Goal: Communication & Community: Answer question/provide support

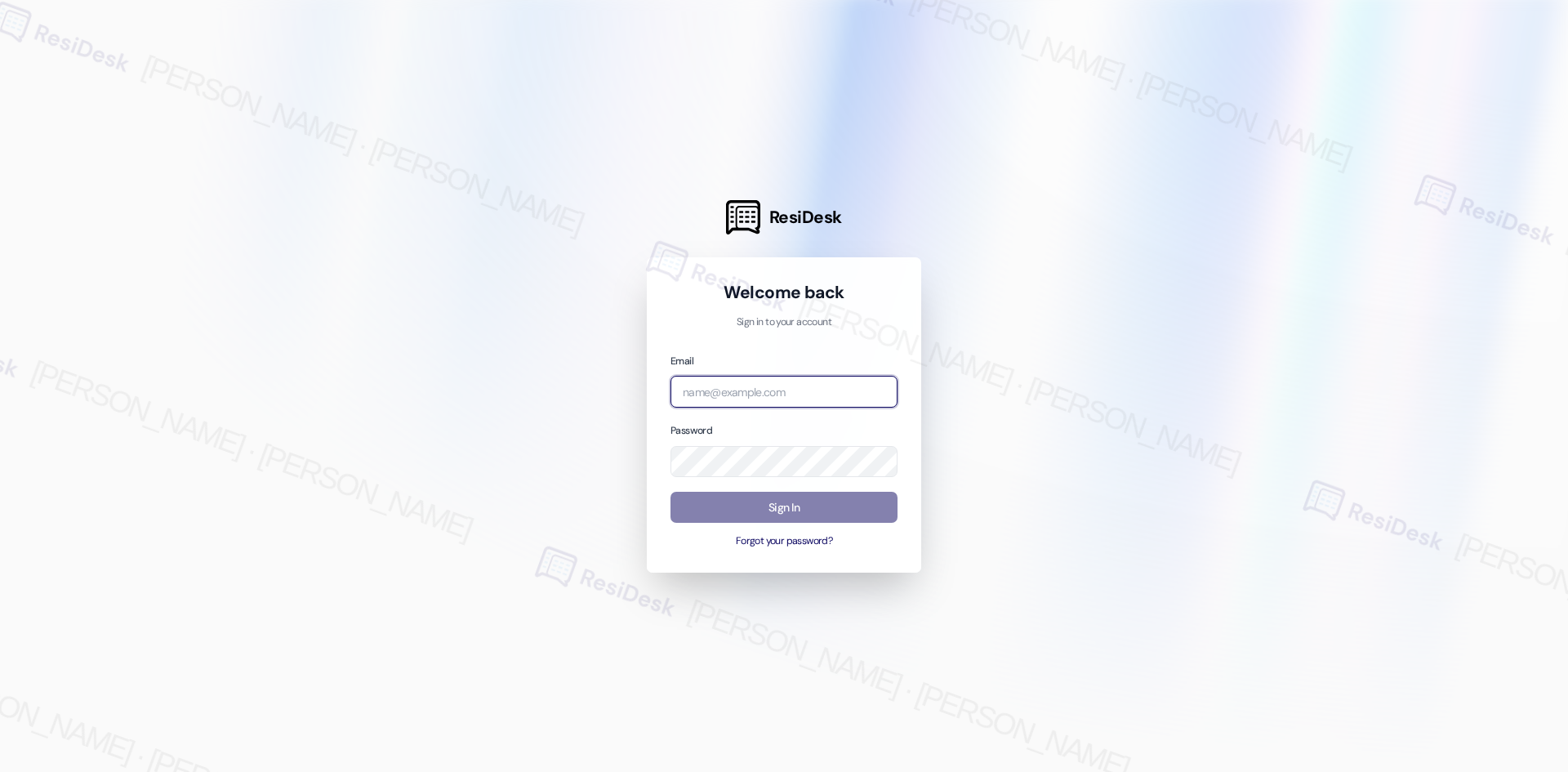
drag, startPoint x: 1229, startPoint y: 222, endPoint x: 780, endPoint y: 384, distance: 477.3
click at [780, 384] on input "email" at bounding box center [783, 391] width 227 height 32
type input "automated-surveys-asset_living-ron.david.dimapilis@asset_living.com"
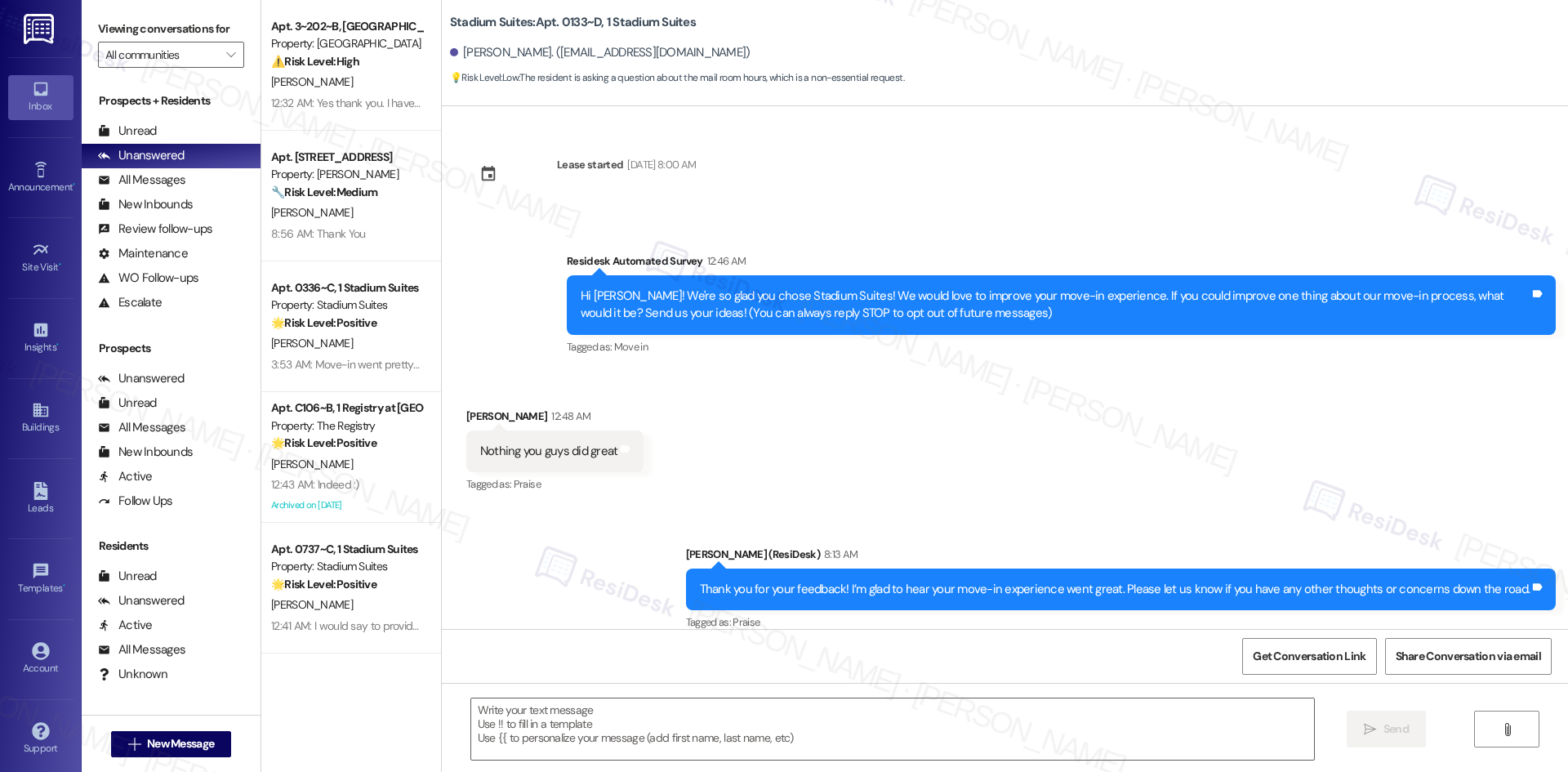
scroll to position [173, 0]
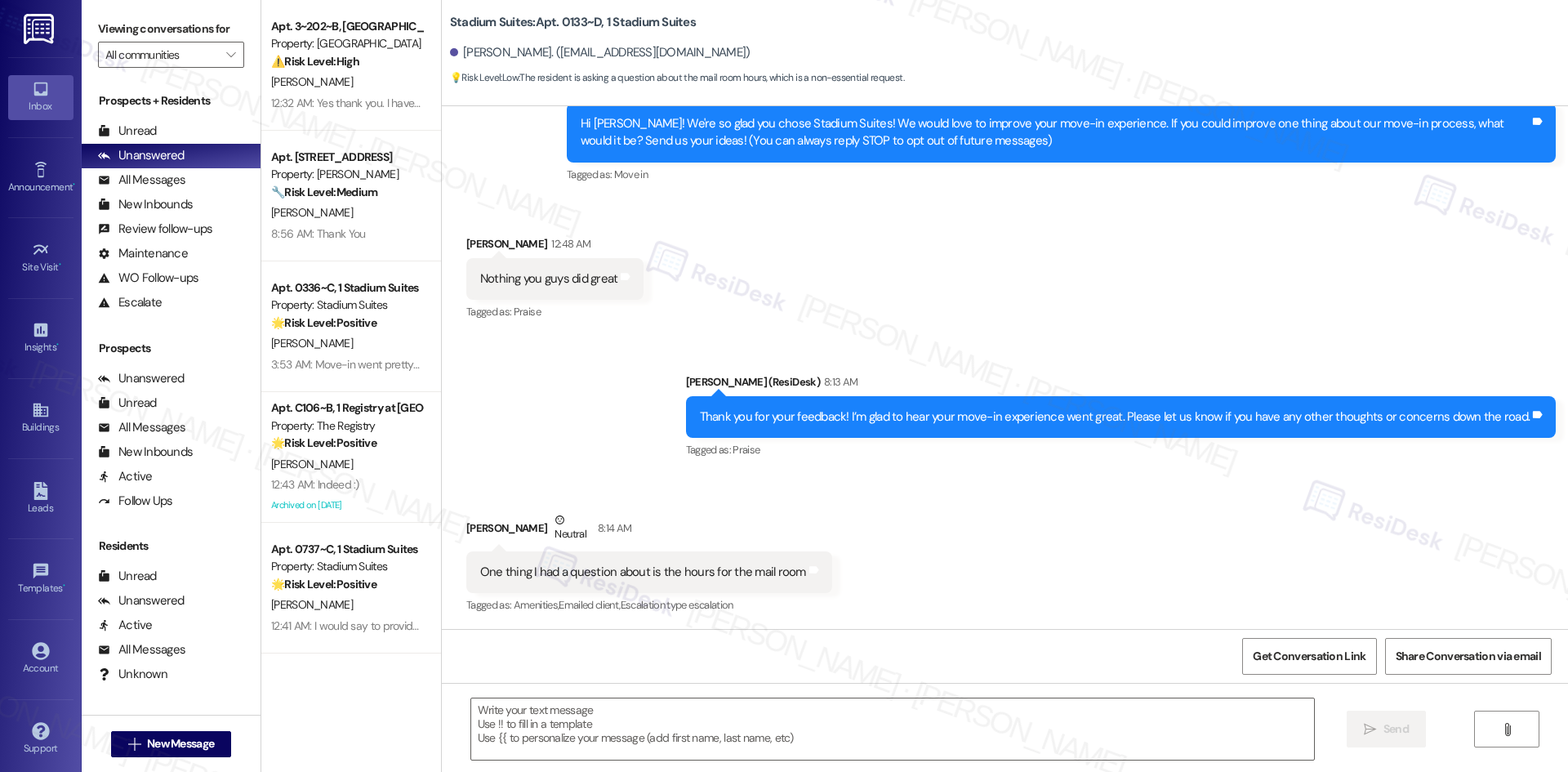
type textarea "Fetching suggested responses. Please feel free to read through the conversation…"
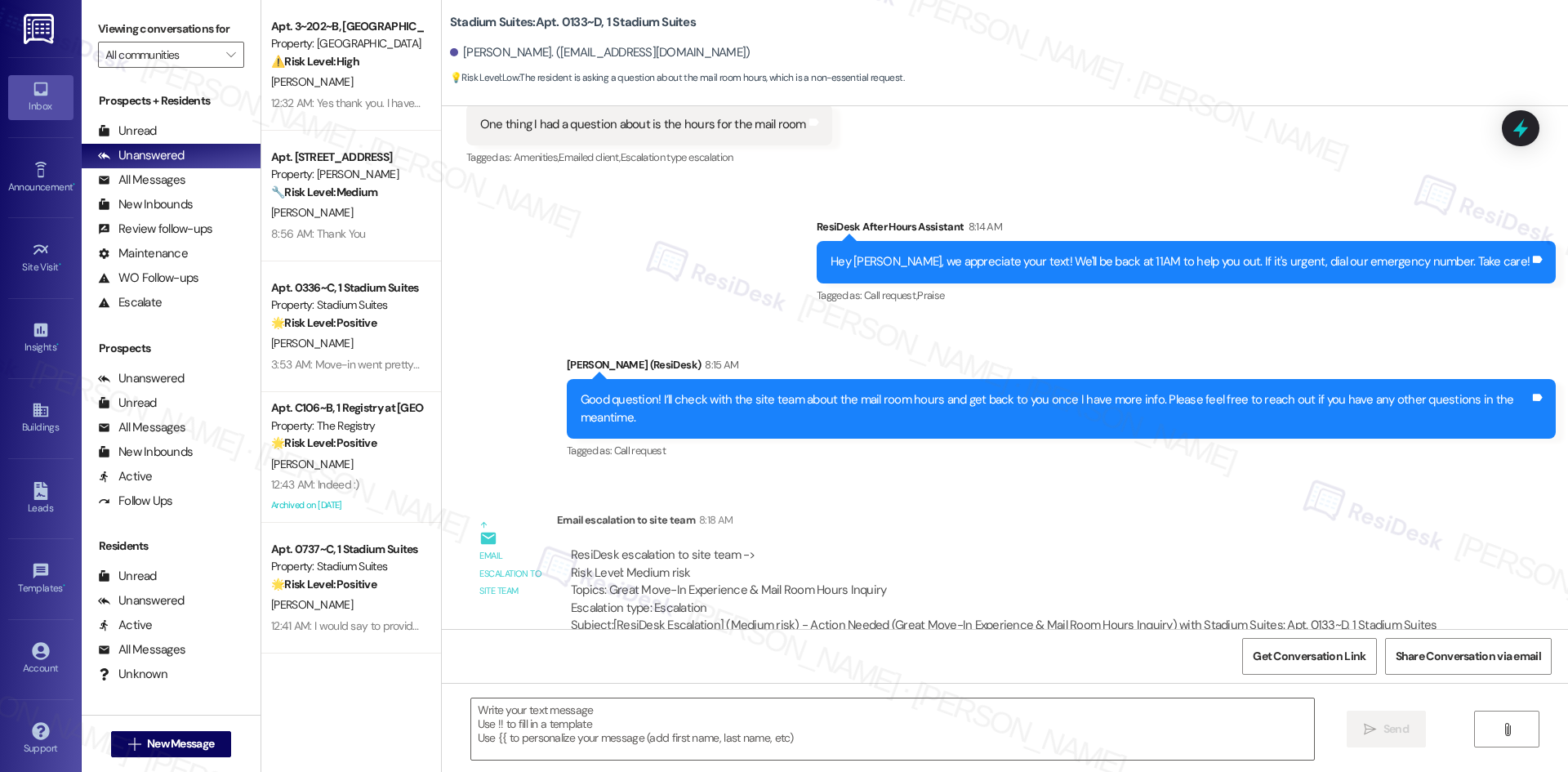
scroll to position [572, 0]
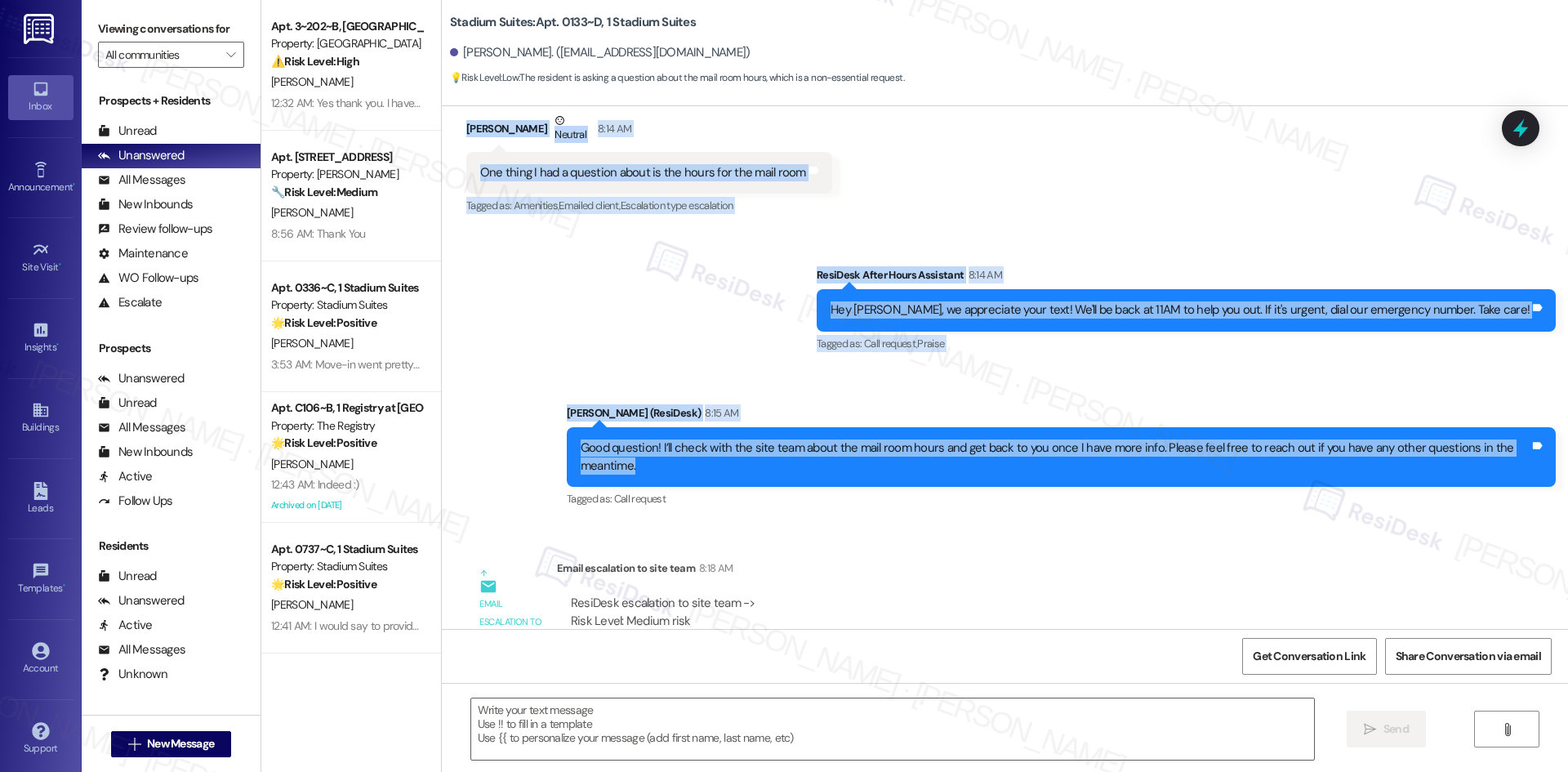
drag, startPoint x: 441, startPoint y: 120, endPoint x: 1254, endPoint y: 461, distance: 881.6
click at [1254, 461] on div "Lease started Aug 14, 2025 at 8:00 AM Survey, sent via SMS Residesk Automated S…" at bounding box center [1004, 367] width 1126 height 523
copy div "William Meigs Neutral 8:14 AM One thing I had a question about is the hours for…"
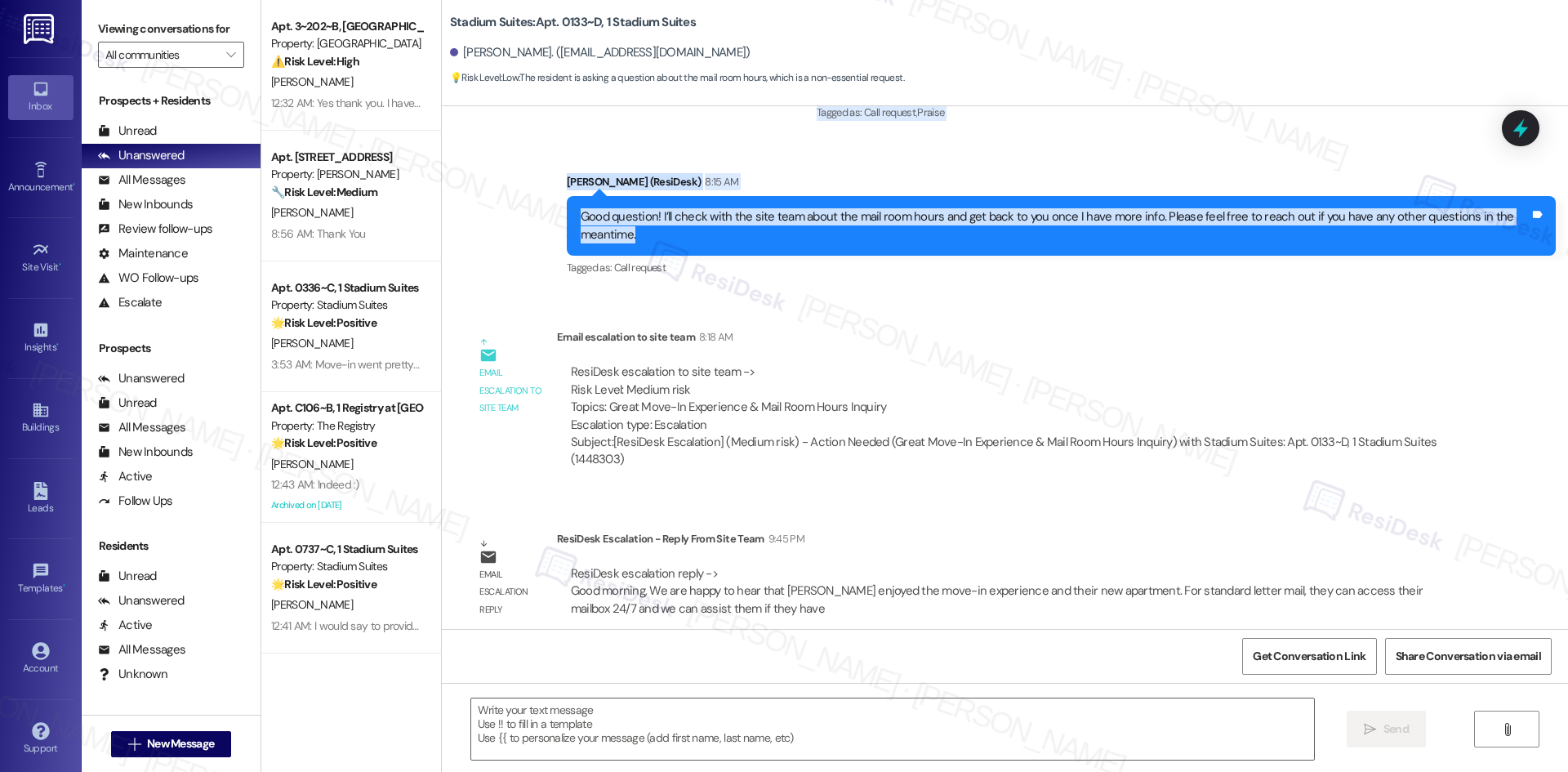
scroll to position [817, 0]
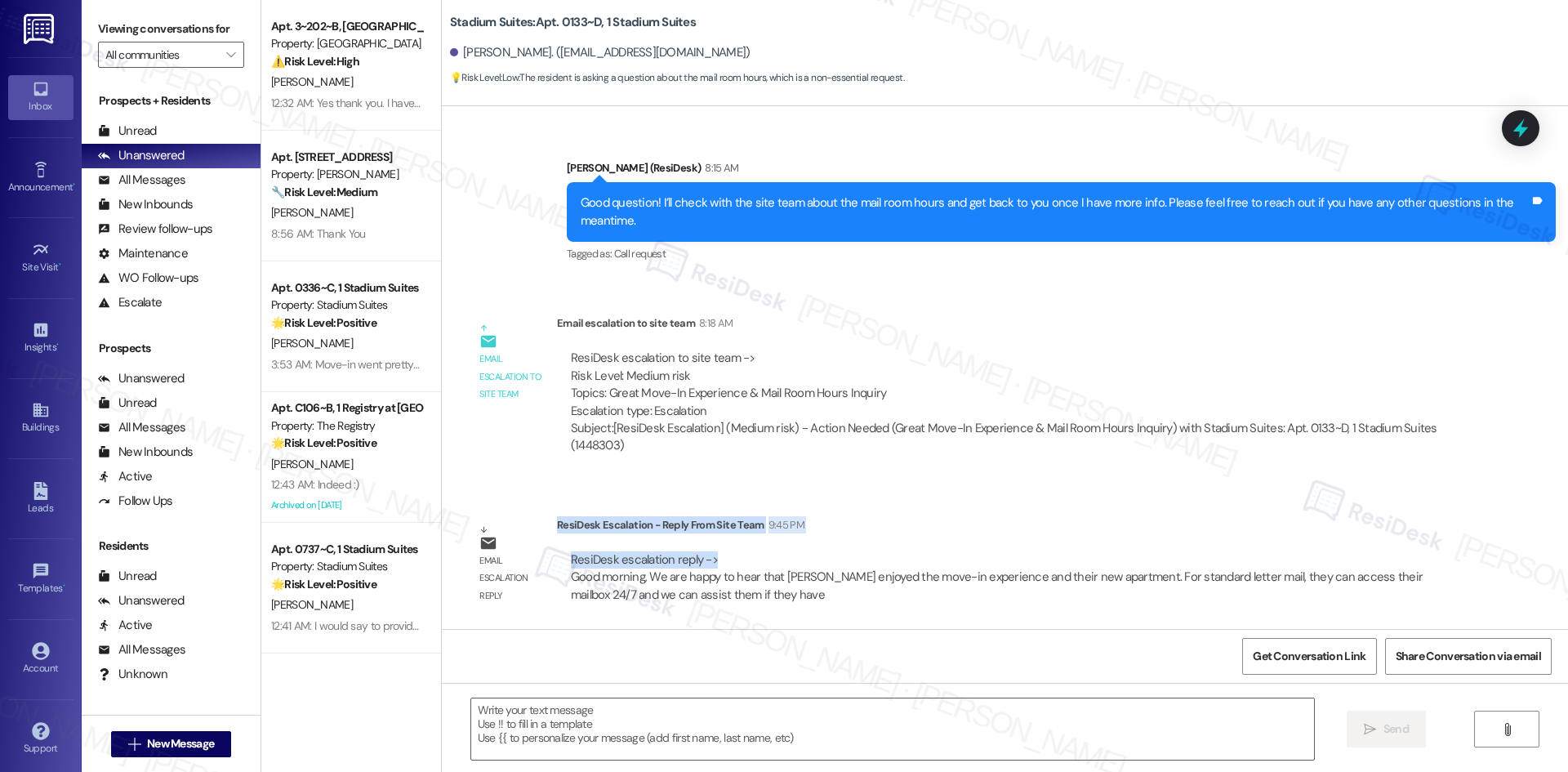
drag, startPoint x: 544, startPoint y: 524, endPoint x: 706, endPoint y: 555, distance: 164.9
click at [706, 555] on div "ResiDesk Escalation - Reply From Site Team 9:45 PM ResiDesk escalation reply ->…" at bounding box center [1006, 565] width 898 height 99
copy div "ResiDesk Escalation - Reply From Site Team 9:45 PM ResiDesk escalation reply ->"
click at [823, 304] on div "Email escalation to site team Email escalation to site team 8:18 AM ResiDesk es…" at bounding box center [960, 390] width 1013 height 176
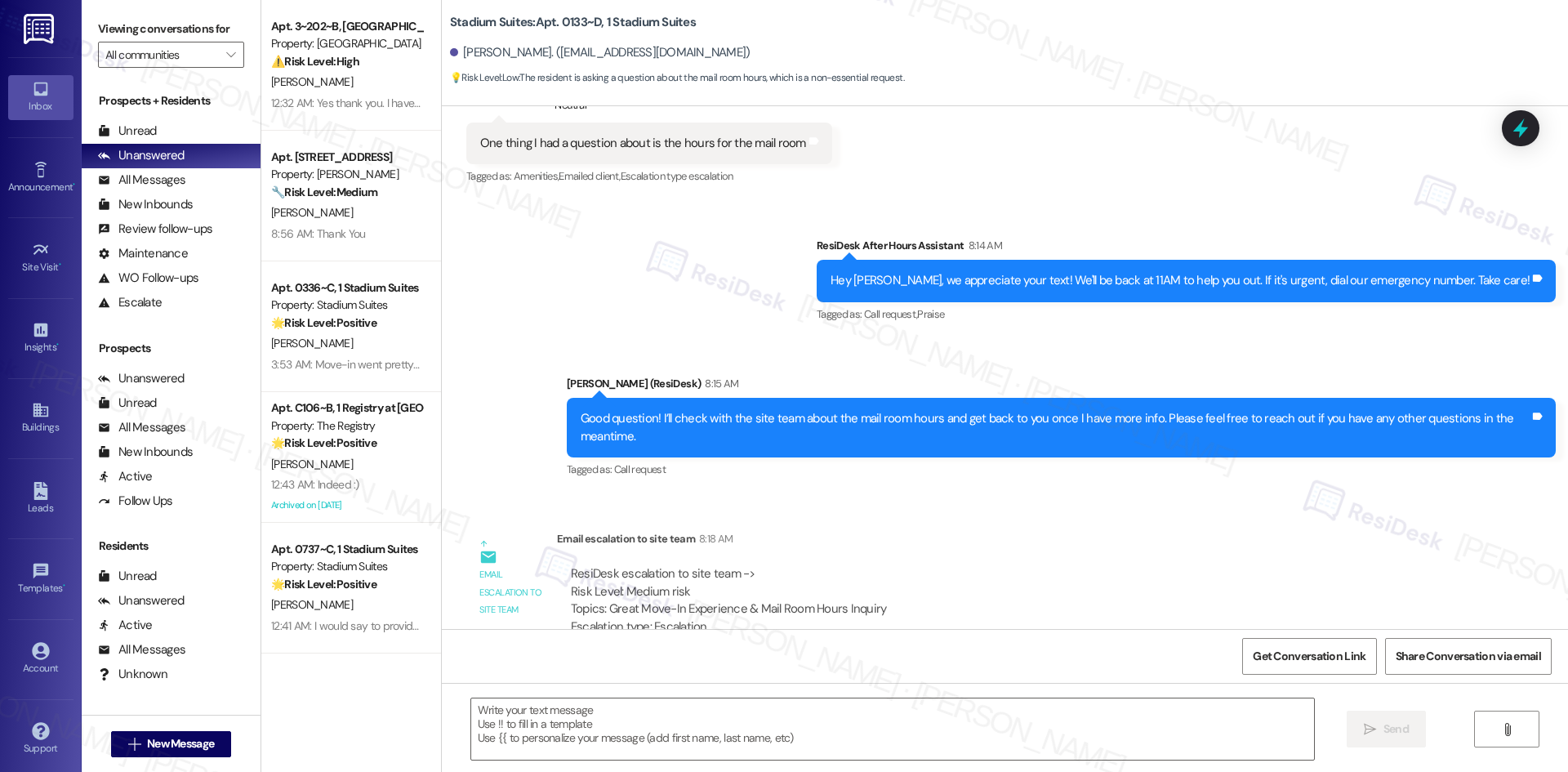
scroll to position [408, 0]
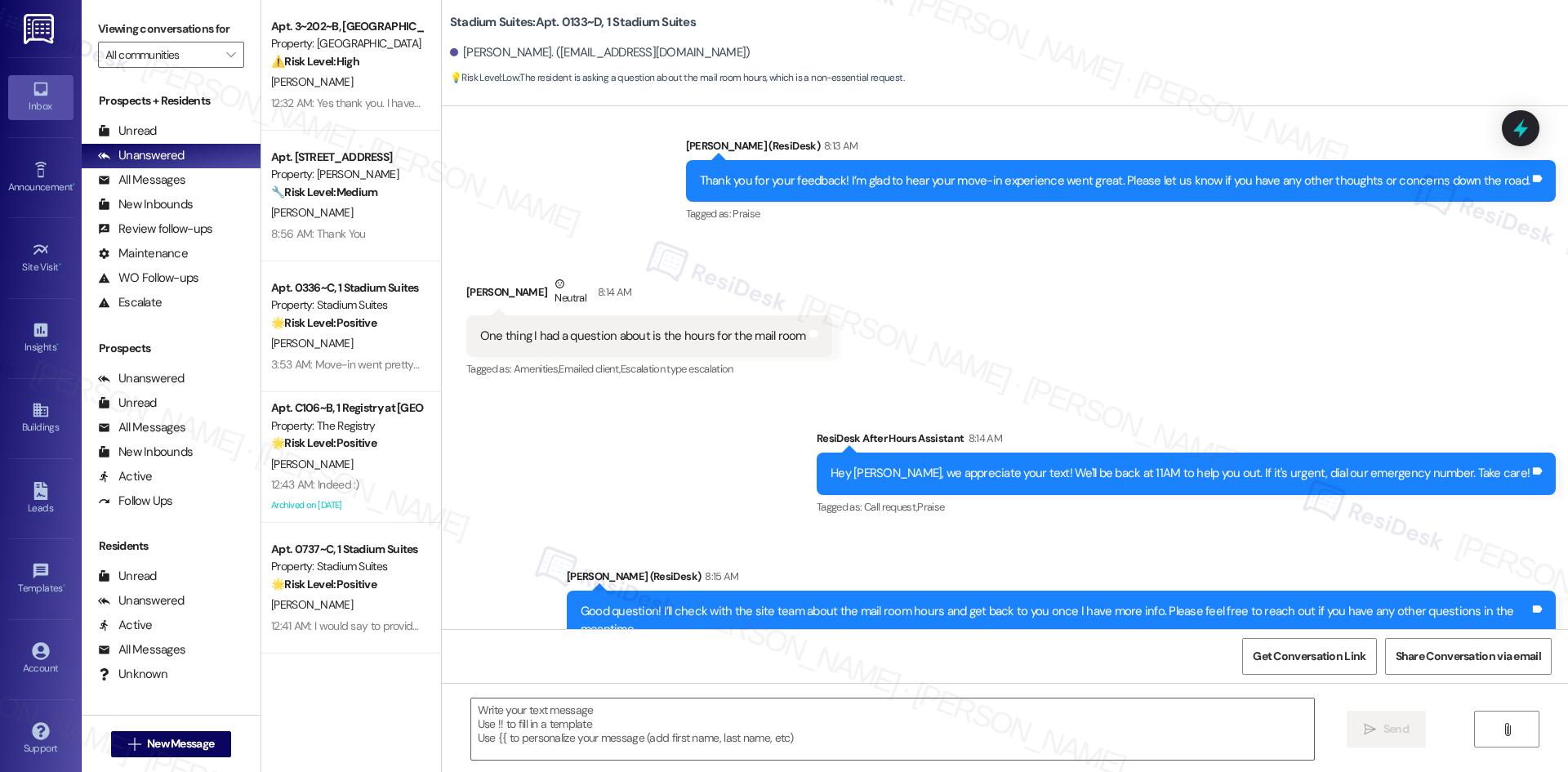
click at [612, 392] on div "Received via SMS William Meigs Neutral 8:14 AM One thing I had a question about…" at bounding box center [649, 328] width 391 height 130
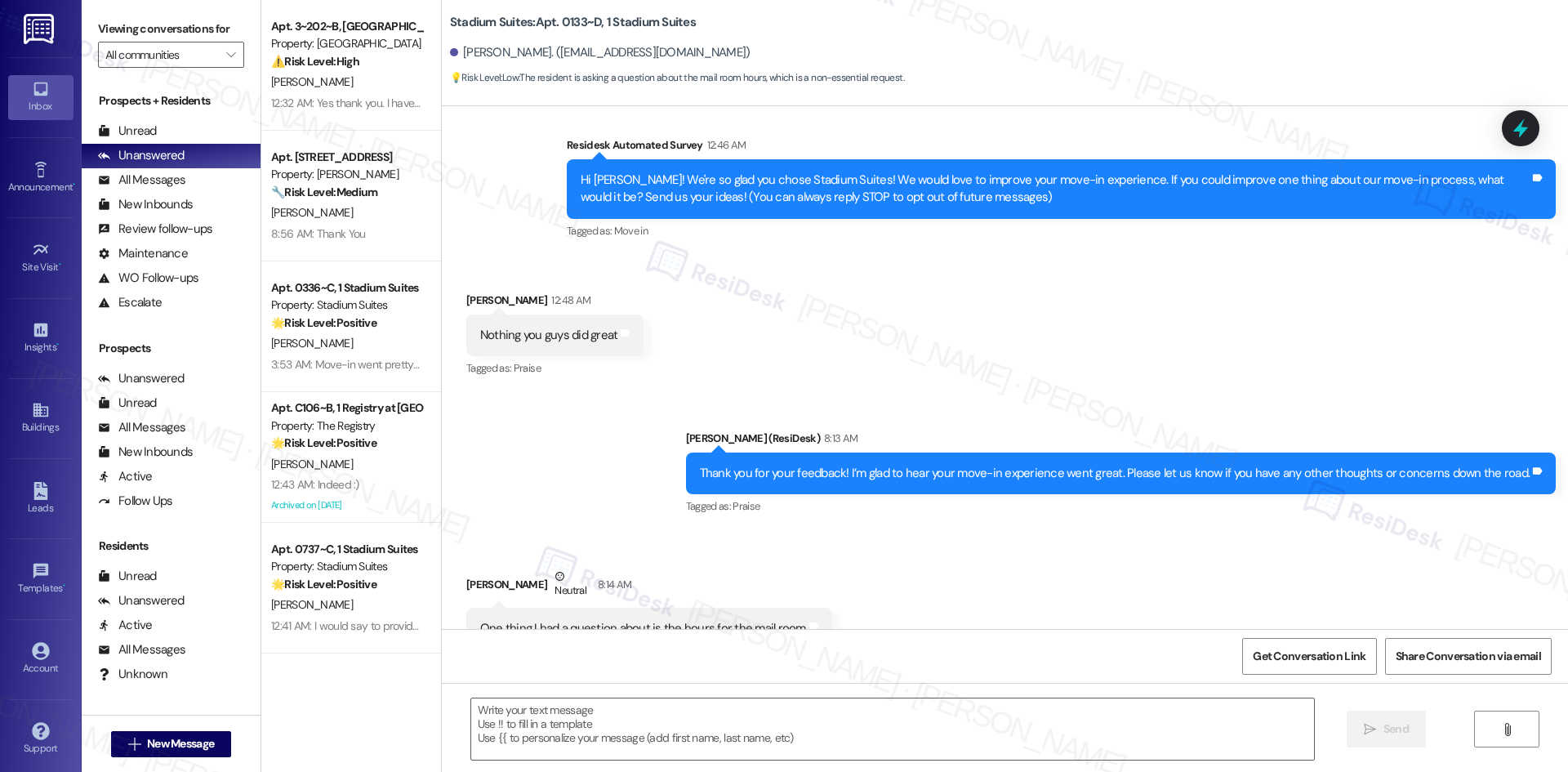
scroll to position [82, 0]
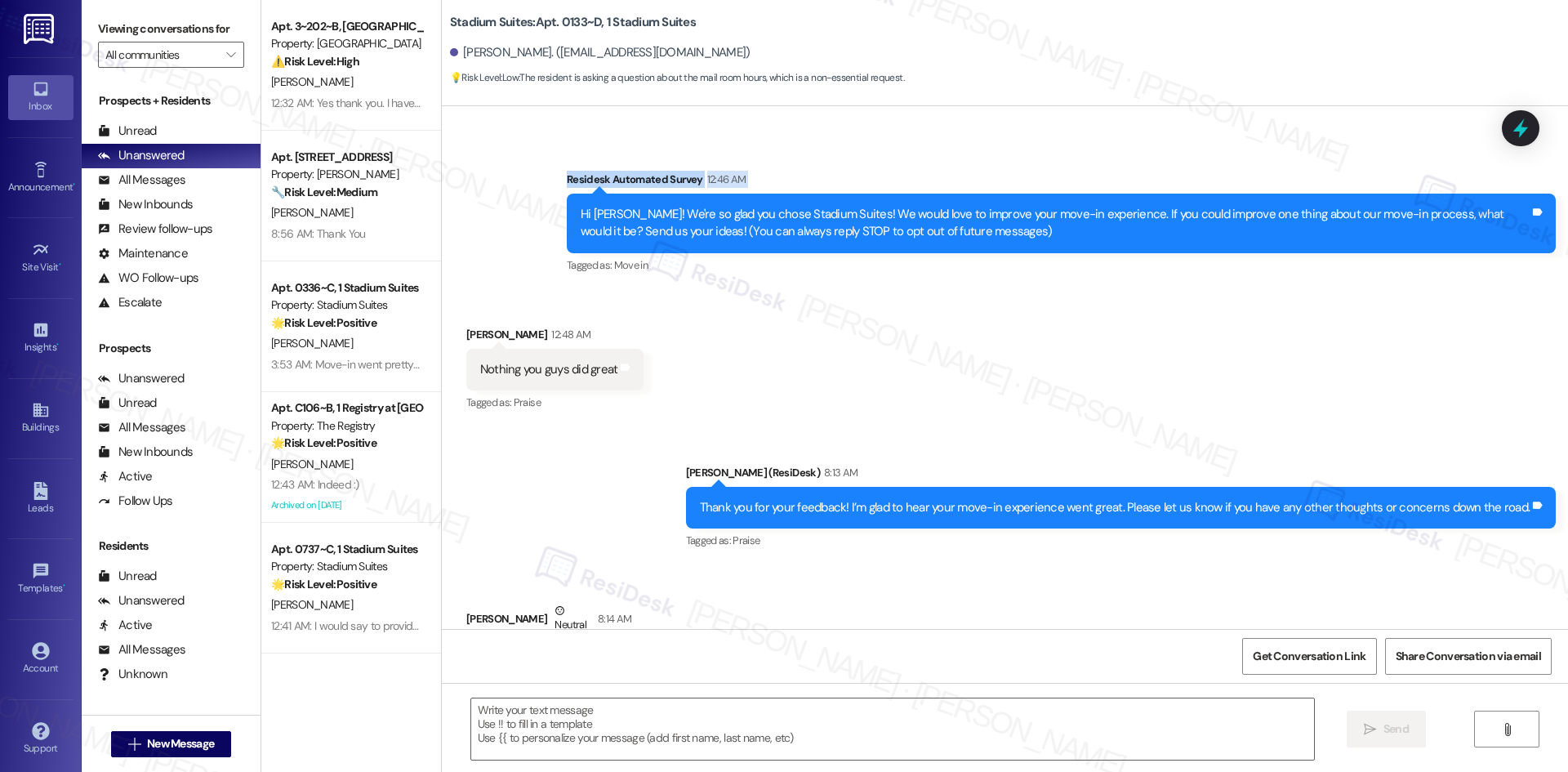
drag, startPoint x: 516, startPoint y: 185, endPoint x: 522, endPoint y: 199, distance: 15.2
click at [522, 199] on div "Survey, sent via SMS Residesk Automated Survey 12:46 AM Hi William! We're so gl…" at bounding box center [1004, 211] width 1126 height 155
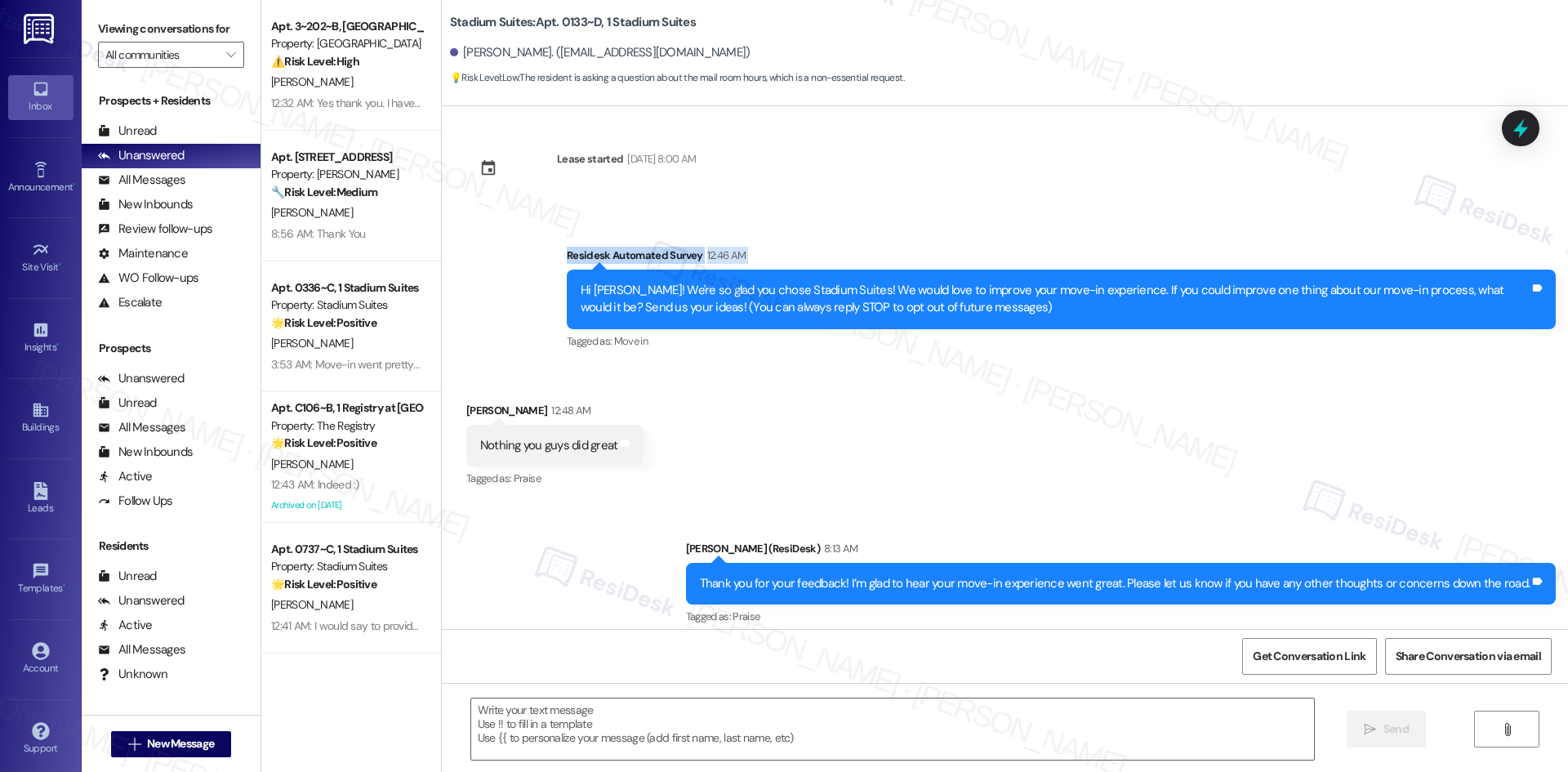
scroll to position [0, 0]
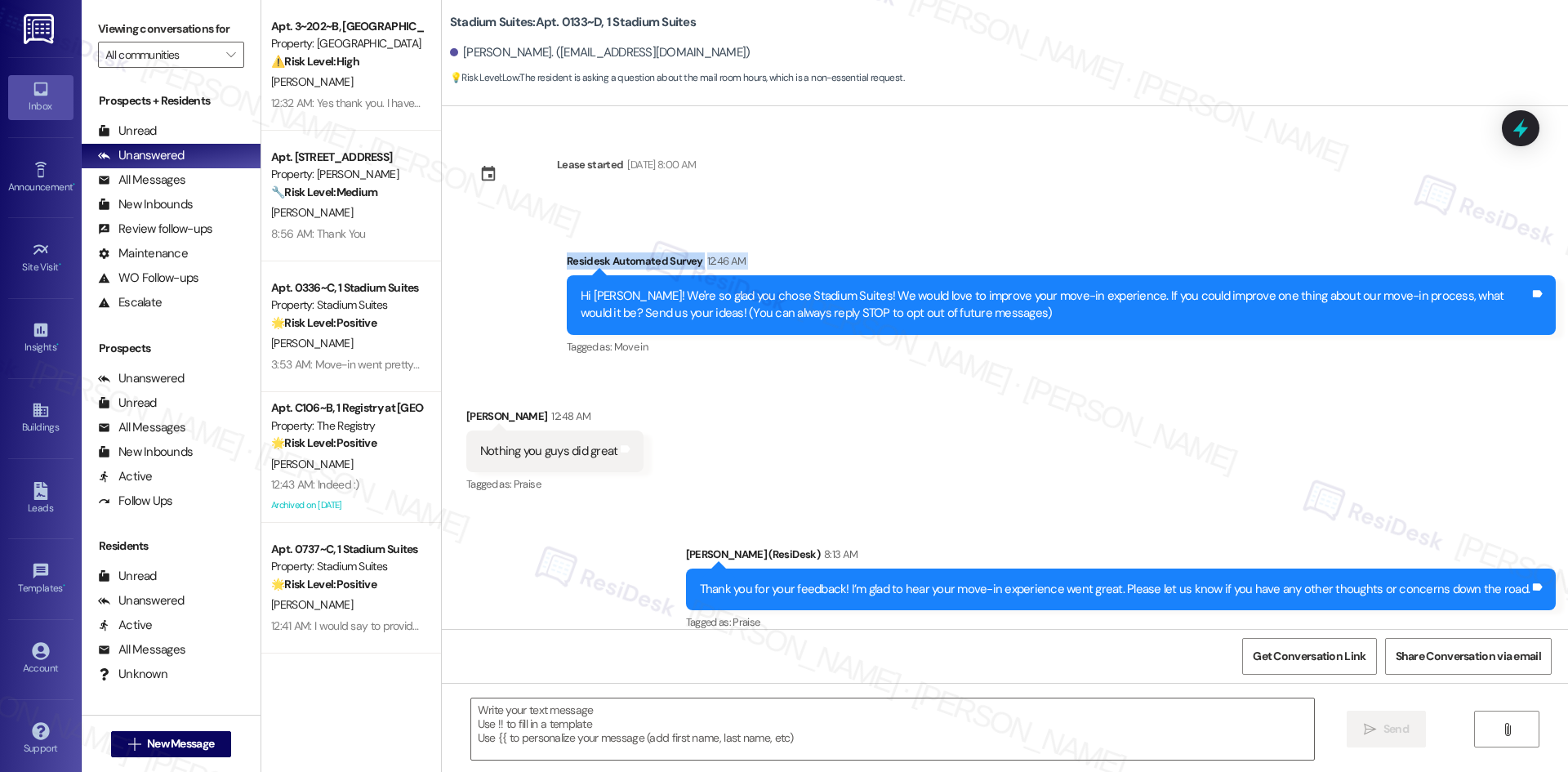
click at [530, 245] on div "Survey, sent via SMS Residesk Automated Survey 12:46 AM Hi William! We're so gl…" at bounding box center [1004, 293] width 1126 height 155
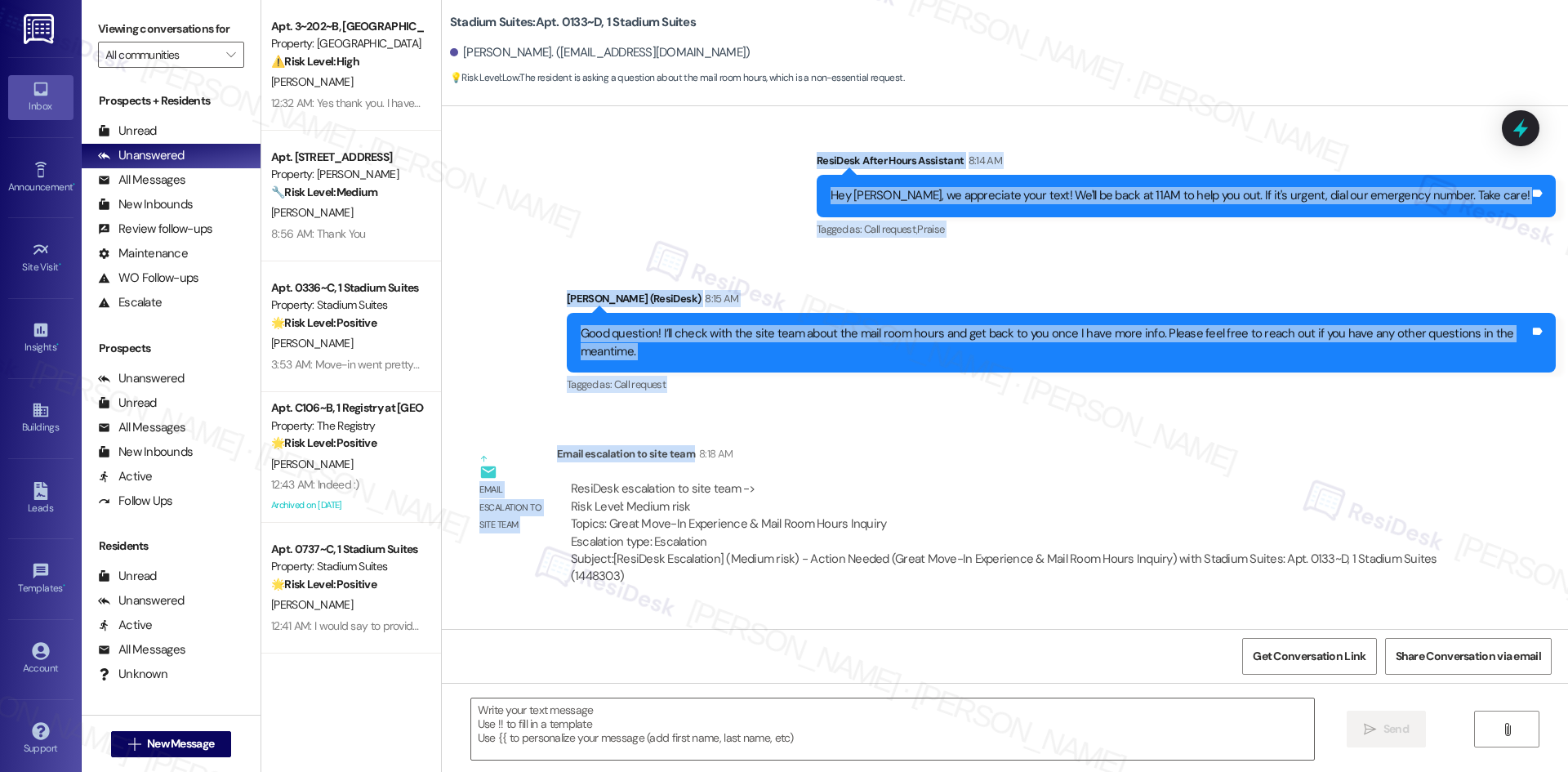
scroll to position [735, 0]
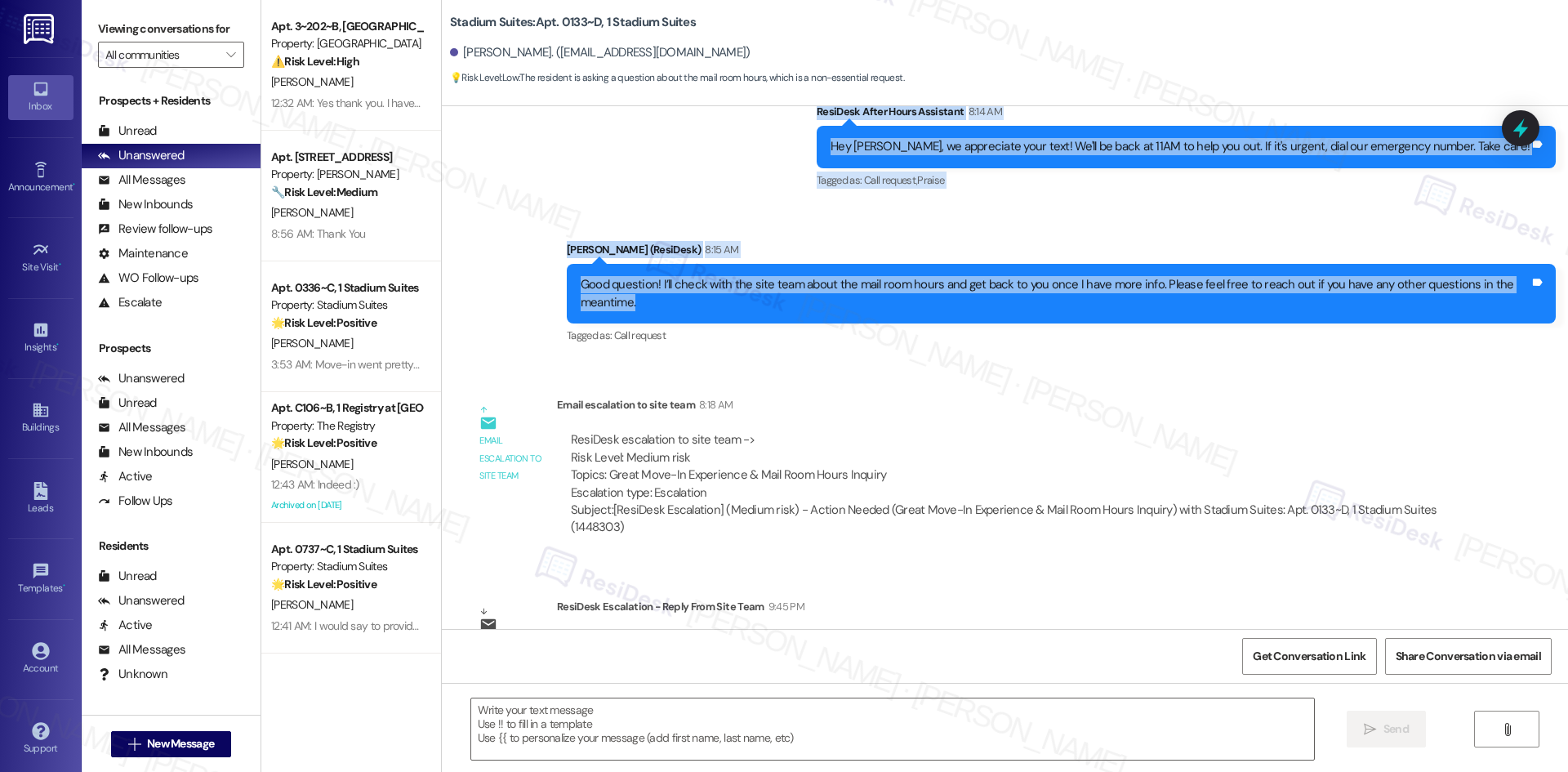
drag, startPoint x: 528, startPoint y: 248, endPoint x: 854, endPoint y: 315, distance: 332.8
click at [854, 315] on div "Lease started Aug 14, 2025 at 8:00 AM Survey, sent via SMS Residesk Automated S…" at bounding box center [1004, 367] width 1126 height 523
copy div "Residesk Automated Survey 12:46 AM Hi William! We're so glad you chose Stadium …"
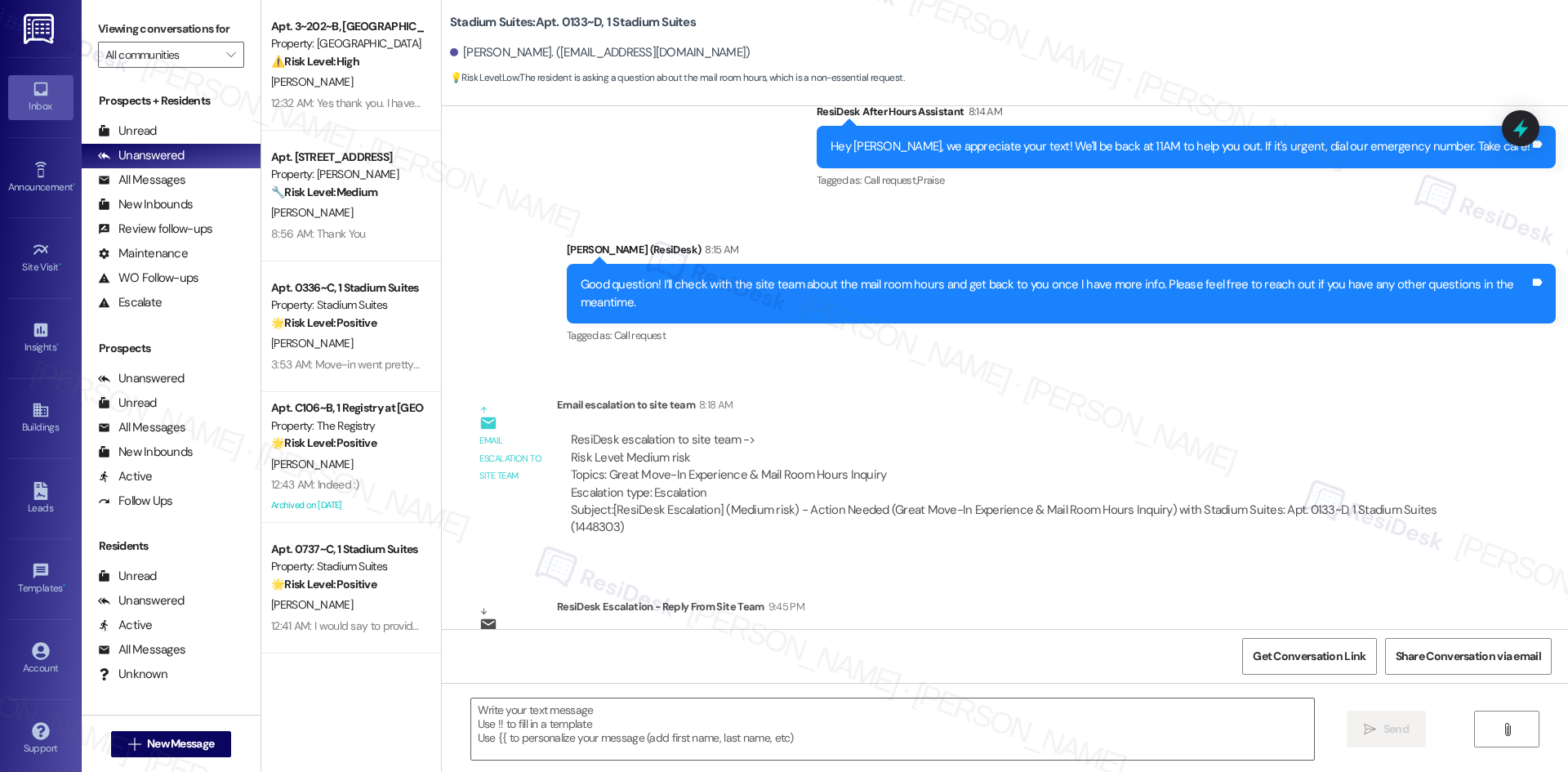
click at [1072, 428] on div "ResiDesk escalation to site team -> Risk Level: Medium risk Topics: Great Move-…" at bounding box center [1006, 484] width 898 height 130
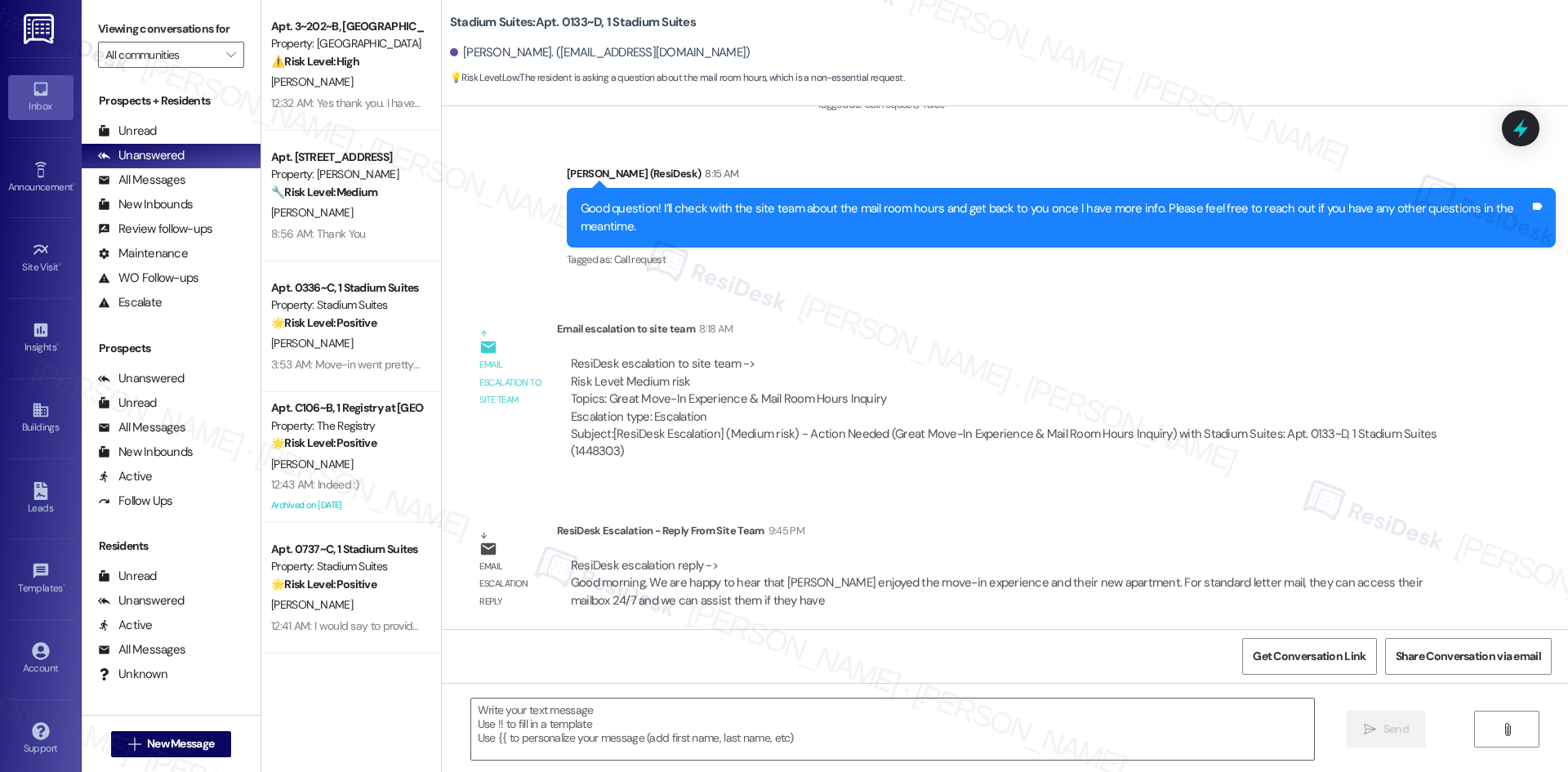
scroll to position [817, 0]
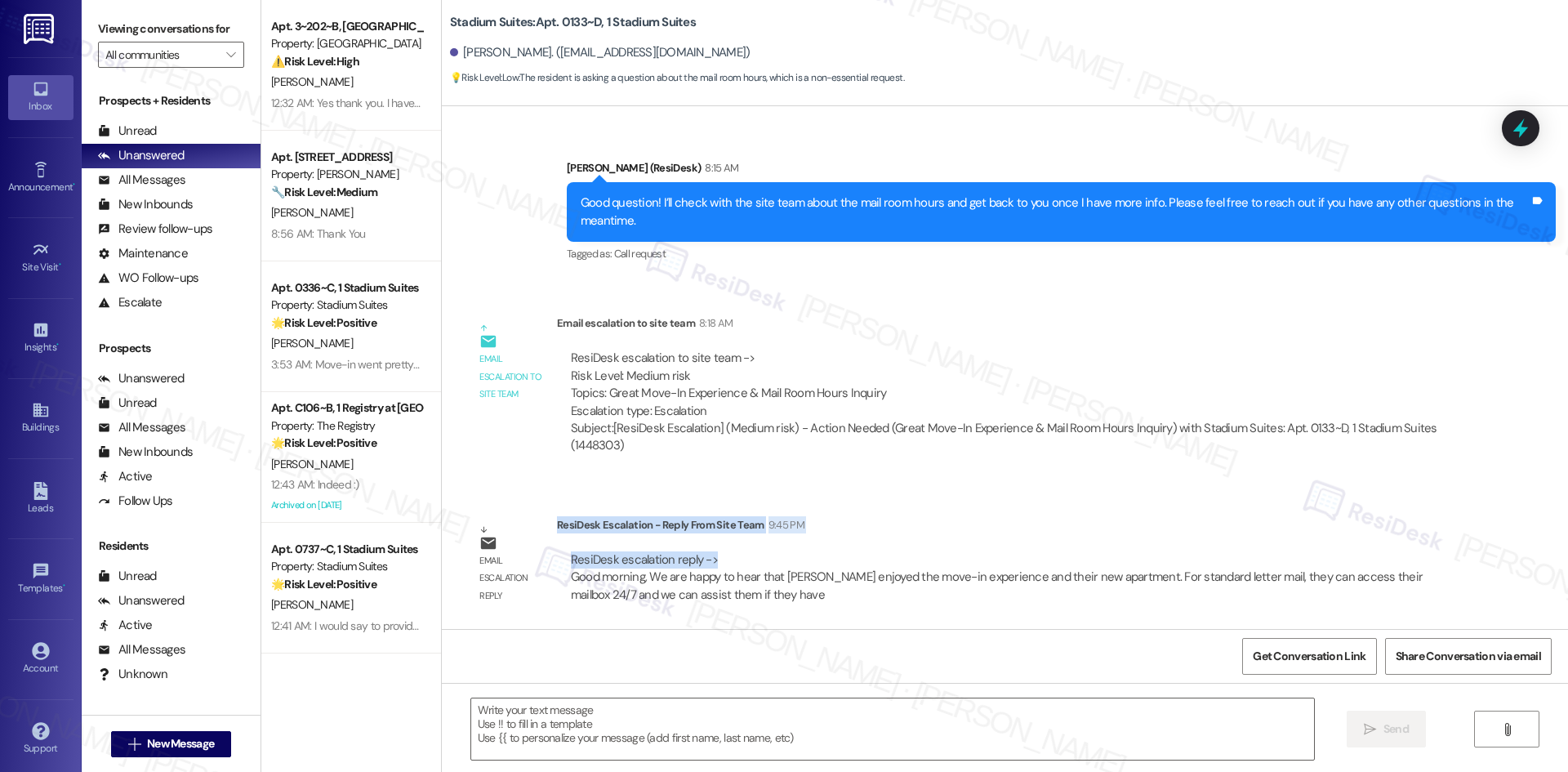
drag, startPoint x: 545, startPoint y: 525, endPoint x: 733, endPoint y: 558, distance: 190.9
click at [733, 558] on div "ResiDesk Escalation - Reply From Site Team 9:45 PM ResiDesk escalation reply ->…" at bounding box center [1006, 565] width 898 height 99
copy div "ResiDesk Escalation - Reply From Site Team 9:45 PM ResiDesk escalation reply ->"
click at [997, 366] on div "ResiDesk escalation to site team -> Risk Level: Medium risk Topics: Great Move-…" at bounding box center [1006, 384] width 870 height 70
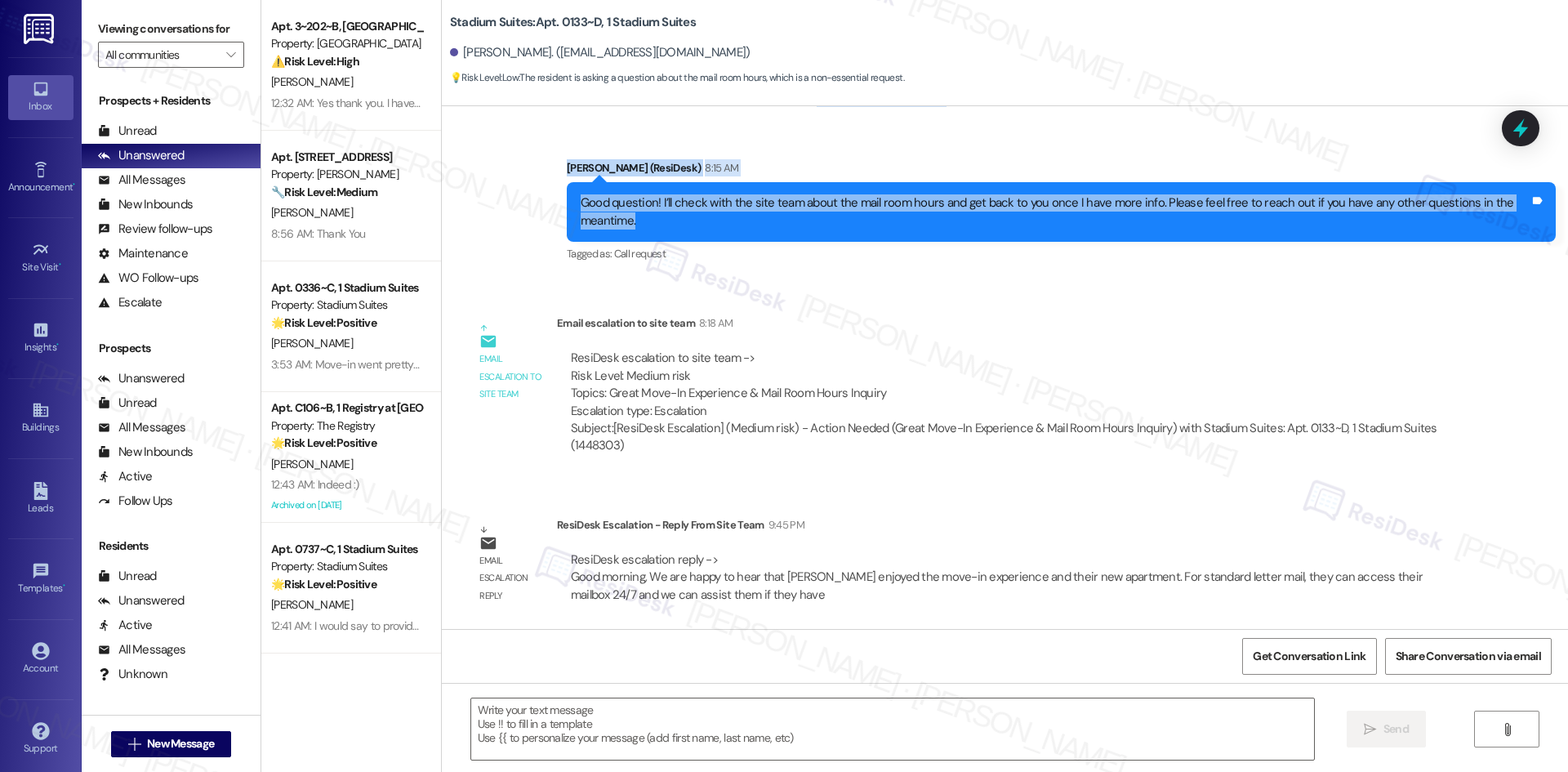
drag, startPoint x: 515, startPoint y: 167, endPoint x: 833, endPoint y: 234, distance: 325.0
click at [833, 234] on div "Lease started Aug 14, 2025 at 8:00 AM Survey, sent via SMS Residesk Automated S…" at bounding box center [1004, 367] width 1126 height 523
copy div "Residesk Automated Survey 12:46 AM Hi William! We're so glad you chose Stadium …"
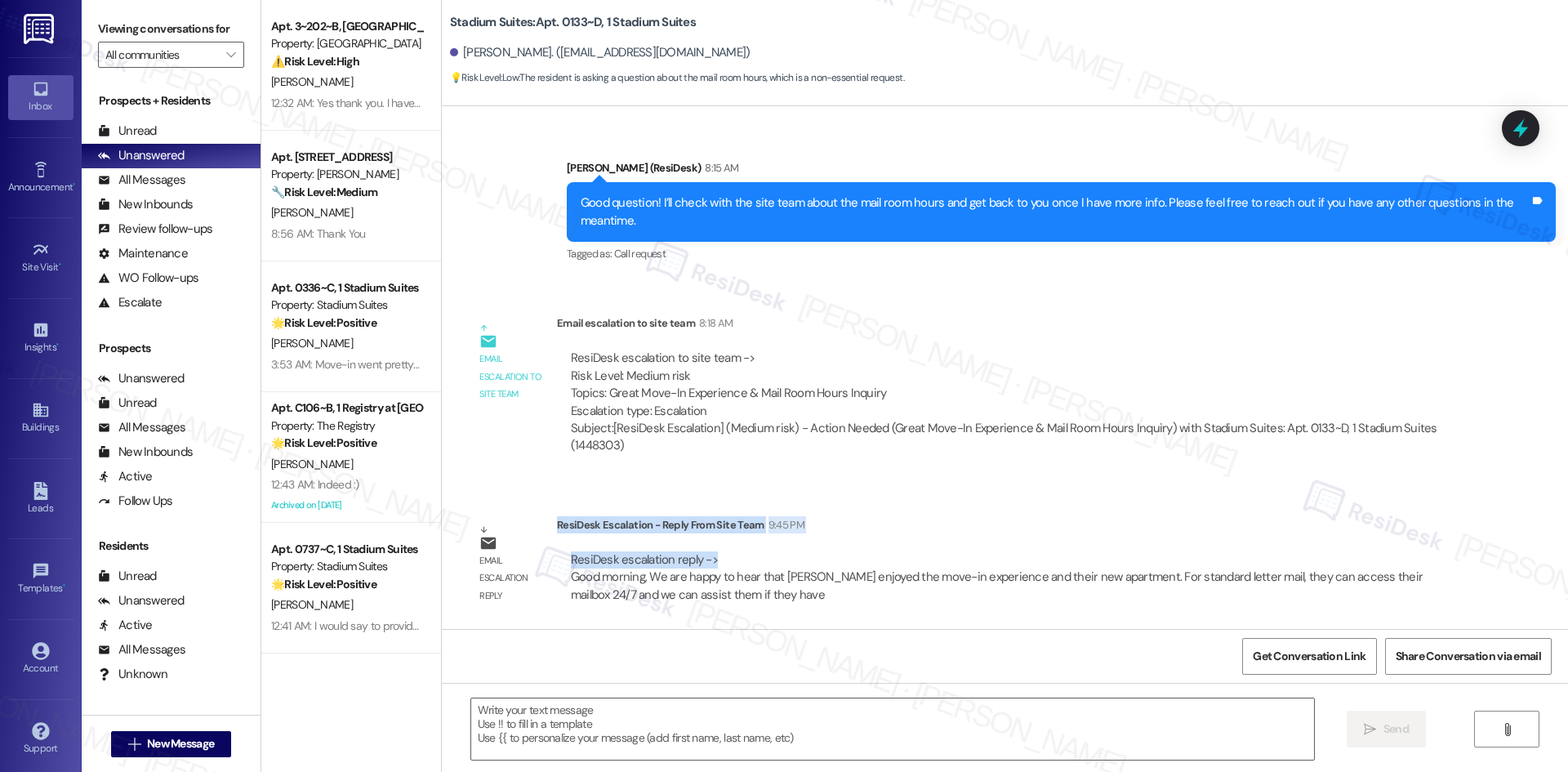
drag, startPoint x: 544, startPoint y: 526, endPoint x: 751, endPoint y: 545, distance: 207.9
click at [751, 545] on div "ResiDesk Escalation - Reply From Site Team 9:45 PM ResiDesk escalation reply ->…" at bounding box center [1006, 565] width 898 height 99
copy div "ResiDesk Escalation - Reply From Site Team 9:45 PM ResiDesk escalation reply ->"
drag, startPoint x: 931, startPoint y: 295, endPoint x: 913, endPoint y: 290, distance: 18.7
click at [932, 294] on div "Lease started Aug 14, 2025 at 8:00 AM Survey, sent via SMS Residesk Automated S…" at bounding box center [1004, 367] width 1126 height 523
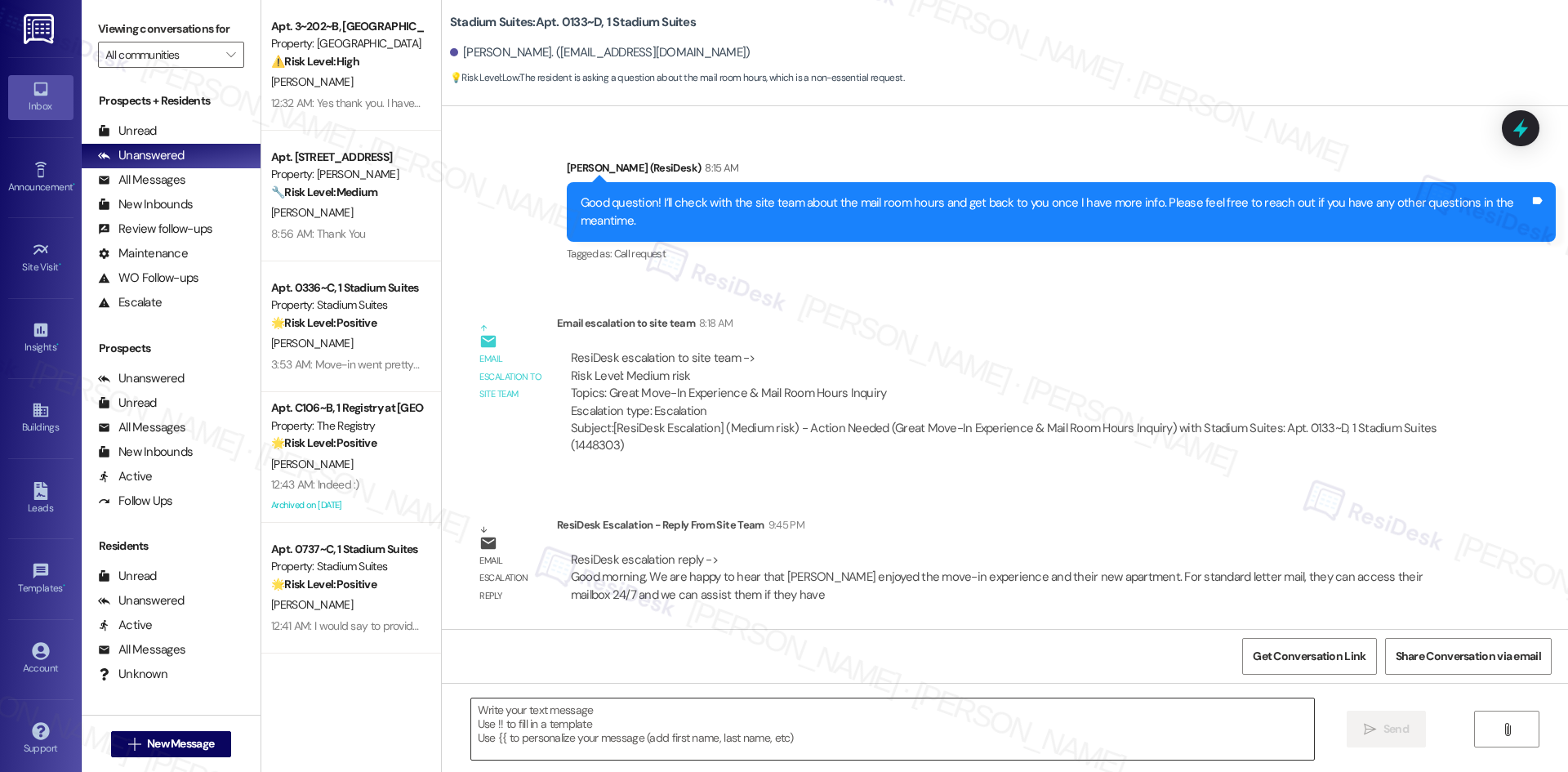
click at [647, 726] on textarea at bounding box center [892, 728] width 843 height 61
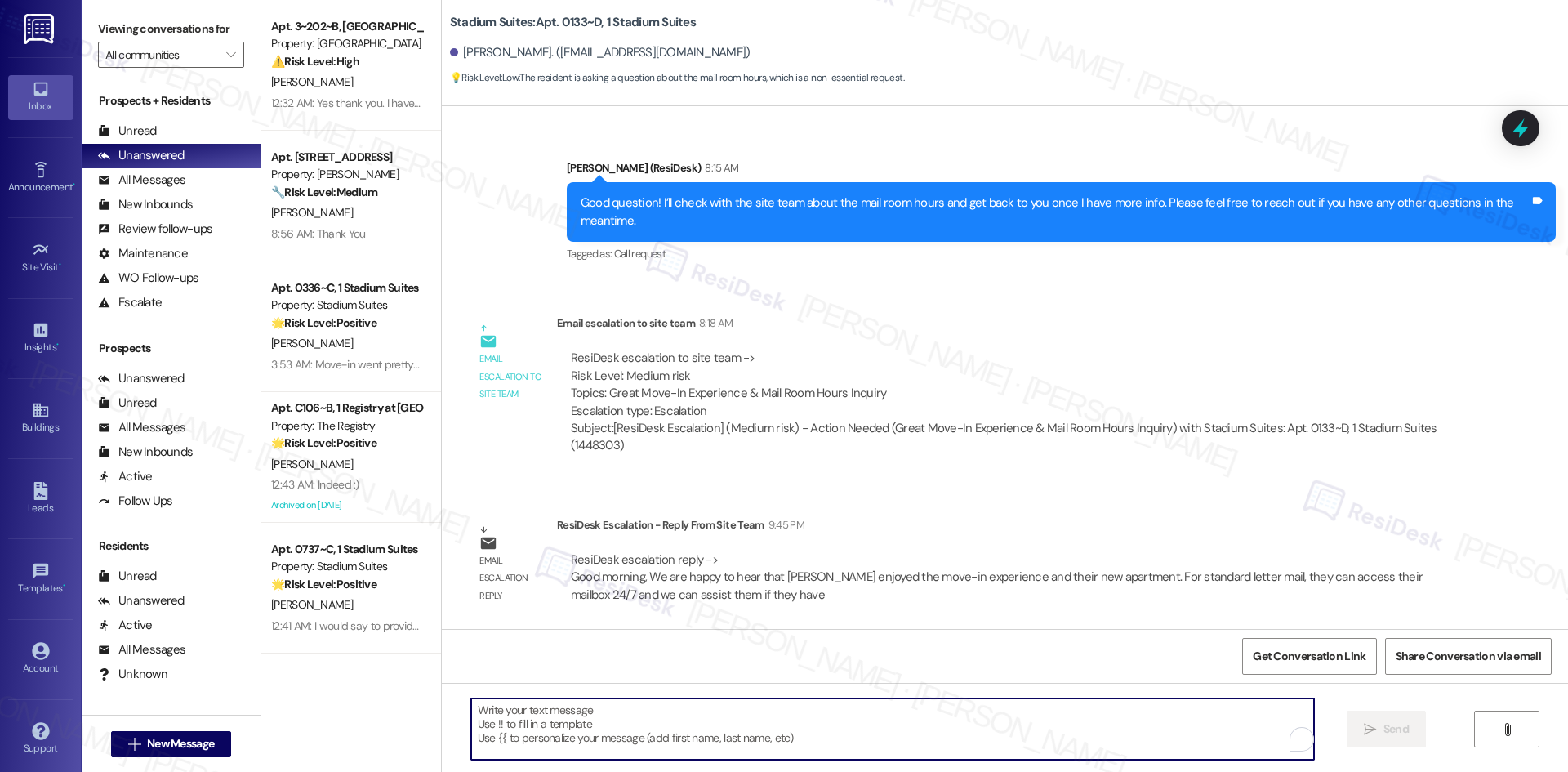
paste textarea "Hi William, the site team is happy to hear you’ve been enjoying your move-in ex…"
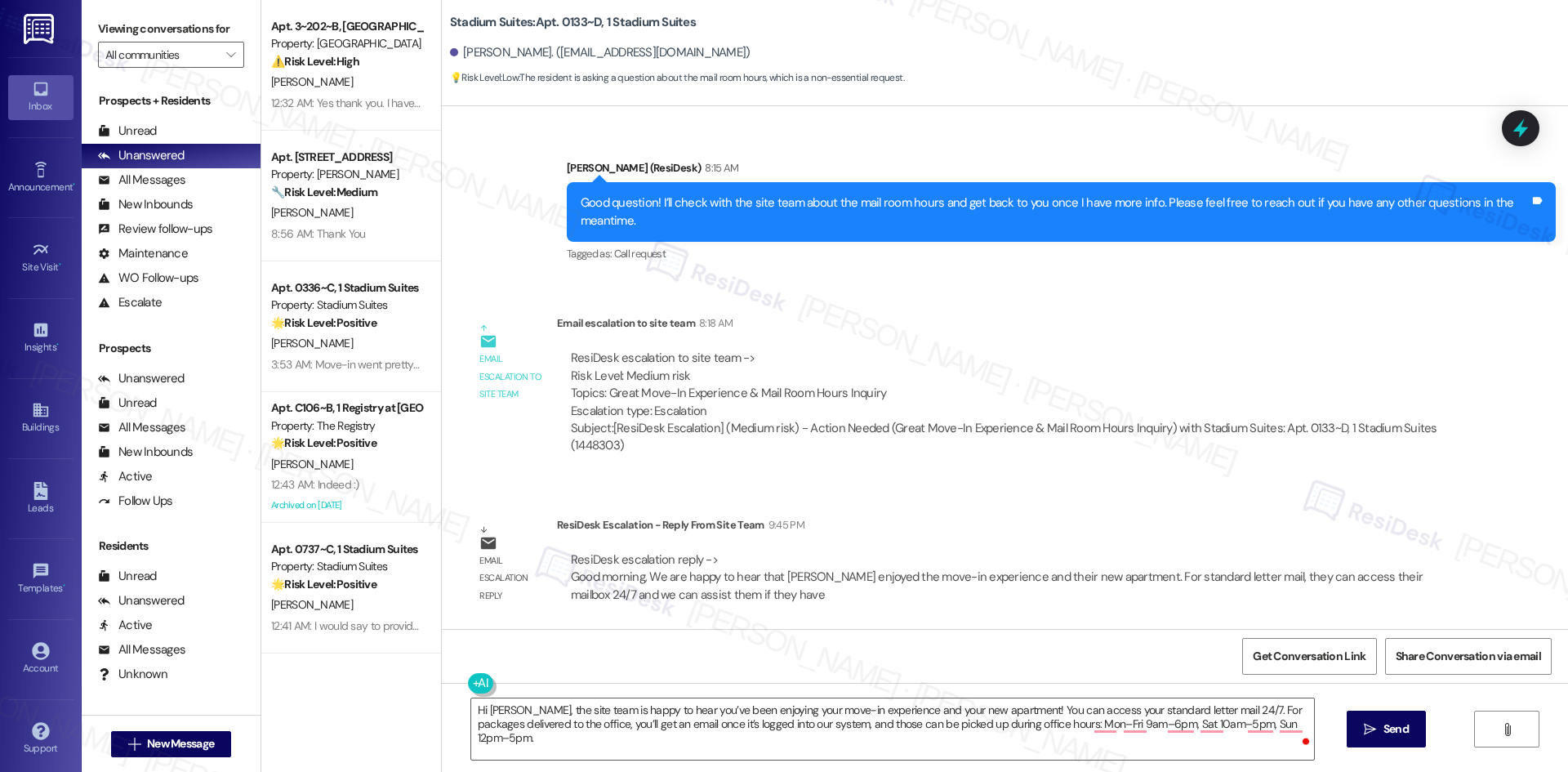
click at [853, 298] on div "Lease started Aug 14, 2025 at 8:00 AM Survey, sent via SMS Residesk Automated S…" at bounding box center [1004, 367] width 1126 height 523
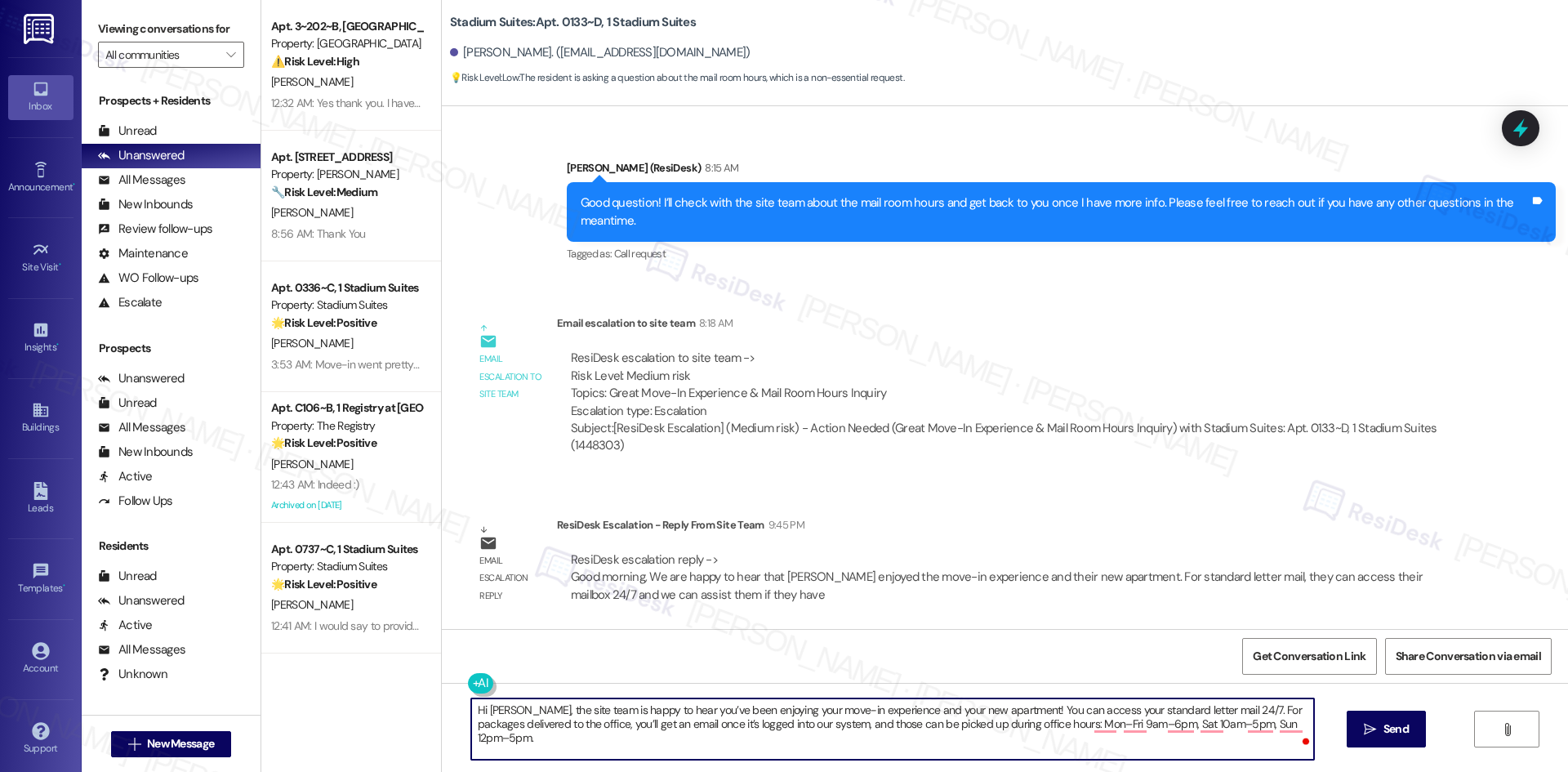
click at [769, 726] on textarea "Hi William, the site team is happy to hear you’ve been enjoying your move-in ex…" at bounding box center [892, 728] width 843 height 61
paste textarea "Please let us know if you need any assistance with your mailbox."
type textarea "Hi William, the site team is happy to hear you’ve been enjoying your move-in ex…"
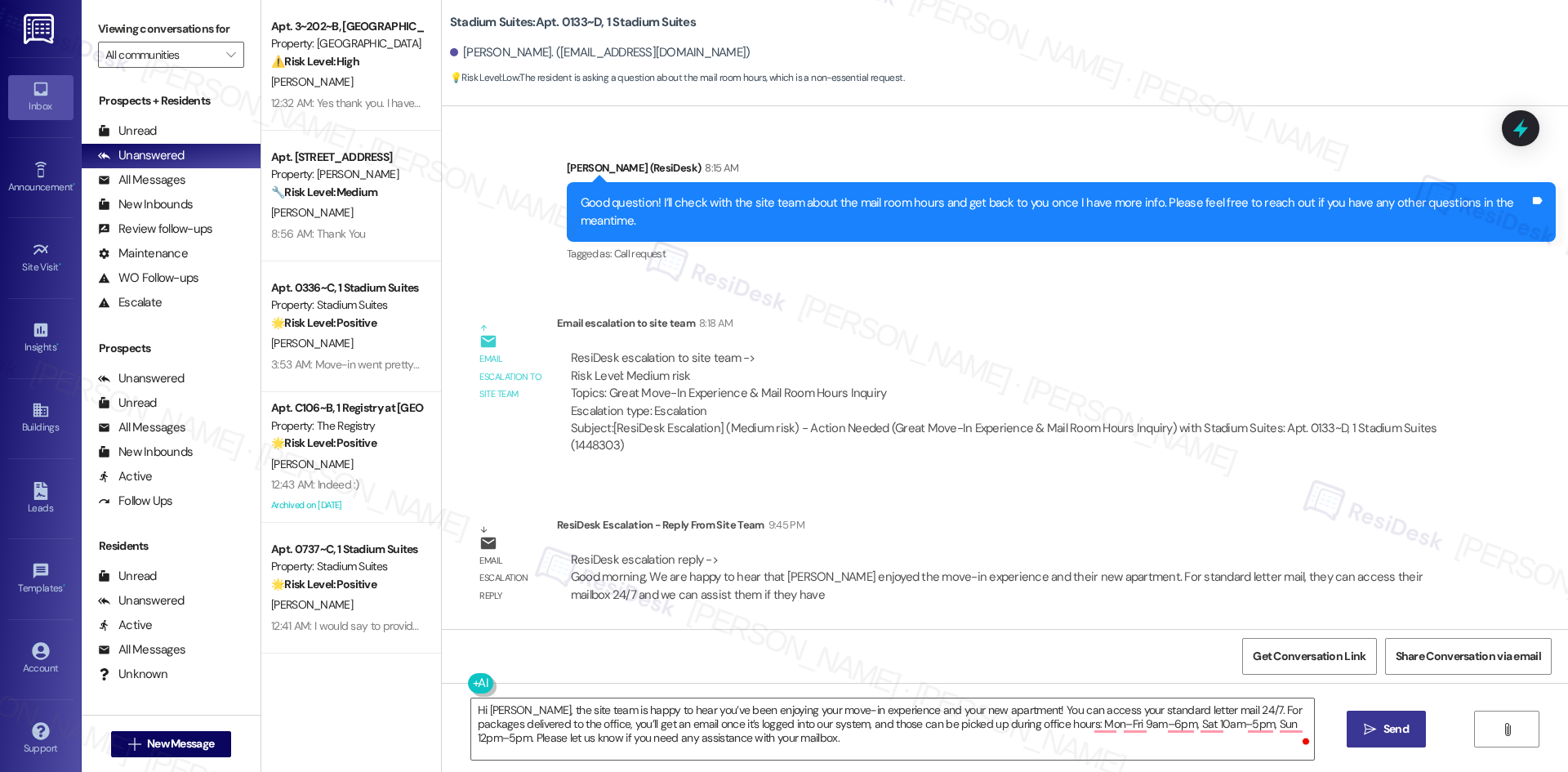
click at [1408, 731] on span "Send" at bounding box center [1396, 729] width 32 height 17
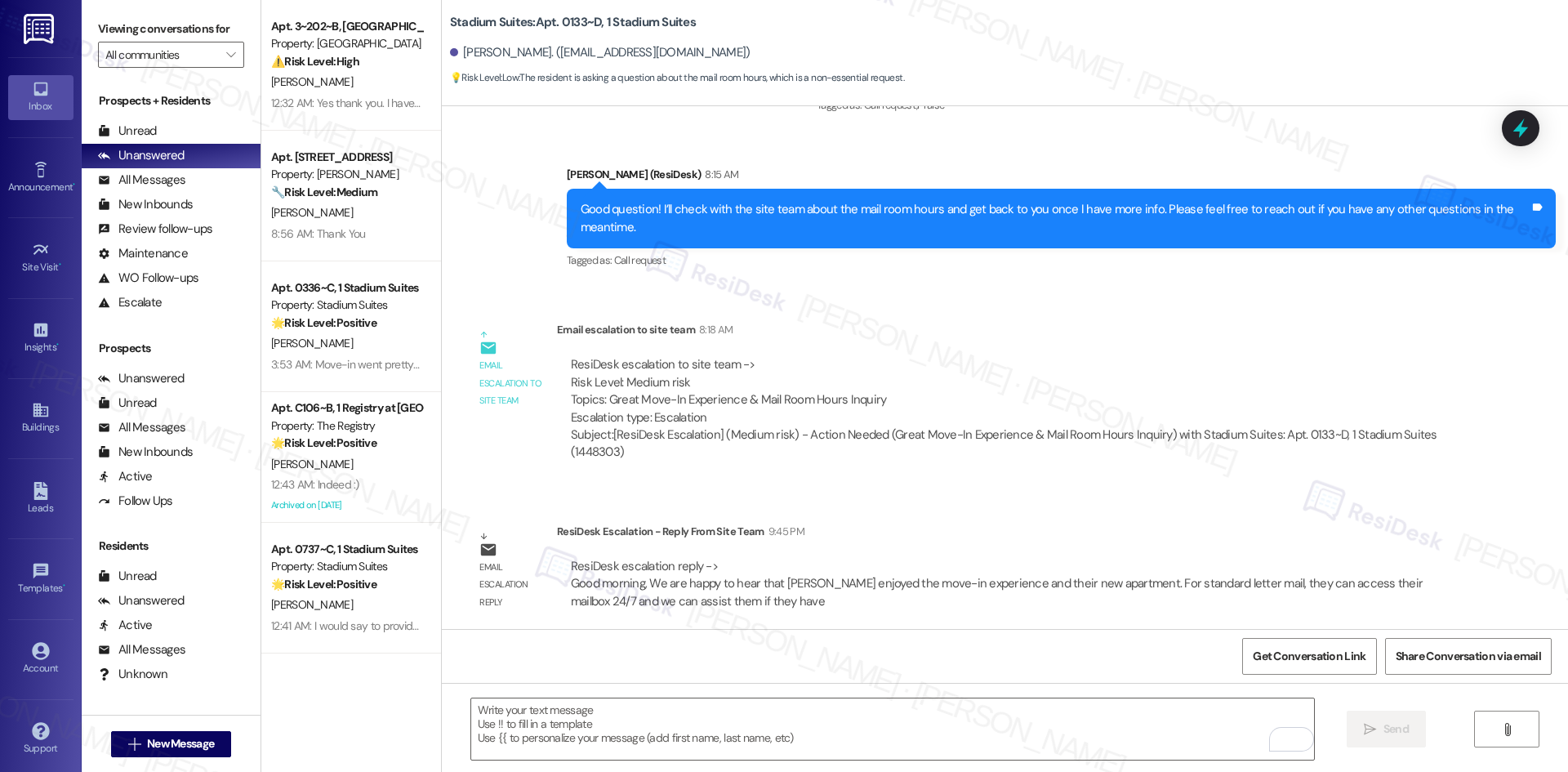
scroll to position [965, 0]
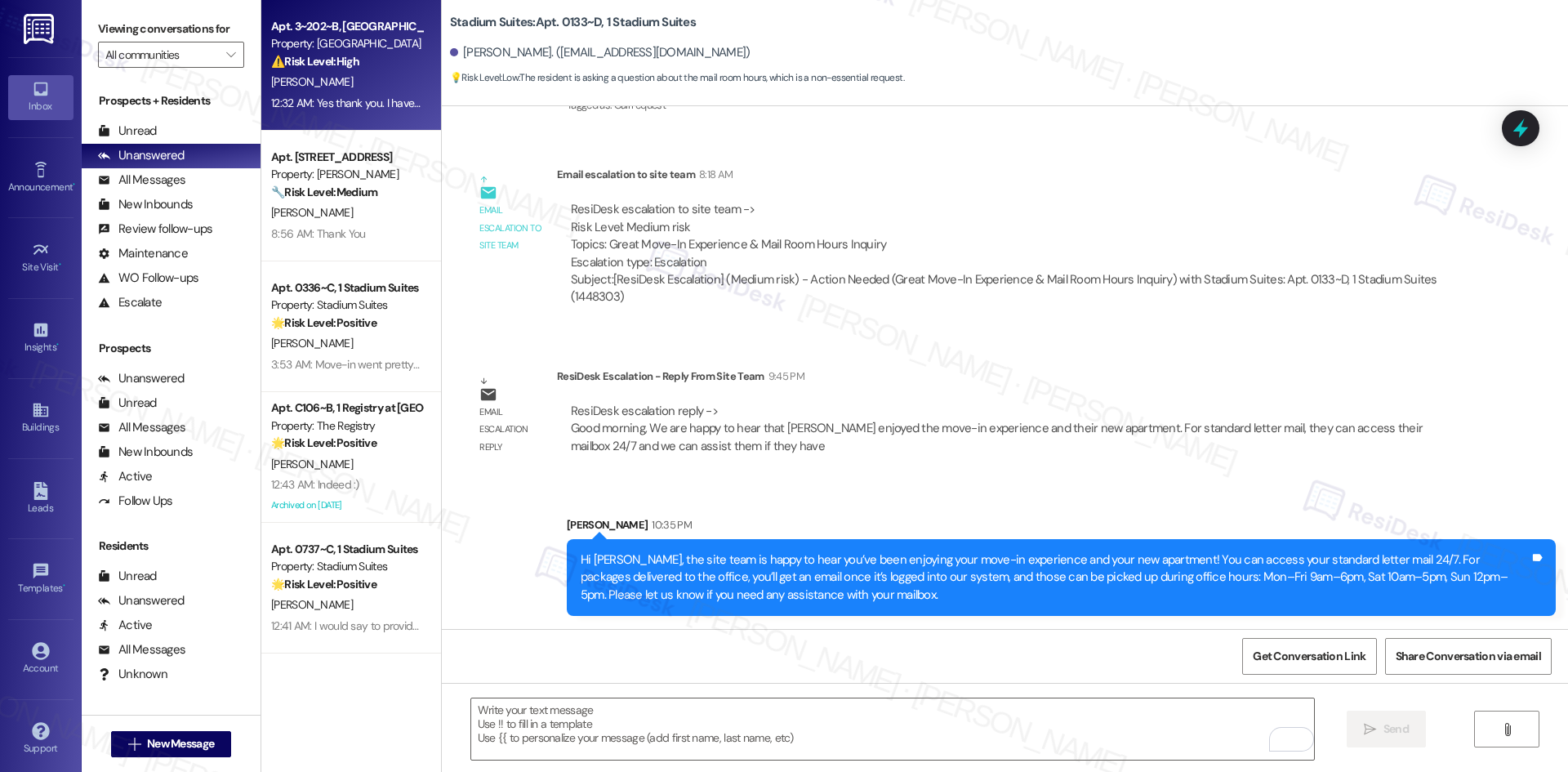
click at [340, 63] on strong "⚠️ Risk Level: High" at bounding box center [315, 60] width 88 height 15
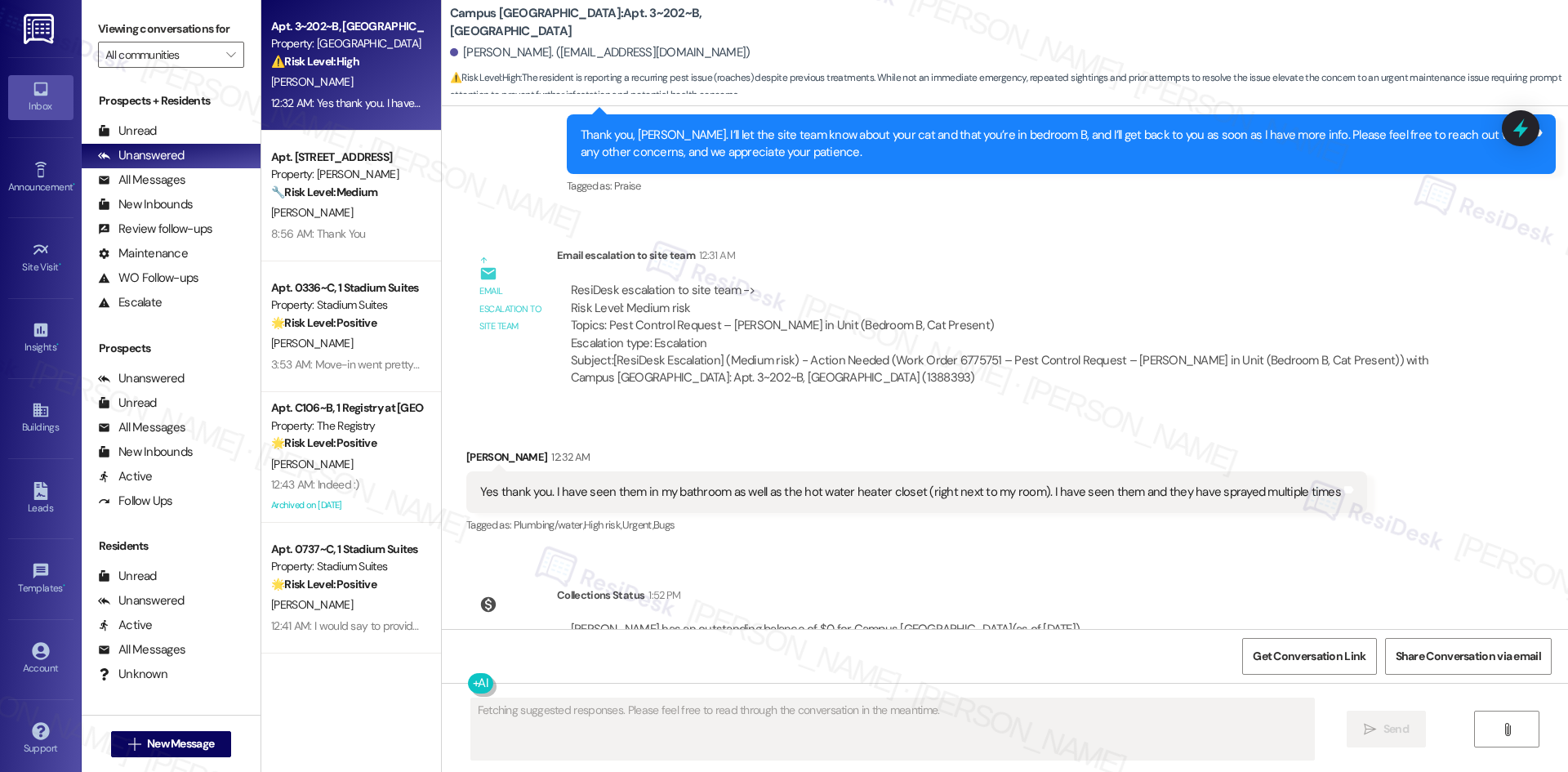
scroll to position [1179, 0]
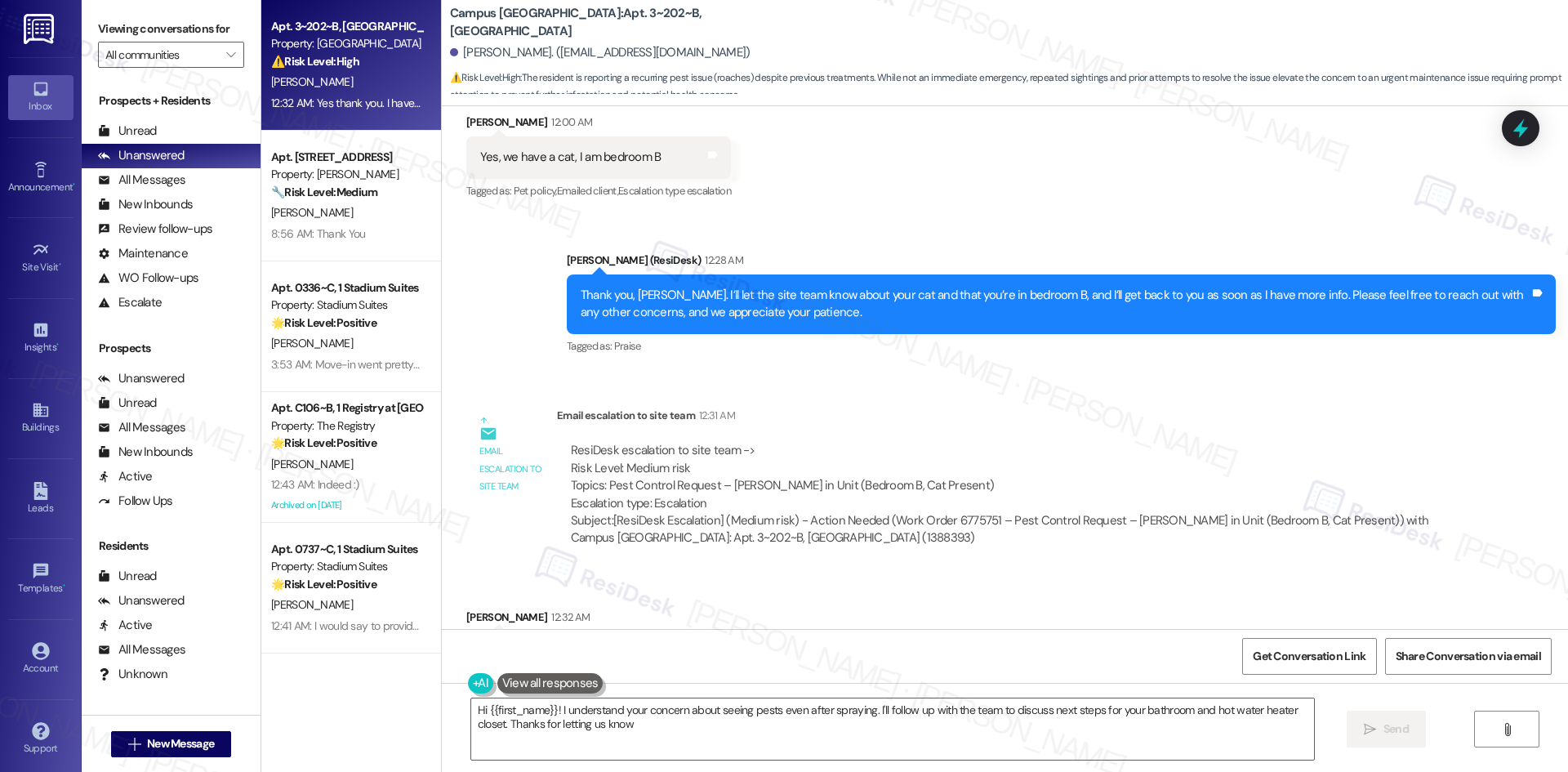
type textarea "Hi {{first_name}}! I understand your concern about seeing pests even after spra…"
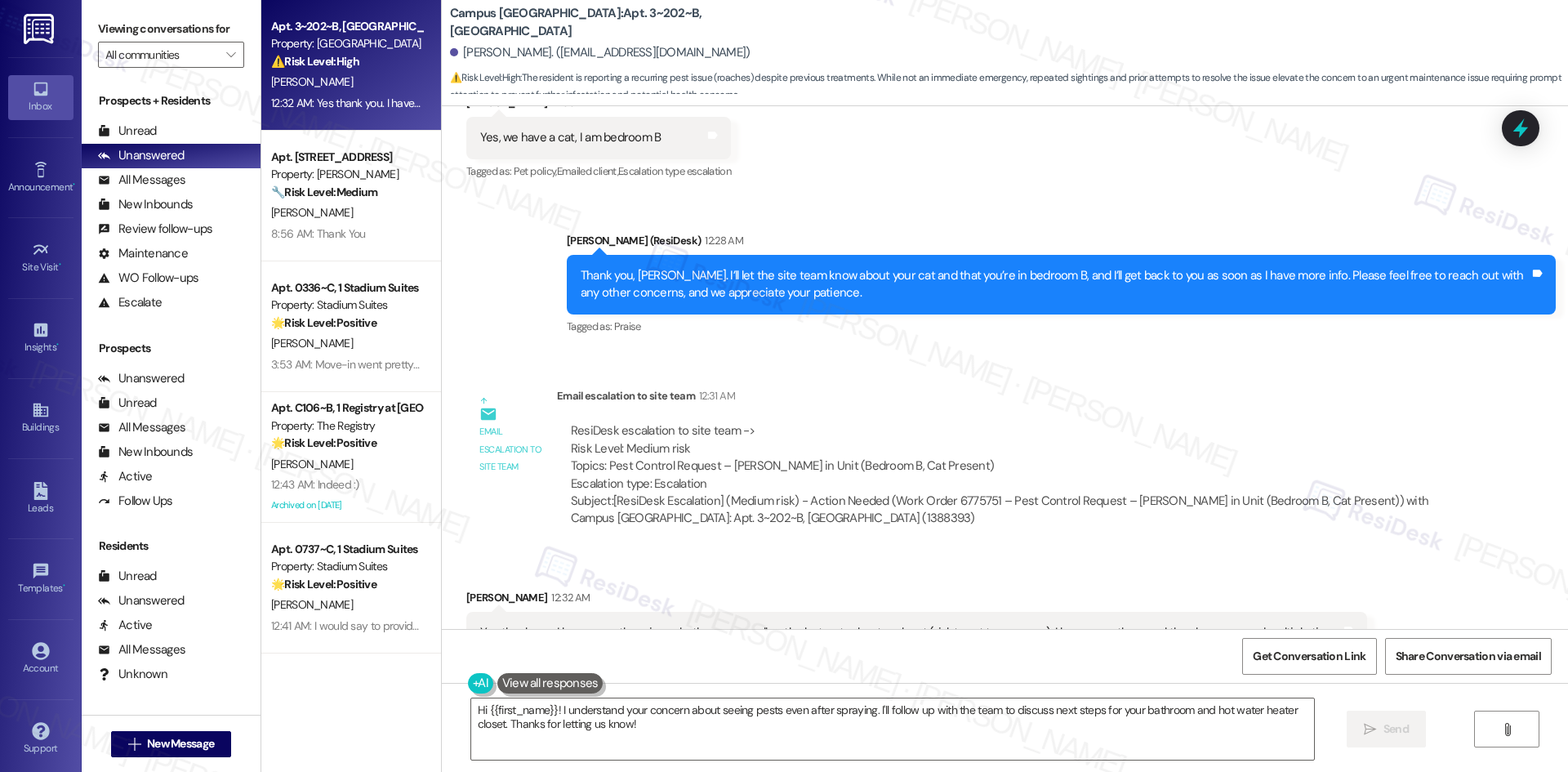
scroll to position [1248, 0]
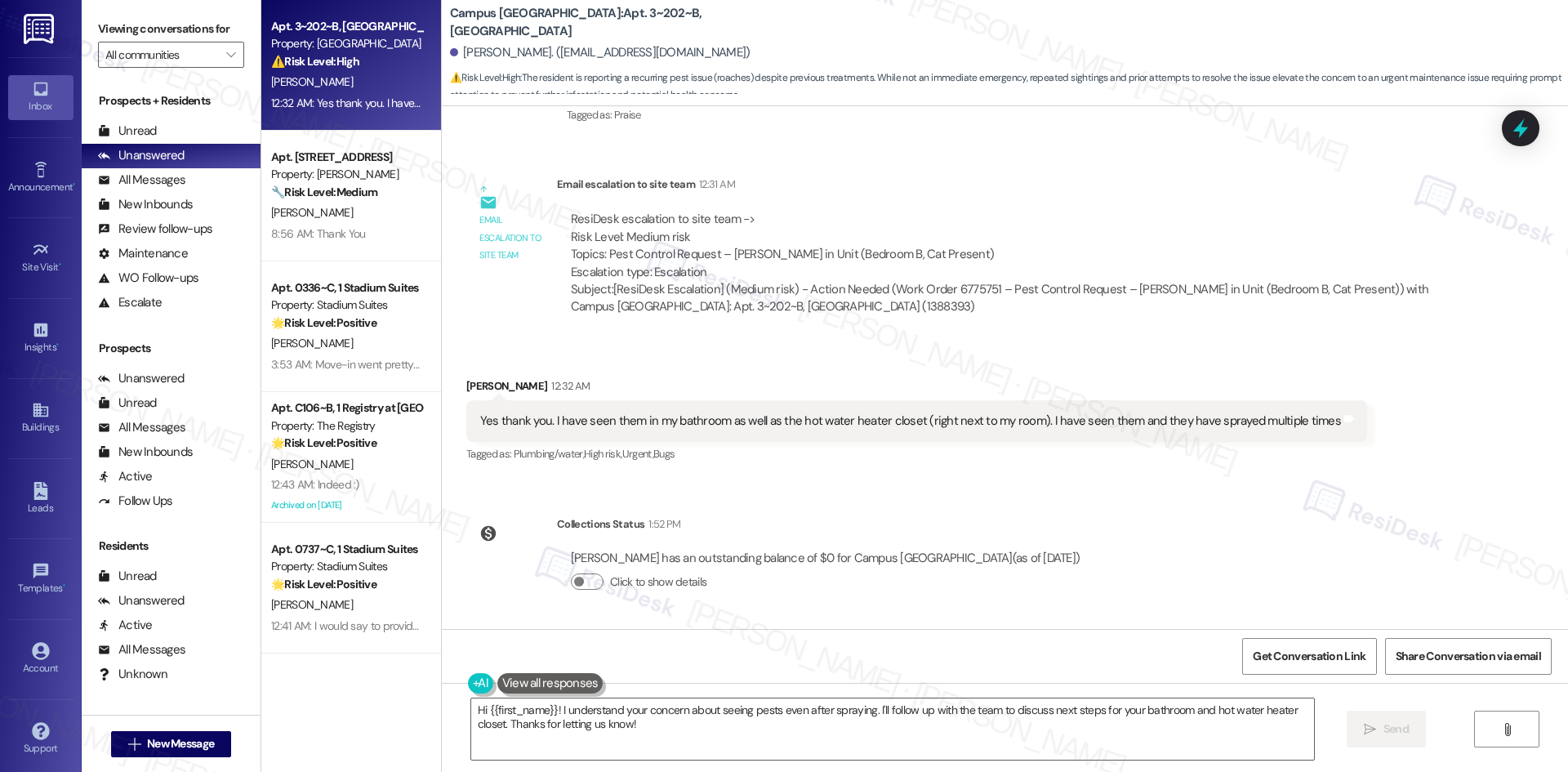
click at [1356, 411] on div "Received via SMS Shea Stone 12:32 AM Yes thank you. I have seen them in my bath…" at bounding box center [1004, 410] width 1126 height 138
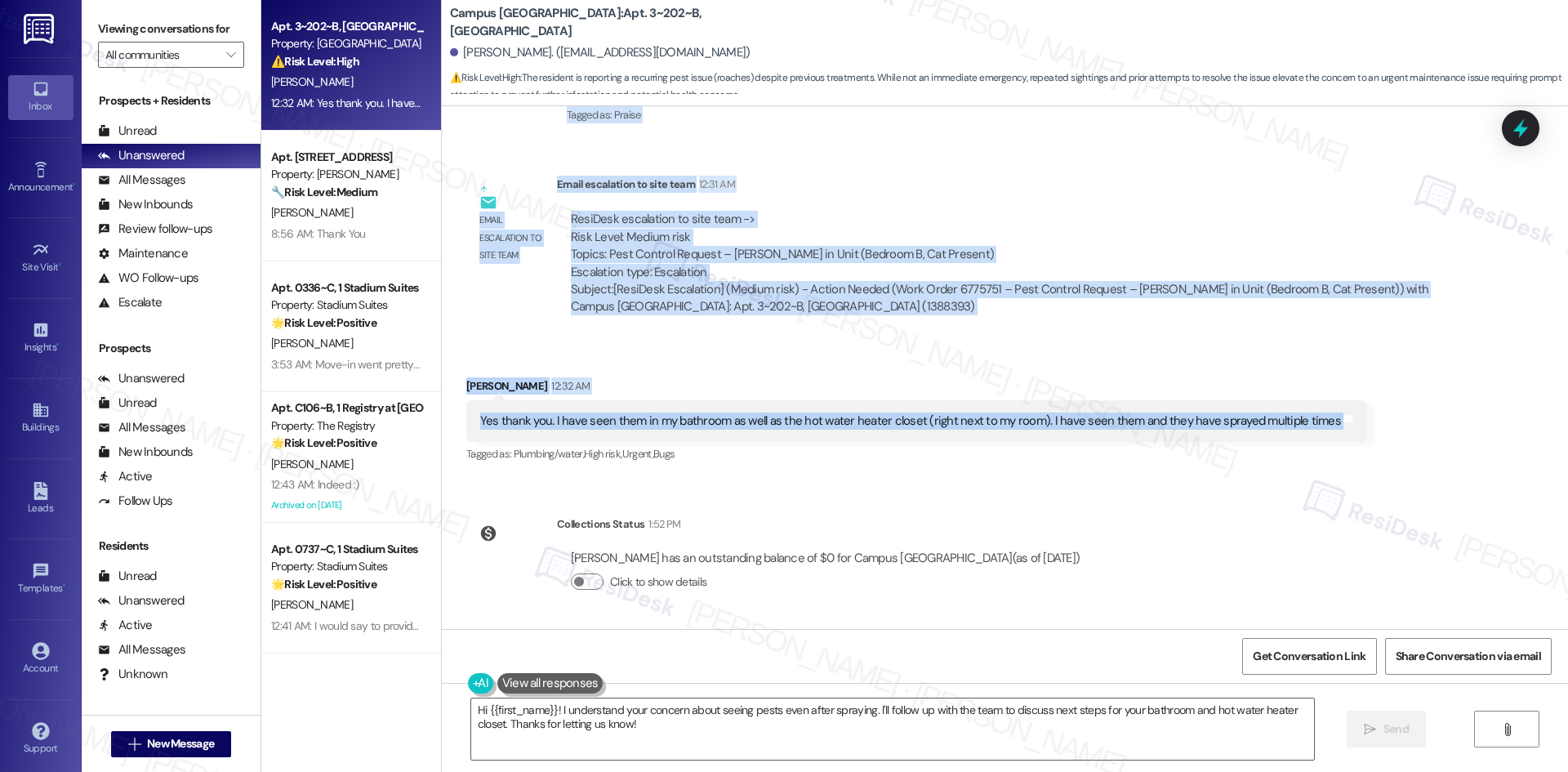
drag, startPoint x: 518, startPoint y: 178, endPoint x: 1396, endPoint y: 426, distance: 912.4
click at [1396, 426] on div "WO Opened request: wasp nest o... Sep 04, 2024 at 8:11 PM Status : New Show det…" at bounding box center [1004, 367] width 1126 height 523
copy div "Sarah (ResiDesk) 12:28 AM Thank you, Shea. I’ll let the site team know about yo…"
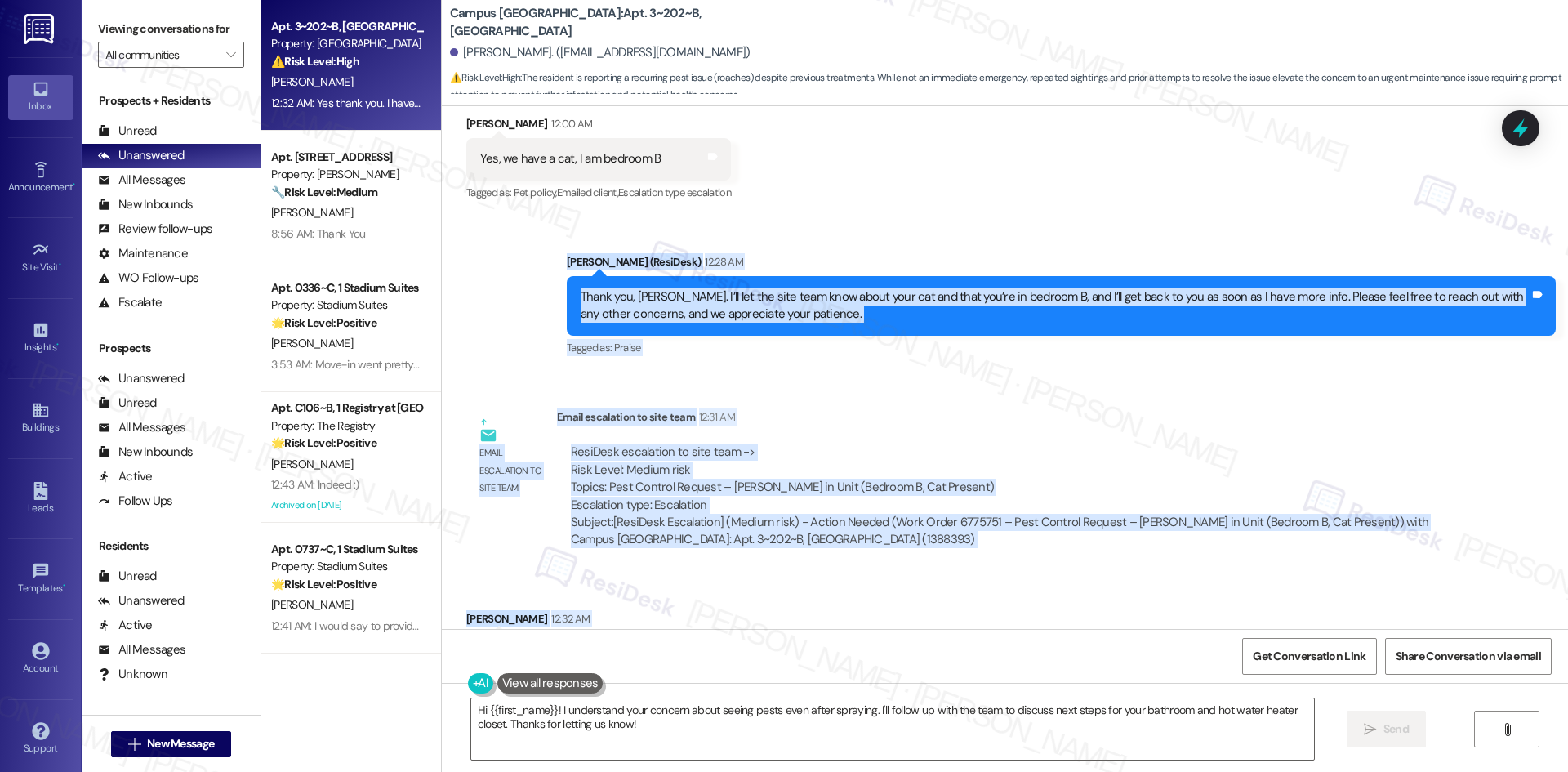
scroll to position [1003, 0]
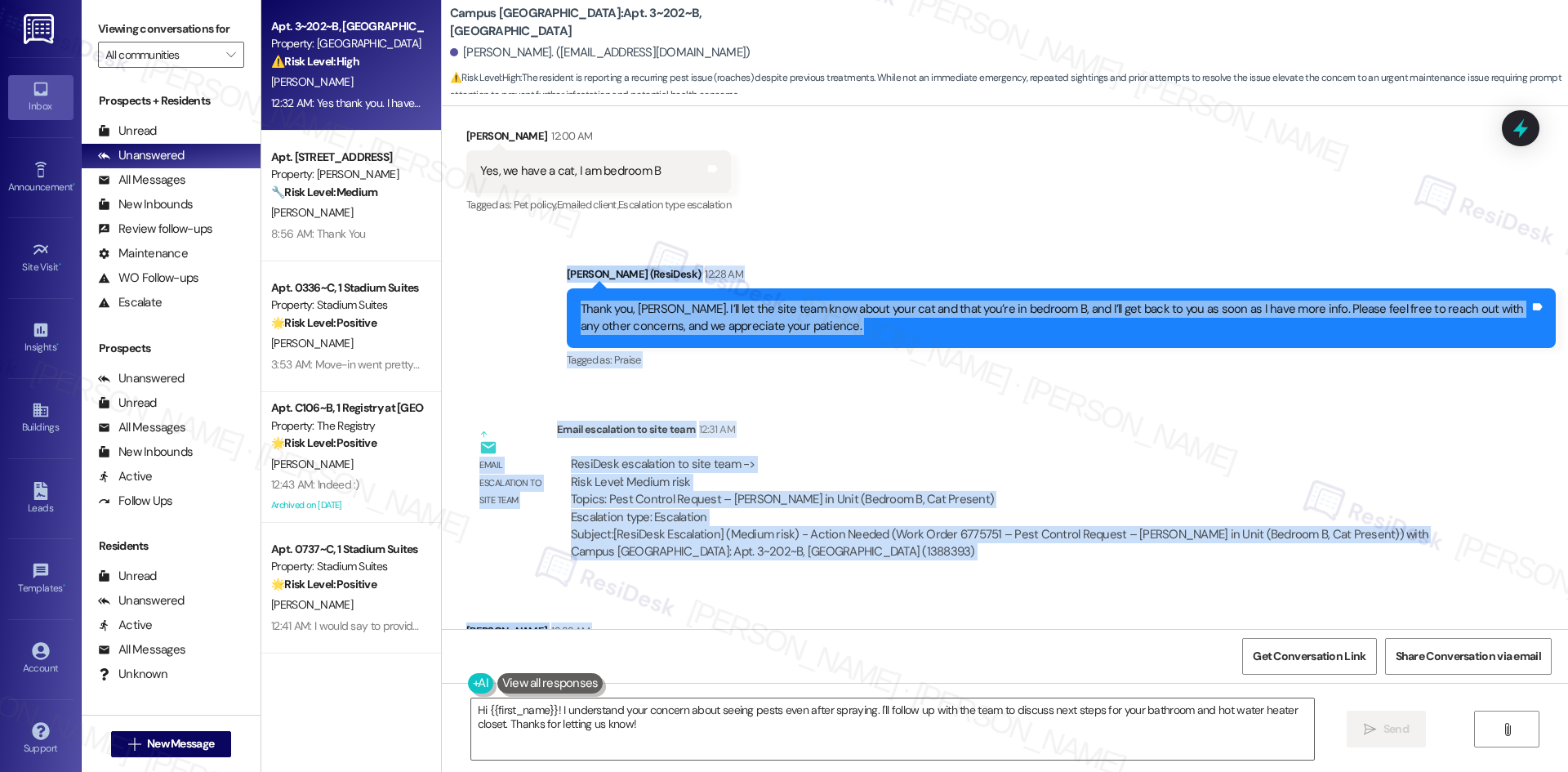
click at [931, 433] on div "Email escalation to site team 12:31 AM" at bounding box center [1006, 432] width 898 height 23
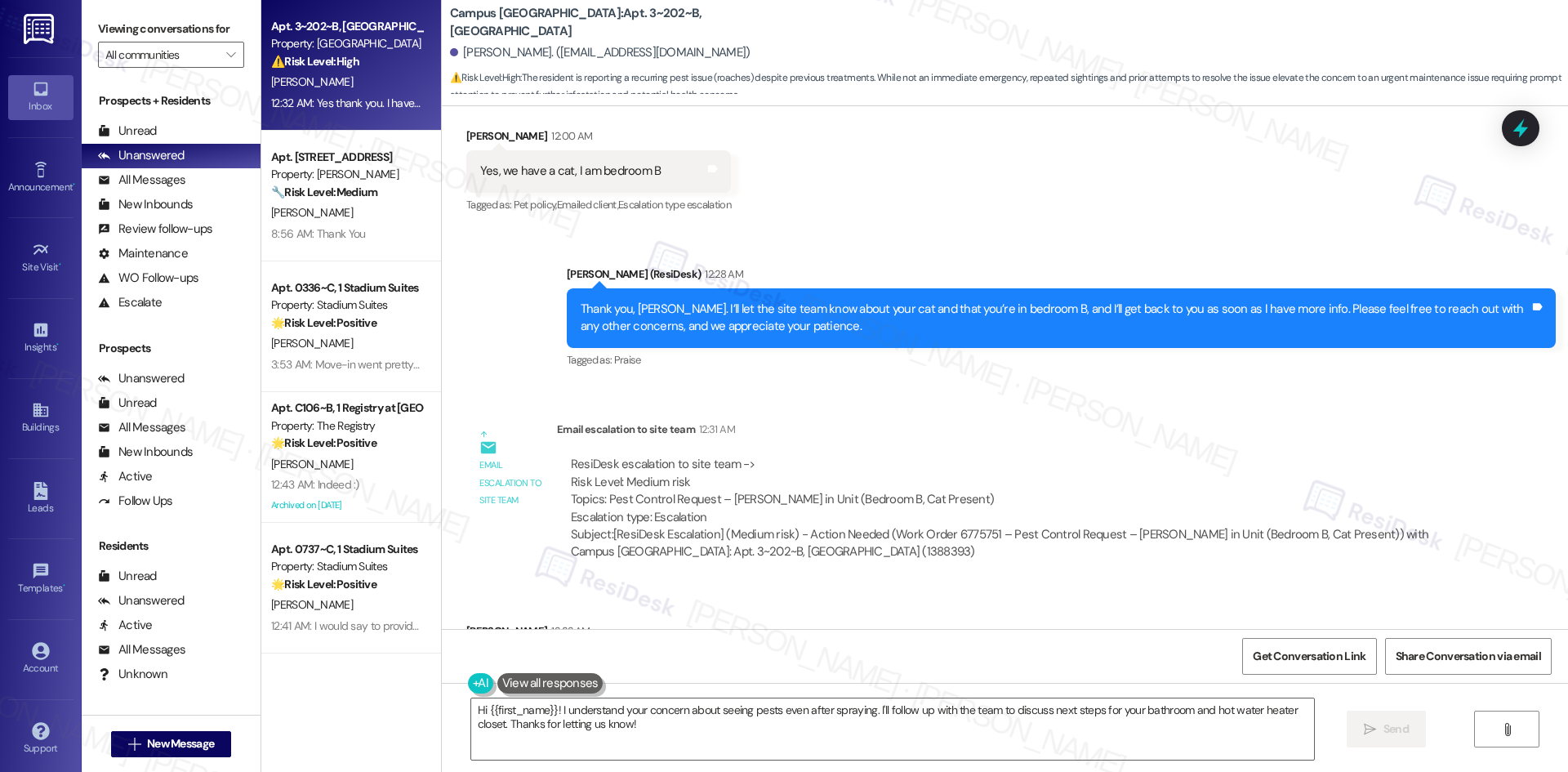
click at [965, 533] on div "Subject: [ResiDesk Escalation] (Medium risk) - Action Needed (Work Order 677575…" at bounding box center [1006, 543] width 870 height 35
copy div "6775751"
click at [942, 437] on div "Email escalation to site team 12:31 AM" at bounding box center [1006, 432] width 898 height 23
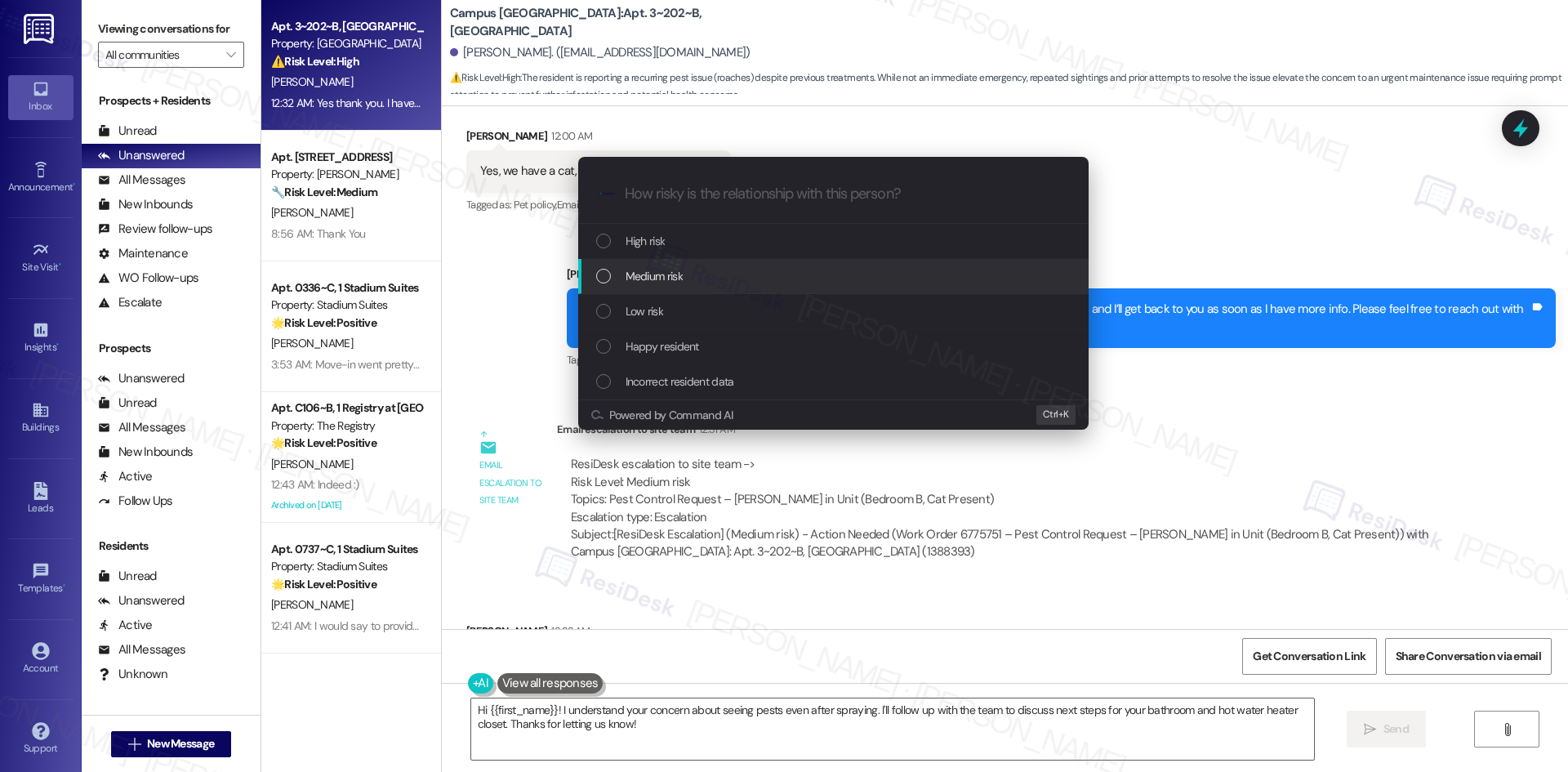
click at [750, 277] on div "Medium risk" at bounding box center [835, 276] width 478 height 18
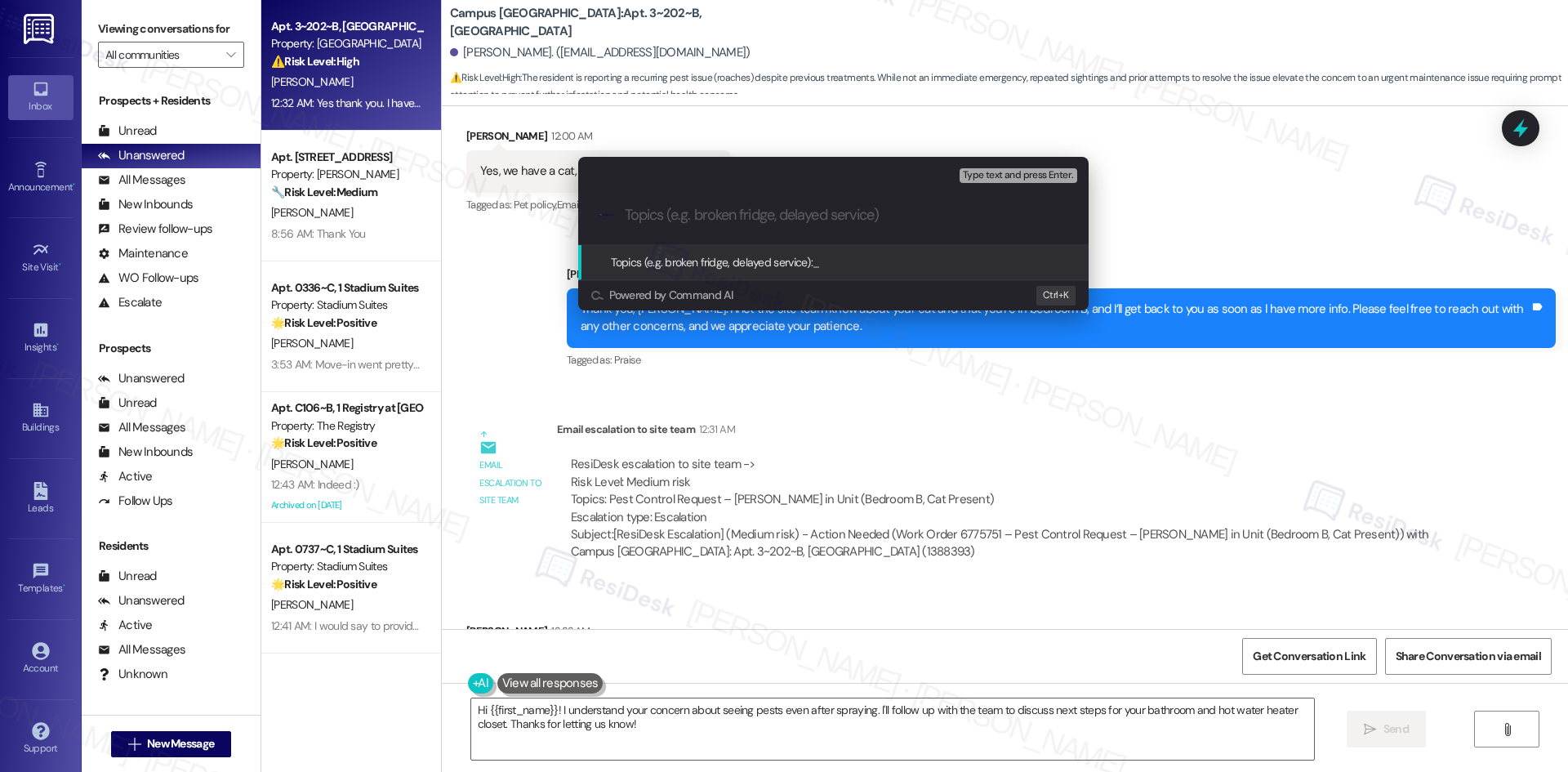
click at [772, 215] on input "Topics (e.g. broken fridge, delayed service)" at bounding box center [846, 216] width 443 height 17
paste input "Work Order 6775751 – Roach Issue (Bedroom B, Bathroom, Closet, Cat Present)"
type input "Work Order 6775751 – Roach Issue (Bedroom B, Bathroom, Closet, Cat Present)"
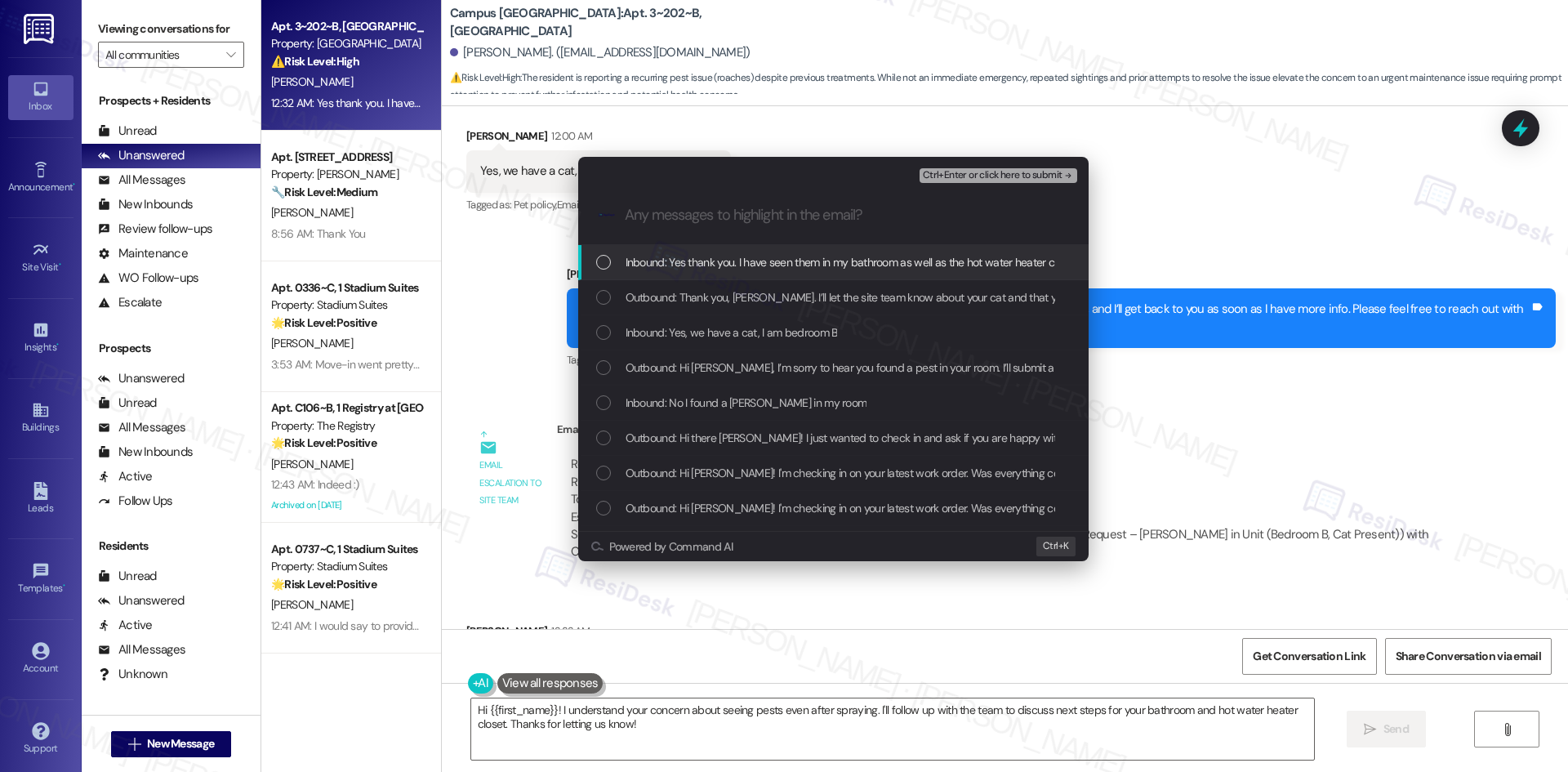
scroll to position [0, 0]
click at [829, 270] on span "Inbound: Yes thank you. I have seen them in my bathroom as well as the hot wate…" at bounding box center [1040, 261] width 830 height 18
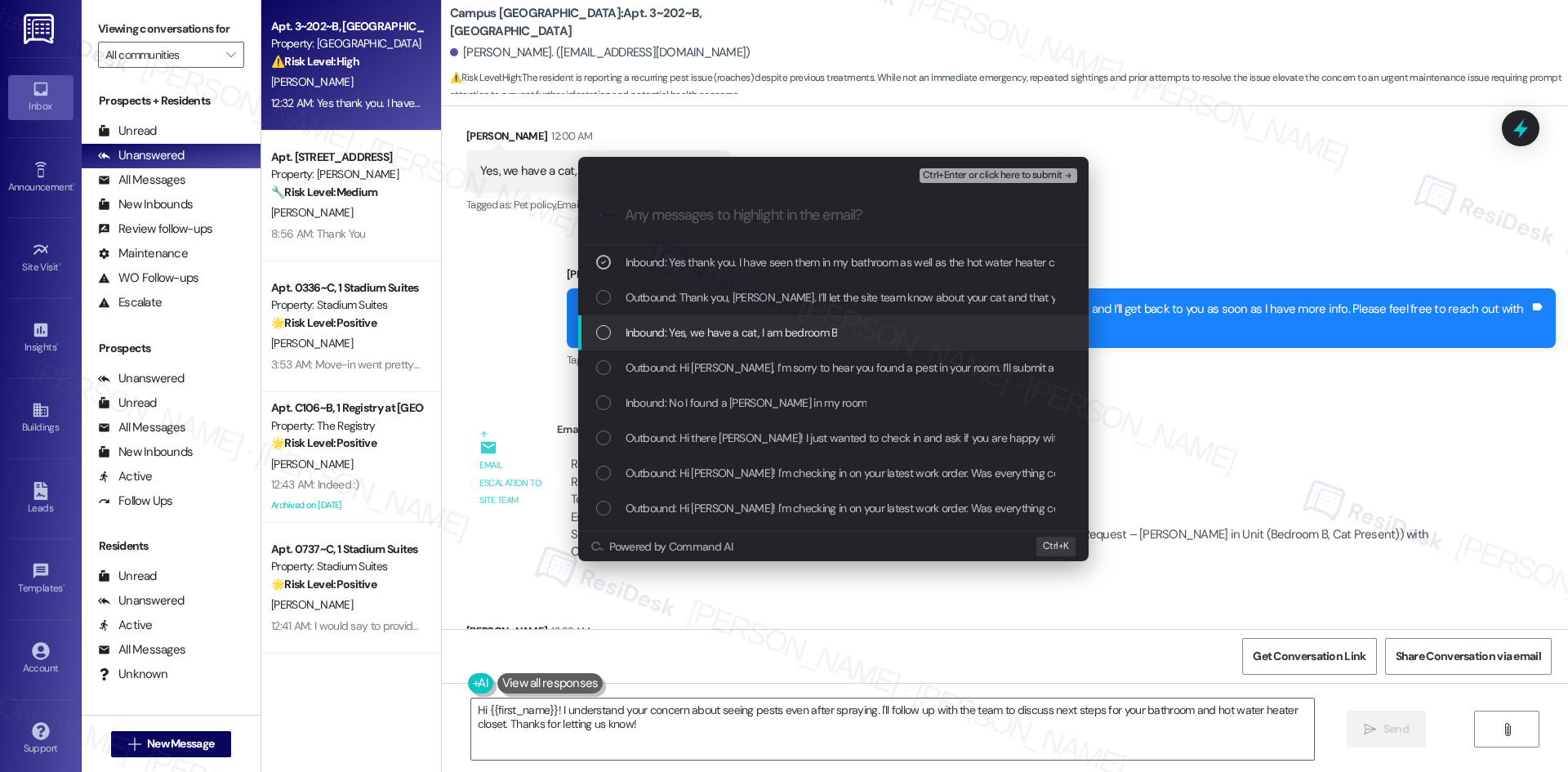
click at [834, 331] on span "Inbound: Yes, we have a cat, I am bedroom B" at bounding box center [731, 332] width 212 height 18
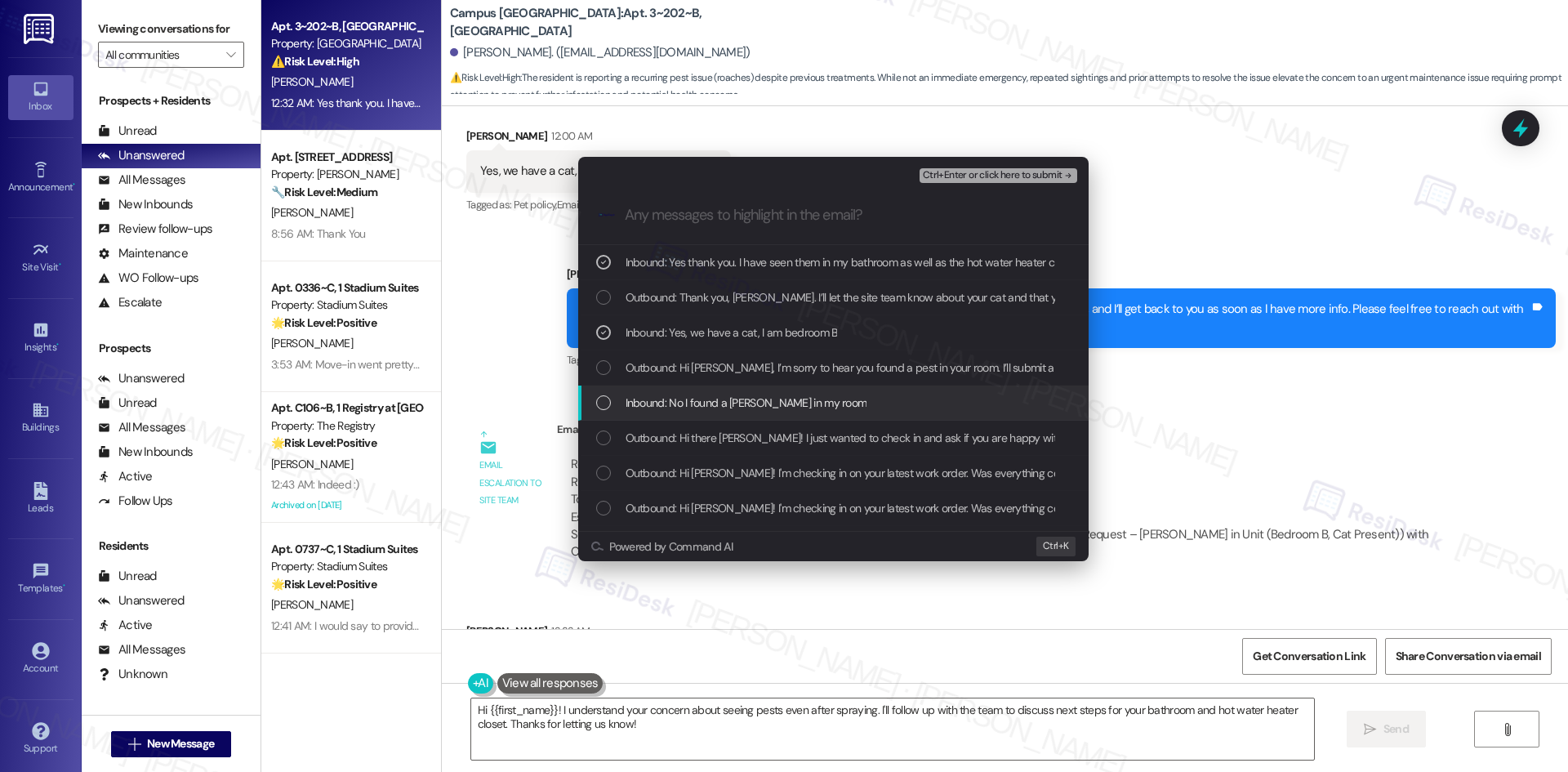
click at [951, 406] on div "Inbound: No I found a roach in my room" at bounding box center [835, 402] width 478 height 18
click at [959, 373] on span "Outbound: Hi Shea, I’m sorry to hear you found a pest in your room. I’ll submit…" at bounding box center [1265, 367] width 1281 height 18
click at [982, 359] on span "Outbound: Hi Shea, I’m sorry to hear you found a pest in your room. I’ll submit…" at bounding box center [1265, 367] width 1281 height 18
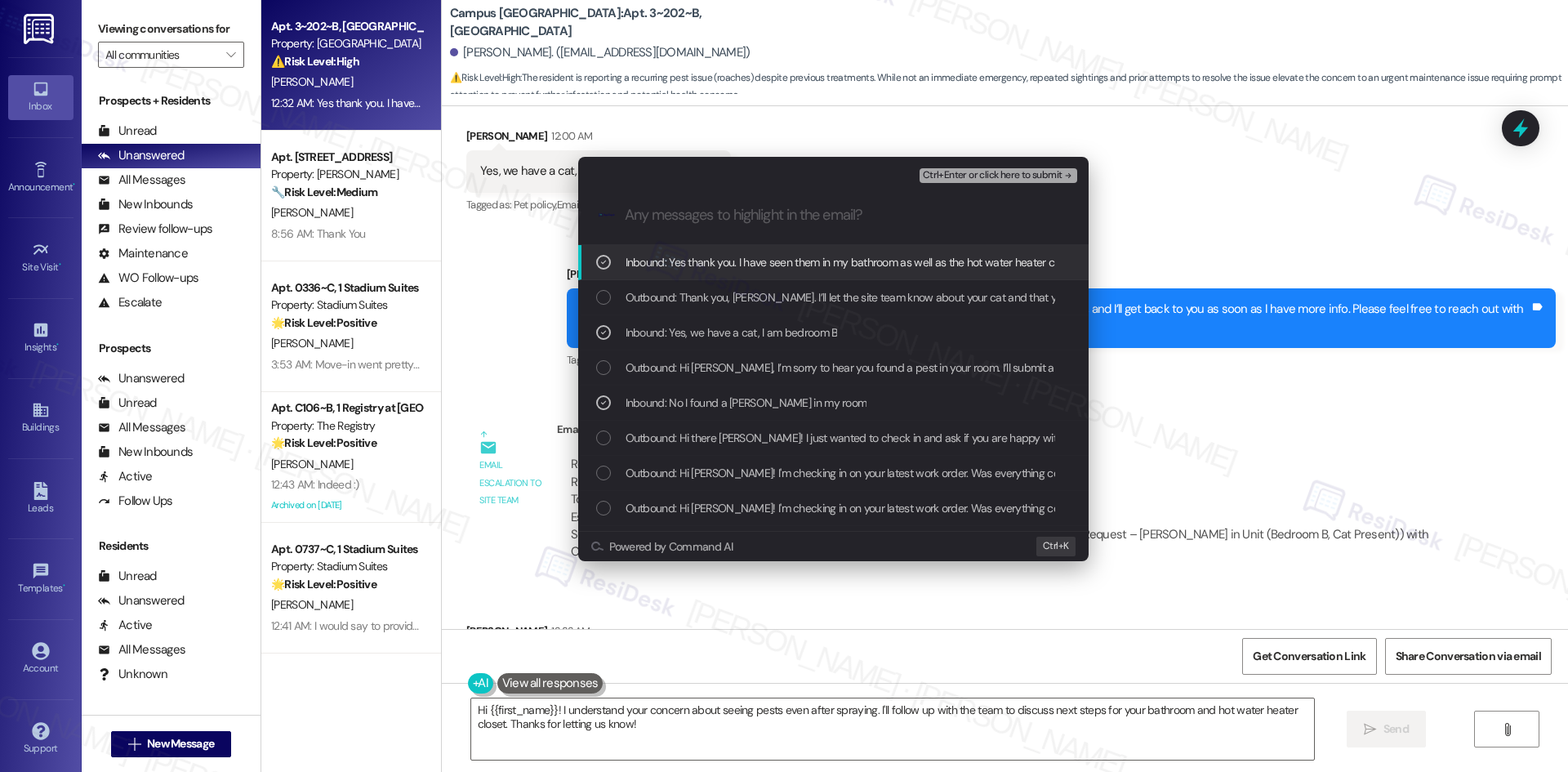
click at [1068, 174] on icon "remove-block-ctrl+enter-or click here to submit" at bounding box center [1068, 175] width 11 height 11
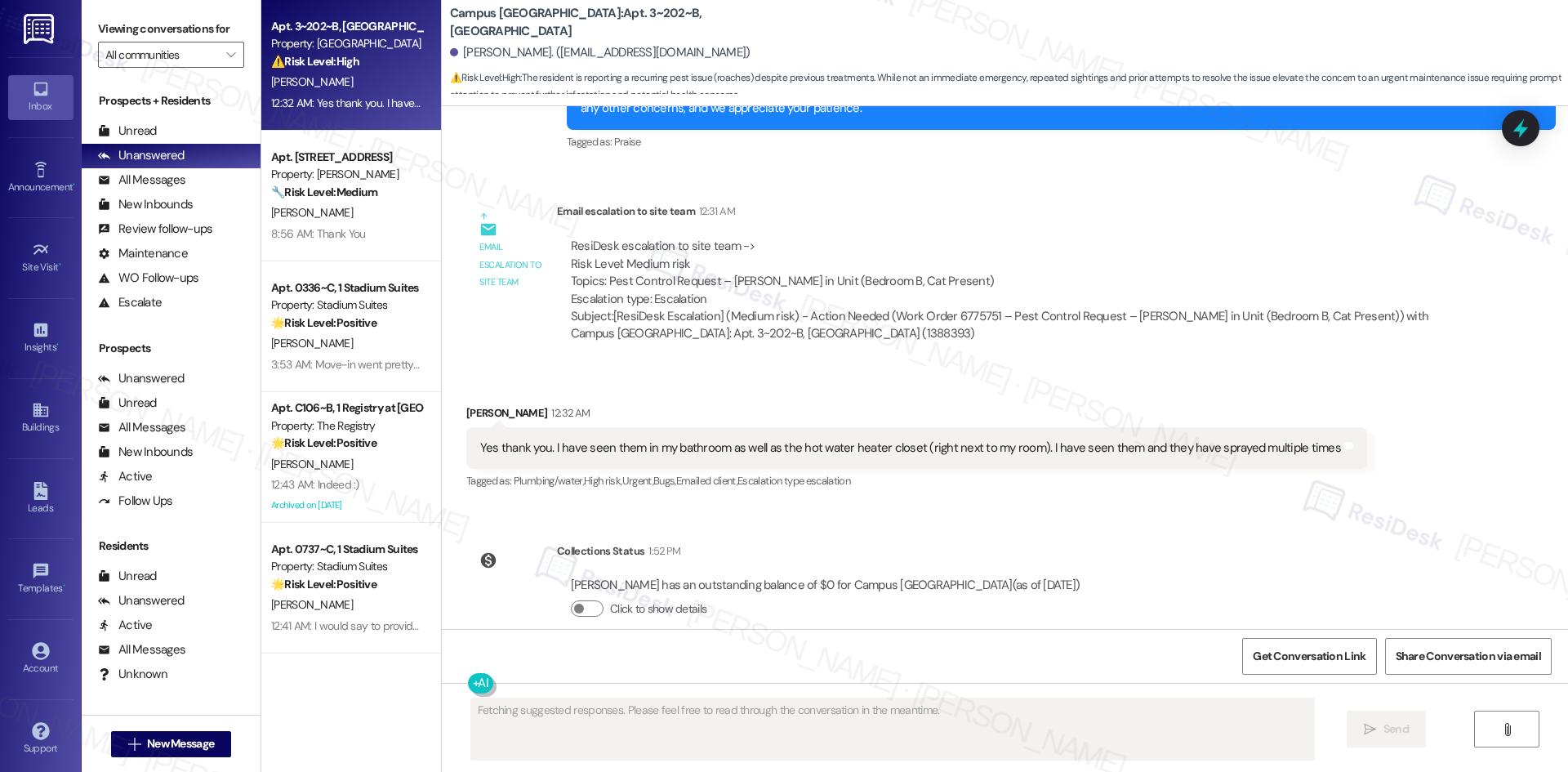
scroll to position [1248, 0]
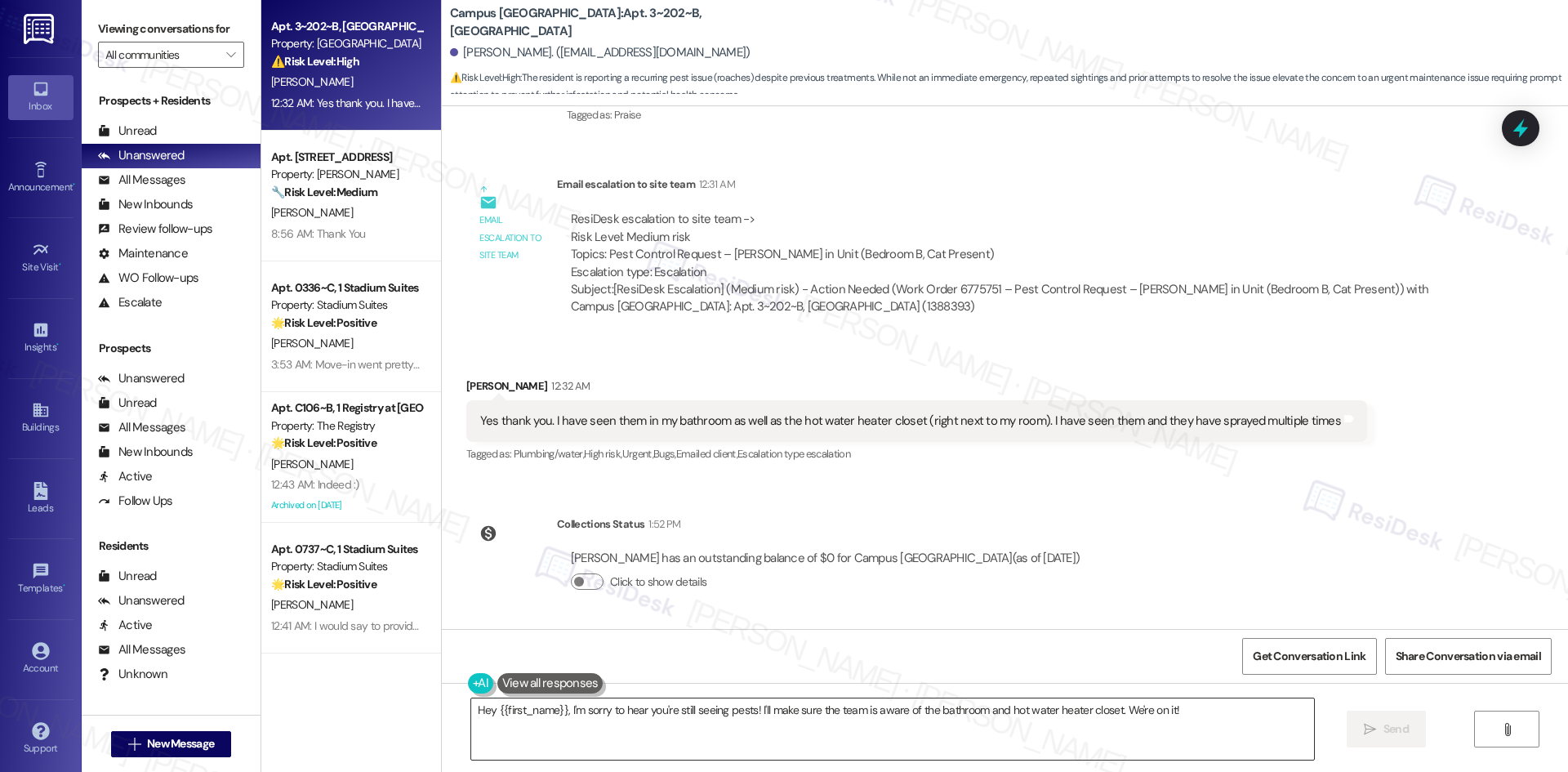
click at [1043, 756] on textarea "Hey {{first_name}}, I'm sorry to hear you're still seeing pests! I'll make sure…" at bounding box center [892, 728] width 843 height 61
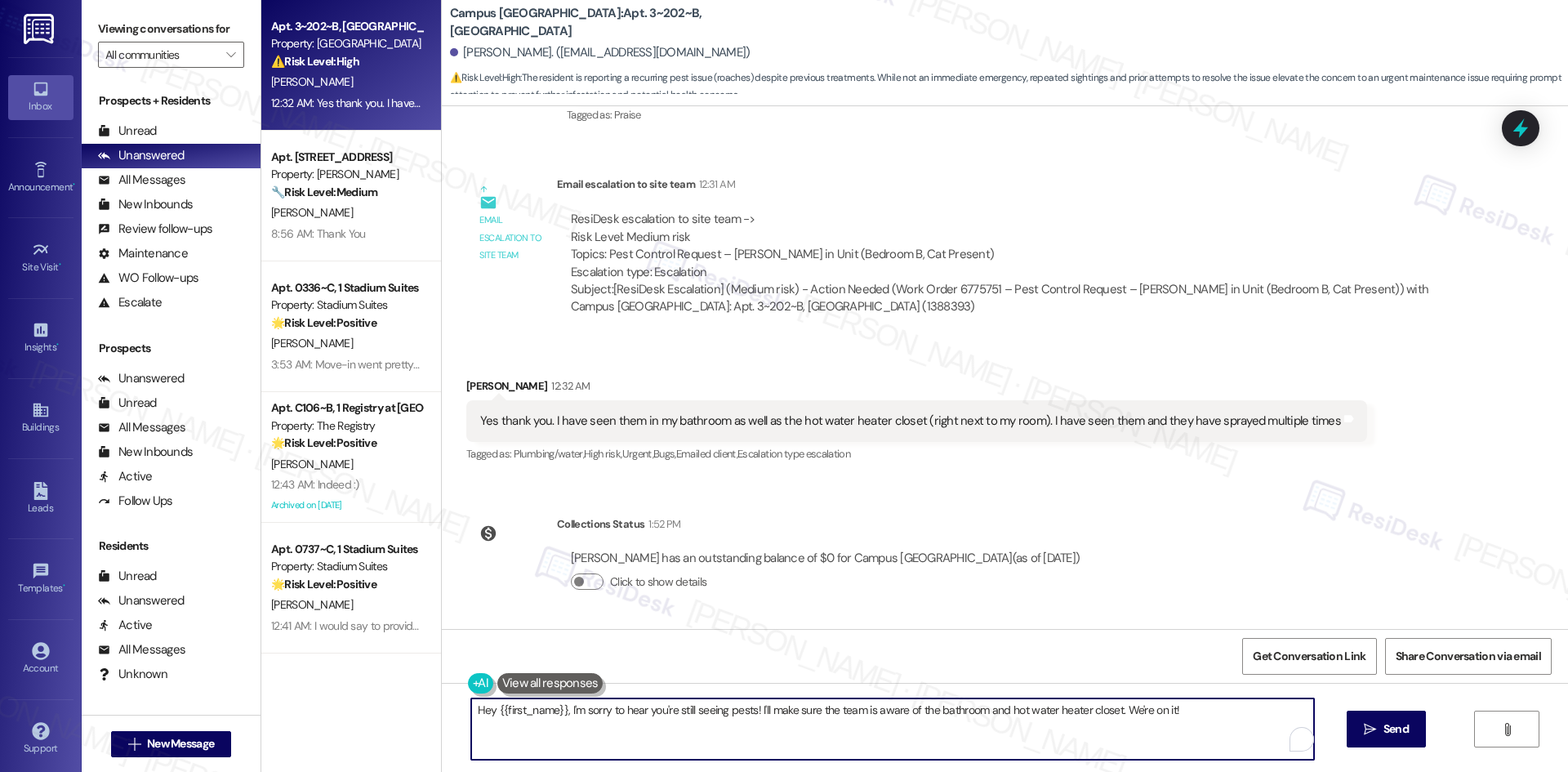
paste textarea "Thank you for letting us know, Shea. I’ll inform the site team that you’ve also…"
type textarea "Thank you for letting us know, Shea. I’ll inform the site team that you’ve also…"
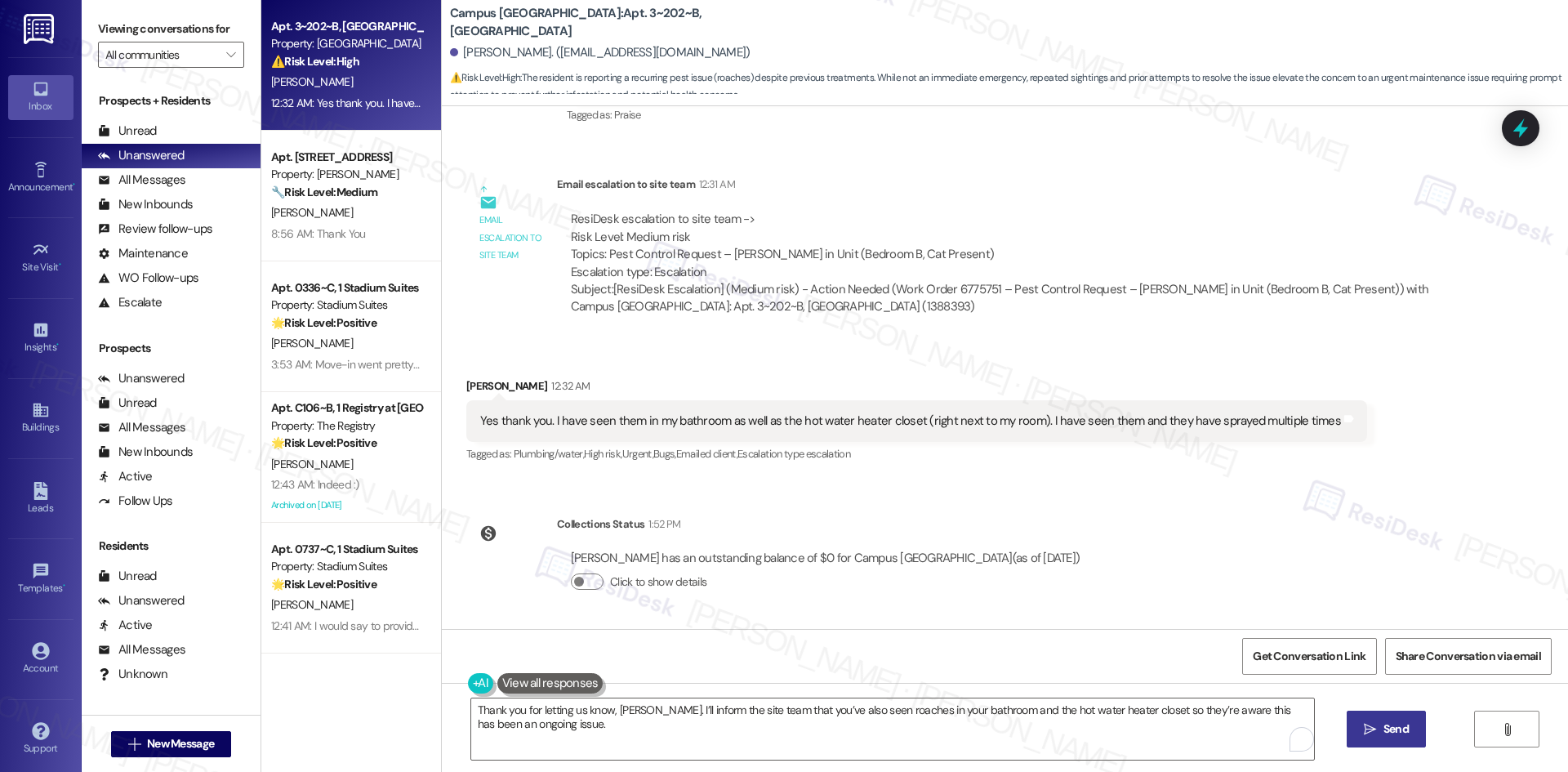
click at [1377, 739] on button " Send" at bounding box center [1386, 729] width 79 height 37
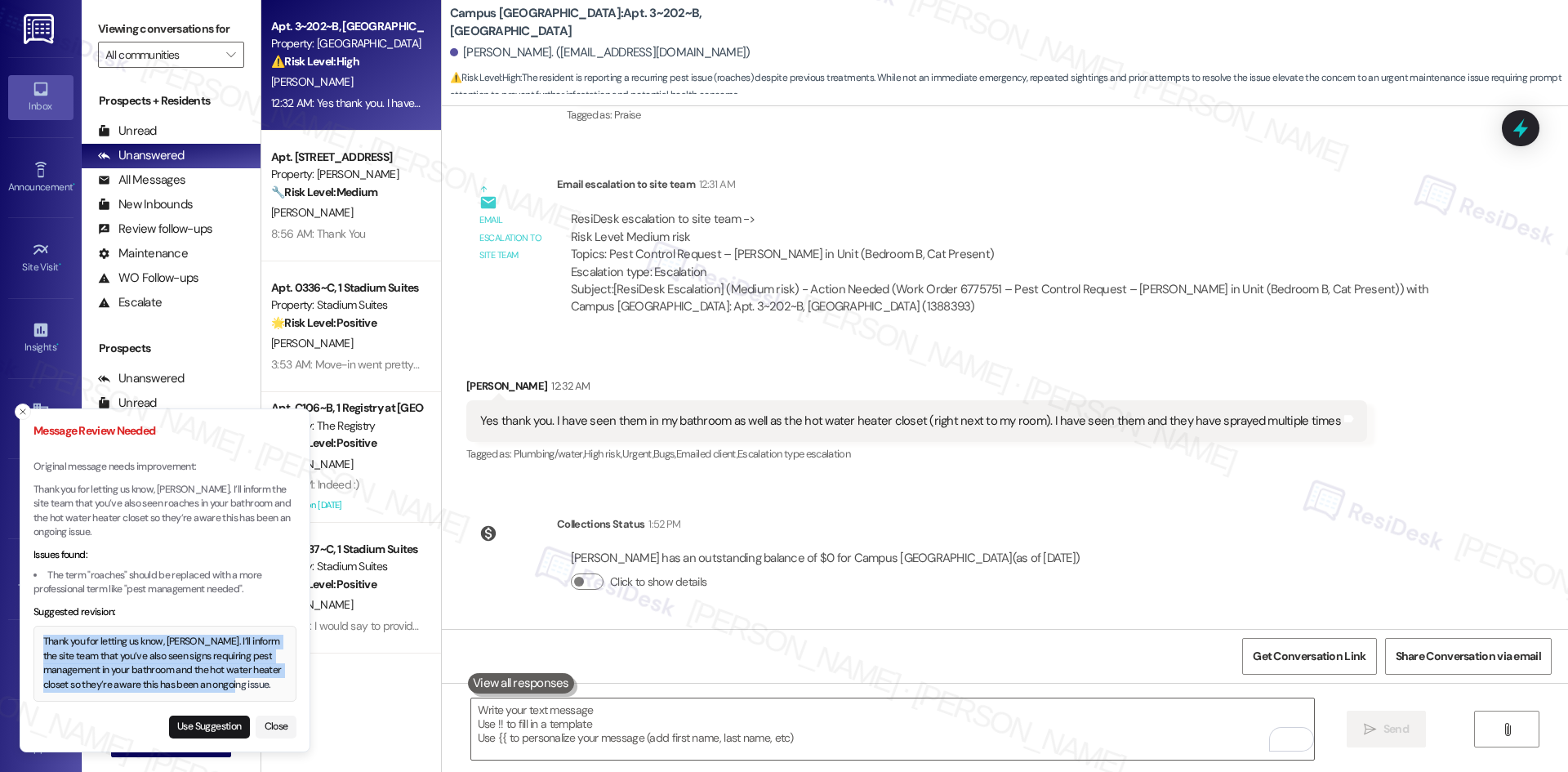
drag, startPoint x: 45, startPoint y: 640, endPoint x: 297, endPoint y: 689, distance: 256.7
click at [287, 689] on div "Thank you for letting us know, Shea. I’ll inform the site team that you’ve also…" at bounding box center [165, 663] width 244 height 57
copy div "Thank you for letting us know, Shea. I’ll inform the site team that you’ve also…"
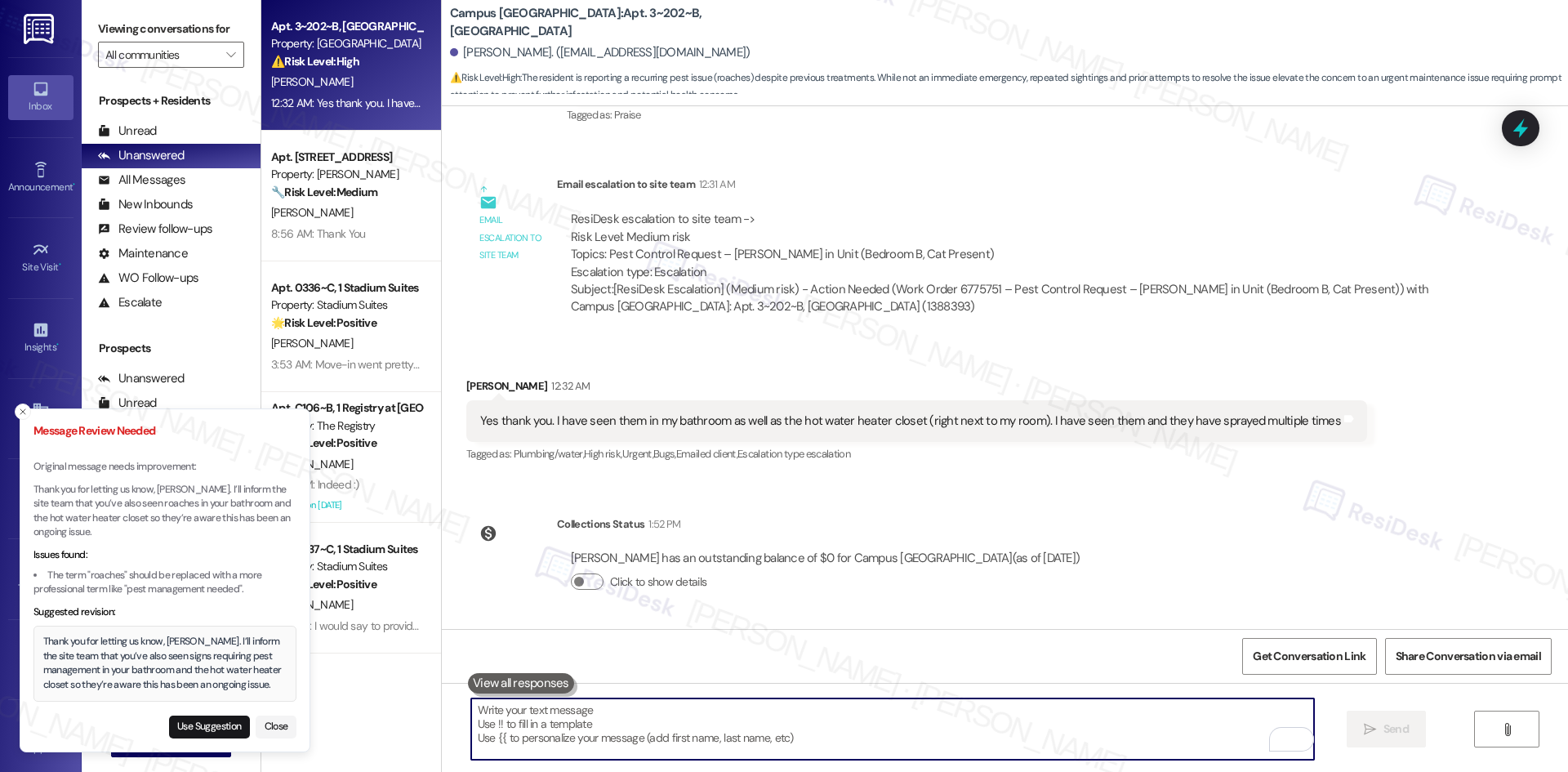
click at [605, 726] on textarea "To enrich screen reader interactions, please activate Accessibility in Grammarl…" at bounding box center [892, 728] width 843 height 61
paste textarea "Thank you for letting us know, Shea. I’ll inform the site team that you’ve also…"
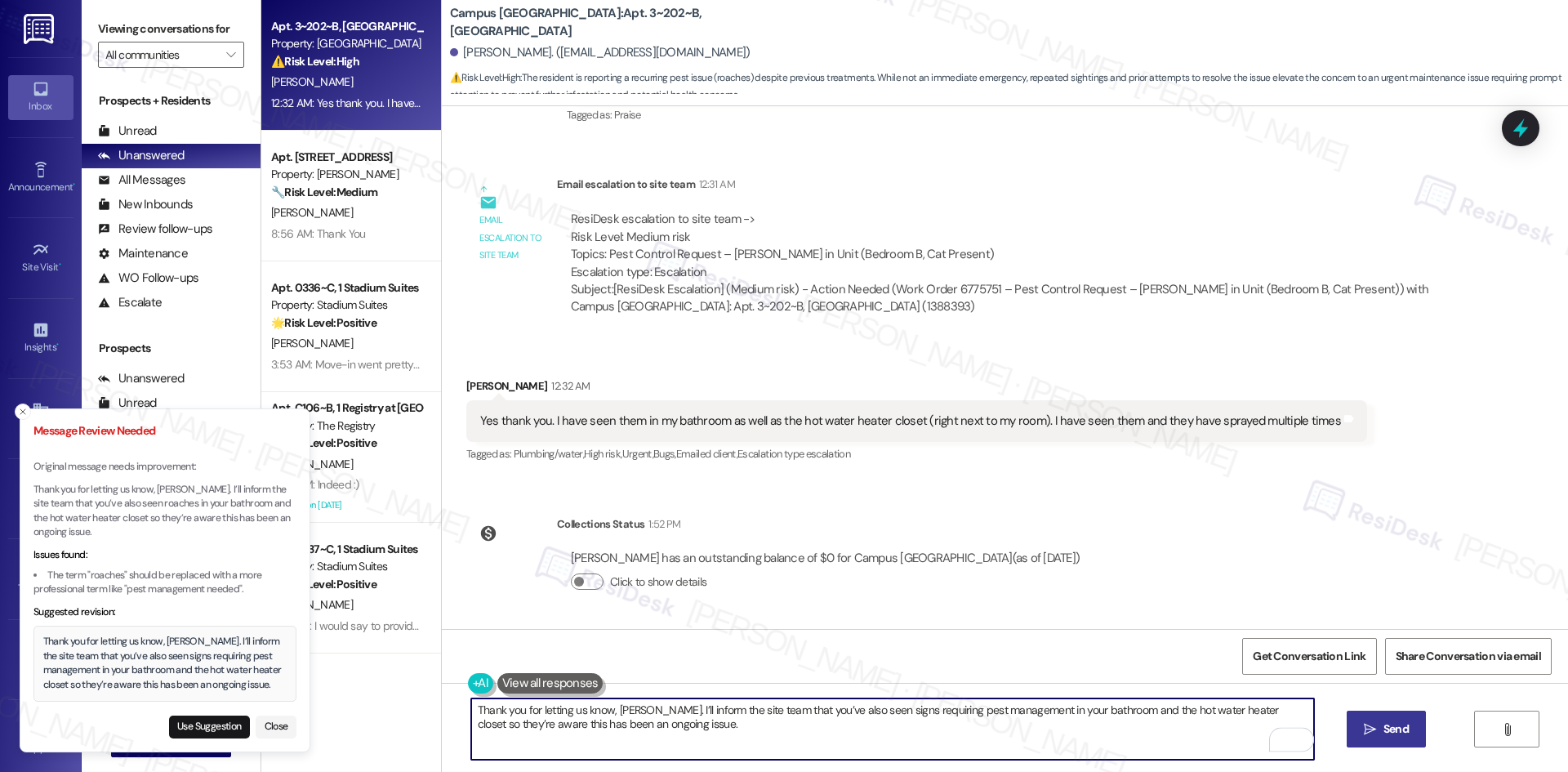
type textarea "Thank you for letting us know, Shea. I’ll inform the site team that you’ve also…"
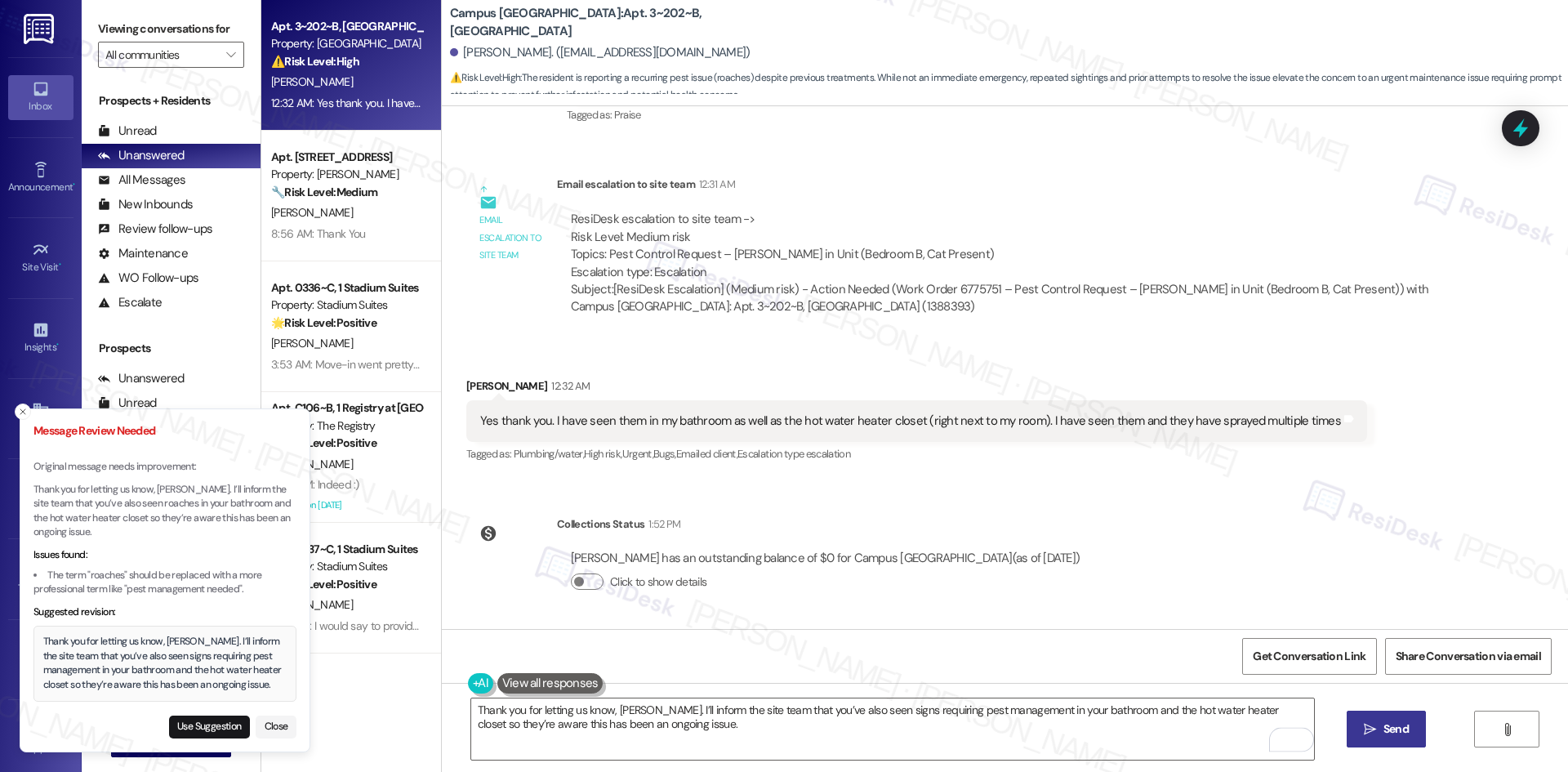
click at [1385, 729] on span "Send" at bounding box center [1396, 729] width 25 height 17
click at [23, 412] on icon "Close toast" at bounding box center [22, 411] width 9 height 9
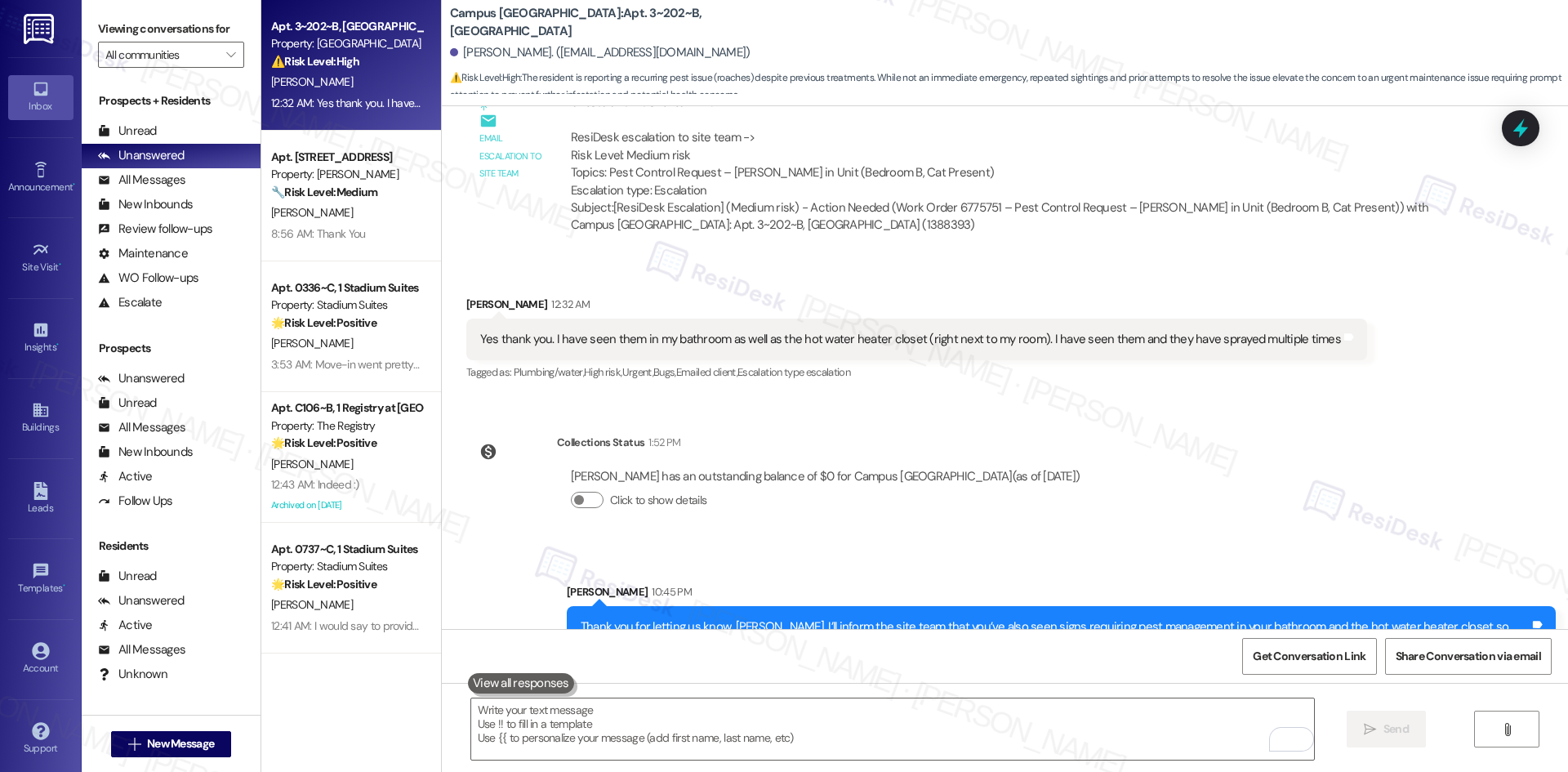
scroll to position [1379, 0]
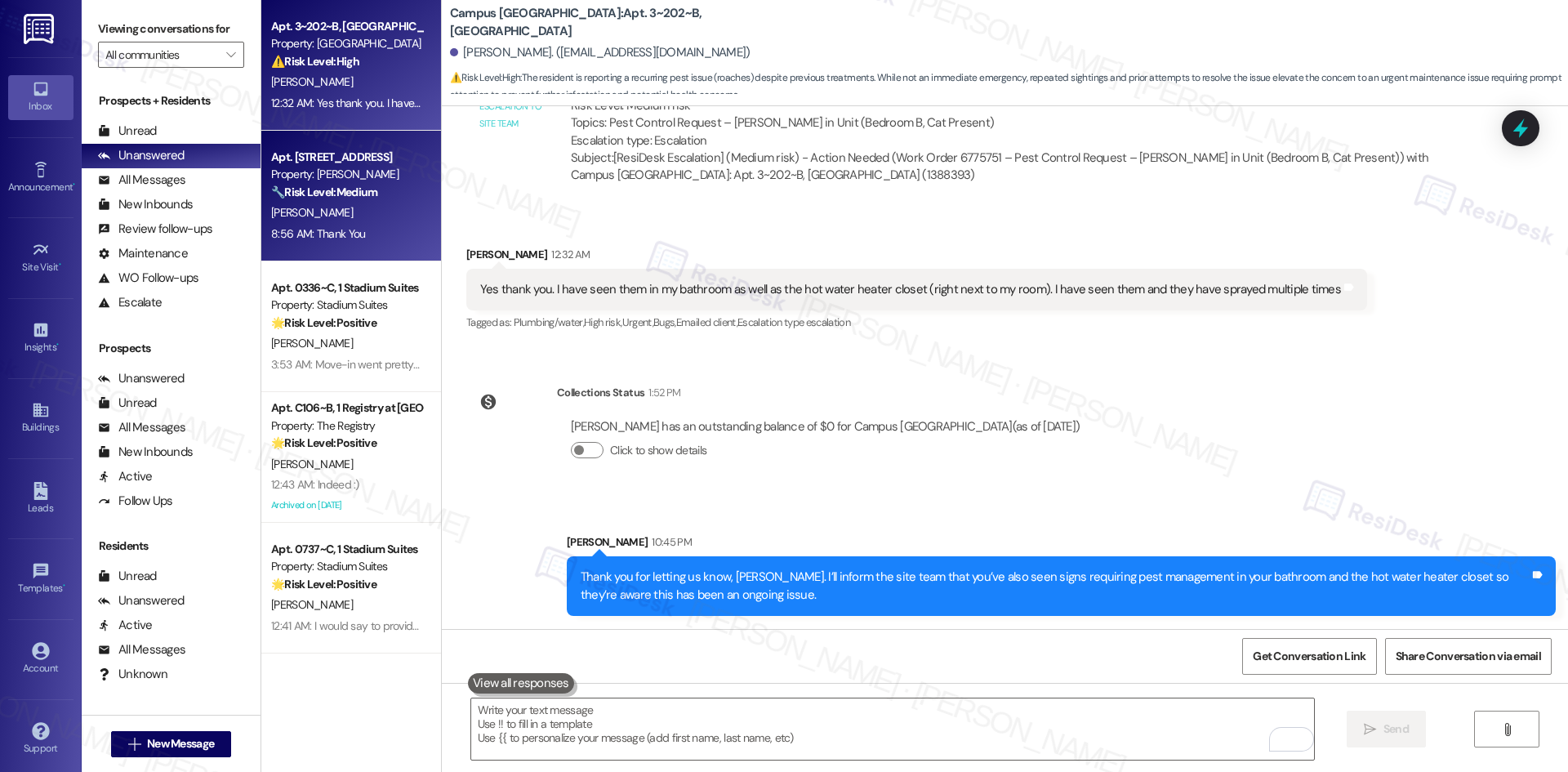
click at [372, 203] on div "S. Dean" at bounding box center [346, 213] width 154 height 21
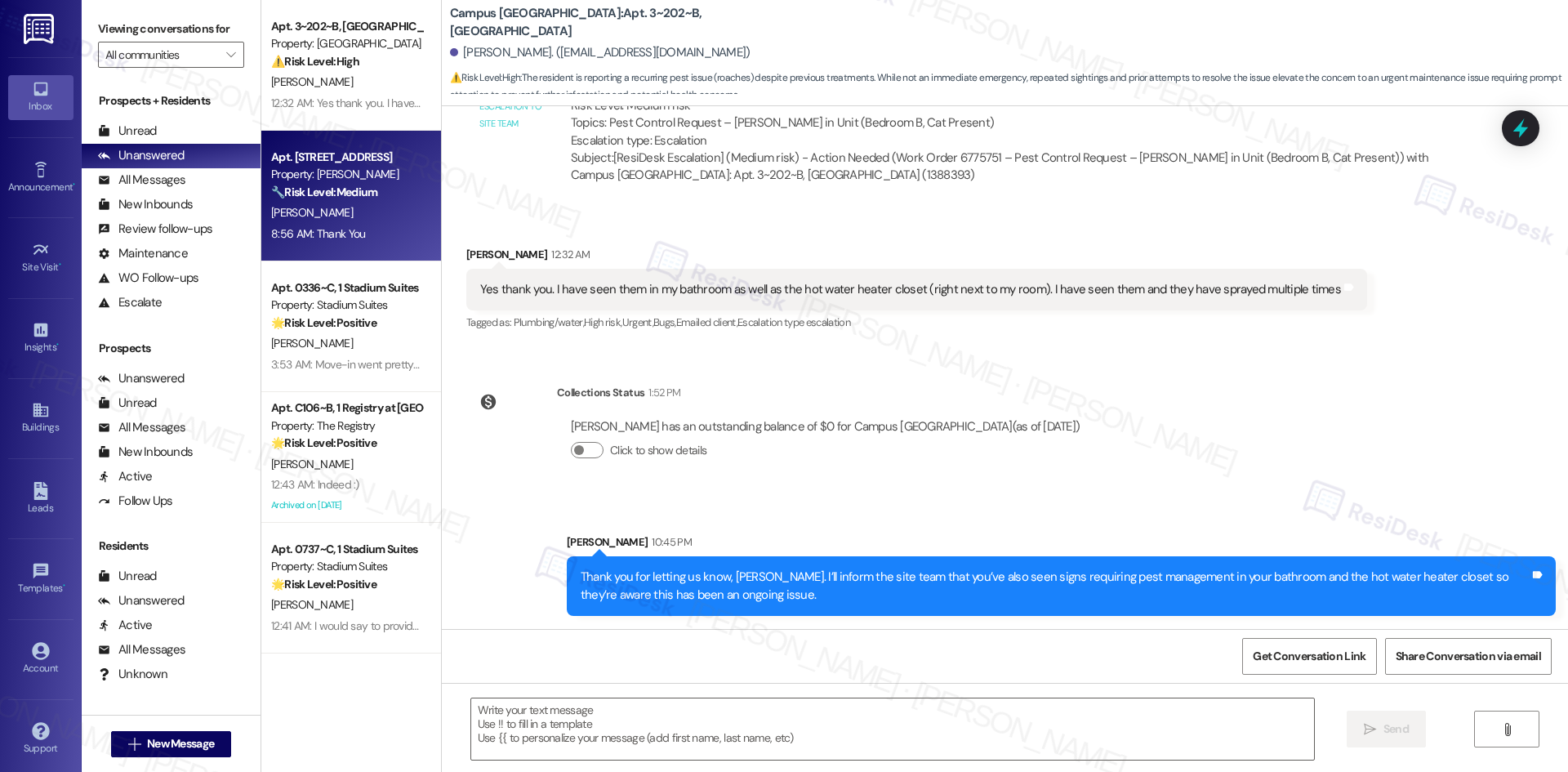
type textarea "Fetching suggested responses. Please feel free to read through the conversation…"
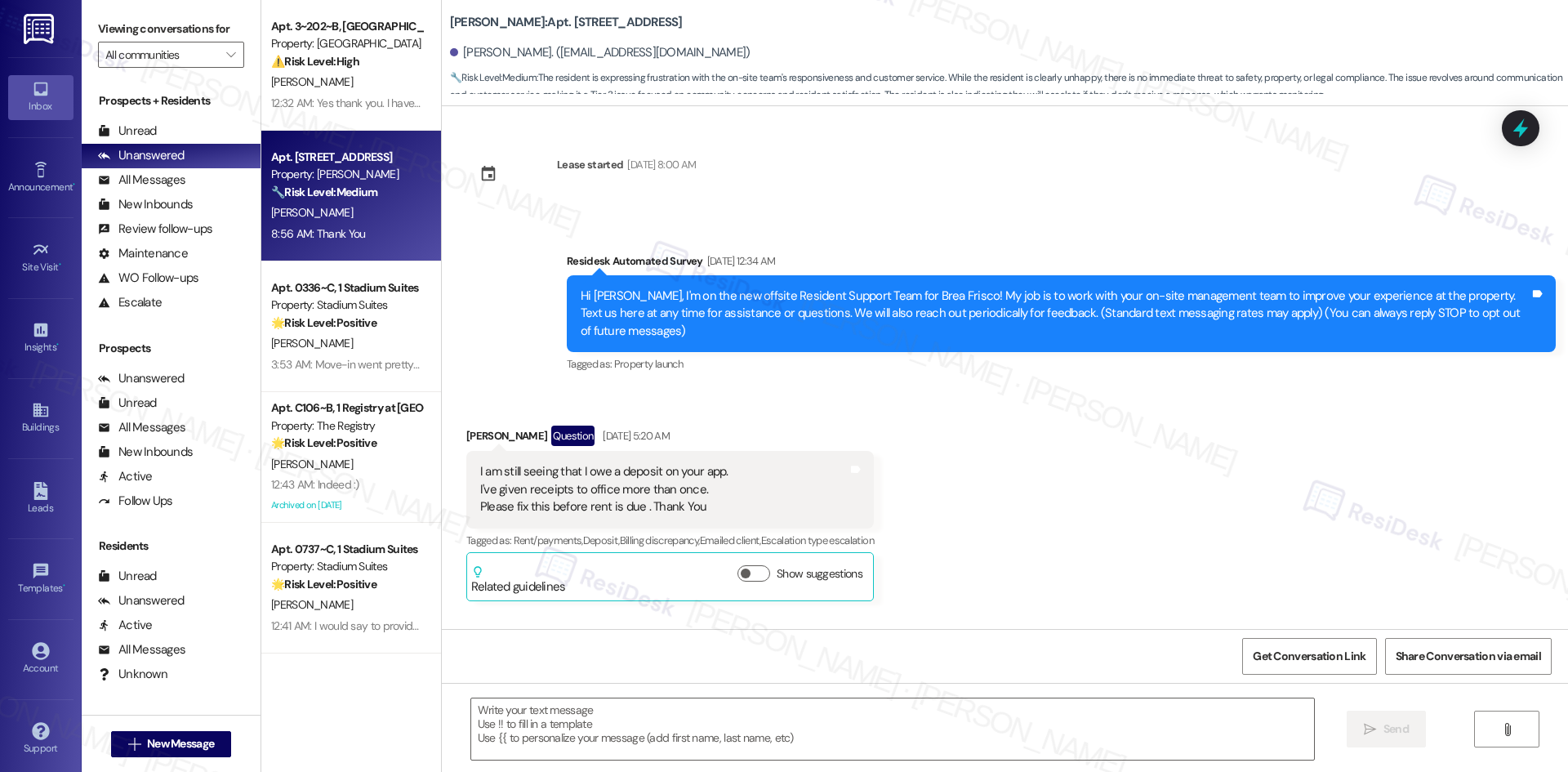
scroll to position [17303, 0]
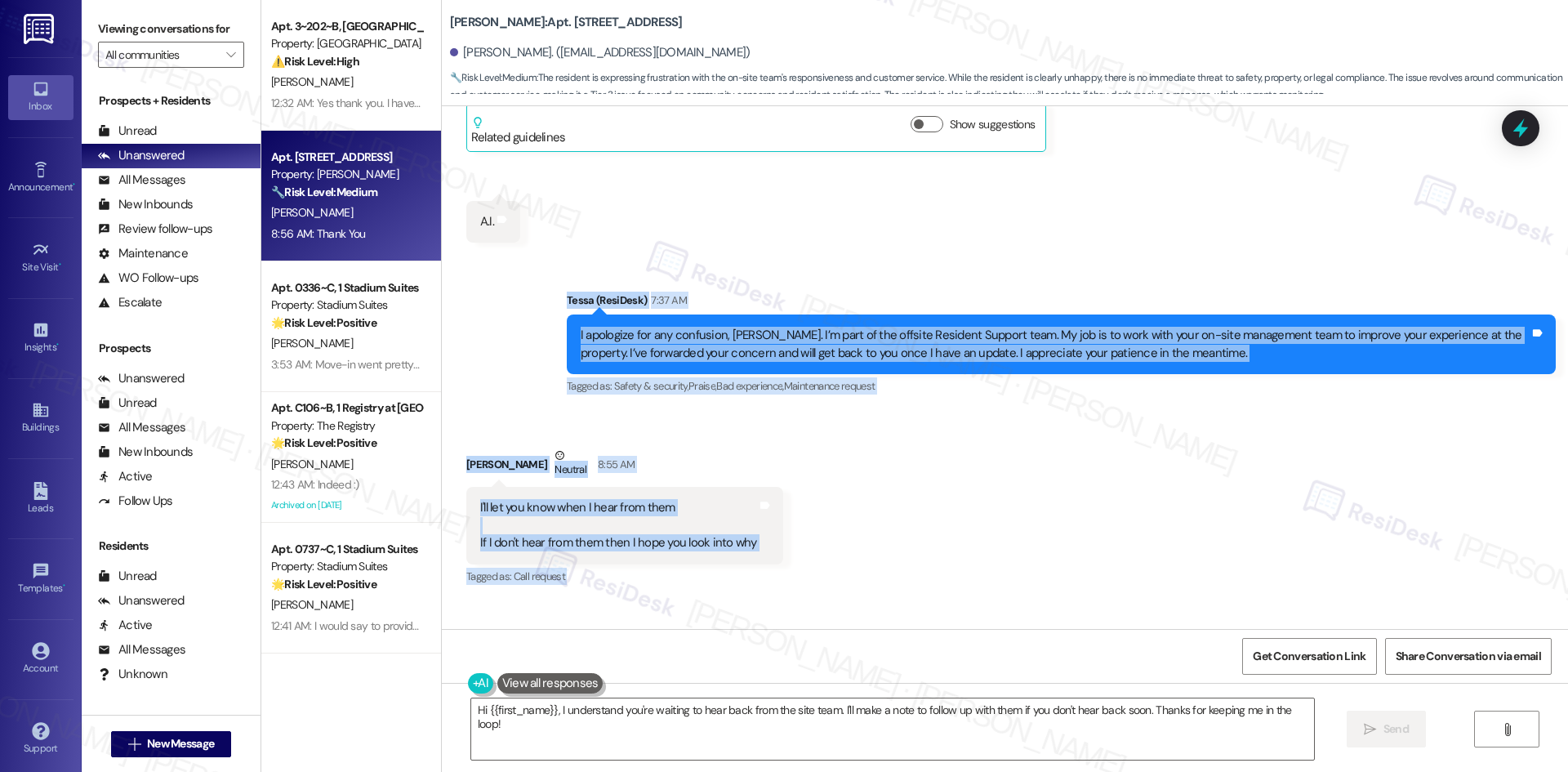
drag, startPoint x: 506, startPoint y: 219, endPoint x: 576, endPoint y: 572, distance: 359.9
click at [576, 572] on div "Lease started May 01, 2025 at 8:00 AM Survey, sent via SMS Residesk Automated S…" at bounding box center [1004, 367] width 1126 height 523
copy div "Tessa (ResiDesk) 7:37 AM I apologize for any confusion, Sherri. I’m part of the…"
click at [687, 564] on div "Tagged as: Call request Click to highlight conversations about Call request" at bounding box center [624, 575] width 317 height 23
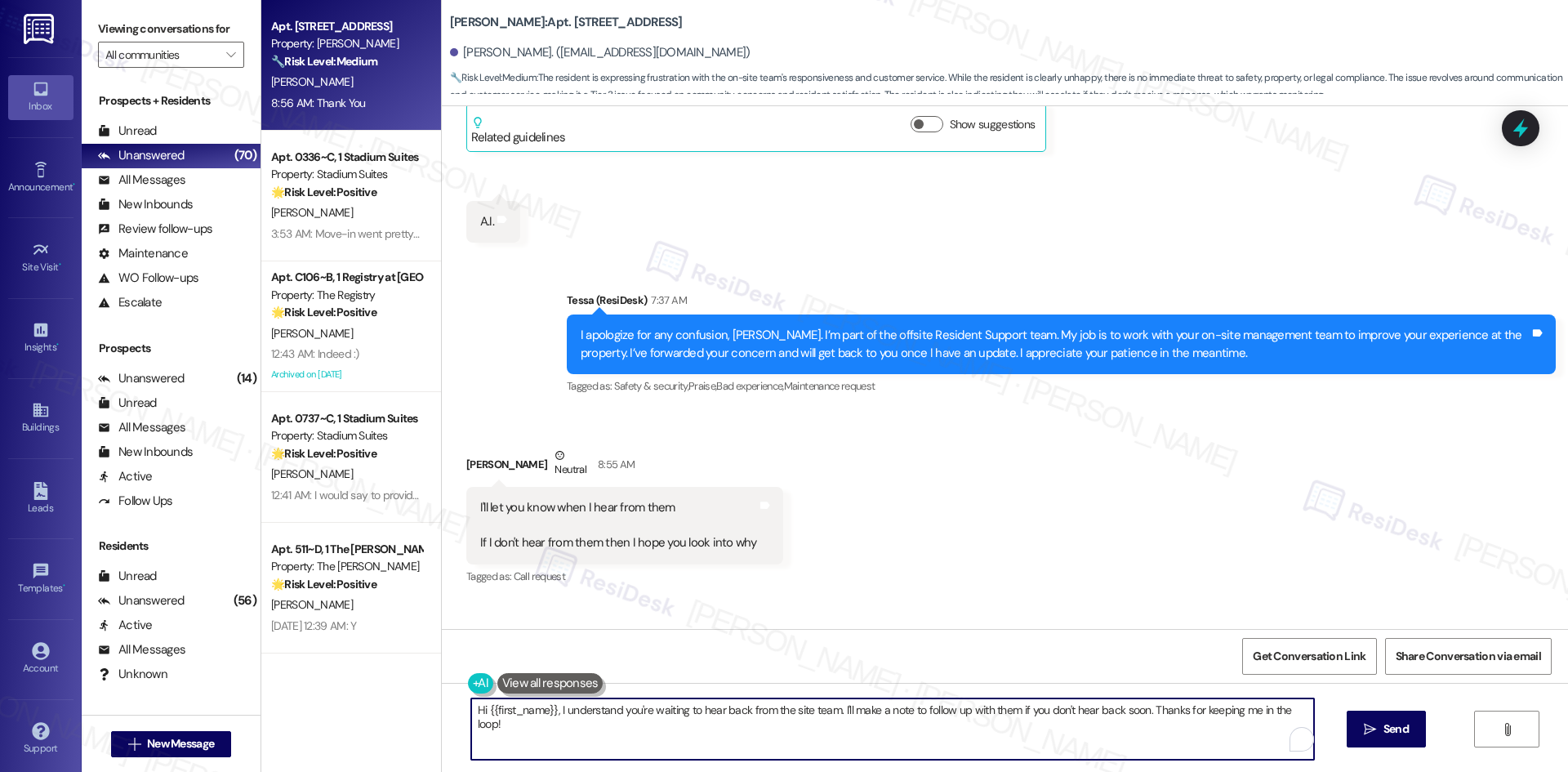
click at [685, 737] on textarea "Hi {{first_name}}, I understand you're waiting to hear back from the site team.…" at bounding box center [892, 728] width 843 height 61
paste textarea "Thank you, Sherri. I appreciate your patience, and I’ll let you know as soon as…"
drag, startPoint x: 608, startPoint y: 712, endPoint x: 671, endPoint y: 714, distance: 63.0
click at [671, 714] on textarea "Thank you, Sherri. I appreciate your patience, and I’ll let you know as soon as…" at bounding box center [892, 728] width 843 height 61
type textarea "Thank you, Sherri. I appreciate it, and I’ll let you know as soon as I hear bac…"
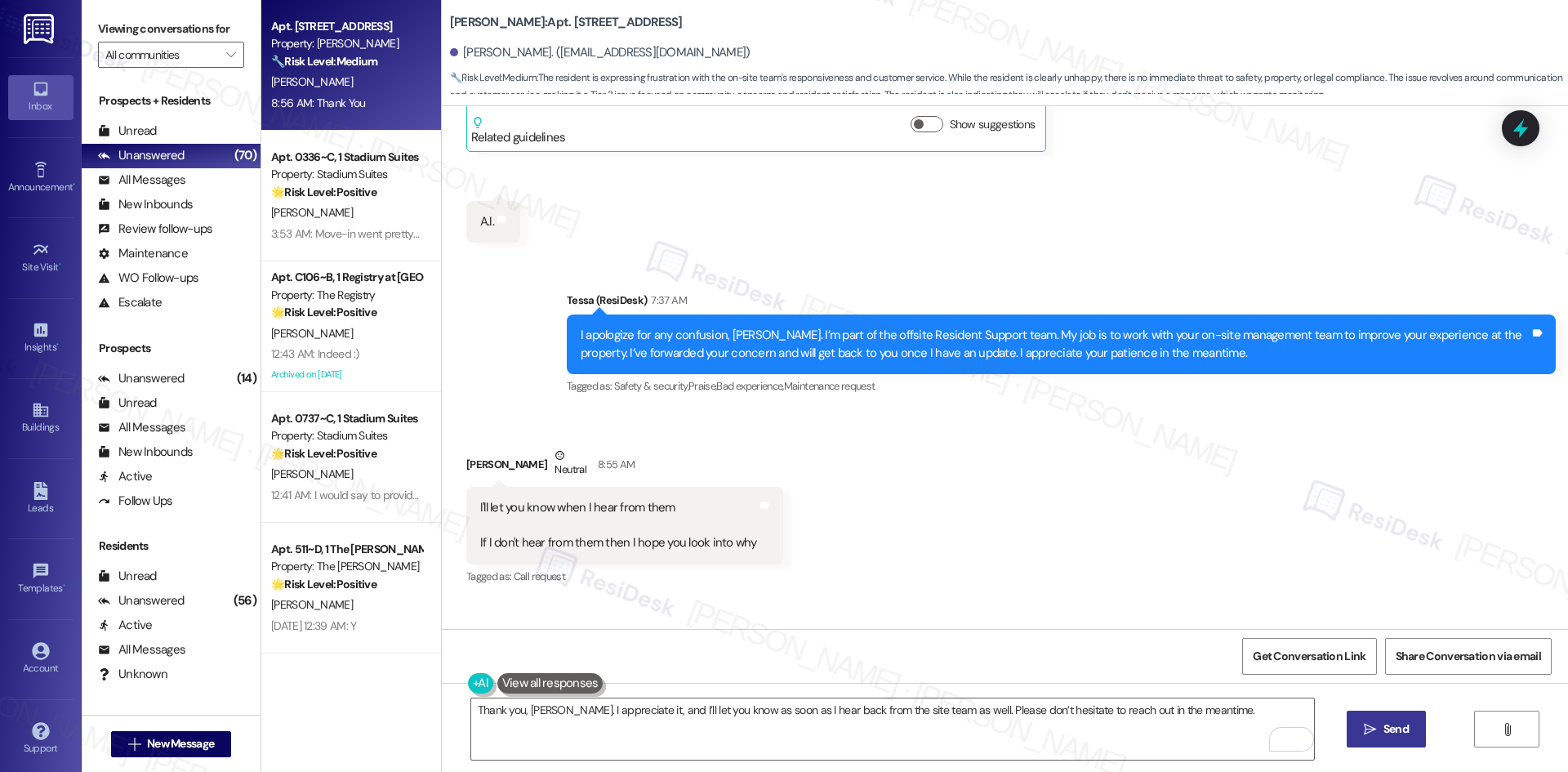
click at [1392, 744] on button " Send" at bounding box center [1386, 729] width 79 height 37
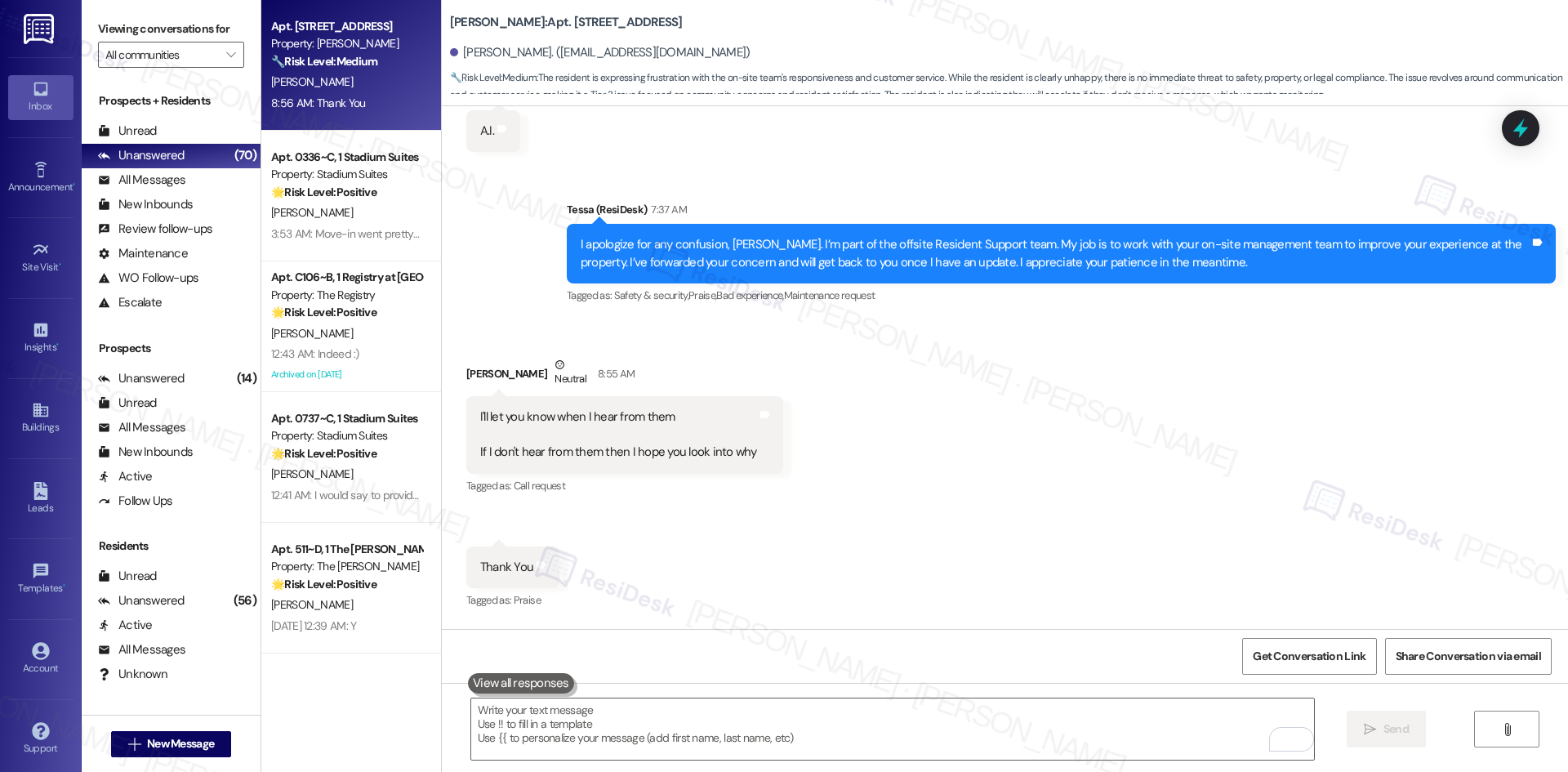
scroll to position [17416, 0]
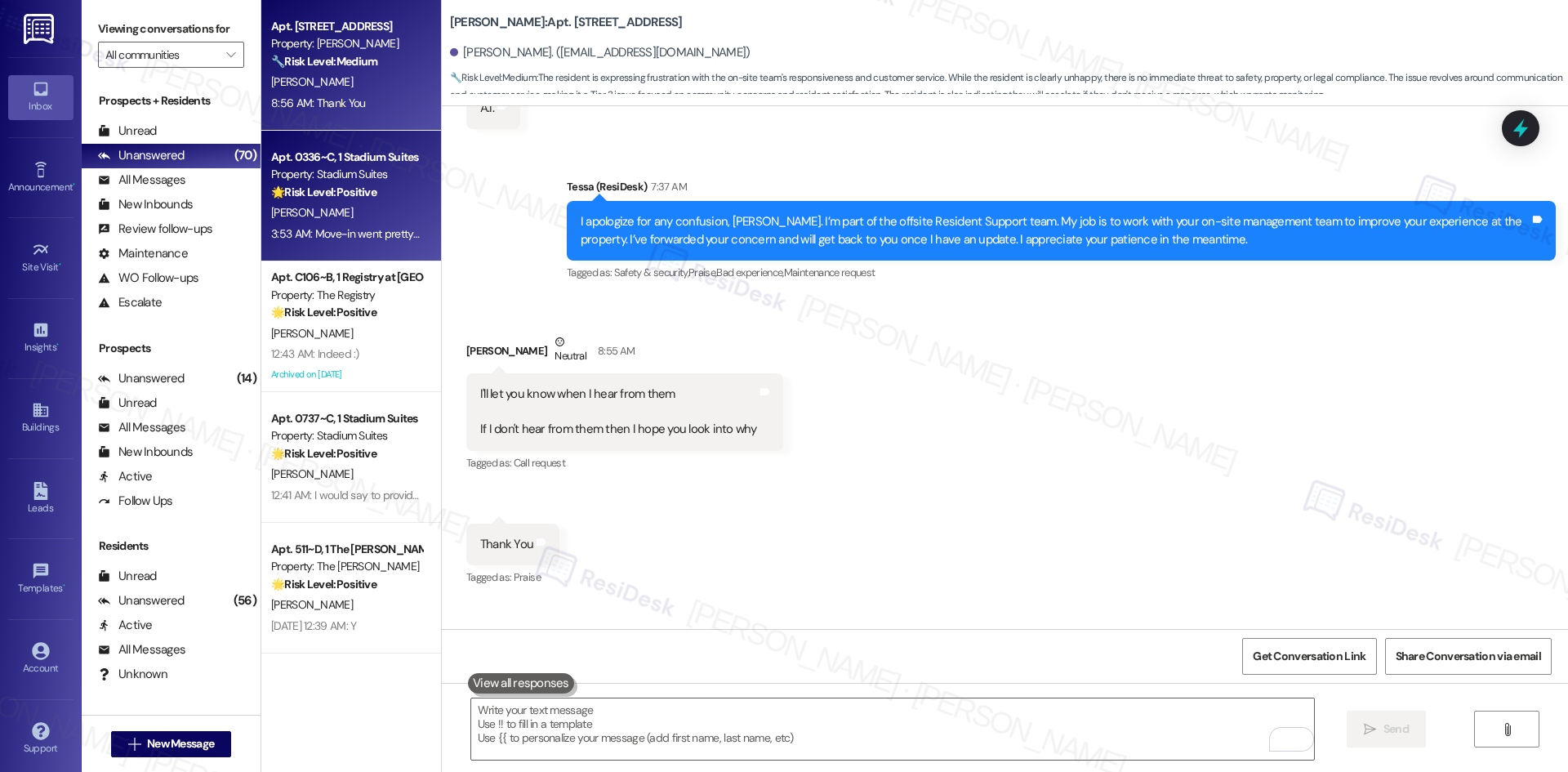
click at [341, 174] on div "Property: Stadium Suites" at bounding box center [346, 174] width 151 height 17
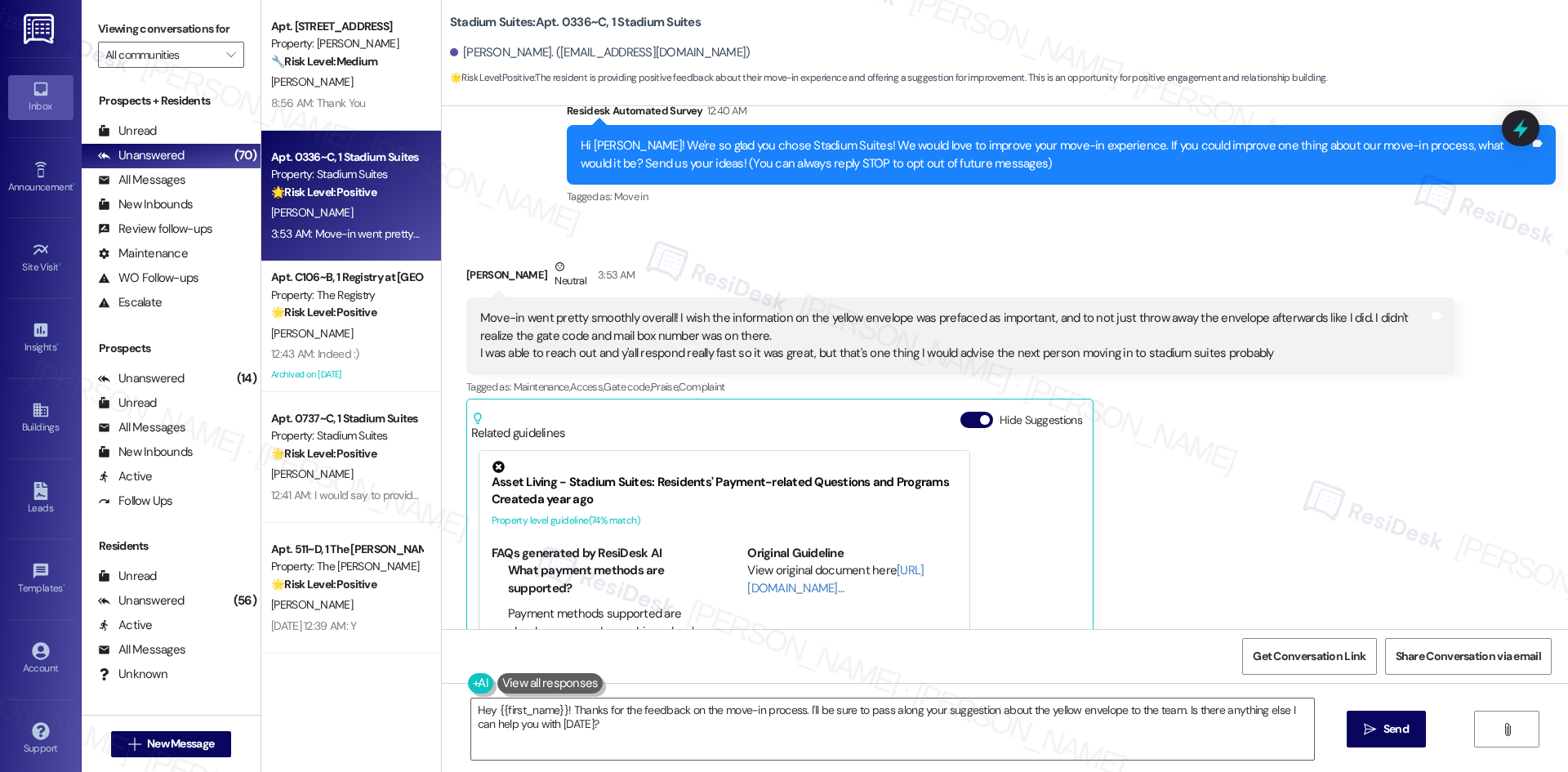
scroll to position [160, 0]
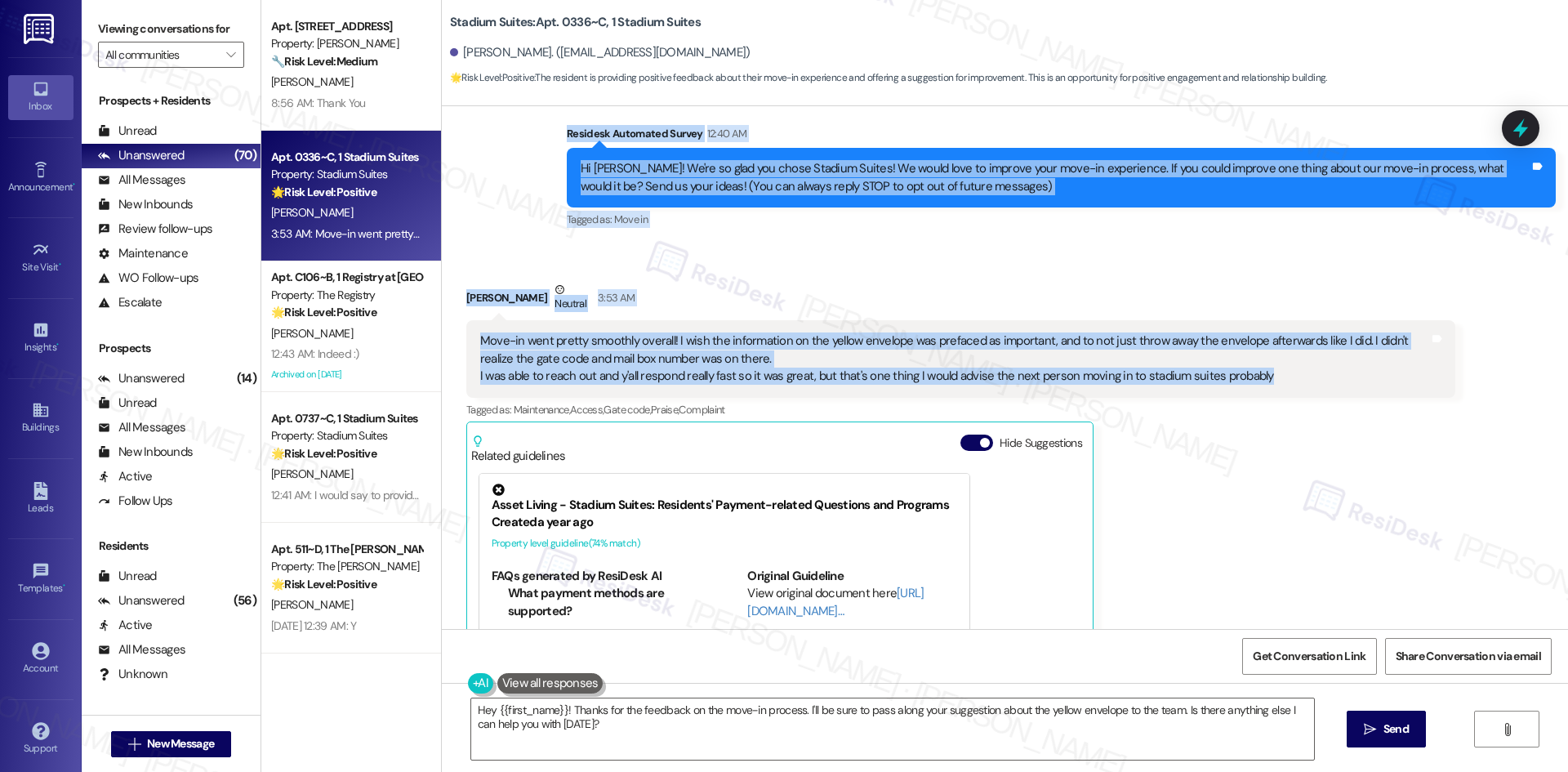
drag, startPoint x: 524, startPoint y: 126, endPoint x: 1389, endPoint y: 384, distance: 902.7
click at [1389, 384] on div "WO Lease started Aug 14, 2025 at 8:00 AM Show details Survey, sent via SMS Resi…" at bounding box center [1004, 367] width 1126 height 523
click at [725, 279] on div "Received via SMS Leah Morse Neutral 3:53 AM Move-in went pretty smoothly overal…" at bounding box center [960, 530] width 1013 height 523
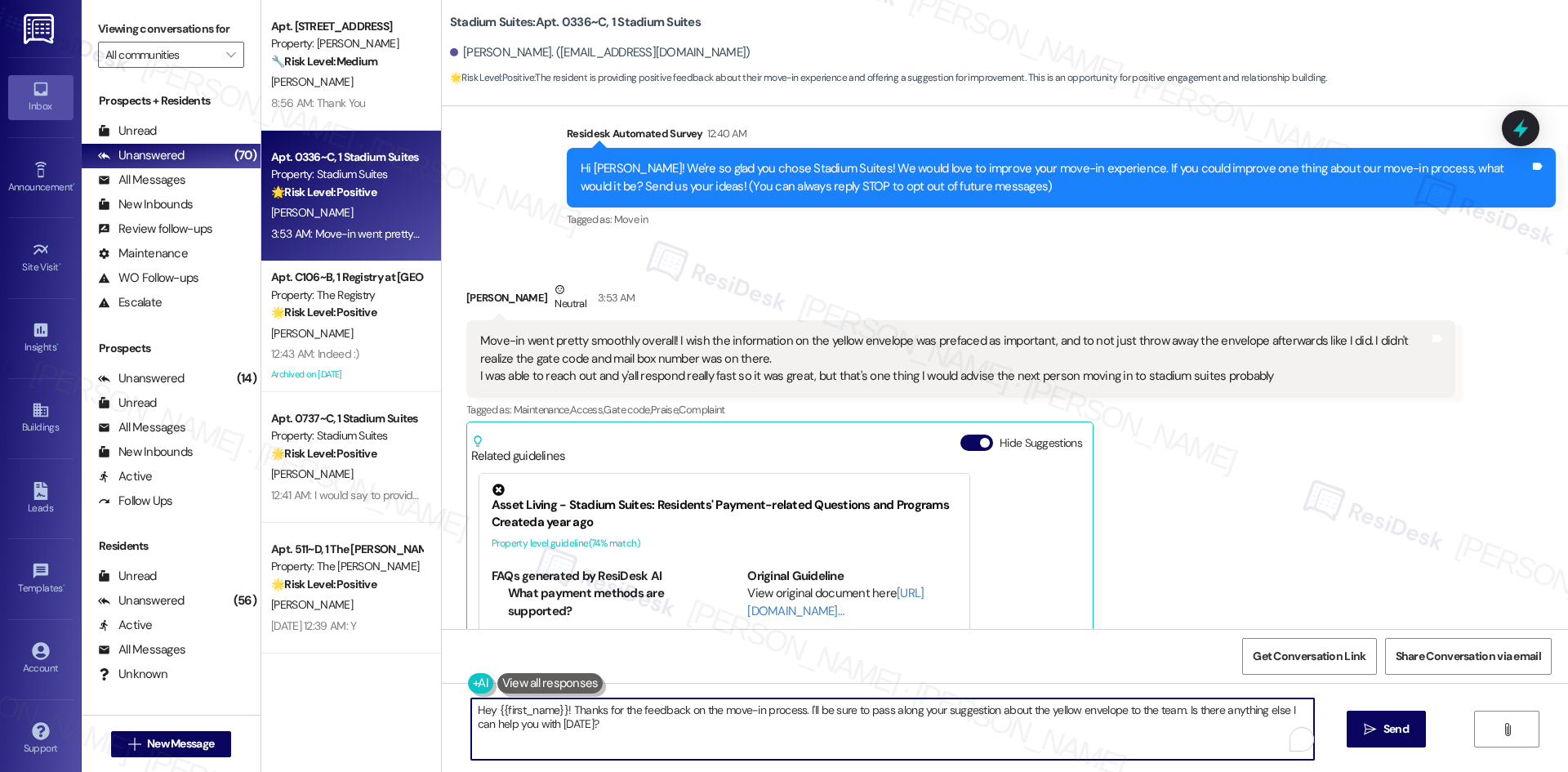
click at [722, 745] on textarea "Hey {{first_name}}! Thanks for the feedback on the move-in process. I'll be sur…" at bounding box center [892, 728] width 843 height 61
paste textarea "hank you for sharing your feedback. That’s very helpful to know, and I’ll pass …"
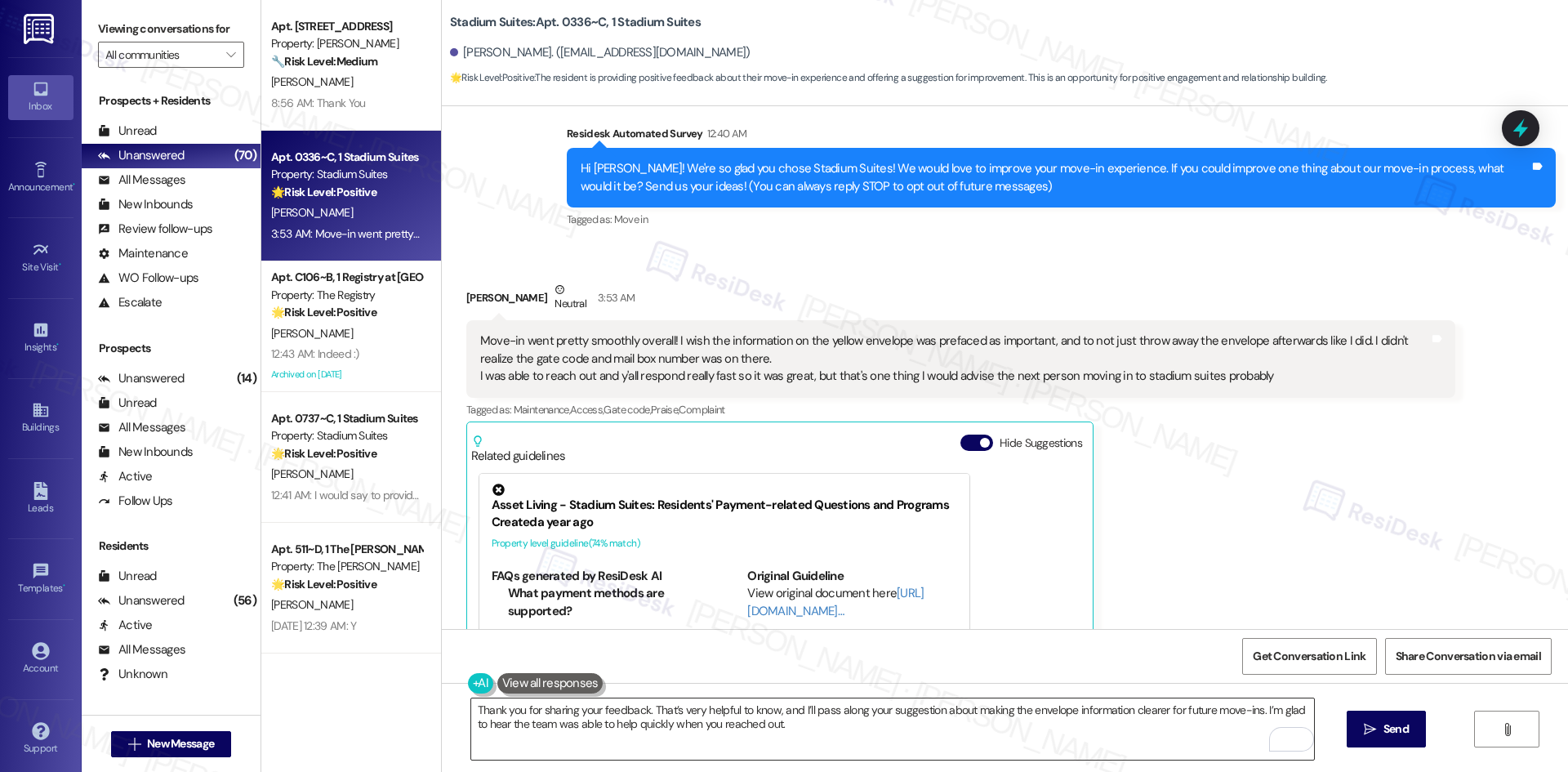
click at [766, 744] on textarea "Thank you for sharing your feedback. That’s very helpful to know, and I’ll pass…" at bounding box center [892, 728] width 843 height 61
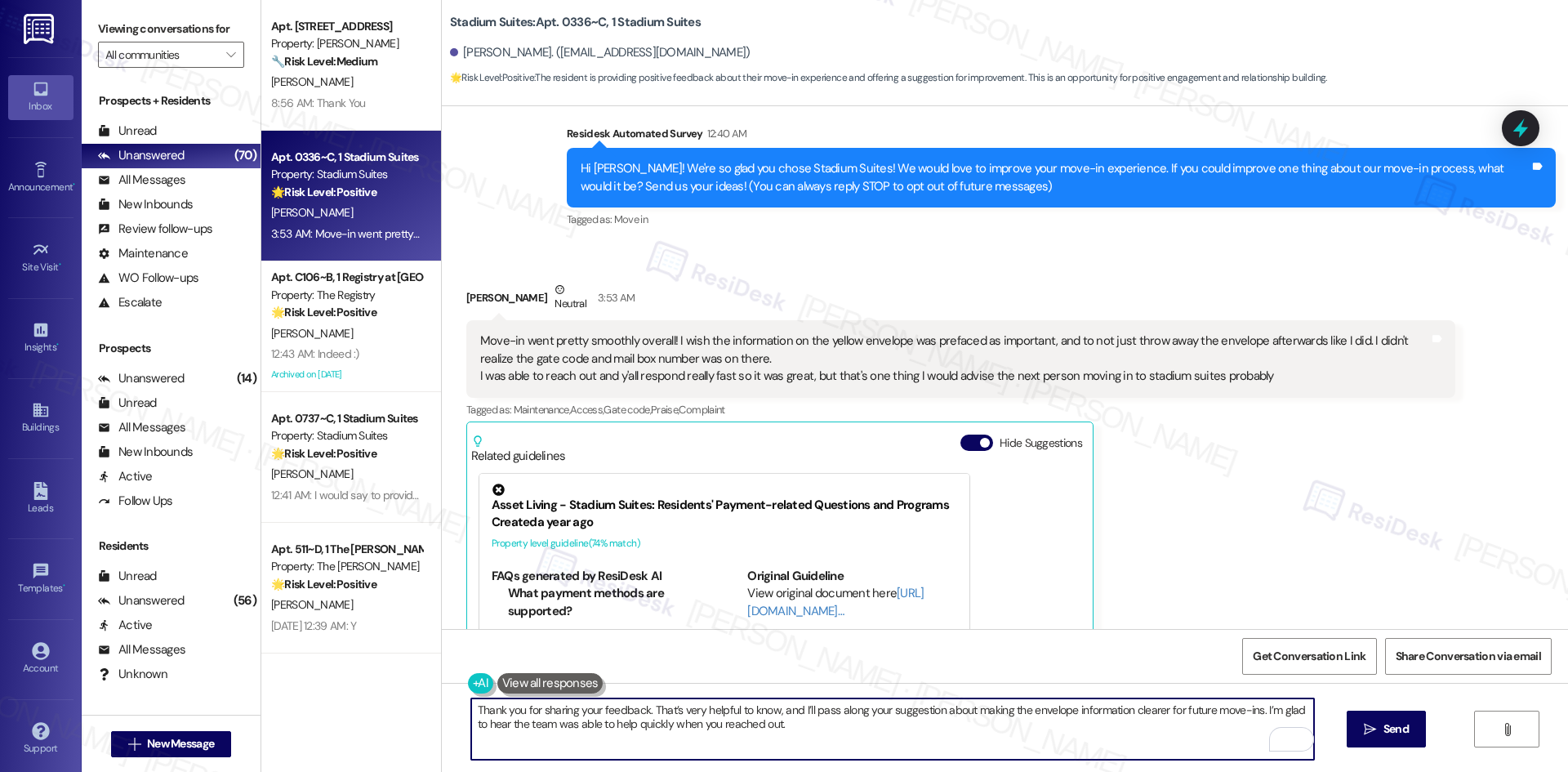
click at [721, 712] on textarea "Thank you for sharing your feedback. That’s very helpful to know, and I’ll pass…" at bounding box center [892, 728] width 843 height 61
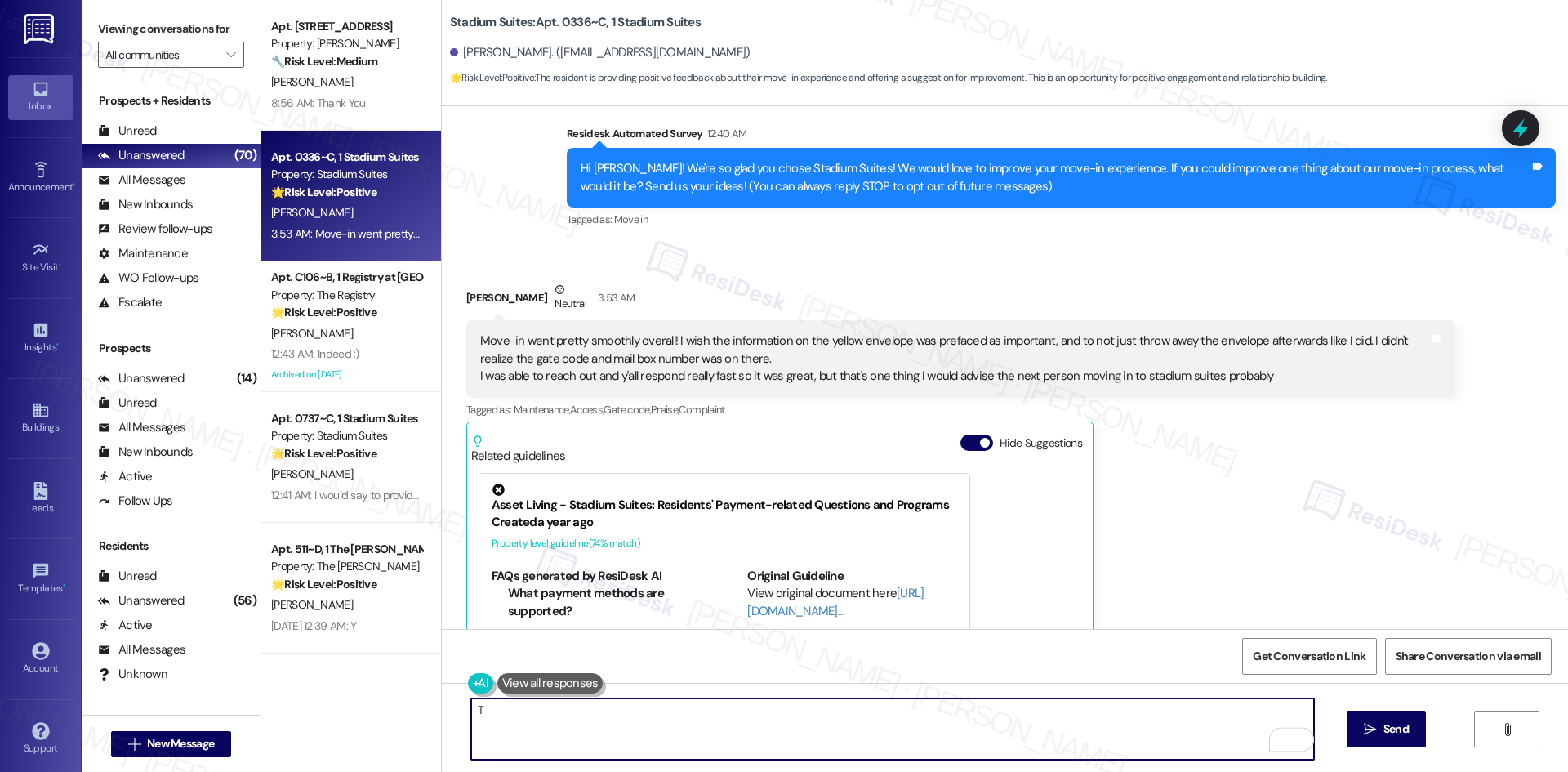
paste textarea "hank you for sharing your feedback. That’s very helpful to know, and I’ll pass …"
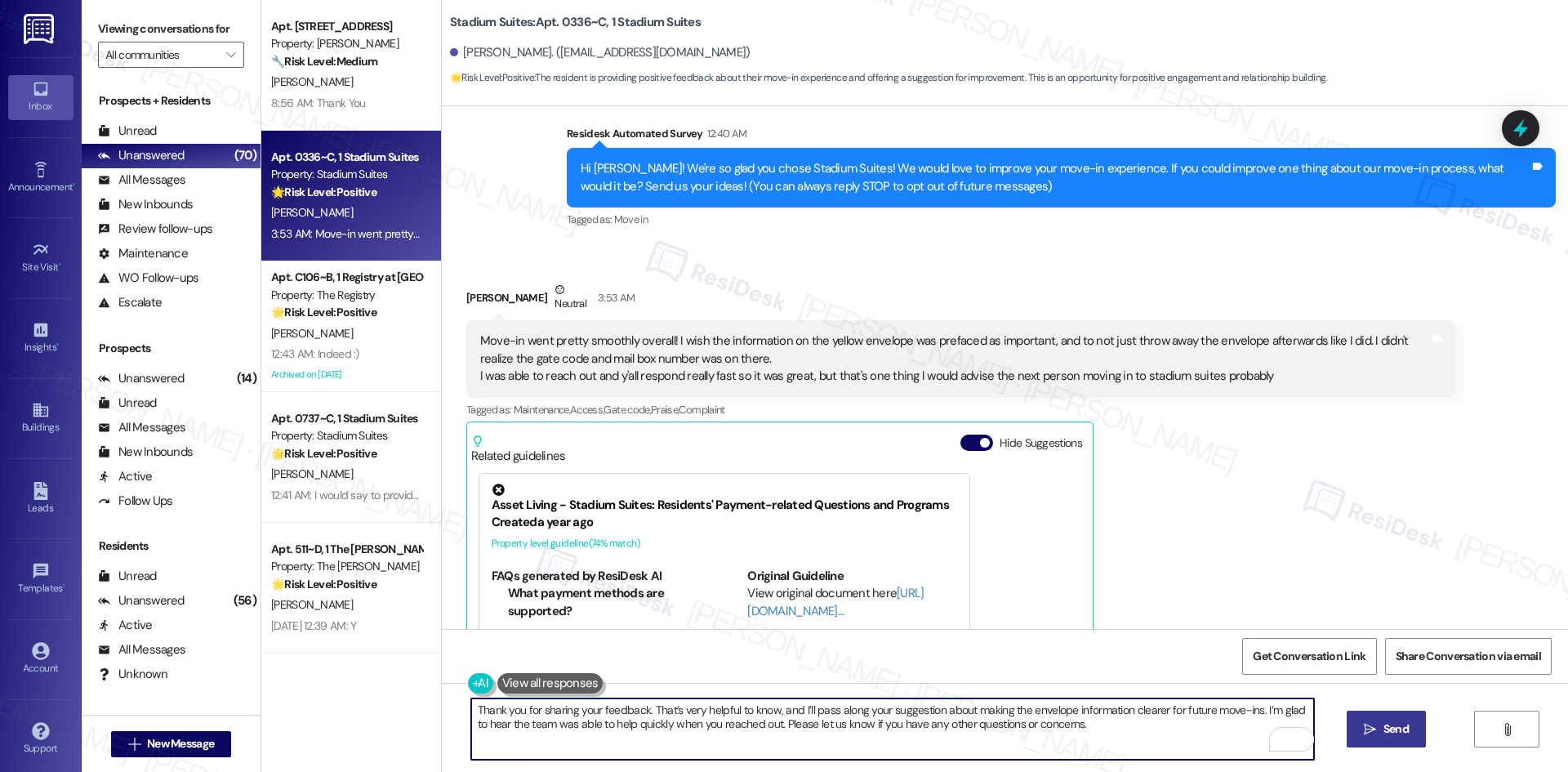
type textarea "Thank you for sharing your feedback. That’s very helpful to know, and I’ll pass…"
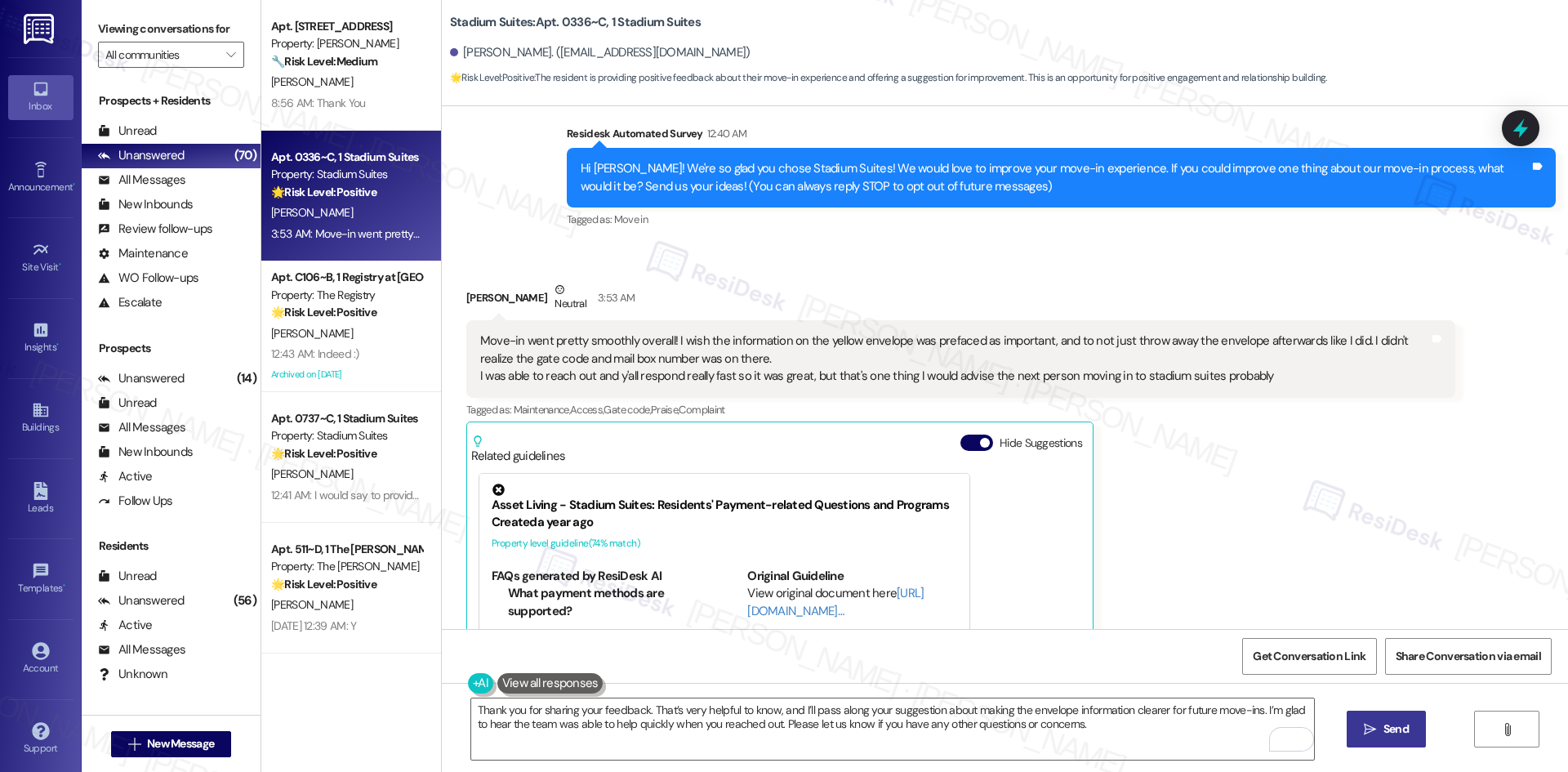
click at [1385, 723] on span "Send" at bounding box center [1396, 729] width 25 height 17
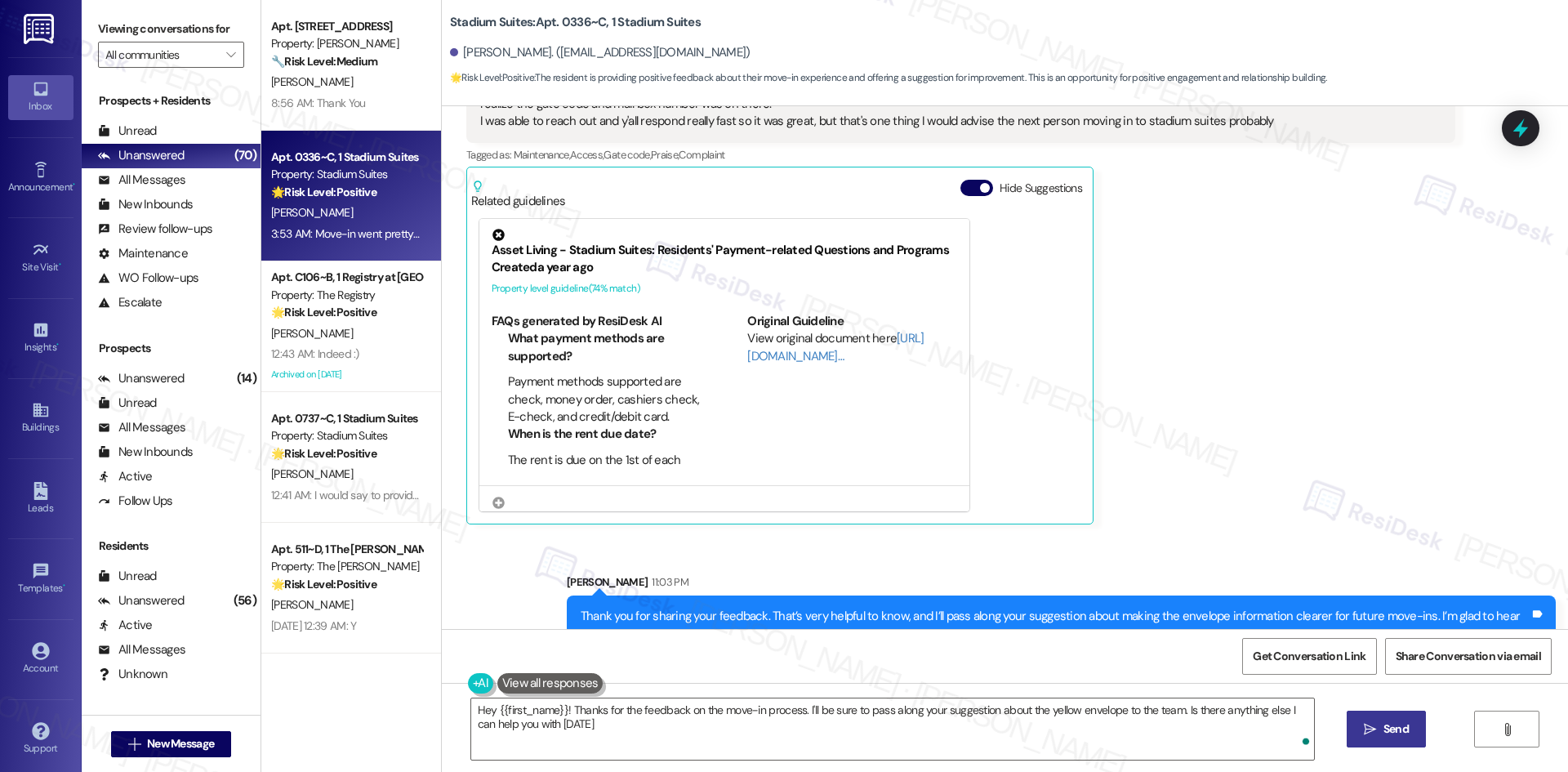
type textarea "Hey {{first_name}}! Thanks for the feedback on the move-in process. I'll be sur…"
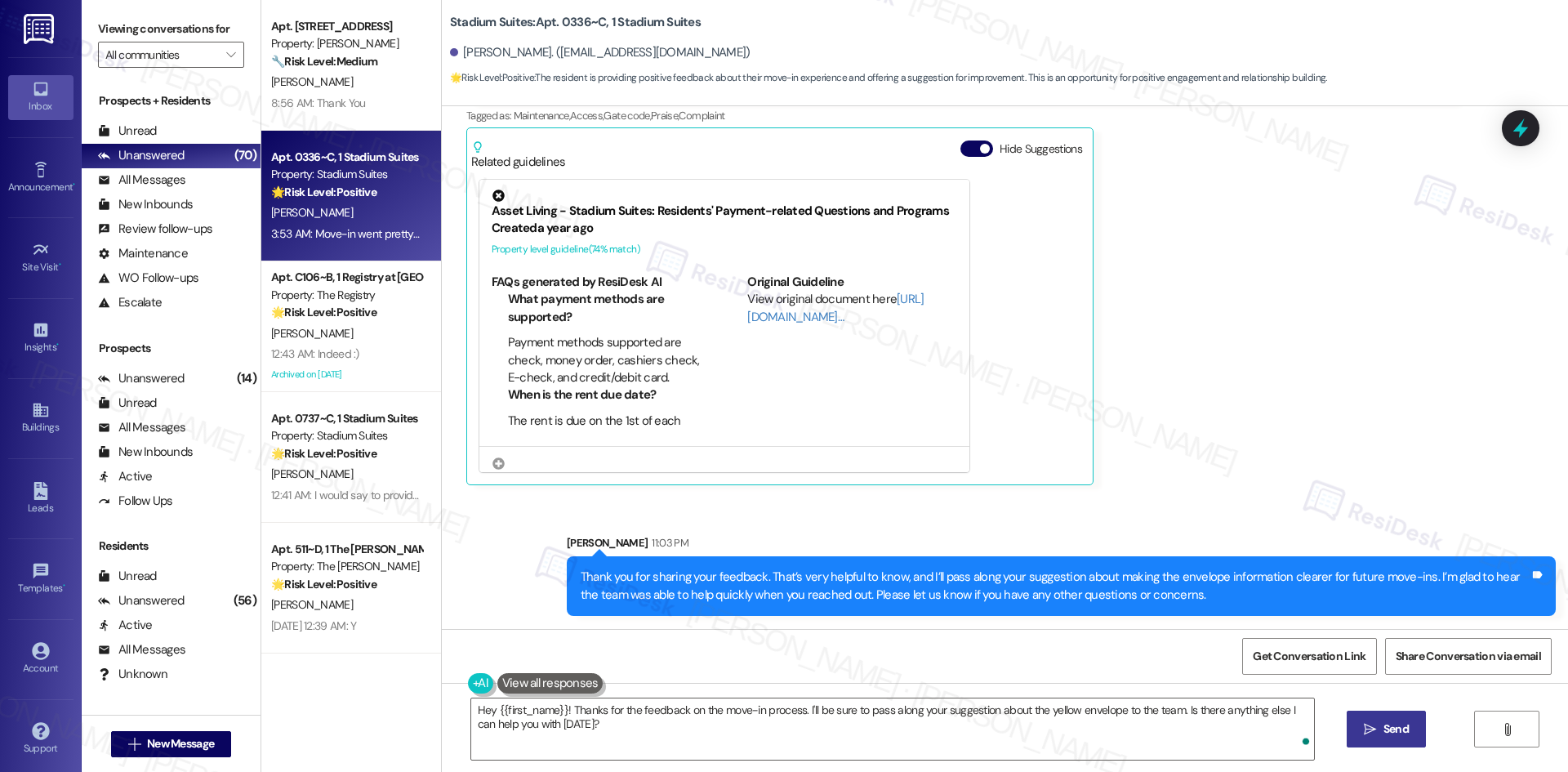
click at [1278, 468] on div "Leah Morse Neutral 3:53 AM Move-in went pretty smoothly overall! I wish the inf…" at bounding box center [961, 235] width 988 height 498
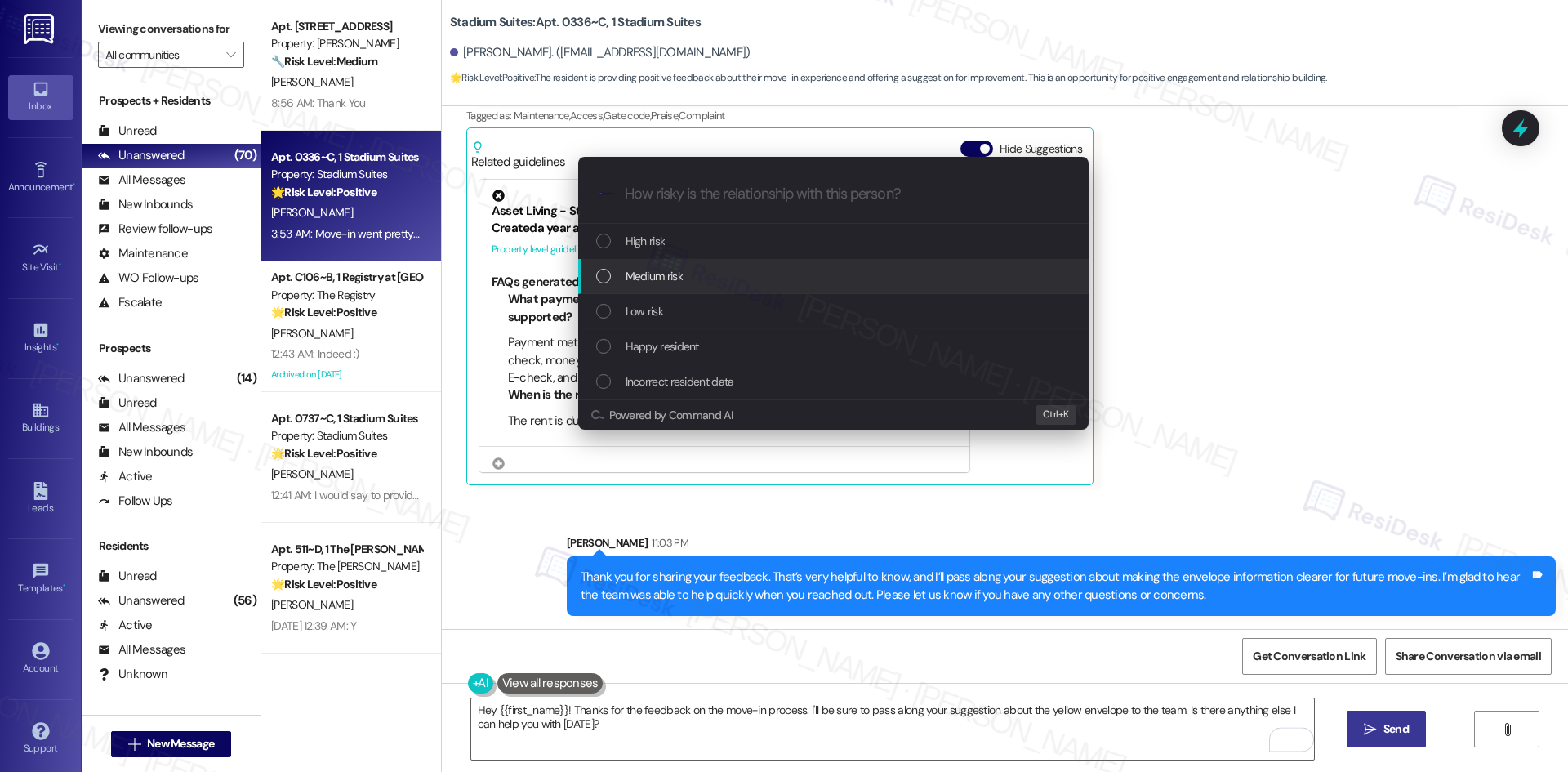
click at [712, 278] on div "Medium risk" at bounding box center [835, 276] width 478 height 18
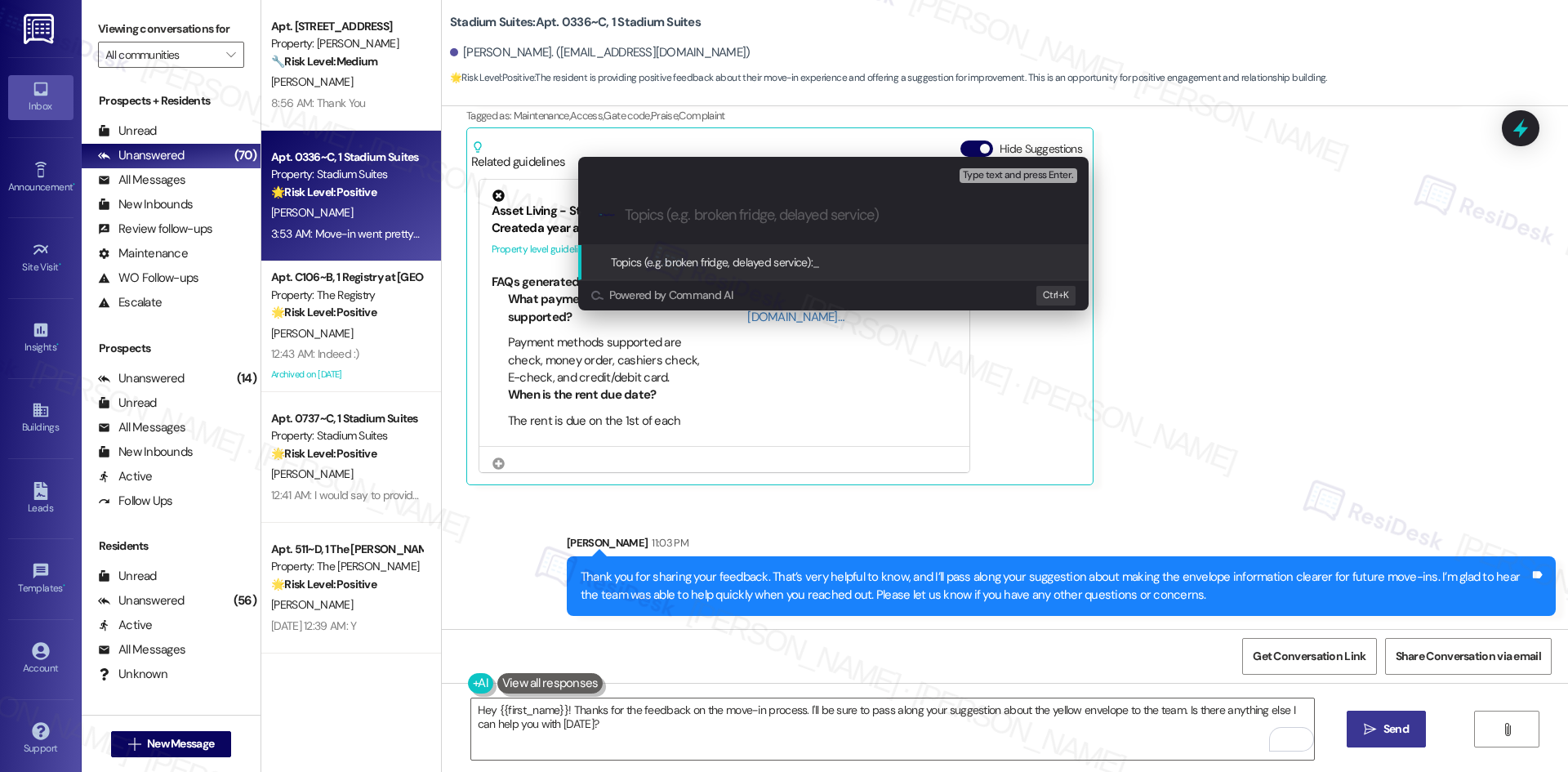
click at [757, 222] on input "Topics (e.g. broken fridge, delayed service)" at bounding box center [846, 216] width 443 height 17
paste input "Move-In Experience – Envelope Information"
click at [713, 213] on input "Move-In Experience – Envelope Information" at bounding box center [839, 216] width 430 height 17
type input "Move-In Feedback– Envelope Information"
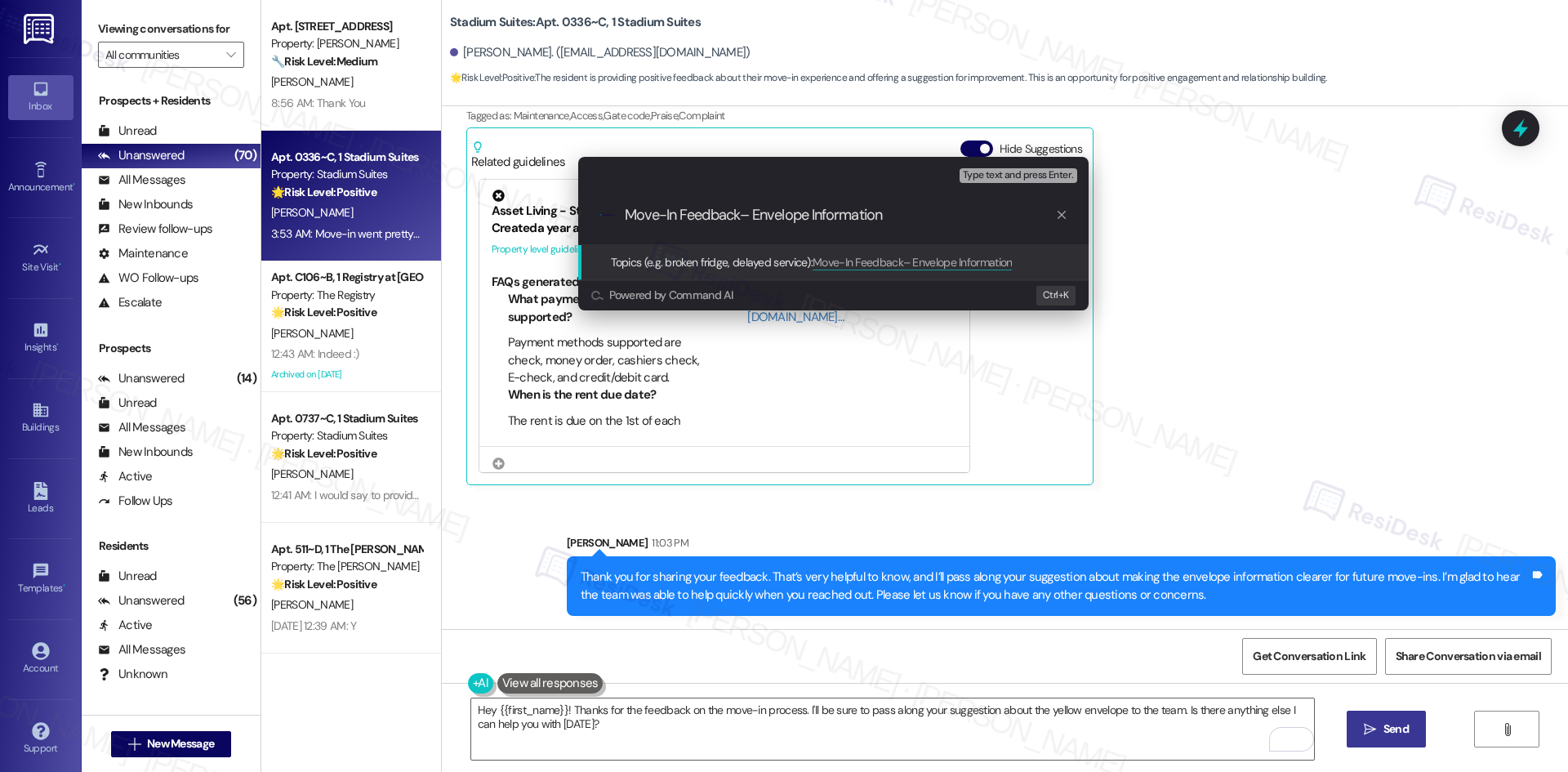
click at [908, 216] on input "Move-In Feedback– Envelope Information" at bounding box center [839, 216] width 430 height 17
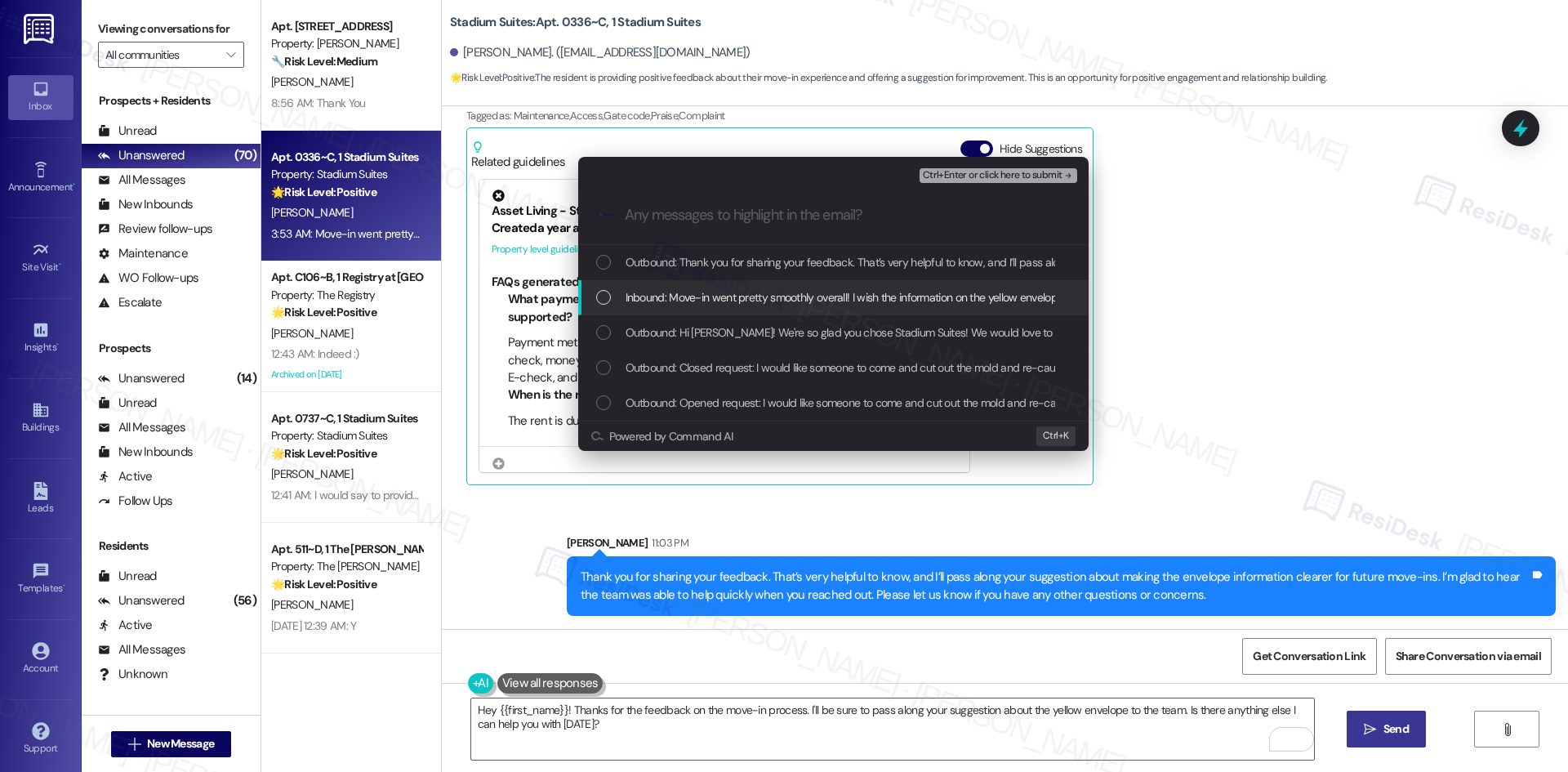
click at [875, 298] on span "Inbound: Move-in went pretty smoothly overall! I wish the information on the ye…" at bounding box center [1577, 297] width 1903 height 18
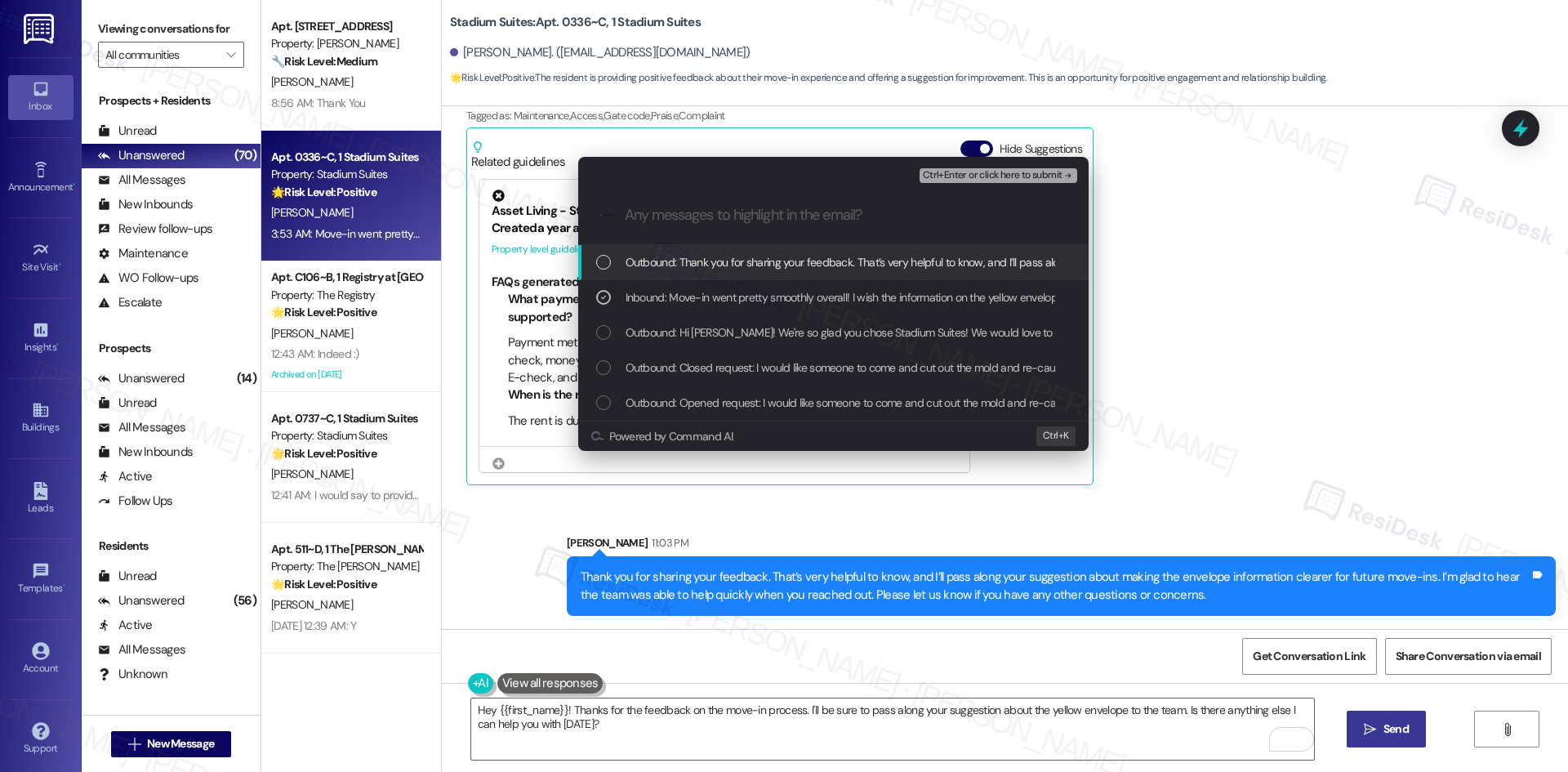
click at [1019, 172] on span "Ctrl+Enter or click here to submit" at bounding box center [993, 175] width 140 height 11
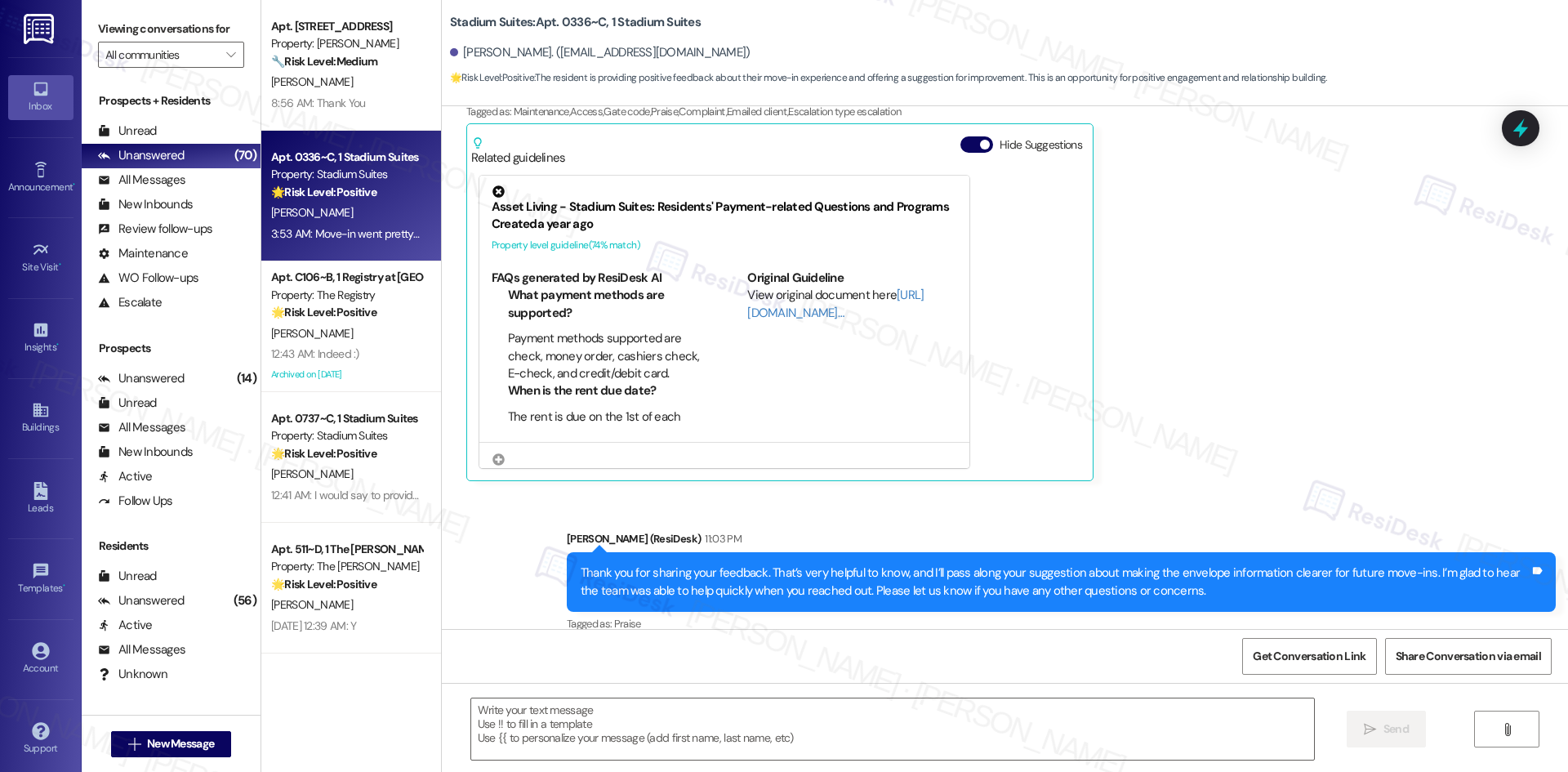
scroll to position [478, 0]
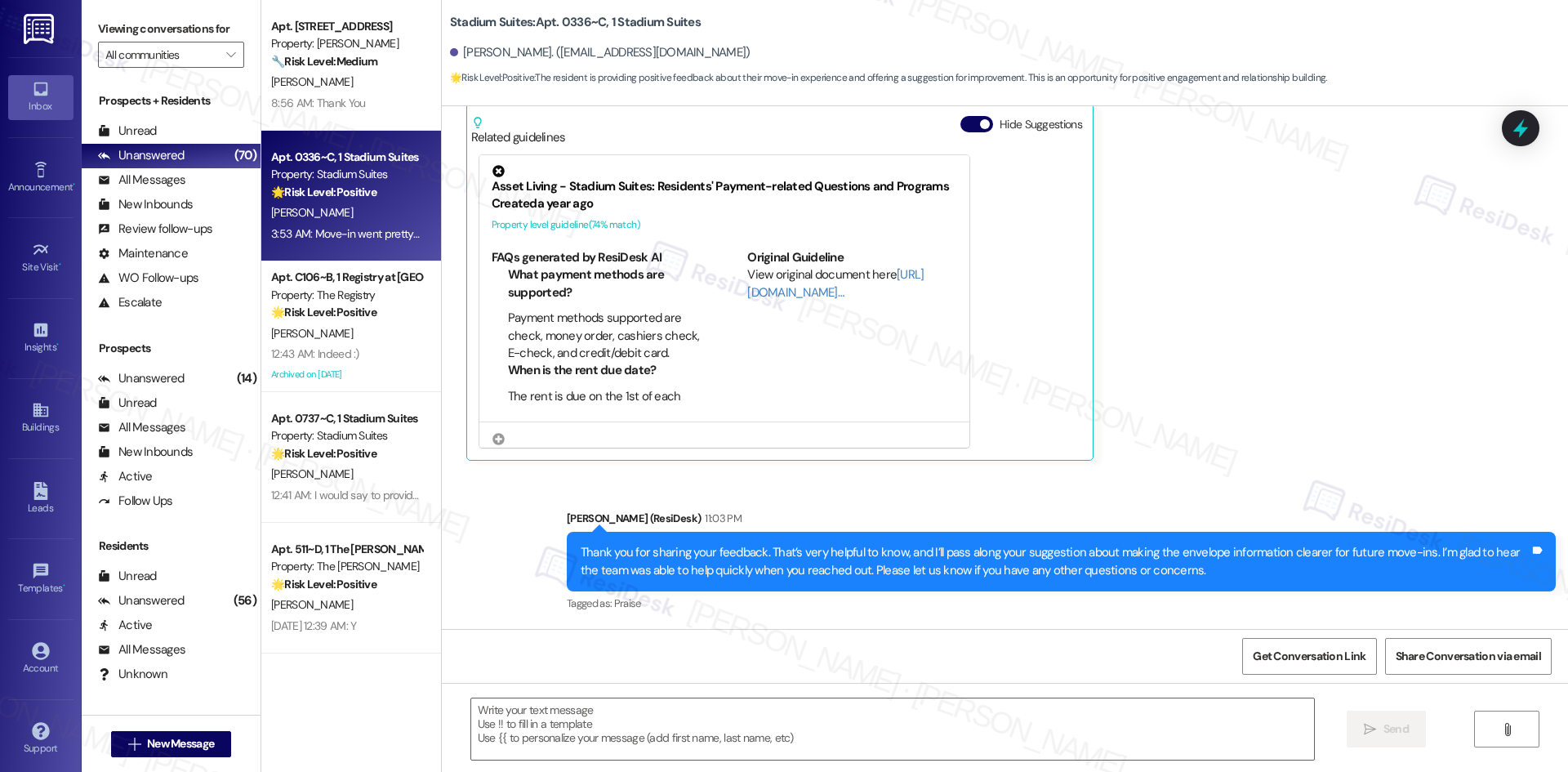
type textarea "Fetching suggested responses. Please feel free to read through the conversation…"
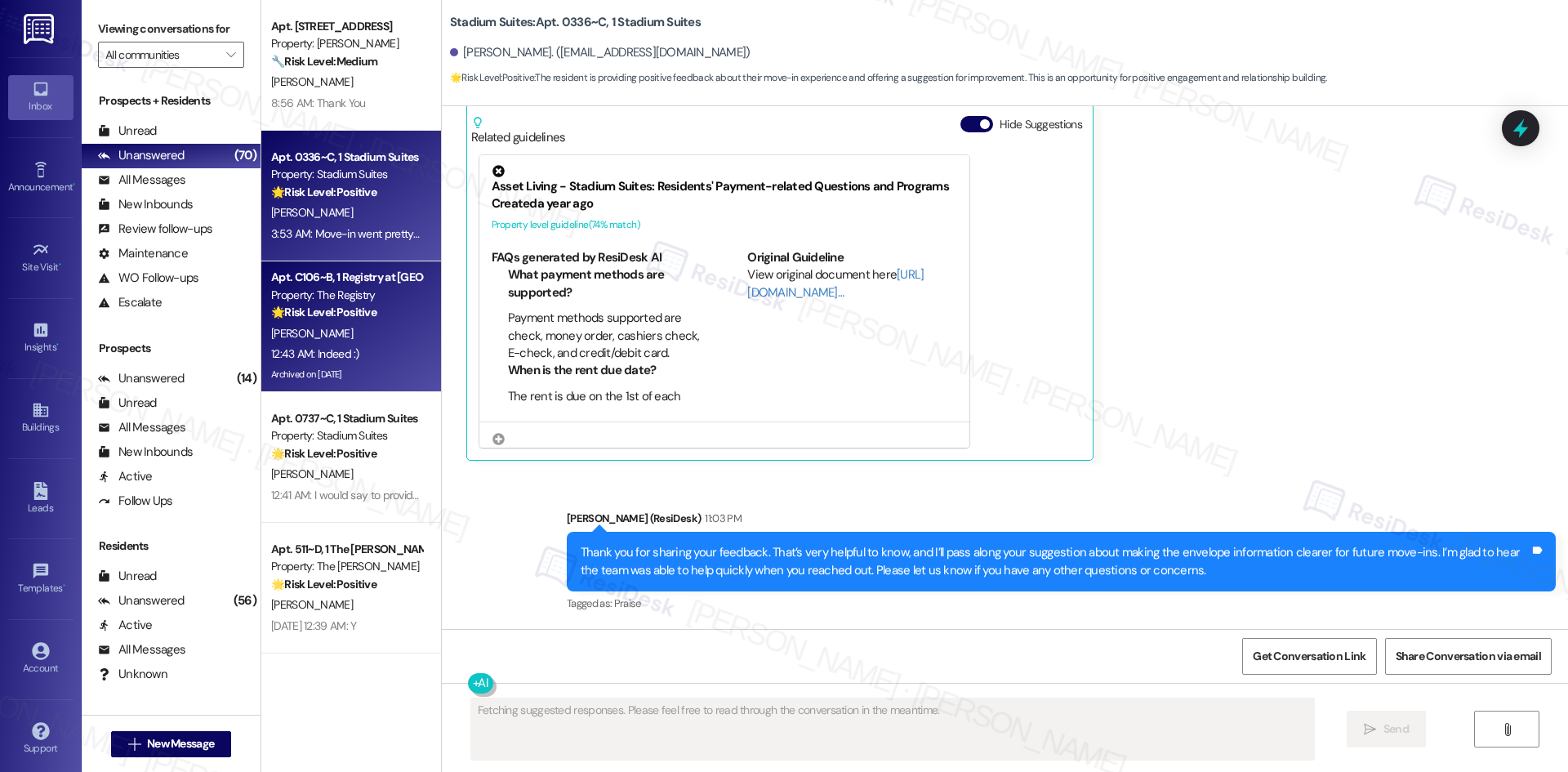
click at [335, 323] on div "A. Kirk" at bounding box center [346, 334] width 154 height 21
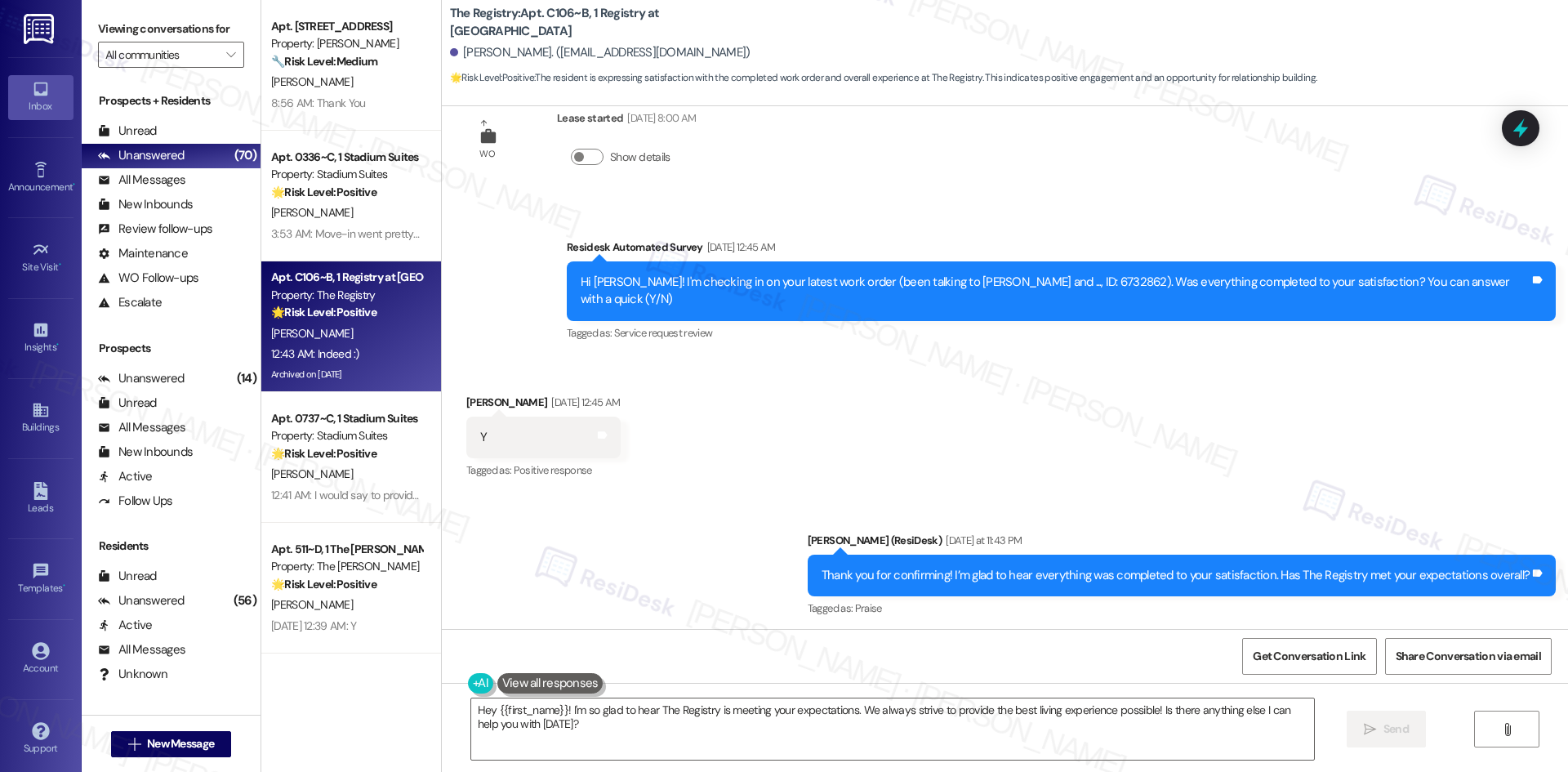
scroll to position [3857, 0]
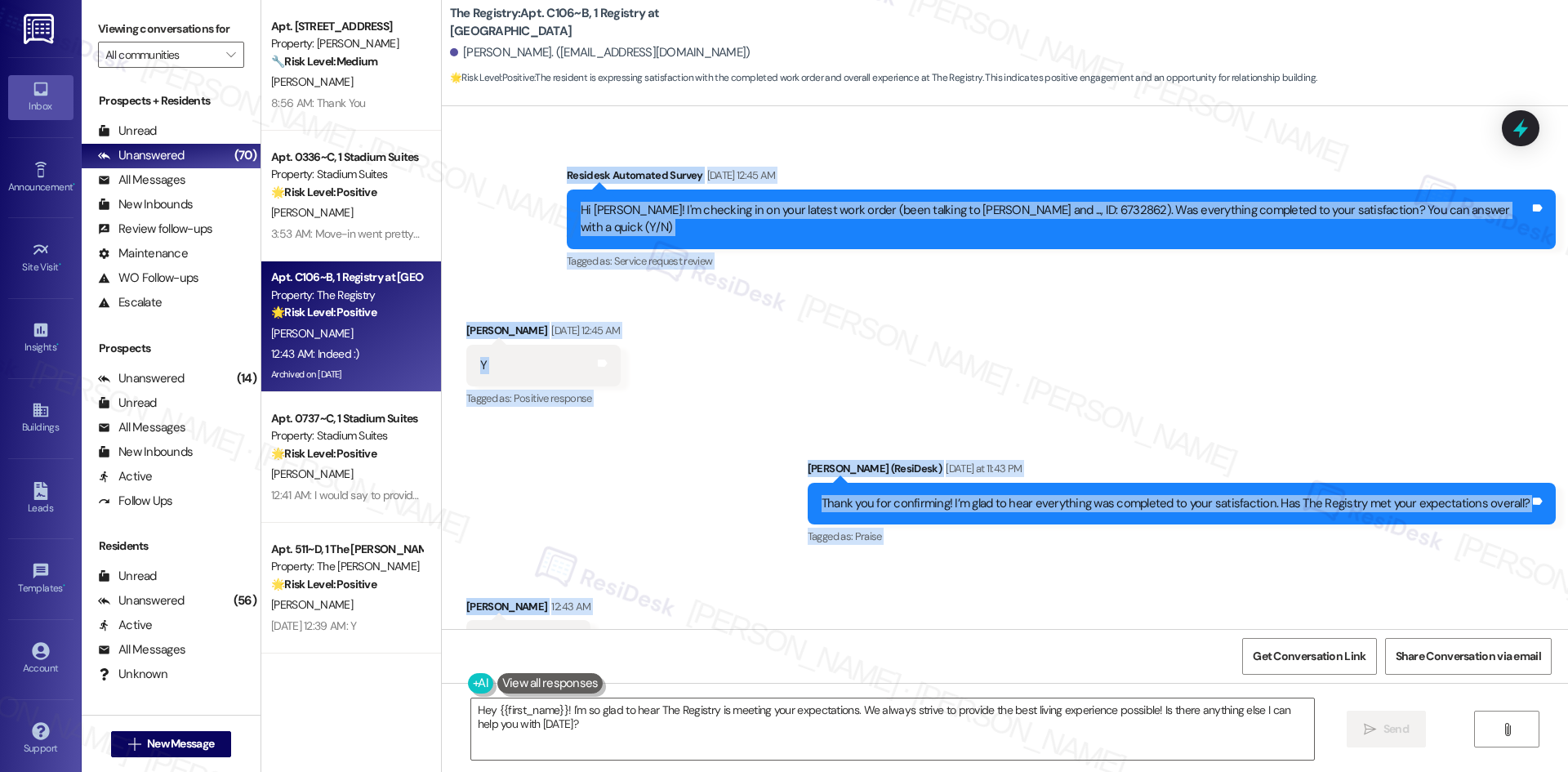
drag, startPoint x: 562, startPoint y: 121, endPoint x: 665, endPoint y: 550, distance: 441.2
click at [665, 550] on div "Survey, sent via SMS Residesk Automated Survey Apr 03, 2025 at 1:50 AM Hi Antho…" at bounding box center [1004, 367] width 1126 height 523
click at [557, 131] on div "Survey, sent via SMS Residesk Automated Survey Aug 19, 2025 at 12:45 AM Hi Anth…" at bounding box center [1004, 208] width 1126 height 155
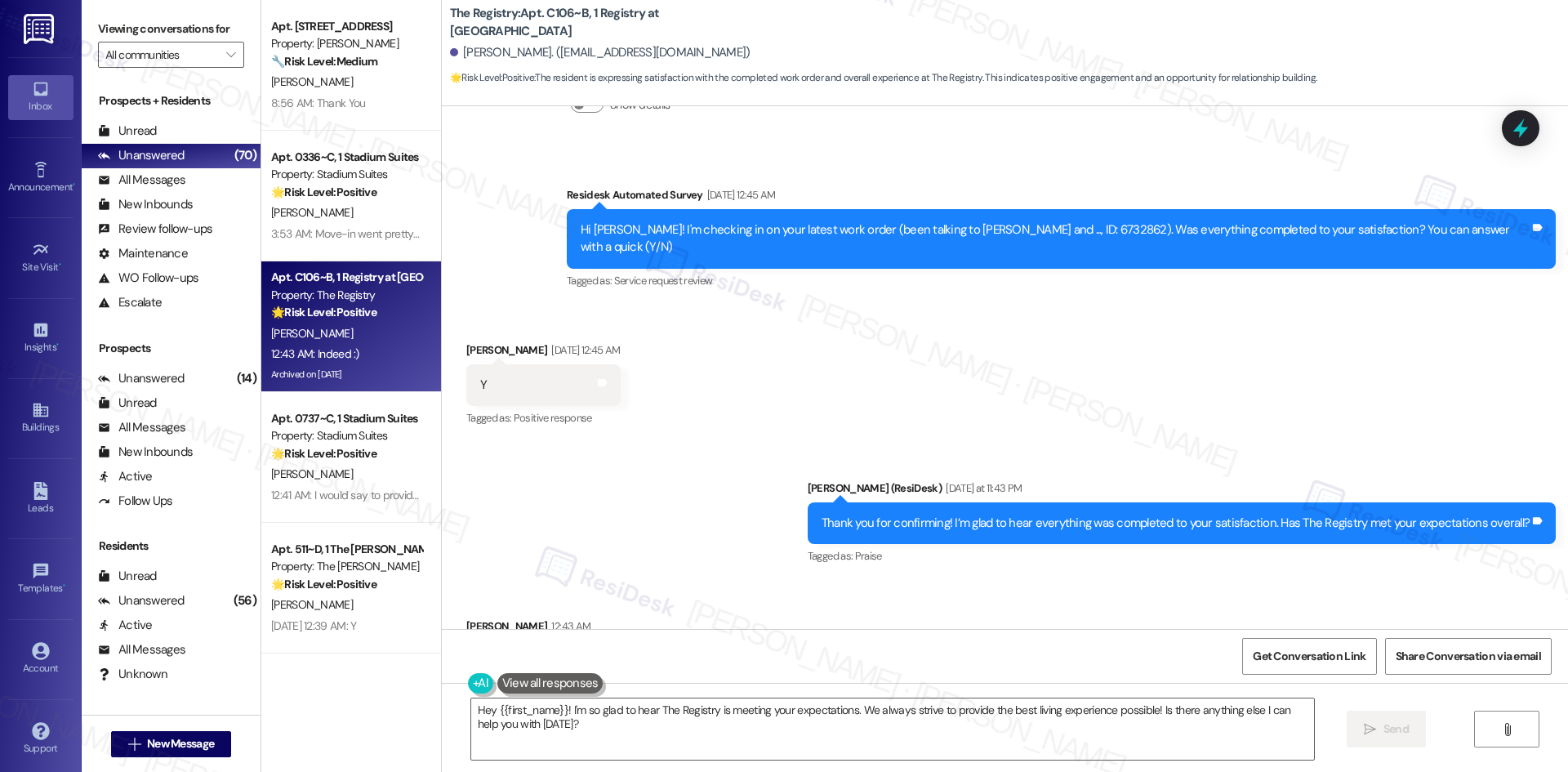
scroll to position [3844, 0]
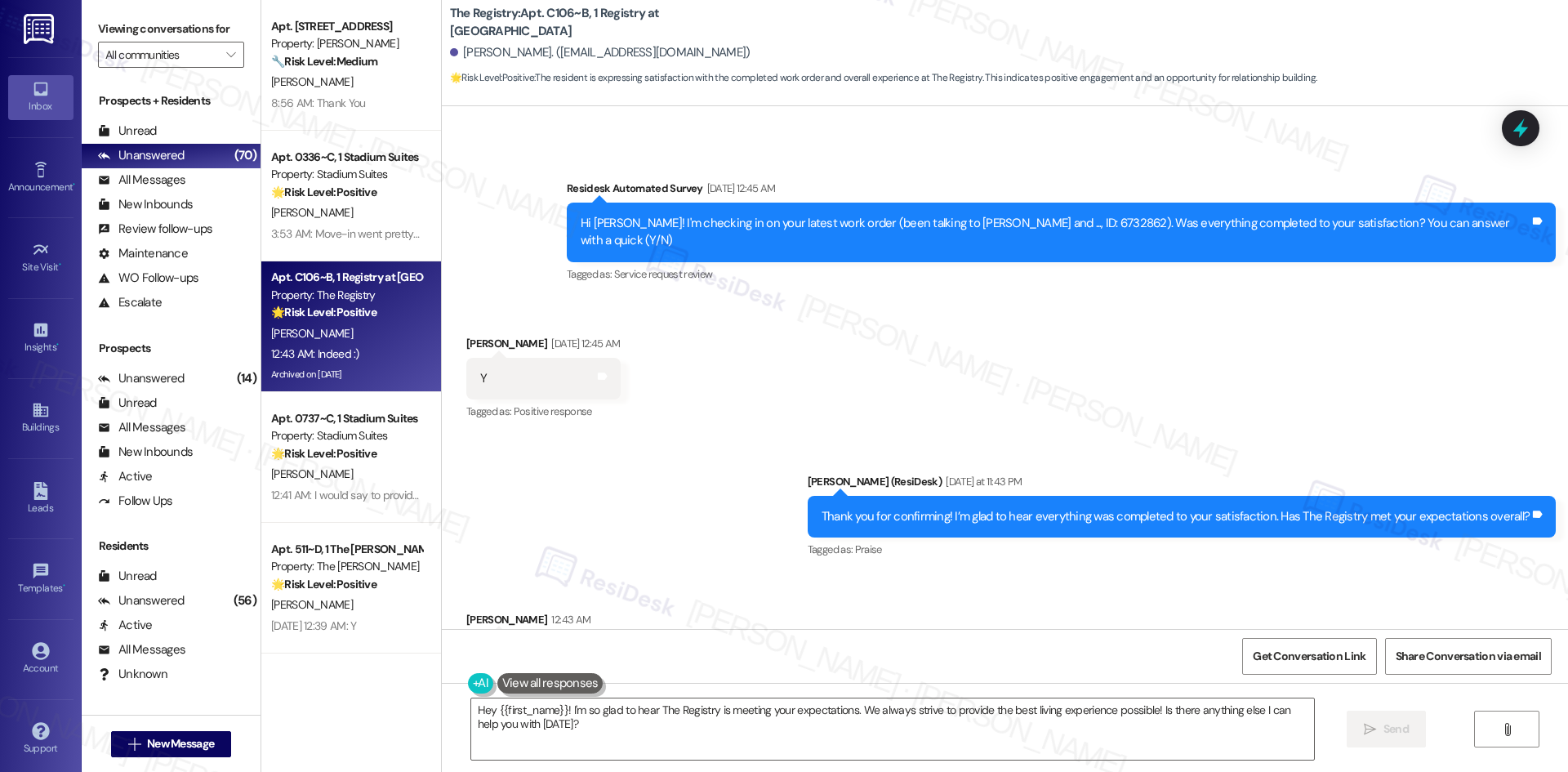
click at [579, 574] on div "Received via SMS Anthony Kirk 12:43 AM Indeed :) Tags and notes Tagged as: Prai…" at bounding box center [1004, 643] width 1126 height 138
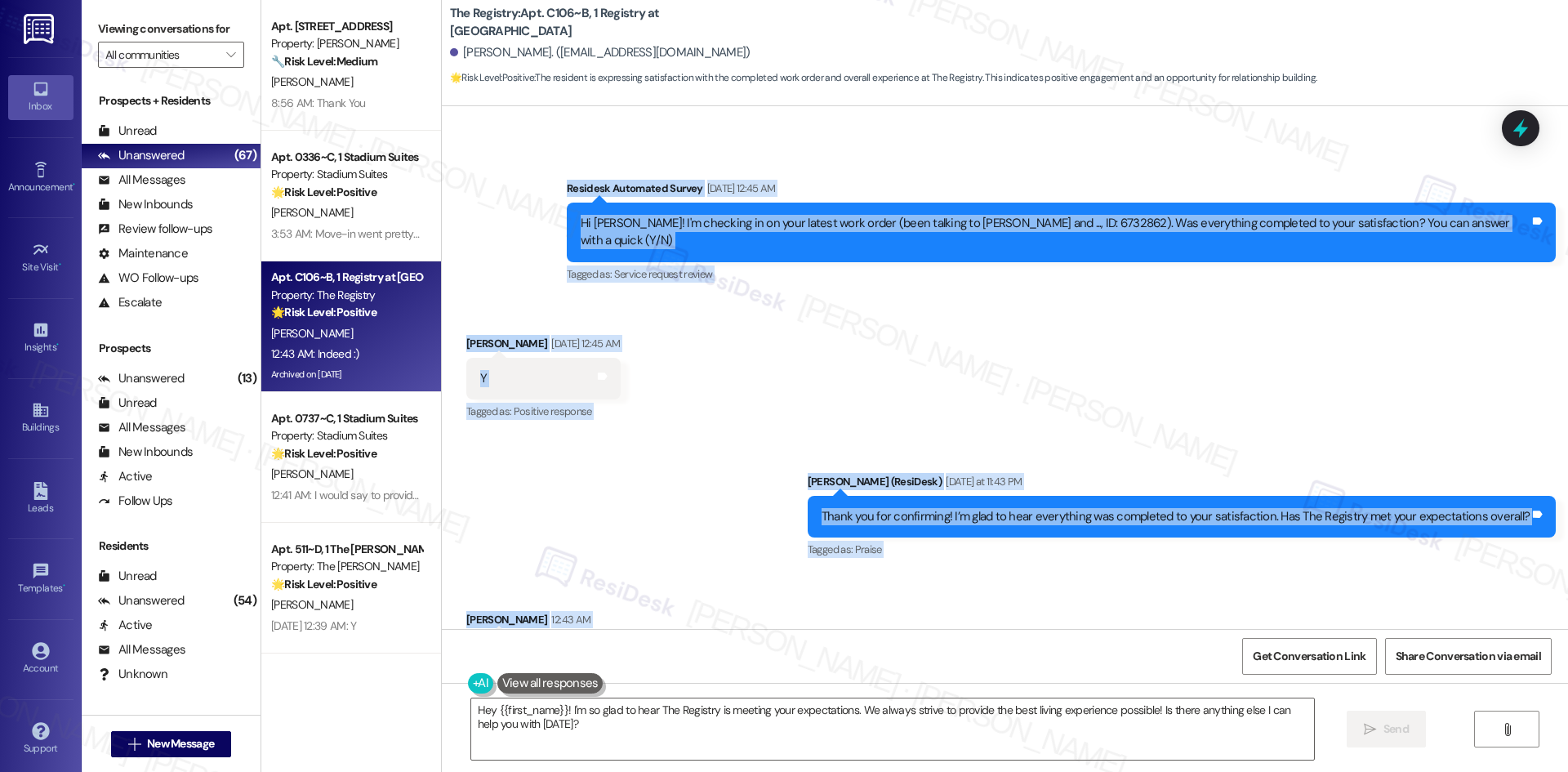
scroll to position [4007, 0]
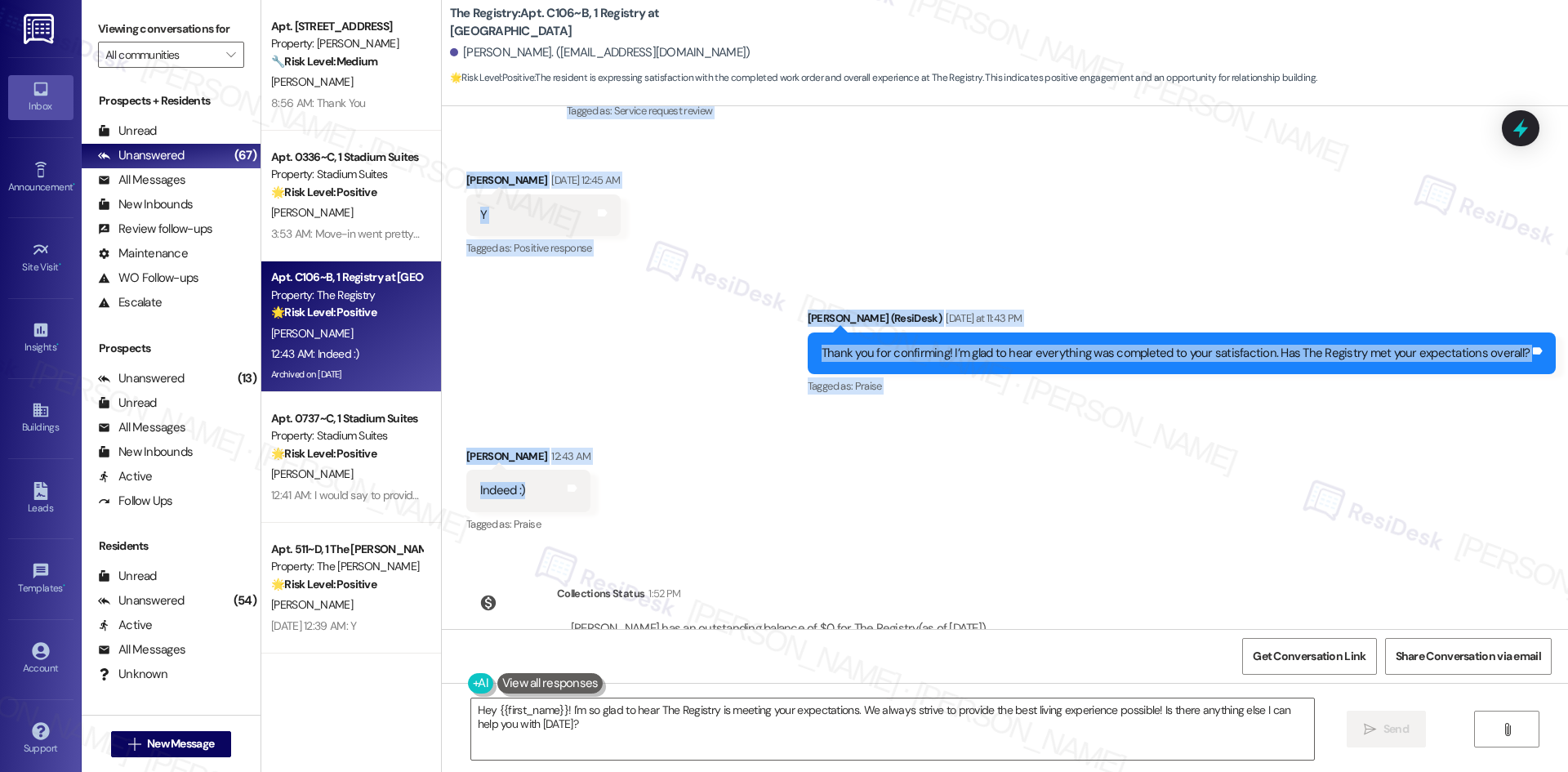
drag, startPoint x: 590, startPoint y: 129, endPoint x: 515, endPoint y: 417, distance: 297.6
click at [515, 417] on div "Survey, sent via SMS Residesk Automated Survey Apr 03, 2025 at 1:50 AM Hi Antho…" at bounding box center [1004, 367] width 1126 height 523
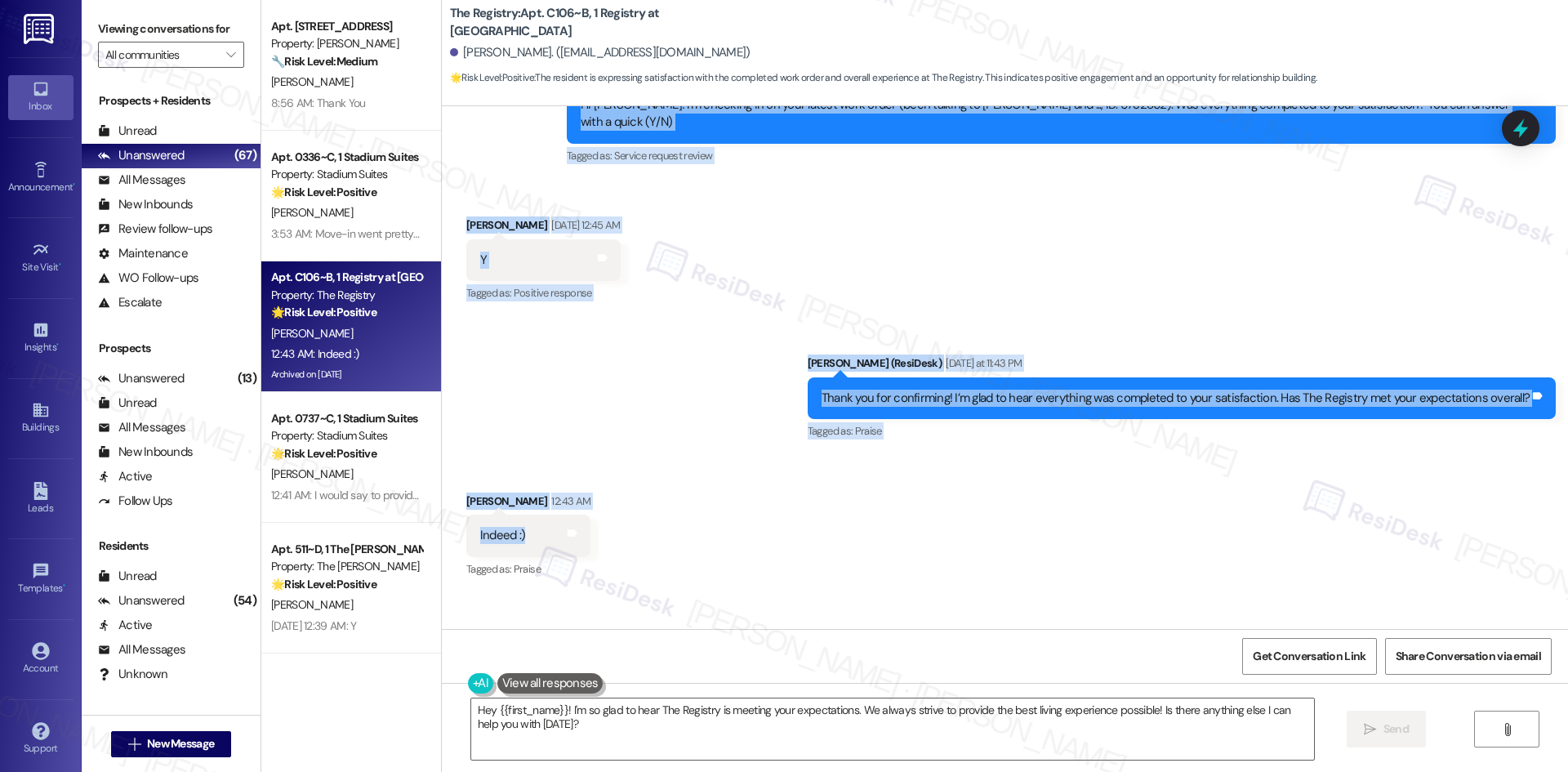
scroll to position [3844, 0]
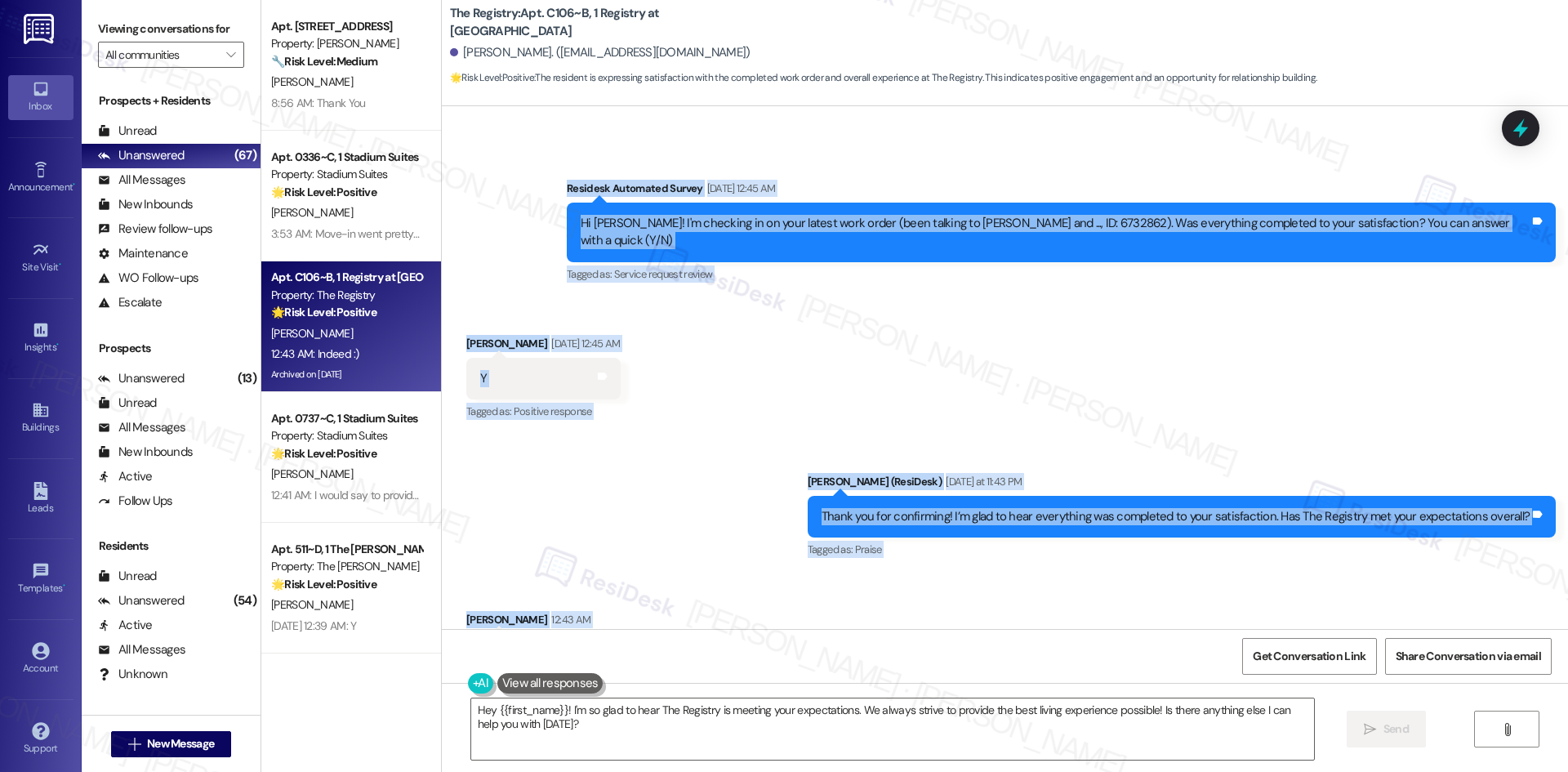
click at [533, 143] on div "Survey, sent via SMS Residesk Automated Survey Aug 19, 2025 at 12:45 AM Hi Anth…" at bounding box center [1004, 221] width 1126 height 155
drag, startPoint x: 581, startPoint y: 129, endPoint x: 514, endPoint y: 588, distance: 463.9
click at [514, 588] on div "Survey, sent via SMS Residesk Automated Survey Apr 03, 2025 at 1:50 AM Hi Antho…" at bounding box center [1004, 367] width 1126 height 523
click at [536, 170] on div "Survey, sent via SMS Residesk Automated Survey Aug 19, 2025 at 12:45 AM Hi Anth…" at bounding box center [1004, 221] width 1126 height 155
drag, startPoint x: 560, startPoint y: 130, endPoint x: 535, endPoint y: 592, distance: 462.7
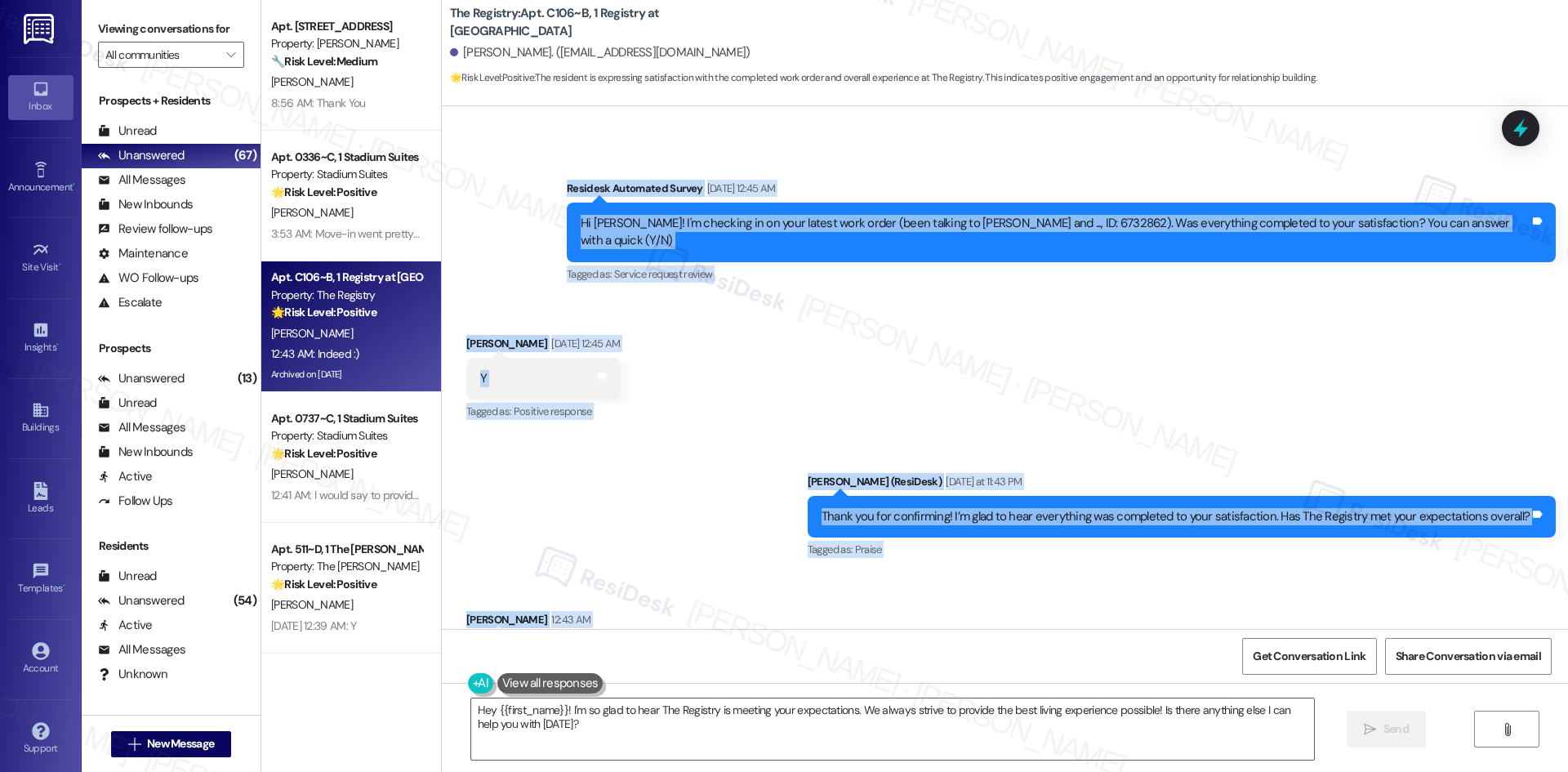
click at [539, 592] on div "Survey, sent via SMS Residesk Automated Survey Apr 03, 2025 at 1:50 AM Hi Antho…" at bounding box center [1004, 367] width 1126 height 523
drag, startPoint x: 742, startPoint y: 325, endPoint x: 743, endPoint y: 350, distance: 25.0
click at [742, 326] on div "Received via SMS Anthony Kirk Aug 19, 2025 at 12:45 AM Y Tags and notes Tagged …" at bounding box center [1004, 367] width 1126 height 138
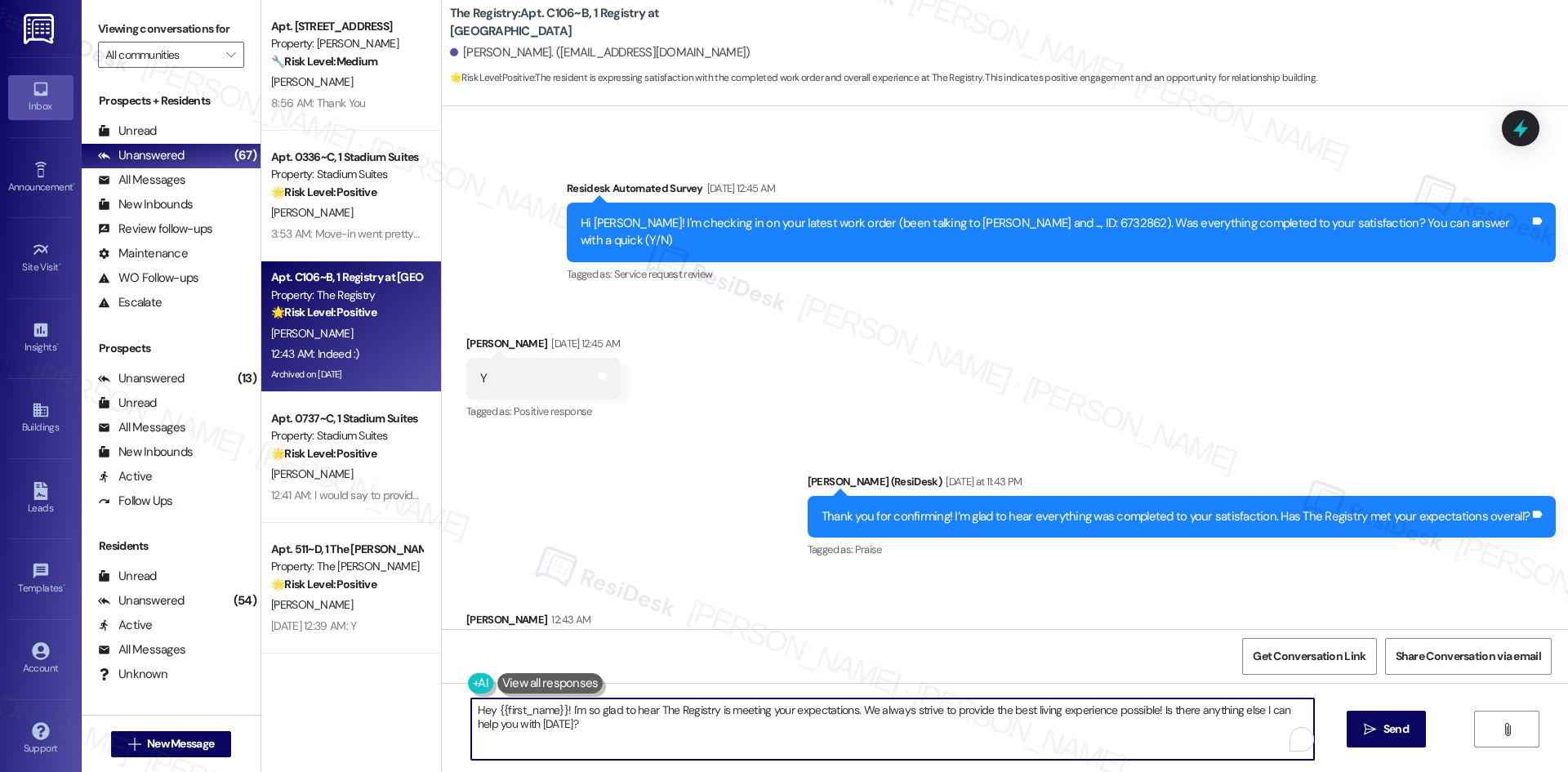
drag, startPoint x: 580, startPoint y: 736, endPoint x: 408, endPoint y: 700, distance: 175.7
click at [408, 700] on div "Apt. 13114, 12330 Research Road Property: Brea Frisco 🔧 Risk Level: Medium The …" at bounding box center [914, 386] width 1307 height 772
paste textarea "I'm glad you are satisfied with your home, {{first_name}}! We’d really apprecia…"
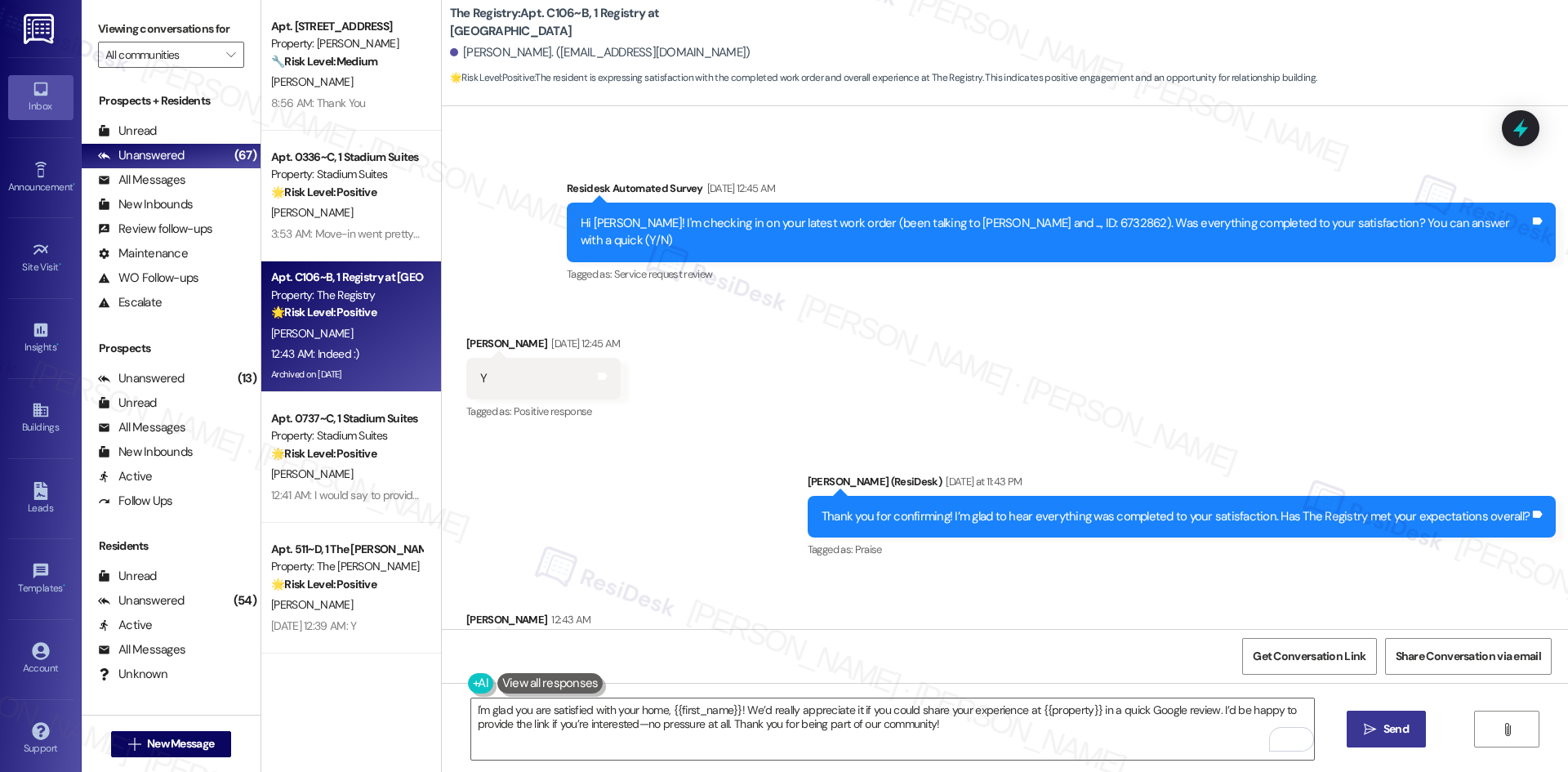
click at [1383, 727] on span "Send" at bounding box center [1396, 729] width 25 height 17
type textarea "Fetching suggested responses. Please feel free to read through the conversation…"
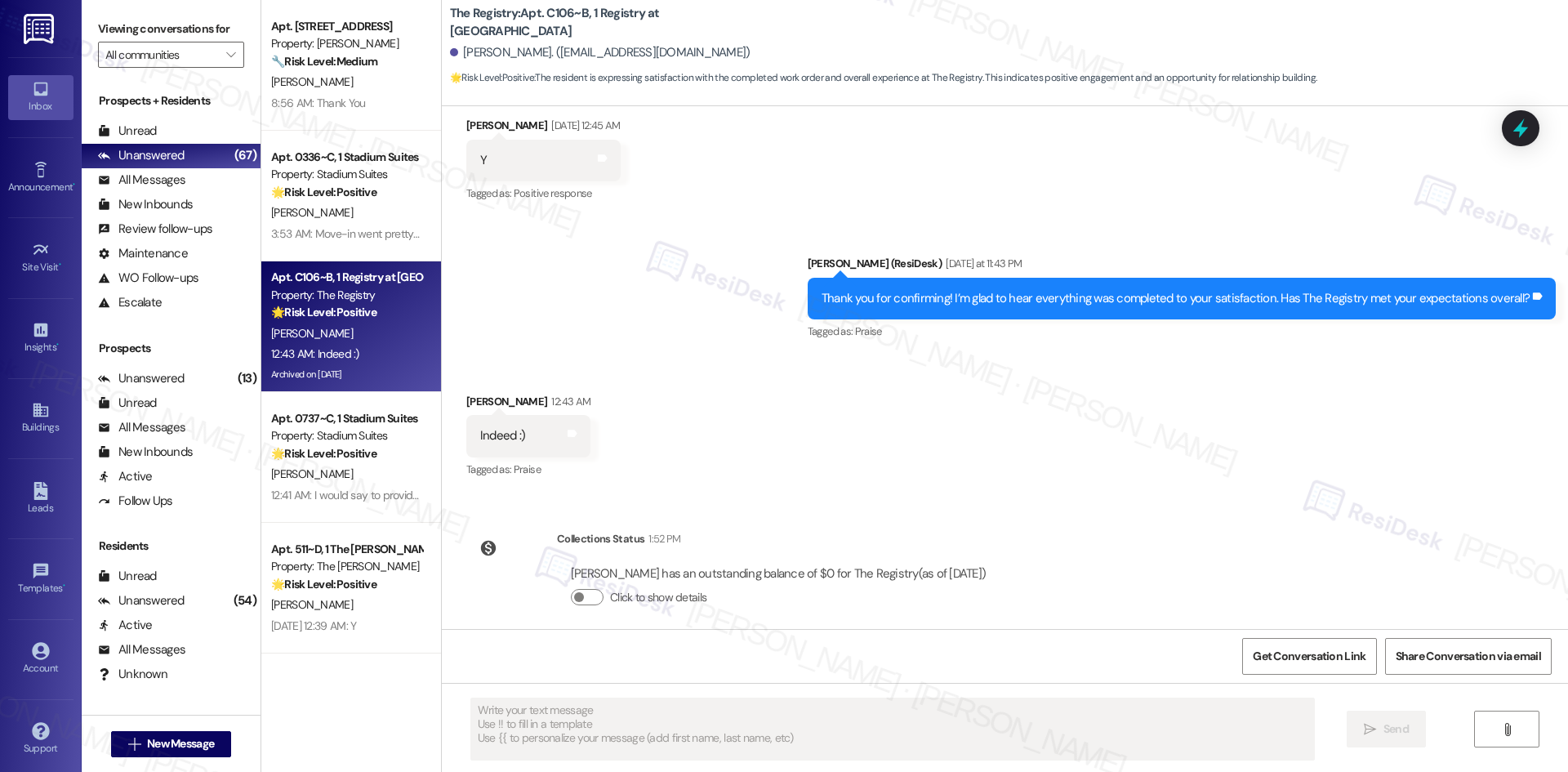
scroll to position [4139, 0]
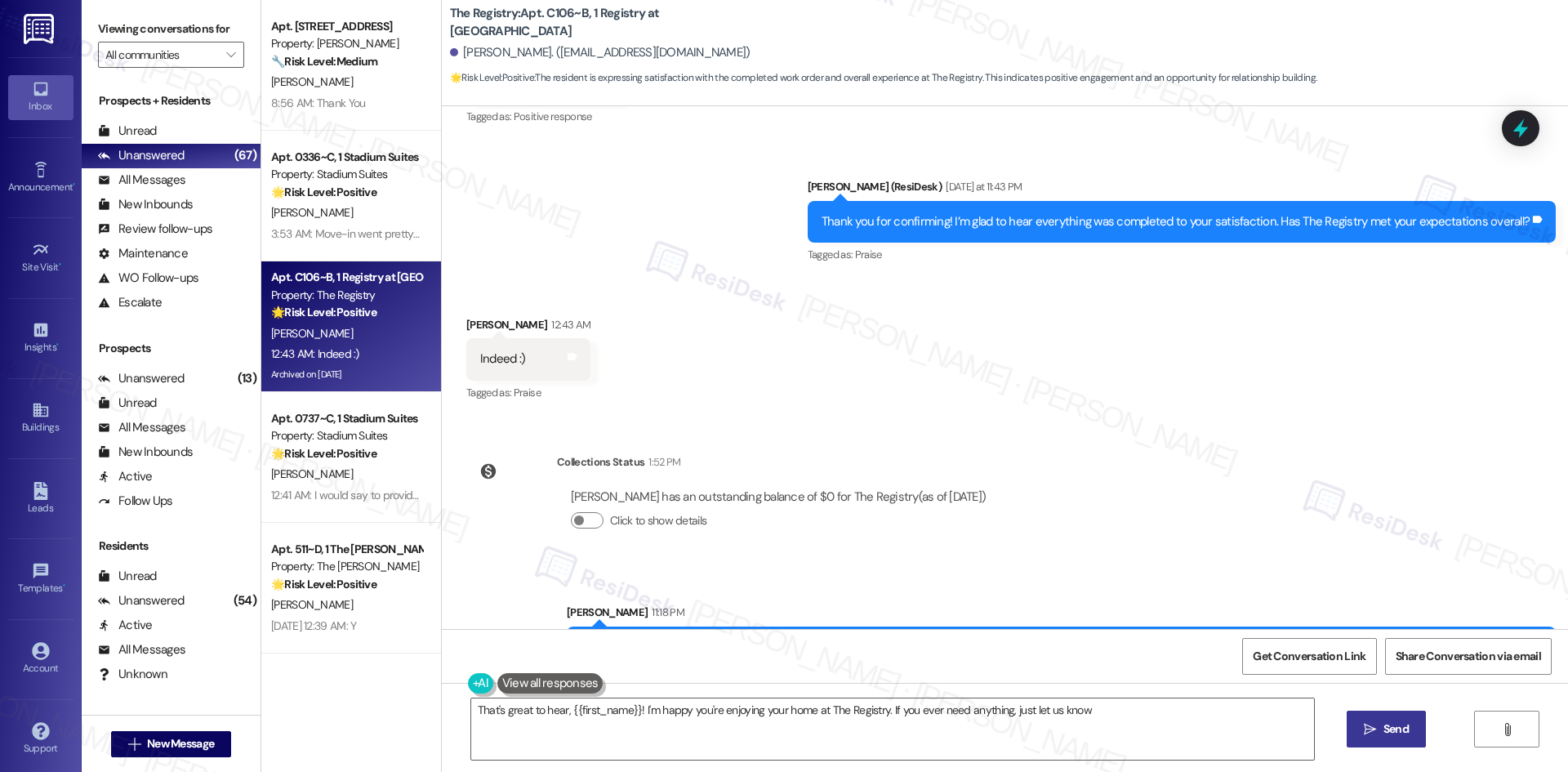
type textarea "That's great to hear, {{first_name}}! I'm happy you're enjoying your home at Th…"
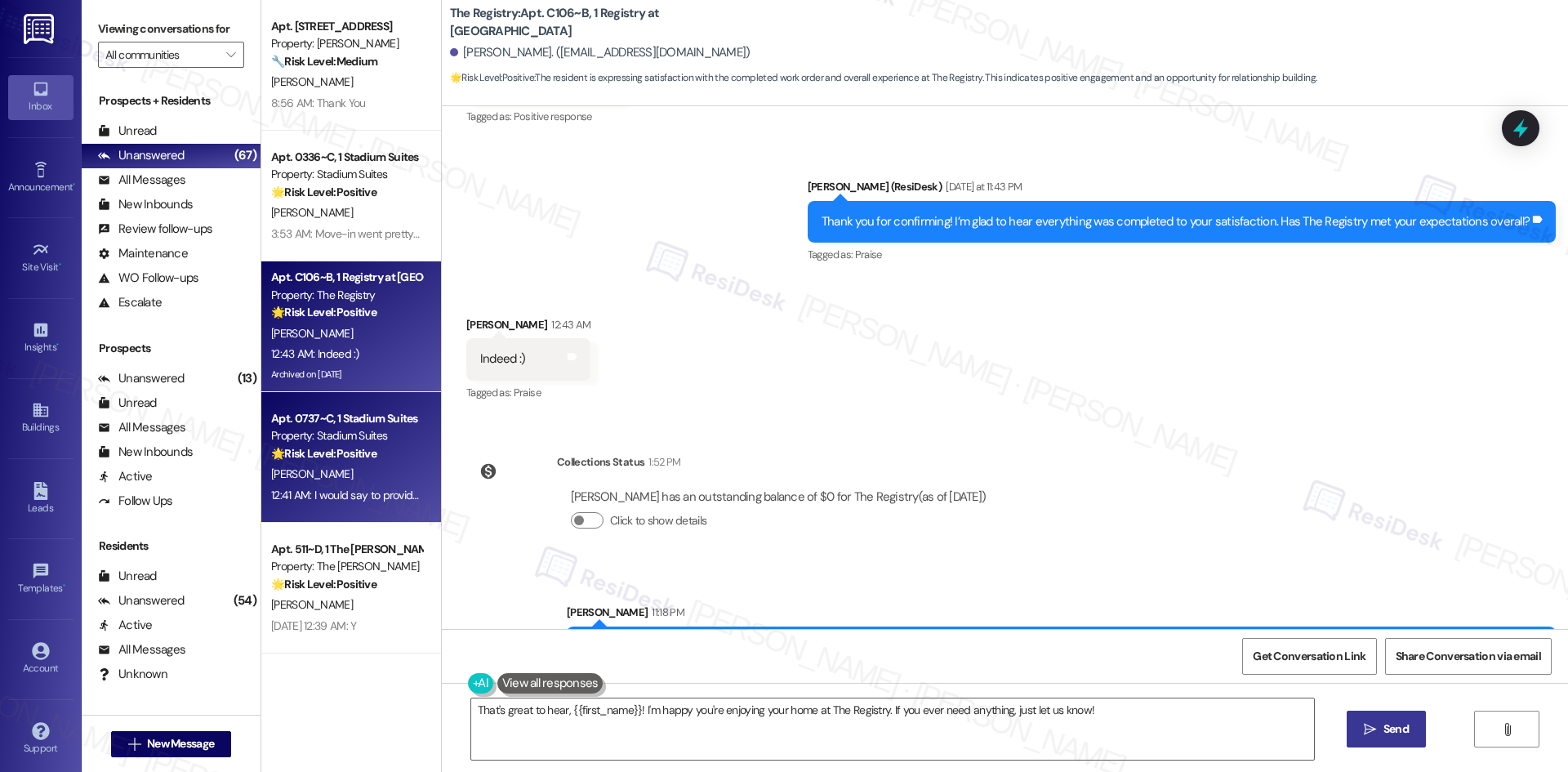
click at [298, 461] on div "🌟 Risk Level: Positive The resident is providing feedback on the move-in experi…" at bounding box center [346, 454] width 151 height 17
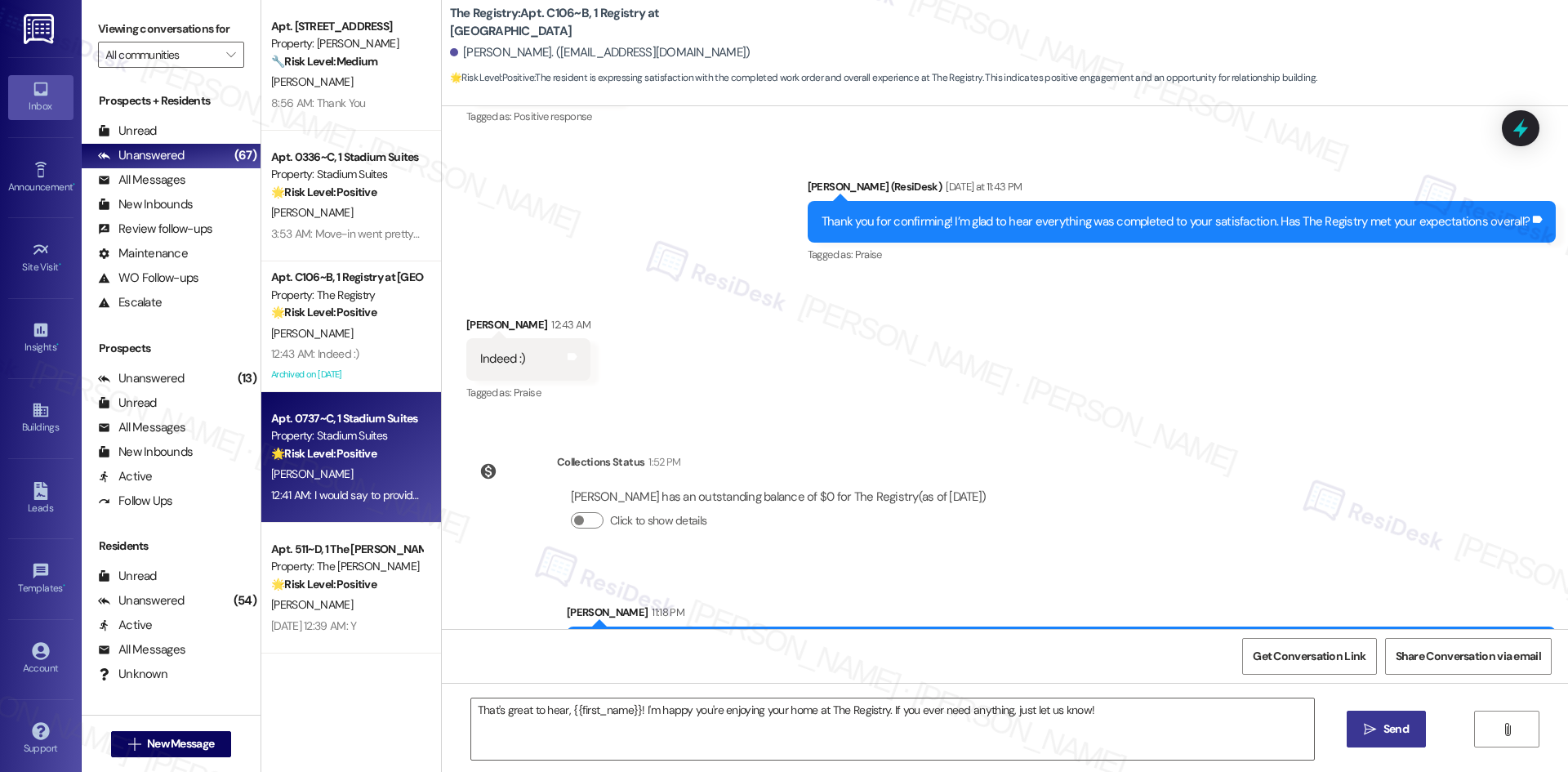
type textarea "Fetching suggested responses. Please feel free to read through the conversation…"
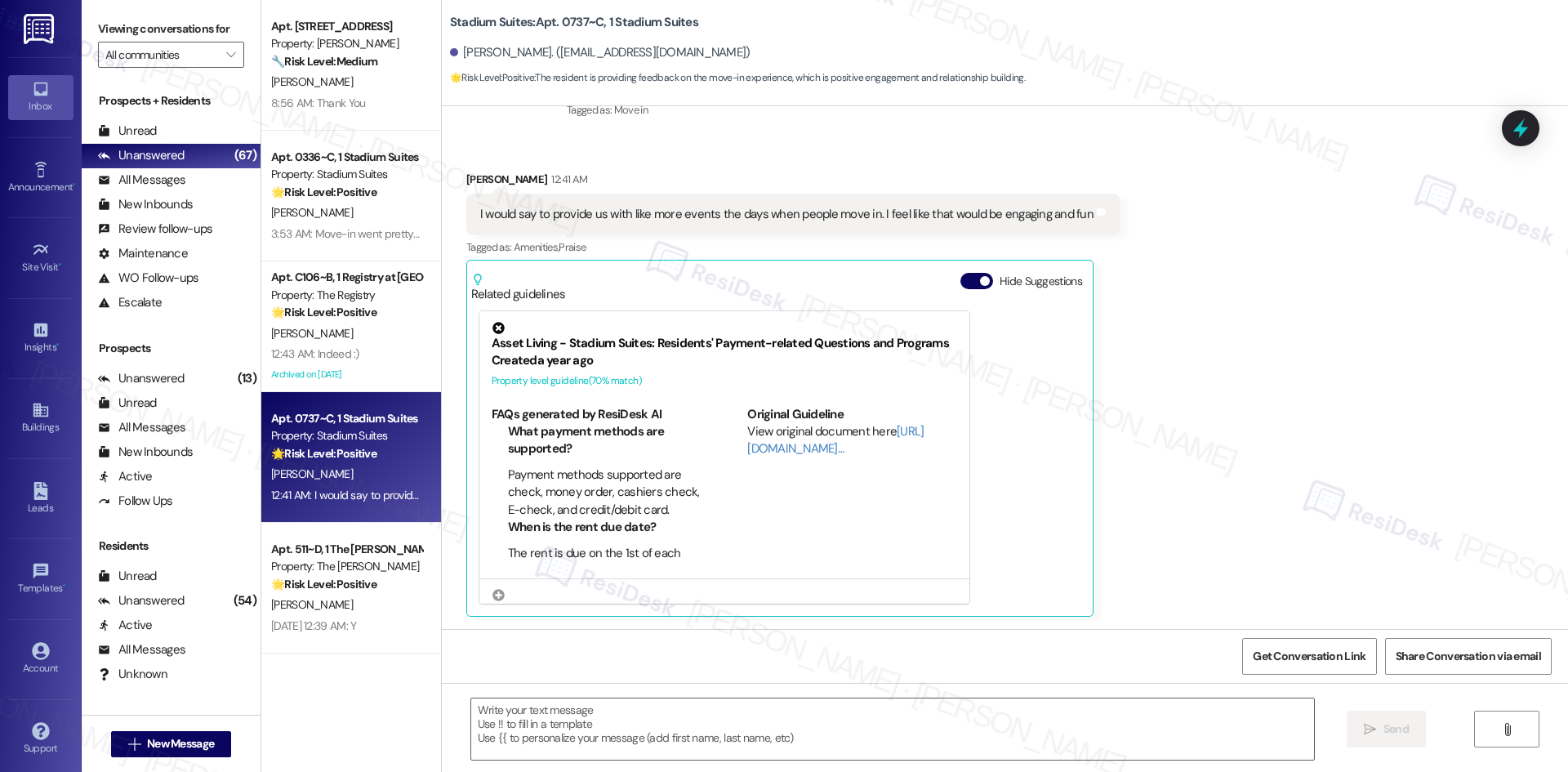
type textarea "Fetching suggested responses. Please feel free to read through the conversation…"
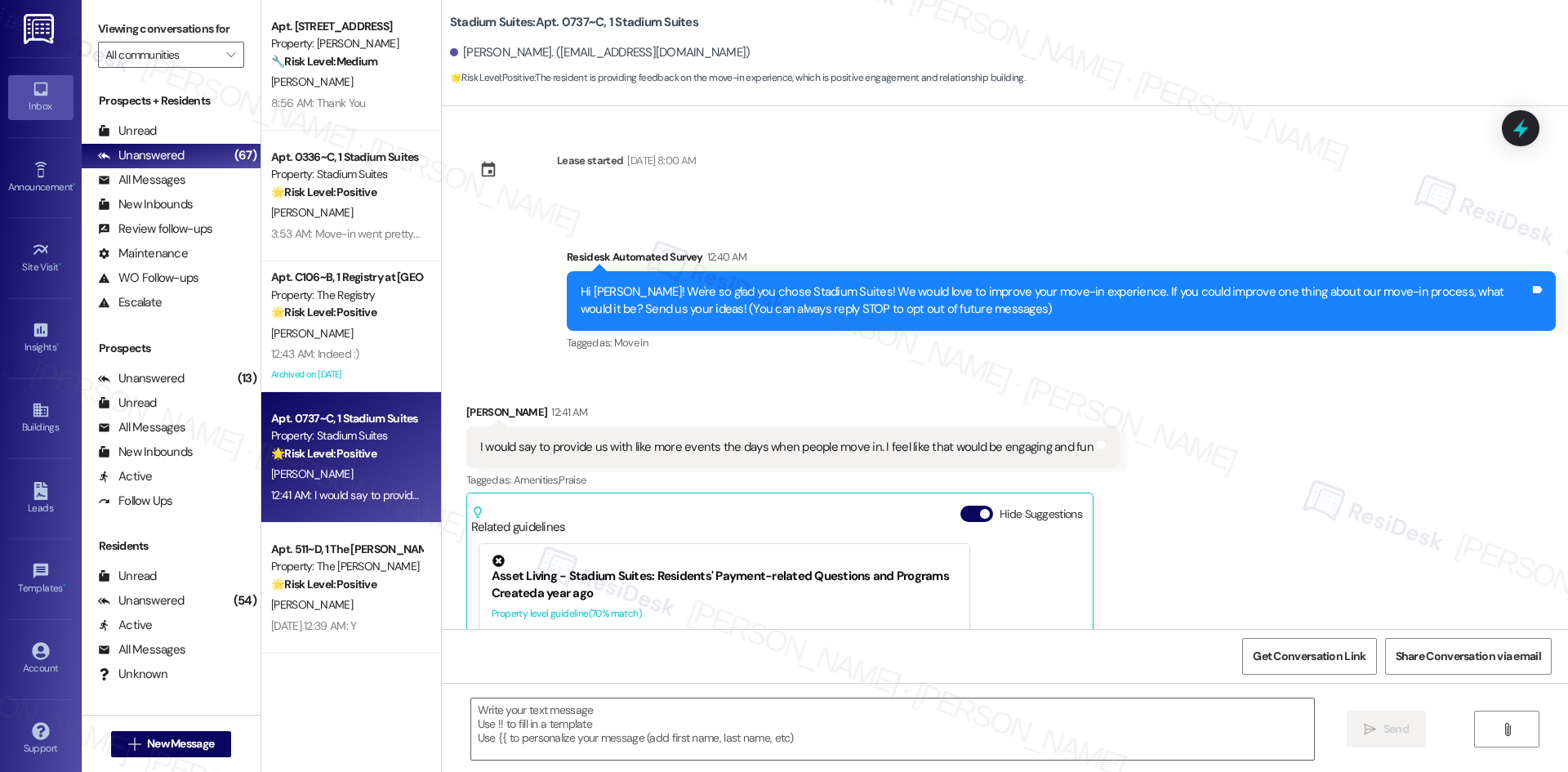
scroll to position [0, 0]
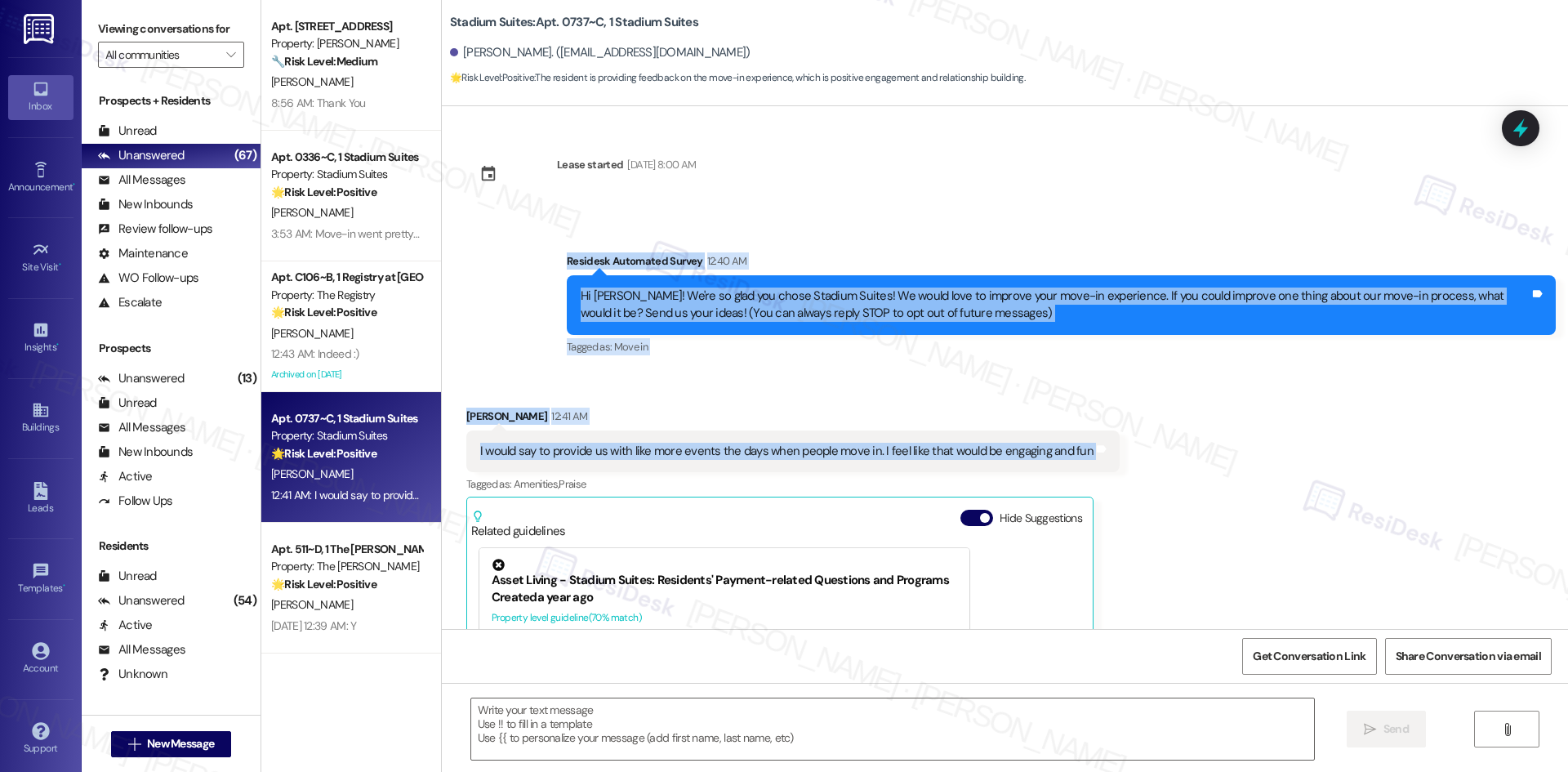
drag, startPoint x: 510, startPoint y: 256, endPoint x: 1154, endPoint y: 438, distance: 669.2
click at [1154, 438] on div "Lease started Aug 14, 2025 at 8:00 AM Survey, sent via SMS Residesk Automated S…" at bounding box center [1004, 367] width 1126 height 523
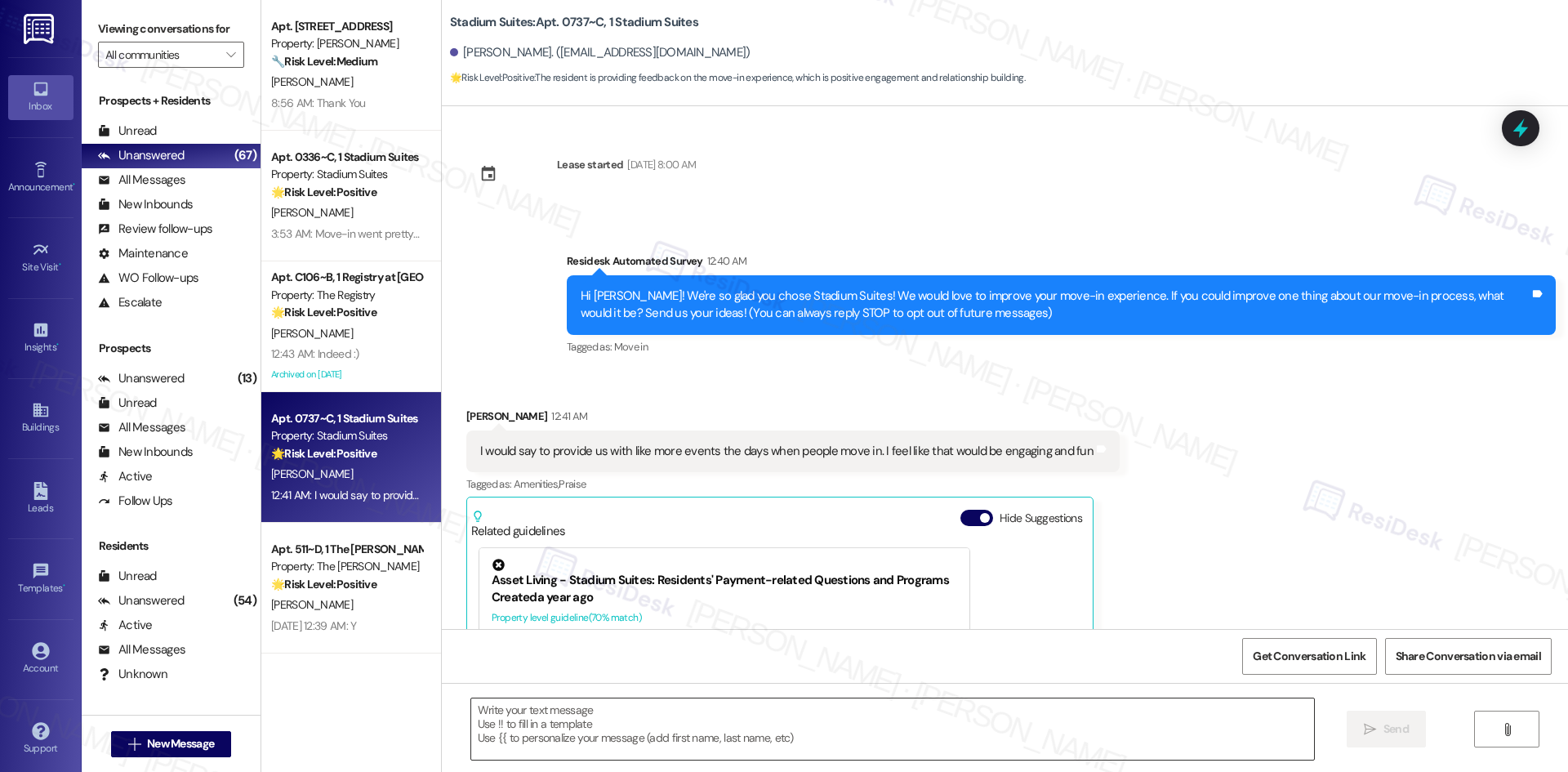
click at [685, 728] on textarea at bounding box center [892, 728] width 843 height 61
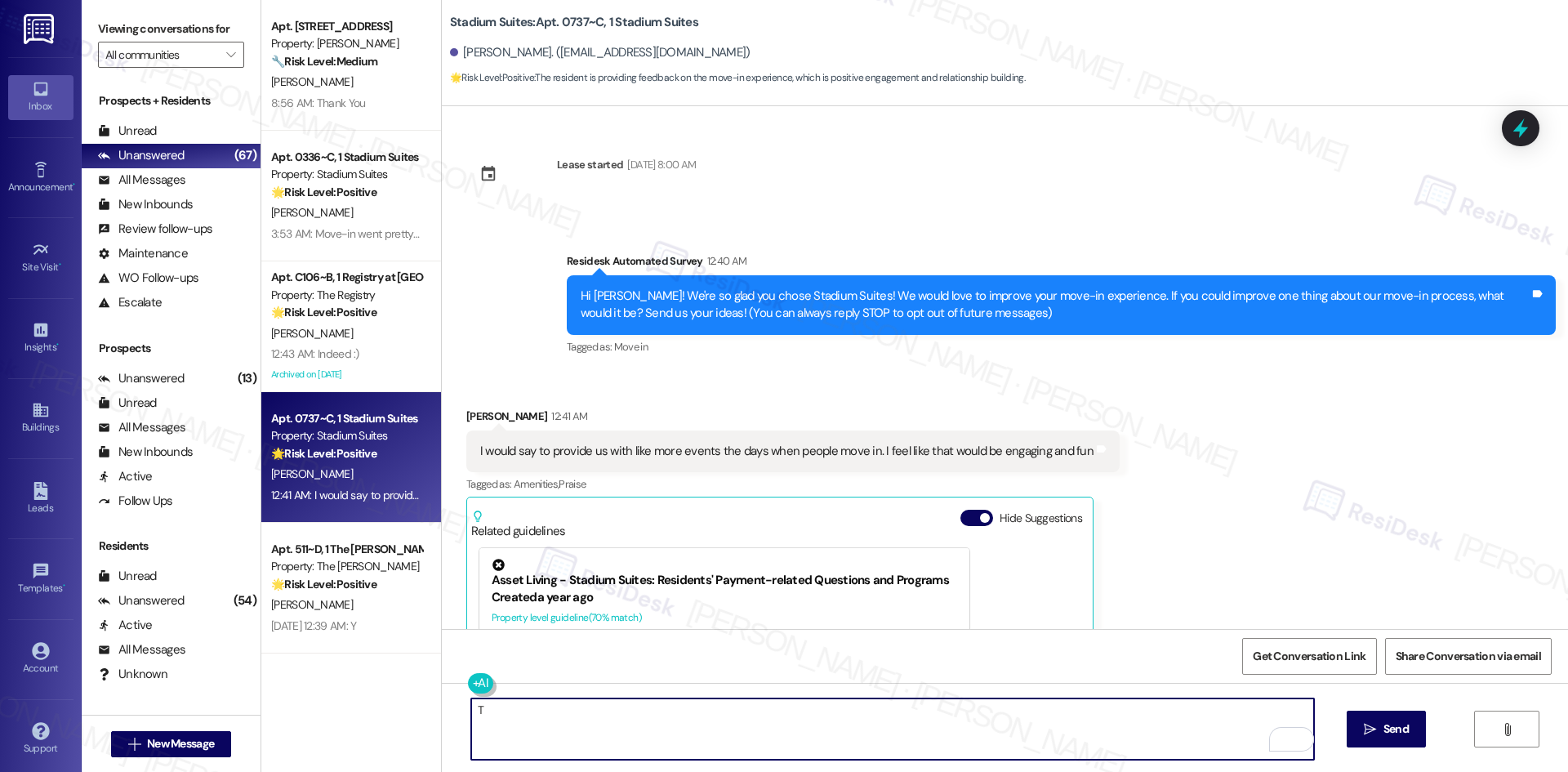
paste textarea "hank you for sharing your feedback. That’s a great idea, and I’ll pass along yo…"
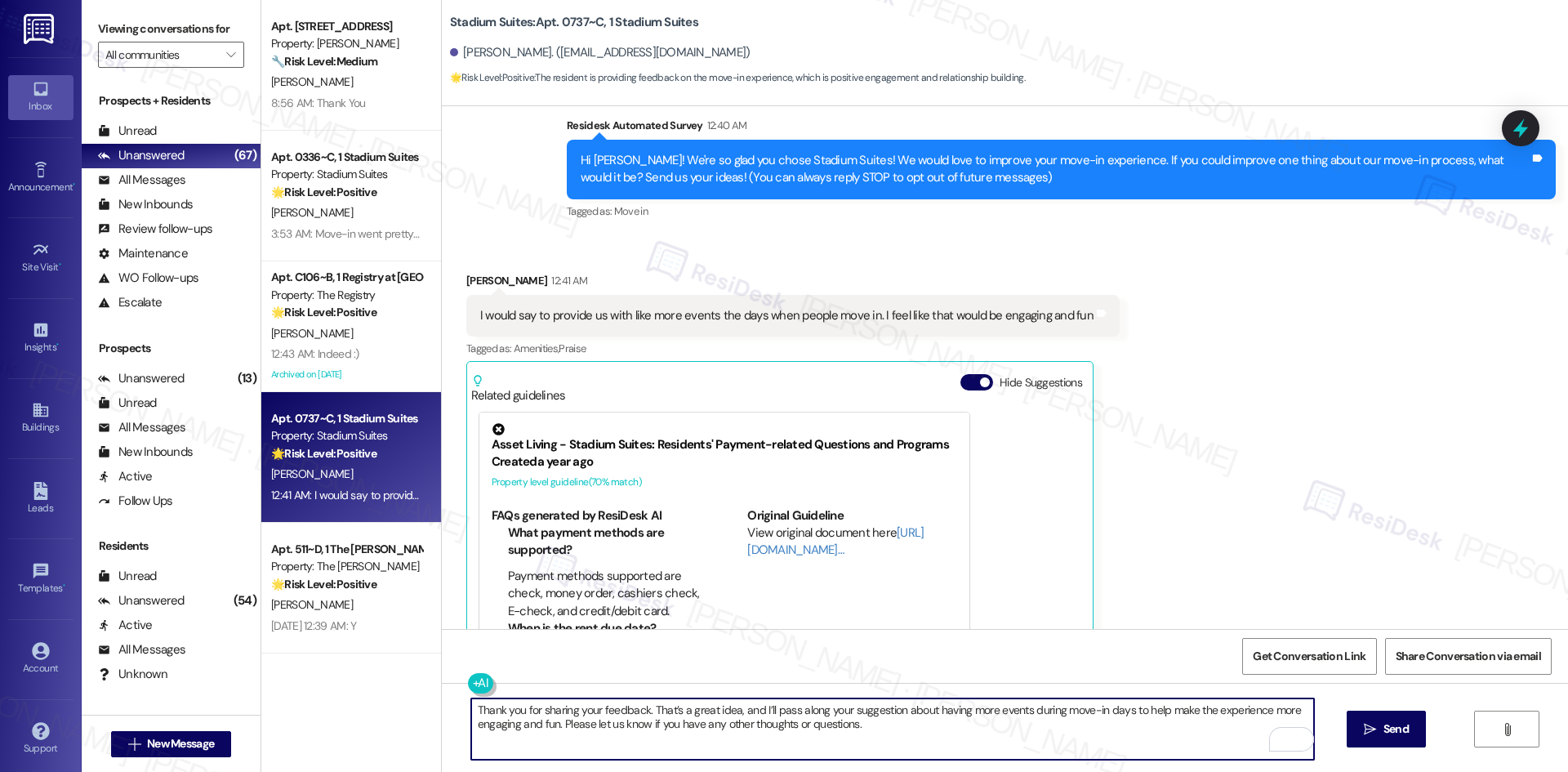
scroll to position [163, 0]
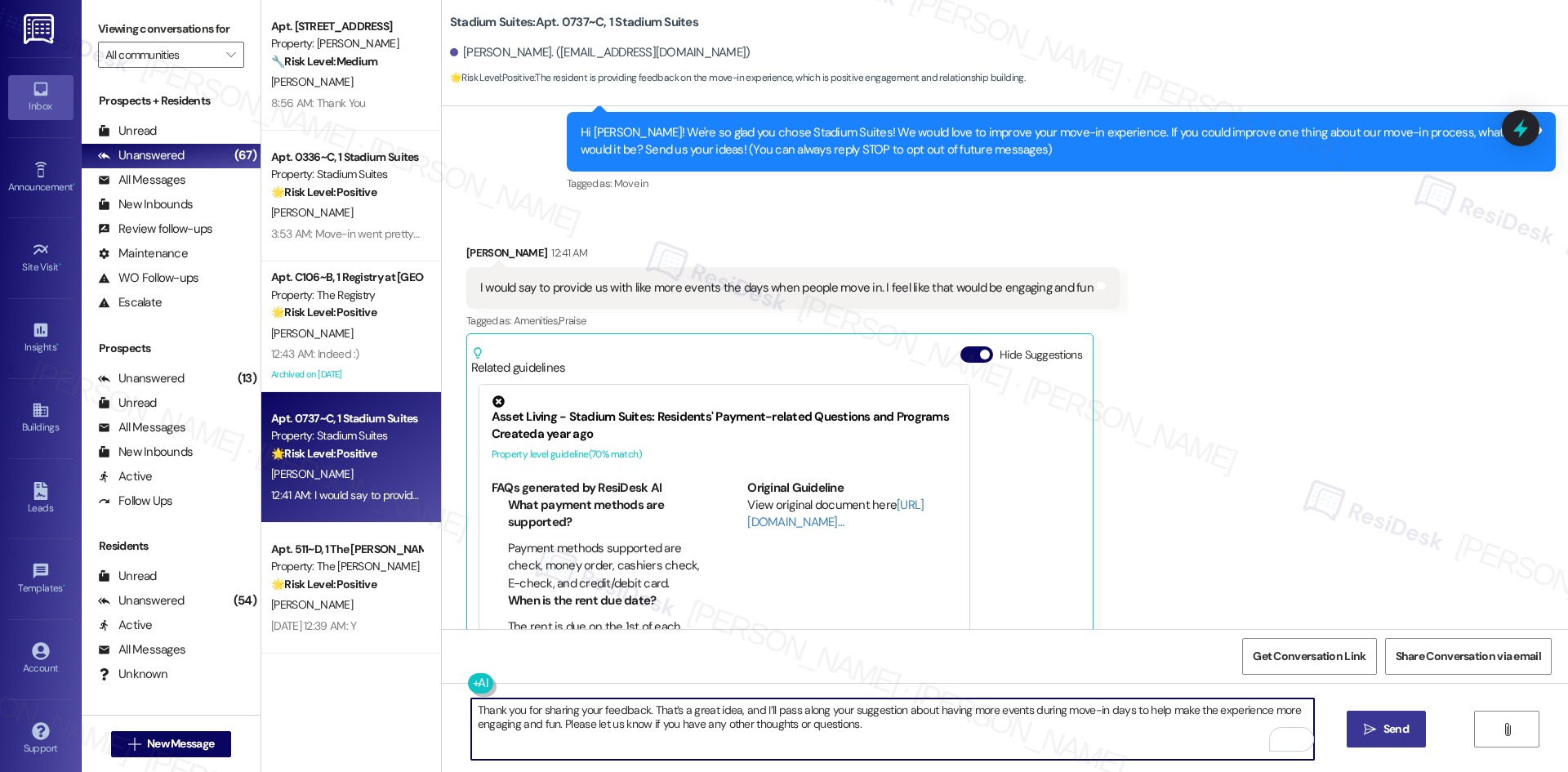
type textarea "Thank you for sharing your feedback. That’s a great idea, and I’ll pass along y…"
click at [1354, 735] on button " Send" at bounding box center [1386, 729] width 79 height 37
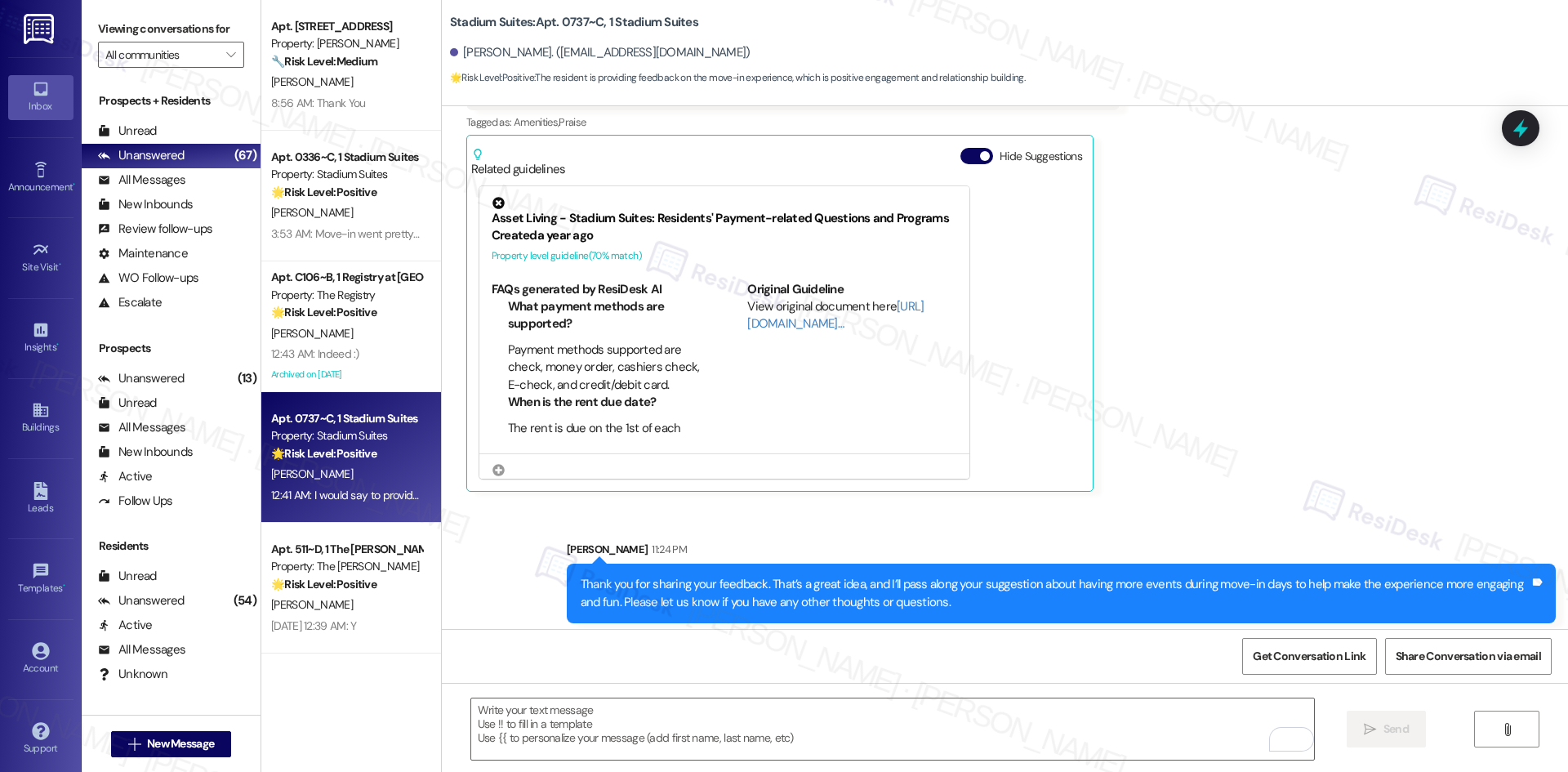
scroll to position [369, 0]
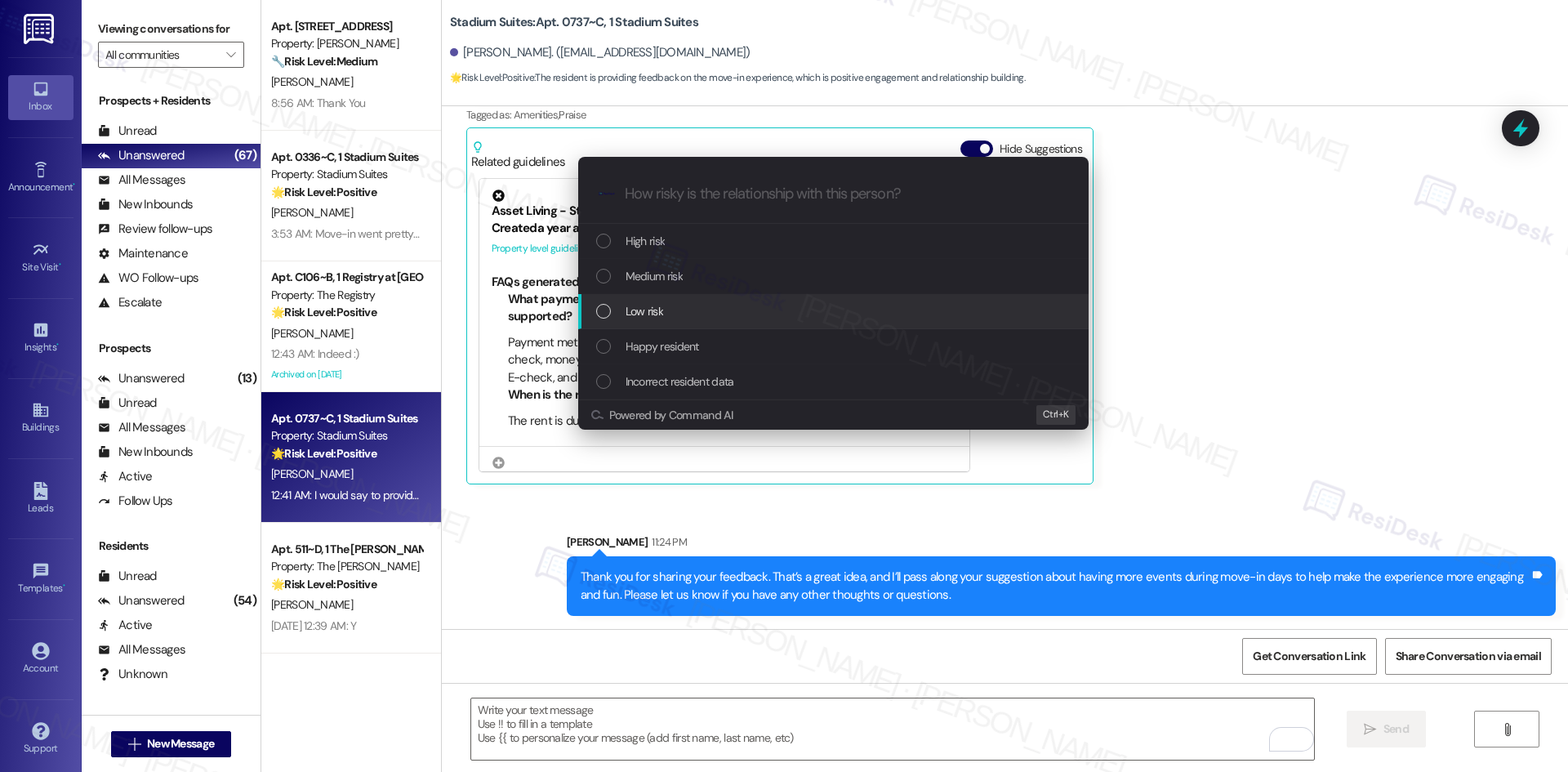
click at [698, 312] on div "Low risk" at bounding box center [835, 311] width 478 height 18
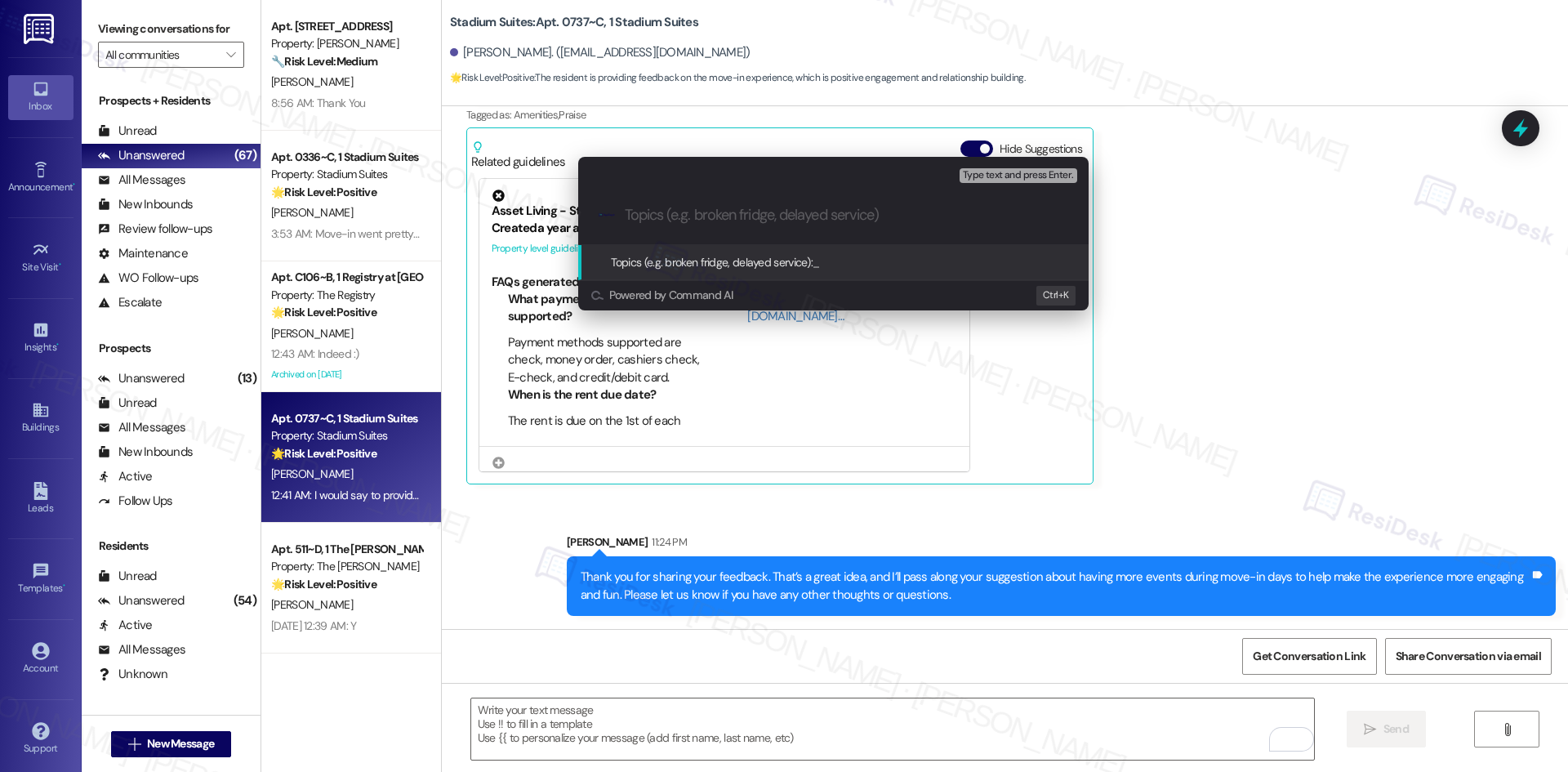
click at [776, 221] on input "Topics (e.g. broken fridge, delayed service)" at bounding box center [846, 216] width 443 height 17
paste input "Move-In – Suggestion for More Events on Move-In Days"
type input "Move-In – Suggestion for More Events on Move-In Days"
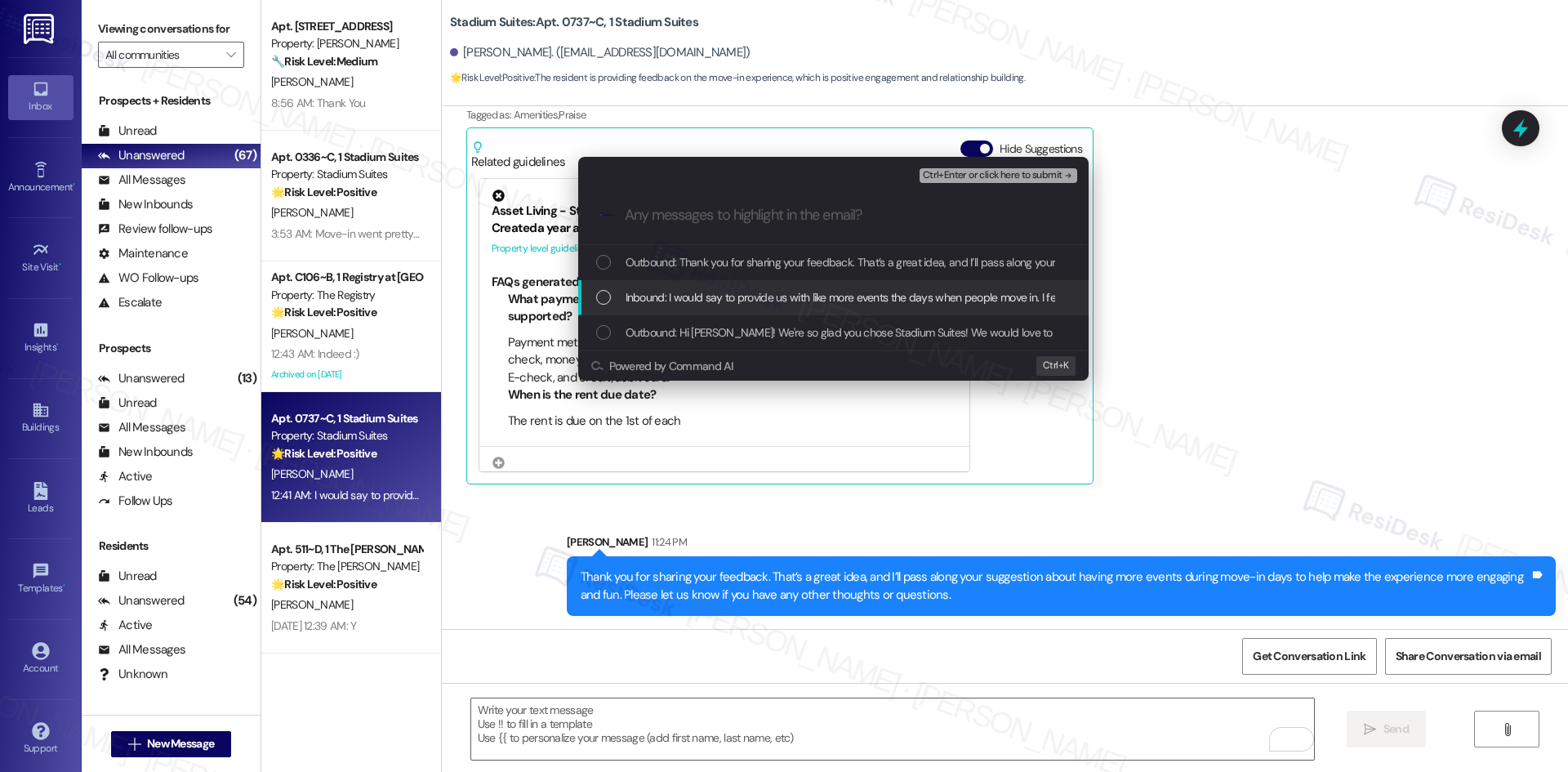
click at [788, 306] on span "Inbound: I would say to provide us with like more events the days when people m…" at bounding box center [930, 297] width 610 height 18
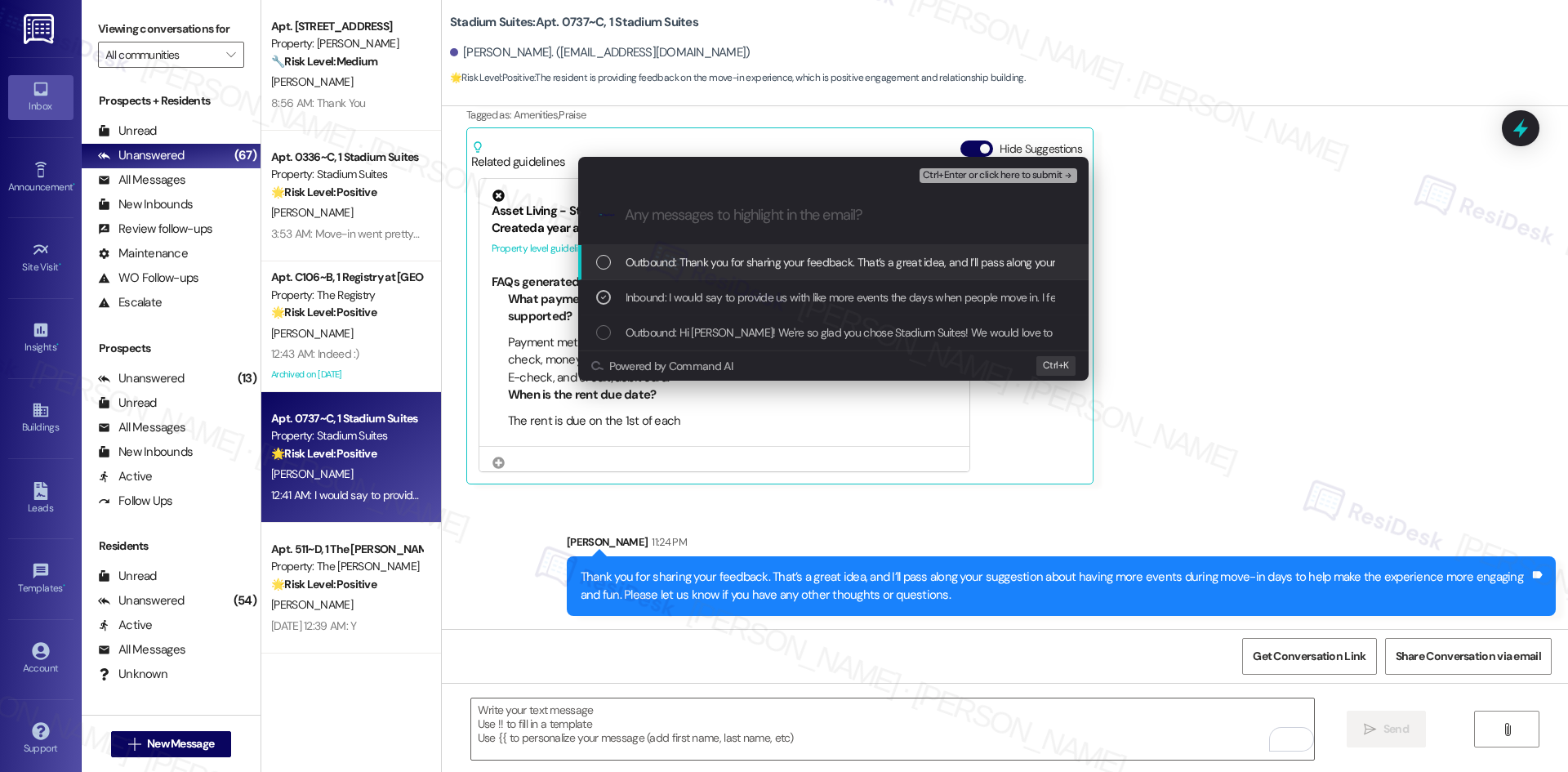
click at [1057, 172] on span "Ctrl+Enter or click here to submit" at bounding box center [993, 175] width 140 height 11
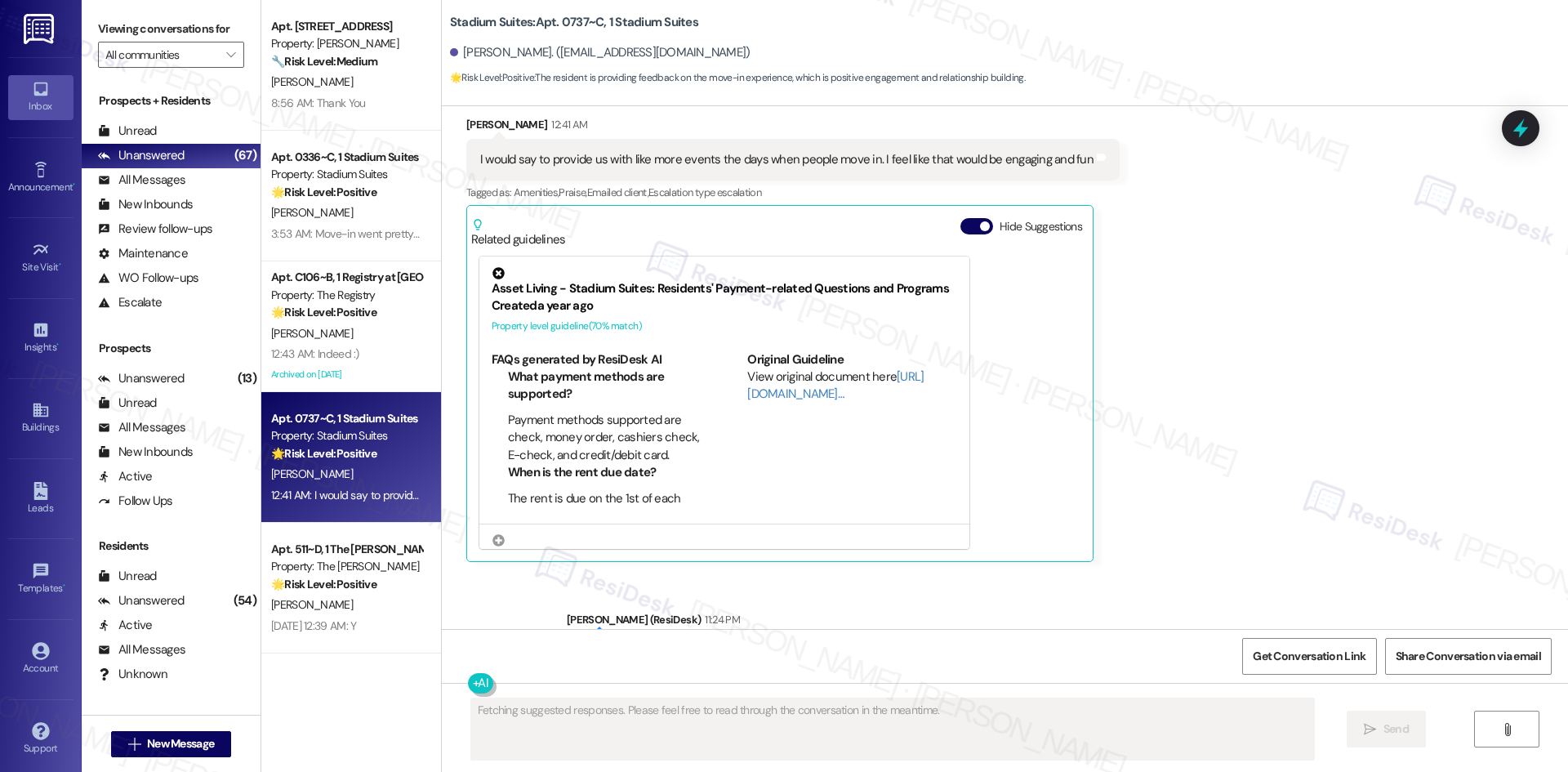
scroll to position [392, 0]
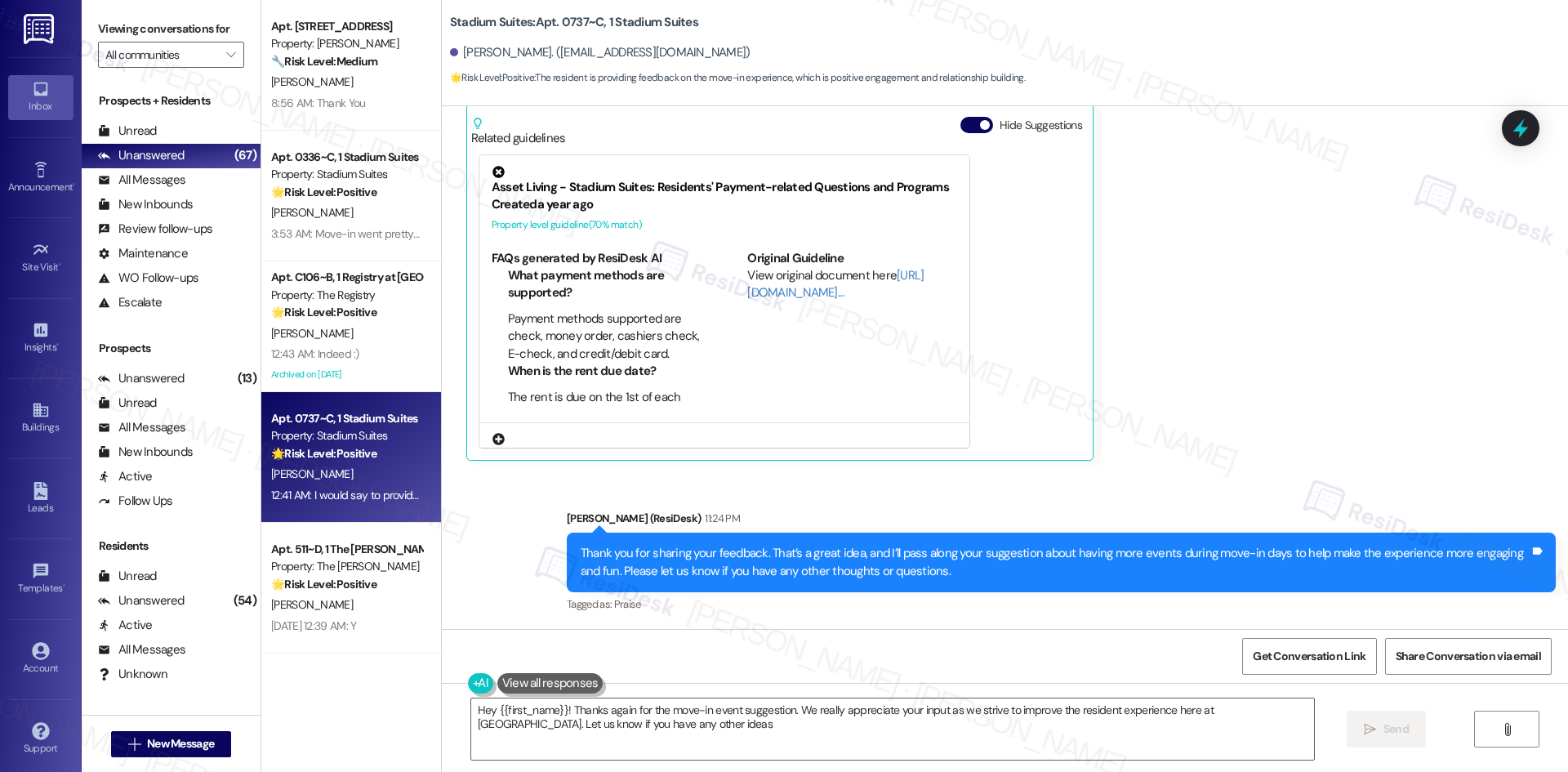
type textarea "Hey {{first_name}}! Thanks again for the move-in event suggestion. We really ap…"
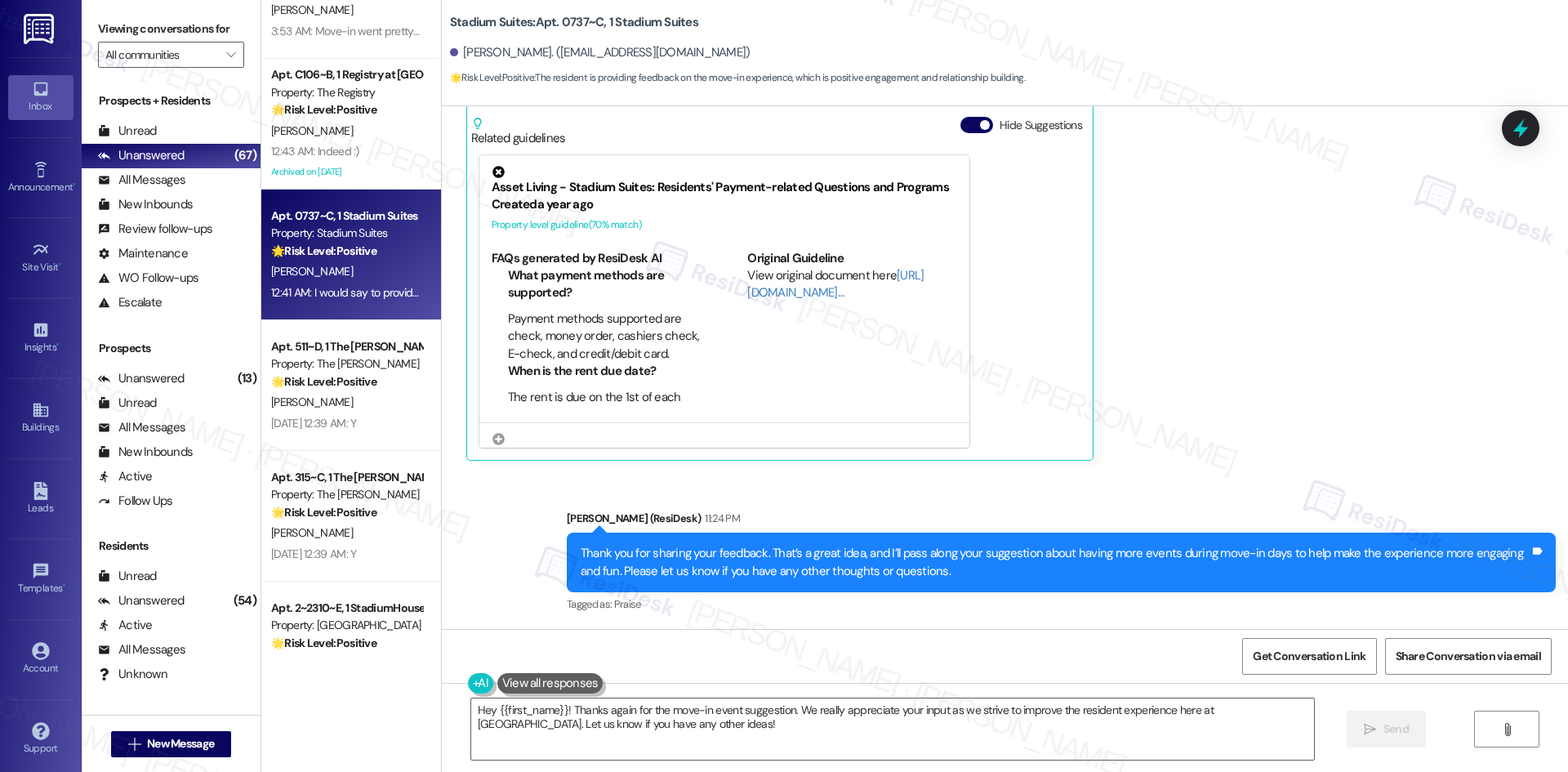
scroll to position [245, 0]
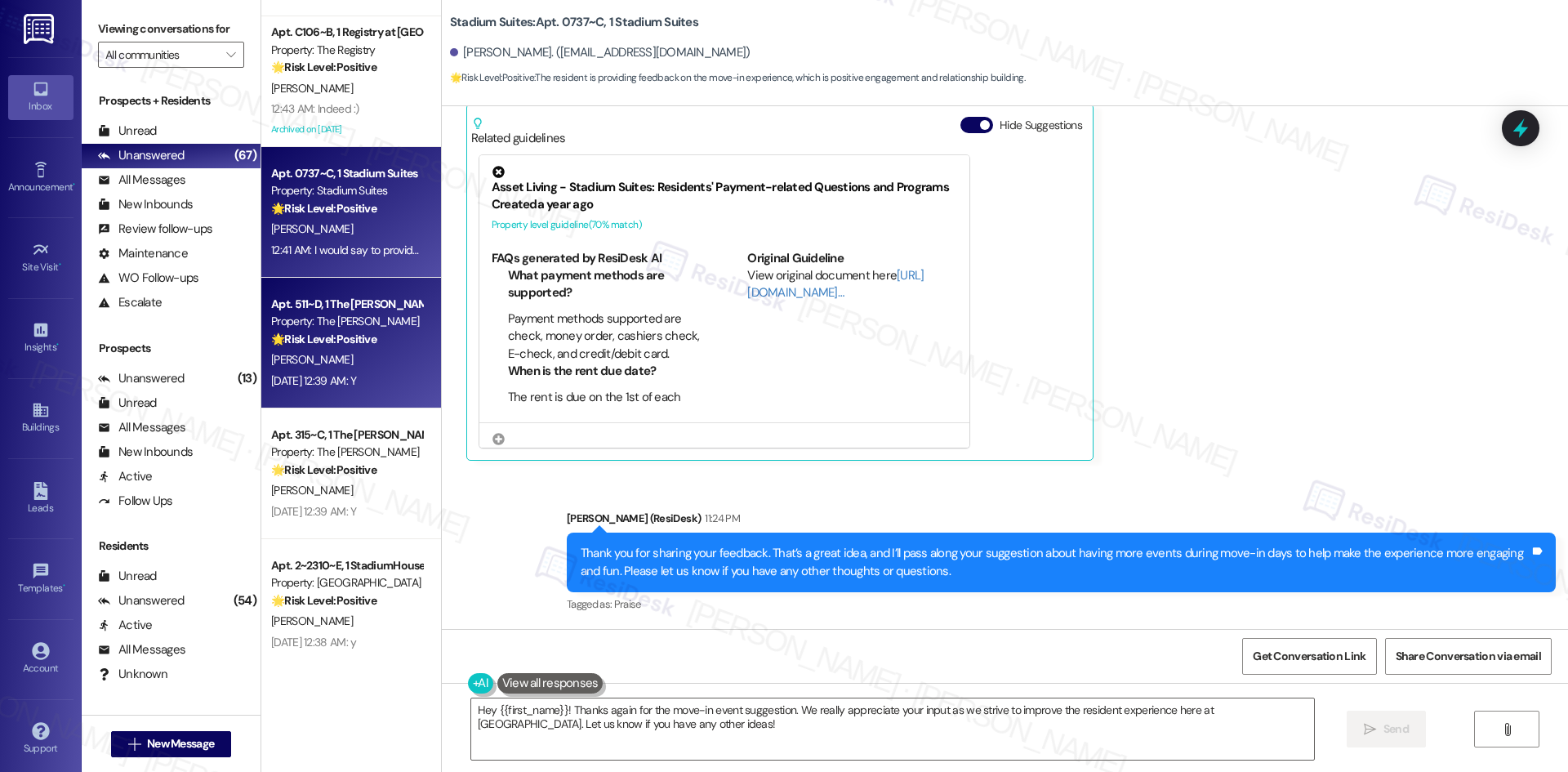
click at [342, 364] on div "K. Maldonado" at bounding box center [346, 360] width 154 height 21
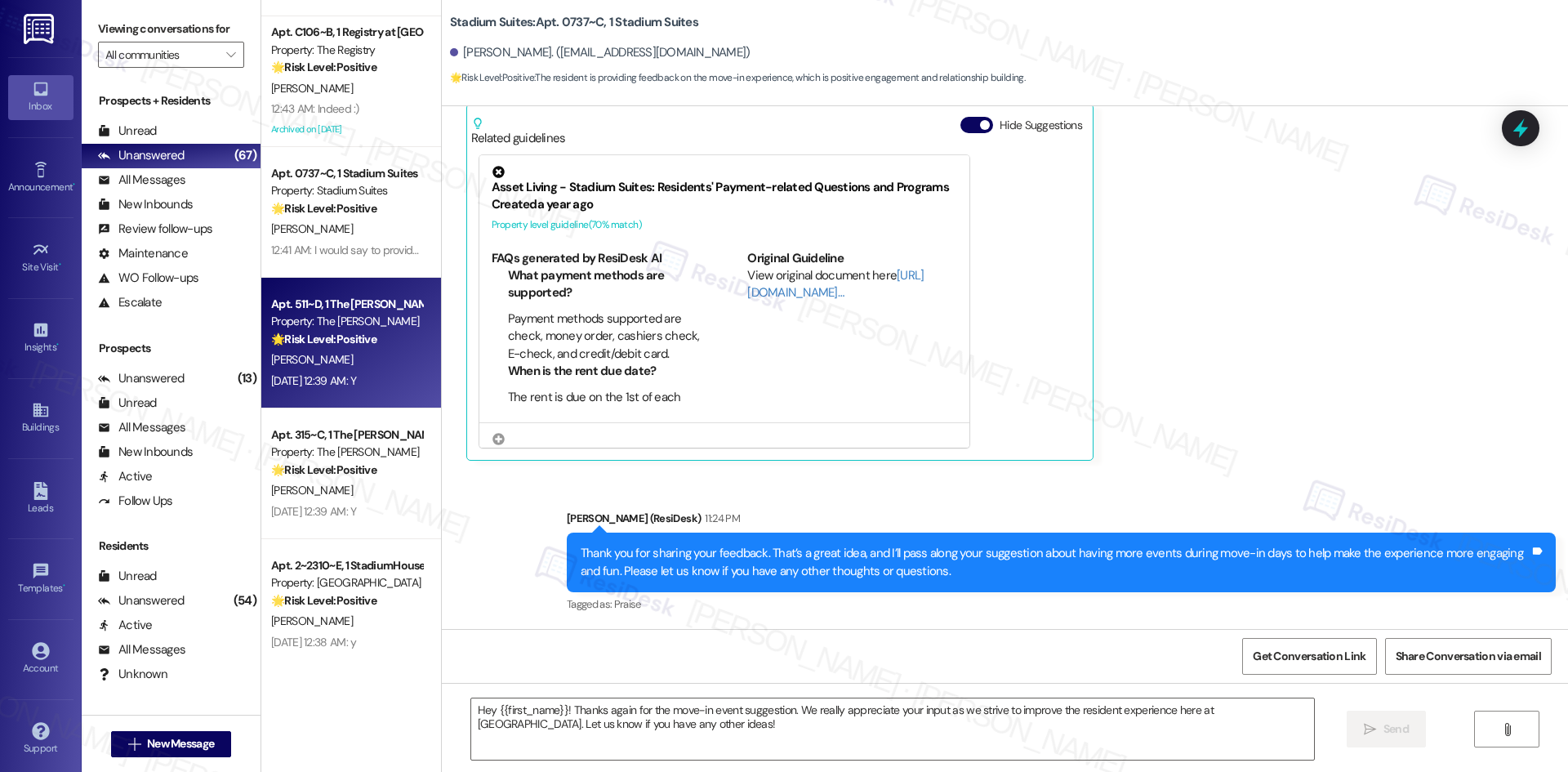
type textarea "Fetching suggested responses. Please feel free to read through the conversation…"
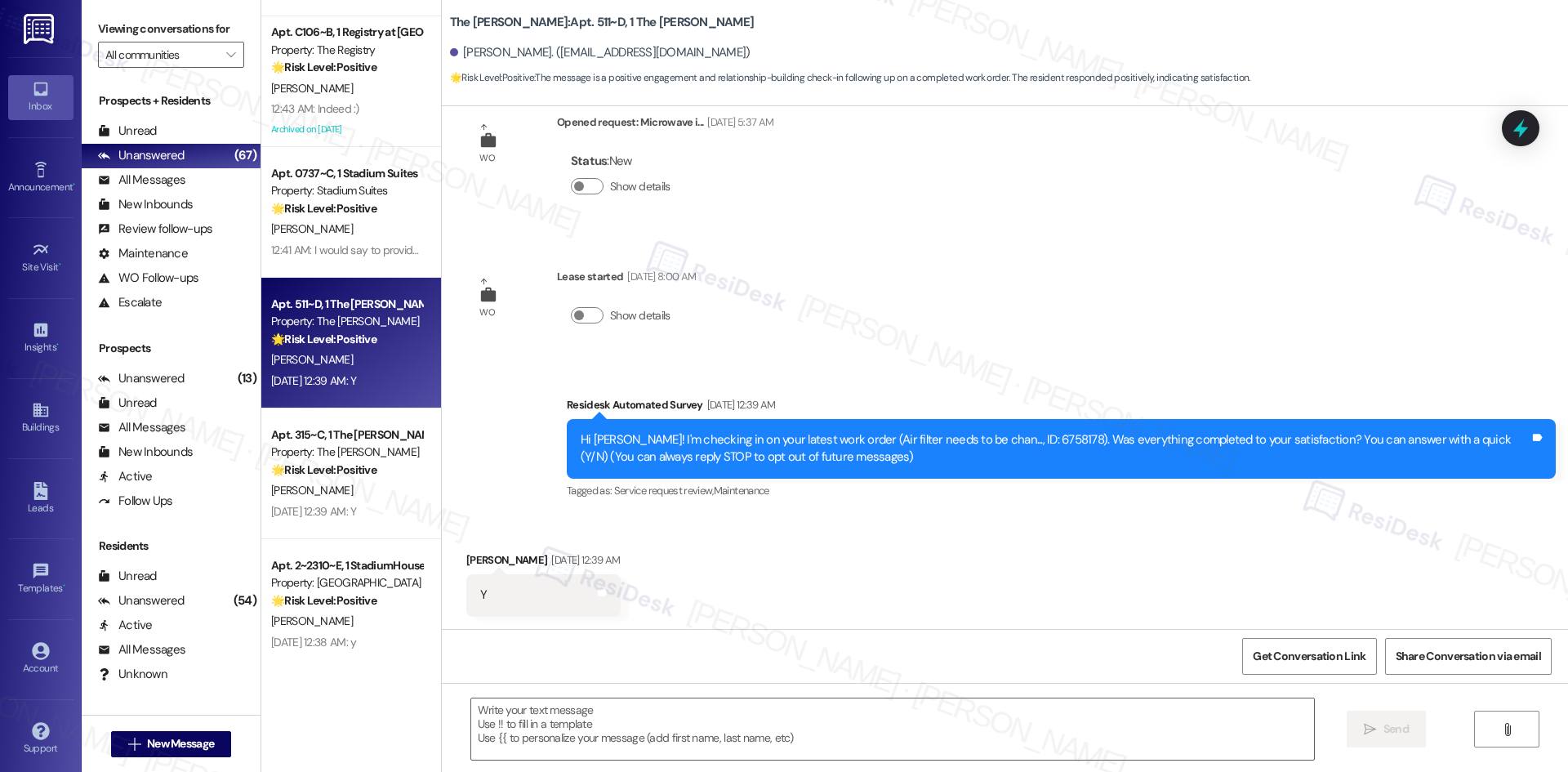
type textarea "Fetching suggested responses. Please feel free to read through the conversation…"
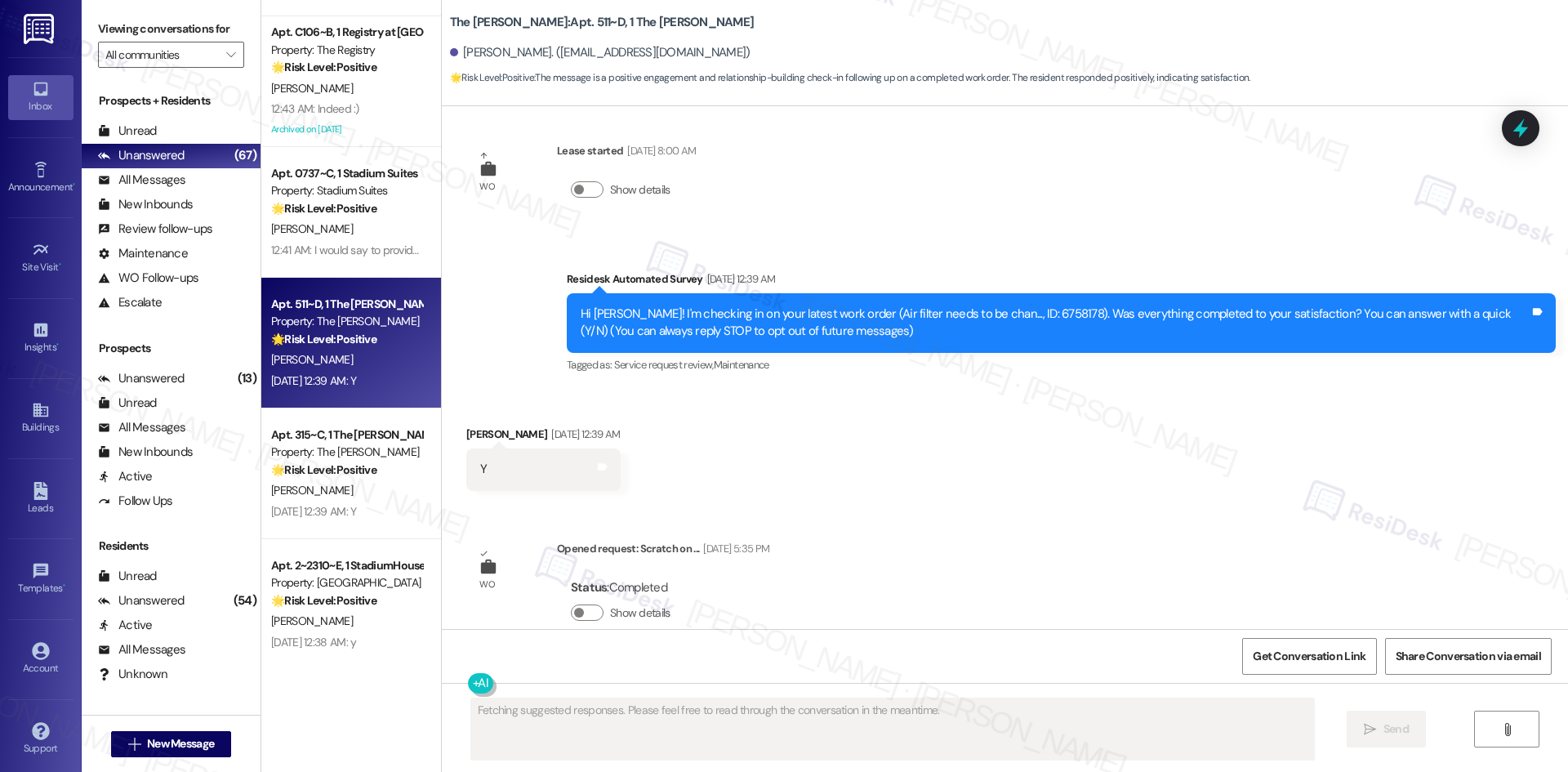
scroll to position [197, 0]
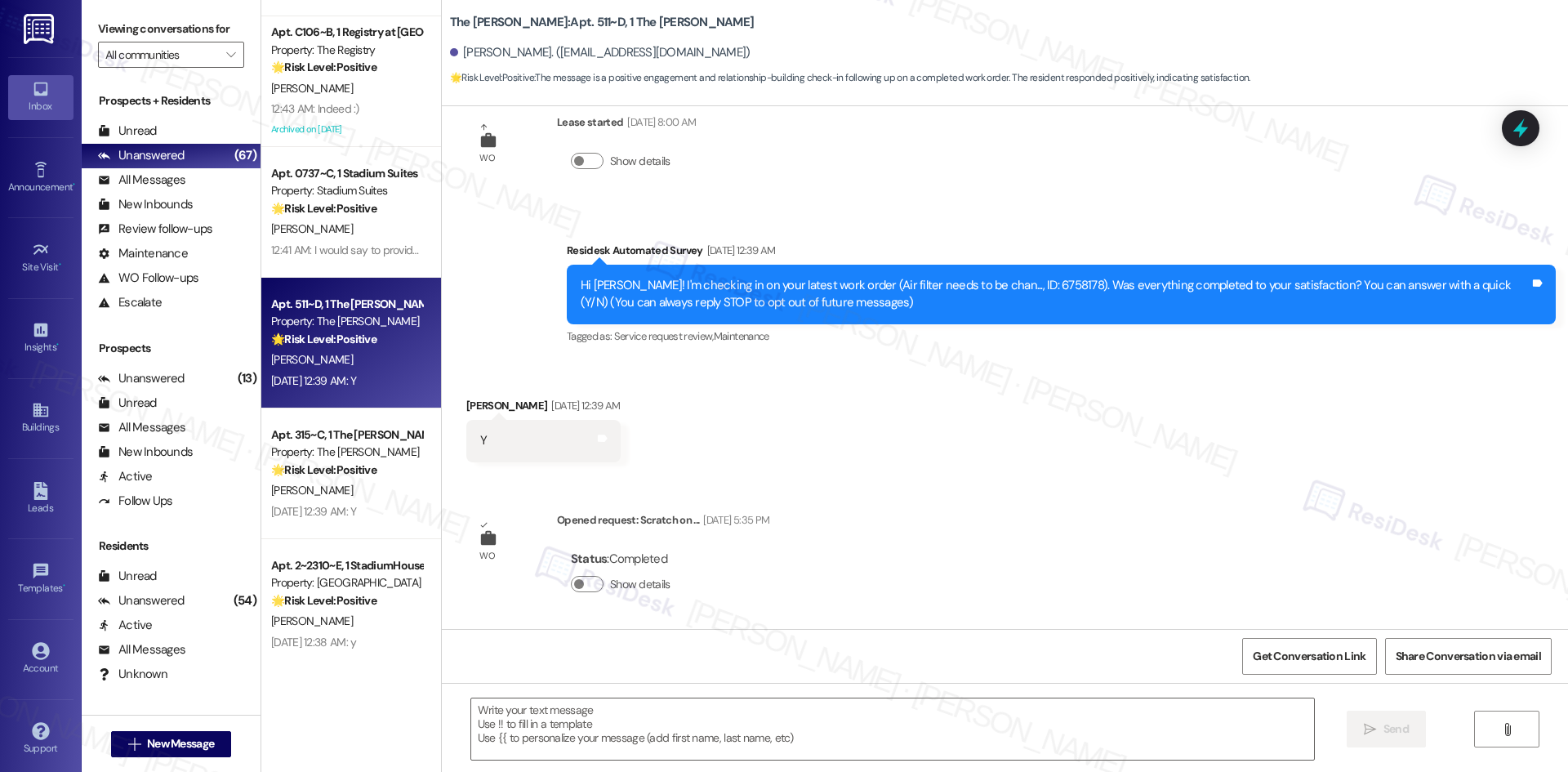
drag, startPoint x: 809, startPoint y: 393, endPoint x: 806, endPoint y: 402, distance: 9.5
click at [809, 393] on div "Received via SMS Kailee Maldonado Aug 19, 2025 at 12:39 AM Y Tags and notes" at bounding box center [1004, 417] width 1126 height 114
click at [759, 729] on textarea at bounding box center [892, 728] width 843 height 61
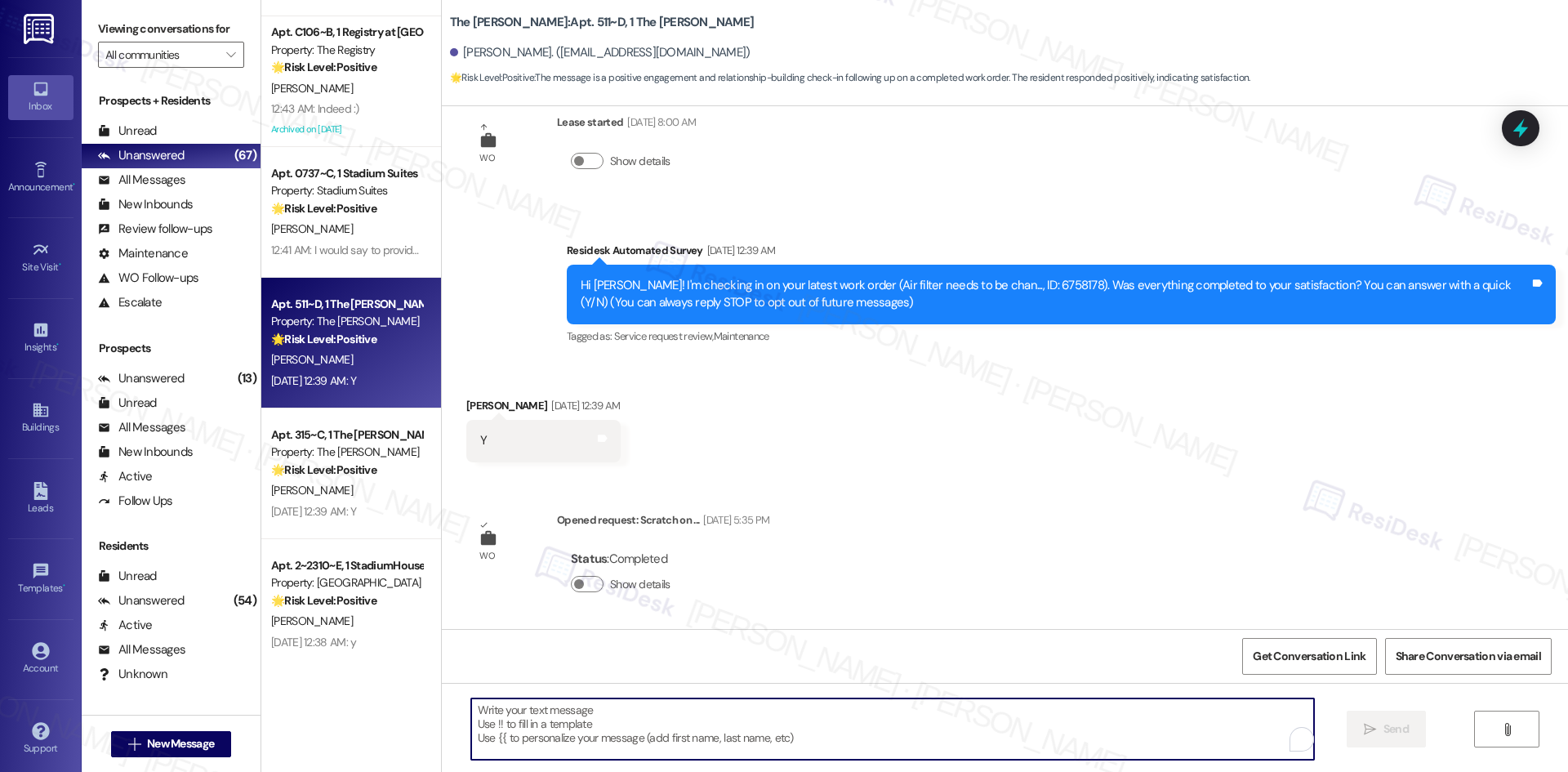
paste textarea "Thank you for confirming! I’m glad to hear everything was completed to your sat…"
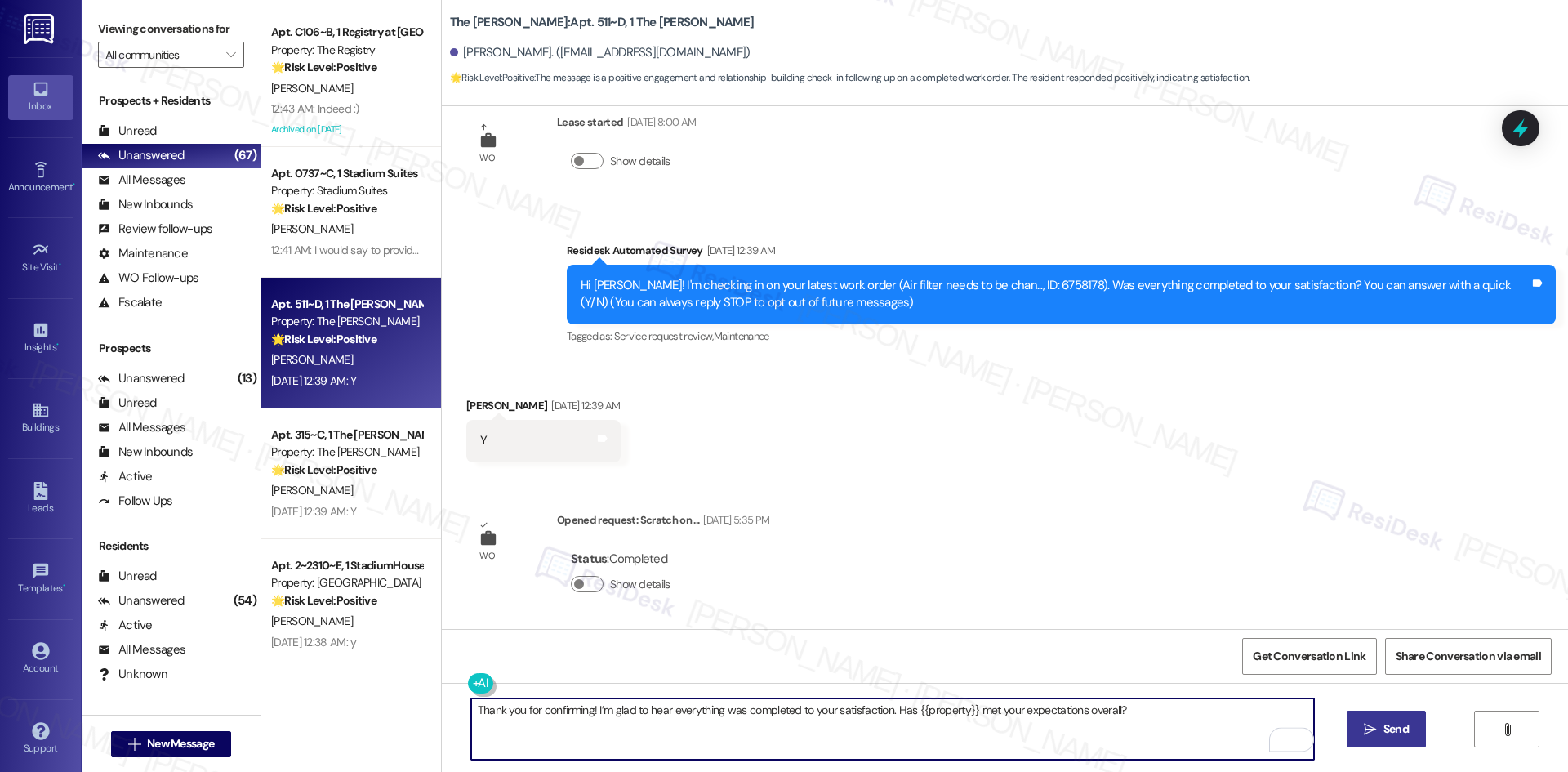
type textarea "Thank you for confirming! I’m glad to hear everything was completed to your sat…"
click at [1380, 731] on span "Send" at bounding box center [1396, 729] width 32 height 17
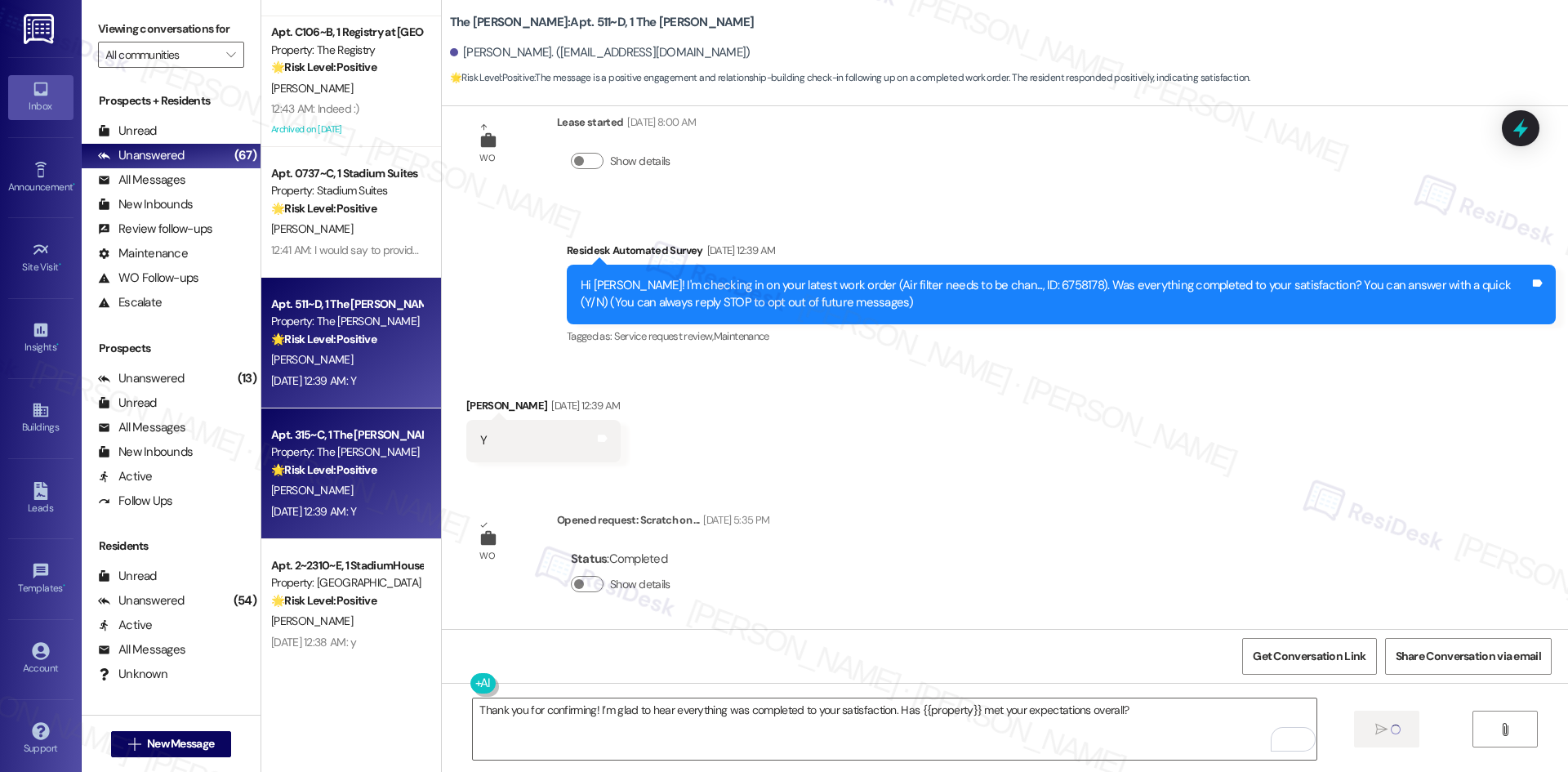
click at [329, 482] on div "M. Wagner" at bounding box center [346, 491] width 154 height 21
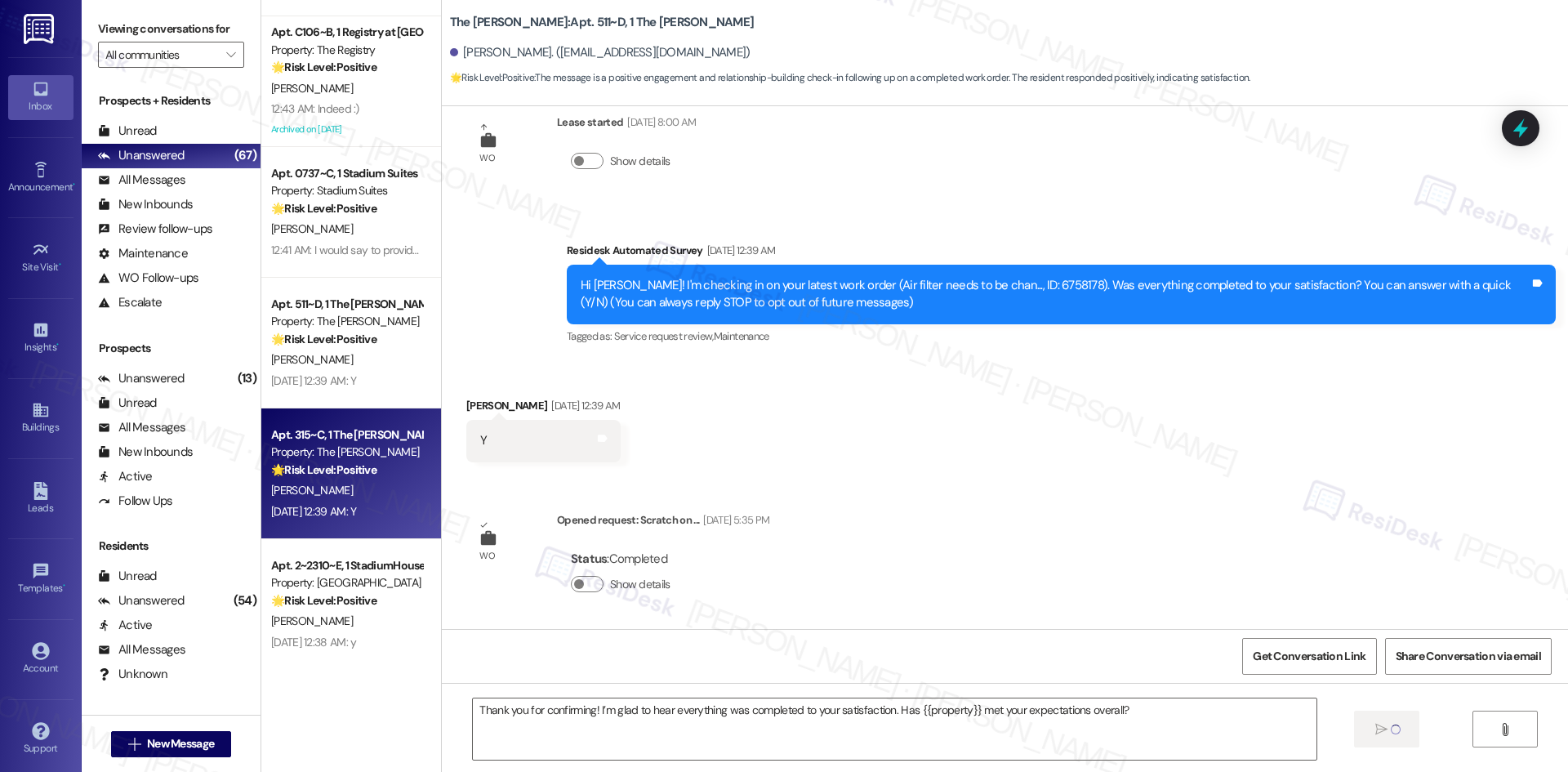
type textarea "Fetching suggested responses. Please feel free to read through the conversation…"
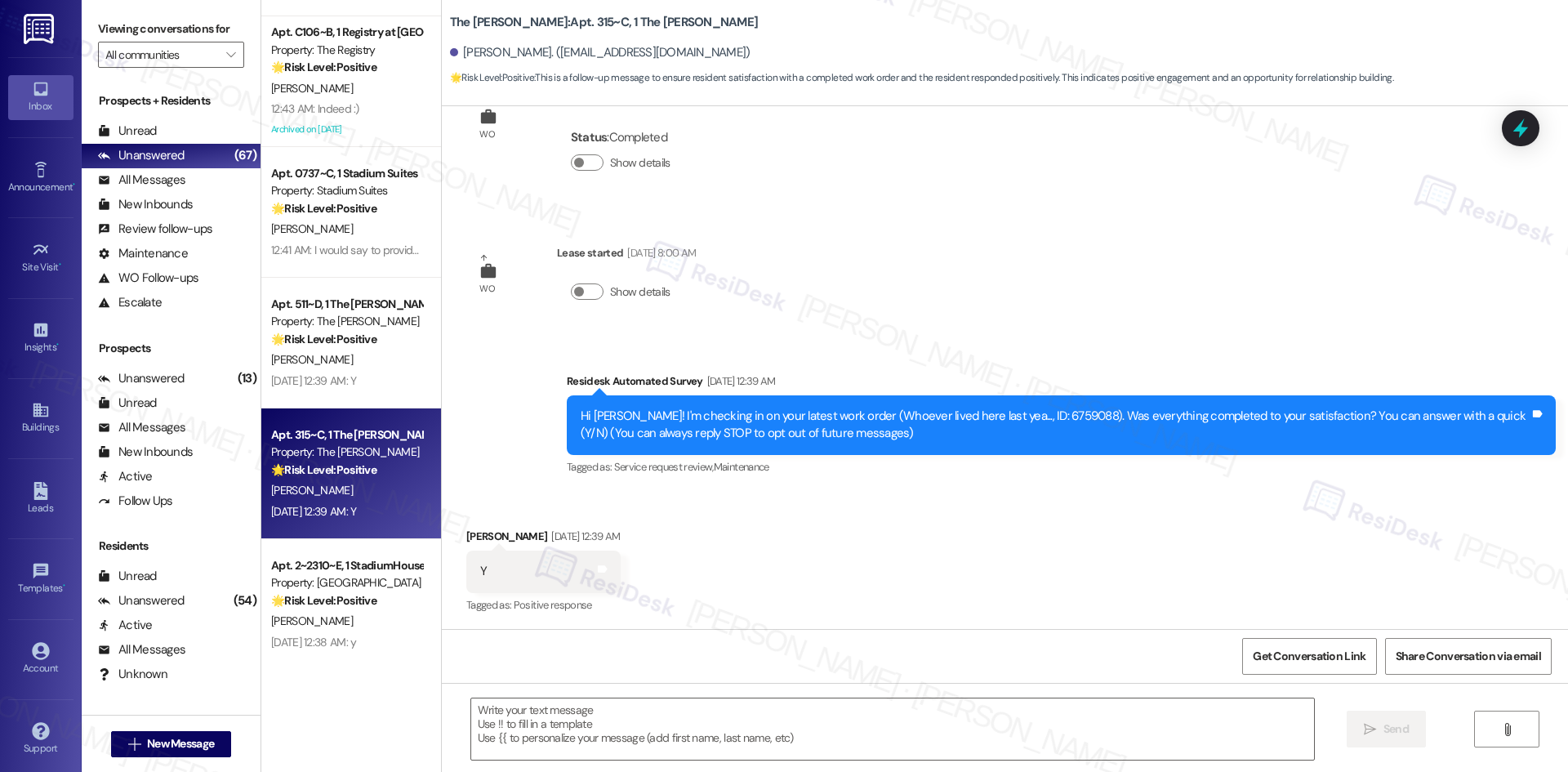
type textarea "Fetching suggested responses. Please feel free to read through the conversation…"
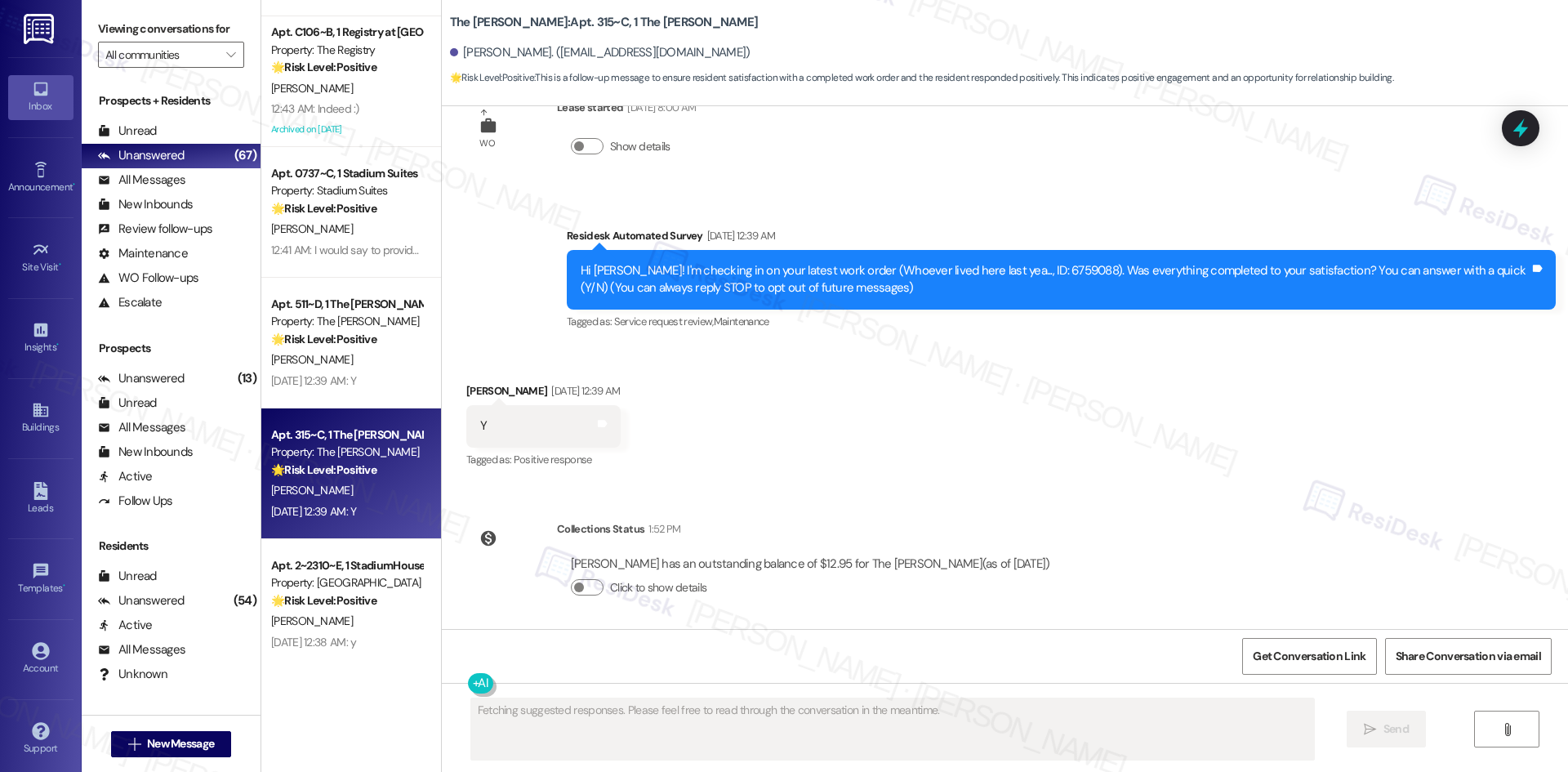
scroll to position [217, 0]
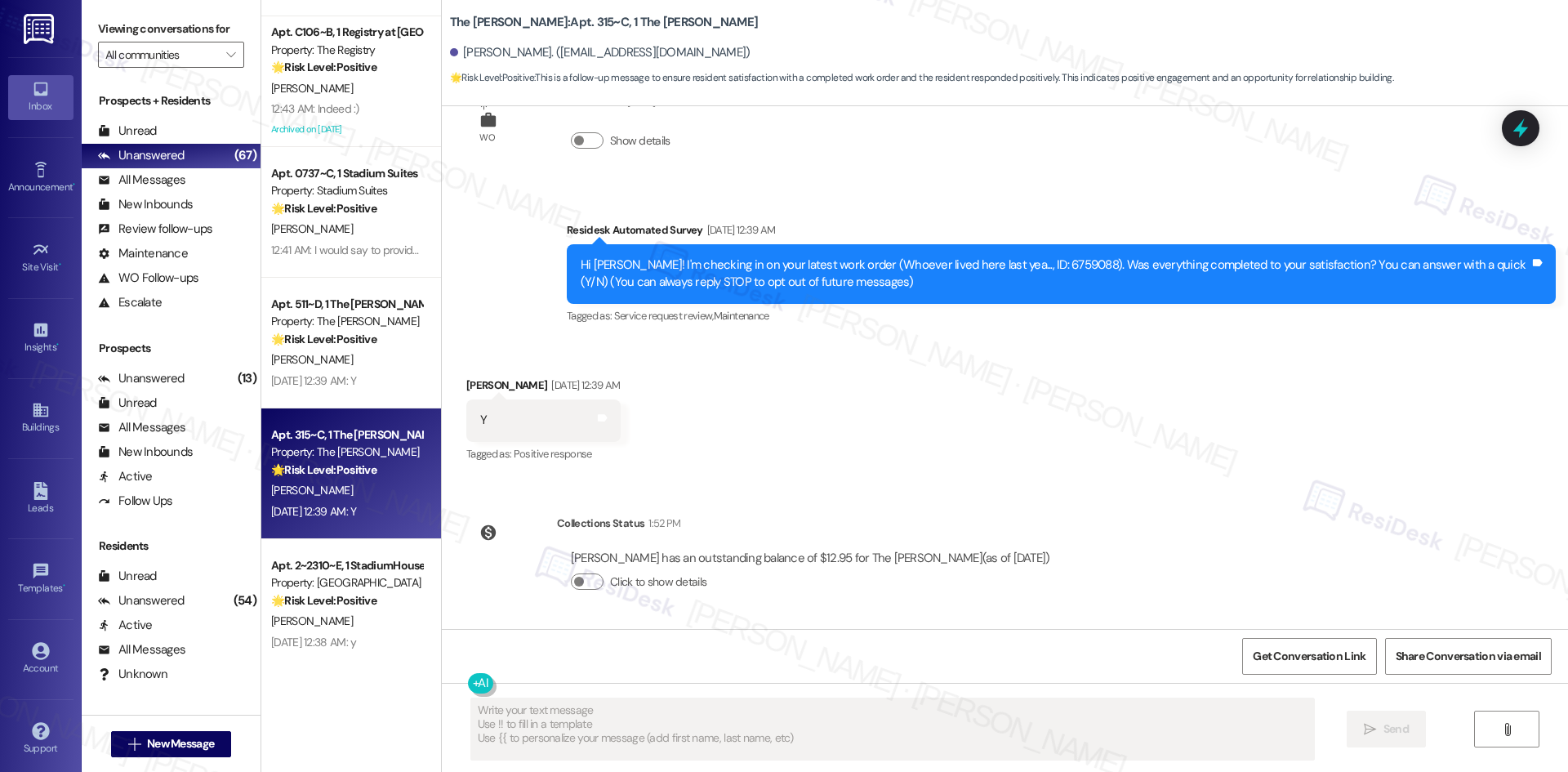
click at [875, 735] on textarea "Fetching suggested responses. Please feel free to read through the conversation…" at bounding box center [892, 728] width 843 height 61
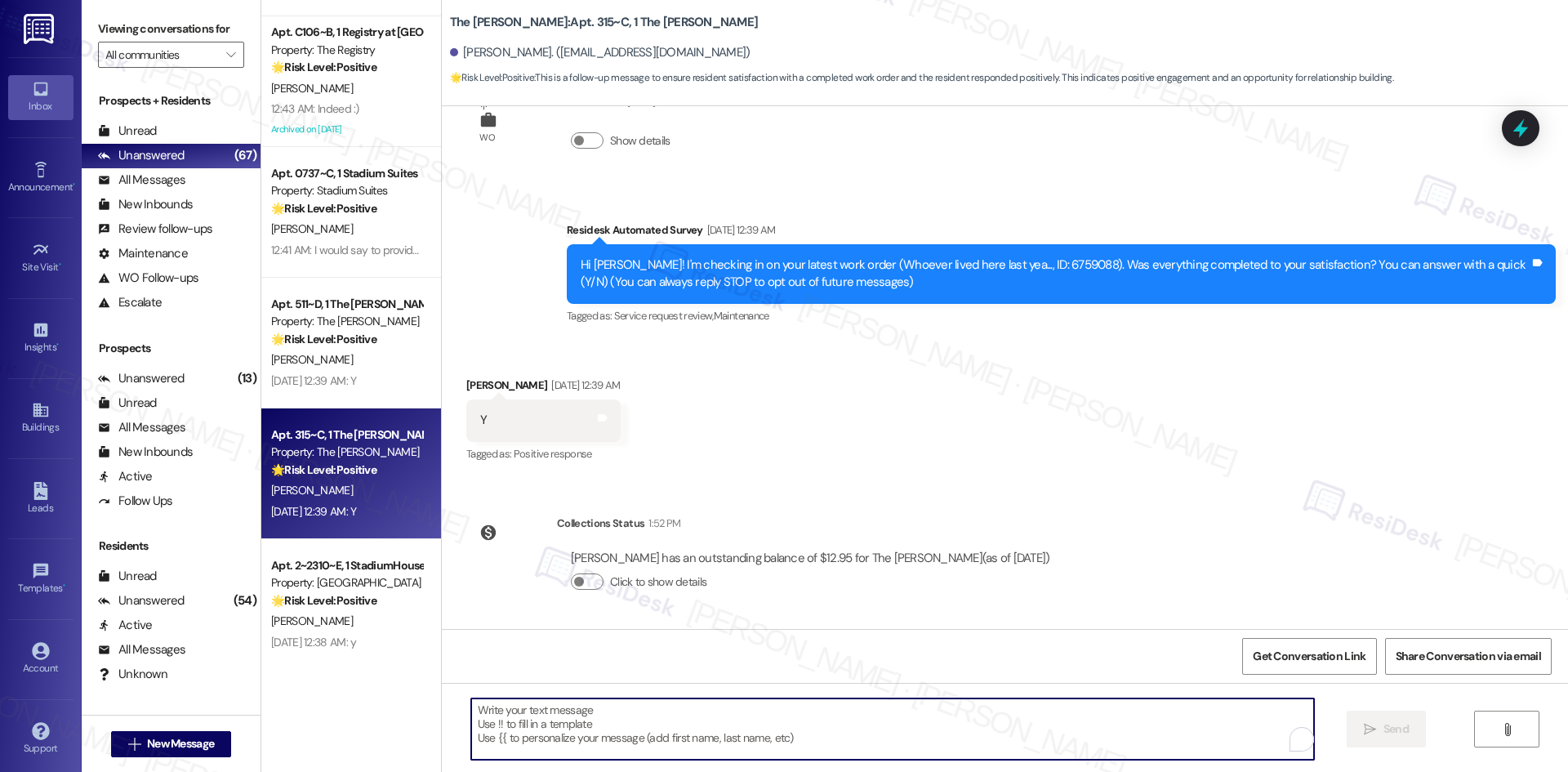
click at [875, 735] on textarea "To enrich screen reader interactions, please activate Accessibility in Grammarl…" at bounding box center [892, 728] width 843 height 61
paste textarea "Thank you for confirming! I’m glad to hear everything was completed to your sat…"
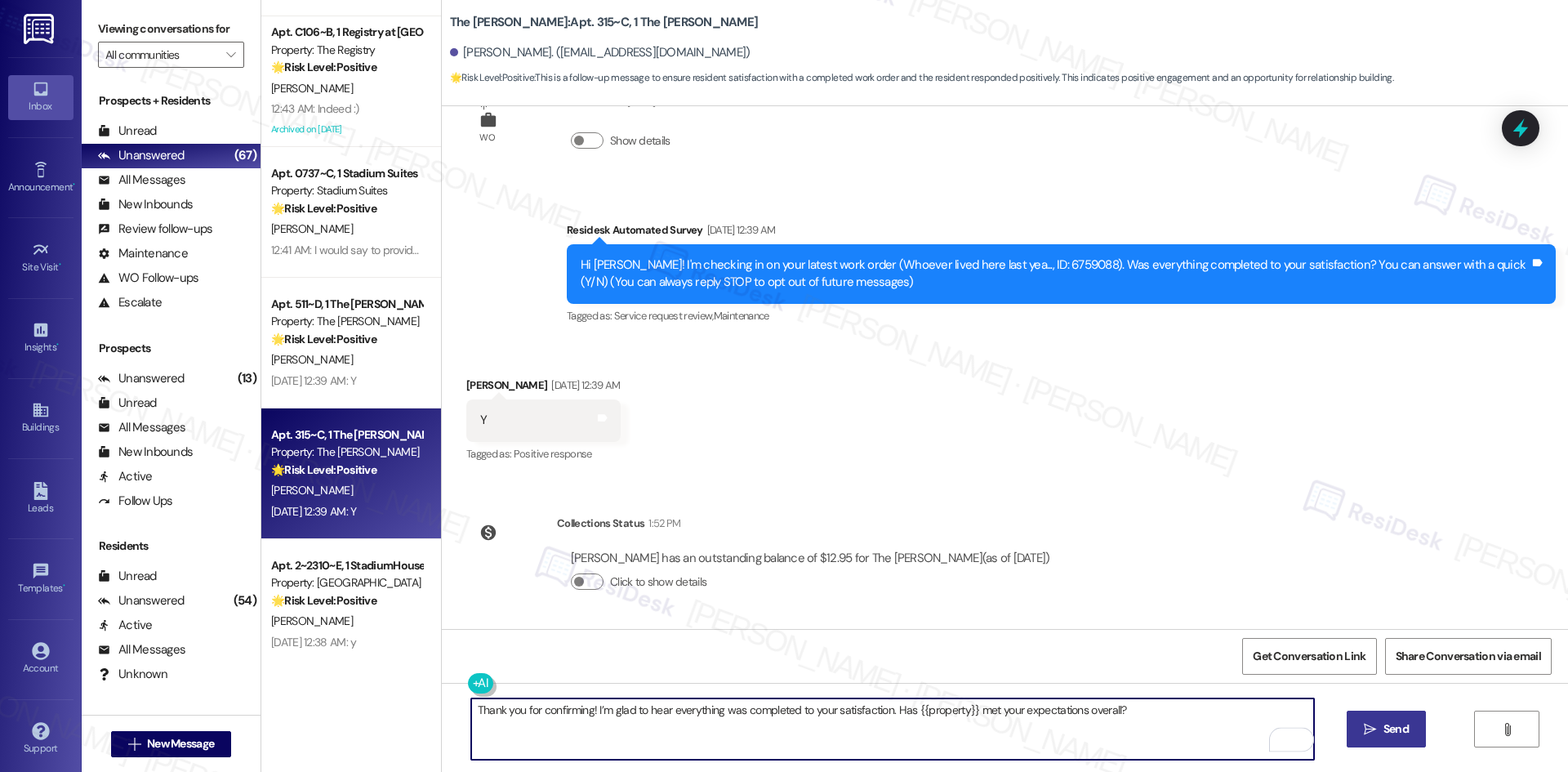
type textarea "Thank you for confirming! I’m glad to hear everything was completed to your sat…"
click at [1367, 727] on icon "" at bounding box center [1370, 729] width 12 height 13
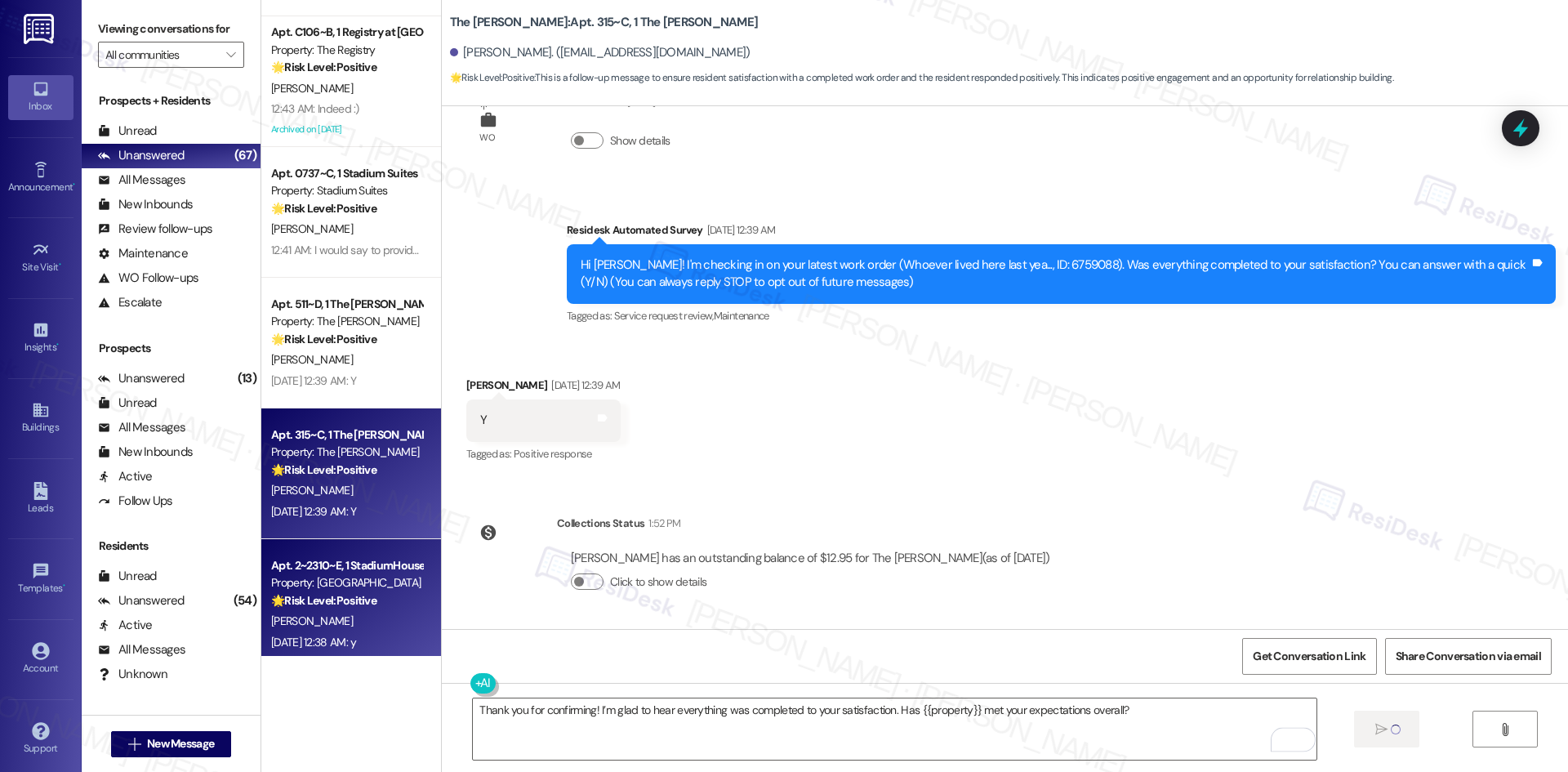
click at [307, 612] on div "K. Zimelman" at bounding box center [346, 621] width 154 height 21
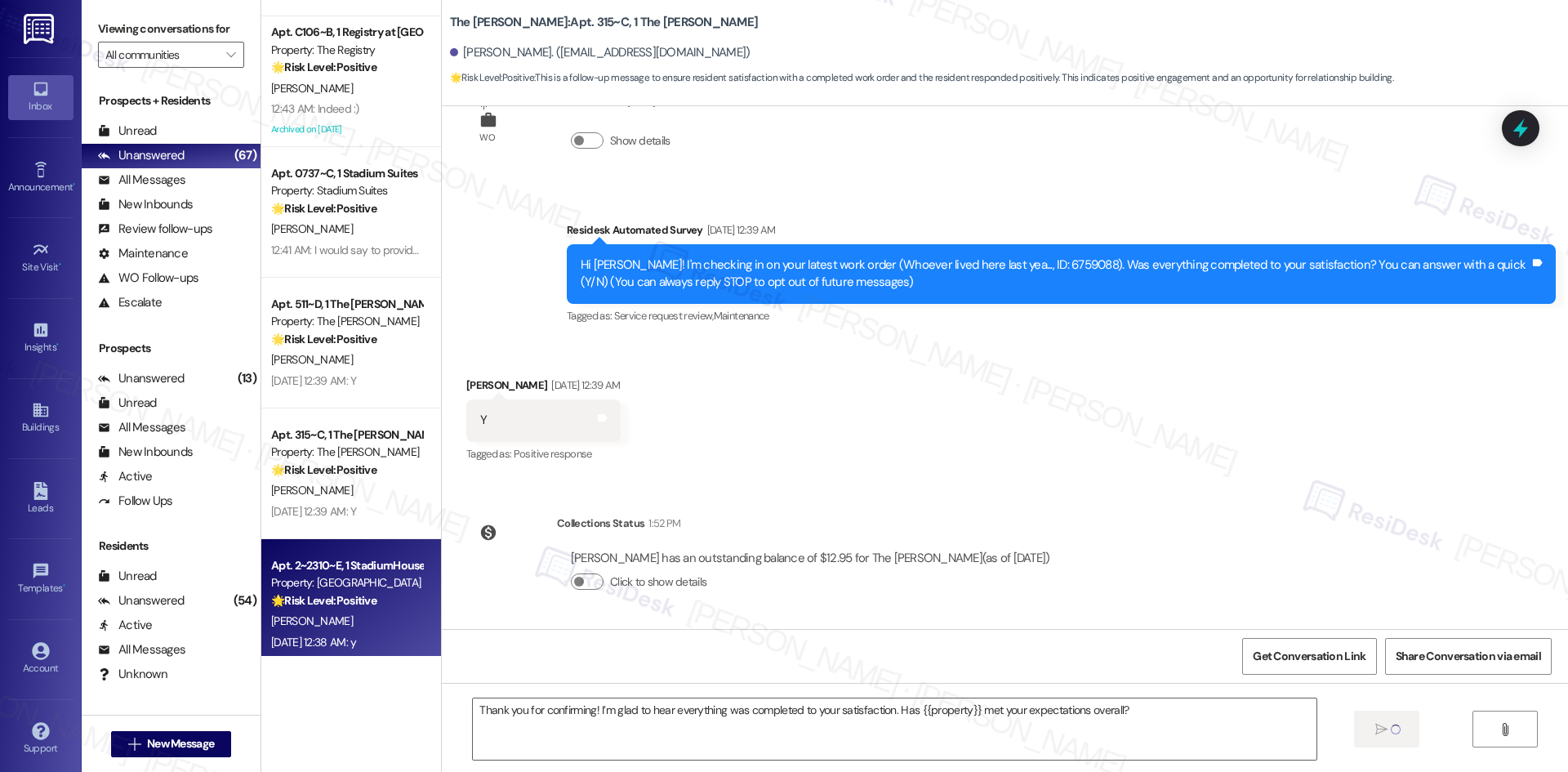
type textarea "Fetching suggested responses. Please feel free to read through the conversation…"
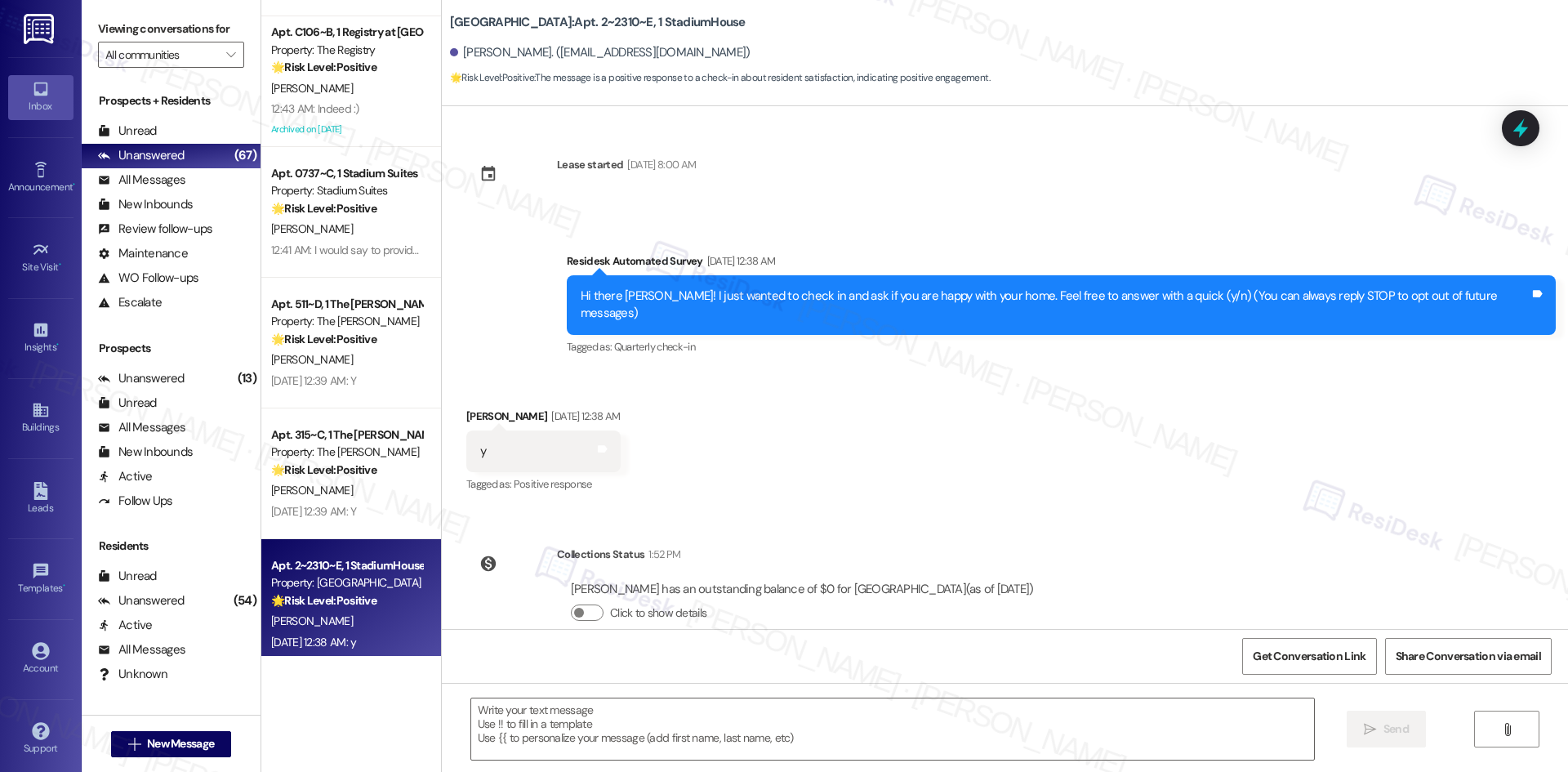
type textarea "Fetching suggested responses. Please feel free to read through the conversation…"
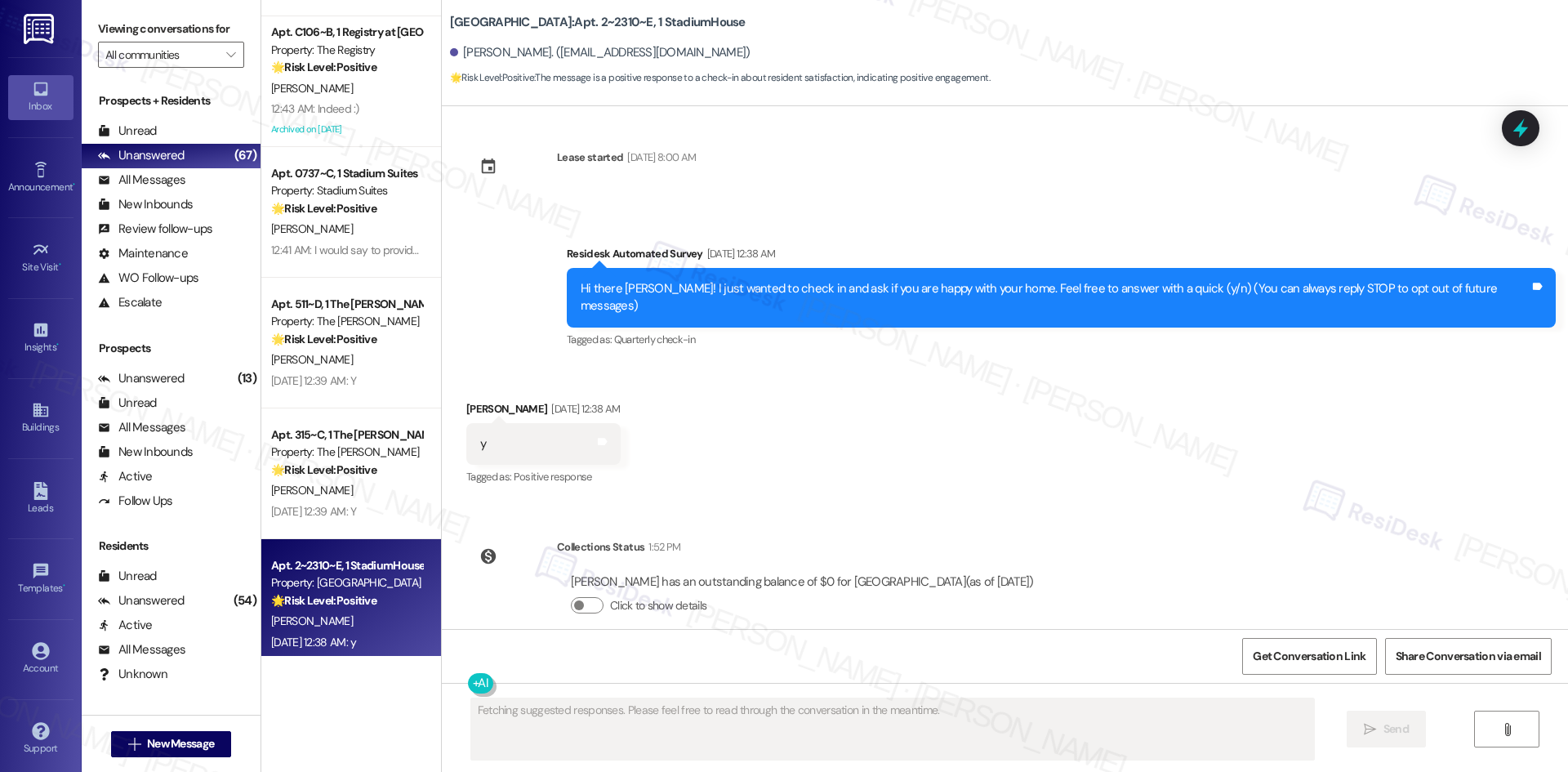
scroll to position [13, 0]
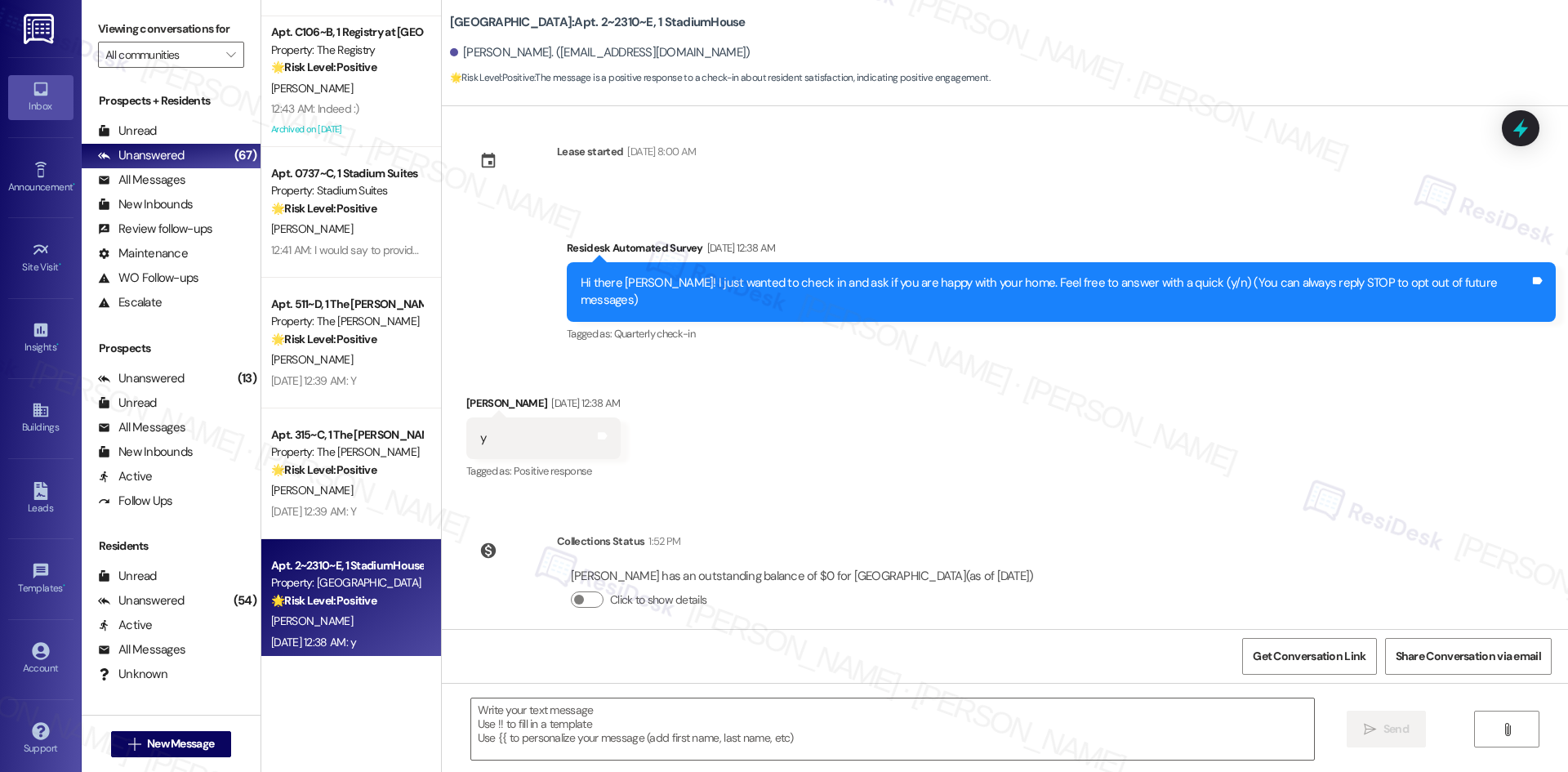
click at [847, 390] on div "Received via SMS Kylie Zimelman Aug 19, 2025 at 12:38 AM y Tags and notes Tagge…" at bounding box center [1004, 427] width 1126 height 138
click at [755, 735] on textarea at bounding box center [892, 728] width 843 height 61
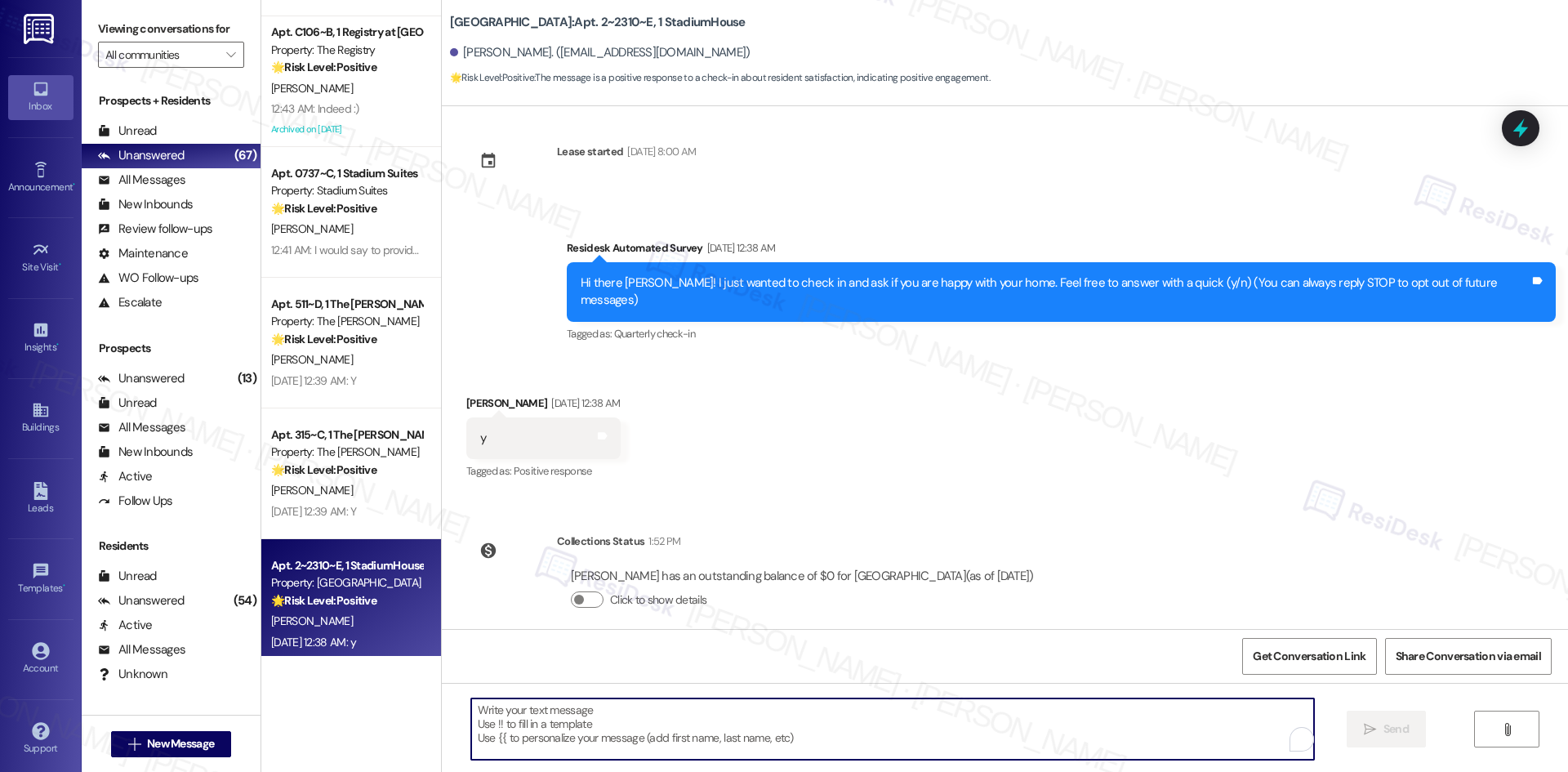
paste textarea "I’m so happy to hear you’re enjoying your home, {{first_name}}! We’d really app…"
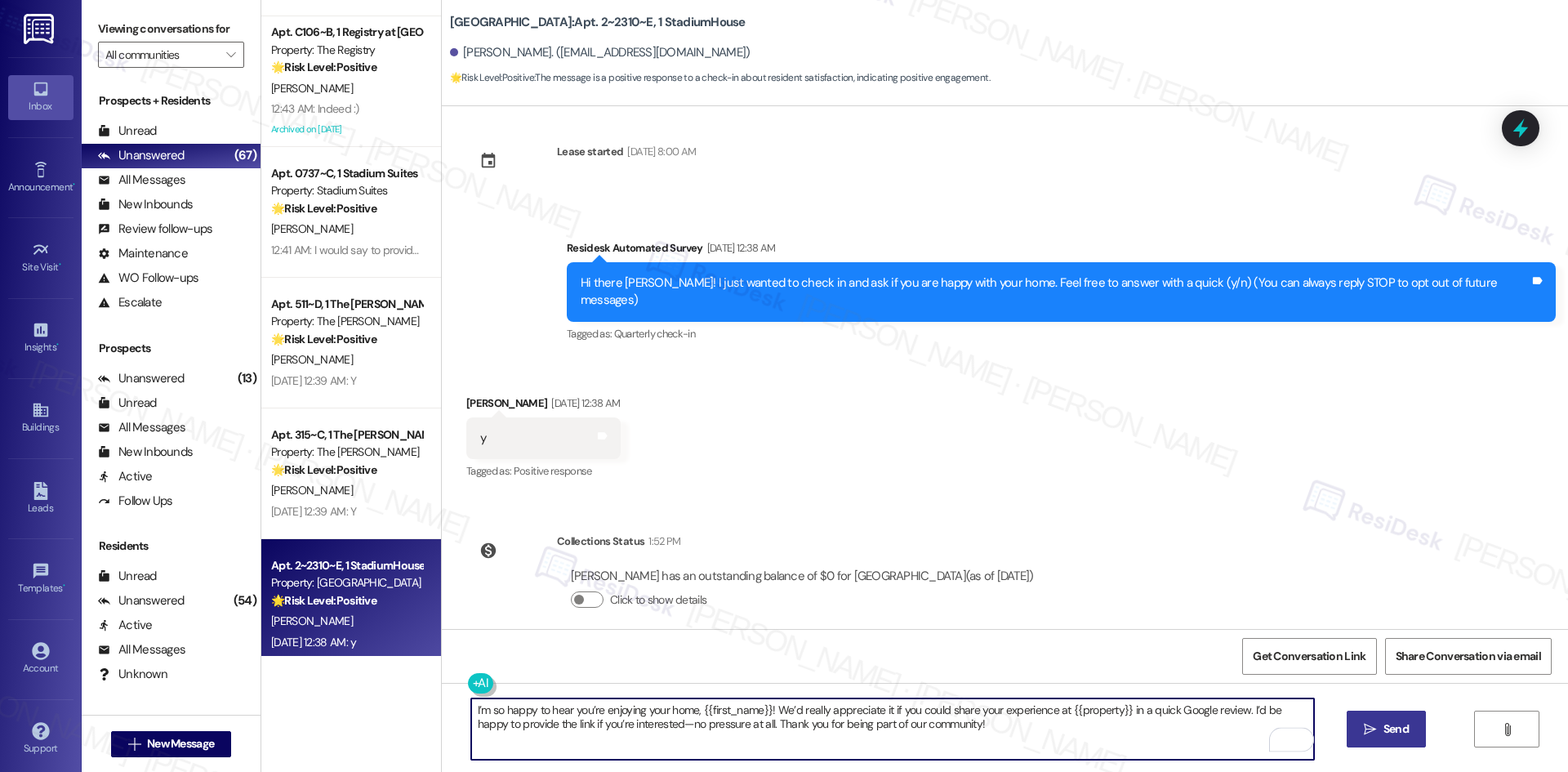
type textarea "I’m so happy to hear you’re enjoying your home, {{first_name}}! We’d really app…"
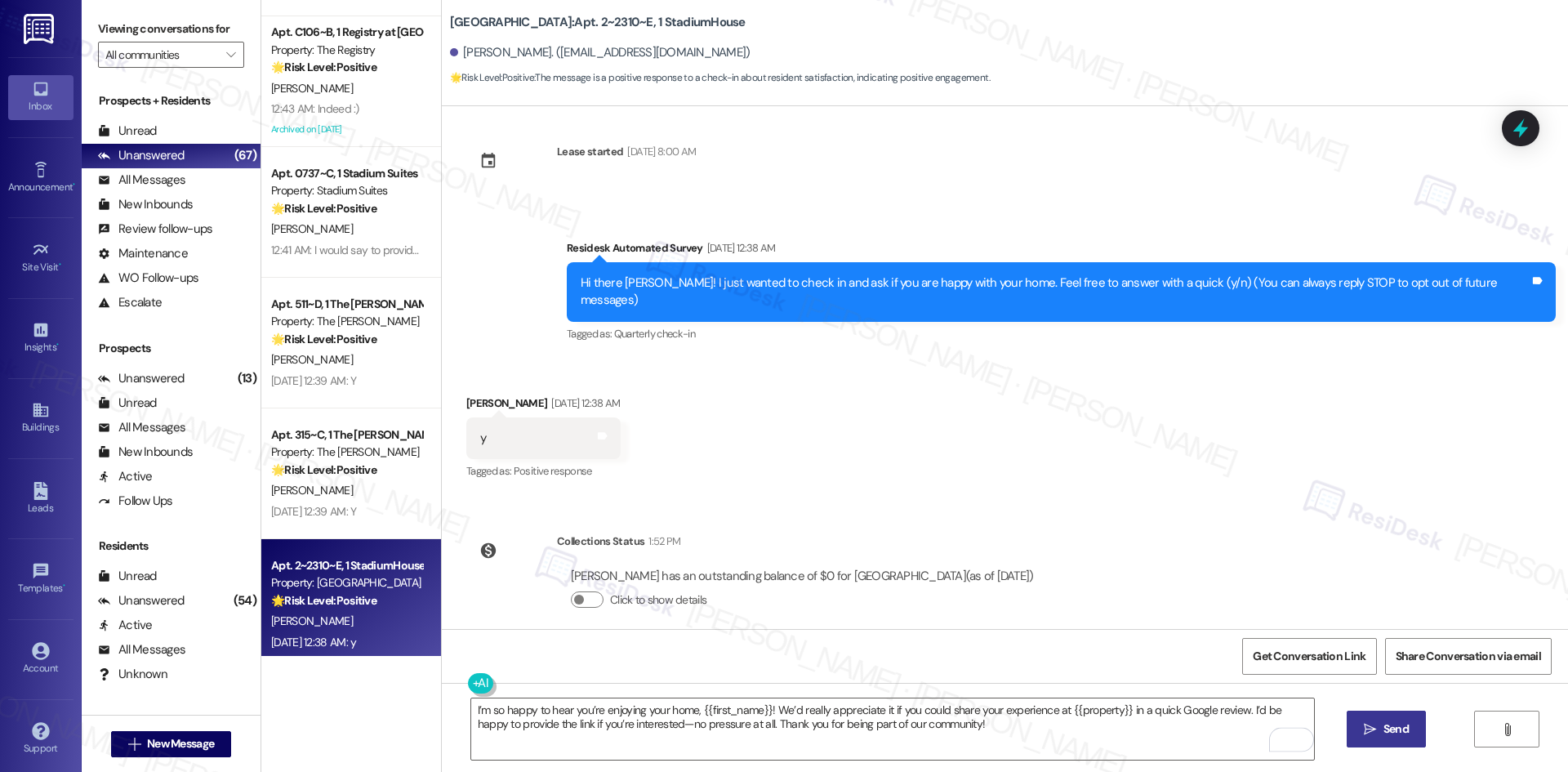
click at [1399, 729] on span "Send" at bounding box center [1396, 729] width 25 height 17
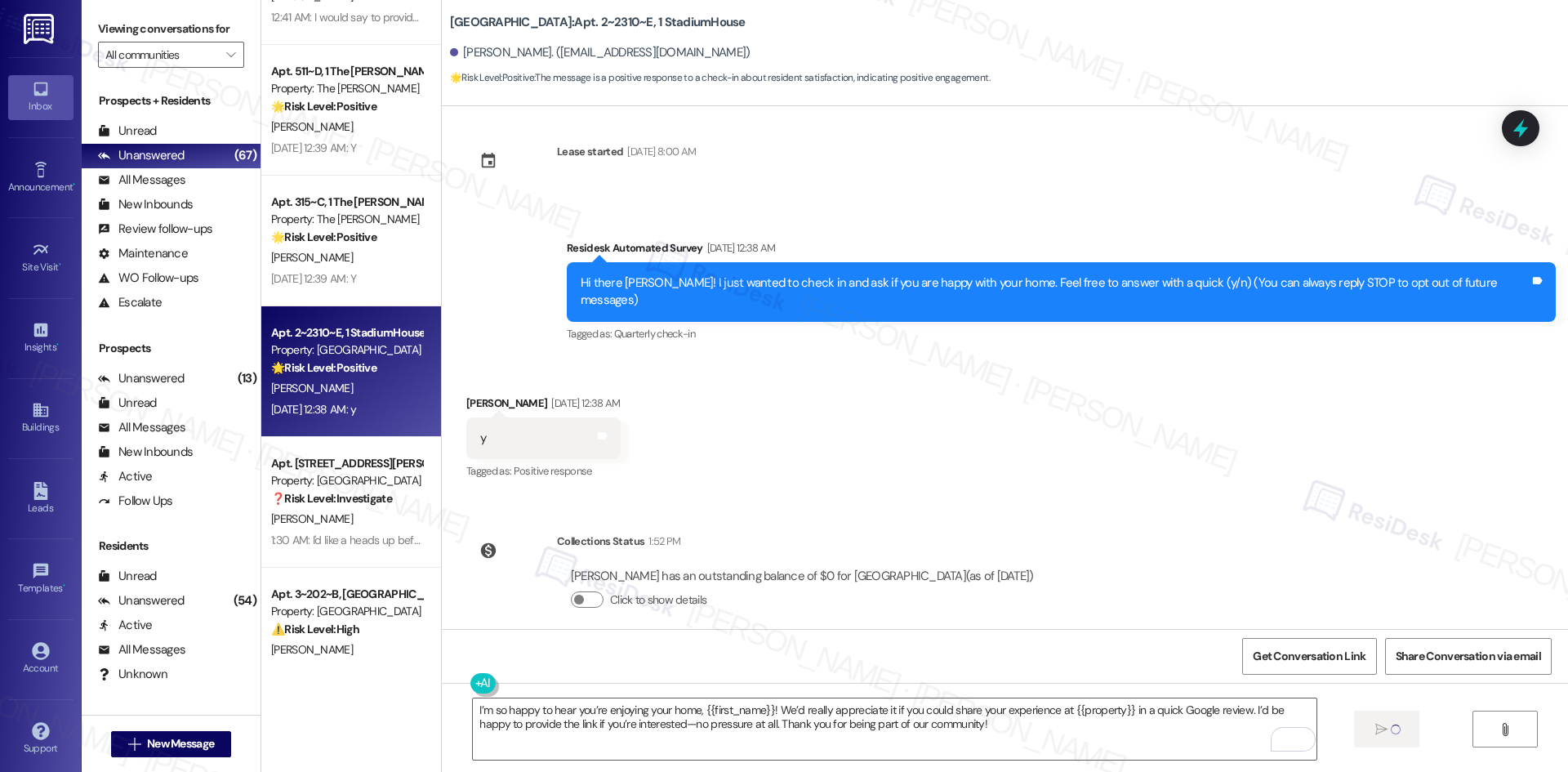
scroll to position [490, 0]
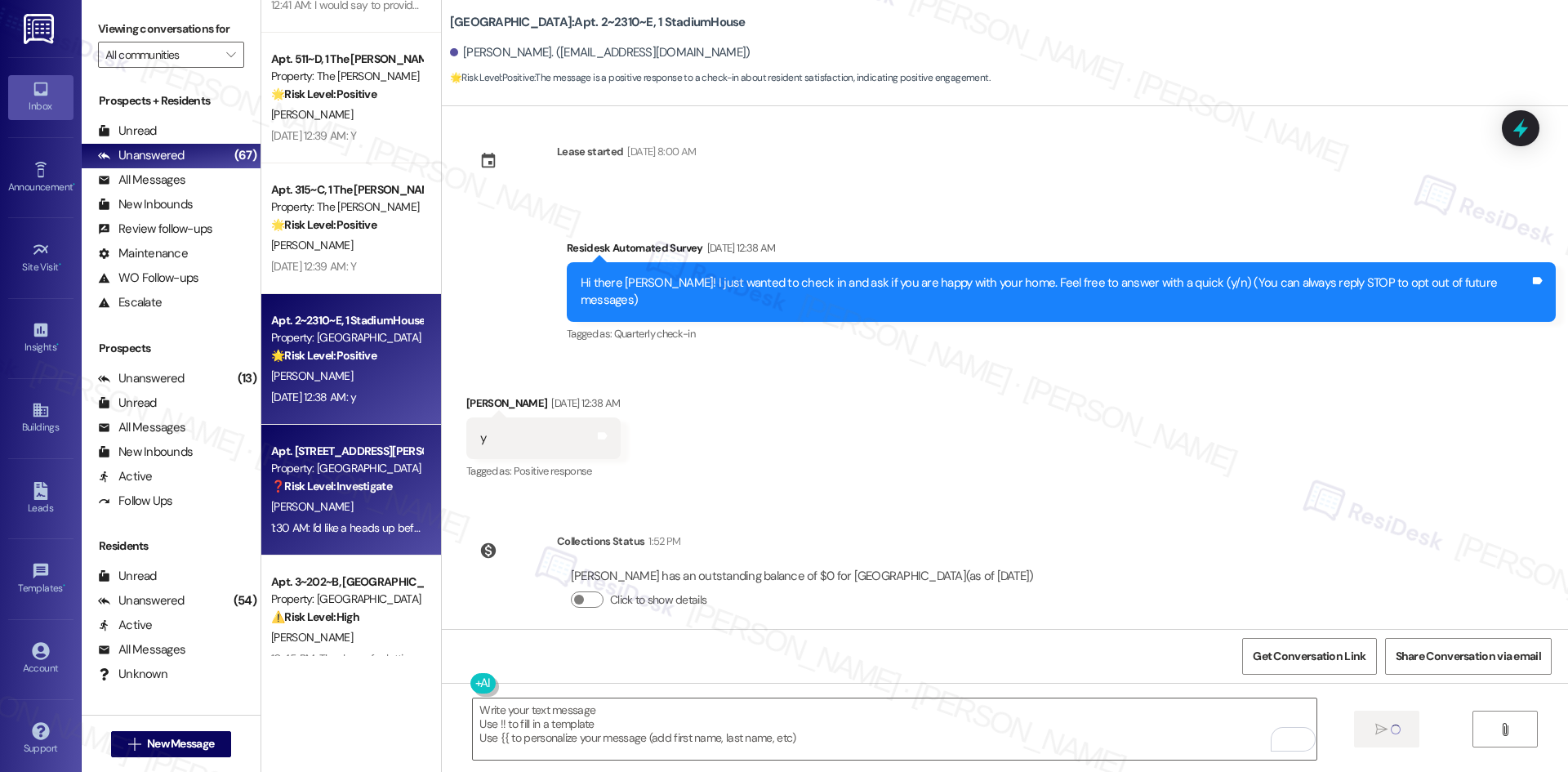
click at [367, 490] on strong "❓ Risk Level: Investigate" at bounding box center [331, 486] width 121 height 15
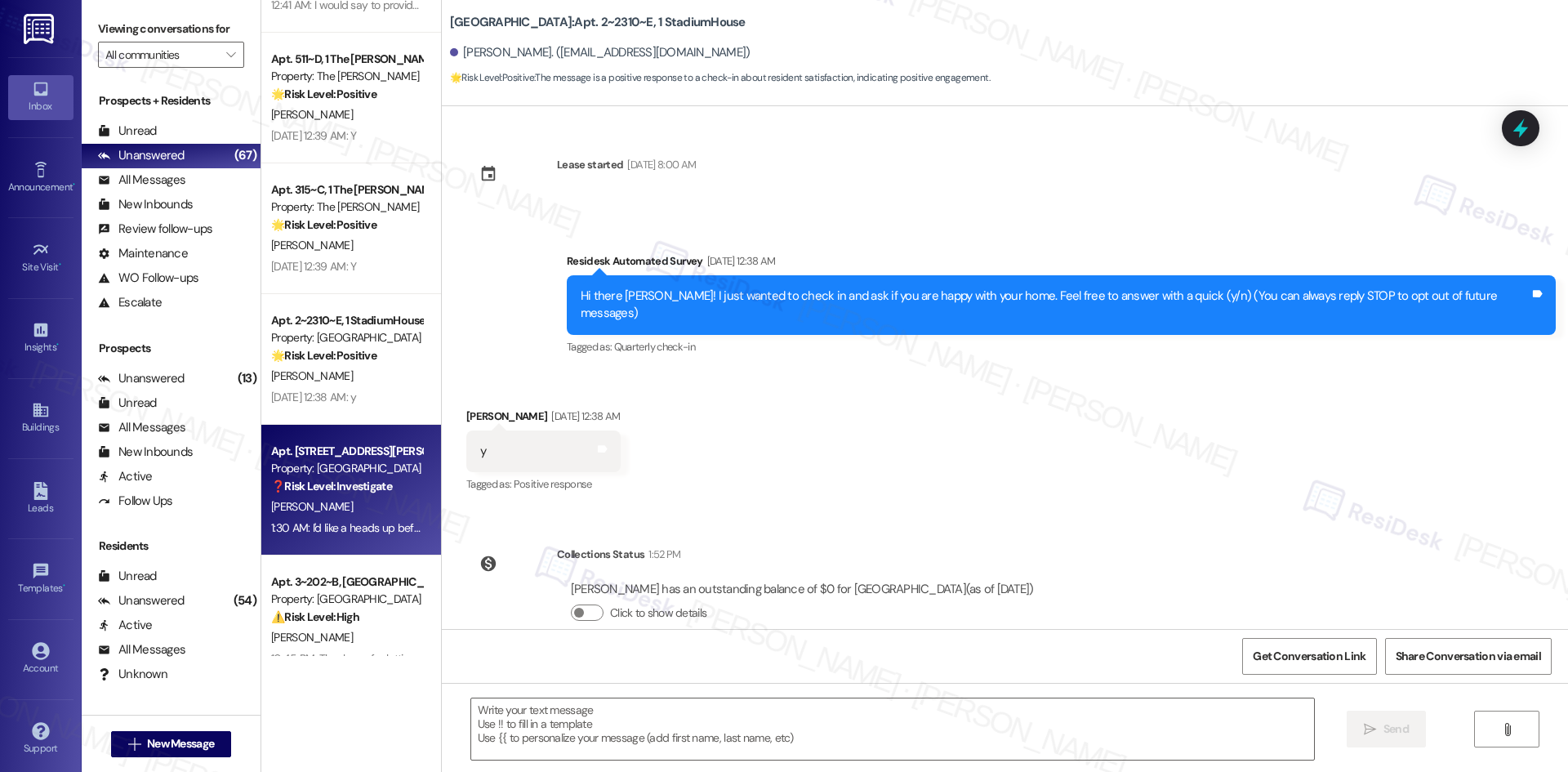
type textarea "Fetching suggested responses. Please feel free to read through the conversation…"
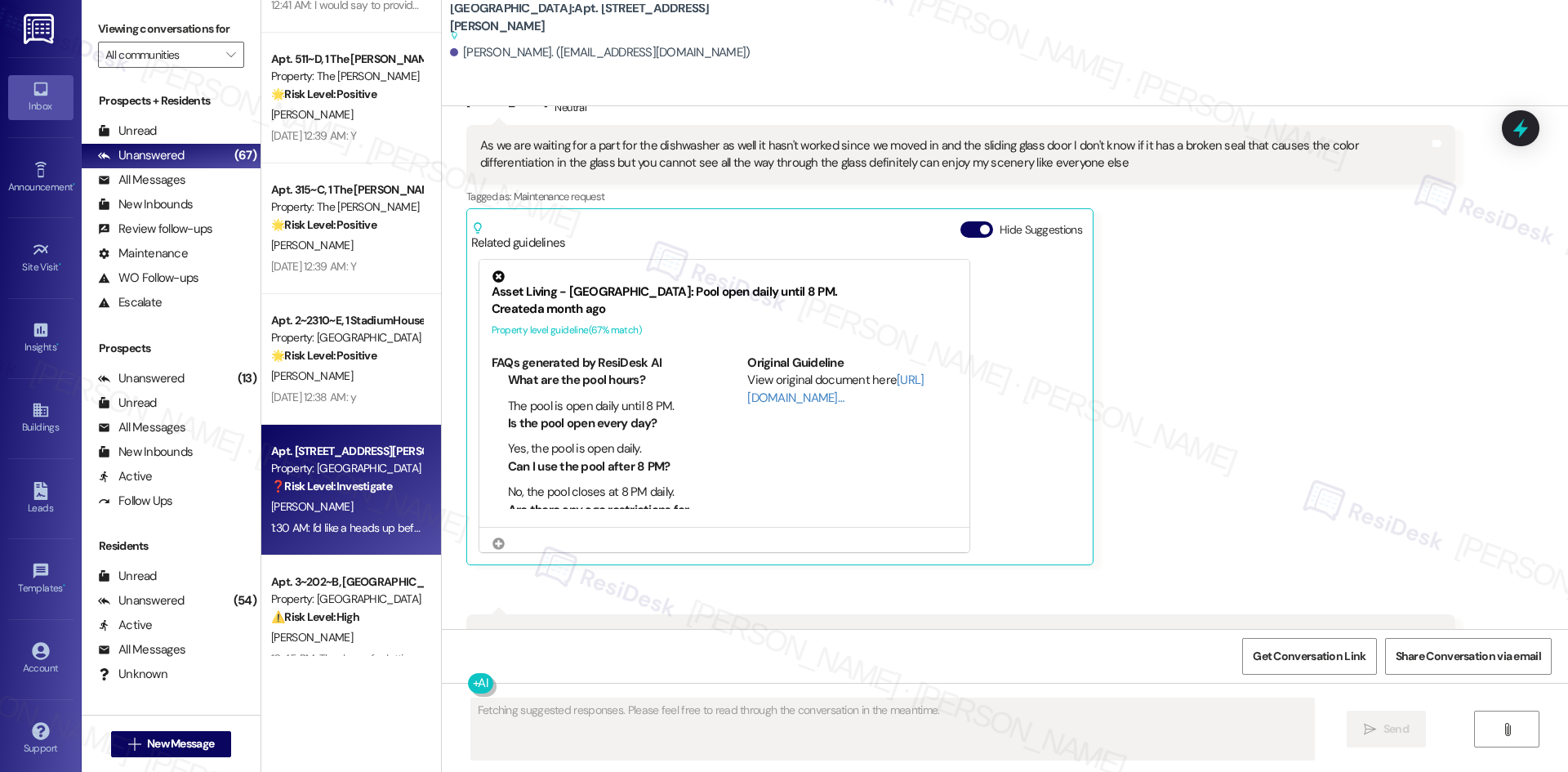
scroll to position [3107, 0]
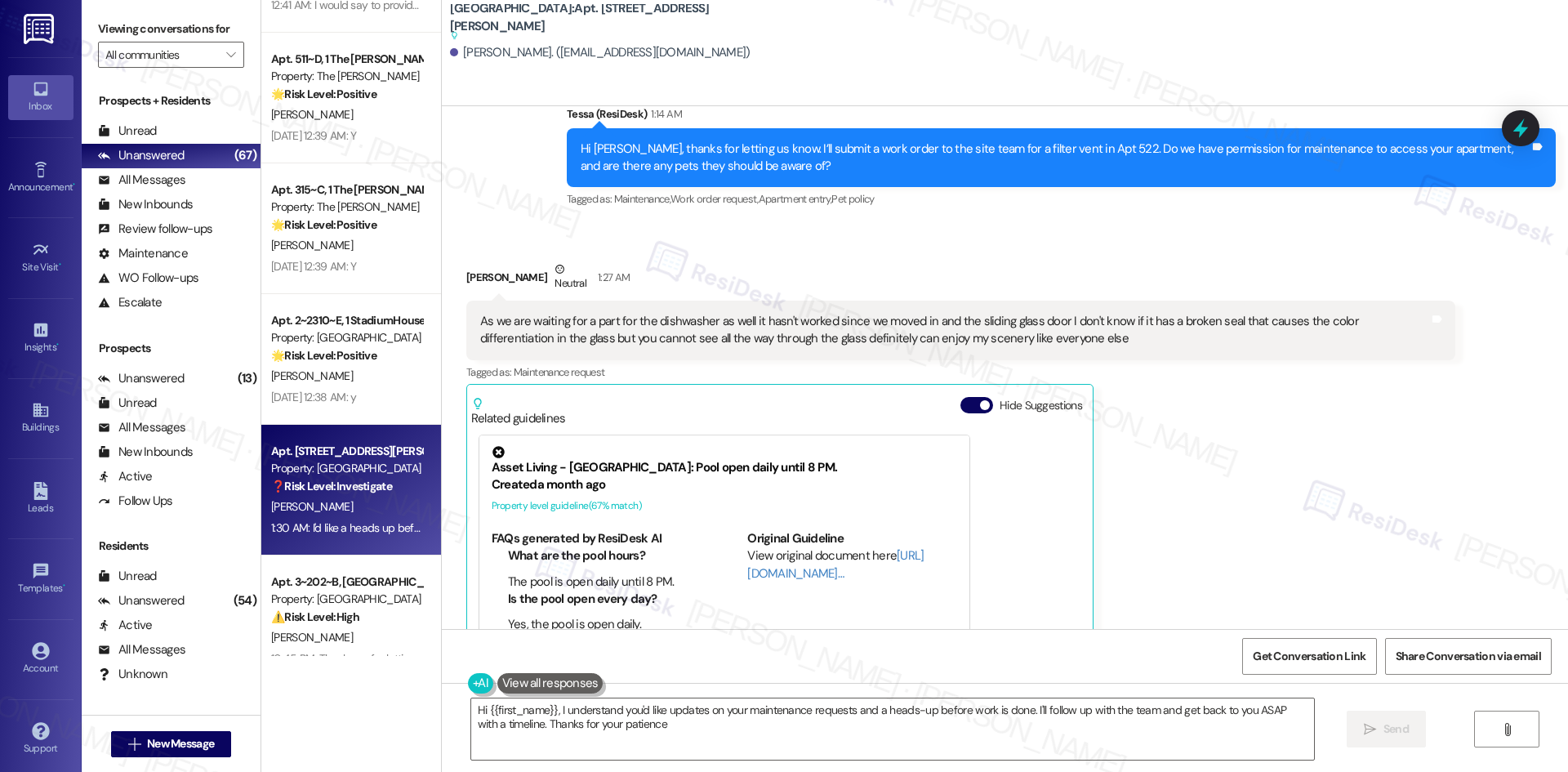
type textarea "Hi {{first_name}}, I understand you'd like updates on your maintenance requests…"
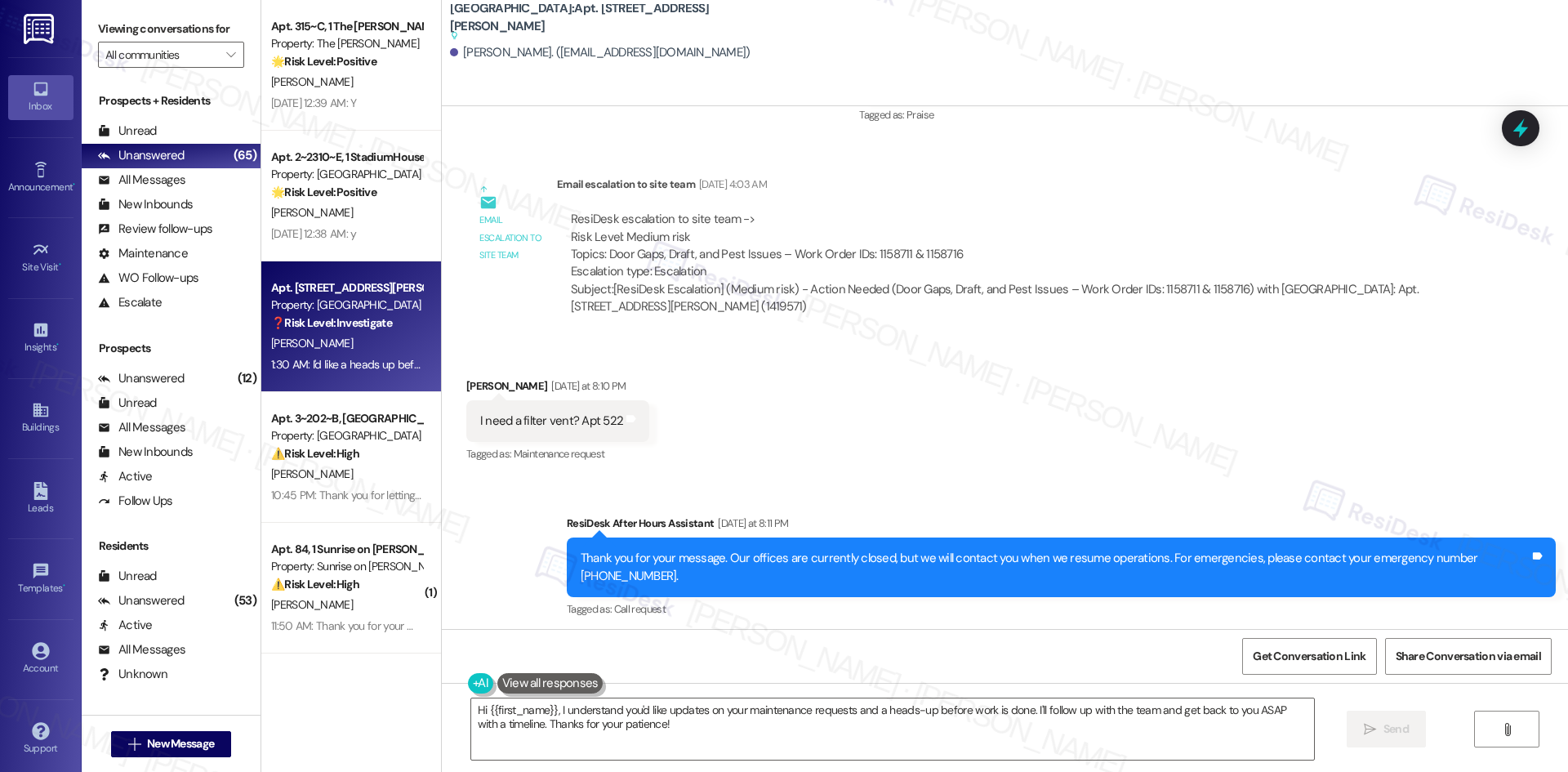
scroll to position [2535, 0]
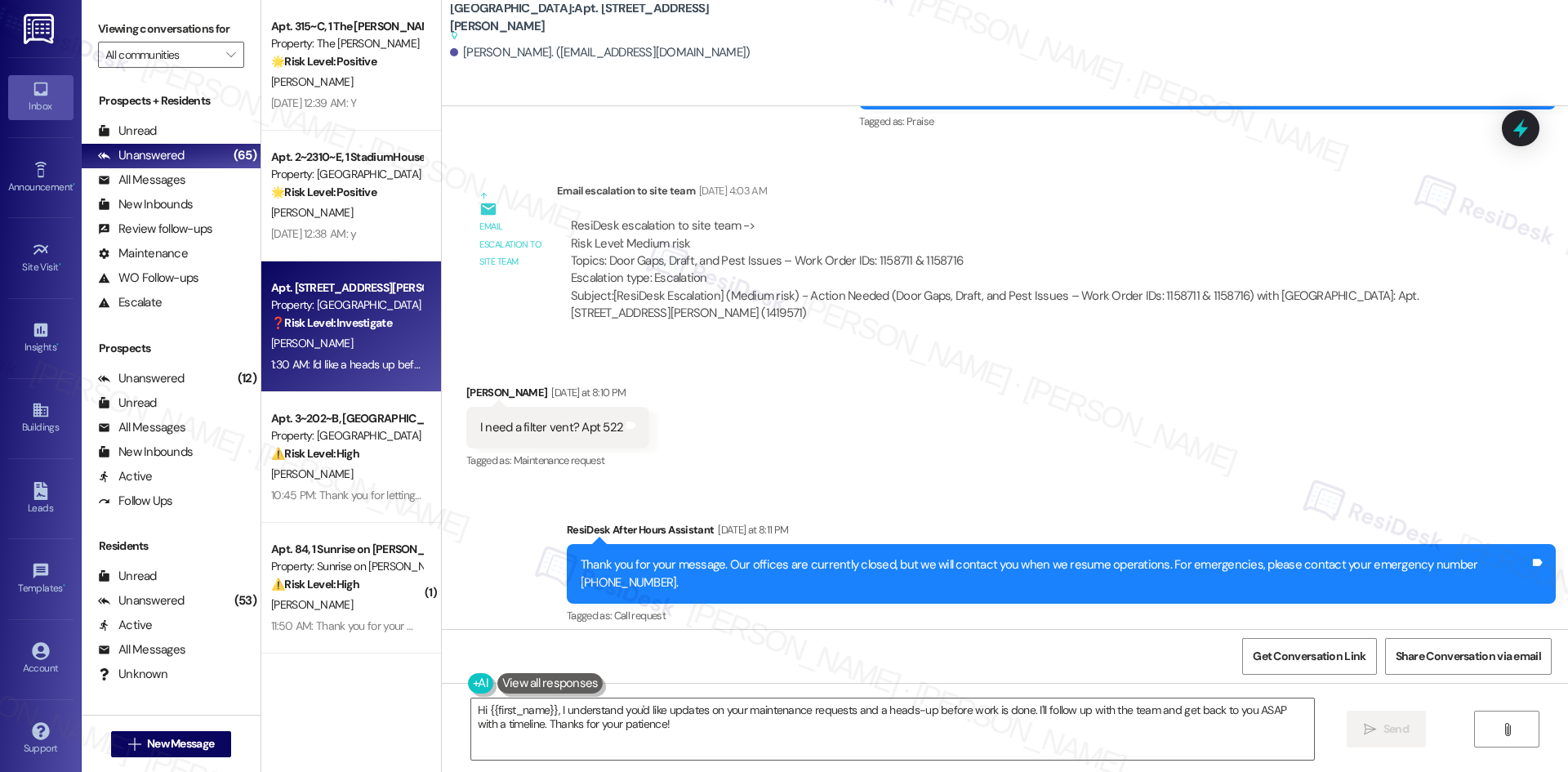
click at [1493, 405] on div "Received via SMS Joe Green Yesterday at 8:10 PM I need a filter vent? Apt 522 T…" at bounding box center [1004, 416] width 1126 height 138
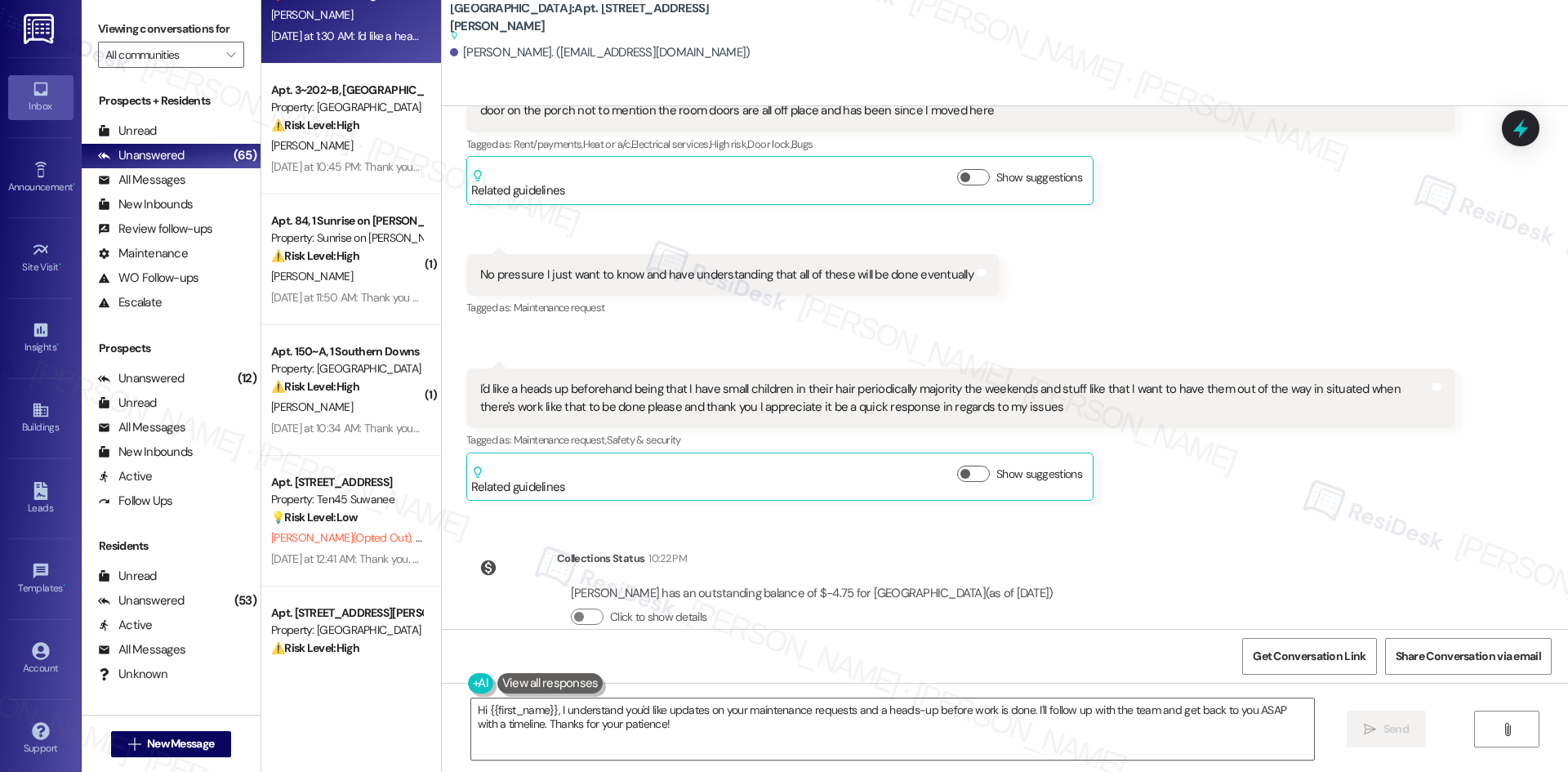
scroll to position [1062, 0]
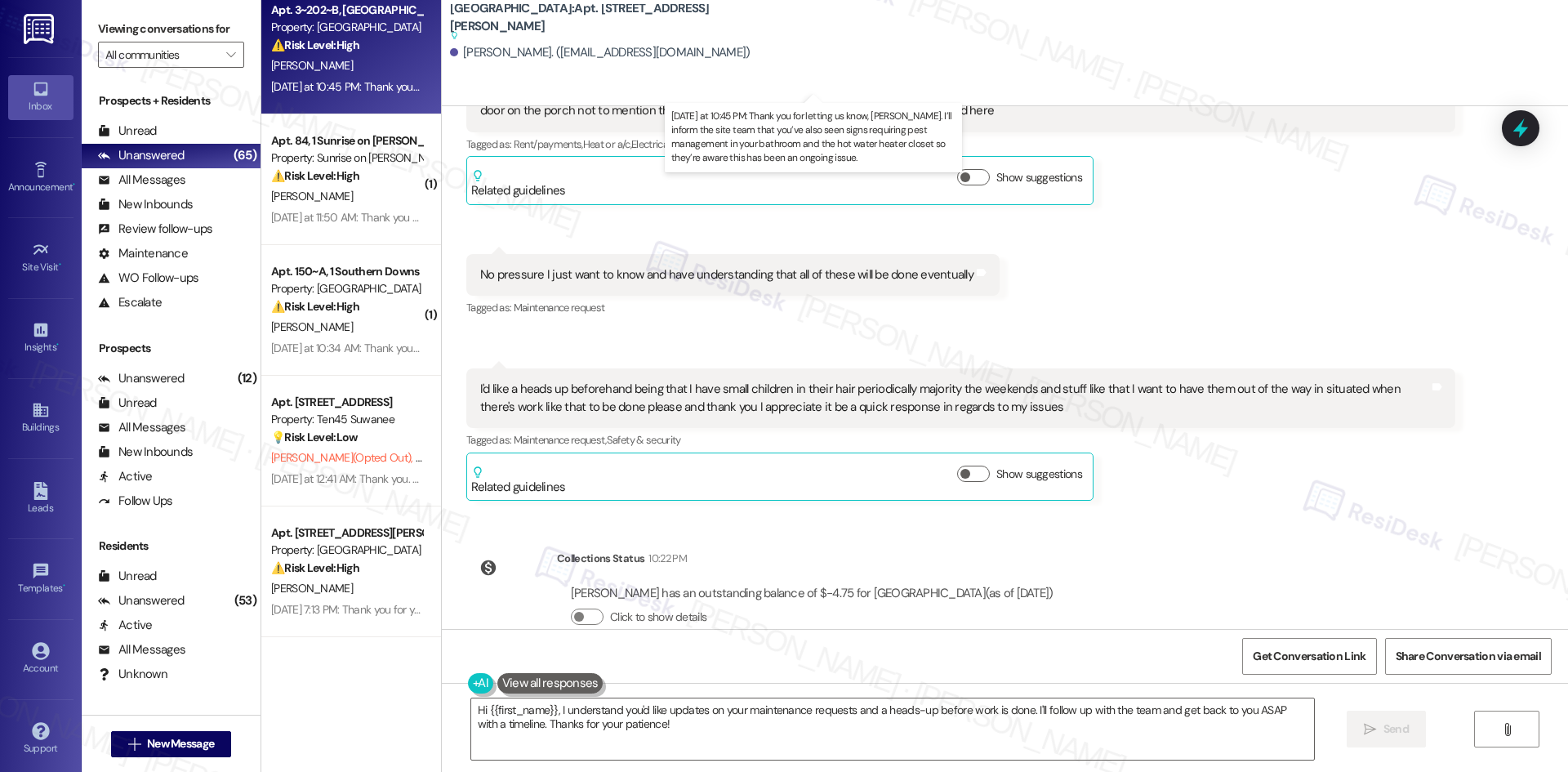
click at [335, 90] on div "Yesterday at 10:45 PM: Thank you for letting us know, Shea. I’ll inform the sit…" at bounding box center [849, 86] width 1157 height 15
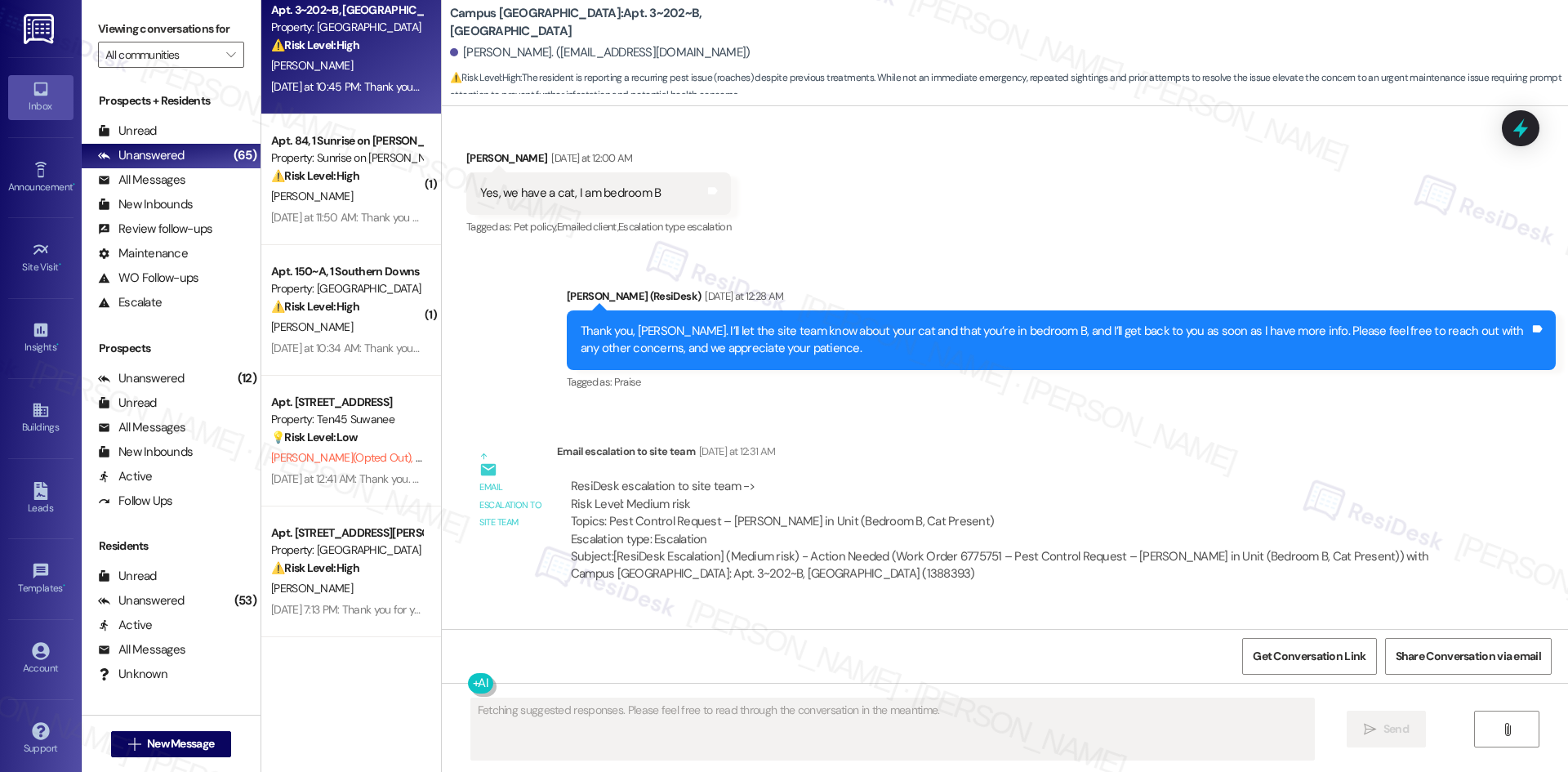
scroll to position [1097, 0]
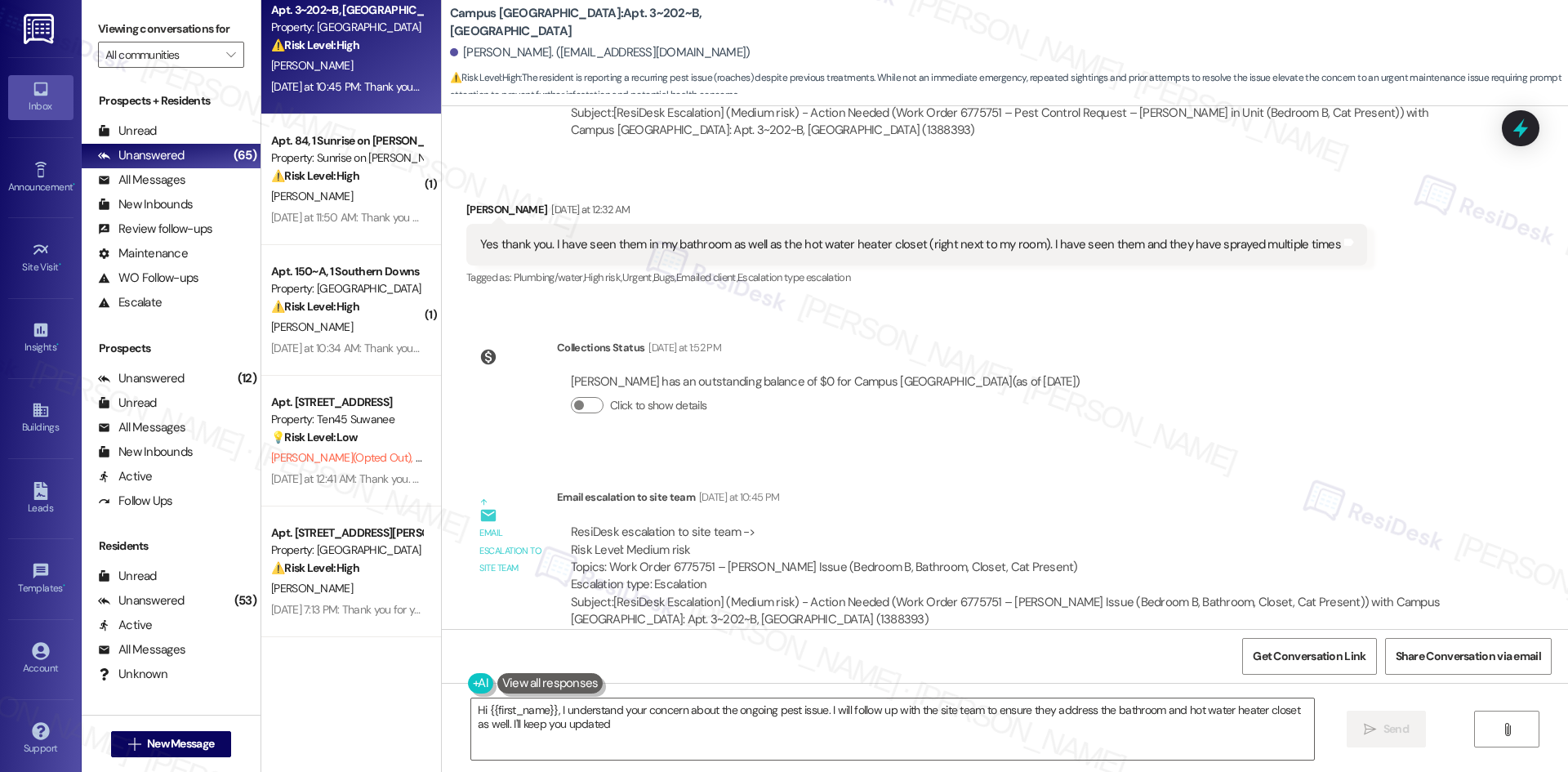
type textarea "Hi {{first_name}}, I understand your concern about the ongoing pest issue. I wi…"
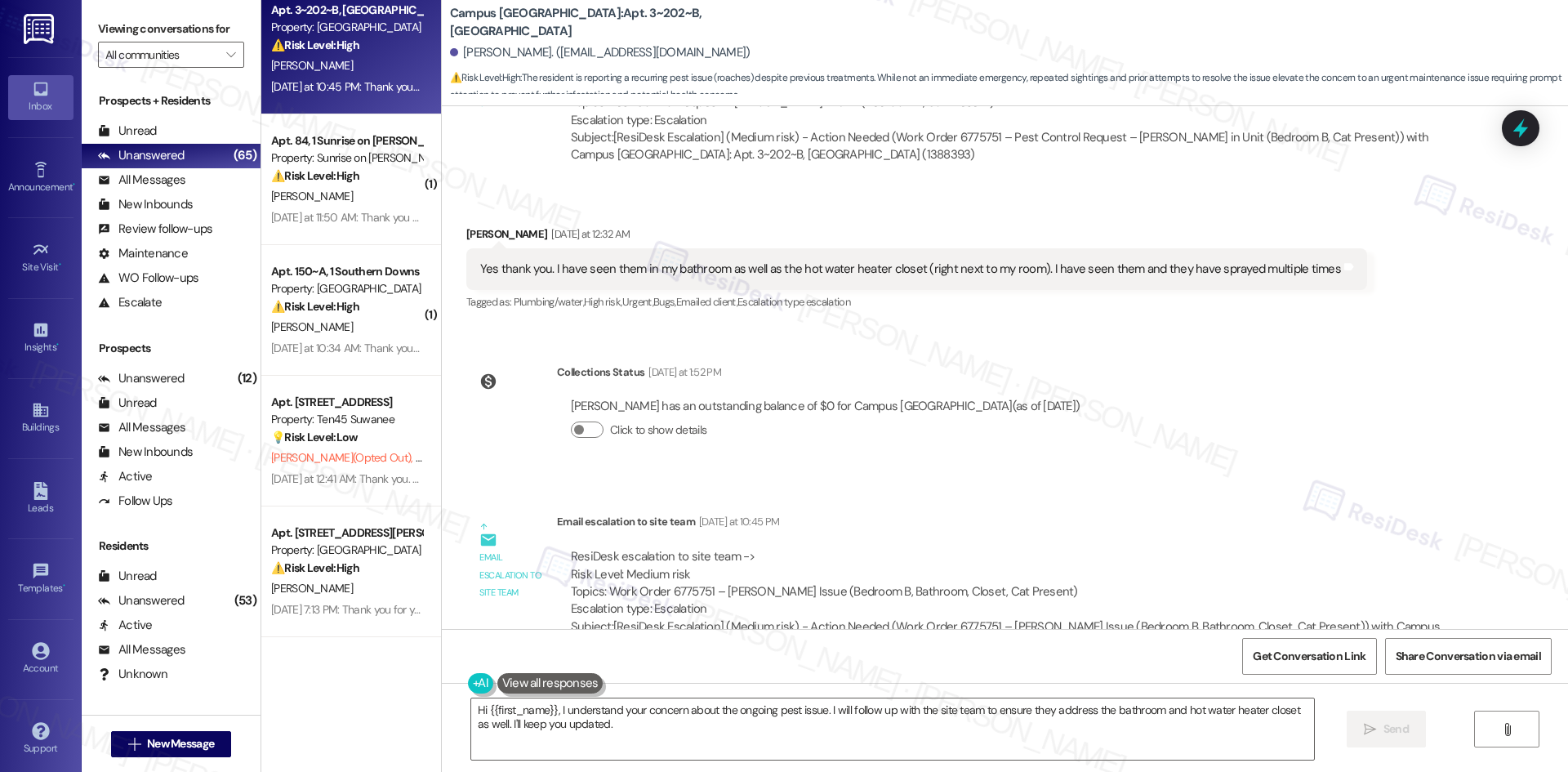
scroll to position [1278, 0]
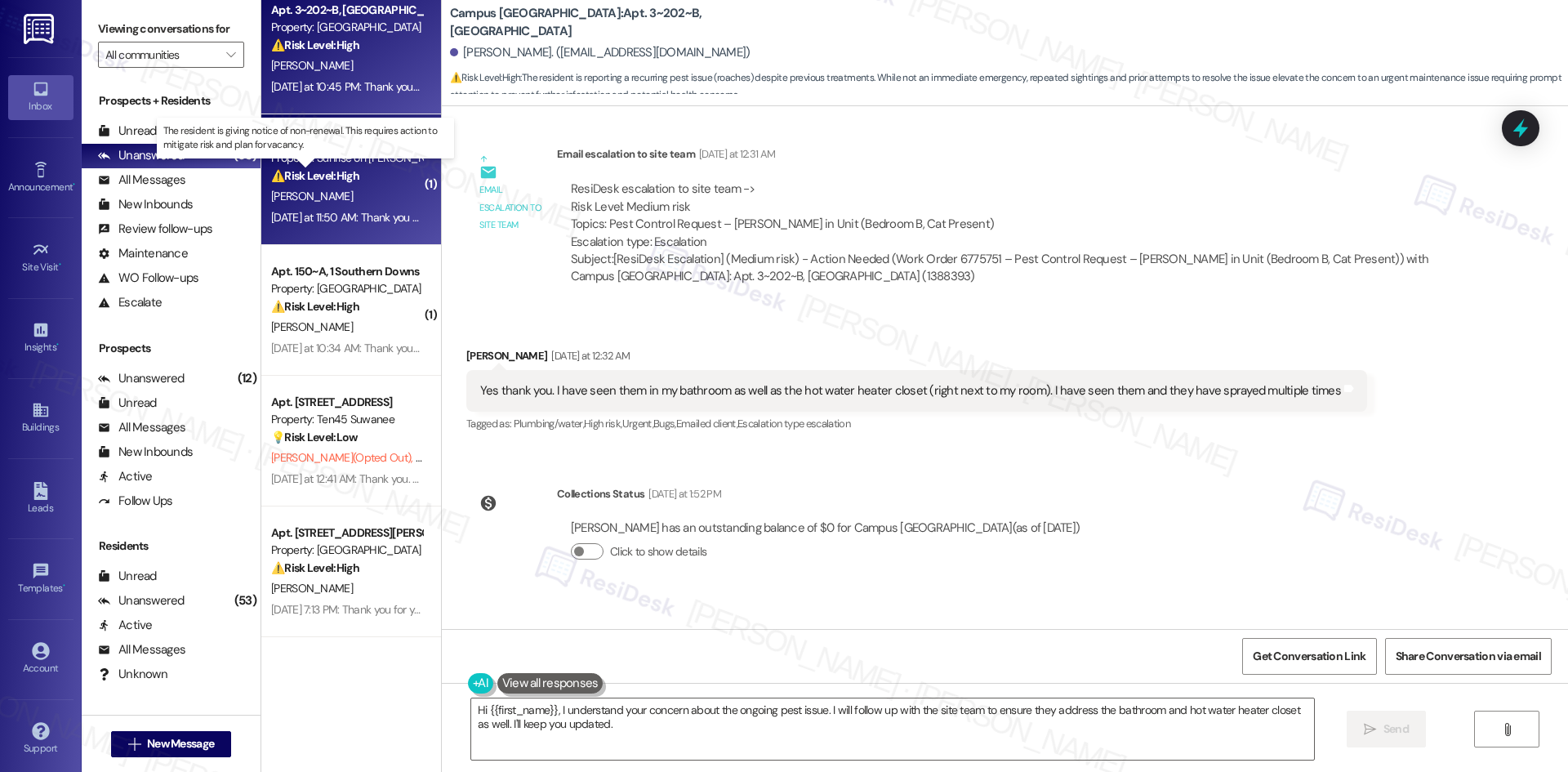
click at [271, 176] on strong "⚠️ Risk Level: High" at bounding box center [315, 175] width 88 height 15
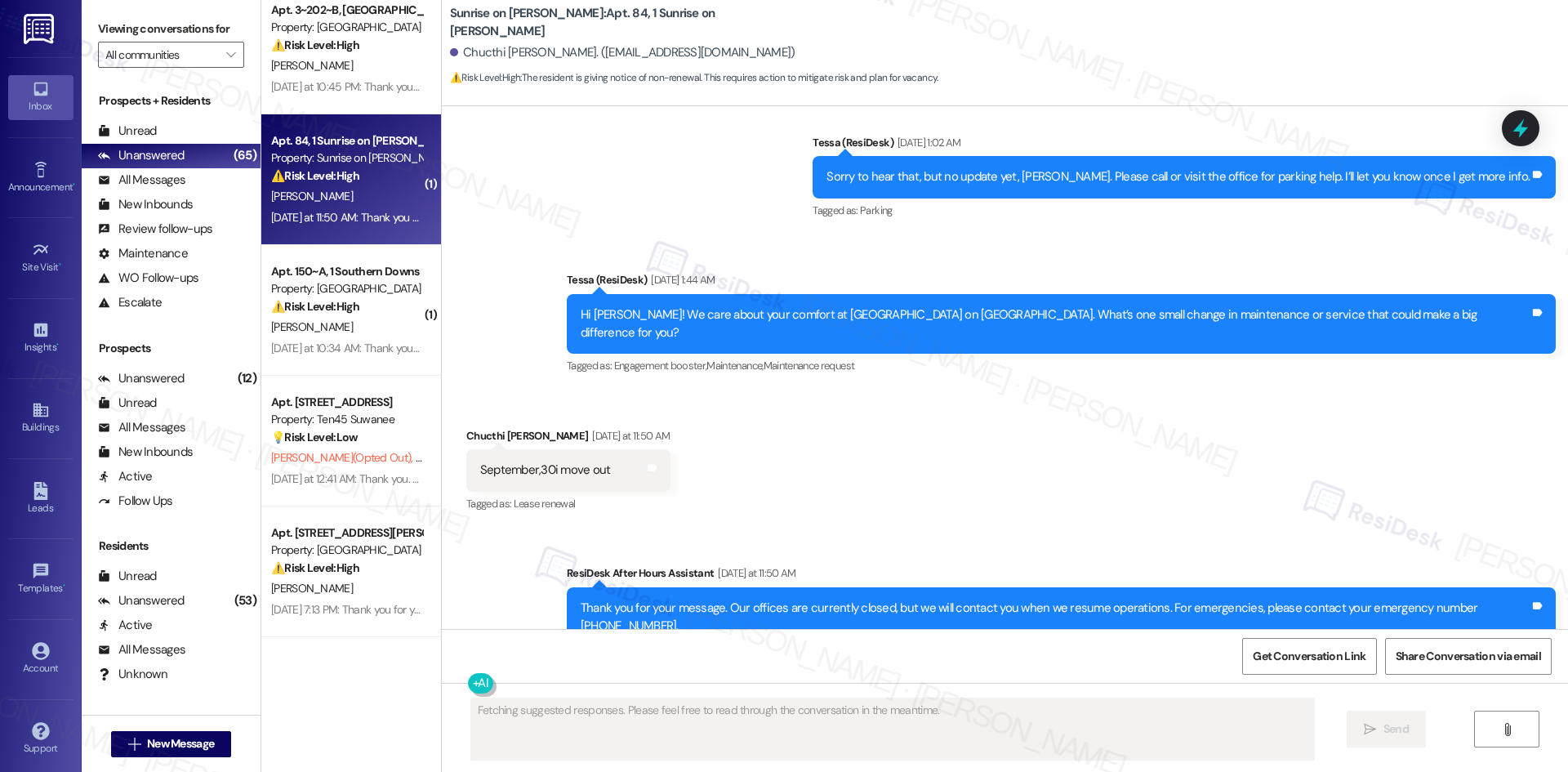
scroll to position [2591, 0]
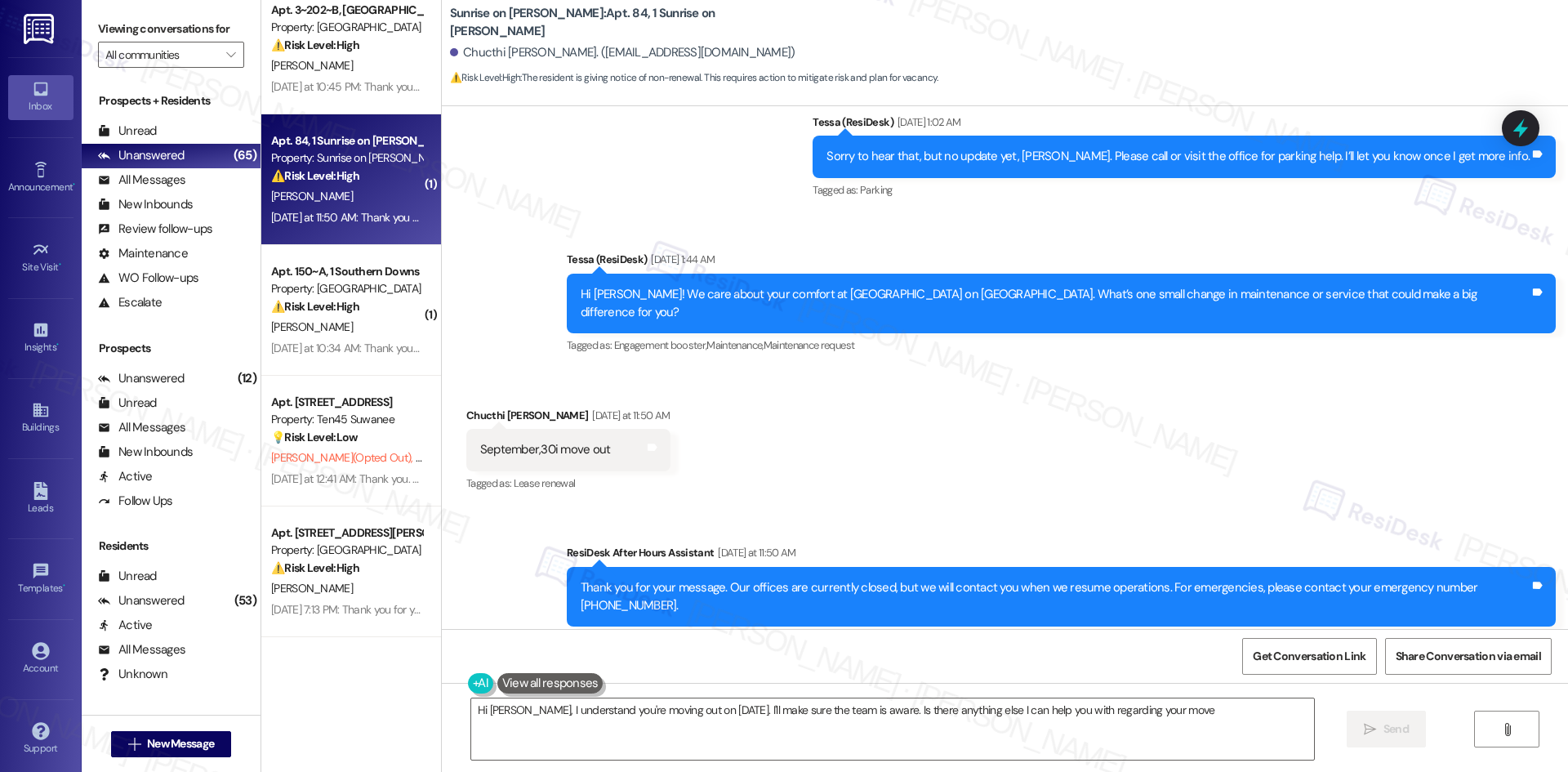
type textarea "Hi Chucthi, I understand you're moving out on September 30th. I'll make sure th…"
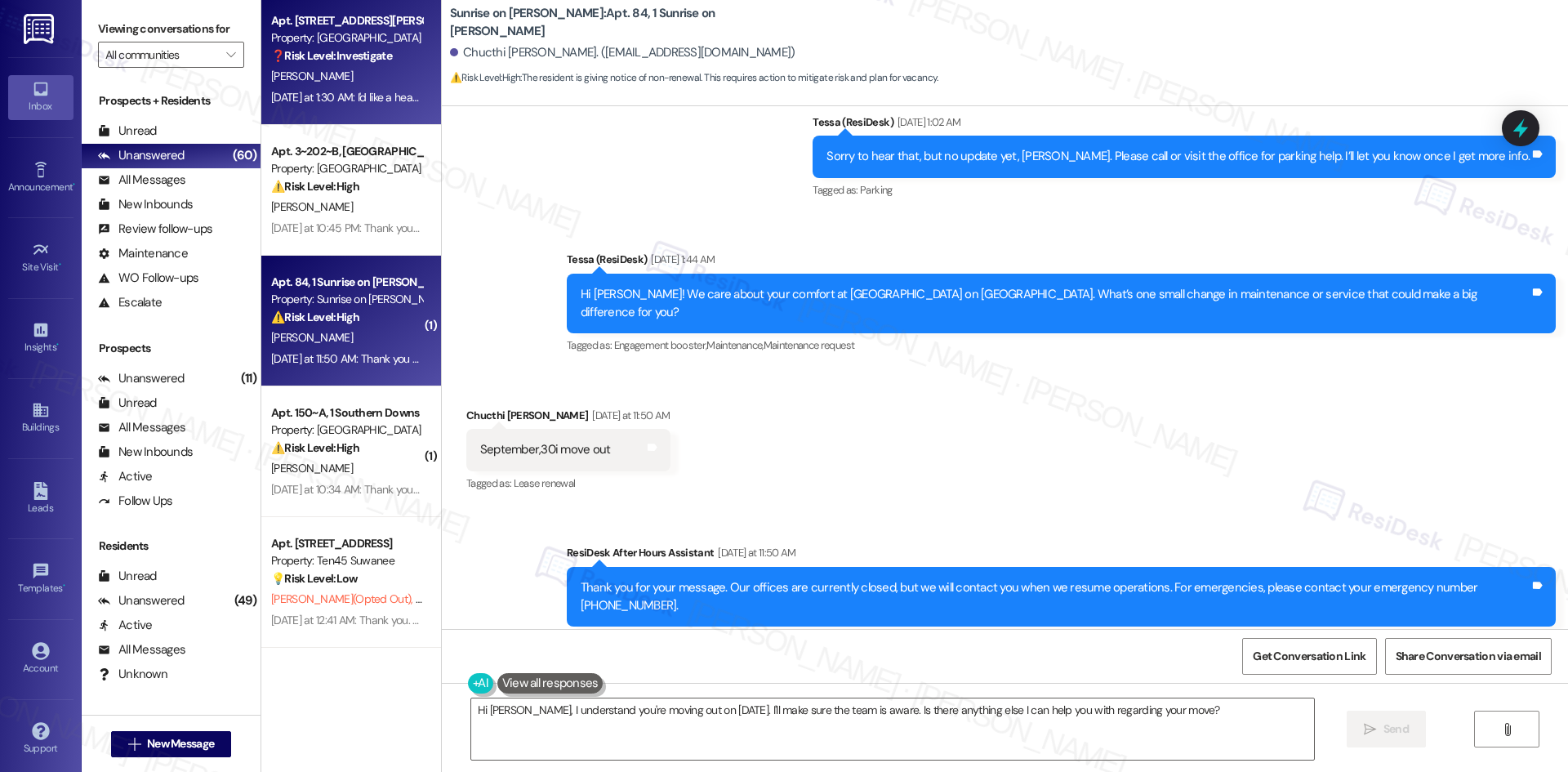
scroll to position [980, 0]
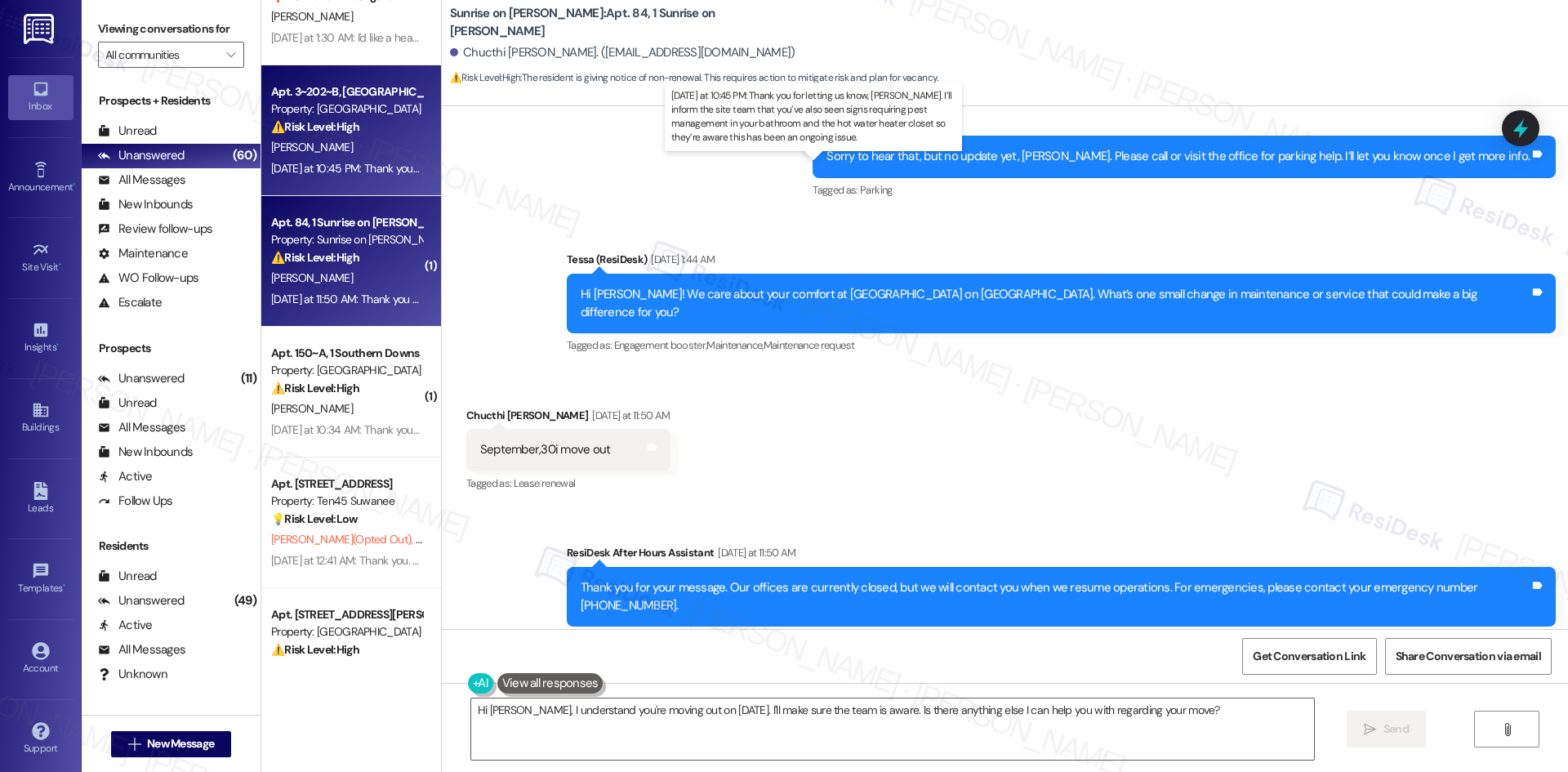
click at [342, 160] on div "Yesterday at 10:45 PM: Thank you for letting us know, Shea. I’ll inform the sit…" at bounding box center [849, 167] width 1157 height 15
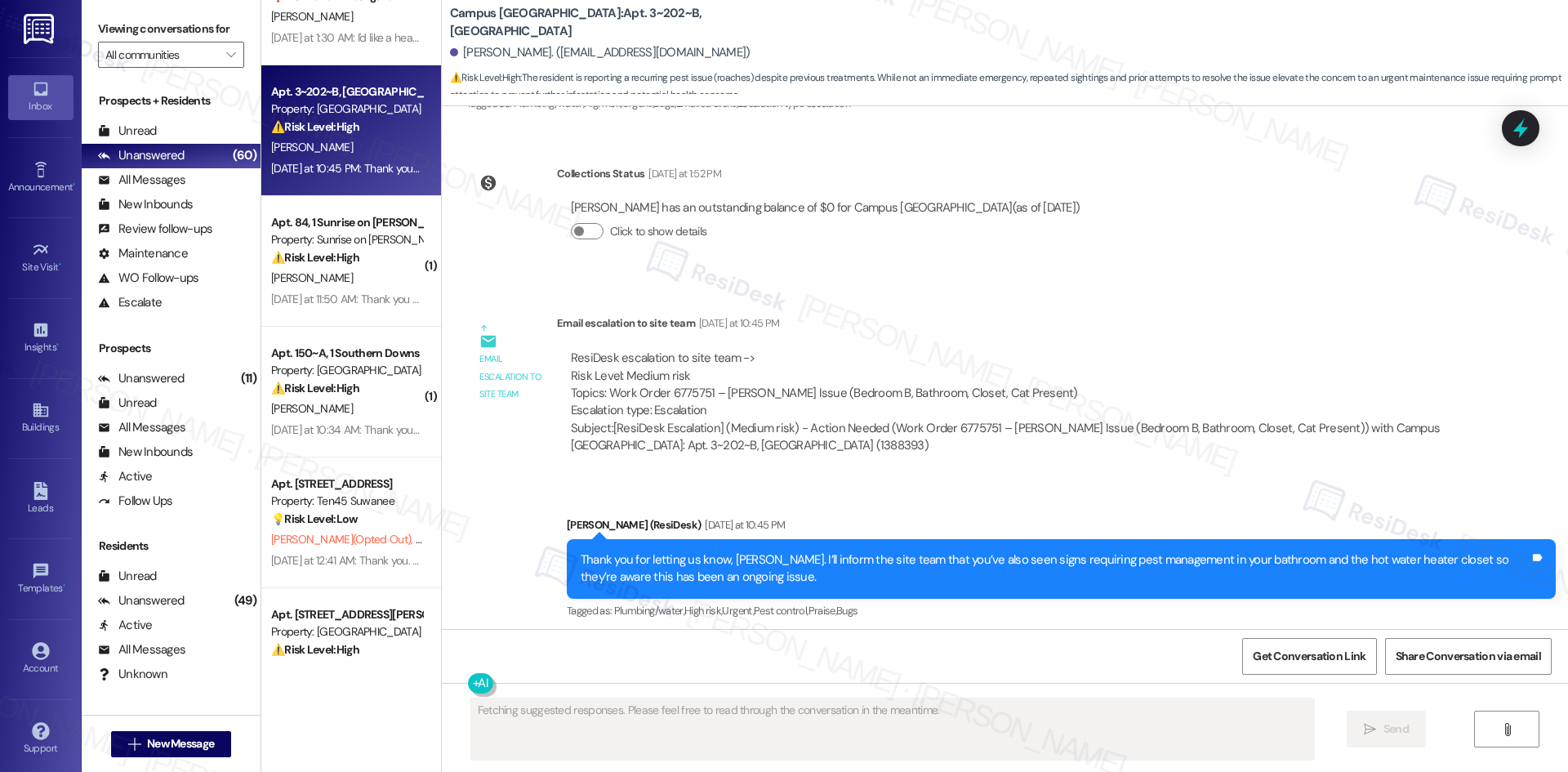
scroll to position [1604, 0]
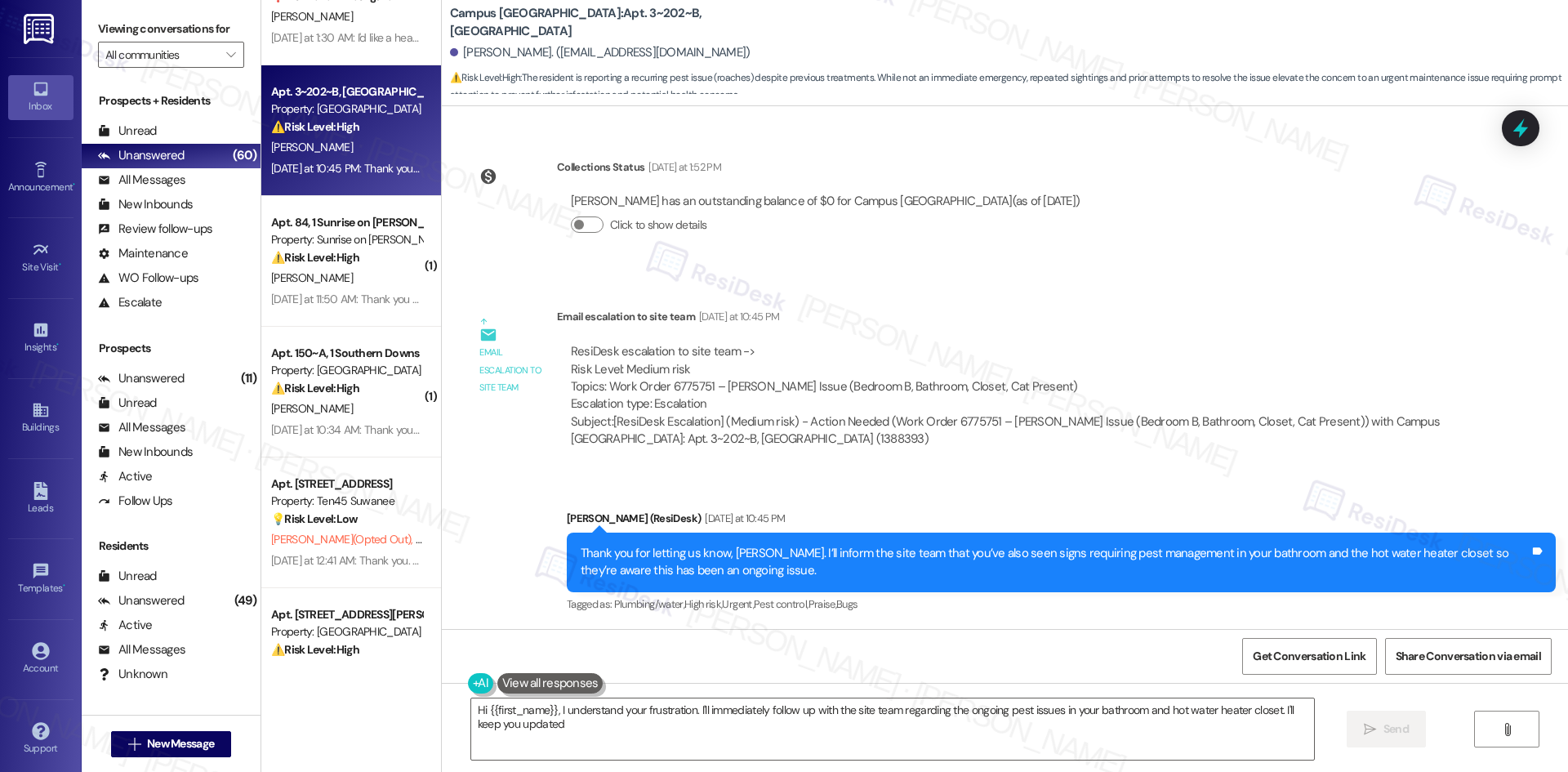
type textarea "Hi {{first_name}}, I understand your frustration. I'll immediately follow up wi…"
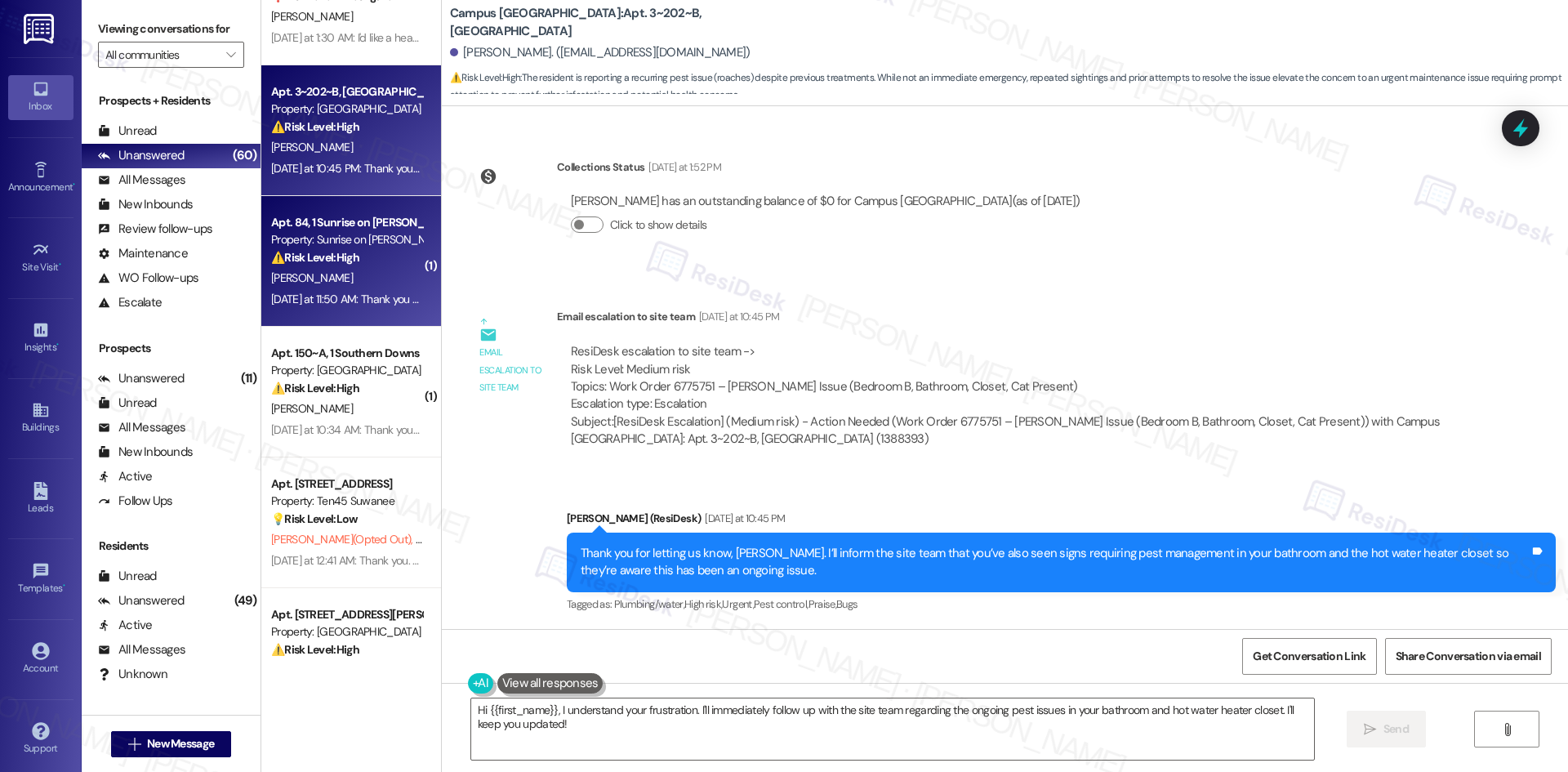
click at [261, 282] on div "Apt. 84, 1 Sunrise on Bethany Property: Sunrise on Bethany ⚠️ Risk Level: High …" at bounding box center [351, 260] width 179 height 130
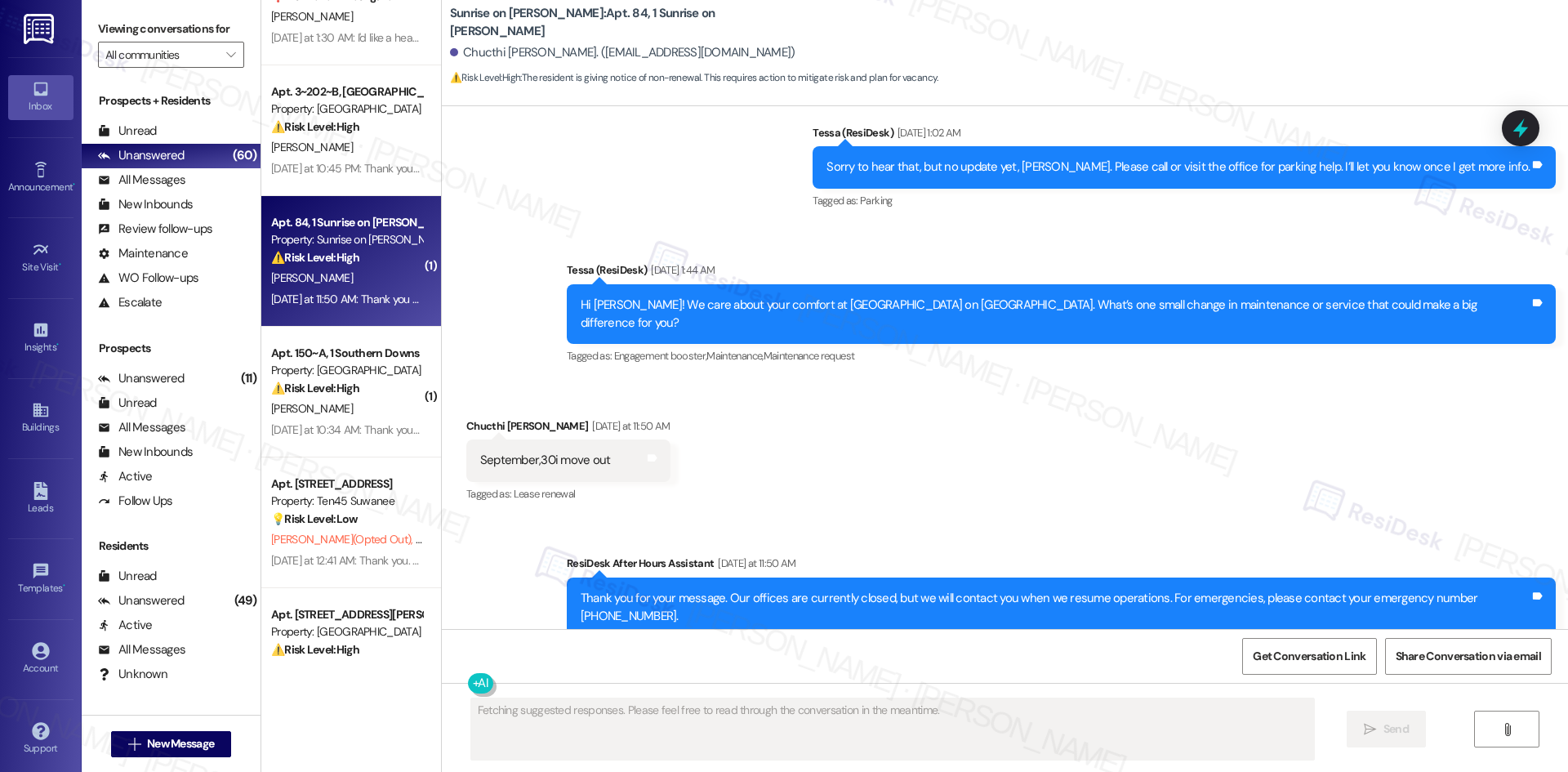
scroll to position [2591, 0]
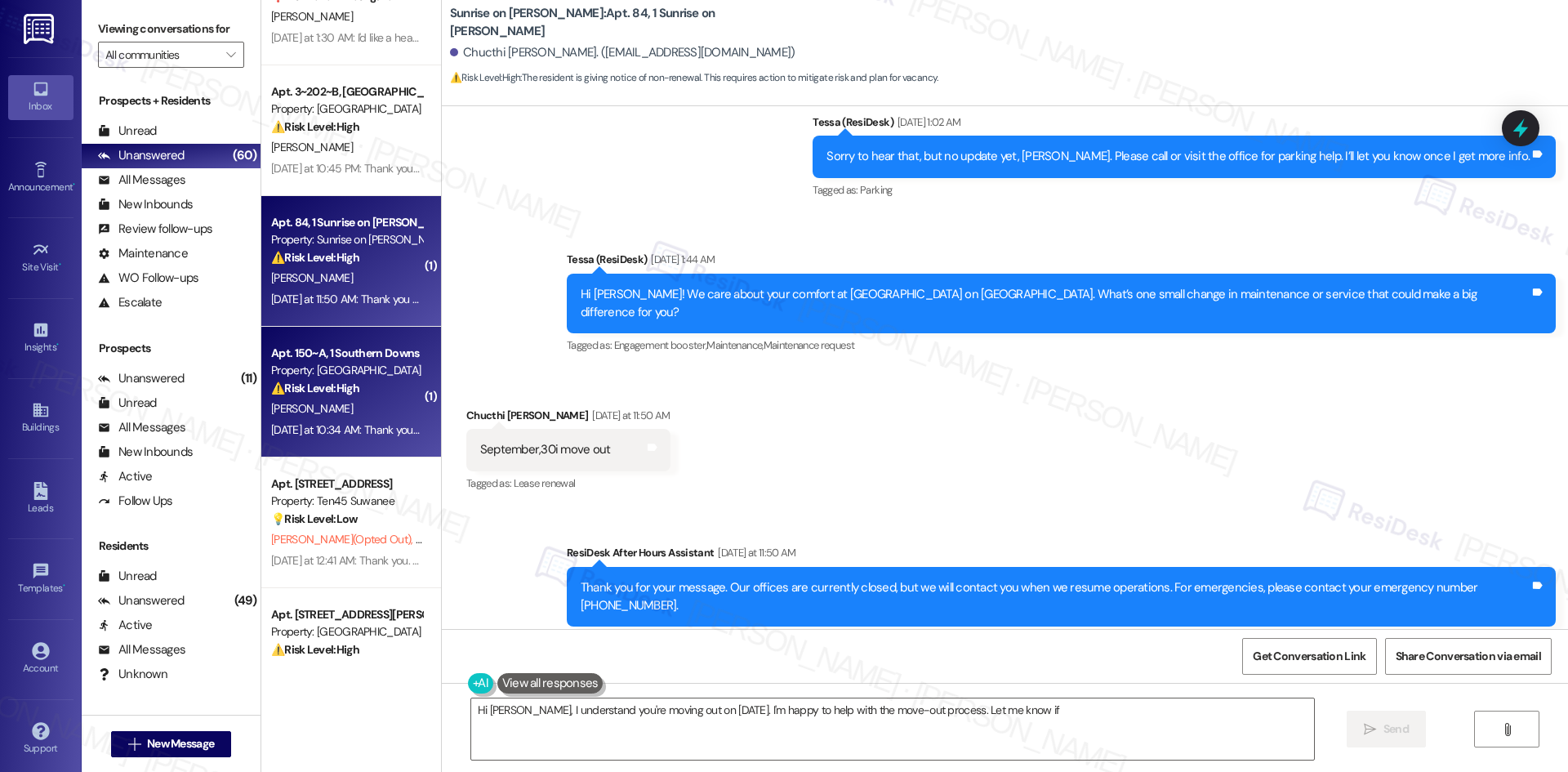
type textarea "Hi Chucthi, I understand you're moving out on September 30th. I'm happy to help…"
click at [388, 386] on div "⚠️ Risk Level: High The resident is reporting a water leak under the front door…" at bounding box center [346, 388] width 151 height 17
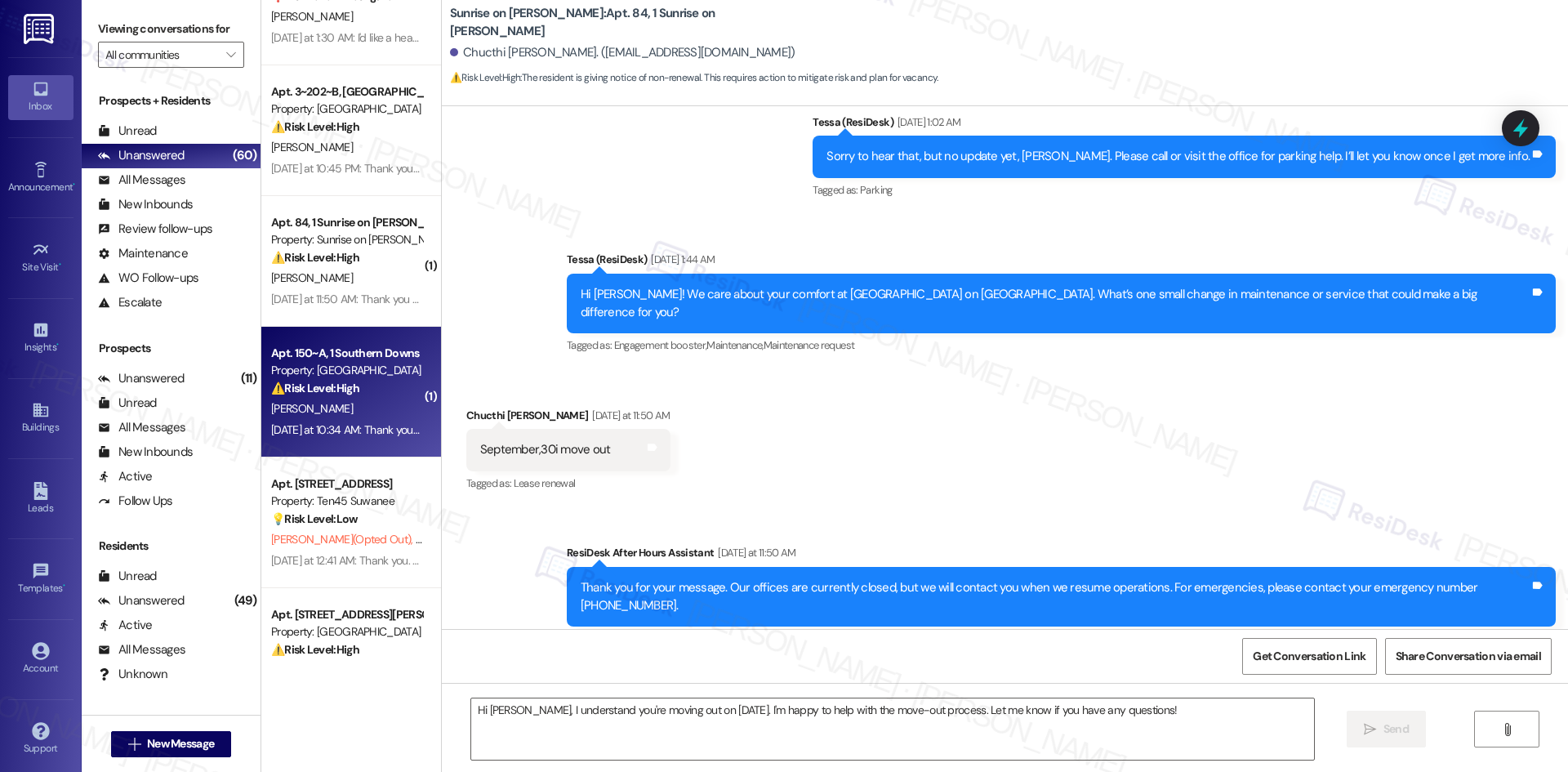
type textarea "Fetching suggested responses. Please feel free to read through the conversation…"
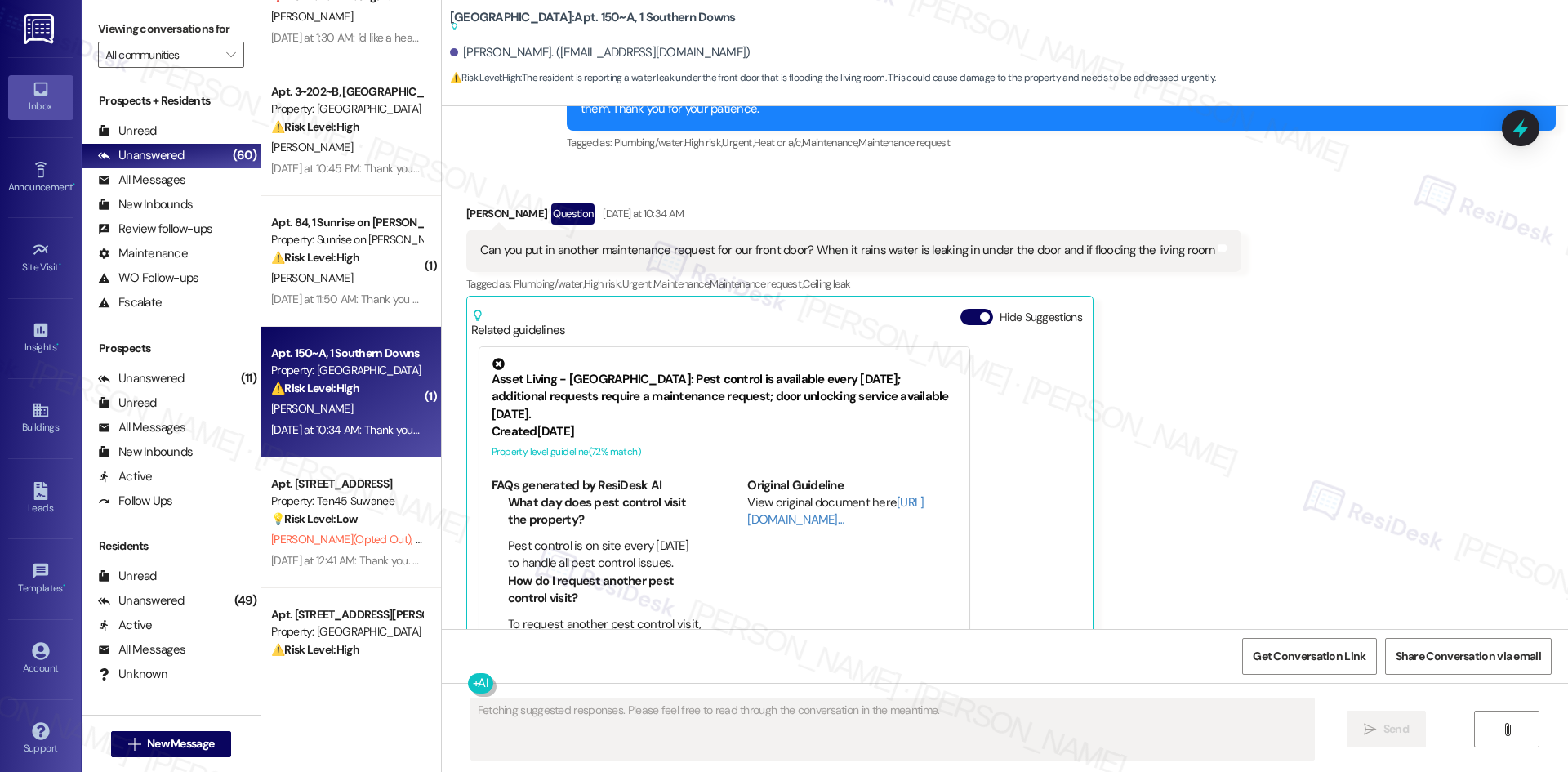
scroll to position [957, 0]
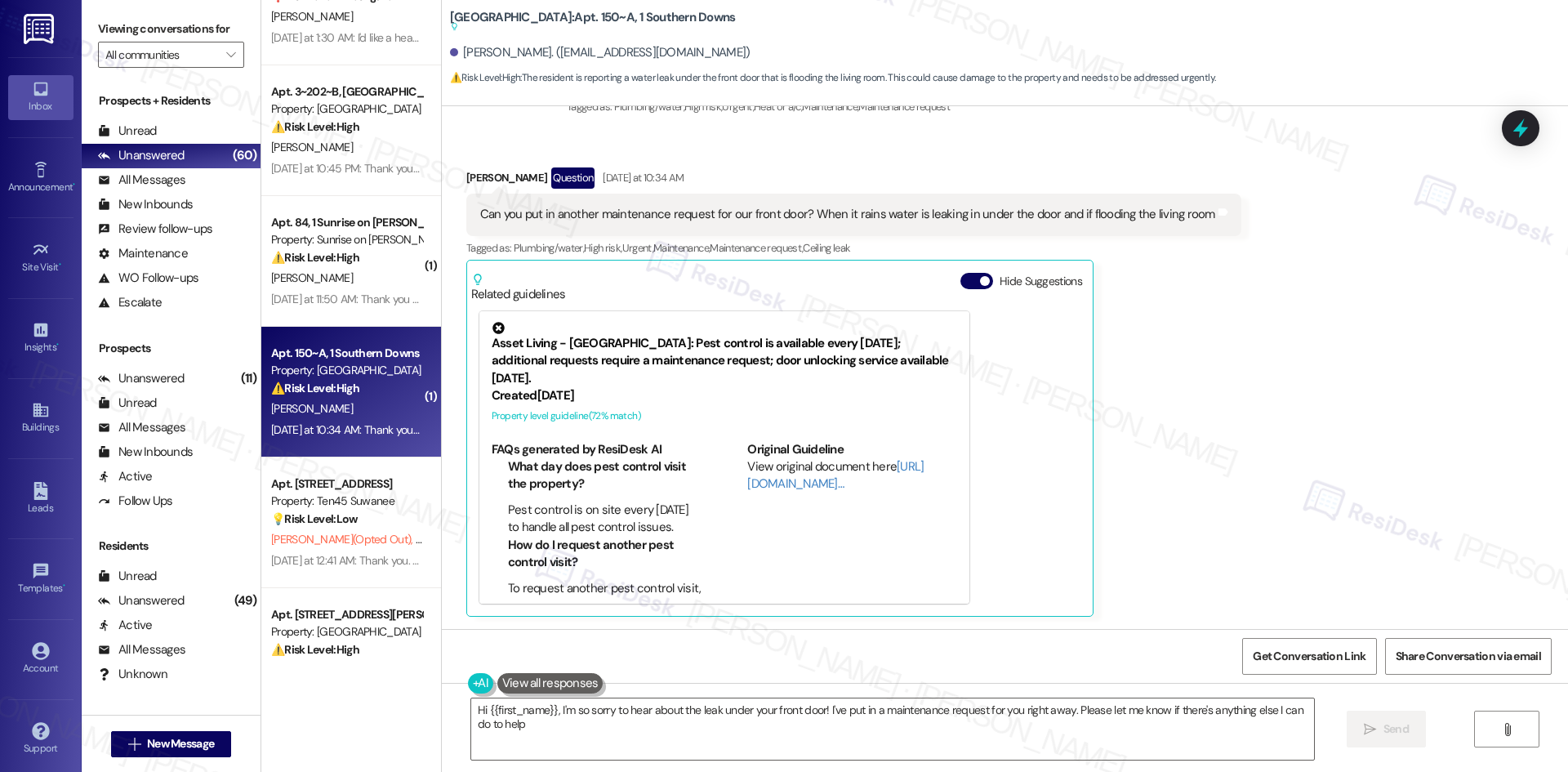
type textarea "Hi {{first_name}}, I'm so sorry to hear about the leak under your front door! I…"
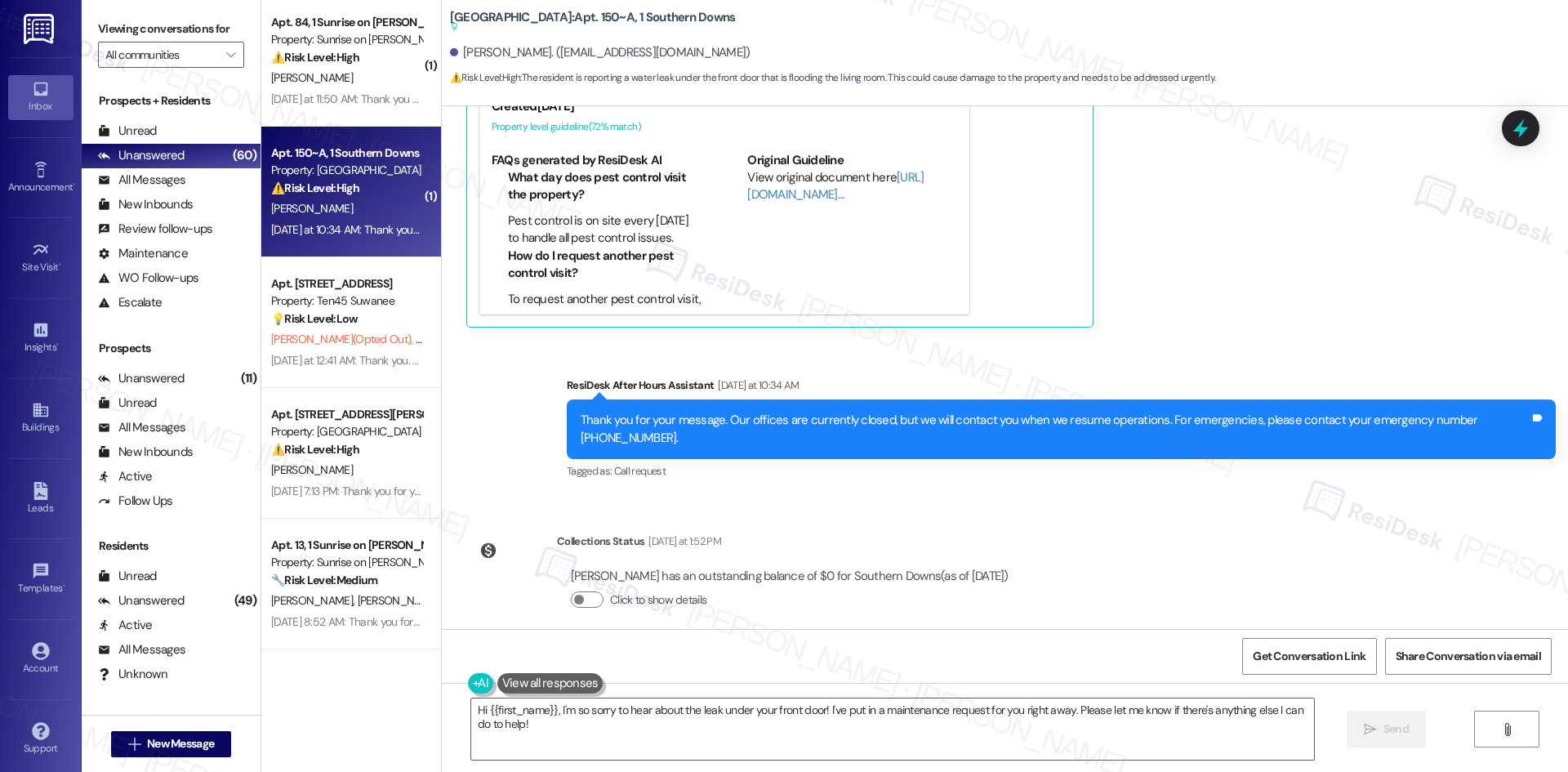
scroll to position [980, 0]
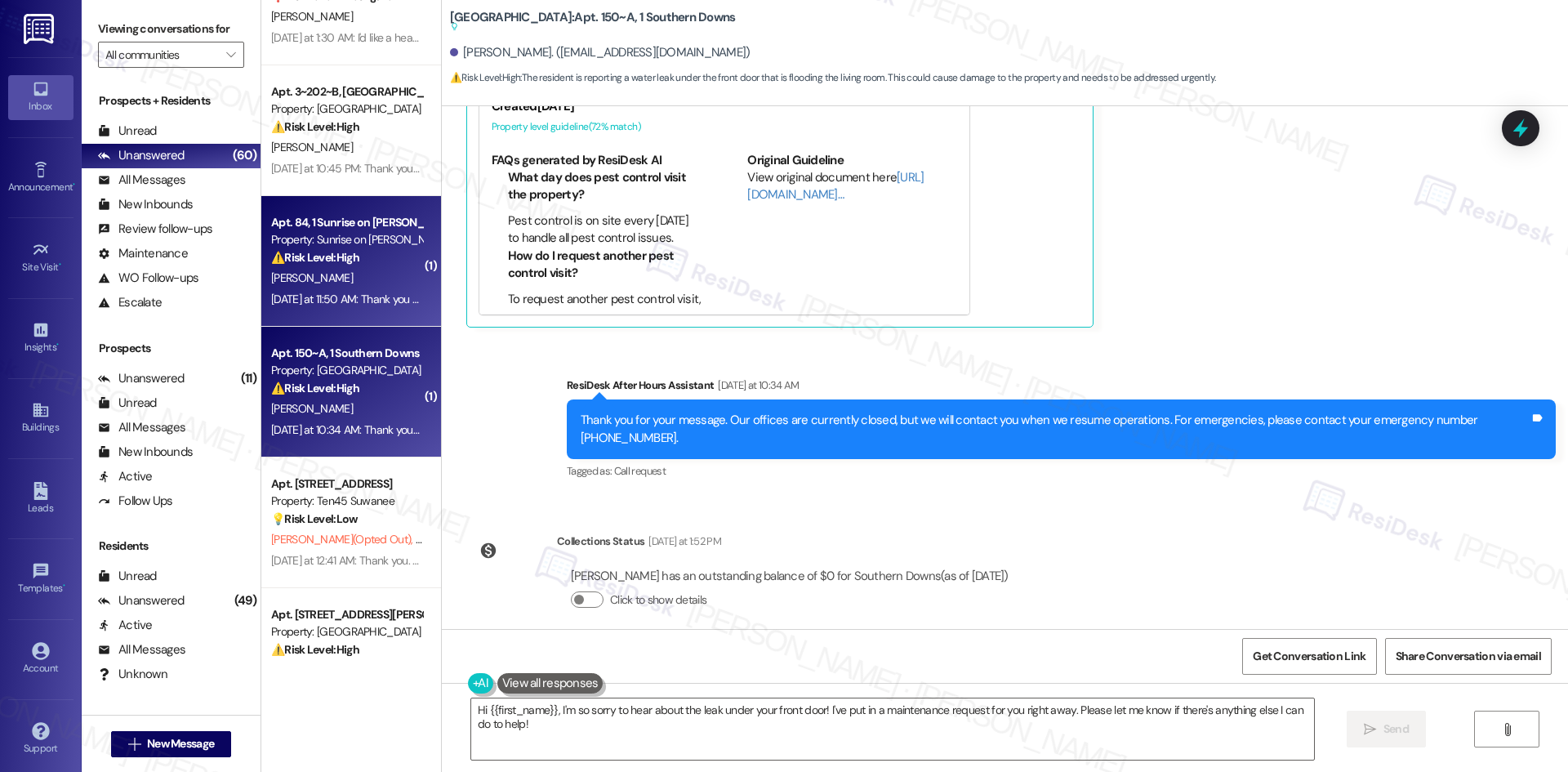
click at [314, 248] on div "Property: Sunrise on [PERSON_NAME]" at bounding box center [346, 240] width 151 height 17
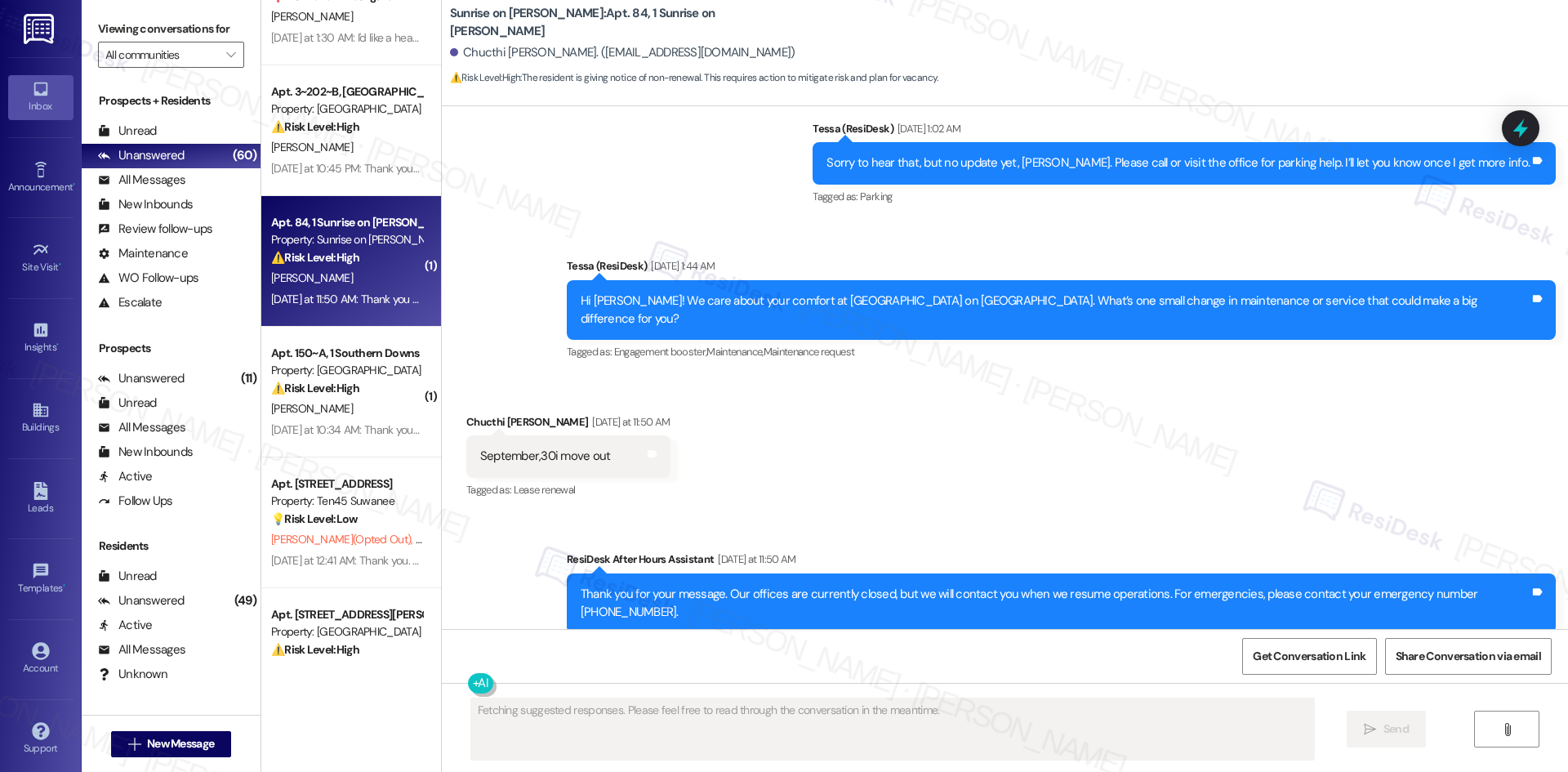
scroll to position [2591, 0]
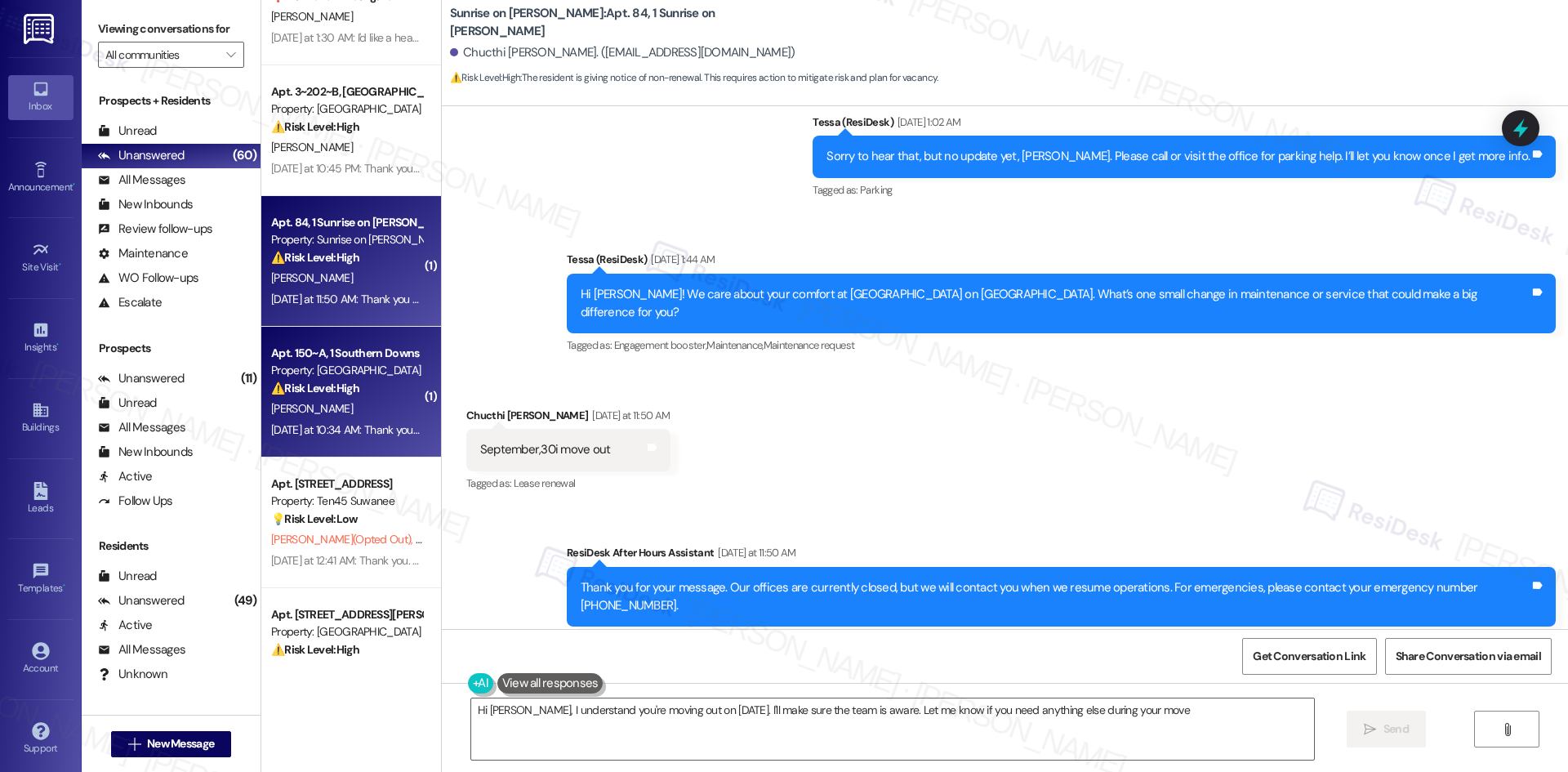
type textarea "Hi Chucthi, I understand you're moving out on September 30th. I'll make sure th…"
click at [341, 424] on div "Yesterday at 10:34 AM: Thank you for your message. Our offices are currently cl…" at bounding box center [774, 429] width 1007 height 15
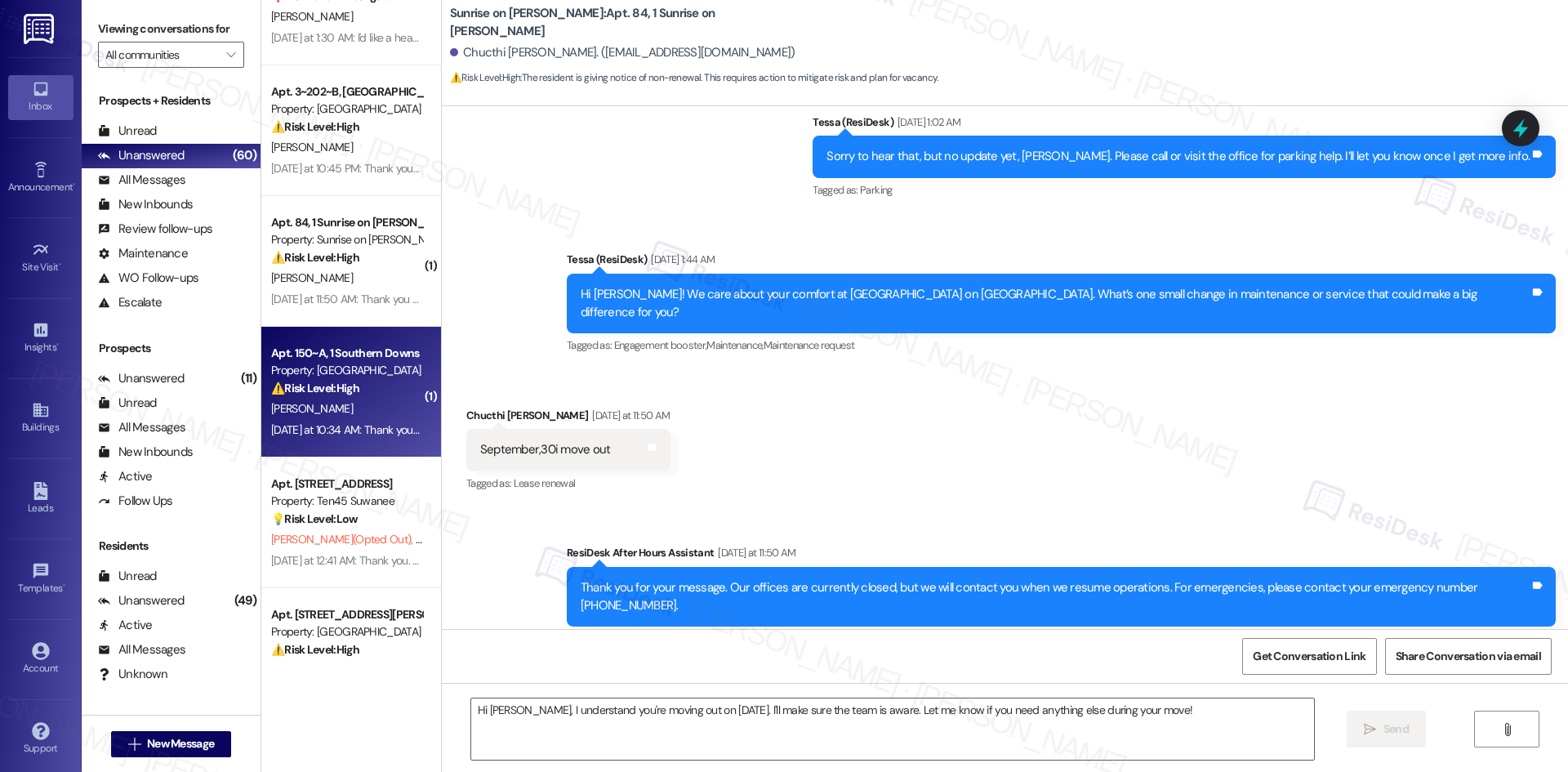
type textarea "Fetching suggested responses. Please feel free to read through the conversation…"
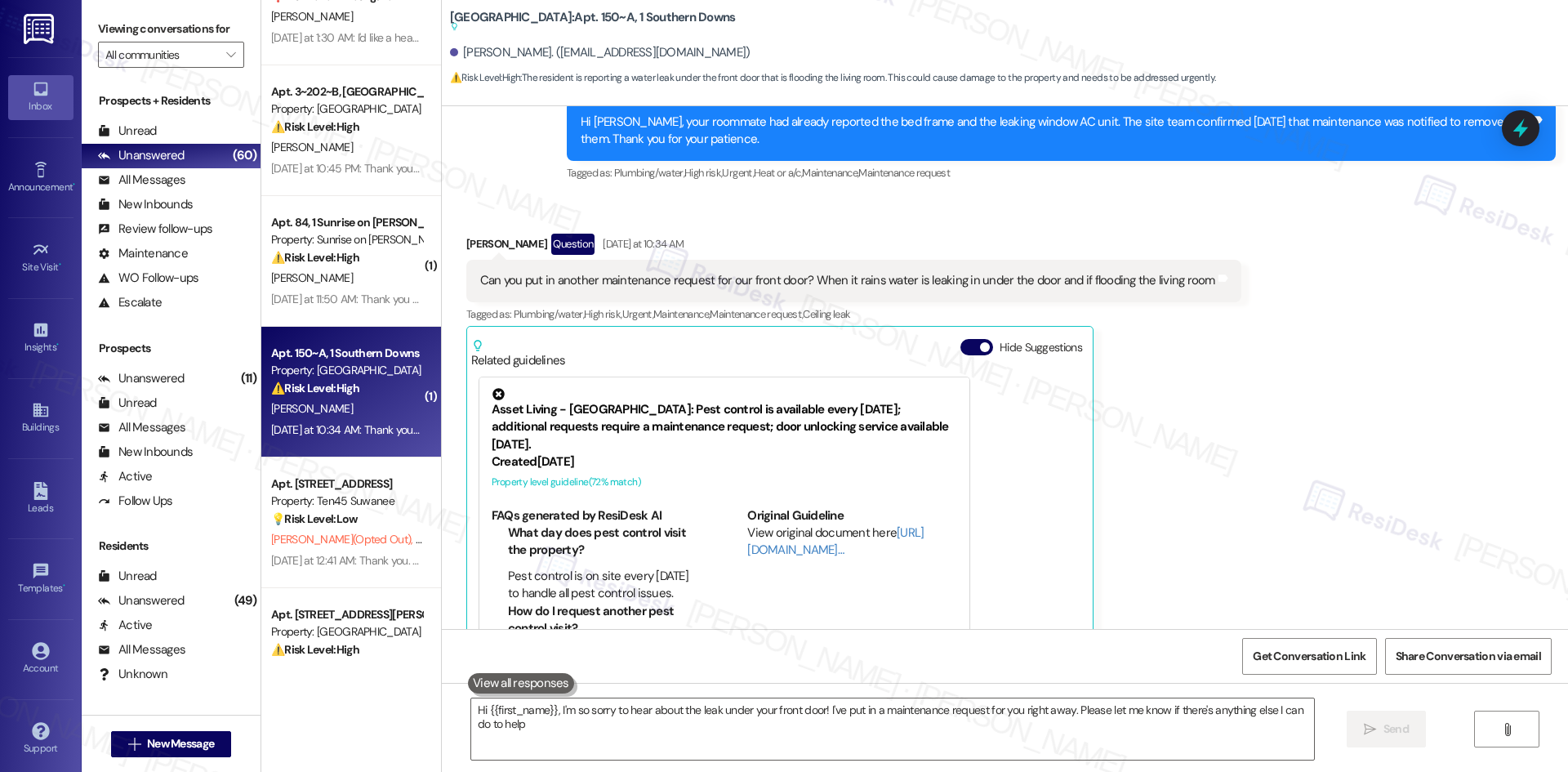
type textarea "Hi {{first_name}}, I'm so sorry to hear about the leak under your front door! I…"
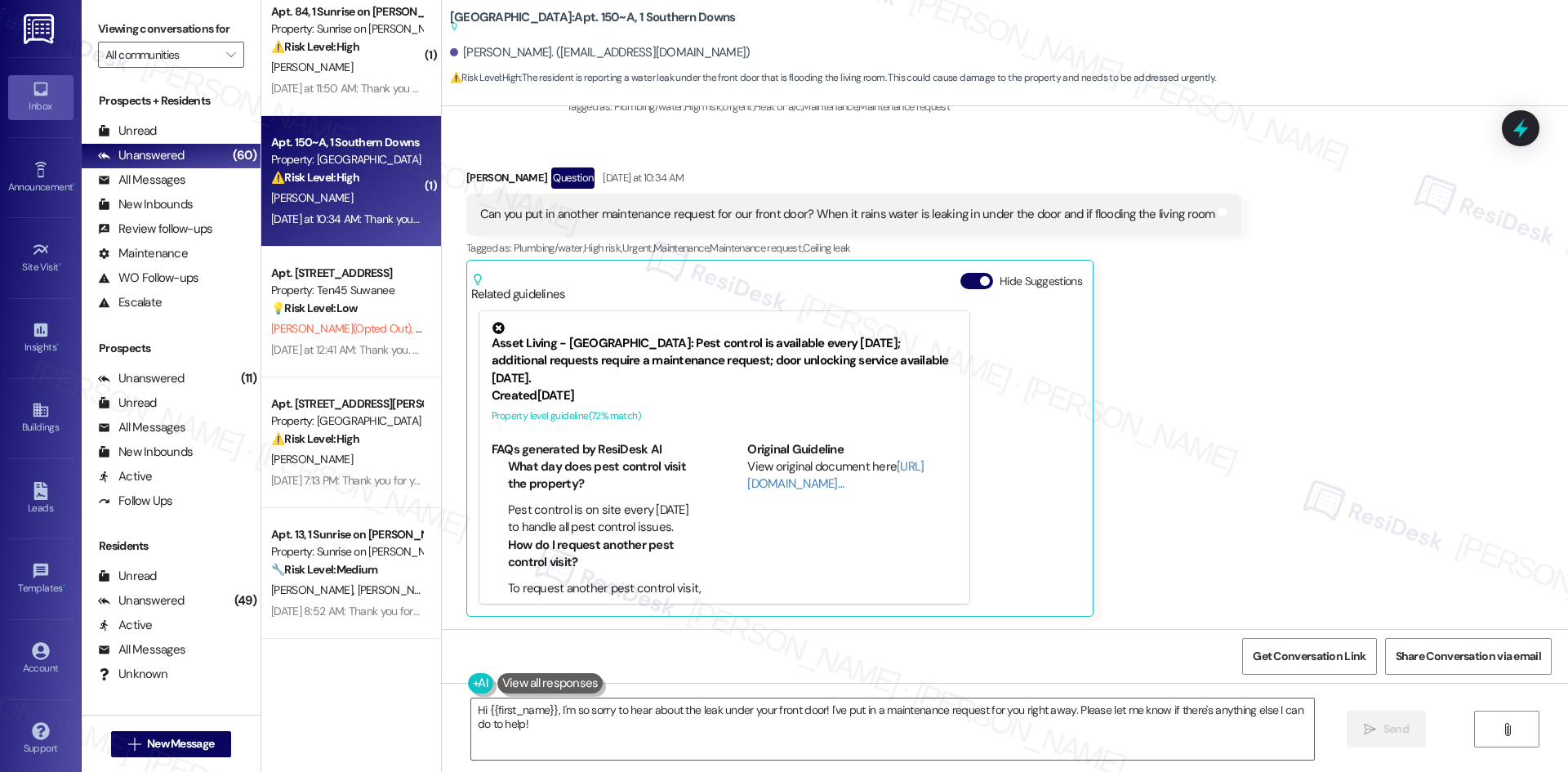
scroll to position [1225, 0]
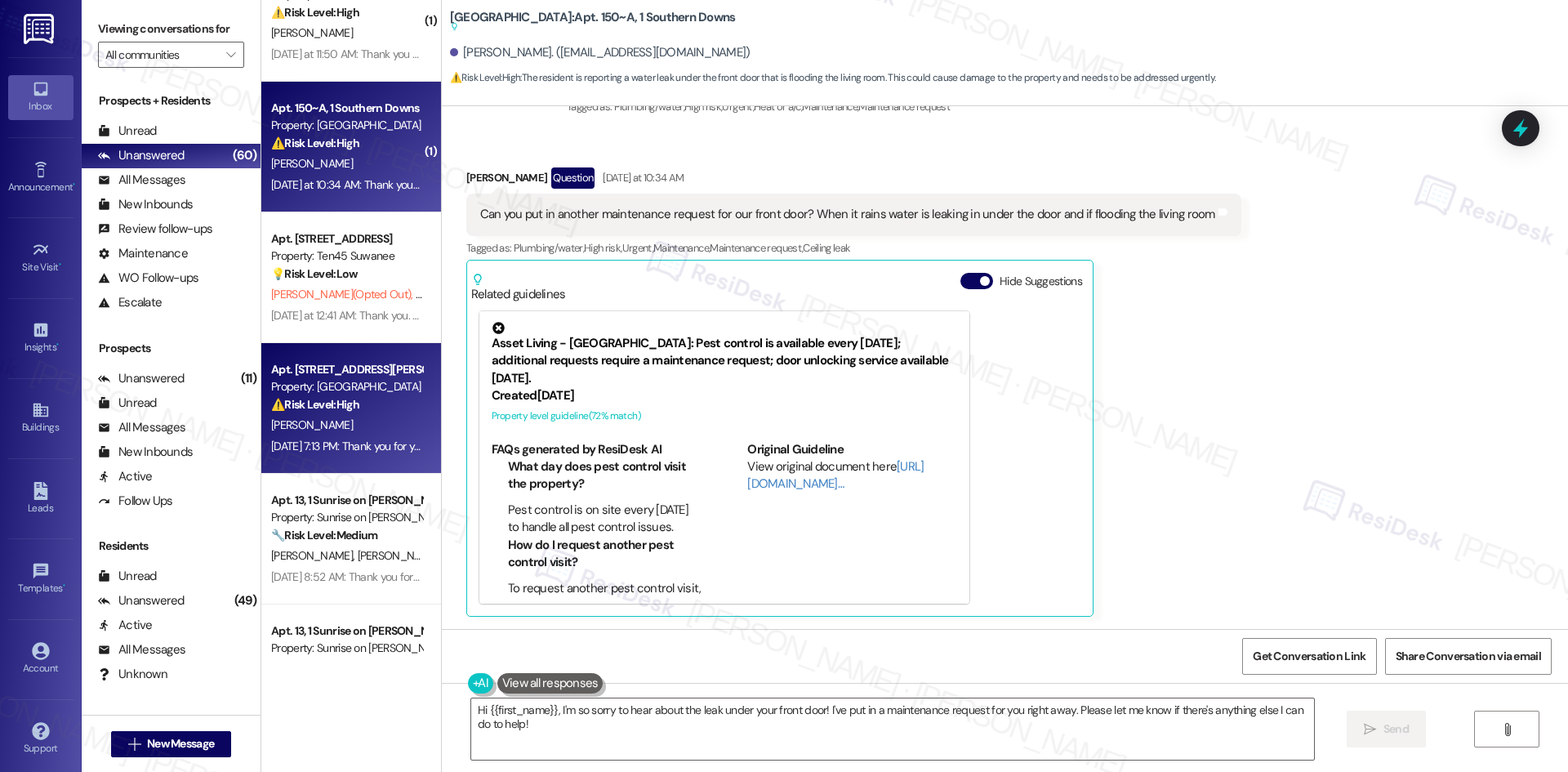
click at [349, 467] on div "Apt. 506, 1015 King George Blvd Property: Georgetown Oaks ⚠️ Risk Level: High T…" at bounding box center [351, 408] width 179 height 130
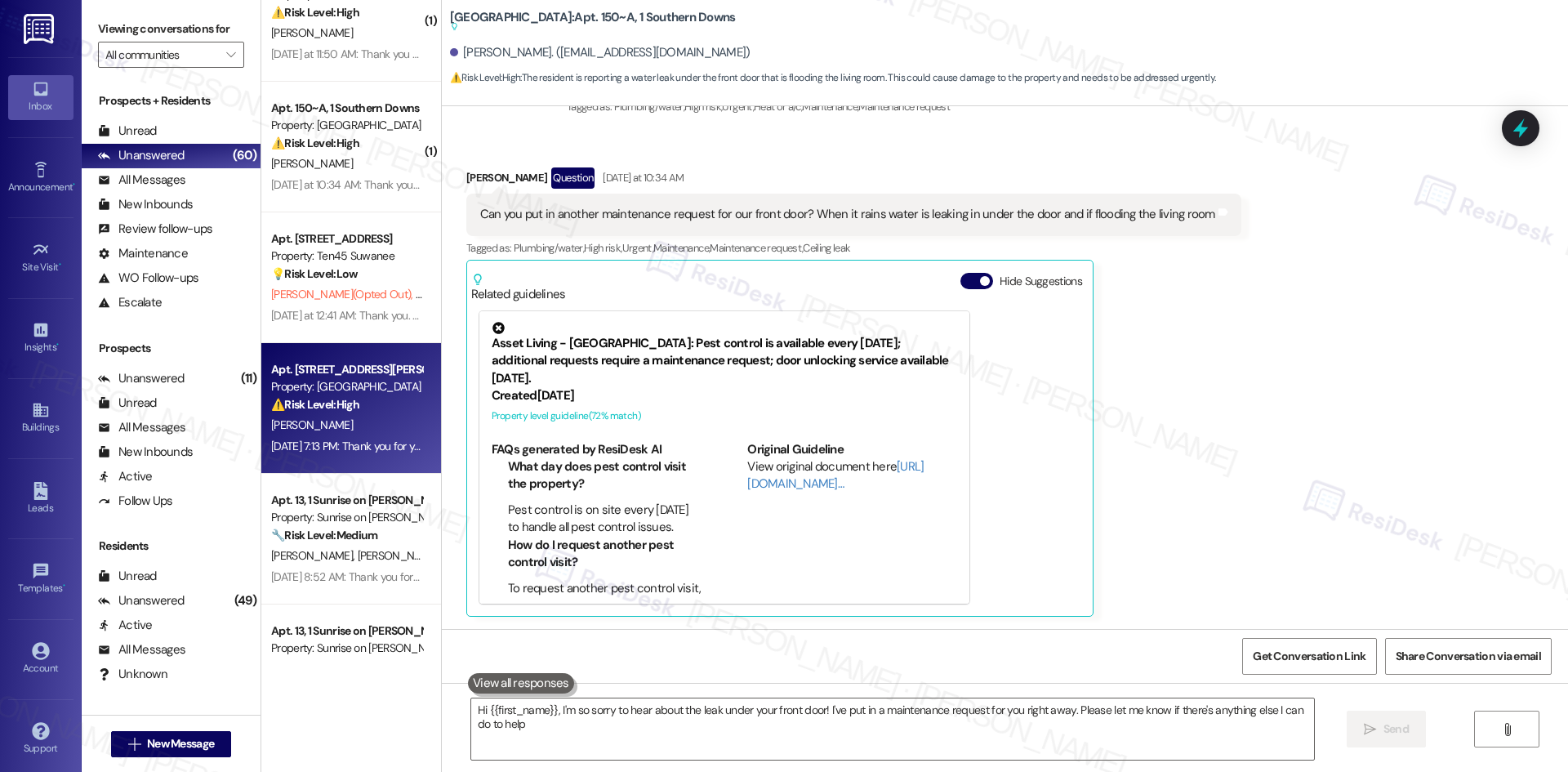
type textarea "Hi {{first_name}}, I'm so sorry to hear about the leak under your front door! I…"
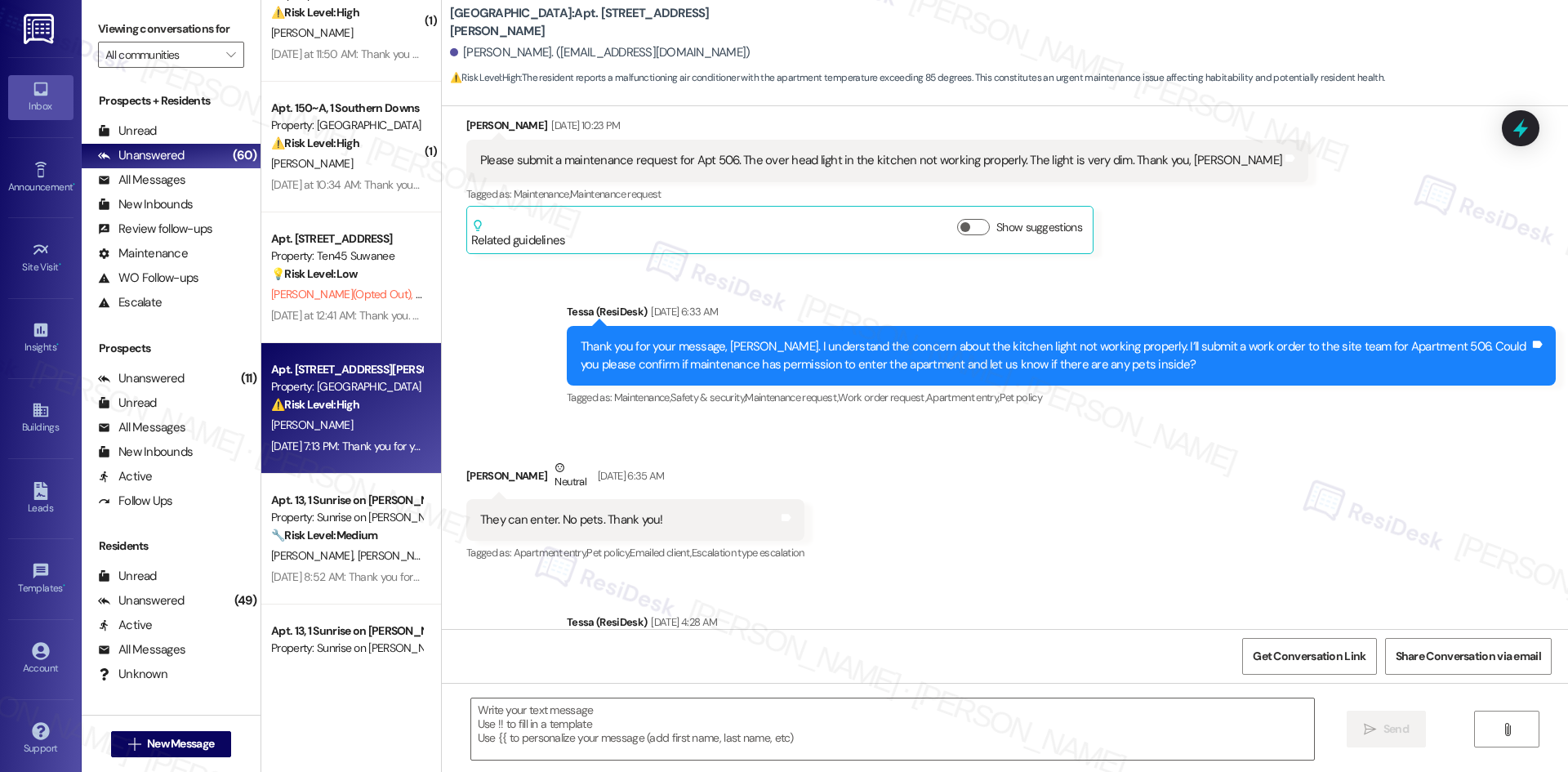
type textarea "Fetching suggested responses. Please feel free to read through the conversation…"
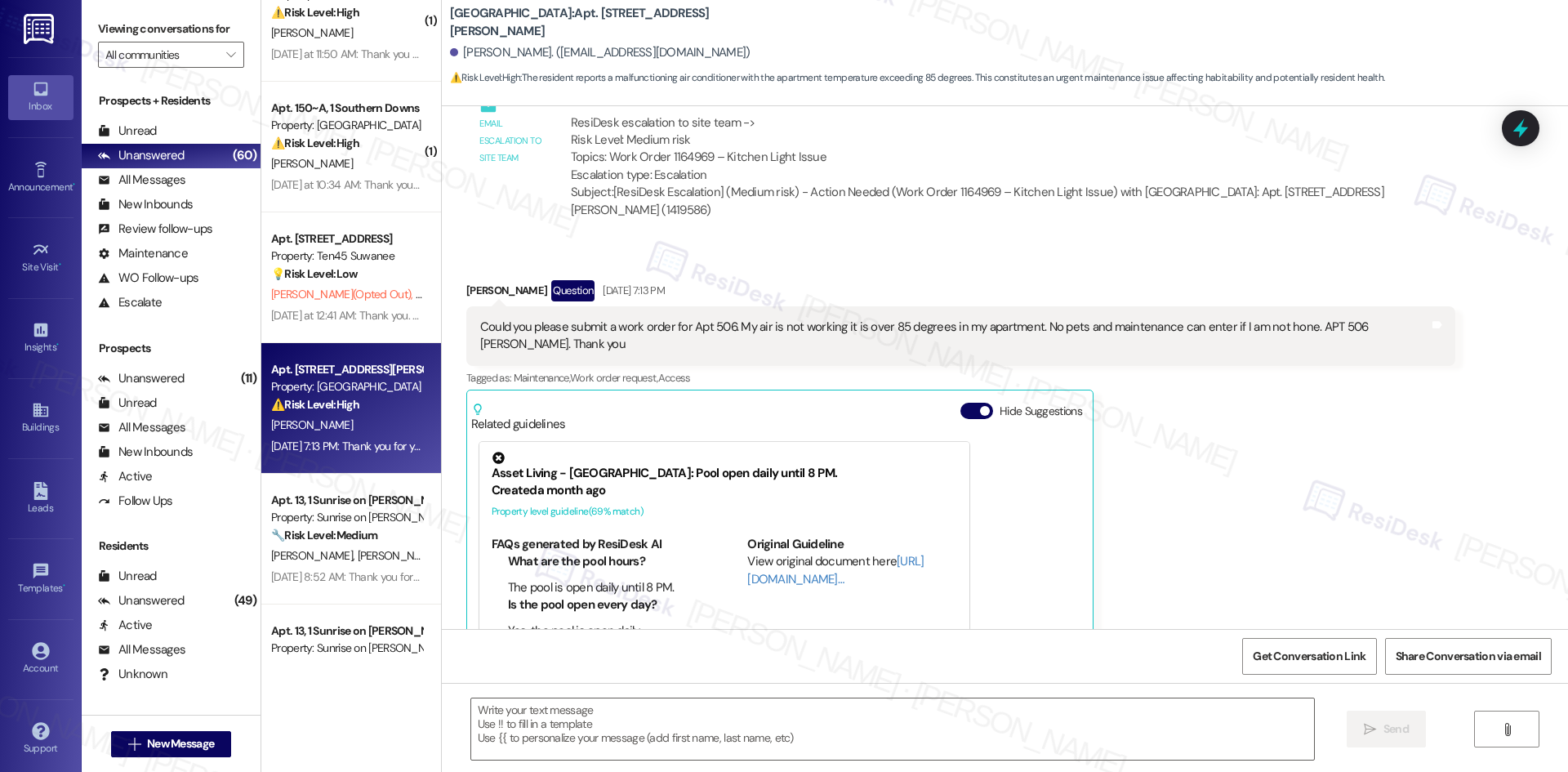
scroll to position [1068, 0]
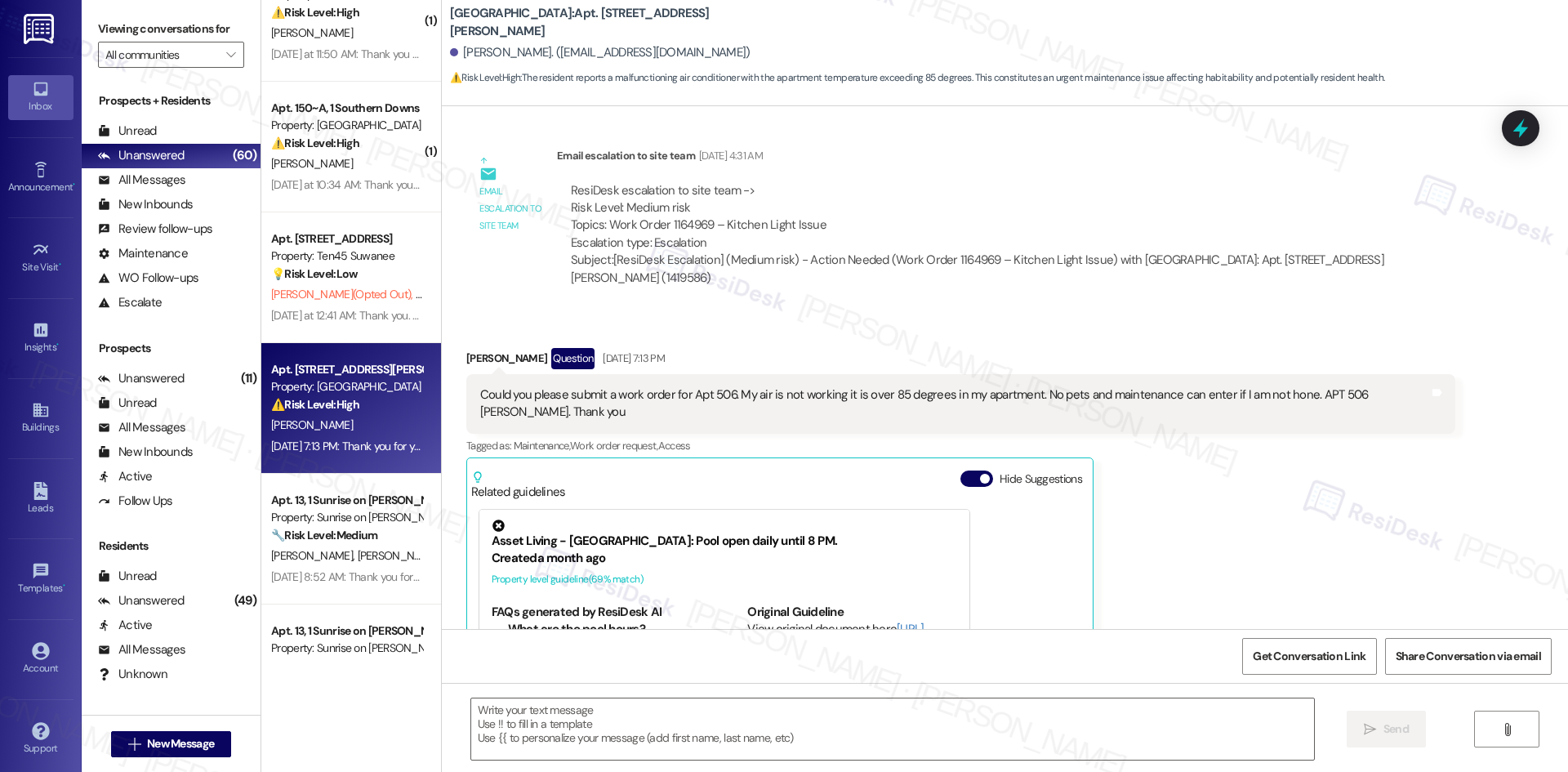
drag, startPoint x: 439, startPoint y: 314, endPoint x: 642, endPoint y: 391, distance: 217.1
click at [642, 391] on div "Received via SMS Pamela Jefferson Question Aug 21, 2025 at 7:13 PM Could you pl…" at bounding box center [1004, 569] width 1126 height 516
click at [642, 391] on div "Could you please submit a work order for Apt 506. My air is not working it is o…" at bounding box center [961, 404] width 988 height 60
drag, startPoint x: 439, startPoint y: 310, endPoint x: 666, endPoint y: 385, distance: 239.1
click at [666, 385] on div "Received via SMS Pamela Jefferson Question Aug 21, 2025 at 7:13 PM Could you pl…" at bounding box center [1004, 569] width 1126 height 516
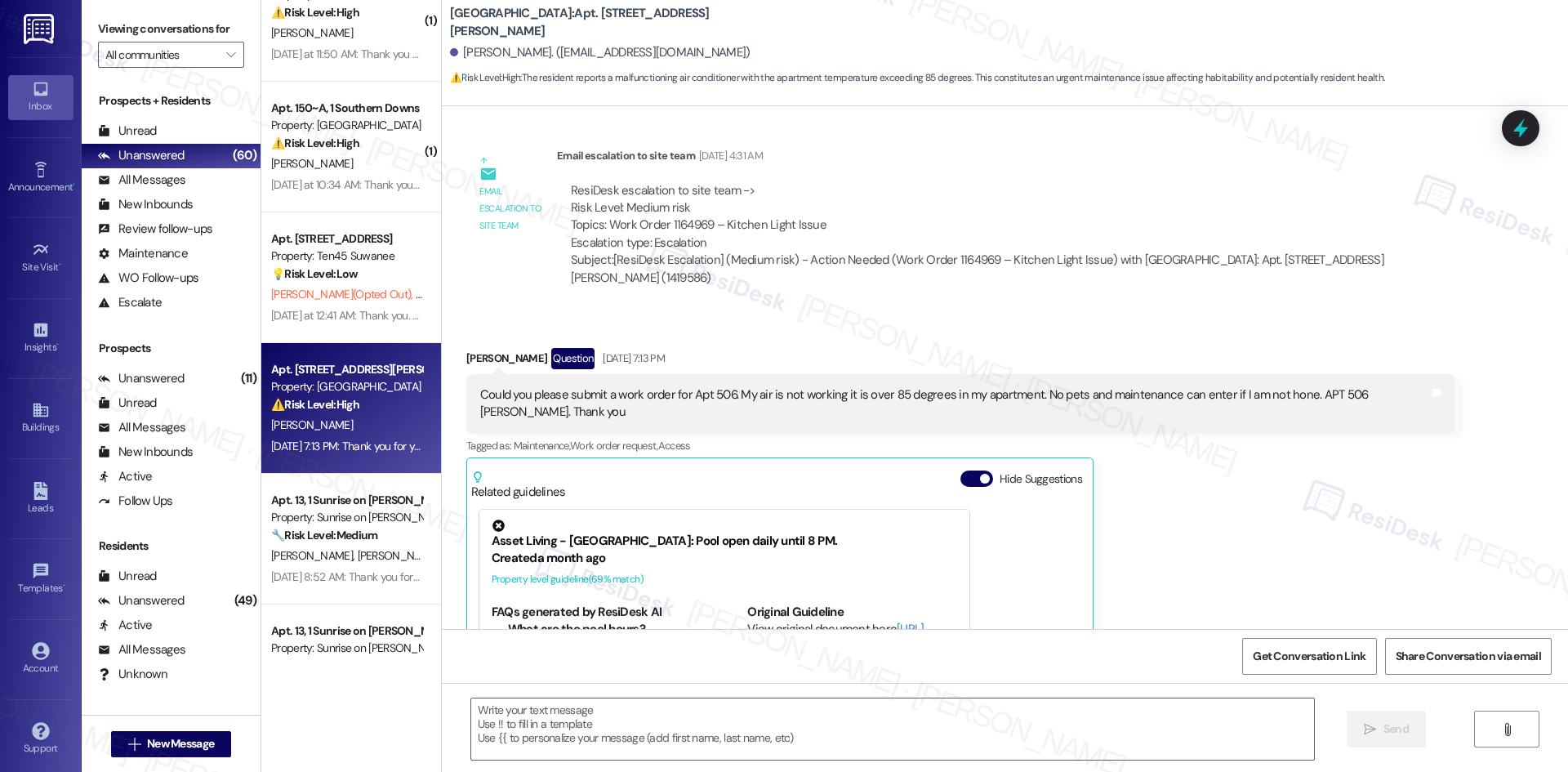
copy div "Pamela Jefferson Question Aug 21, 2025 at 7:13 PM Could you please submit a wor…"
click at [1159, 546] on div "Pamela Jefferson Question Aug 21, 2025 at 7:13 PM Could you please submit a wor…" at bounding box center [961, 581] width 988 height 467
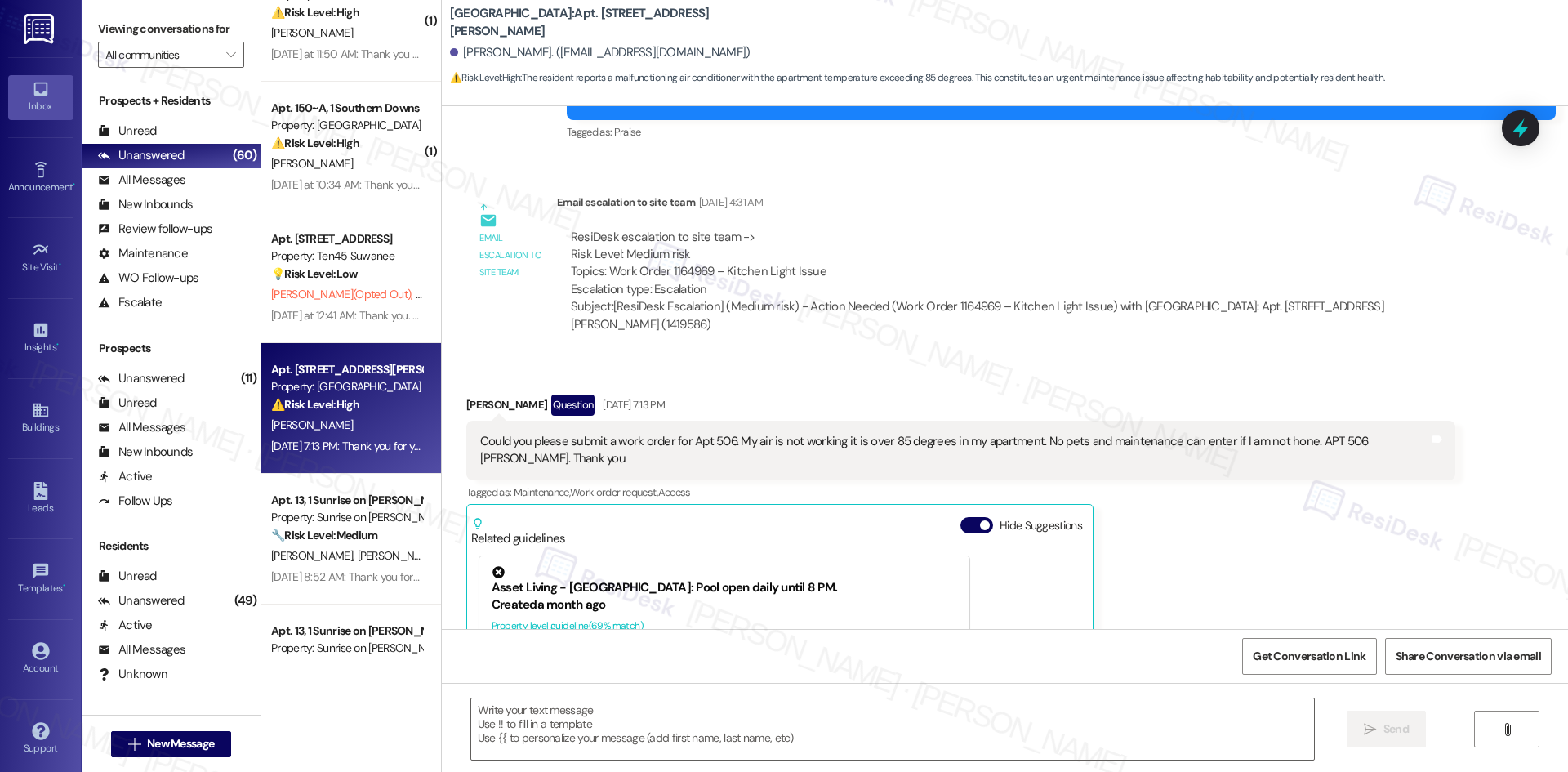
scroll to position [1232, 0]
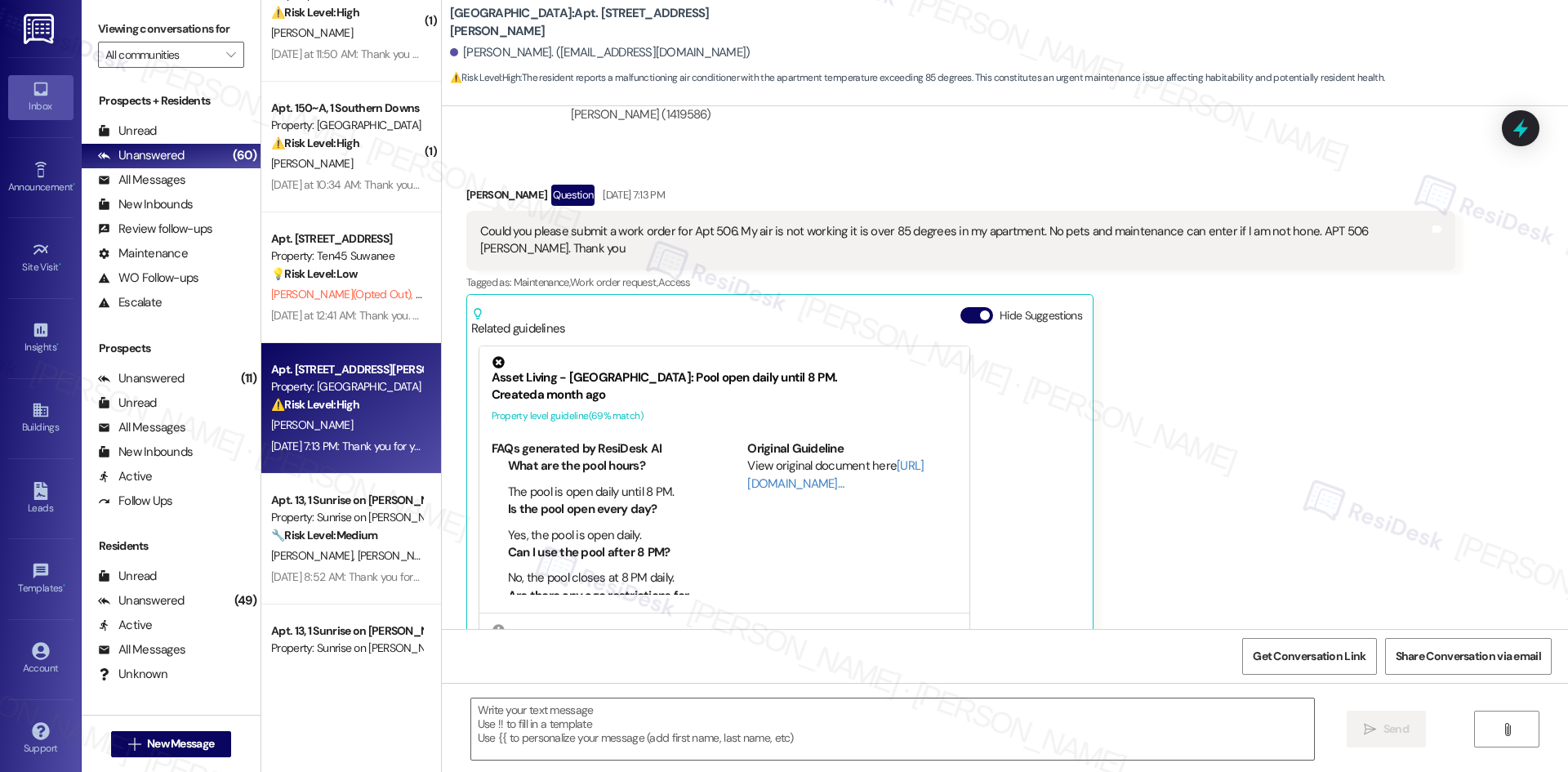
click at [1239, 367] on div "Pamela Jefferson Question Aug 21, 2025 at 7:13 PM Could you please submit a wor…" at bounding box center [961, 417] width 988 height 467
click at [1098, 458] on div "Pamela Jefferson Question Aug 21, 2025 at 7:13 PM Could you please submit a wor…" at bounding box center [961, 417] width 988 height 467
click at [1292, 367] on div "Pamela Jefferson Question Aug 21, 2025 at 7:13 PM Could you please submit a wor…" at bounding box center [961, 417] width 988 height 467
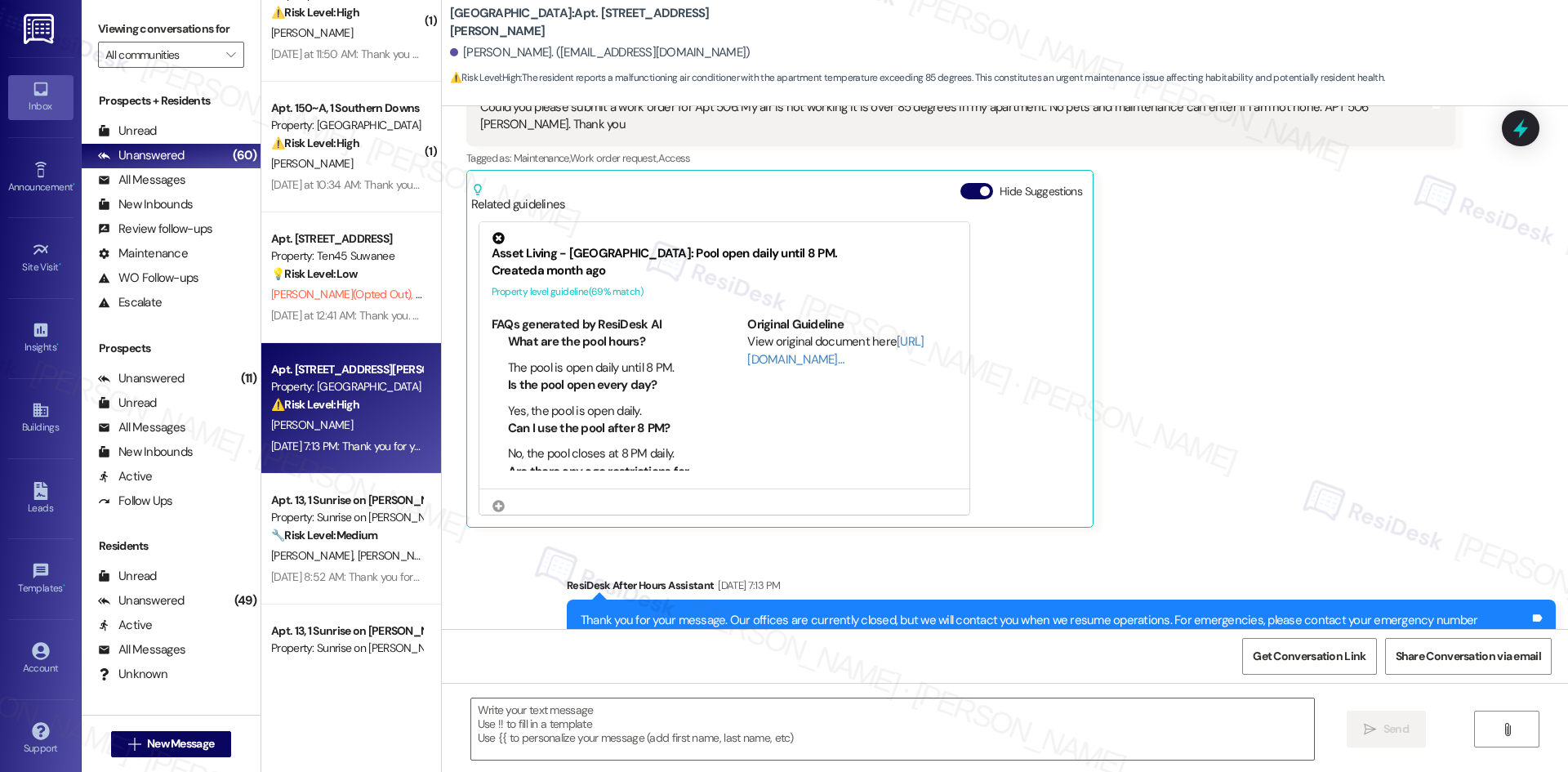
scroll to position [1371, 0]
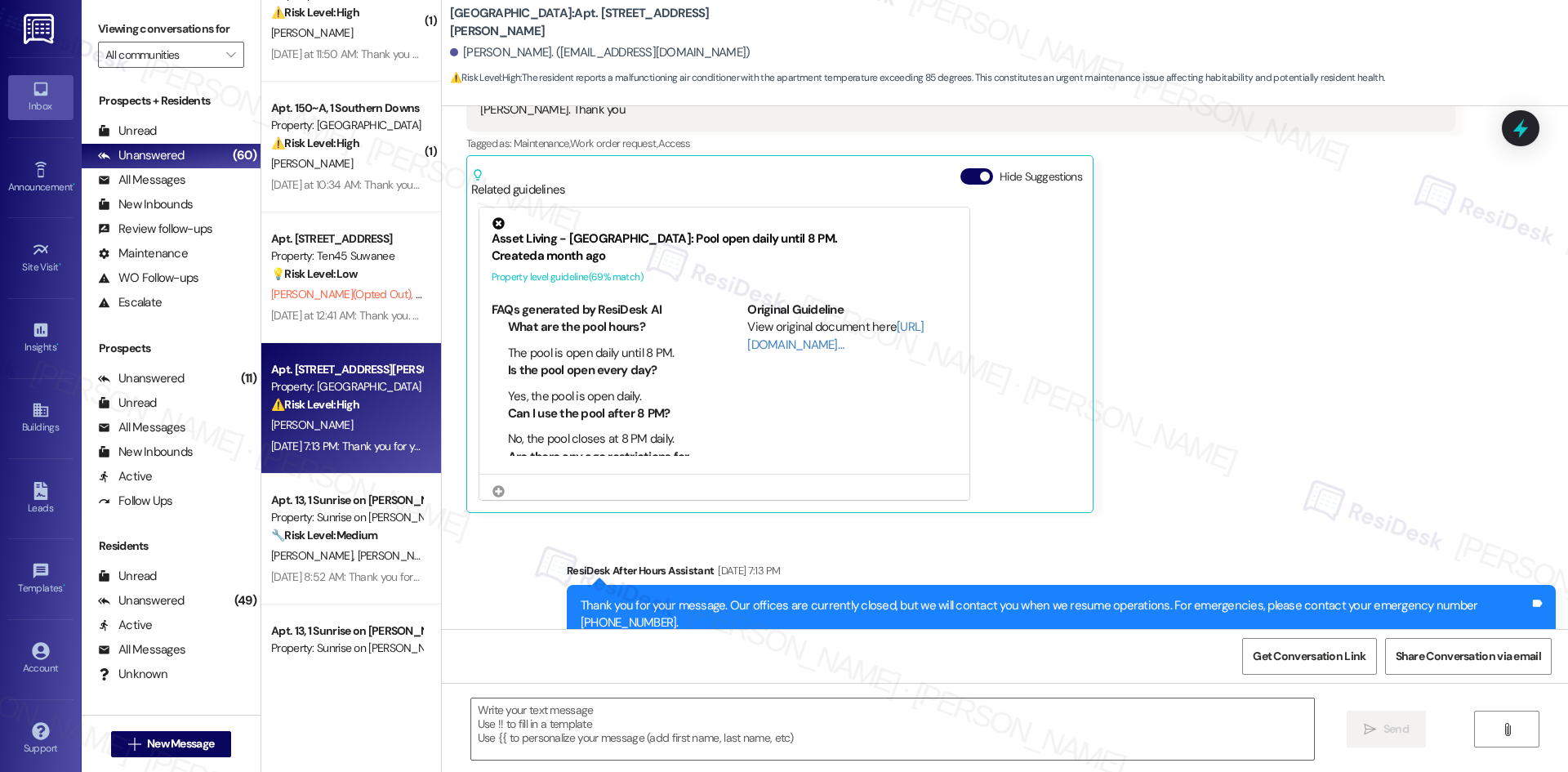
click at [1289, 394] on div "Pamela Jefferson Question Aug 21, 2025 at 7:13 PM Could you please submit a wor…" at bounding box center [961, 279] width 988 height 467
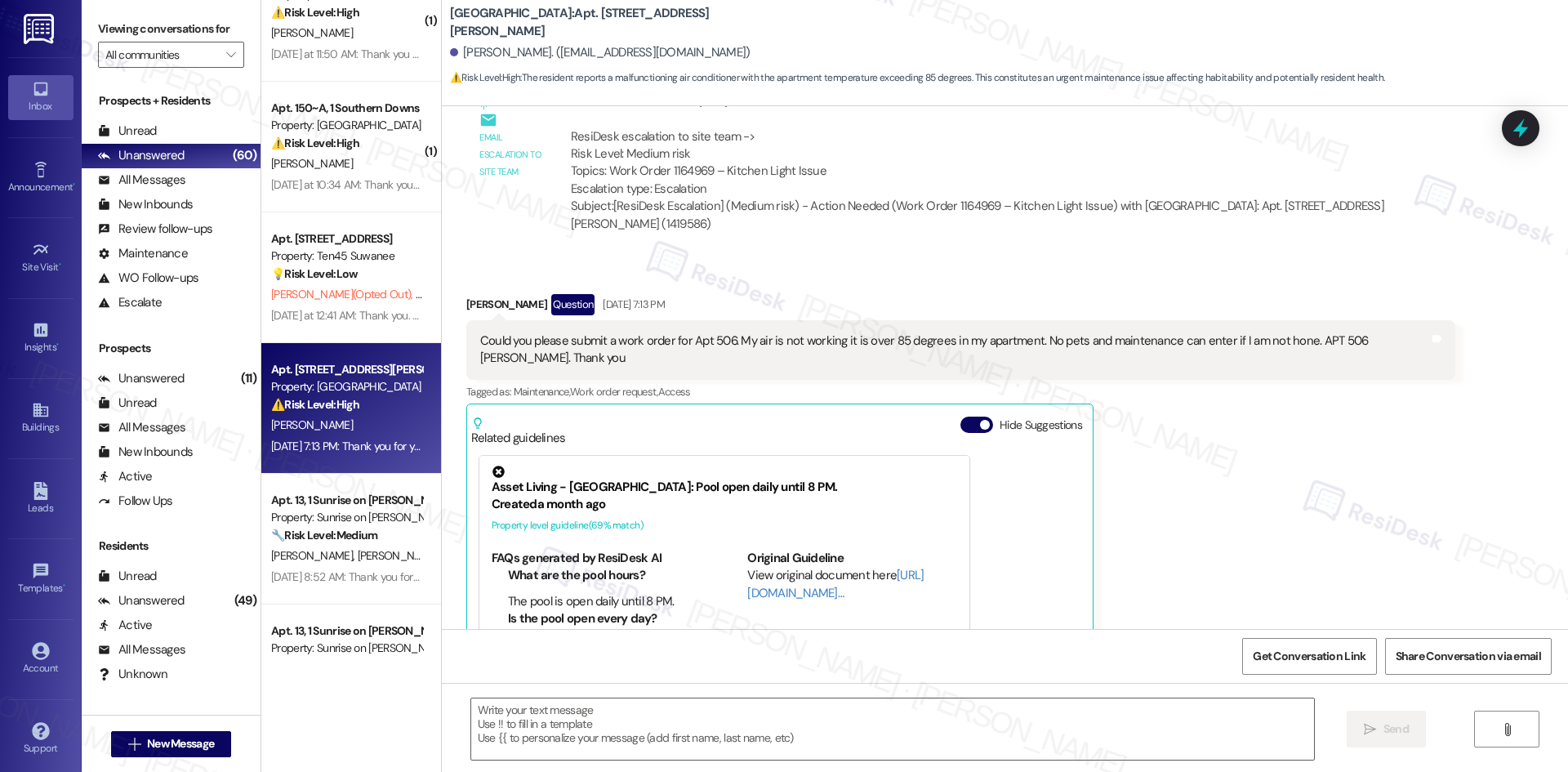
scroll to position [1044, 0]
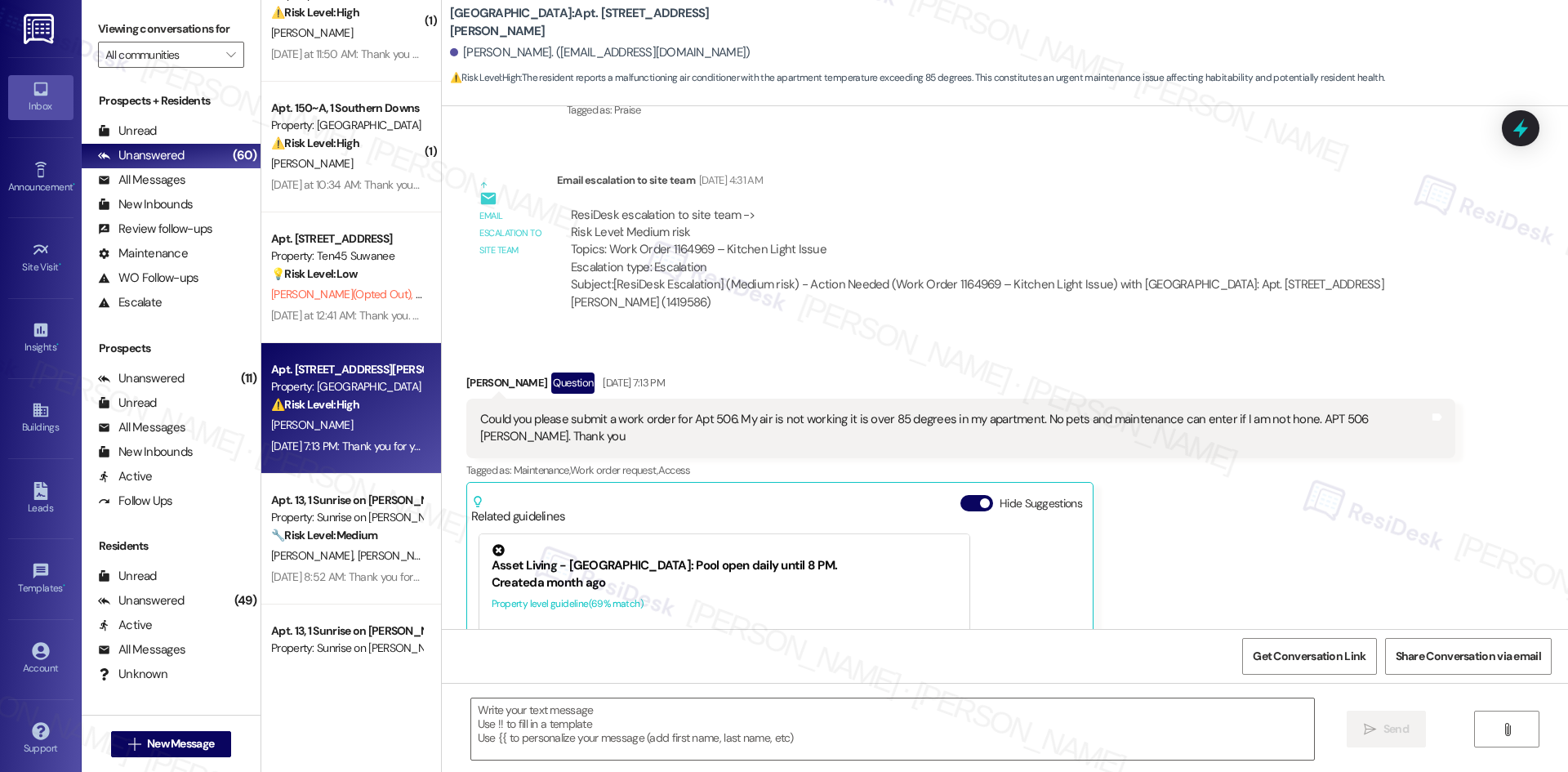
drag, startPoint x: 451, startPoint y: 344, endPoint x: 632, endPoint y: 406, distance: 191.3
click at [632, 406] on div "Received via SMS Pamela Jefferson Question Aug 21, 2025 at 7:13 PM Could you pl…" at bounding box center [960, 606] width 1013 height 492
copy div "Pamela Jefferson Question Aug 21, 2025 at 7:13 PM Could you please submit a wor…"
click at [894, 172] on div "Email escalation to site team Aug 08, 2025 at 4:31 AM" at bounding box center [1006, 183] width 898 height 23
click at [620, 727] on textarea at bounding box center [892, 728] width 843 height 61
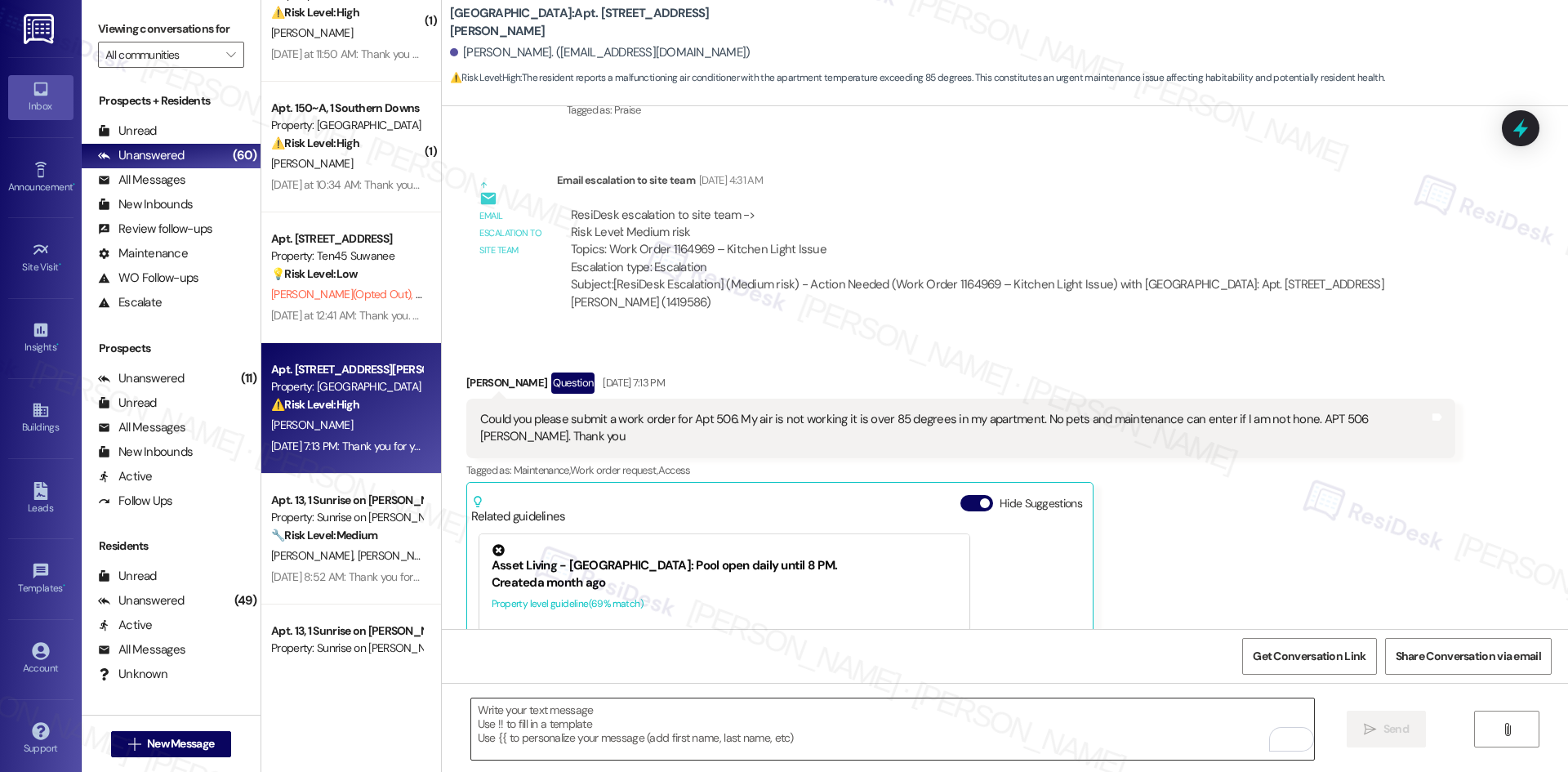
click at [596, 719] on textarea "To enrich screen reader interactions, please activate Accessibility in Grammarl…" at bounding box center [892, 728] width 843 height 61
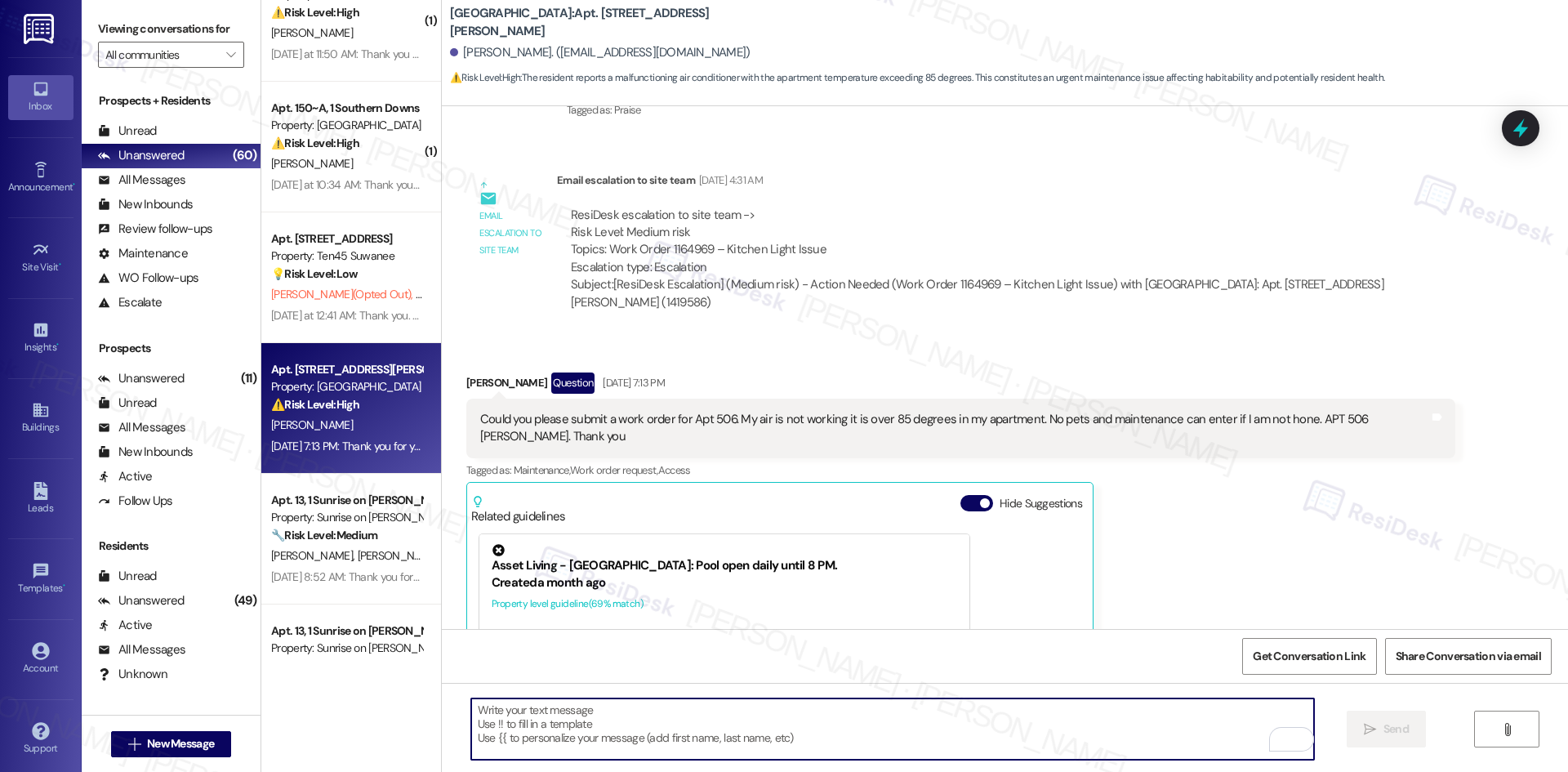
paste textarea "Hi Pamela, thank you for letting us know and for providing permission for maint…"
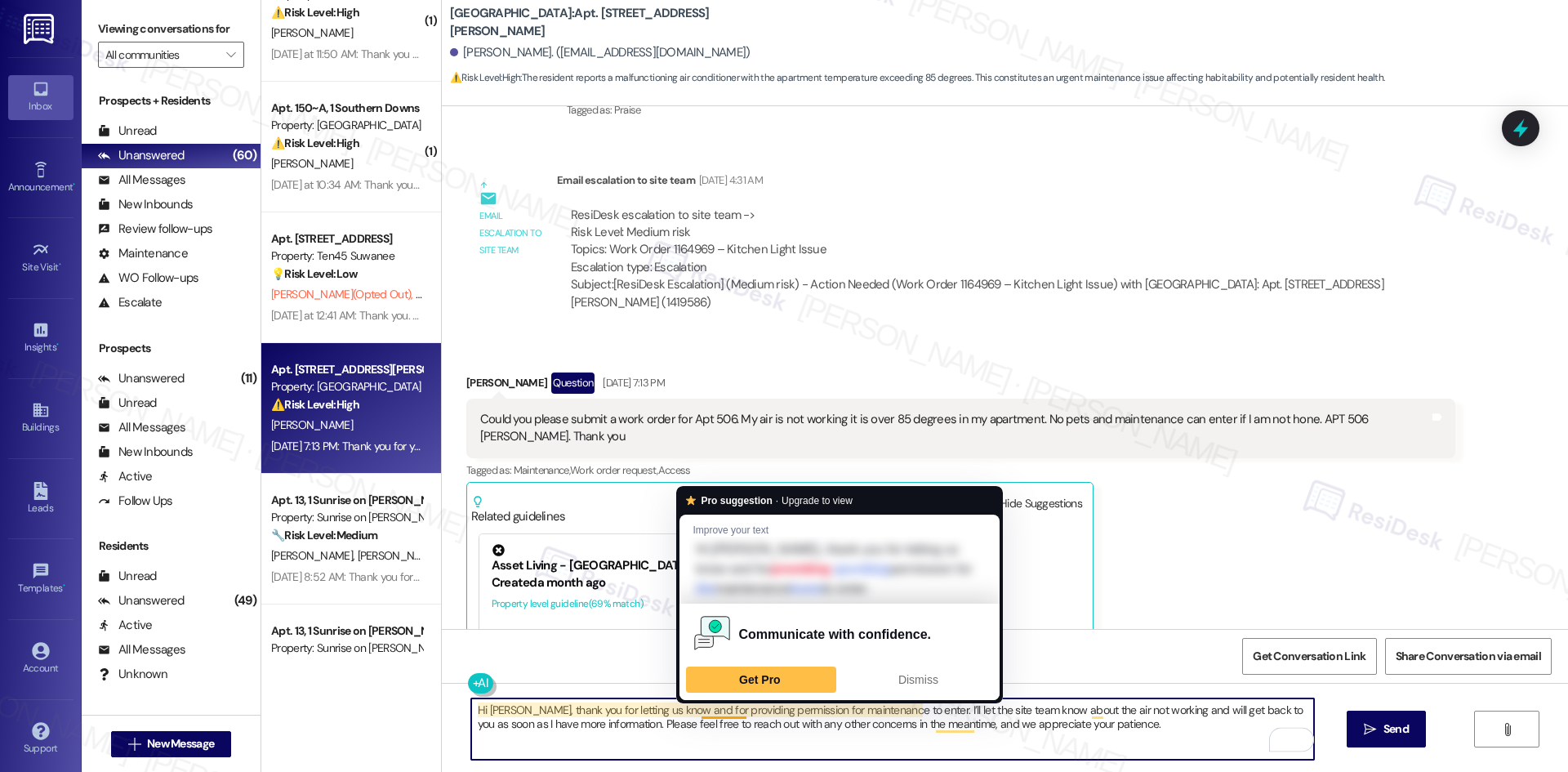
click at [704, 714] on textarea "Hi Pamela, thank you for letting us know and for providing permission for maint…" at bounding box center [892, 728] width 843 height 61
click at [919, 673] on span "Dismiss" at bounding box center [918, 679] width 40 height 13
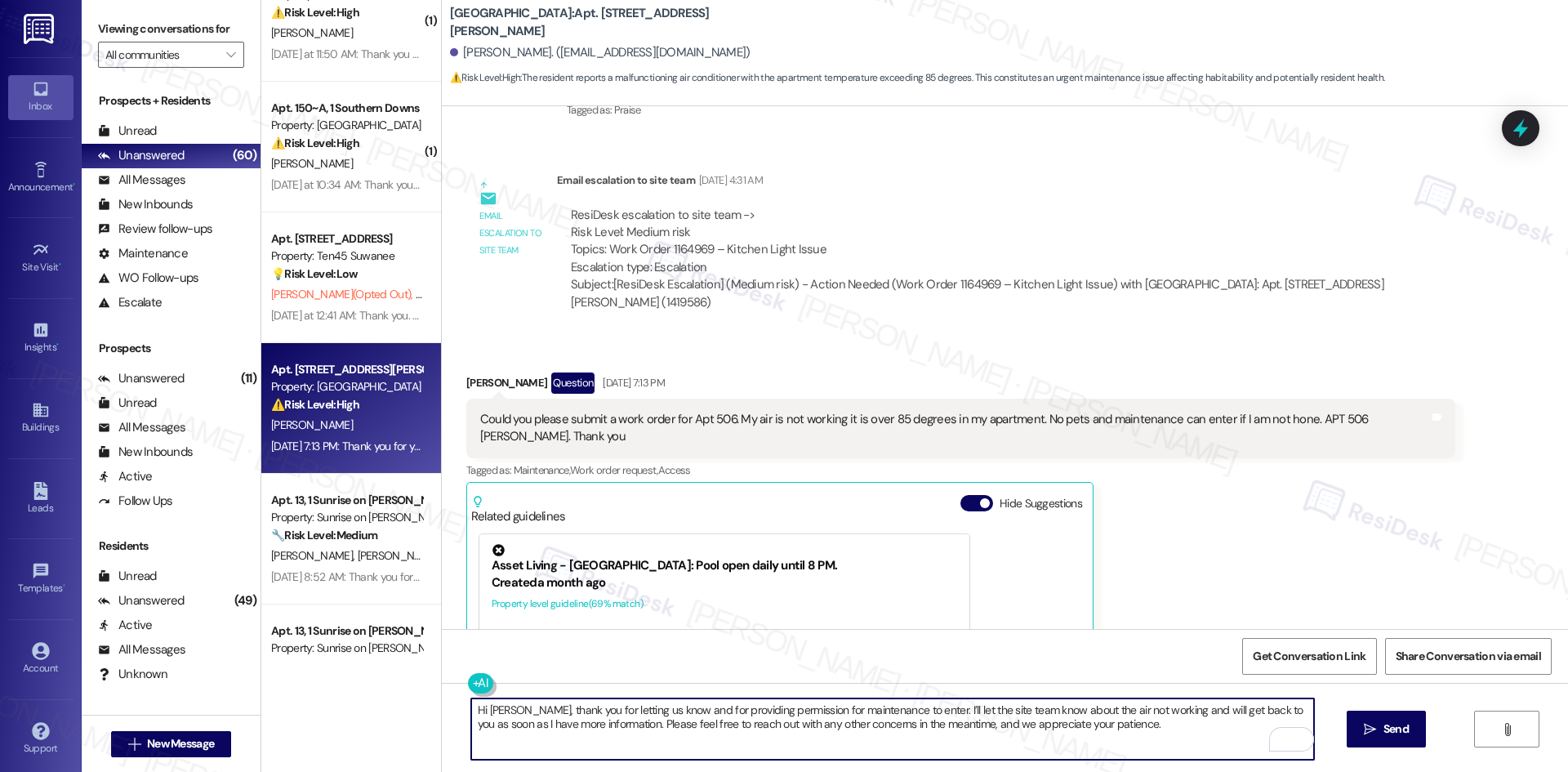
click at [712, 704] on textarea "Hi Pamela, thank you for letting us know and for providing permission for maint…" at bounding box center [892, 728] width 843 height 61
click at [734, 716] on textarea "Hi Pamela, thank you for letting us know and for giving permission for maintena…" at bounding box center [892, 728] width 843 height 61
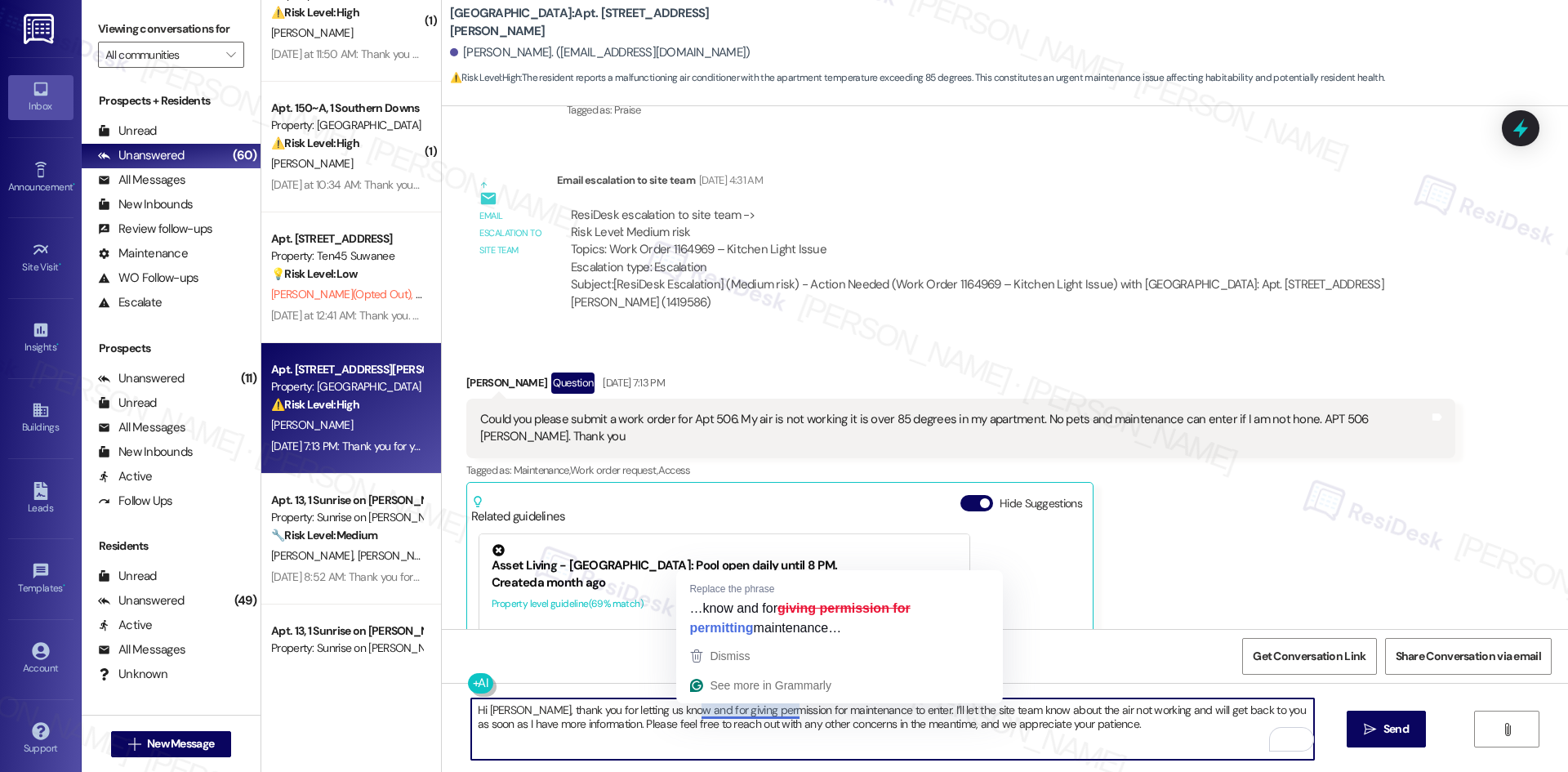
click at [729, 711] on textarea "Hi Pamela, thank you for letting us know and for giving permission for maintena…" at bounding box center [892, 728] width 843 height 61
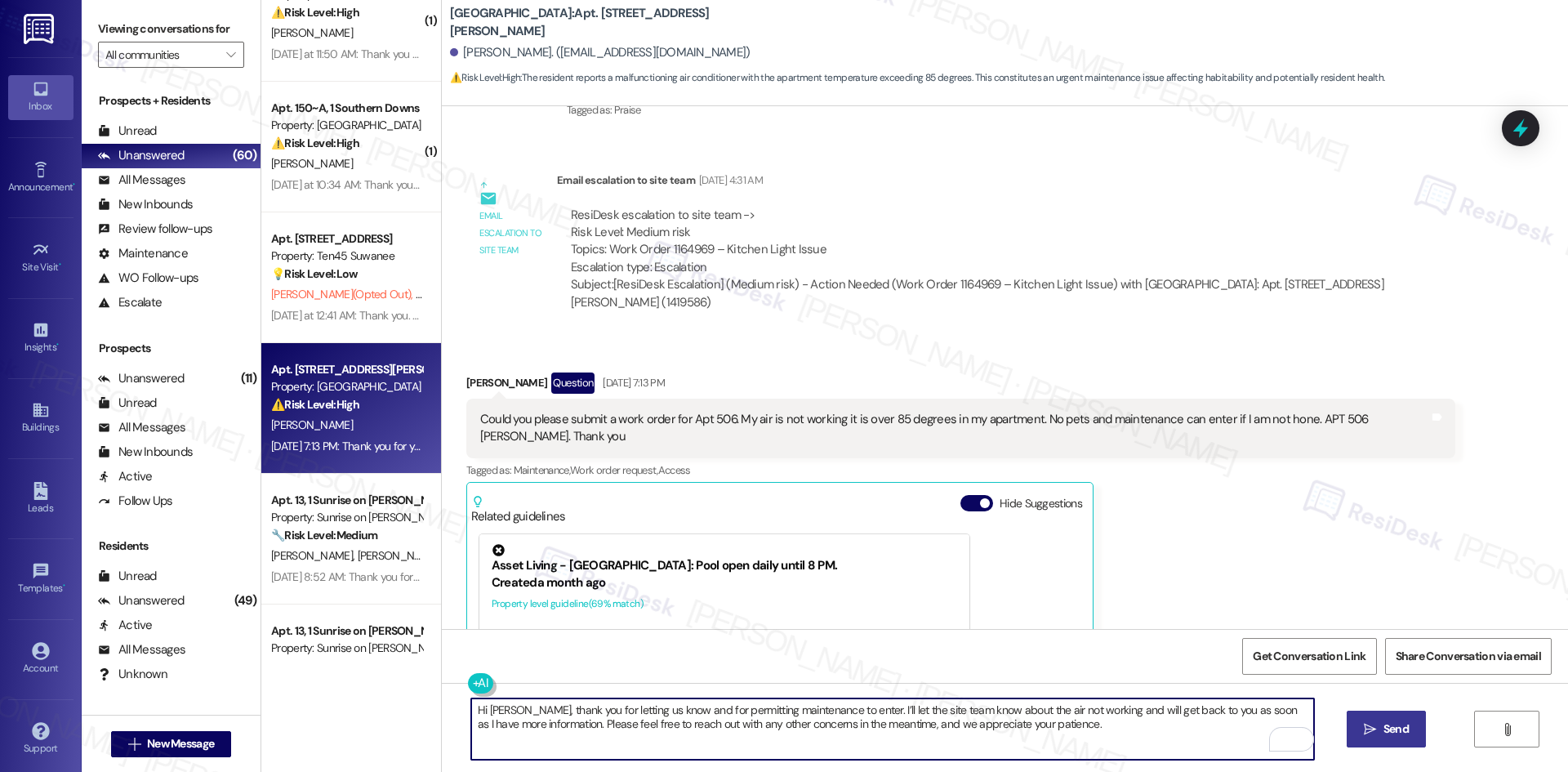
type textarea "Hi [PERSON_NAME], thank you for letting us know and for permitting maintenance …"
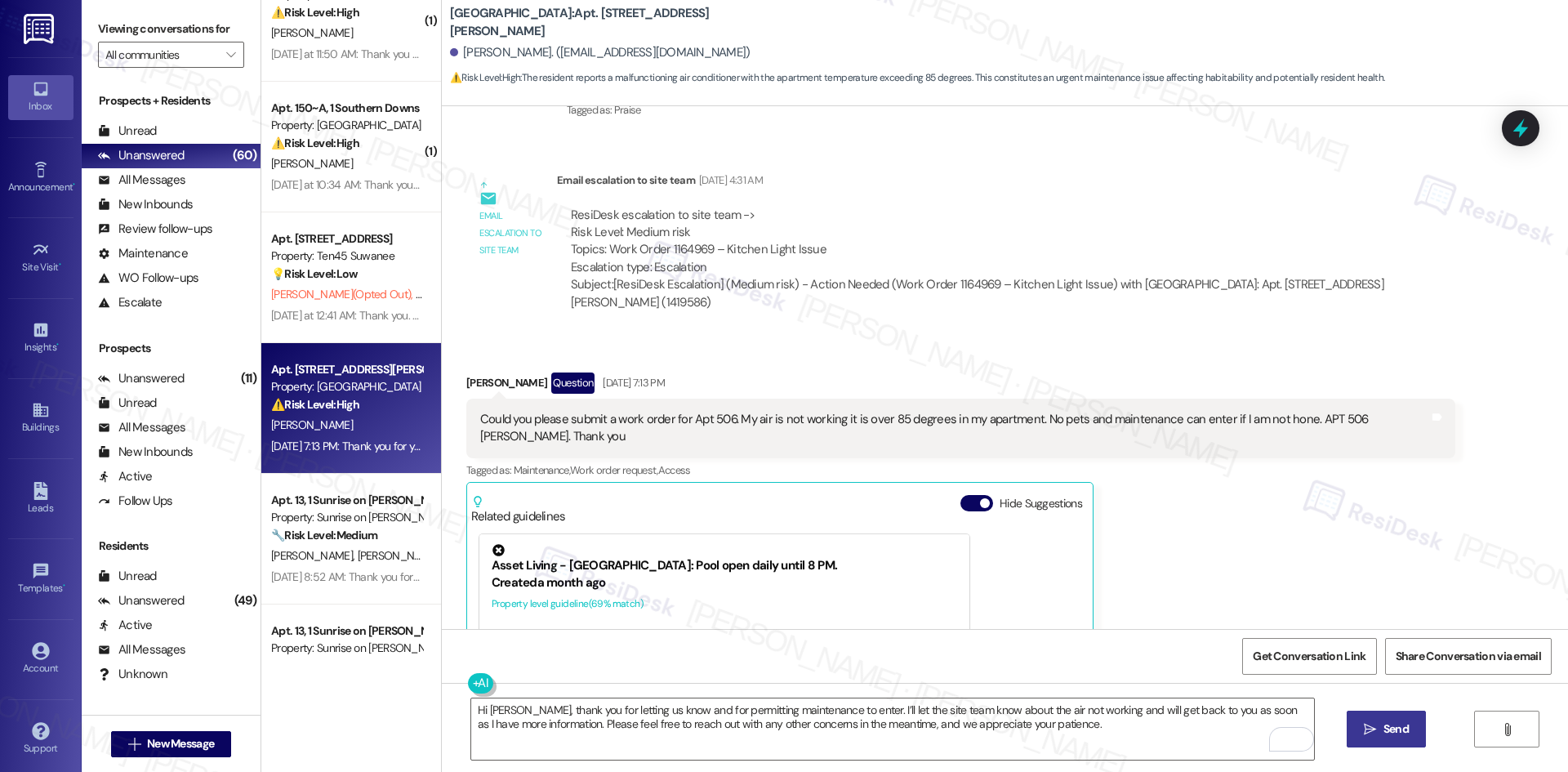
click at [1367, 727] on icon "" at bounding box center [1370, 729] width 12 height 13
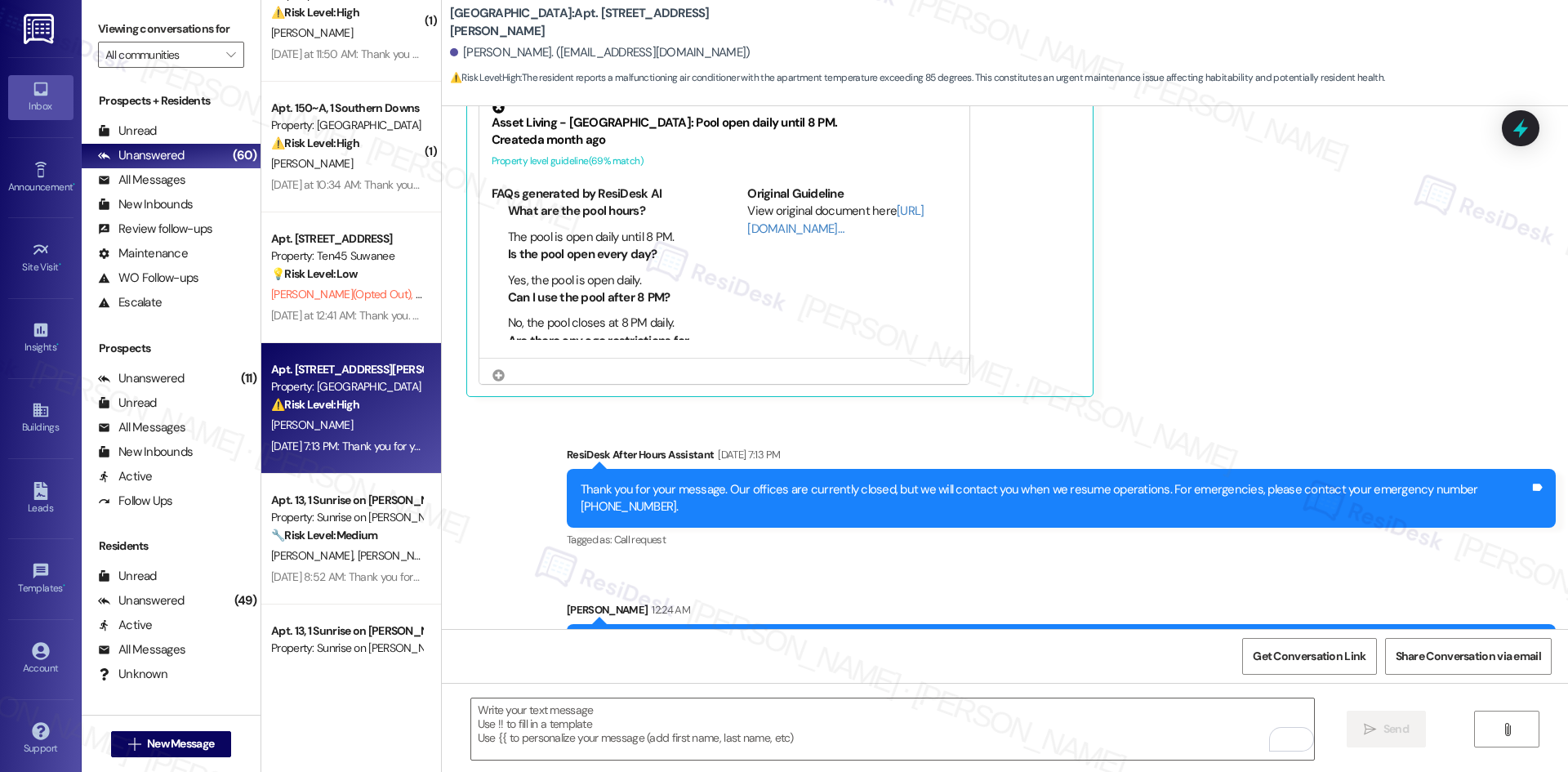
scroll to position [1501, 0]
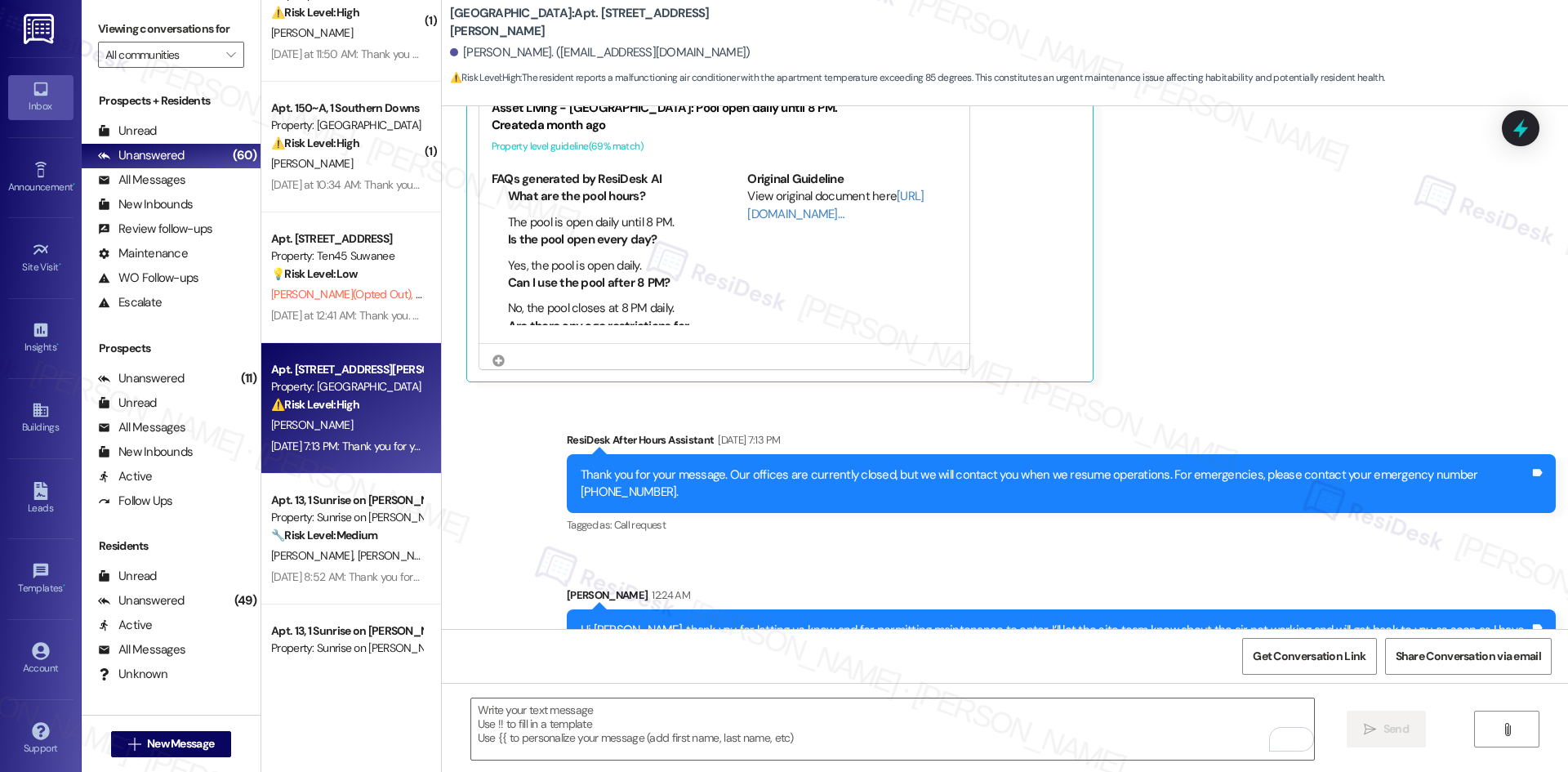
click at [1416, 325] on div "Pamela Jefferson Question Aug 21, 2025 at 7:13 PM Could you please submit a wor…" at bounding box center [961, 148] width 988 height 467
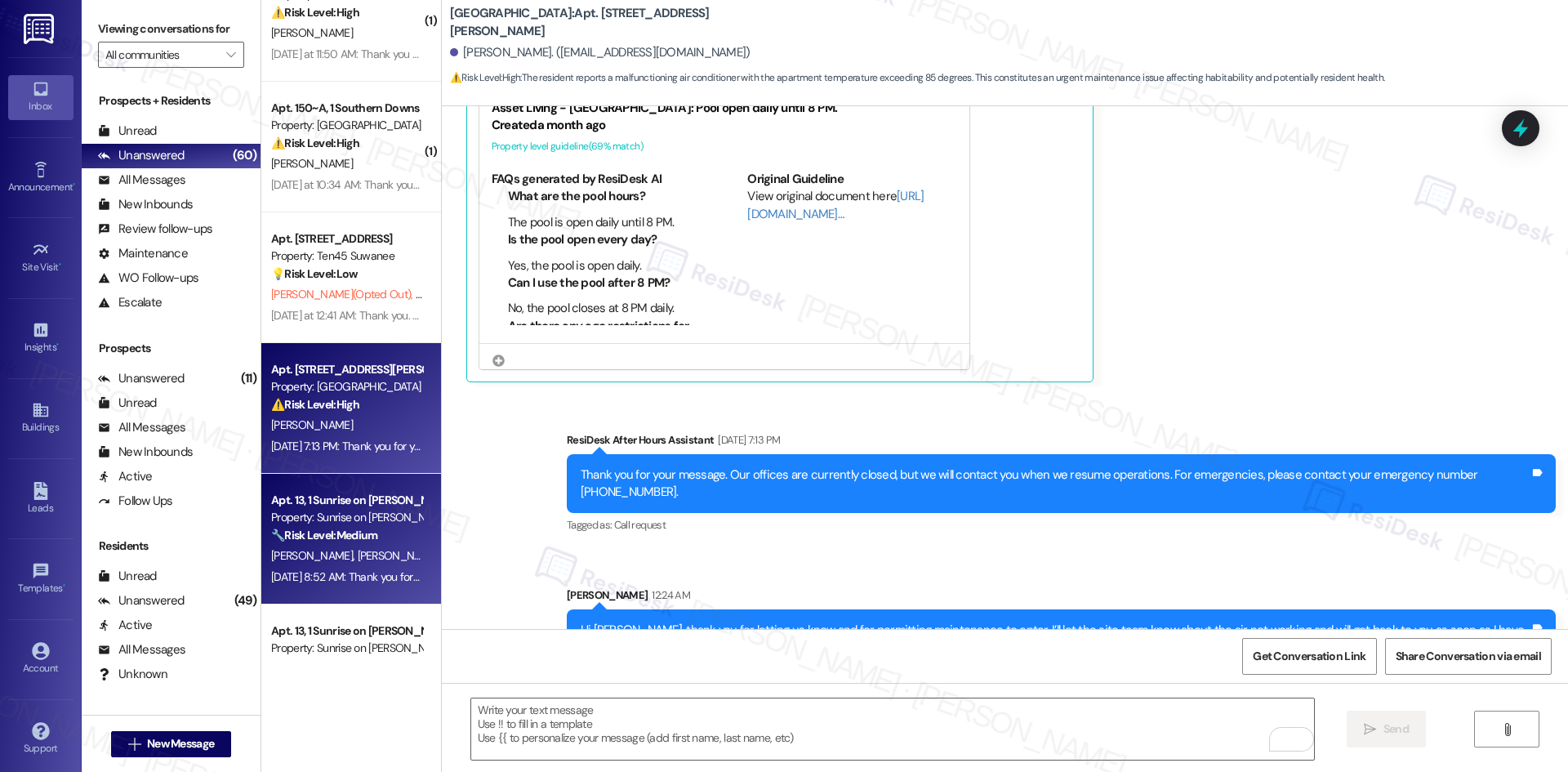
click at [357, 549] on span "S. Rangel" at bounding box center [398, 555] width 82 height 15
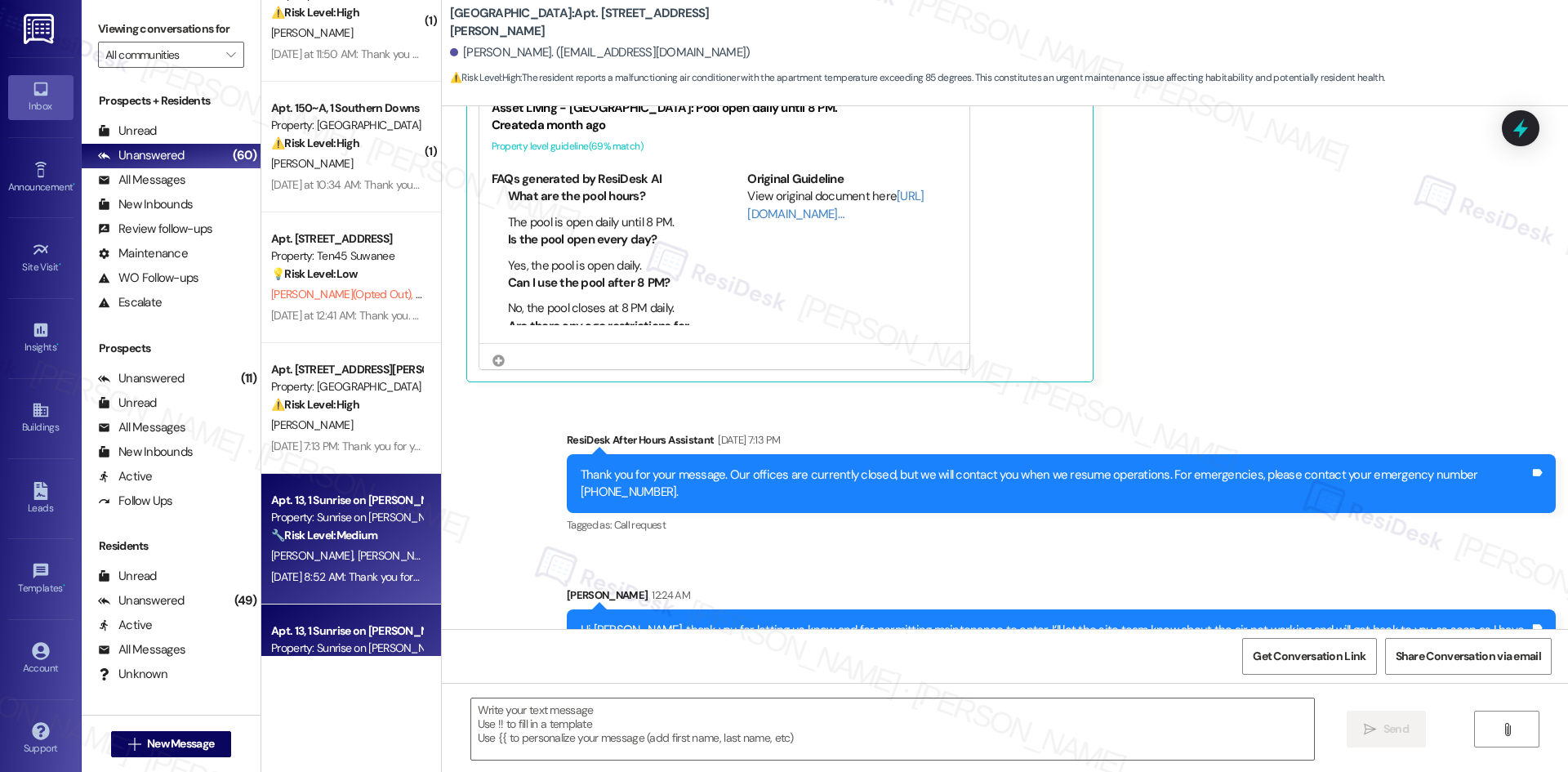
type textarea "Fetching suggested responses. Please feel free to read through the conversation…"
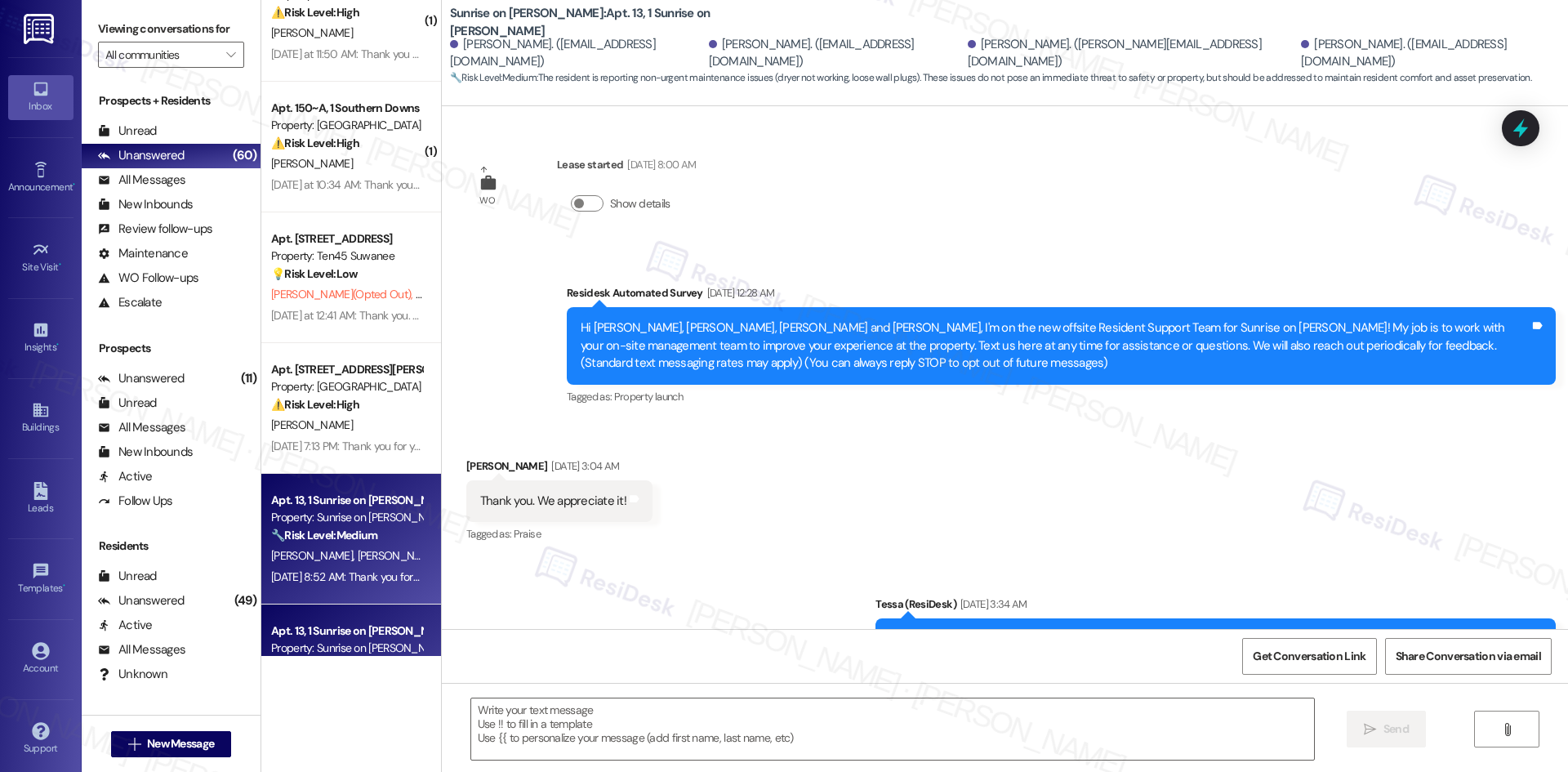
scroll to position [1648, 0]
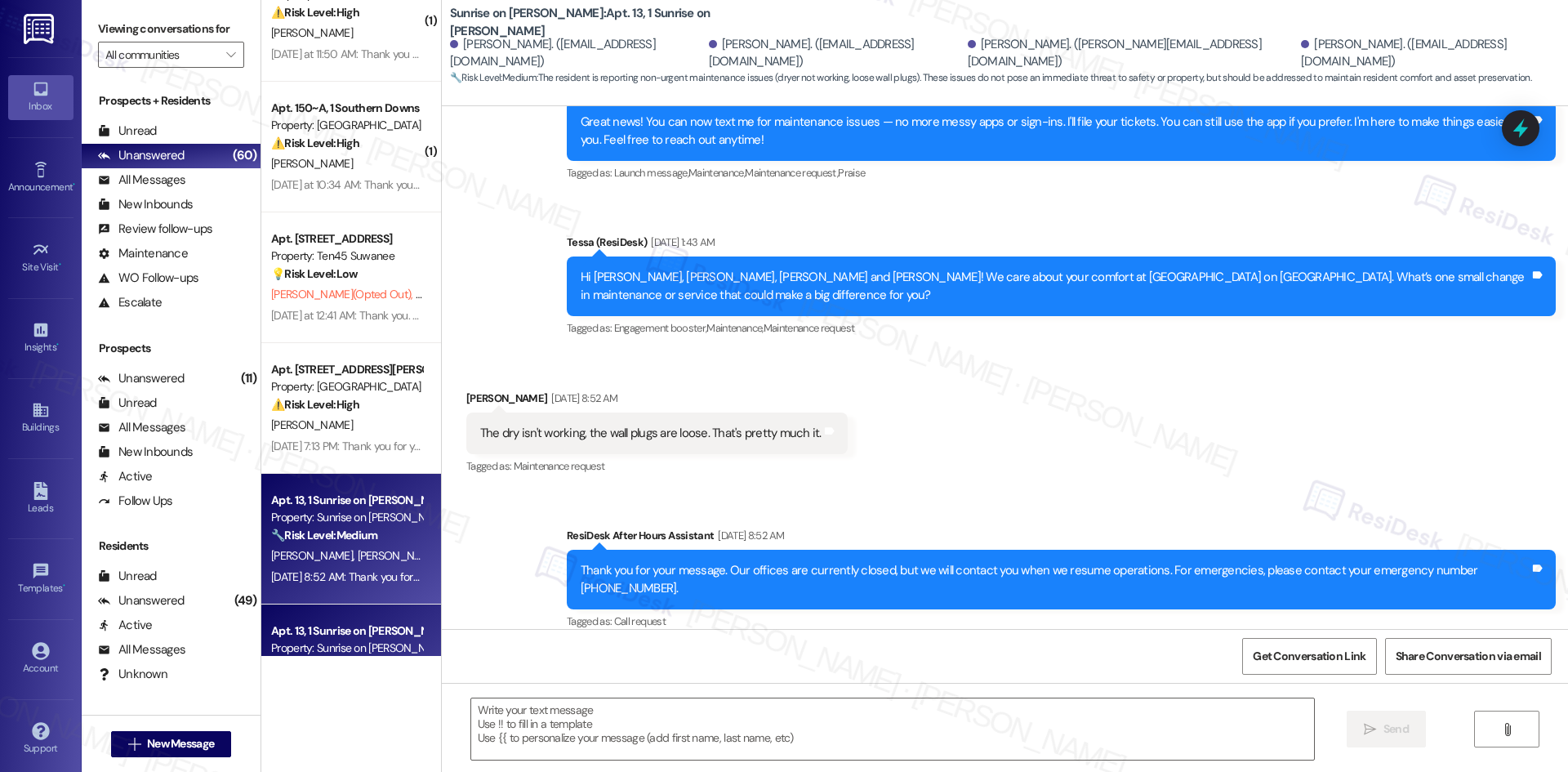
type textarea "Fetching suggested responses. Please feel free to read through the conversation…"
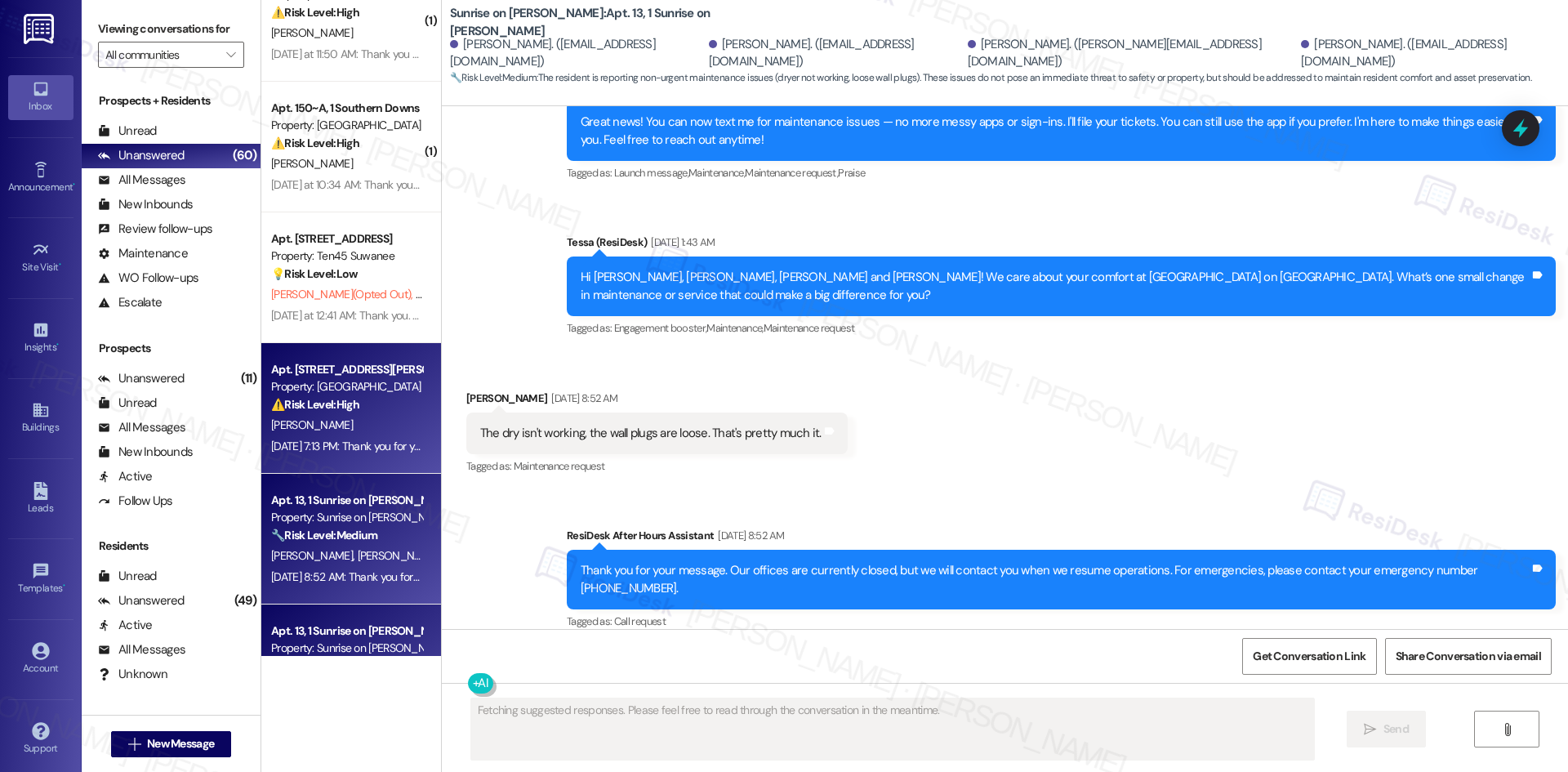
click at [355, 418] on div "P. Jefferson" at bounding box center [346, 425] width 154 height 21
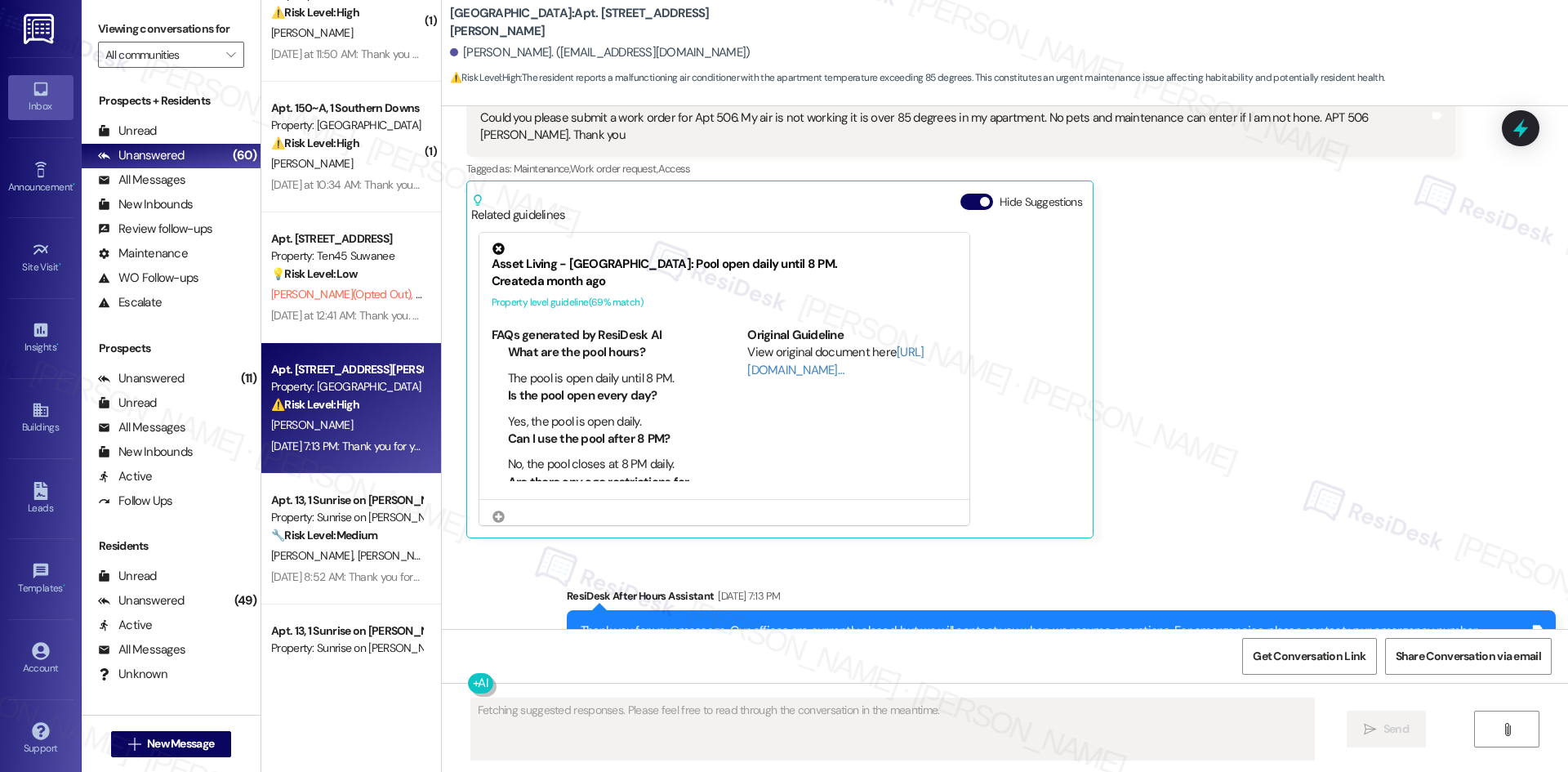
scroll to position [1280, 0]
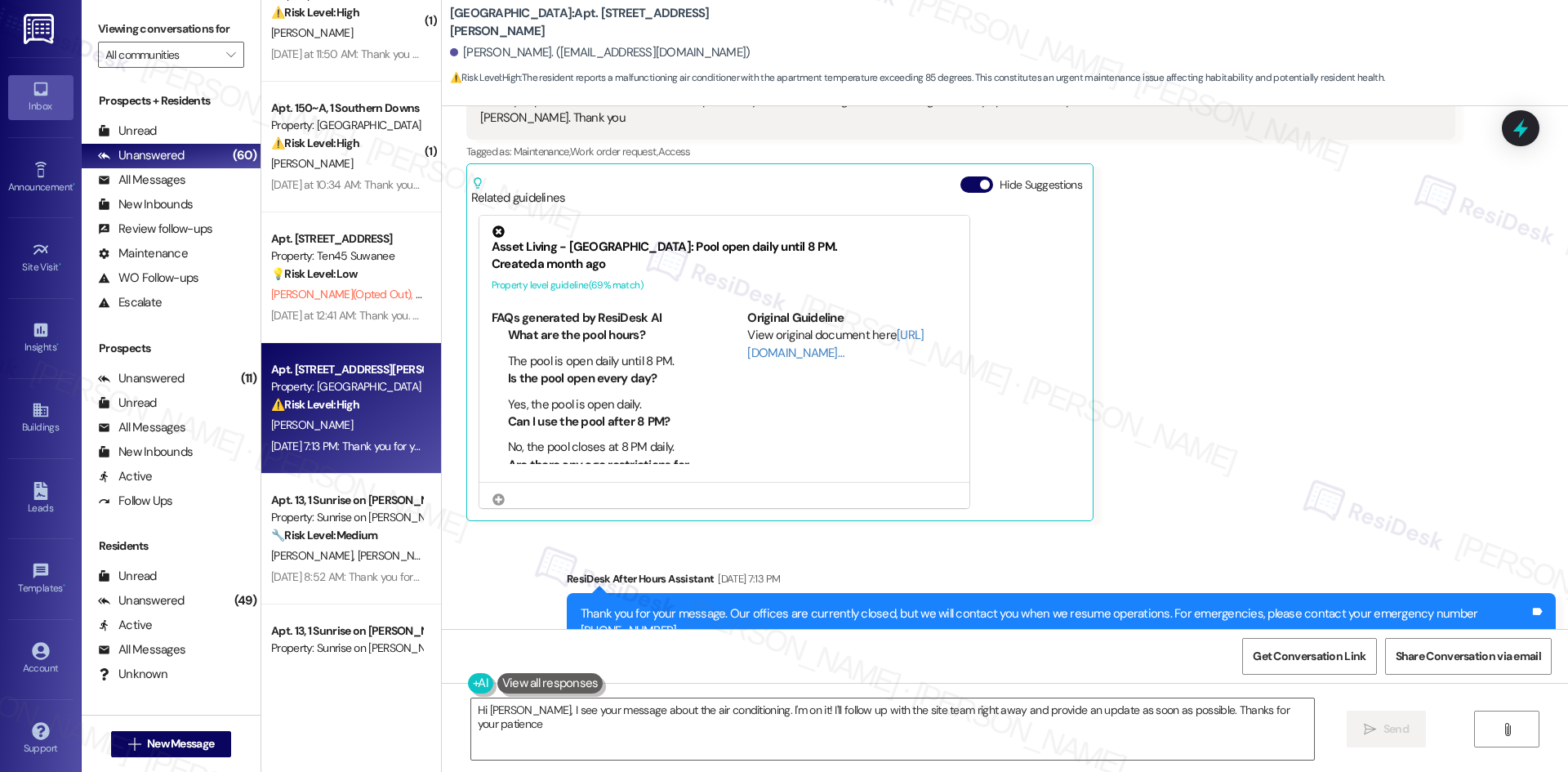
type textarea "Hi Pamela, I see your message about the air conditioning. I'm on it! I'll follo…"
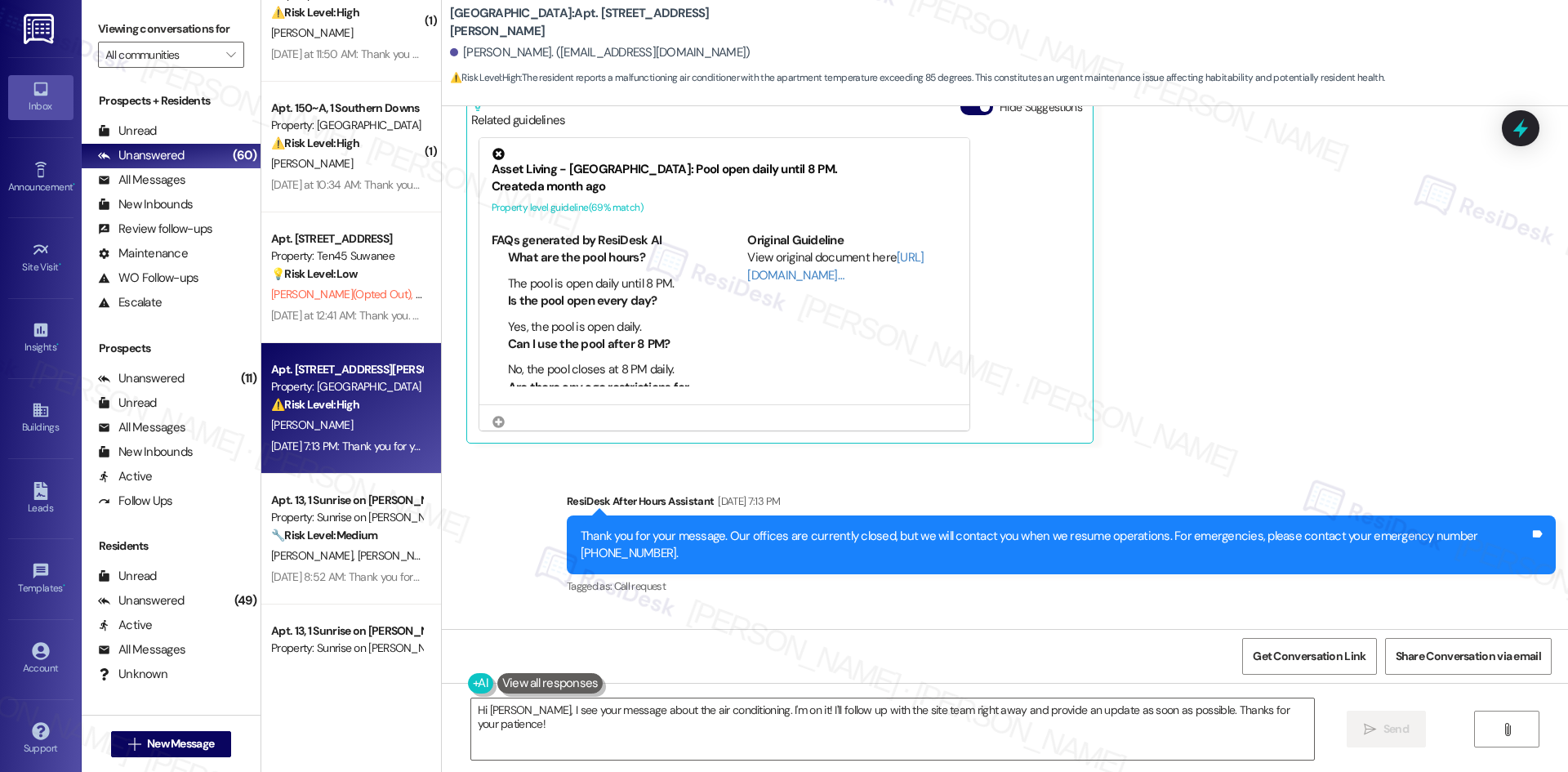
scroll to position [1525, 0]
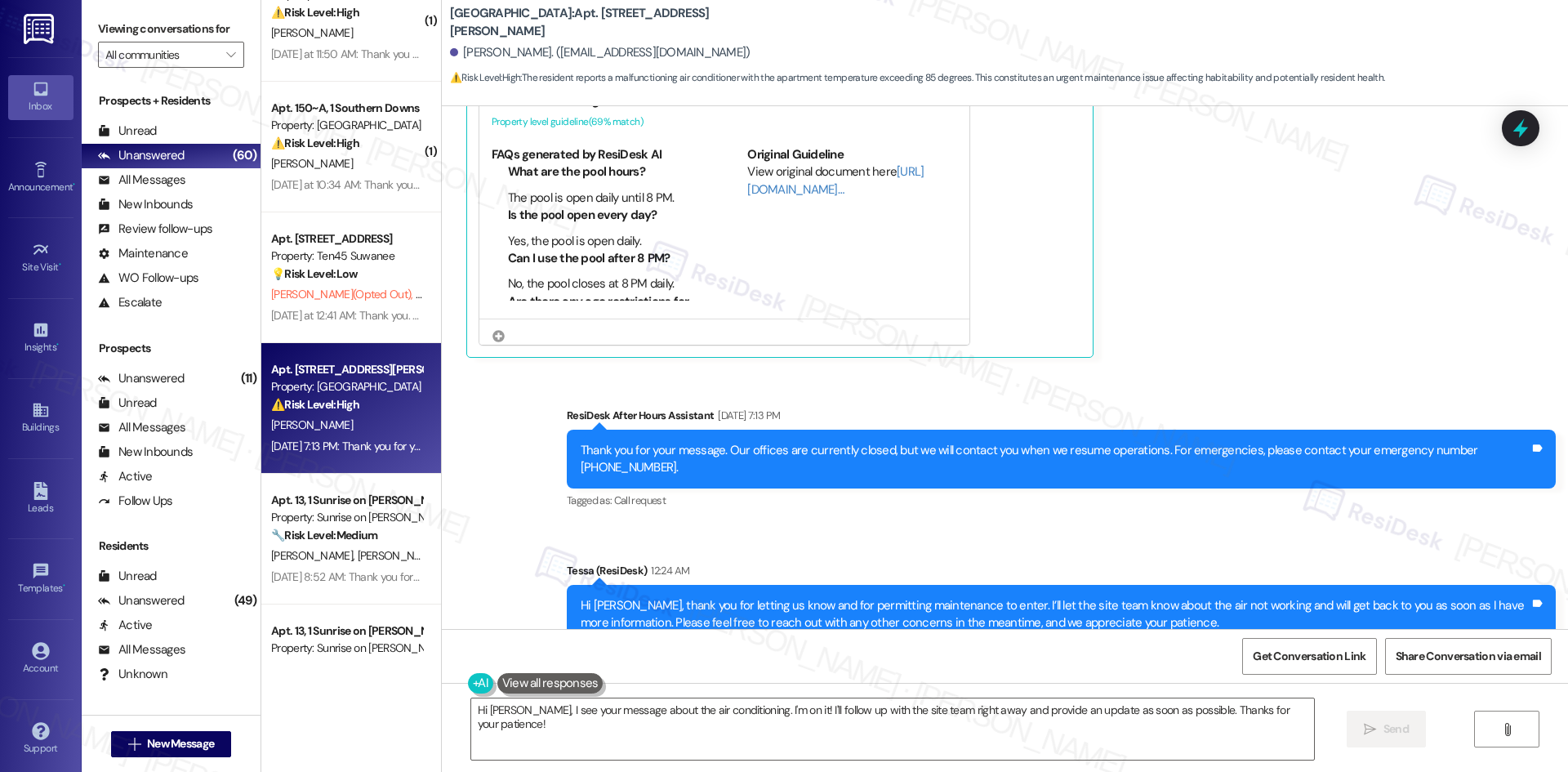
click at [1239, 315] on div "Pamela Jefferson Question Aug 21, 2025 at 7:13 PM Could you please submit a wor…" at bounding box center [961, 123] width 988 height 467
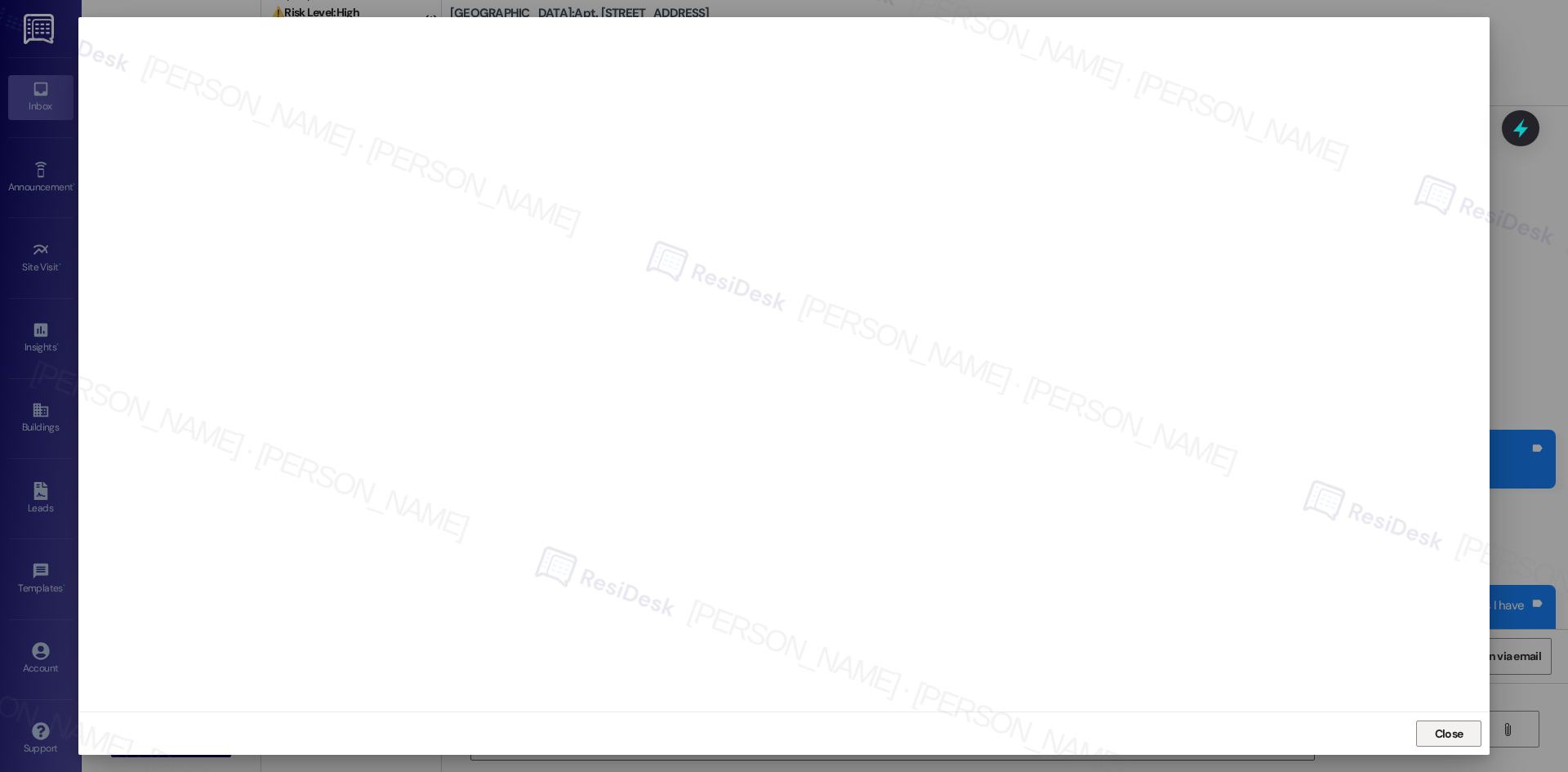
click at [1461, 744] on span "Close" at bounding box center [1449, 733] width 35 height 24
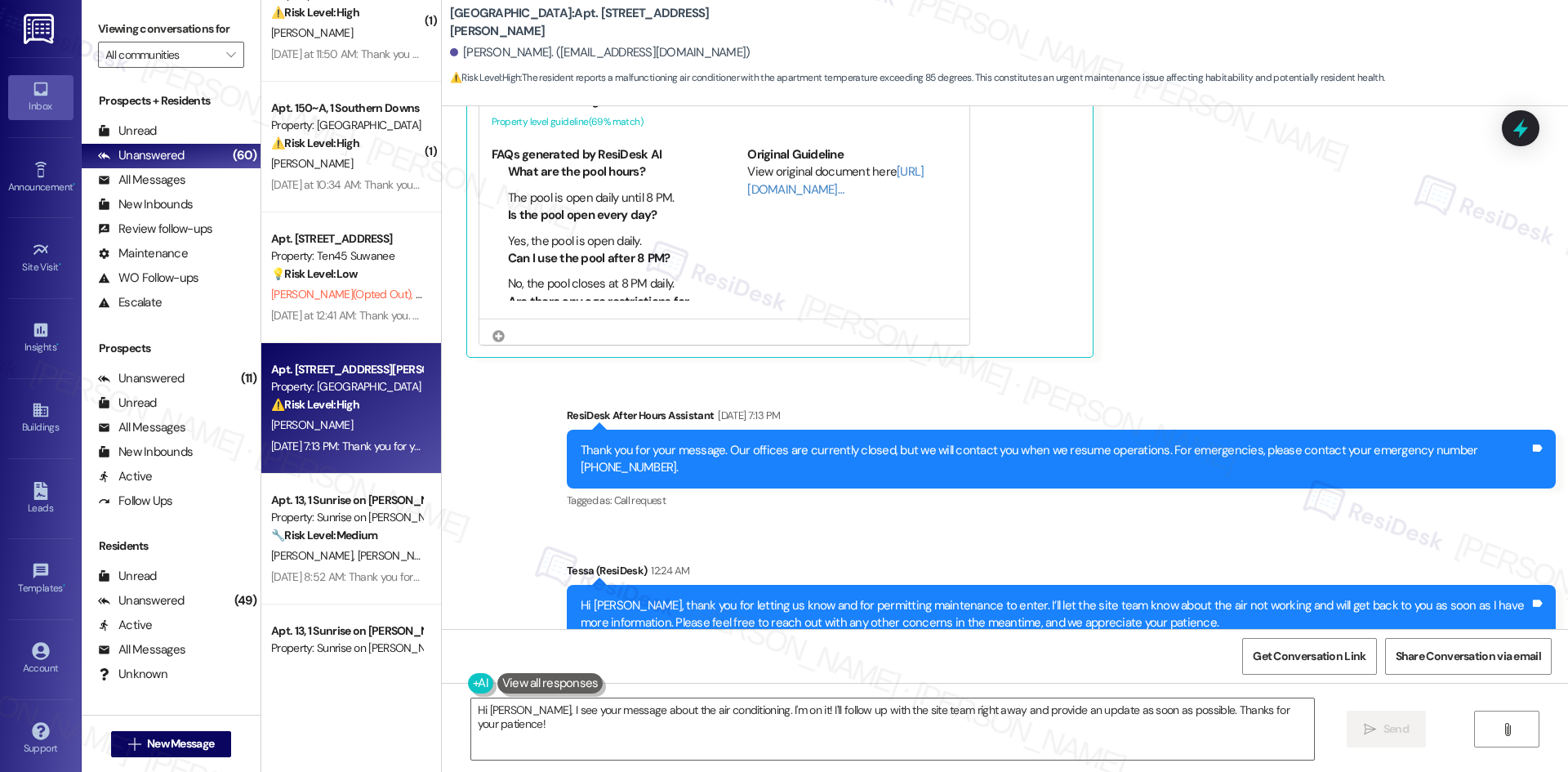
click at [1313, 314] on div "Pamela Jefferson Question Aug 21, 2025 at 7:13 PM Could you please submit a wor…" at bounding box center [961, 123] width 988 height 467
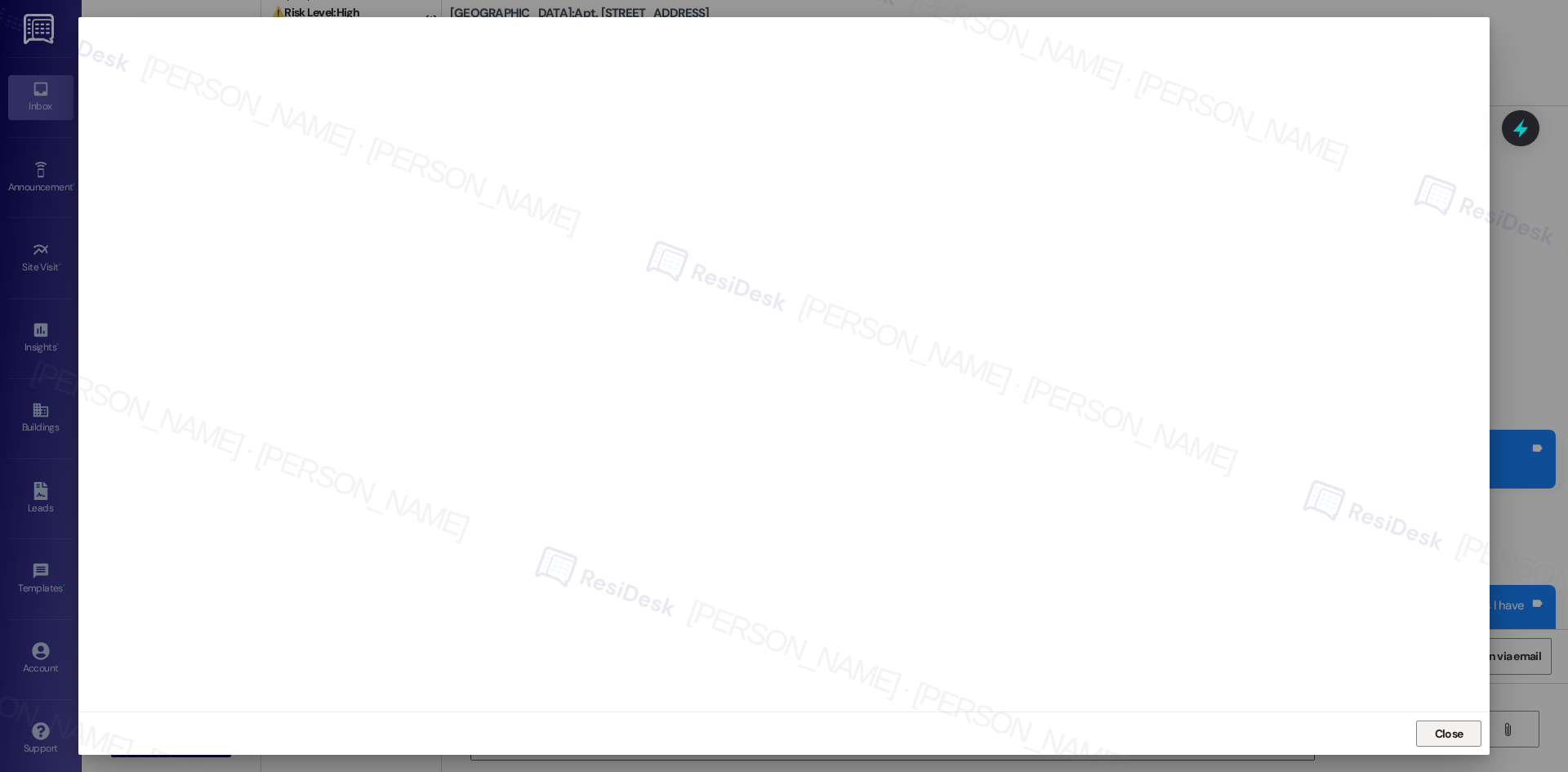
click at [1447, 735] on span "Close" at bounding box center [1448, 734] width 28 height 17
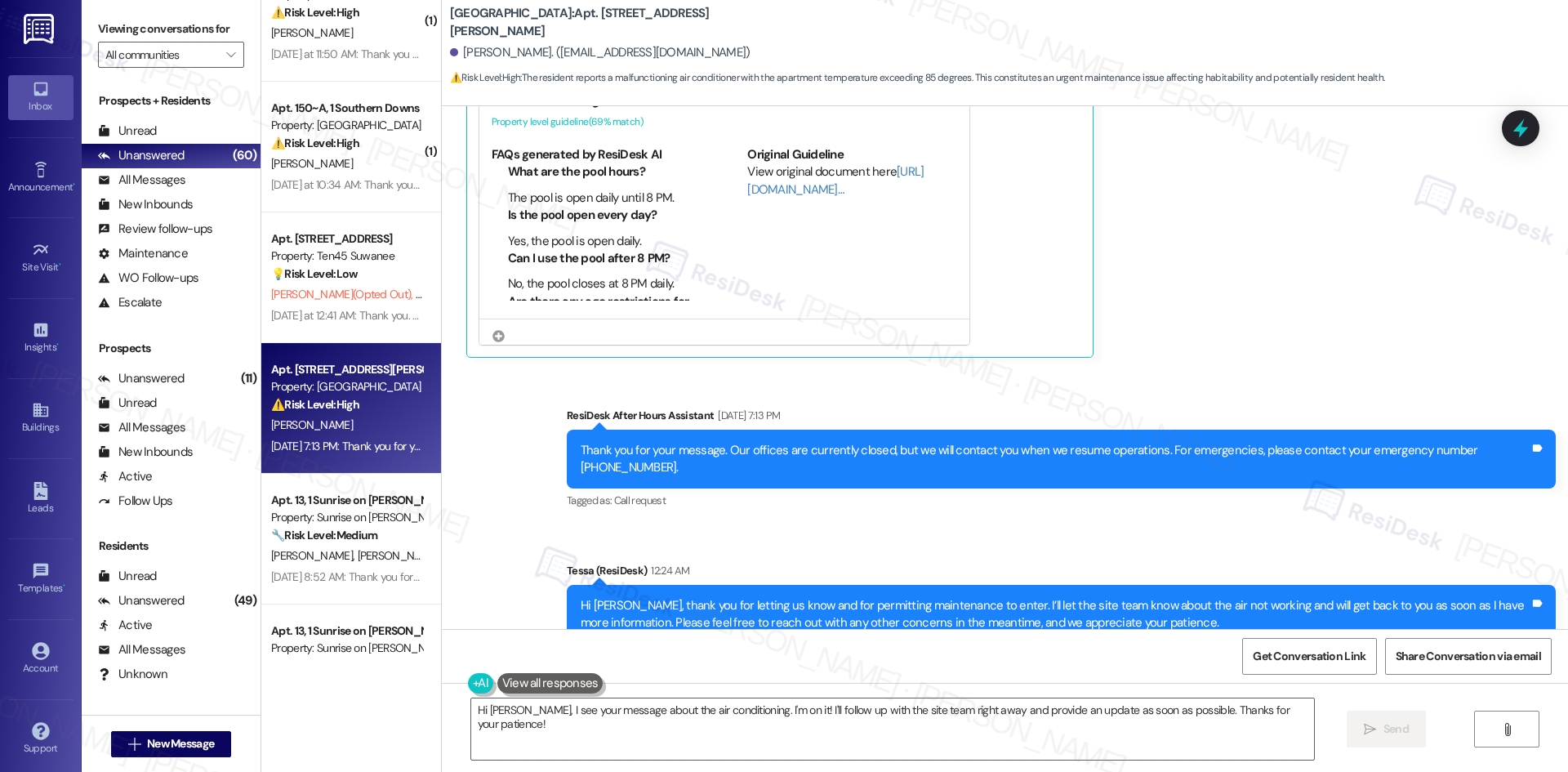
click at [1245, 370] on div "Sent via SMS ResiDesk After Hours Assistant Aug 21, 2025 at 7:13 PM Thank you f…" at bounding box center [1004, 525] width 1126 height 311
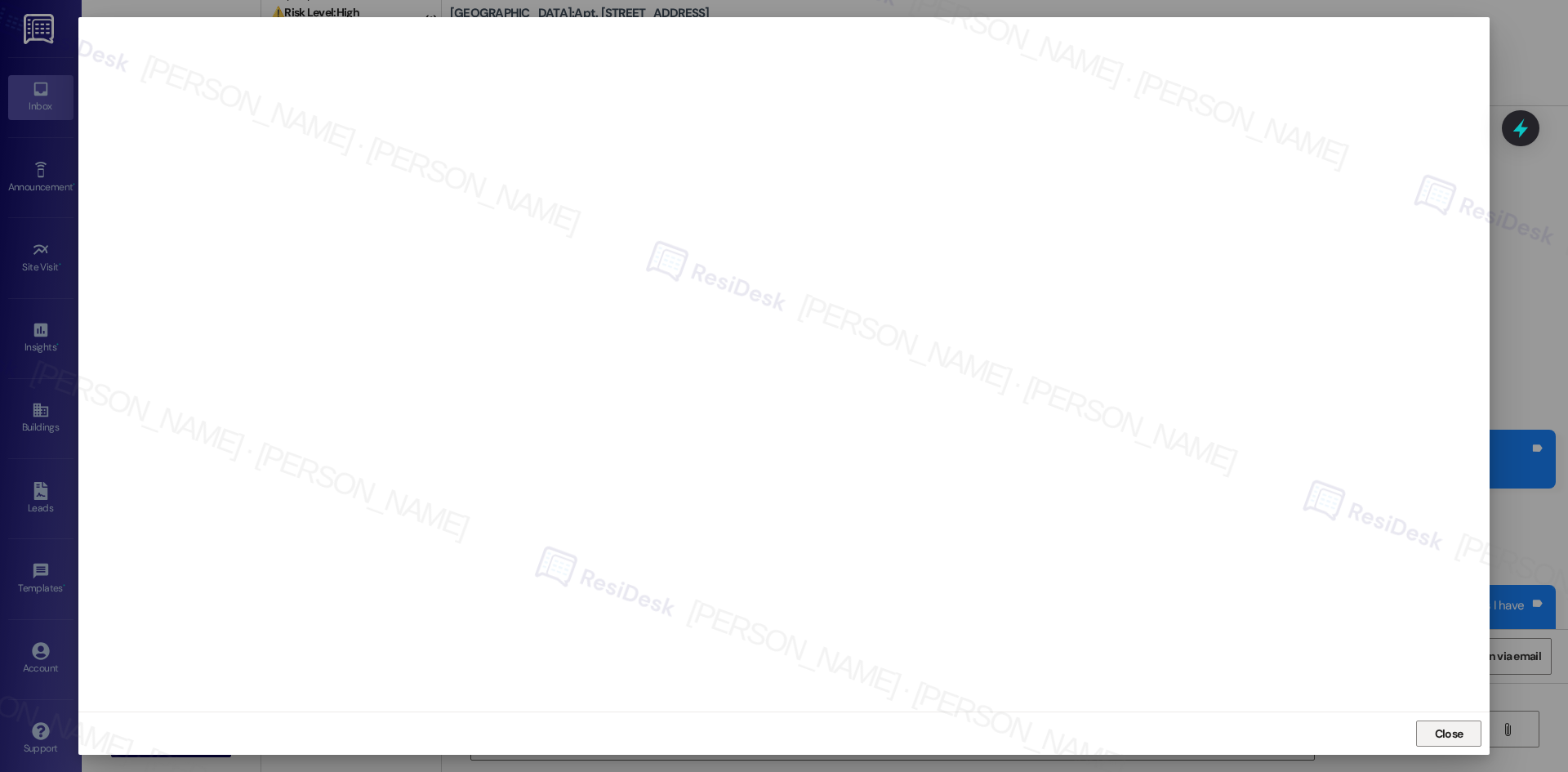
click at [1464, 737] on span "Close" at bounding box center [1449, 734] width 35 height 17
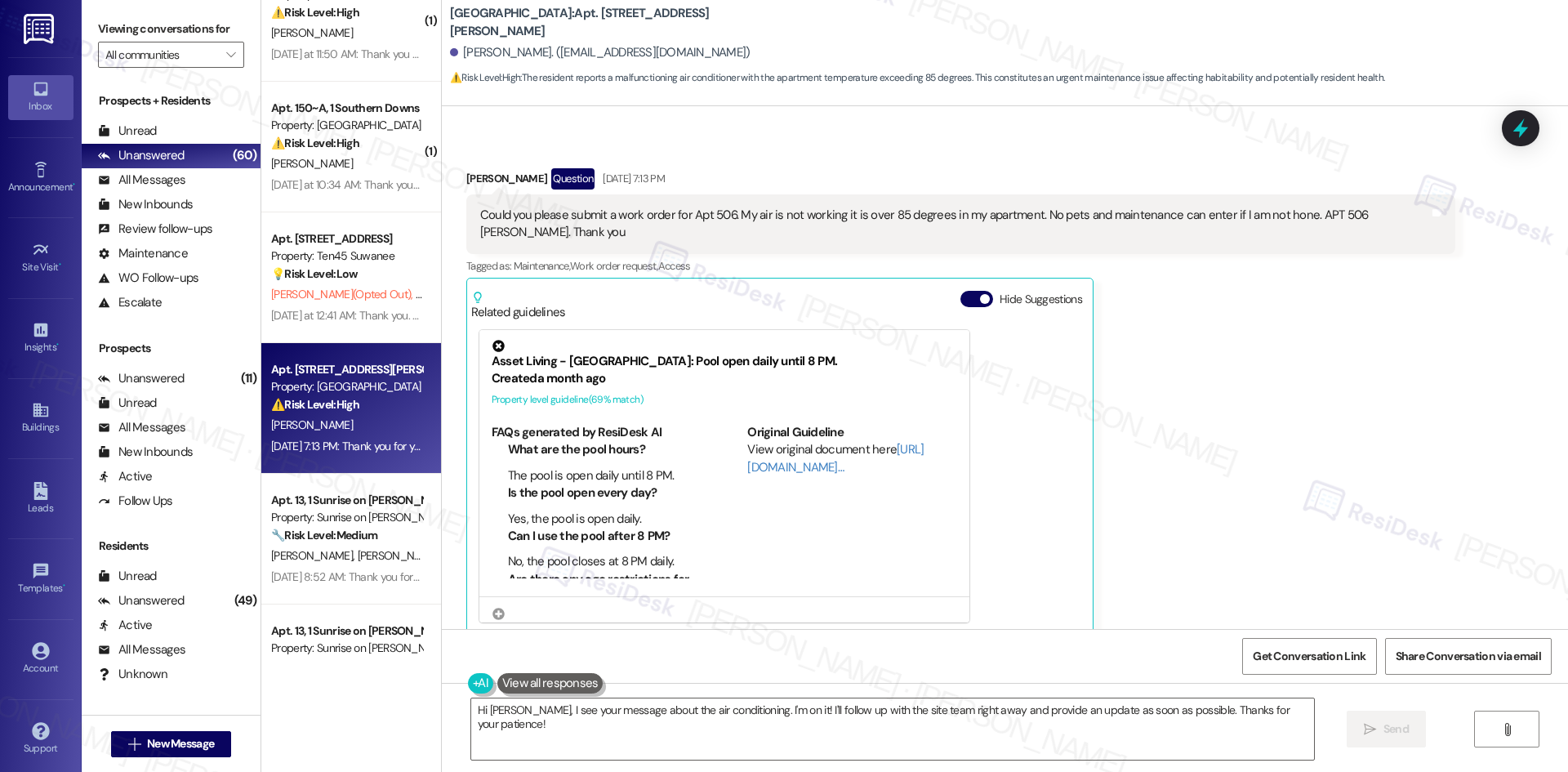
scroll to position [1199, 0]
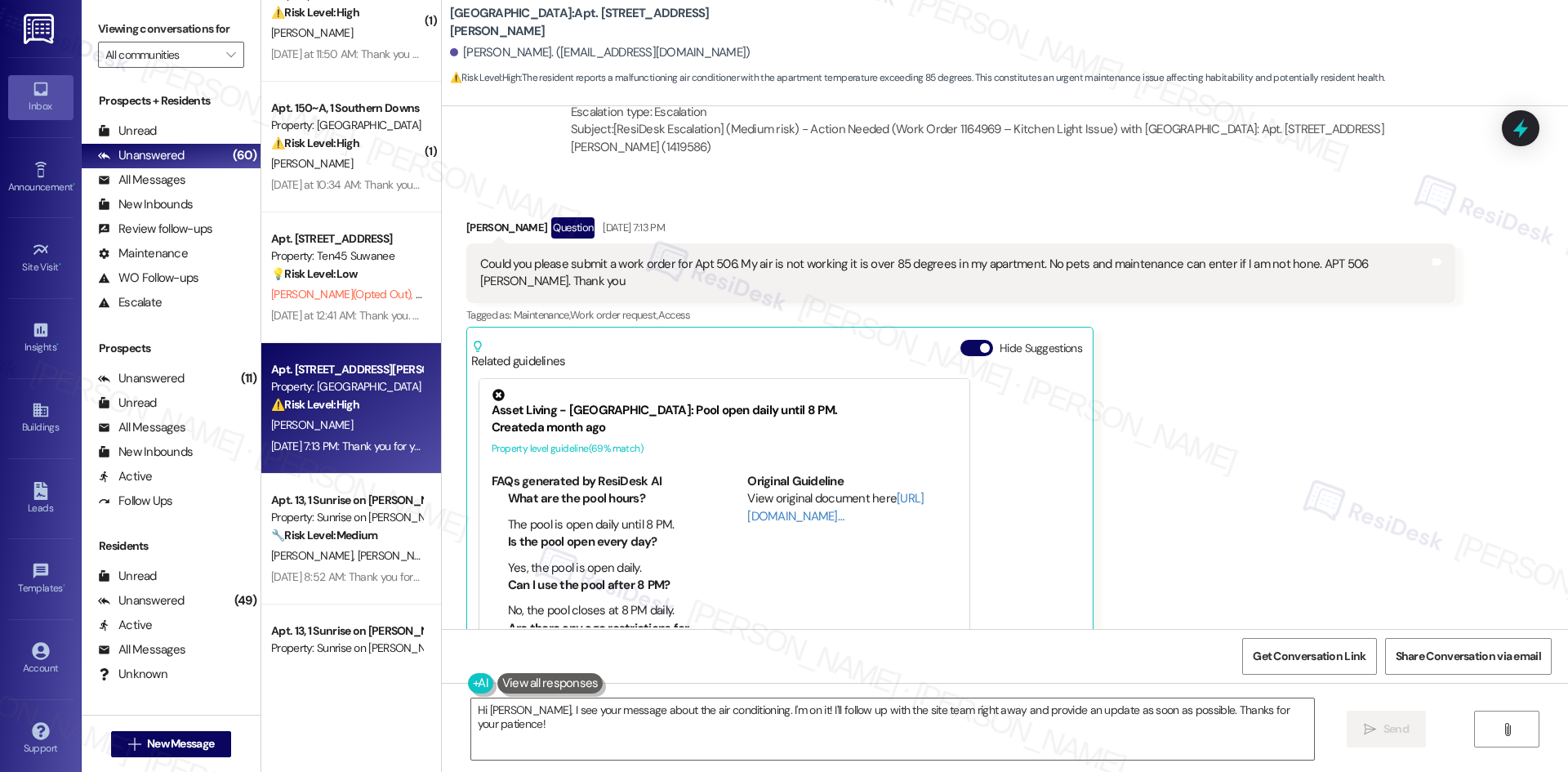
click at [1216, 413] on div "Pamela Jefferson Question Aug 21, 2025 at 7:13 PM Could you please submit a wor…" at bounding box center [961, 450] width 988 height 467
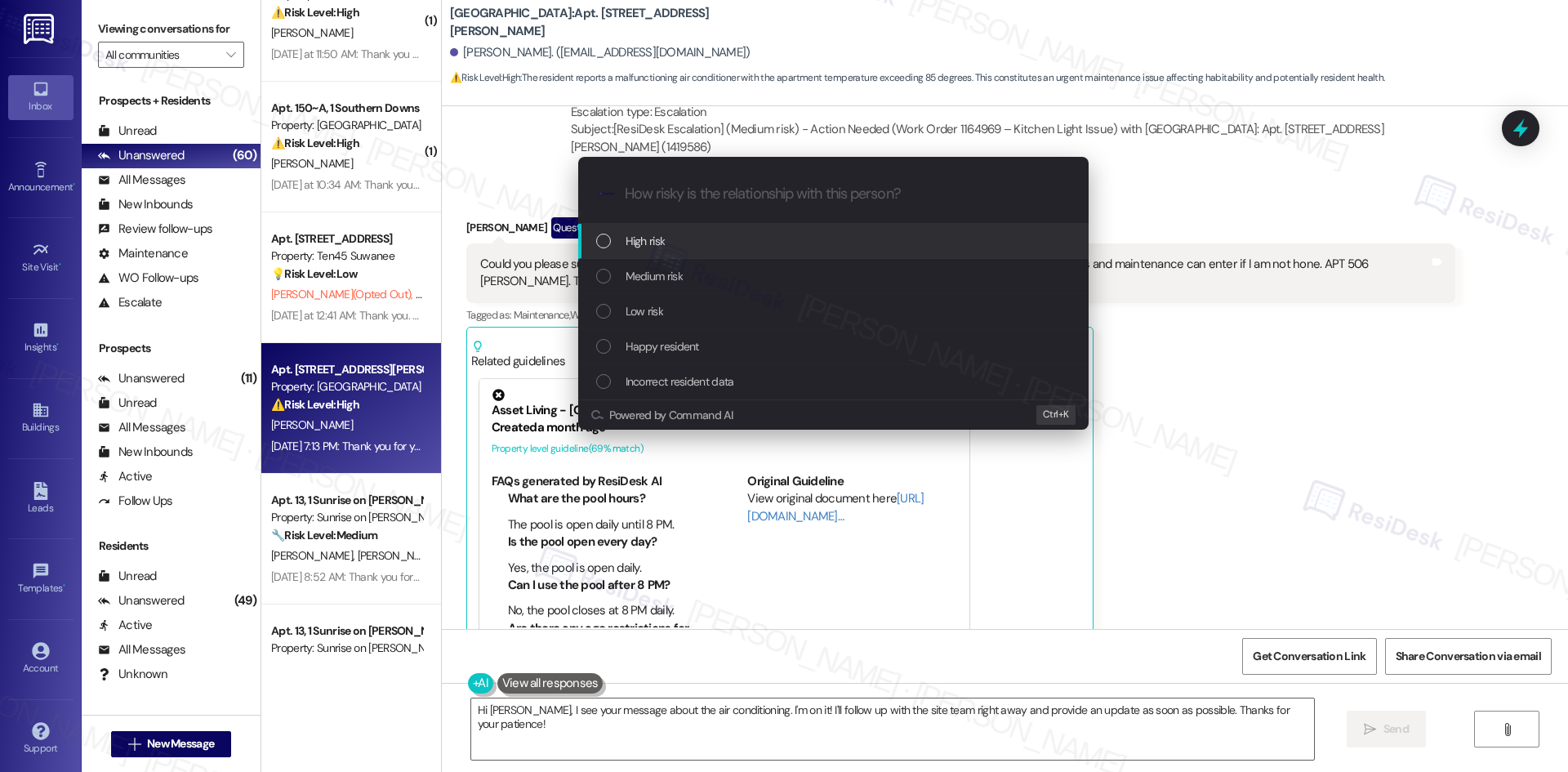
click at [673, 248] on div "High risk" at bounding box center [835, 241] width 478 height 18
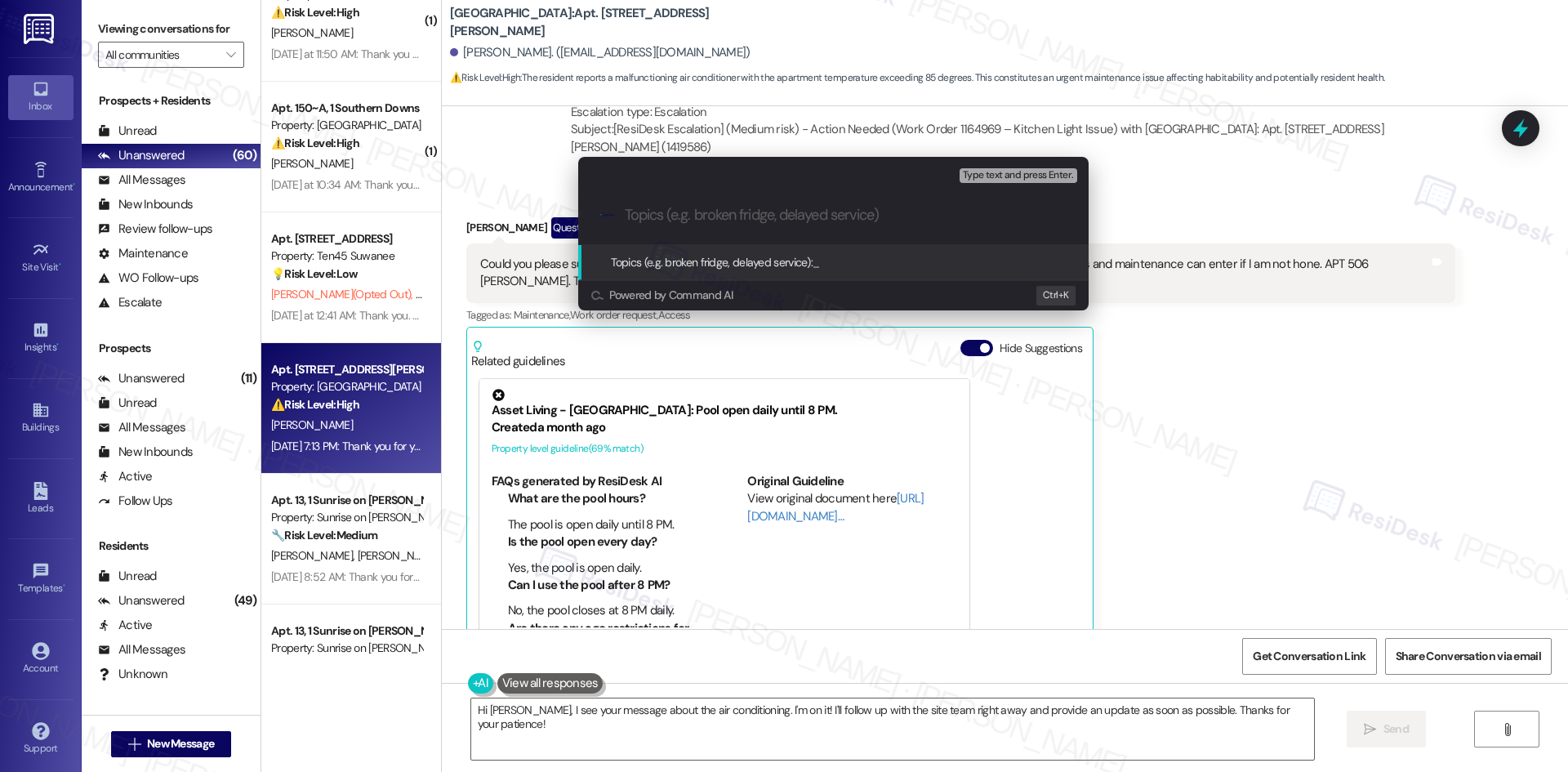
click at [670, 223] on input "Topics (e.g. broken fridge, delayed service)" at bounding box center [846, 216] width 443 height 17
paste input "Work Order 1171053 – AC Not Working"
type input "Work Order 1171053 – AC Not Working"
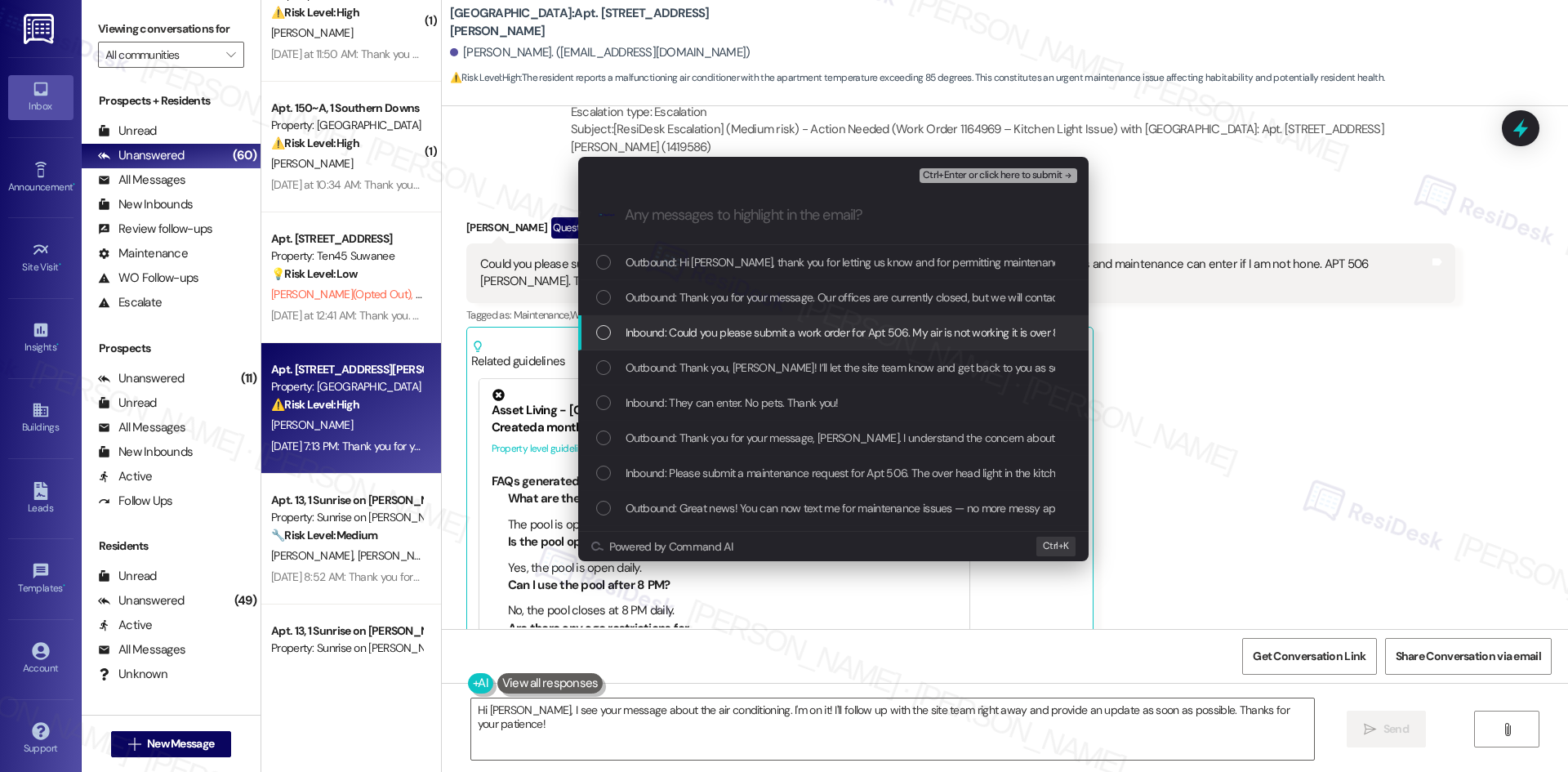
click at [782, 335] on span "Inbound: Could you please submit a work order for Apt 506. My air is not workin…" at bounding box center [1126, 332] width 1001 height 18
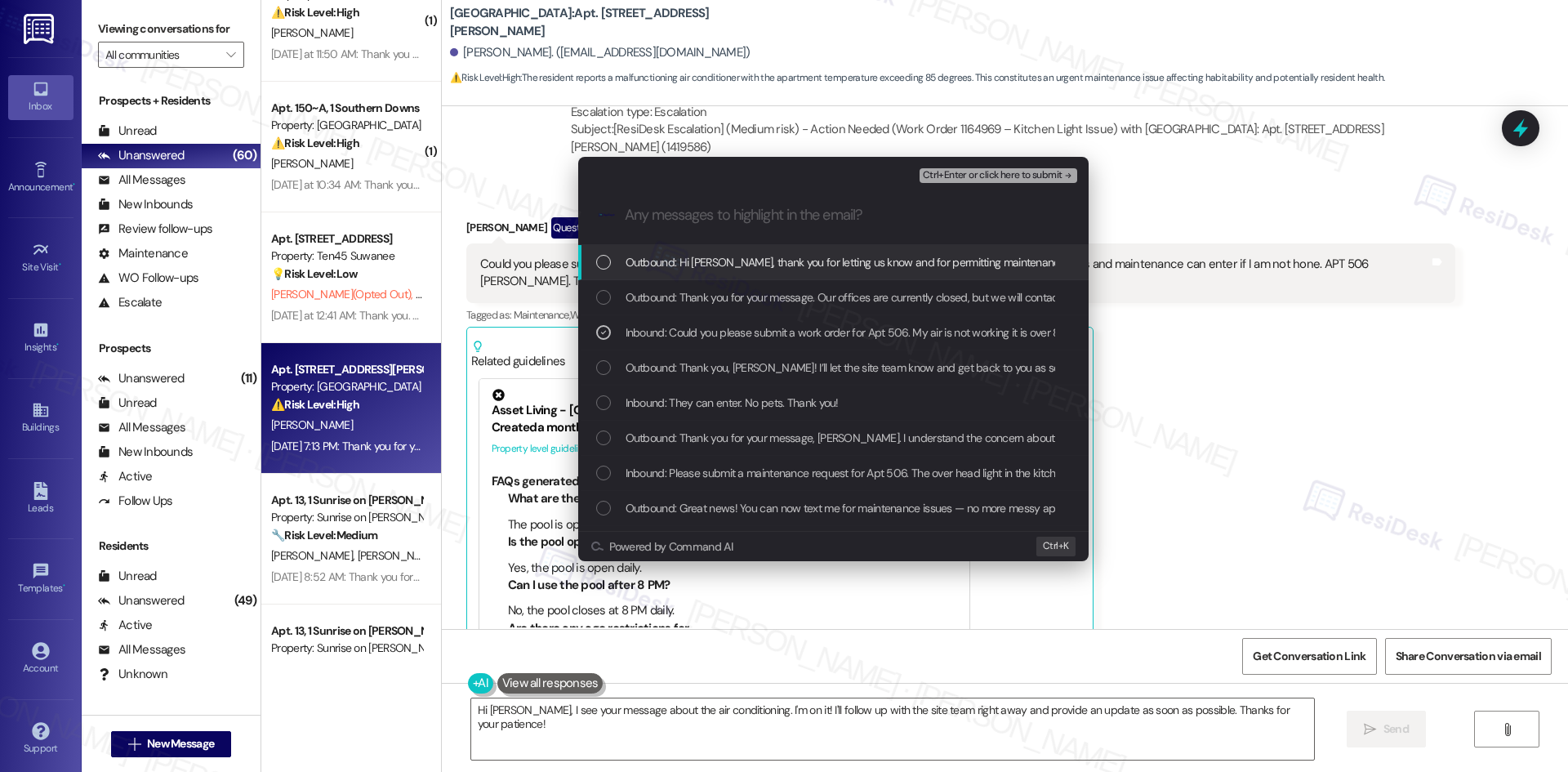
click at [1043, 173] on span "Ctrl+Enter or click here to submit" at bounding box center [993, 175] width 140 height 11
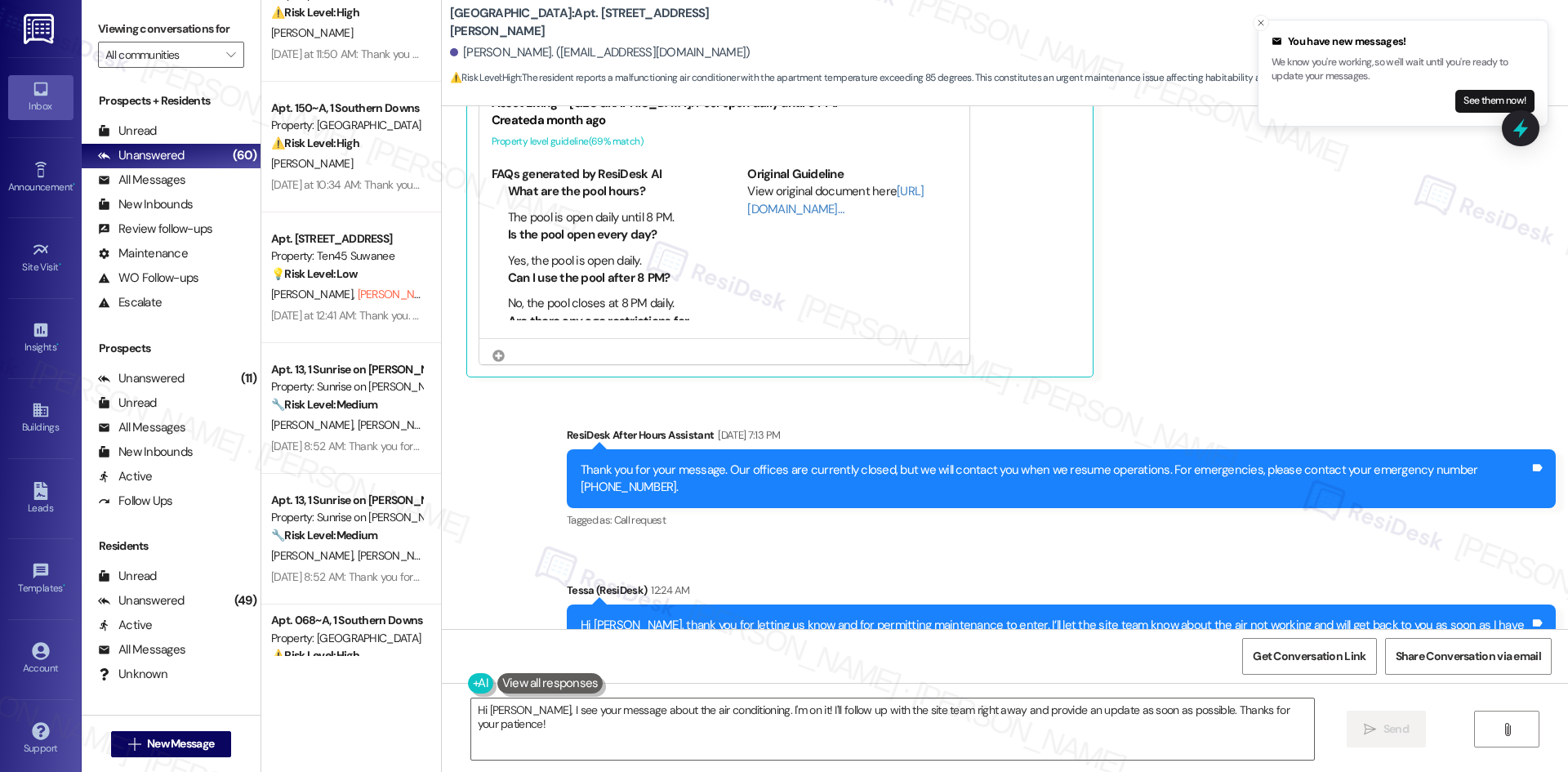
scroll to position [1525, 0]
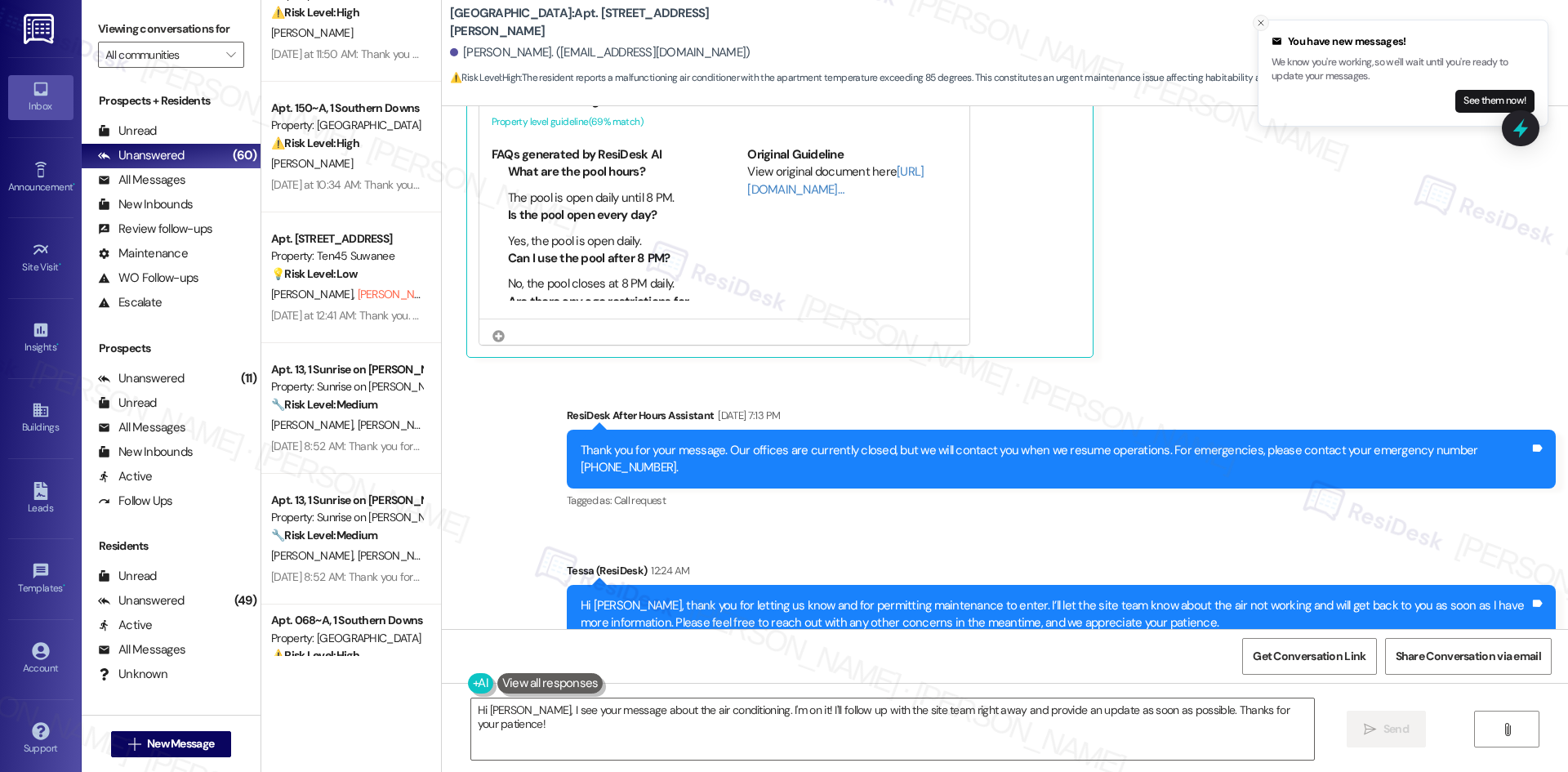
click at [1261, 23] on line "Close toast" at bounding box center [1261, 23] width 5 height 5
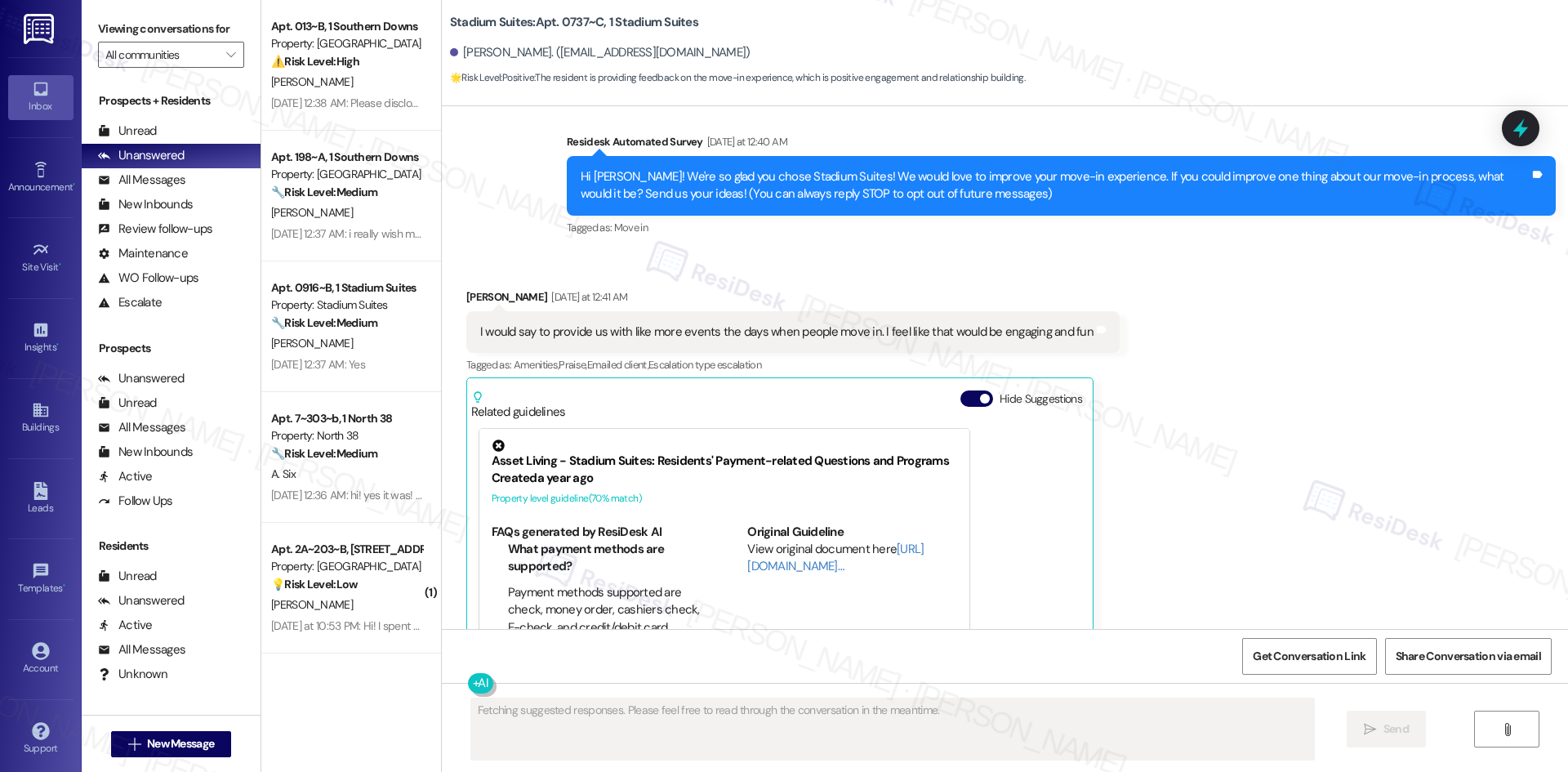
scroll to position [90, 0]
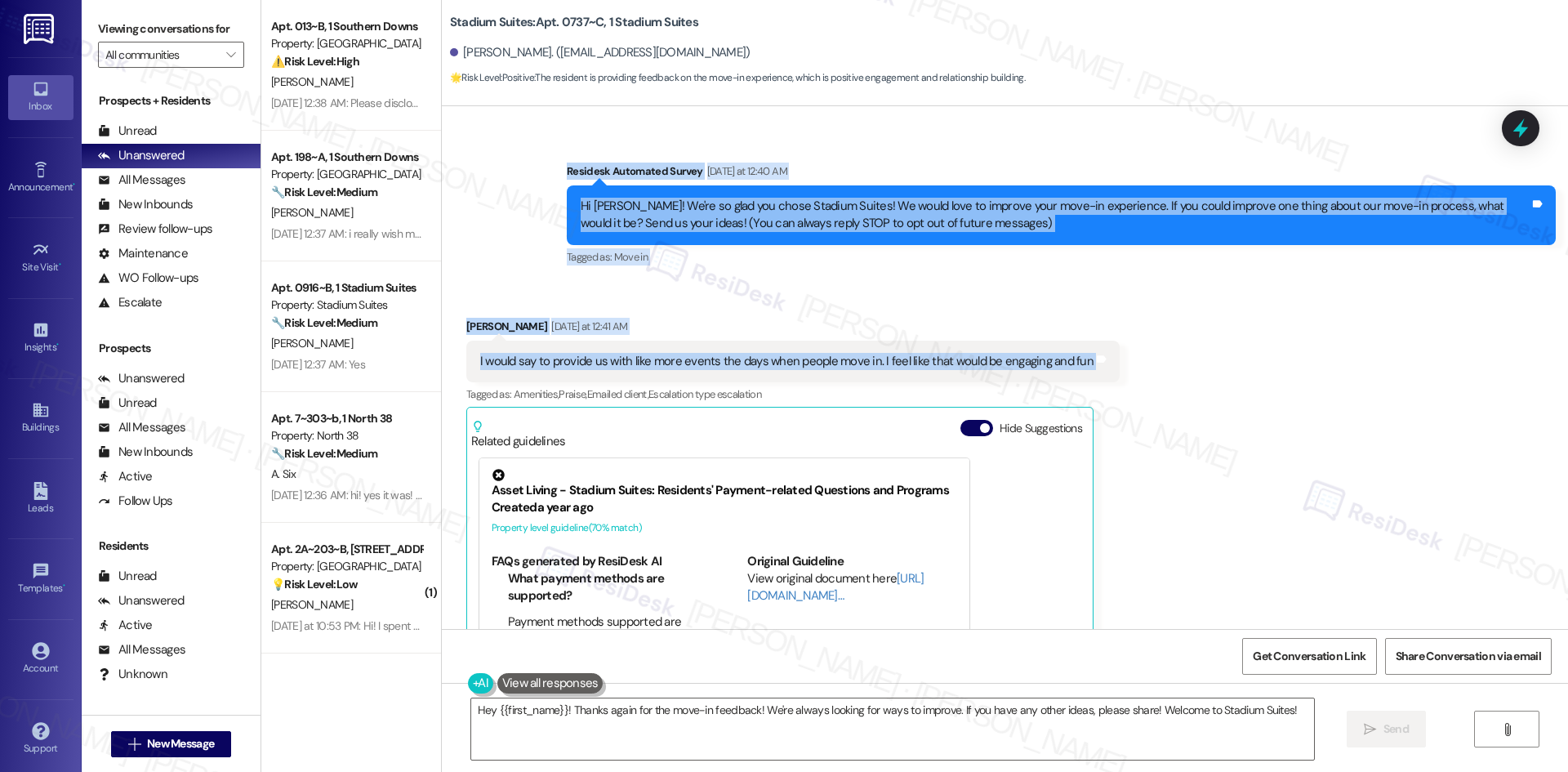
drag, startPoint x: 523, startPoint y: 171, endPoint x: 1245, endPoint y: 357, distance: 745.6
click at [1245, 357] on div "Lease started Aug 14, 2025 at 8:00 AM Survey, sent via SMS Residesk Automated S…" at bounding box center [1004, 367] width 1126 height 523
copy div "Residesk Automated Survey Yesterday at 12:40 AM Hi Harshil! We're so glad you c…"
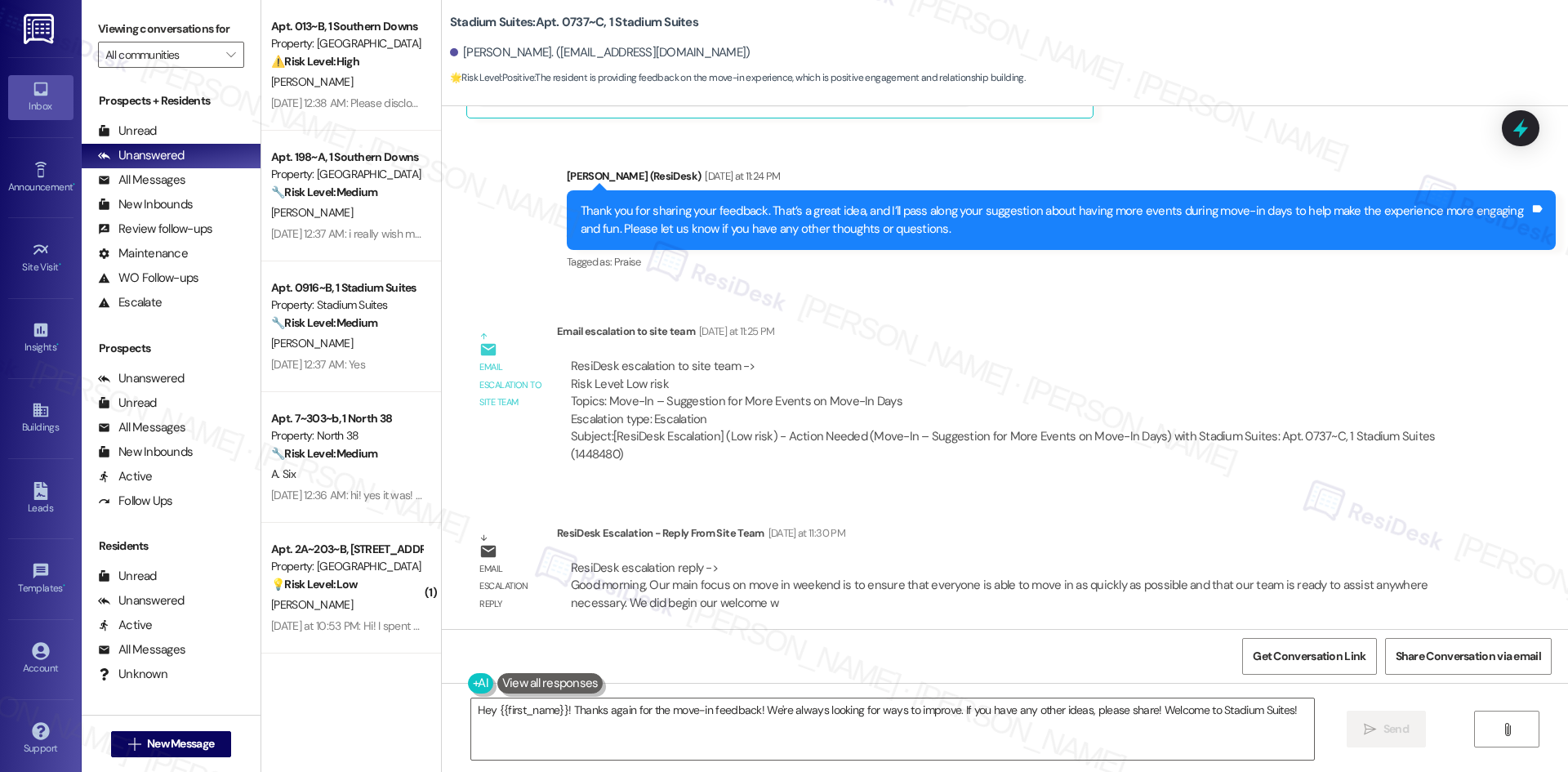
scroll to position [743, 0]
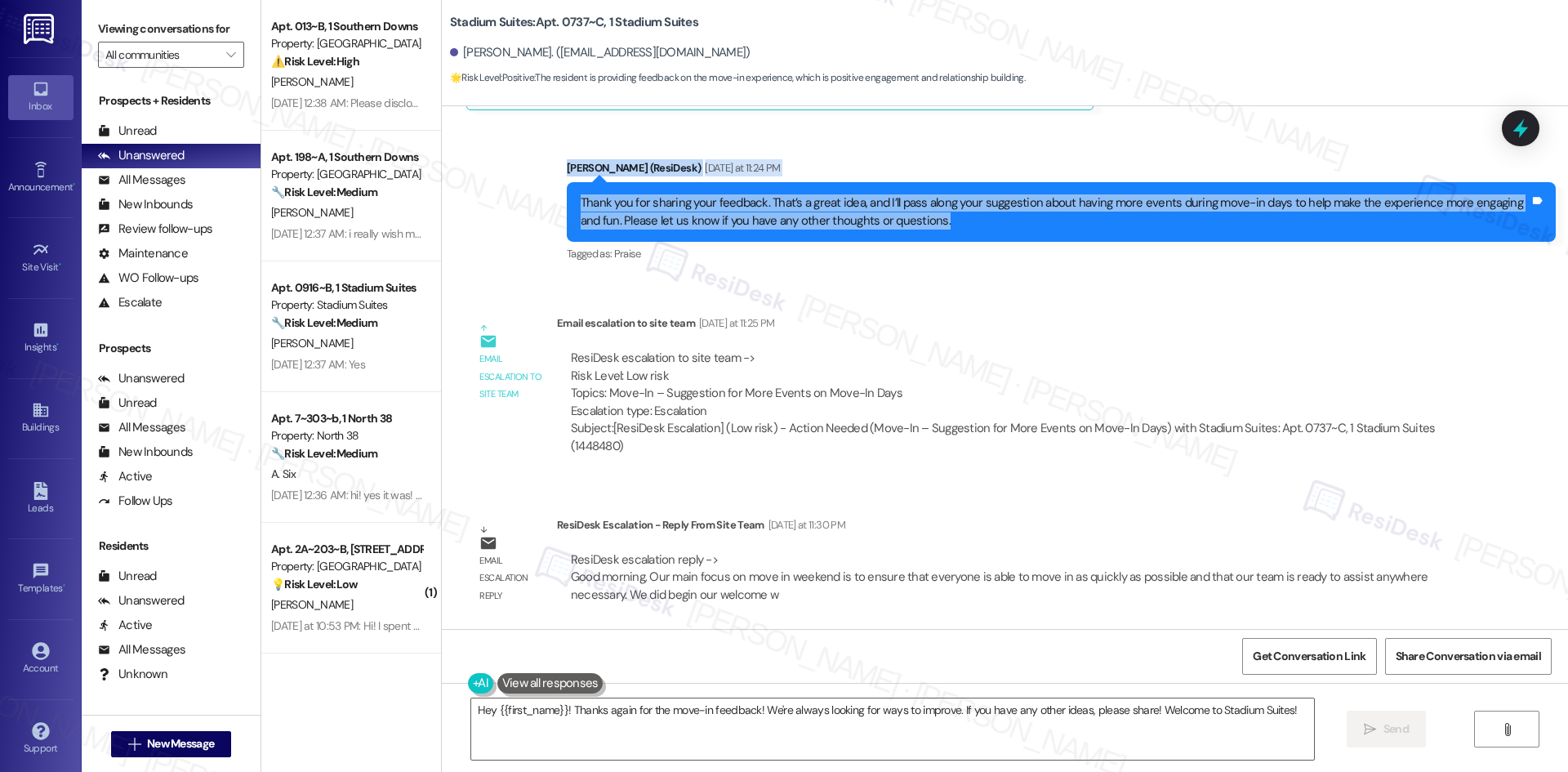
drag, startPoint x: 530, startPoint y: 165, endPoint x: 958, endPoint y: 215, distance: 430.9
click at [958, 215] on div "Sent via SMS Sarah (ResiDesk) Yesterday at 11:24 PM Thank you for sharing your …" at bounding box center [1004, 200] width 1126 height 155
copy div "Sarah (ResiDesk) Yesterday at 11:24 PM Thank you for sharing your feedback. Tha…"
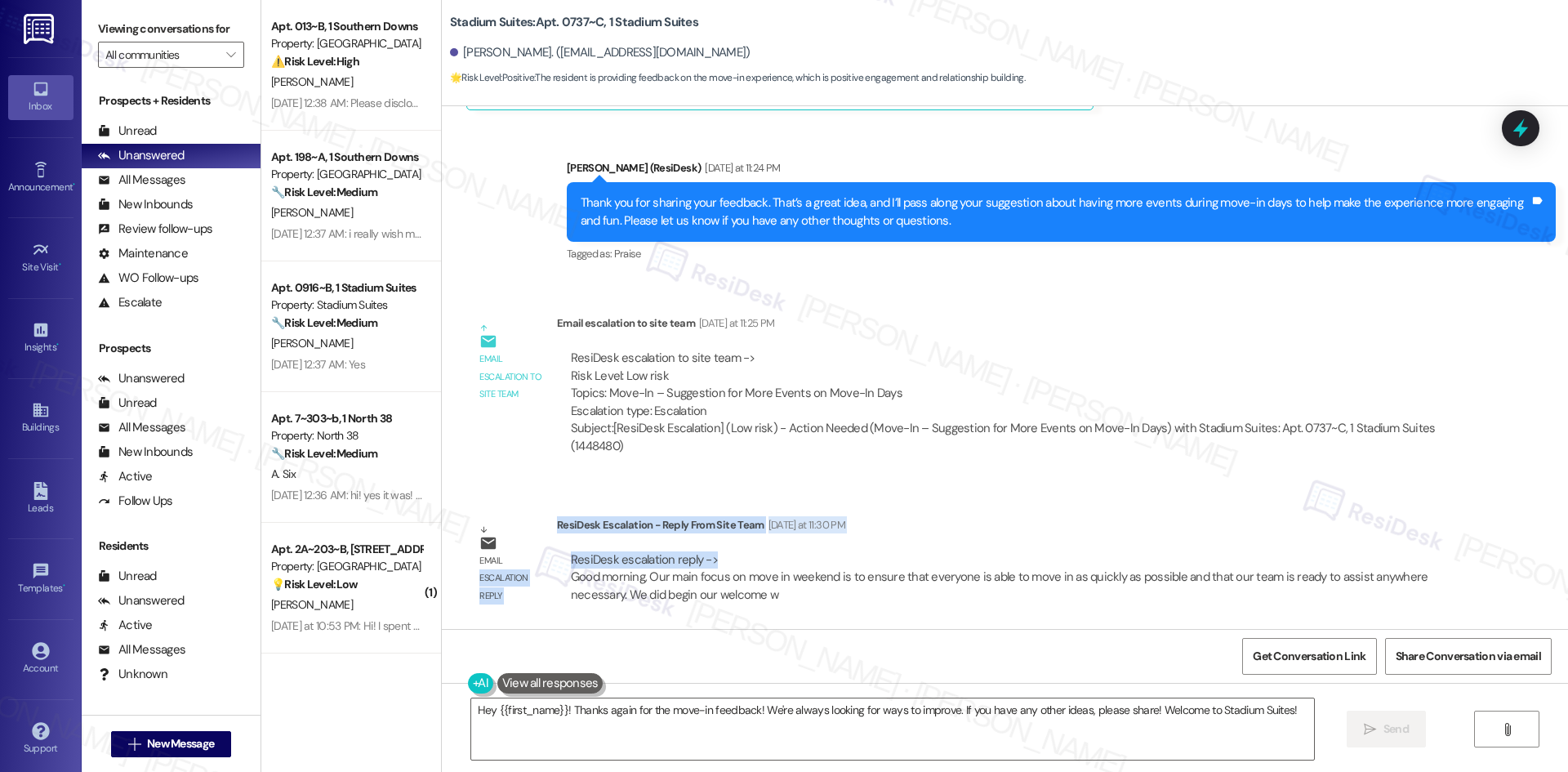
drag, startPoint x: 540, startPoint y: 521, endPoint x: 750, endPoint y: 547, distance: 211.6
click at [750, 547] on div "Email escalation reply ResiDesk Escalation - Reply From Site Team Yesterday at …" at bounding box center [960, 566] width 1013 height 124
click at [737, 551] on div "ResiDesk escalation reply -> Good morning, Our main focus on move in weekend is…" at bounding box center [1006, 577] width 874 height 53
drag, startPoint x: 545, startPoint y: 525, endPoint x: 709, endPoint y: 551, distance: 166.0
click at [709, 551] on div "ResiDesk Escalation - Reply From Site Team Yesterday at 11:30 PM ResiDesk escal…" at bounding box center [1006, 565] width 898 height 99
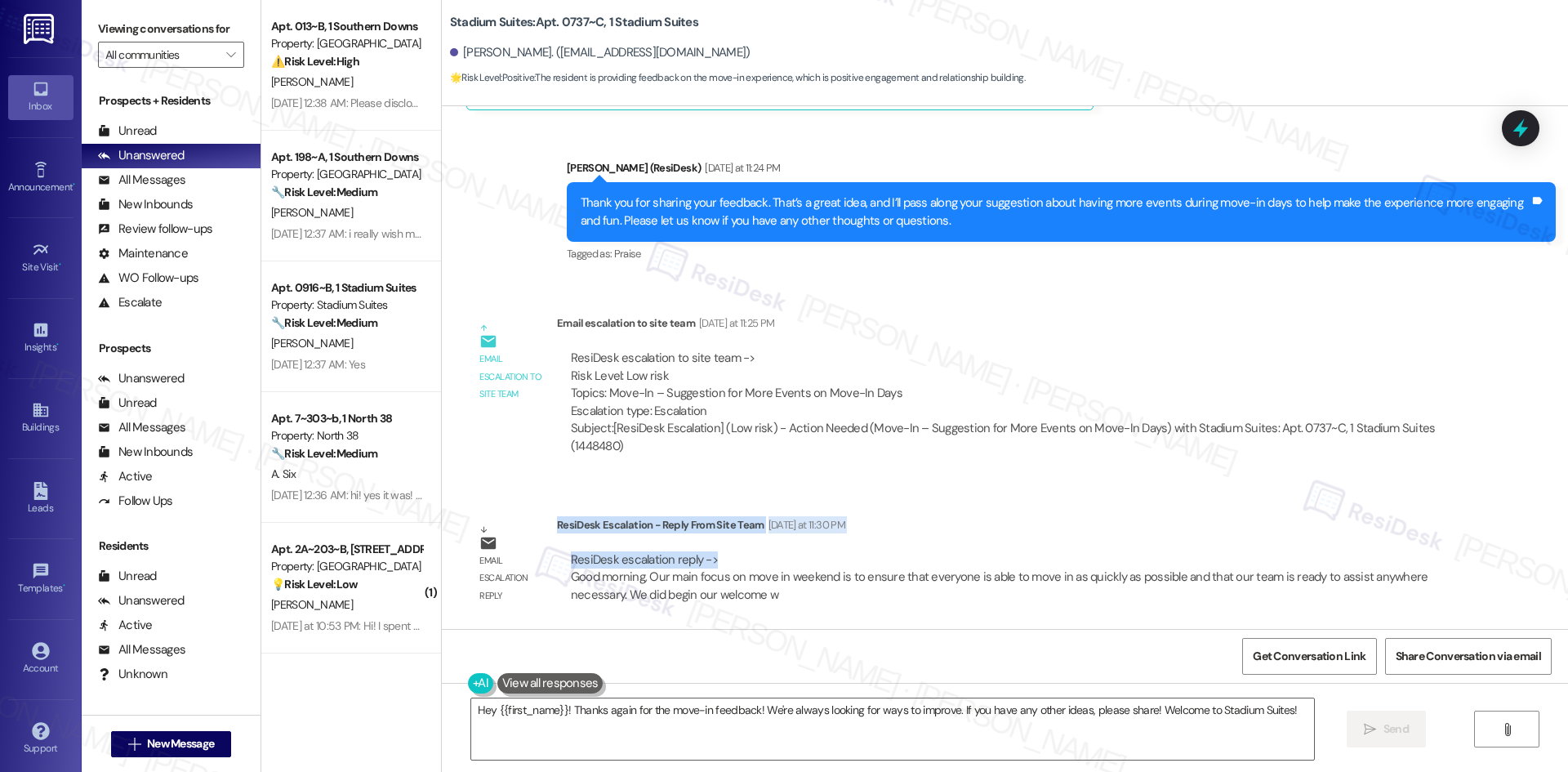
copy div "ResiDesk Escalation - Reply From Site Team Yesterday at 11:30 PM ResiDesk escal…"
click at [913, 360] on div "ResiDesk escalation to site team -> Risk Level: Low risk Topics: Move-In – Sugg…" at bounding box center [1006, 384] width 870 height 70
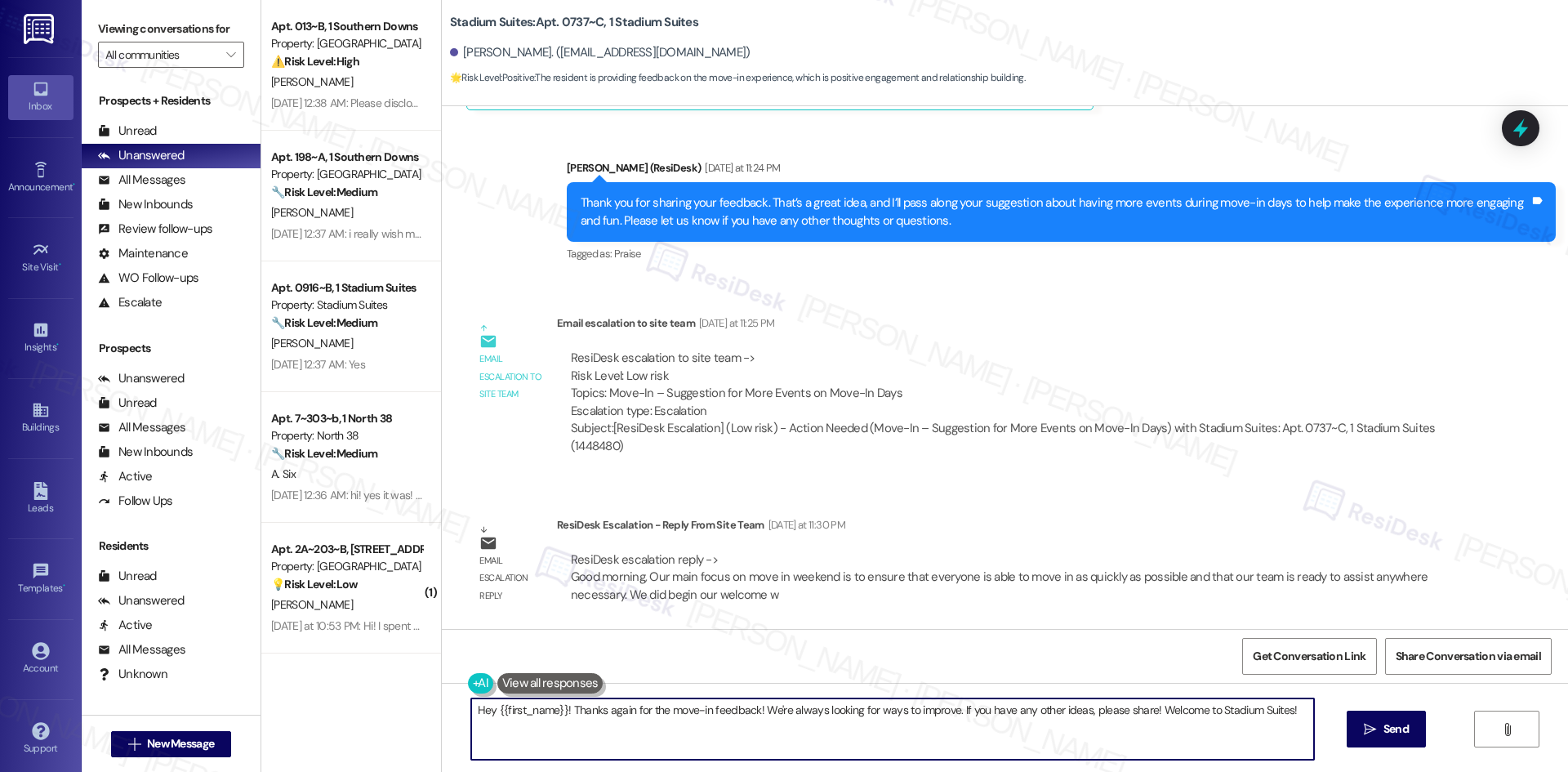
click at [627, 728] on textarea "Hey {{first_name}}! Thanks again for the move-in feedback! We're always looking…" at bounding box center [892, 728] width 843 height 61
paste textarea "i Harshil, thanks again for your feedback! The site team’s main focus during mo…"
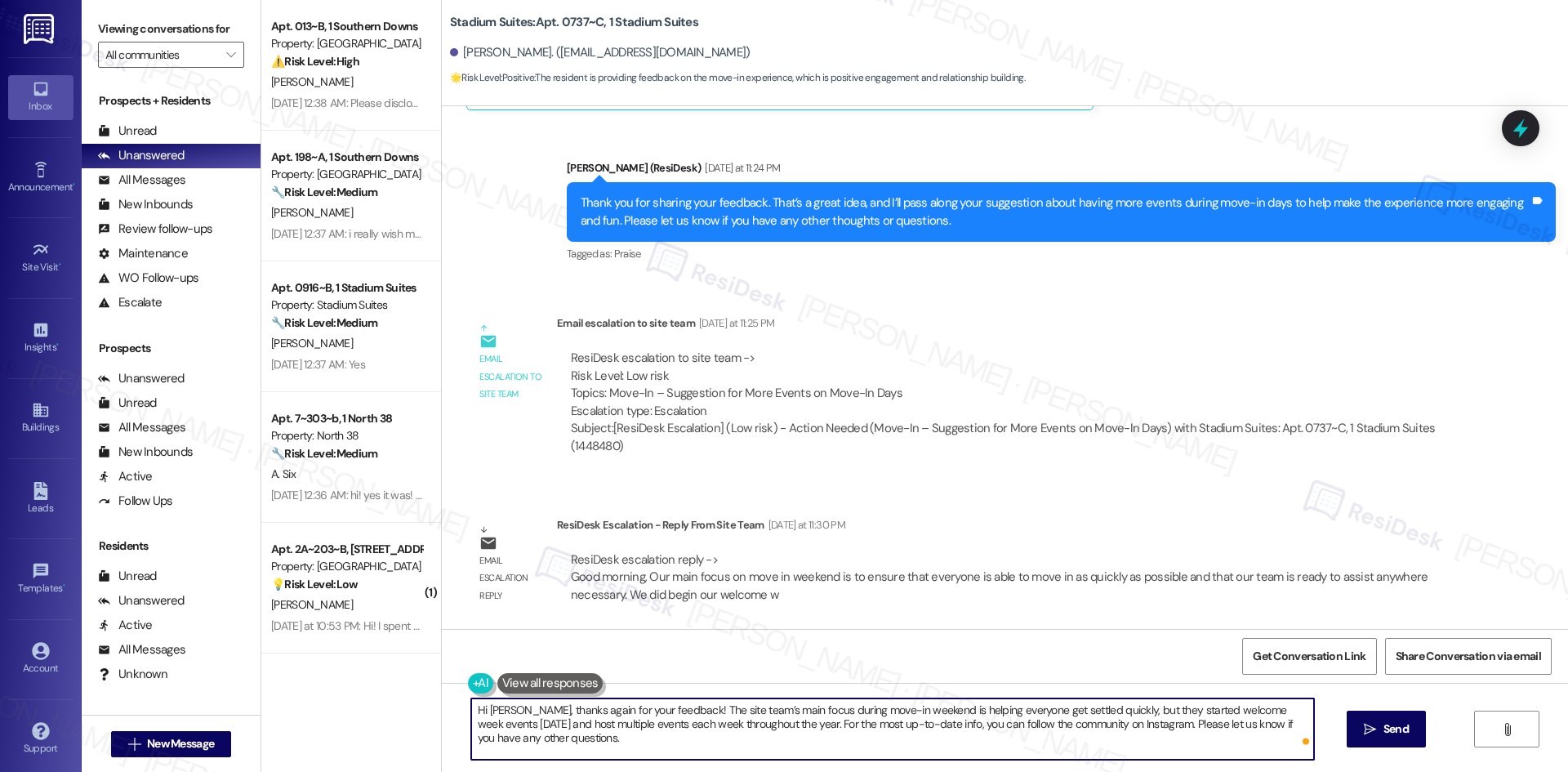
type textarea "Hi Harshil, thanks again for your feedback! The site team’s main focus during m…"
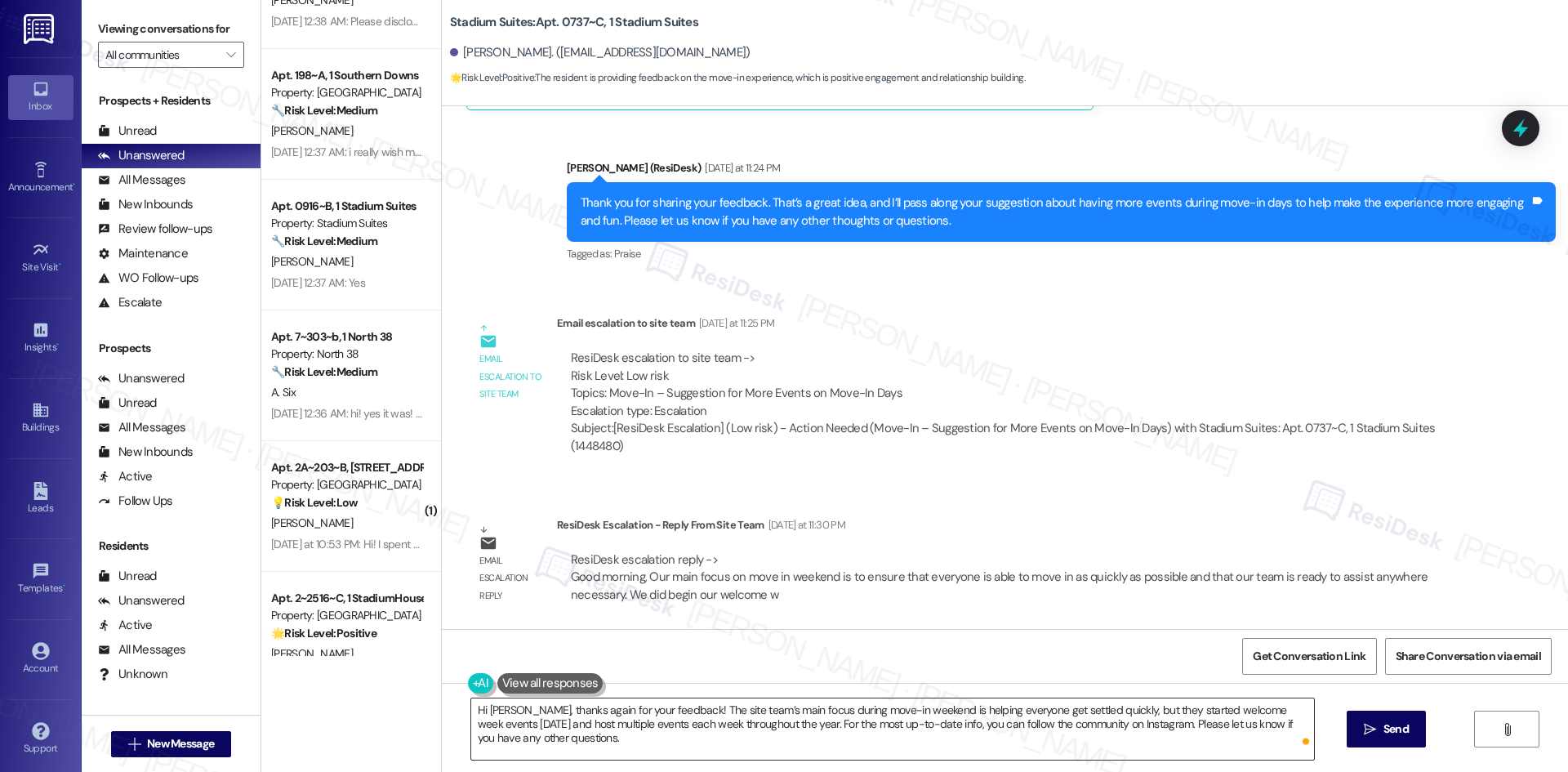
click at [597, 747] on textarea "Hi Harshil, thanks again for your feedback! The site team’s main focus during m…" at bounding box center [892, 728] width 843 height 61
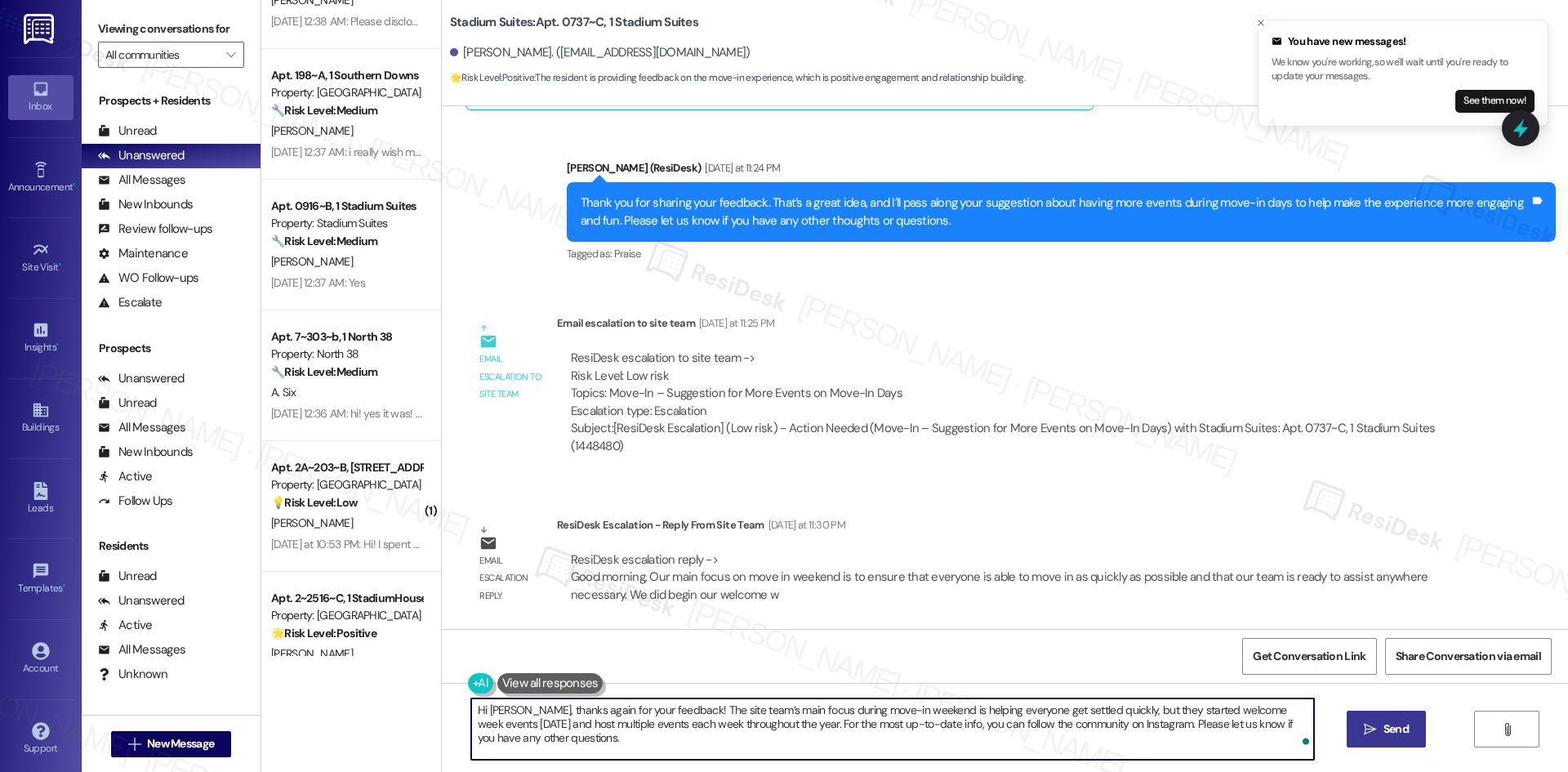
click at [1407, 731] on span "Send" at bounding box center [1396, 729] width 25 height 17
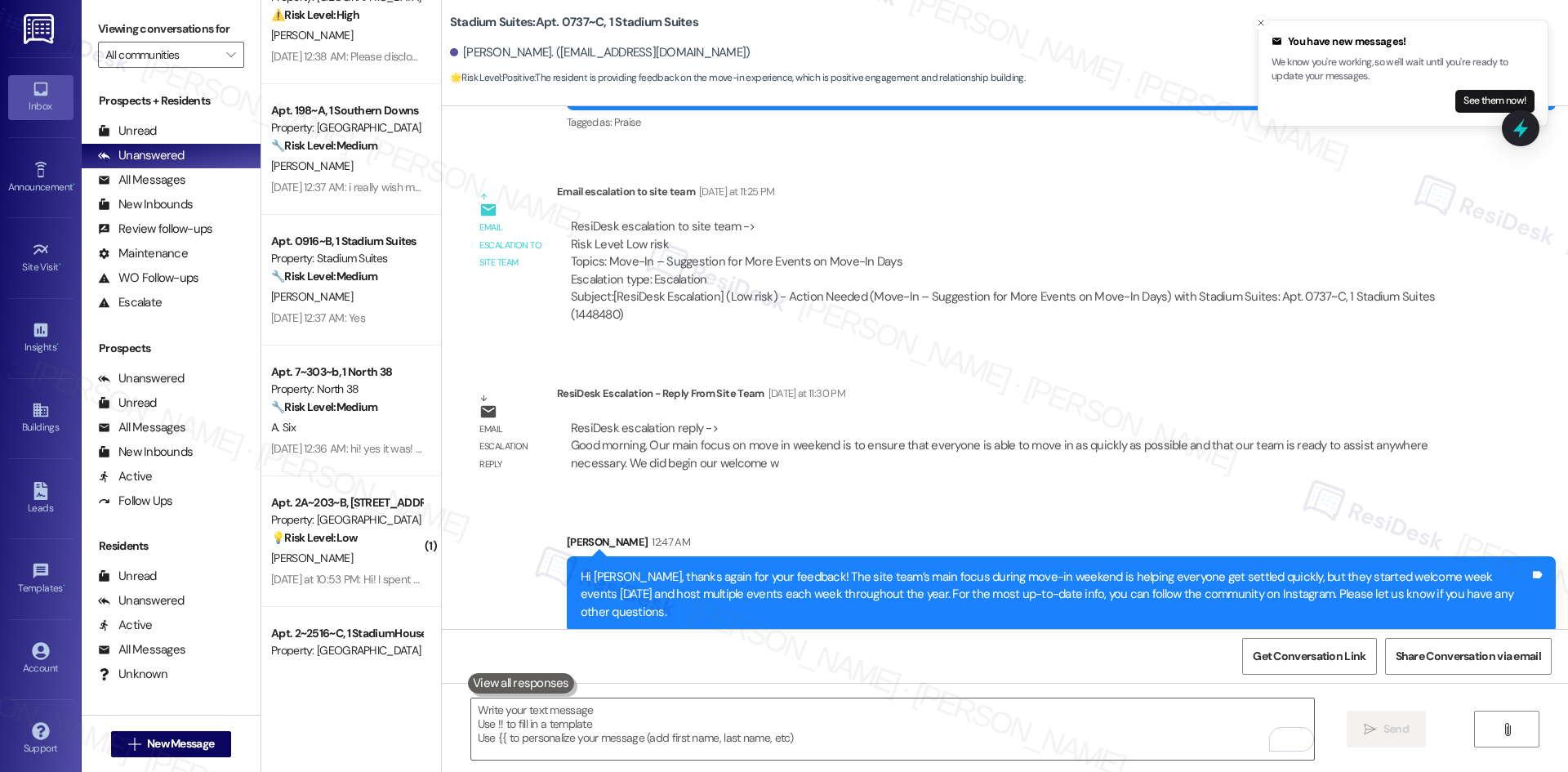
scroll to position [0, 0]
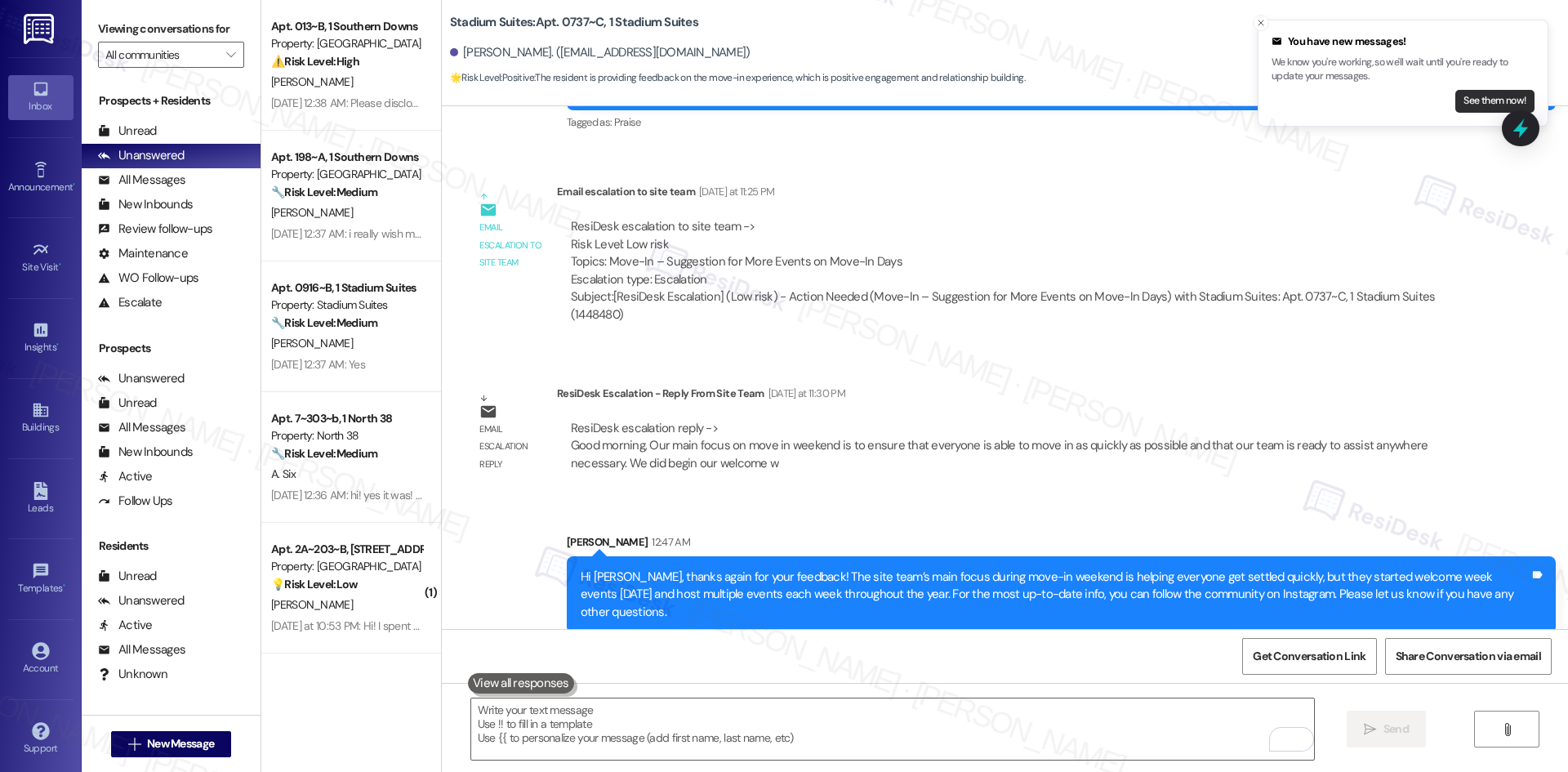
click at [1469, 100] on button "See them now!" at bounding box center [1495, 101] width 79 height 23
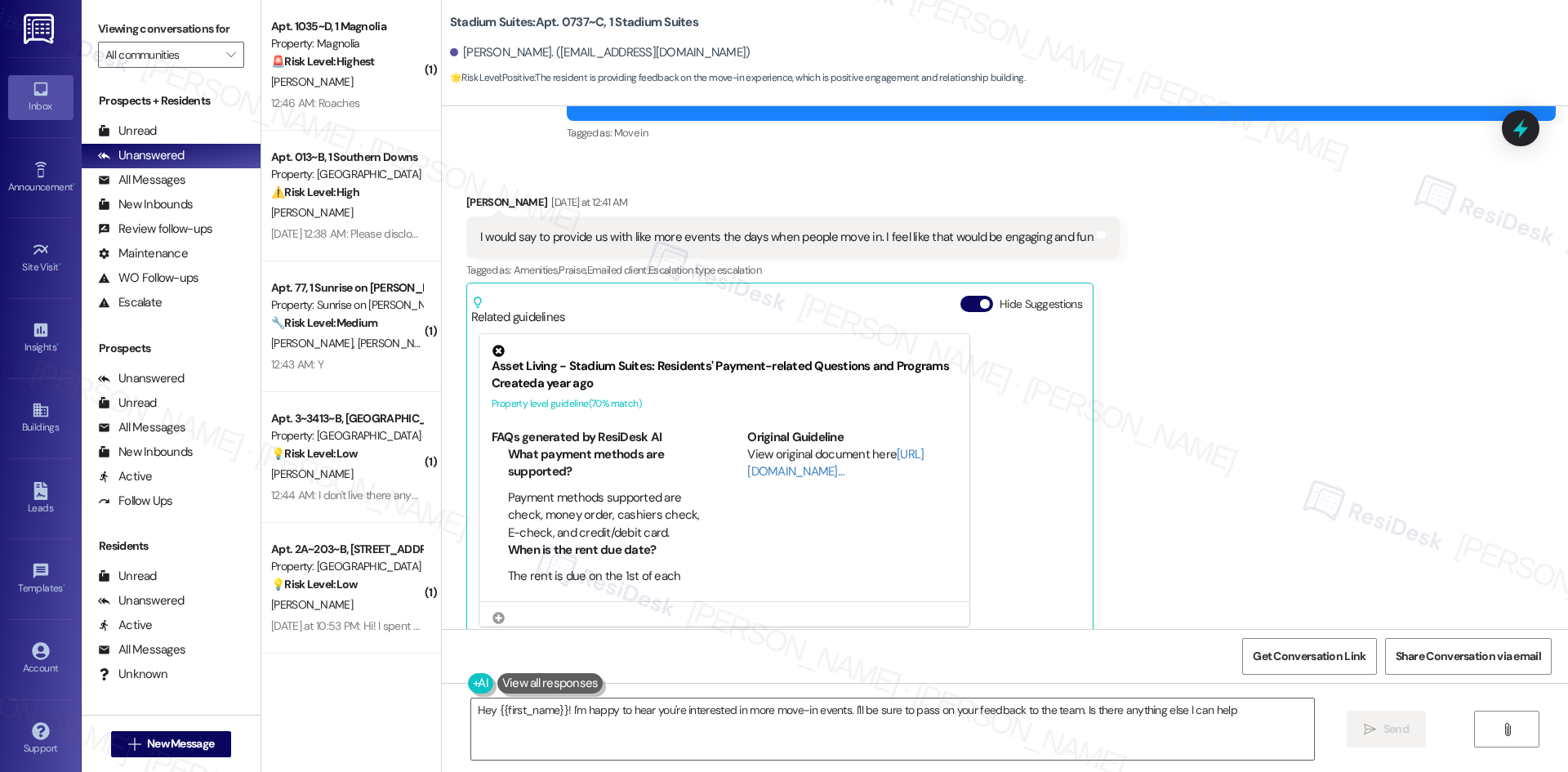
scroll to position [237, 0]
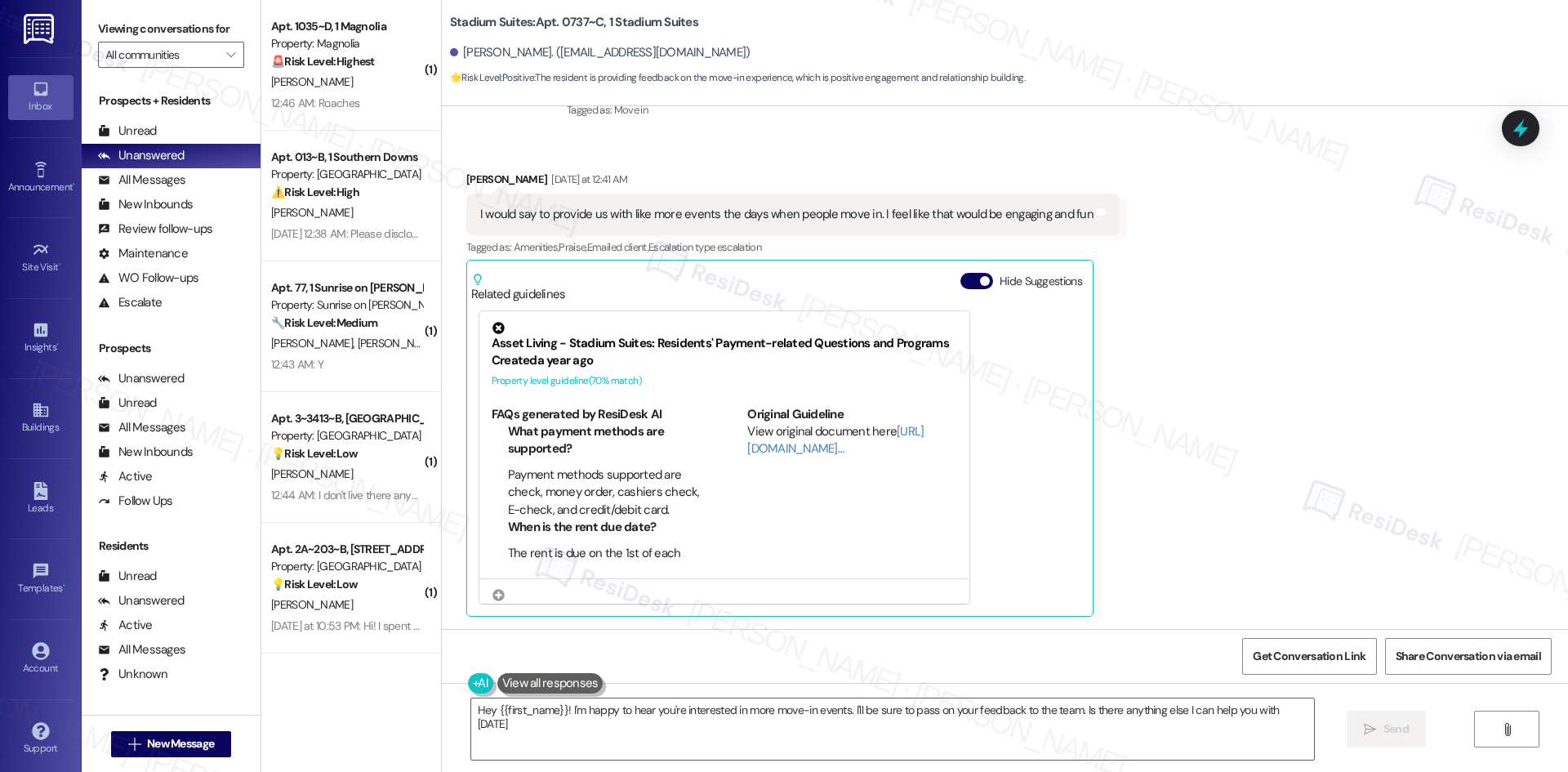
type textarea "Hey {{first_name}}! I'm happy to hear you're interested in more move-in events.…"
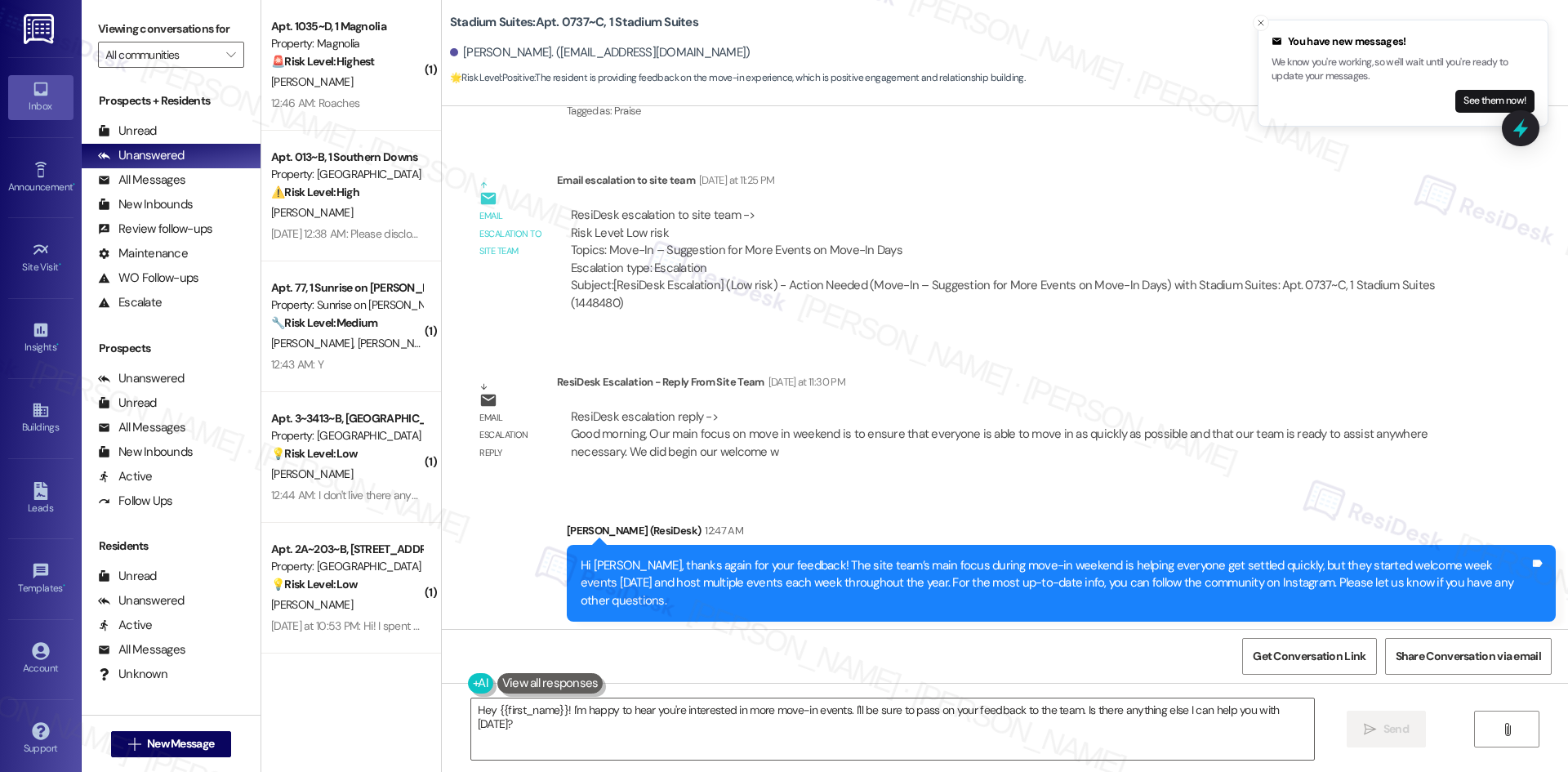
scroll to position [898, 0]
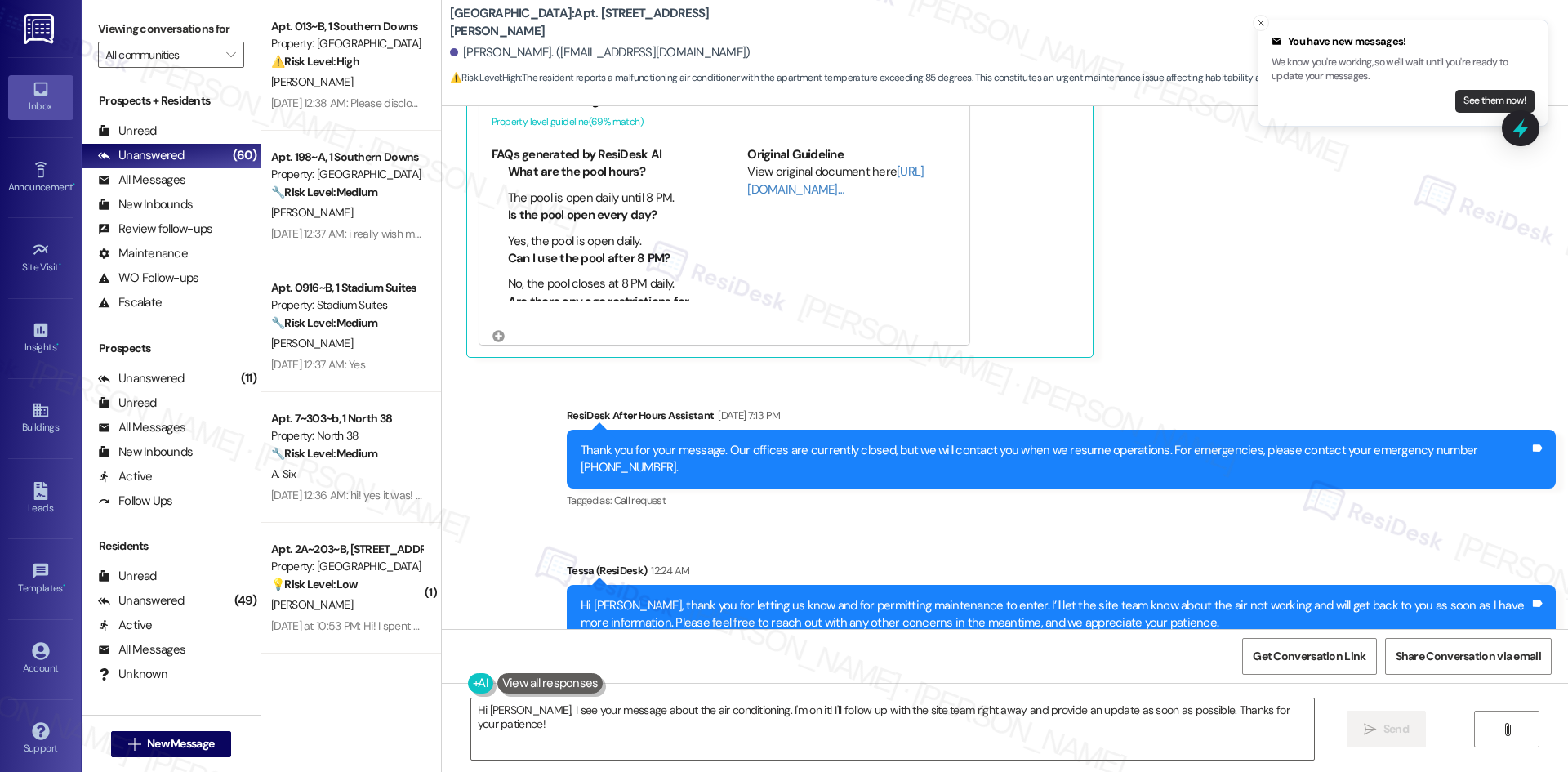
click at [1490, 103] on button "See them now!" at bounding box center [1495, 101] width 79 height 23
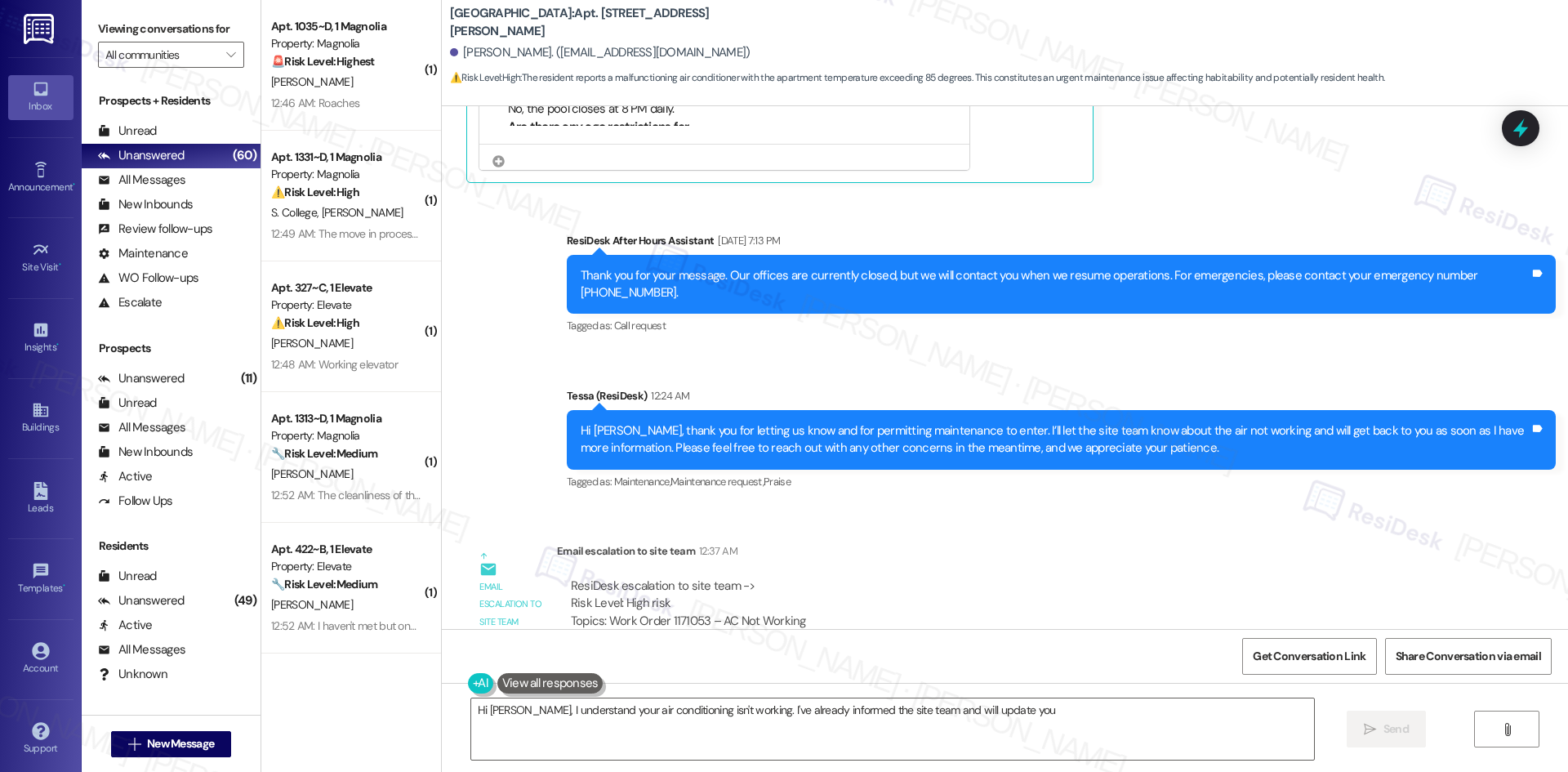
scroll to position [1709, 0]
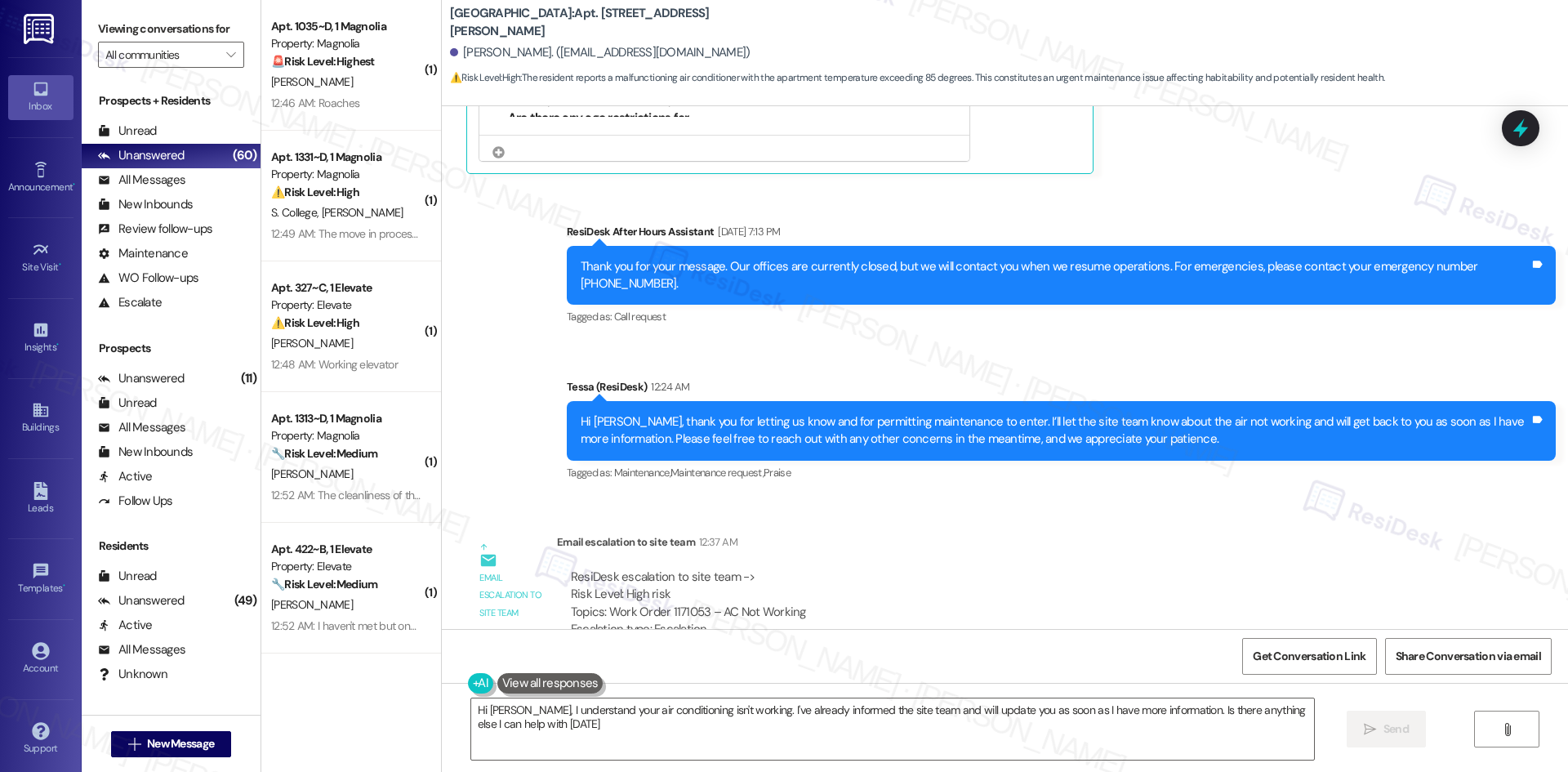
type textarea "Hi [PERSON_NAME], I understand your air conditioning isn't working. I've alread…"
click at [1484, 99] on button "See them now!" at bounding box center [1495, 101] width 79 height 23
type textarea "Hi [PERSON_NAME], I see your message about the air conditioning. I've already i…"
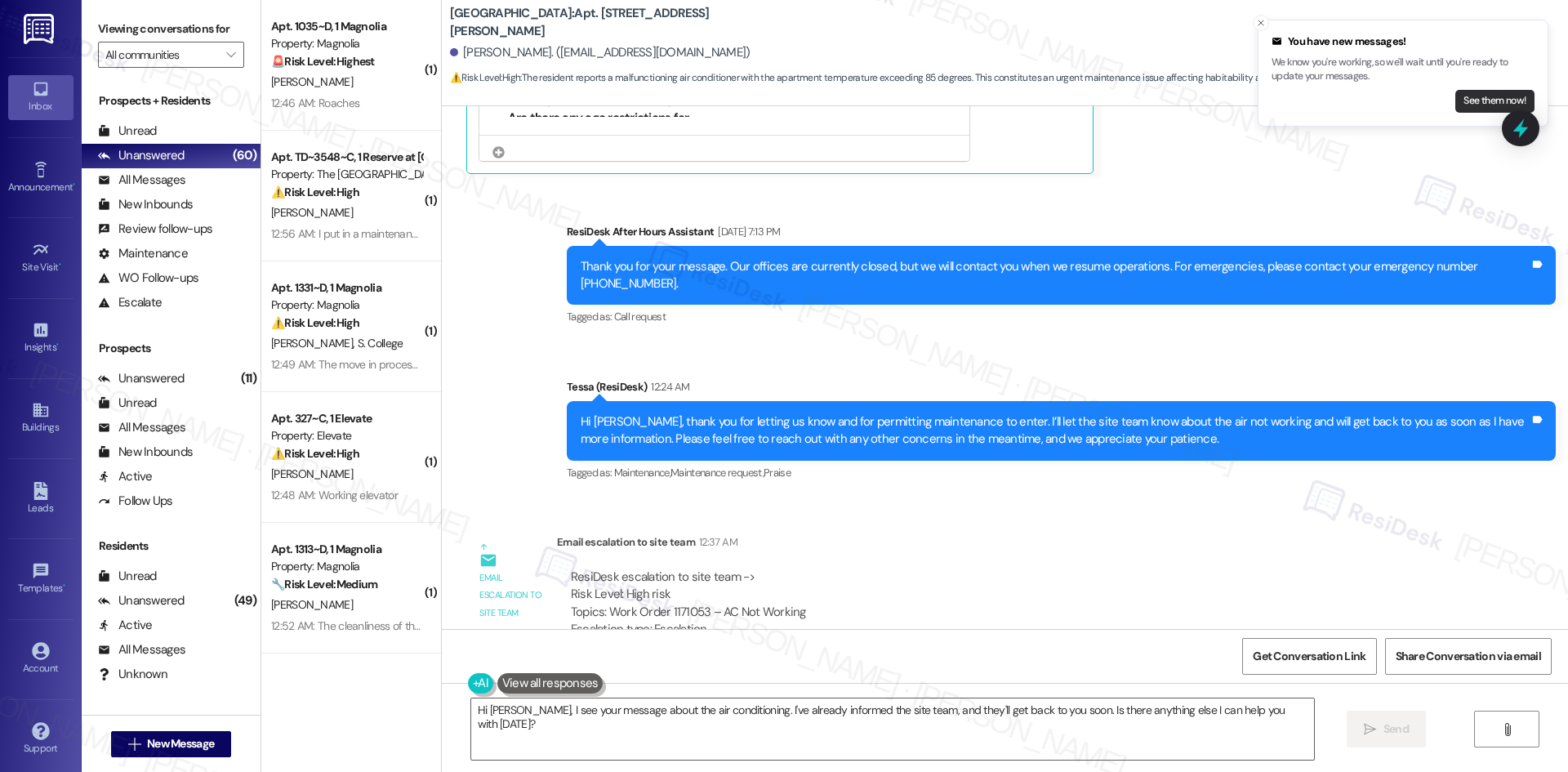
click at [1498, 96] on button "See them now!" at bounding box center [1495, 101] width 79 height 23
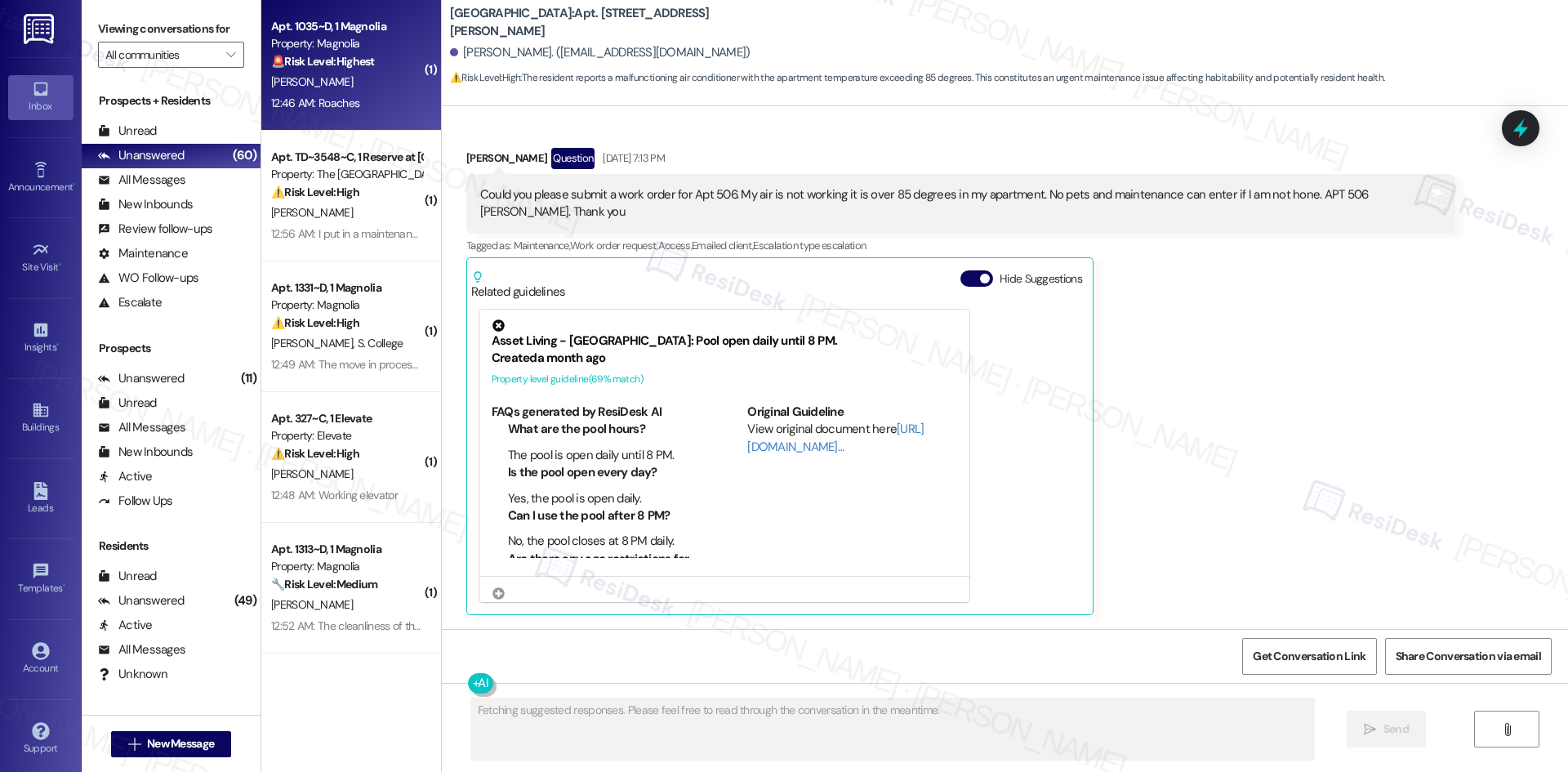
scroll to position [1138, 0]
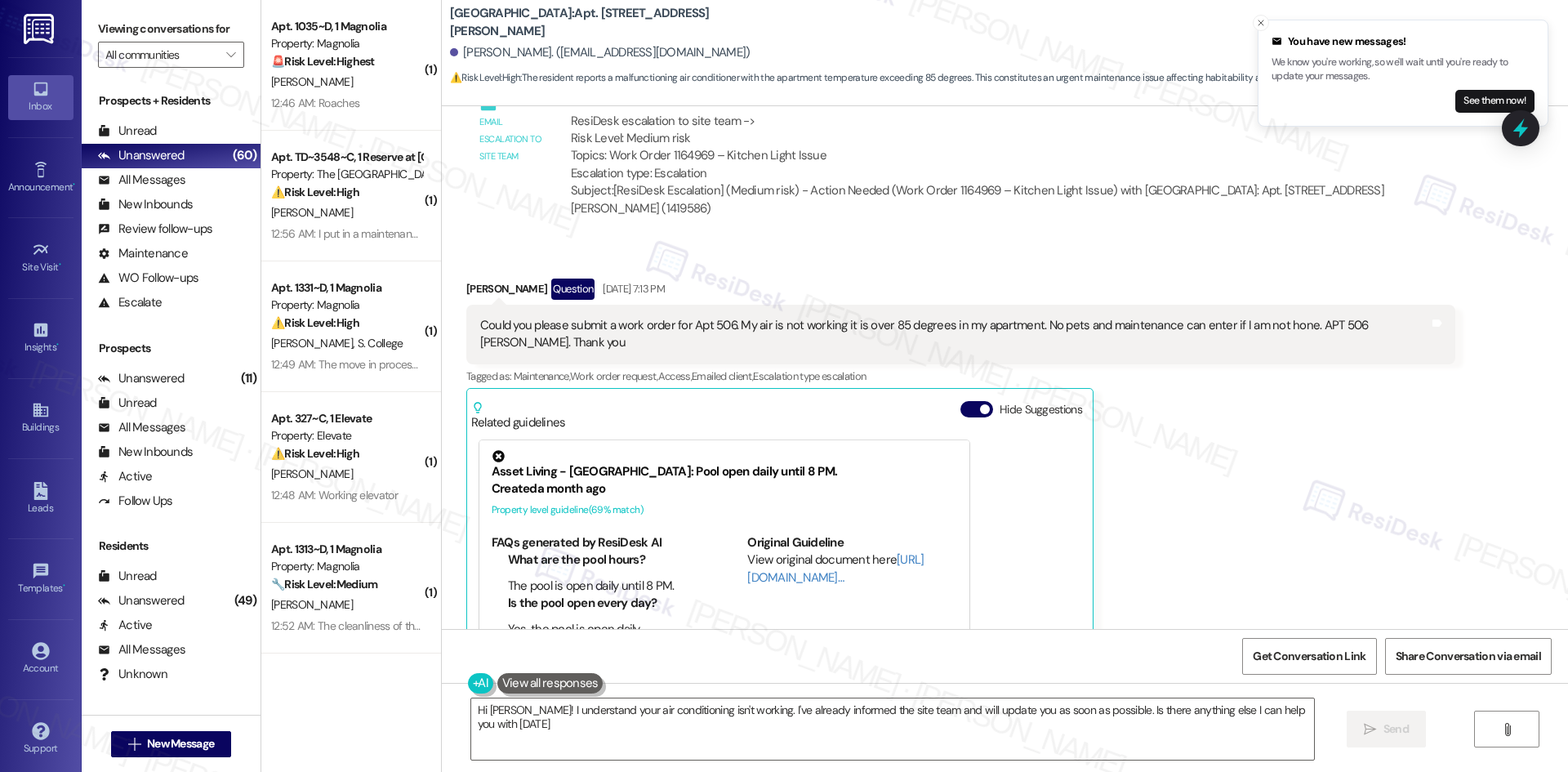
type textarea "Hi [PERSON_NAME]! I understand your air conditioning isn't working. I've alread…"
click at [1493, 102] on button "See them now!" at bounding box center [1495, 101] width 79 height 23
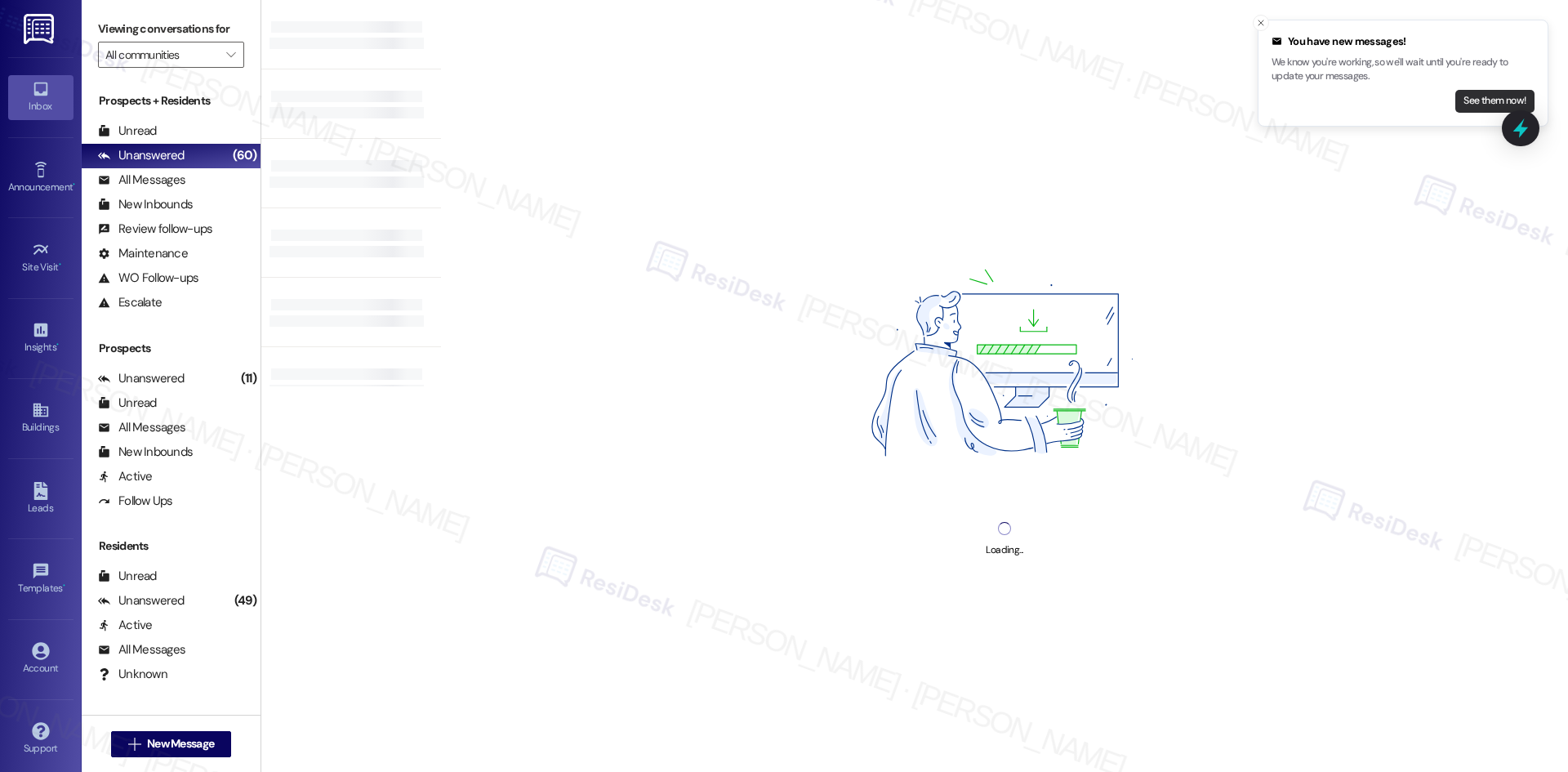
click at [1491, 104] on button "See them now!" at bounding box center [1495, 101] width 79 height 23
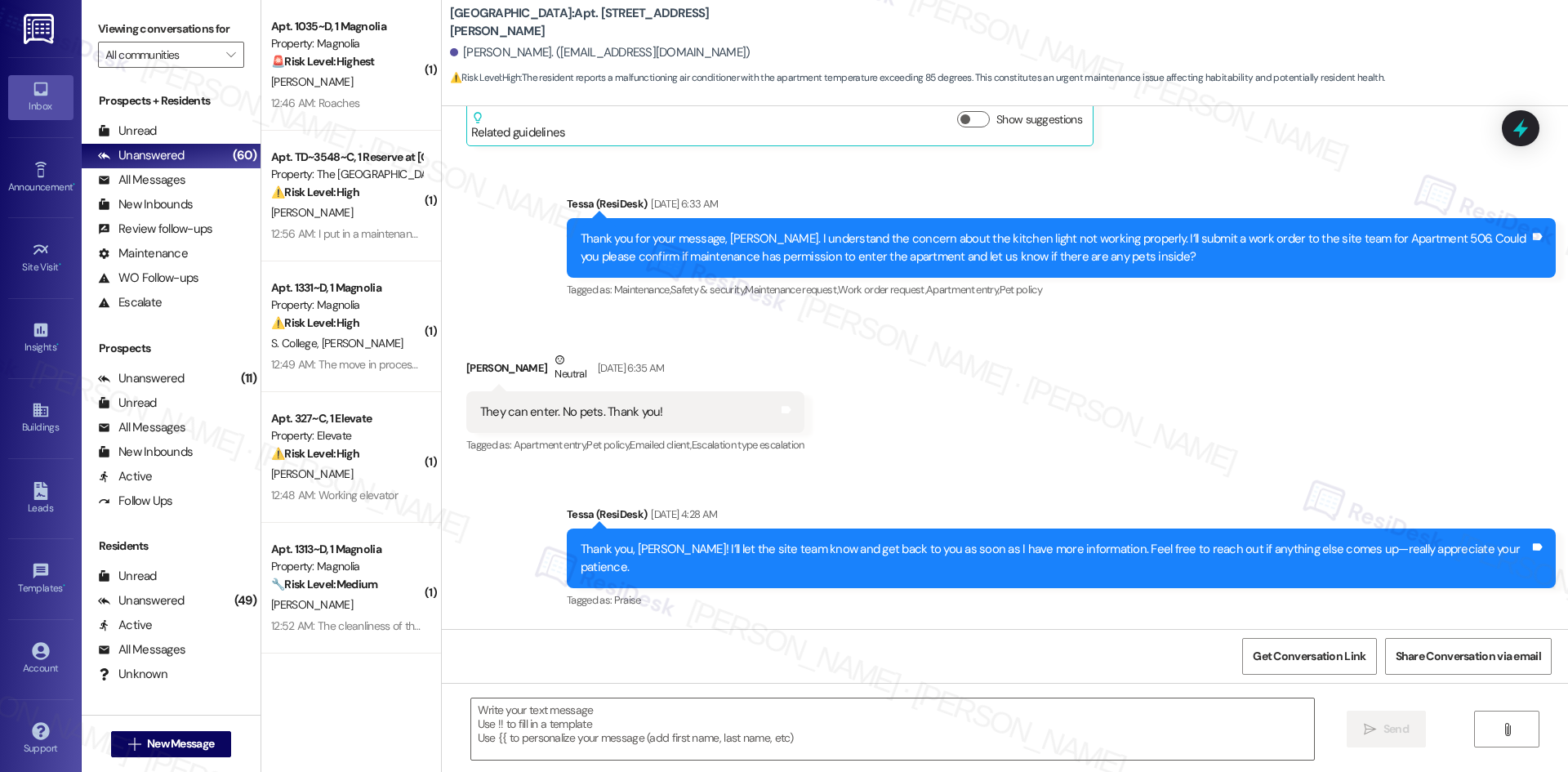
type textarea "Fetching suggested responses. Please feel free to read through the conversation…"
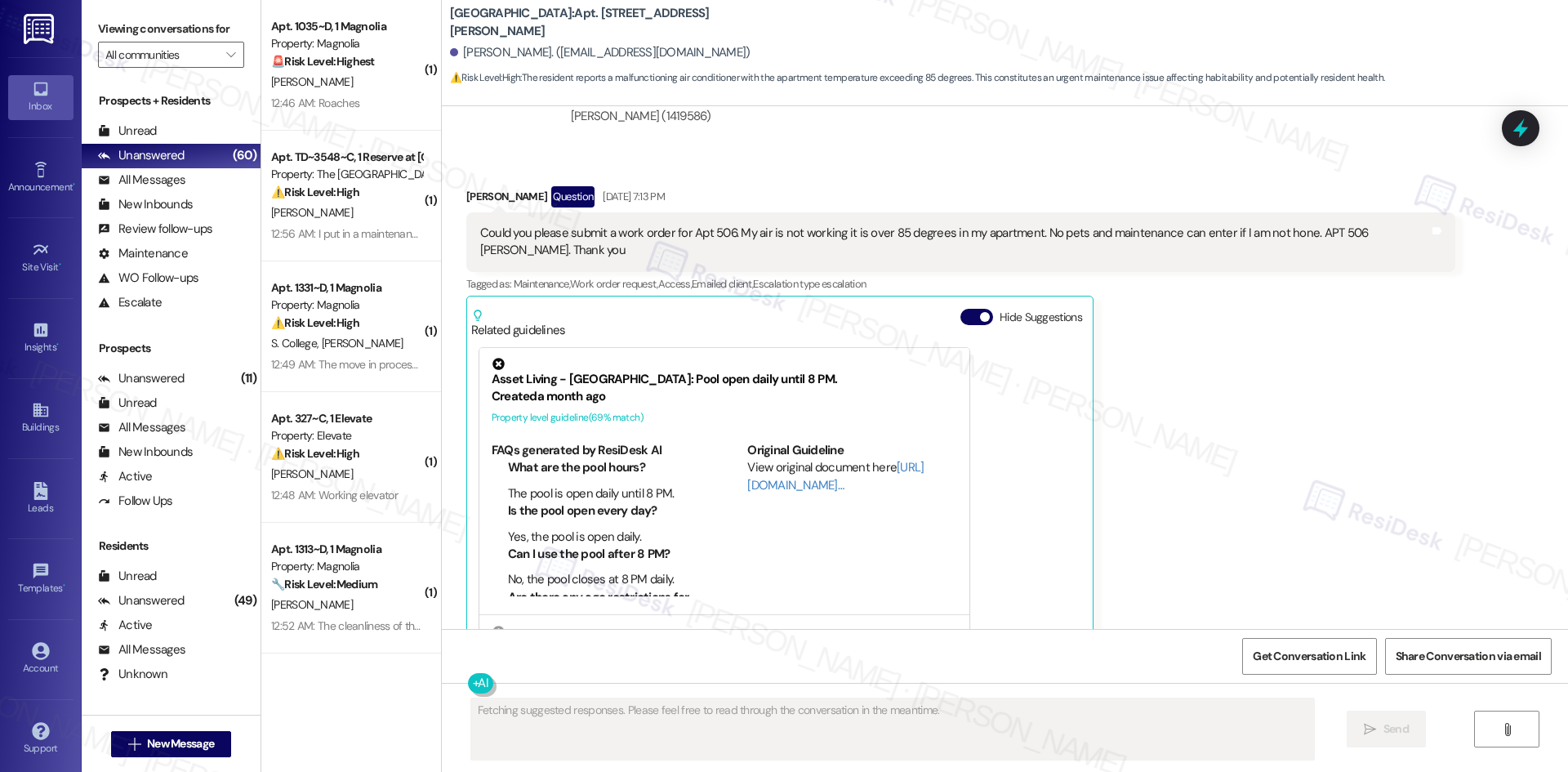
scroll to position [1232, 0]
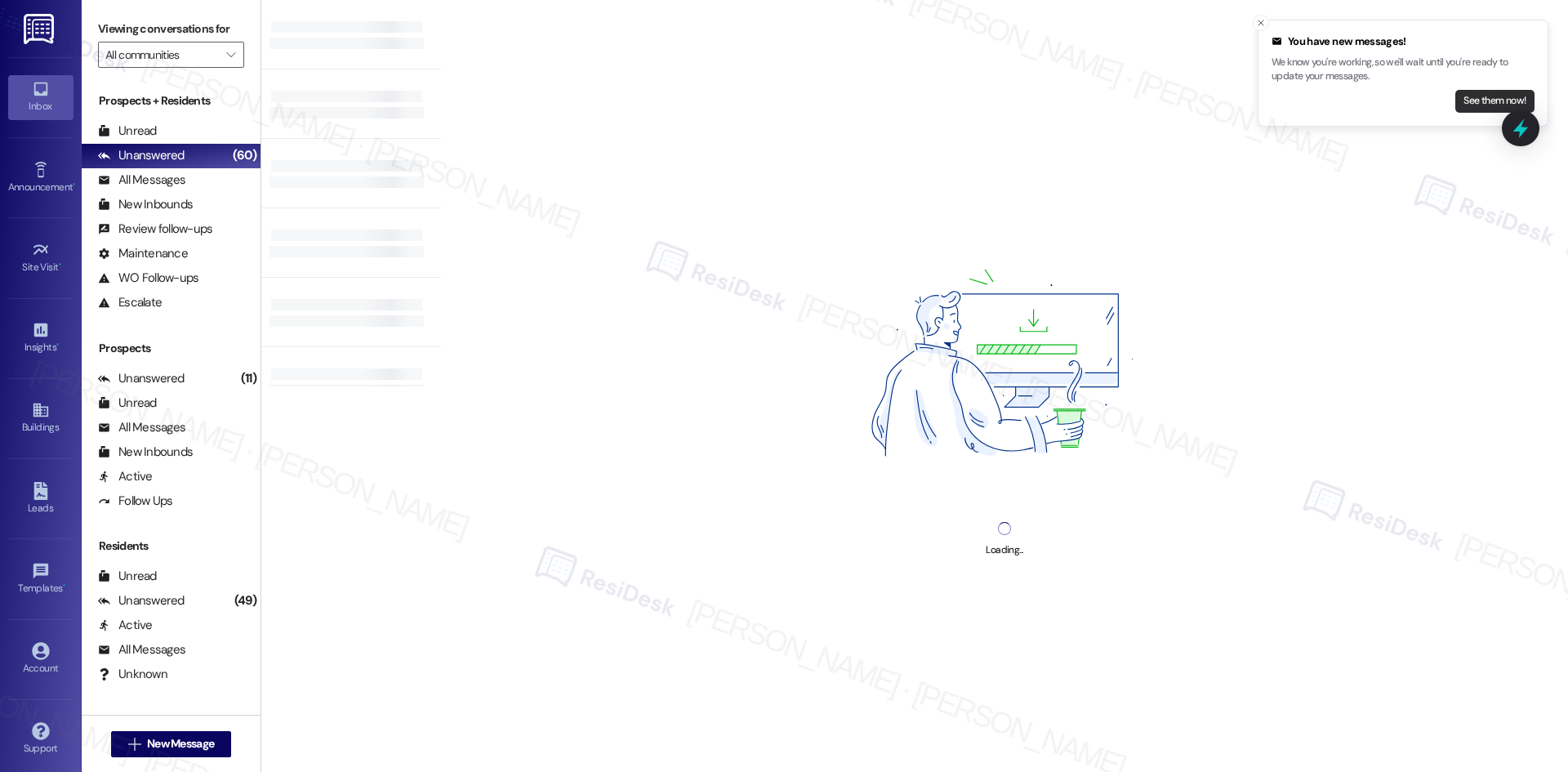
click at [1497, 97] on button "See them now!" at bounding box center [1495, 101] width 79 height 23
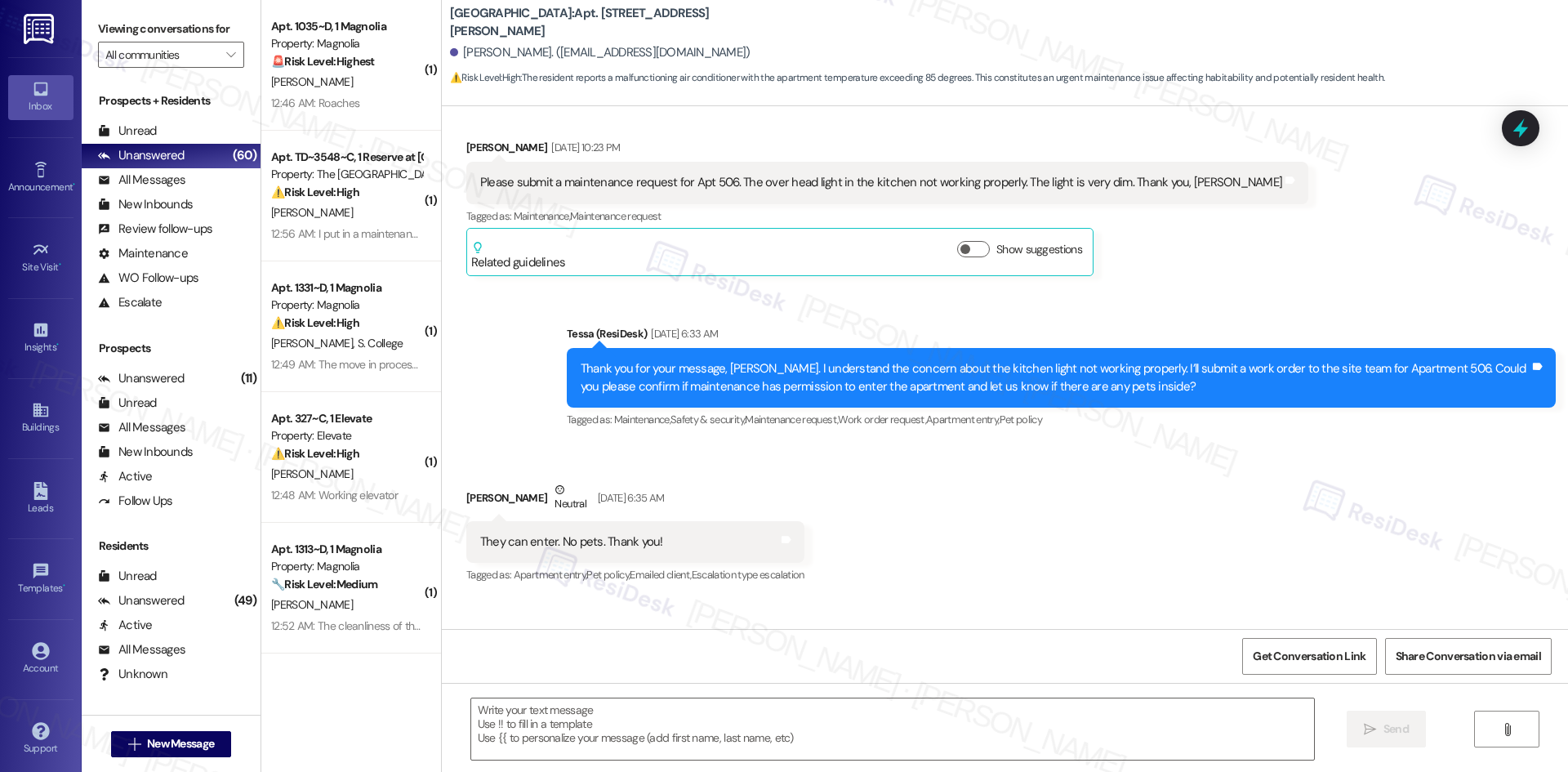
type textarea "Fetching suggested responses. Please feel free to read through the conversation…"
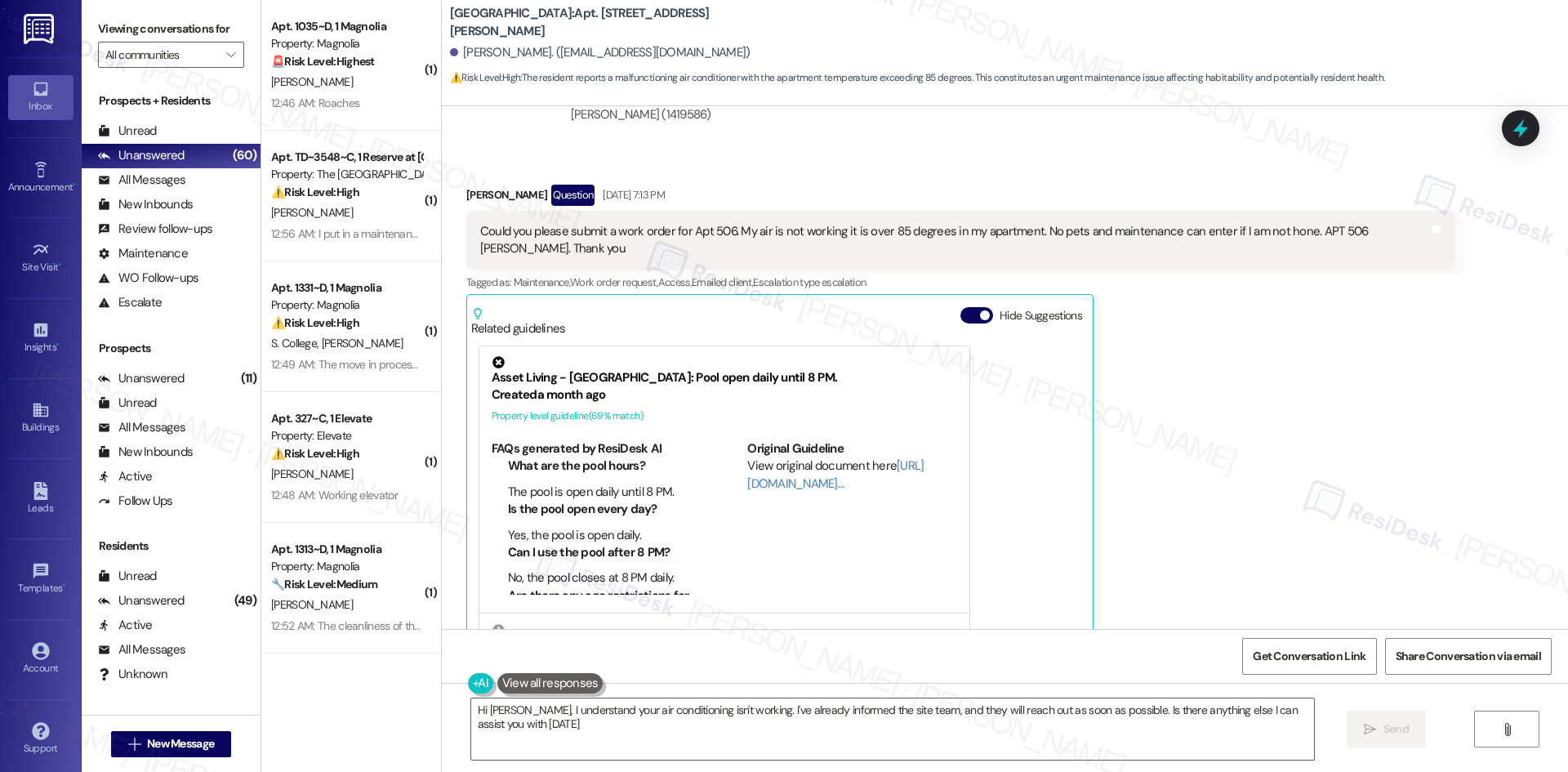
type textarea "Hi [PERSON_NAME], I understand your air conditioning isn't working. I've alread…"
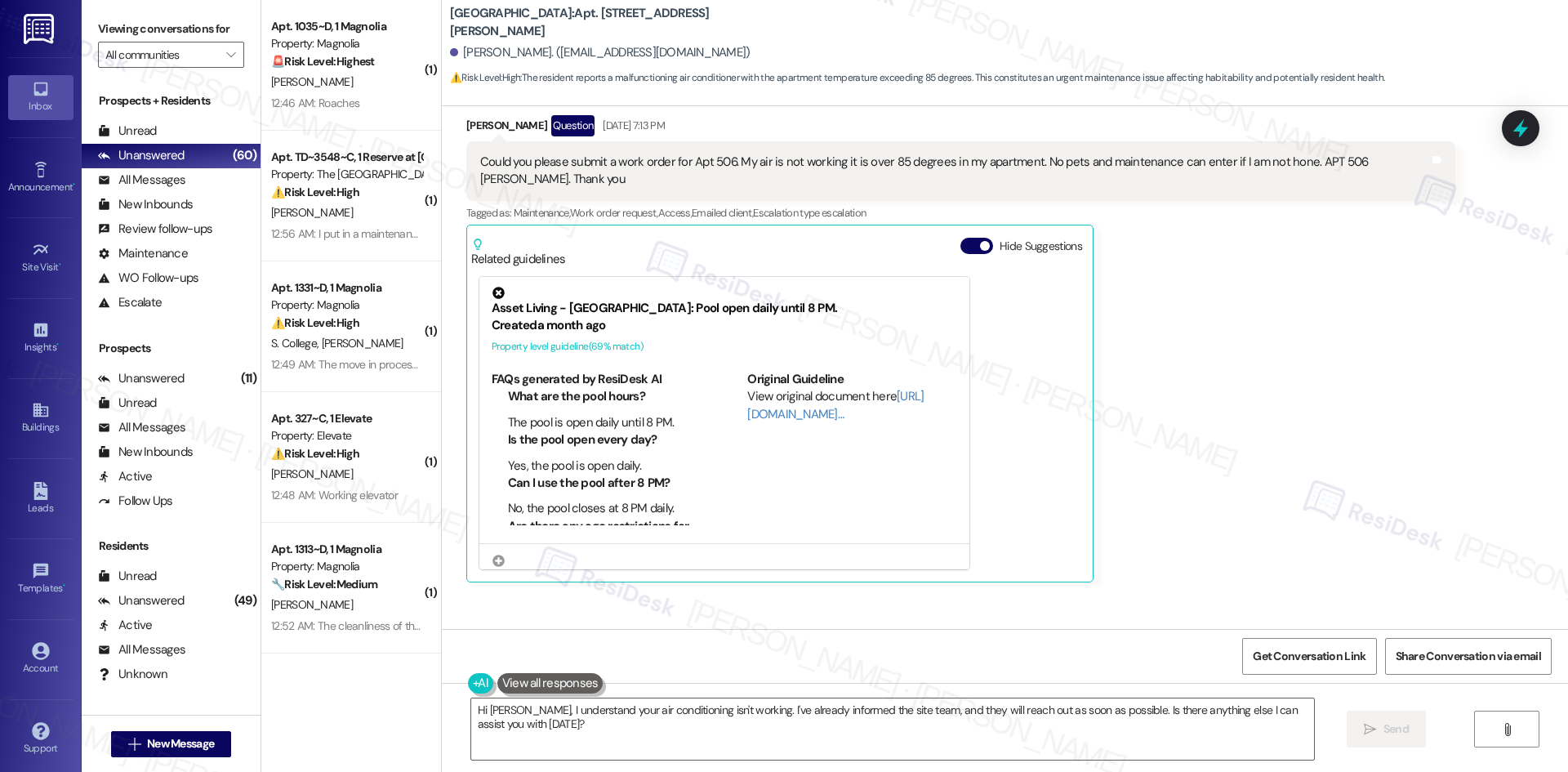
scroll to position [1709, 0]
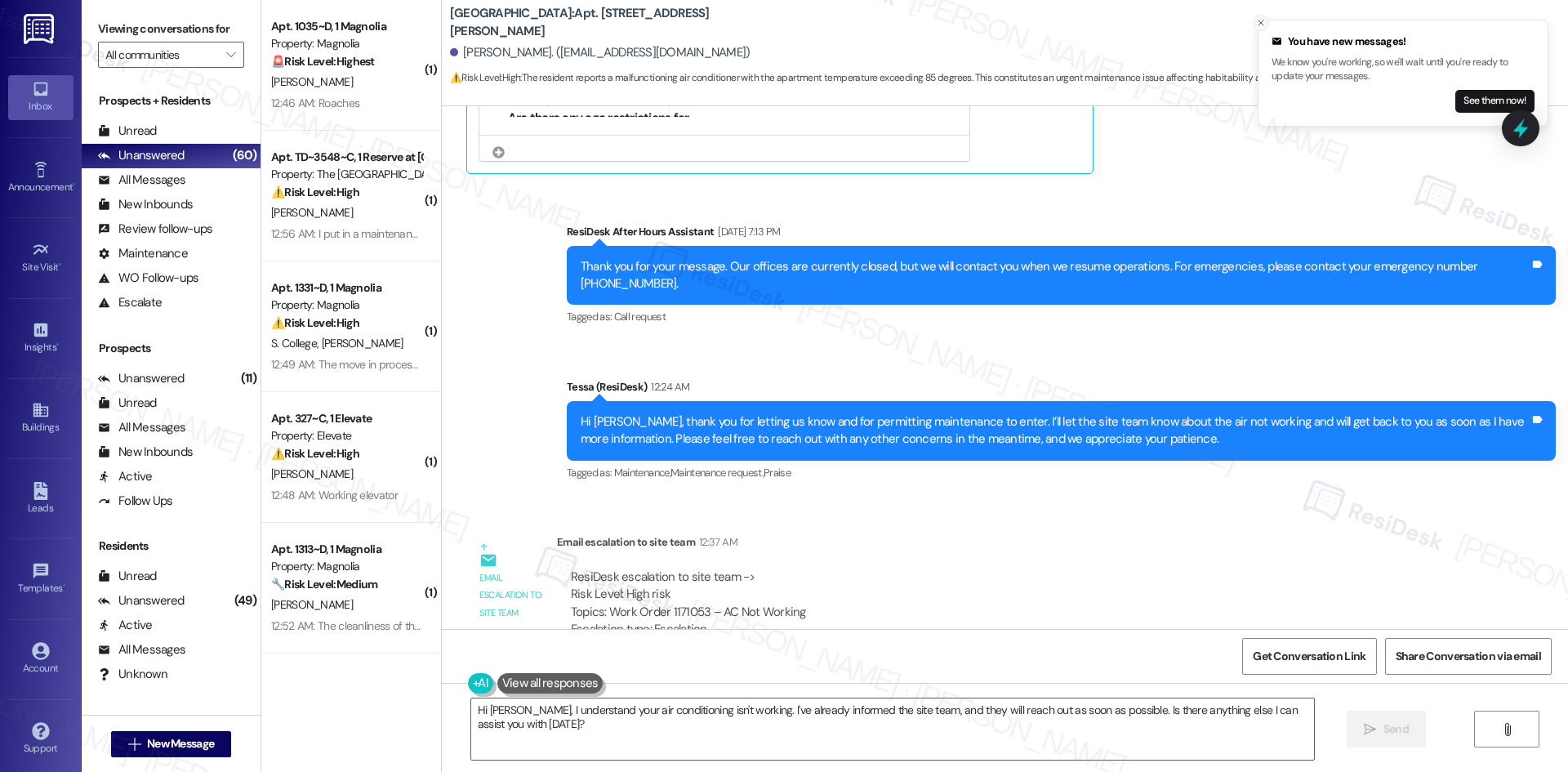
click at [1258, 24] on icon "Close toast" at bounding box center [1260, 22] width 9 height 9
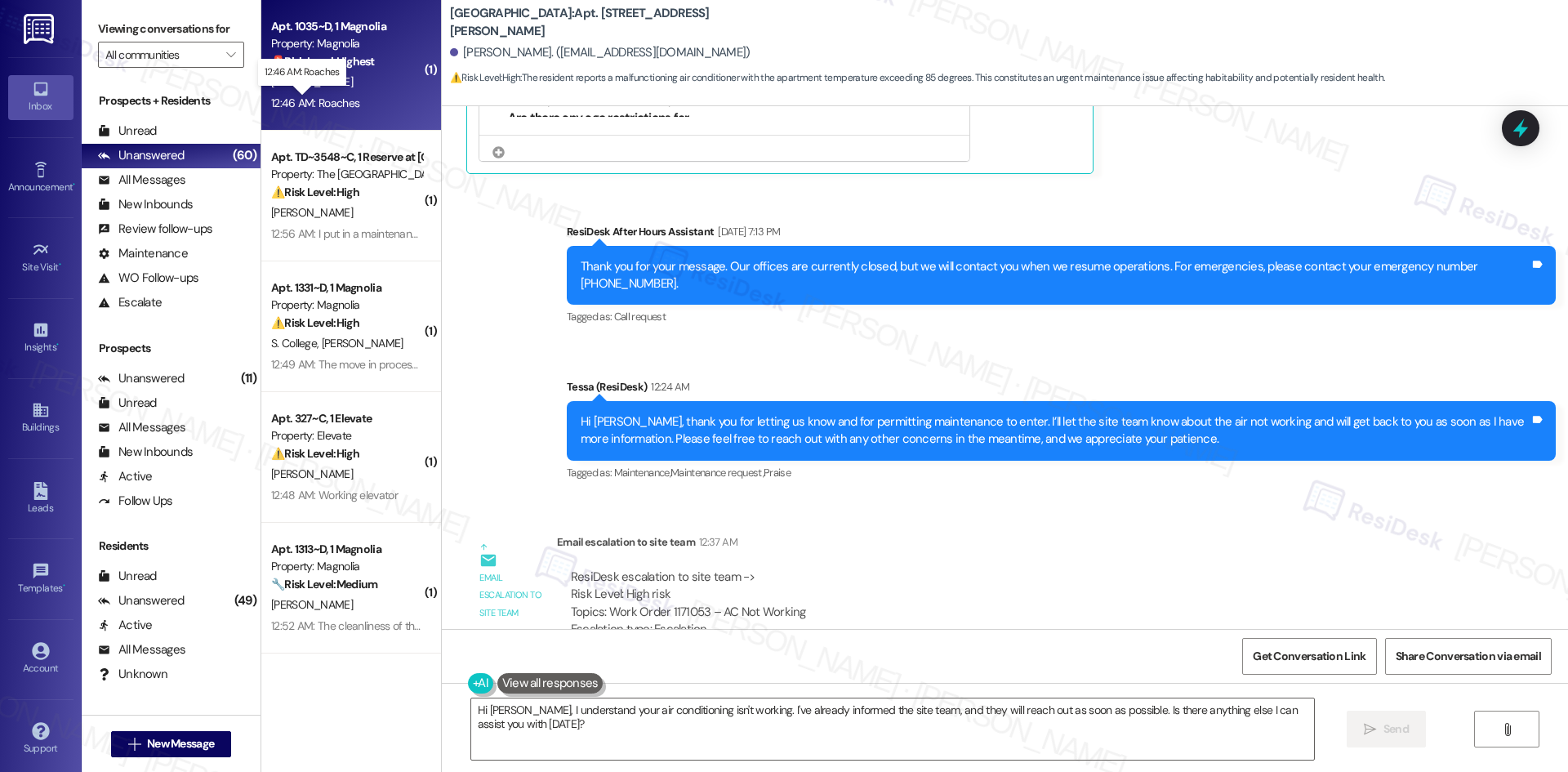
click at [320, 98] on div "12:46 AM: Roaches 12:46 AM: Roaches" at bounding box center [315, 103] width 88 height 15
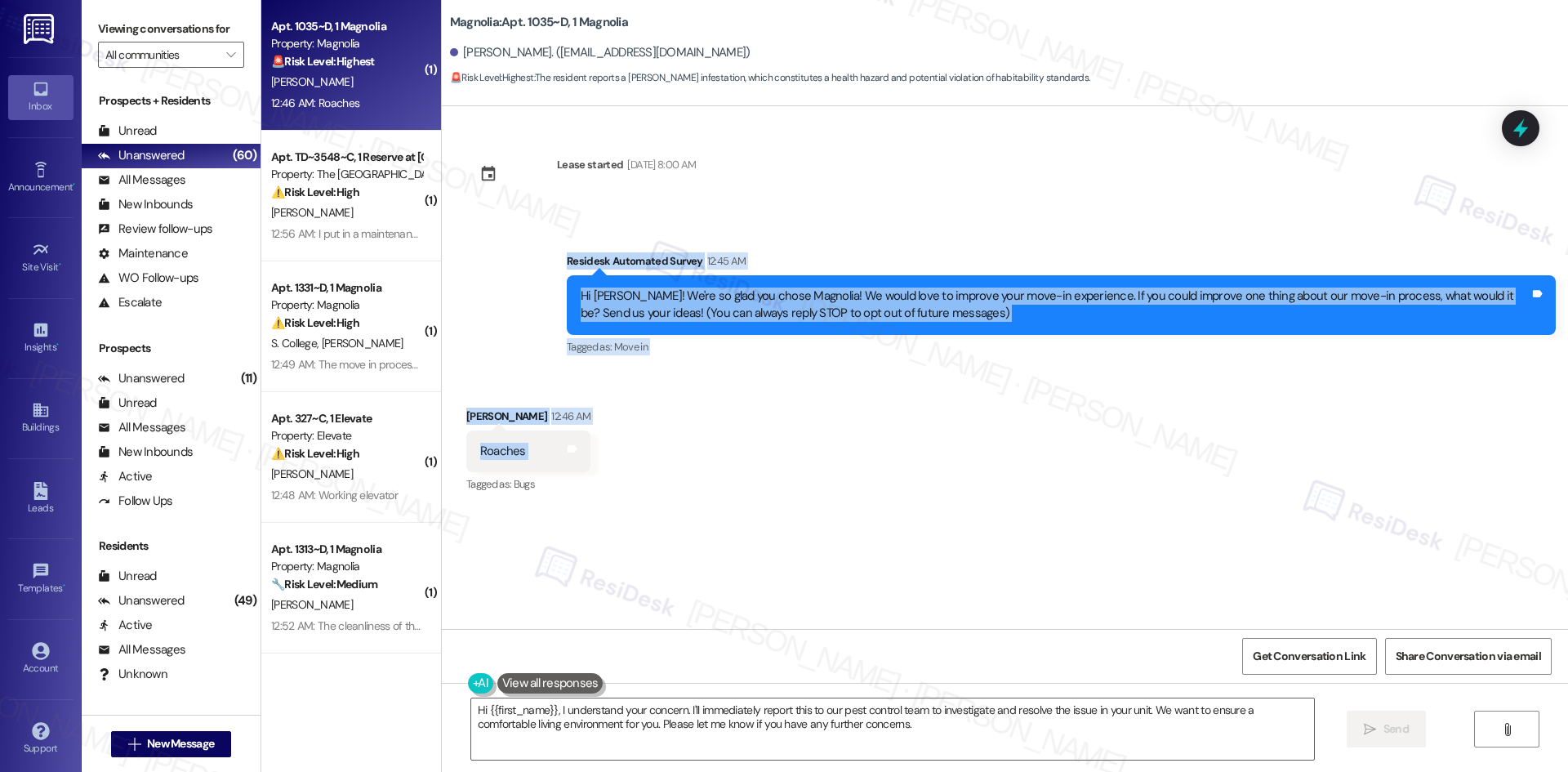
drag, startPoint x: 536, startPoint y: 262, endPoint x: 648, endPoint y: 452, distance: 220.6
click at [648, 452] on div "Lease started [DATE] 8:00 AM Survey, sent via SMS Residesk Automated Survey 12:…" at bounding box center [1004, 367] width 1126 height 523
copy div "Residesk Automated Survey 12:45 AM Hi [PERSON_NAME]! We're so glad you chose Ma…"
click at [681, 405] on div "Received via SMS [PERSON_NAME] 12:46 AM Roaches Tags and notes Tagged as: Bugs …" at bounding box center [1004, 440] width 1126 height 138
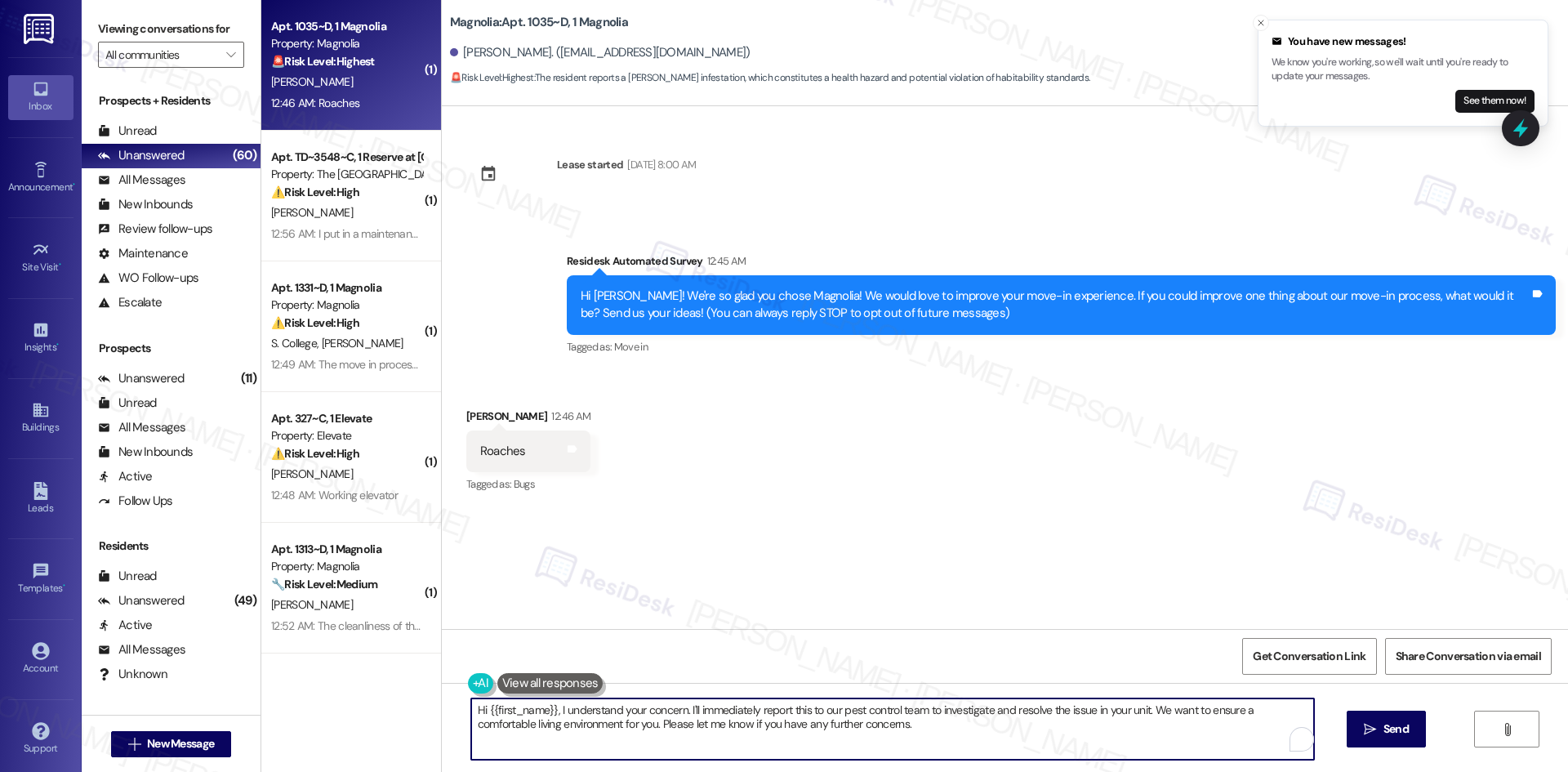
drag, startPoint x: 639, startPoint y: 712, endPoint x: 670, endPoint y: 718, distance: 31.6
click at [640, 713] on textarea "Hi {{first_name}}, I understand your concern. I'll immediately report this to o…" at bounding box center [892, 728] width 843 height 61
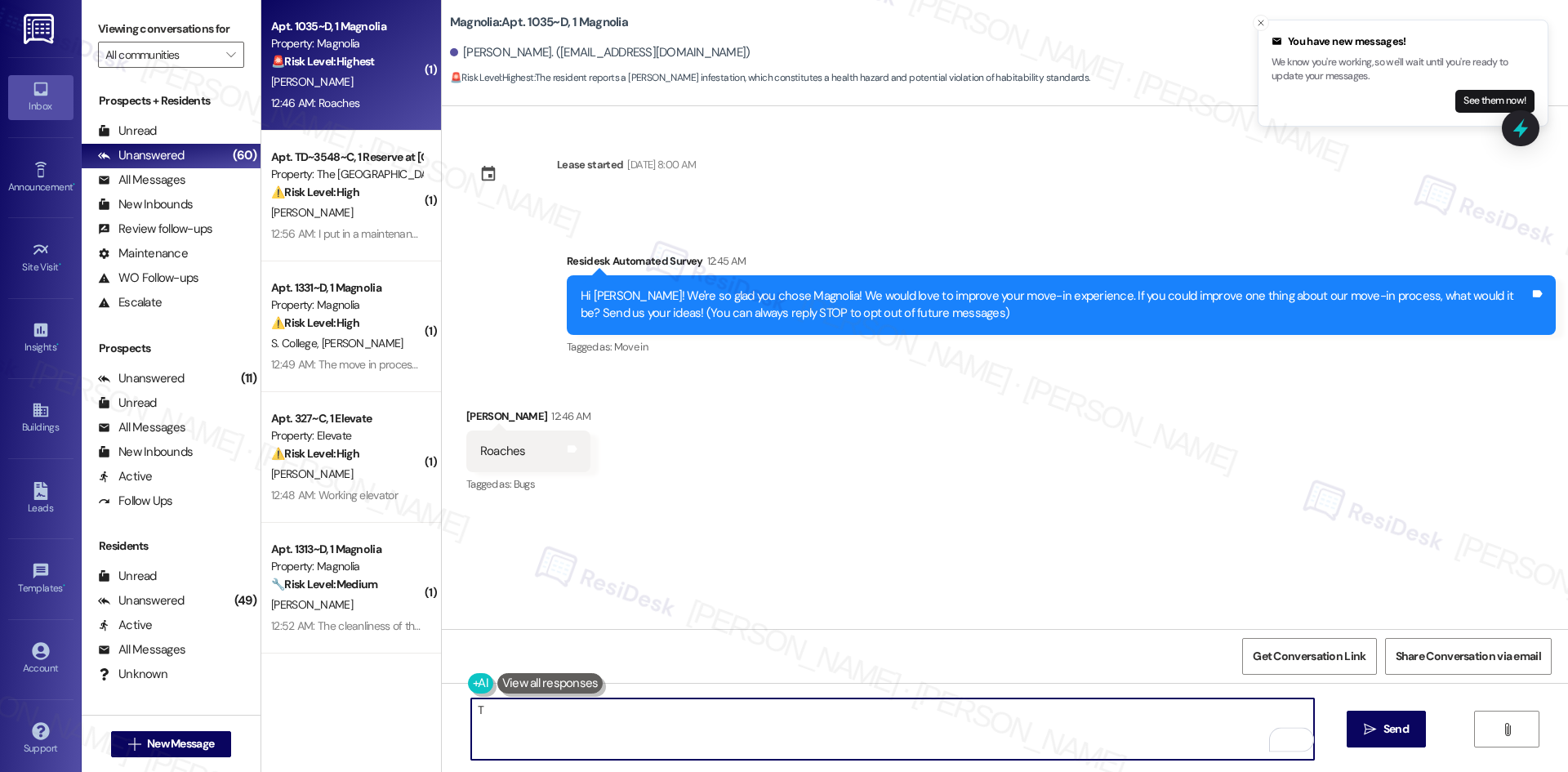
paste textarea "[PERSON_NAME] you for letting us know and I’m sorry to hear about the roaches. …"
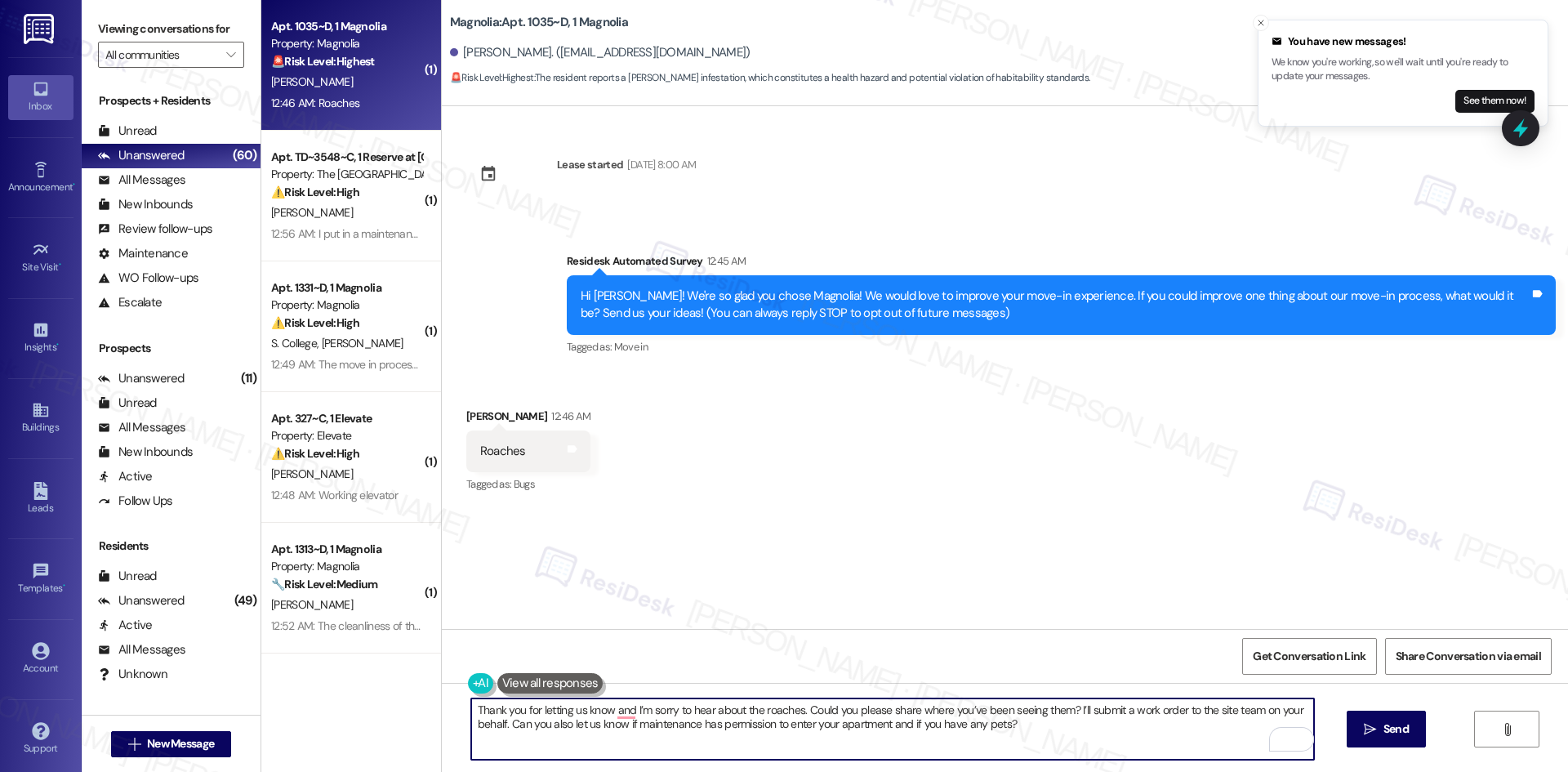
click at [607, 717] on textarea "Thank you for letting us know and I’m sorry to hear about the roaches. Could yo…" at bounding box center [892, 728] width 843 height 61
click at [830, 736] on textarea "Thank you for letting us know, and I’m sorry to hear about the roaches. Could y…" at bounding box center [892, 728] width 843 height 61
click at [965, 738] on textarea "Thank you for letting us know, and I’m sorry to hear about the roaches. Could y…" at bounding box center [892, 728] width 843 height 61
click at [997, 743] on textarea "Thank you for letting us know, and I’m sorry to hear about the roaches. Could y…" at bounding box center [892, 728] width 843 height 61
click at [1007, 720] on textarea "Thank you for letting us know, and I’m sorry to hear about the roaches. Could y…" at bounding box center [892, 728] width 843 height 61
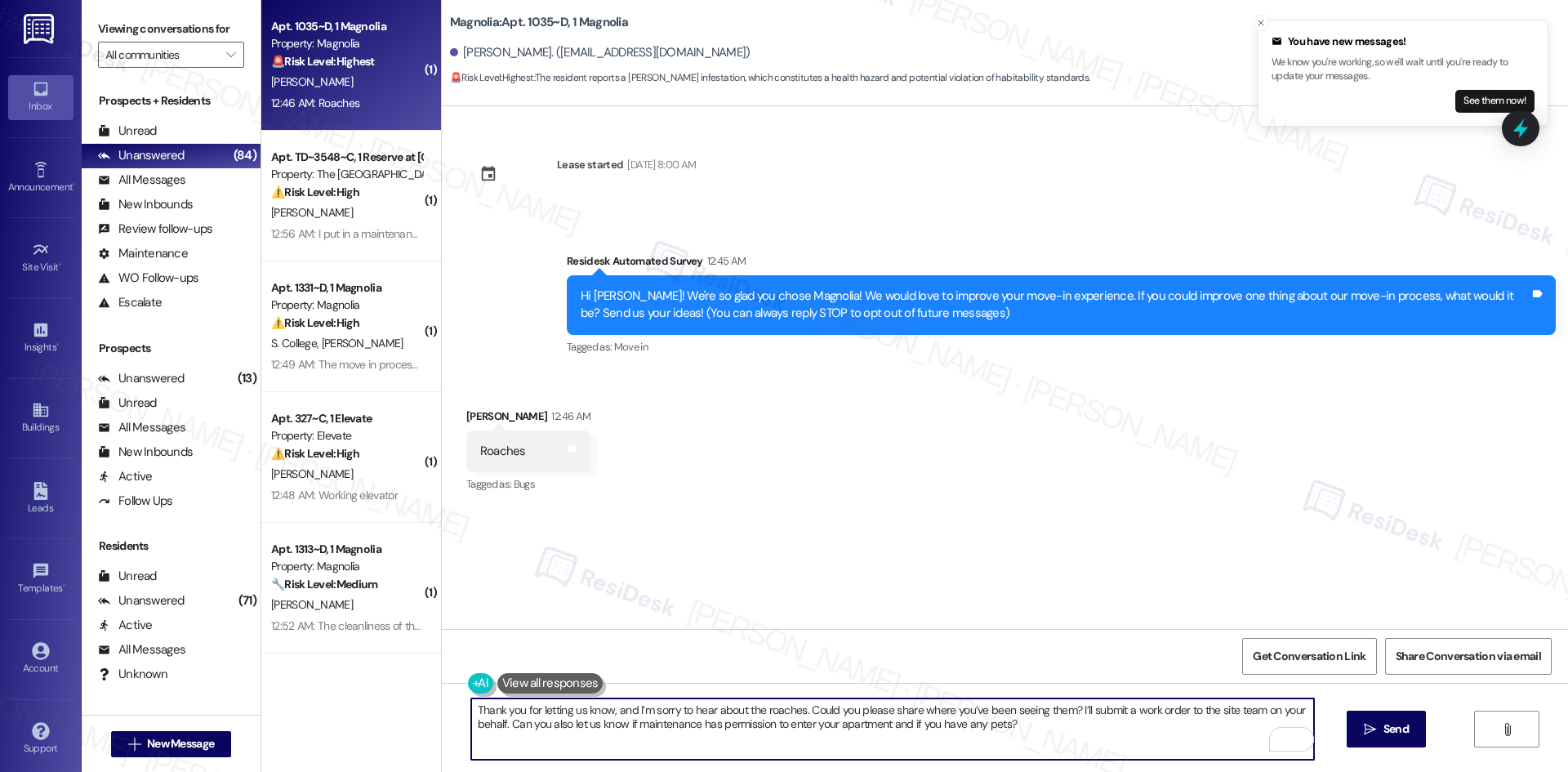
click at [1032, 725] on textarea "Thank you for letting us know, and I’m sorry to hear about the roaches. Could y…" at bounding box center [892, 728] width 843 height 61
type textarea "Thank you for letting us know, and I’m sorry to hear about the roaches. Could y…"
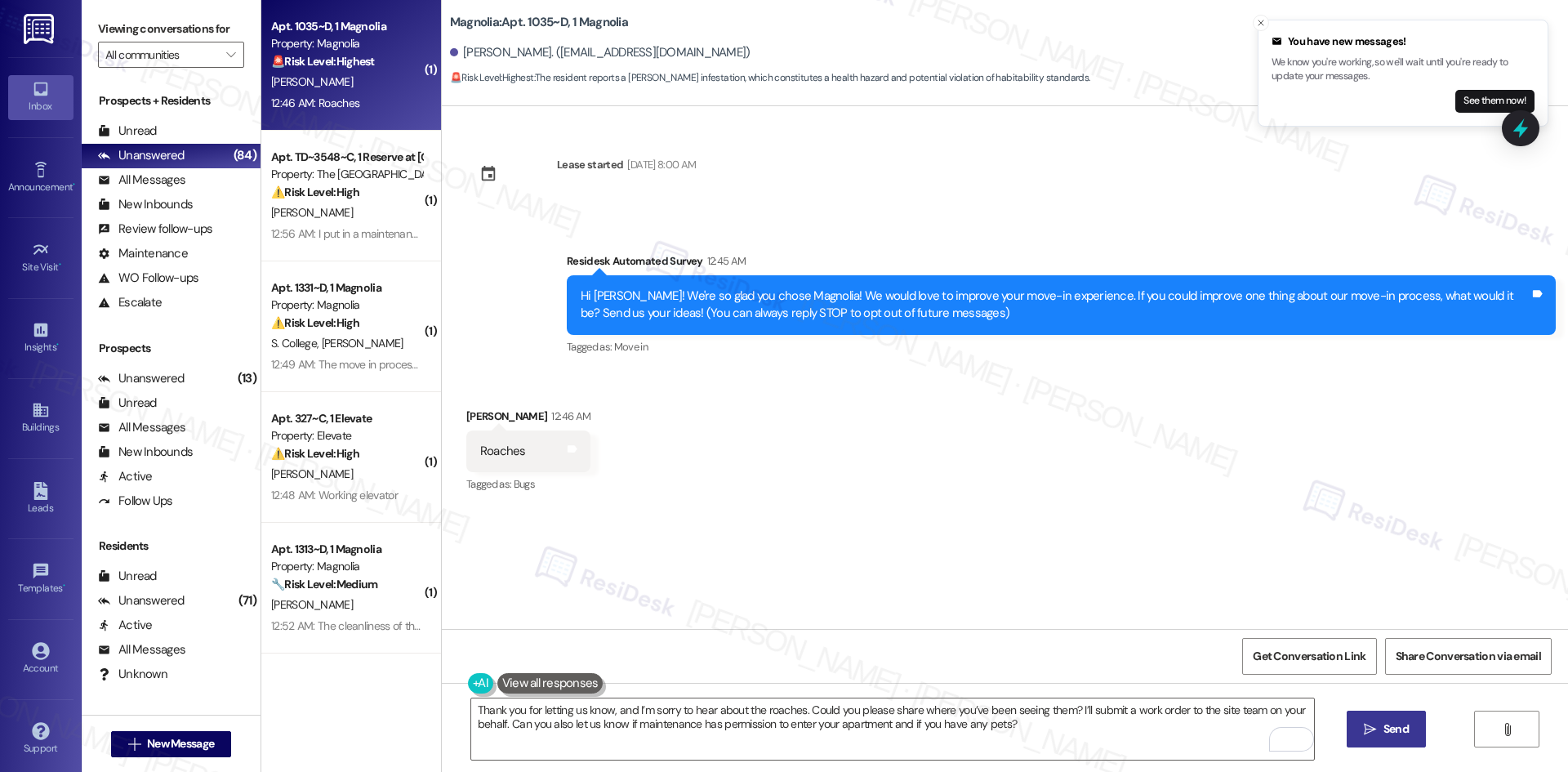
click at [1364, 729] on icon "" at bounding box center [1370, 729] width 12 height 13
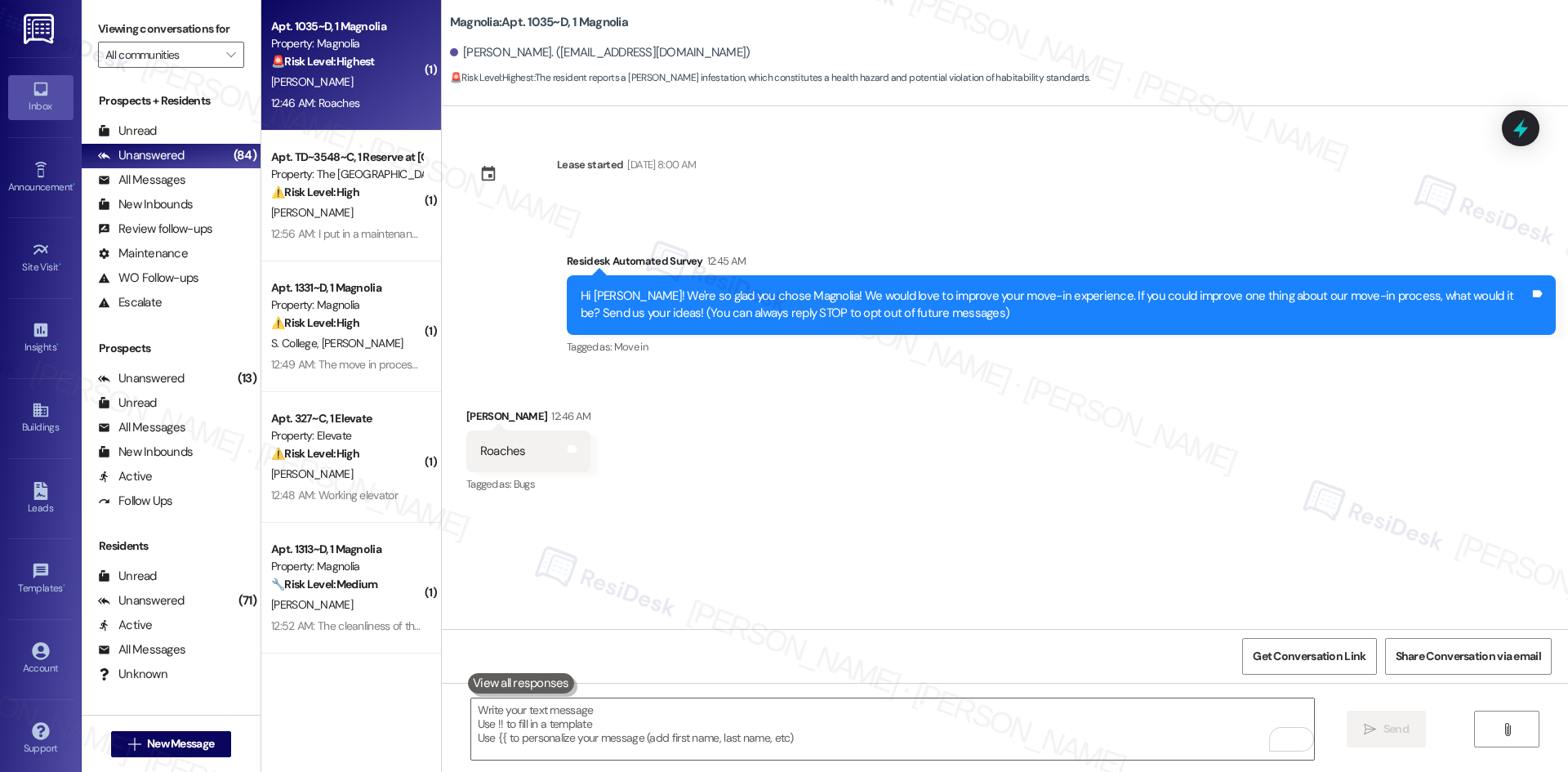
click at [1008, 489] on div "Received via SMS [PERSON_NAME] 12:46 AM Roaches Tags and notes Tagged as: Bugs …" at bounding box center [1004, 440] width 1126 height 138
click at [866, 756] on textarea "To enrich screen reader interactions, please activate Accessibility in Grammarl…" at bounding box center [892, 728] width 843 height 61
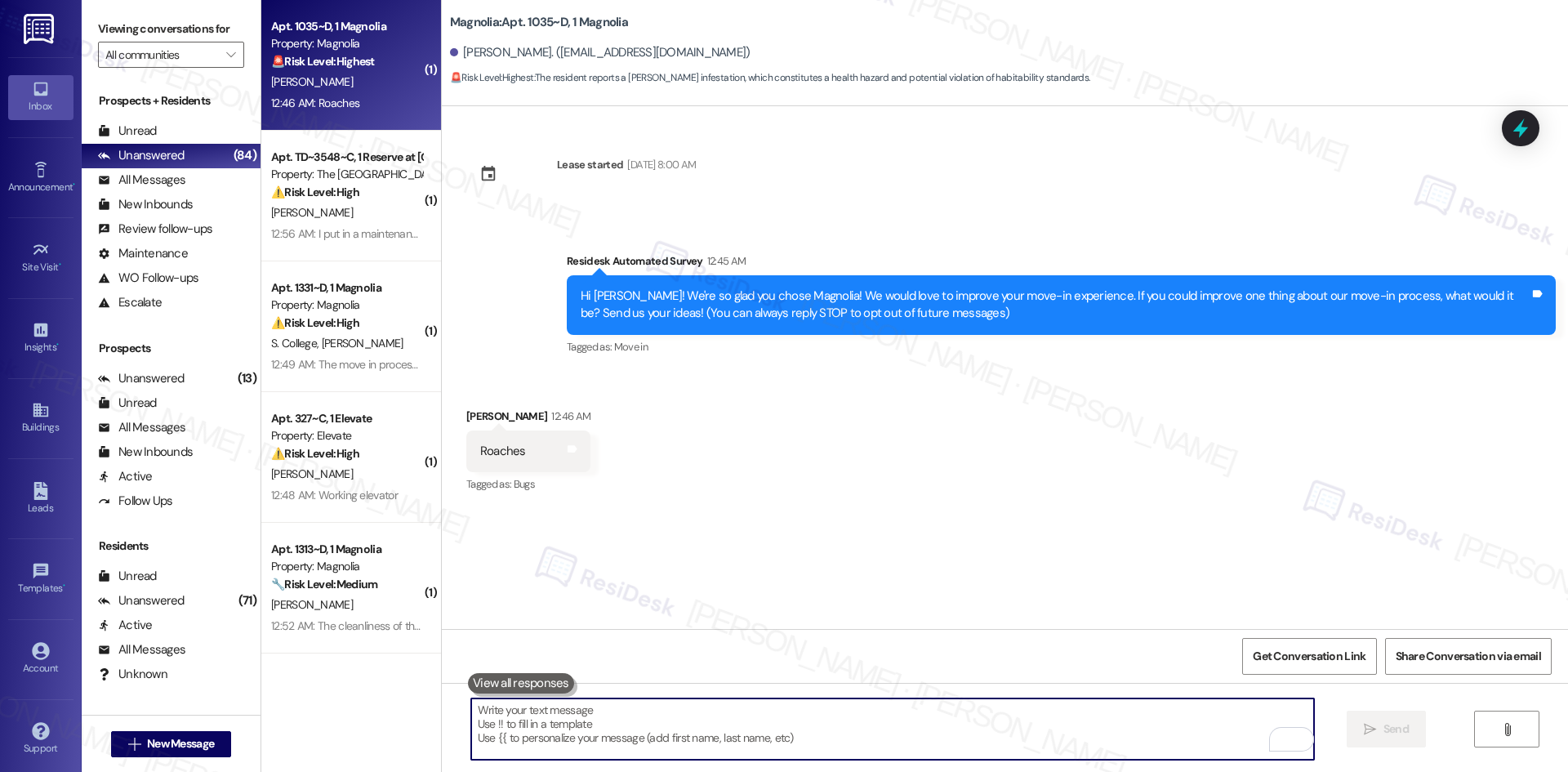
click at [874, 751] on textarea "To enrich screen reader interactions, please activate Accessibility in Grammarl…" at bounding box center [892, 728] width 843 height 61
paste textarea "[PERSON_NAME] you for letting us know and I’m sorry to hear about the roaches. …"
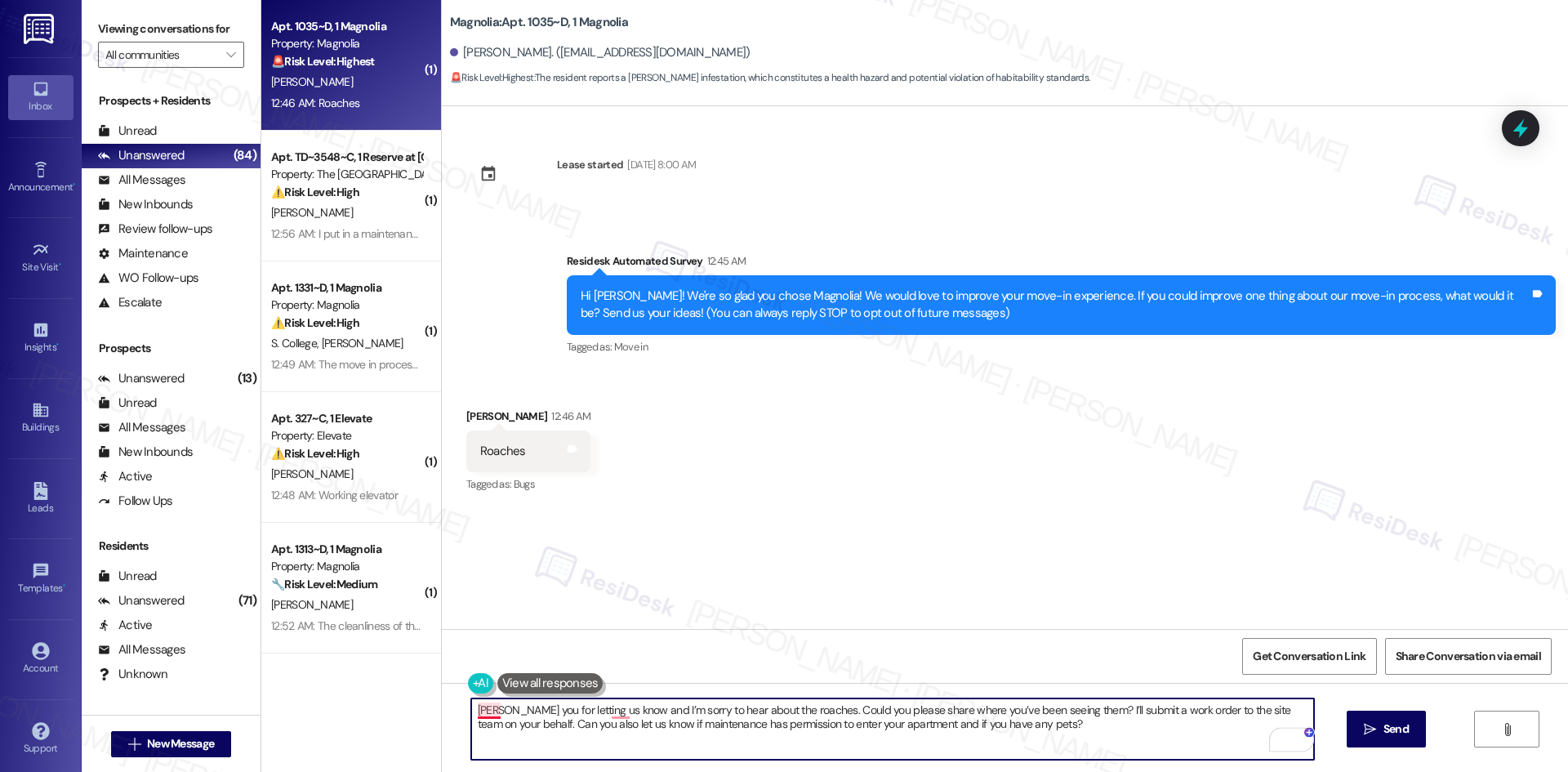
click at [471, 706] on textarea "[PERSON_NAME] you for letting us know and I’m sorry to hear about the roaches. …" at bounding box center [892, 728] width 843 height 61
click at [471, 708] on textarea "[PERSON_NAME] you for letting us know and I’m sorry to hear about the roaches. …" at bounding box center [892, 728] width 843 height 61
click at [477, 711] on textarea "[PERSON_NAME] you for letting us know and I’m sorry to hear about the roaches. …" at bounding box center [892, 728] width 843 height 61
click at [1101, 594] on div "Lease started [DATE] 8:00 AM Survey, sent via SMS Residesk Automated Survey 12:…" at bounding box center [1004, 367] width 1126 height 523
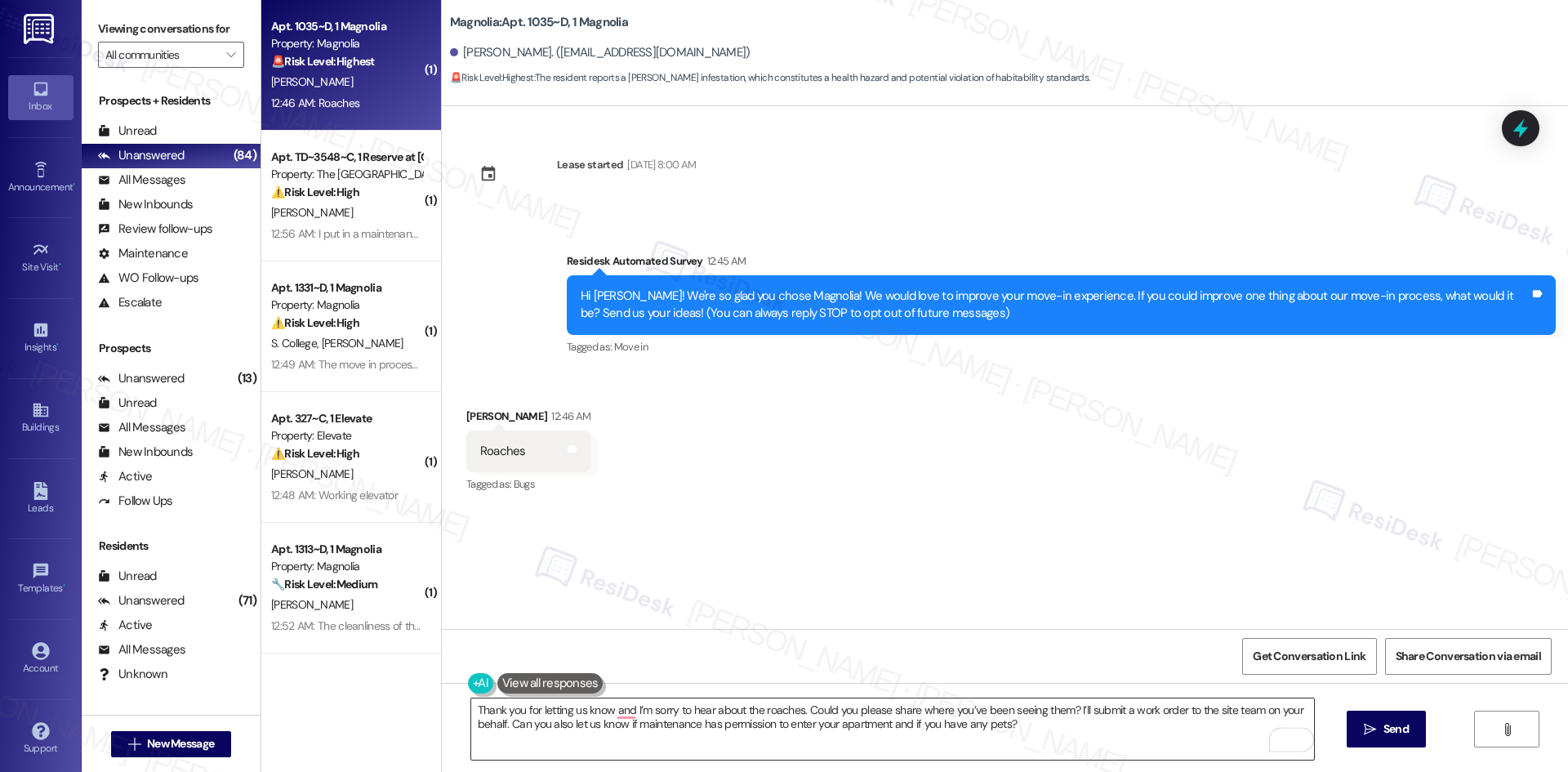
click at [617, 713] on textarea "Thank you for letting us know and I’m sorry to hear about the roaches. Could yo…" at bounding box center [892, 728] width 843 height 61
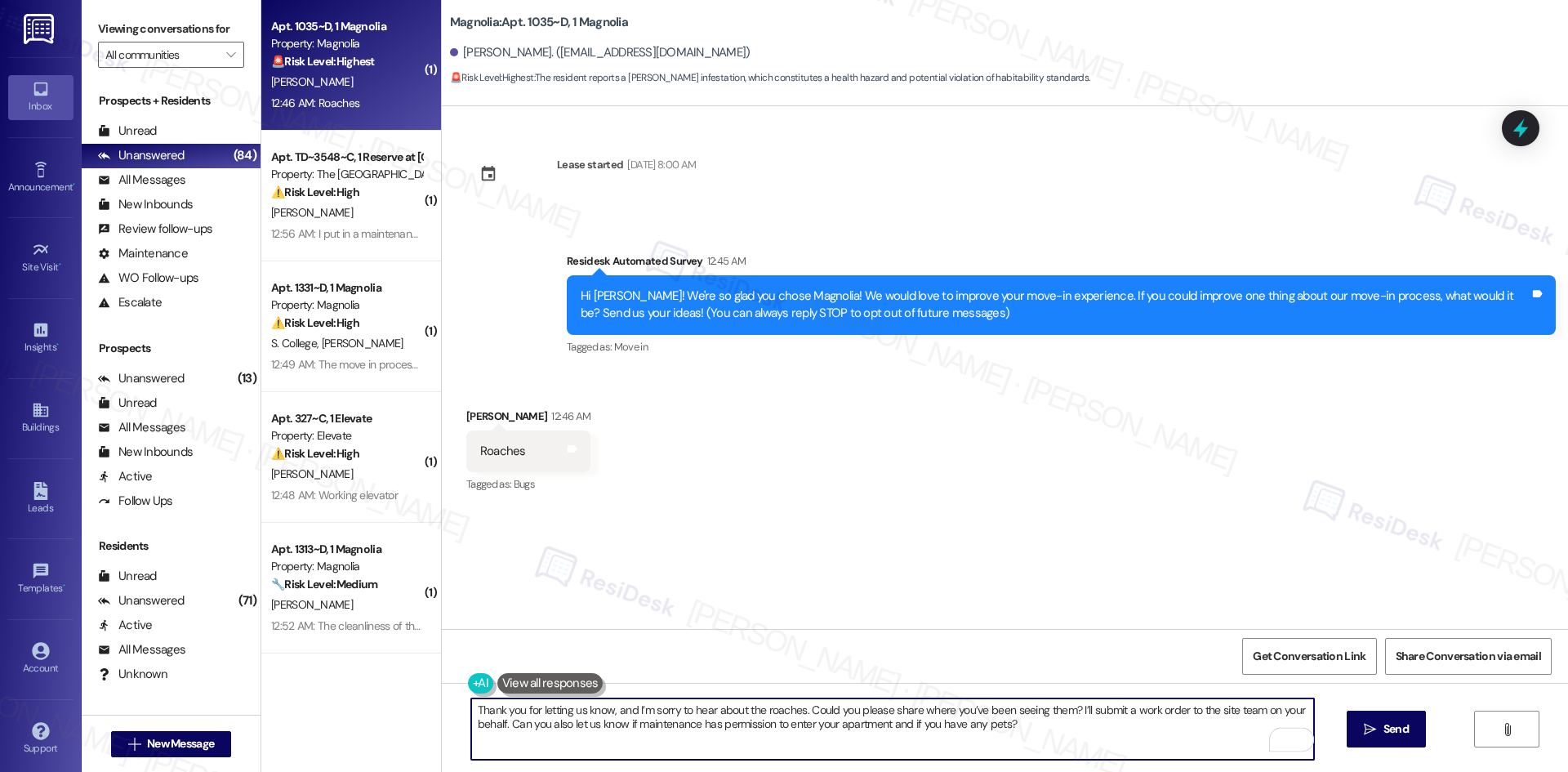
click at [947, 750] on textarea "Thank you for letting us know, and I’m sorry to hear about the roaches. Could y…" at bounding box center [892, 728] width 843 height 61
type textarea "Thank you for letting us know, and I’m sorry to hear about the roaches. Could y…"
click at [1391, 727] on span "Send" at bounding box center [1396, 729] width 25 height 17
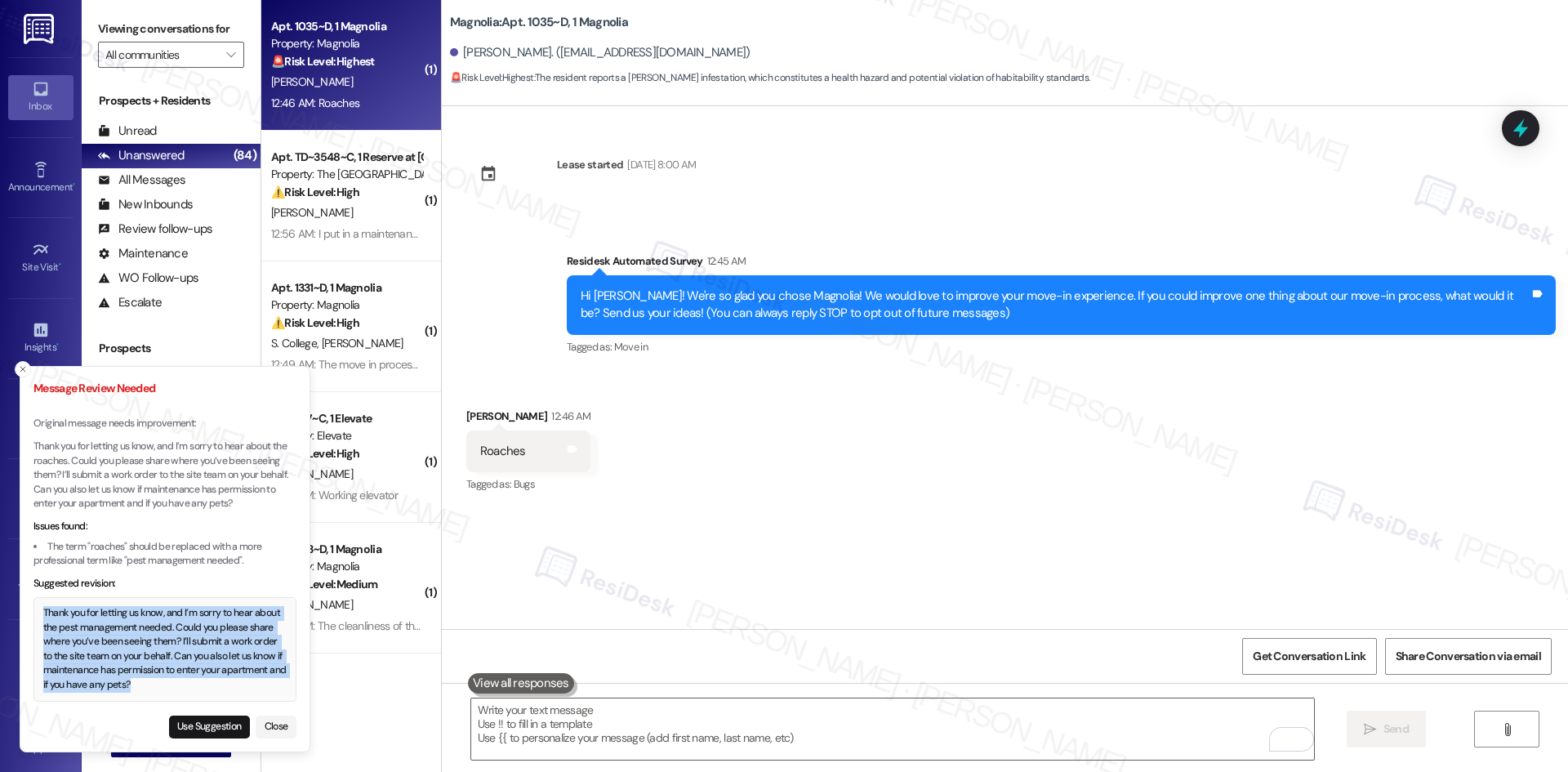
drag, startPoint x: 45, startPoint y: 612, endPoint x: 165, endPoint y: 685, distance: 140.5
click at [165, 685] on div "Thank you for letting us know, and I’m sorry to hear about the pest management …" at bounding box center [165, 648] width 244 height 85
copy div "Thank you for letting us know, and I’m sorry to hear about the pest management …"
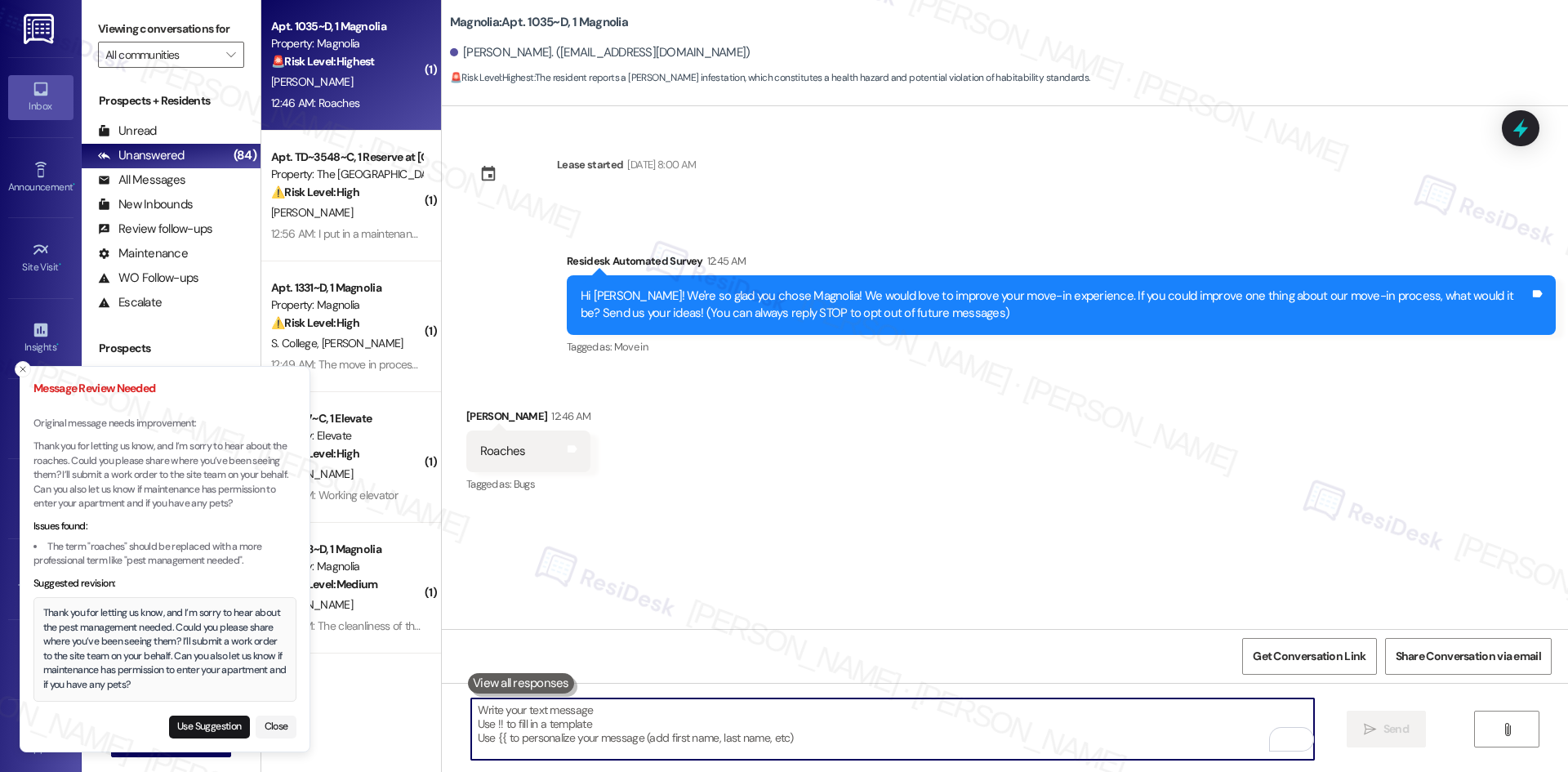
click at [628, 725] on textarea "To enrich screen reader interactions, please activate Accessibility in Grammarl…" at bounding box center [892, 728] width 843 height 61
paste textarea "Thank you for letting us know, and I’m sorry to hear about the pest management …"
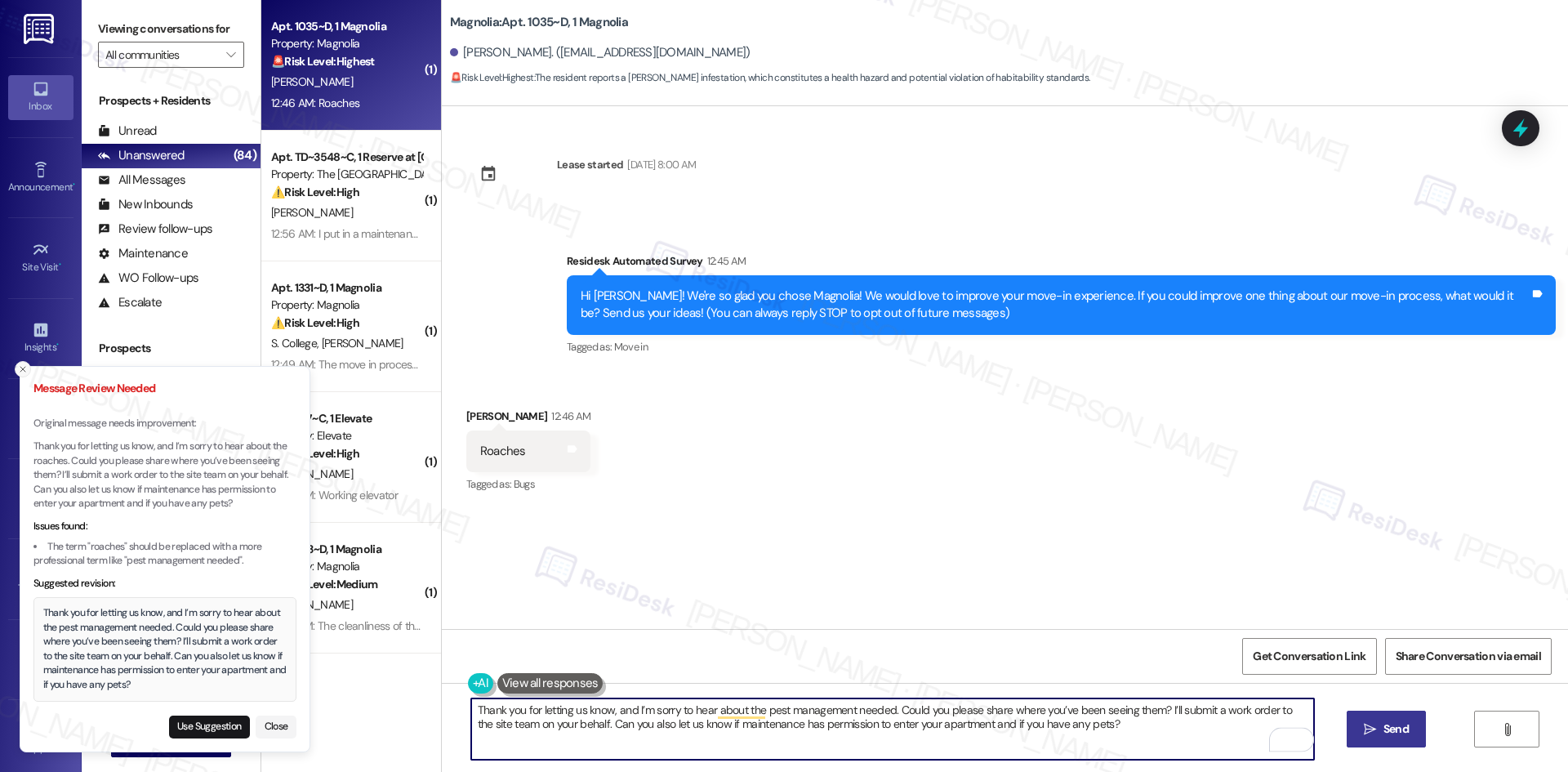
type textarea "Thank you for letting us know, and I’m sorry to hear about the pest management …"
click at [23, 370] on icon "Close toast" at bounding box center [22, 368] width 9 height 9
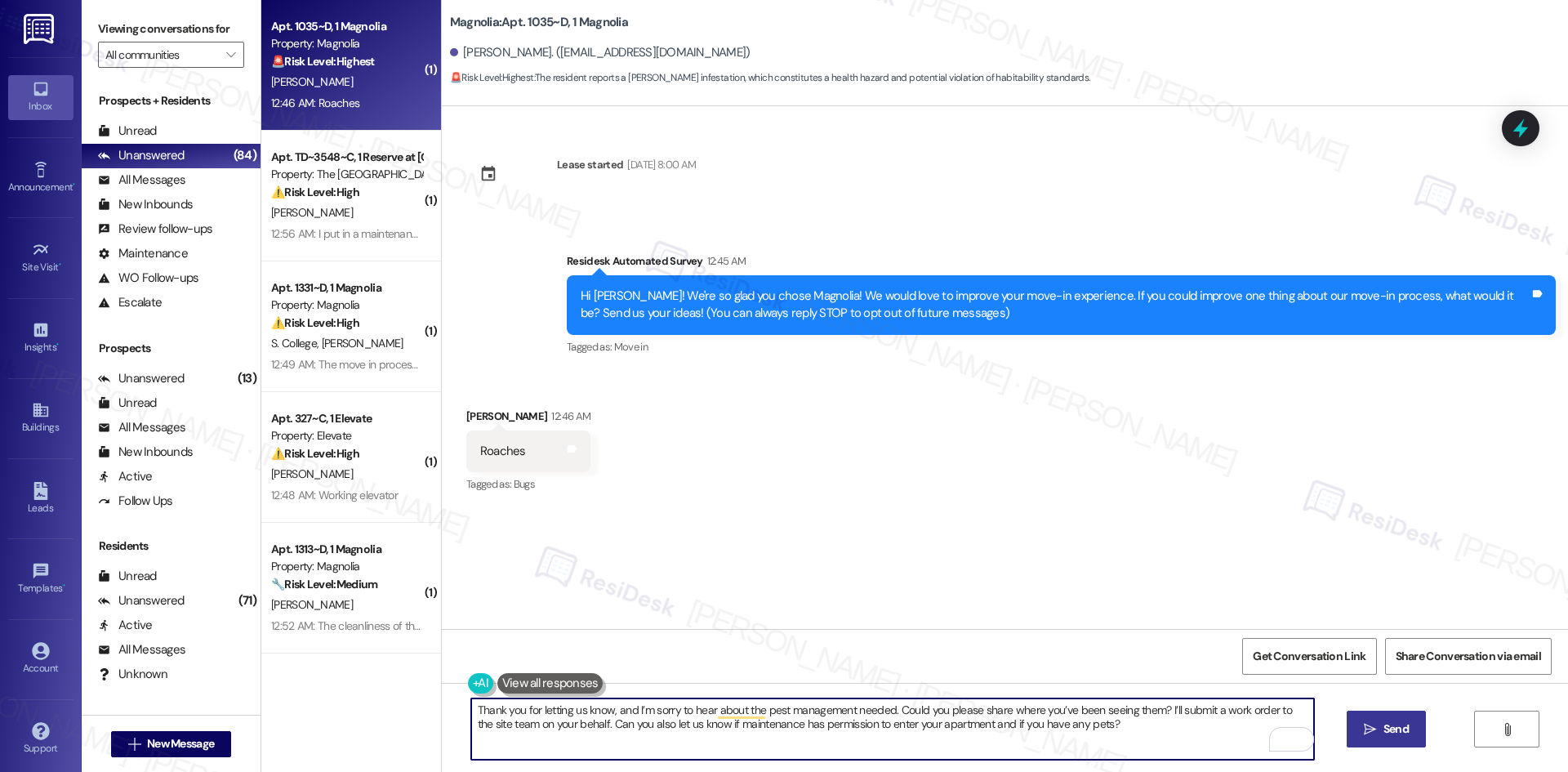
click at [731, 719] on textarea "Thank you for letting us know, and I’m sorry to hear about the pest management …" at bounding box center [892, 728] width 843 height 61
click at [731, 712] on textarea "Thank you for letting us know, and I’m sorry to hear about the pest management …" at bounding box center [892, 728] width 843 height 61
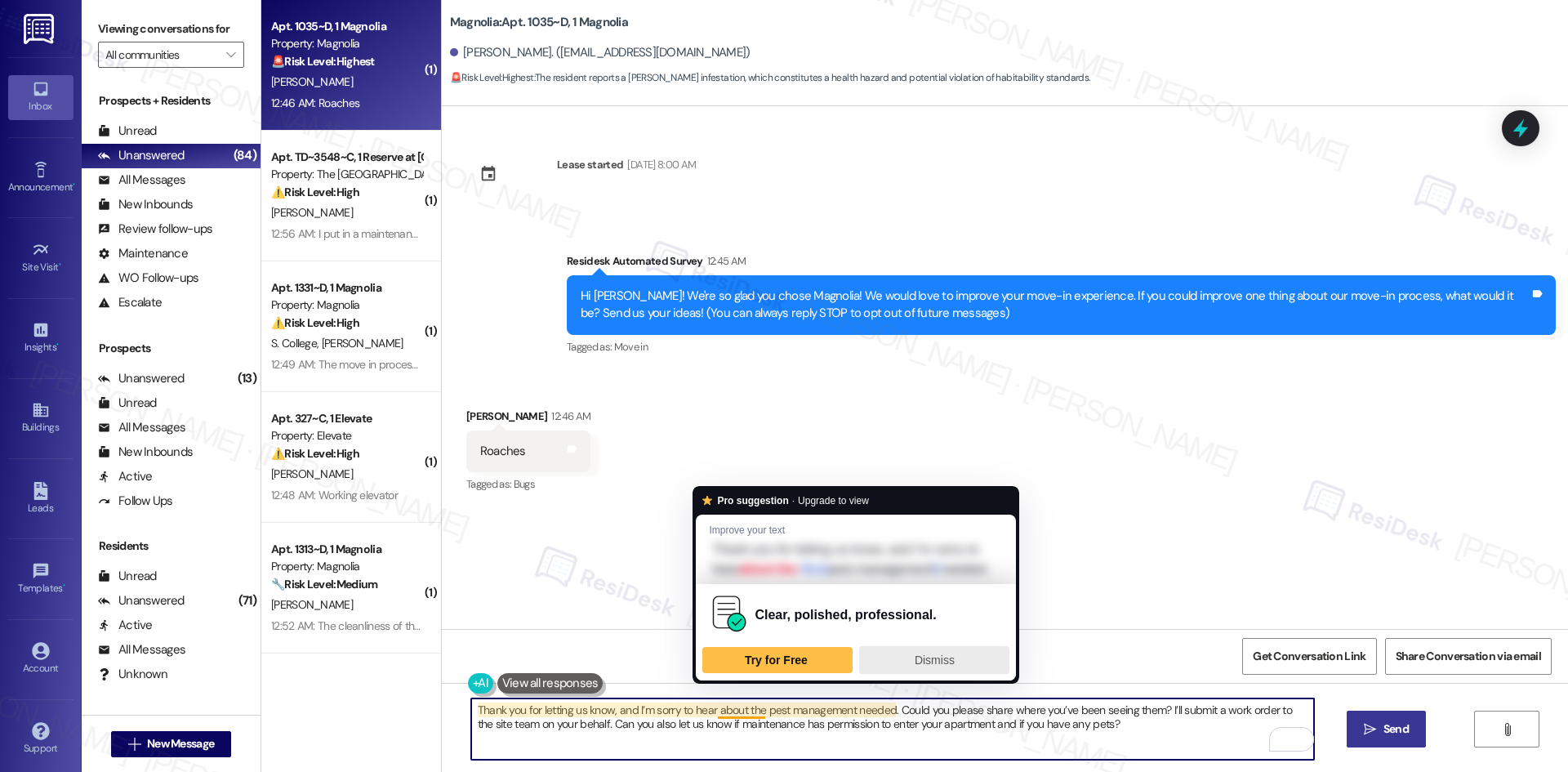
click at [890, 673] on div "Dismiss" at bounding box center [933, 660] width 135 height 26
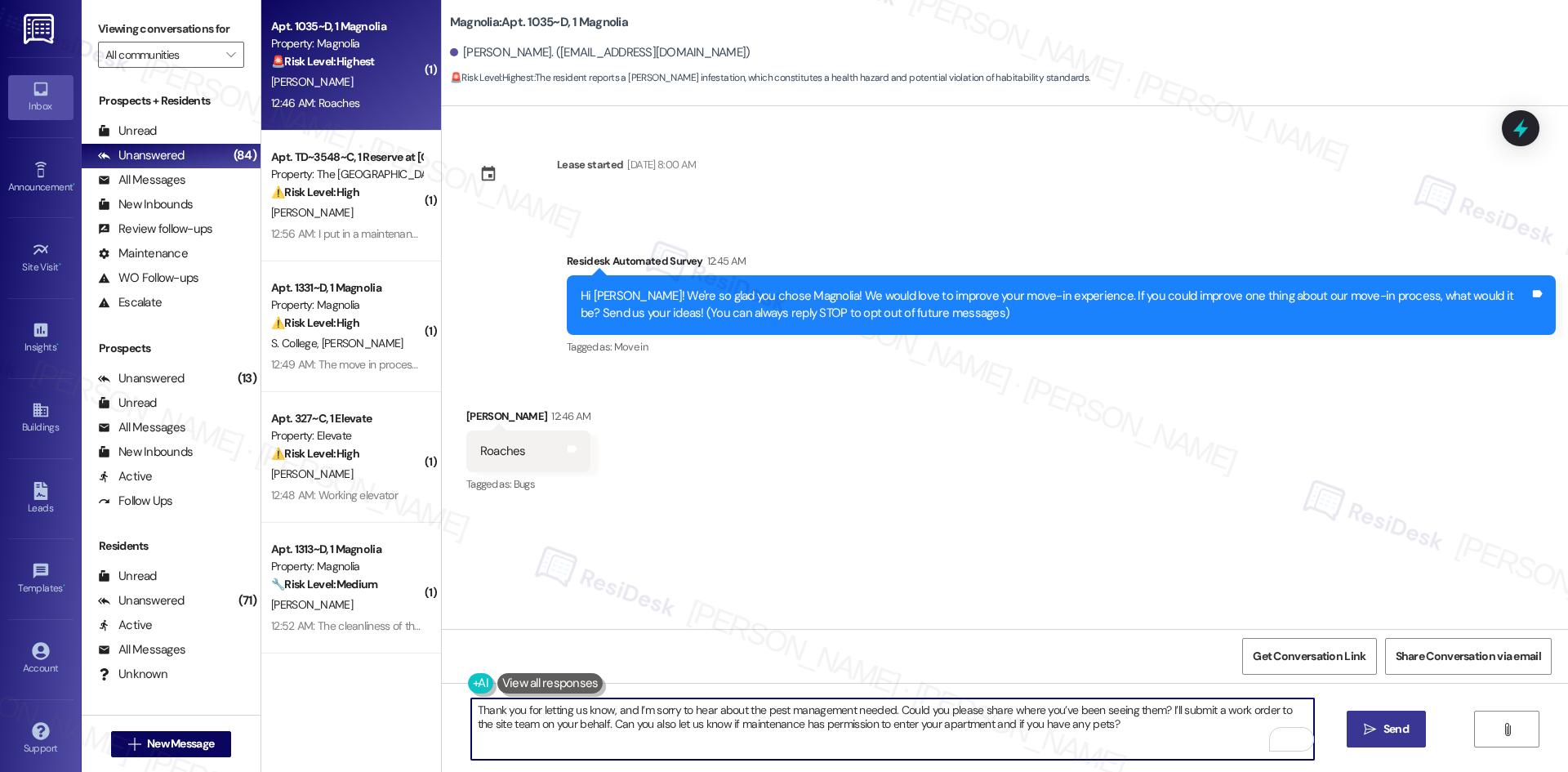
click at [1415, 731] on button " Send" at bounding box center [1386, 729] width 79 height 37
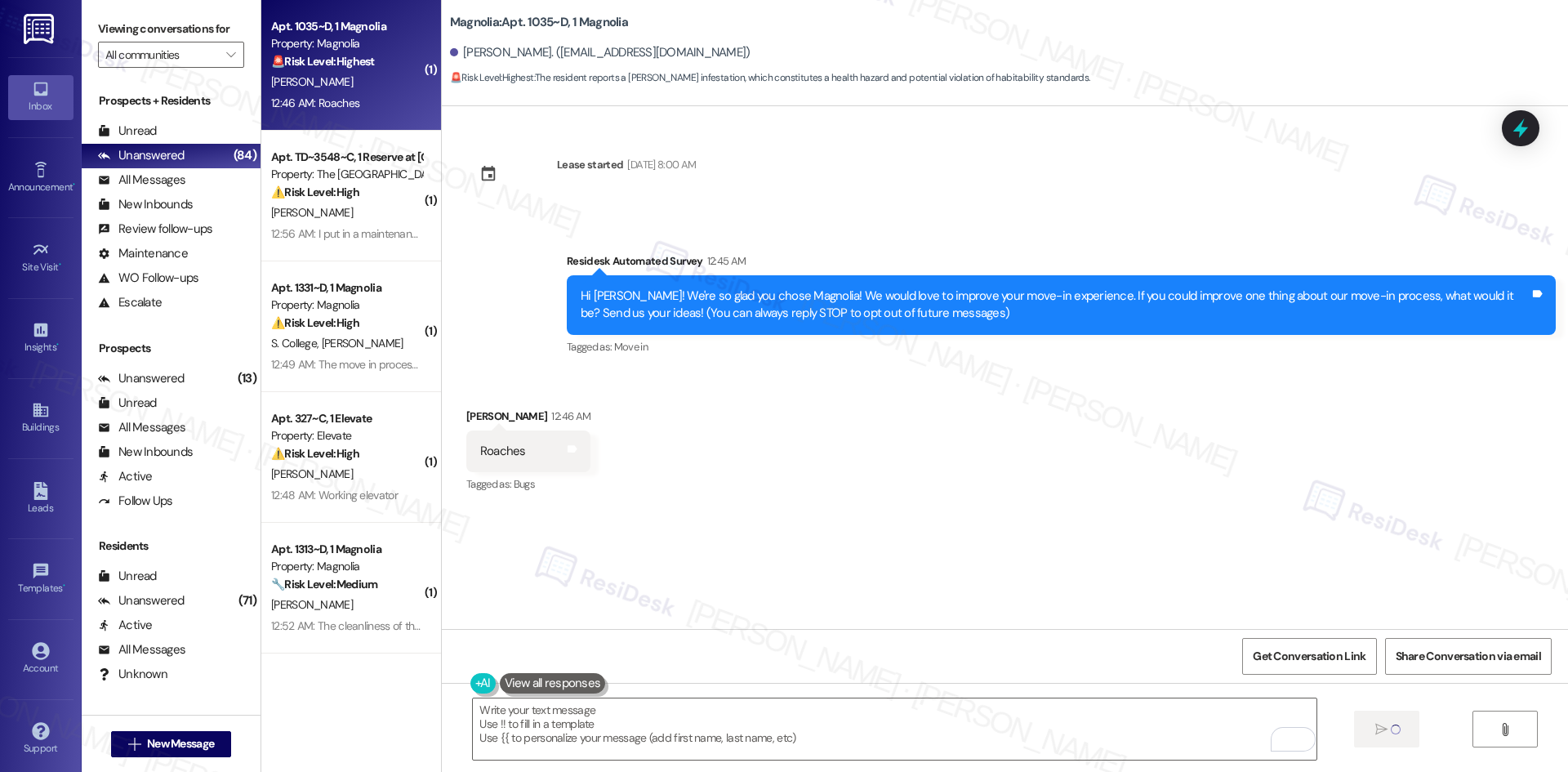
type textarea "Fetching suggested responses. Please feel free to read through the conversation…"
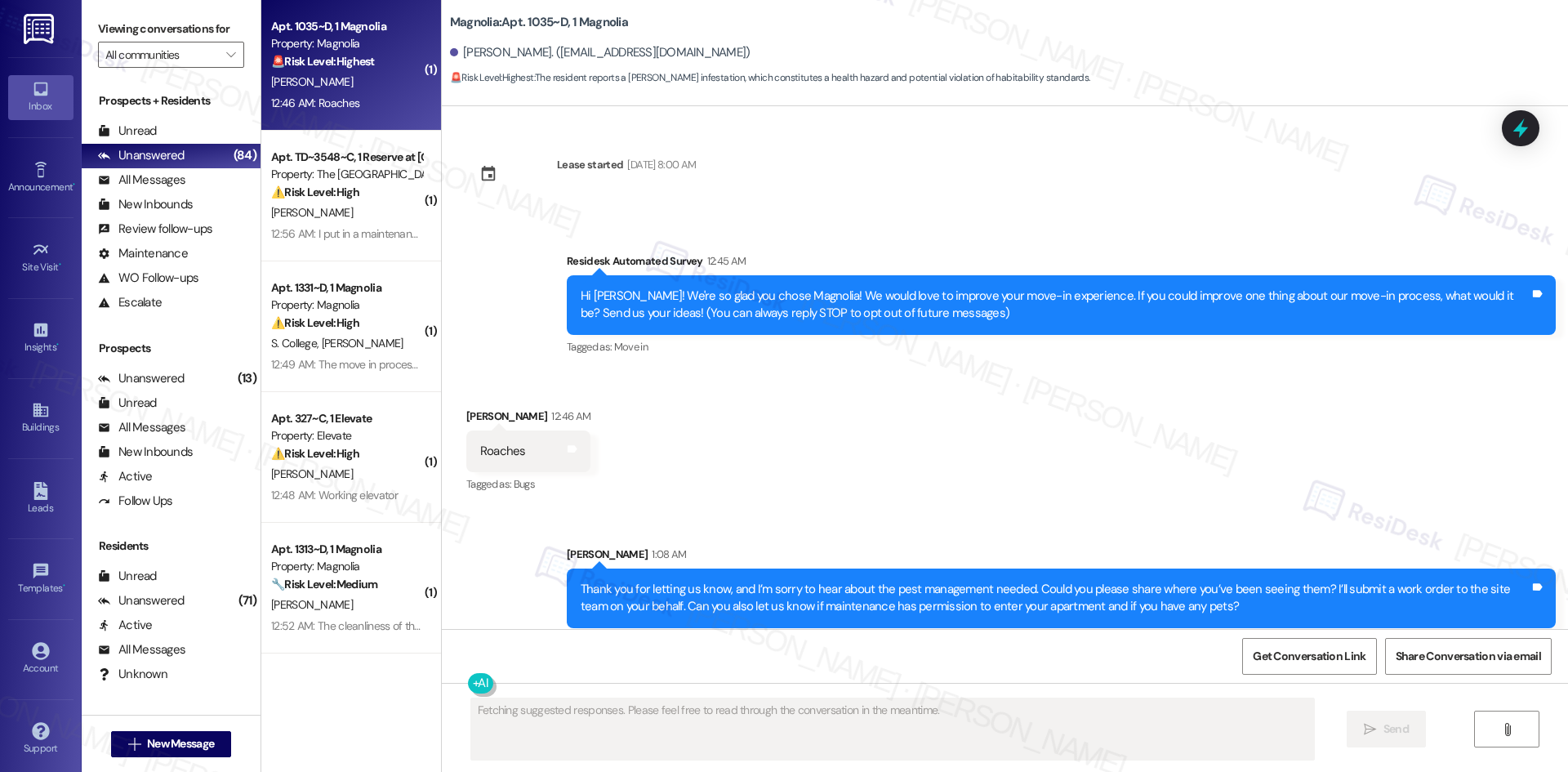
scroll to position [12, 0]
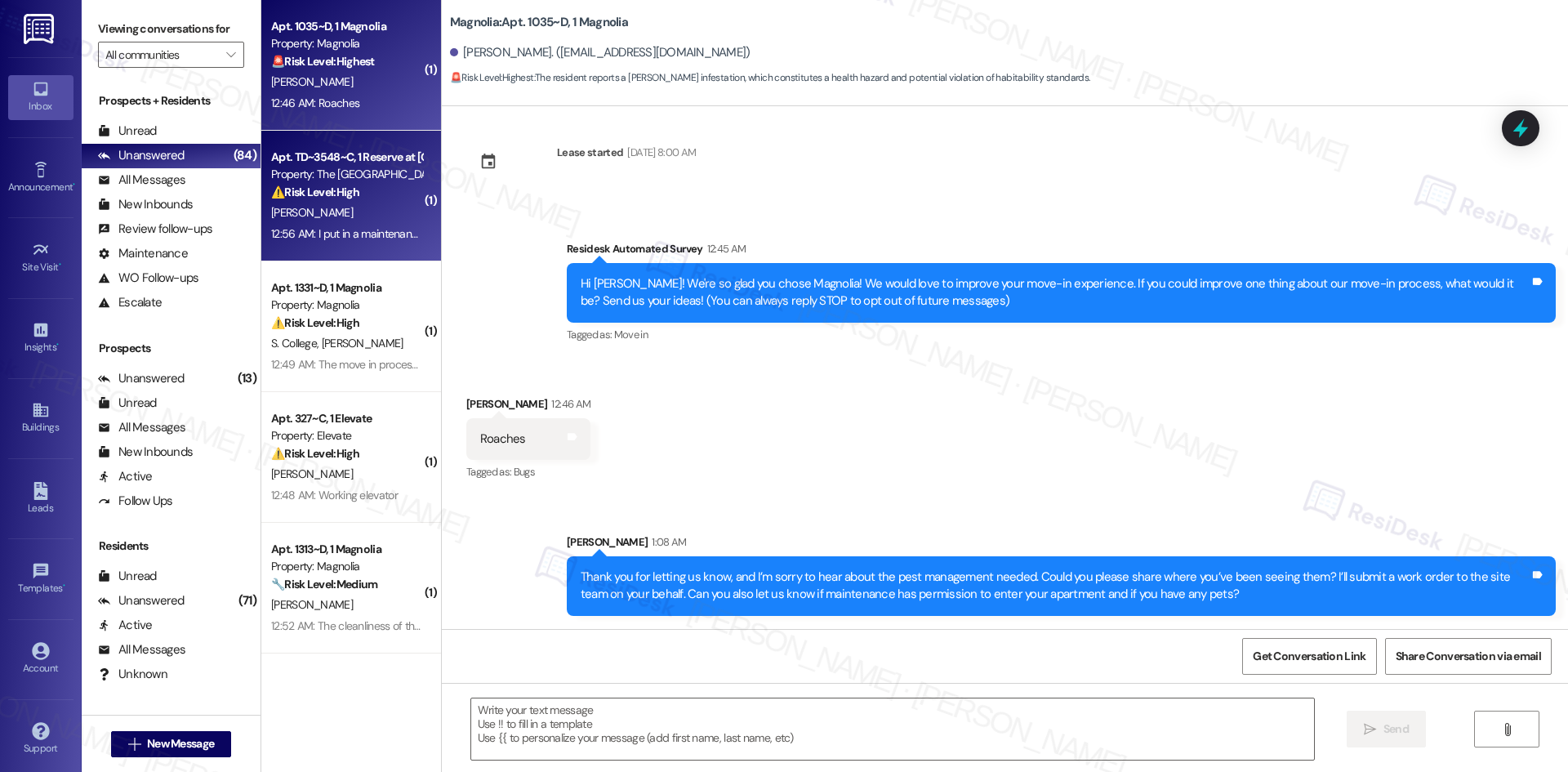
click at [345, 202] on div "Apt. TD~3548~C, 1 Reserve at College Station Property: The Reserve College Stat…" at bounding box center [346, 174] width 154 height 55
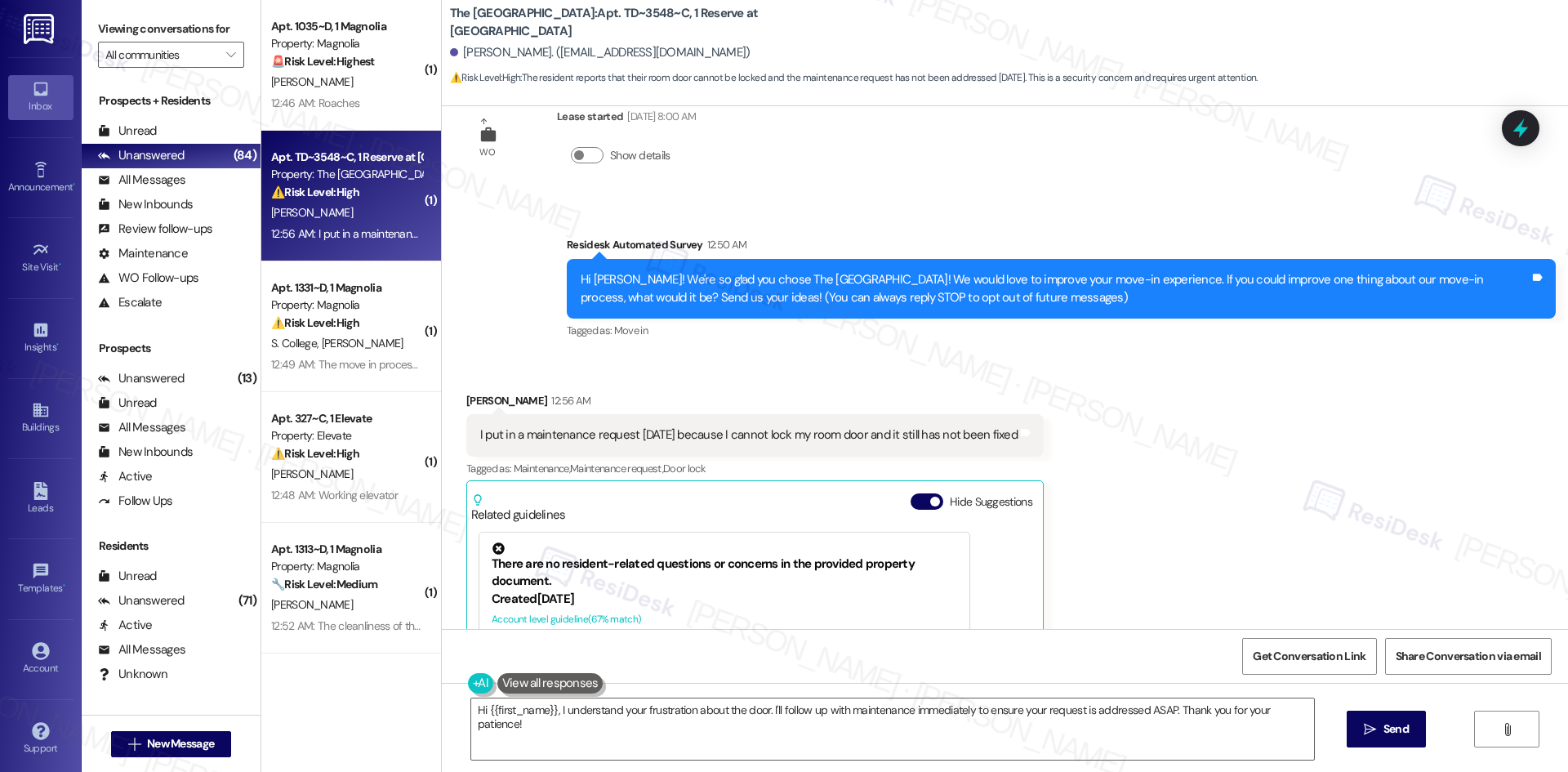
scroll to position [0, 0]
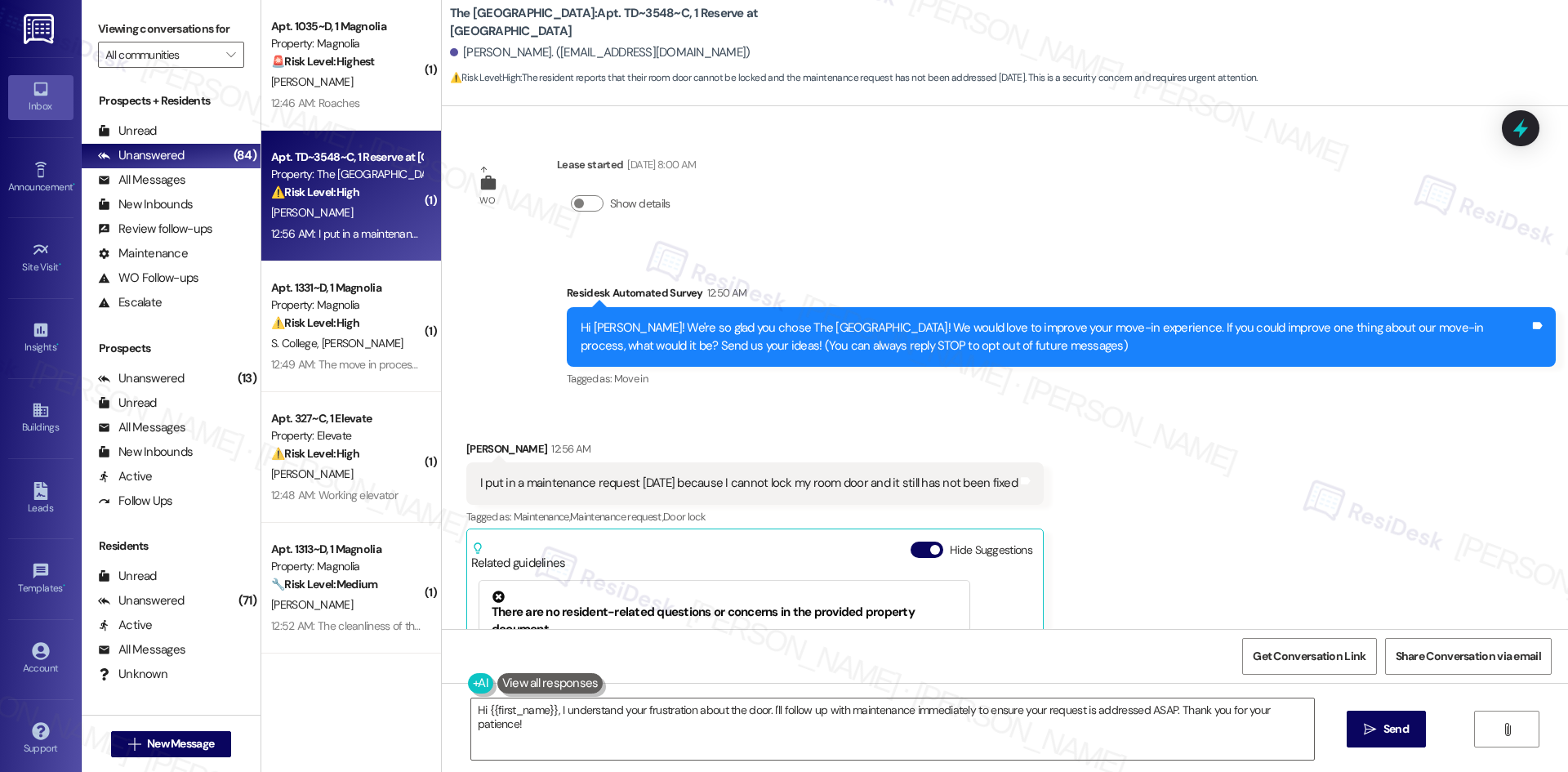
click at [1192, 430] on div "Received via SMS Aaron Cappadona 12:56 AM I put in a maintenance request two da…" at bounding box center [1004, 647] width 1126 height 486
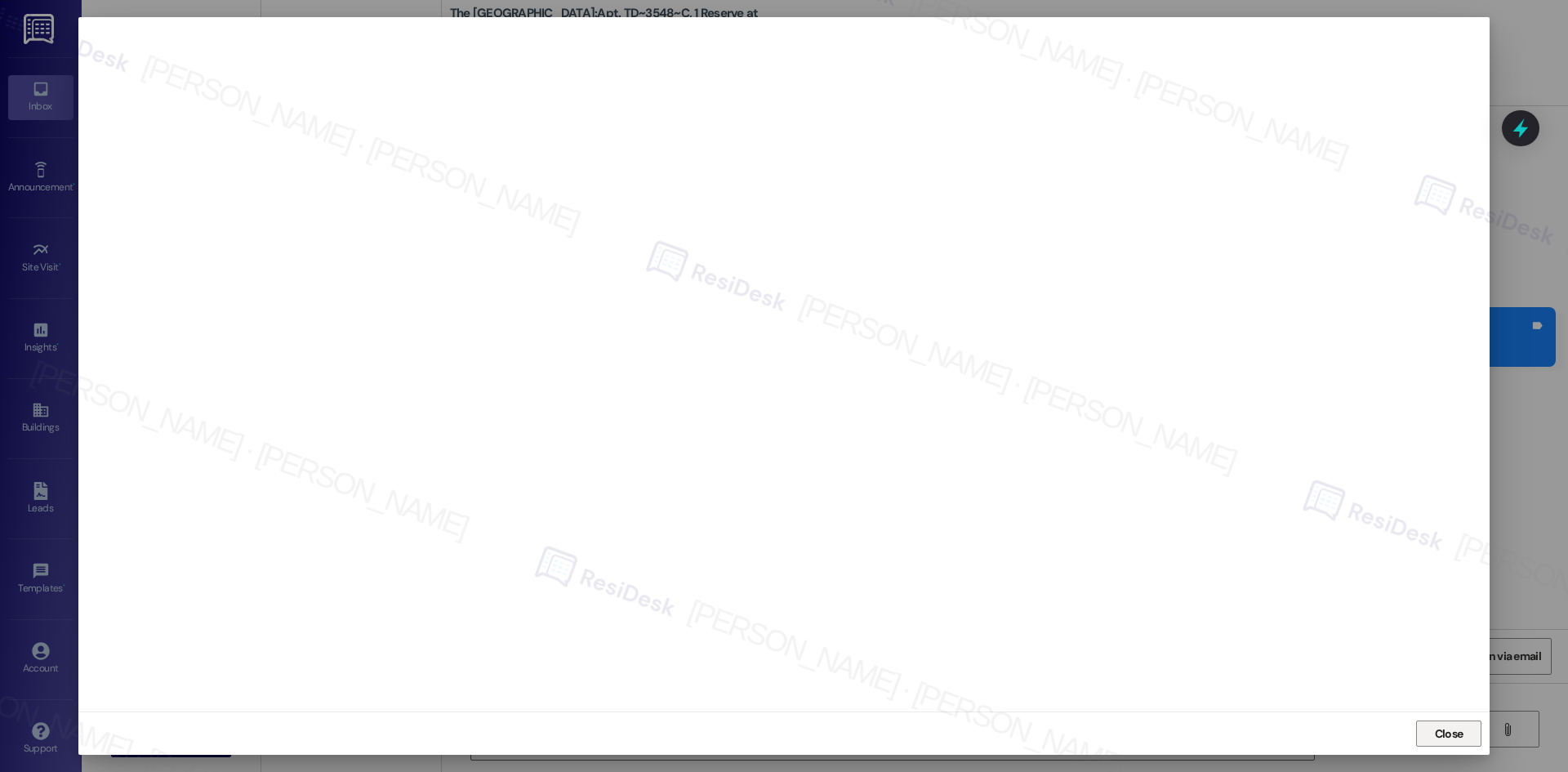
click at [1439, 731] on span "Close" at bounding box center [1448, 734] width 28 height 17
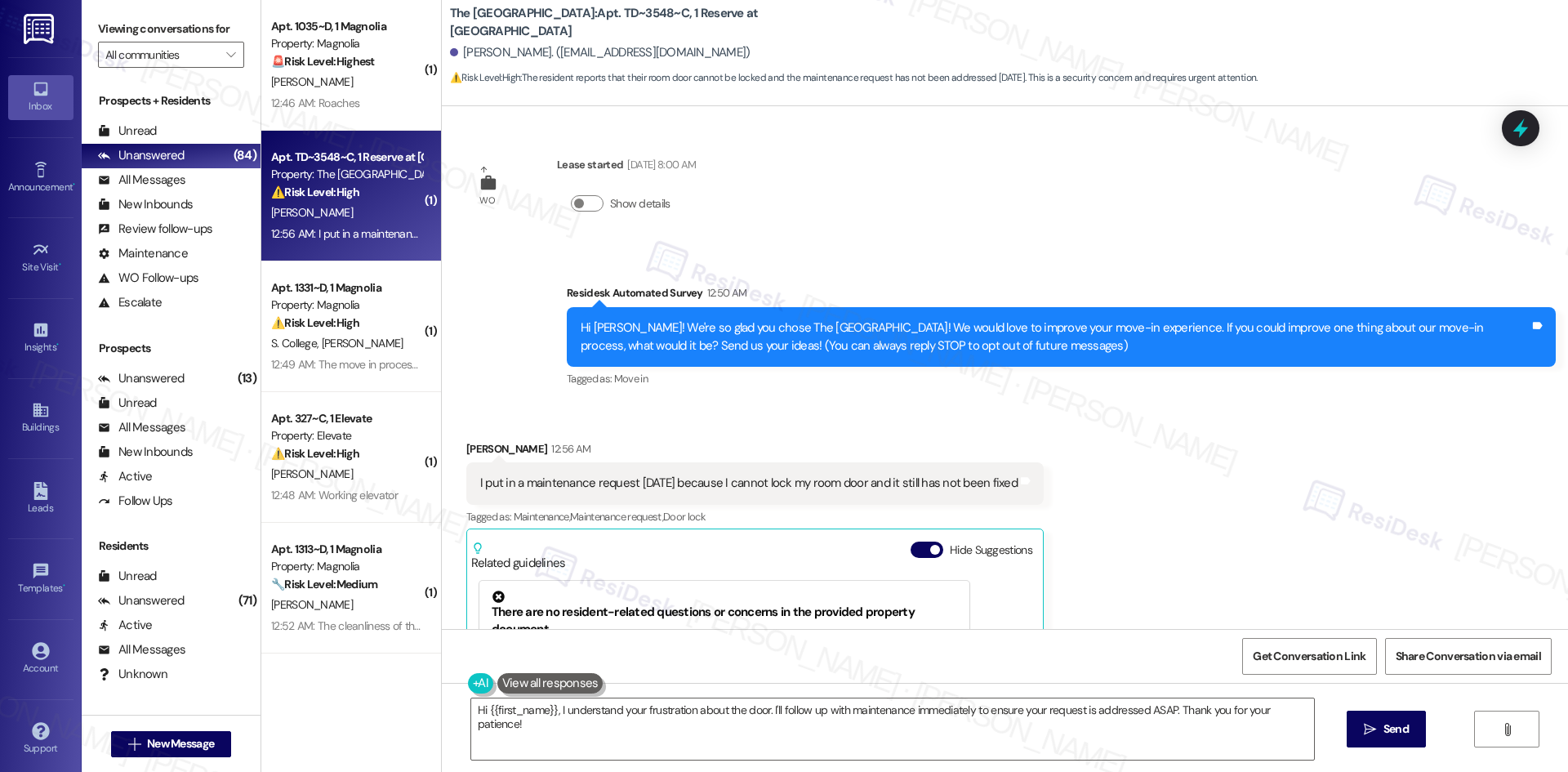
click at [1213, 499] on div "Received via SMS Aaron Cappadona 12:56 AM I put in a maintenance request two da…" at bounding box center [1004, 647] width 1126 height 486
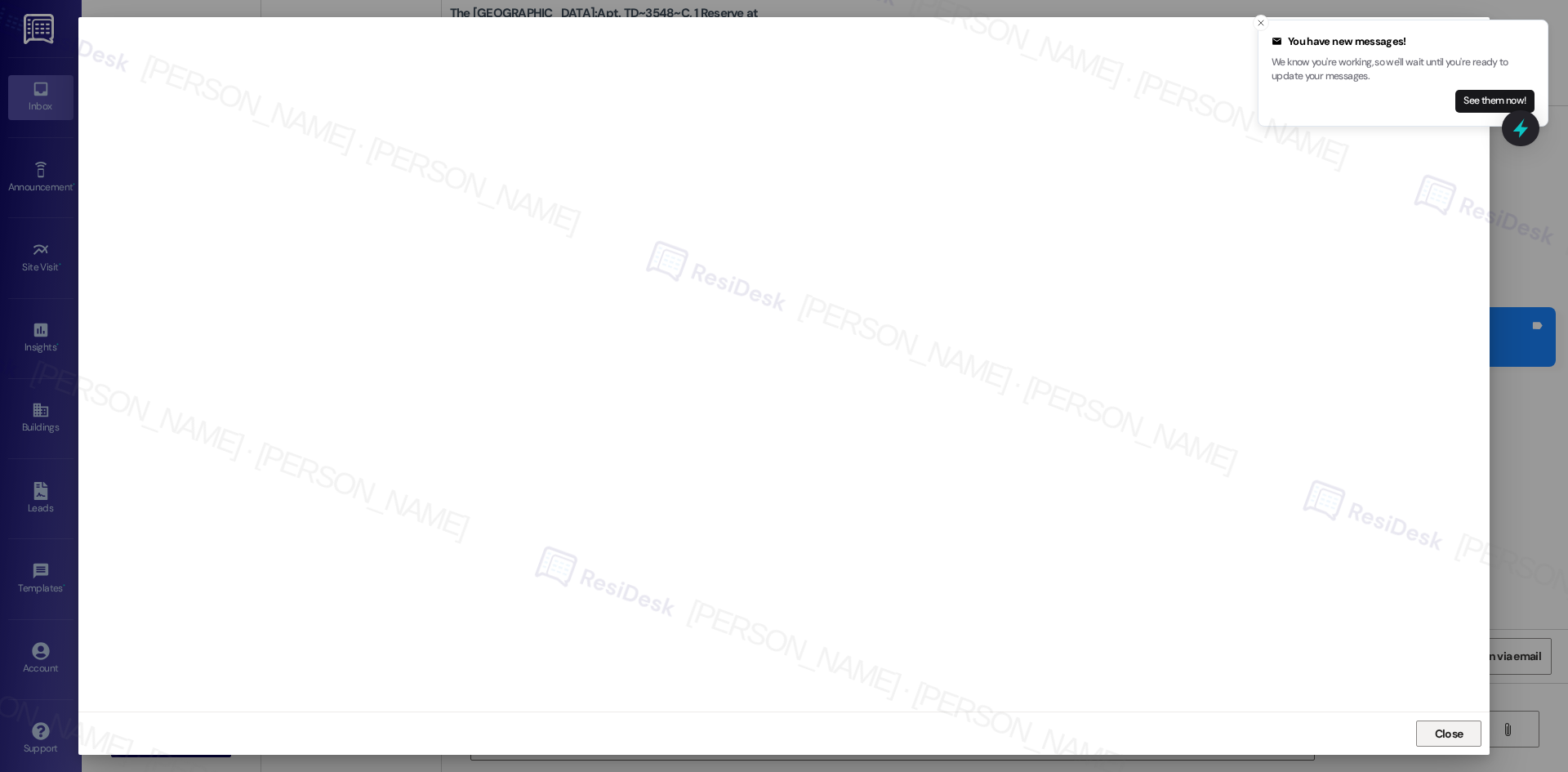
click at [1447, 734] on span "Close" at bounding box center [1448, 734] width 28 height 17
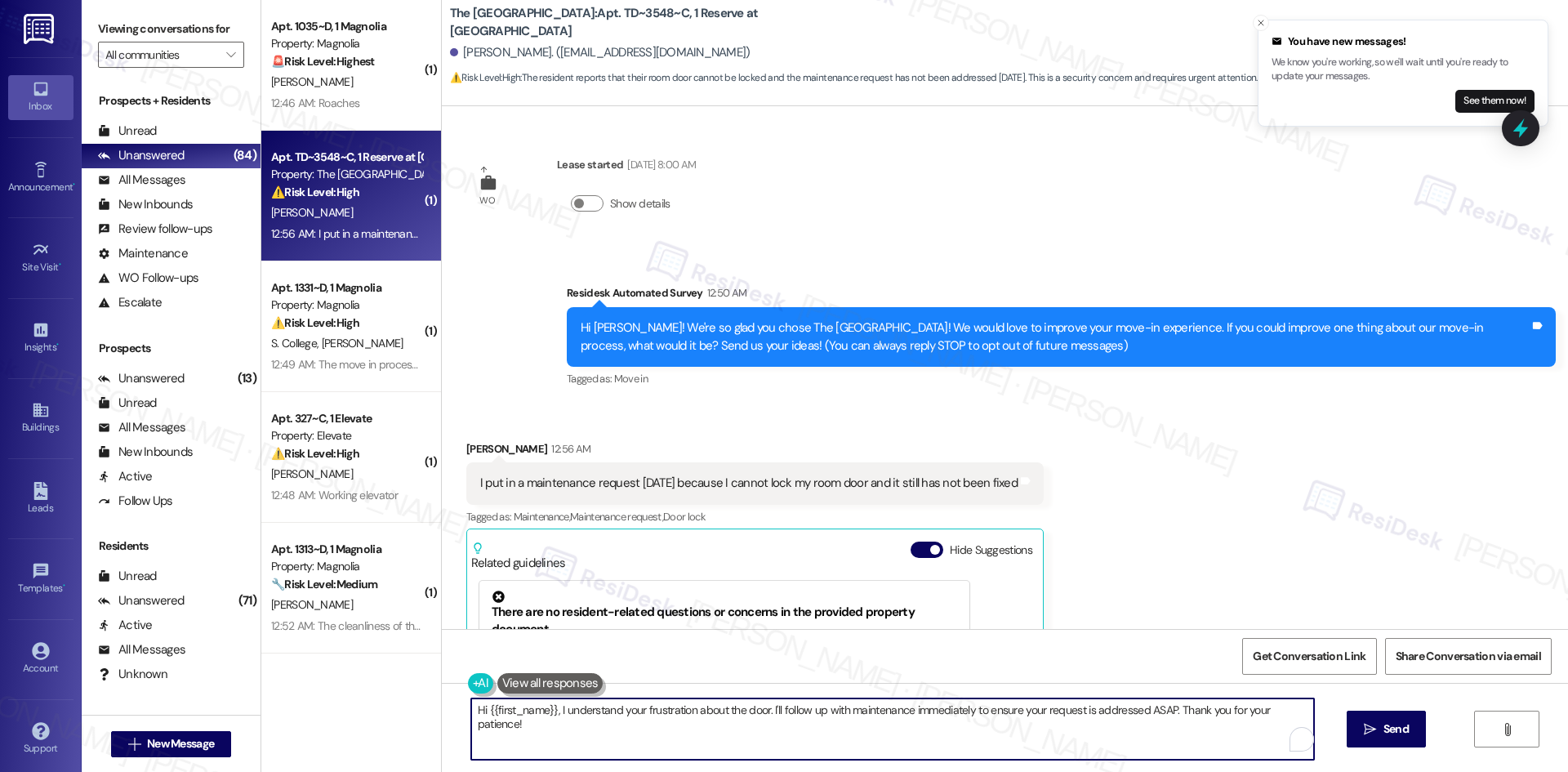
click at [699, 714] on textarea "Hi {{first_name}}, I understand your frustration about the door. I'll follow up…" at bounding box center [892, 728] width 843 height 61
paste textarea "6770834"
type textarea "6770834"
click at [1204, 531] on div "Received via SMS Aaron Cappadona 12:56 AM I put in a maintenance request two da…" at bounding box center [1004, 647] width 1126 height 486
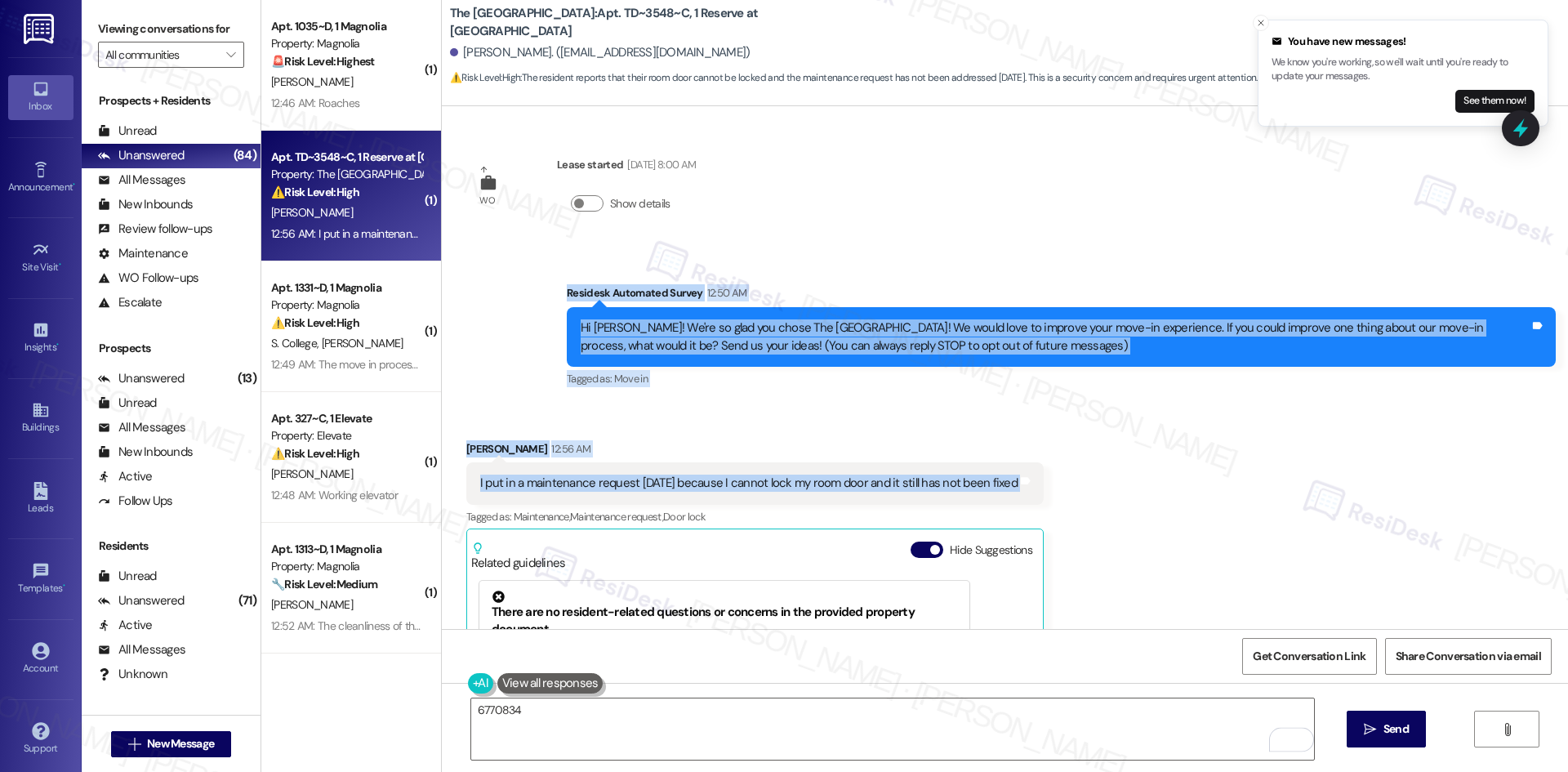
drag, startPoint x: 640, startPoint y: 334, endPoint x: 1195, endPoint y: 490, distance: 576.5
click at [1195, 490] on div "WO Lease started Aug 15, 2025 at 8:00 AM Show details Survey, sent via SMS Resi…" at bounding box center [1004, 367] width 1126 height 523
copy div "Residesk Automated Survey 12:50 AM Hi Aaron! We're so glad you chose The Reserv…"
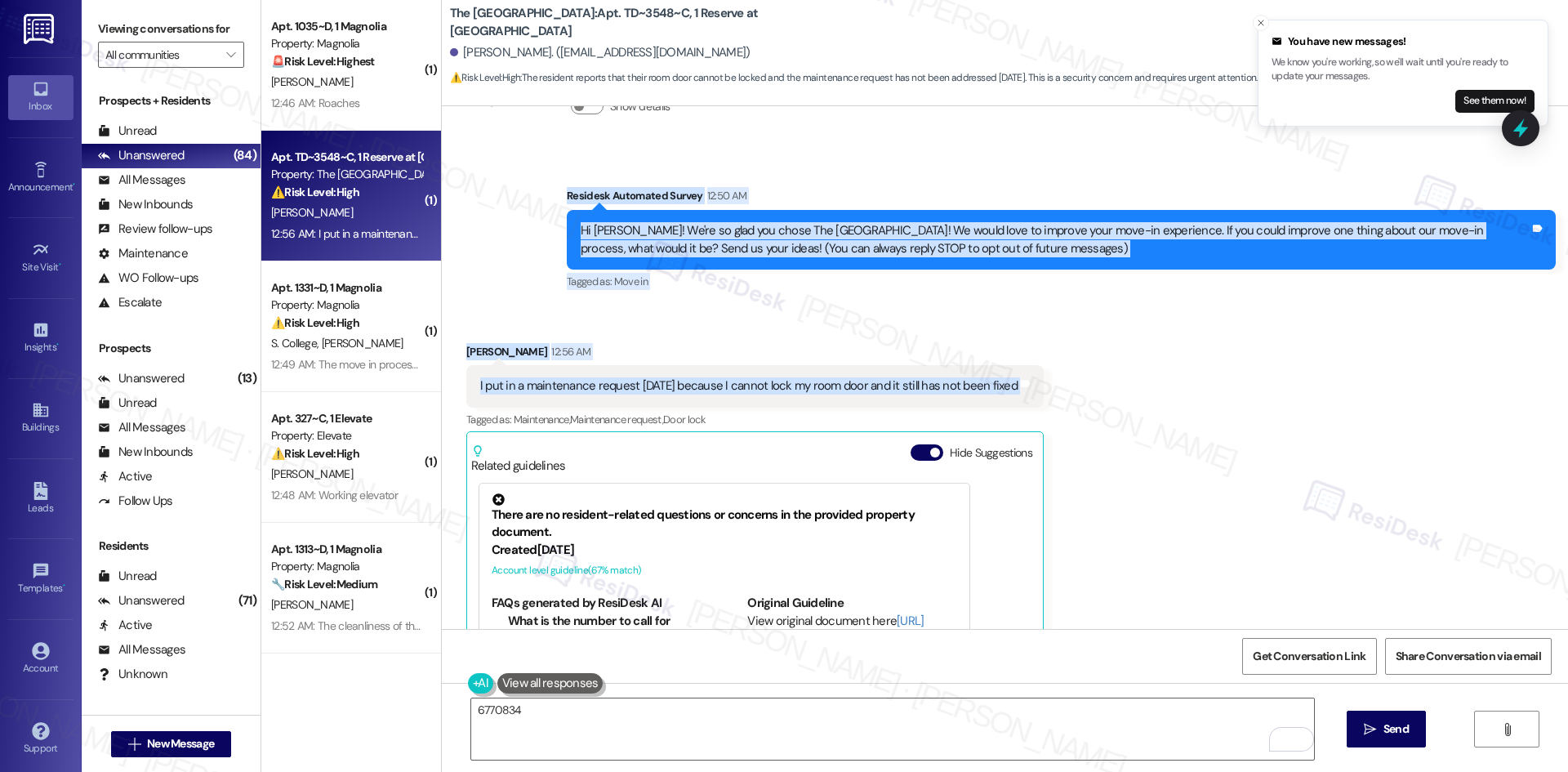
scroll to position [262, 0]
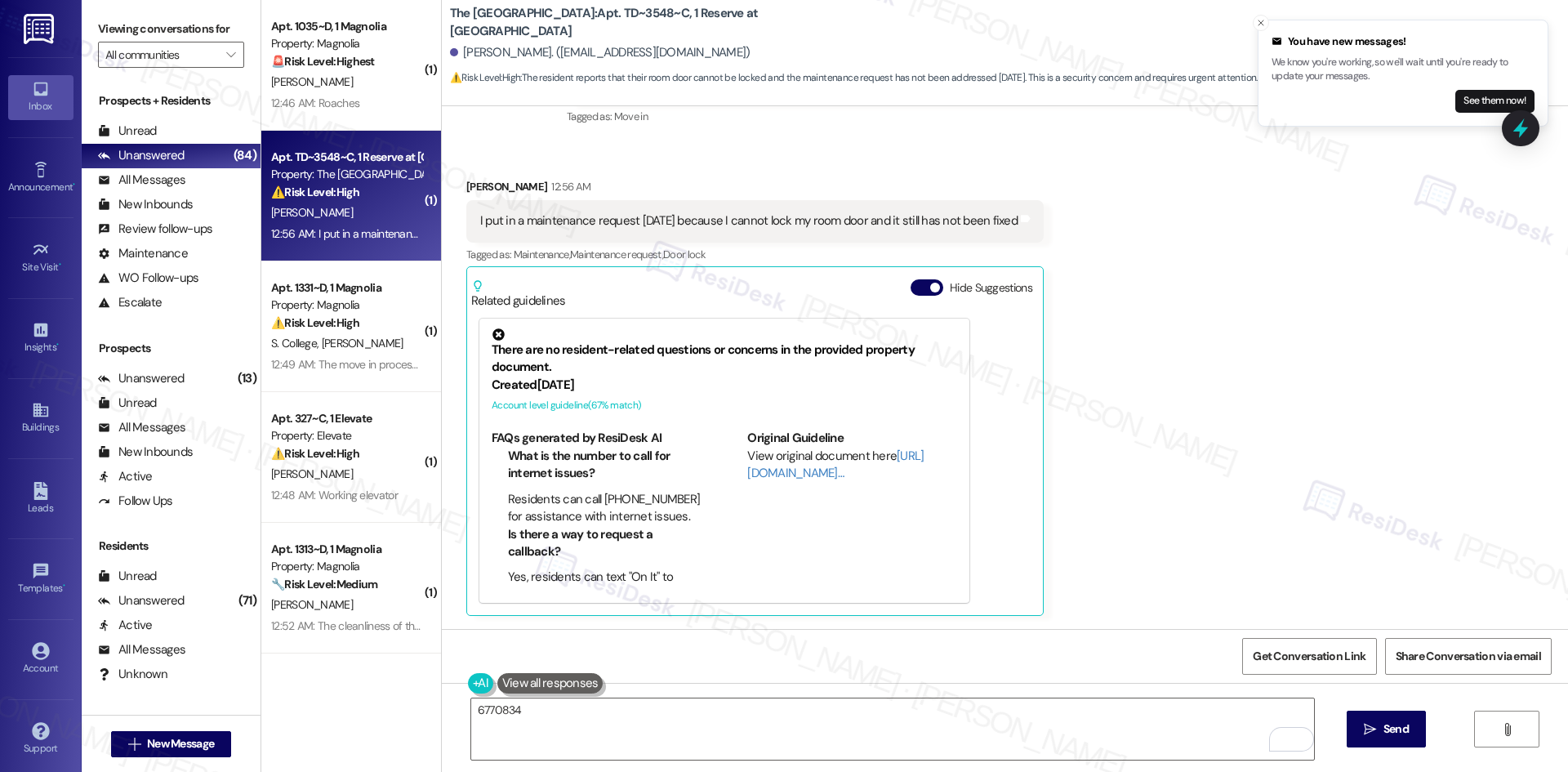
click at [1084, 344] on div "Received via SMS Aaron Cappadona 12:56 AM I put in a maintenance request two da…" at bounding box center [1004, 385] width 1126 height 486
click at [478, 711] on textarea "6770834" at bounding box center [892, 728] width 843 height 61
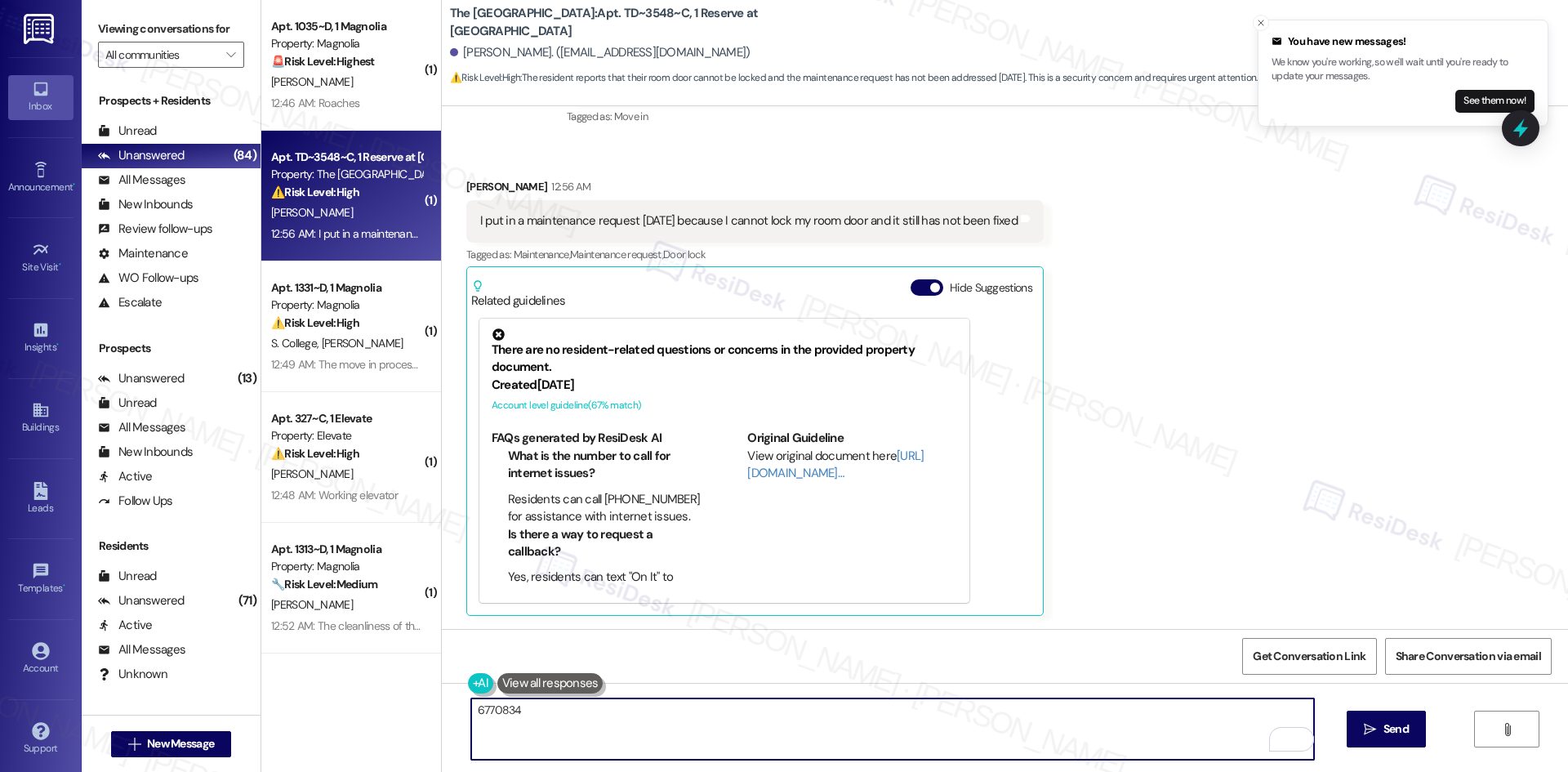
click at [478, 711] on textarea "6770834" at bounding box center [892, 728] width 843 height 61
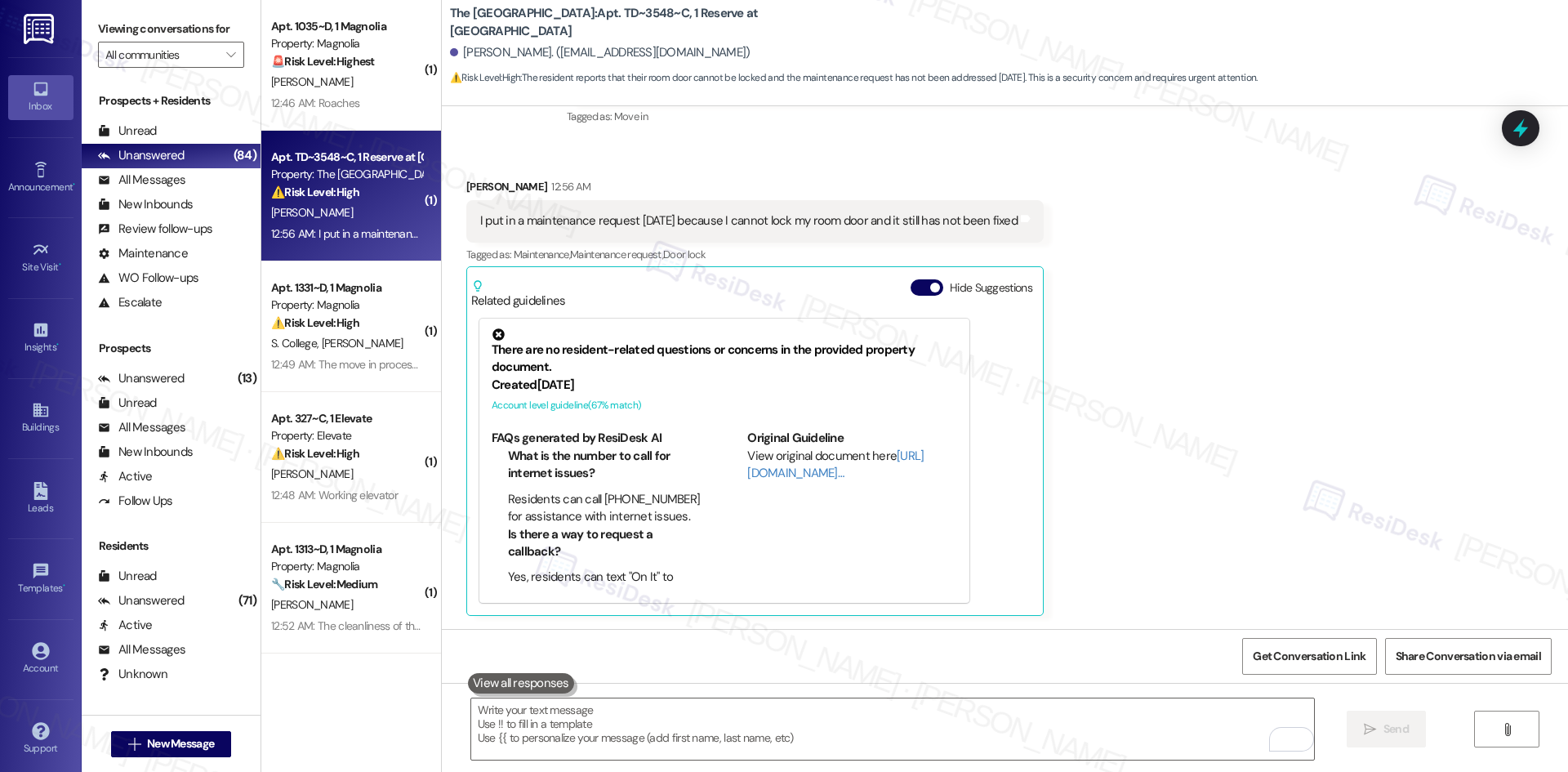
click at [1132, 354] on div "Received via SMS Aaron Cappadona 12:56 AM I put in a maintenance request two da…" at bounding box center [1004, 385] width 1126 height 486
click at [1207, 477] on div "Received via SMS Aaron Cappadona 12:56 AM I put in a maintenance request two da…" at bounding box center [1004, 385] width 1126 height 486
click at [1261, 20] on icon "Close toast" at bounding box center [1260, 22] width 9 height 9
click at [1239, 360] on div "Received via SMS Aaron Cappadona 12:56 AM I put in a maintenance request two da…" at bounding box center [1004, 385] width 1126 height 486
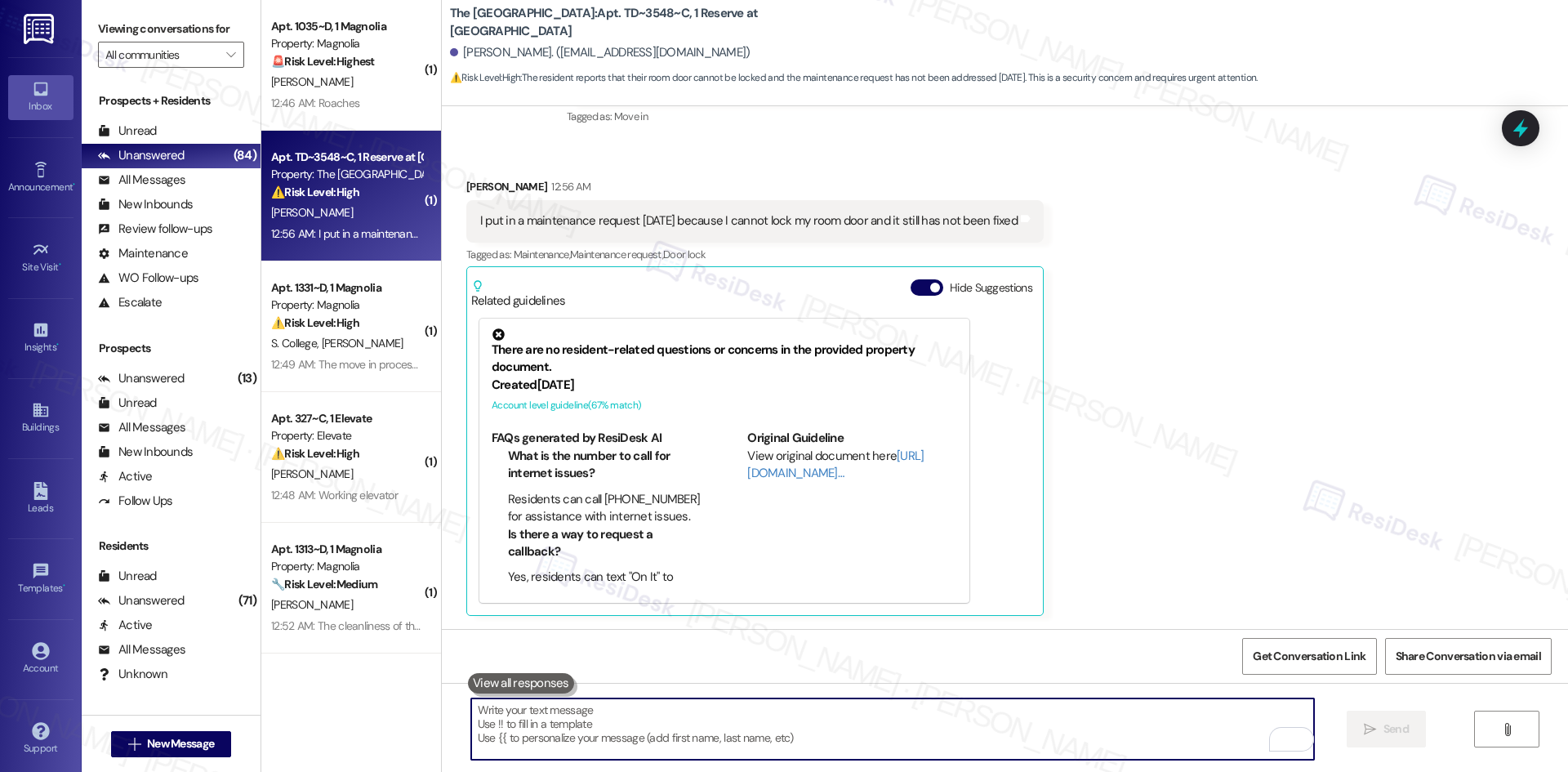
click at [794, 729] on textarea "To enrich screen reader interactions, please activate Accessibility in Grammarl…" at bounding box center [892, 728] width 843 height 61
paste textarea "I understand your concern. I see the work order (6770834) for your door lock, a…"
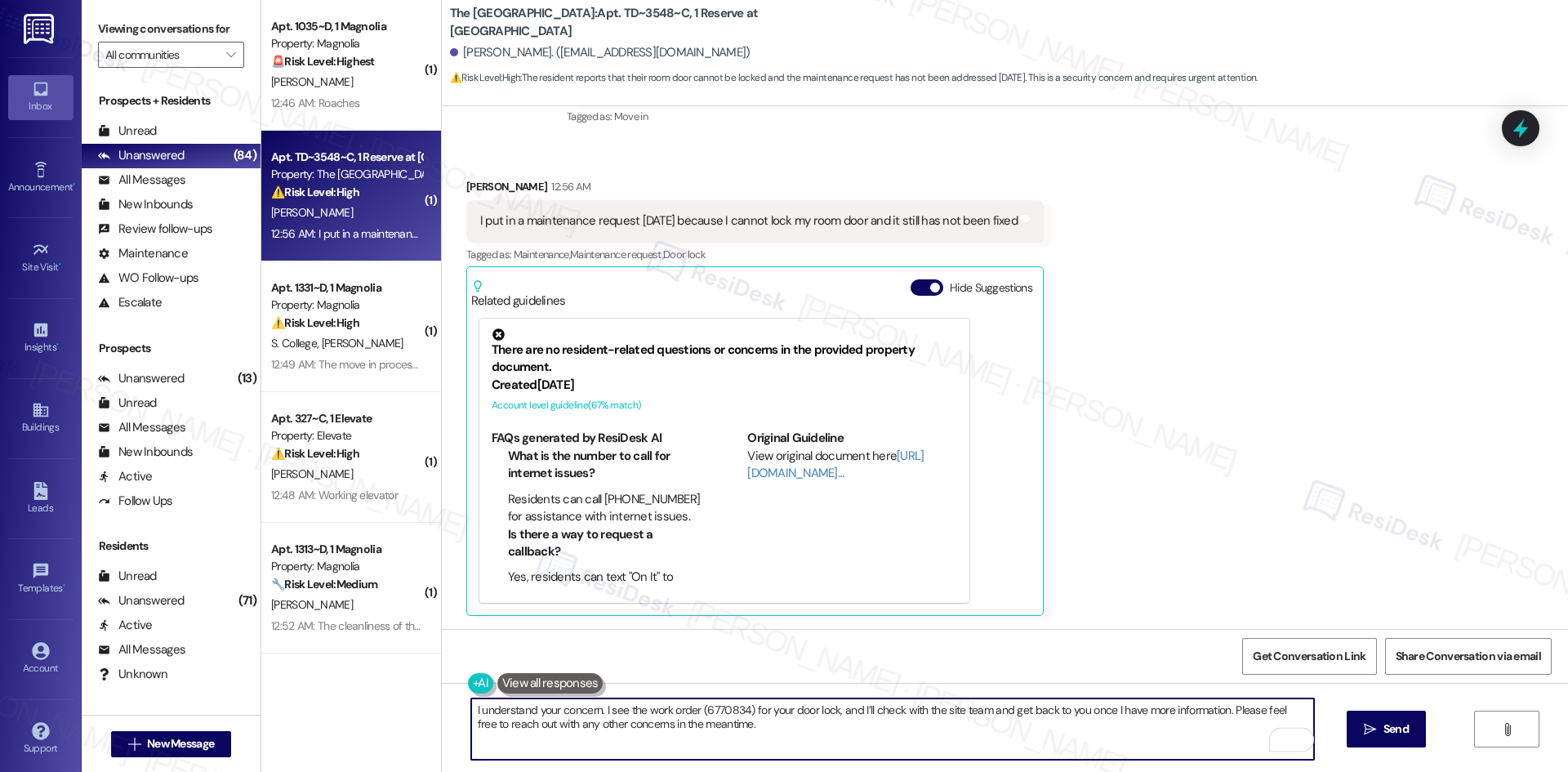
type textarea "I understand your concern. I see the work order (6770834) for your door lock, a…"
click at [1409, 732] on span "Send" at bounding box center [1396, 729] width 32 height 17
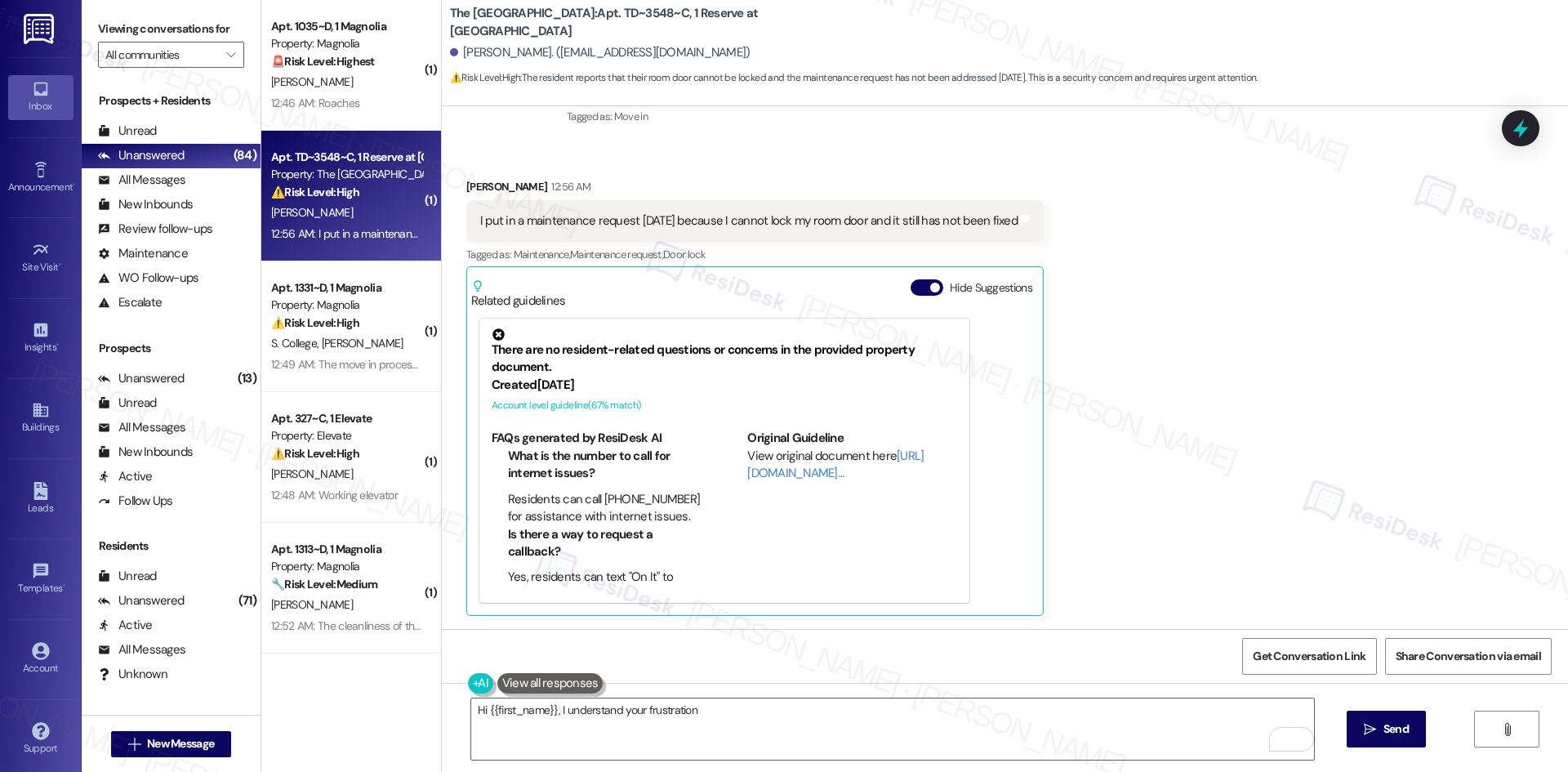
scroll to position [261, 0]
type textarea "Hi {{first_name}}, I understand your frustration about the door. I'll follow up…"
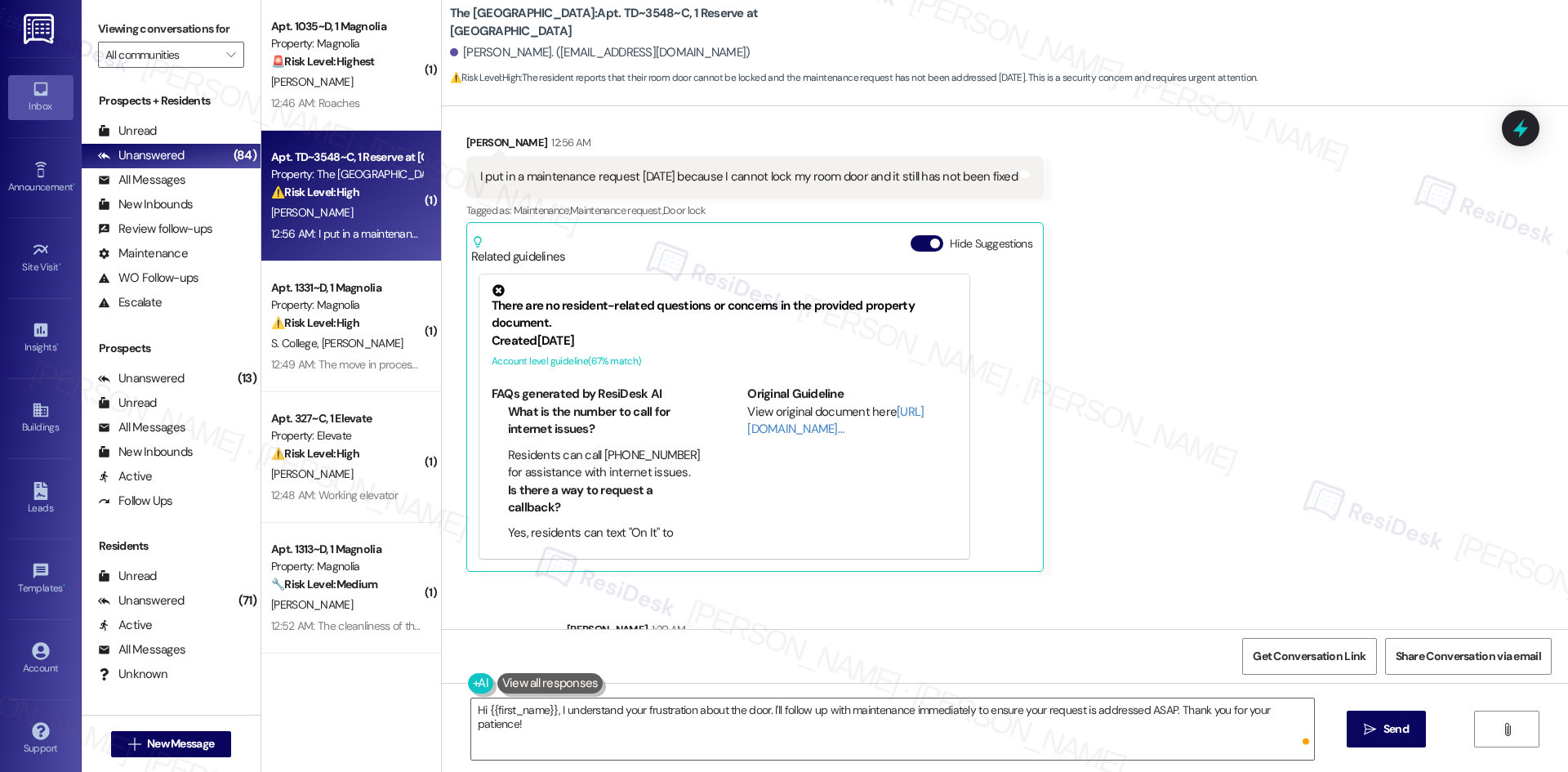
scroll to position [393, 0]
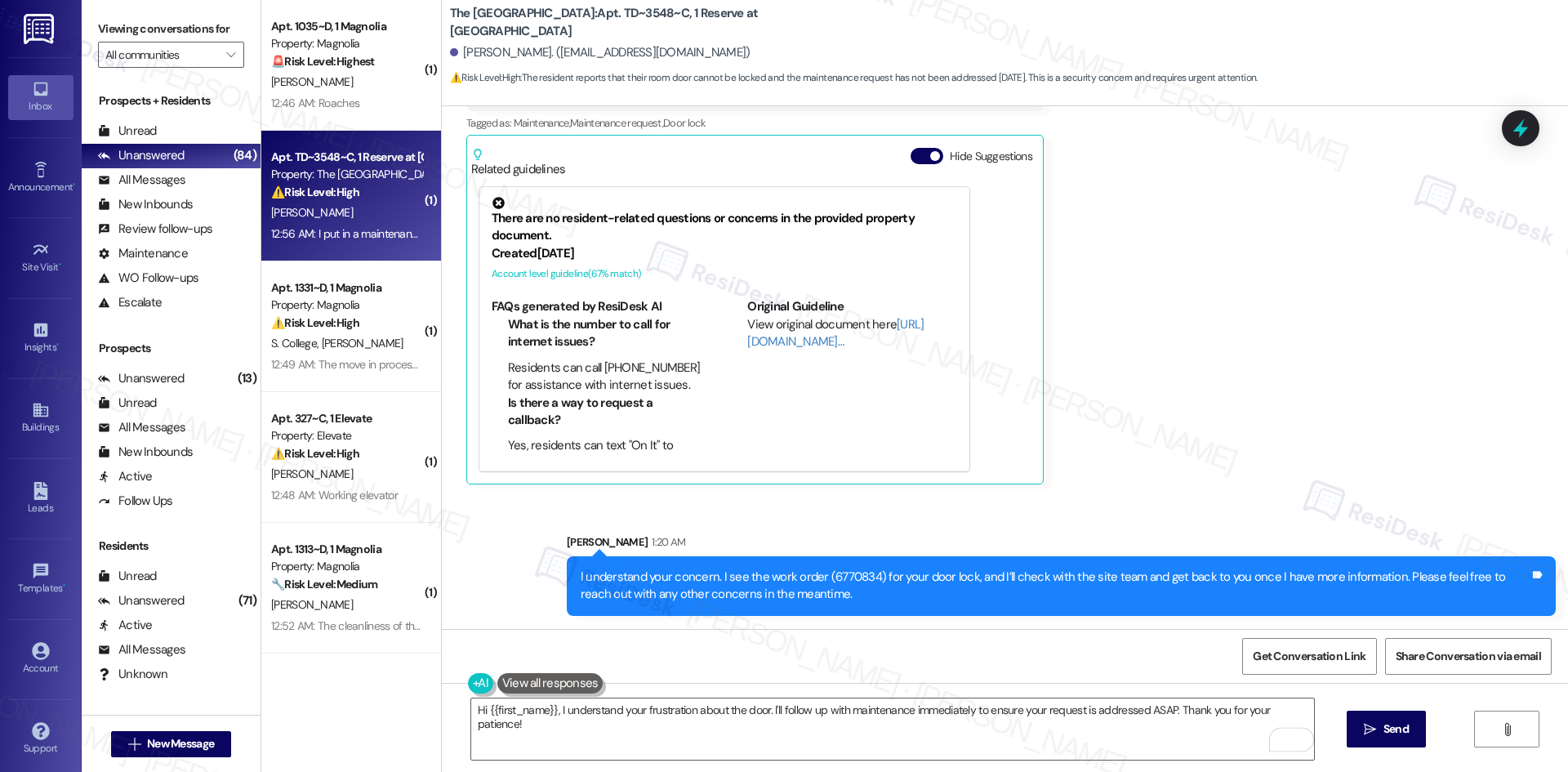
click at [1278, 476] on div "Received via SMS Aaron Cappadona 12:56 AM I put in a maintenance request two da…" at bounding box center [1004, 253] width 1126 height 486
click at [1273, 475] on div "Received via SMS Aaron Cappadona 12:56 AM I put in a maintenance request two da…" at bounding box center [1004, 253] width 1126 height 486
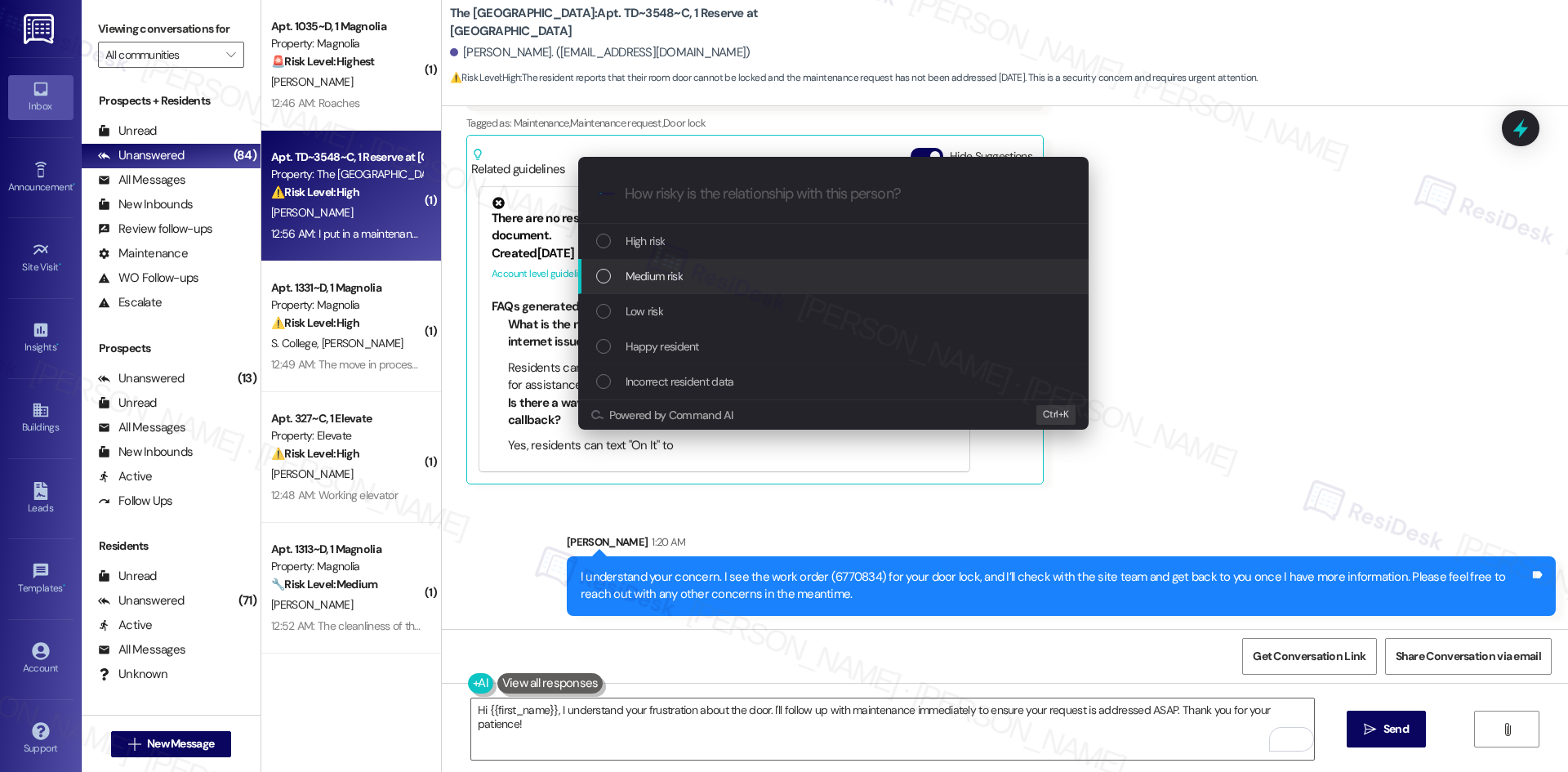
click at [697, 278] on div "Medium risk" at bounding box center [835, 276] width 478 height 18
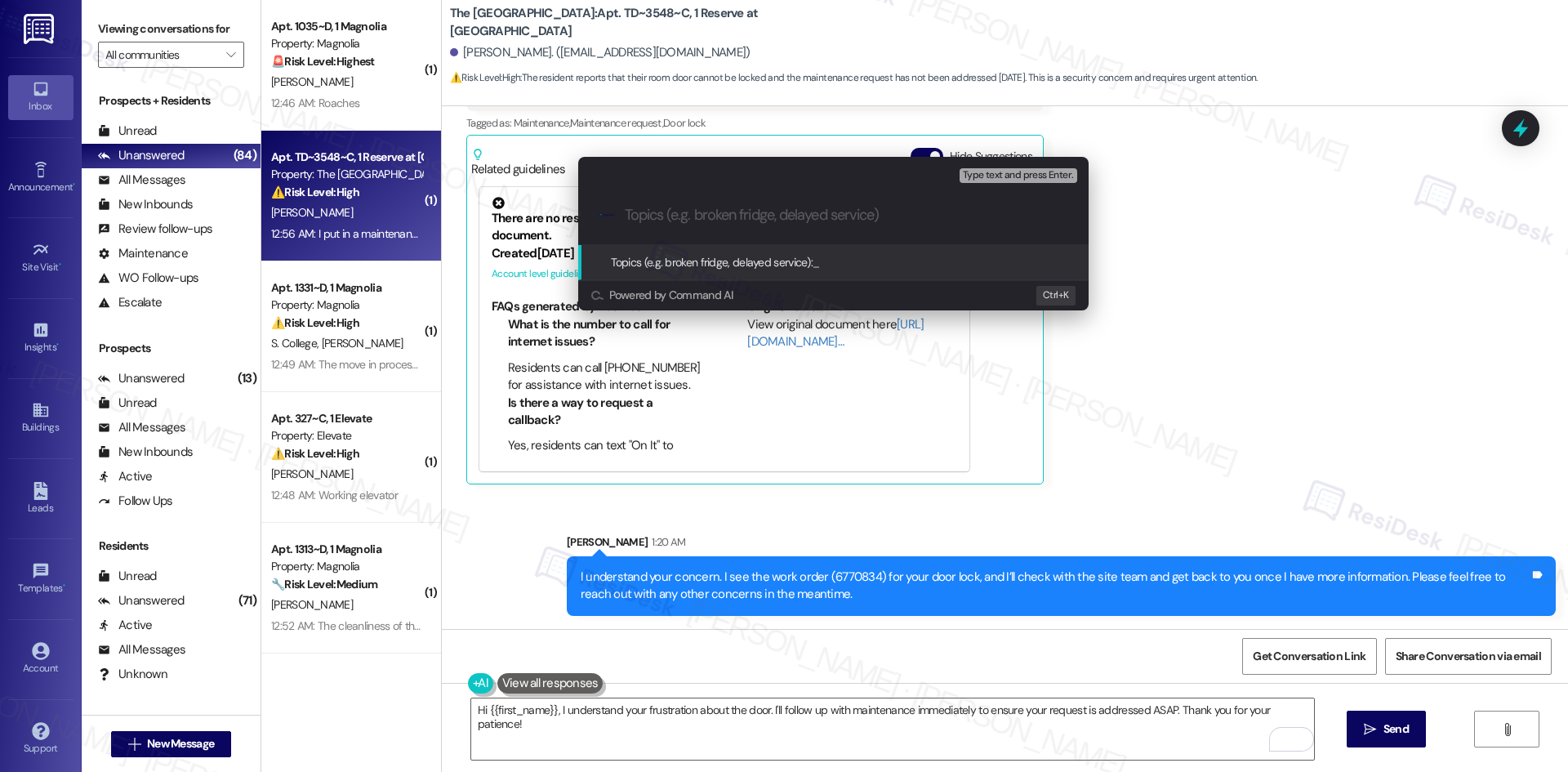
click at [773, 214] on input "Topics (e.g. broken fridge, delayed service)" at bounding box center [846, 216] width 443 height 17
paste input "Work Order 6770834 – Room Door Lock Not Fixed"
type input "Work Order 6770834 – Room Door Lock Not Fixed"
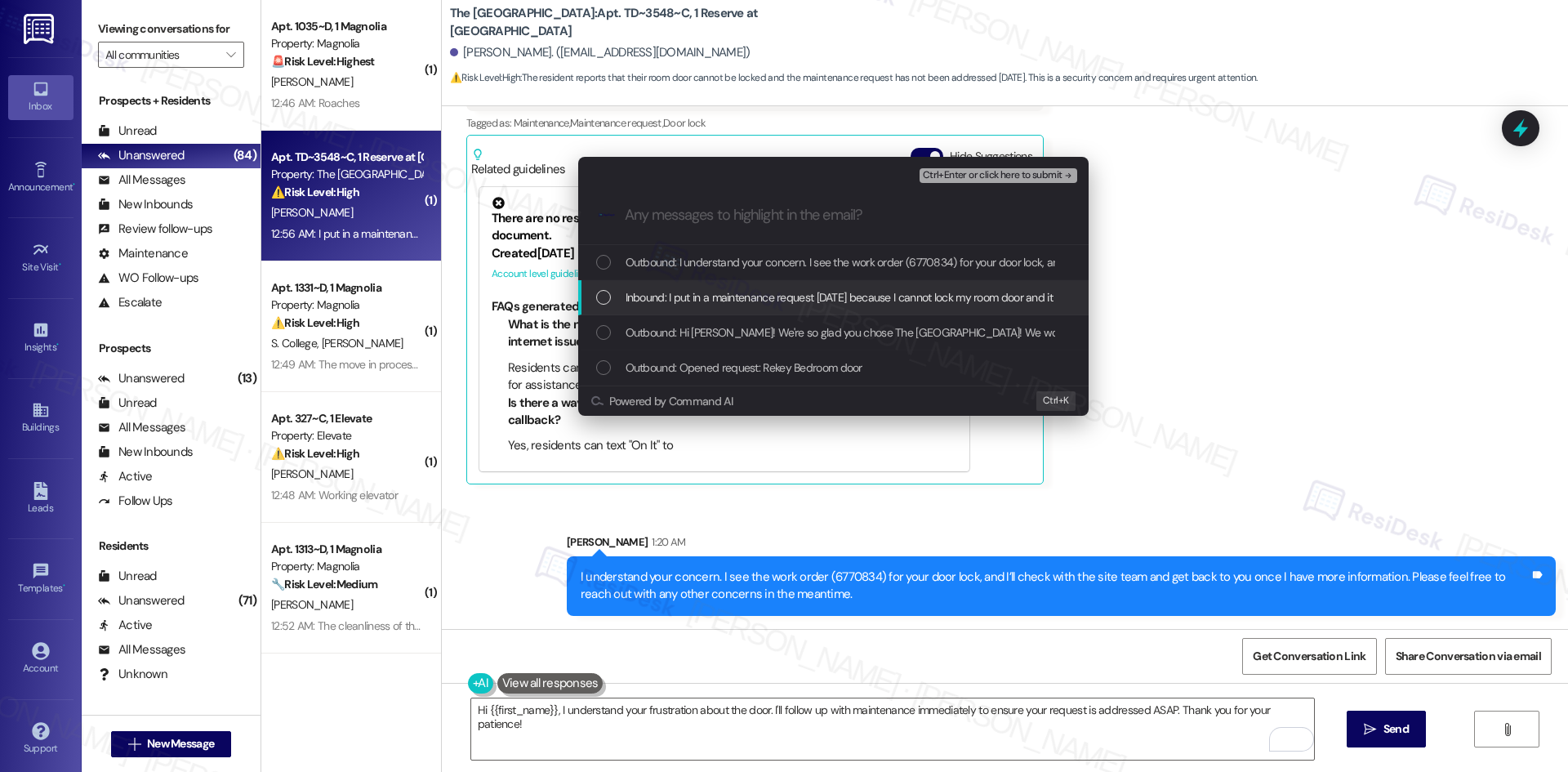
click at [793, 298] on span "Inbound: I put in a maintenance request two days ago because I cannot lock my r…" at bounding box center [893, 297] width 536 height 18
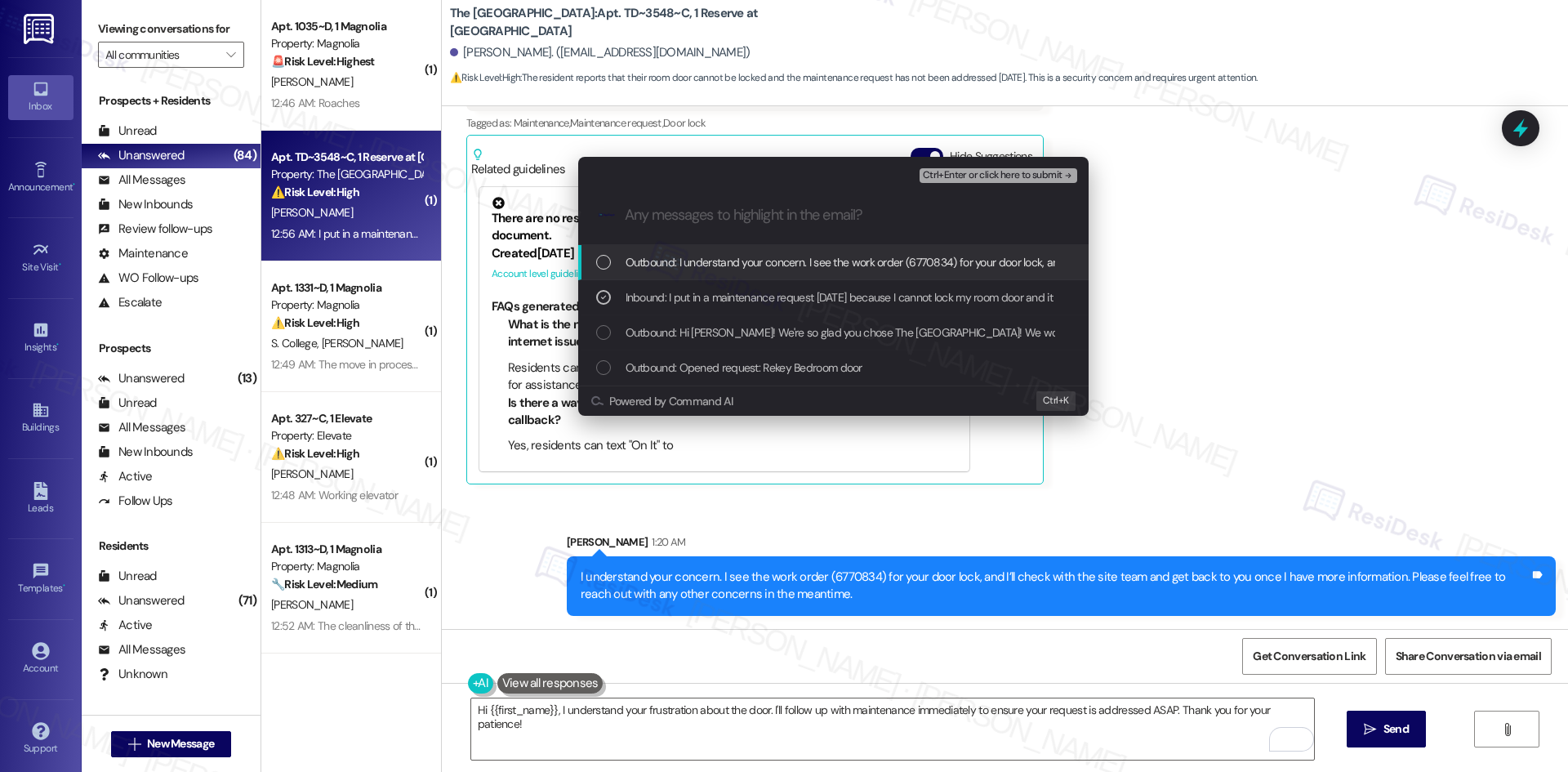
click at [1009, 177] on span "Ctrl+Enter or click here to submit" at bounding box center [993, 175] width 140 height 11
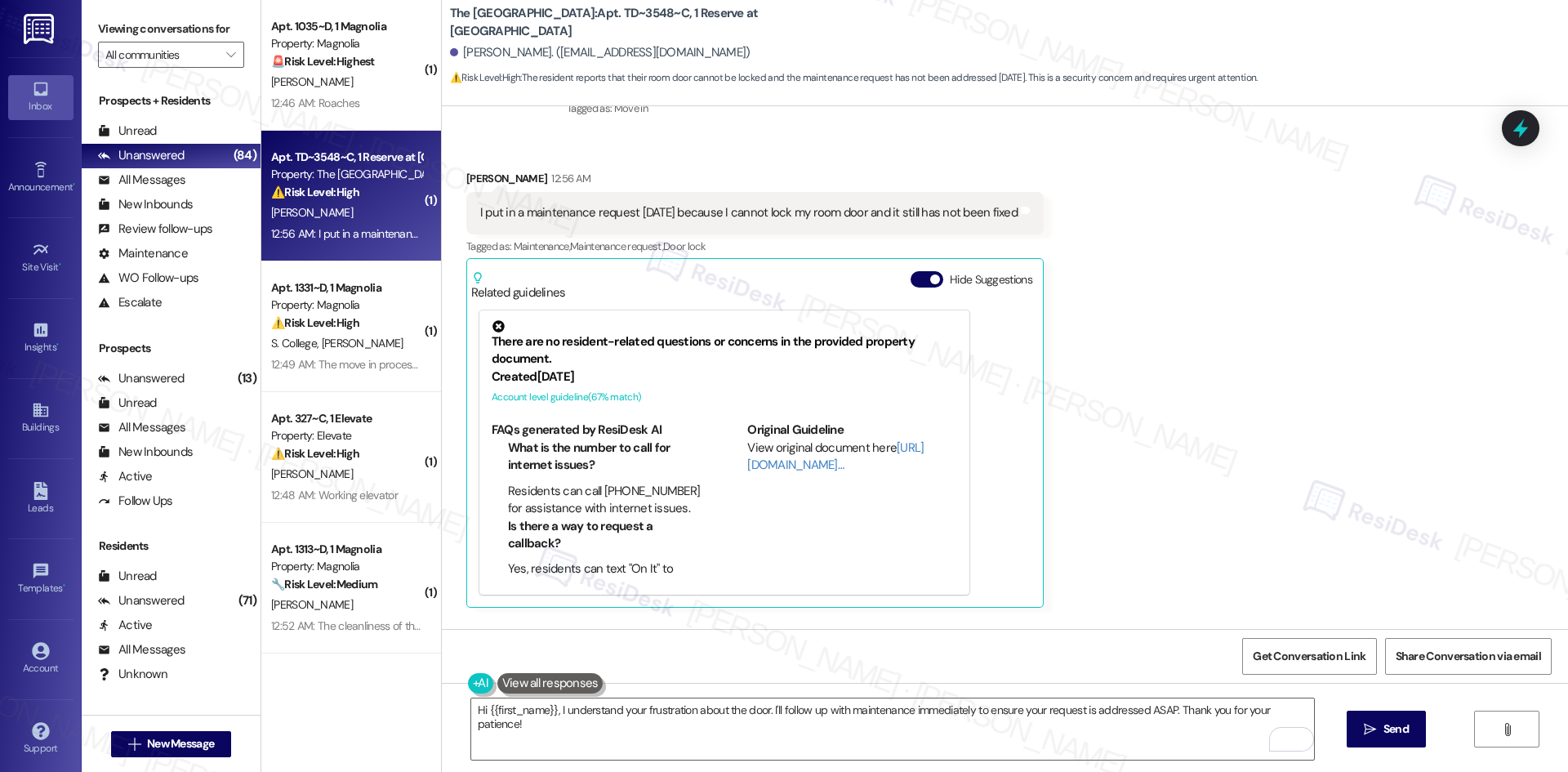
scroll to position [261, 0]
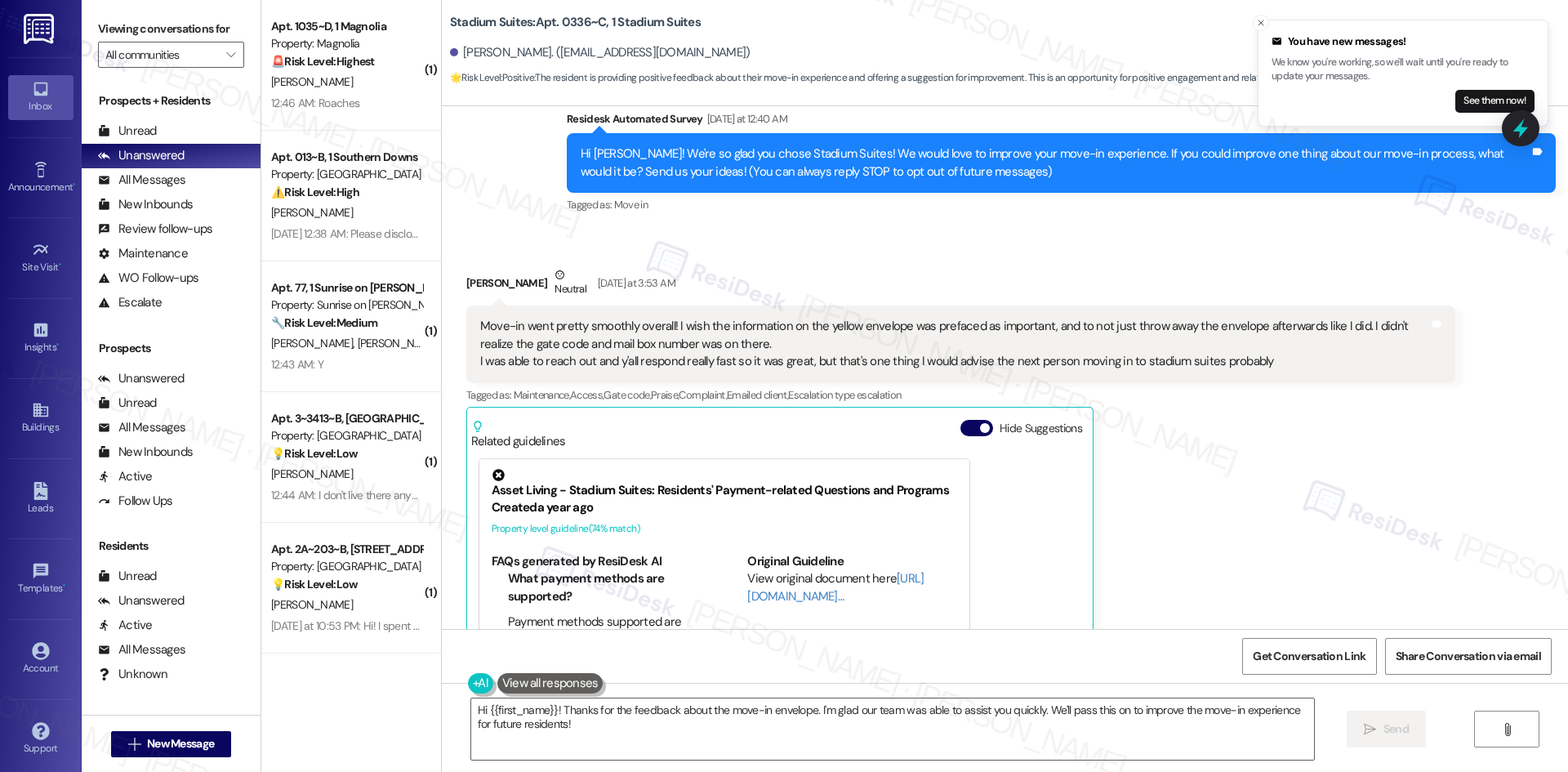
scroll to position [157, 0]
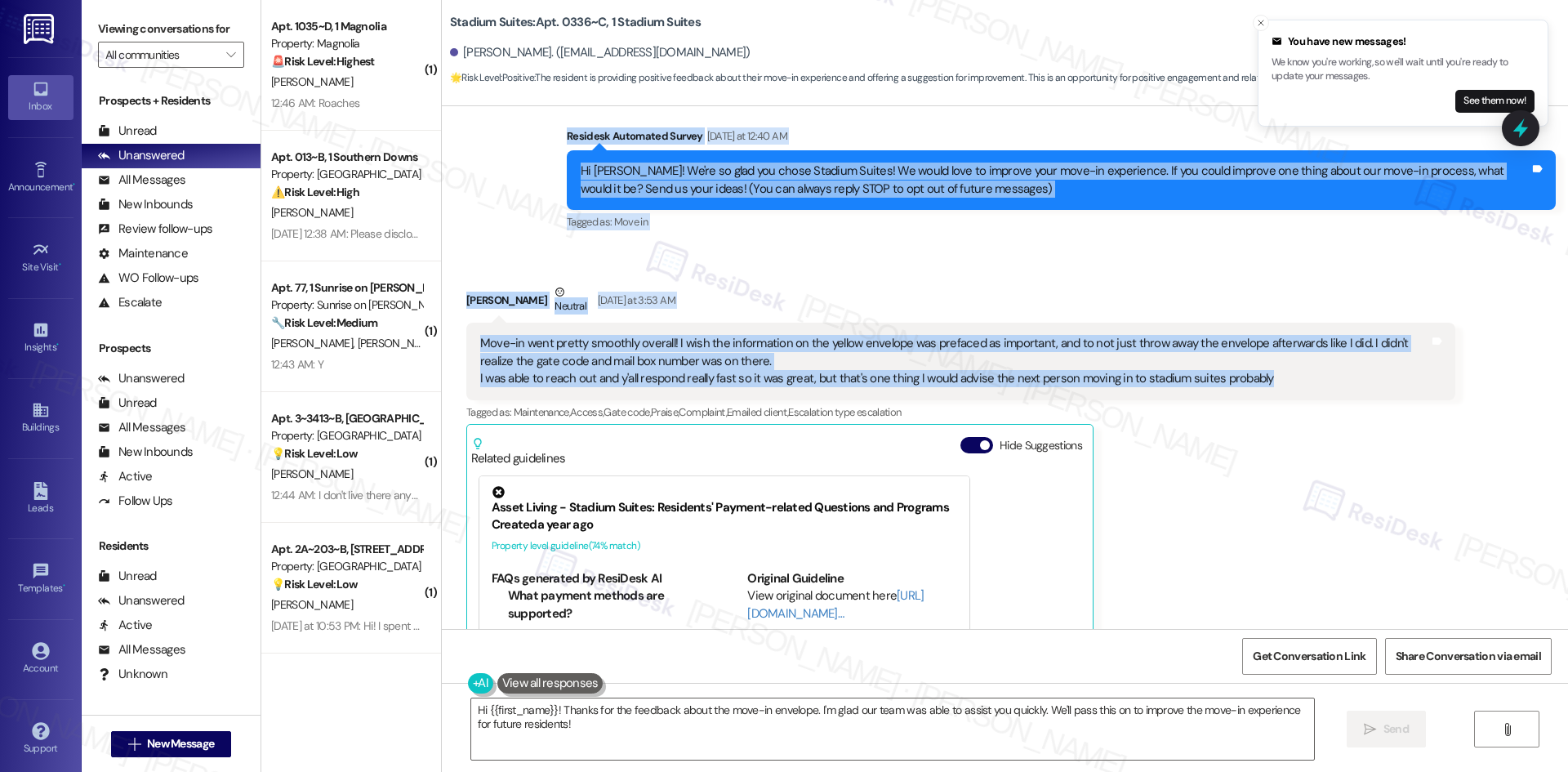
drag, startPoint x: 526, startPoint y: 128, endPoint x: 1318, endPoint y: 384, distance: 832.3
click at [1318, 384] on div "WO Lease started Aug 14, 2025 at 8:00 AM Show details Survey, sent via SMS Resi…" at bounding box center [1004, 367] width 1126 height 523
copy div "Residesk Automated Survey Yesterday at 12:40 AM Hi Leah! We're so glad you chos…"
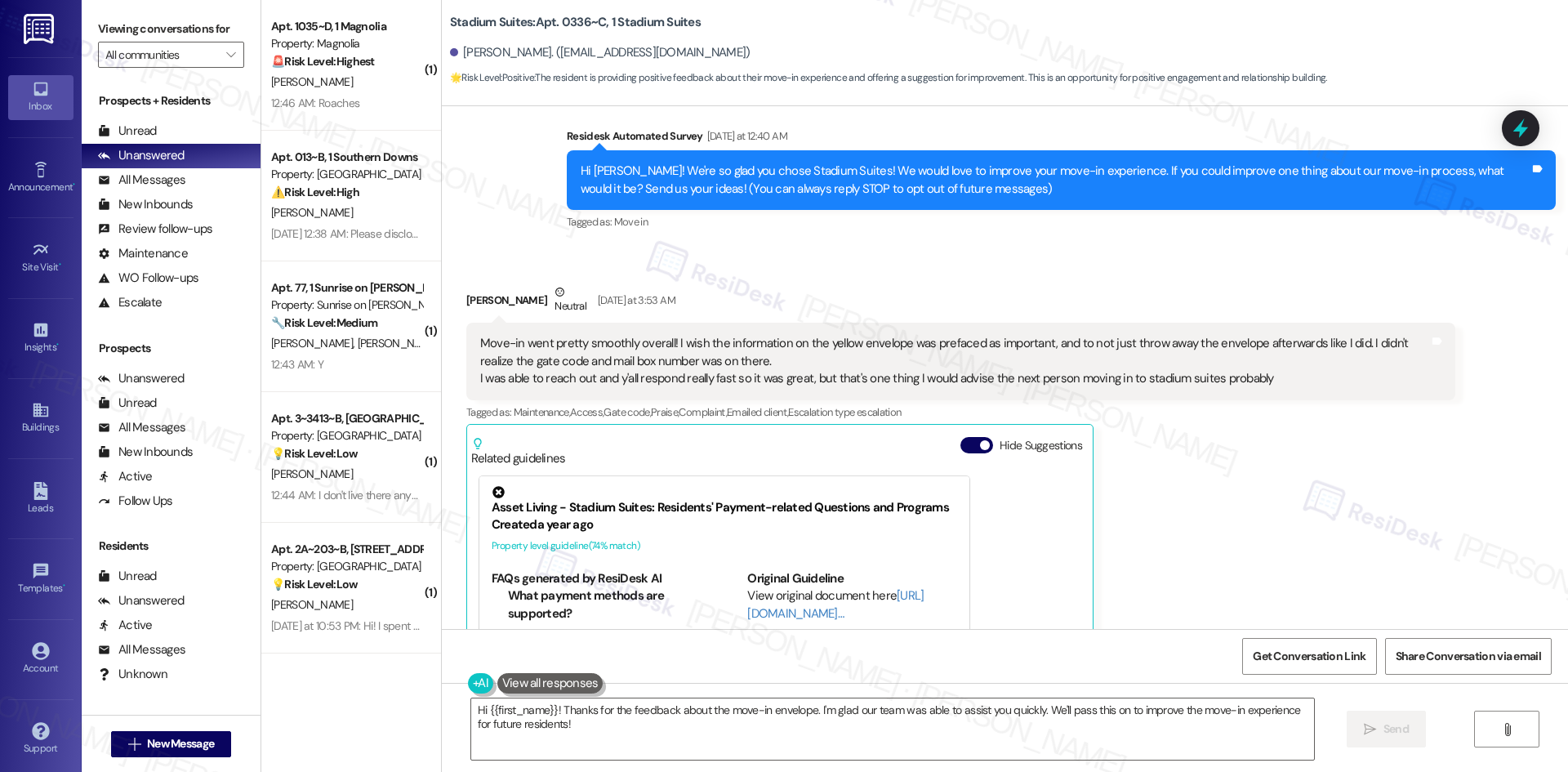
click at [1154, 493] on div "Leah Morse Neutral Yesterday at 3:53 AM Move-in went pretty smoothly overall! I…" at bounding box center [961, 531] width 988 height 498
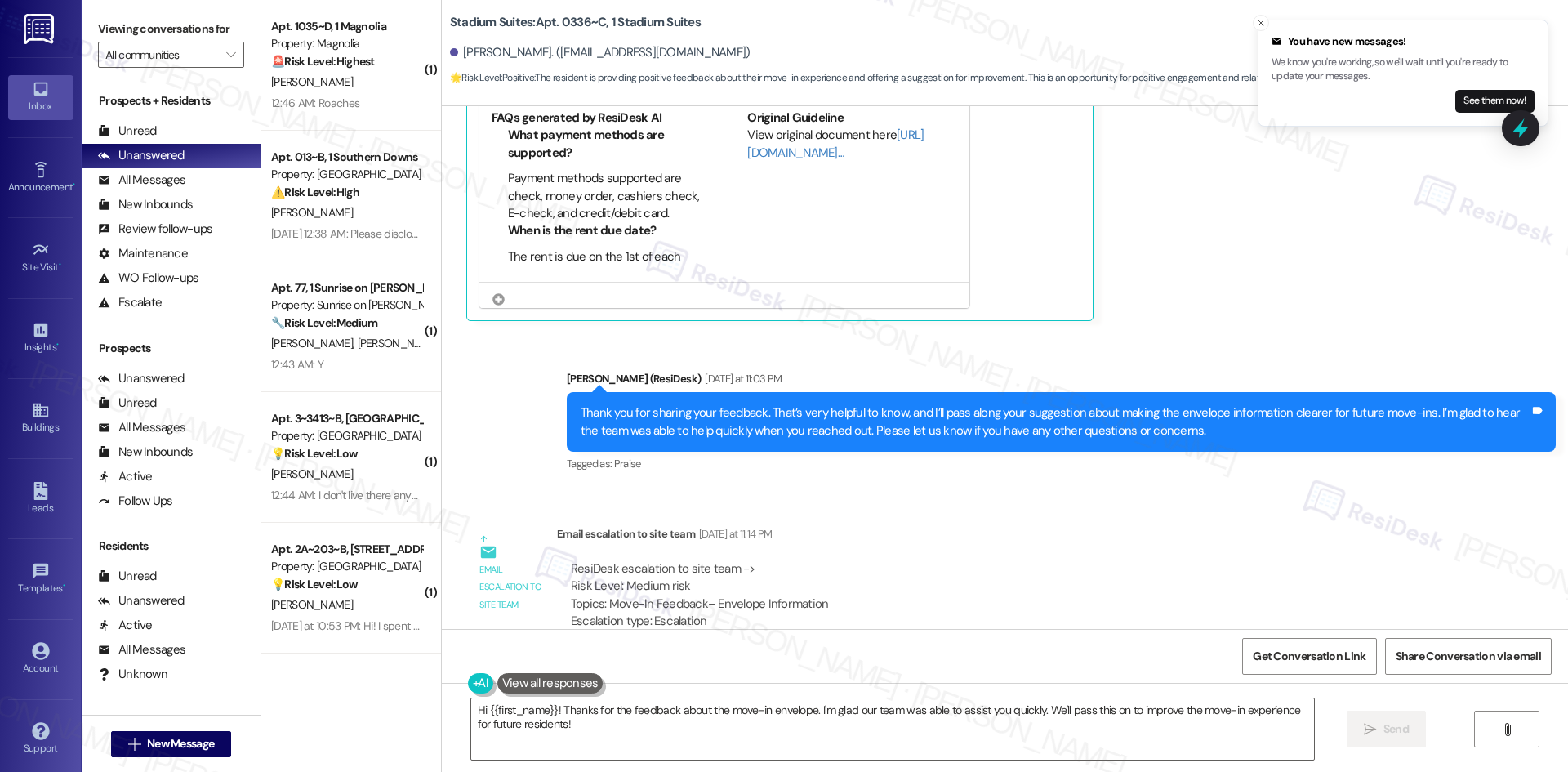
scroll to position [647, 0]
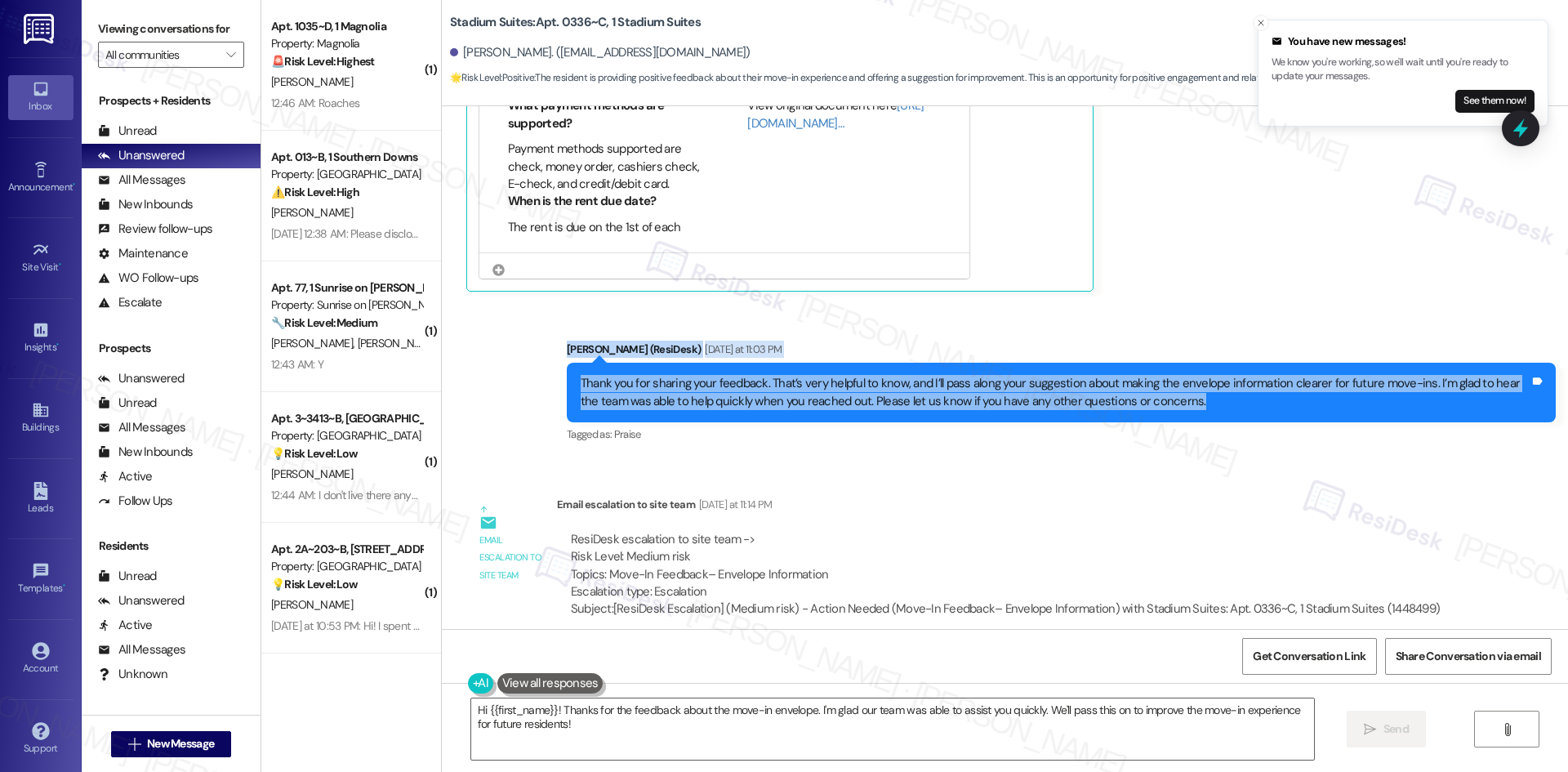
drag, startPoint x: 551, startPoint y: 345, endPoint x: 1225, endPoint y: 401, distance: 676.3
click at [1225, 401] on div "Sent via SMS Sarah (ResiDesk) Yesterday at 11:03 PM Thank you for sharing your …" at bounding box center [1004, 381] width 1126 height 155
copy div "Sarah (ResiDesk) Yesterday at 11:03 PM Thank you for sharing your feedback. Tha…"
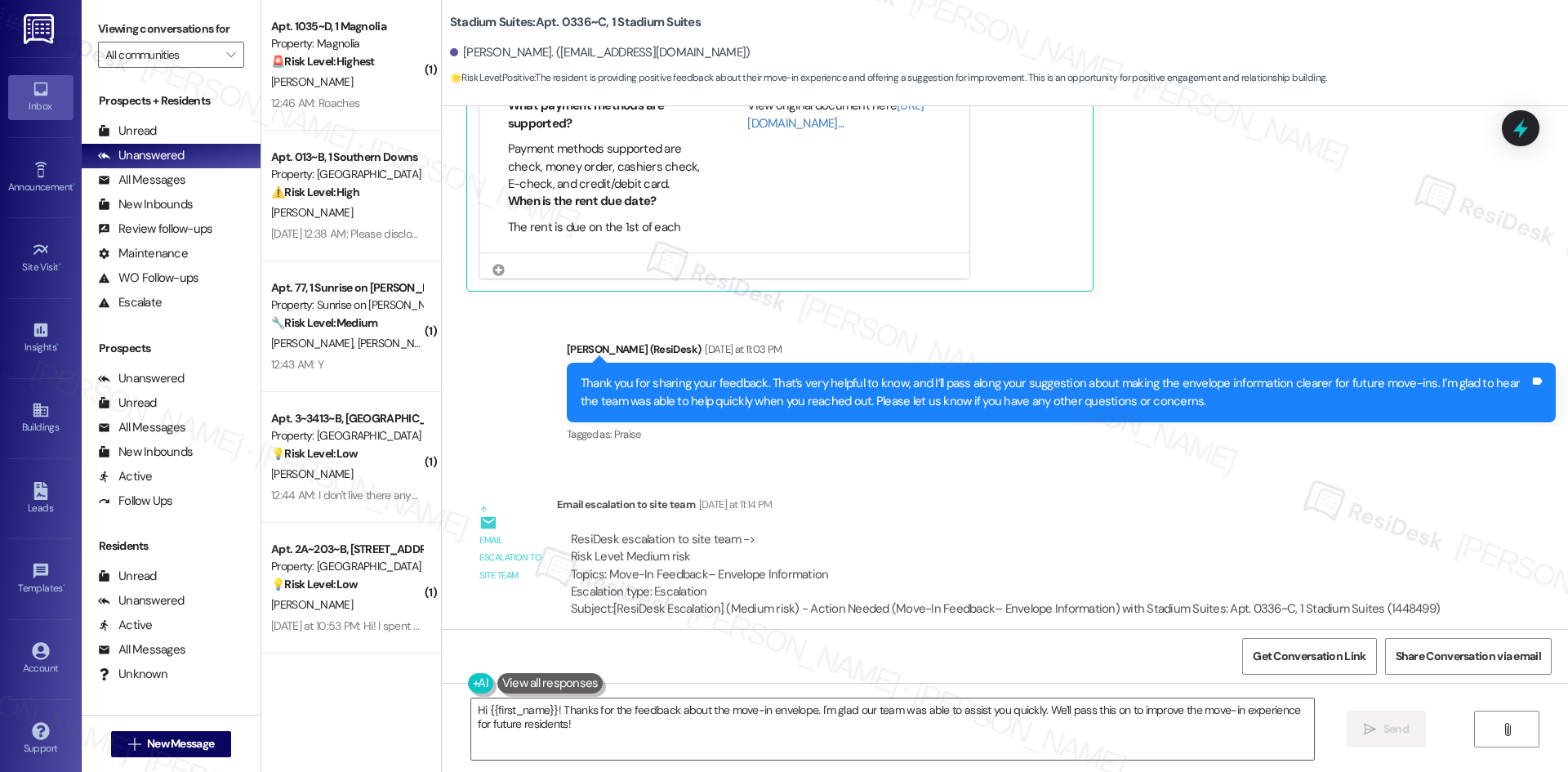
click at [769, 468] on div "WO Lease started Aug 14, 2025 at 8:00 AM Show details Survey, sent via SMS Resi…" at bounding box center [1004, 367] width 1126 height 523
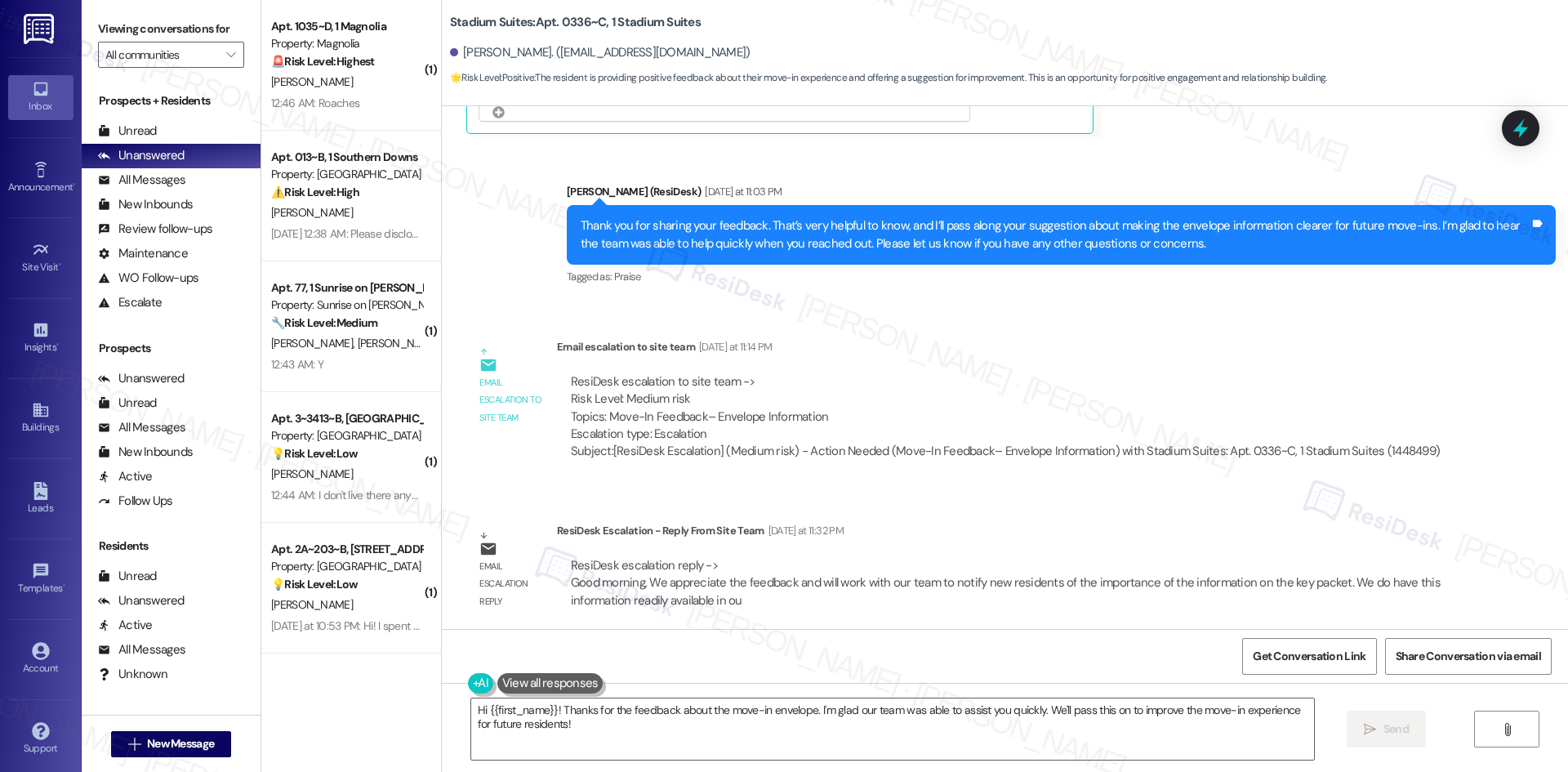
scroll to position [810, 0]
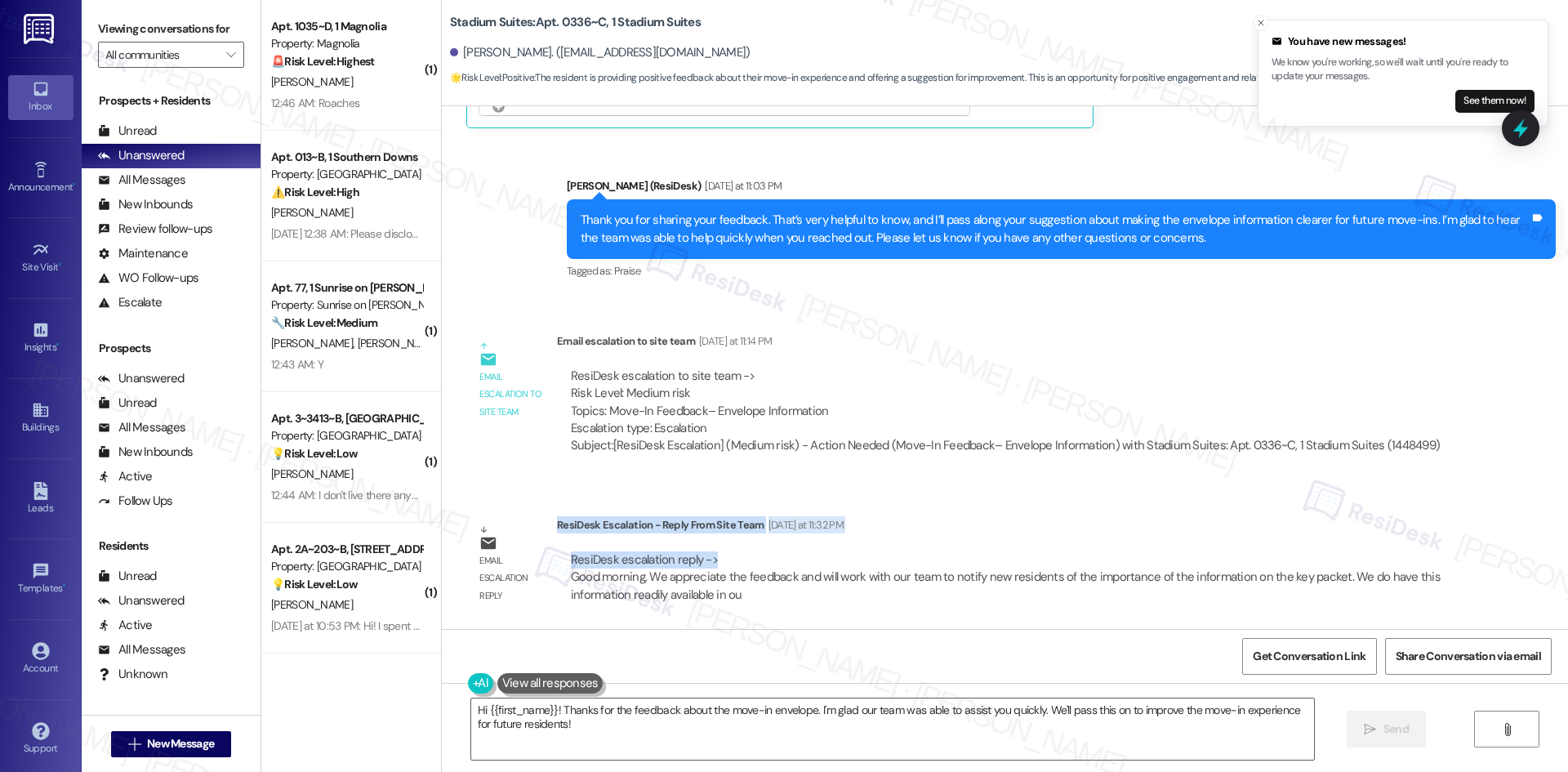
drag, startPoint x: 544, startPoint y: 525, endPoint x: 738, endPoint y: 560, distance: 197.1
click at [738, 560] on div "ResiDesk Escalation - Reply From Site Team Yesterday at 11:32 PM ResiDesk escal…" at bounding box center [1006, 565] width 898 height 99
copy div "ResiDesk Escalation - Reply From Site Team Yesterday at 11:32 PM ResiDesk escal…"
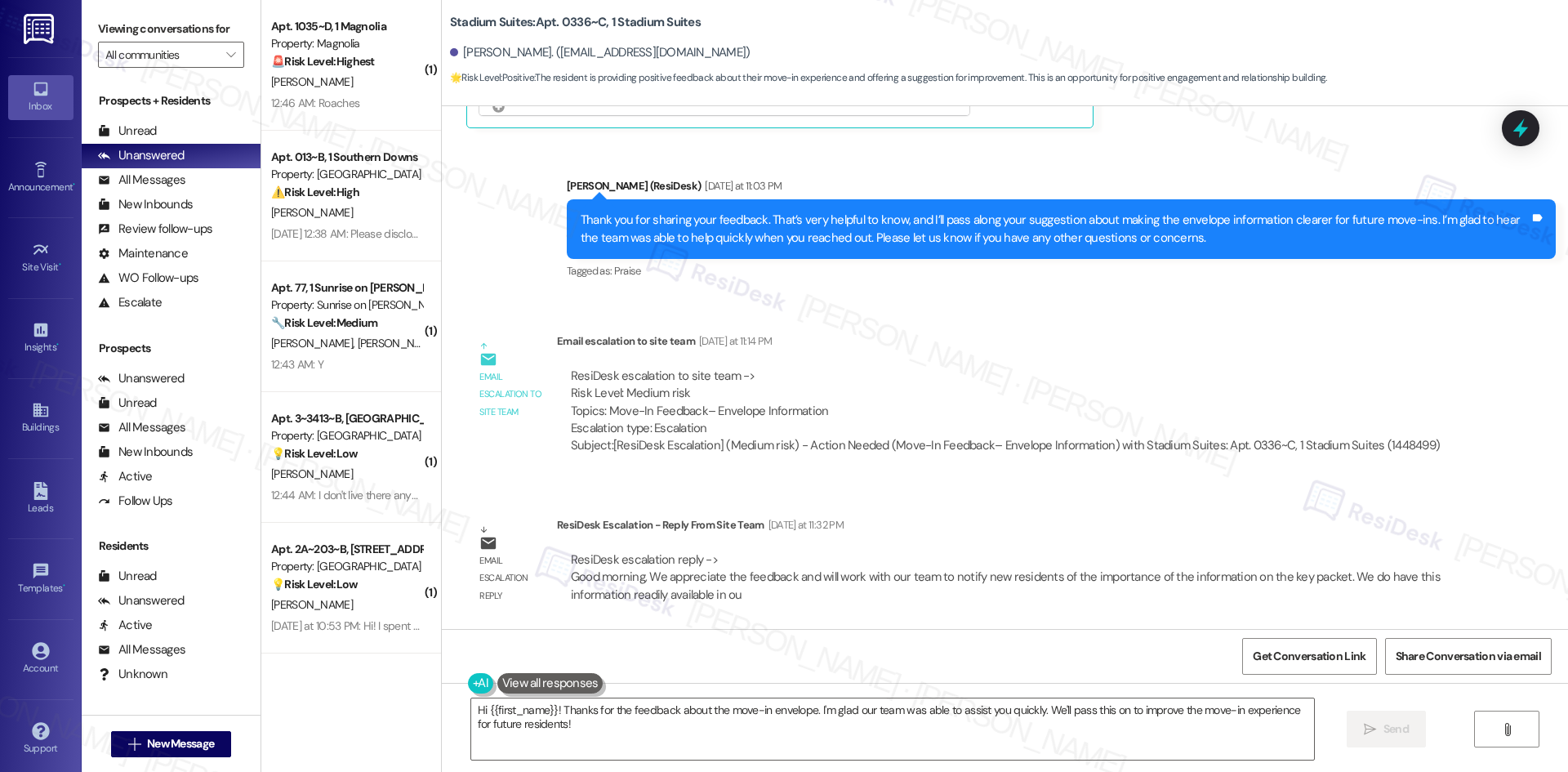
click at [954, 387] on div "ResiDesk escalation to site team -> Risk Level: Medium risk Topics: Move-In Fee…" at bounding box center [1005, 402] width 869 height 70
click at [1044, 323] on div "Email escalation to site team Email escalation to site team Yesterday at 11:14 …" at bounding box center [959, 399] width 1012 height 160
click at [690, 744] on textarea "Hi {{first_name}}! Thanks for the feedback about the move-in envelope. I'm glad…" at bounding box center [892, 728] width 843 height 61
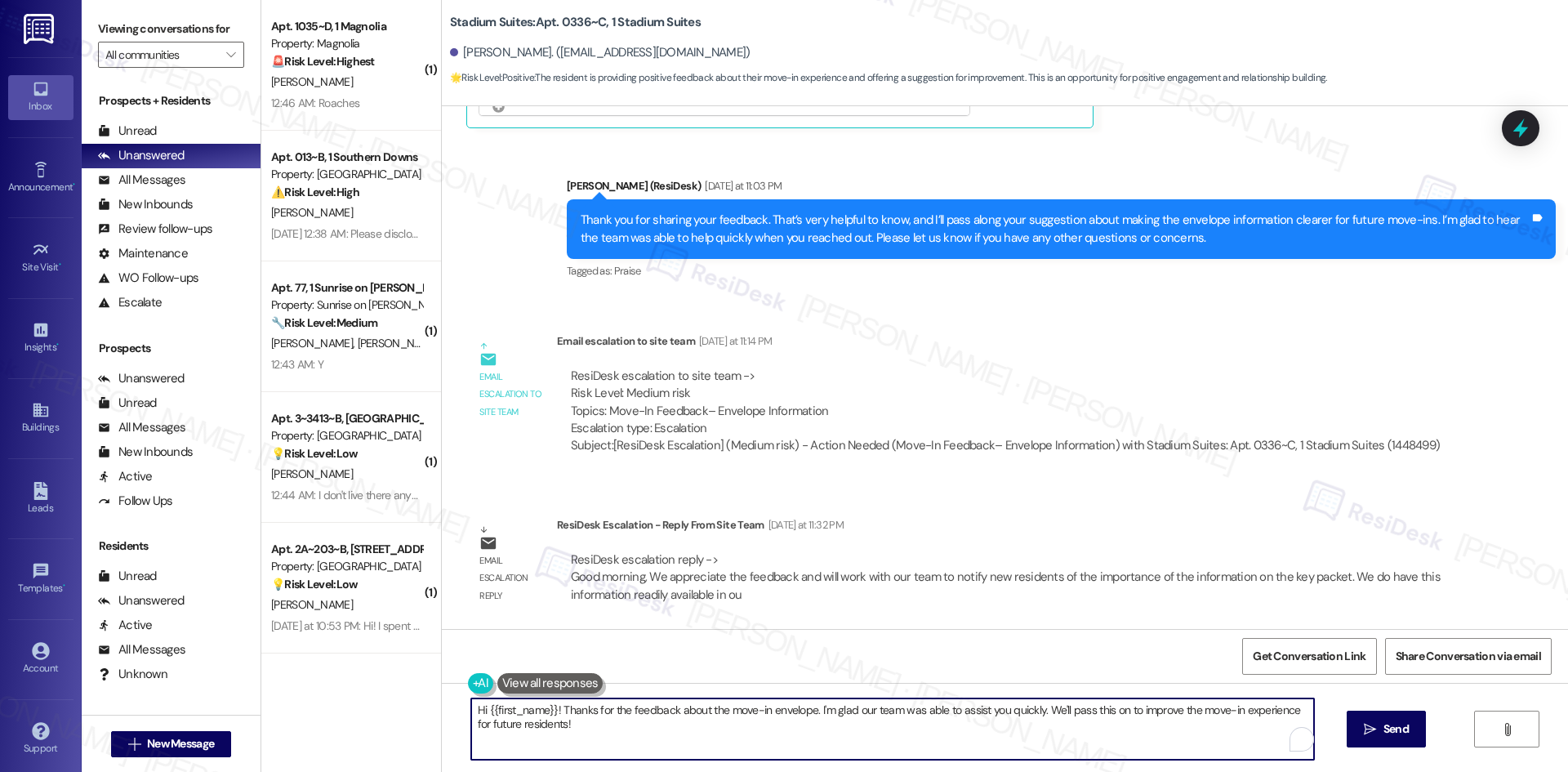
paste textarea "Leah, thank you again for your helpful feedback. The site team shared that they…"
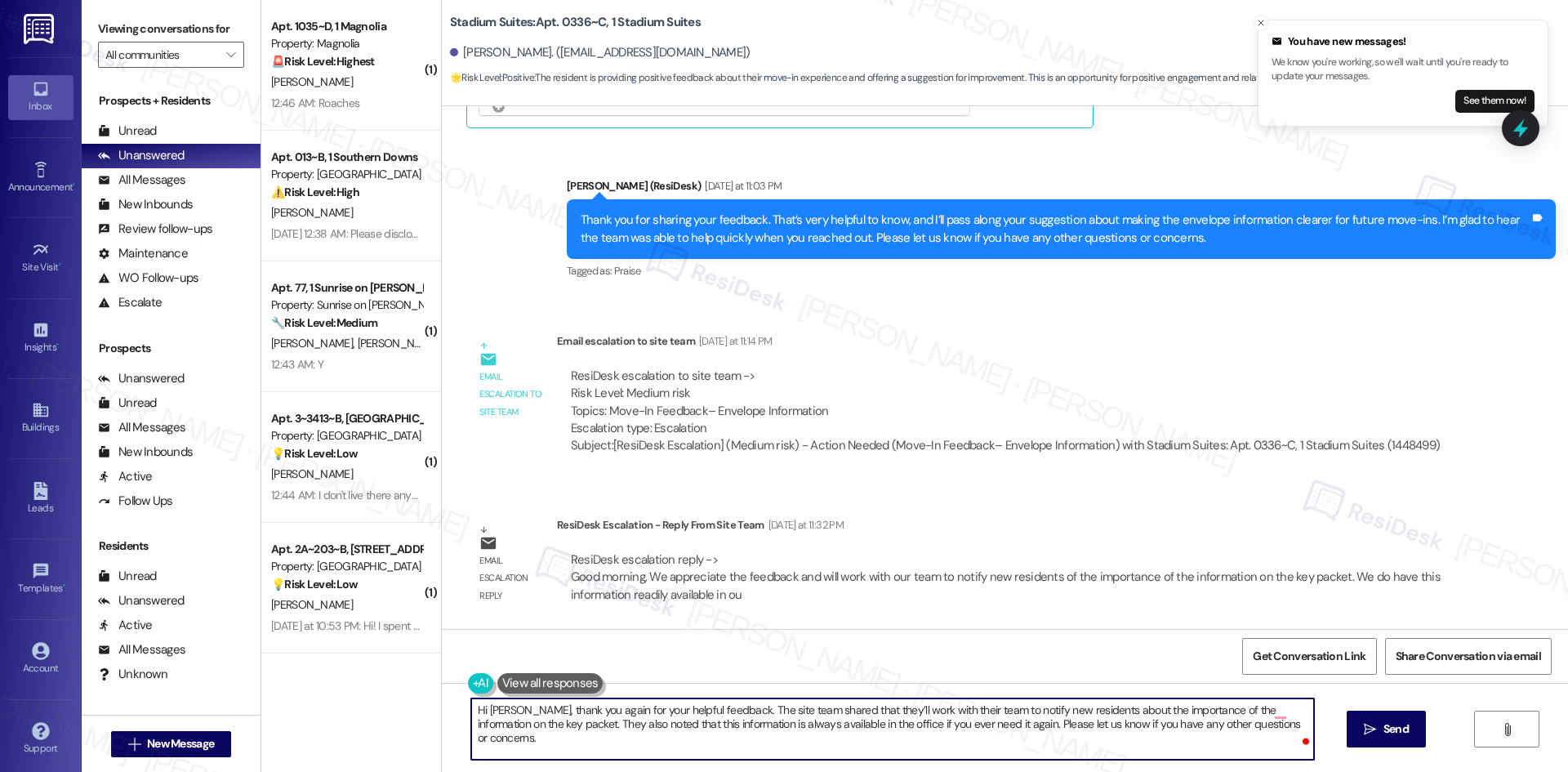
click at [671, 741] on textarea "Hi Leah, thank you again for your helpful feedback. The site team shared that t…" at bounding box center [892, 728] width 843 height 61
click at [1272, 711] on textarea "Hi Leah, thank you again for your helpful feedback. The site team shared that t…" at bounding box center [892, 728] width 843 height 61
click at [1263, 742] on textarea "Hi Leah, thank you again for your helpful feedback. The site team shared that t…" at bounding box center [892, 728] width 843 height 61
click at [1262, 710] on textarea "Hi Leah, thank you again for your helpful feedback. The site team shared that t…" at bounding box center [892, 728] width 843 height 61
click at [1273, 712] on textarea "Hi Leah, thank you again for your helpful feedback. The site team shared that t…" at bounding box center [892, 728] width 843 height 61
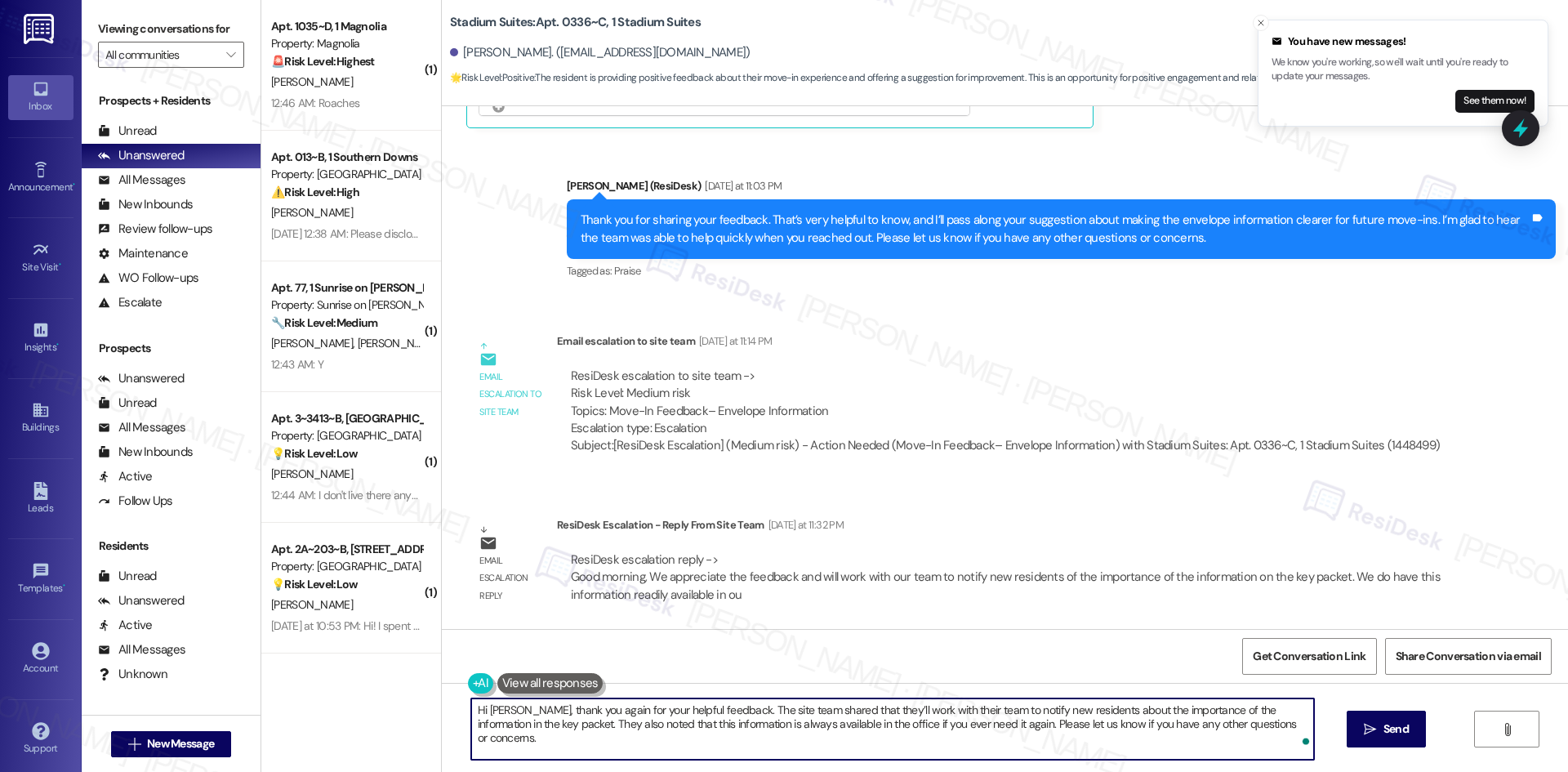
click at [881, 737] on textarea "Hi Leah, thank you again for your helpful feedback. The site team shared that t…" at bounding box center [892, 728] width 843 height 61
click at [1061, 353] on div "Email escalation to site team Yesterday at 11:14 PM" at bounding box center [1005, 343] width 896 height 23
click at [825, 738] on textarea "Hi Leah, thank you again for your helpful feedback. The site team shared that t…" at bounding box center [892, 728] width 843 height 61
paste textarea "o"
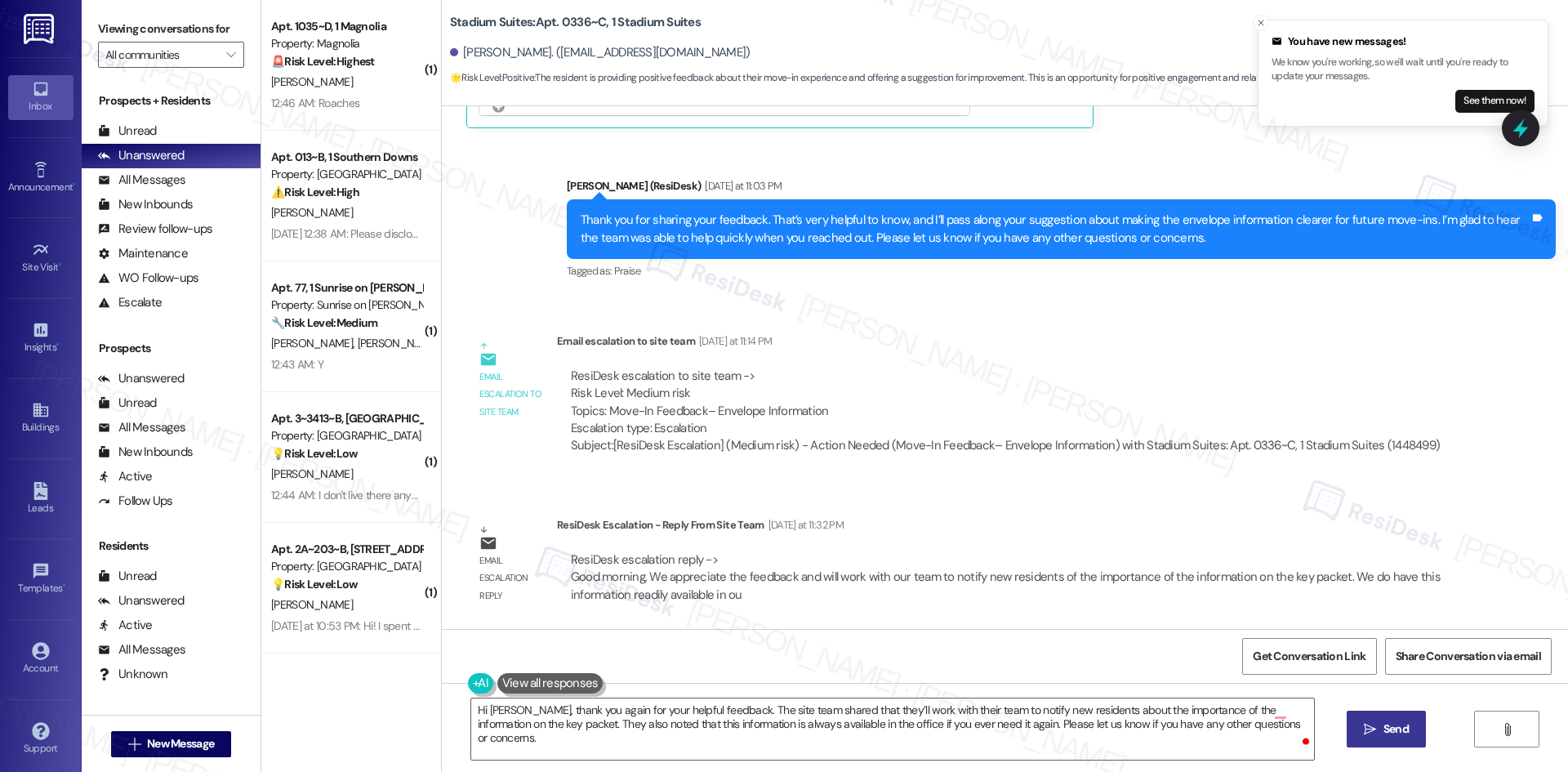
click at [1370, 735] on icon "" at bounding box center [1370, 729] width 12 height 13
click at [1269, 712] on textarea "Hi Leah, thank you again for your helpful feedback. The site team shared that t…" at bounding box center [894, 728] width 843 height 61
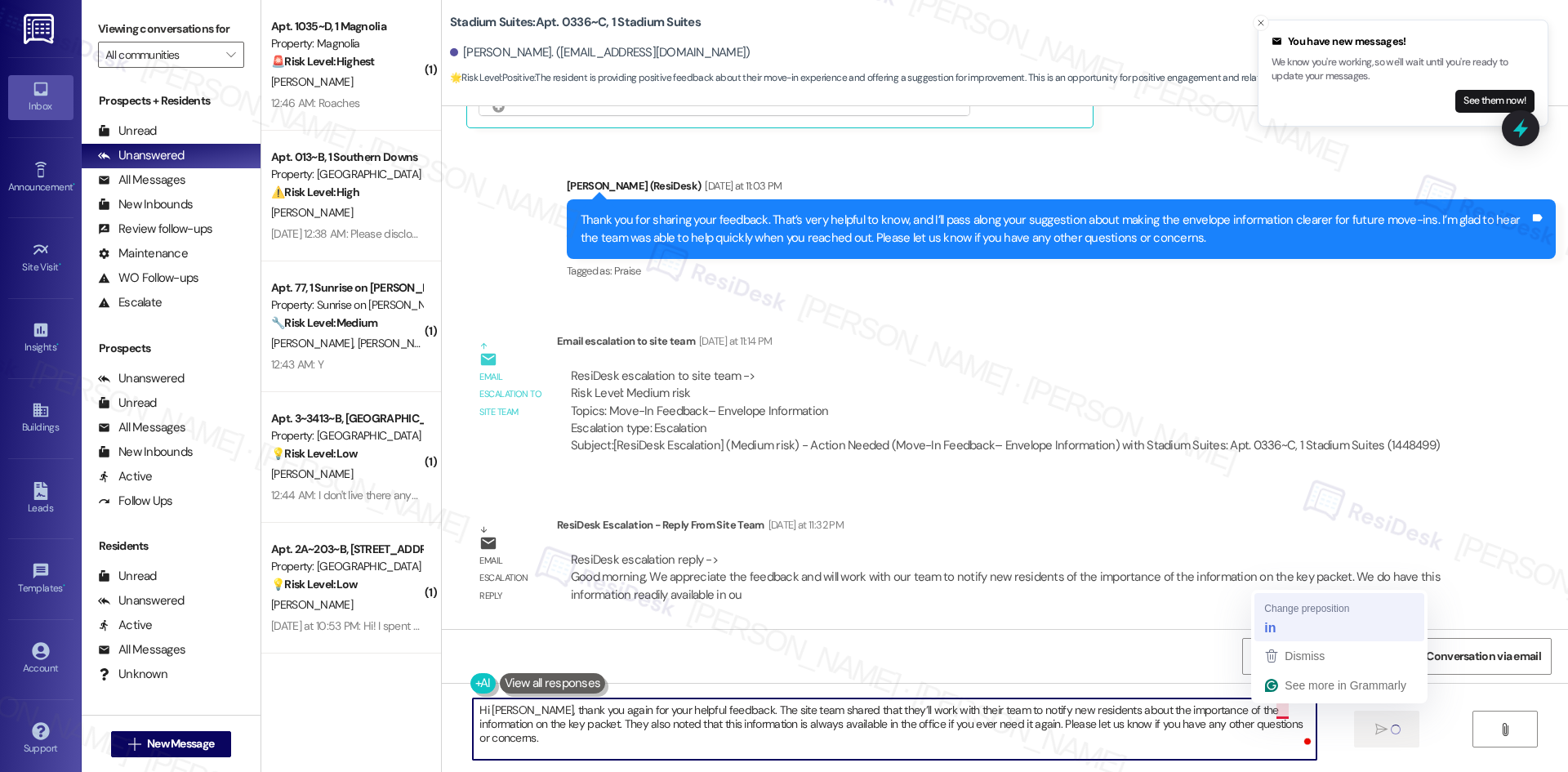
type textarea "Hi Leah, thank you again for your helpful feedback. The site team shared that t…"
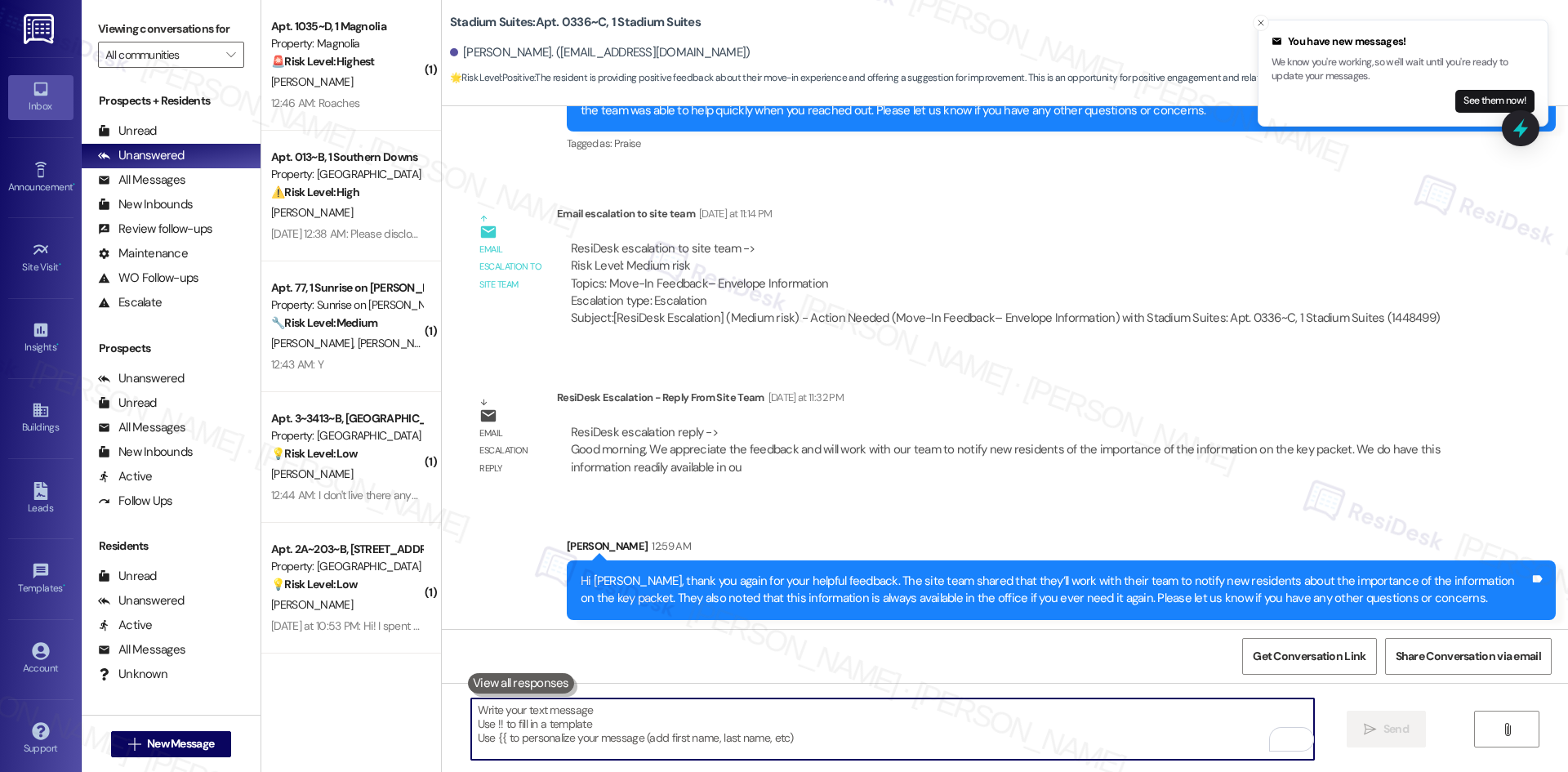
scroll to position [942, 0]
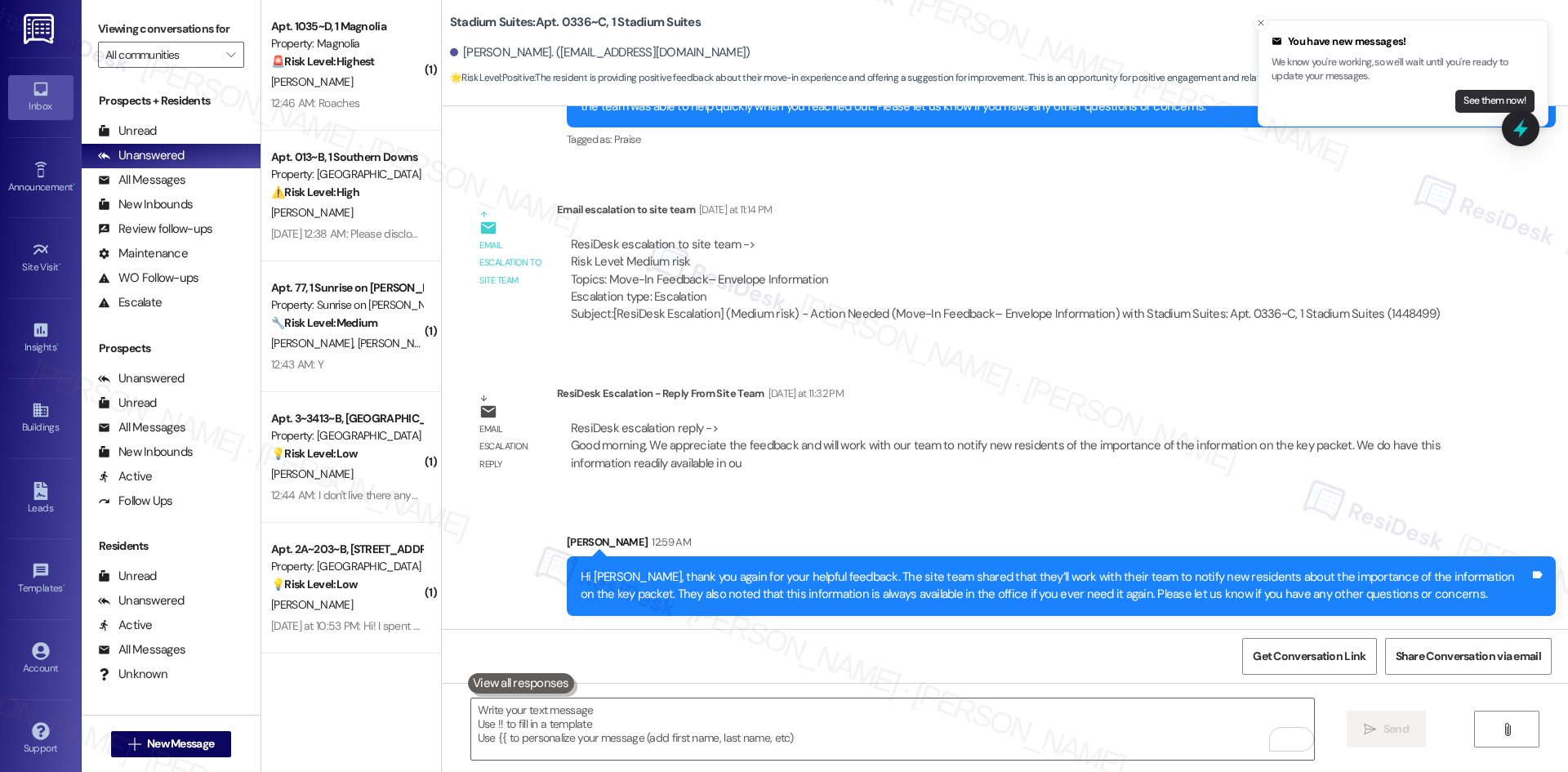
click at [1491, 96] on button "See them now!" at bounding box center [1495, 101] width 79 height 23
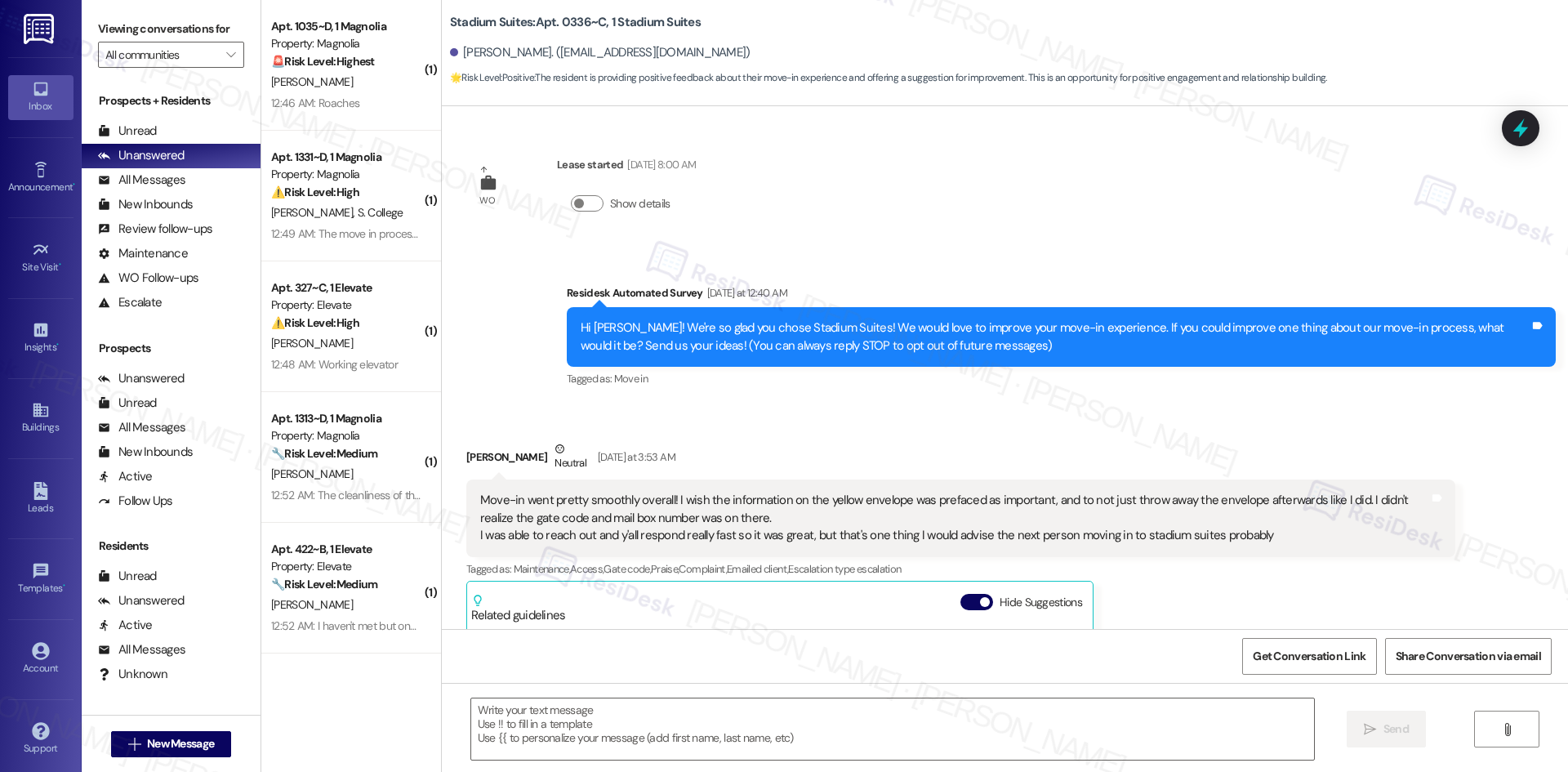
scroll to position [322, 0]
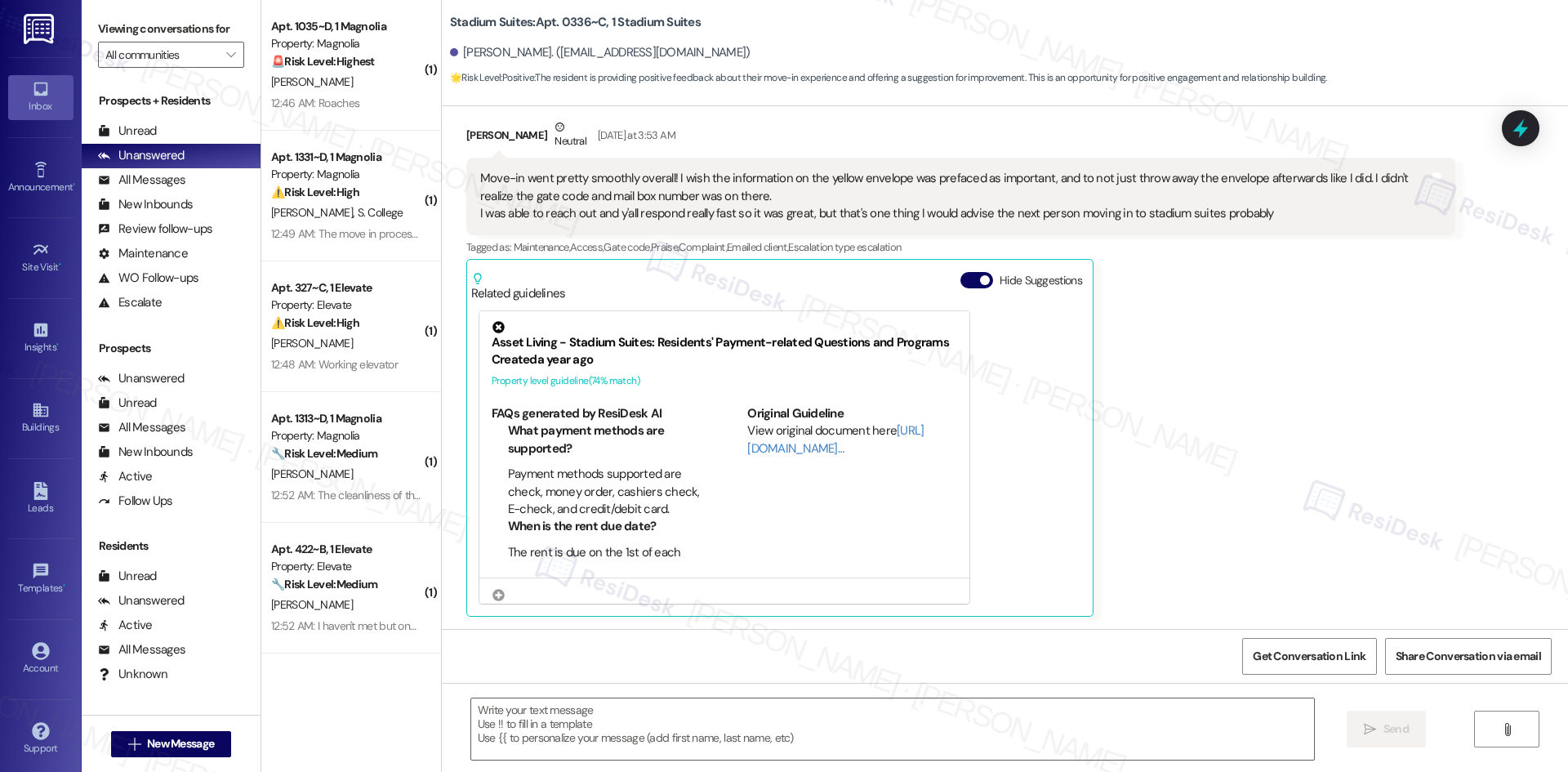
type textarea "Fetching suggested responses. Please feel free to read through the conversation…"
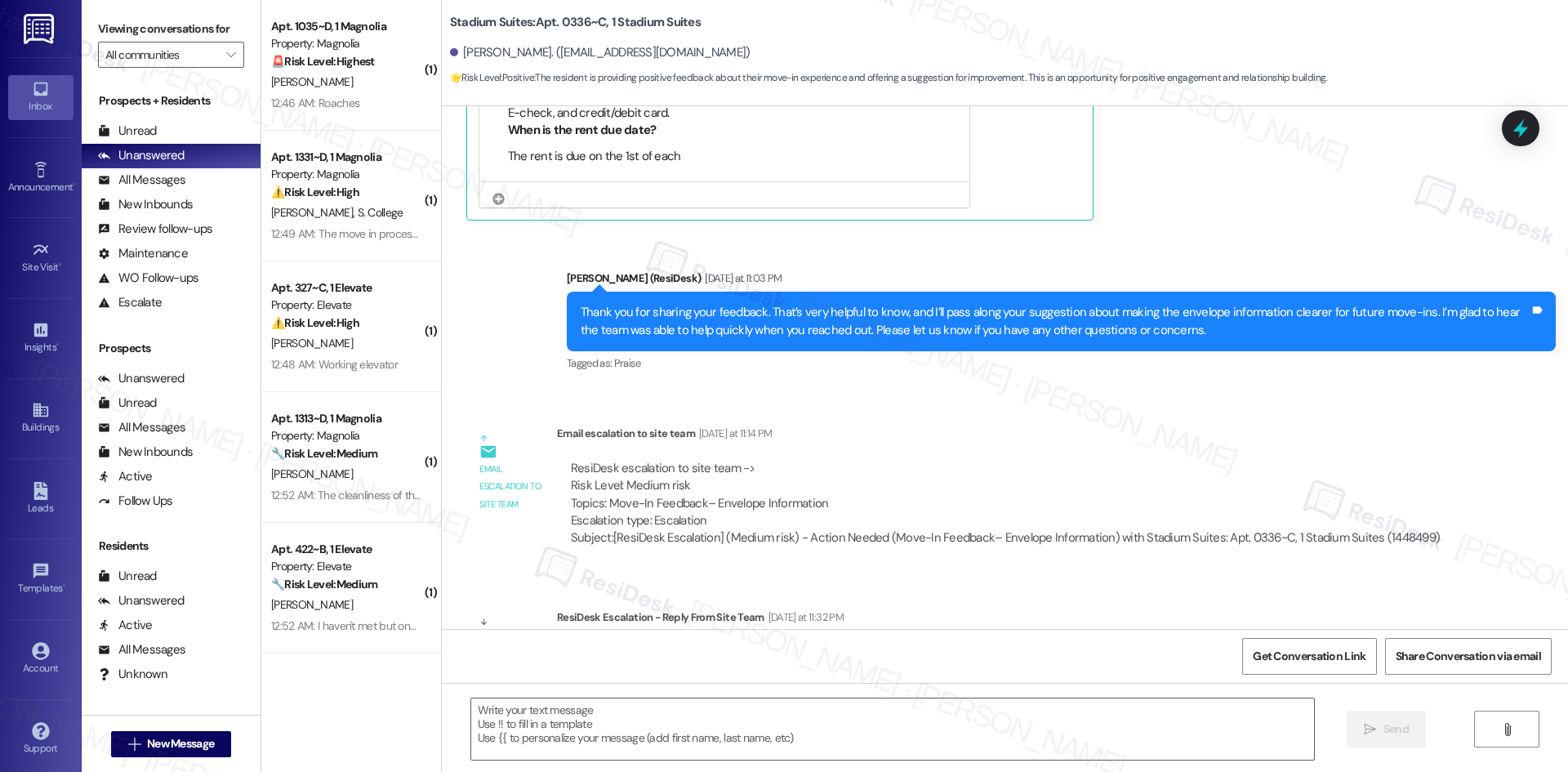
scroll to position [965, 0]
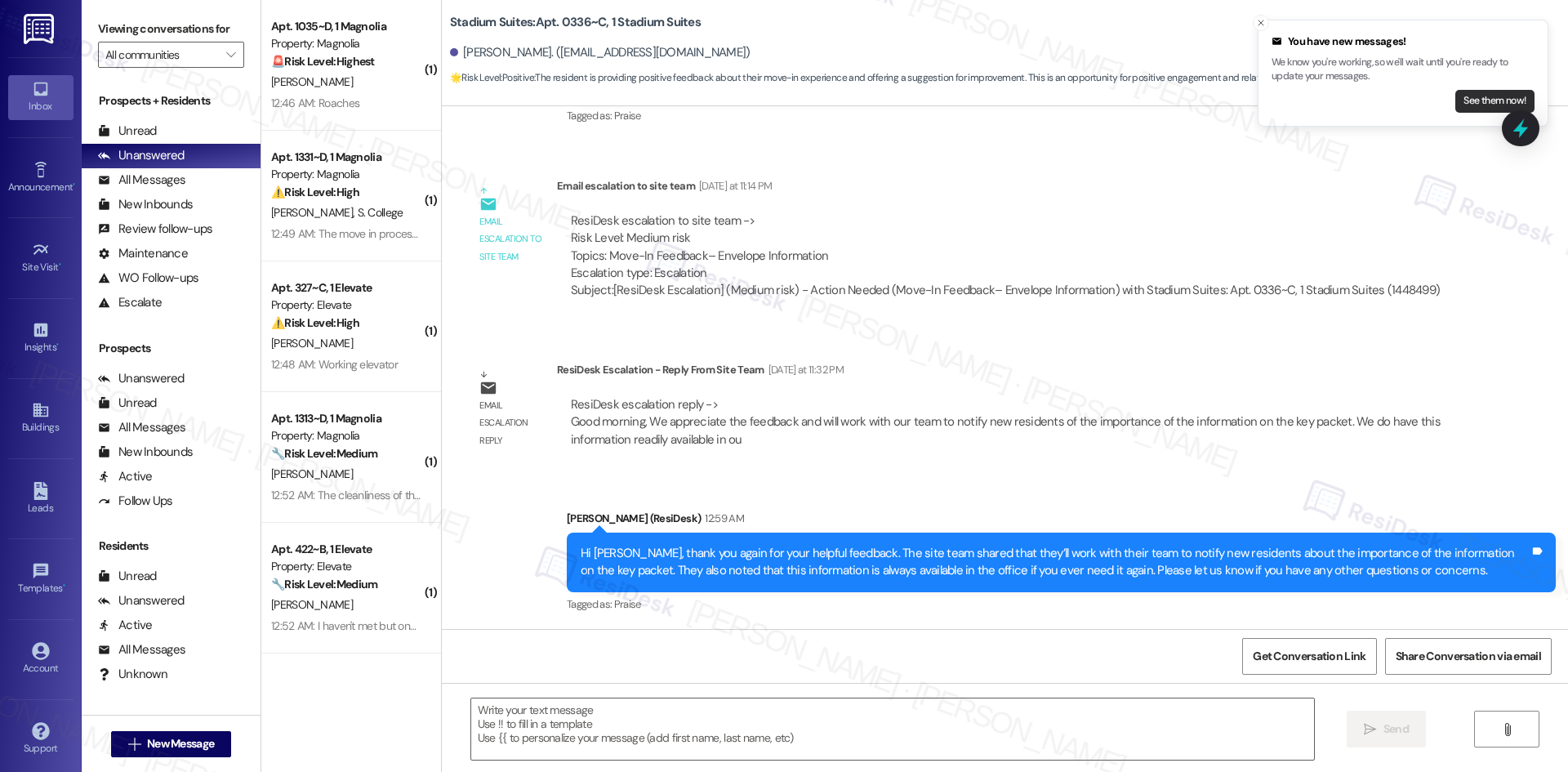
click at [1502, 103] on button "See them now!" at bounding box center [1495, 101] width 79 height 23
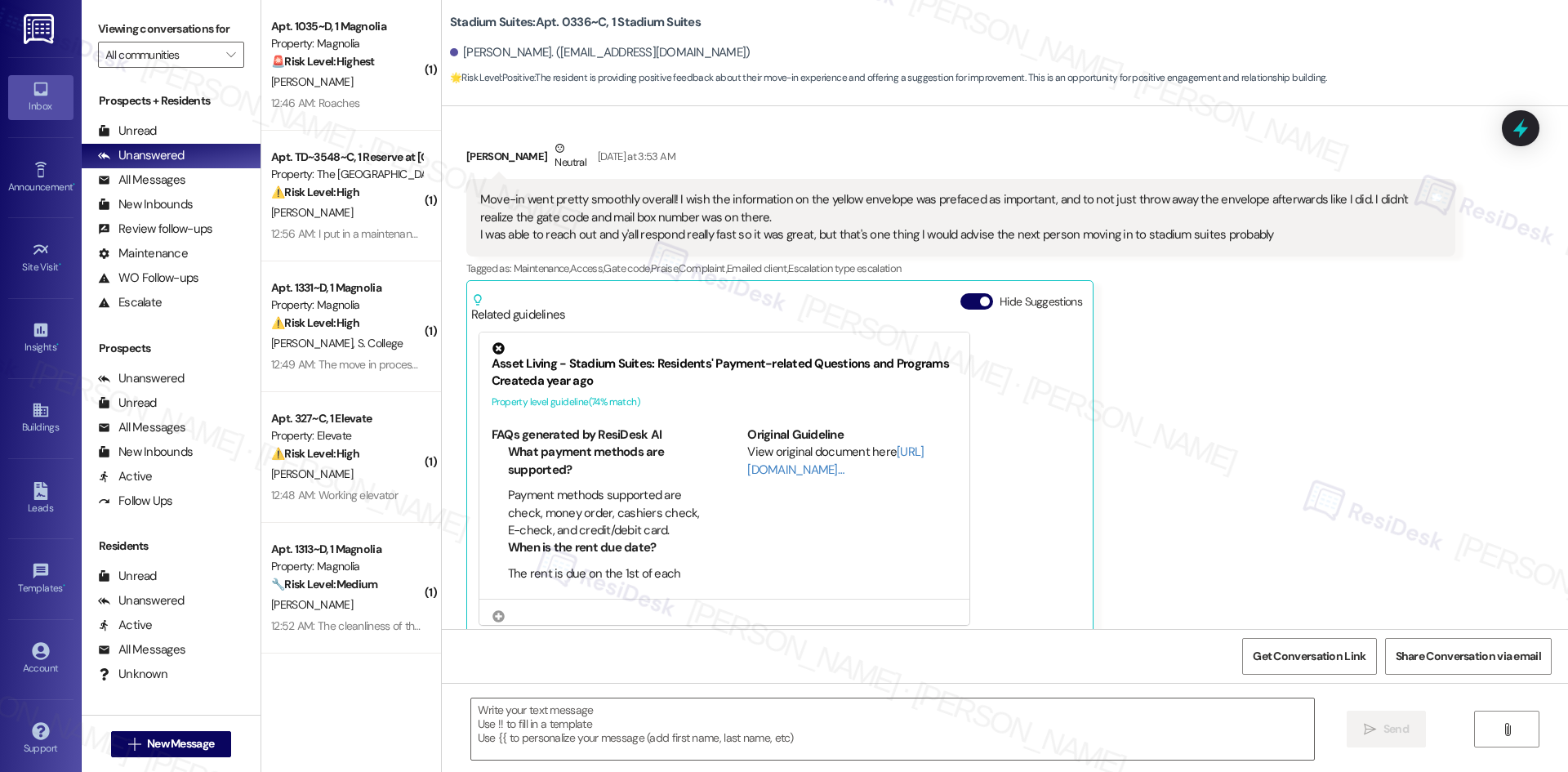
scroll to position [322, 0]
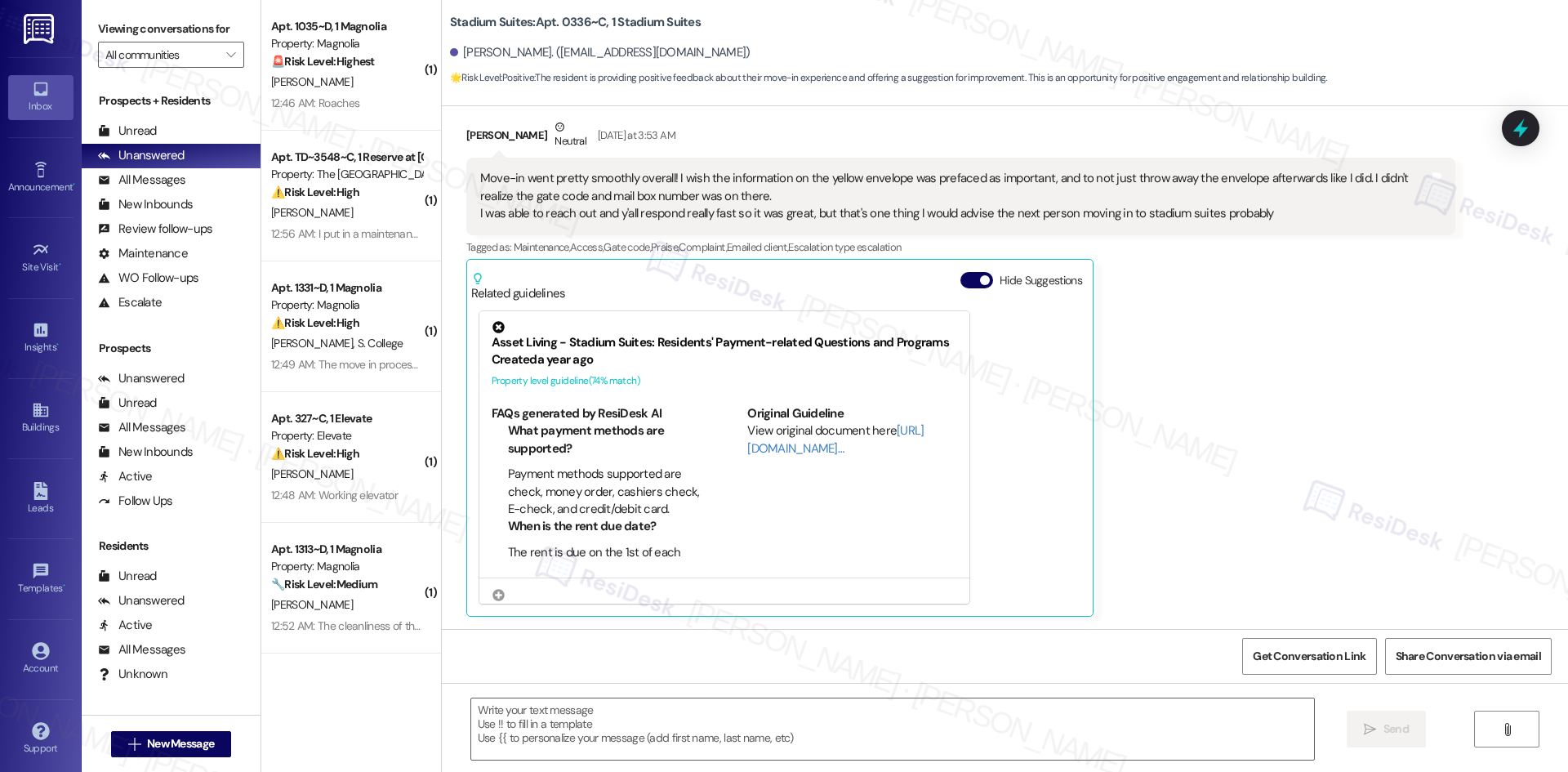
type textarea "Fetching suggested responses. Please feel free to read through the conversation…"
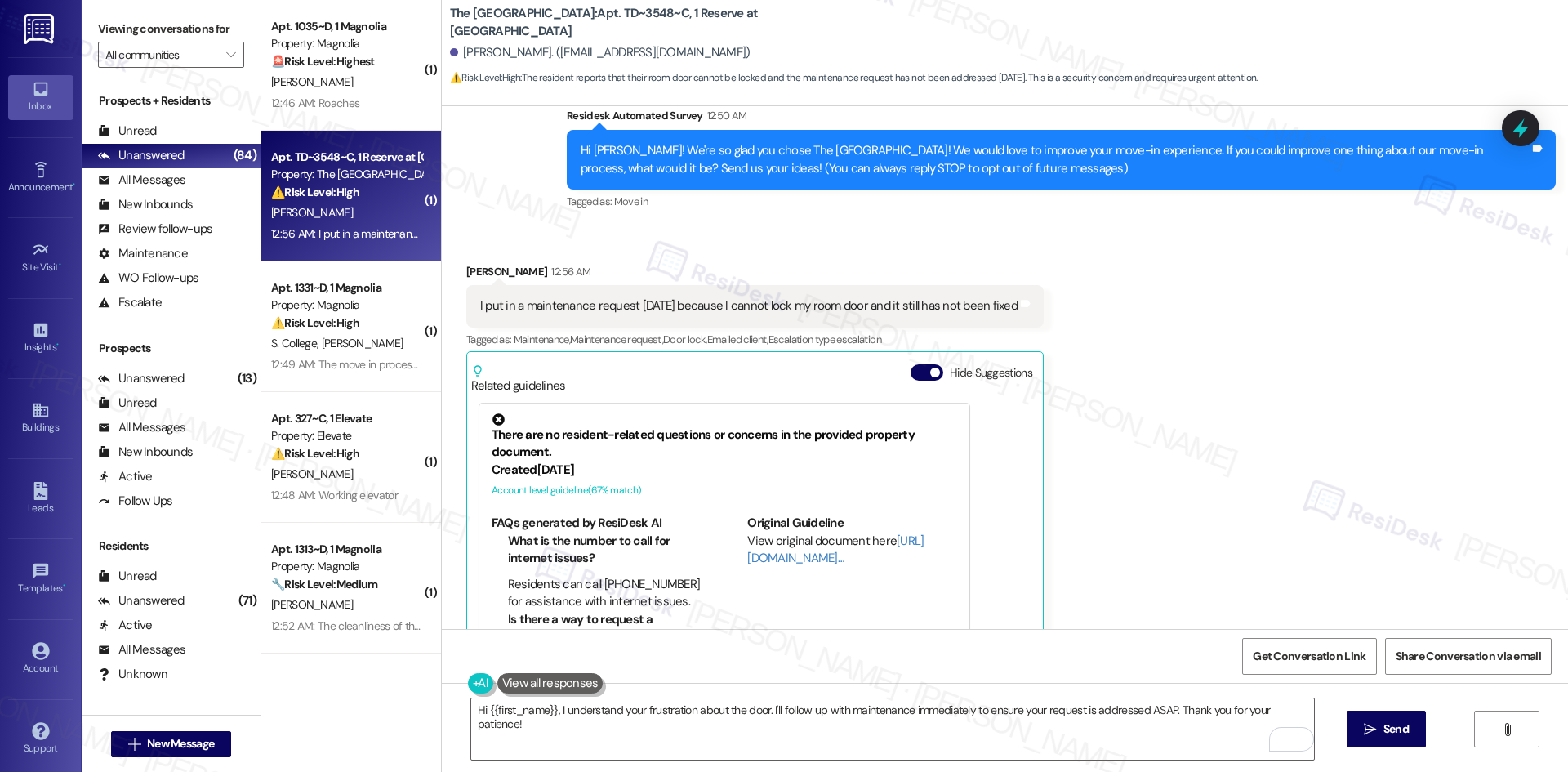
scroll to position [173, 0]
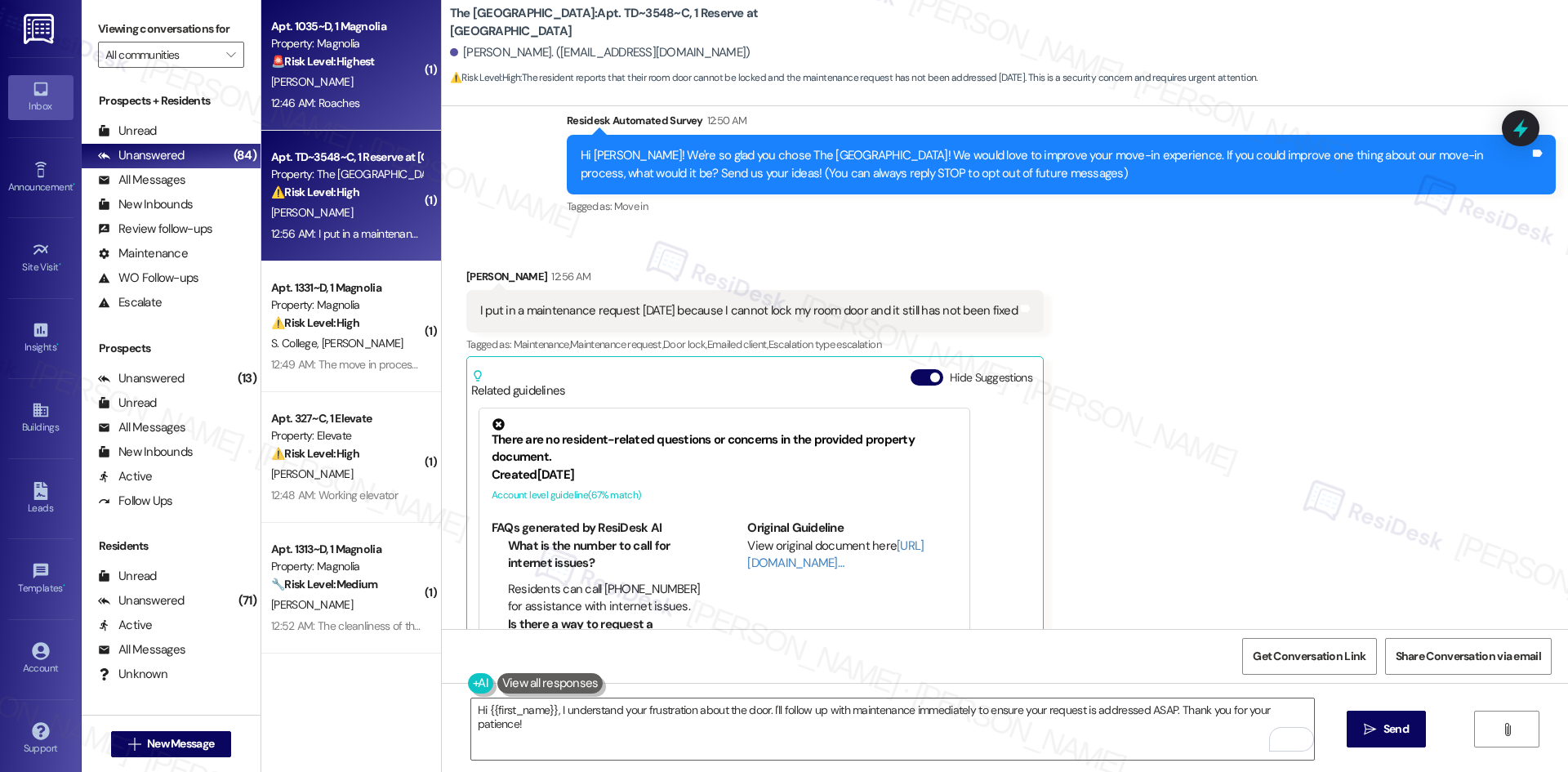
click at [361, 85] on div "[PERSON_NAME]" at bounding box center [346, 82] width 154 height 21
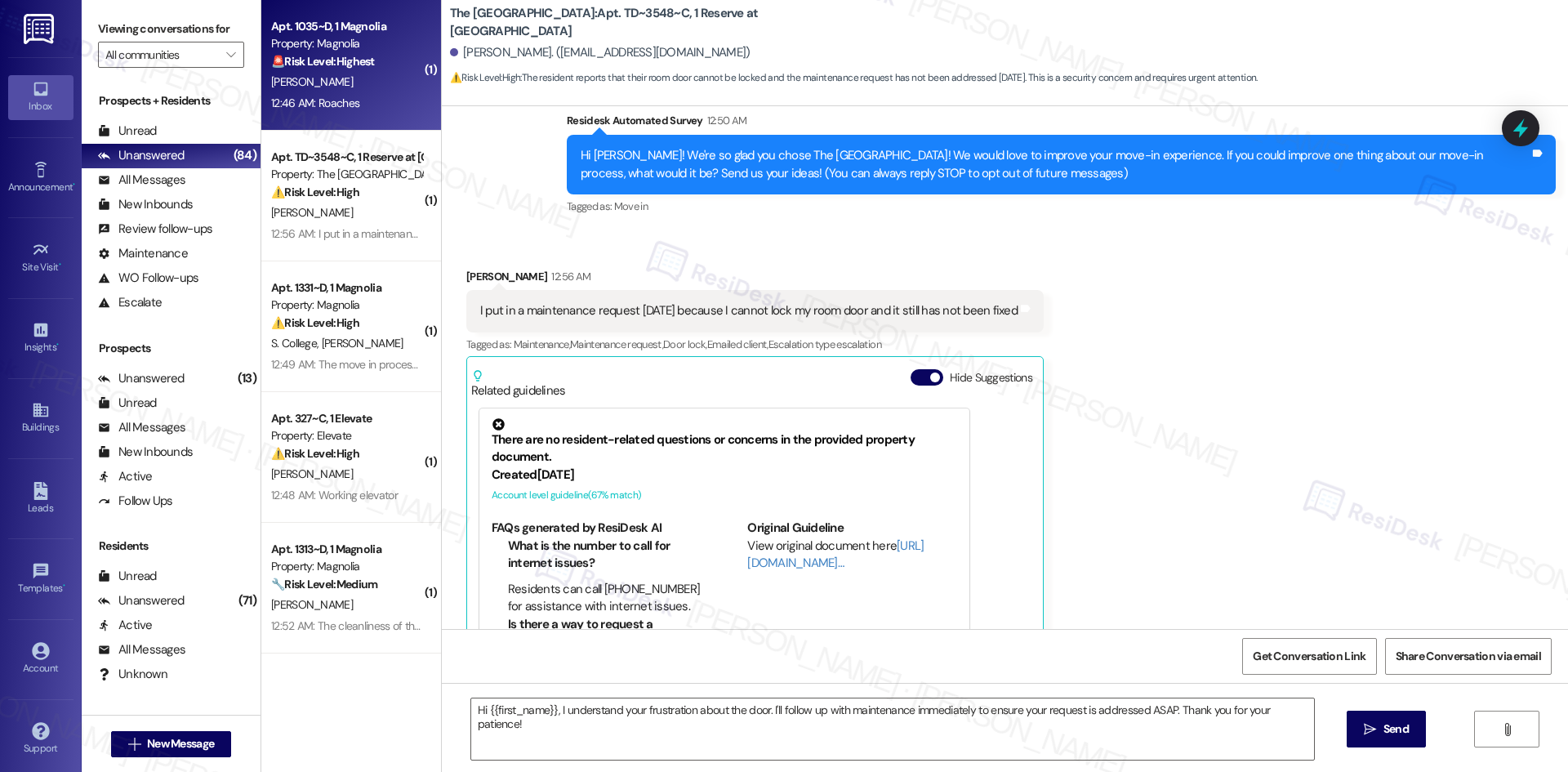
type textarea "Fetching suggested responses. Please feel free to read through the conversation…"
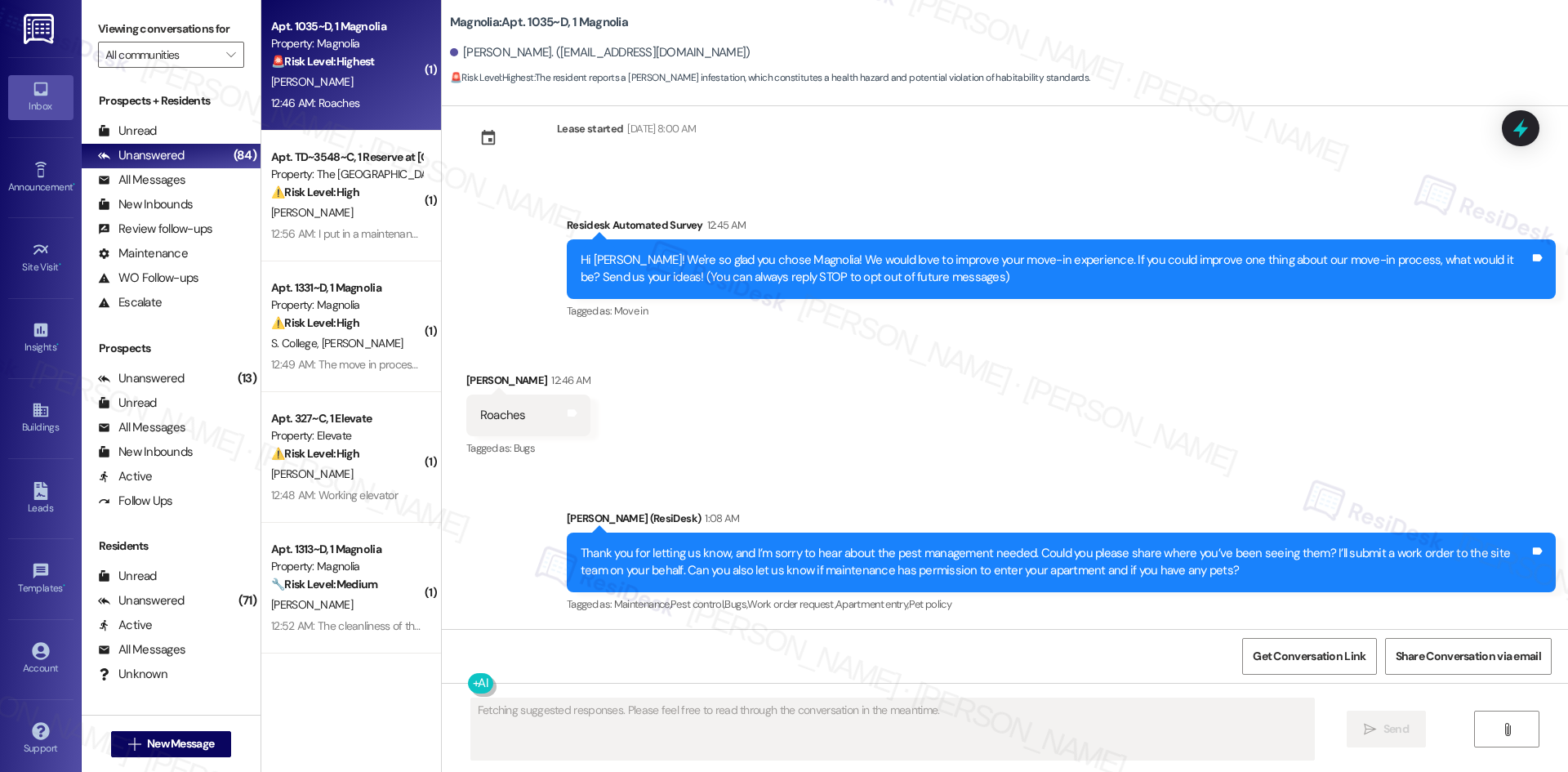
scroll to position [36, 0]
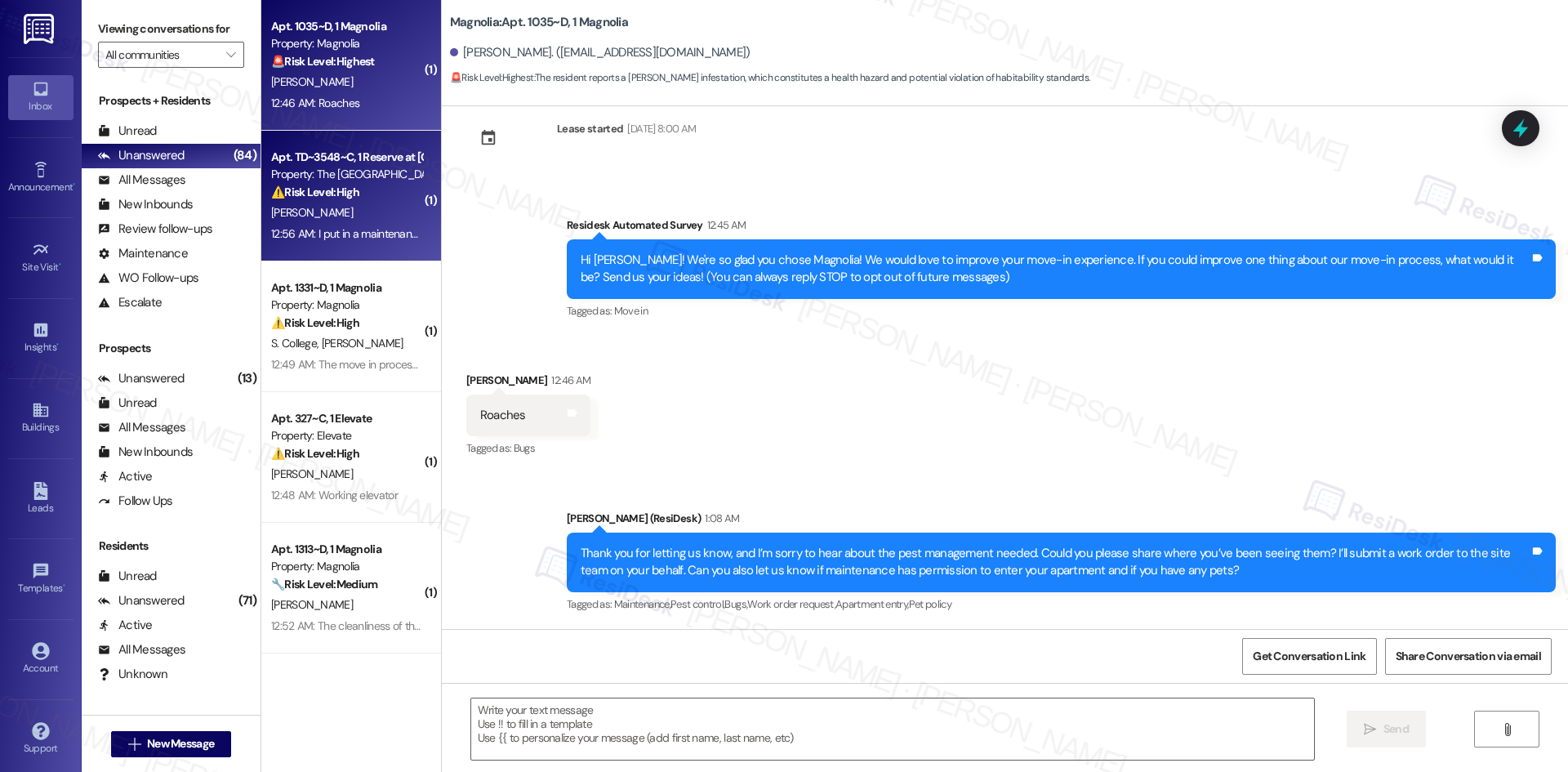
click at [315, 217] on span "[PERSON_NAME]" at bounding box center [311, 212] width 82 height 15
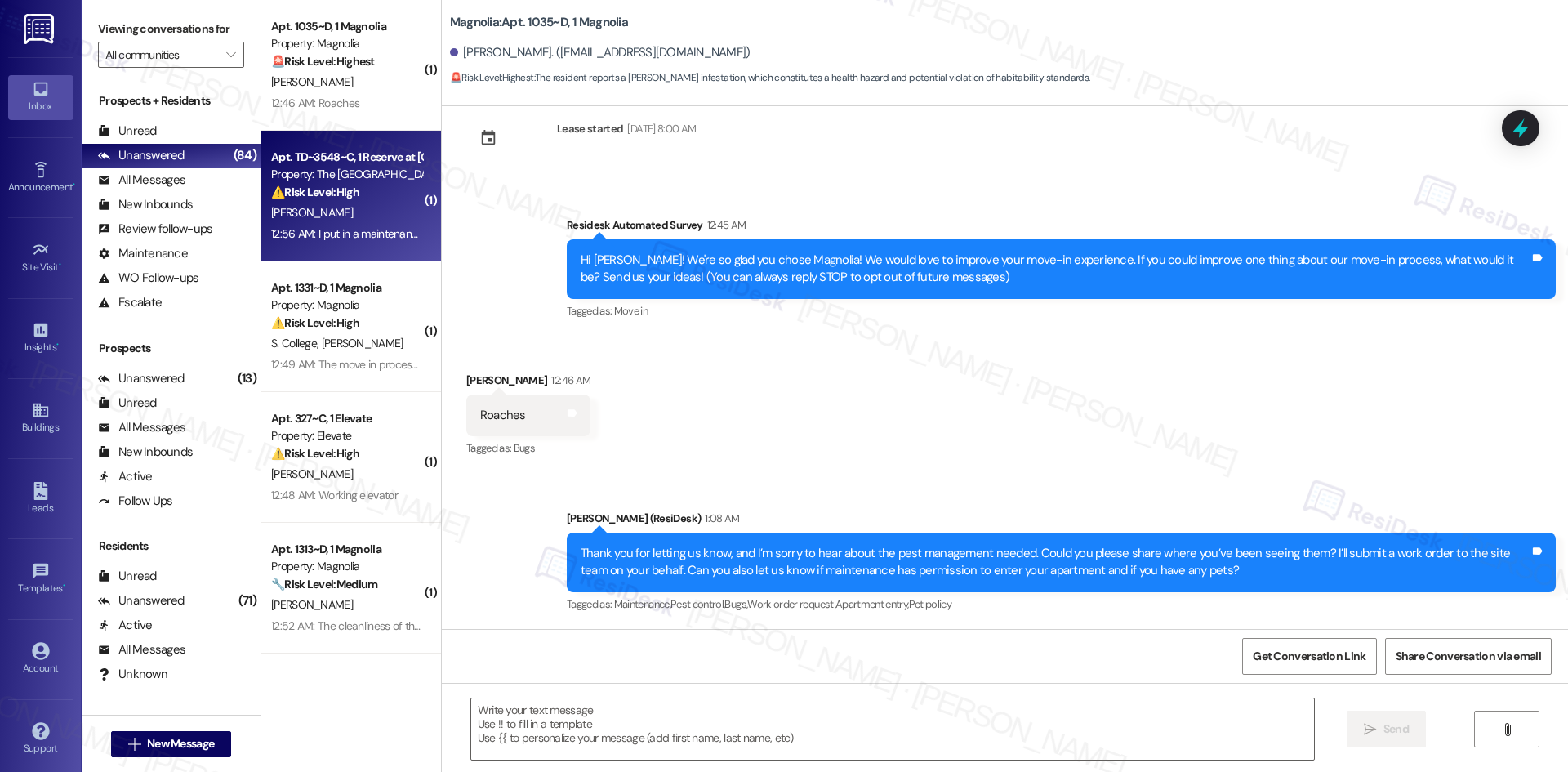
type textarea "Fetching suggested responses. Please feel free to read through the conversation…"
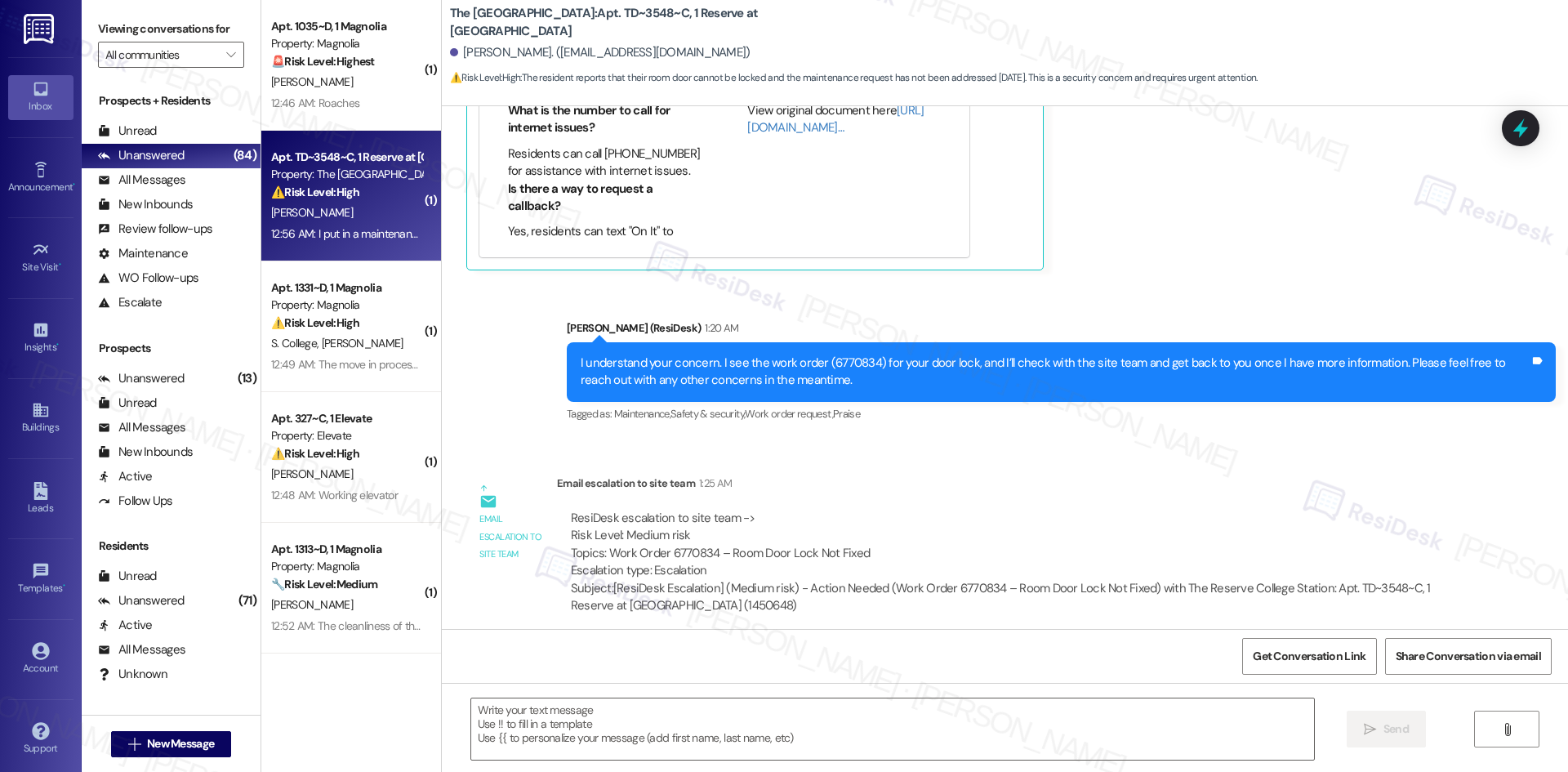
scroll to position [619, 0]
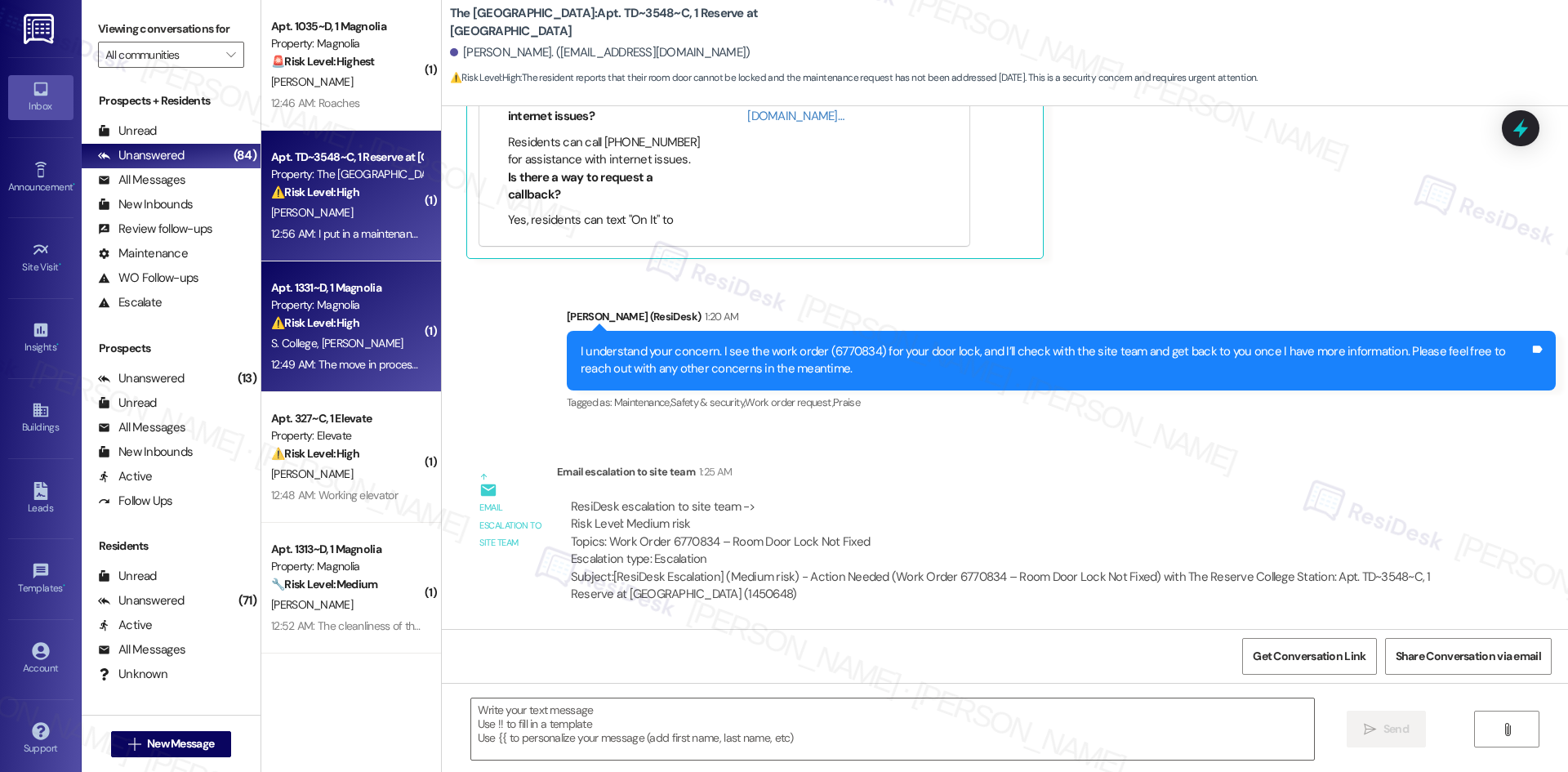
click at [321, 355] on div "12:49 AM: The move in process was very smooth, however, we have a couple applia…" at bounding box center [346, 365] width 154 height 21
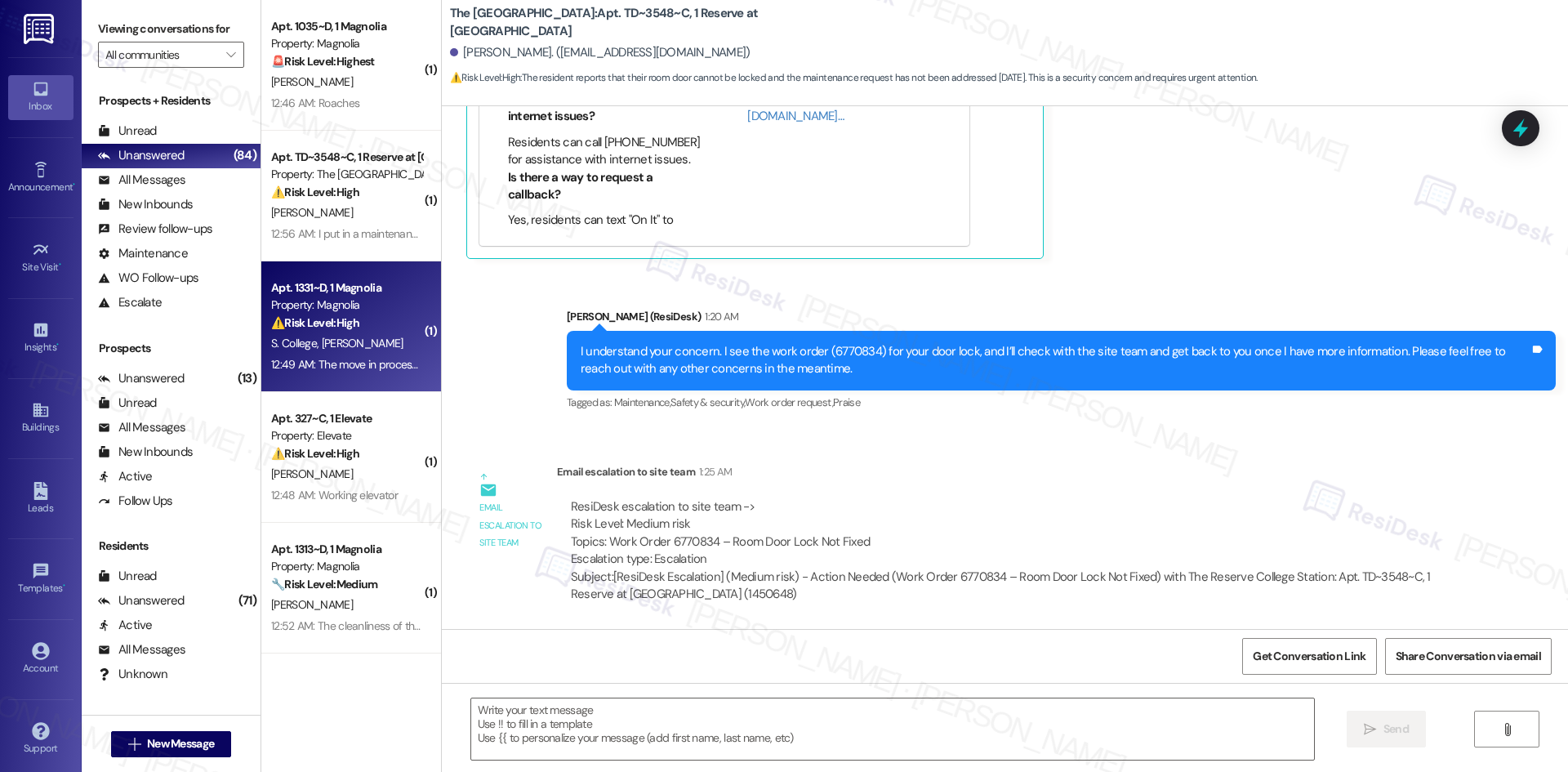
type textarea "Fetching suggested responses. Please feel free to read through the conversation…"
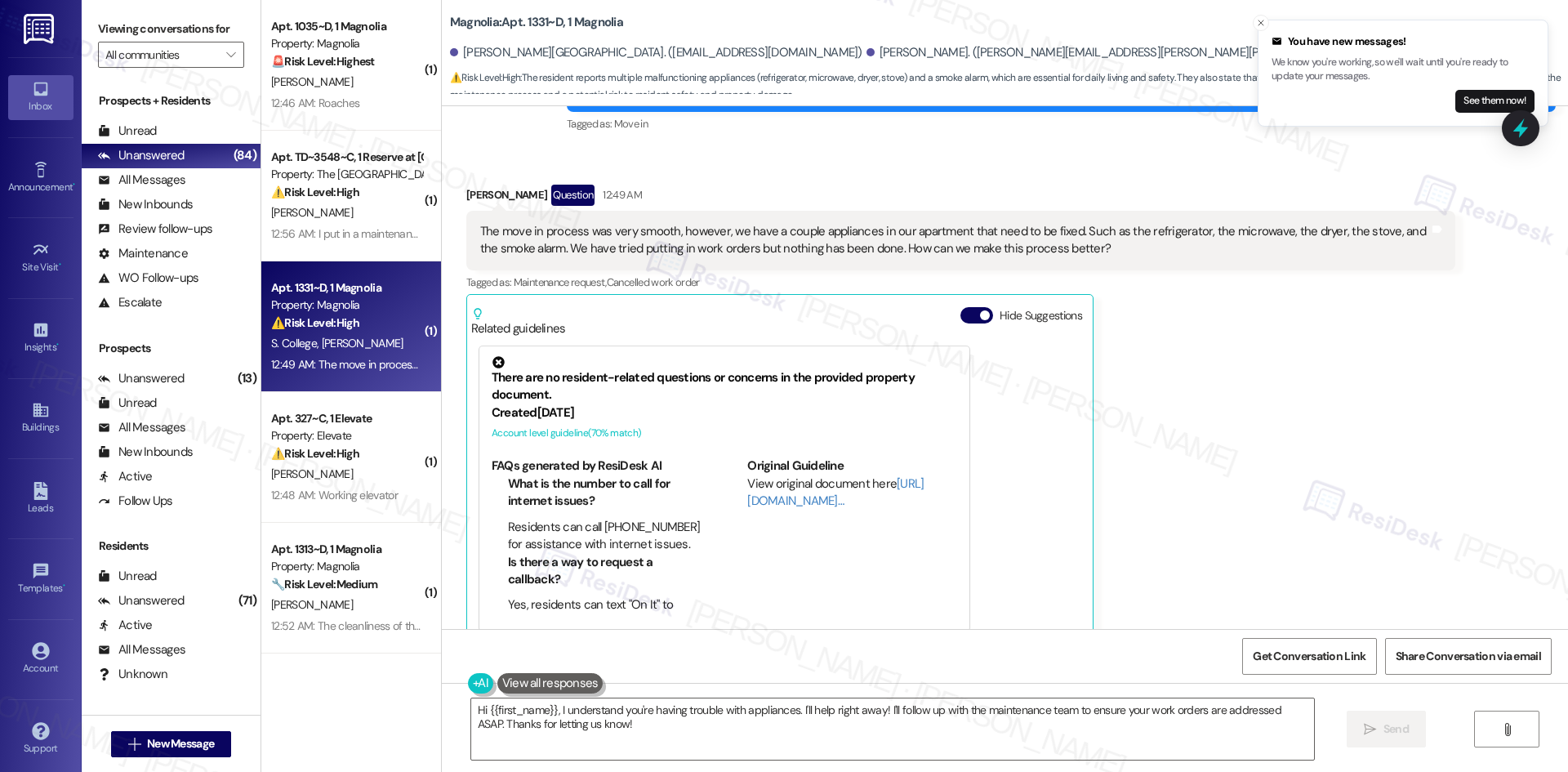
scroll to position [245, 0]
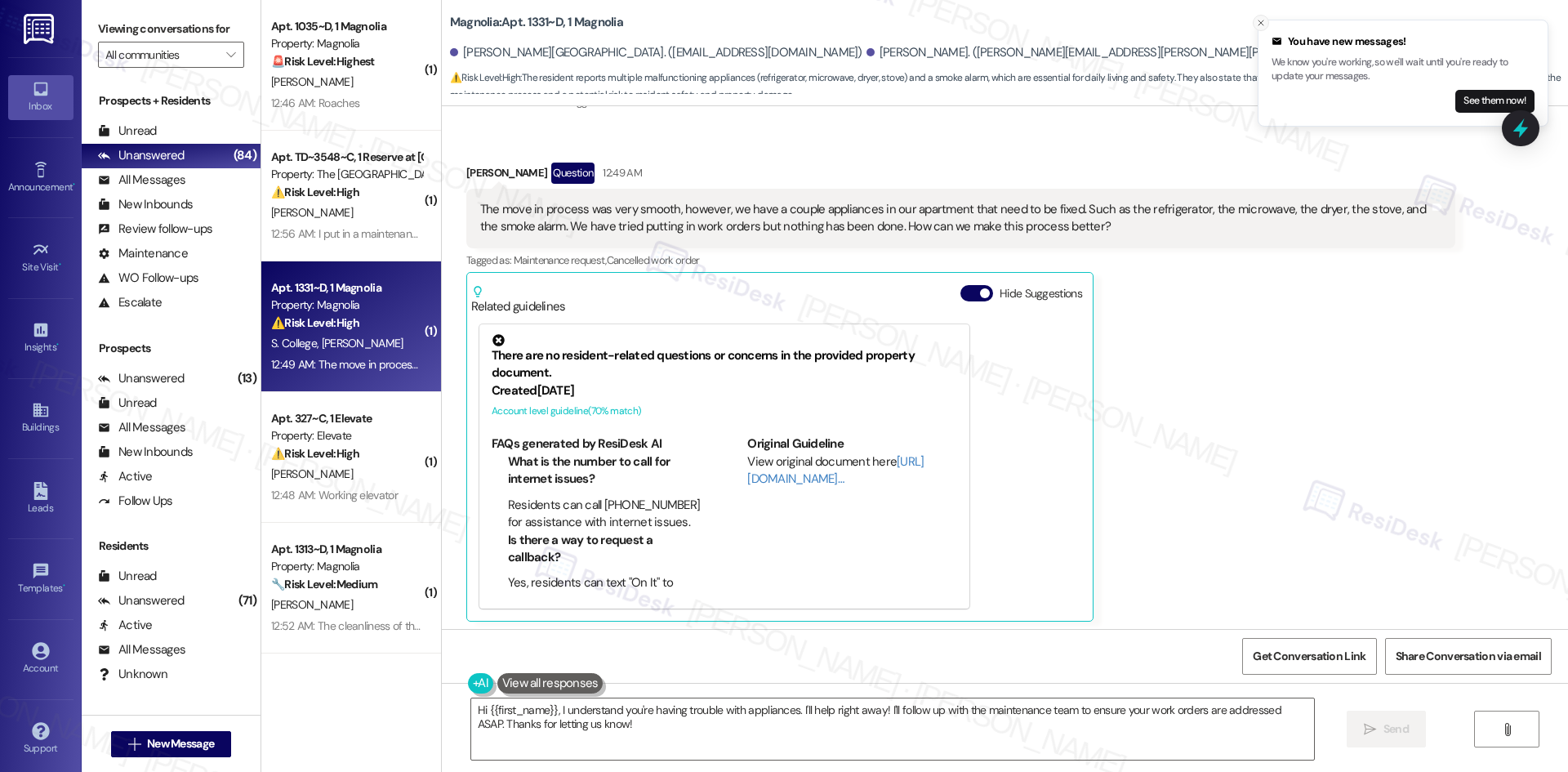
click at [1264, 24] on icon "Close toast" at bounding box center [1260, 22] width 9 height 9
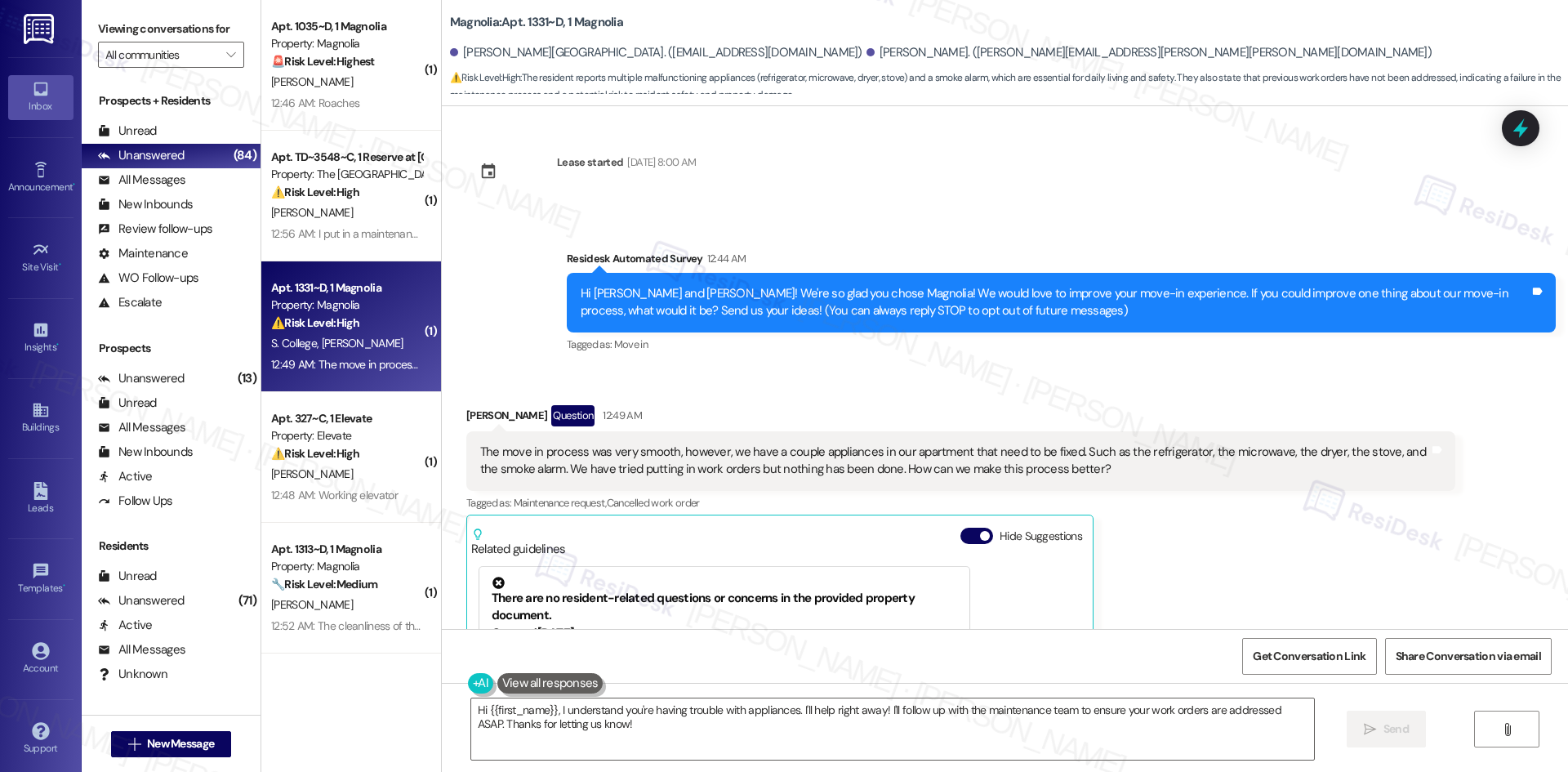
scroll to position [0, 0]
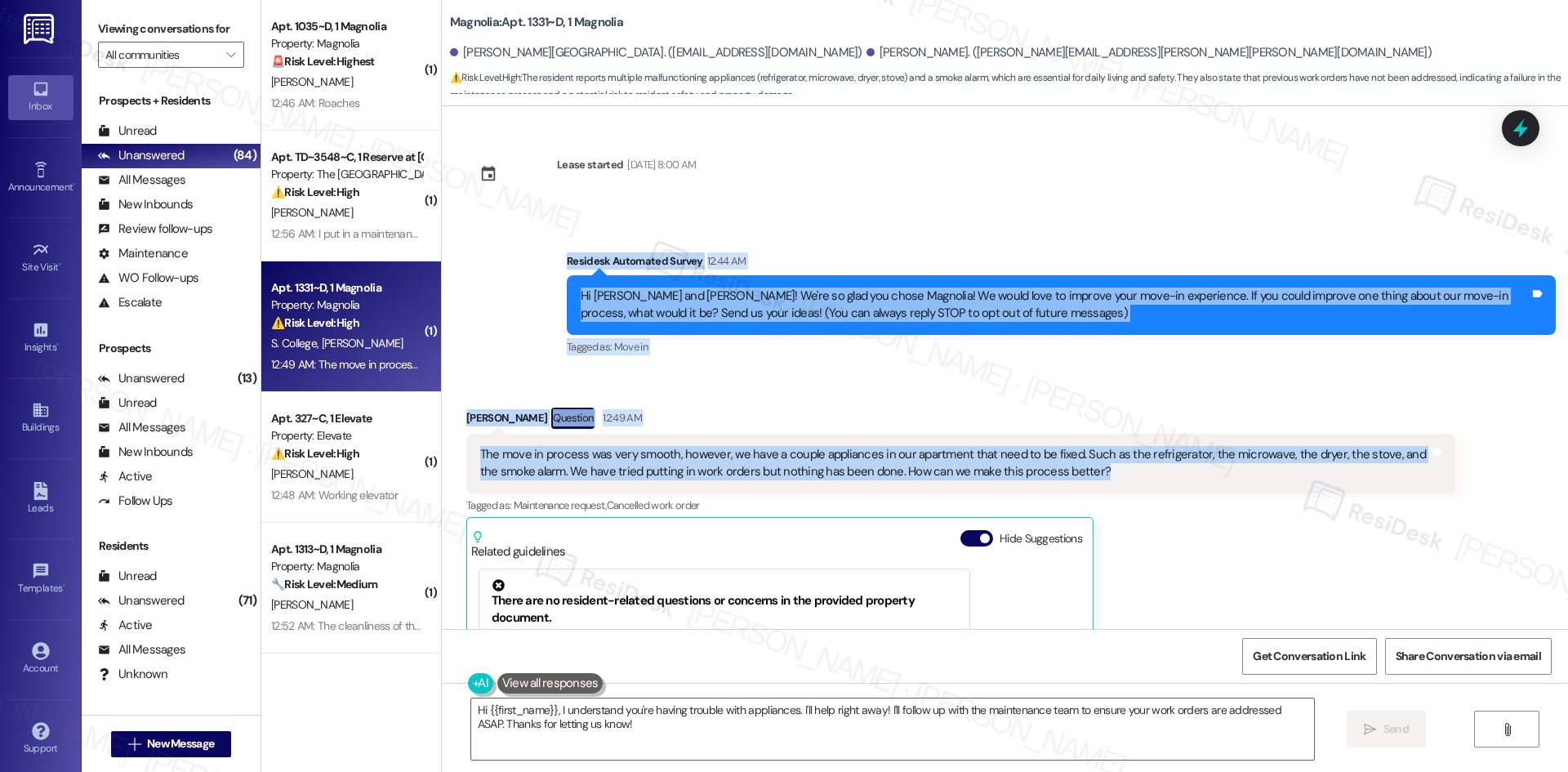
drag, startPoint x: 557, startPoint y: 245, endPoint x: 1304, endPoint y: 480, distance: 783.1
click at [1304, 480] on div "Lease started [DATE] 8:00 AM Survey, sent via SMS Residesk Automated Survey 12:…" at bounding box center [1004, 367] width 1126 height 523
copy div "Residesk Automated Survey 12:44 AM Hi [PERSON_NAME] and [PERSON_NAME]! We're so…"
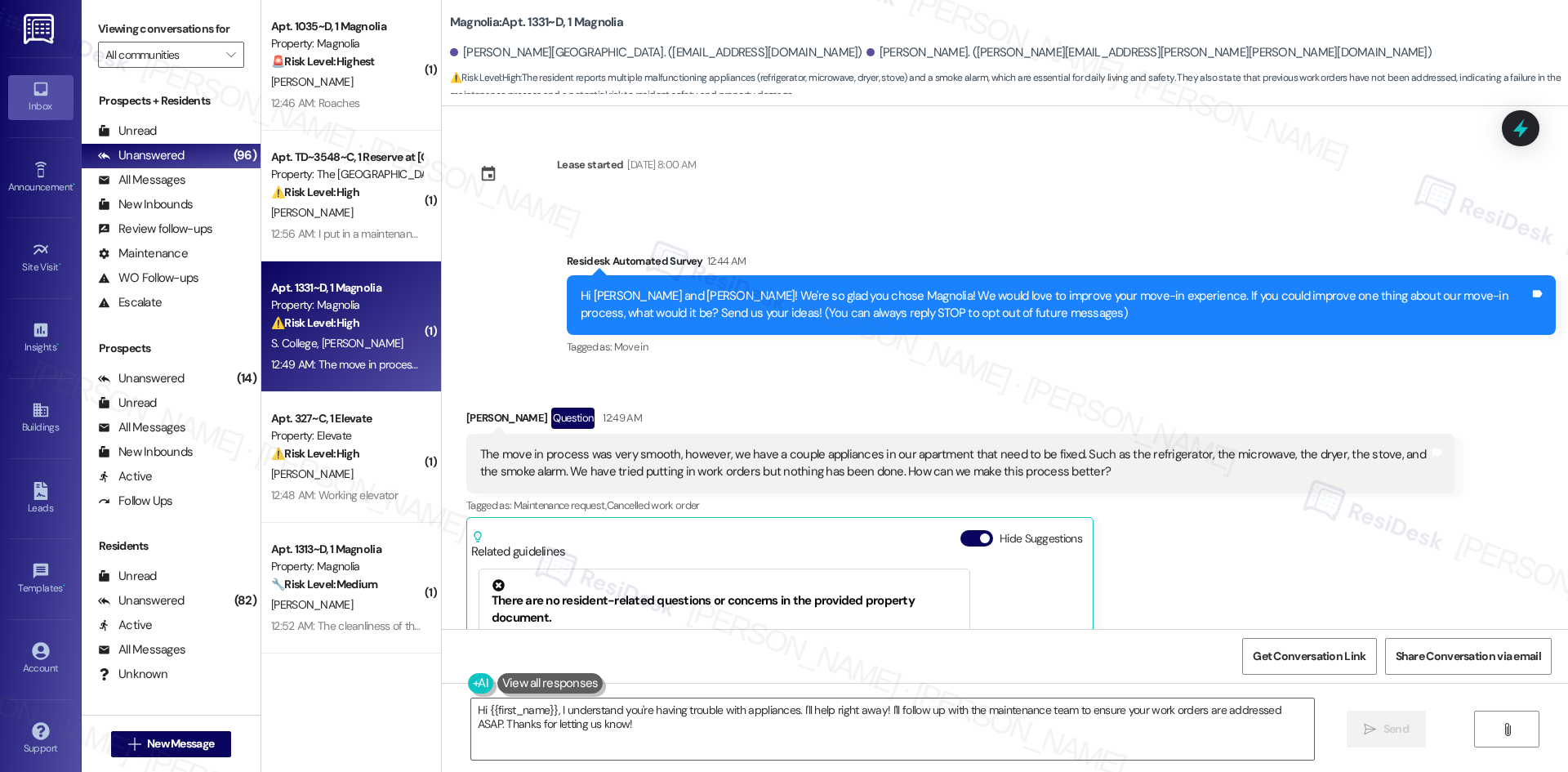
click at [646, 213] on div "Lease started [DATE] 8:00 AM" at bounding box center [580, 179] width 254 height 72
click at [1279, 573] on div "[PERSON_NAME] Question 12:49 AM The move in process was very smooth, however, w…" at bounding box center [961, 637] width 988 height 459
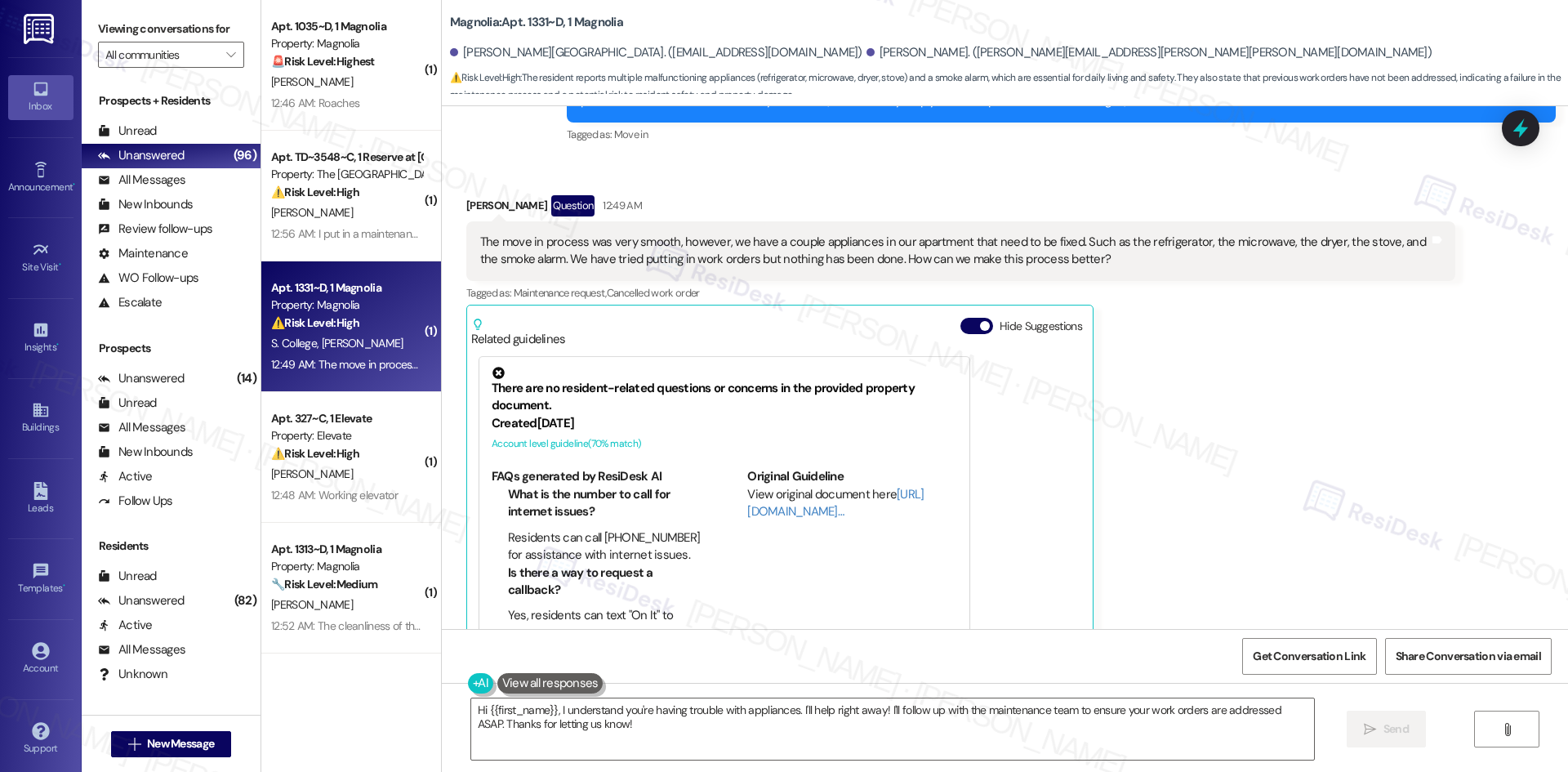
scroll to position [6, 0]
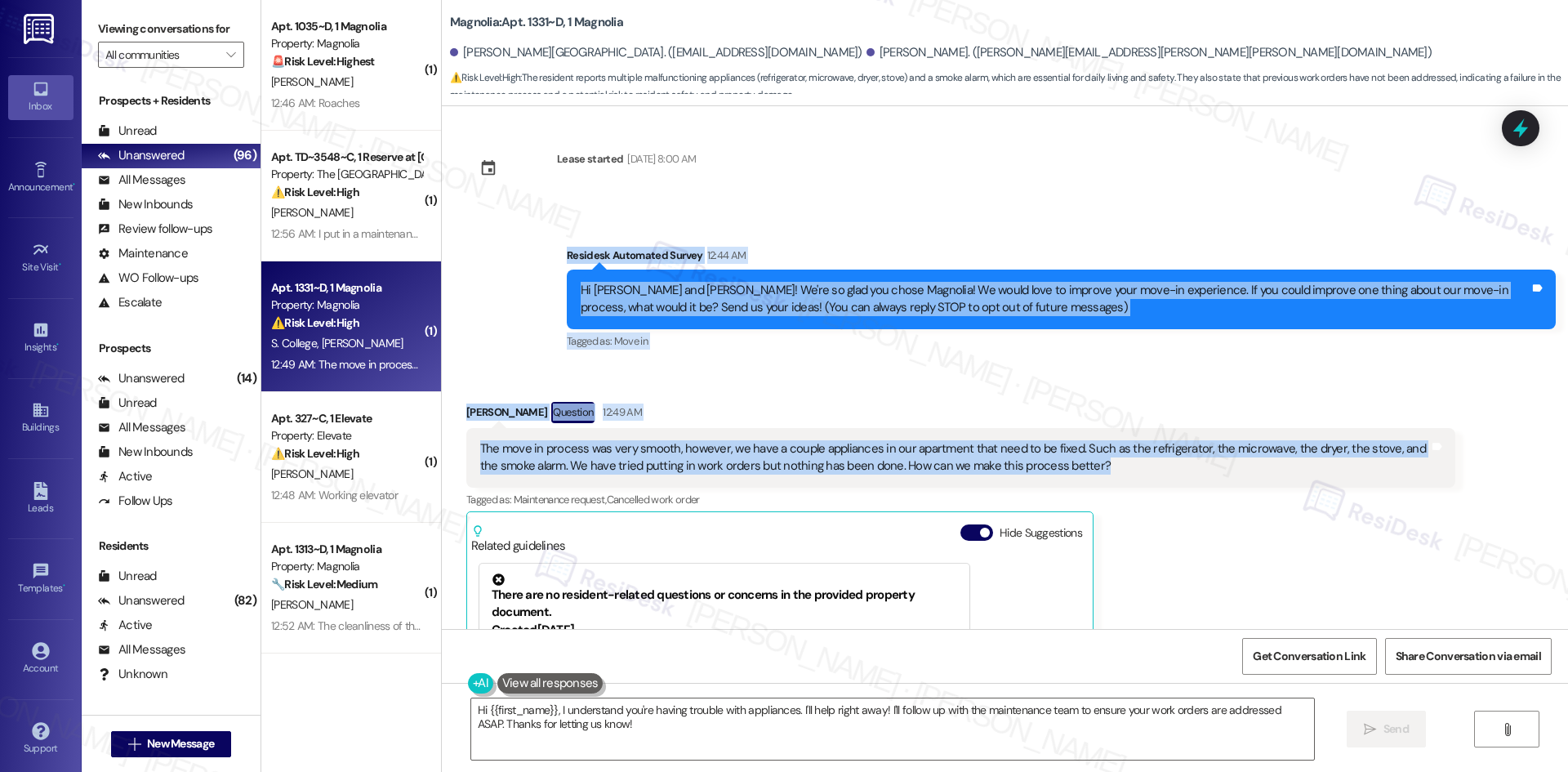
drag, startPoint x: 539, startPoint y: 252, endPoint x: 1112, endPoint y: 473, distance: 614.1
click at [1112, 473] on div "Lease started [DATE] 8:00 AM Survey, sent via SMS Residesk Automated Survey 12:…" at bounding box center [1004, 367] width 1126 height 523
copy div "Residesk Automated Survey 12:44 AM Hi [PERSON_NAME] and [PERSON_NAME]! We're so…"
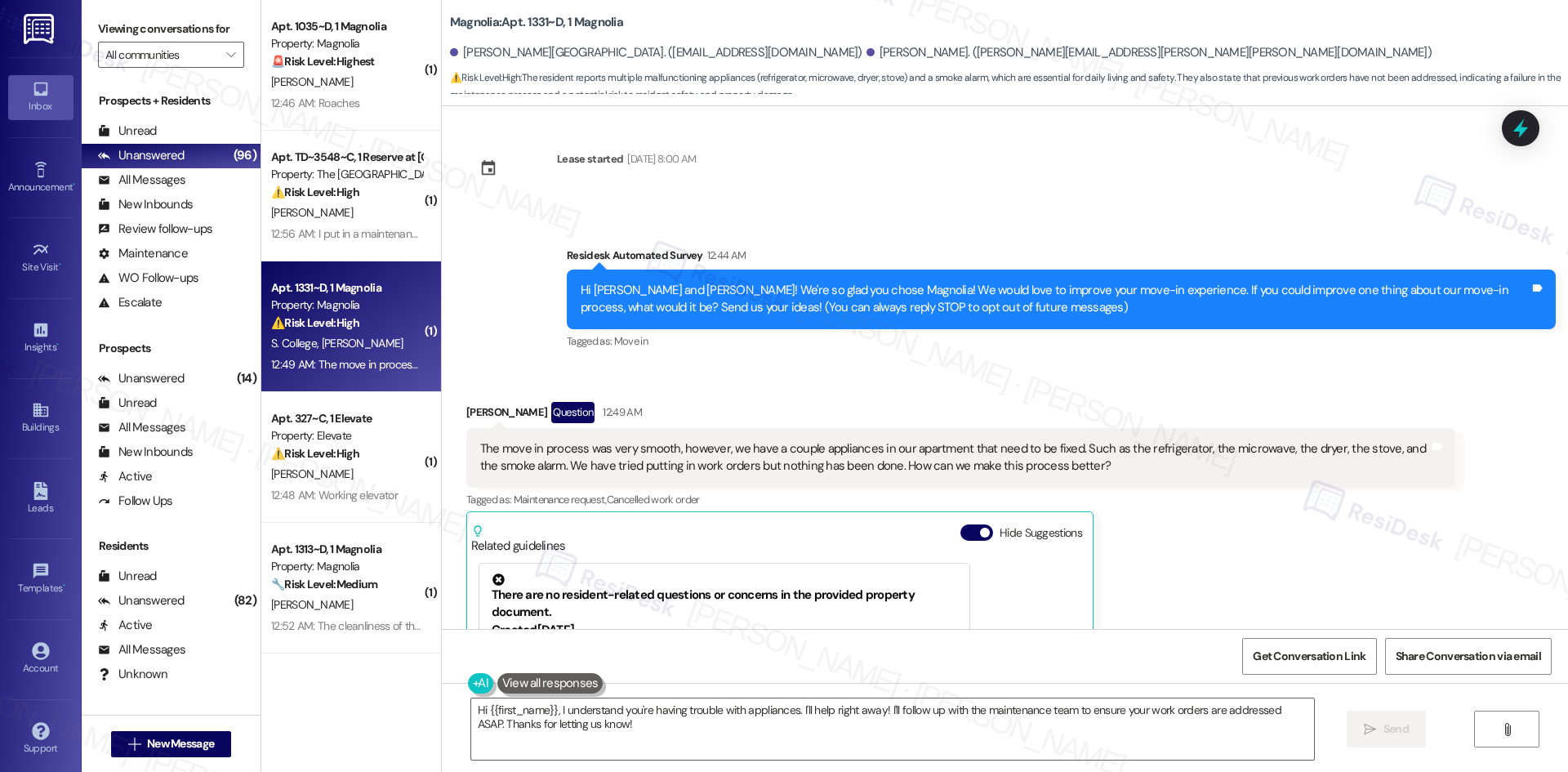
click at [1264, 555] on div "[PERSON_NAME] Question 12:49 AM The move in process was very smooth, however, w…" at bounding box center [961, 631] width 988 height 459
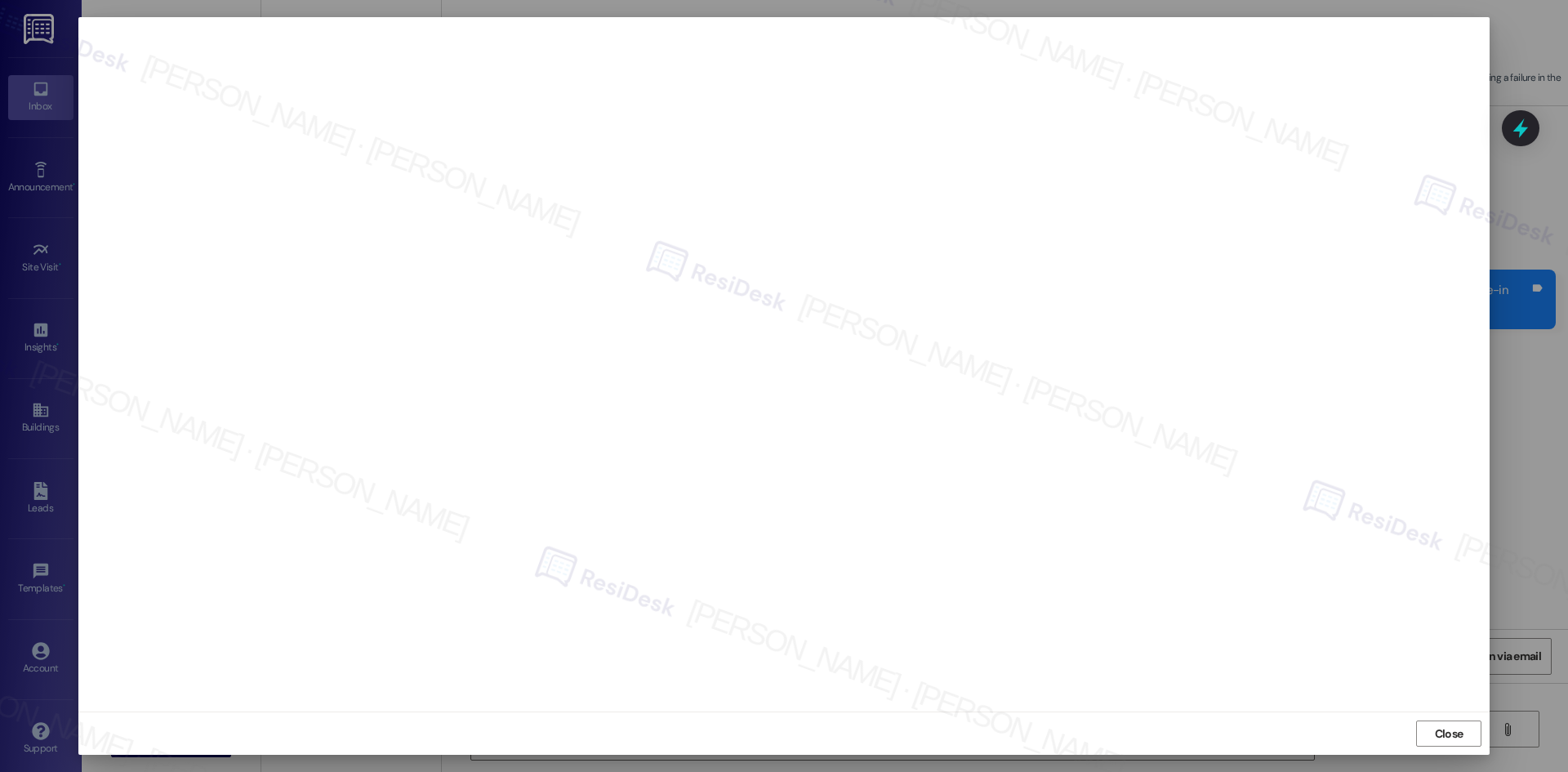
click at [1458, 731] on span "Close" at bounding box center [1448, 734] width 28 height 17
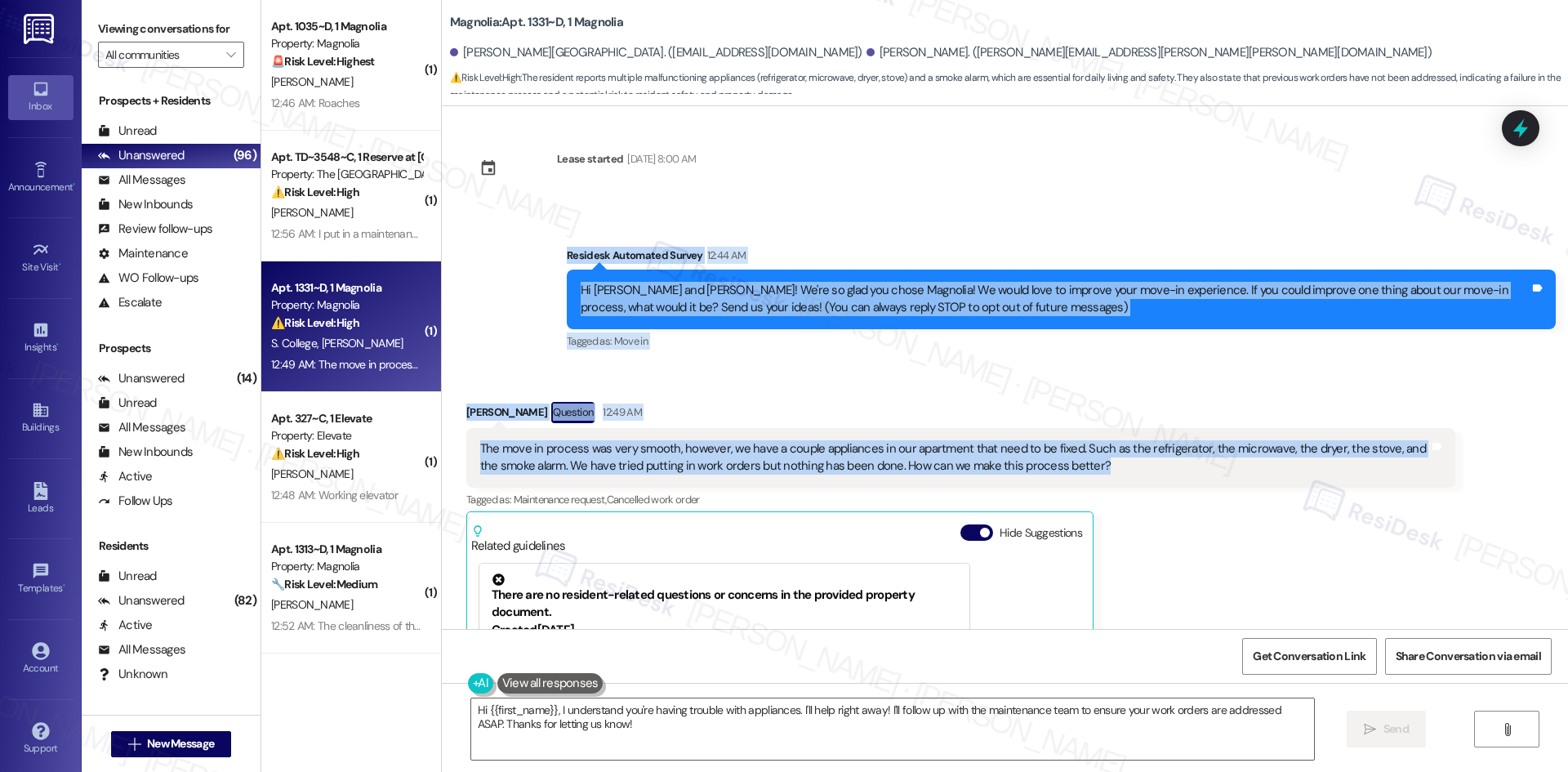
drag, startPoint x: 536, startPoint y: 232, endPoint x: 1085, endPoint y: 471, distance: 598.8
click at [1085, 471] on div "Lease started [DATE] 8:00 AM Survey, sent via SMS Residesk Automated Survey 12:…" at bounding box center [1004, 367] width 1126 height 523
copy div "Residesk Automated Survey 12:44 AM Hi [PERSON_NAME] and [PERSON_NAME]! We're so…"
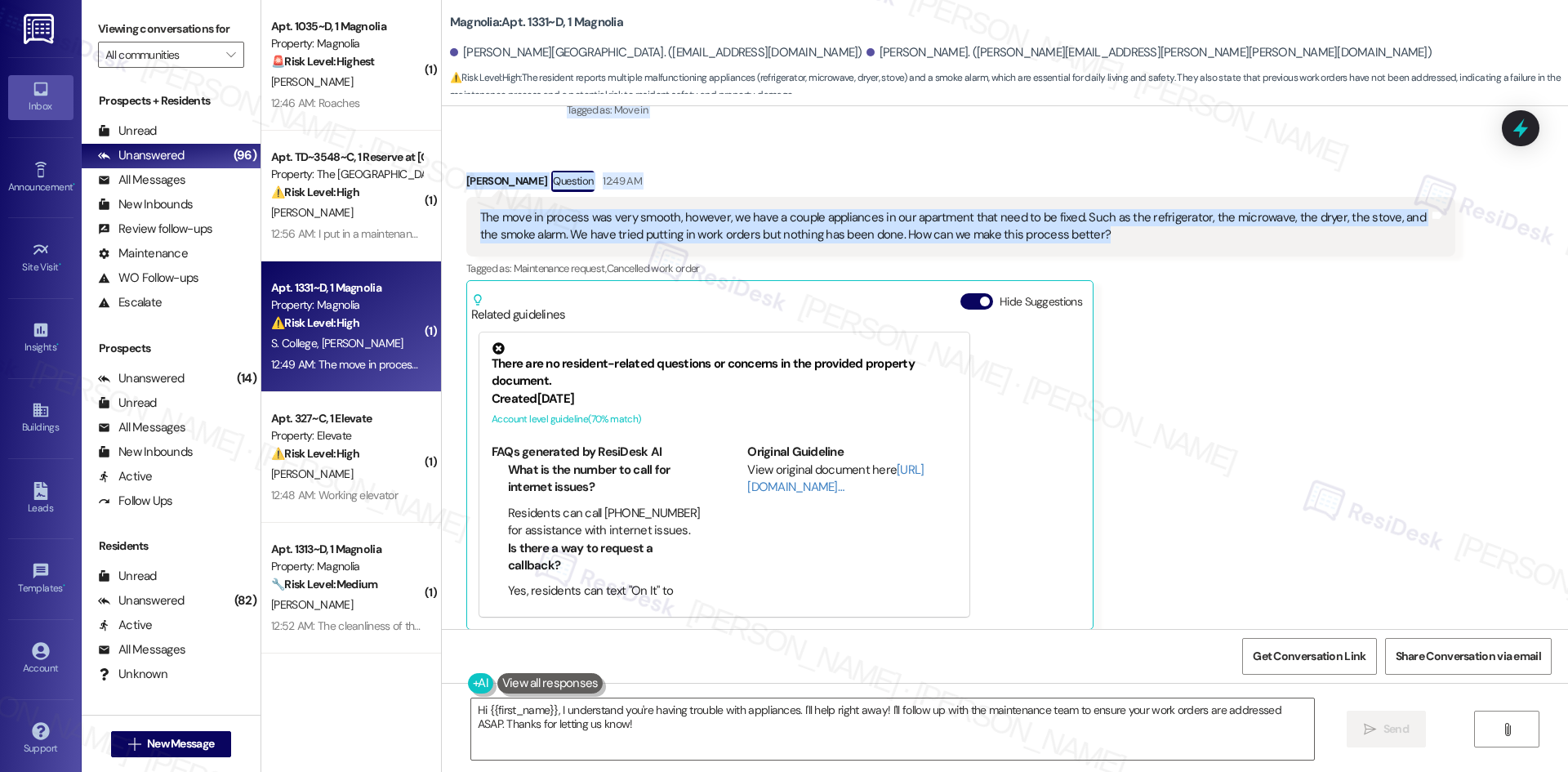
scroll to position [251, 0]
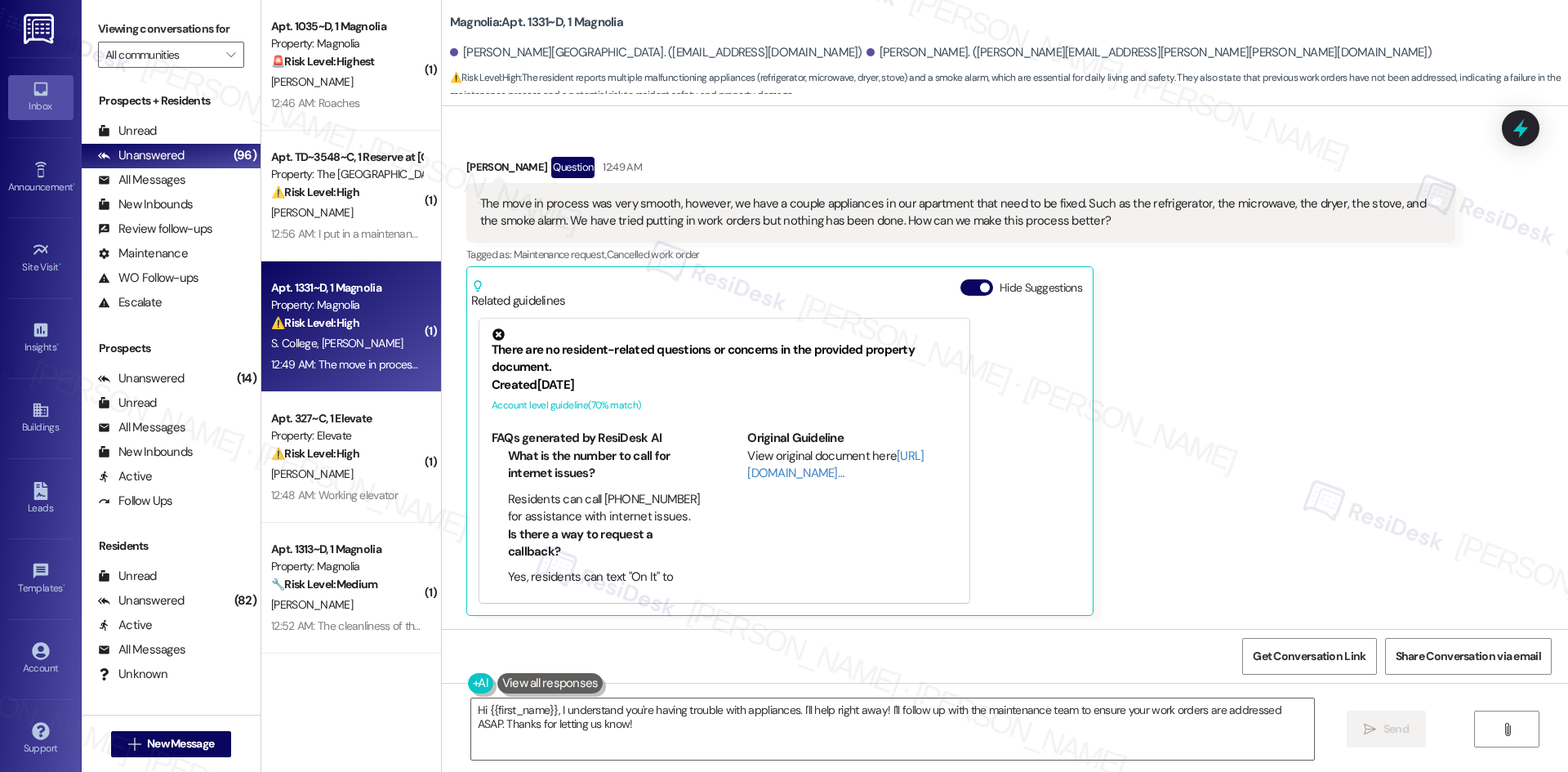
click at [1201, 423] on div "[PERSON_NAME] Question 12:49 AM The move in process was very smooth, however, w…" at bounding box center [961, 386] width 988 height 459
click at [801, 741] on textarea "Hi {{first_name}}, I understand you're having trouble with appliances. I'll hel…" at bounding box center [892, 728] width 843 height 61
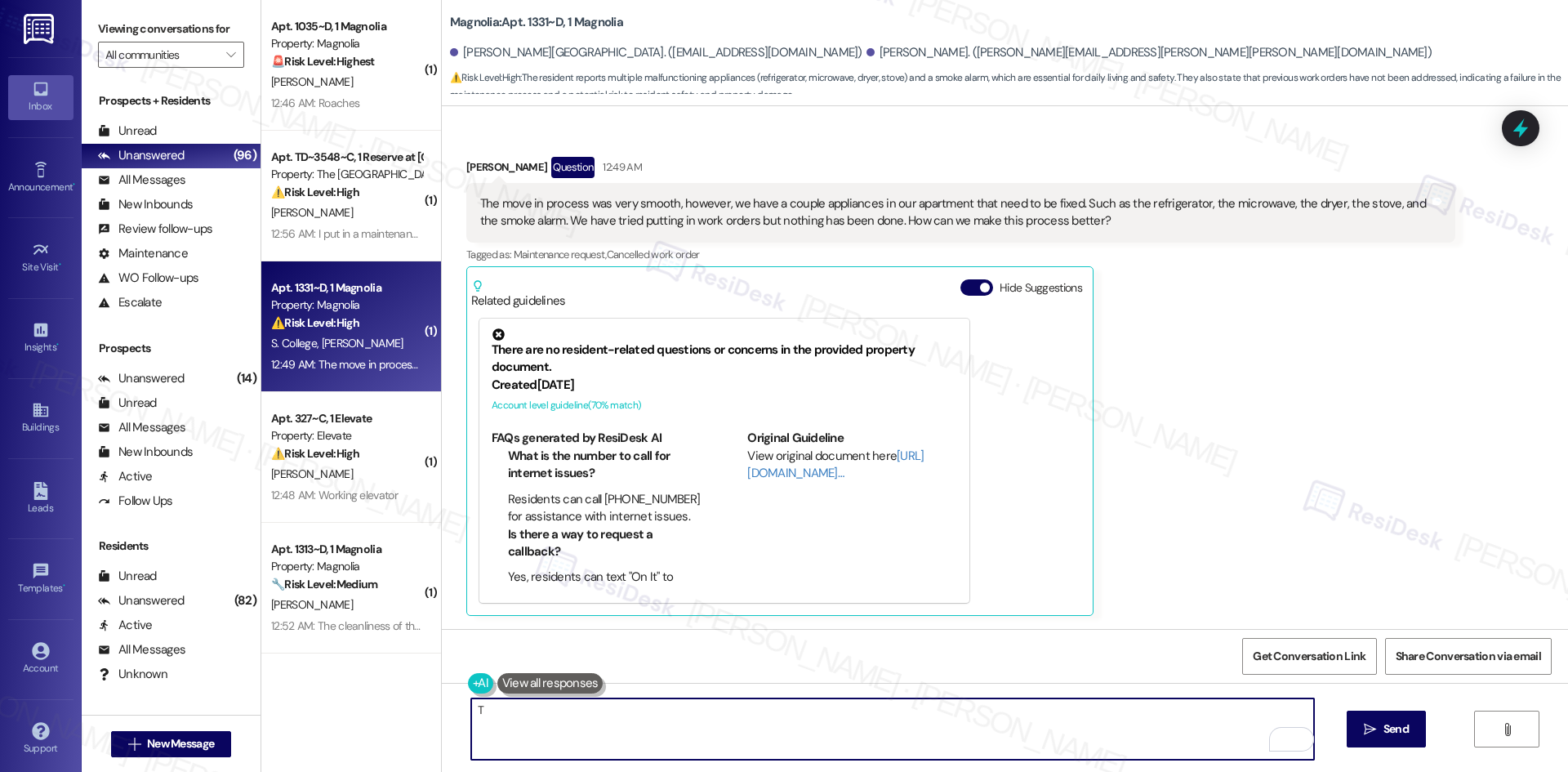
paste textarea "[PERSON_NAME] you for letting us know, and I’m sorry to hear that your applianc…"
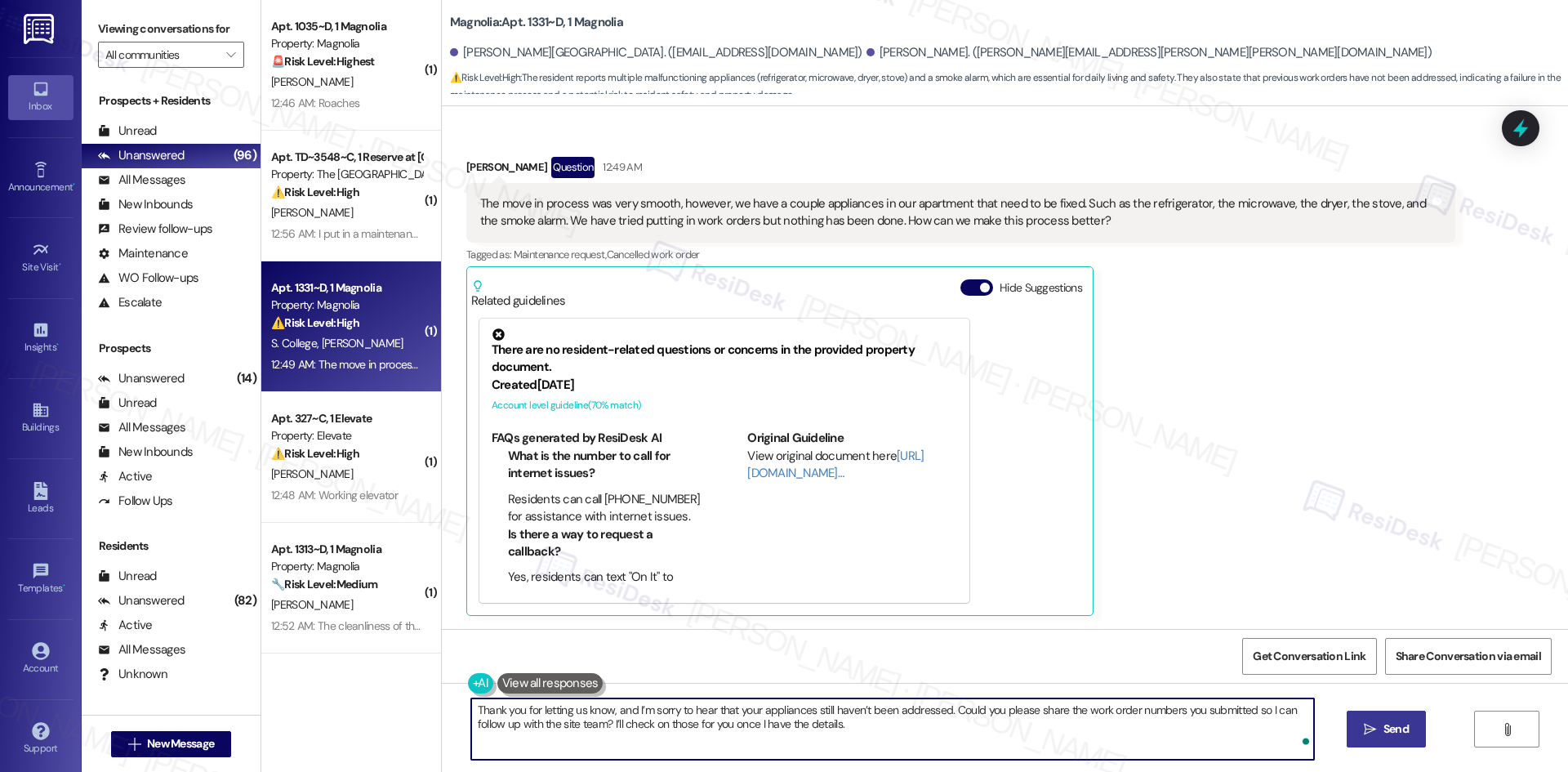
type textarea "Thank you for letting us know, and I’m sorry to hear that your appliances still…"
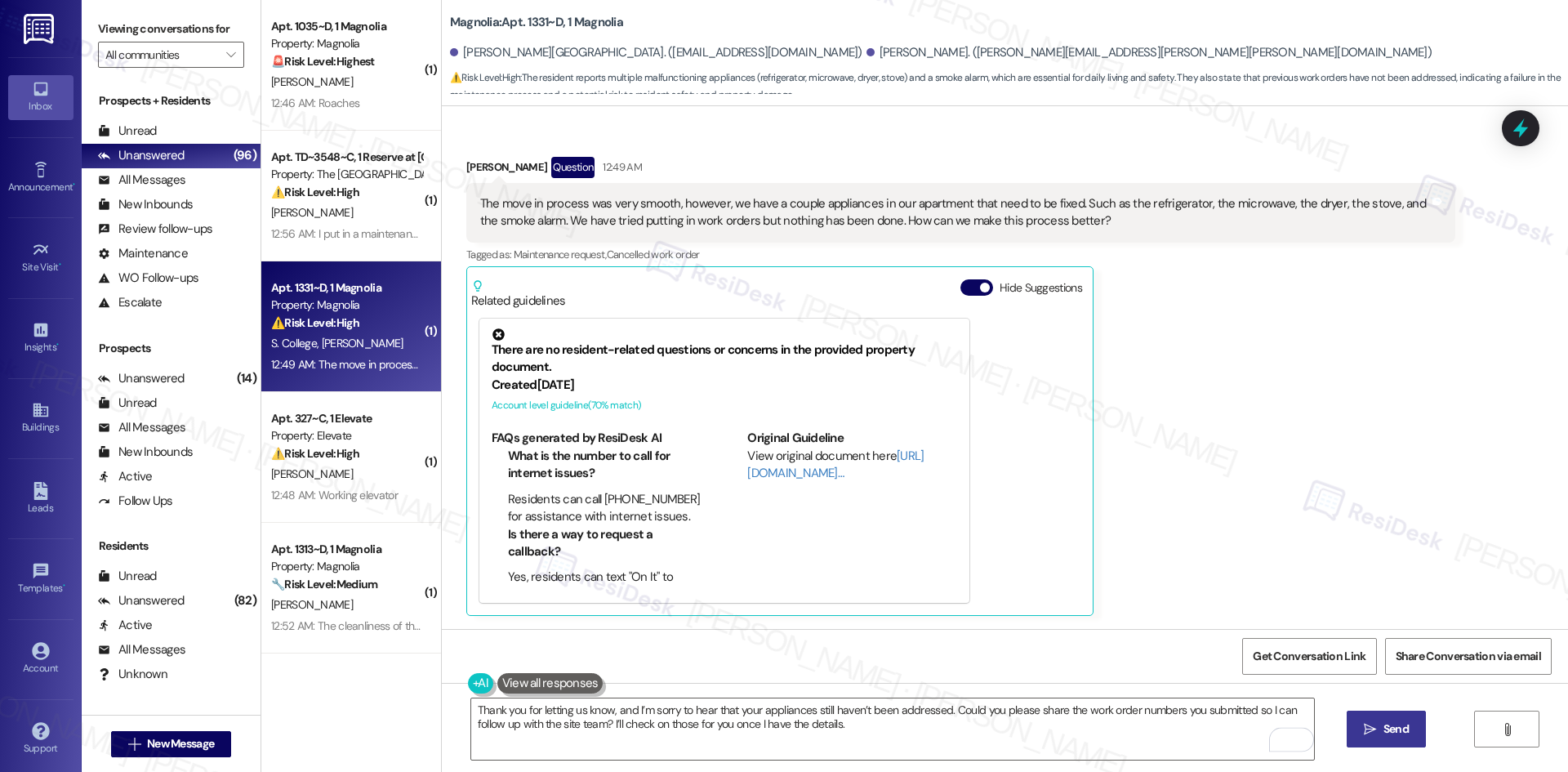
click at [1367, 727] on icon "" at bounding box center [1370, 729] width 12 height 13
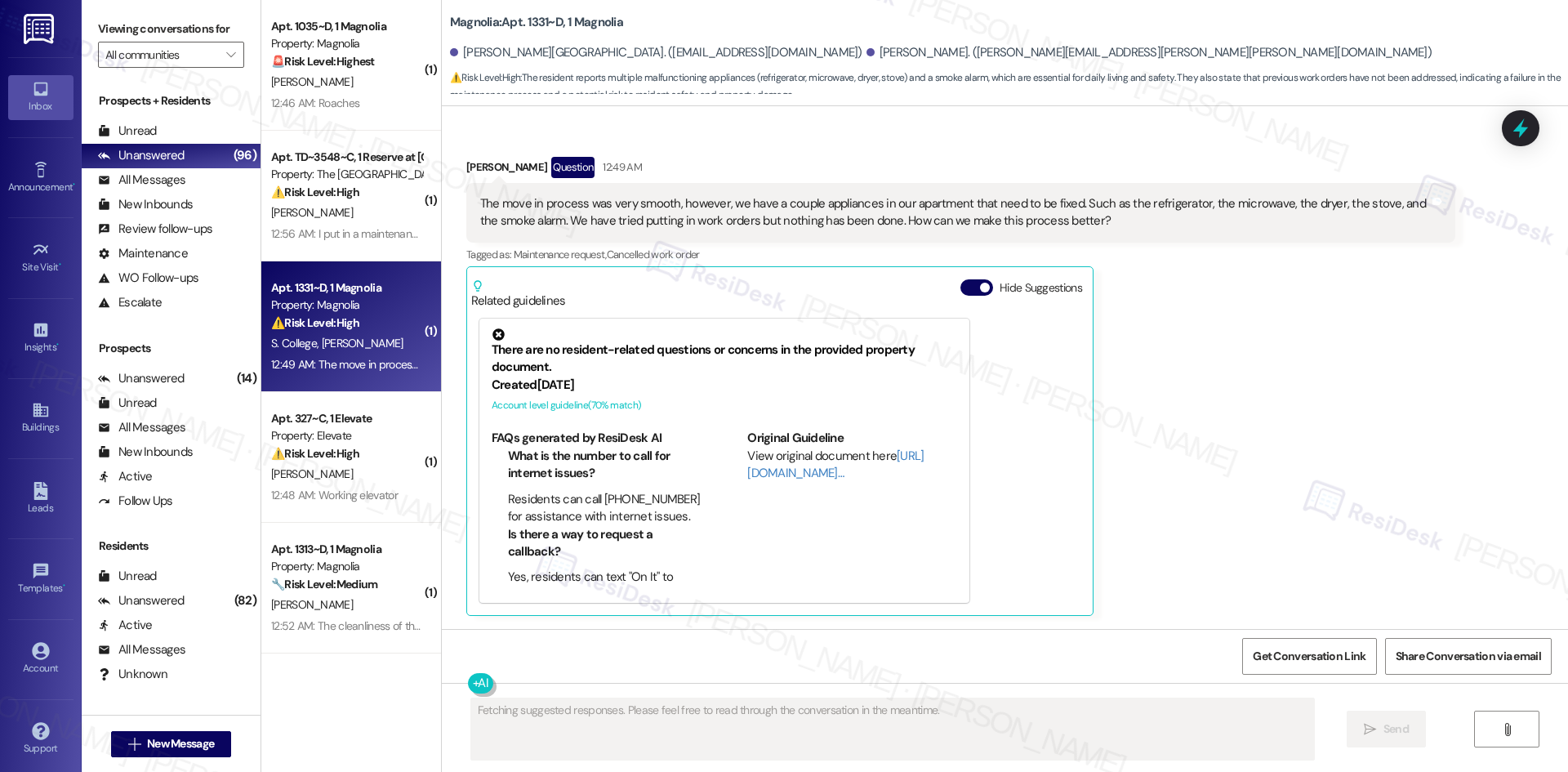
scroll to position [250, 0]
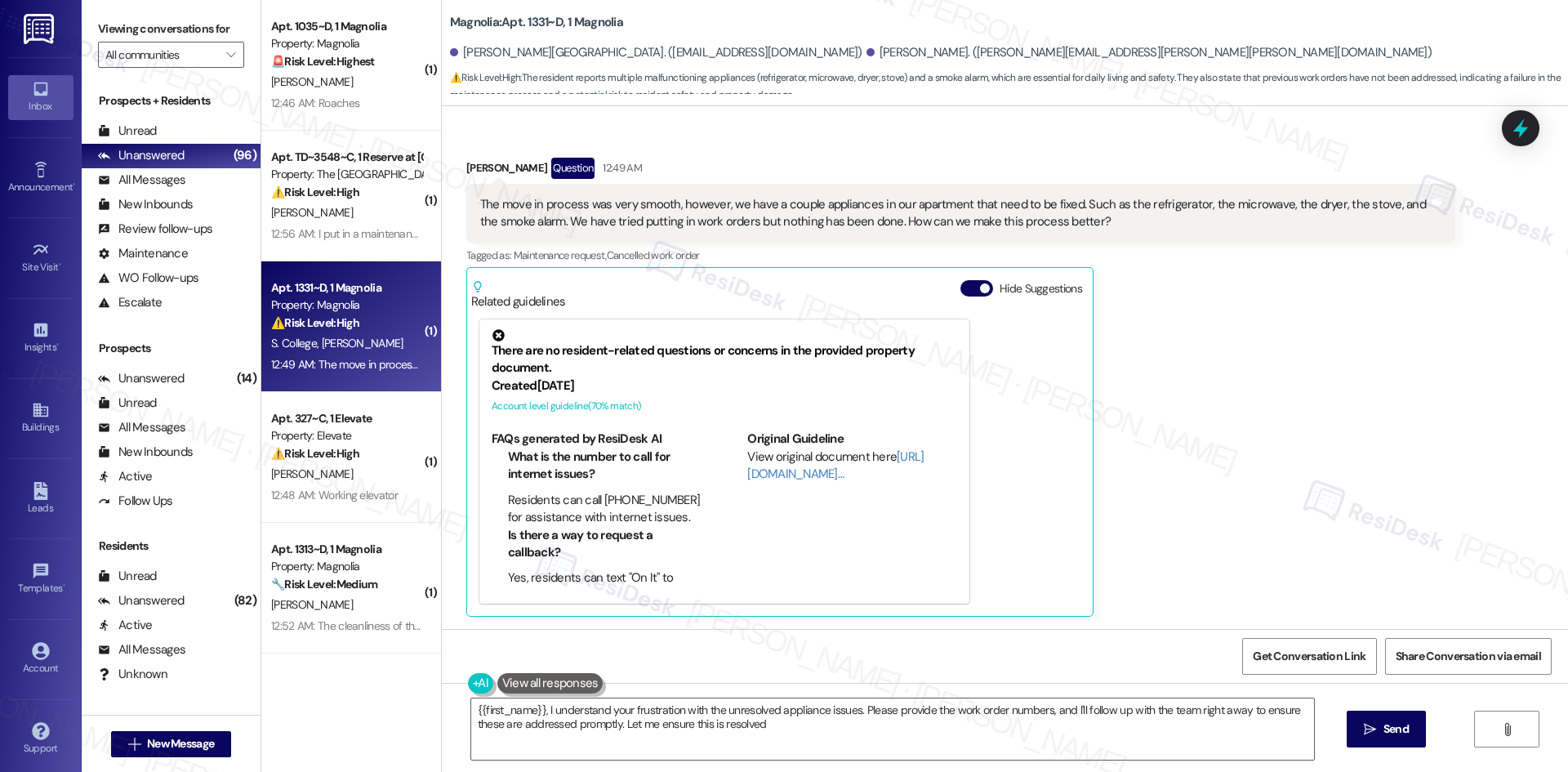
type textarea "{{first_name}}, I understand your frustration with the unresolved appliance iss…"
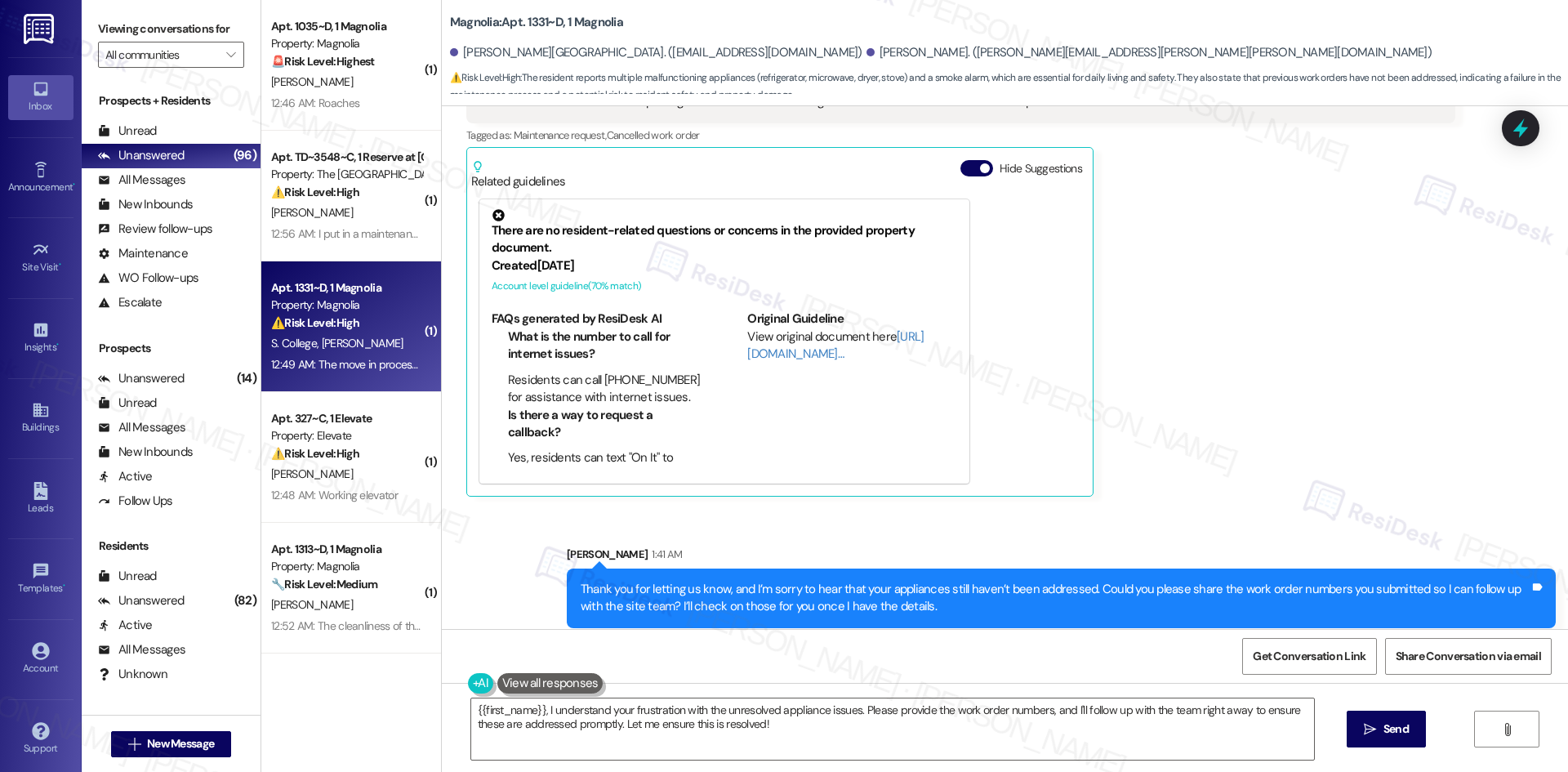
scroll to position [382, 0]
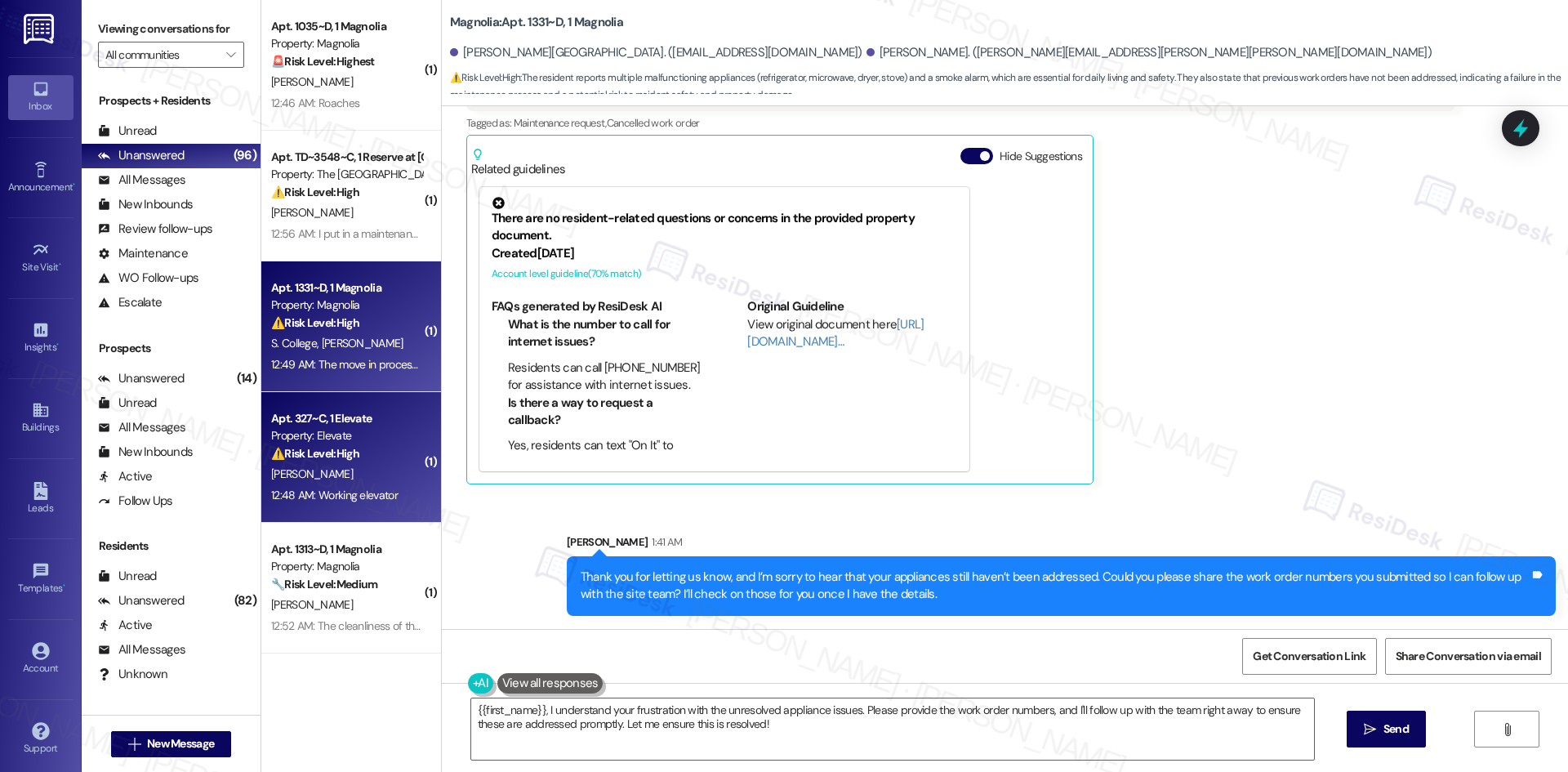
click at [321, 455] on strong "⚠️ Risk Level: High" at bounding box center [315, 453] width 88 height 15
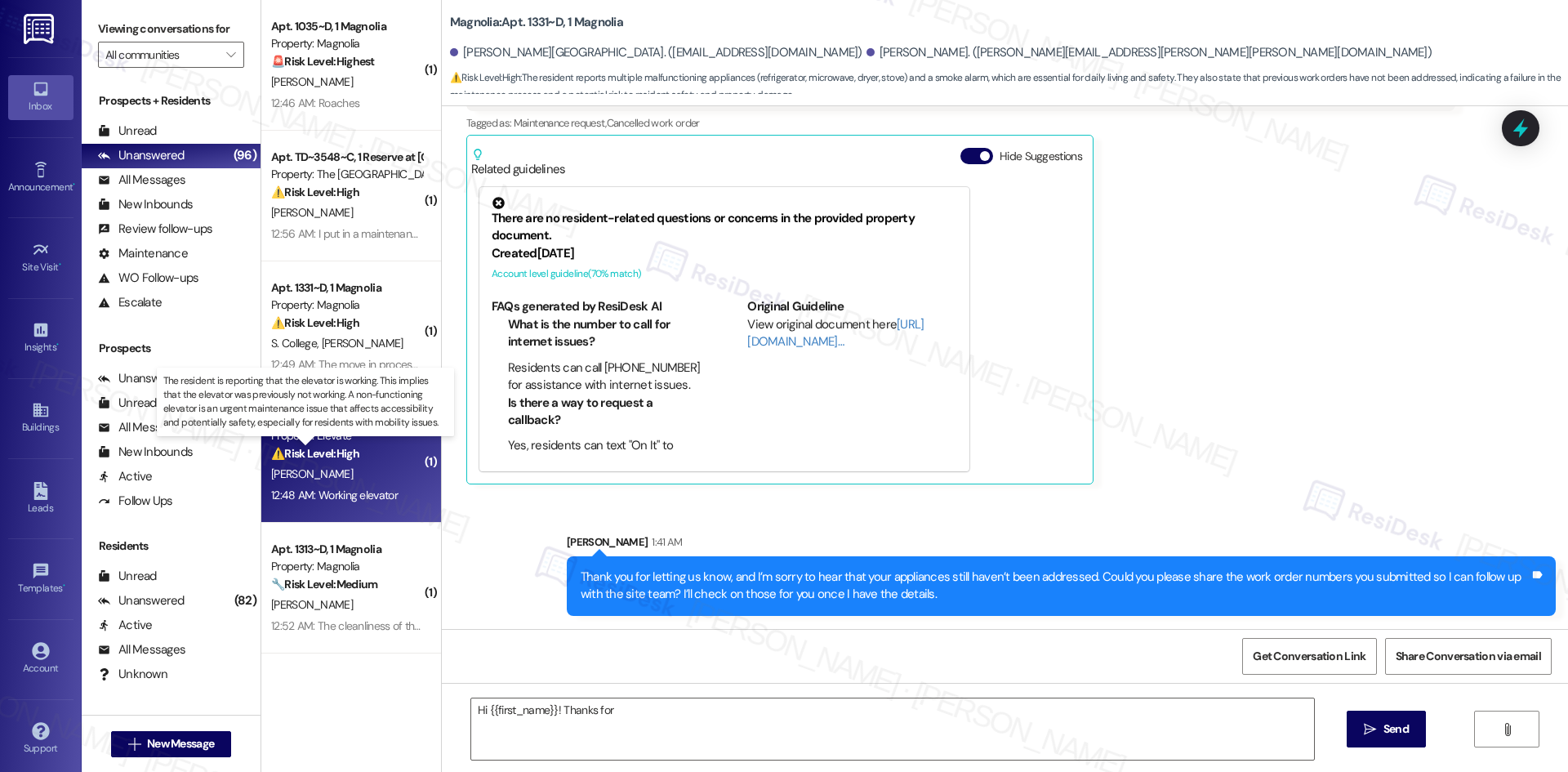
scroll to position [0, 0]
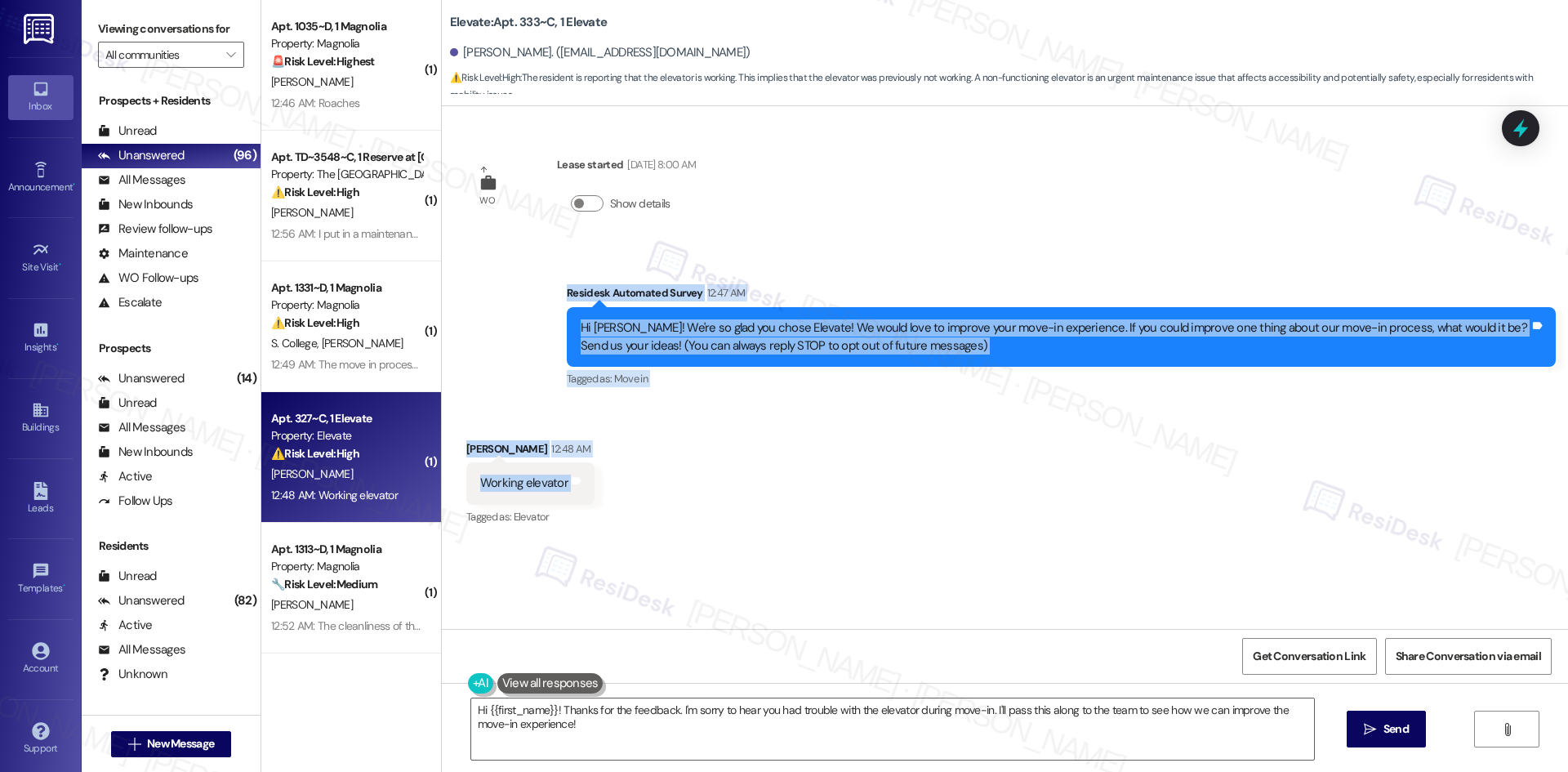
drag, startPoint x: 527, startPoint y: 288, endPoint x: 697, endPoint y: 477, distance: 254.2
click at [697, 477] on div "WO Lease started [DATE] 8:00 AM Show details Survey, sent via SMS Residesk Auto…" at bounding box center [1004, 367] width 1126 height 523
copy div "Residesk Automated Survey 12:47 AM Hi [PERSON_NAME]! We're so glad you chose El…"
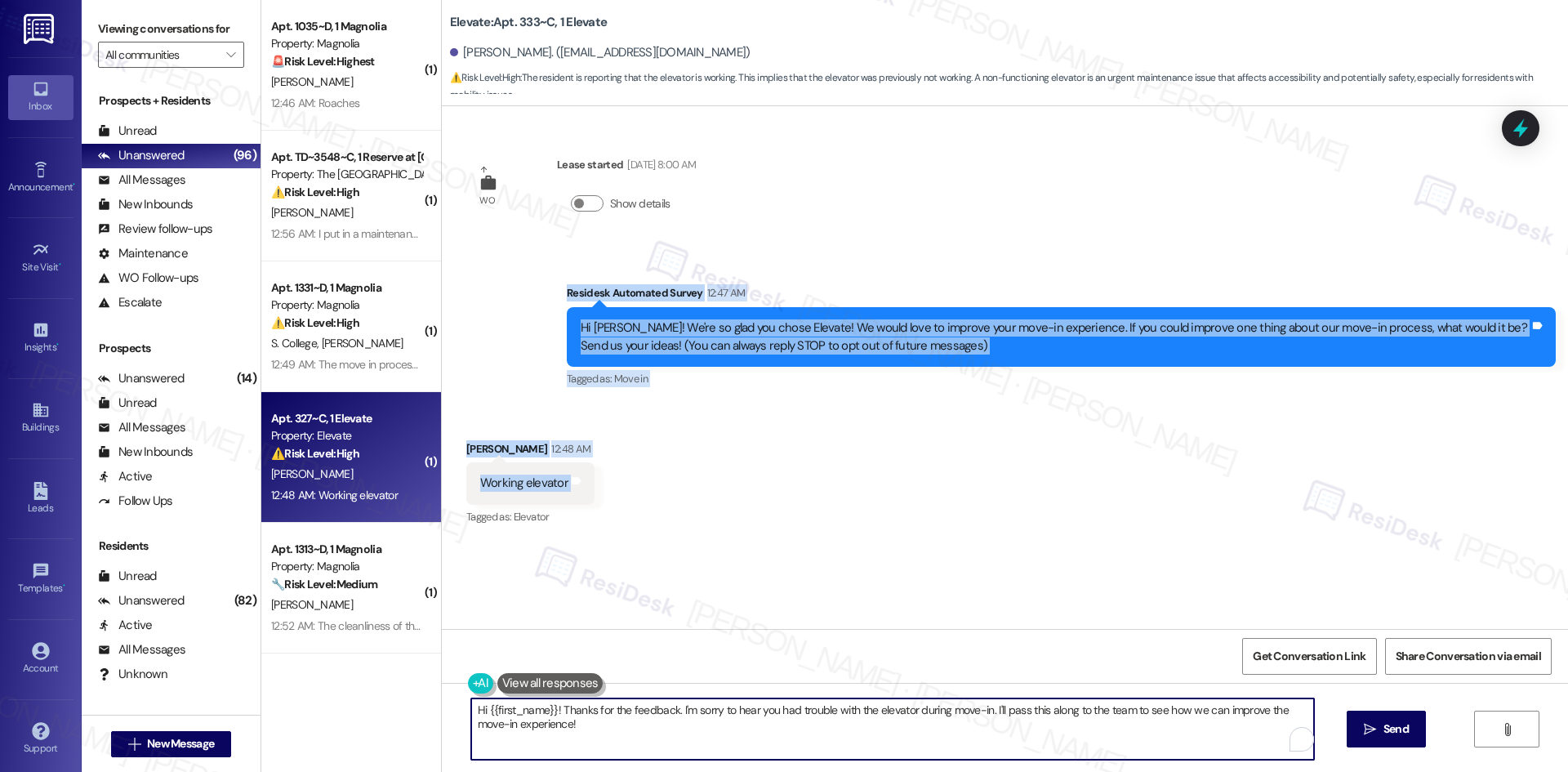
click at [791, 727] on textarea "Hi {{first_name}}! Thanks for the feedback. I'm sorry to hear you had trouble w…" at bounding box center [892, 728] width 843 height 61
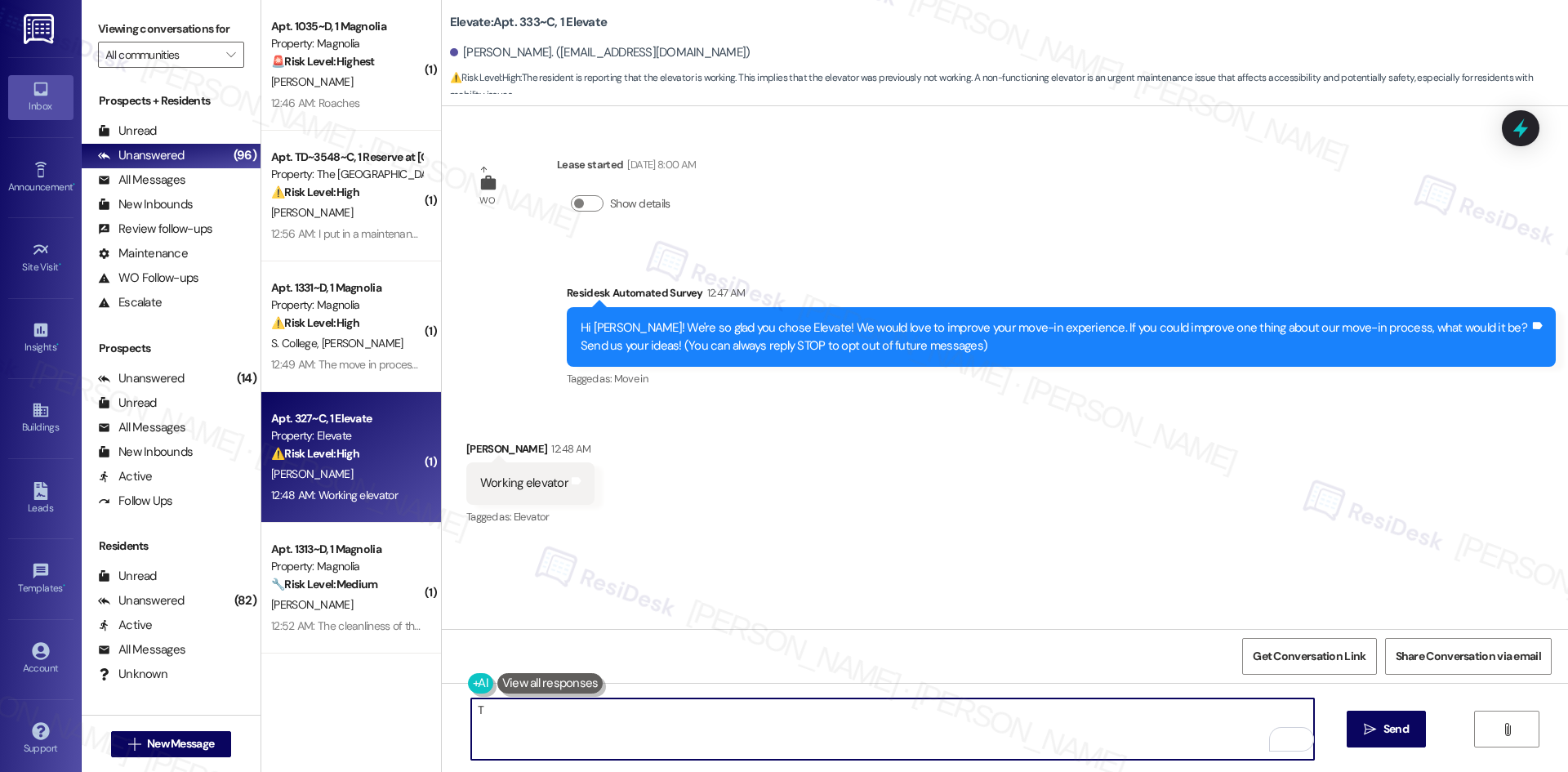
paste textarea "[PERSON_NAME] you for sharing your feedback. I’m sorry to hear about the elevat…"
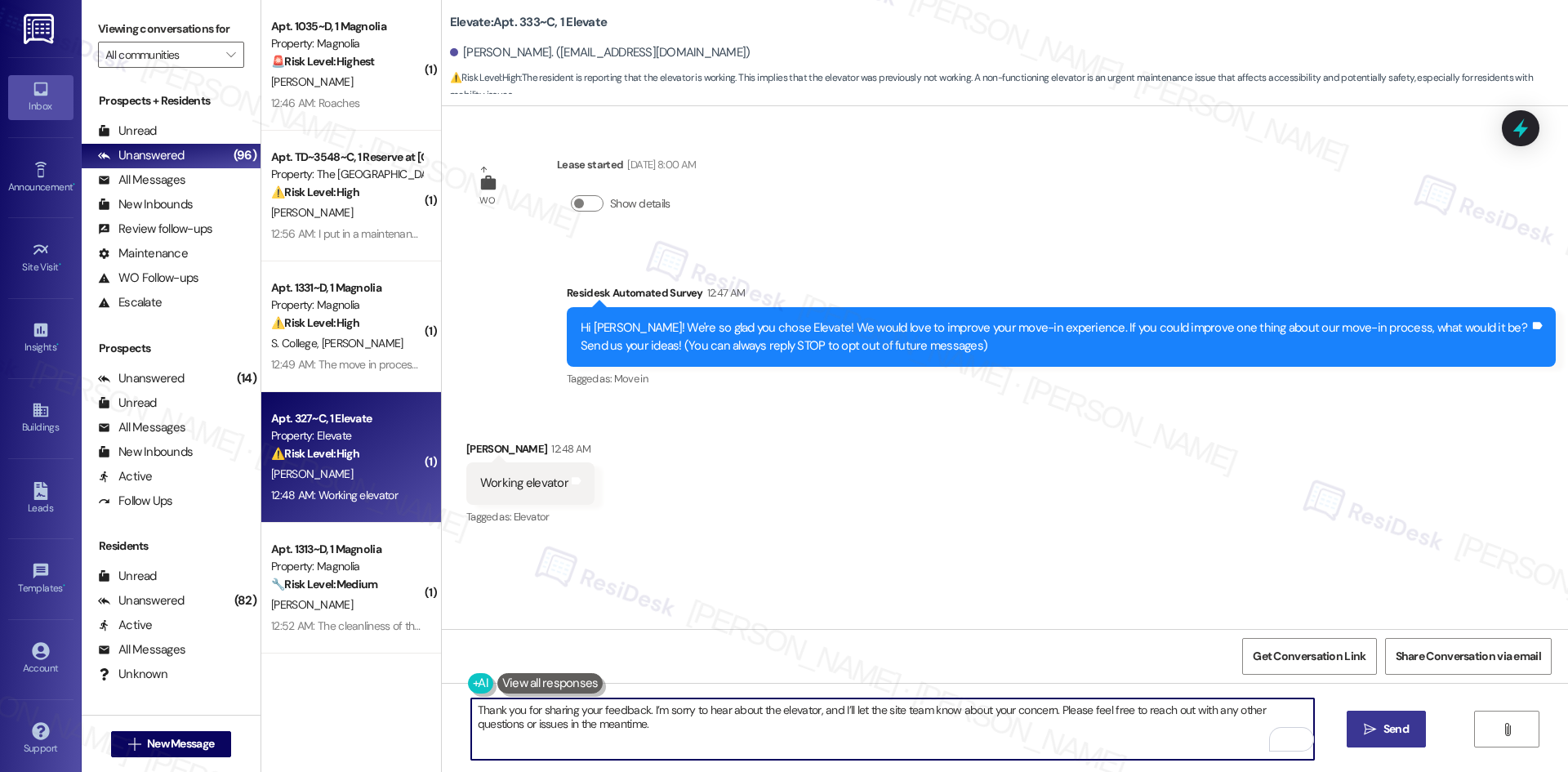
type textarea "Thank you for sharing your feedback. I’m sorry to hear about the elevator, and …"
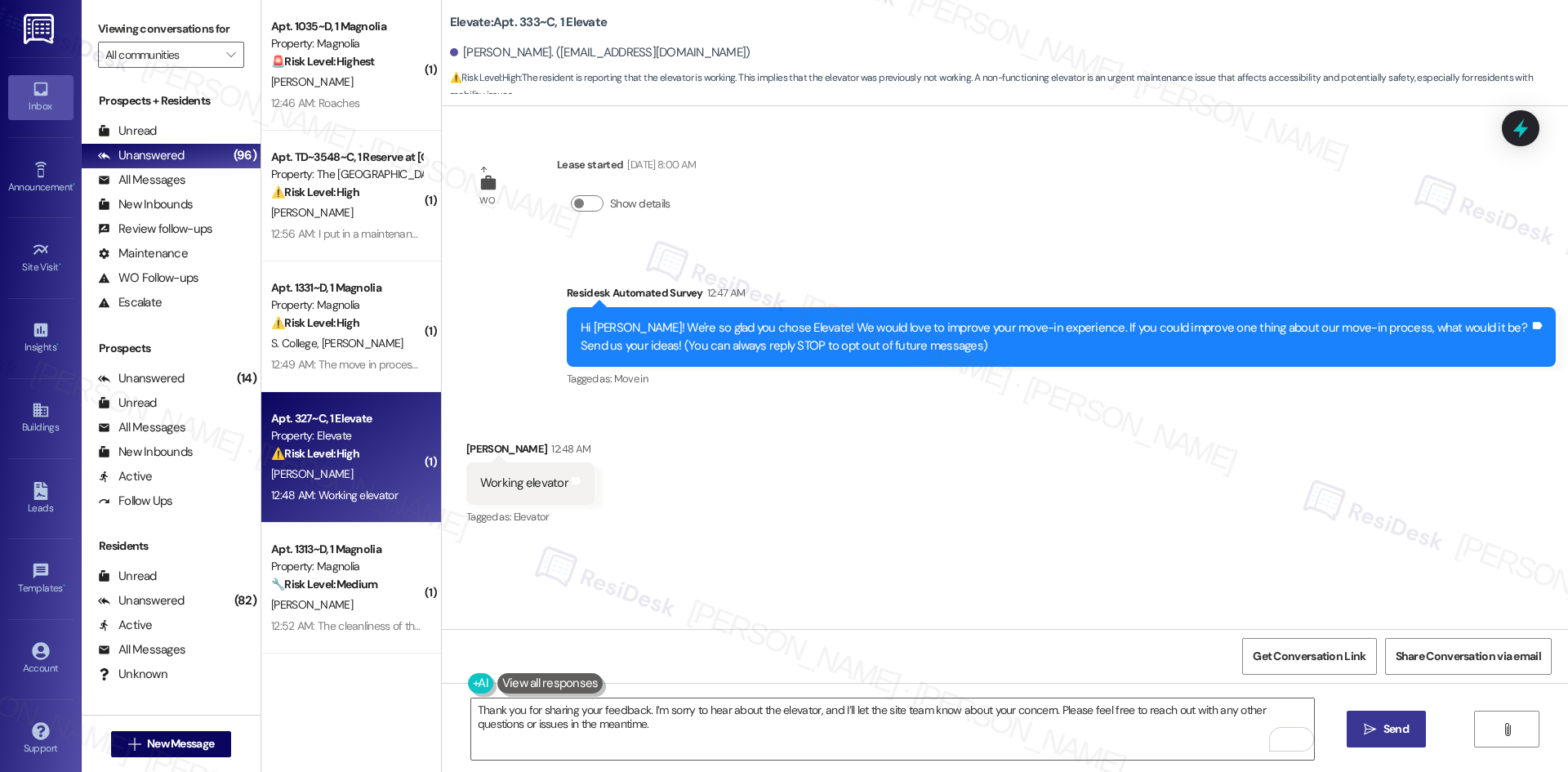
click at [1385, 729] on span "Send" at bounding box center [1396, 729] width 25 height 17
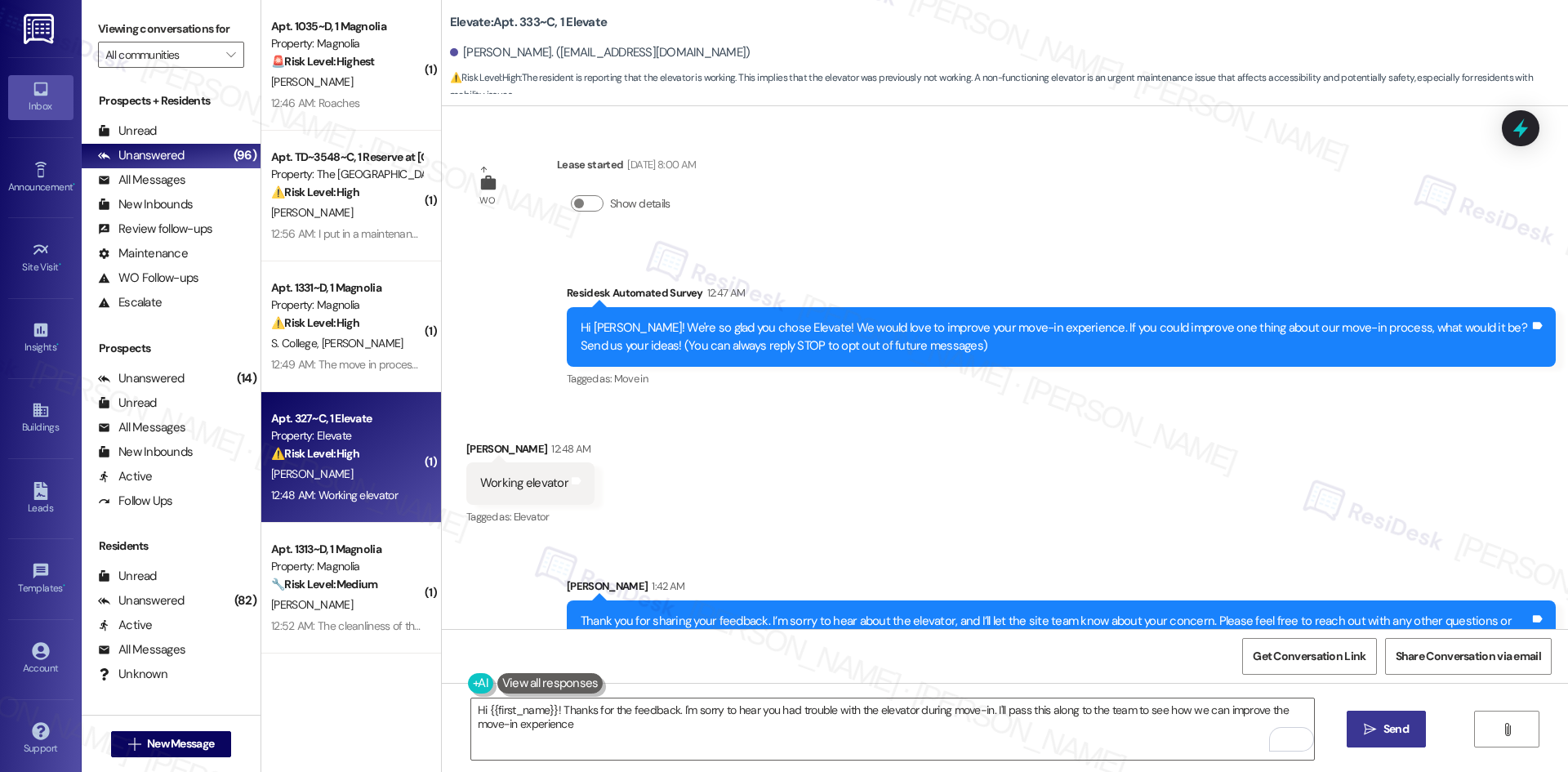
type textarea "Hi {{first_name}}! Thanks for the feedback. I'm sorry to hear you had trouble w…"
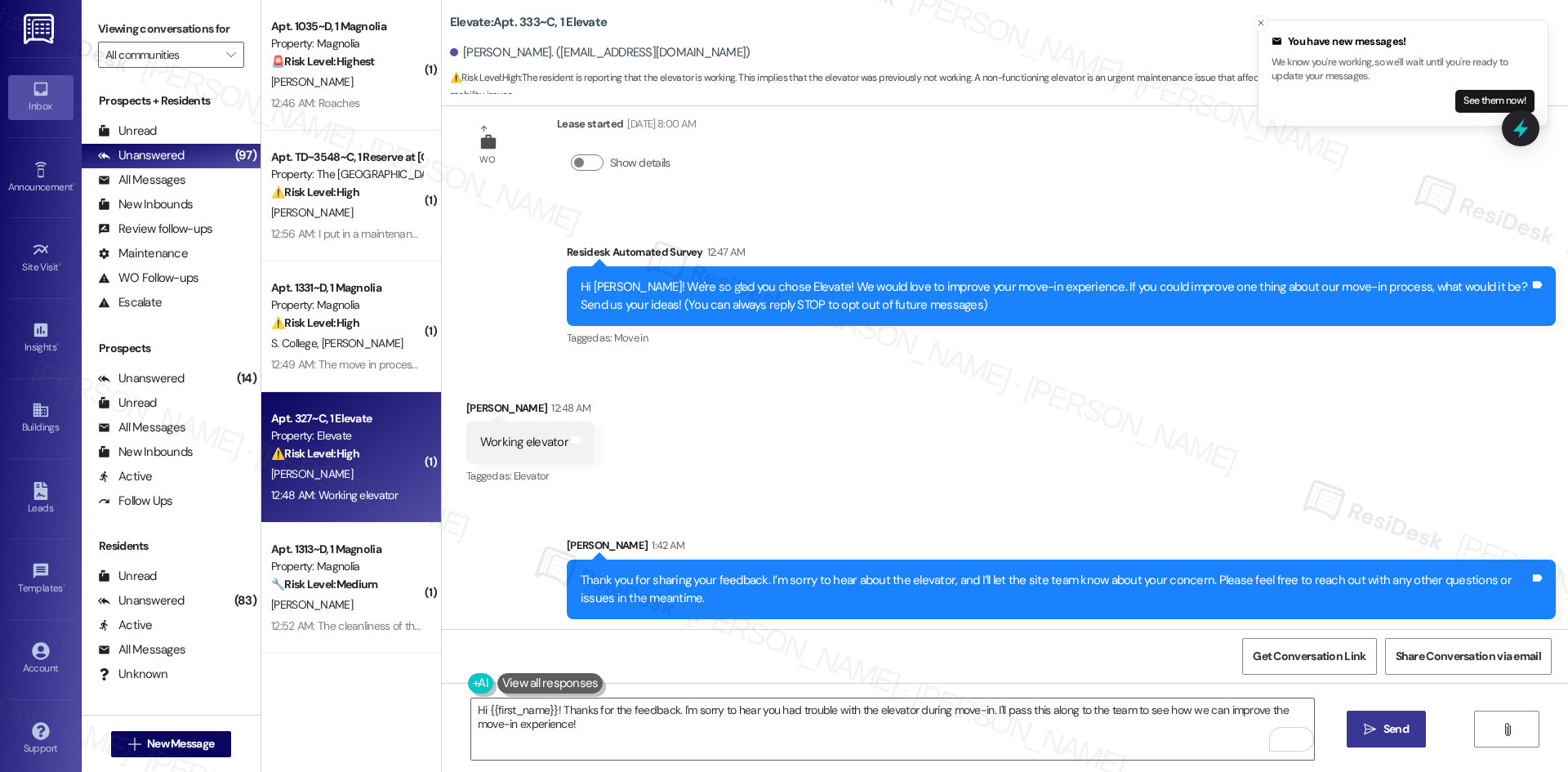
scroll to position [44, 0]
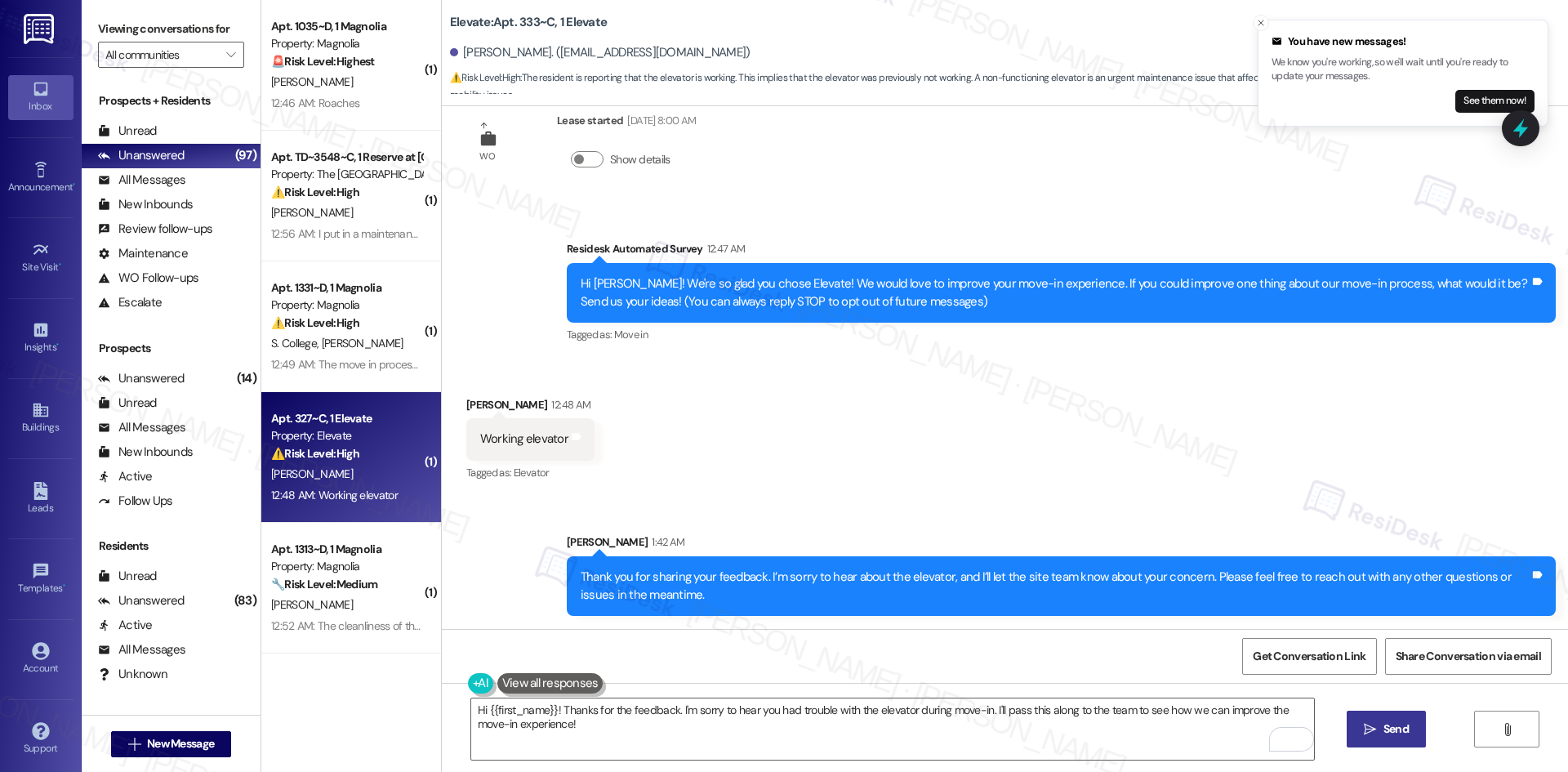
click at [957, 386] on div "Received via SMS Kason Todd 12:48 AM Working elevator Tags and notes Tagged as:…" at bounding box center [1004, 429] width 1126 height 138
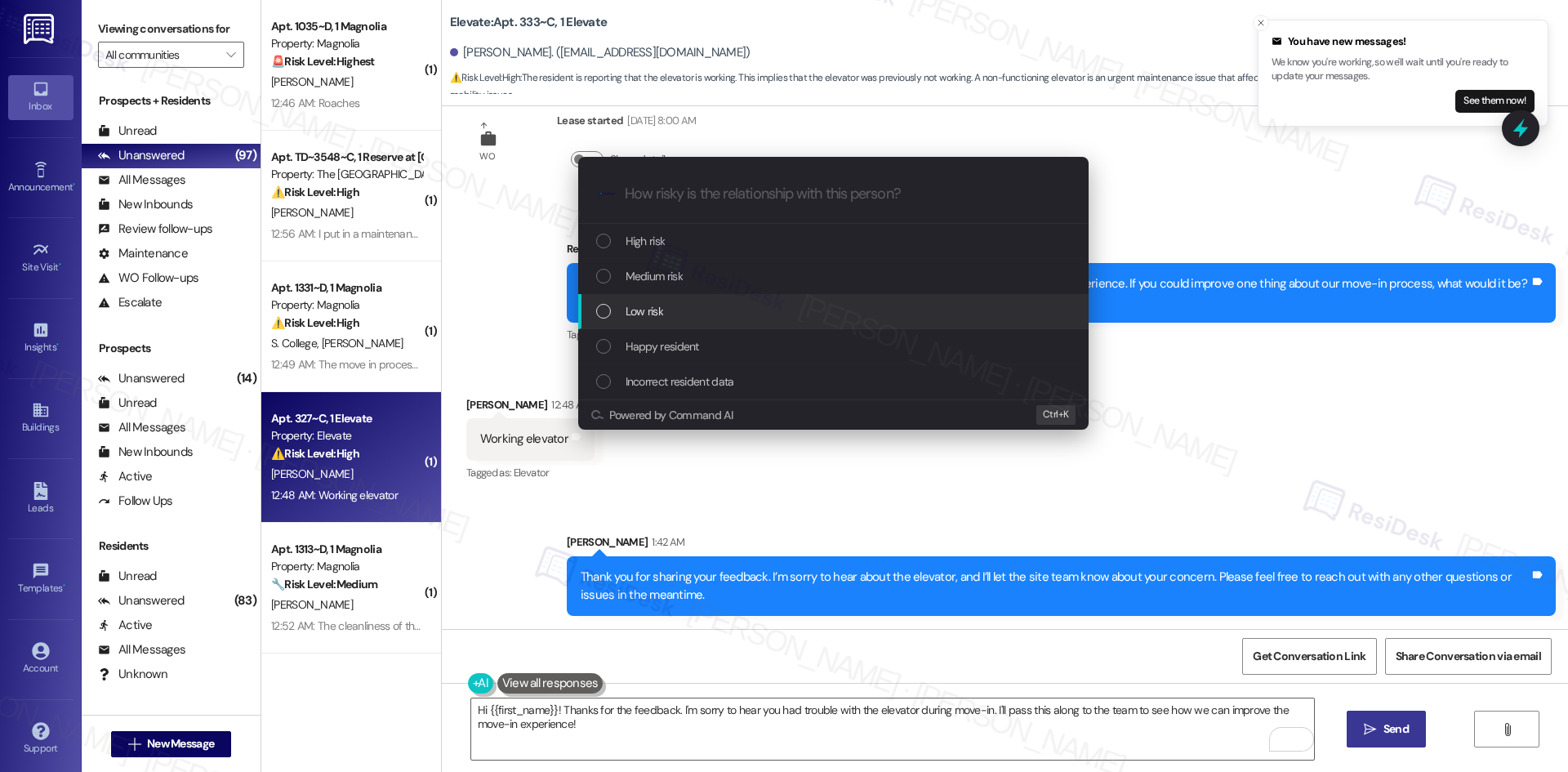
click at [713, 316] on div "Low risk" at bounding box center [835, 311] width 478 height 18
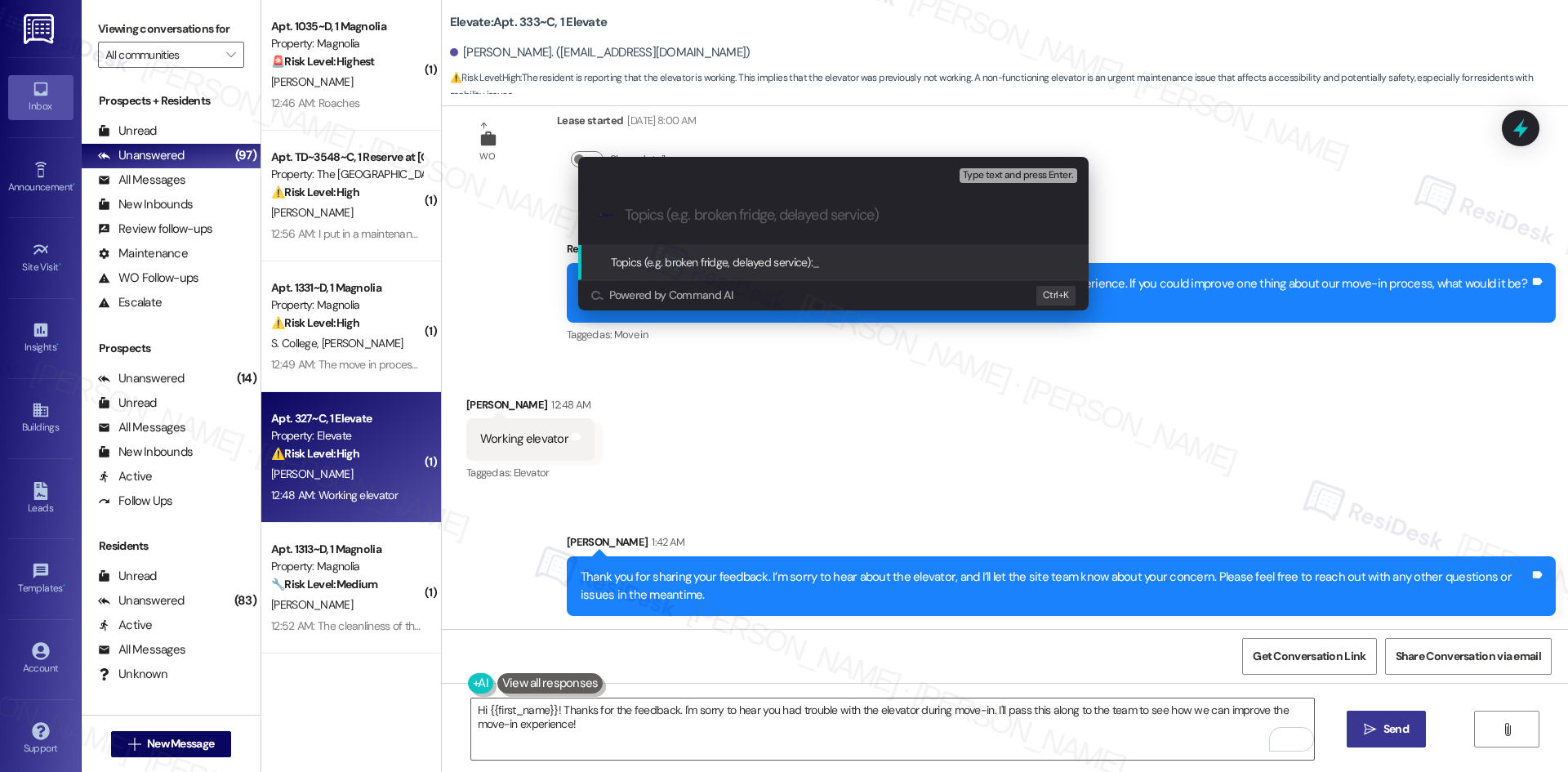
click at [944, 369] on div "Escalate Conversation Low risk Topics (e.g. broken fridge, delayed service) Any…" at bounding box center [784, 386] width 1568 height 772
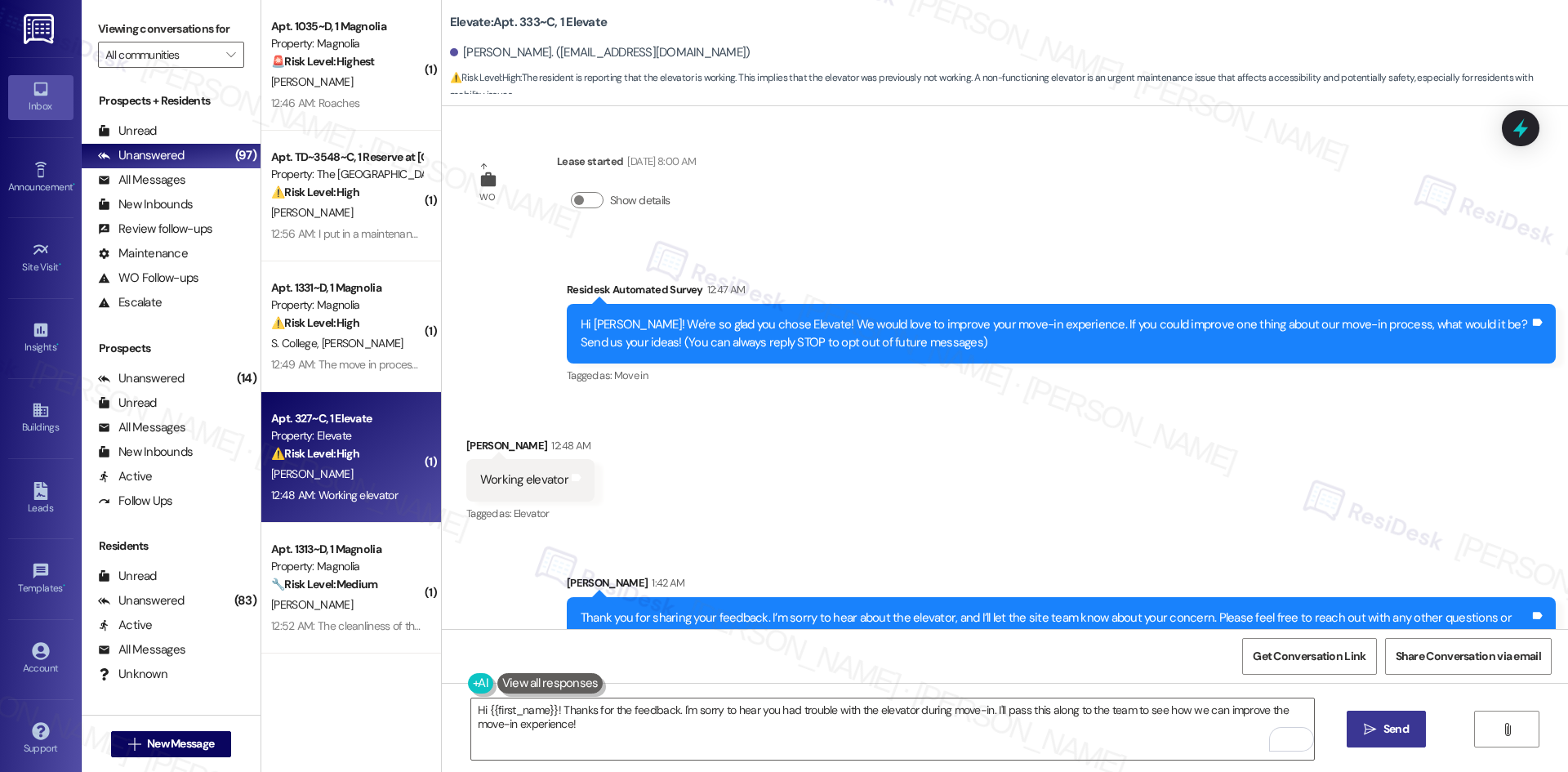
scroll to position [0, 0]
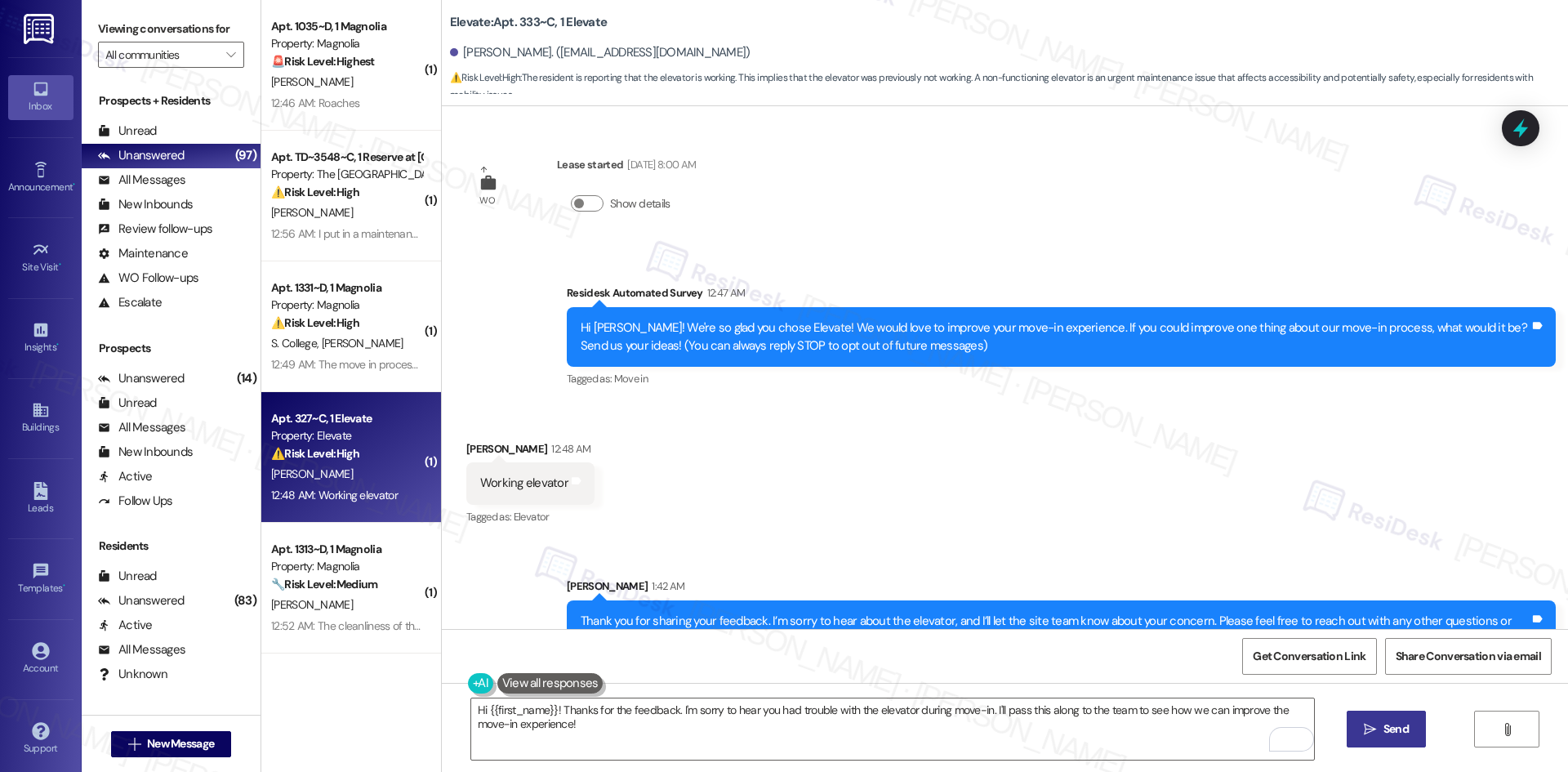
click at [843, 528] on div "Received via SMS Kason Todd 12:48 AM Working elevator Tags and notes Tagged as:…" at bounding box center [1004, 473] width 1126 height 138
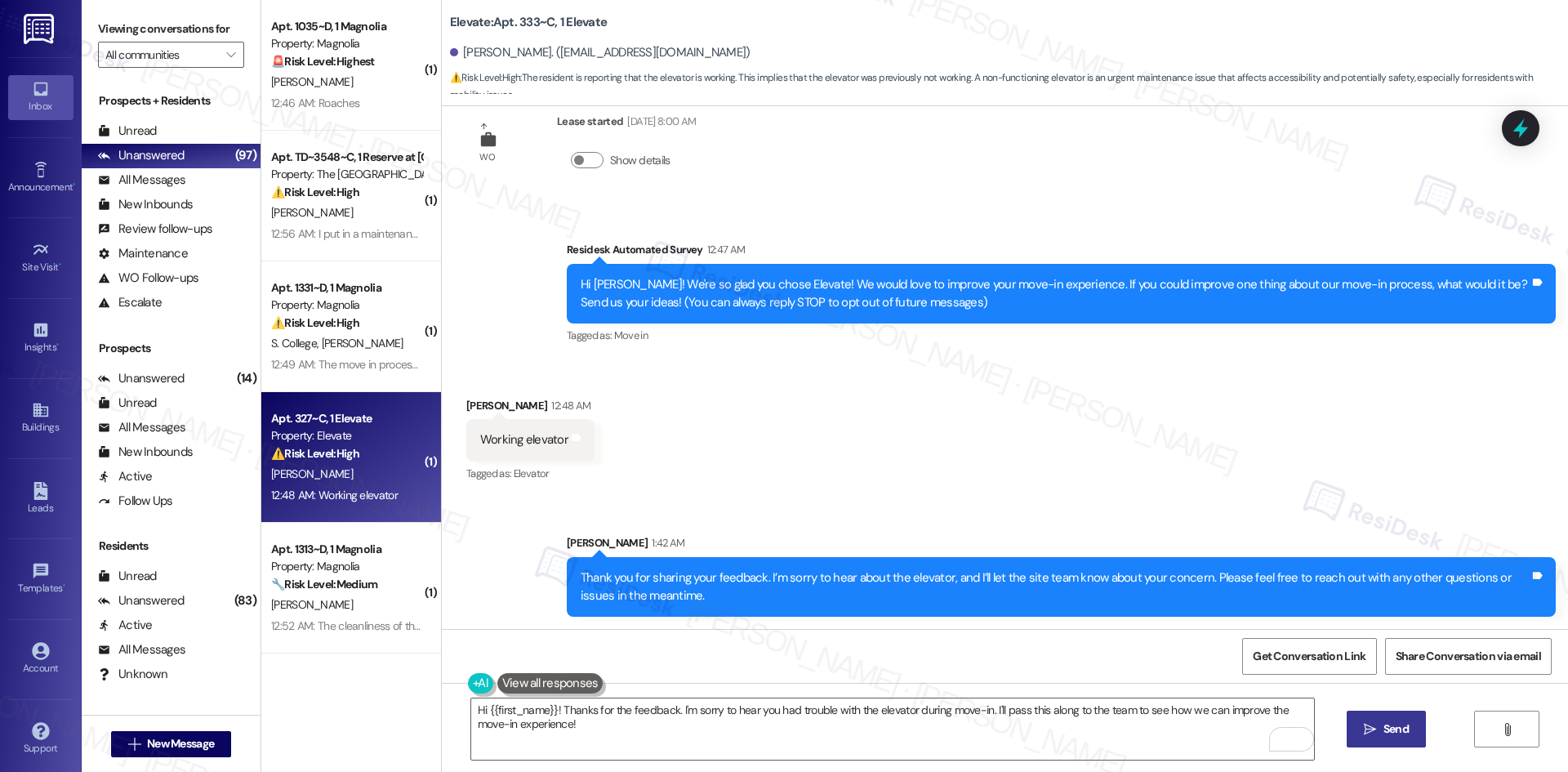
scroll to position [44, 0]
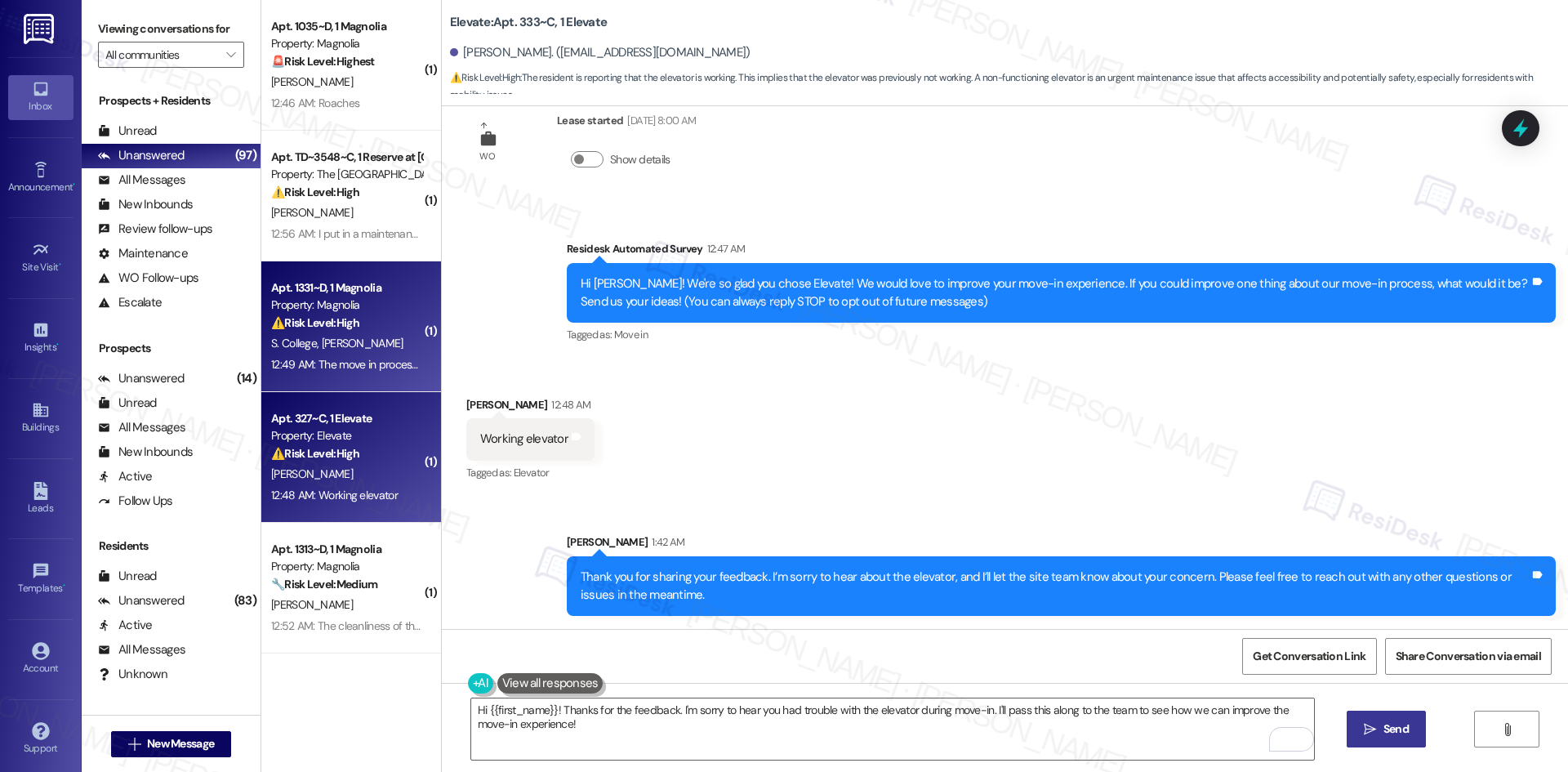
click at [344, 348] on div "S. College A. Erwin" at bounding box center [346, 343] width 154 height 21
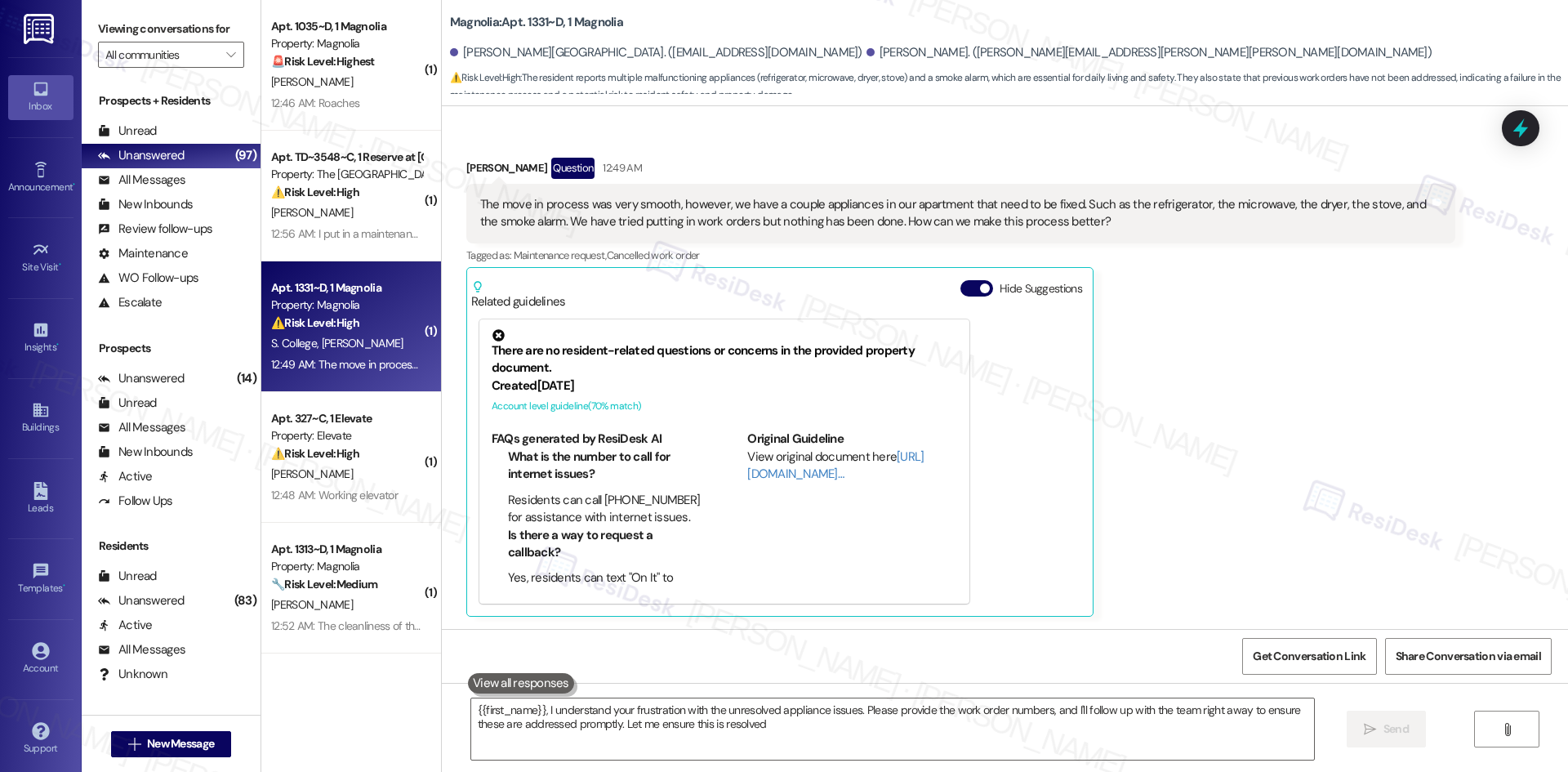
type textarea "{{first_name}}, I understand your frustration with the unresolved appliance iss…"
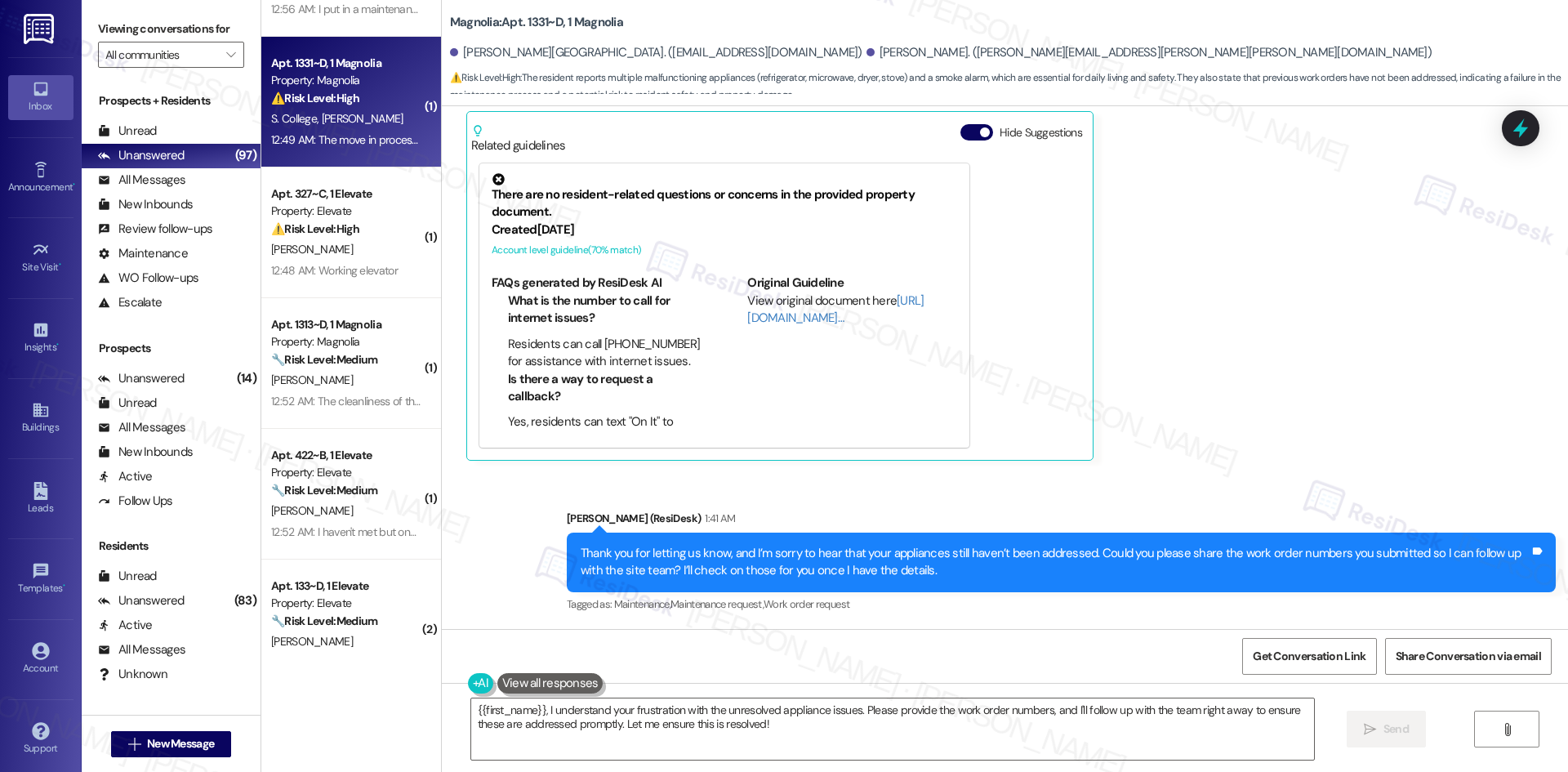
scroll to position [245, 0]
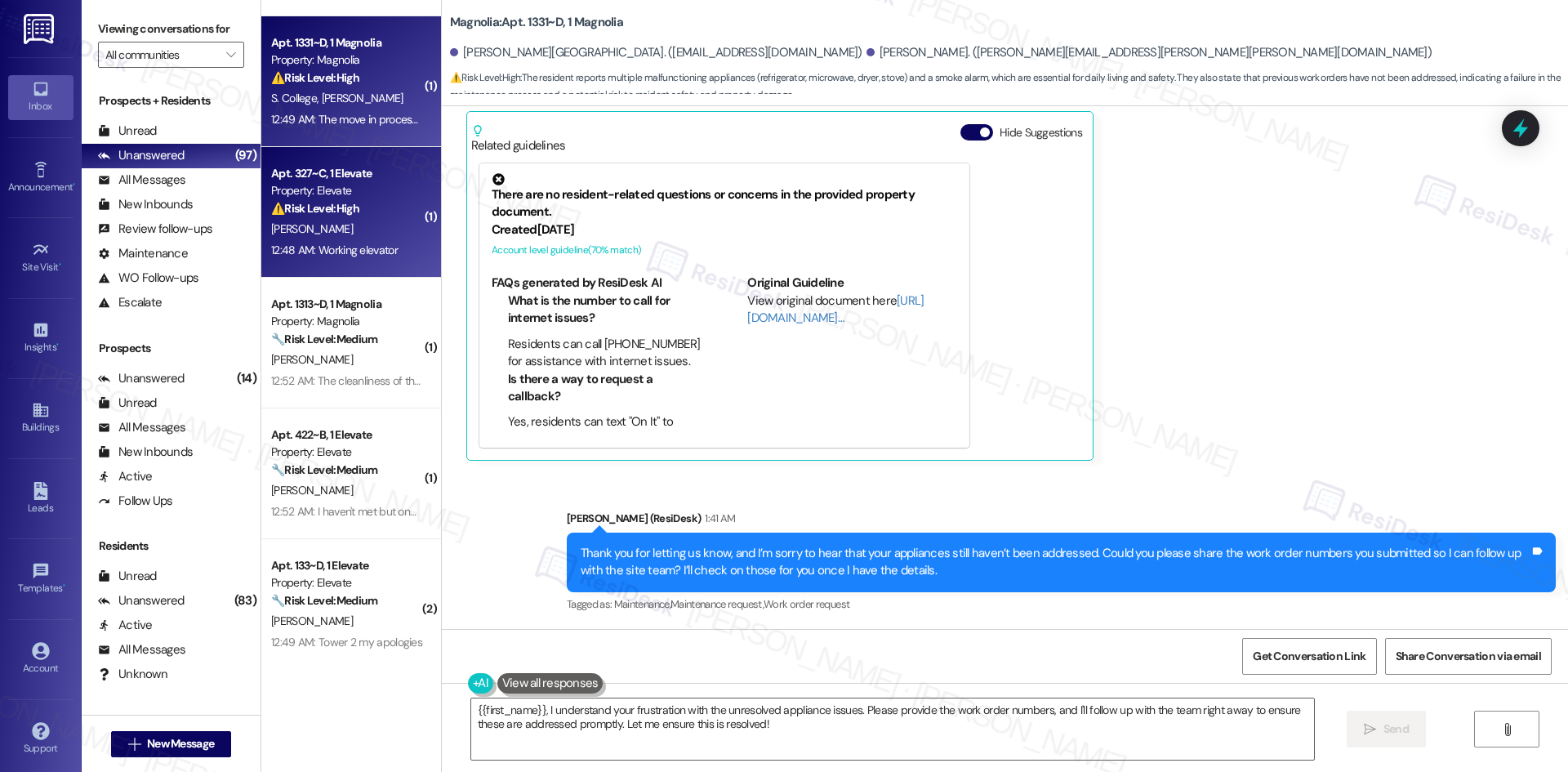
click at [339, 189] on div "Property: Elevate" at bounding box center [346, 191] width 151 height 17
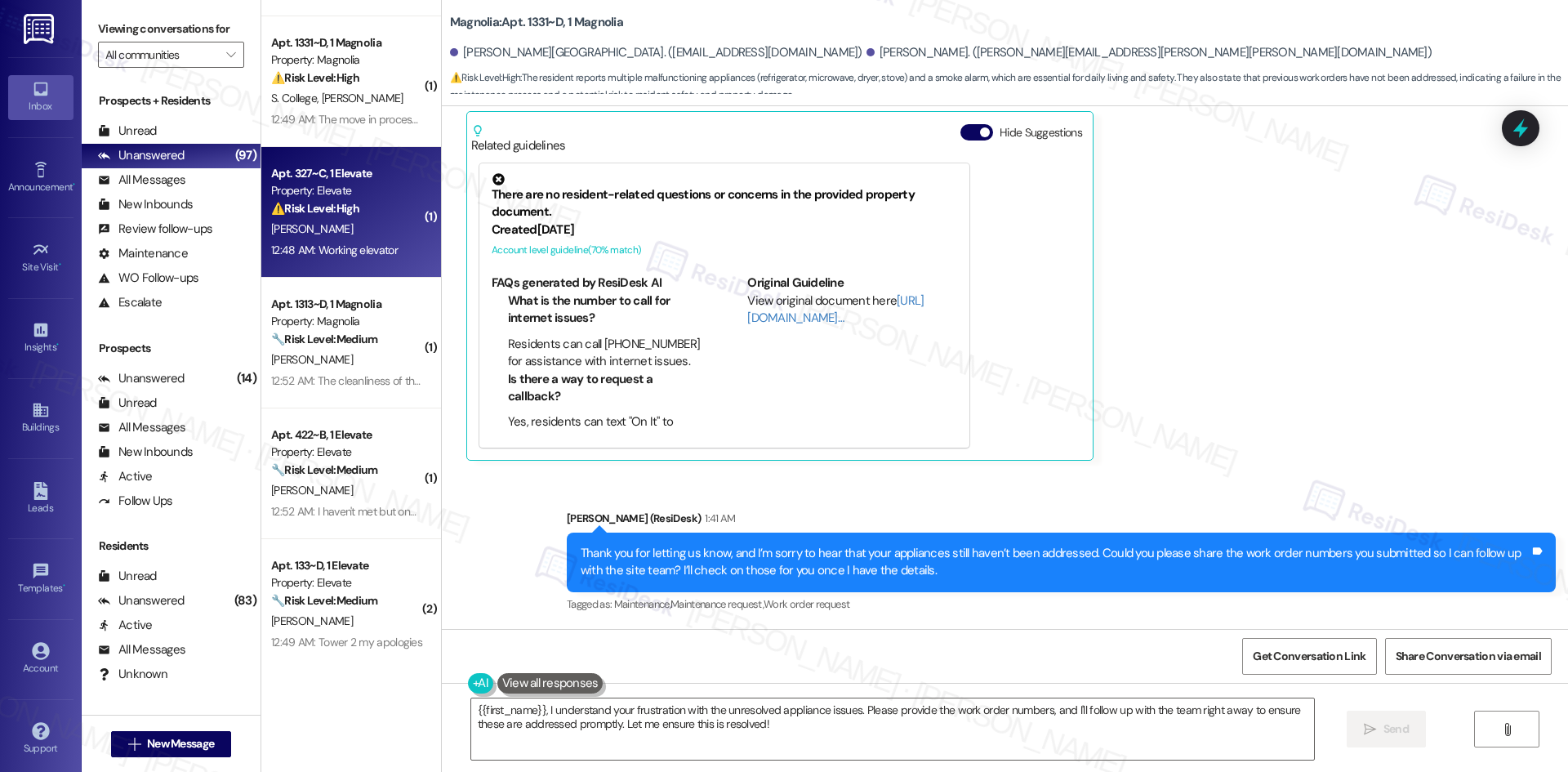
type textarea "Fetching suggested responses. Please feel free to read through the conversation…"
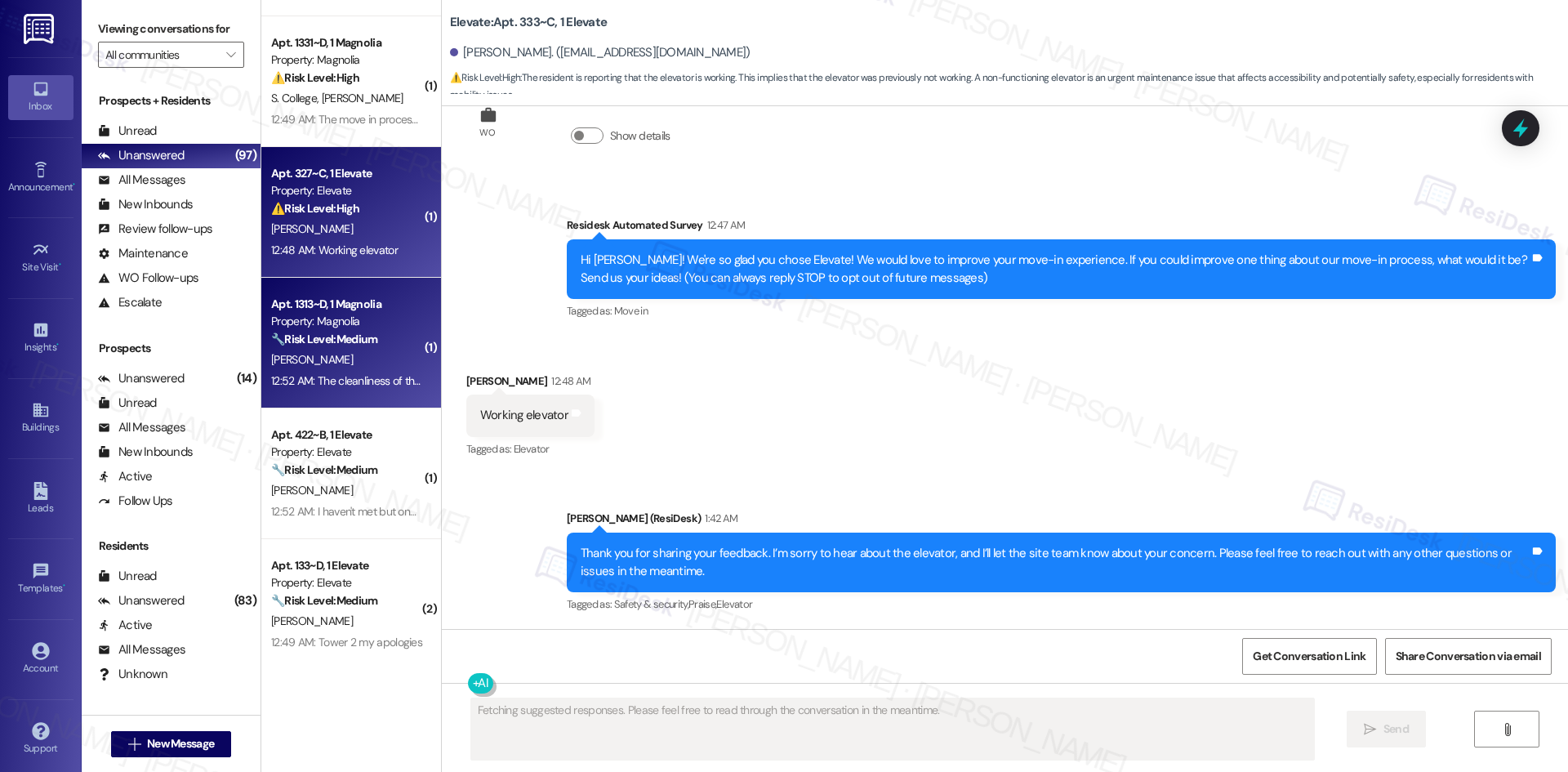
click at [360, 369] on div "[PERSON_NAME]" at bounding box center [346, 360] width 154 height 21
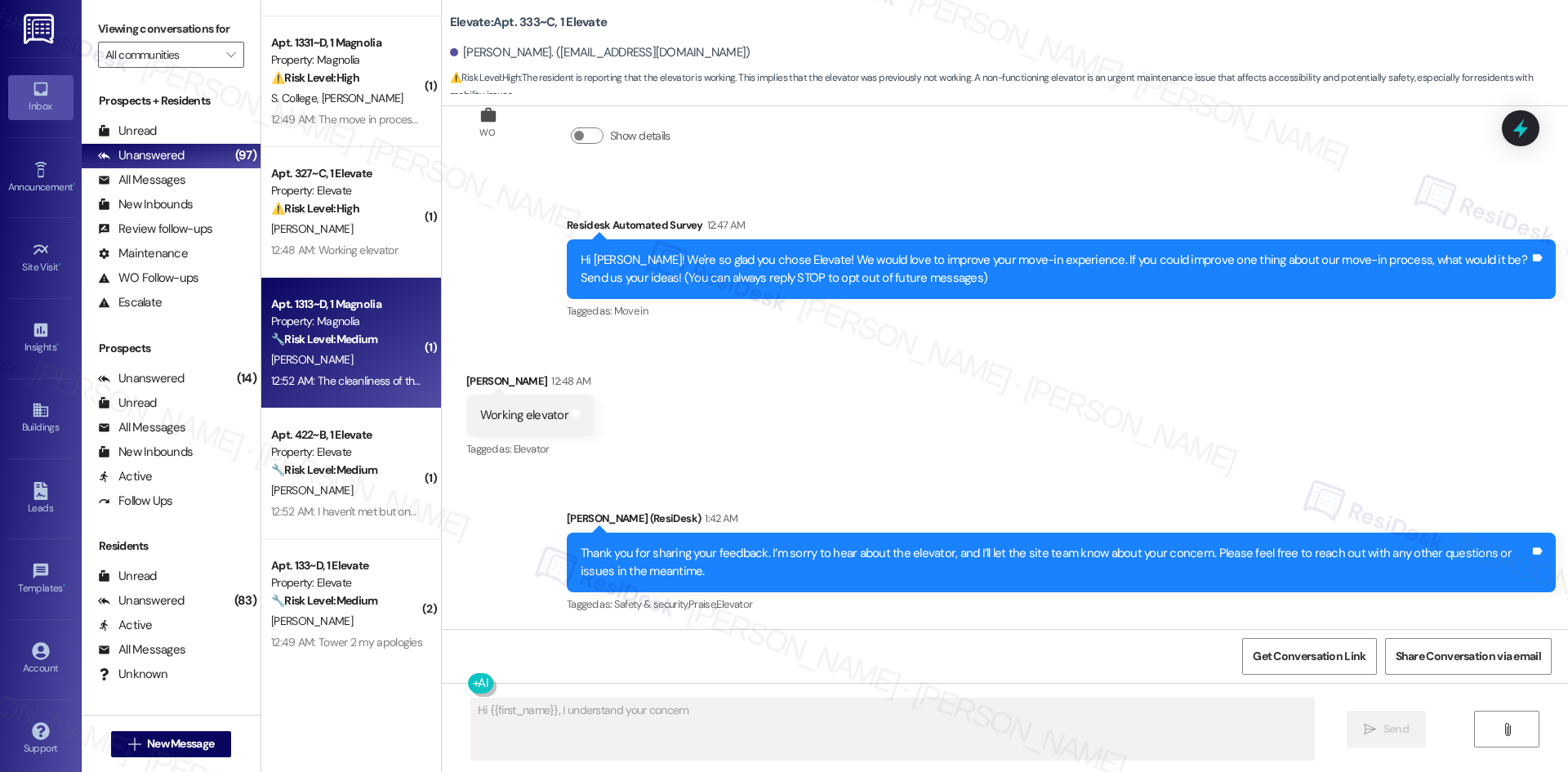
scroll to position [0, 0]
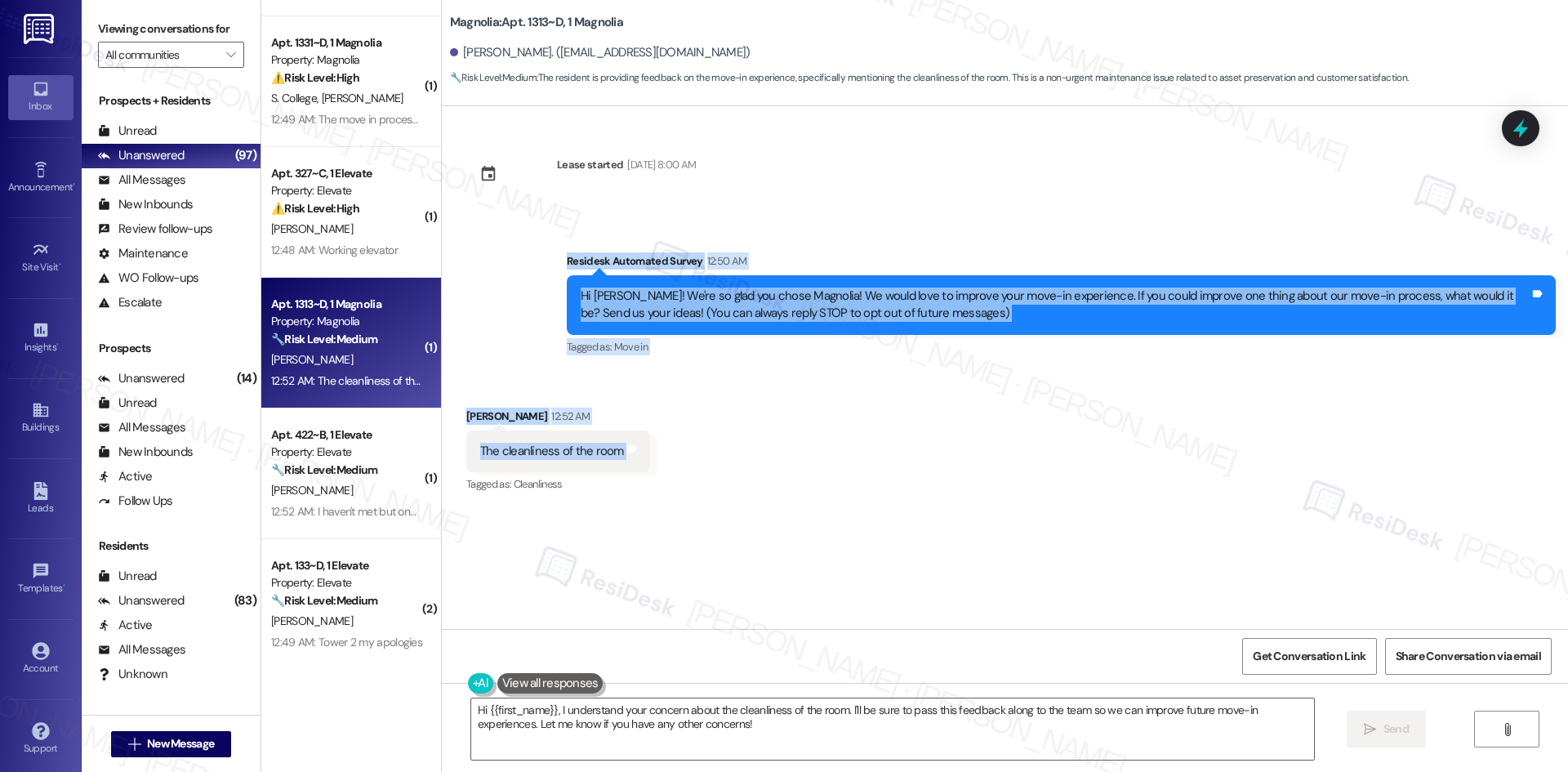
drag, startPoint x: 589, startPoint y: 316, endPoint x: 692, endPoint y: 439, distance: 160.4
click at [692, 439] on div "Lease started Aug 15, 2025 at 8:00 AM Survey, sent via SMS Residesk Automated S…" at bounding box center [1004, 367] width 1126 height 523
copy div "Residesk Automated Survey 12:50 AM Hi Tyrese! We're so glad you chose Magnolia!…"
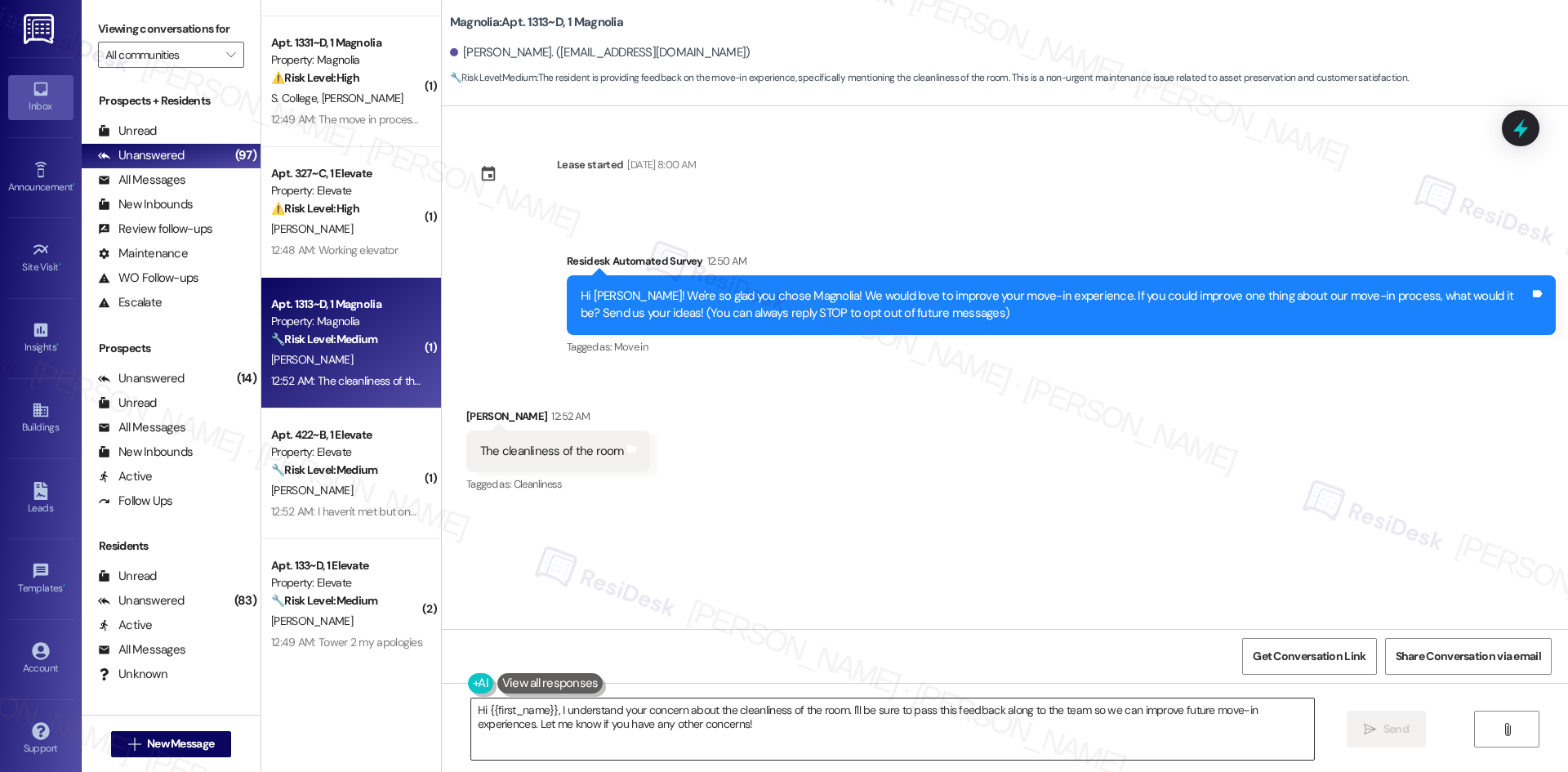
click at [660, 697] on div "Hi {{first_name}}, I understand your concern about the cleanliness of the room.…" at bounding box center [892, 728] width 844 height 63
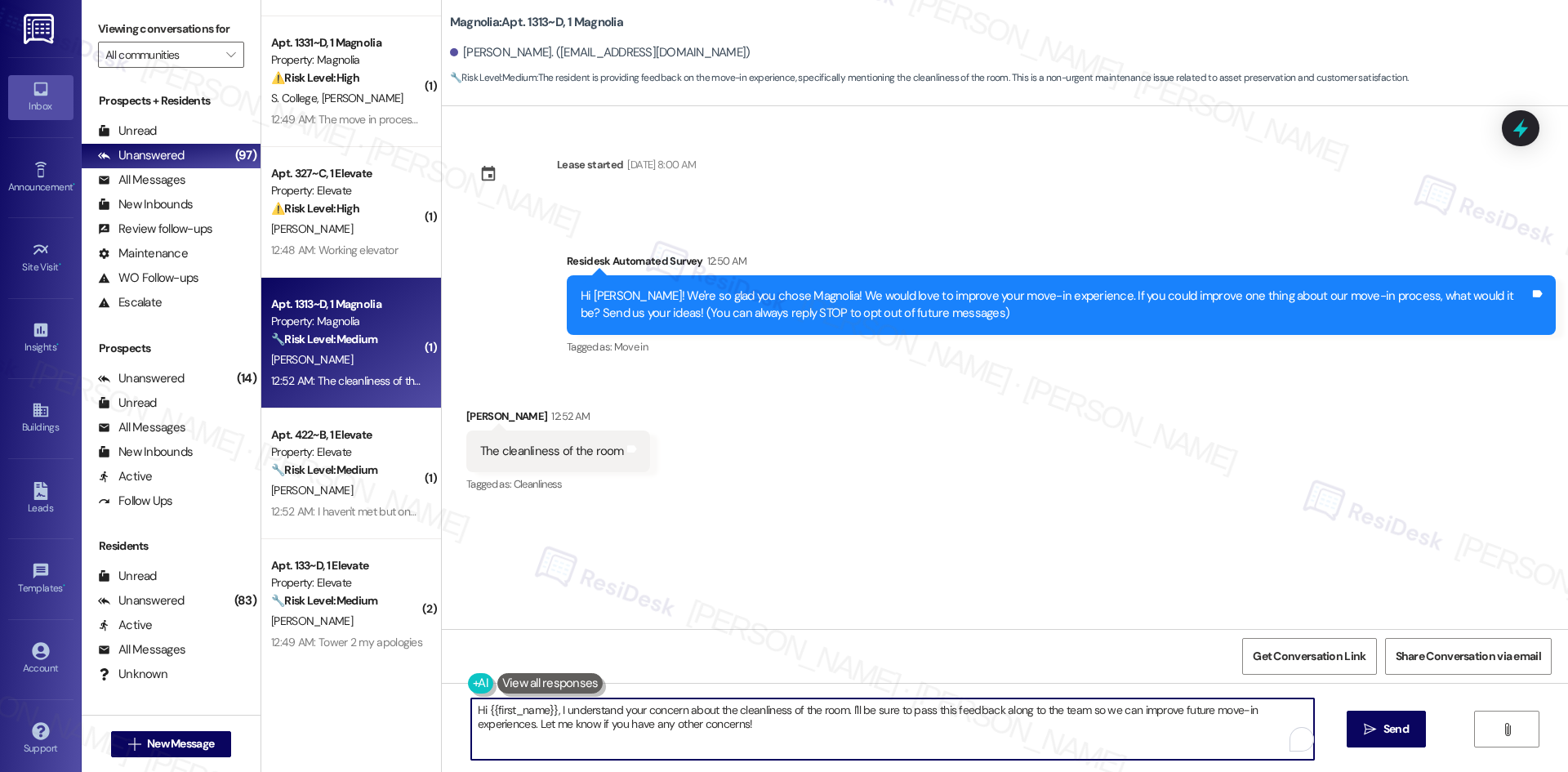
click at [672, 724] on textarea "Hi {{first_name}}, I understand your concern about the cleanliness of the room.…" at bounding box center [892, 728] width 843 height 61
paste textarea "hank you for your feedback. I’m sorry to hear about the cleanliness of your roo…"
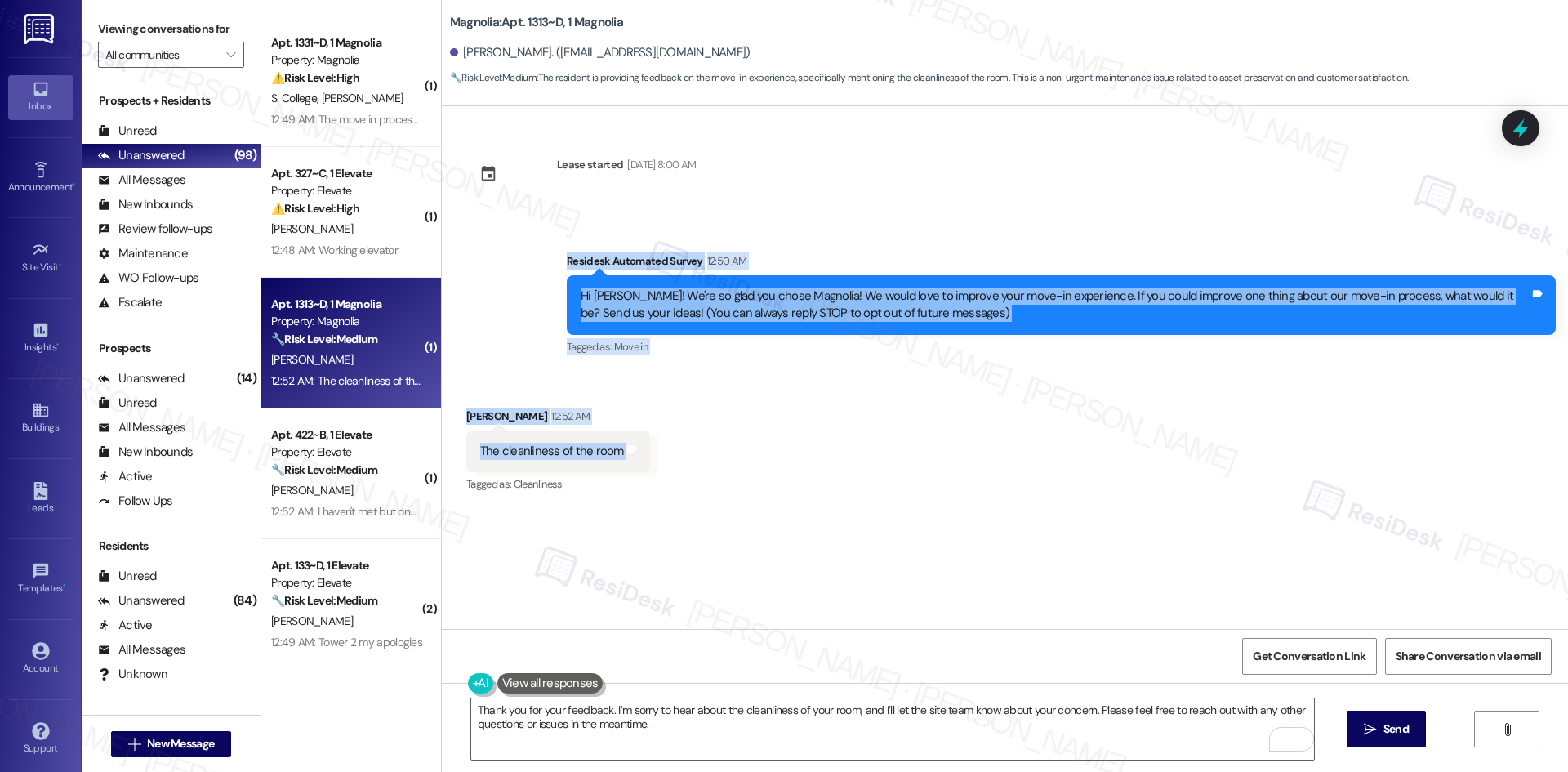
drag, startPoint x: 553, startPoint y: 275, endPoint x: 699, endPoint y: 472, distance: 245.2
click at [699, 472] on div "Lease started Aug 15, 2025 at 8:00 AM Survey, sent via SMS Residesk Automated S…" at bounding box center [1004, 367] width 1126 height 523
copy div "Residesk Automated Survey 12:50 AM Hi Tyrese! We're so glad you chose Magnolia!…"
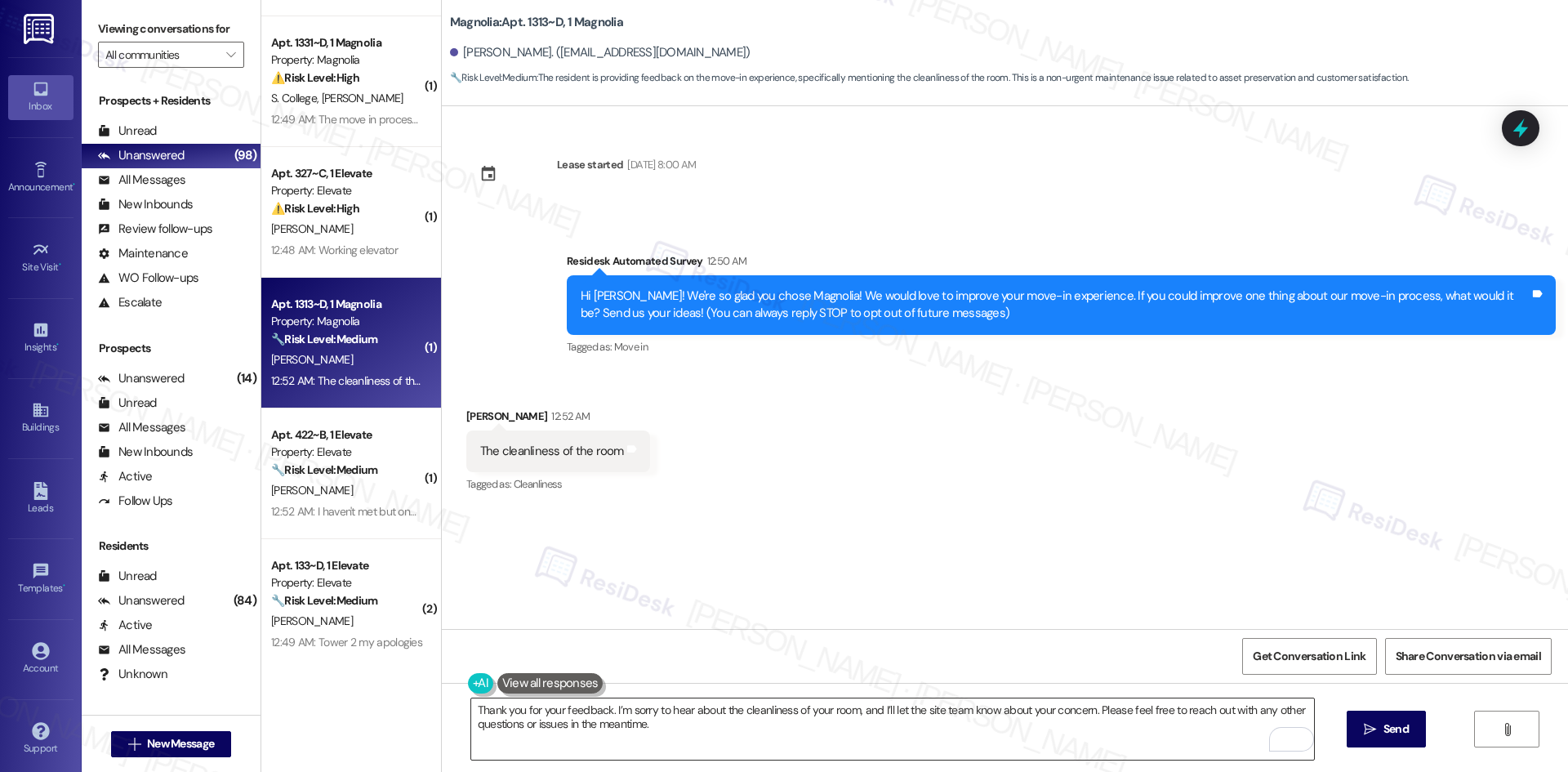
click at [627, 747] on textarea "Thank you for your feedback. I’m sorry to hear about the cleanliness of your ro…" at bounding box center [892, 728] width 843 height 61
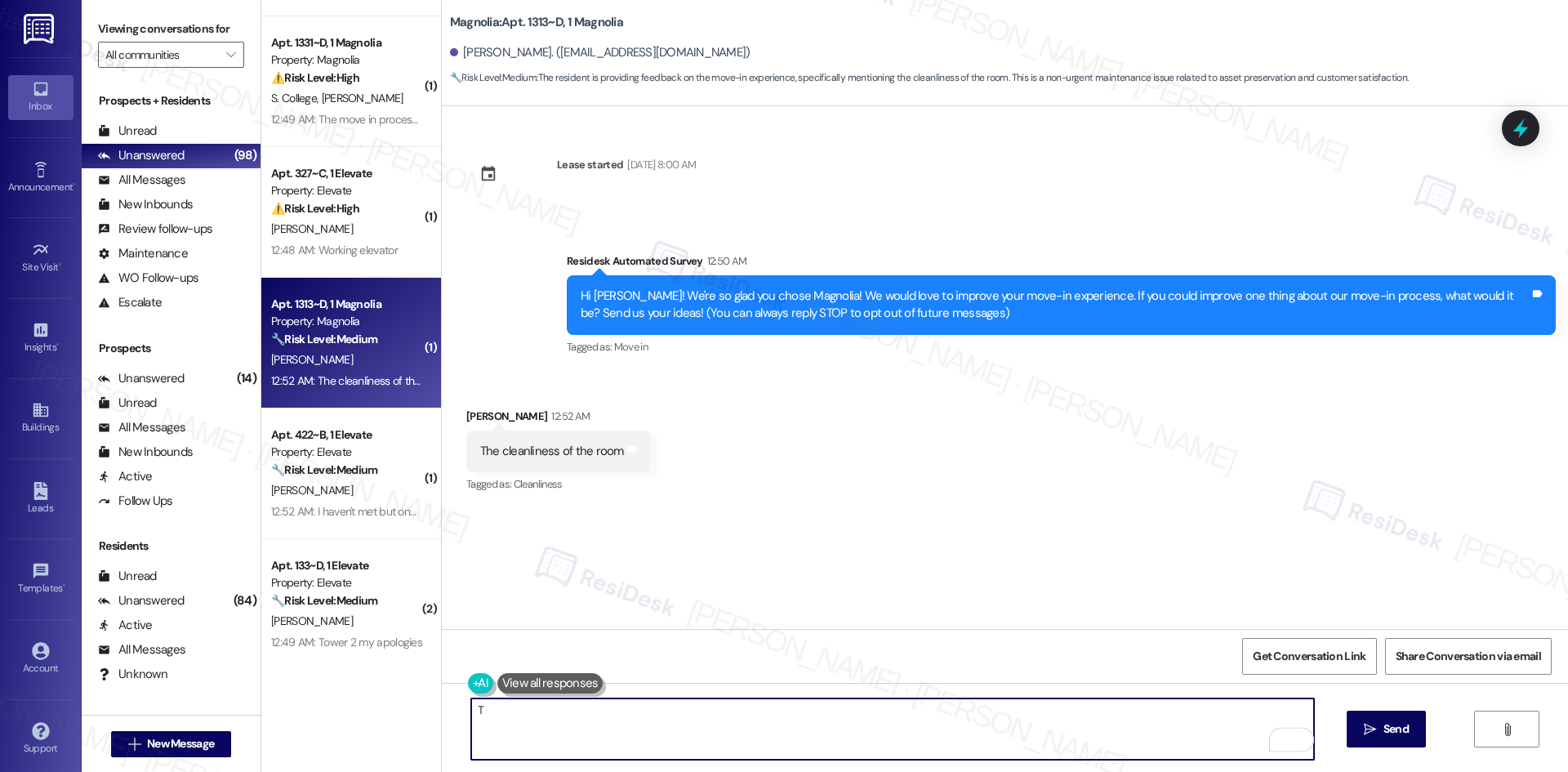
paste textarea "hank you for your feedback. I’m sorry to hear about the cleanliness of your roo…"
type textarea "Thank you for your feedback. I’m sorry to hear about the cleanliness of your ro…"
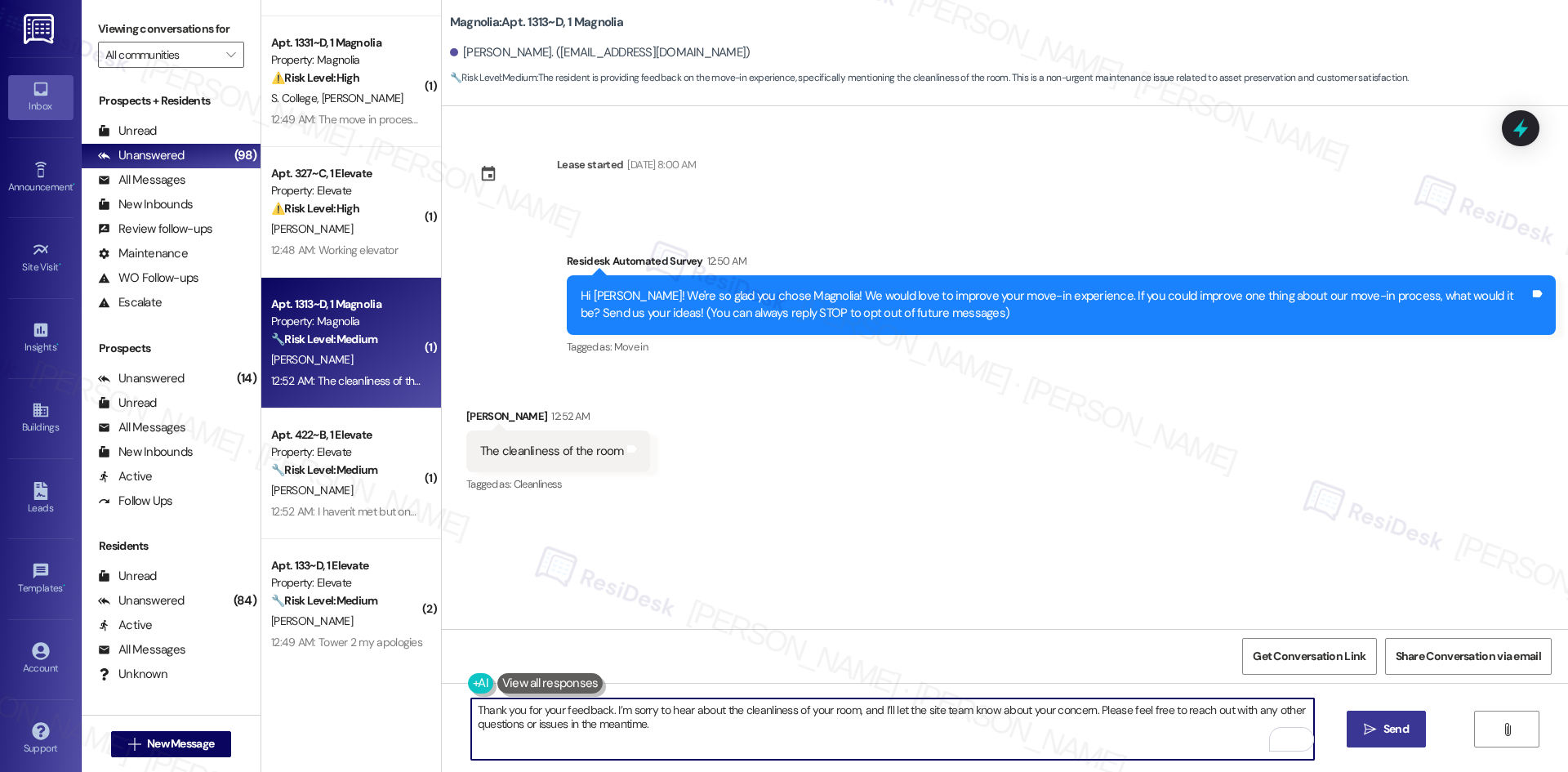
click at [1375, 737] on span " Send" at bounding box center [1386, 729] width 52 height 17
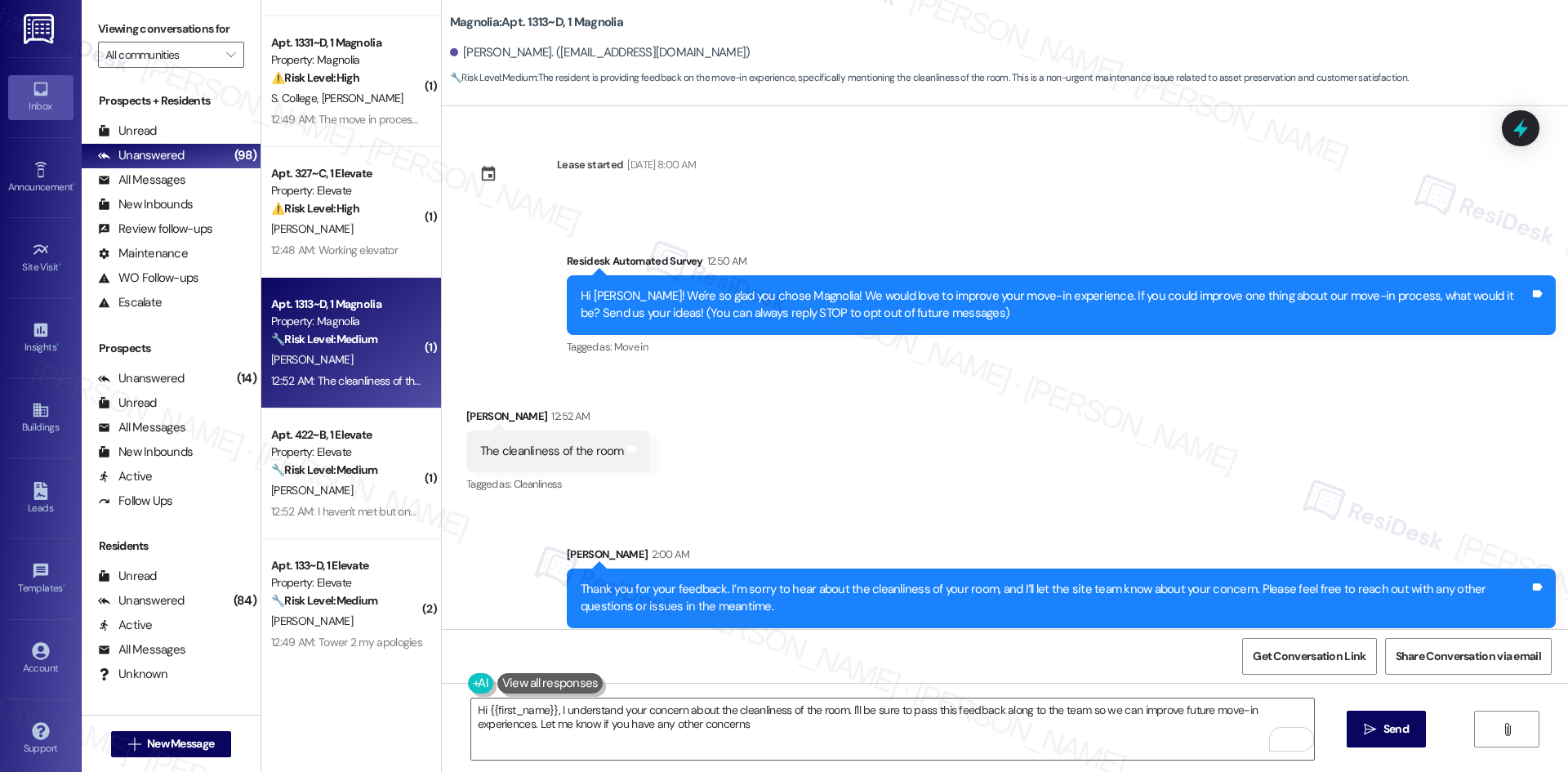
type textarea "Hi {{first_name}}, I understand your concern about the cleanliness of the room.…"
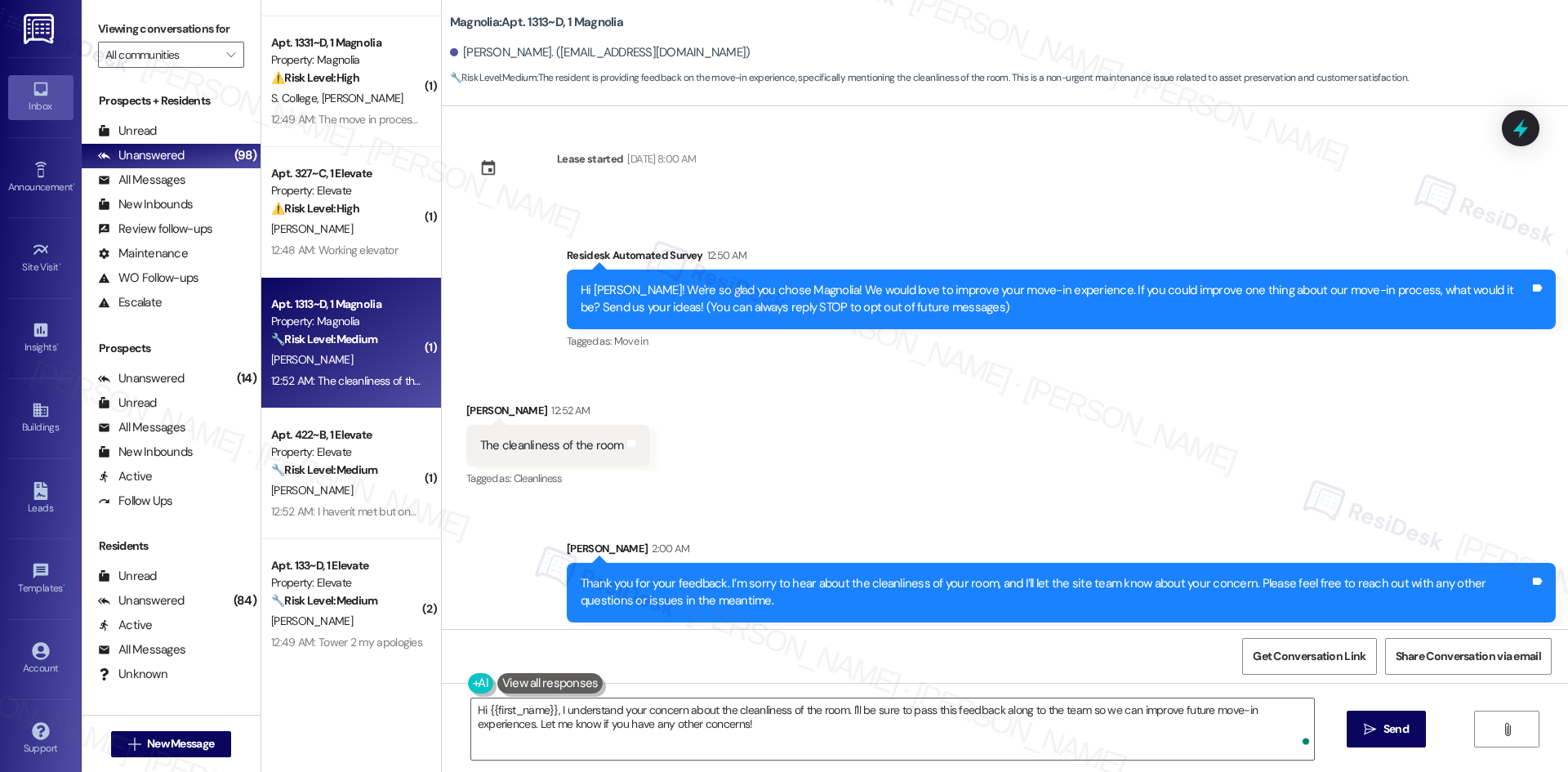
scroll to position [12, 0]
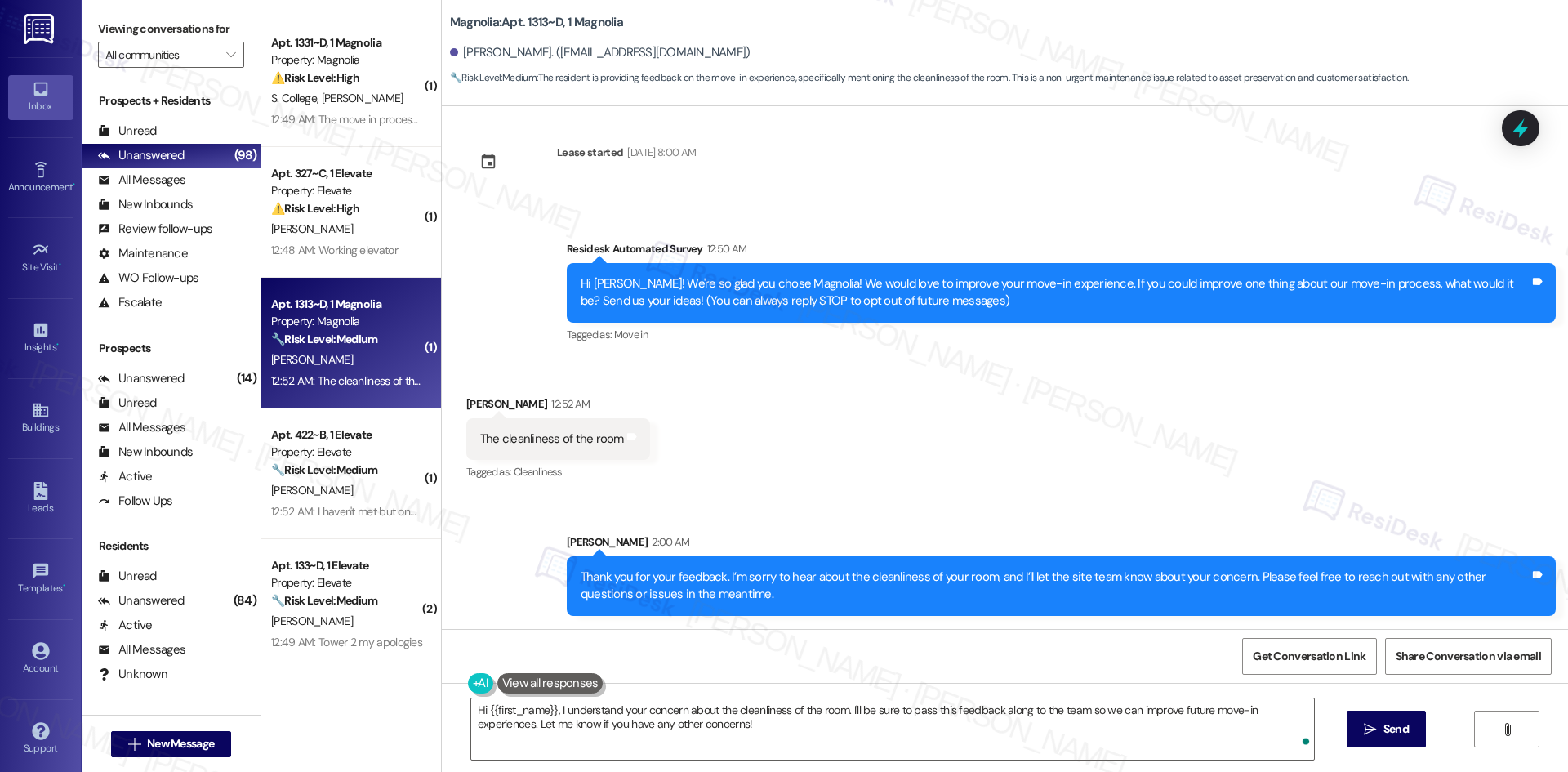
click at [1143, 442] on div "Received via SMS Tyrese Preer 12:52 AM The cleanliness of the room Tags and not…" at bounding box center [1004, 428] width 1126 height 138
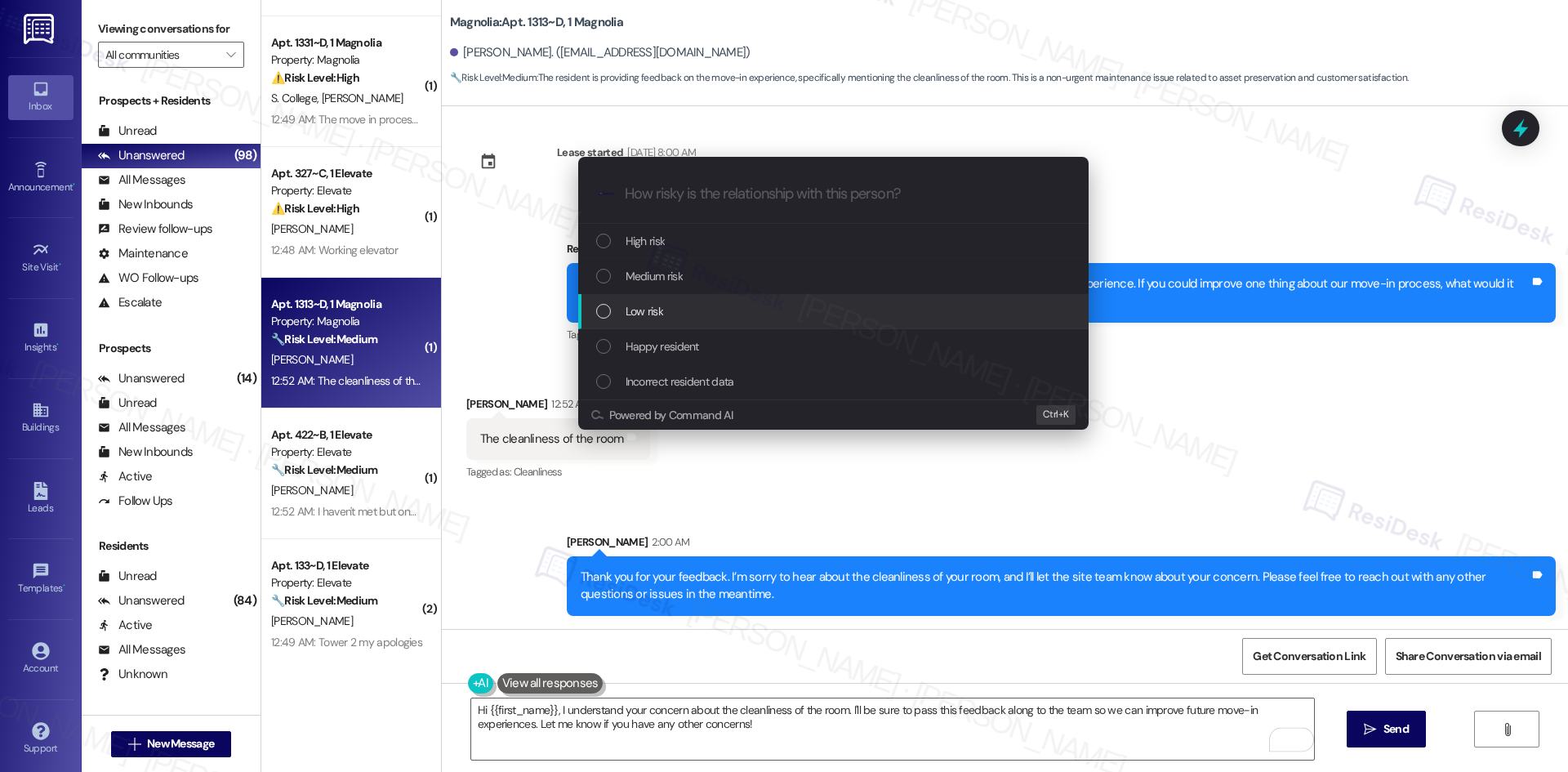
click at [706, 323] on div "Low risk" at bounding box center [833, 311] width 511 height 35
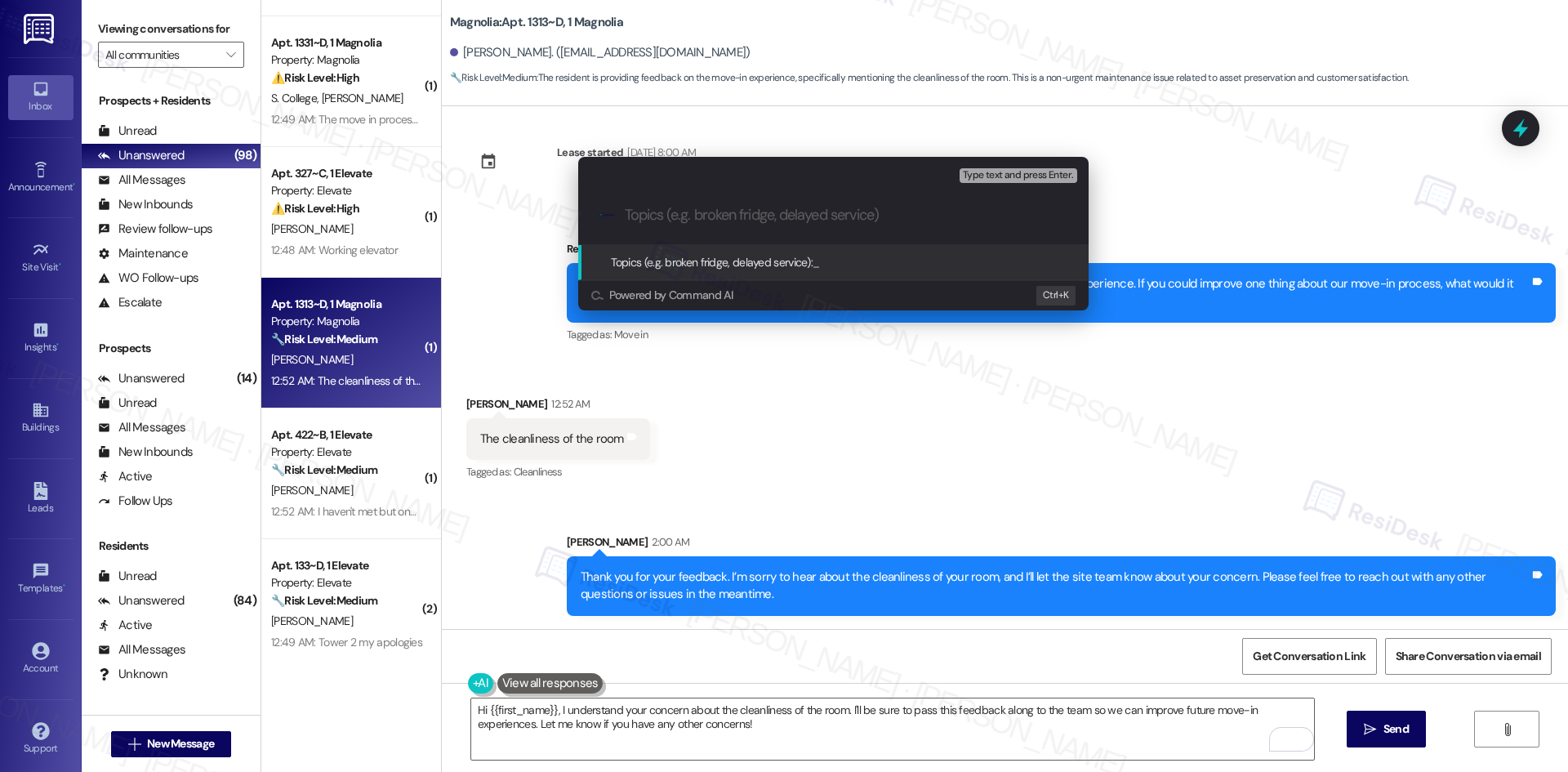
click at [926, 405] on div "Escalate Conversation Low risk Topics (e.g. broken fridge, delayed service) Any…" at bounding box center [784, 386] width 1568 height 772
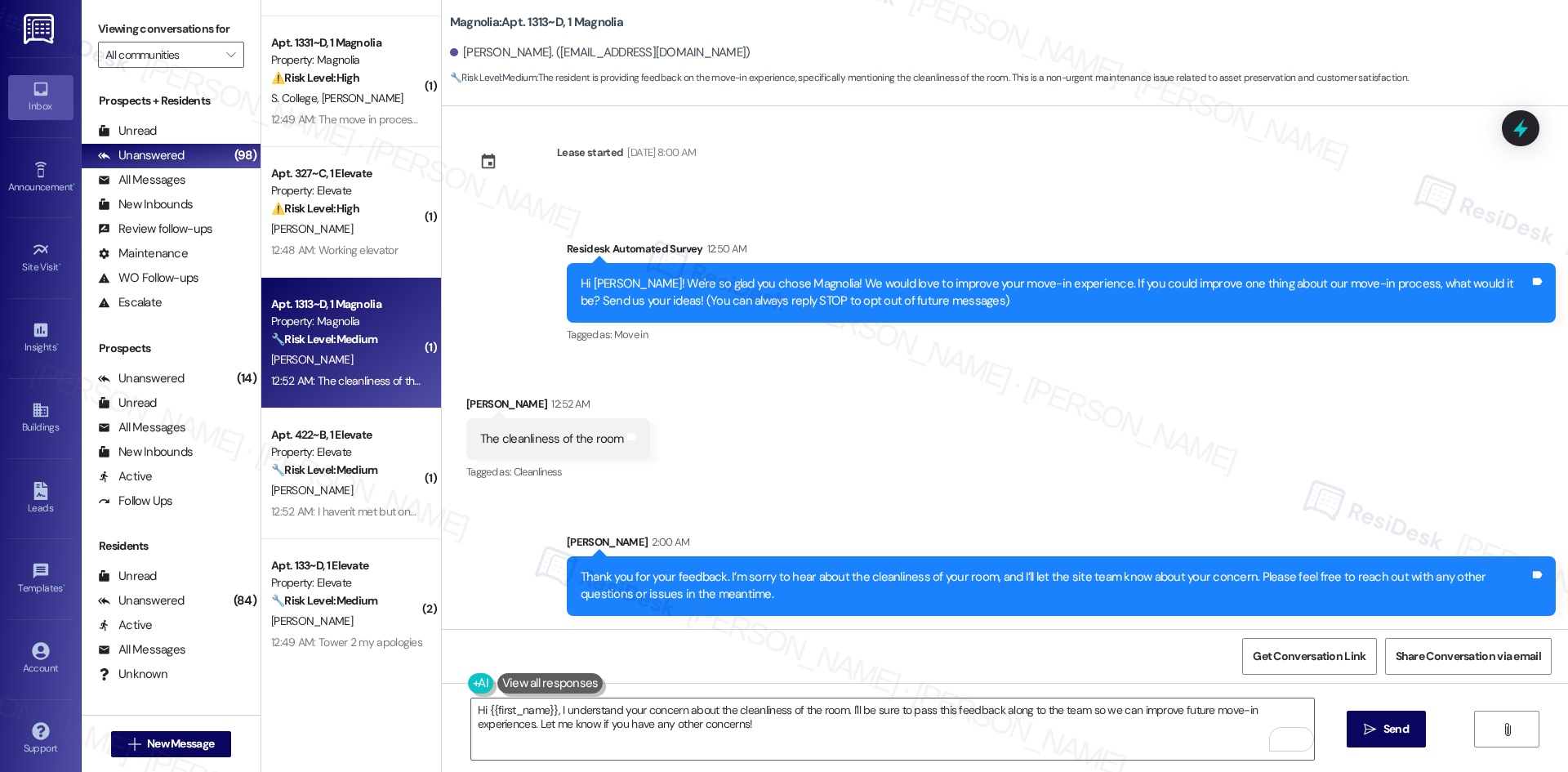
click at [823, 372] on div "Received via SMS Tyrese Preer 12:52 AM The cleanliness of the room Tags and not…" at bounding box center [1004, 428] width 1126 height 138
click at [885, 411] on div "Received via SMS Tyrese Preer 12:52 AM The cleanliness of the room Tags and not…" at bounding box center [1004, 428] width 1126 height 138
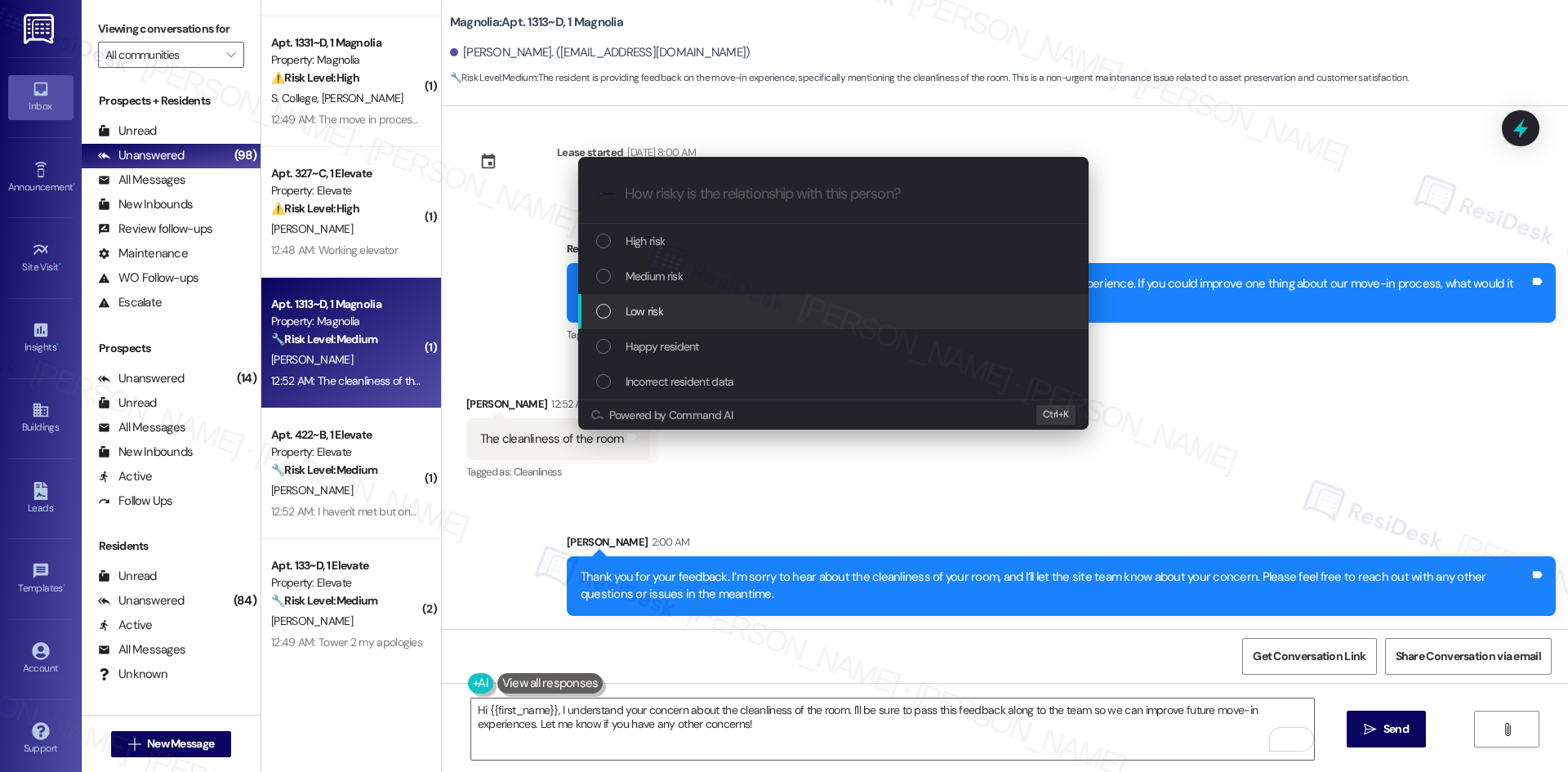
click at [672, 303] on div "Low risk" at bounding box center [835, 311] width 478 height 18
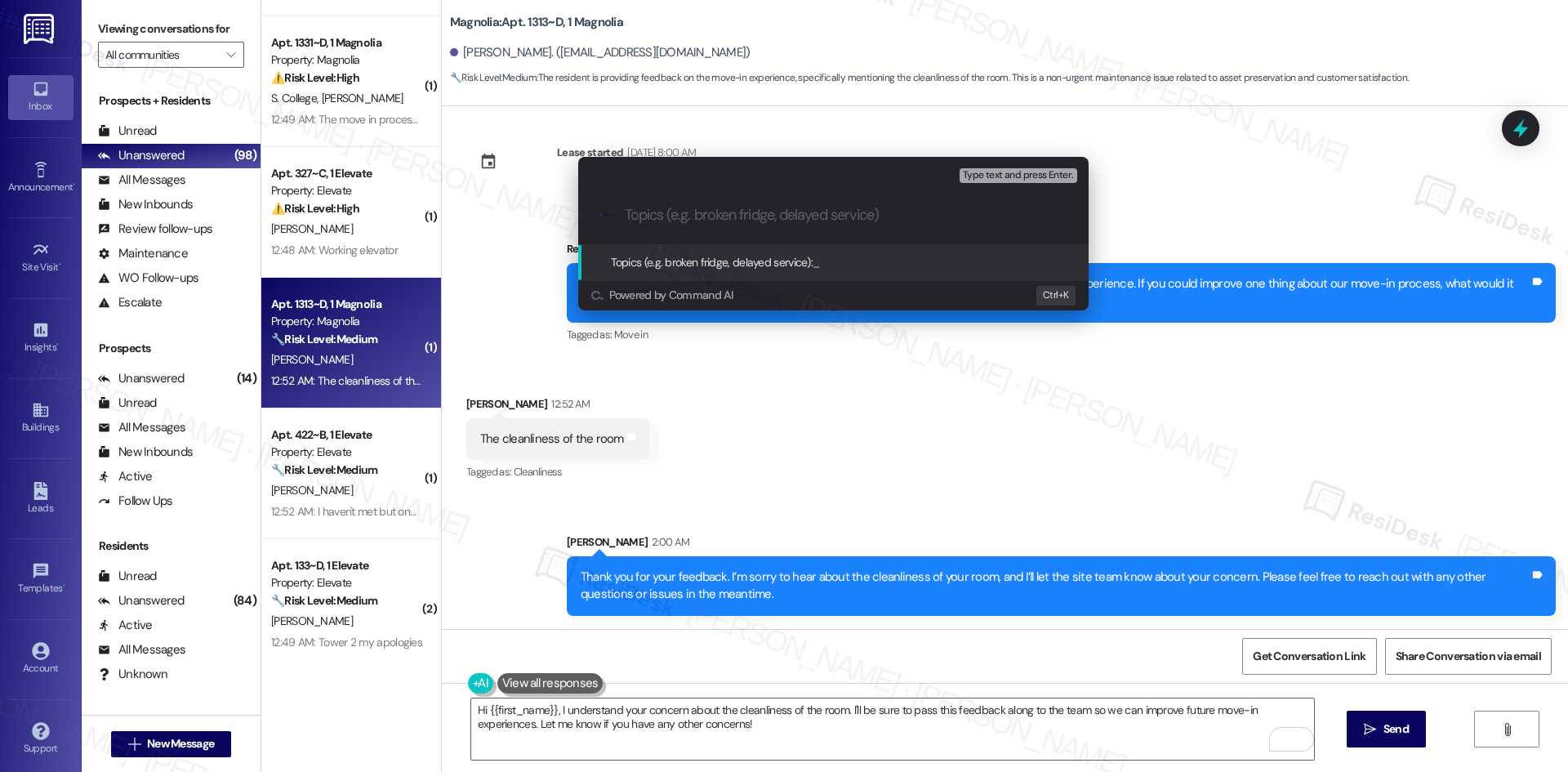
click at [673, 215] on input "Topics (e.g. broken fridge, delayed service)" at bounding box center [846, 216] width 443 height 17
paste input "Move-In Feedback – Room Cleanliness"
type input "Move-In Feedback – Room Cleanliness"
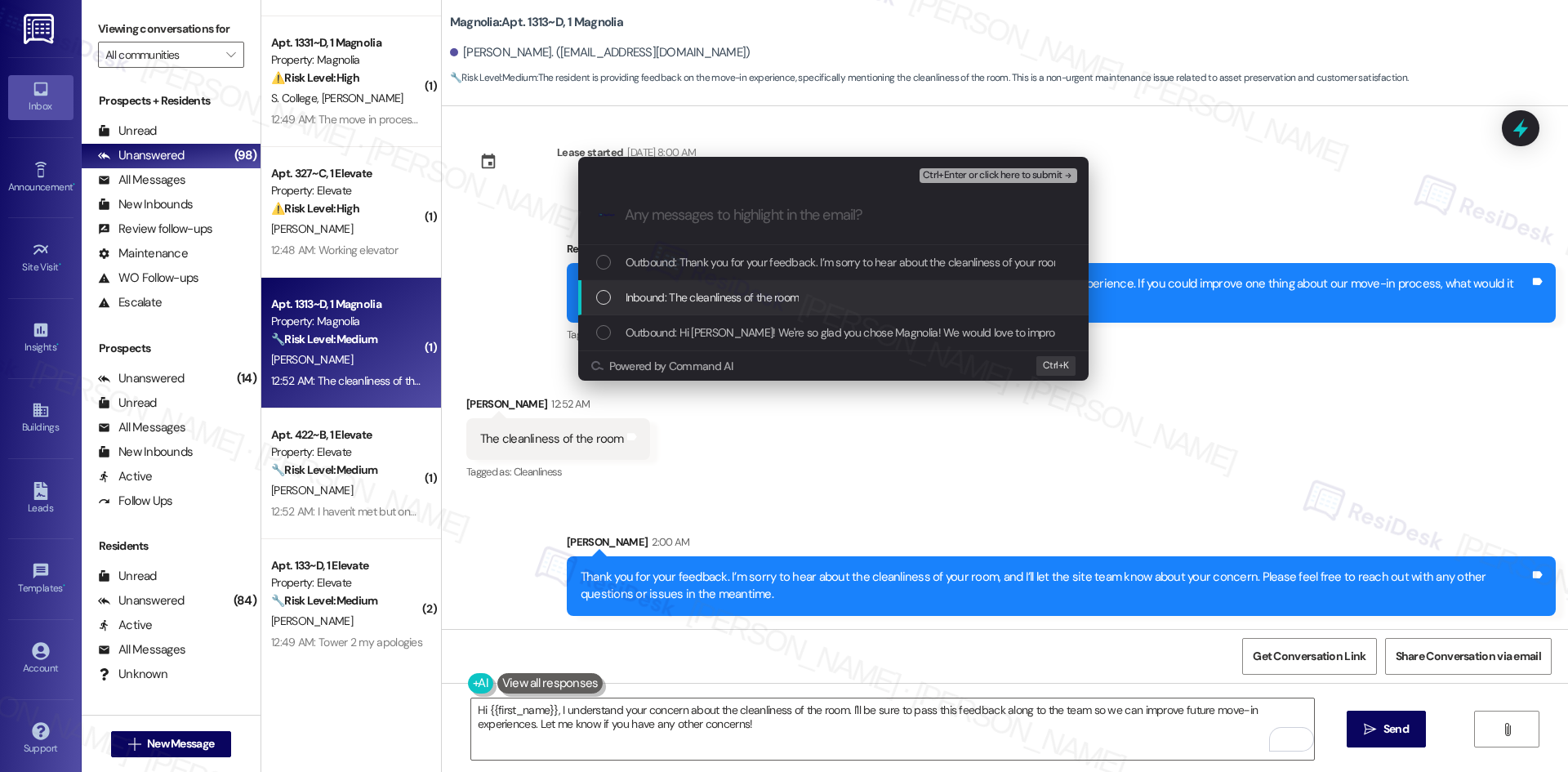
click at [754, 302] on span "Inbound: The cleanliness of the room" at bounding box center [712, 297] width 174 height 18
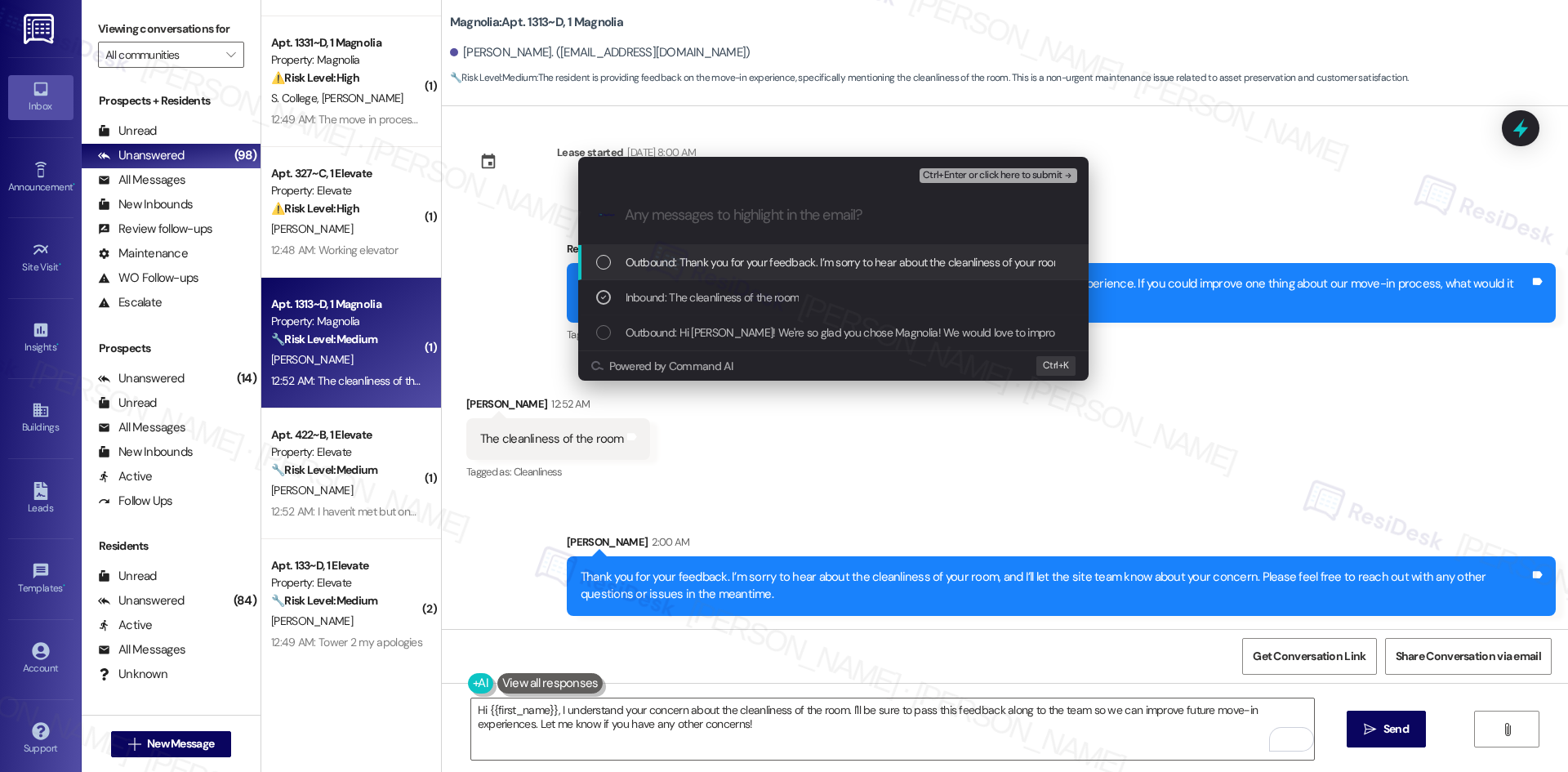
click at [1063, 177] on icon "remove-block-ctrl+enter-or click here to submit" at bounding box center [1068, 175] width 11 height 11
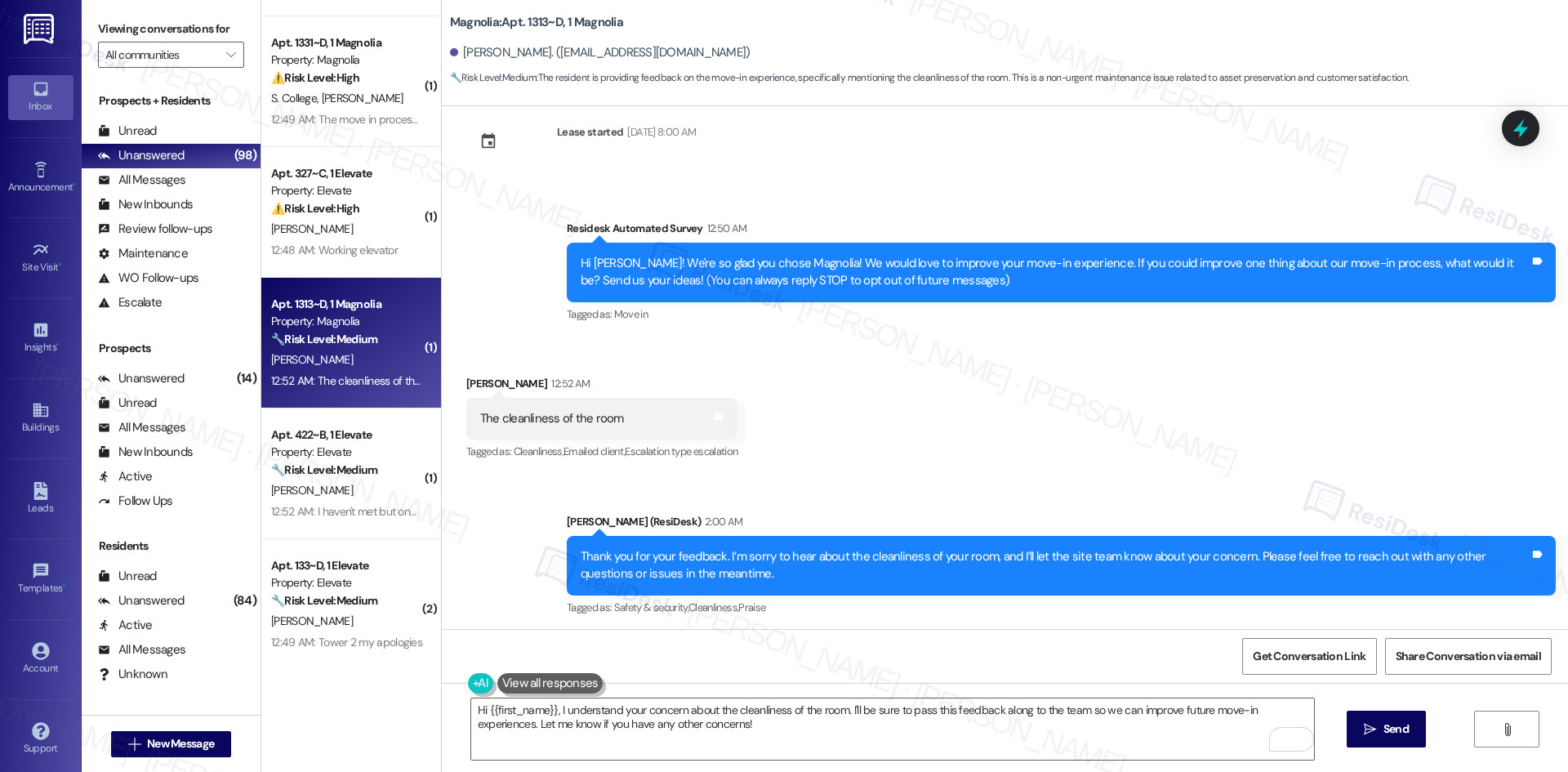
scroll to position [36, 0]
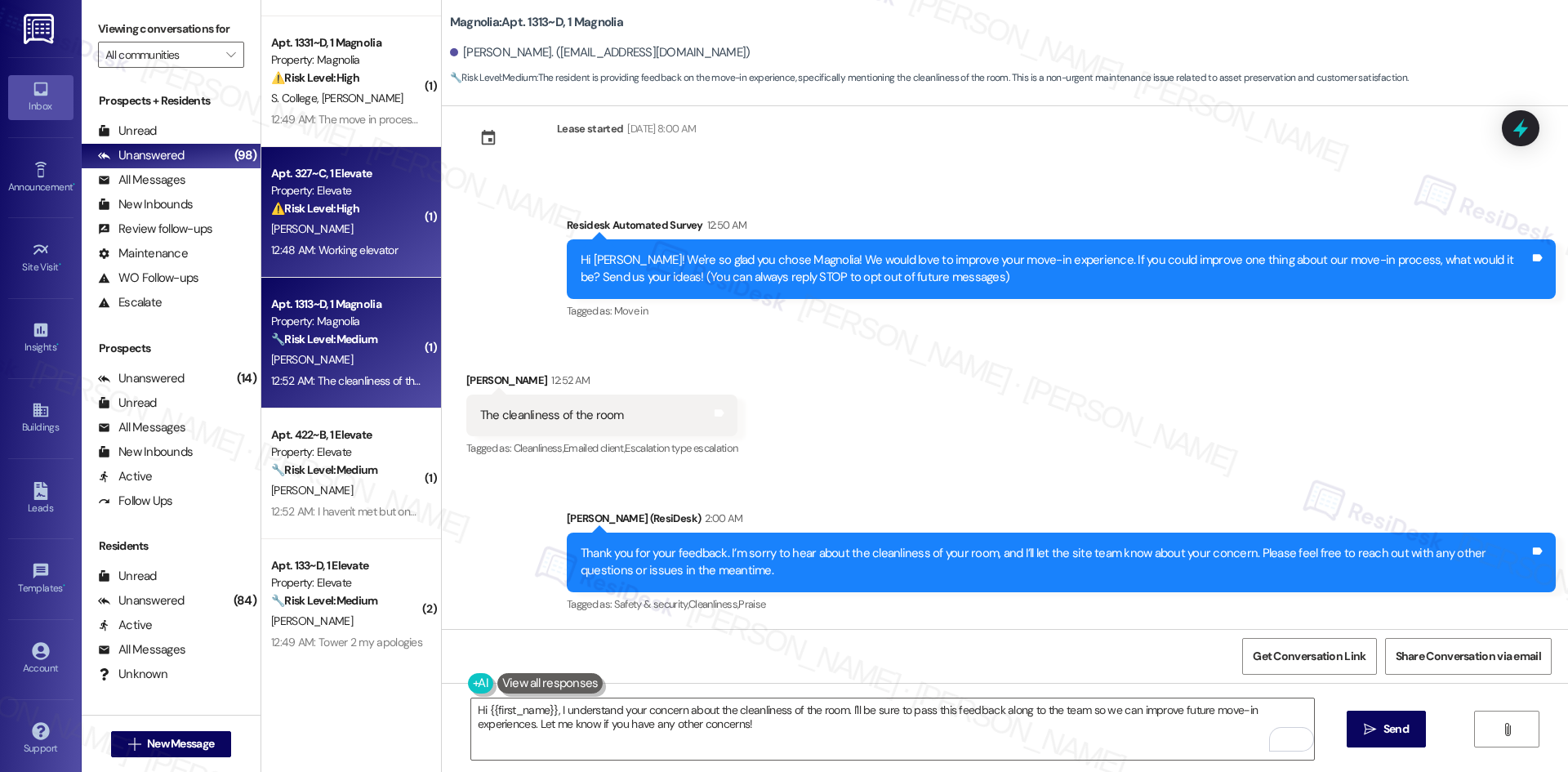
click at [359, 235] on div "[PERSON_NAME]" at bounding box center [346, 229] width 154 height 21
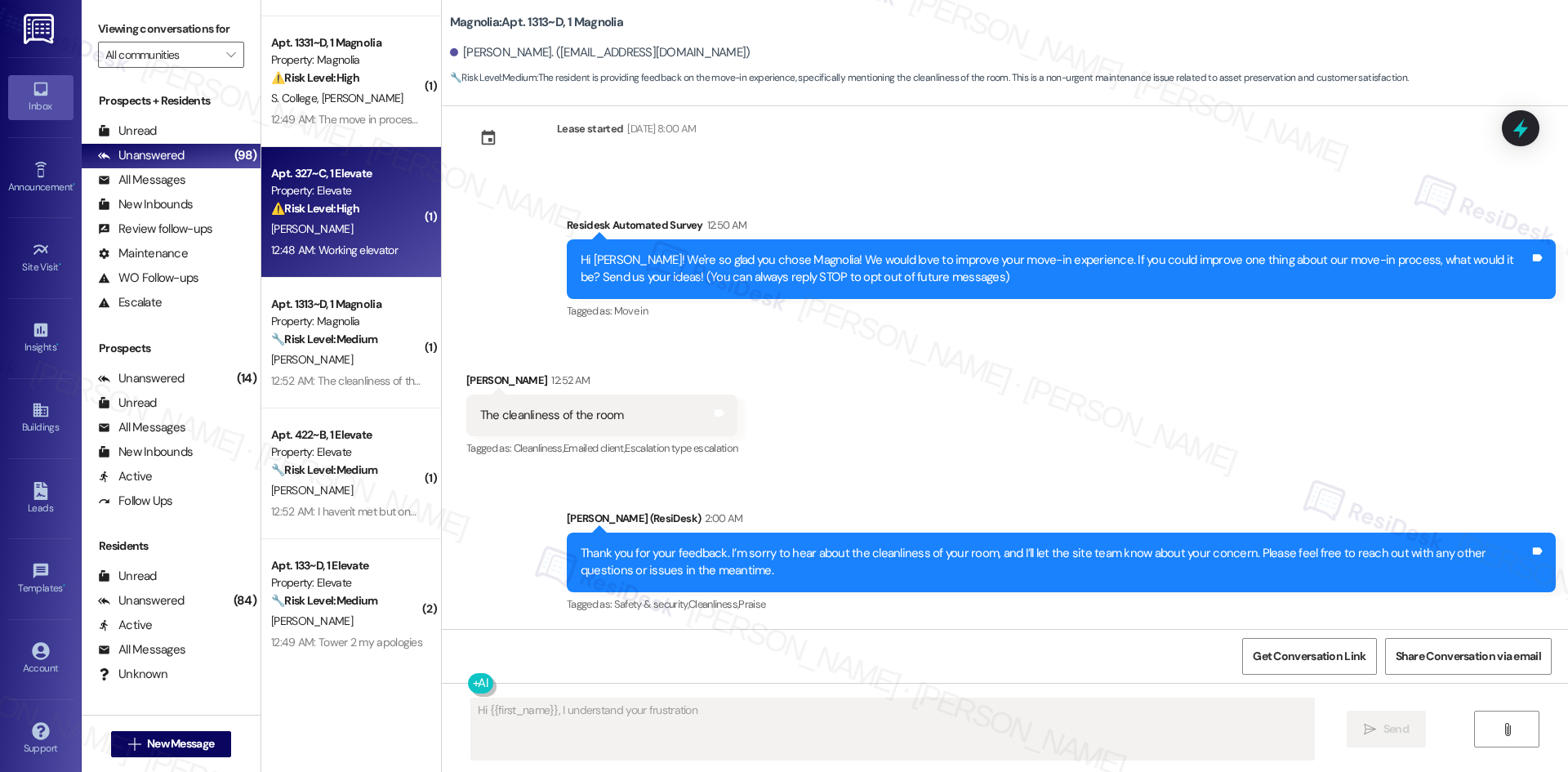
scroll to position [0, 0]
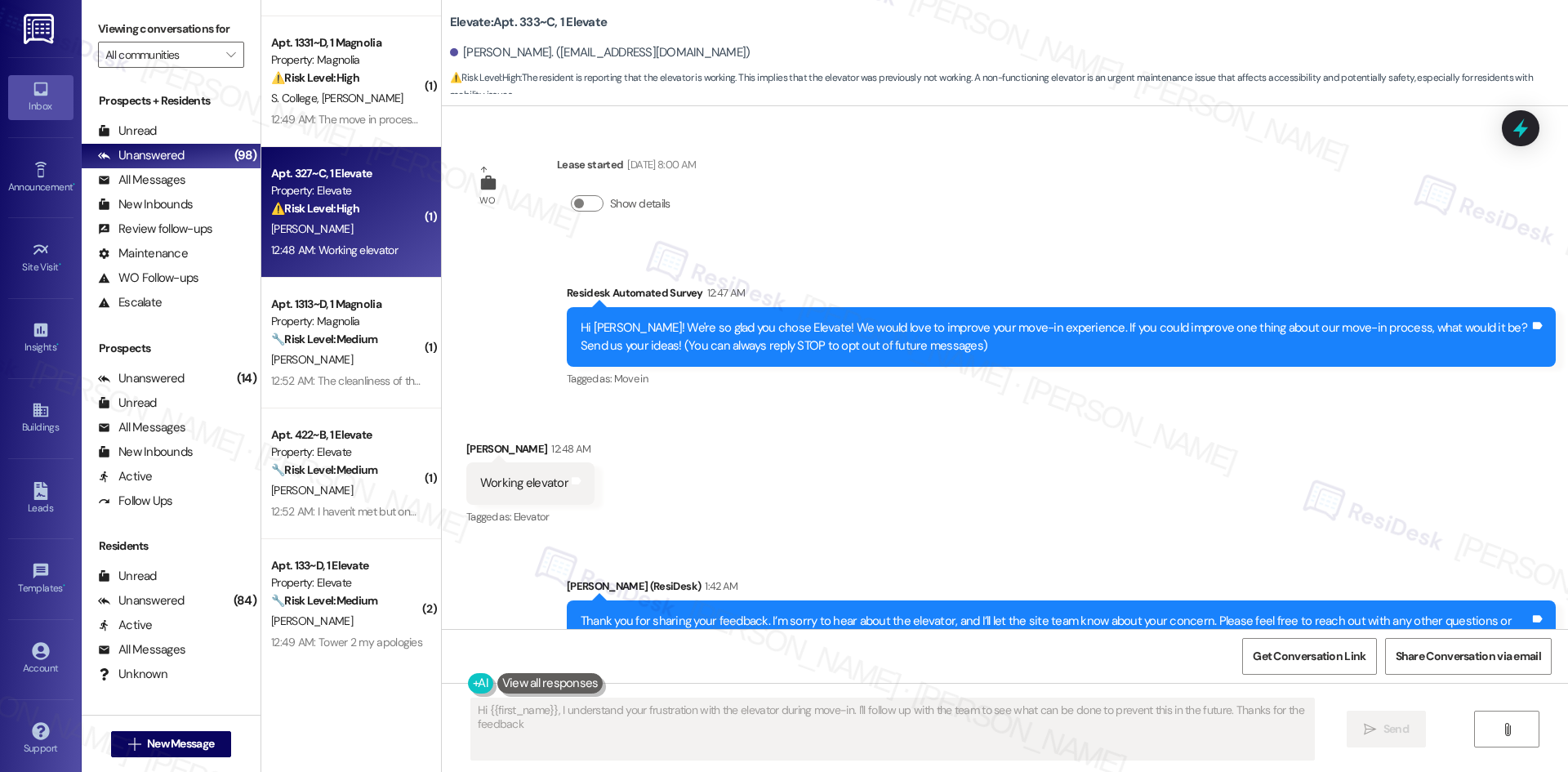
type textarea "Hi {{first_name}}, I understand your frustration with the elevator during move-…"
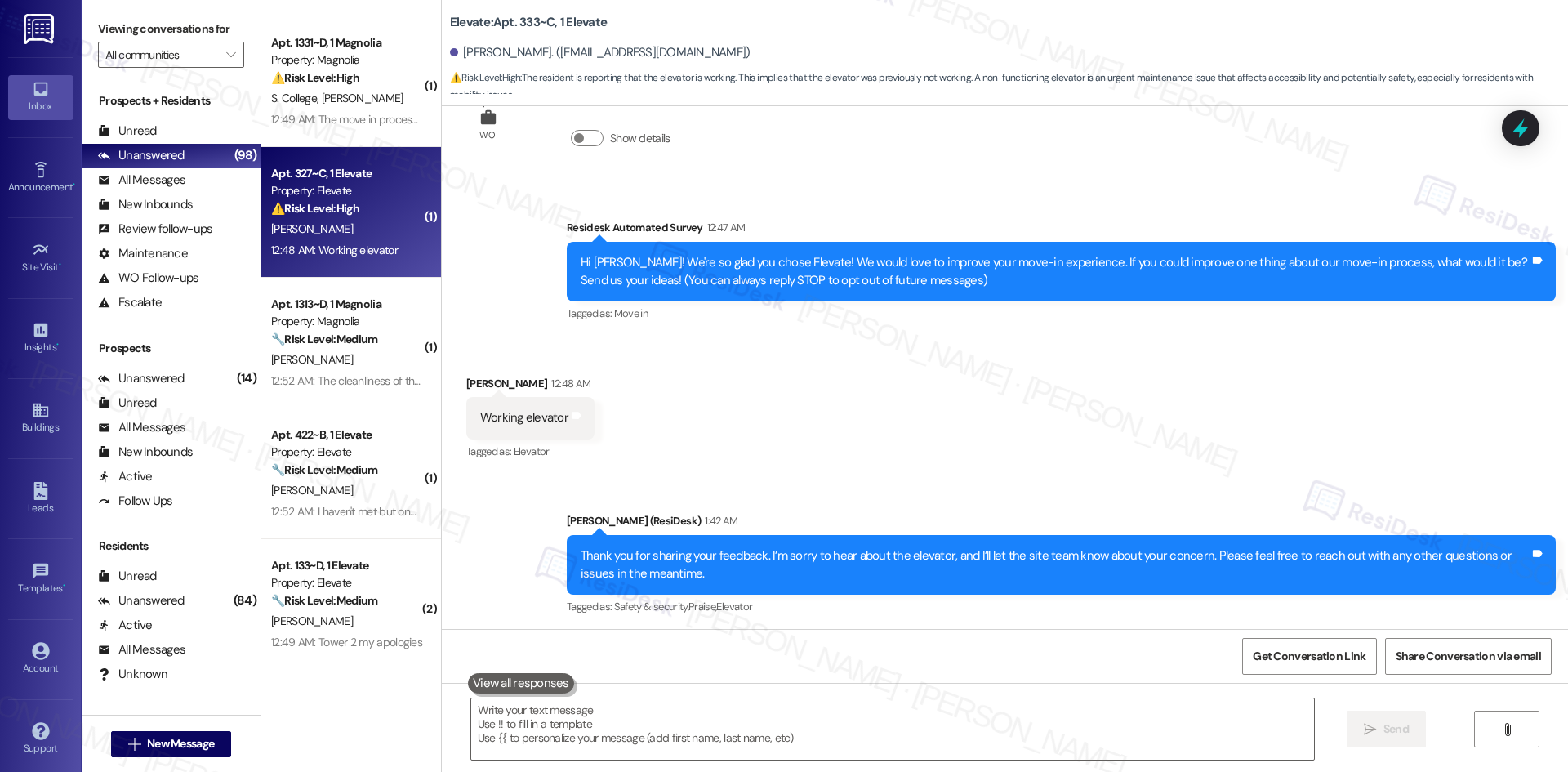
scroll to position [68, 0]
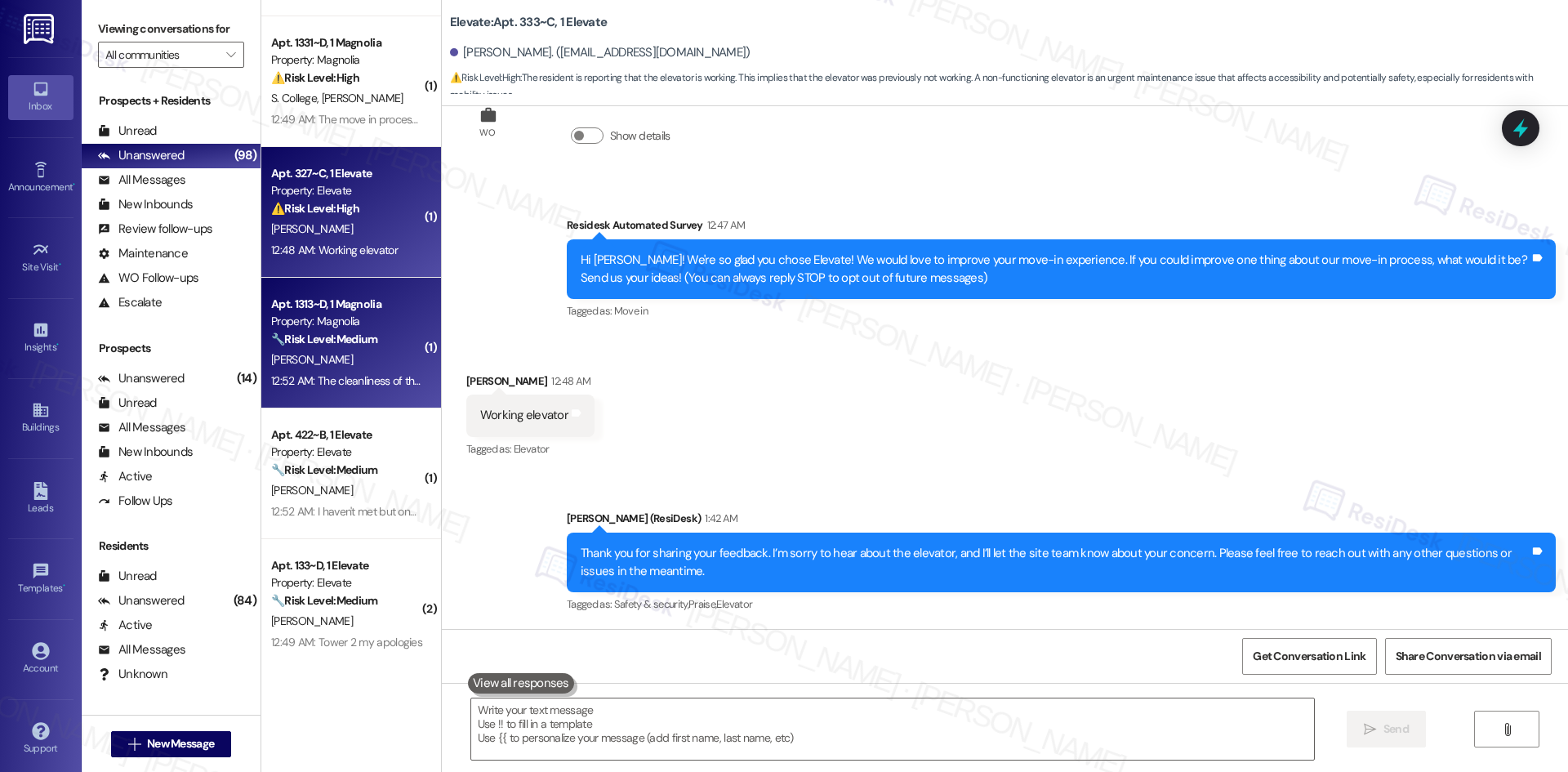
click at [357, 323] on div "Property: Magnolia" at bounding box center [346, 322] width 151 height 17
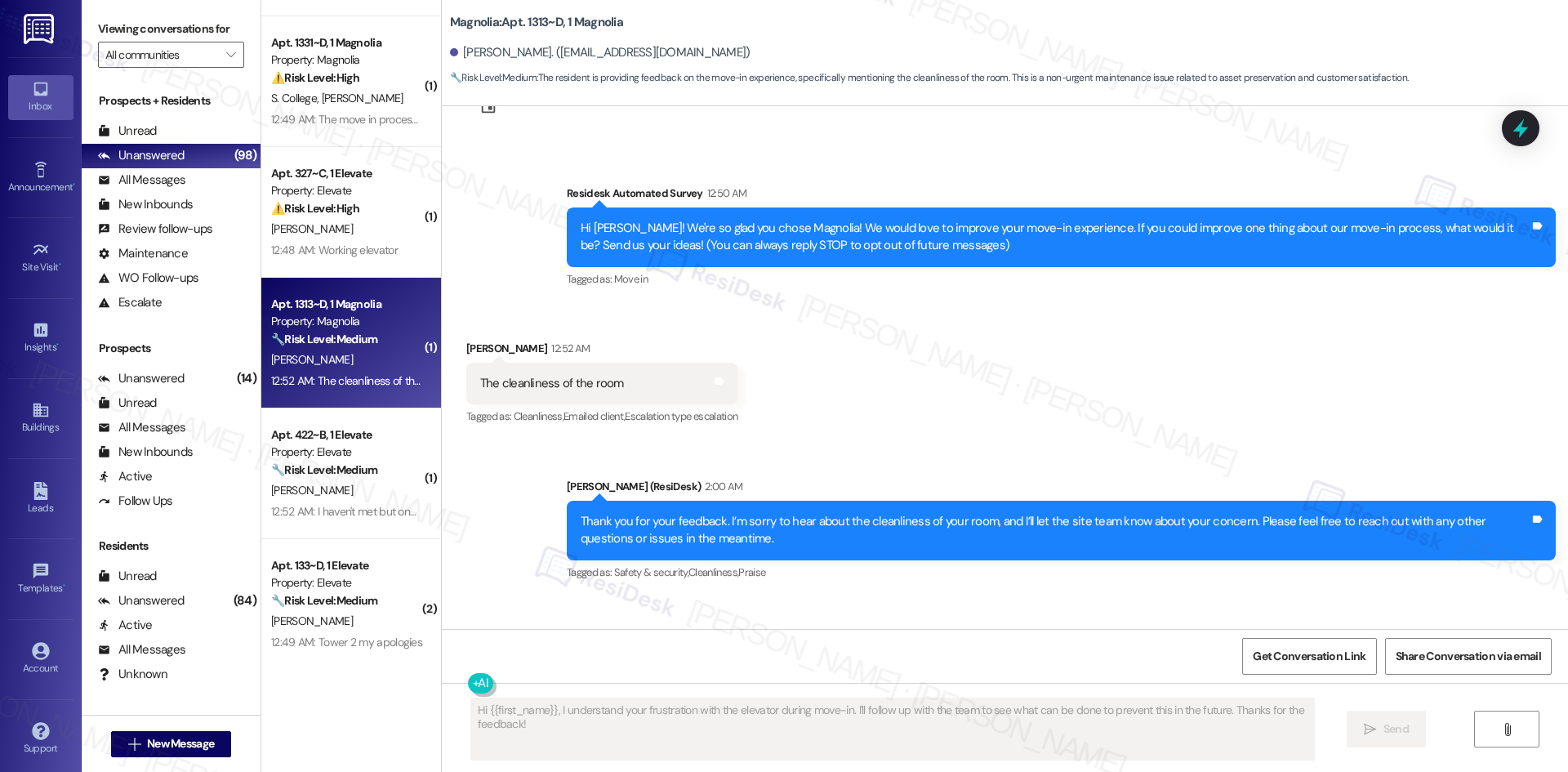
type textarea "Fetching suggested responses. Please feel free to read through the conversation…"
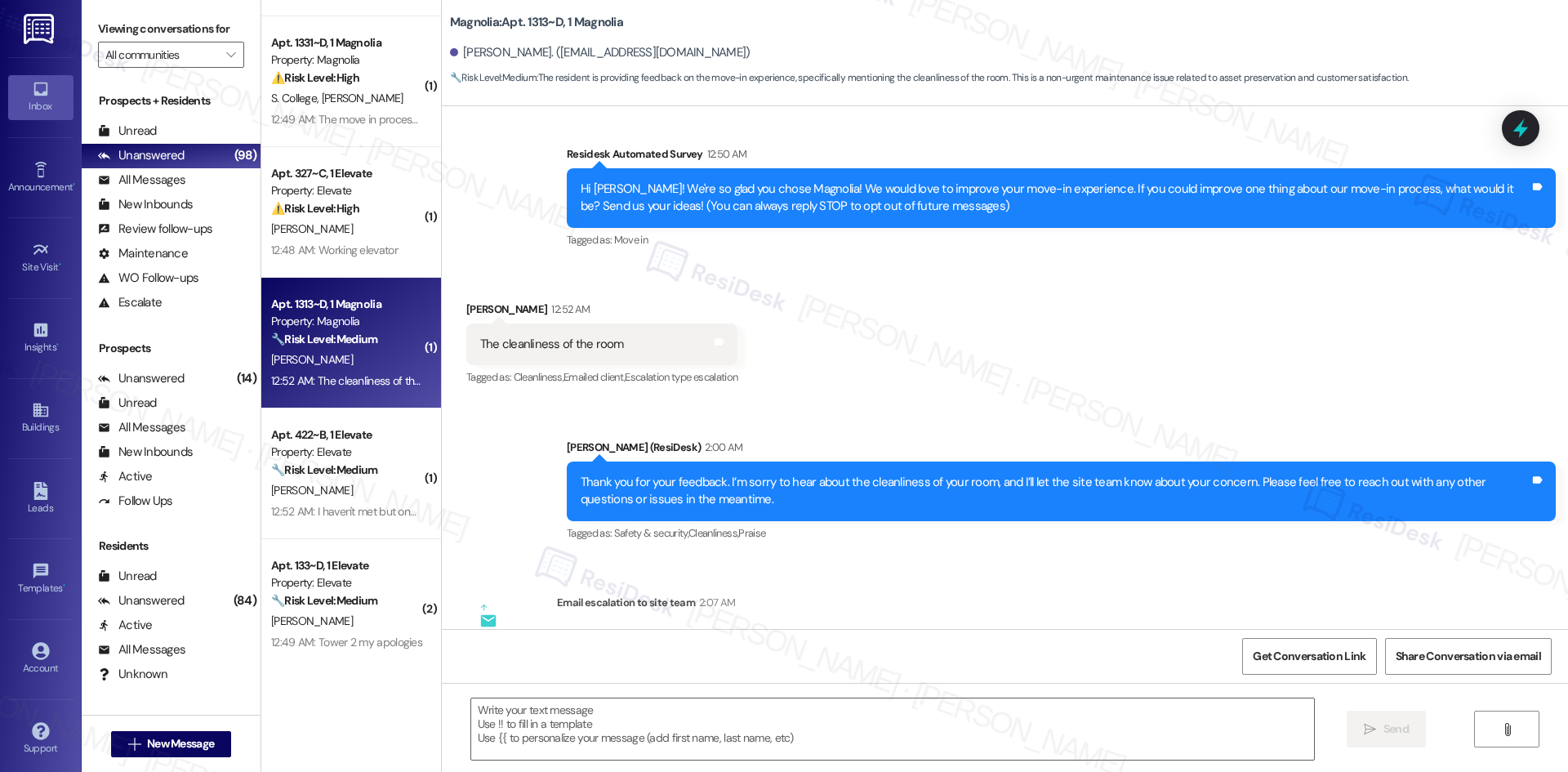
scroll to position [220, 0]
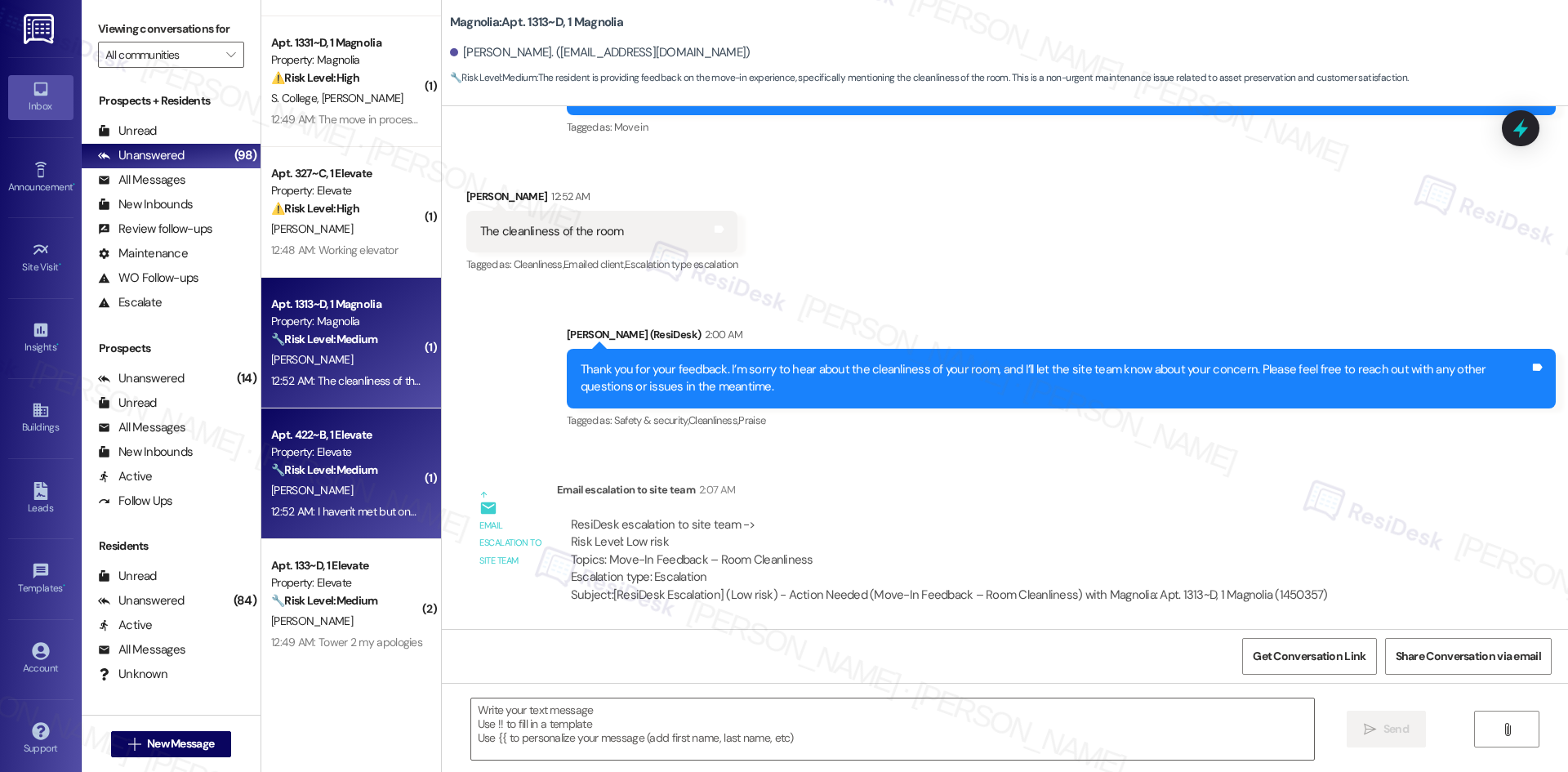
click at [316, 505] on div "12:52 AM: I haven't met but one of my roommates and he wasn't the most friendly…" at bounding box center [681, 511] width 820 height 15
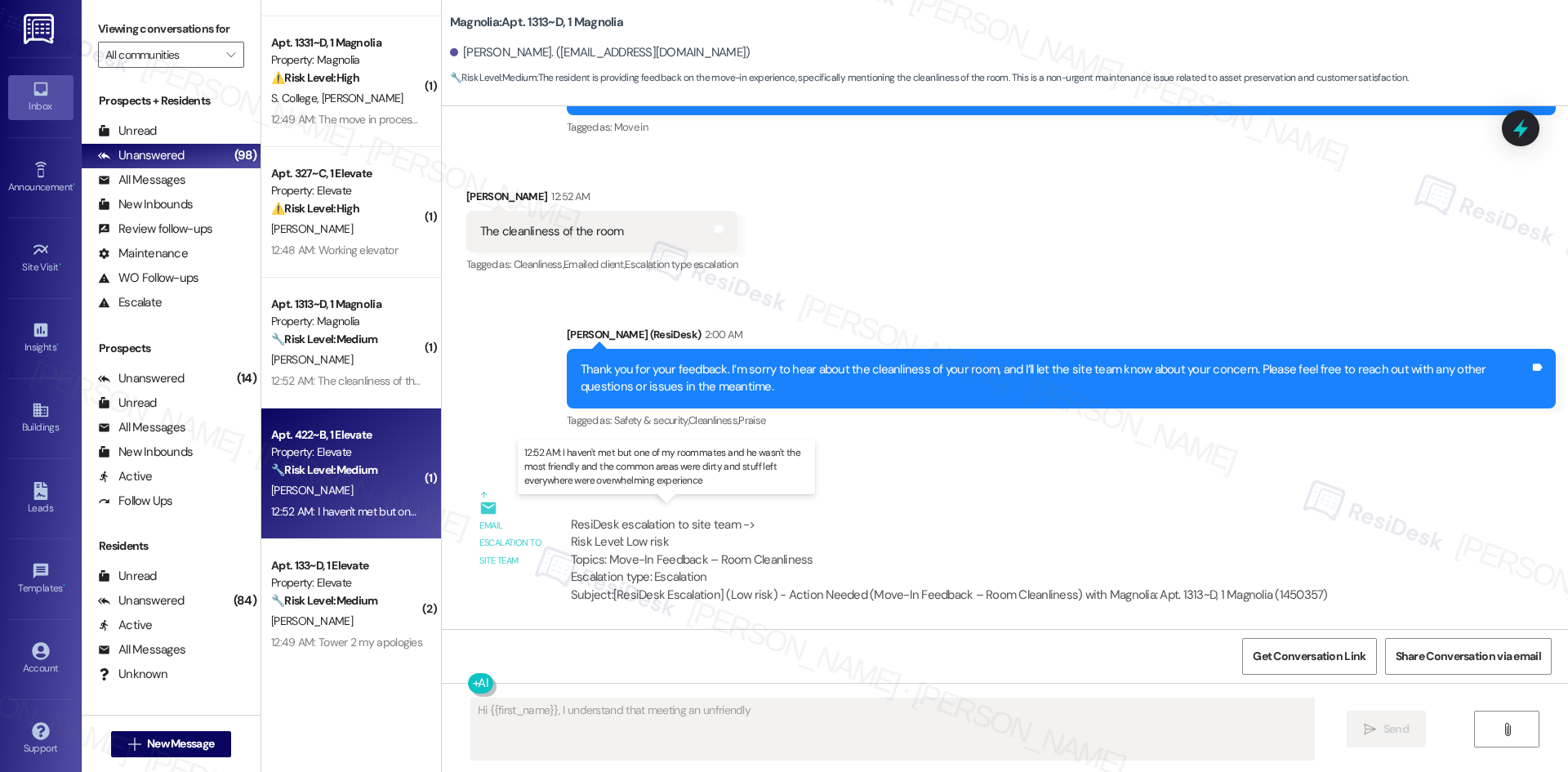
scroll to position [0, 0]
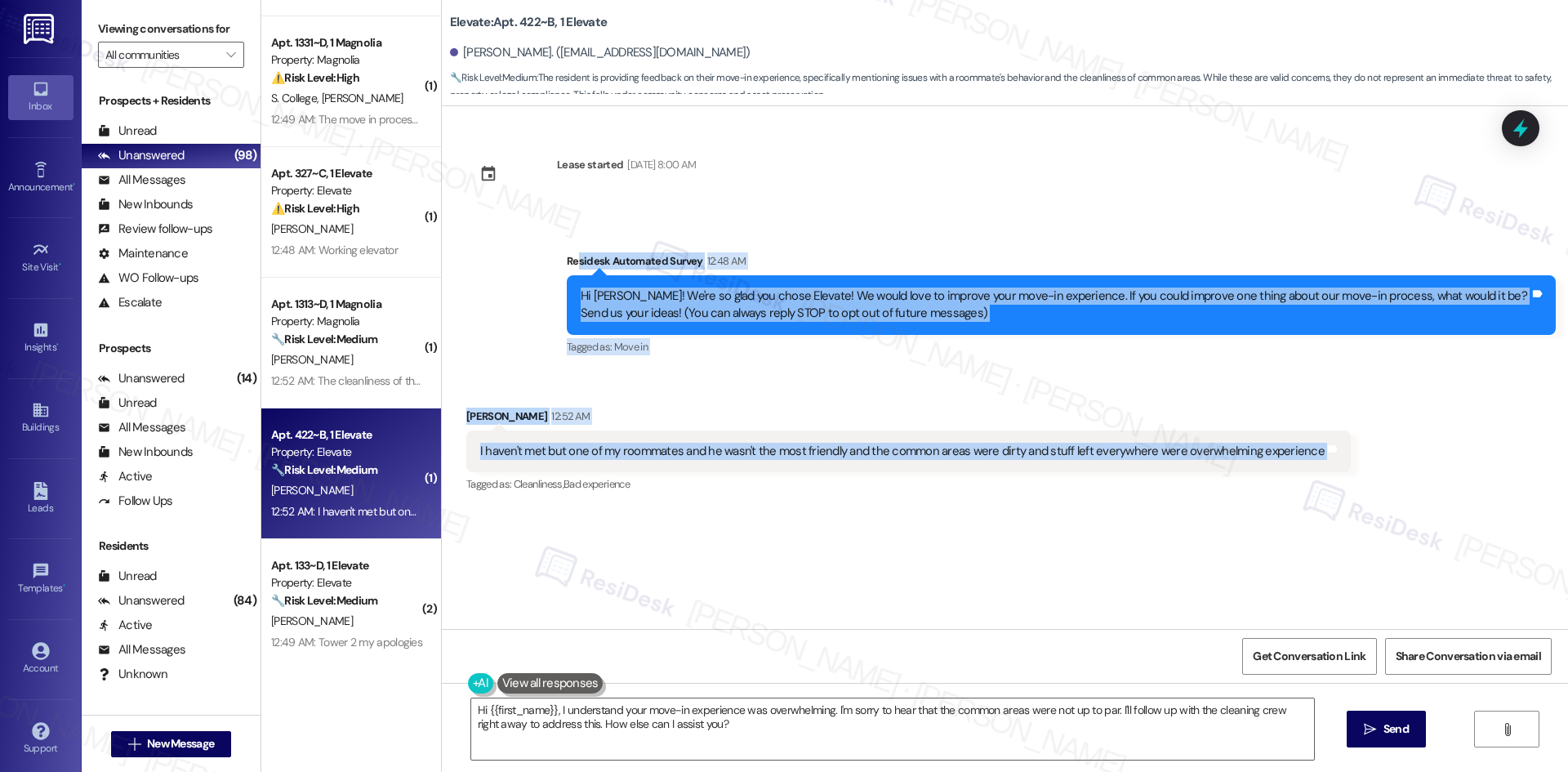
drag, startPoint x: 684, startPoint y: 308, endPoint x: 1350, endPoint y: 447, distance: 680.4
click at [1350, 447] on div "Lease started Aug 15, 2025 at 8:00 AM Survey, sent via SMS Residesk Automated S…" at bounding box center [1004, 367] width 1126 height 523
copy div "sidesk Automated Survey 12:48 AM Hi Damian! We're so glad you chose Elevate! We…"
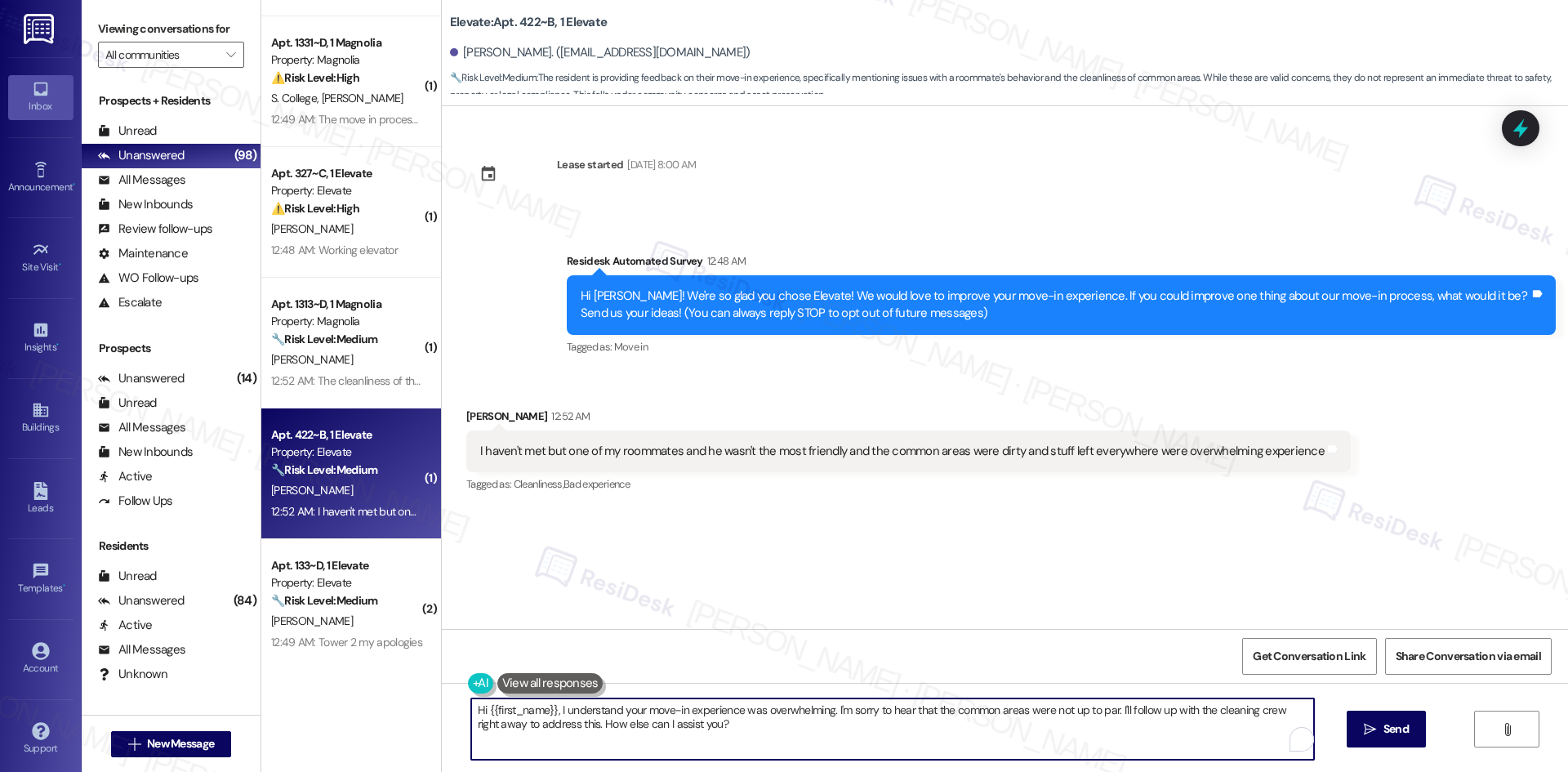
click at [781, 741] on textarea "Hi {{first_name}}, I understand your move-in experience was overwhelming. I'm s…" at bounding box center [892, 728] width 843 height 61
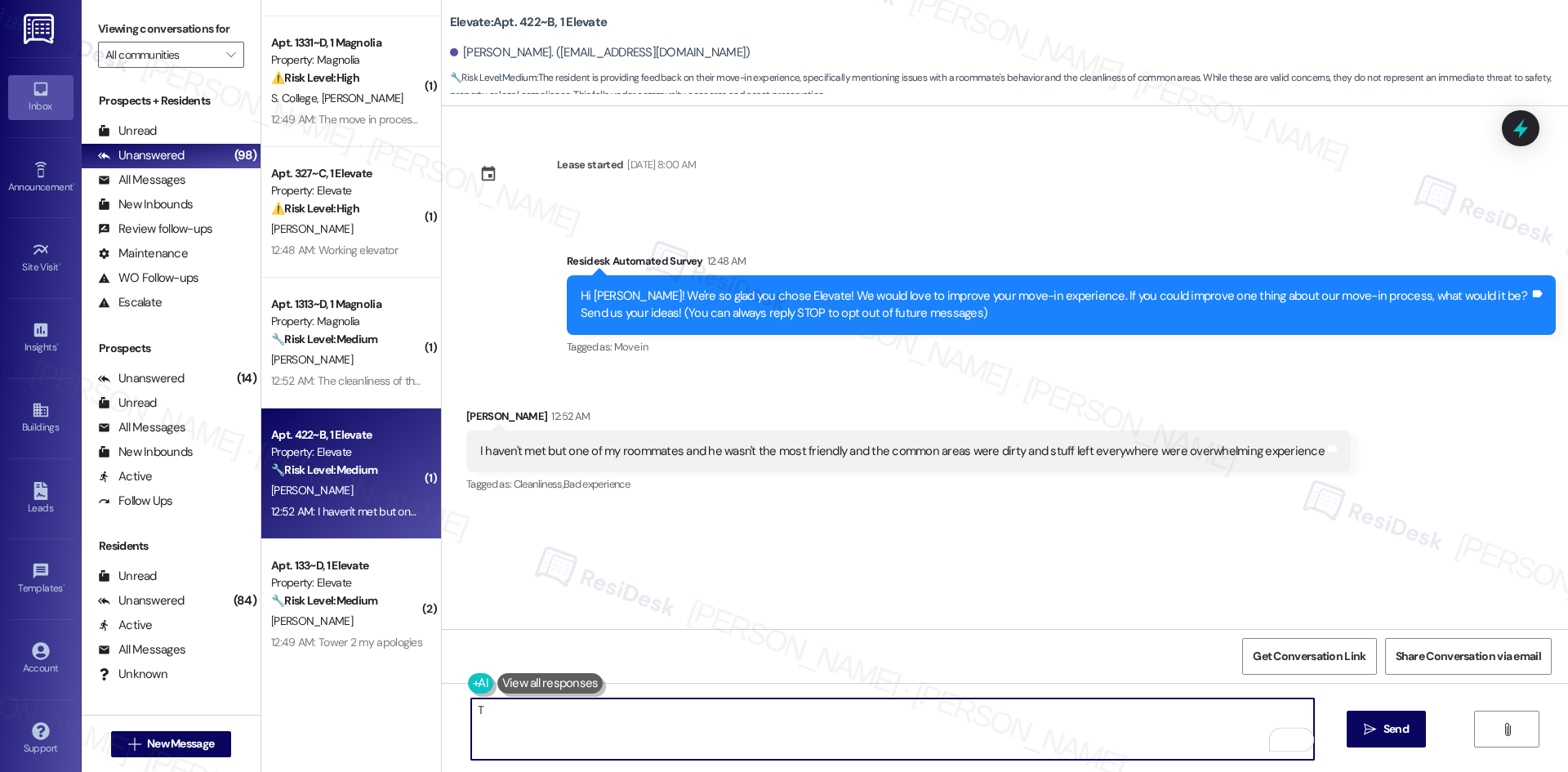
paste textarea "hank you for sharing your feedback. I’m sorry to hear that your first experienc…"
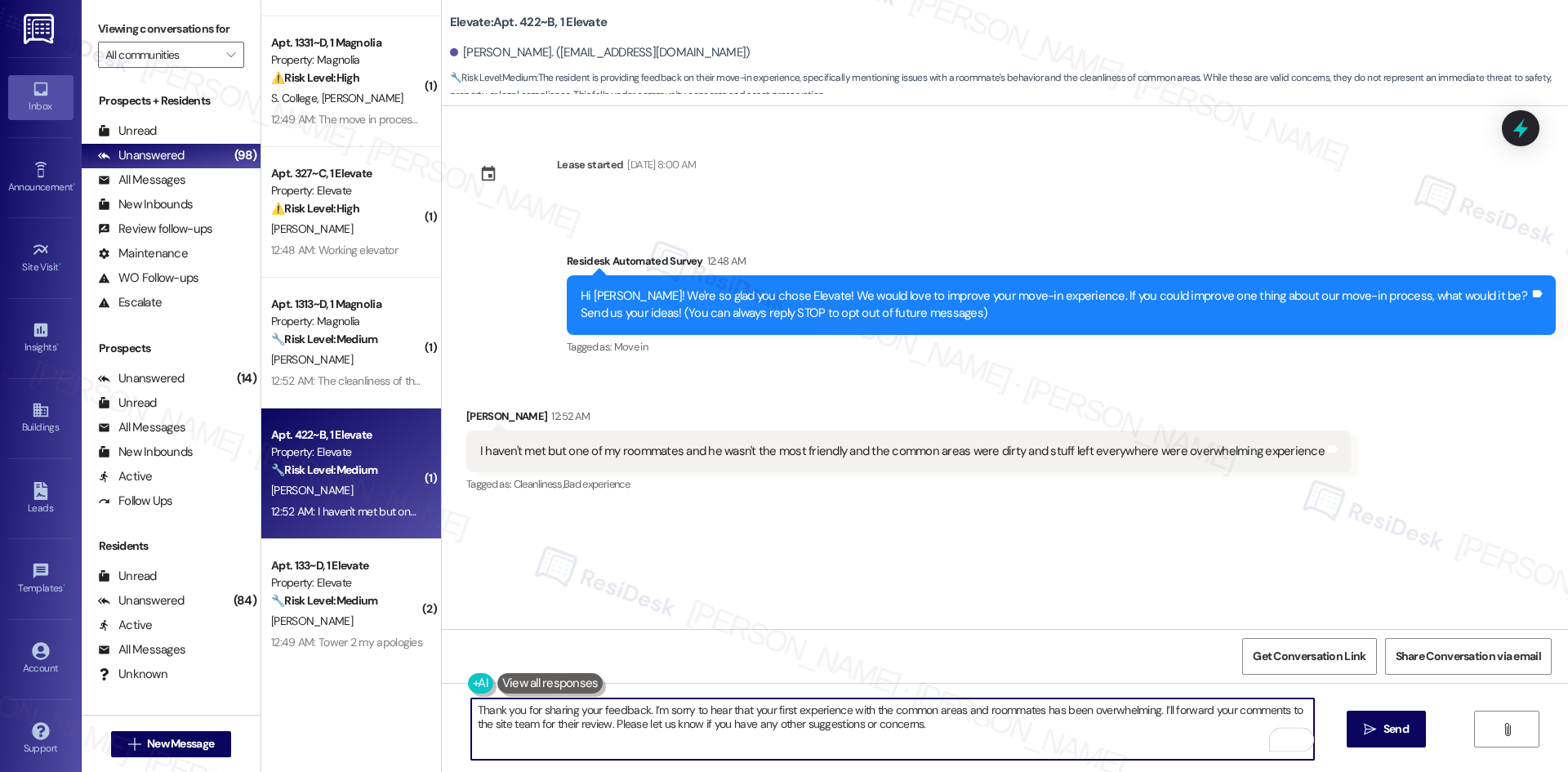
click at [1131, 725] on textarea "Thank you for sharing your feedback. I’m sorry to hear that your first experien…" at bounding box center [892, 728] width 843 height 61
click at [1126, 725] on textarea "Thank you for sharing your feedback. I’m sorry to hear that your first experien…" at bounding box center [892, 728] width 843 height 61
click at [1126, 725] on textarea "Thank you for sharing your feedback. I’m sorry to hear that your first experien…" at bounding box center [892, 728] width 843 height 61
click at [1202, 735] on textarea "Thank you for sharing your feedback. I’m sorry to hear that your first experien…" at bounding box center [892, 728] width 843 height 61
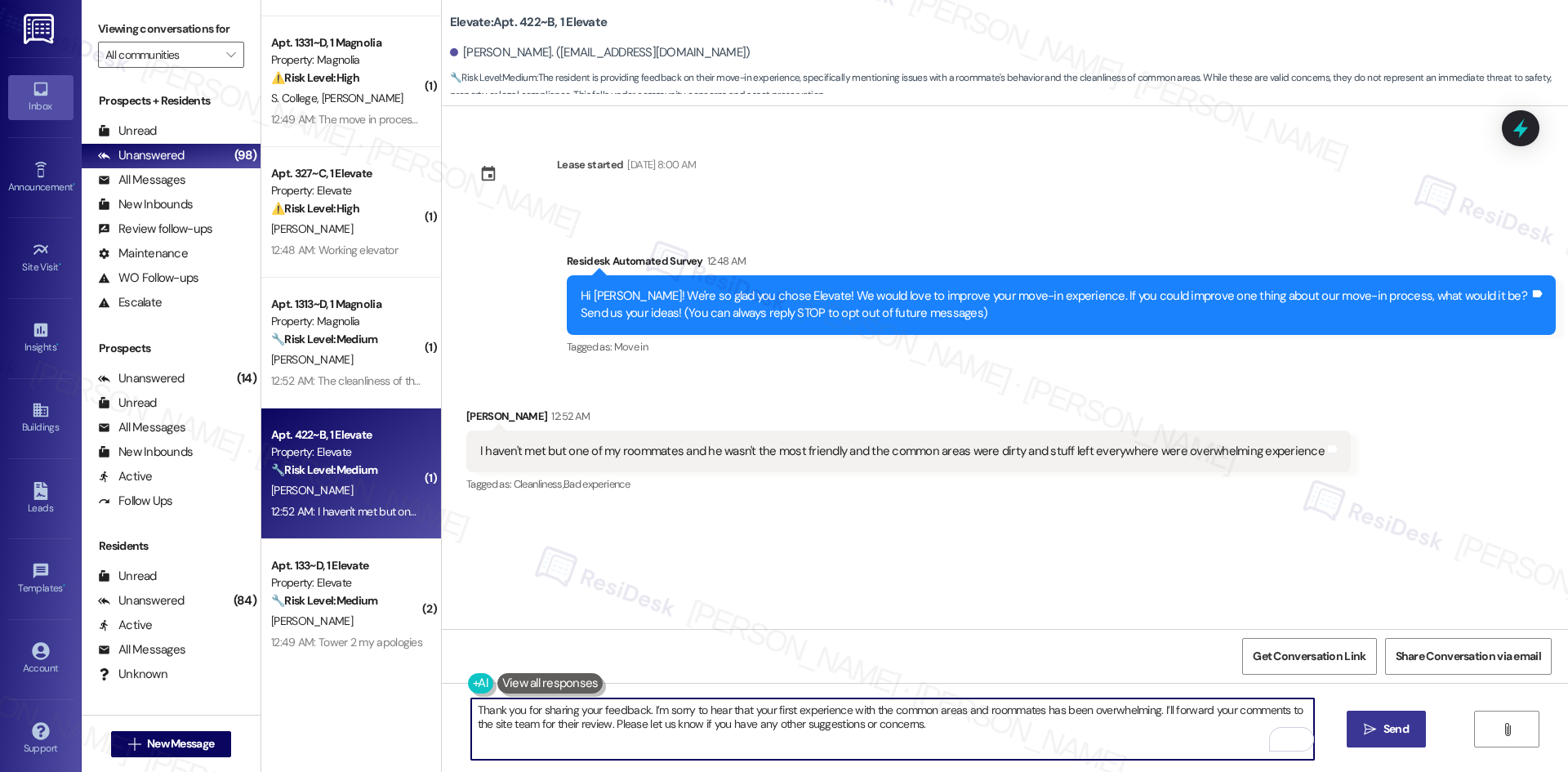
type textarea "Thank you for sharing your feedback. I’m sorry to hear that your first experien…"
click at [1375, 726] on span " Send" at bounding box center [1386, 729] width 52 height 17
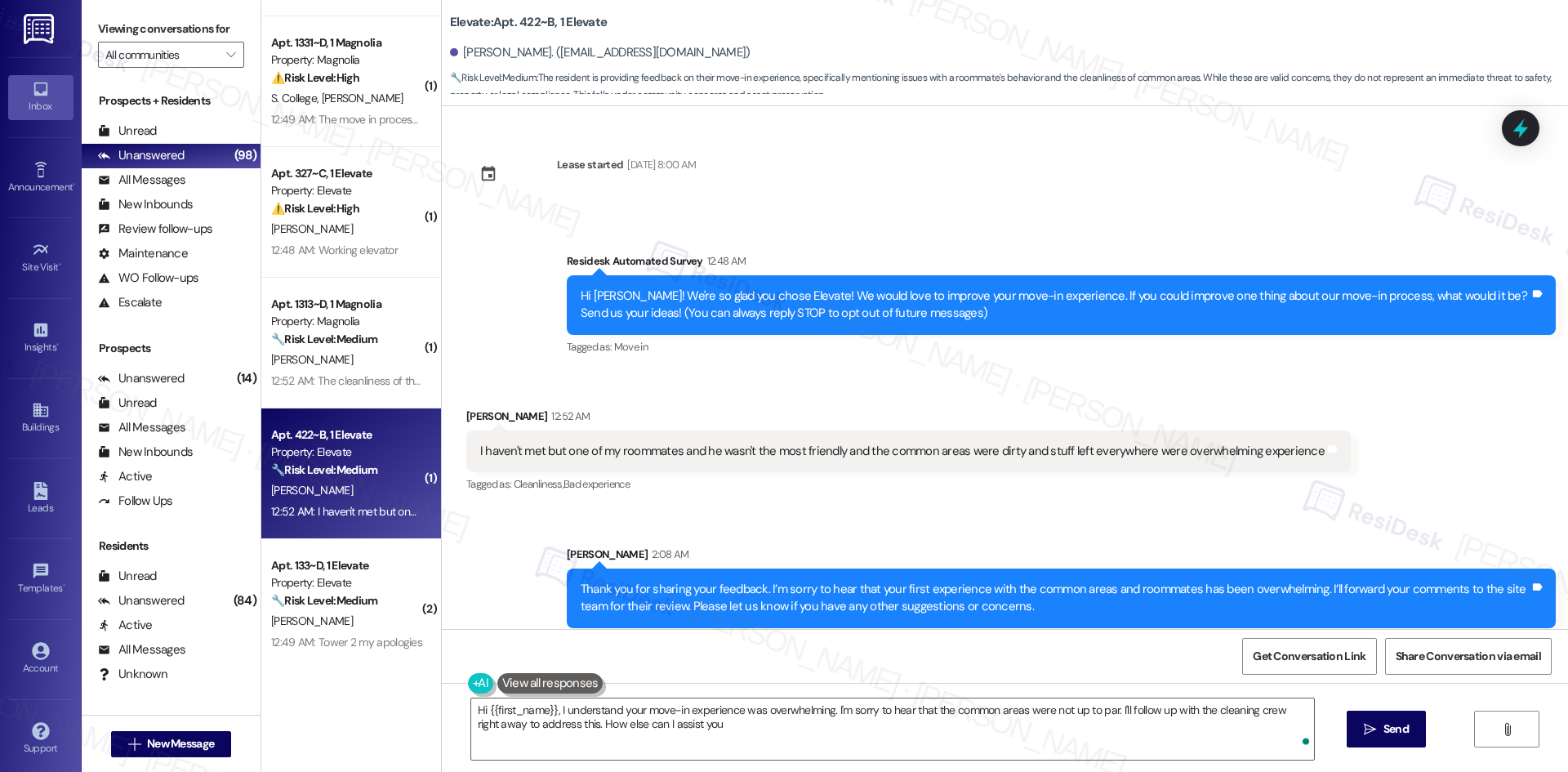
type textarea "Hi {{first_name}}, I understand your move-in experience was overwhelming. I'm s…"
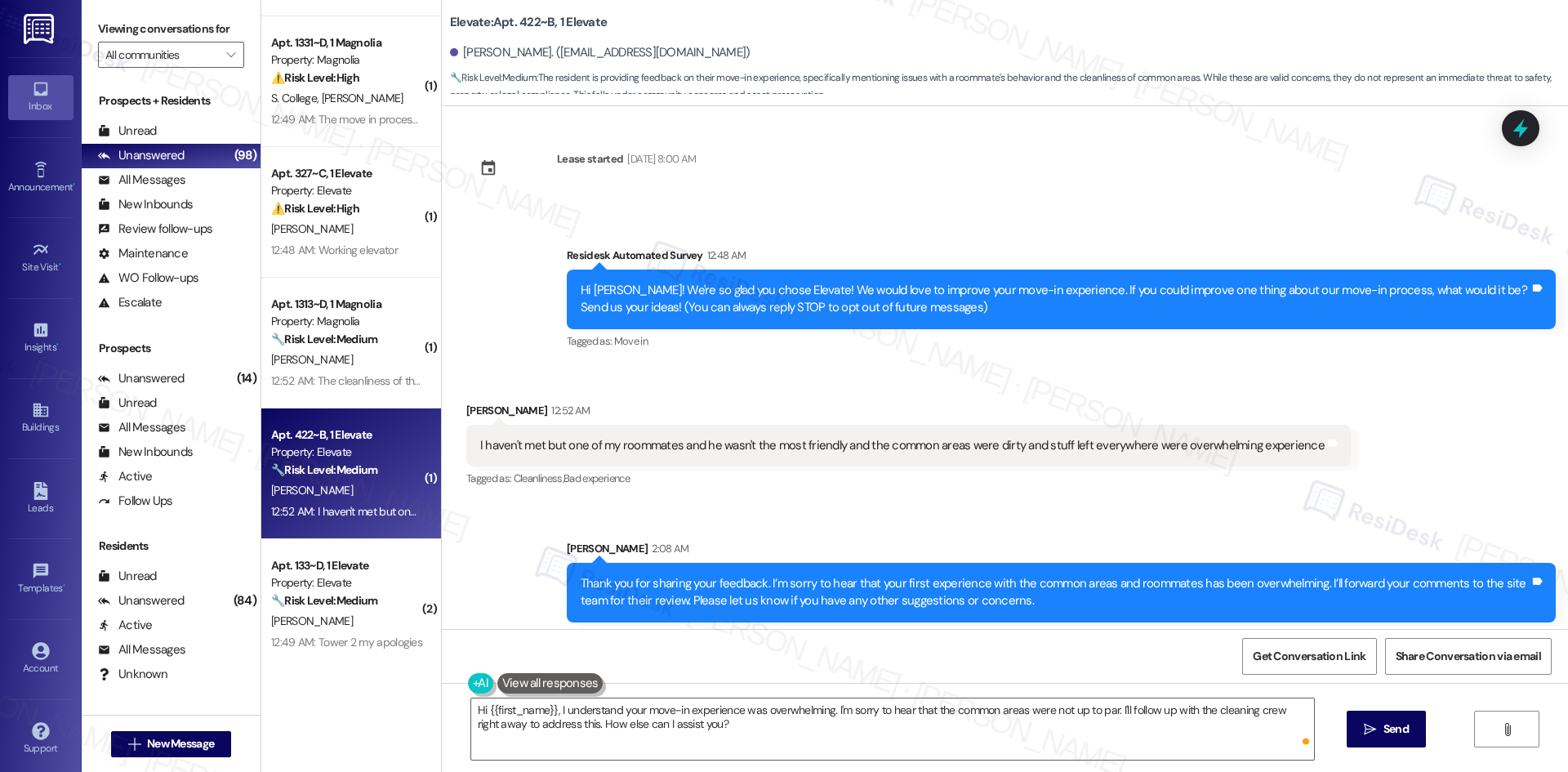
scroll to position [12, 0]
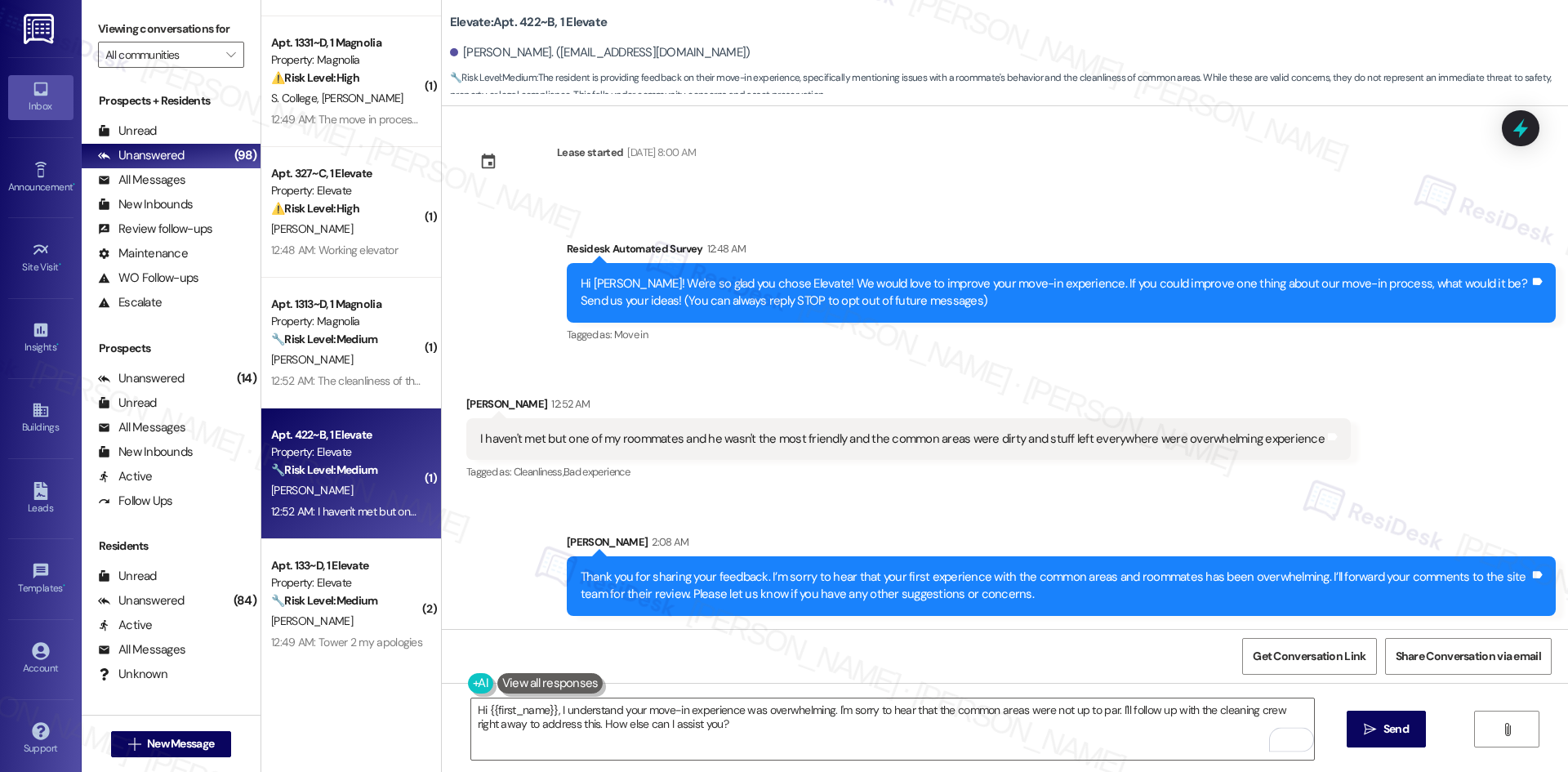
click at [940, 512] on div "Sent via SMS Sarah 2:08 AM Thank you for sharing your feedback. I’m sorry to he…" at bounding box center [1004, 562] width 1126 height 131
click at [1210, 497] on div "Sent via SMS Sarah 2:08 AM Thank you for sharing your feedback. I’m sorry to he…" at bounding box center [1004, 562] width 1126 height 131
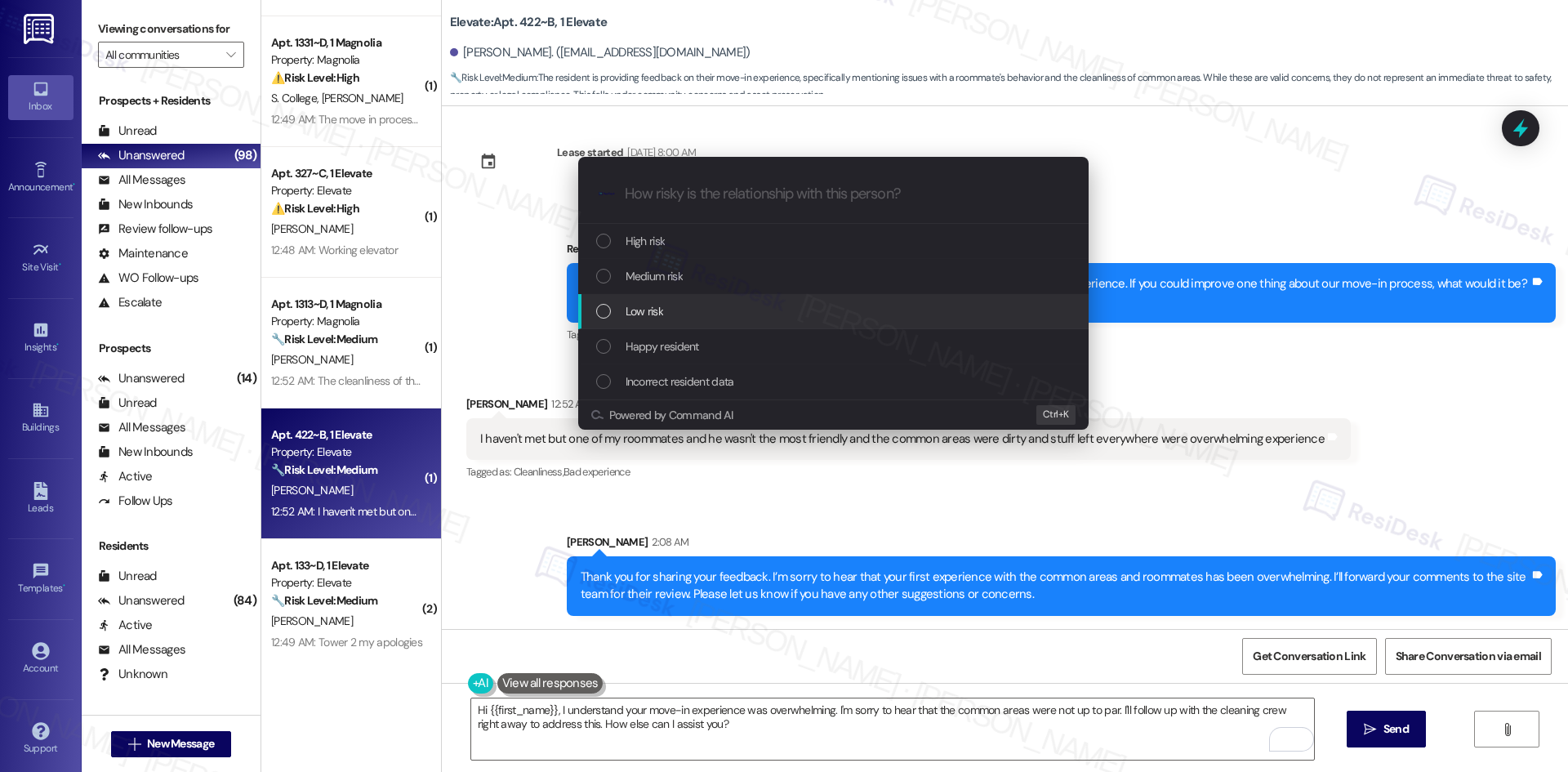
click at [675, 304] on div "Low risk" at bounding box center [835, 311] width 478 height 18
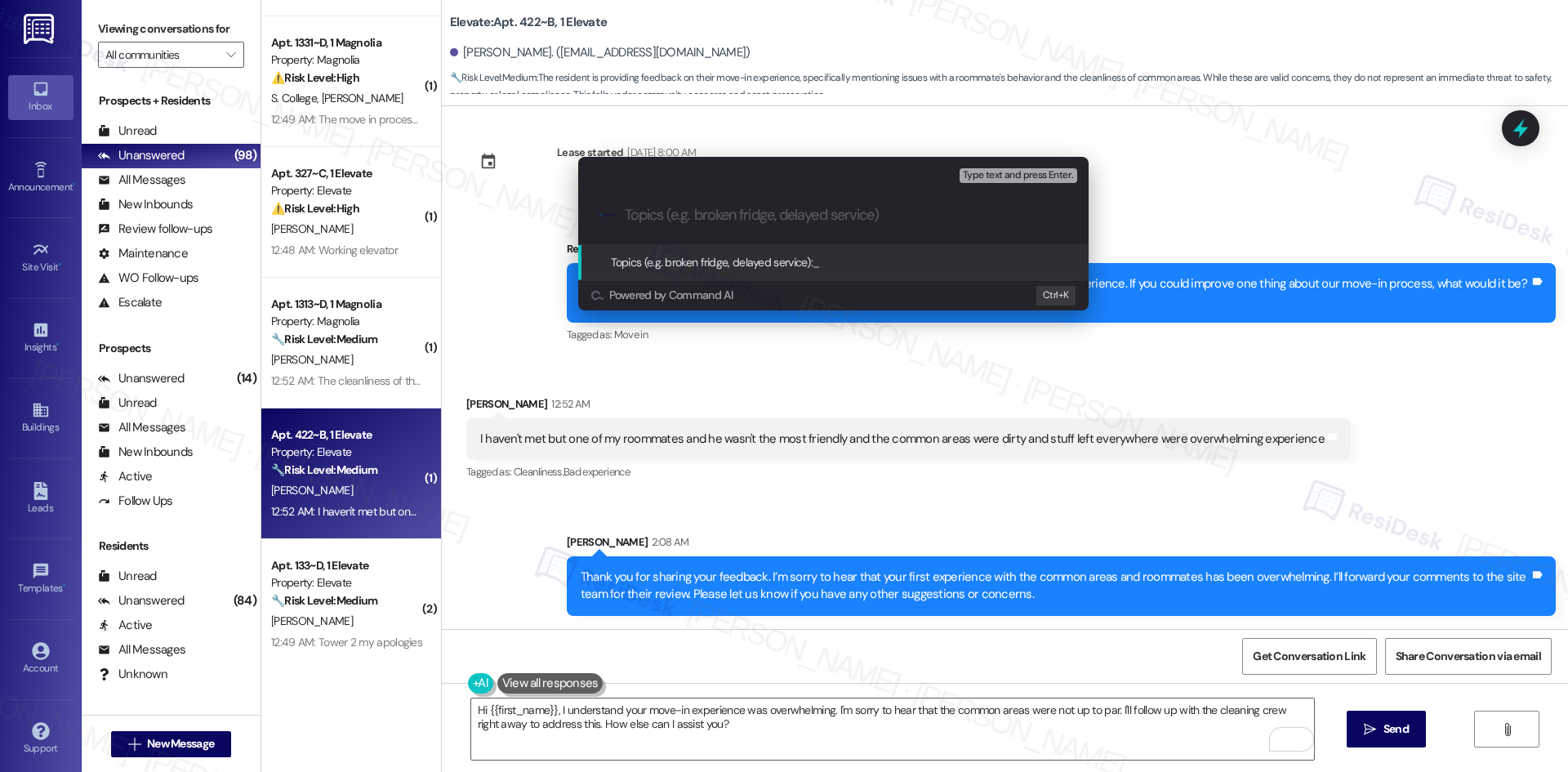
click at [704, 216] on input "Topics (e.g. broken fridge, delayed service)" at bounding box center [846, 216] width 443 height 17
paste input "Move-In – Common Area Cleanliness & Roommate Experience"
type input "Move-In – Common Area Cleanliness & Roommate Experience"
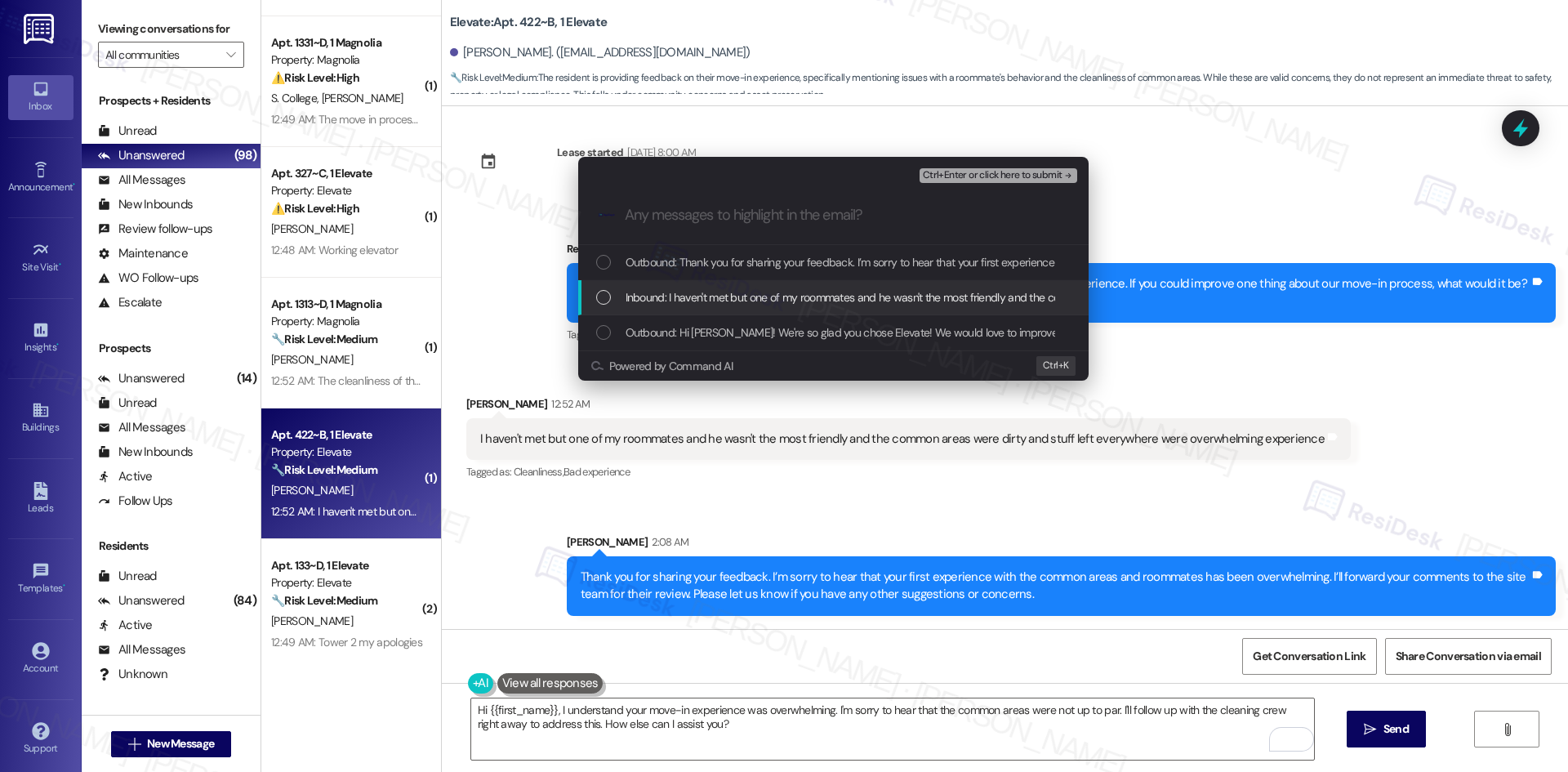
click at [704, 292] on span "Inbound: I haven't met but one of my roommates and he wasn't the most friendly …" at bounding box center [1034, 297] width 818 height 18
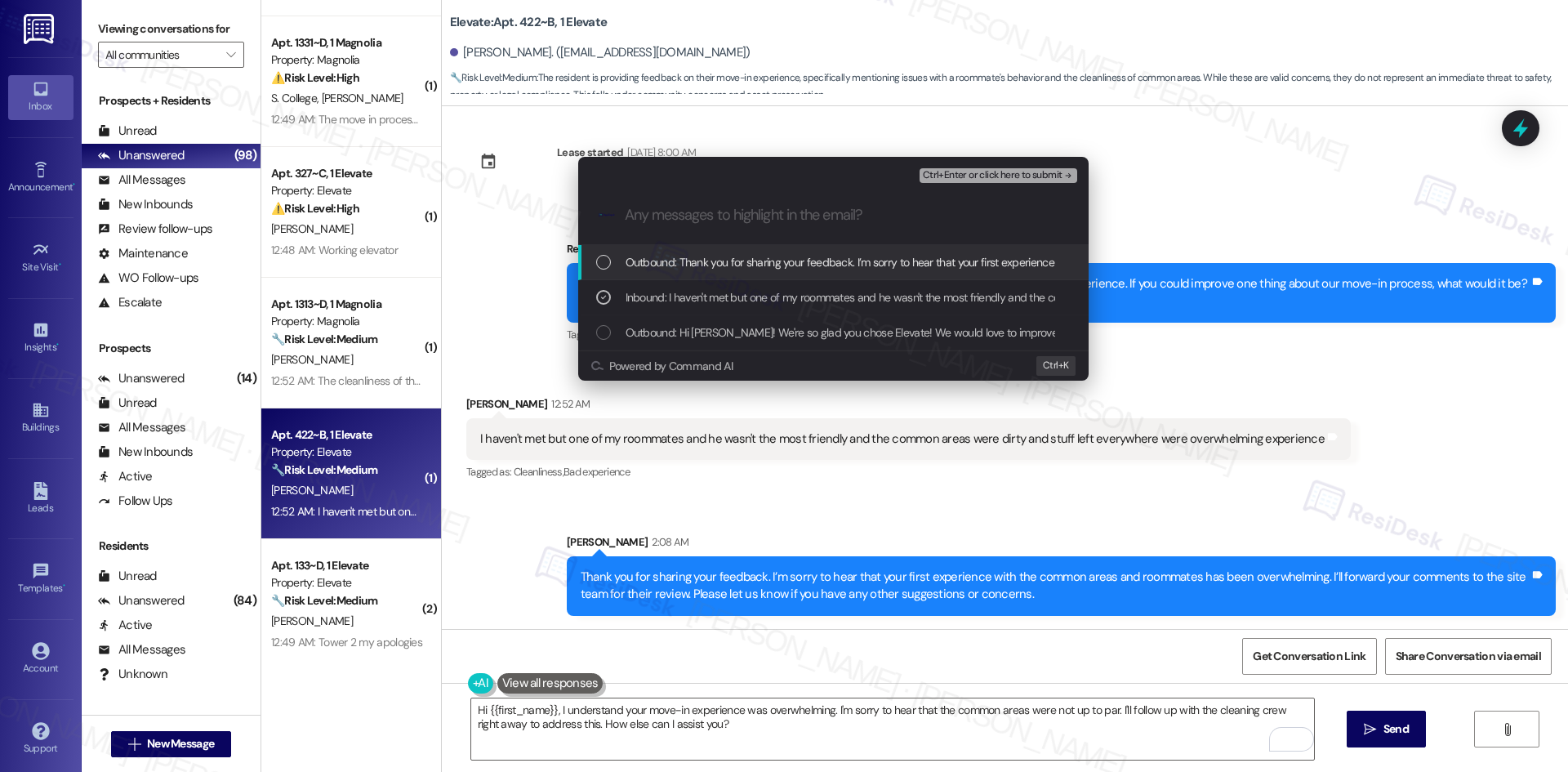
click at [1035, 173] on span "Ctrl+Enter or click here to submit" at bounding box center [993, 175] width 140 height 11
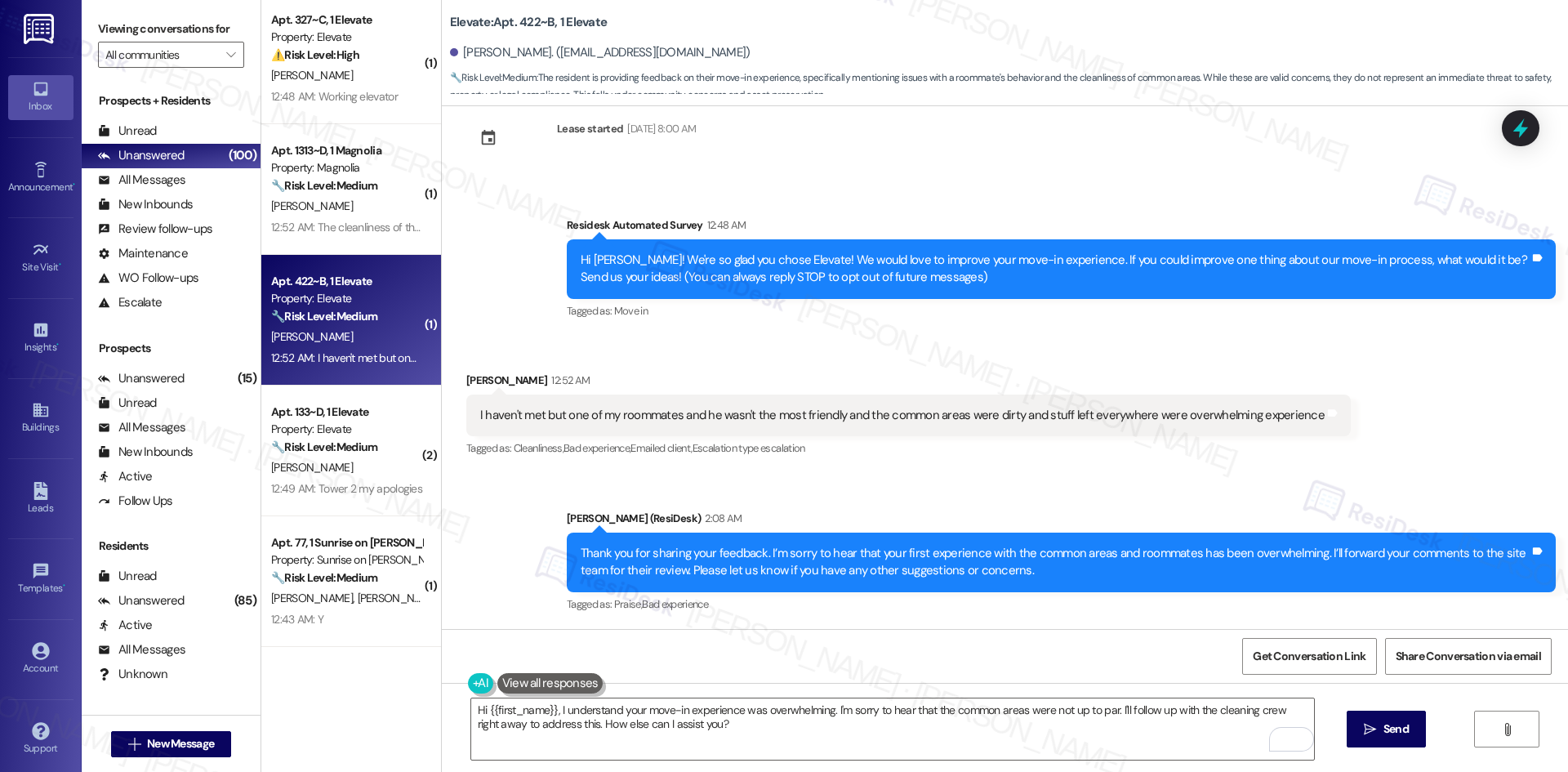
scroll to position [408, 0]
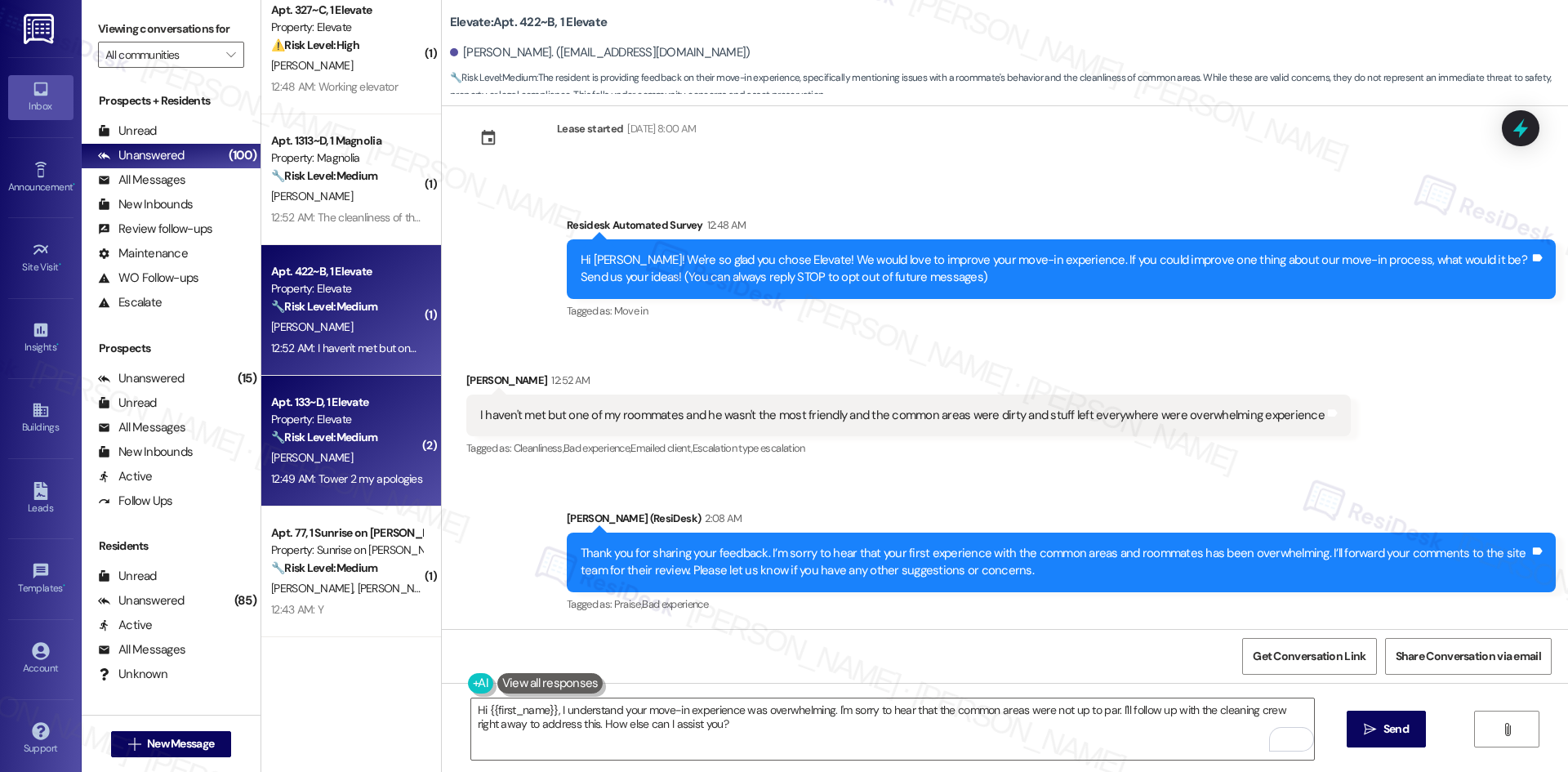
click at [328, 452] on div "[PERSON_NAME]" at bounding box center [346, 458] width 154 height 21
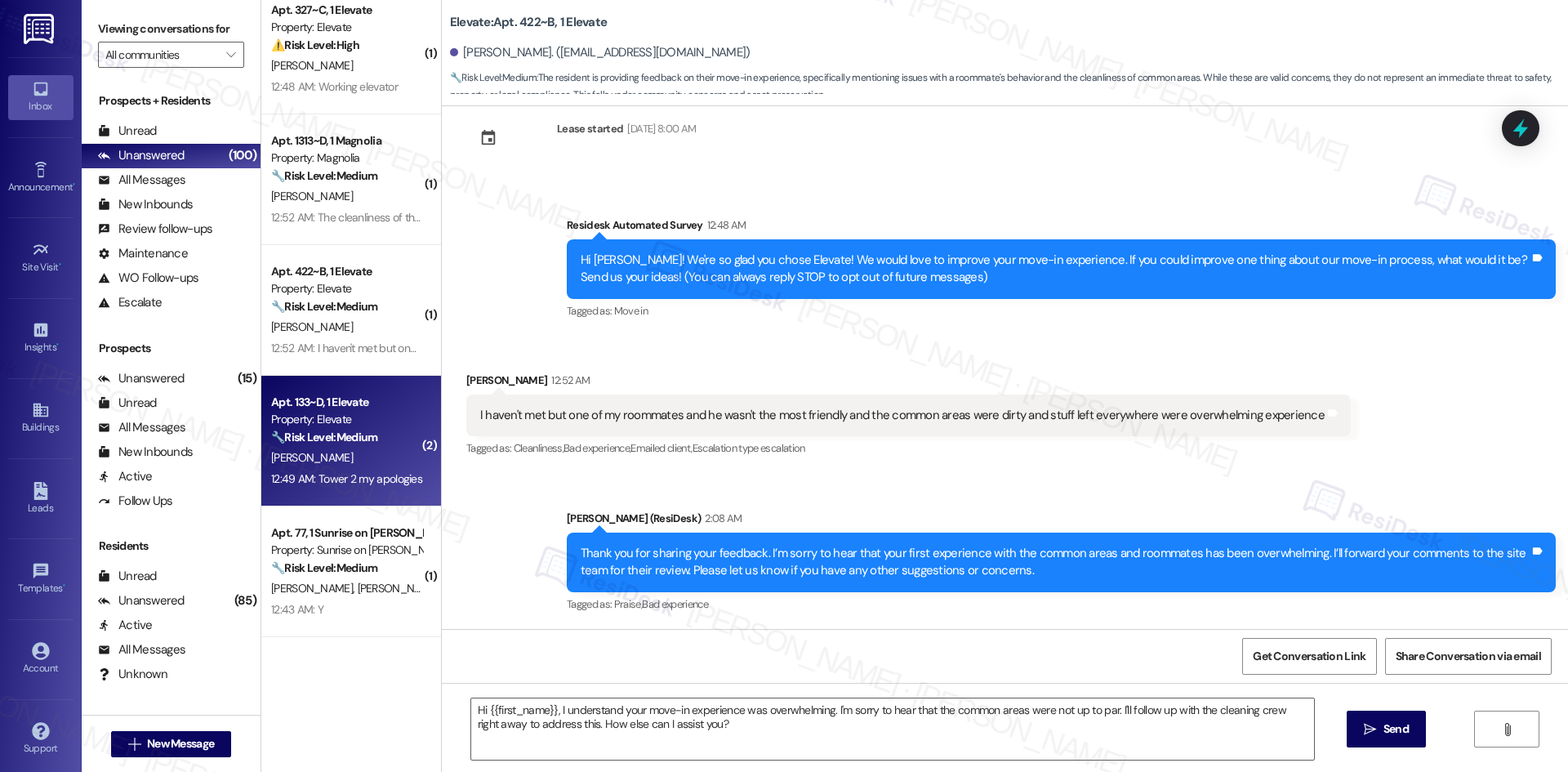
type textarea "Fetching suggested responses. Please feel free to read through the conversation…"
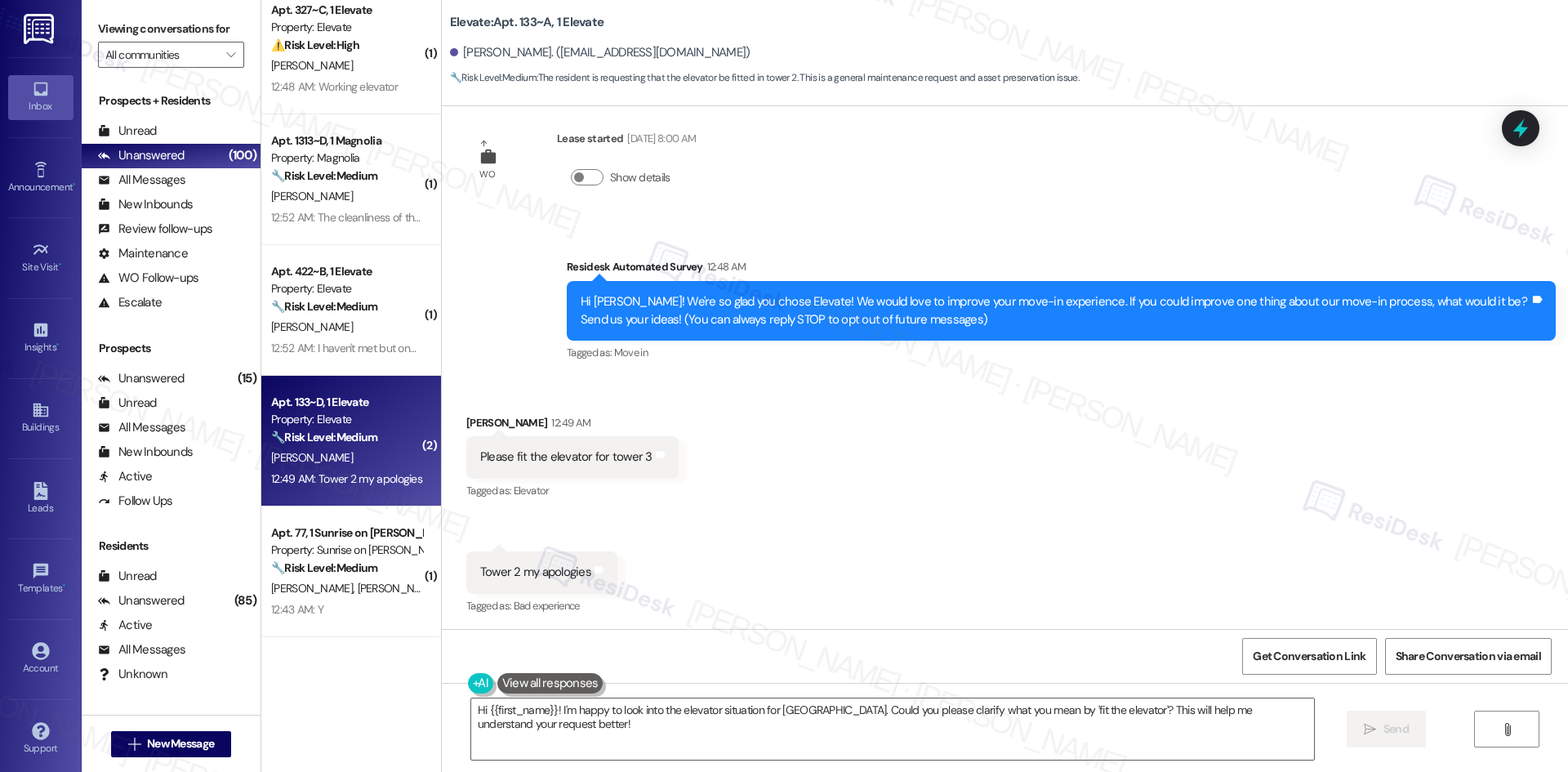
scroll to position [28, 0]
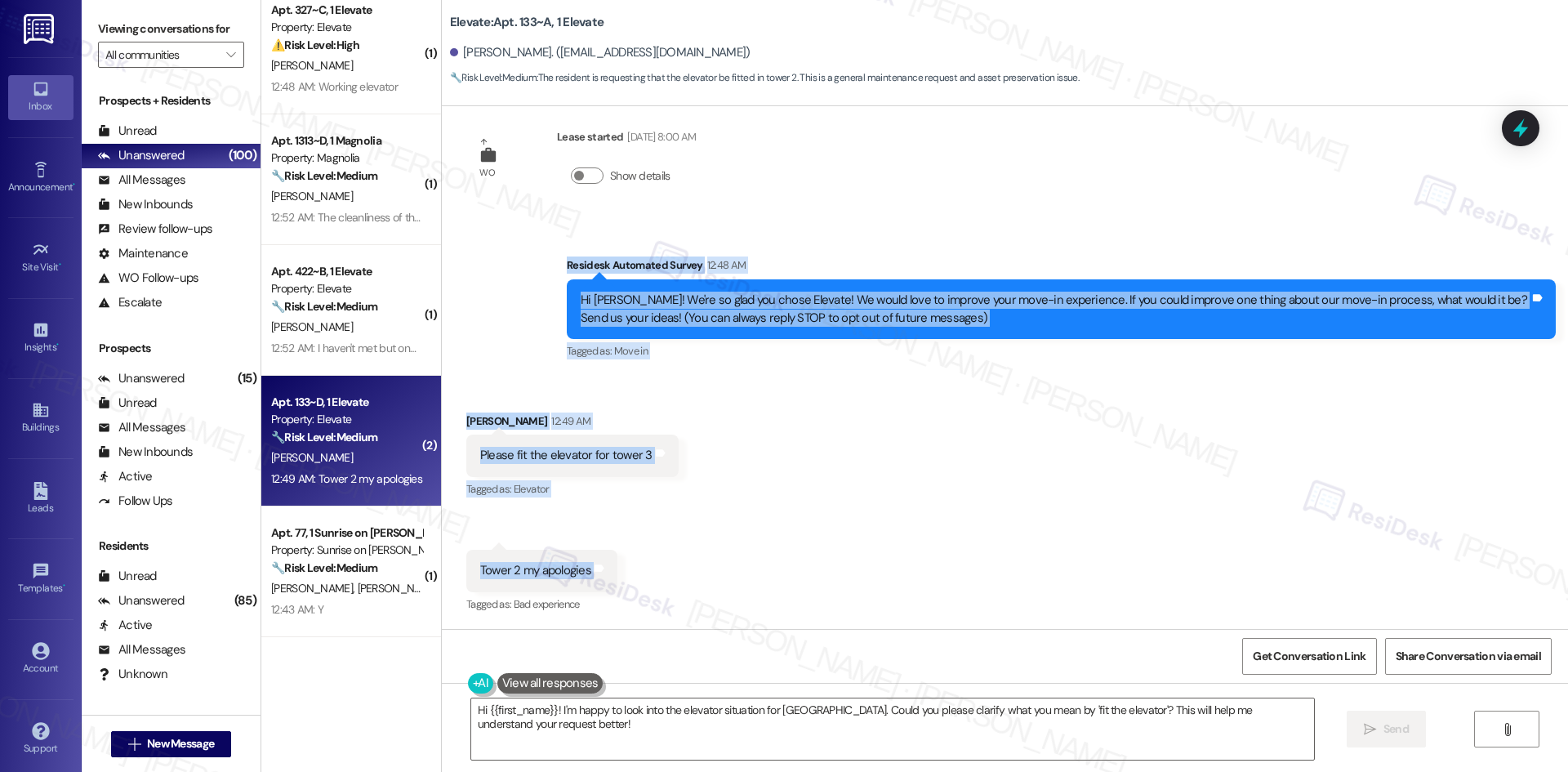
drag, startPoint x: 535, startPoint y: 254, endPoint x: 630, endPoint y: 573, distance: 332.8
click at [630, 573] on div "WO Lease started Aug 15, 2025 at 8:00 AM Show details Survey, sent via SMS Resi…" at bounding box center [1004, 367] width 1126 height 523
copy div "Residesk Automated Survey 12:48 AM Hi Michael! We're so glad you chose Elevate!…"
click at [586, 388] on div "Received via SMS Michael Griffin 12:49 AM Please fit the elevator for tower 3 T…" at bounding box center [1004, 501] width 1126 height 253
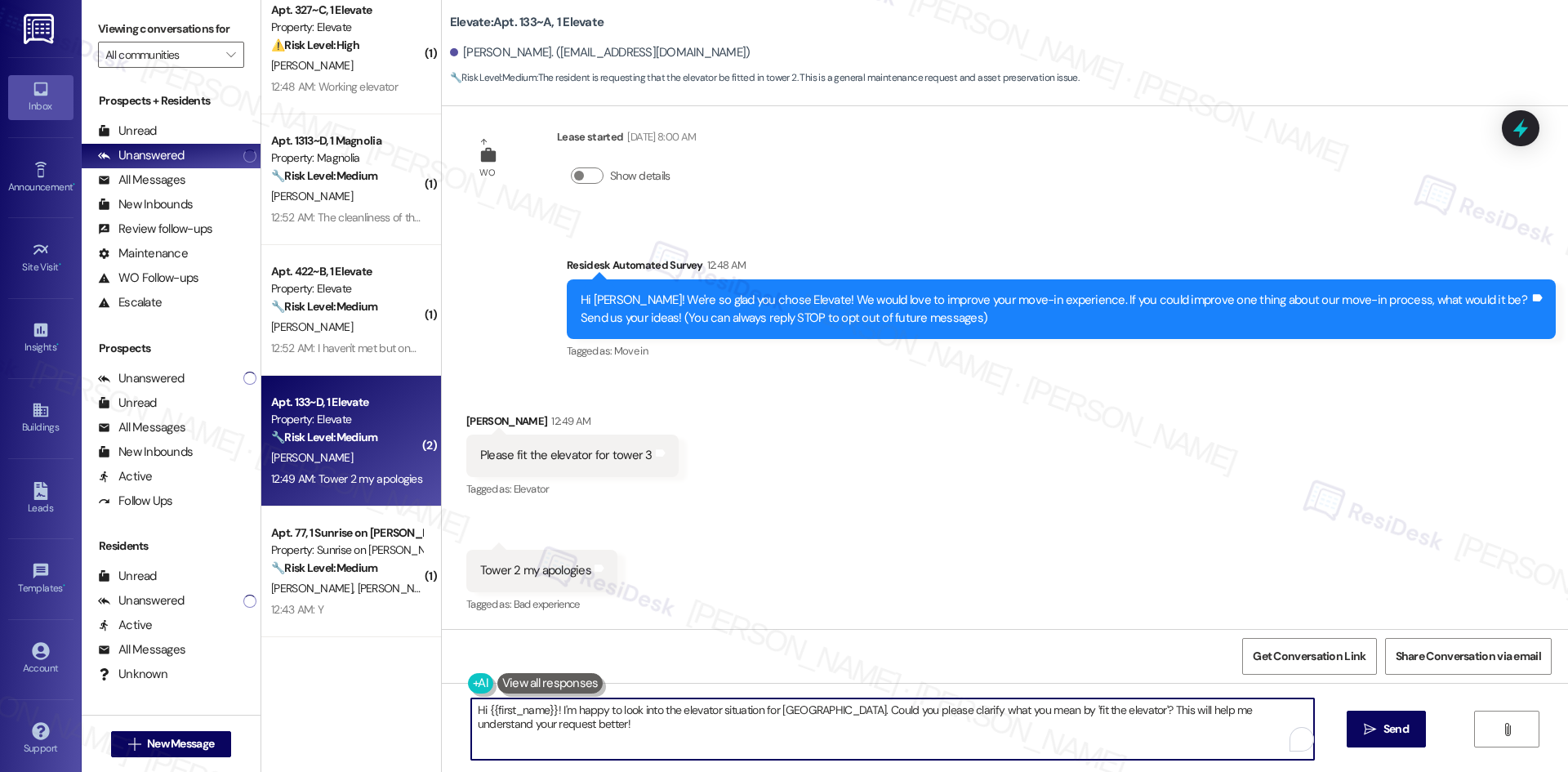
click at [677, 729] on textarea "Hi {{first_name}}! I'm happy to look into the elevator situation for Tower 2. C…" at bounding box center [892, 728] width 843 height 61
paste textarea "I understand your concern about the elevator in Tower 2. I’ll inform the site t…"
type textarea "I understand your concern about the elevator in Tower 2. I’ll inform the site t…"
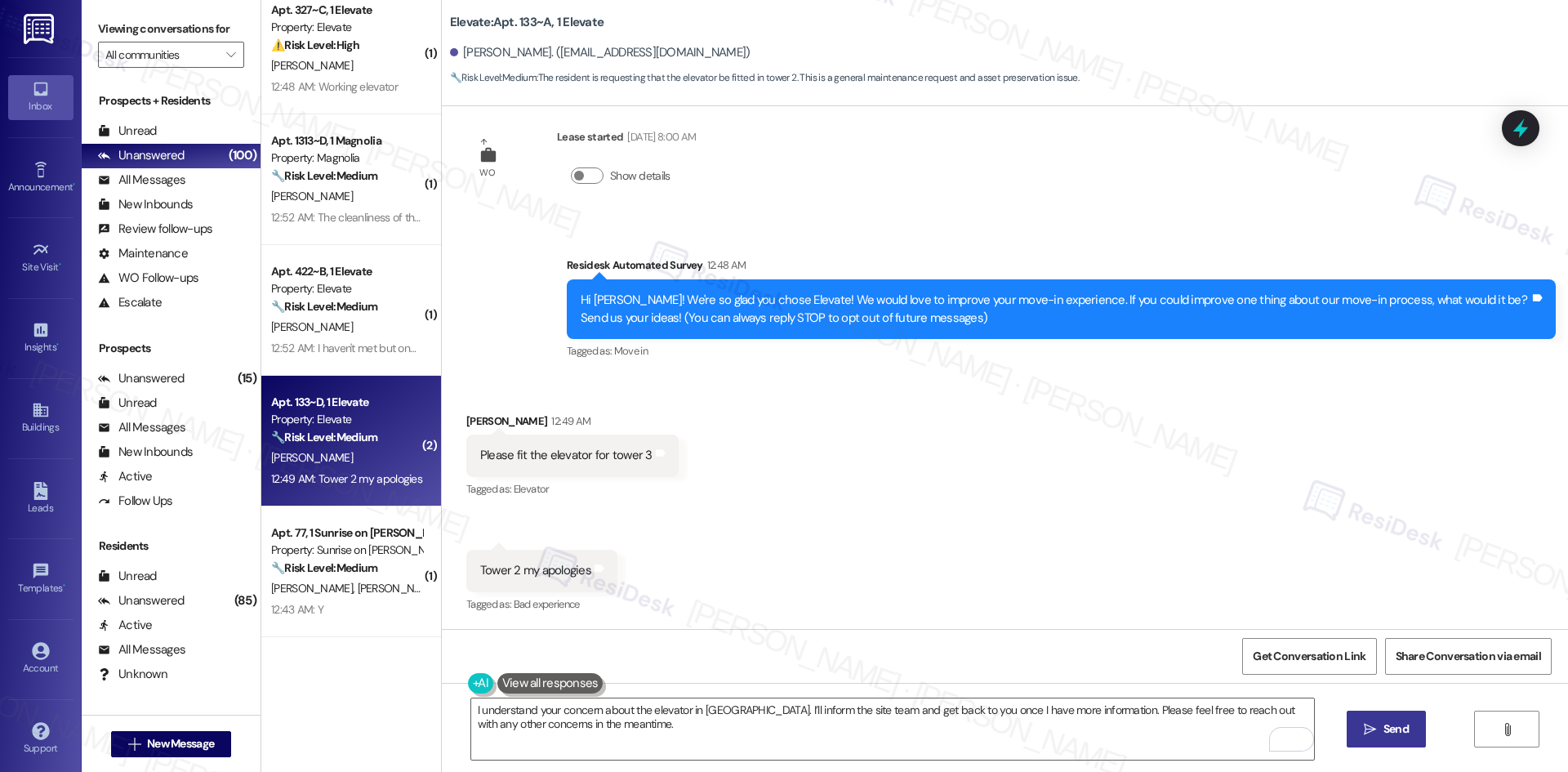
click at [1374, 737] on span " Send" at bounding box center [1386, 729] width 52 height 17
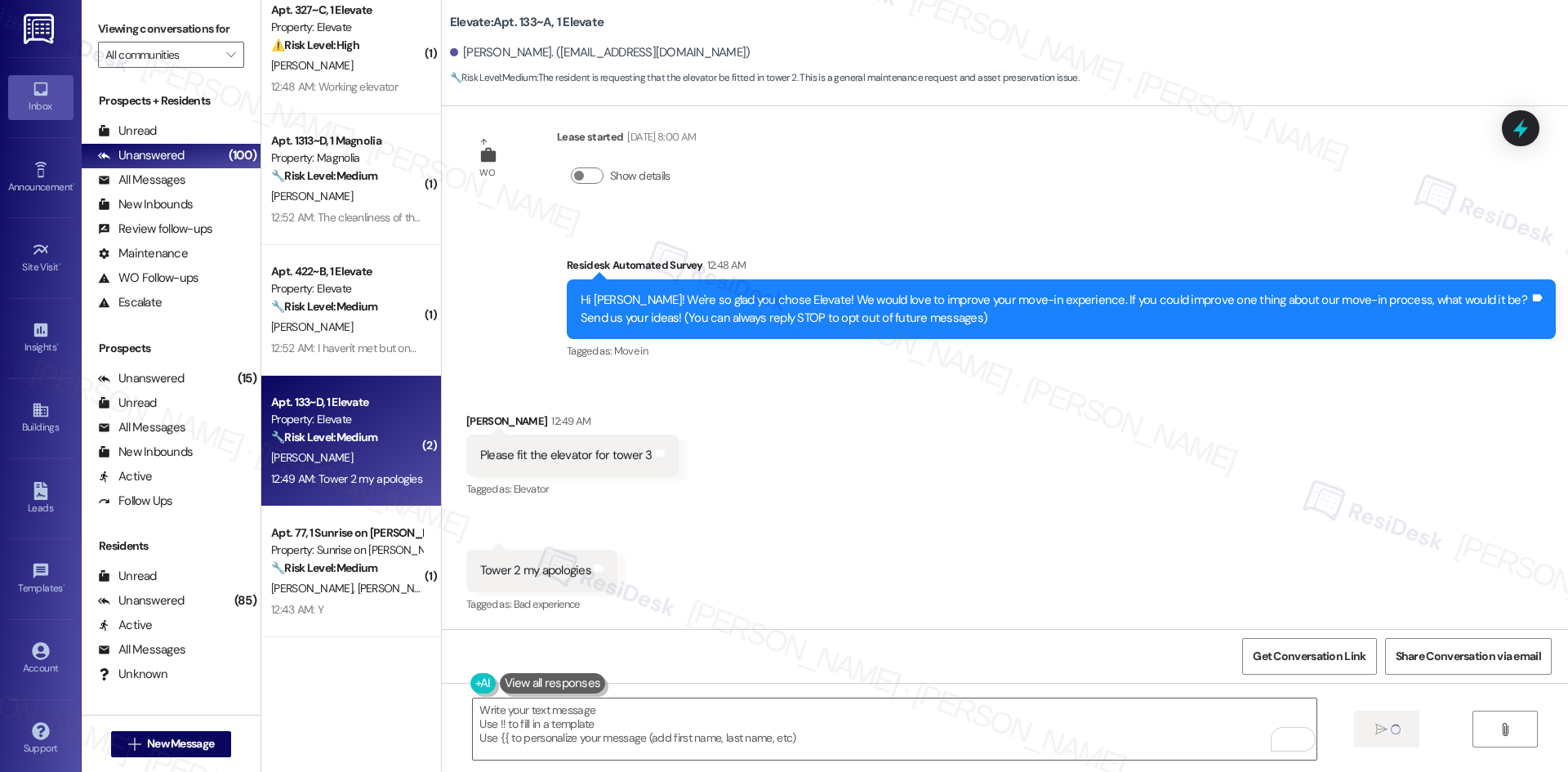
type textarea "Fetching suggested responses. Please feel free to read through the conversation…"
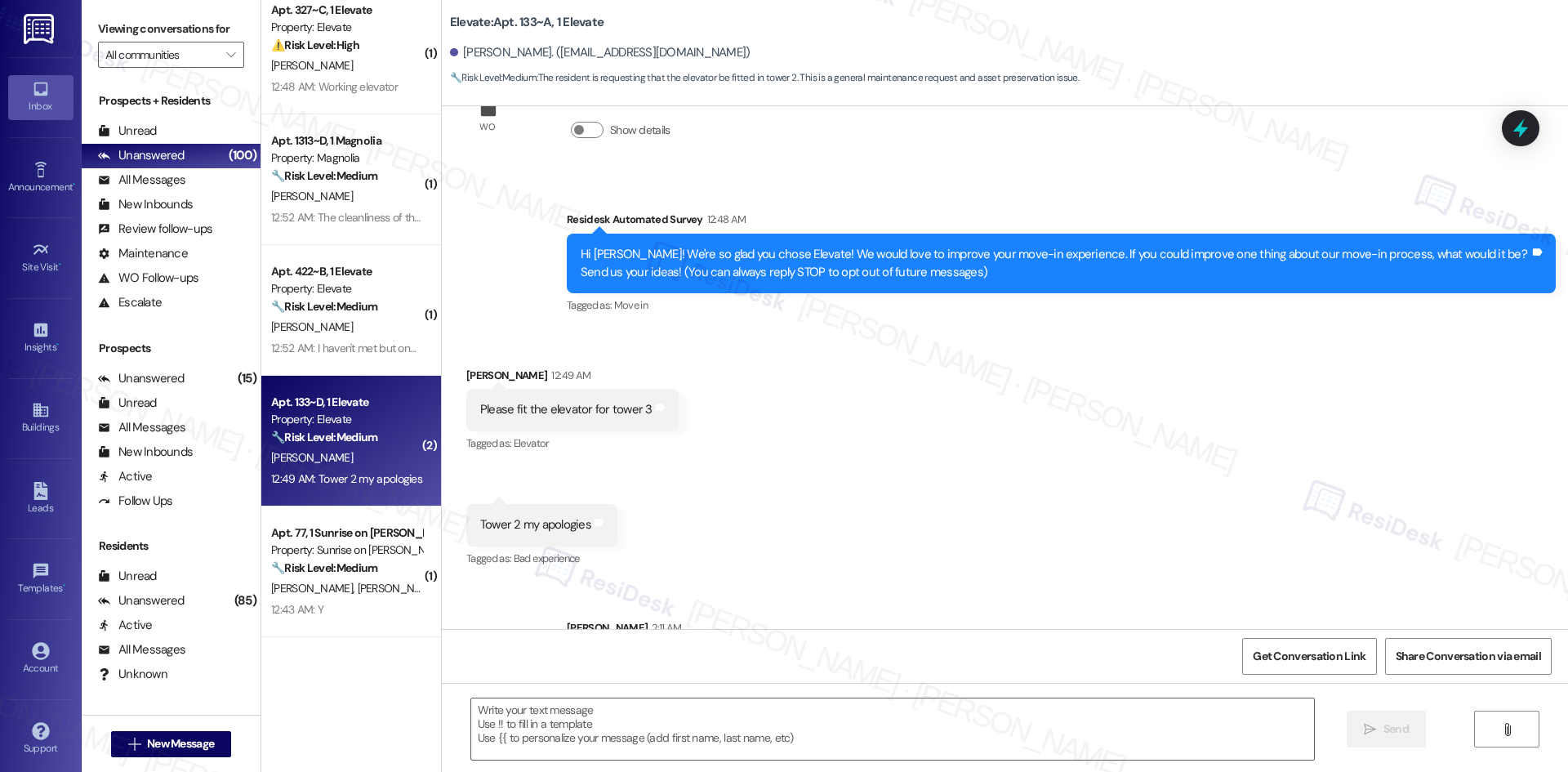
scroll to position [160, 0]
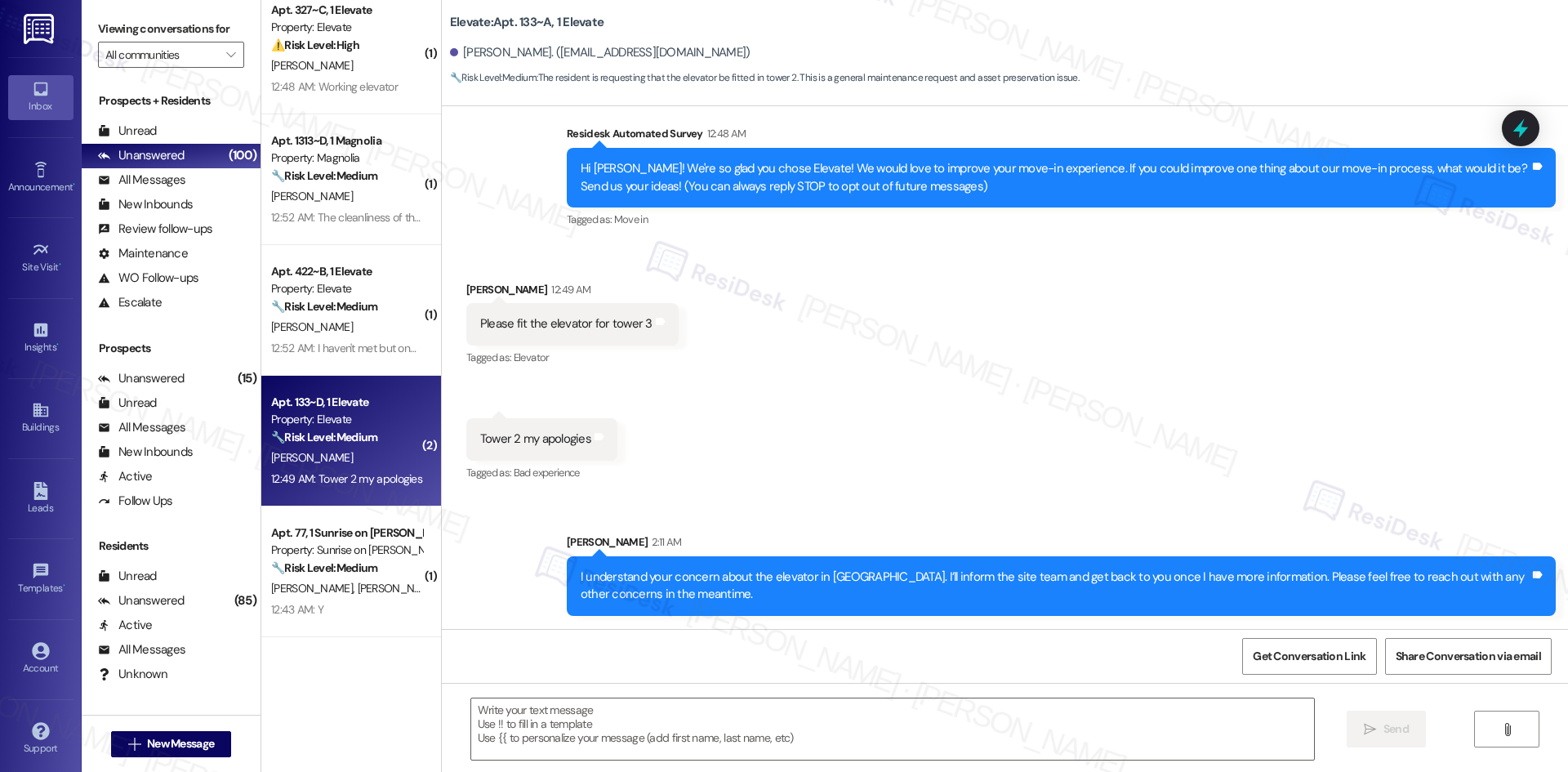
click at [1181, 488] on div "Received via SMS Michael Griffin 12:49 AM Please fit the elevator for tower 3 T…" at bounding box center [1004, 370] width 1126 height 253
click at [1206, 493] on div "Received via SMS Michael Griffin 12:49 AM Please fit the elevator for tower 3 T…" at bounding box center [1004, 370] width 1126 height 253
click at [1211, 494] on div "Received via SMS Michael Griffin 12:49 AM Please fit the elevator for tower 3 T…" at bounding box center [1004, 370] width 1126 height 253
click at [1199, 502] on div "Sent via SMS Sarah 2:11 AM I understand your concern about the elevator in Towe…" at bounding box center [1004, 562] width 1126 height 131
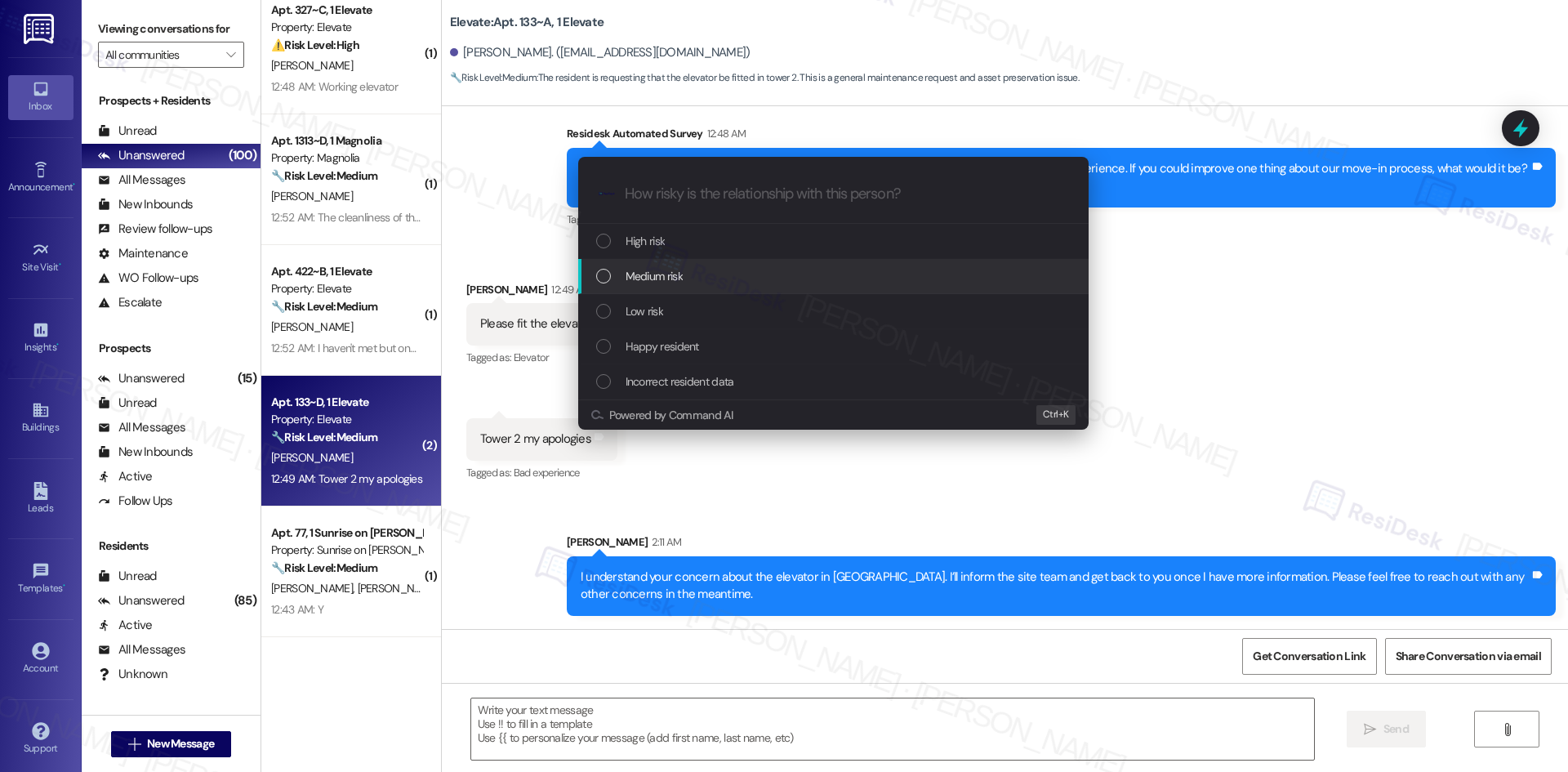
click at [765, 275] on div "Medium risk" at bounding box center [835, 276] width 478 height 18
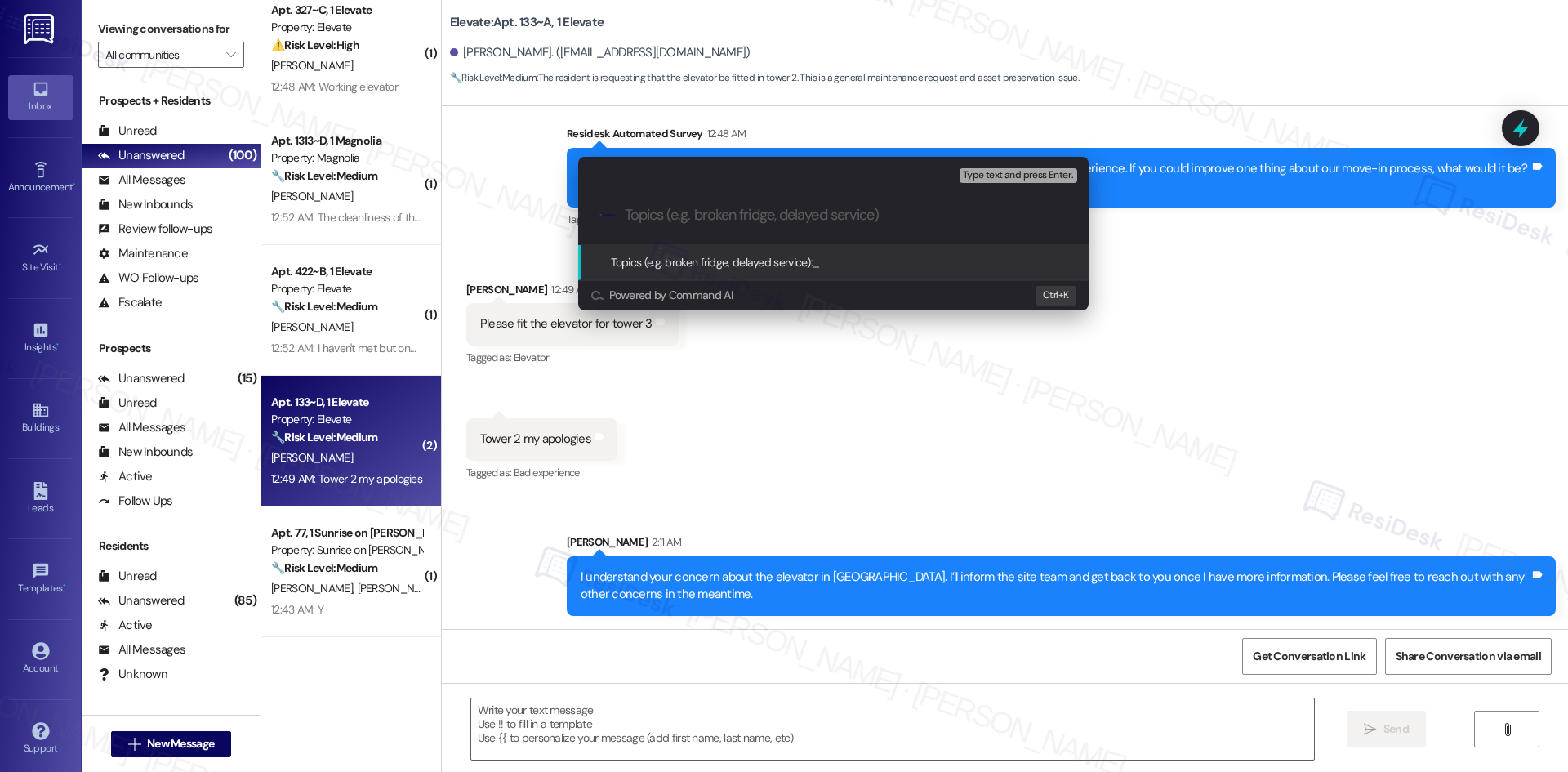
click at [696, 207] on input "Topics (e.g. broken fridge, delayed service)" at bounding box center [846, 216] width 443 height 17
paste input "Move-In – Elevator Issue (Tower 2)"
type input "Move-In – Elevator Issue (Tower 2)"
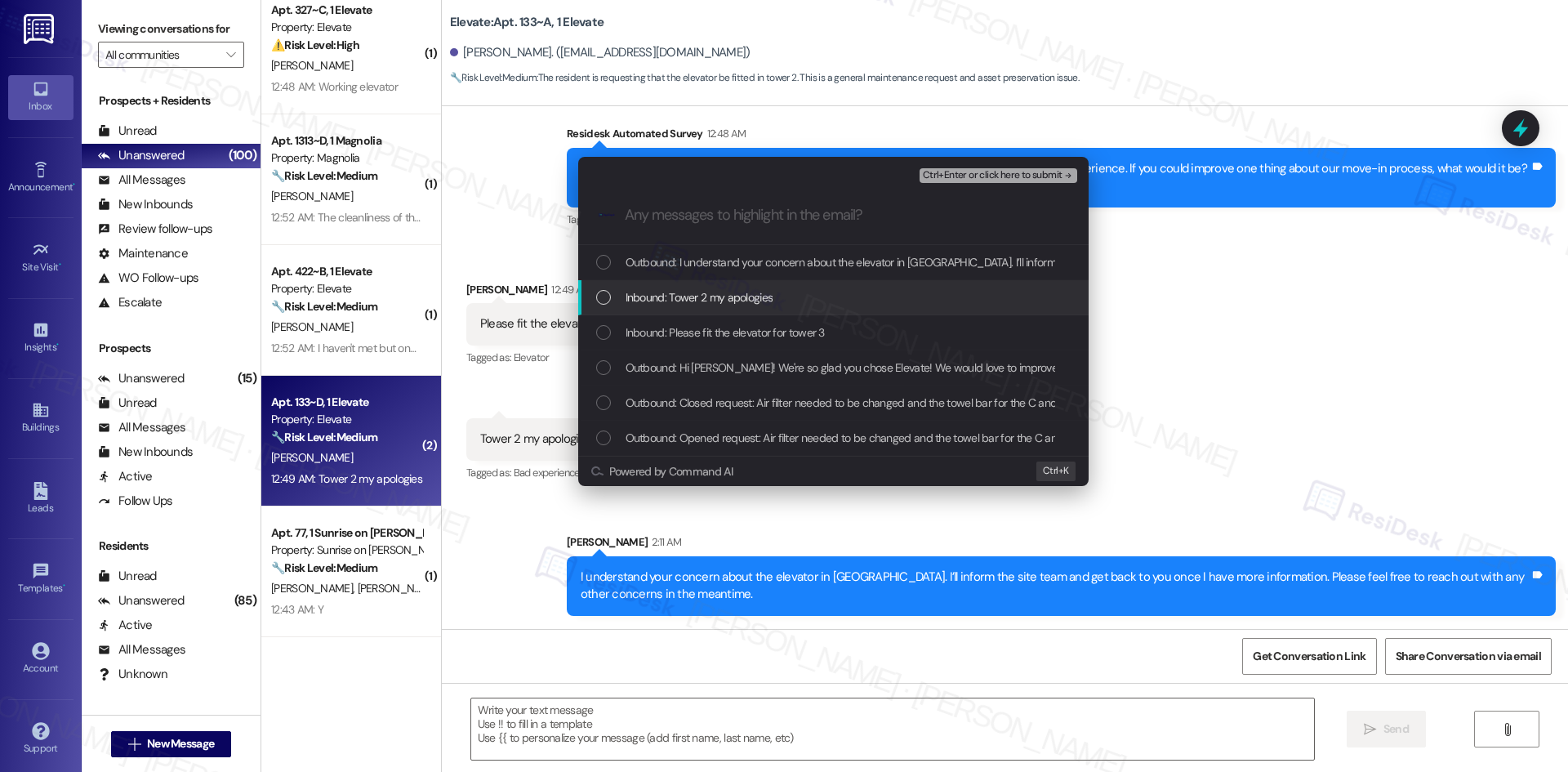
click at [743, 298] on span "Inbound: Tower 2 my apologies" at bounding box center [699, 297] width 147 height 18
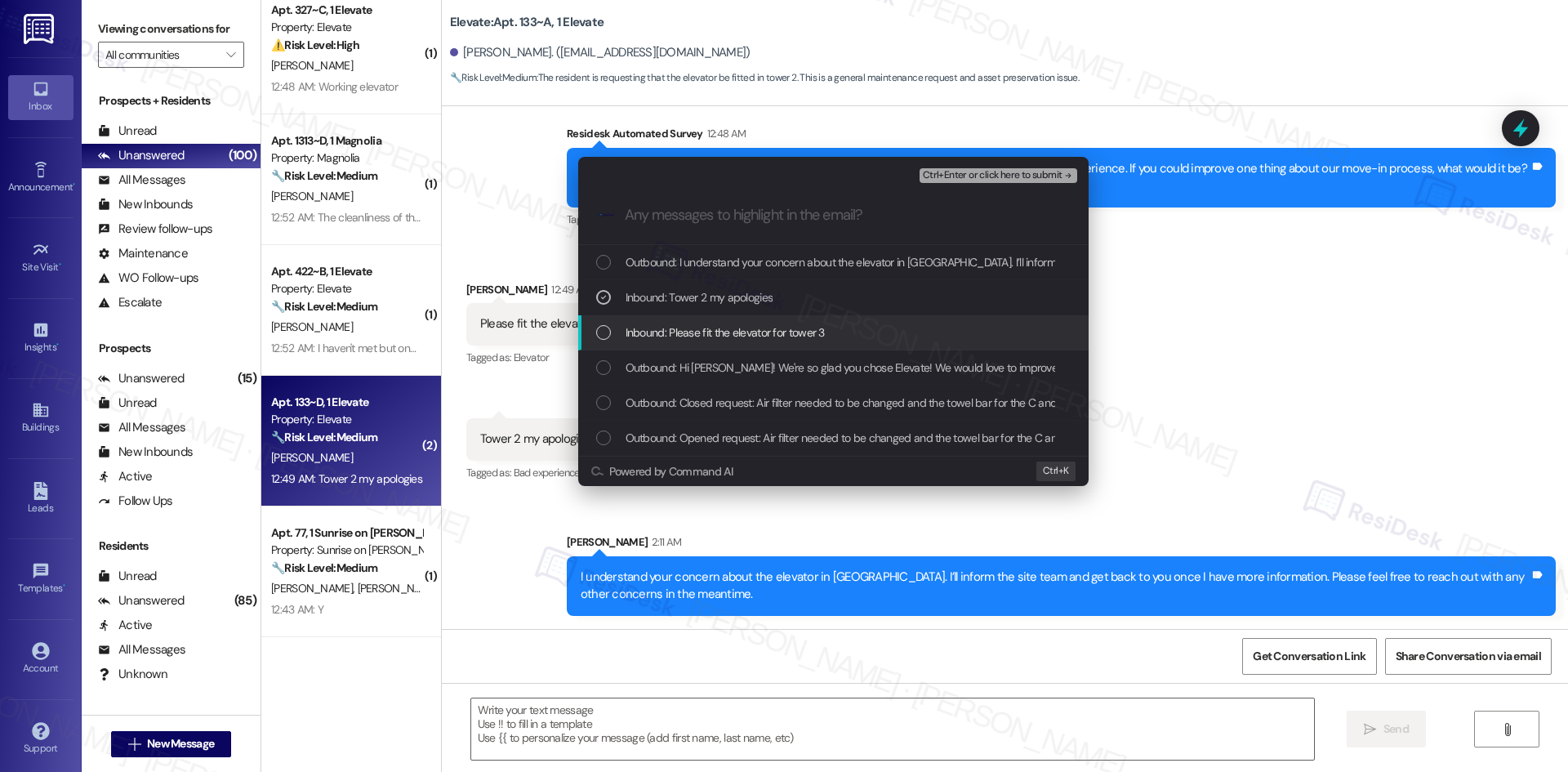
click at [753, 327] on span "Inbound: Please fit the elevator for tower 3" at bounding box center [724, 332] width 199 height 18
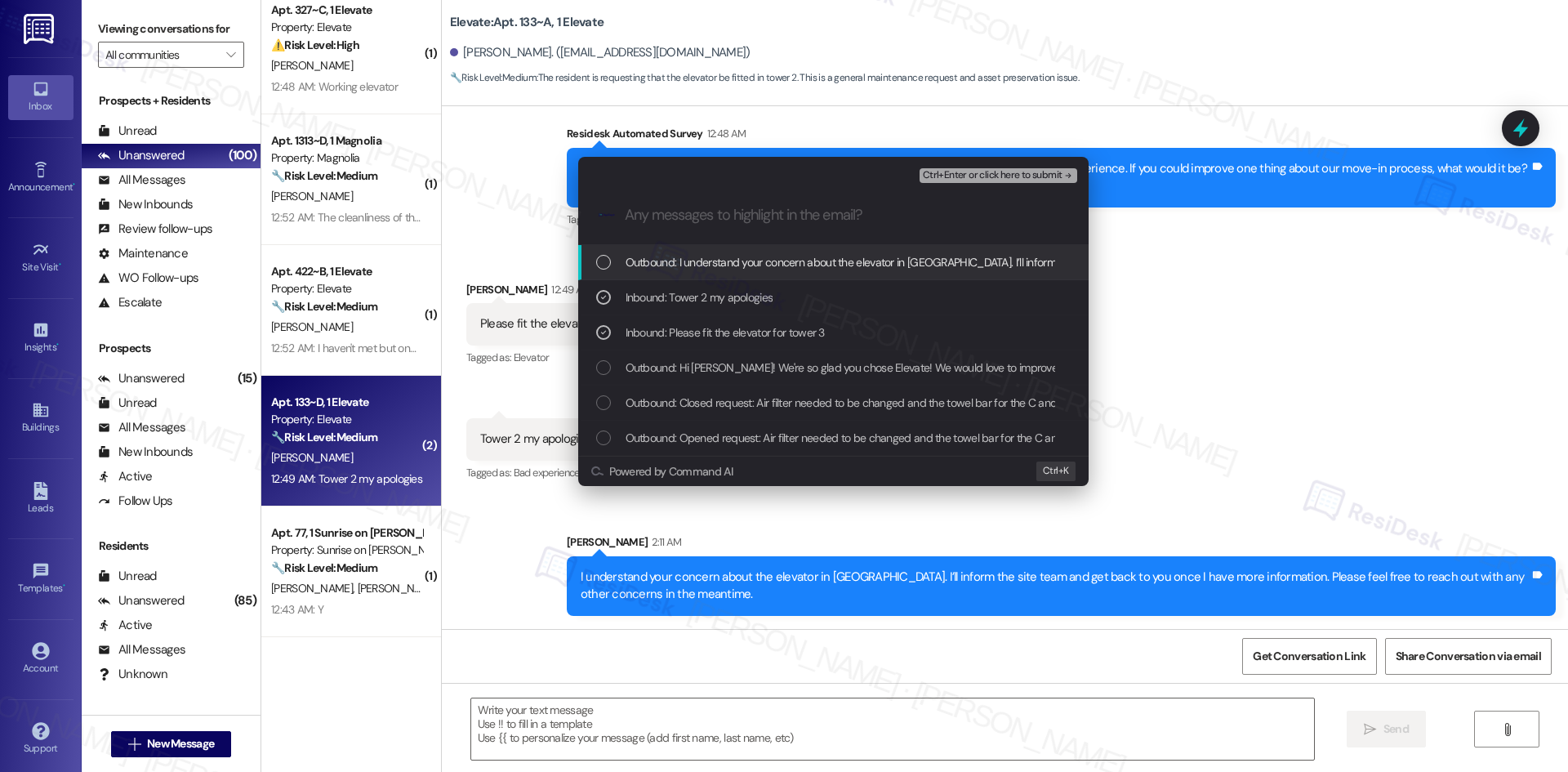
click at [1045, 176] on span "Ctrl+Enter or click here to submit" at bounding box center [993, 175] width 140 height 11
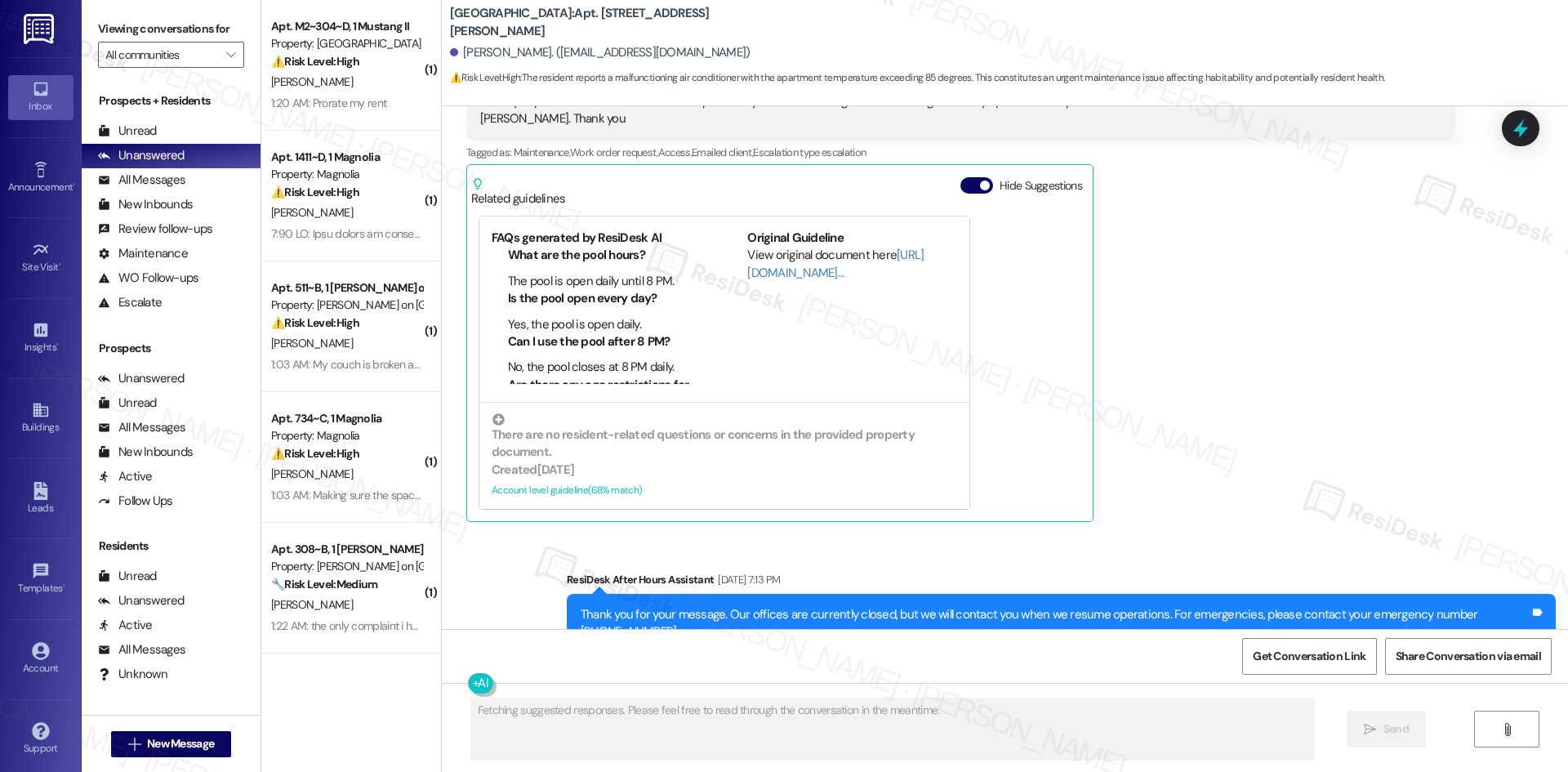
scroll to position [1709, 0]
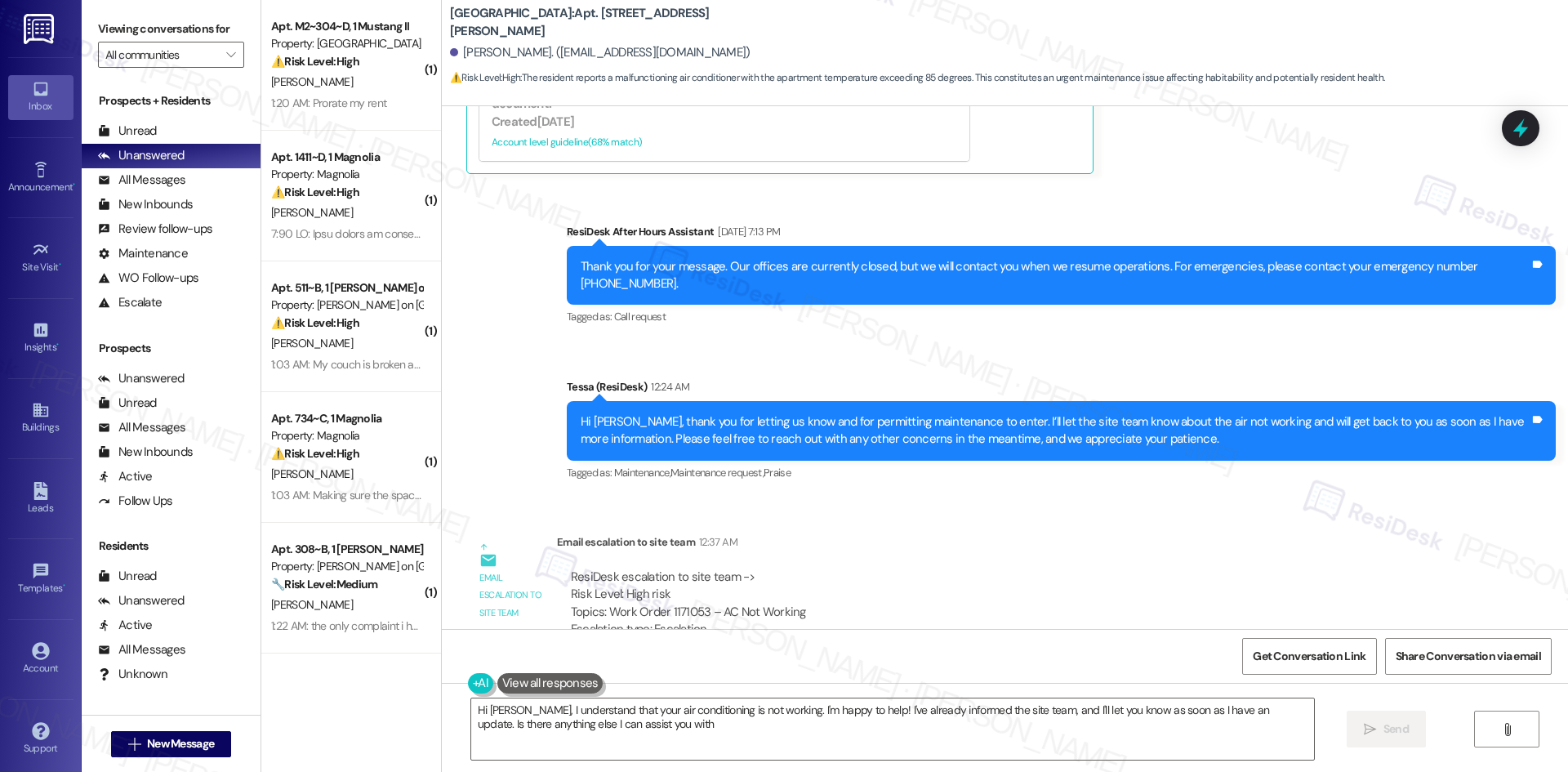
type textarea "Hi [PERSON_NAME], I understand that your air conditioning is not working. I'm h…"
click at [1263, 21] on line "Close toast" at bounding box center [1261, 23] width 5 height 5
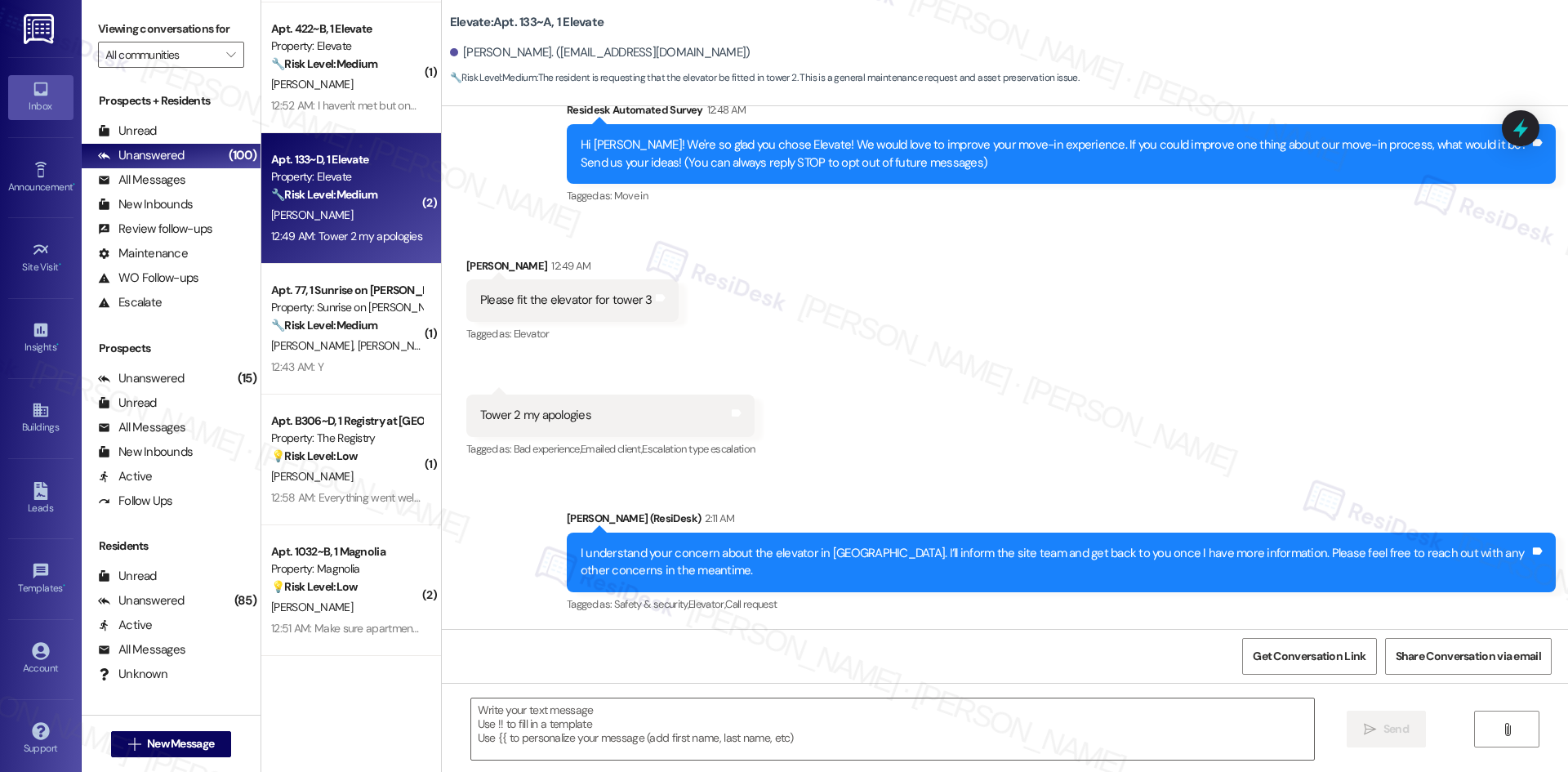
scroll to position [735, 0]
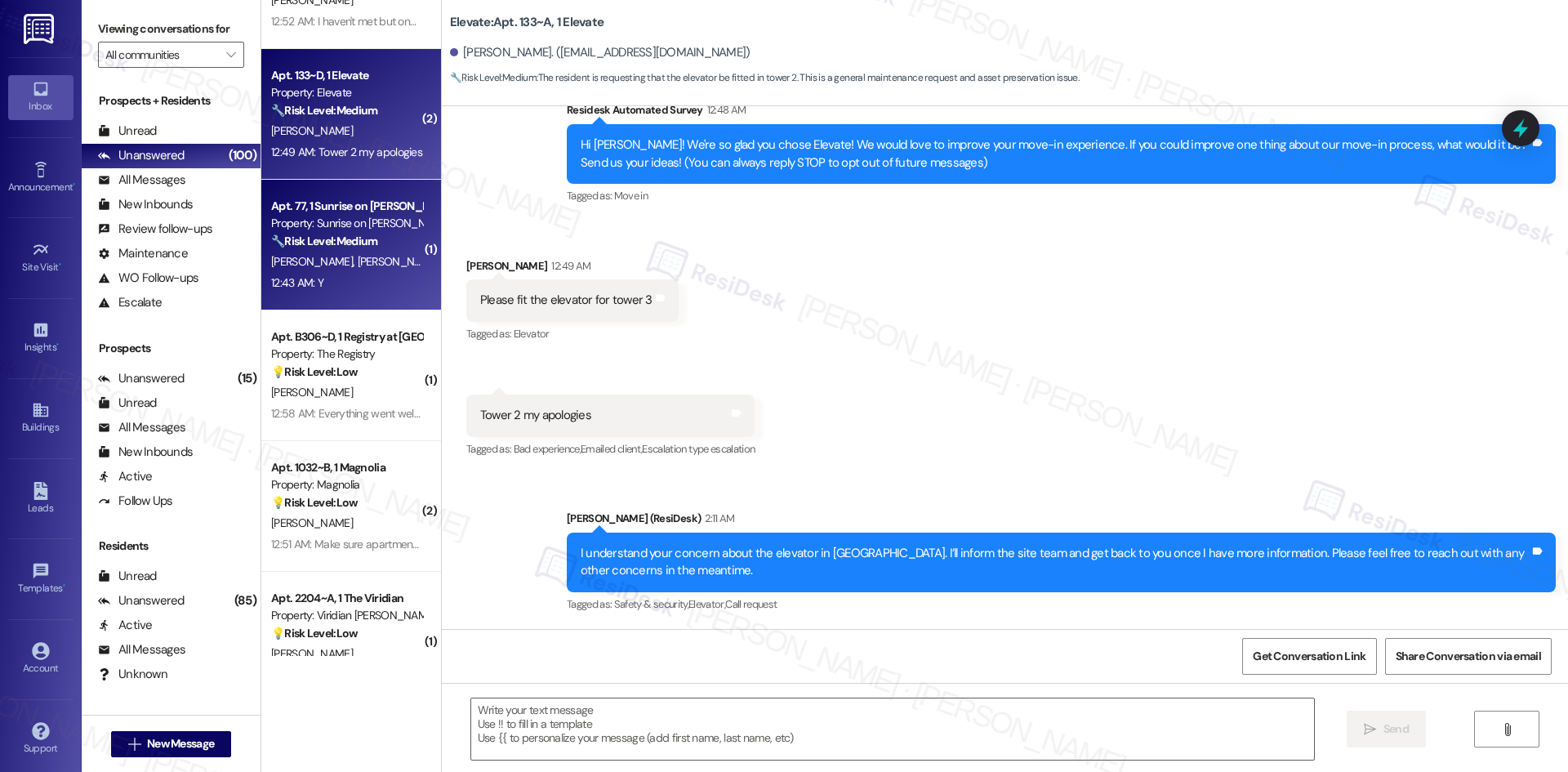
click at [348, 235] on strong "🔧 Risk Level: Medium" at bounding box center [323, 241] width 106 height 15
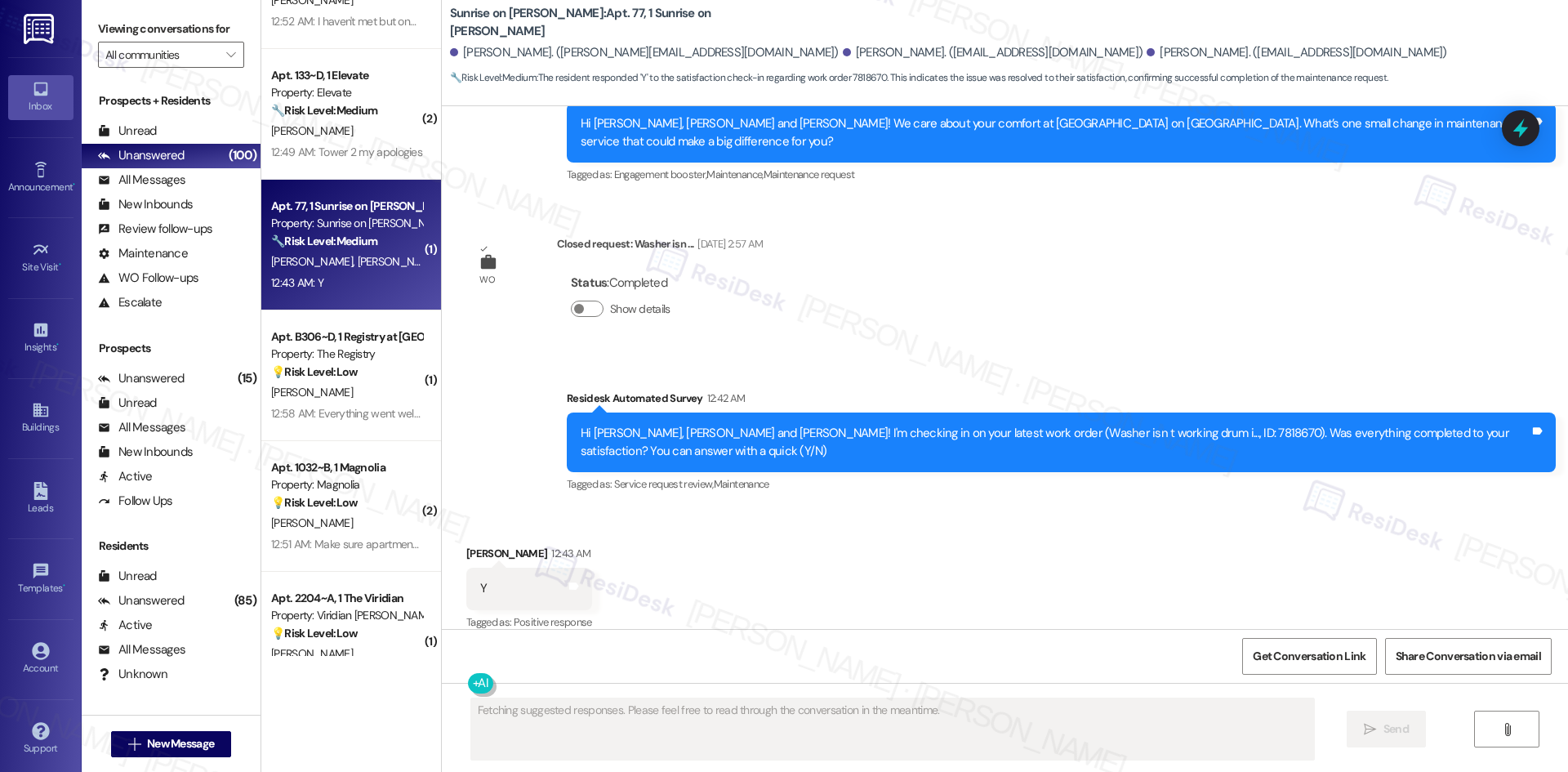
scroll to position [3125, 0]
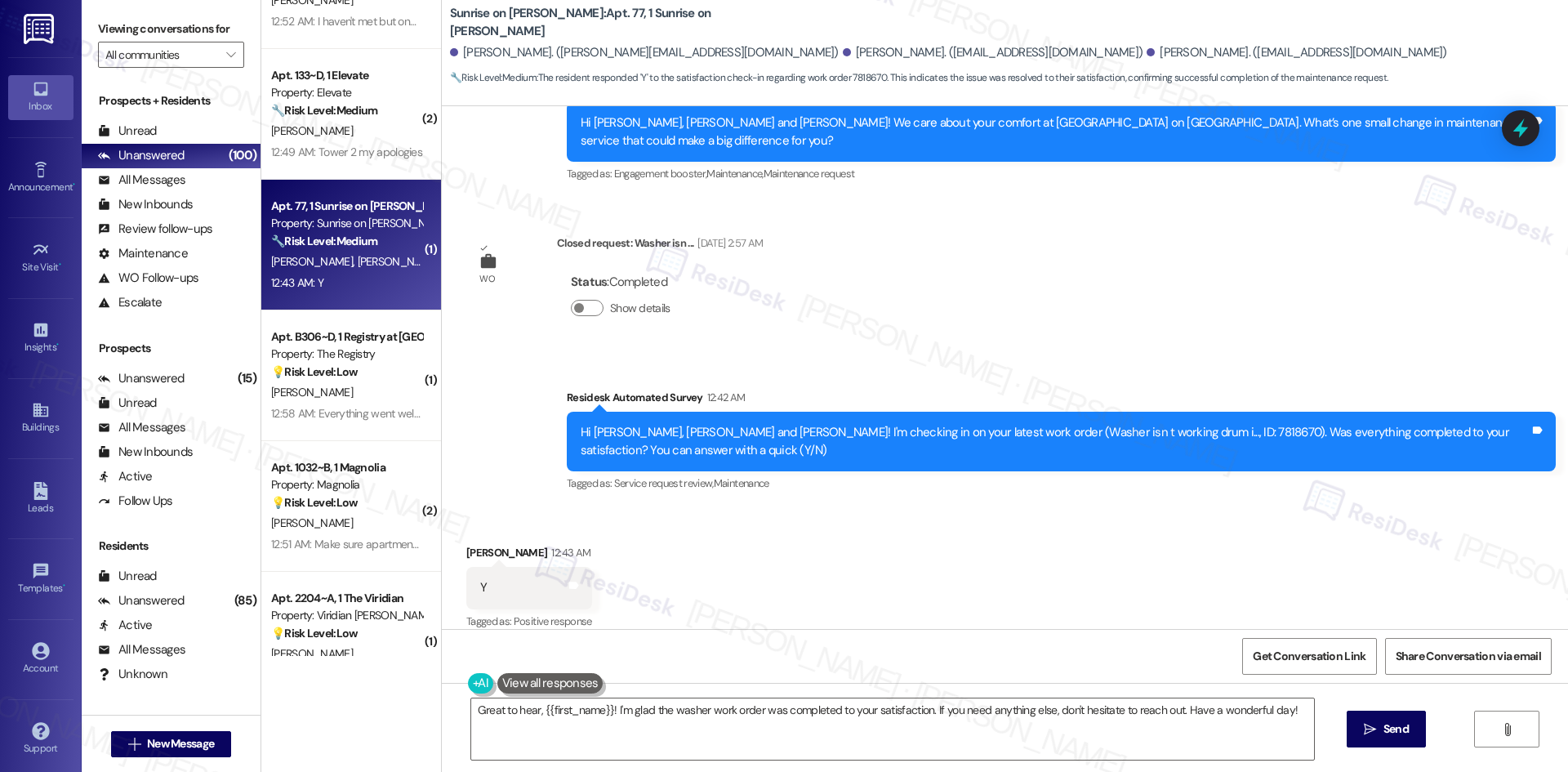
click at [1116, 268] on div "Lease started [DATE] 8:00 AM Survey, sent via SMS Residesk Automated Survey [DA…" at bounding box center [1004, 367] width 1126 height 523
click at [737, 319] on div "Status : Completed Show details" at bounding box center [660, 298] width 206 height 83
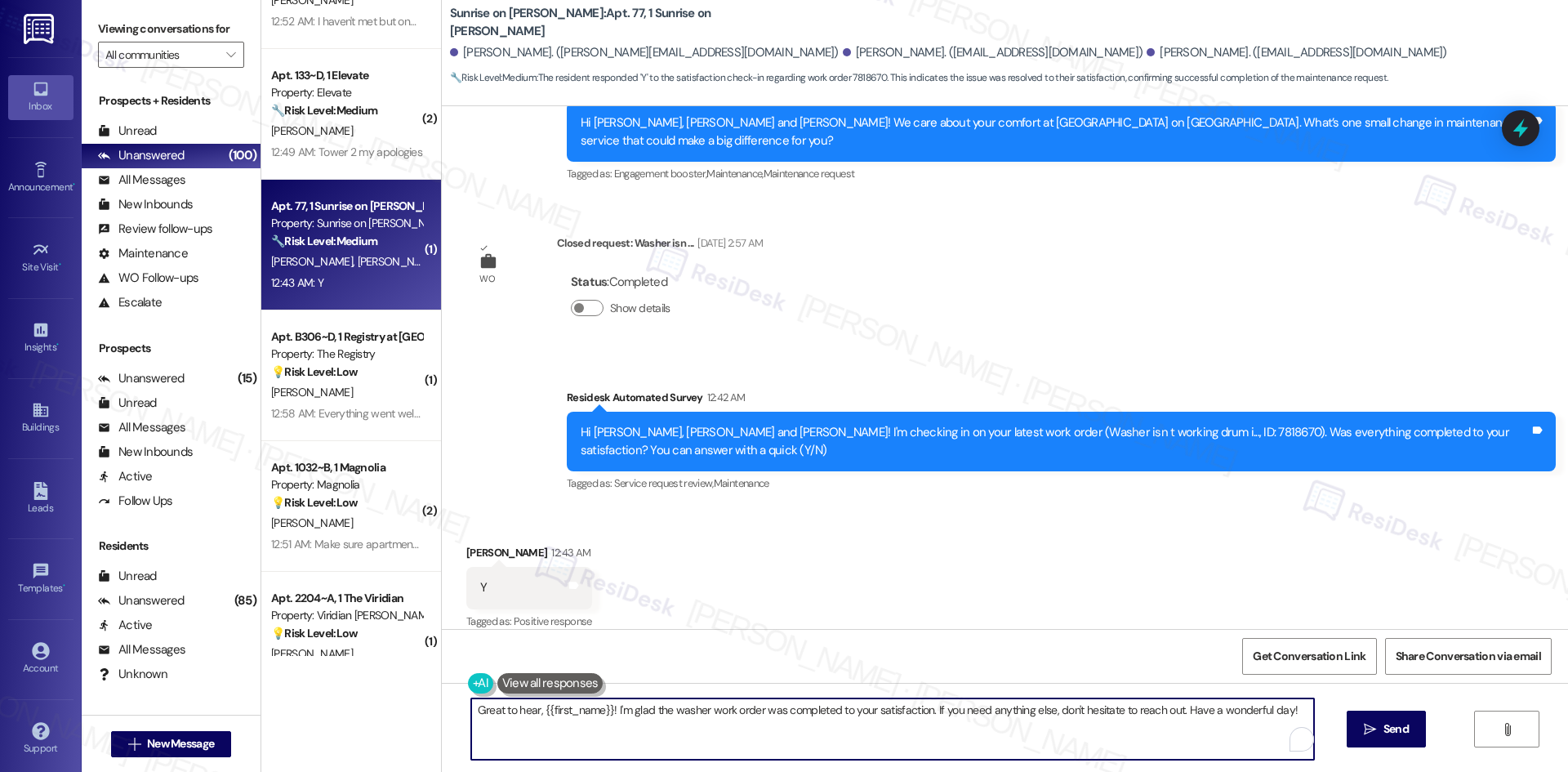
click at [753, 737] on textarea "Great to hear, {{first_name}}! I'm glad the washer work order was completed to …" at bounding box center [892, 728] width 843 height 61
paste textarea "Thank you for confirming! I’m glad to hear everything was completed to your sat…"
type textarea "Thank you for confirming! I’m glad to hear everything was completed to your sat…"
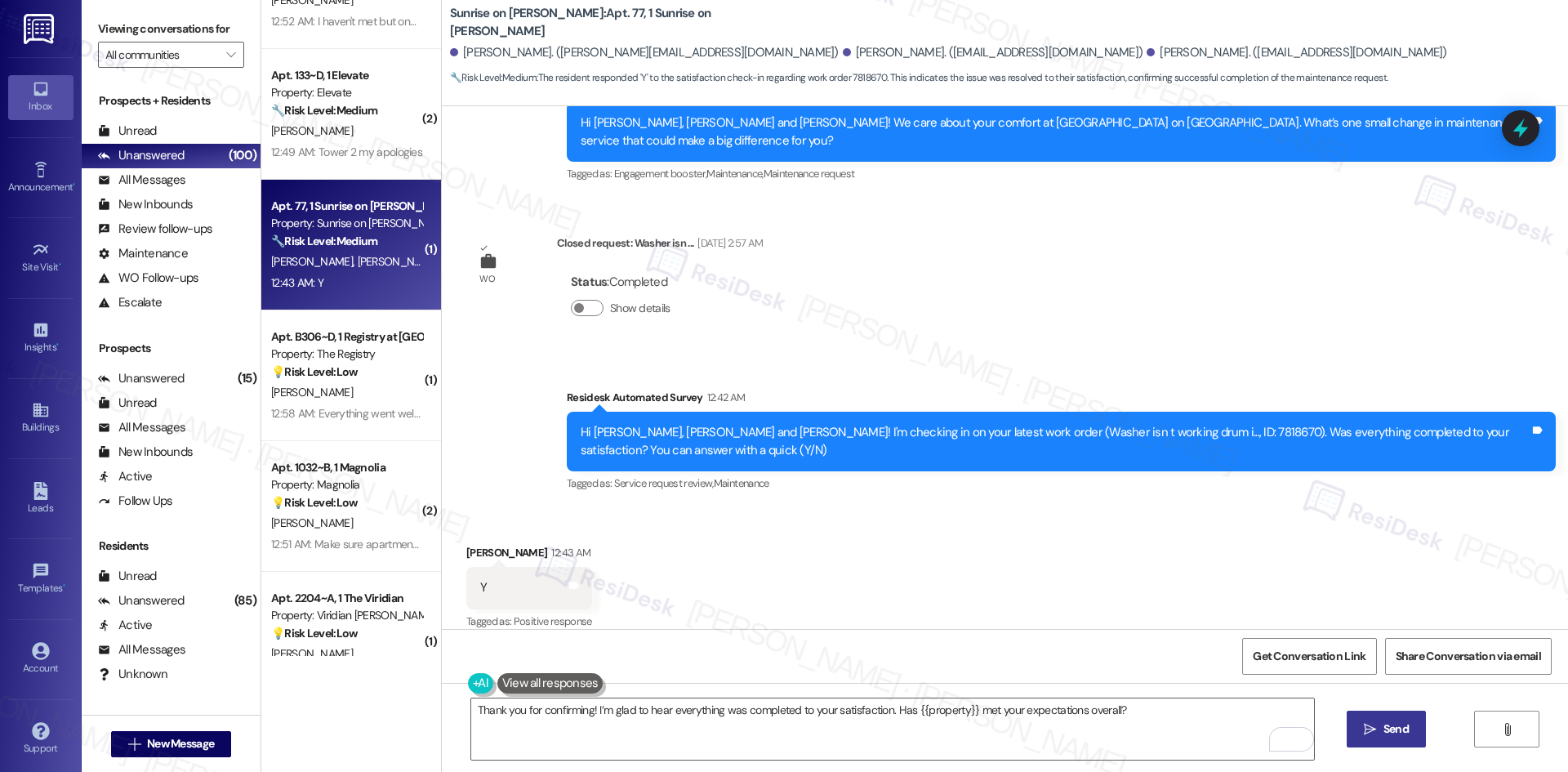
click at [1400, 734] on span "Send" at bounding box center [1396, 729] width 25 height 17
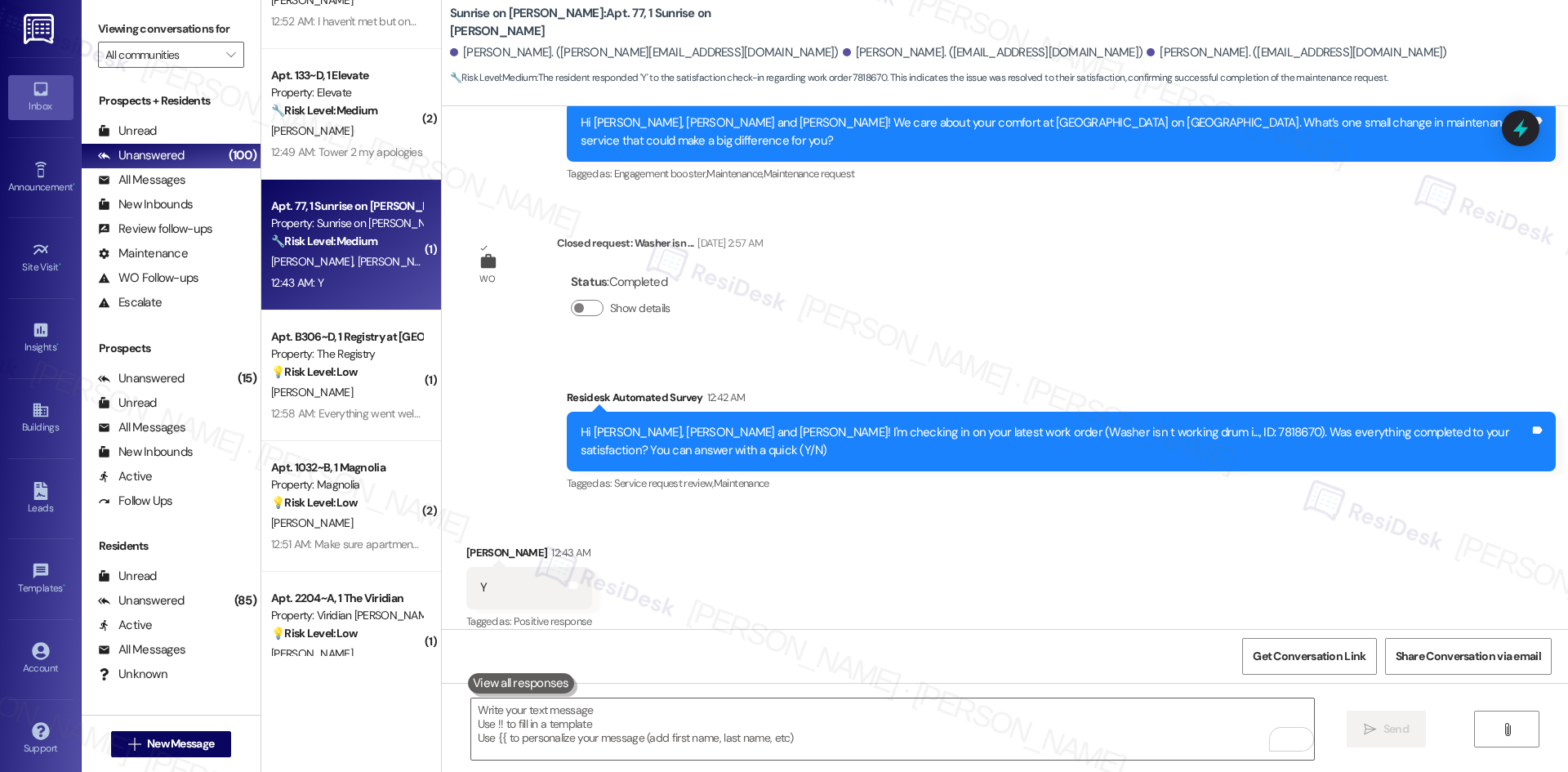
scroll to position [3124, 0]
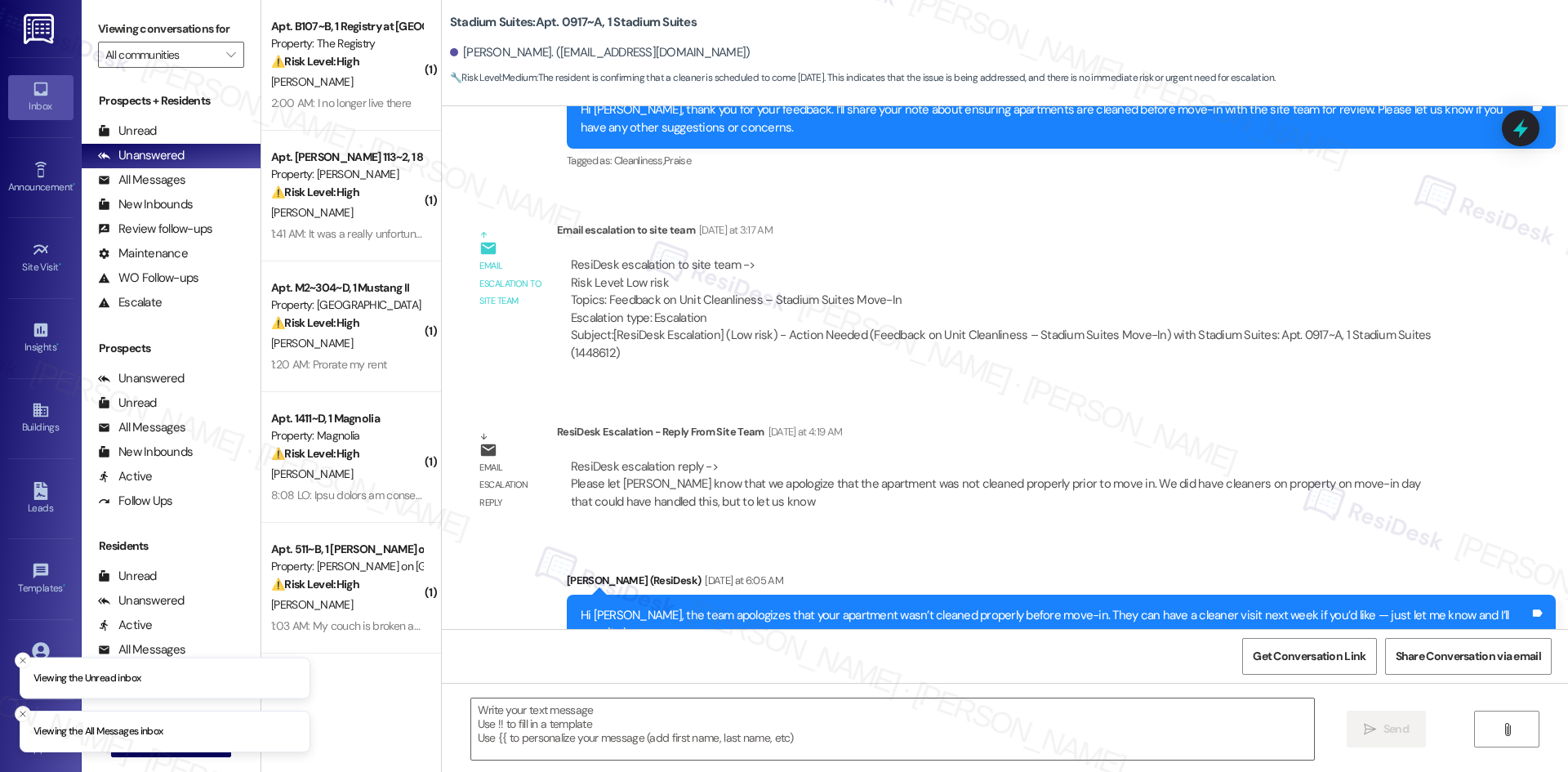
type textarea "Fetching suggested responses. Please feel free to read through the conversation…"
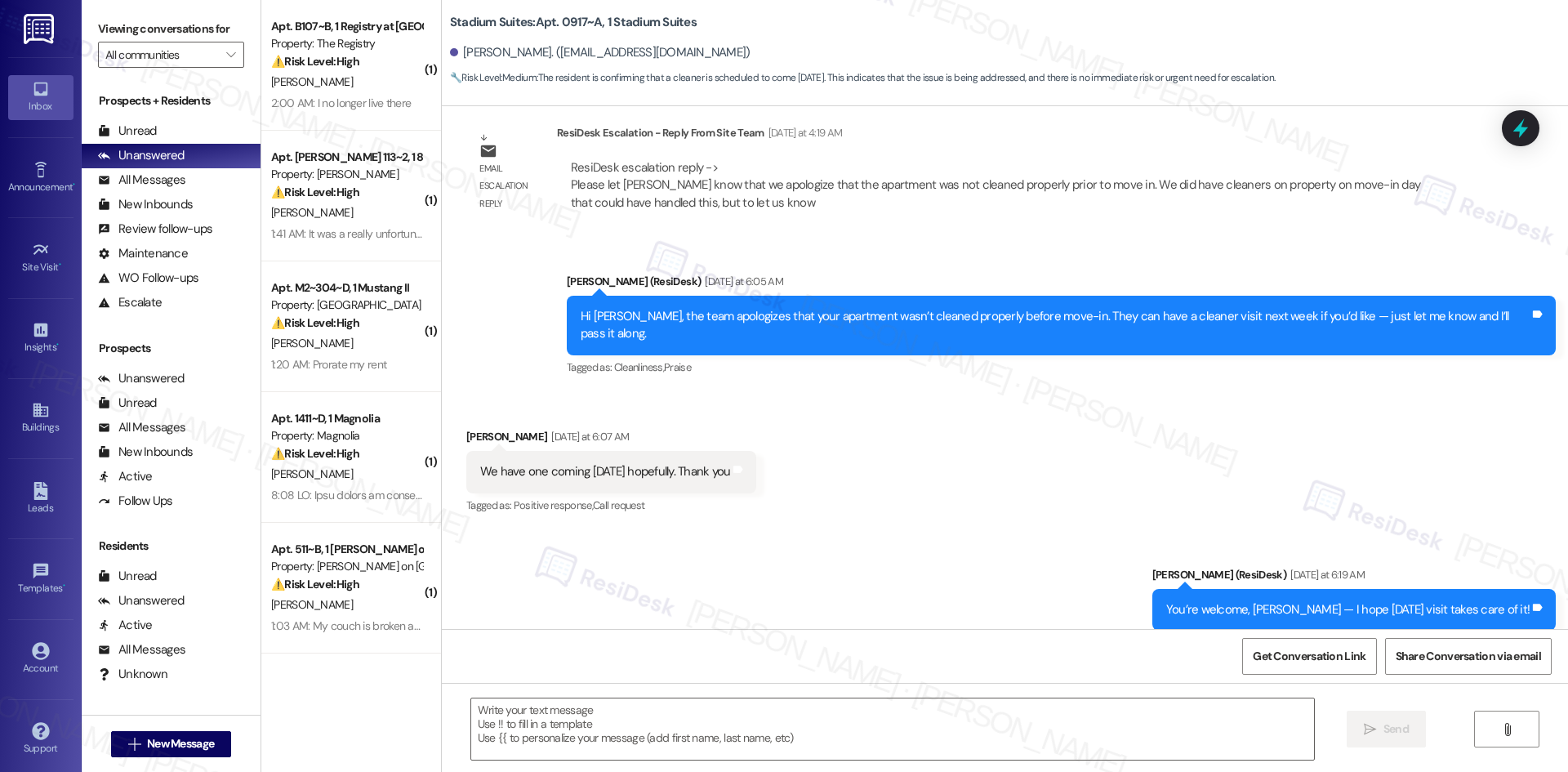
scroll to position [850, 0]
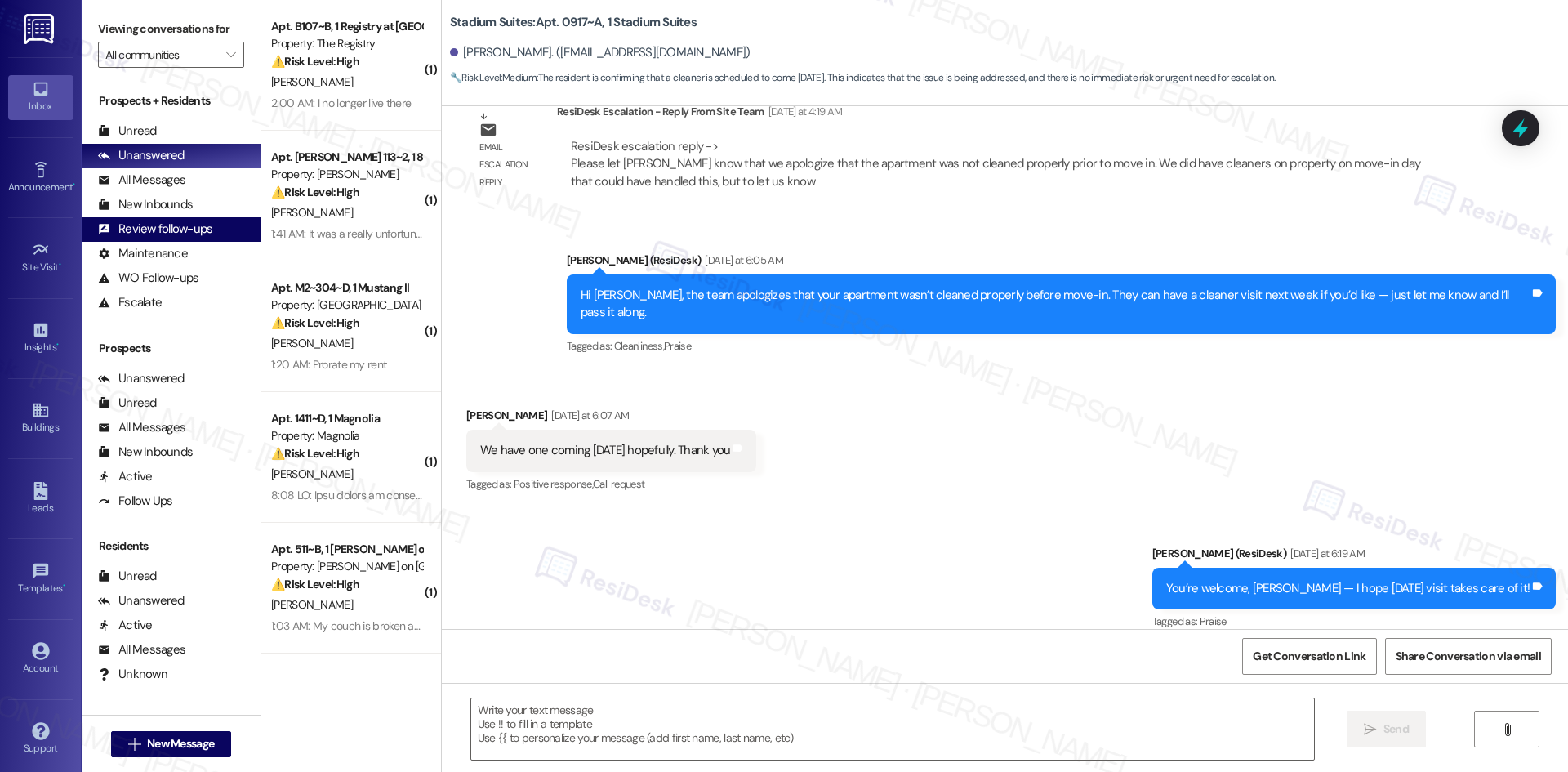
click at [198, 229] on div "Review follow-ups" at bounding box center [155, 229] width 115 height 17
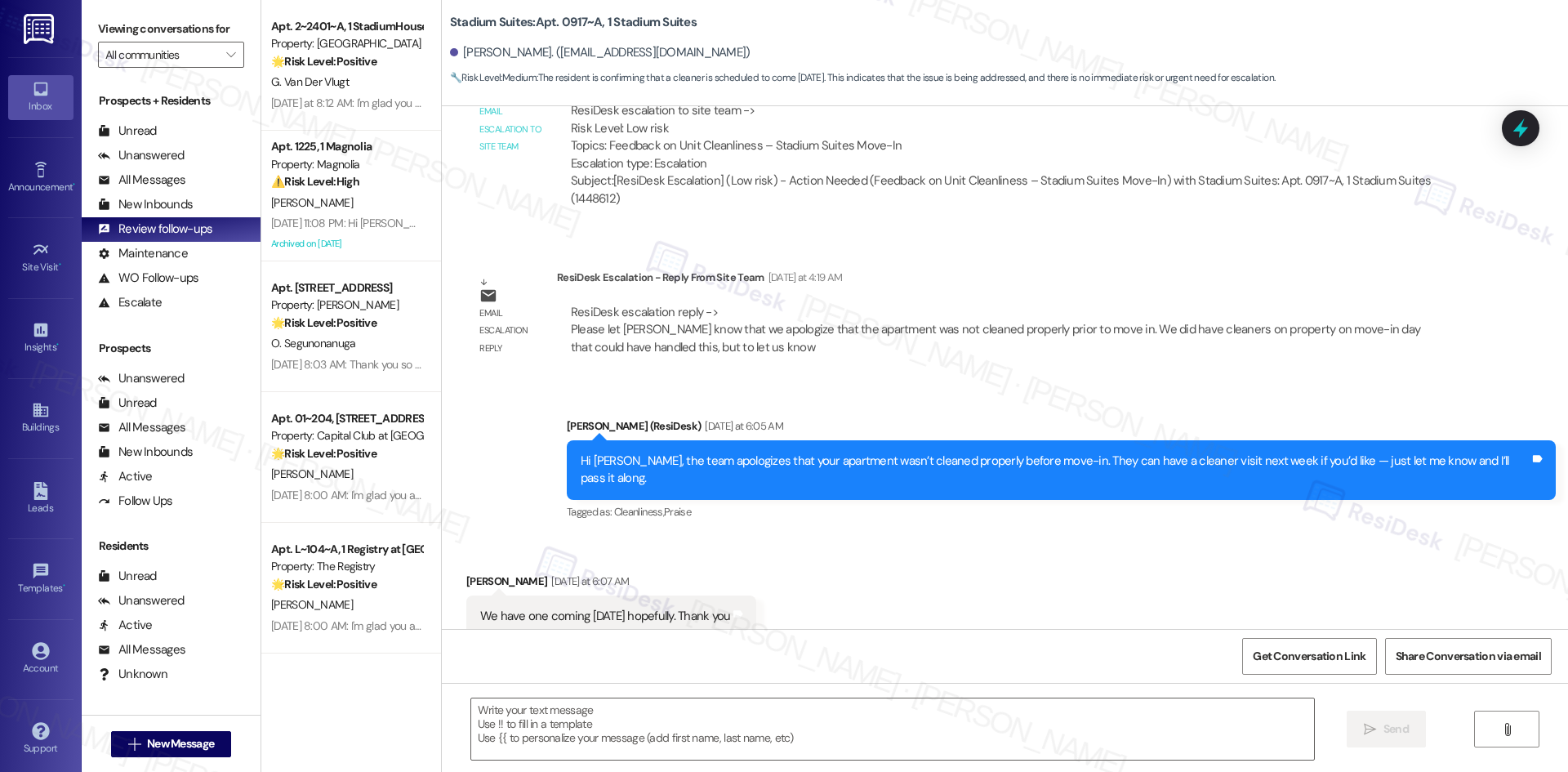
type textarea "Fetching suggested responses. Please feel free to read through the conversation…"
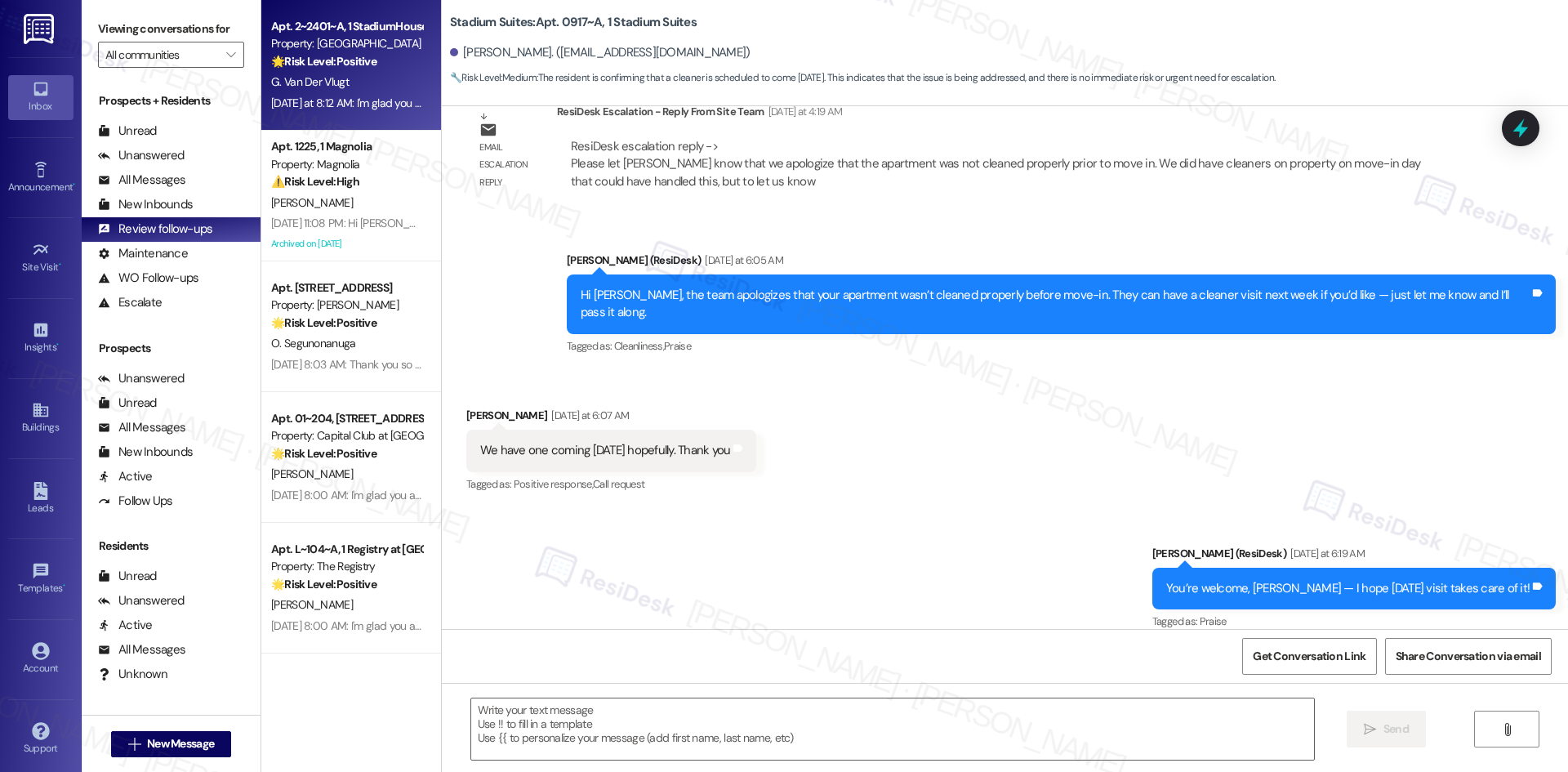
click at [360, 91] on div "G. Van Der Vlugt" at bounding box center [346, 82] width 154 height 21
type textarea "Fetching suggested responses. Please feel free to read through the conversation…"
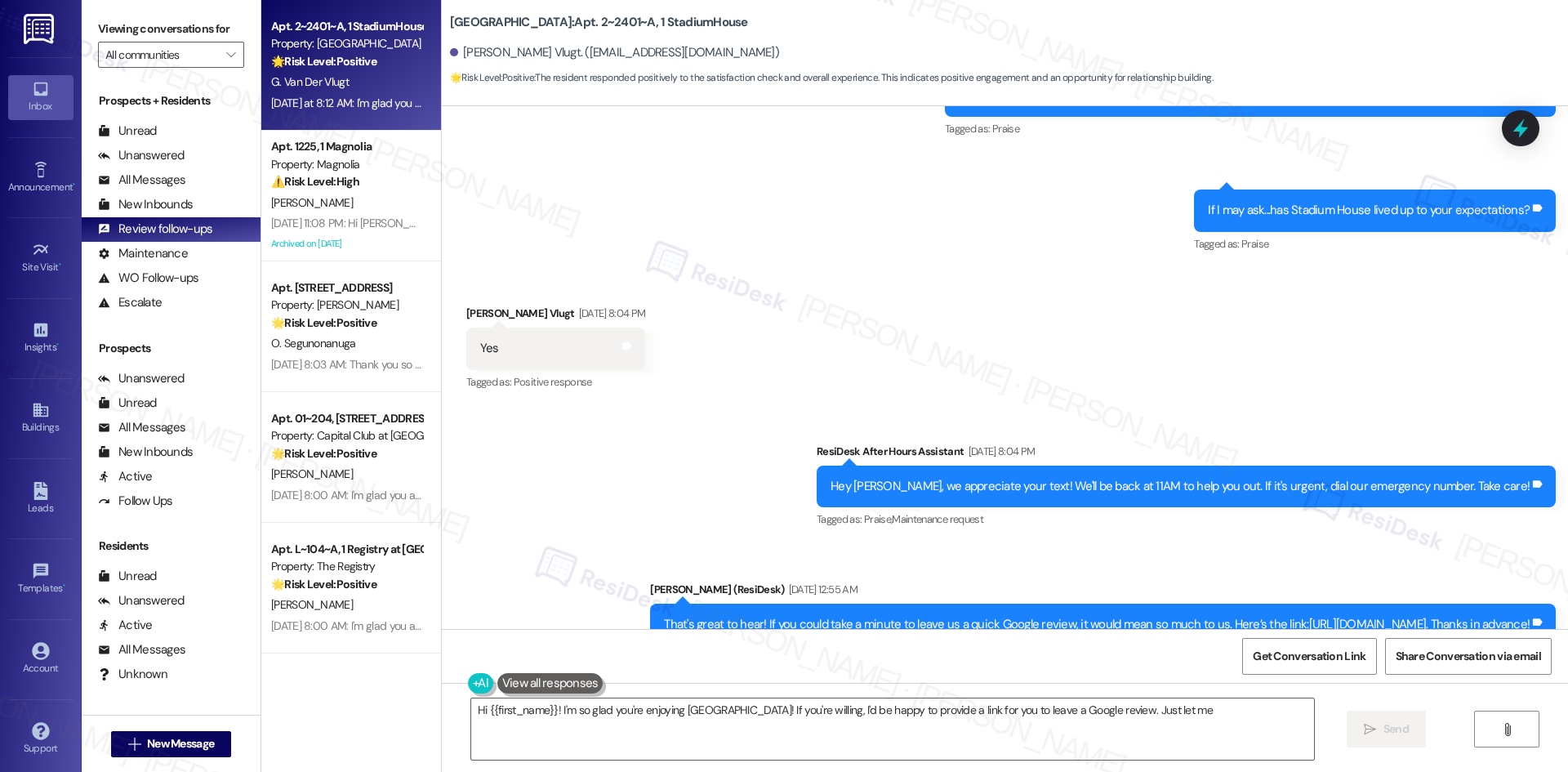
scroll to position [4500, 0]
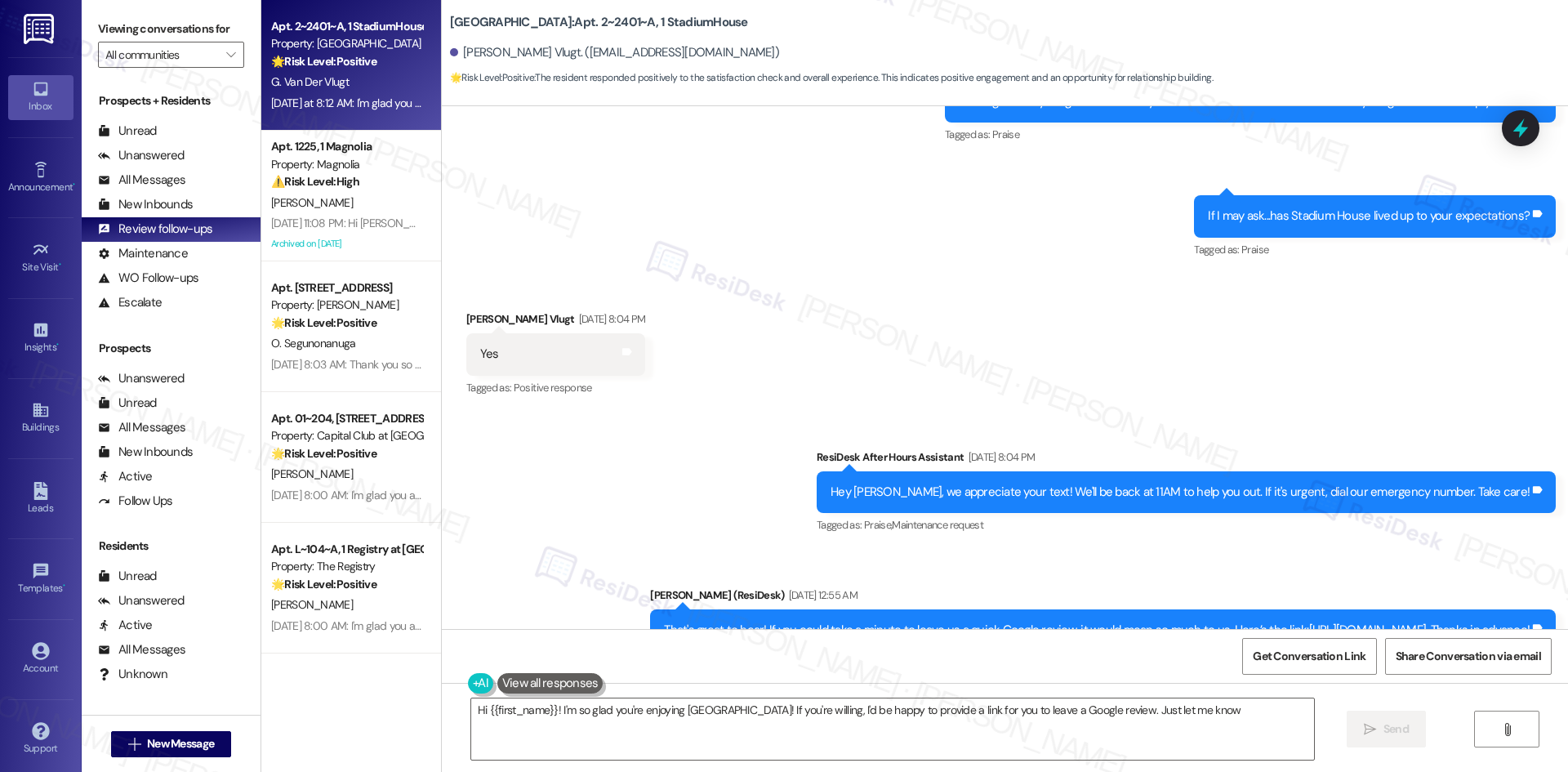
type textarea "Hi {{first_name}}! I'm so glad you're enjoying [GEOGRAPHIC_DATA]! If you're wil…"
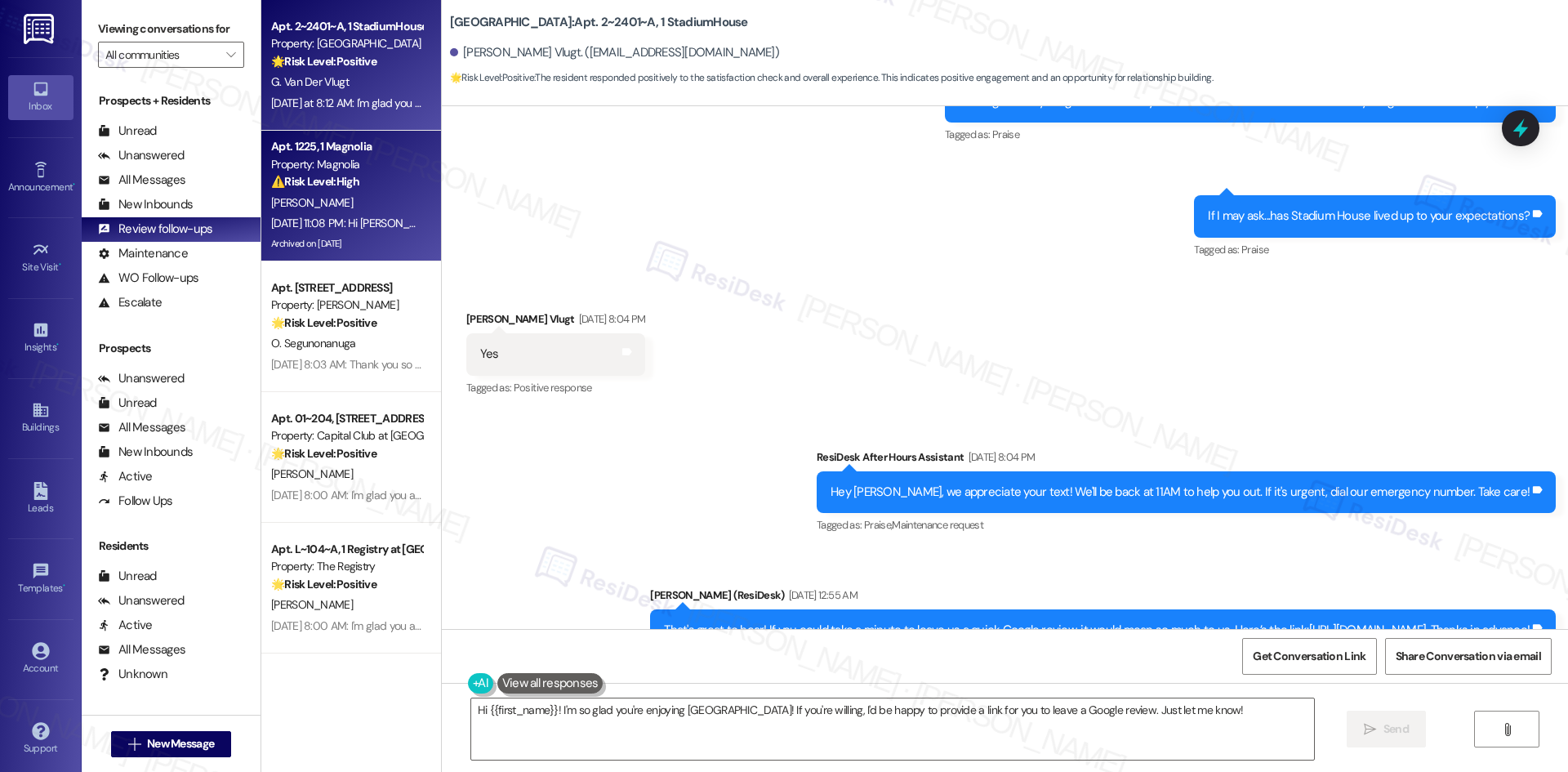
click at [269, 192] on div "[PERSON_NAME]" at bounding box center [346, 203] width 154 height 21
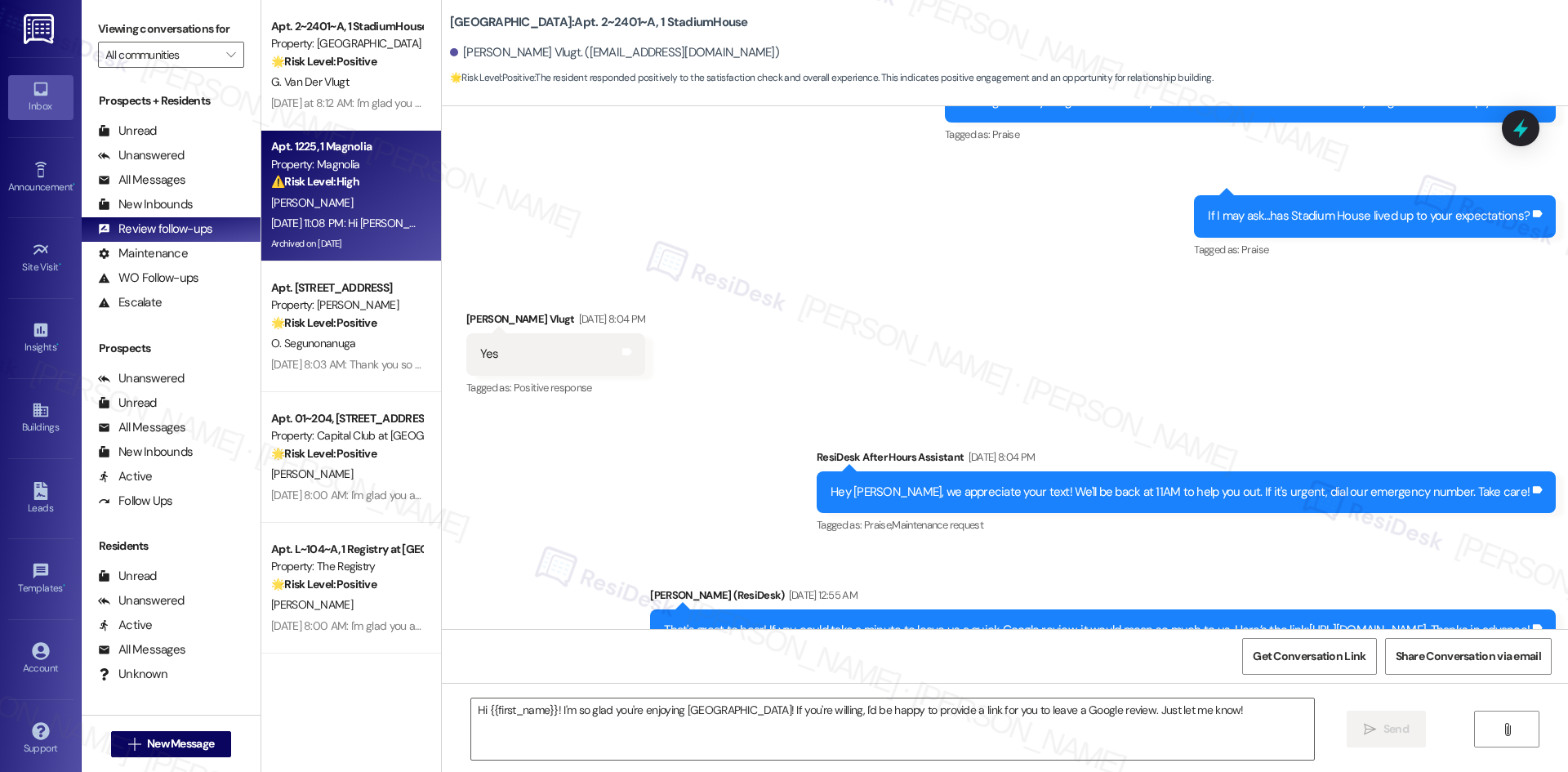
type textarea "Fetching suggested responses. Please feel free to read through the conversation…"
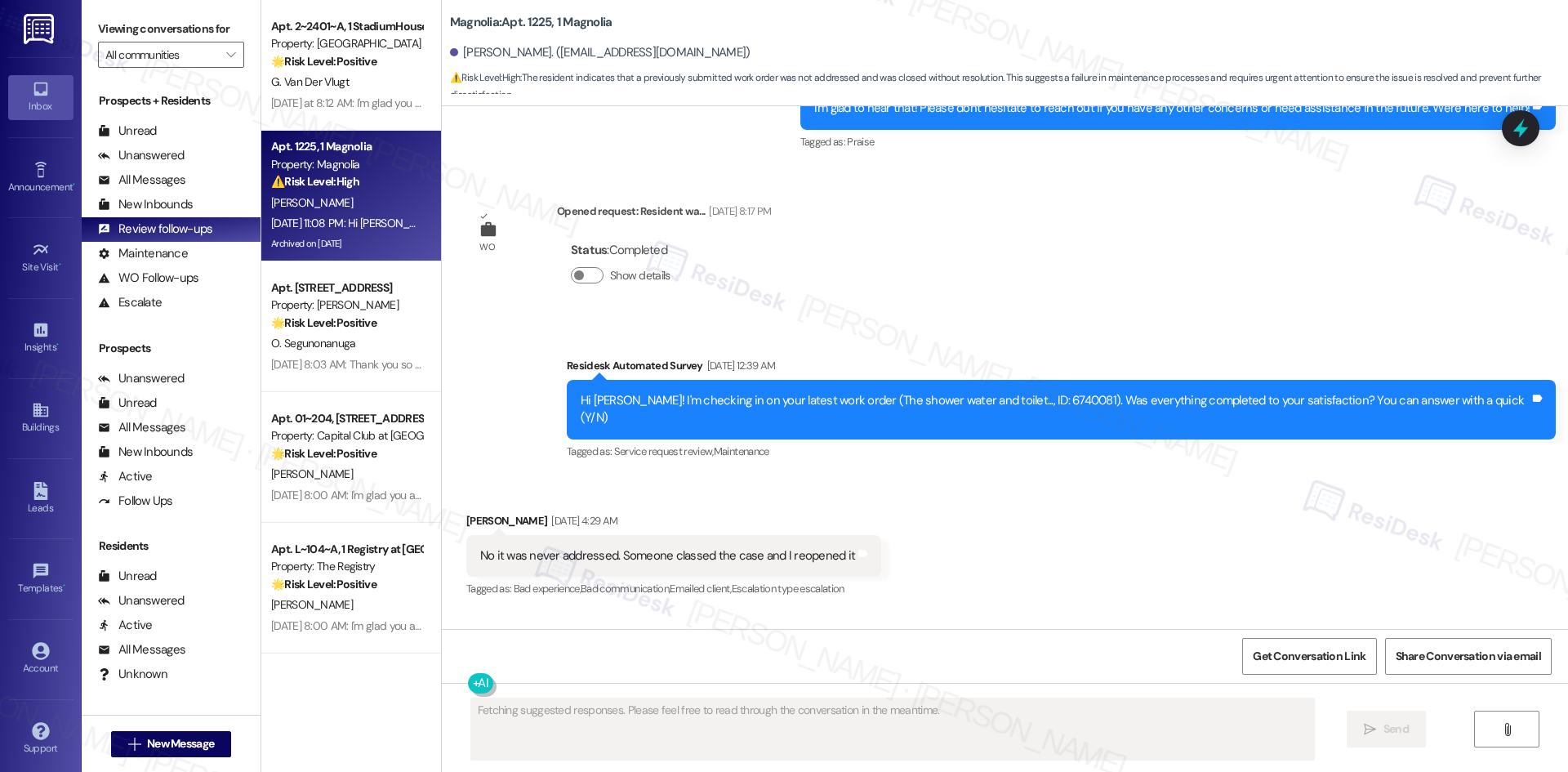
scroll to position [2426, 0]
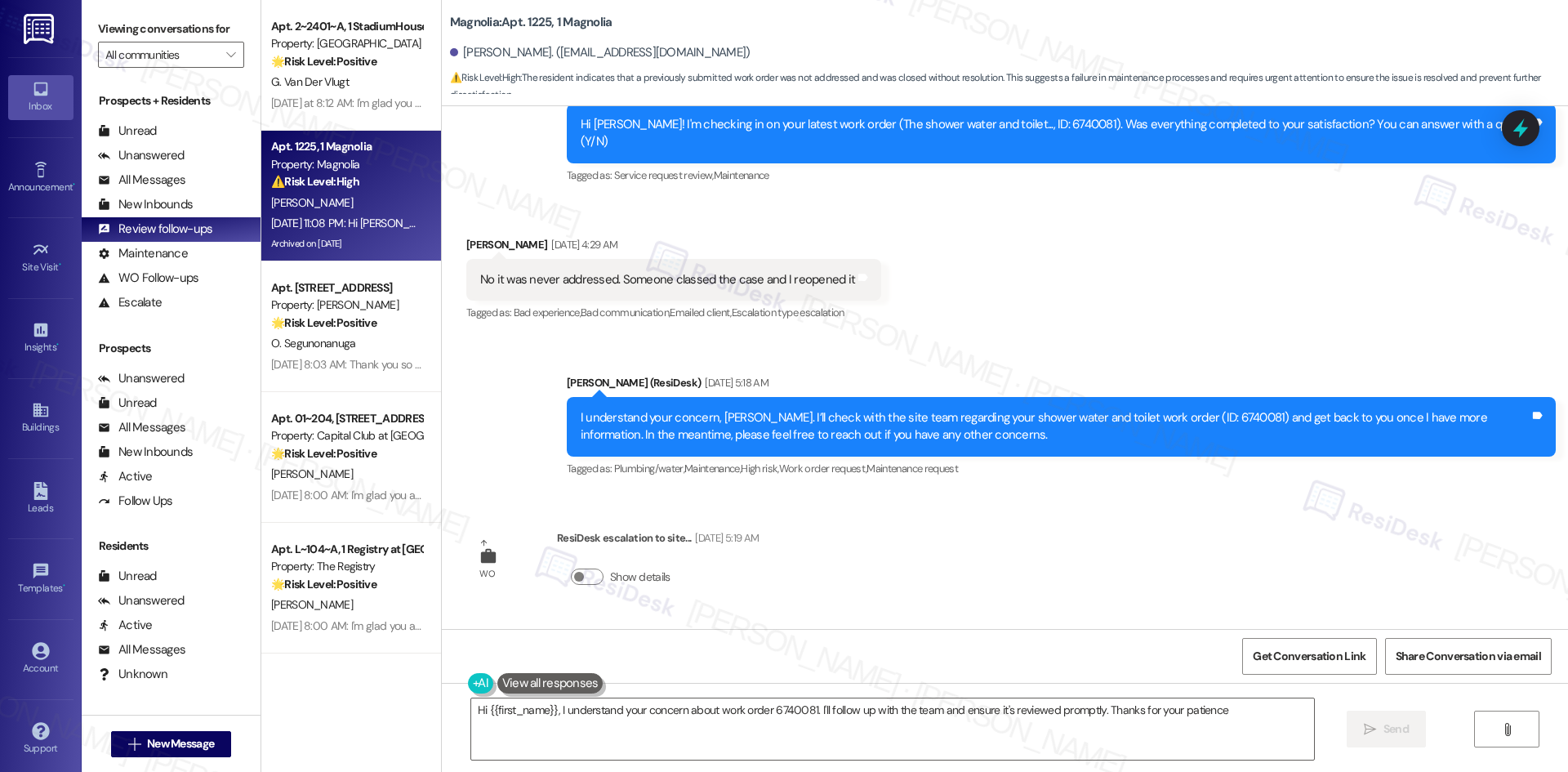
type textarea "Hi {{first_name}}, I understand your concern about work order 6740081. I'll fol…"
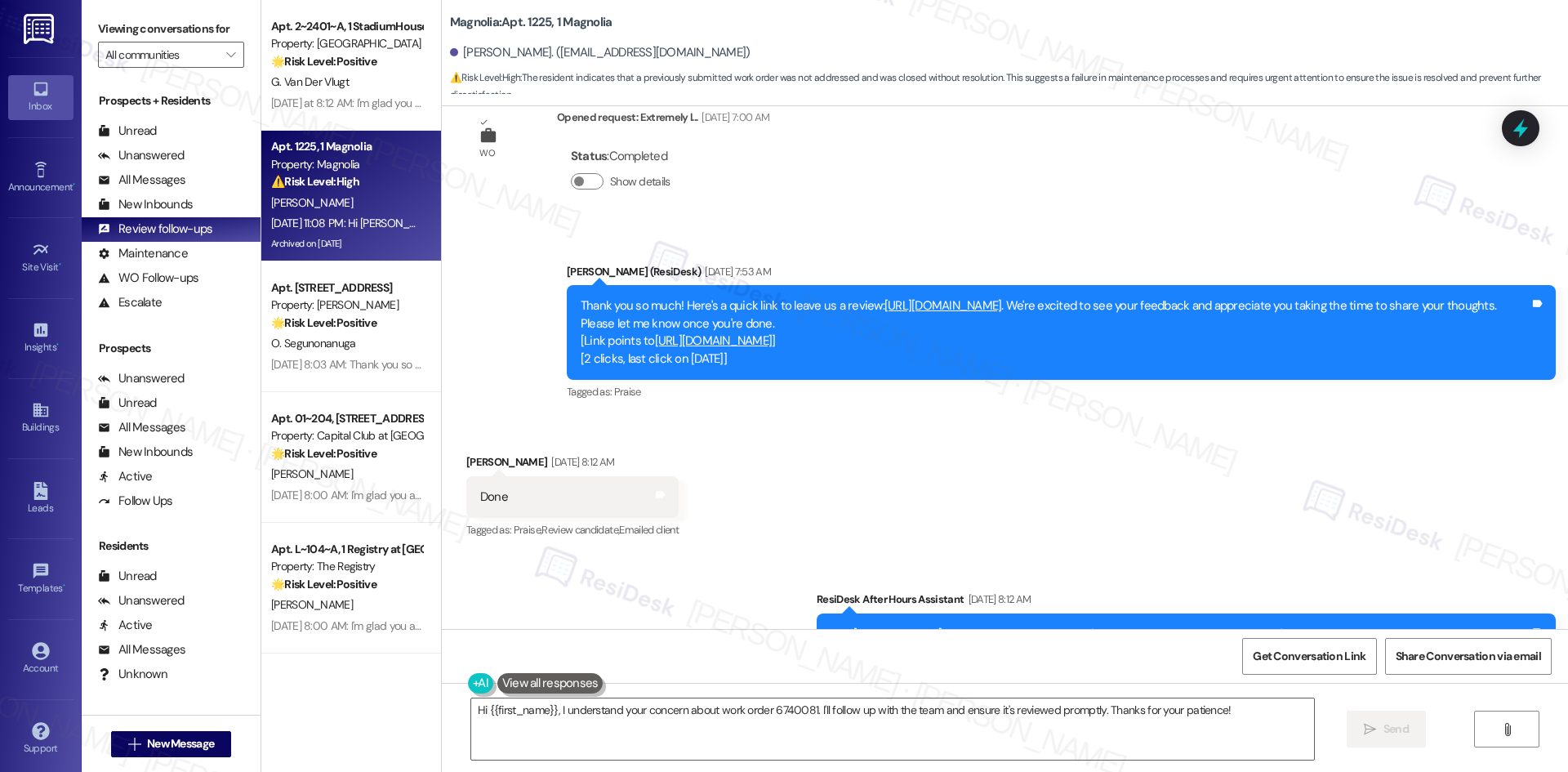
scroll to position [1269, 0]
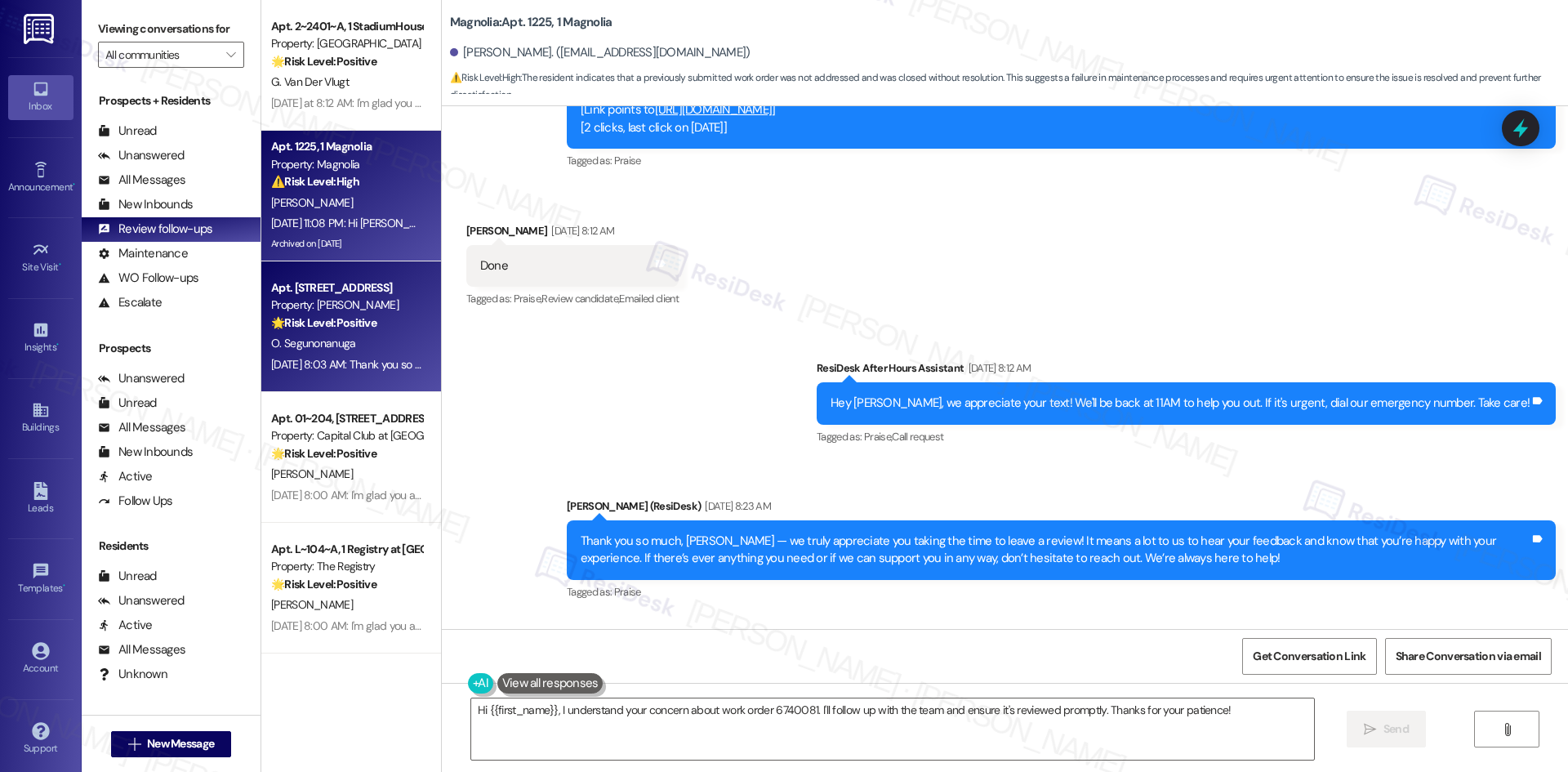
click at [349, 357] on div "Aug 21, 2025 at 8:03 AM: Thank you so much! Here's a quick link to leave us a r…" at bounding box center [819, 364] width 1097 height 15
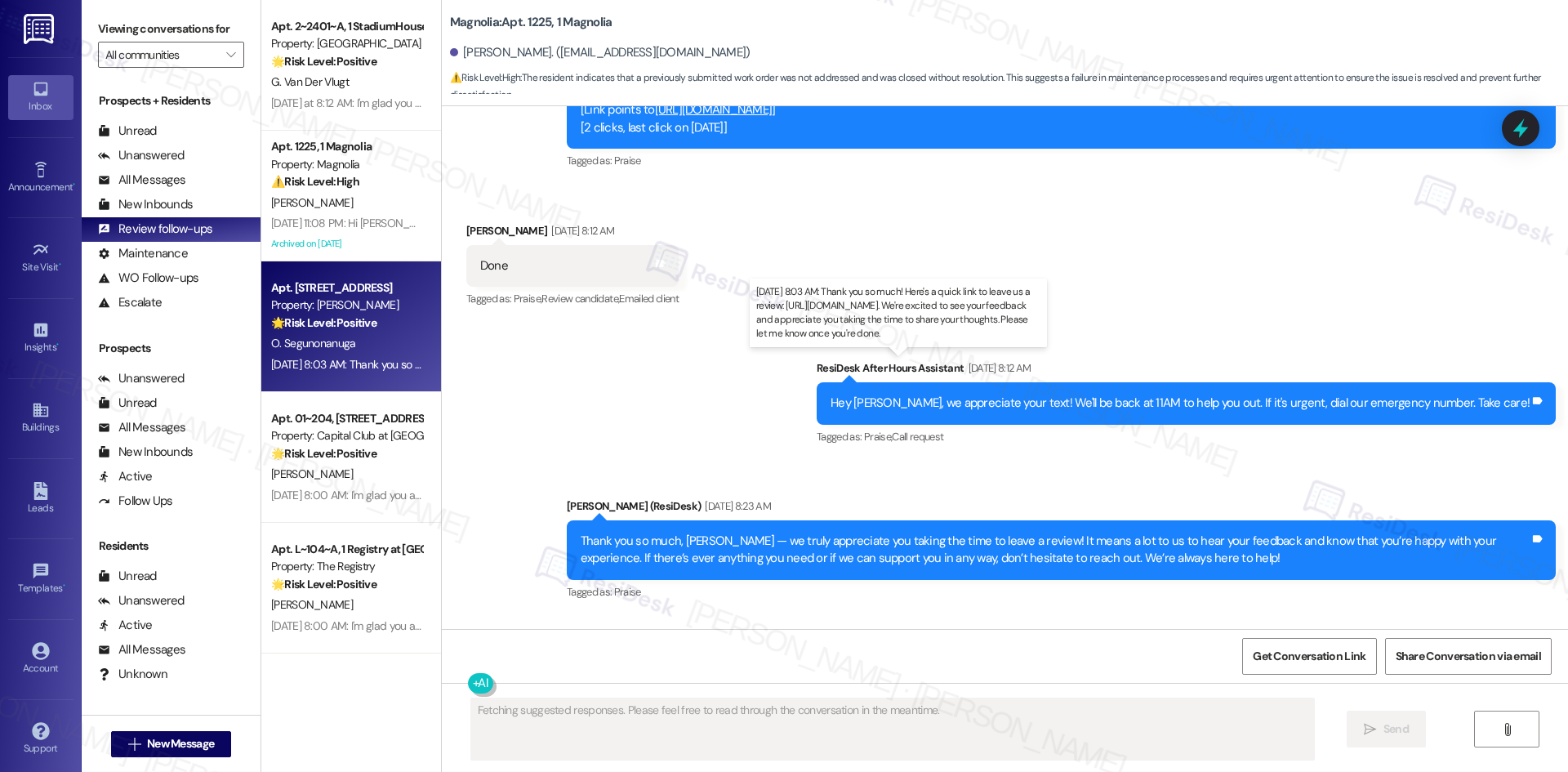
scroll to position [675, 0]
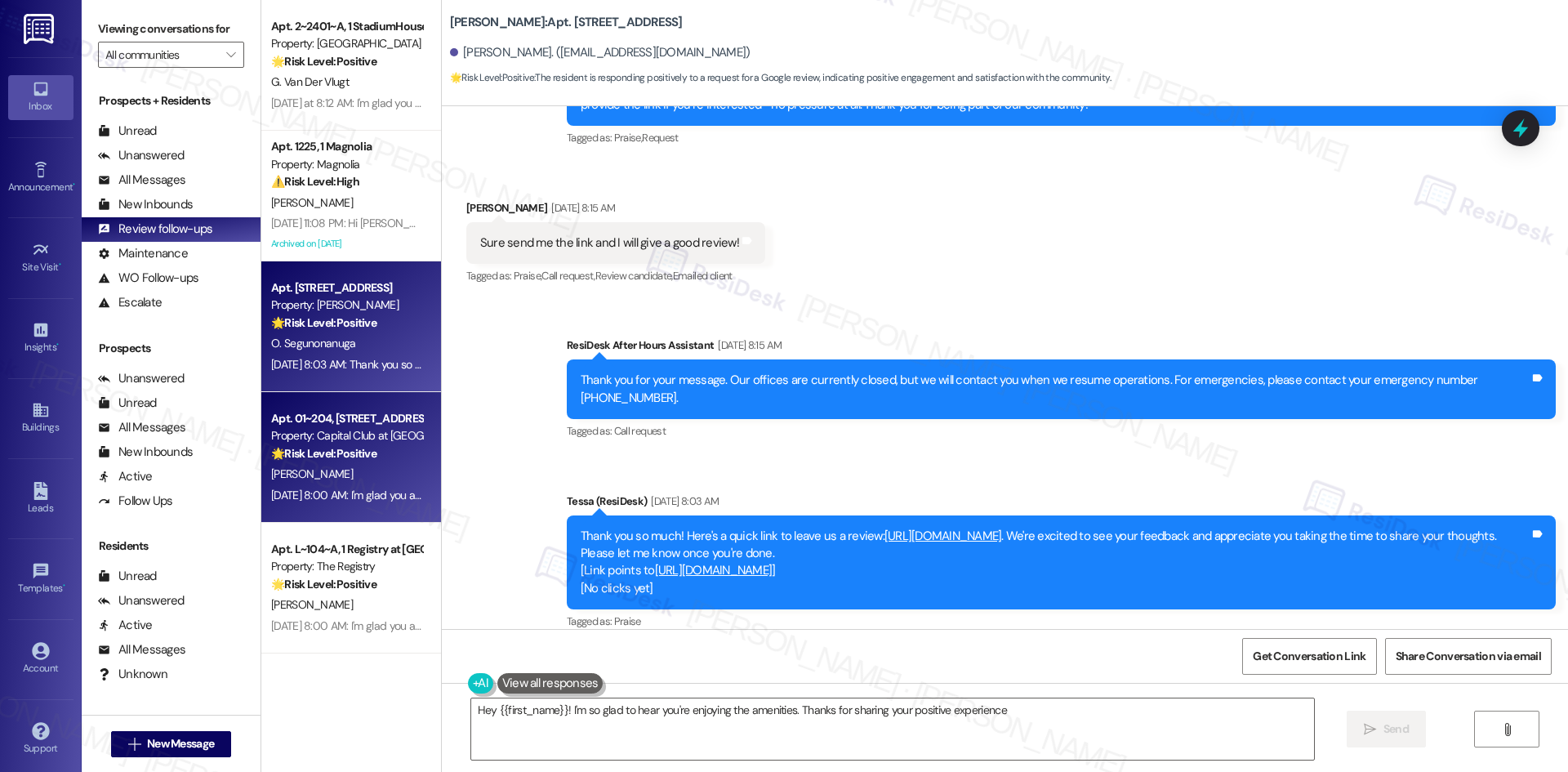
type textarea "Hey {{first_name}}! I'm so glad to hear you're enjoying the amenities. Thanks f…"
click at [334, 434] on div "Property: Capital Club at Indian Land" at bounding box center [346, 436] width 151 height 17
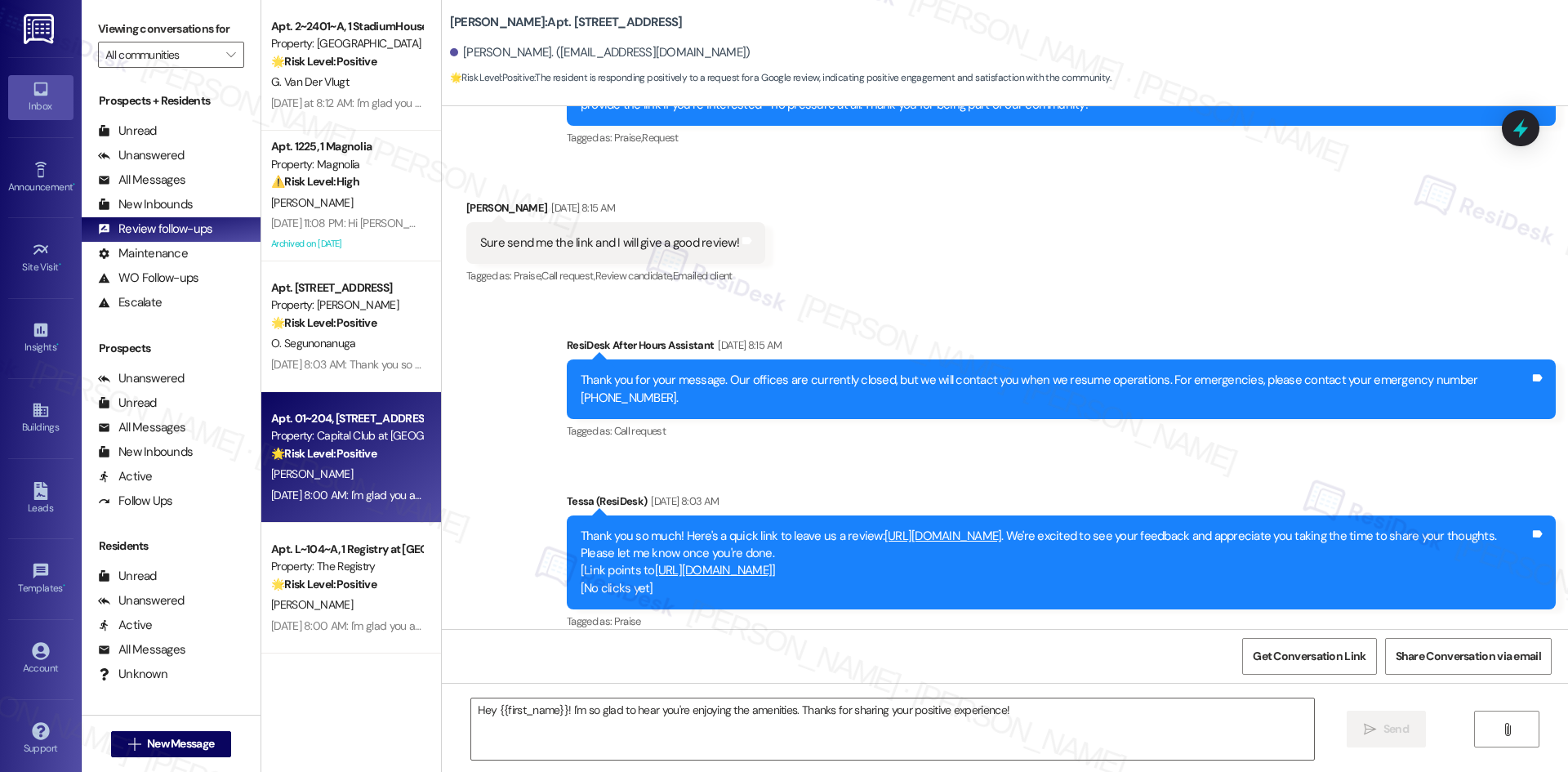
type textarea "Fetching suggested responses. Please feel free to read through the conversation…"
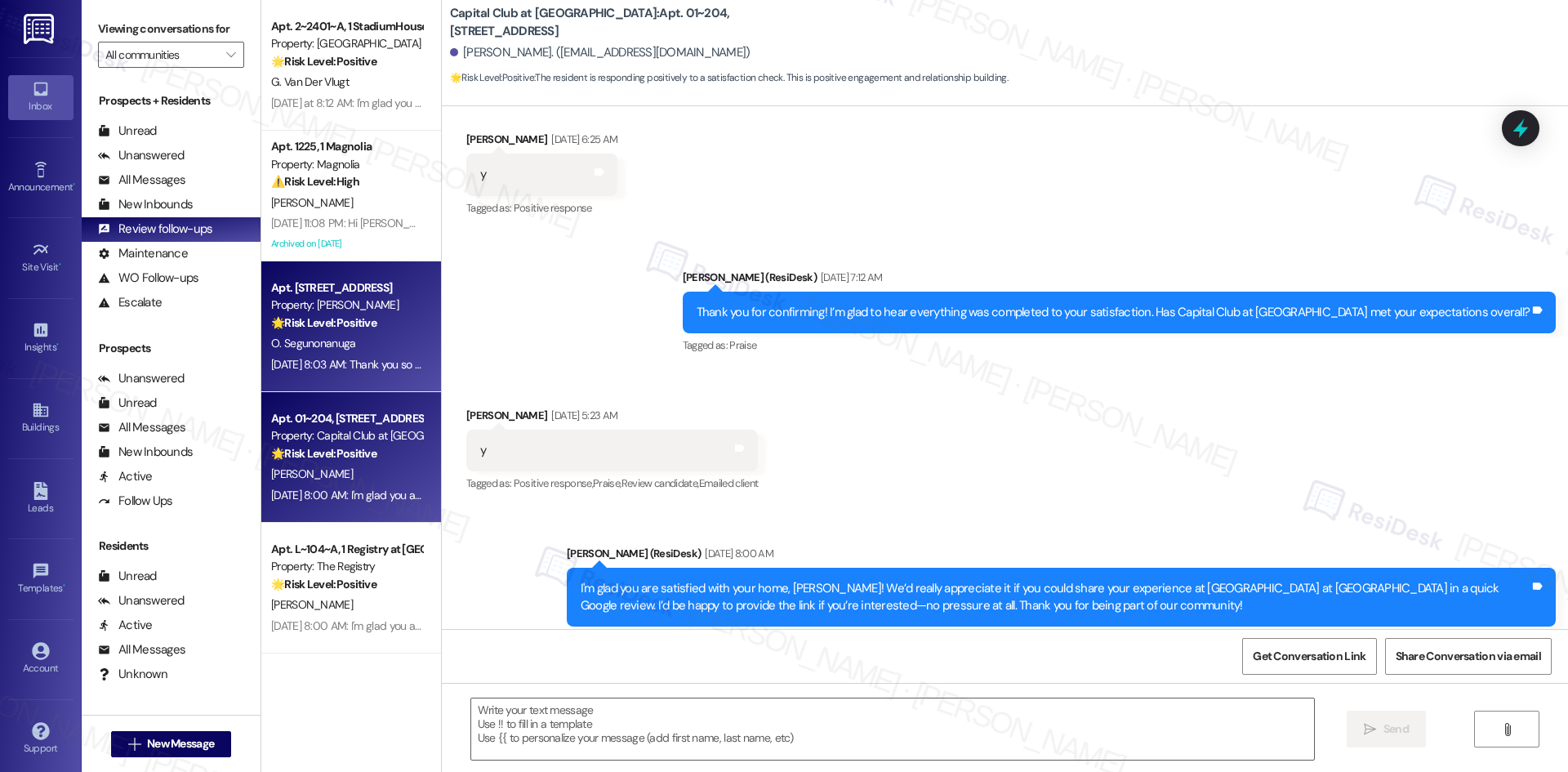
type textarea "Fetching suggested responses. Please feel free to read through the conversation…"
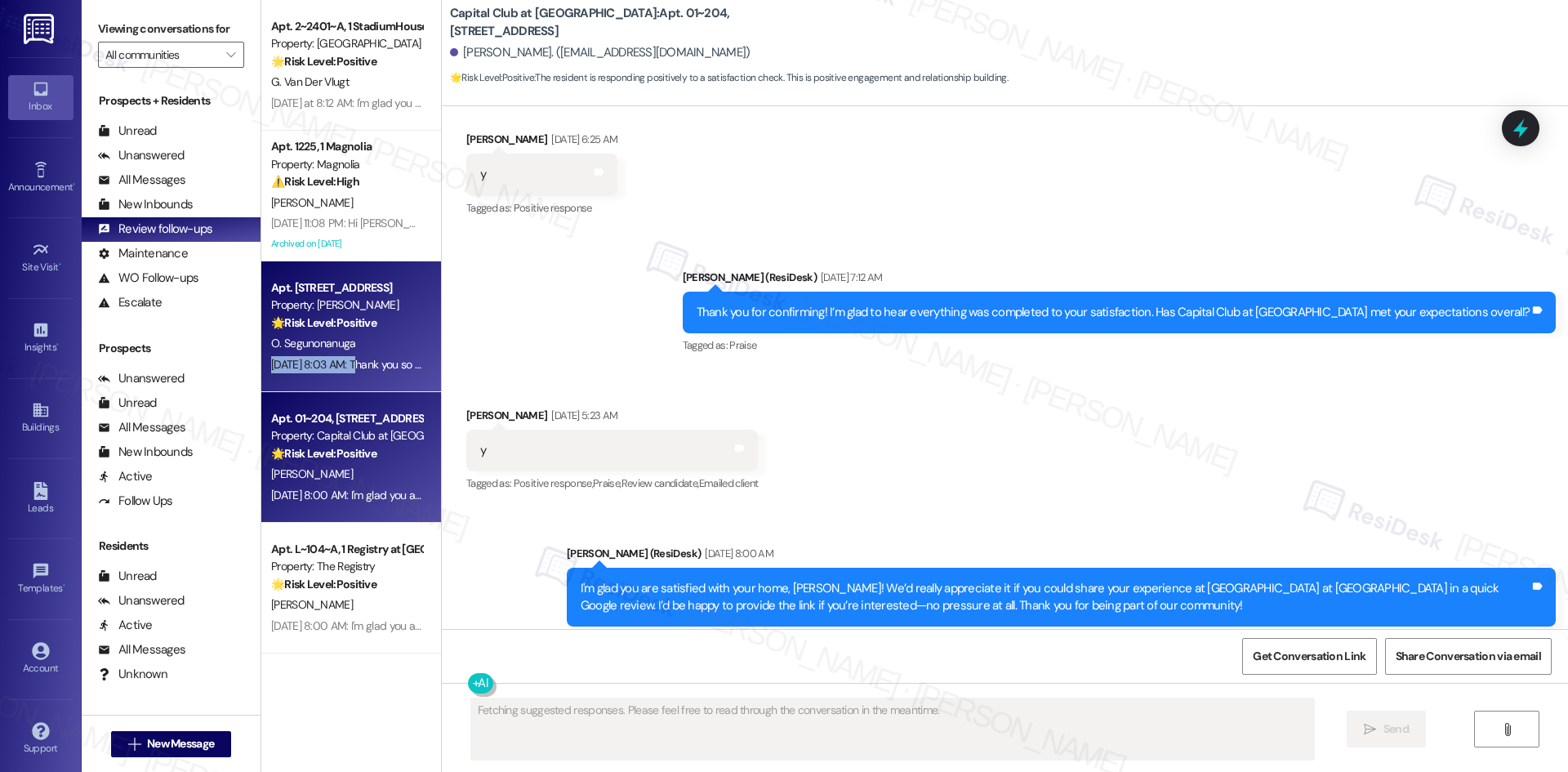
click at [339, 353] on div "Apt. 12319, 12330 Research Road Property: Brea Frisco 🌟 Risk Level: Positive Th…" at bounding box center [351, 326] width 179 height 130
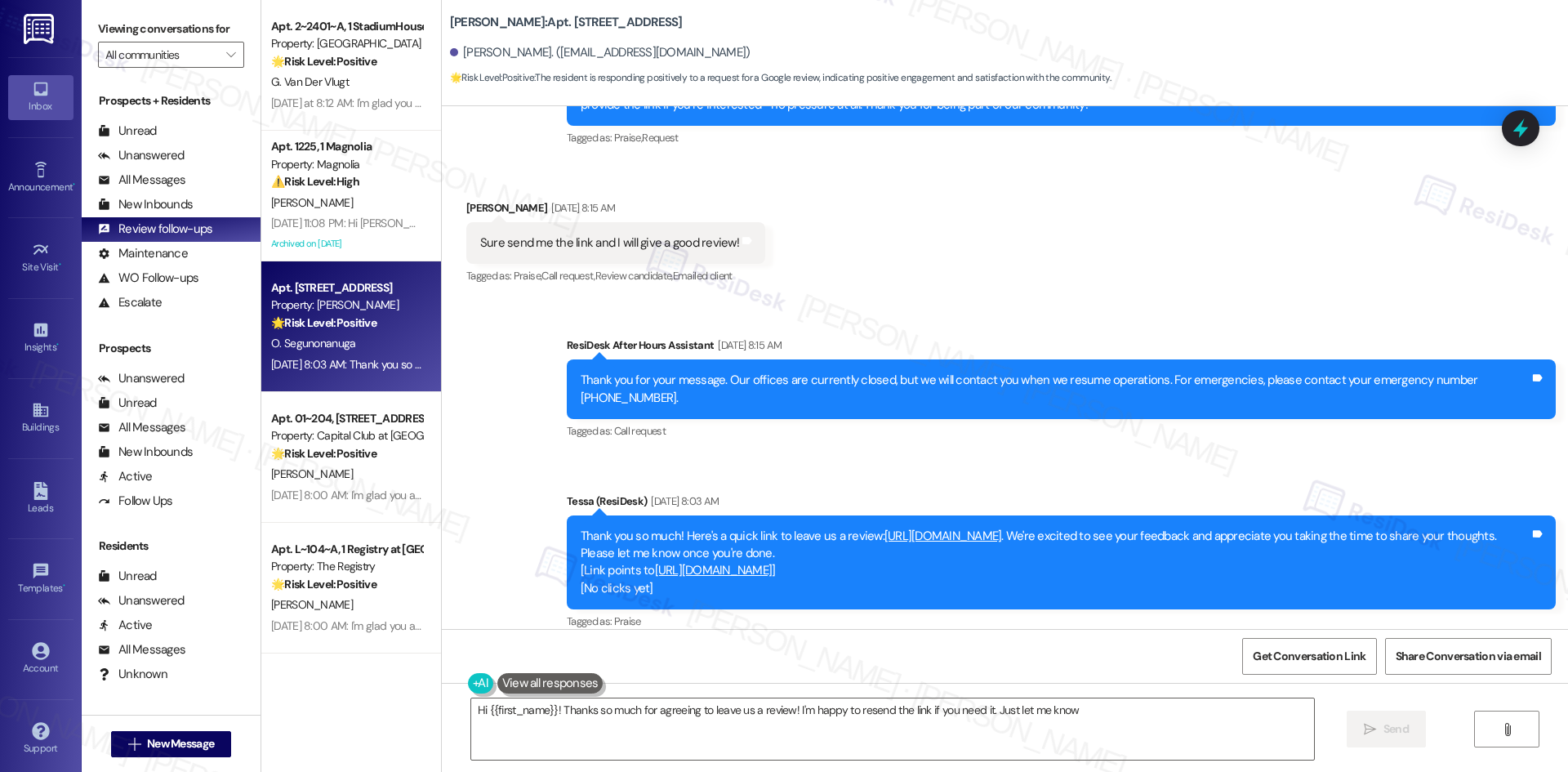
type textarea "Hi {{first_name}}! Thanks so much for agreeing to leave us a review! I'm happy …"
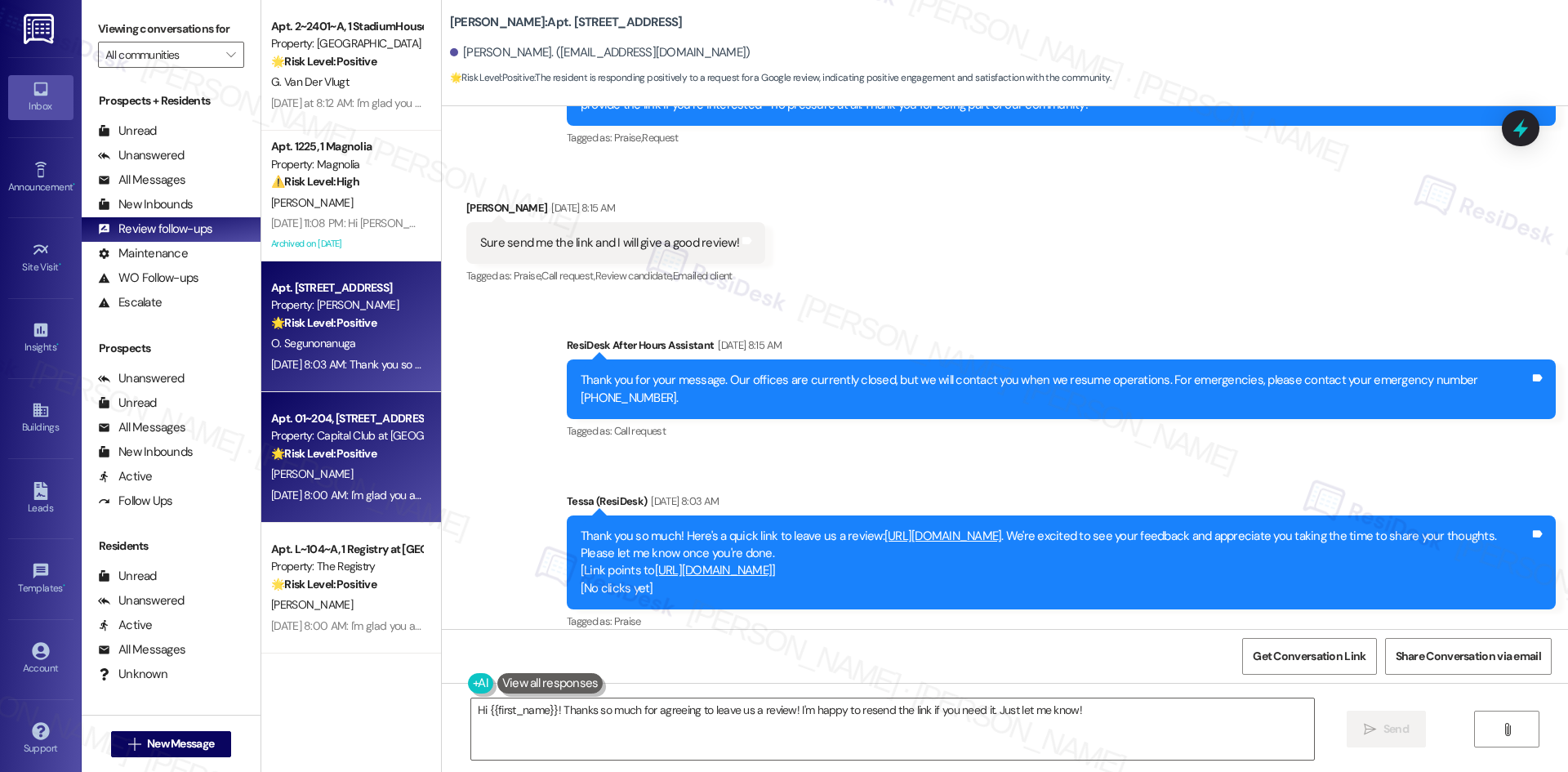
click at [359, 493] on div "Aug 21, 2025 at 8:00 AM: I'm glad you are satisfied with your home, Ashishkumar…" at bounding box center [1040, 494] width 1540 height 15
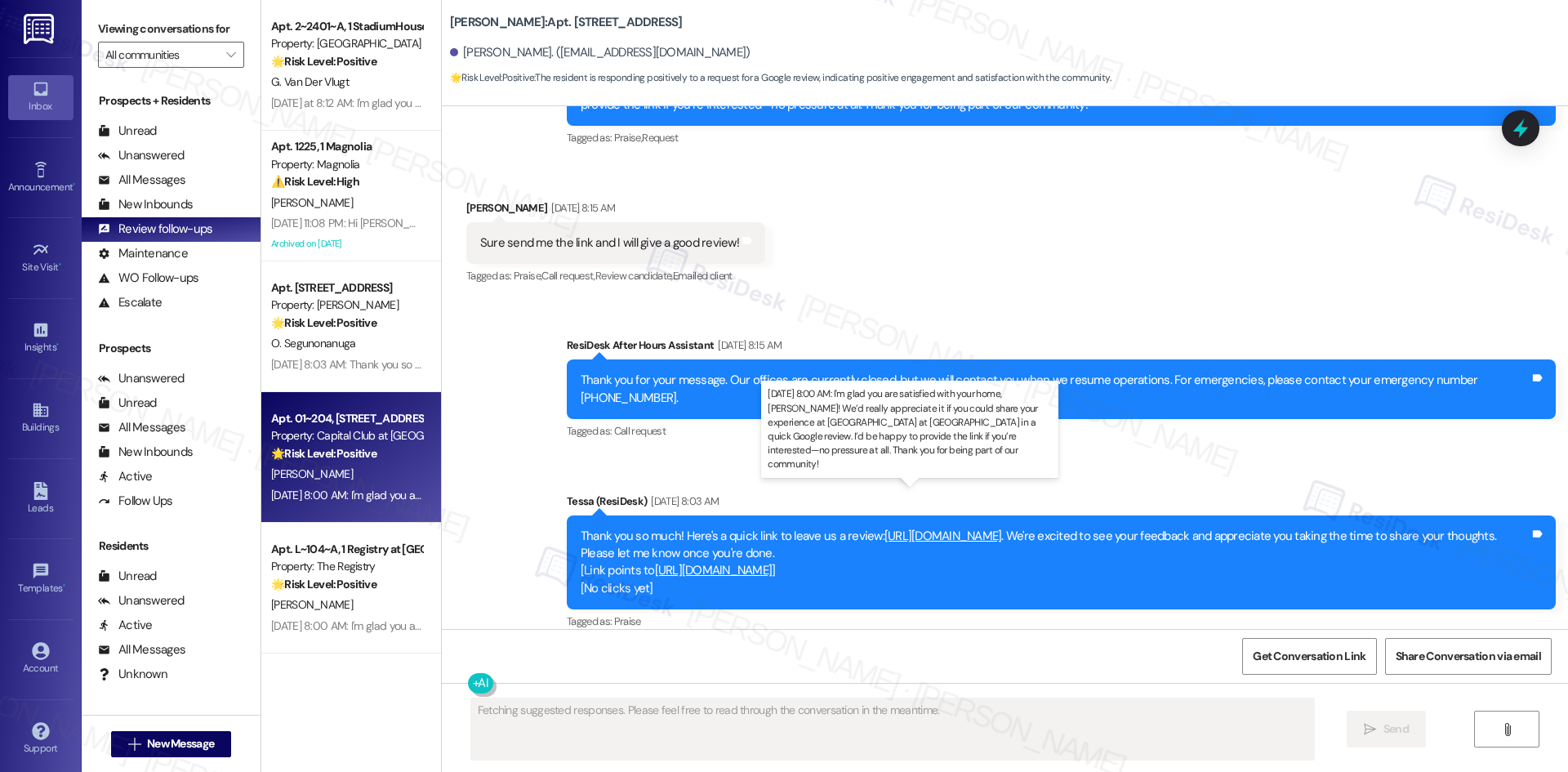
scroll to position [1986, 0]
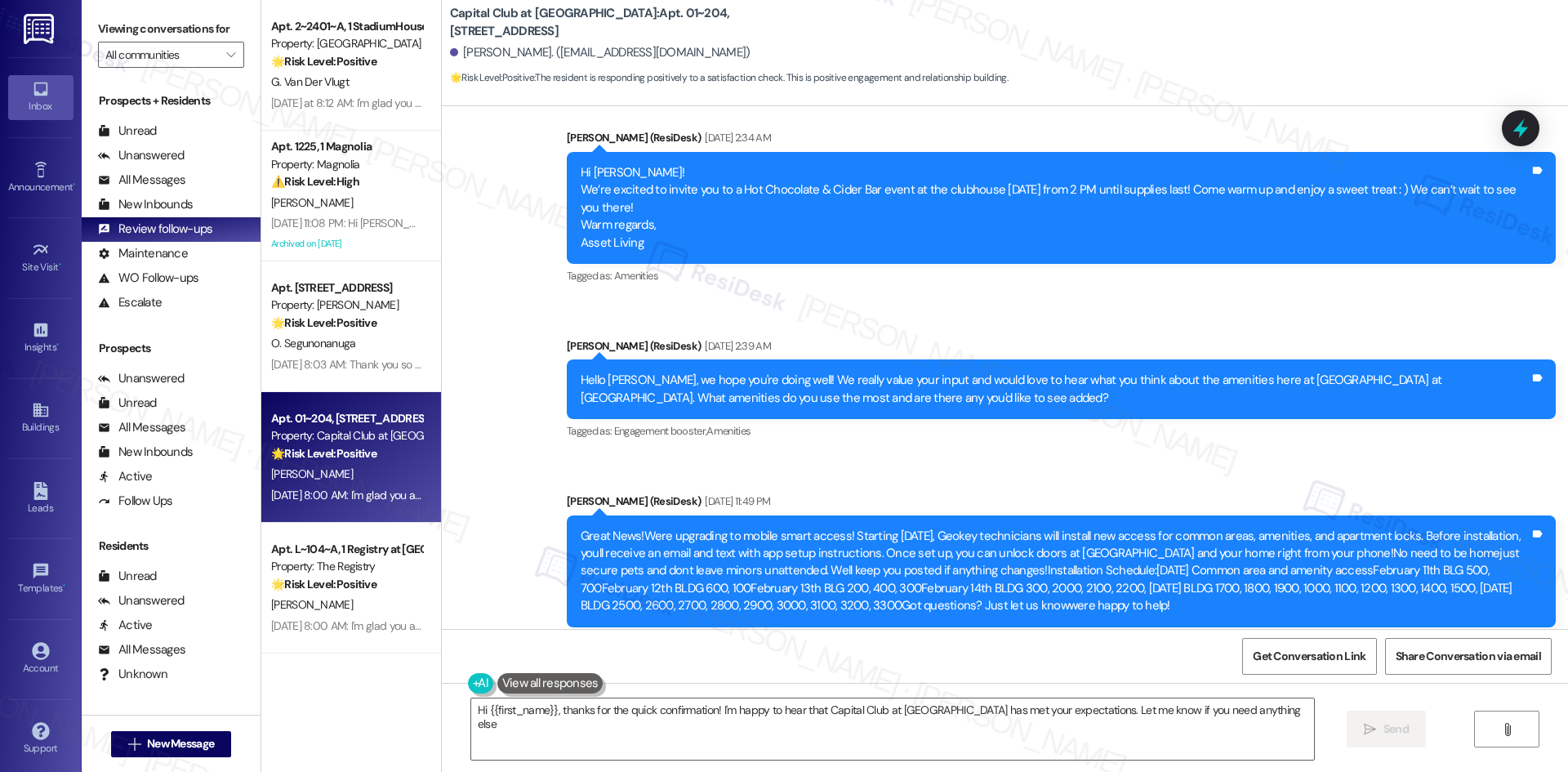
type textarea "Hi {{first_name}}, thanks for the quick confirmation! I'm happy to hear that Ca…"
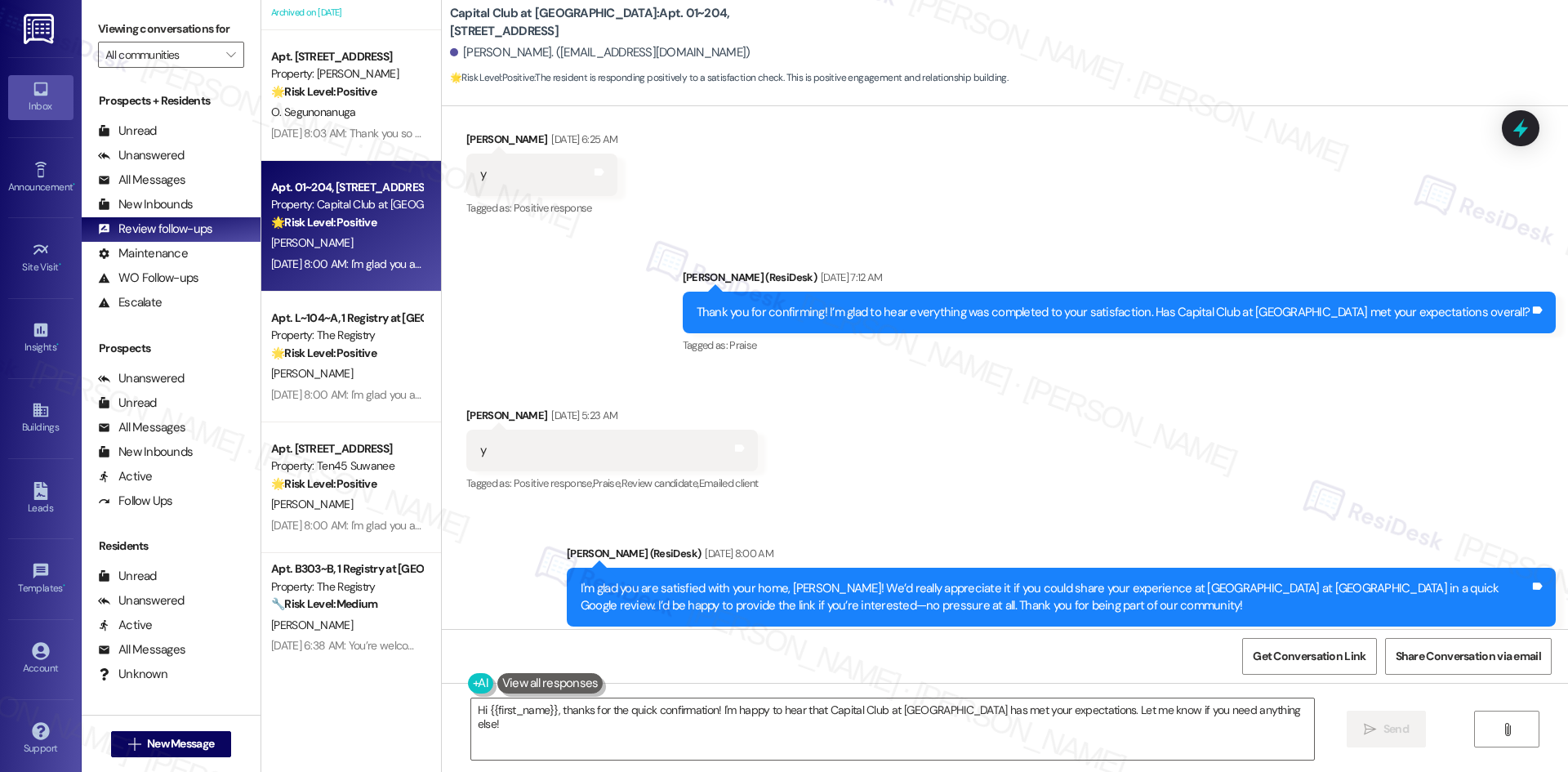
scroll to position [245, 0]
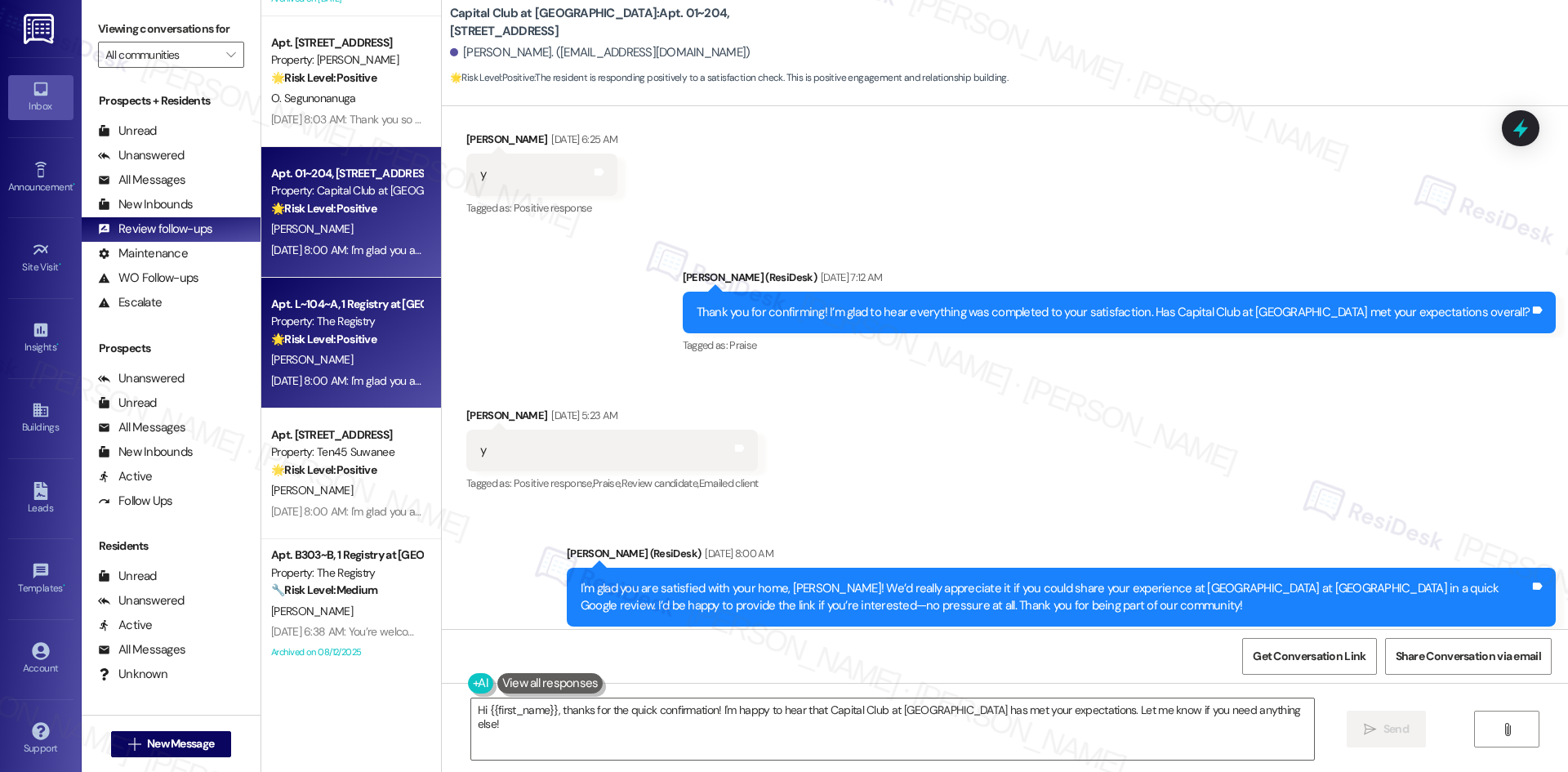
click at [342, 361] on div "A. Christensen" at bounding box center [346, 360] width 154 height 21
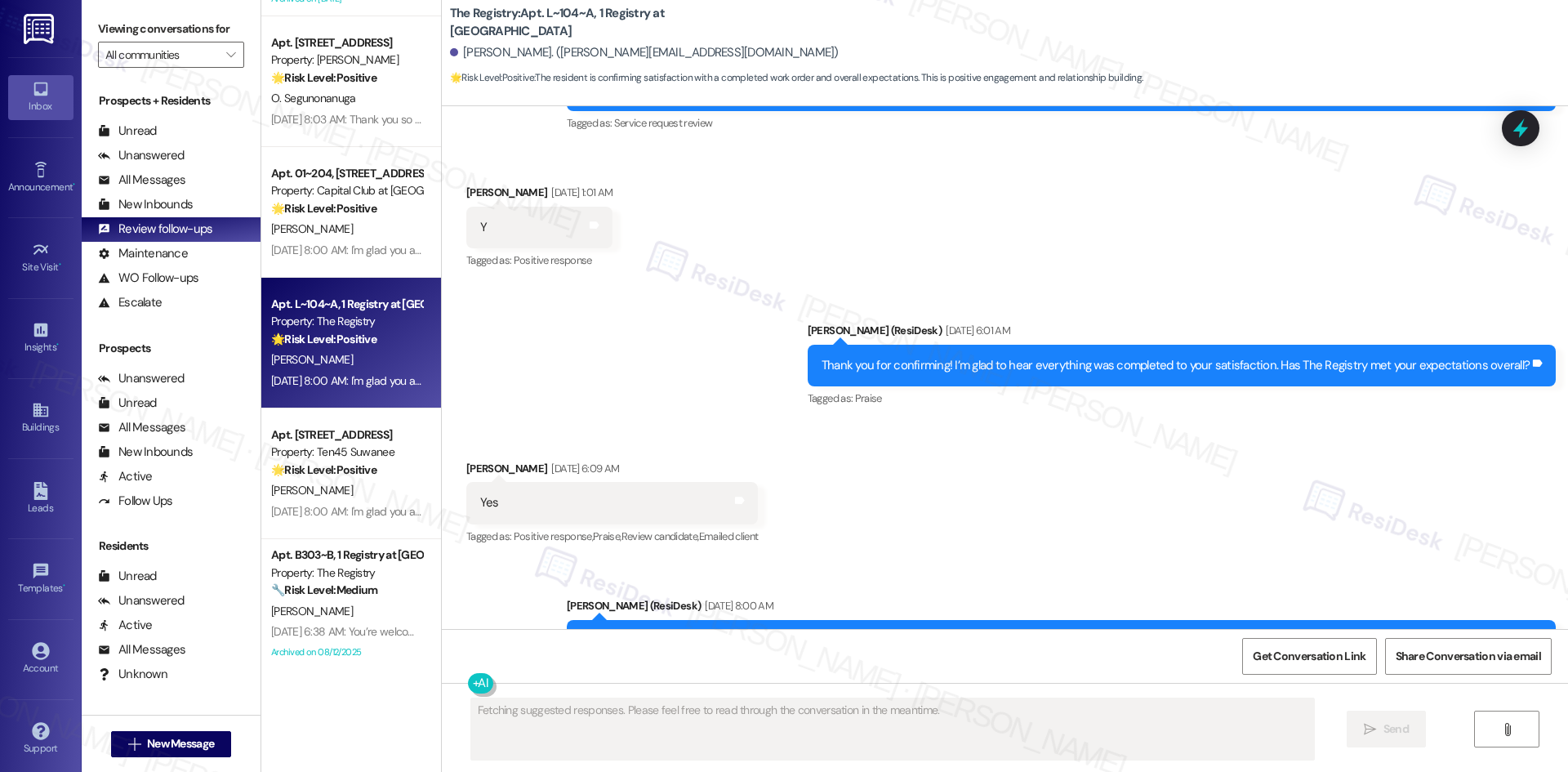
scroll to position [1370, 0]
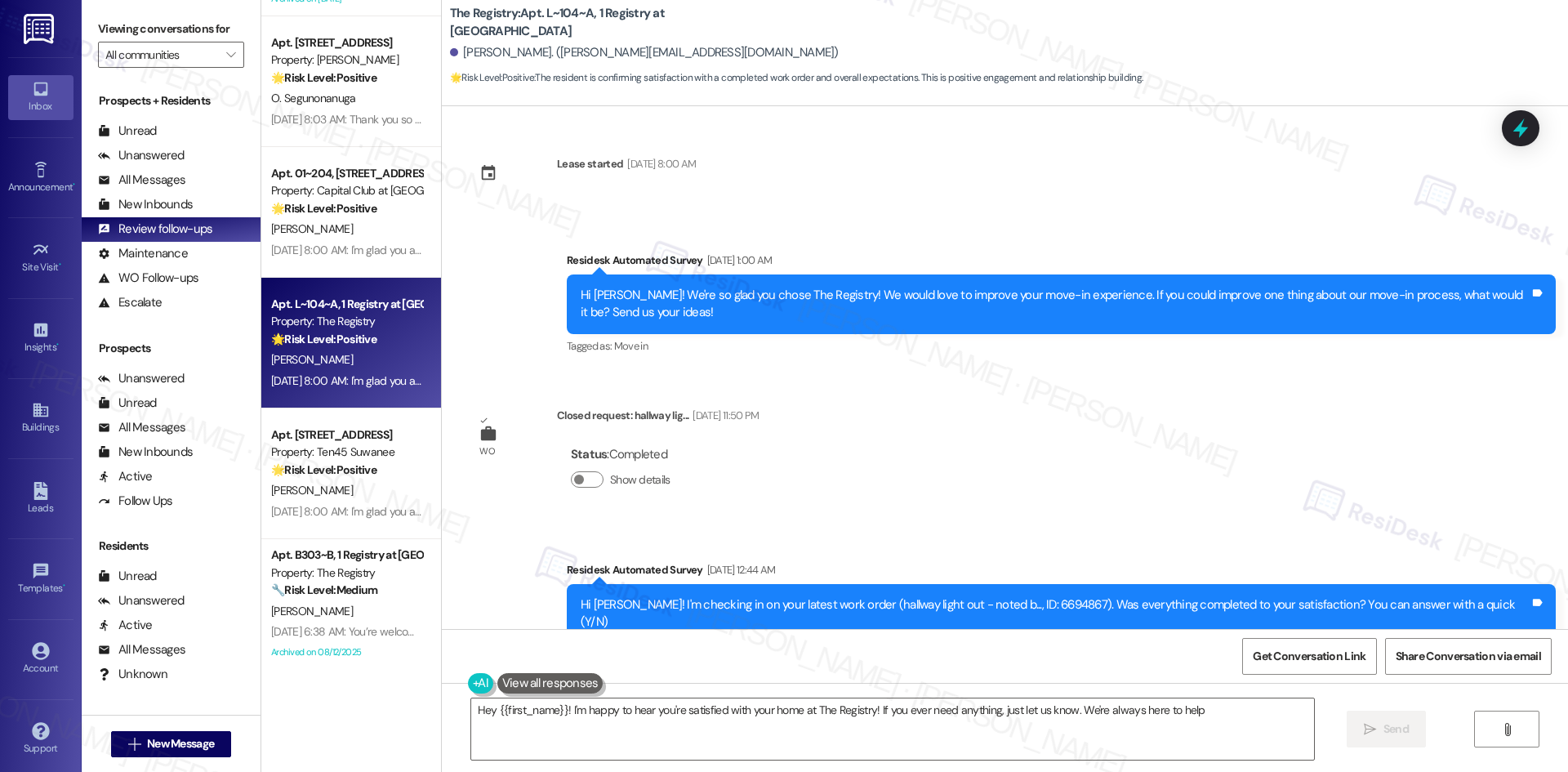
type textarea "Hey {{first_name}}! I'm happy to hear you're satisfied with your home at The Re…"
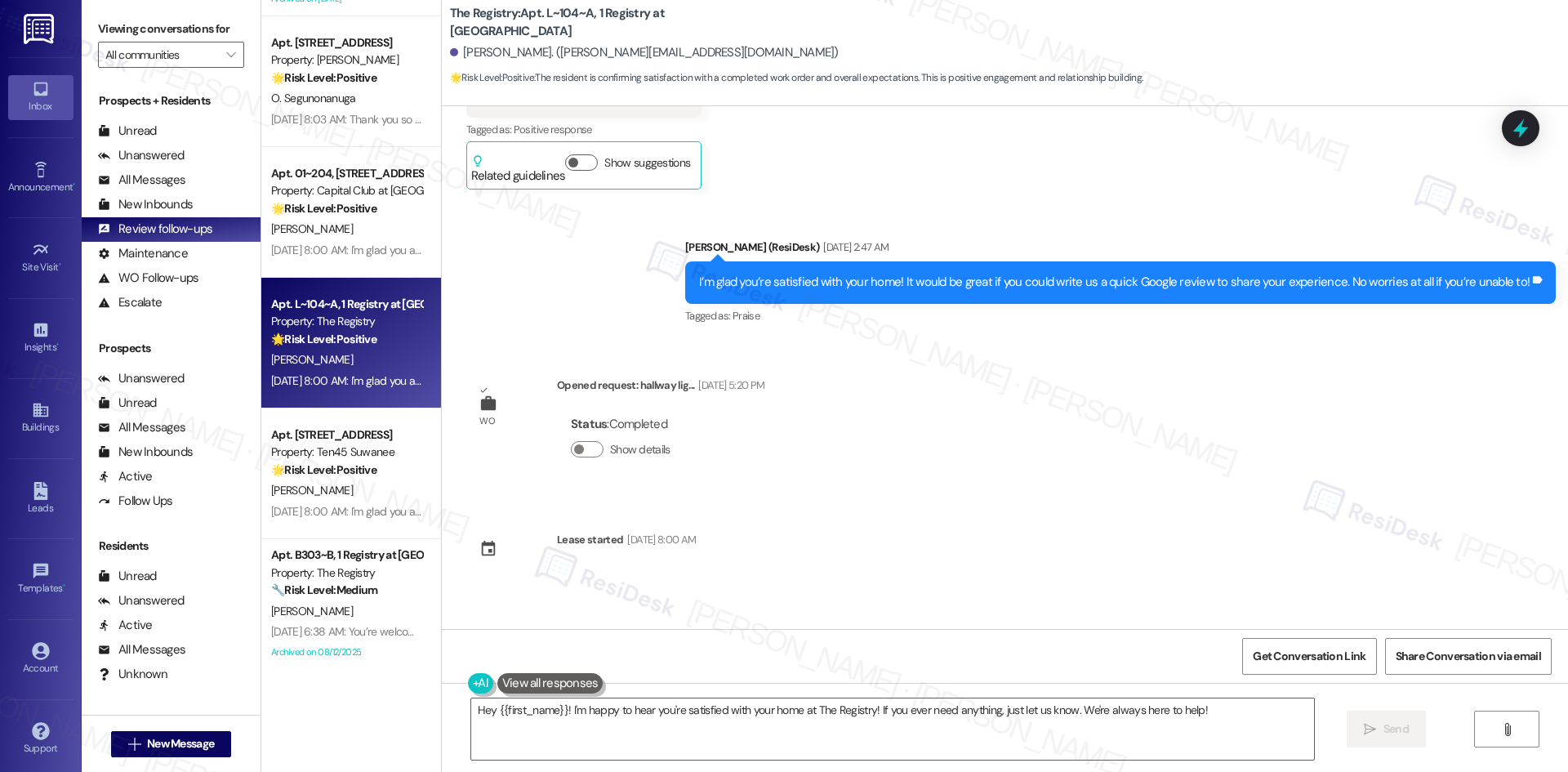
scroll to position [0, 0]
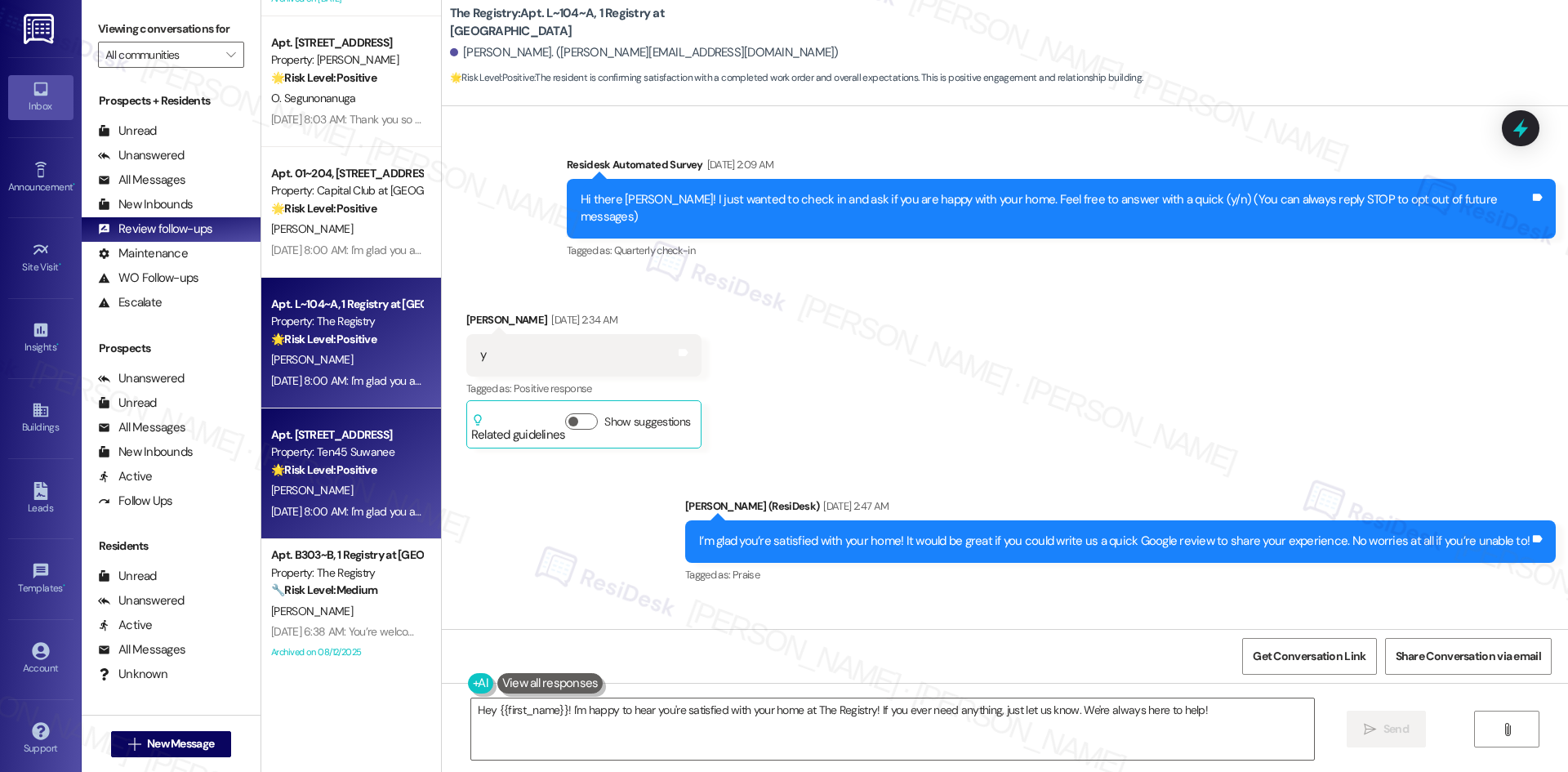
click at [337, 462] on strong "🌟 Risk Level: Positive" at bounding box center [323, 469] width 105 height 15
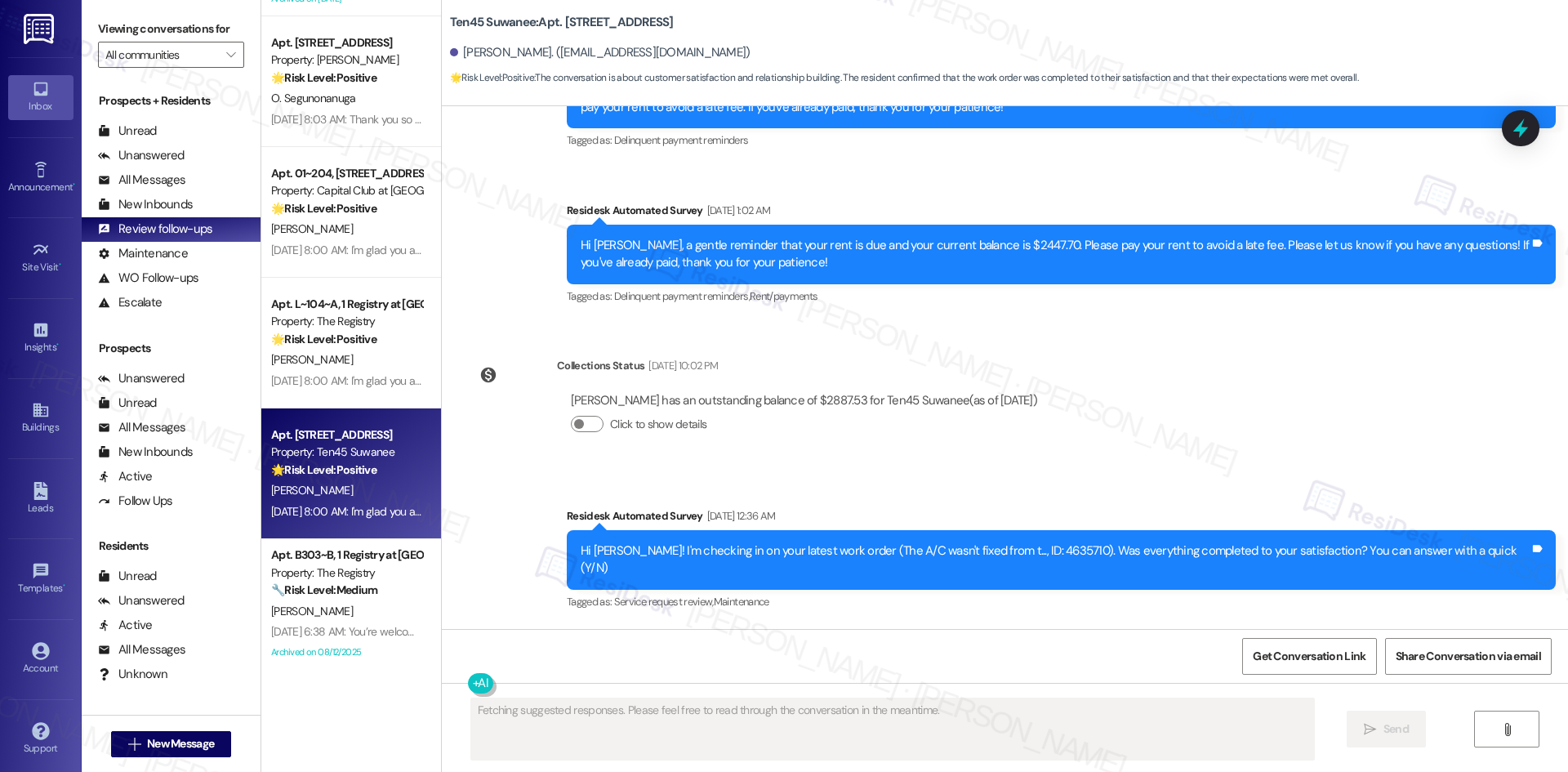
scroll to position [2167, 0]
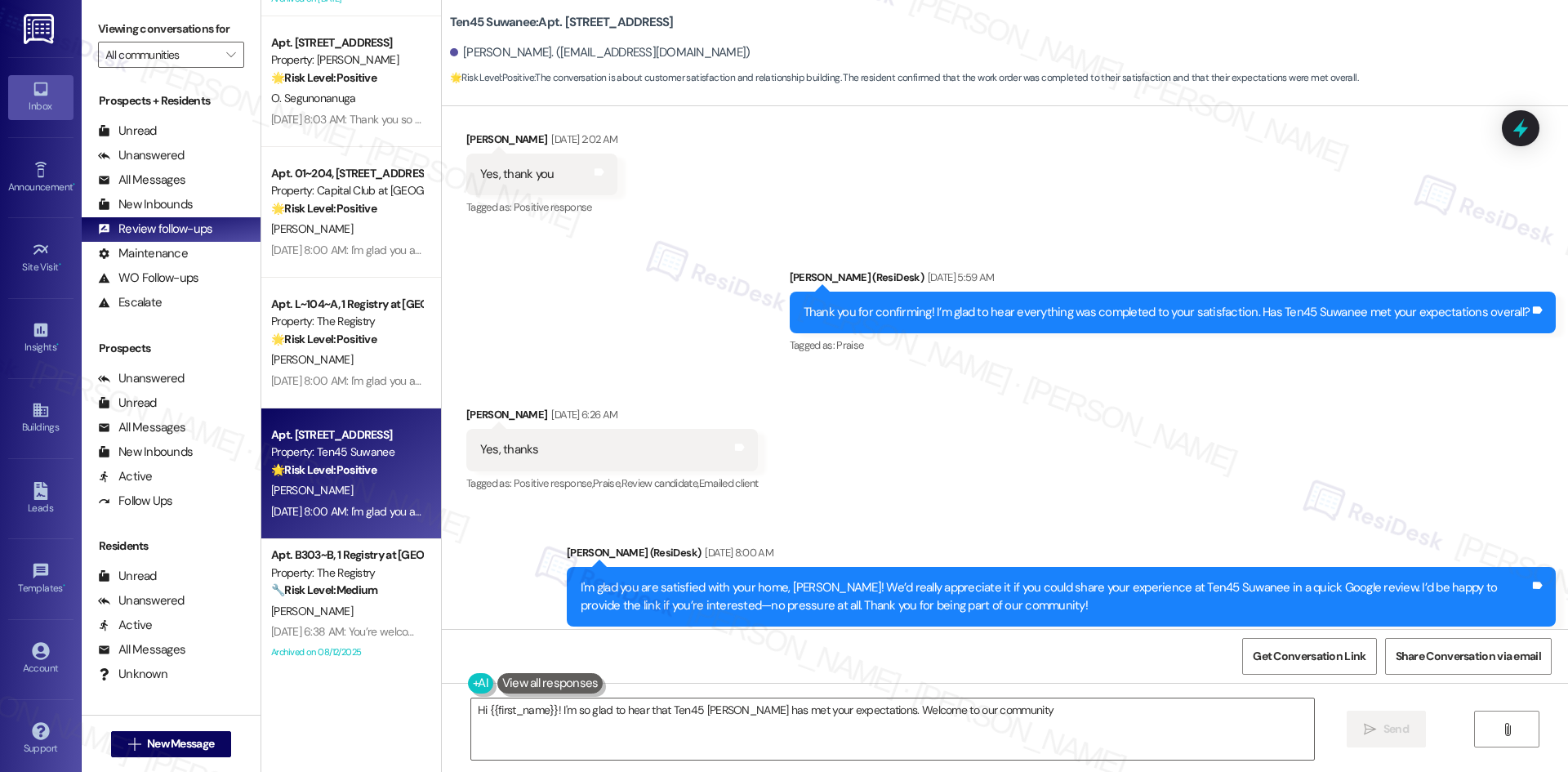
type textarea "Hi {{first_name}}! I'm so glad to hear that Ten45 Suwanee has met your expectat…"
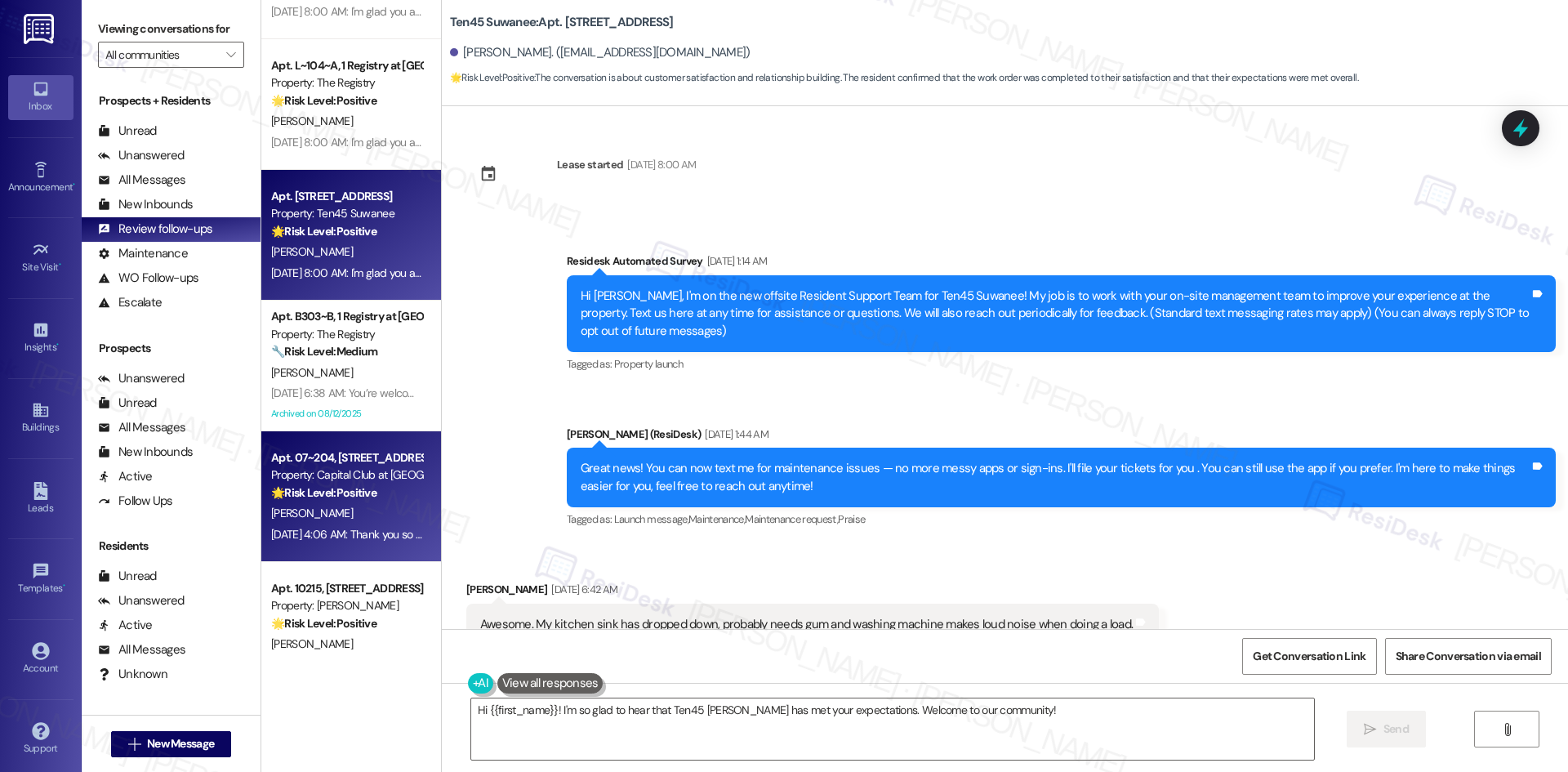
scroll to position [490, 0]
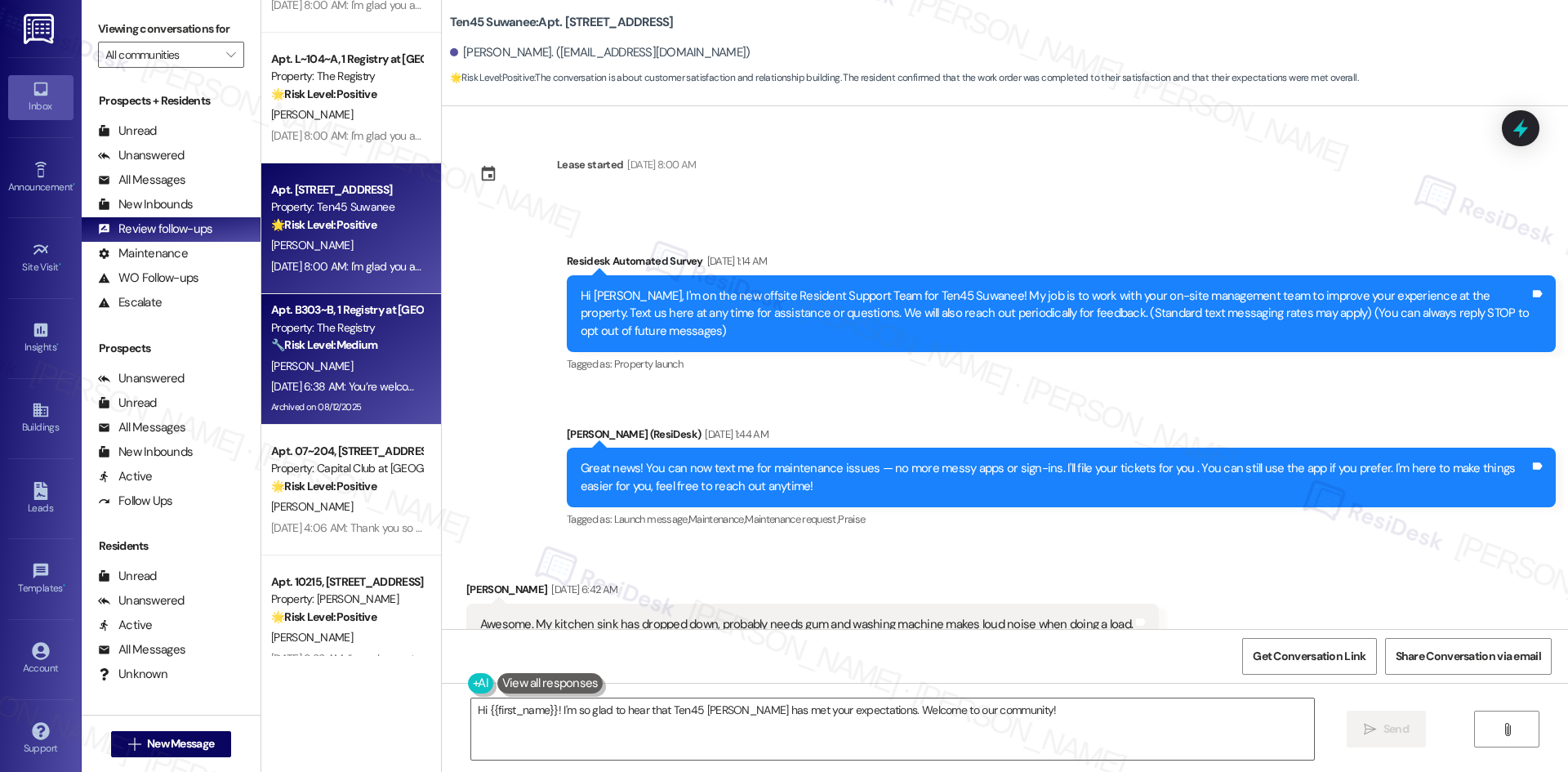
click at [361, 374] on div "N. Silverthorn" at bounding box center [346, 367] width 154 height 21
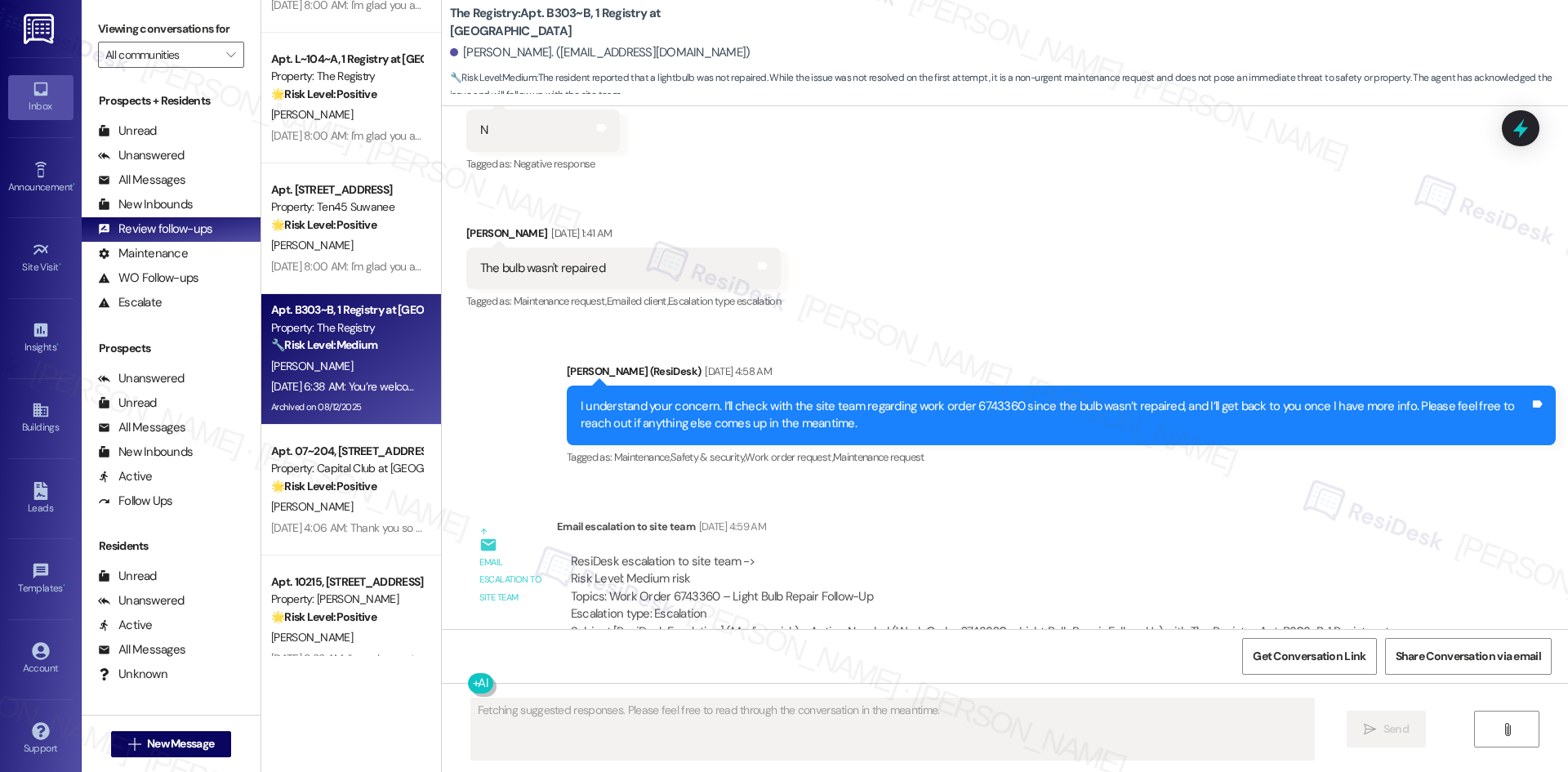
scroll to position [4494, 0]
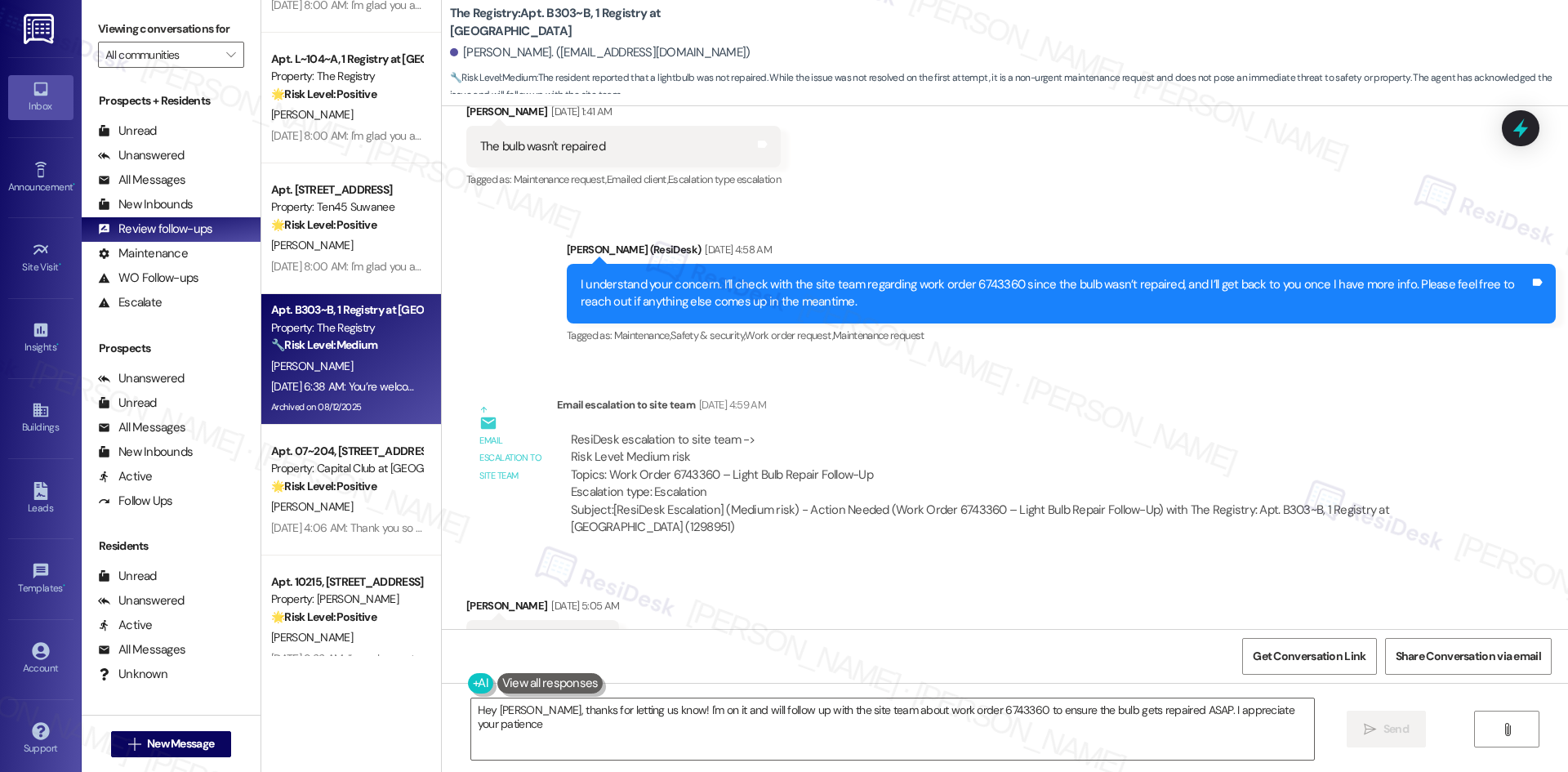
type textarea "Hey Nico, thanks for letting us know! I'm on it and will follow up with the sit…"
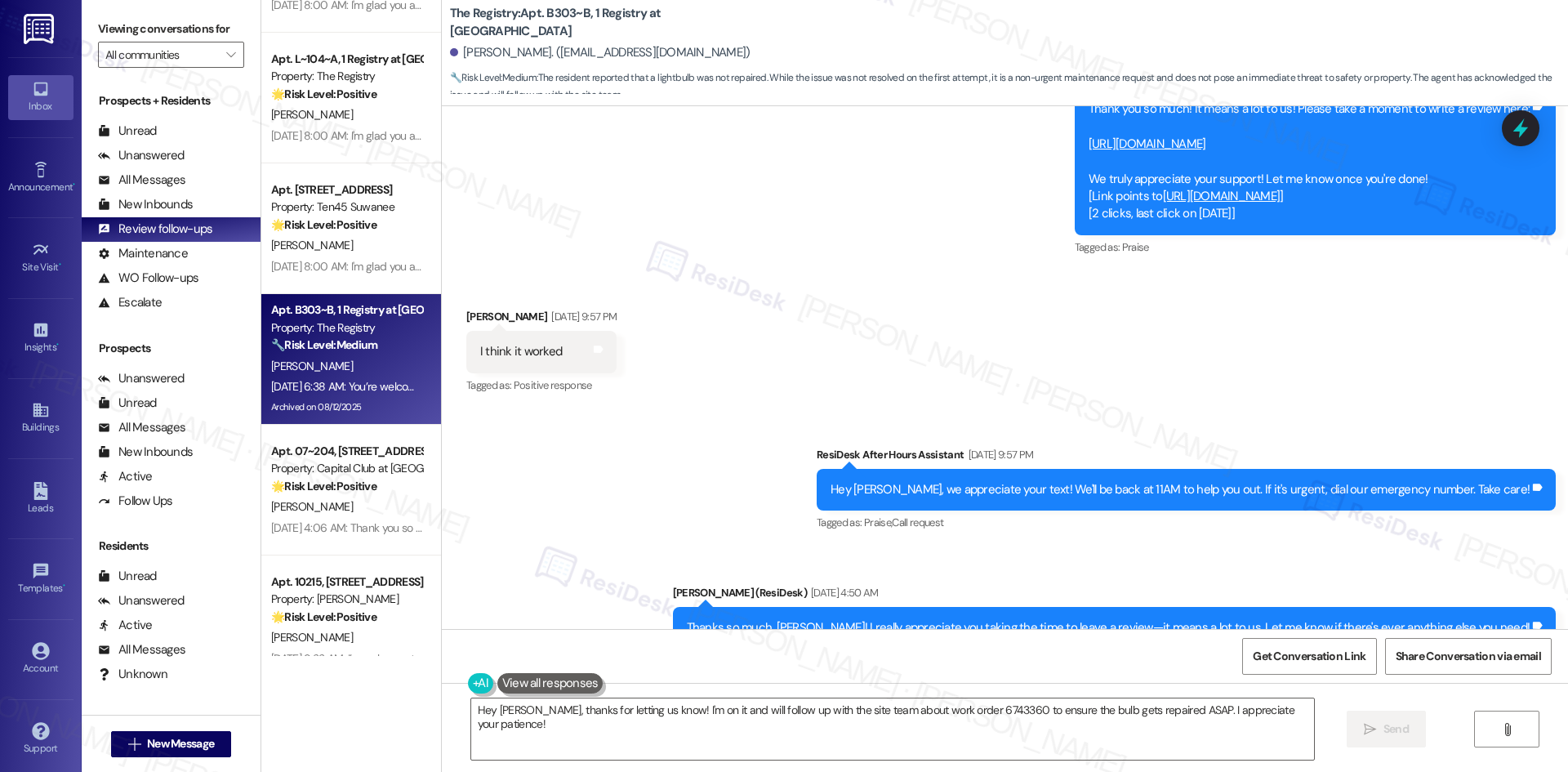
scroll to position [2672, 0]
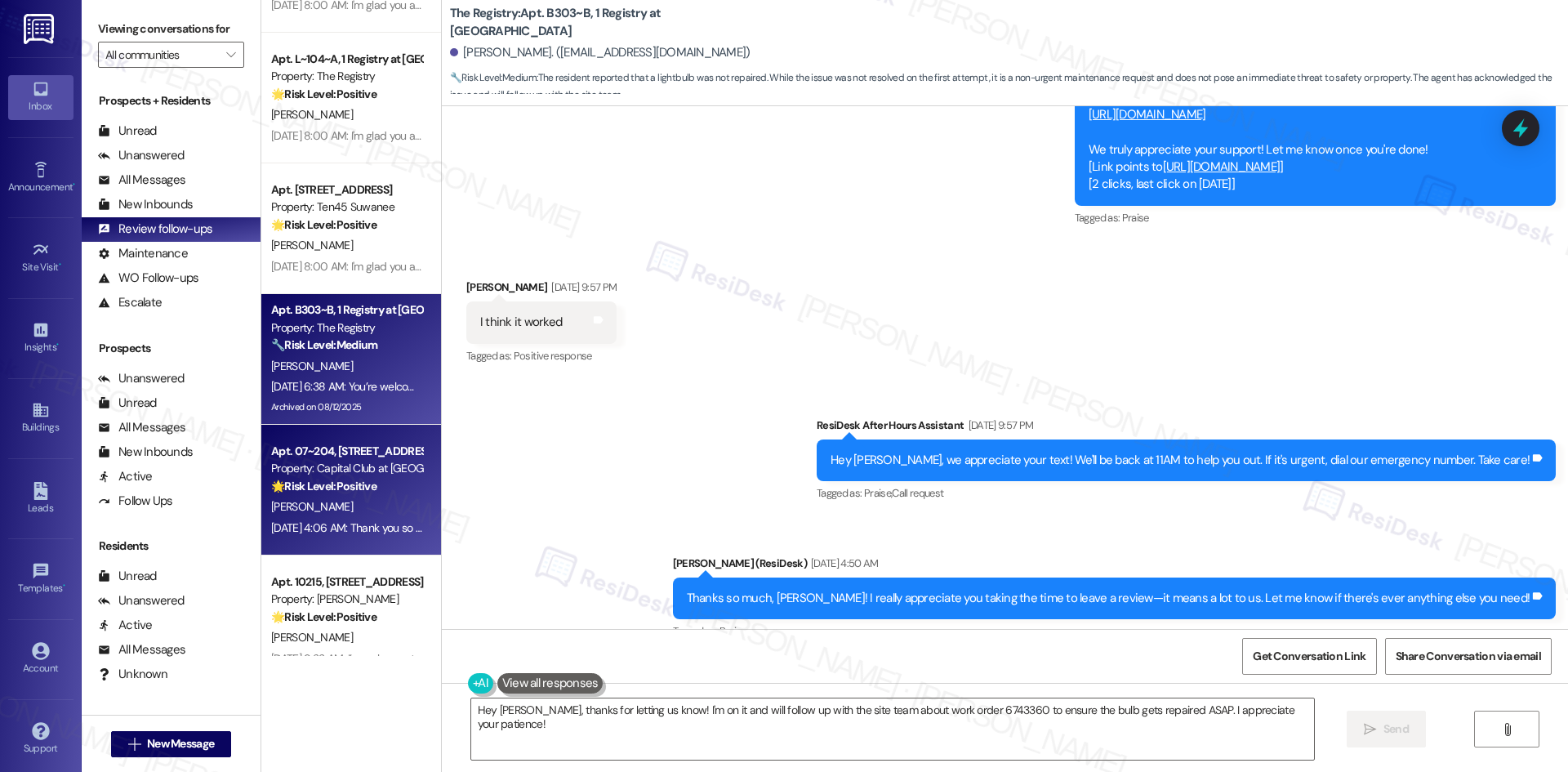
click at [317, 509] on div "A. Overton" at bounding box center [346, 507] width 154 height 21
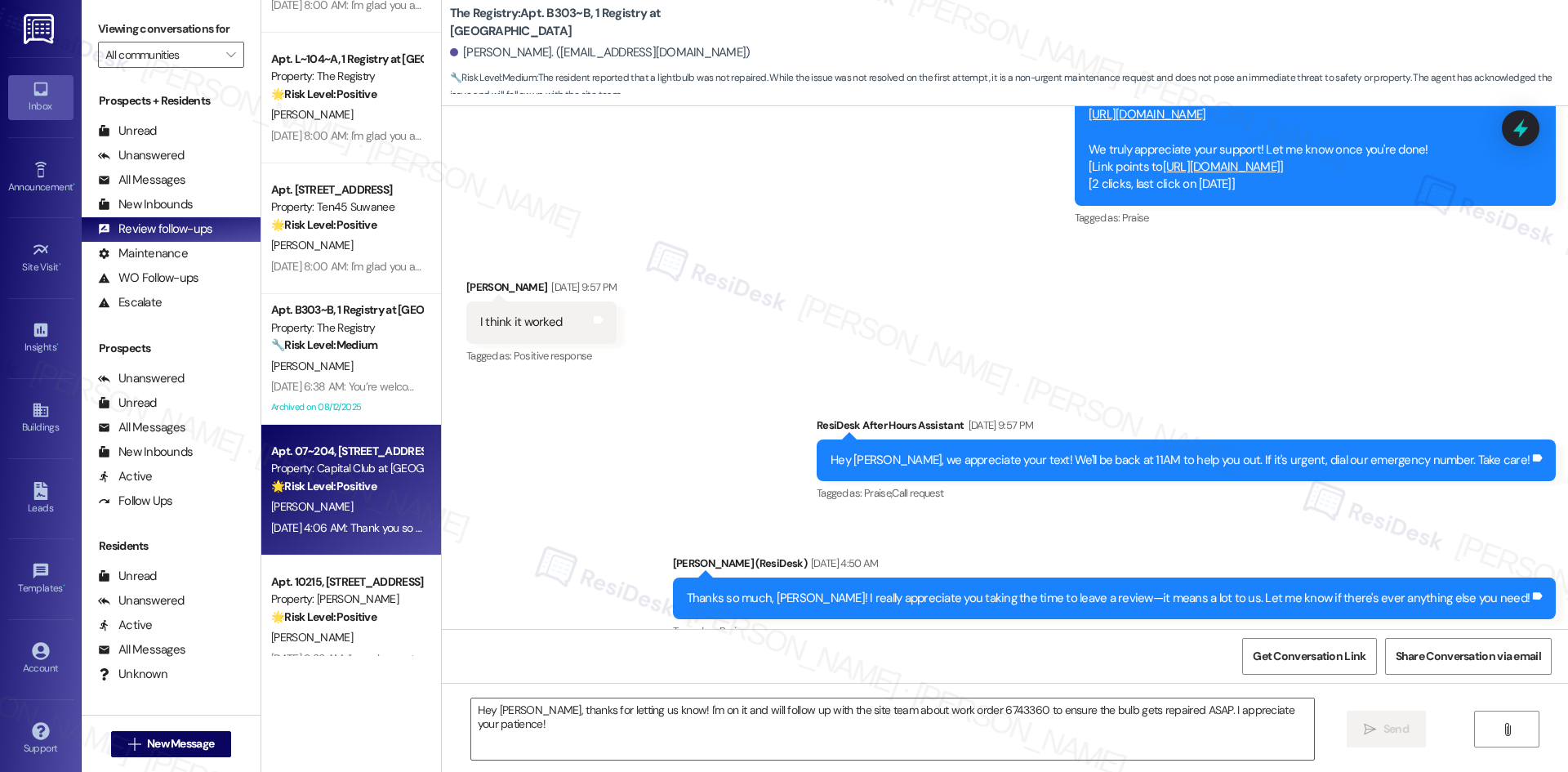
type textarea "Fetching suggested responses. Please feel free to read through the conversation…"
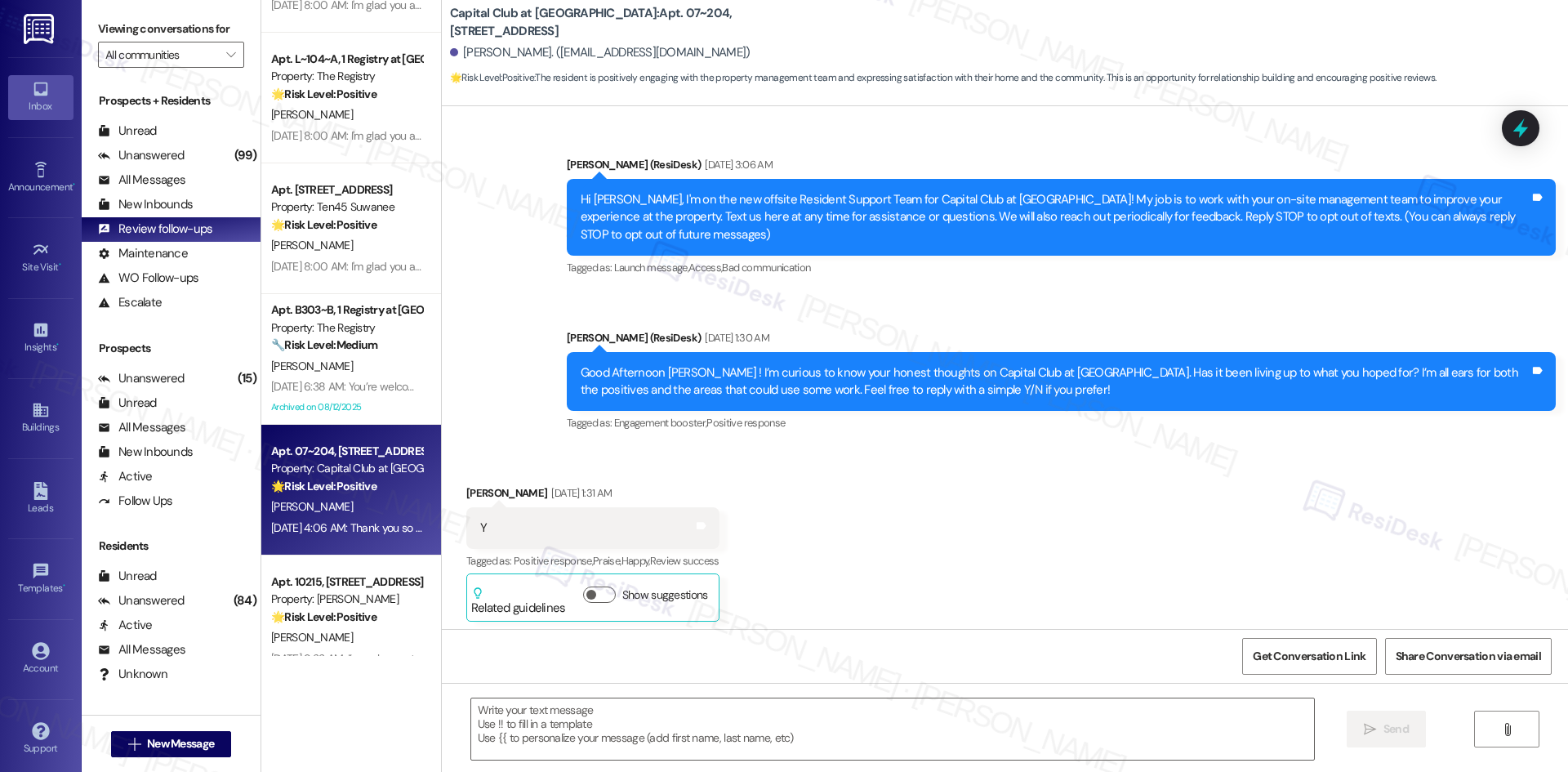
scroll to position [19704, 0]
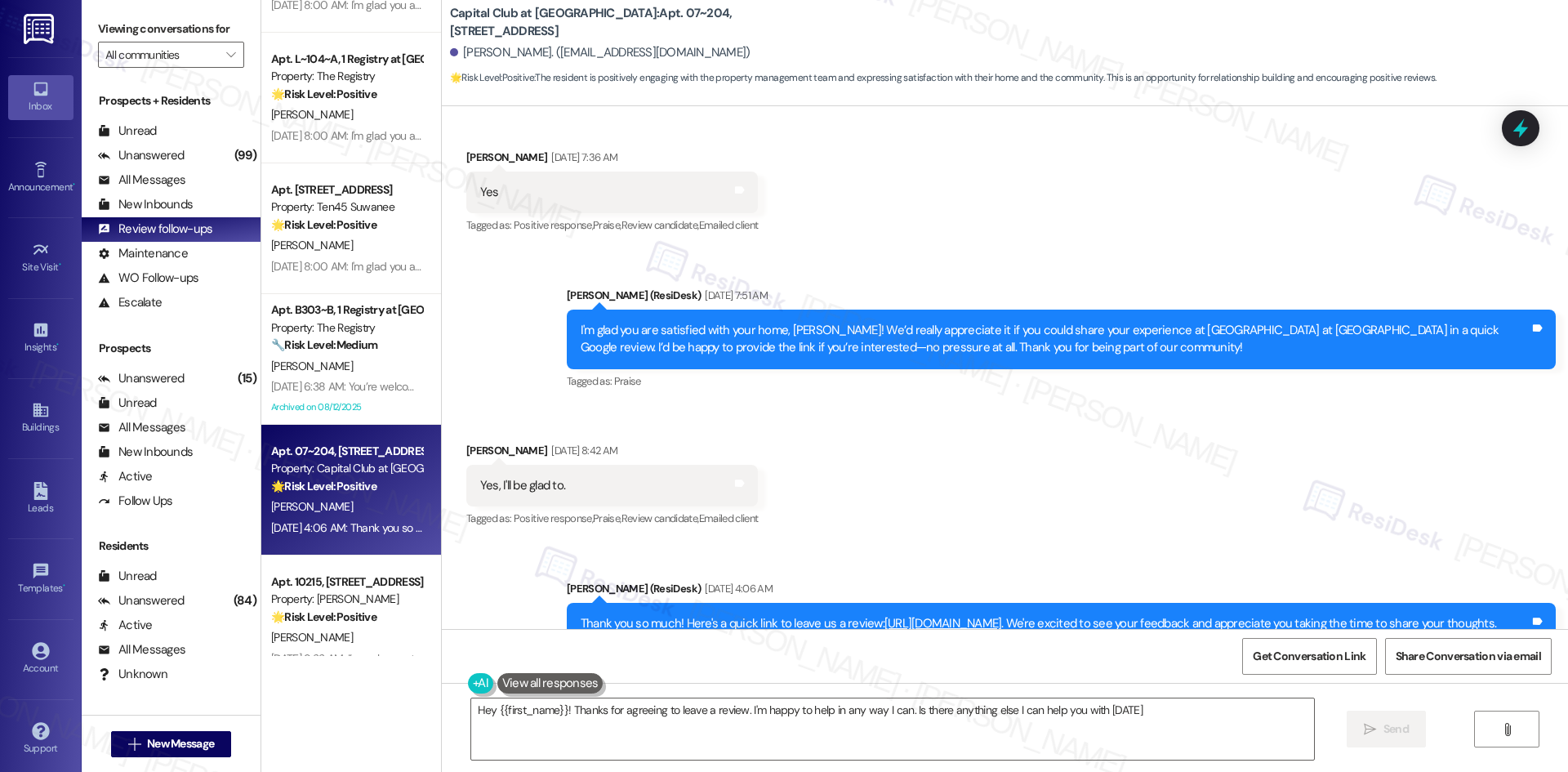
type textarea "Hey {{first_name}}! Thanks for agreeing to leave a review. I'm happy to help in…"
click at [773, 650] on link "https://search.google.com/local/writereview?placeid=ChIJ39J1N2uDVogR8tMJZDw_mQ8" at bounding box center [713, 658] width 117 height 16
drag, startPoint x: 448, startPoint y: 331, endPoint x: 924, endPoint y: 582, distance: 538.1
click at [924, 582] on div "Announcement, sent via SMS Sarah (ResiDesk) Mar 01, 2024 at 3:06 AM Hi Anthony,…" at bounding box center [1004, 367] width 1126 height 523
copy div "Anthony Overton Aug 20, 2025 at 8:42 AM Yes, I'll be glad to. Tags and notes Ta…"
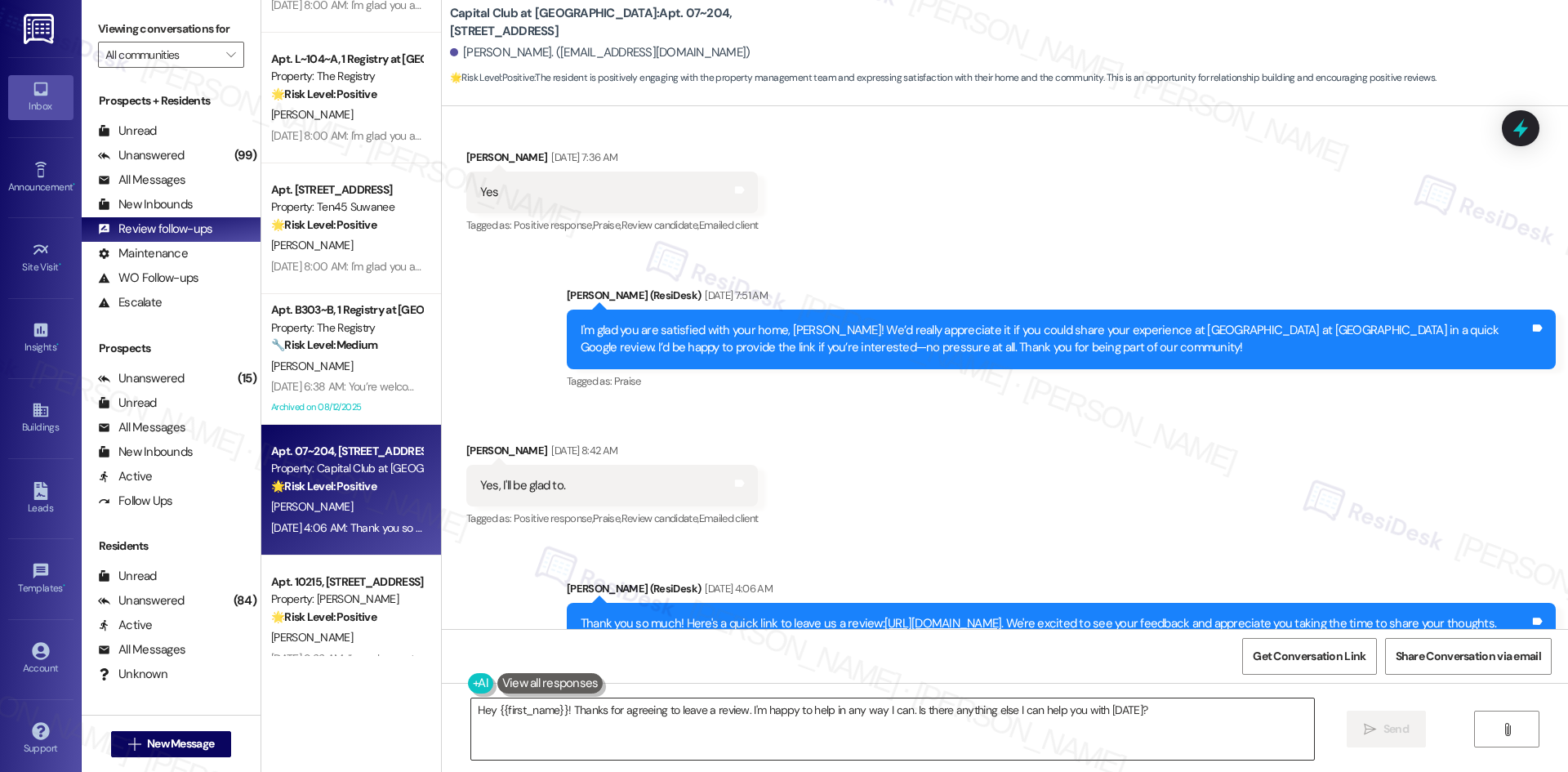
copy div "Anthony Overton Aug 20, 2025 at 8:42 AM Yes, I'll be glad to. Tags and notes Ta…"
click at [979, 405] on div "Received via SMS Anthony Overton Aug 20, 2025 at 8:42 AM Yes, I'll be glad to. …" at bounding box center [1004, 474] width 1126 height 138
drag, startPoint x: 436, startPoint y: 12, endPoint x: 581, endPoint y: 14, distance: 145.0
click at [581, 14] on b "Capital Club at Indian Land: Apt. 07~204, 2278 Capital Club Way" at bounding box center [613, 22] width 327 height 35
copy b "Capital Club at Indian Land"
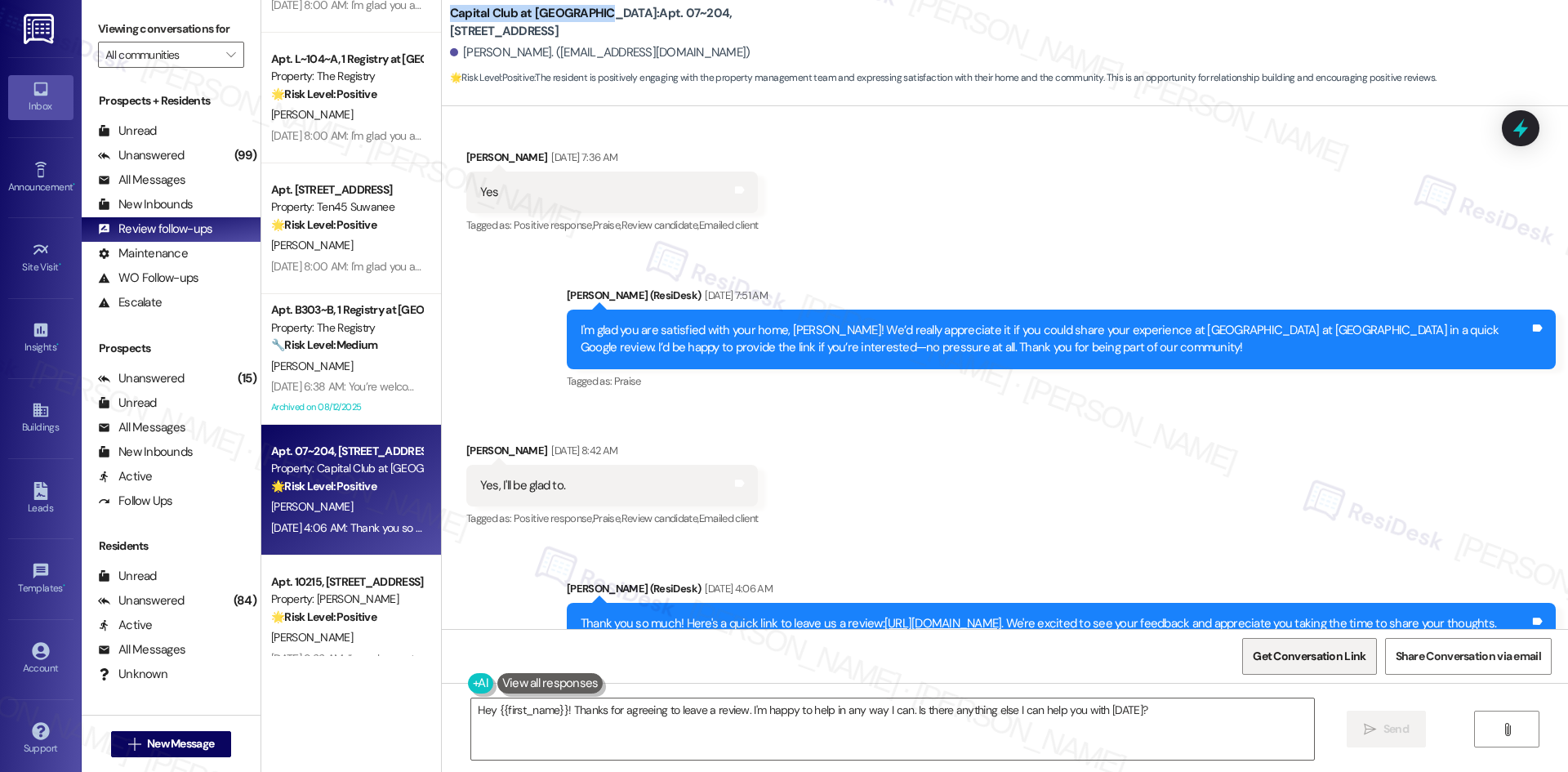
click at [1278, 663] on span "Get Conversation Link" at bounding box center [1308, 656] width 113 height 17
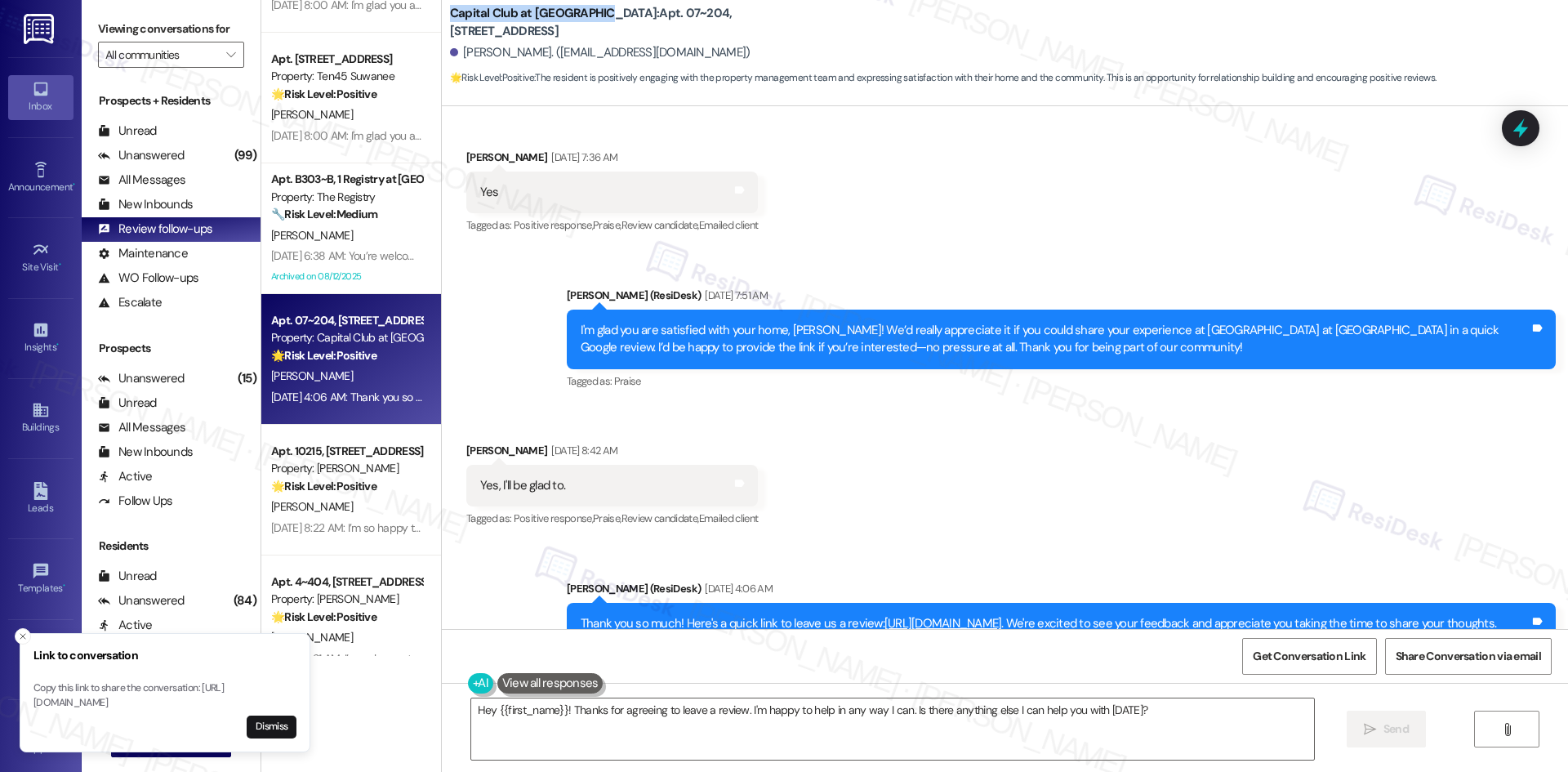
scroll to position [653, 0]
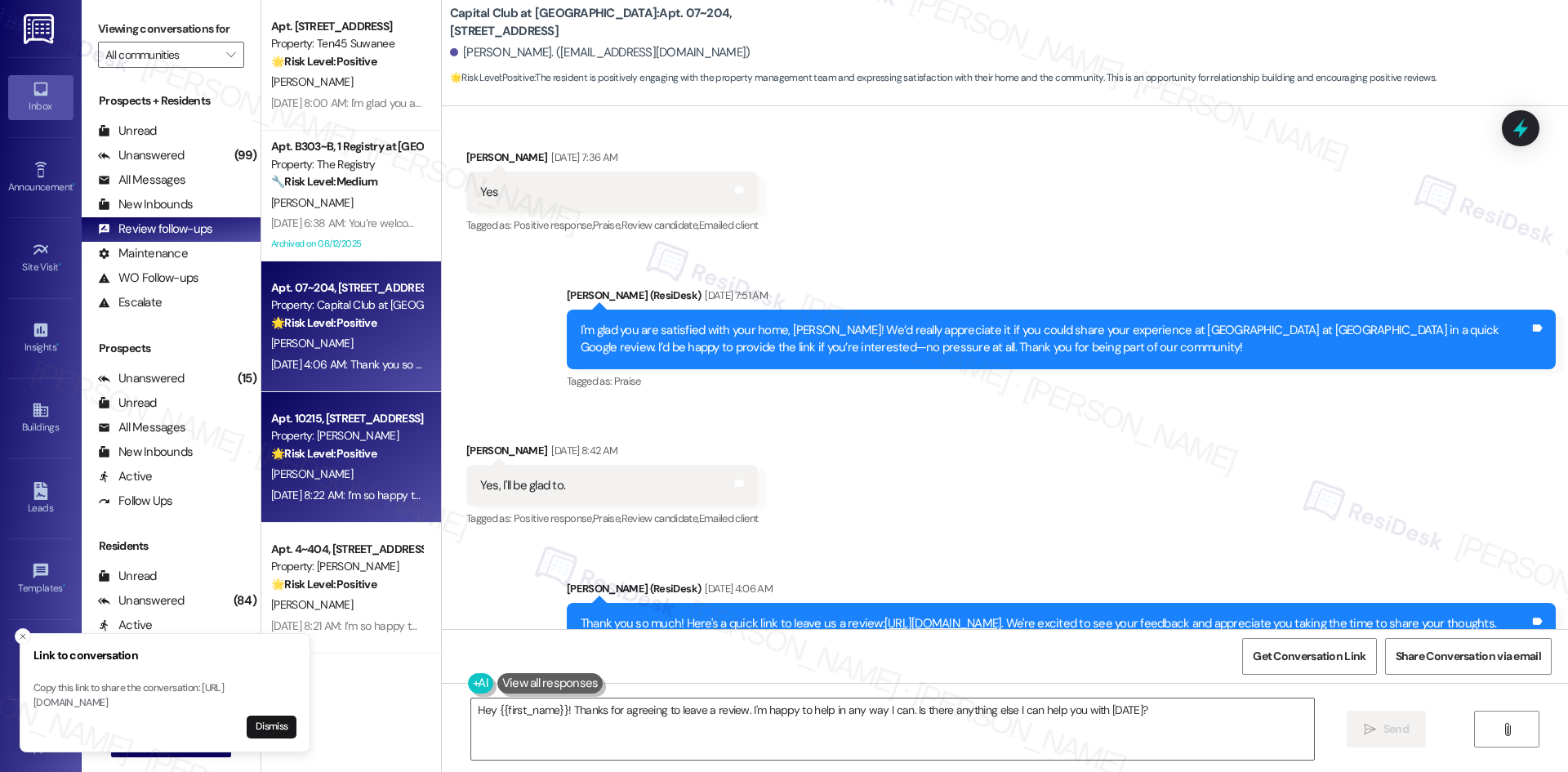
click at [330, 475] on div "R. Martinez" at bounding box center [346, 474] width 154 height 21
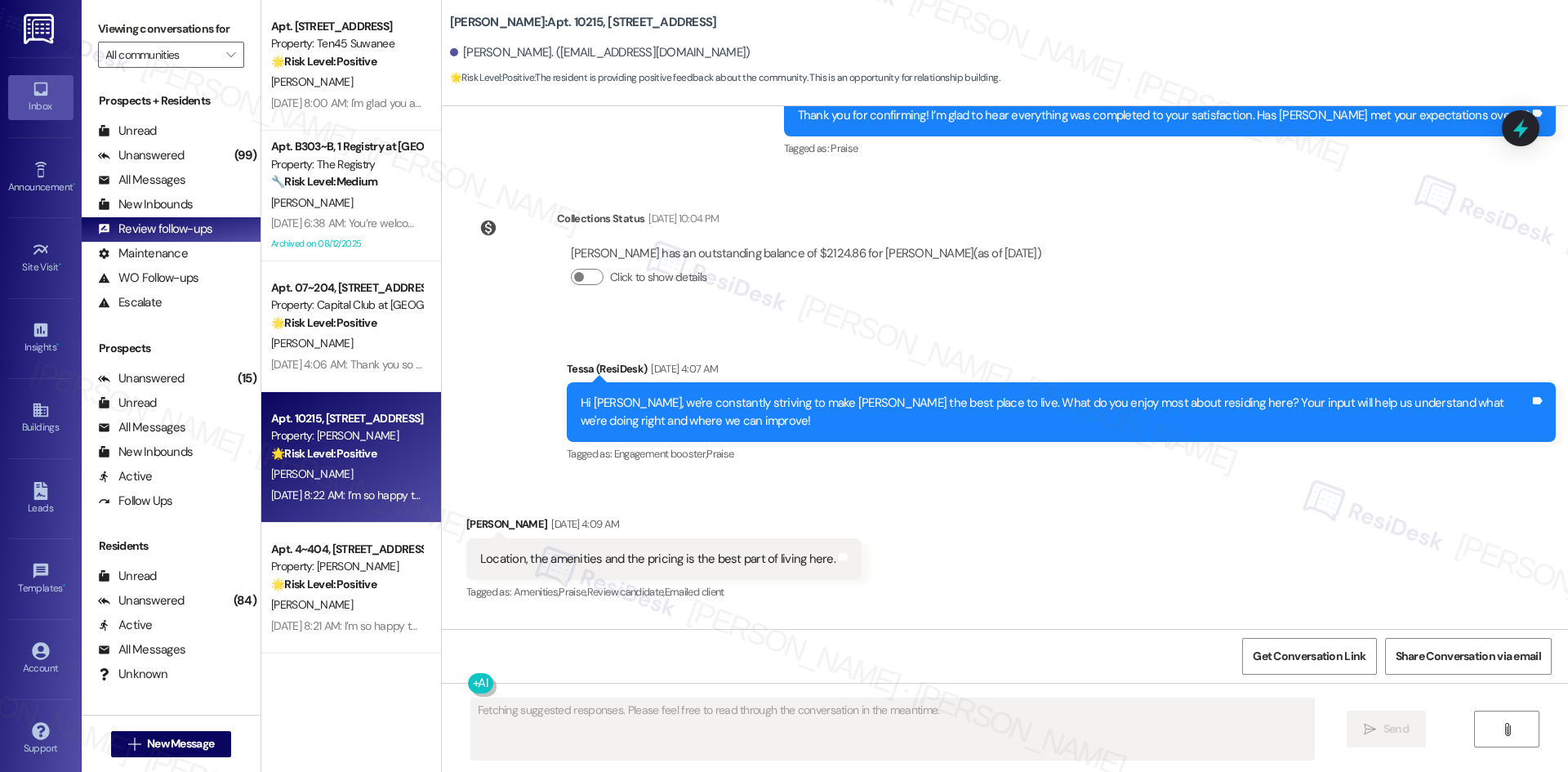
scroll to position [1031, 0]
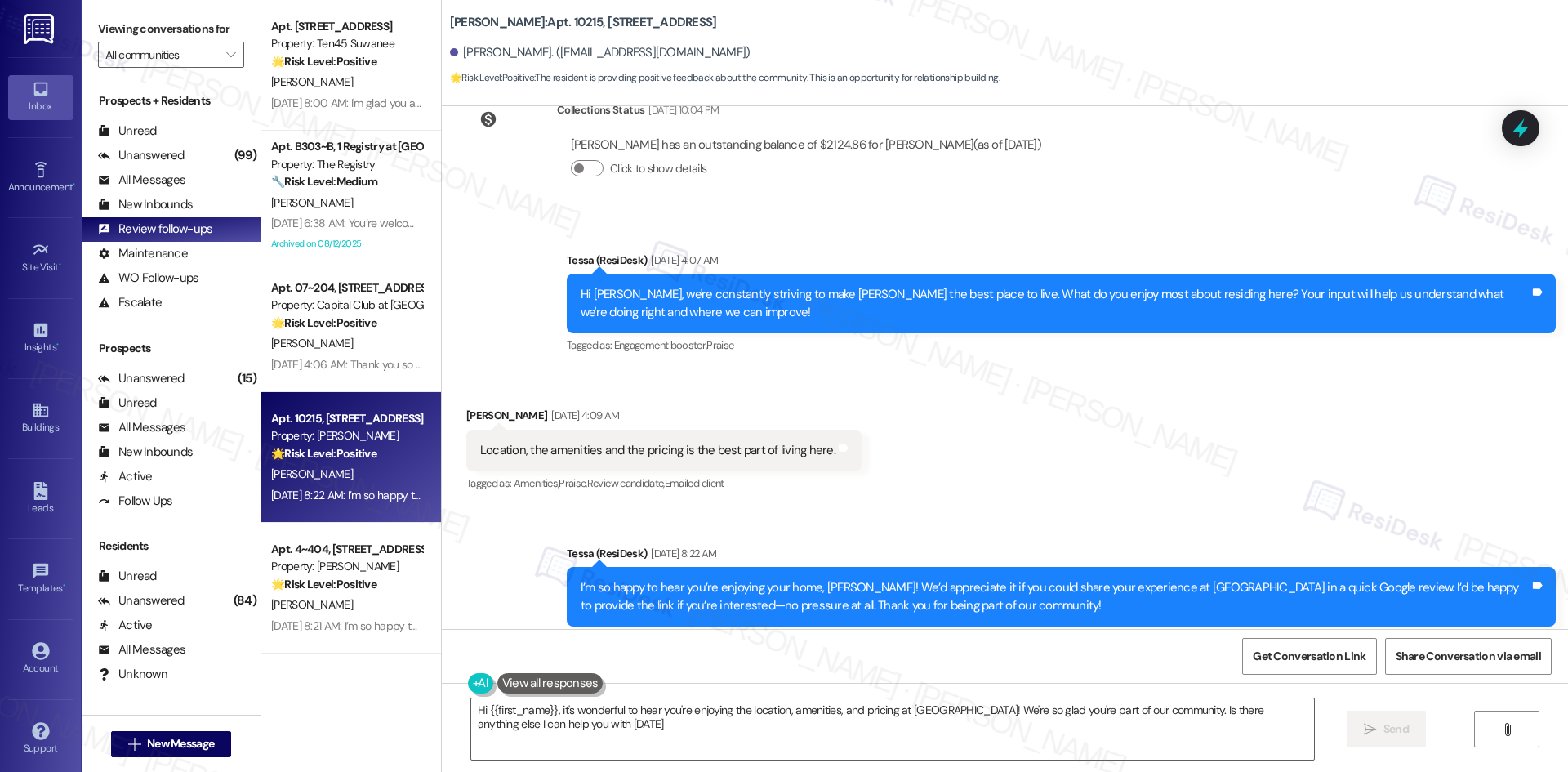
type textarea "Hi {{first_name}}, it's wonderful to hear you're enjoying the location, ameniti…"
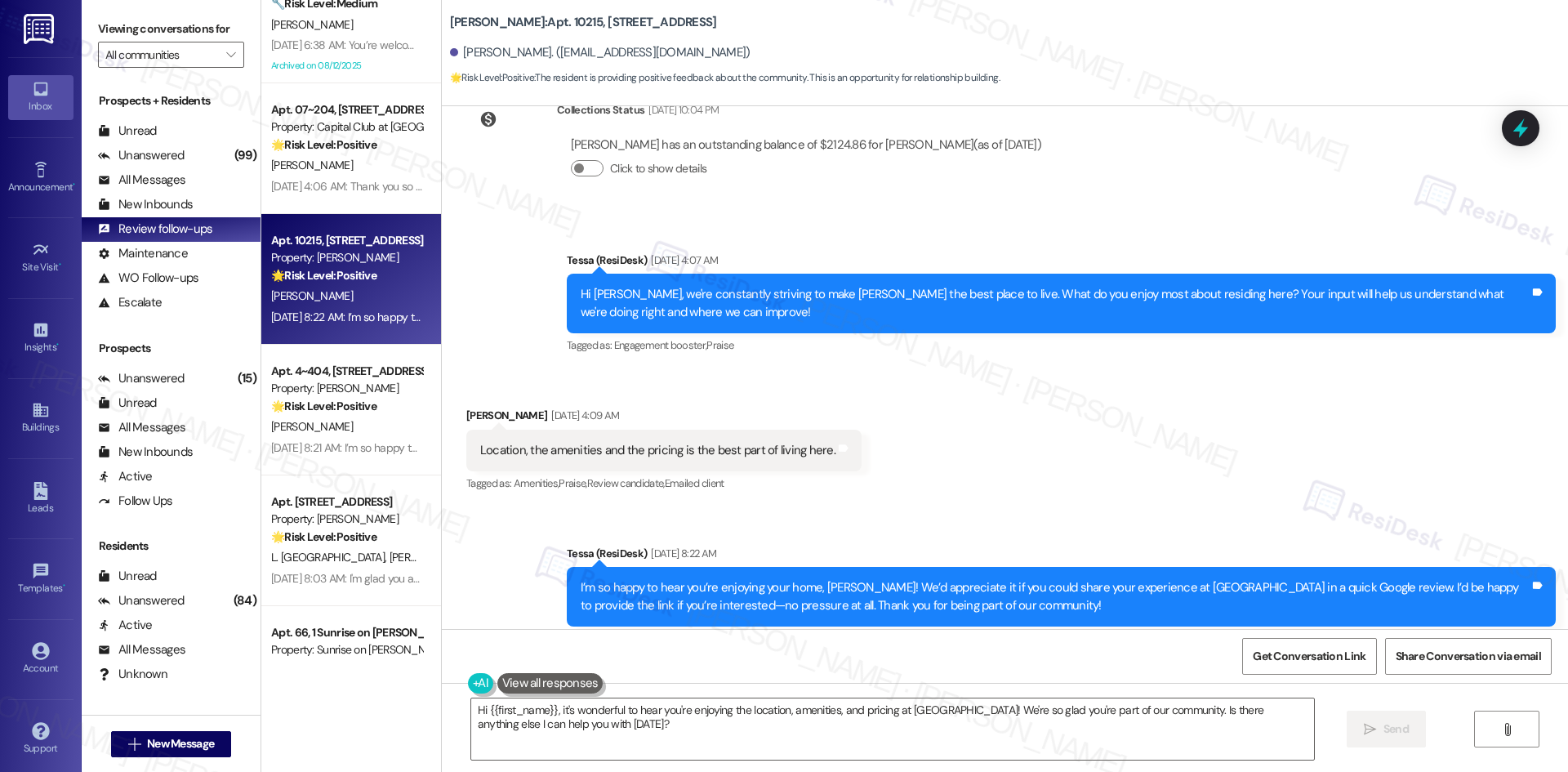
scroll to position [898, 0]
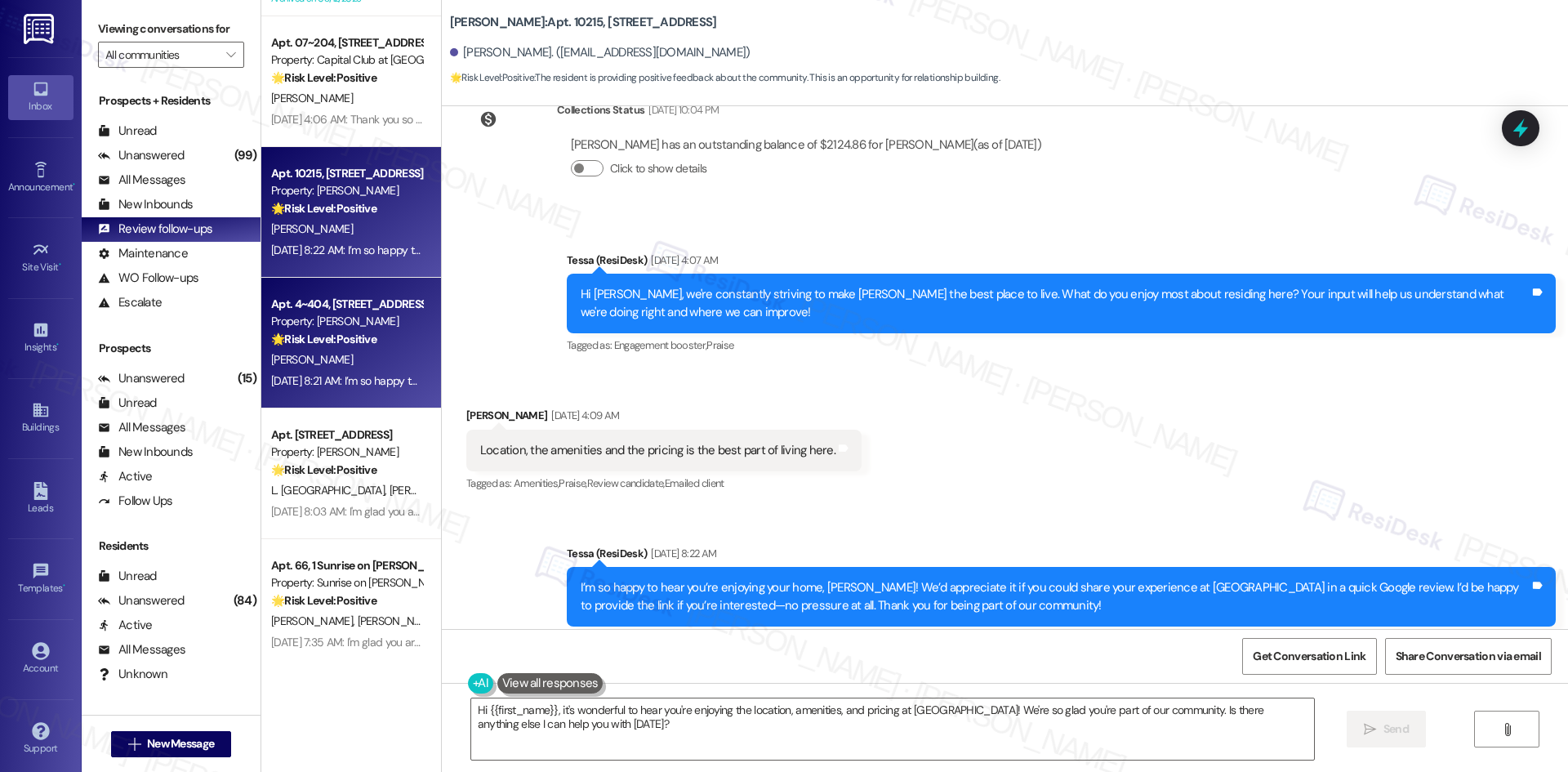
click at [343, 364] on div "J. Okafor" at bounding box center [346, 360] width 154 height 21
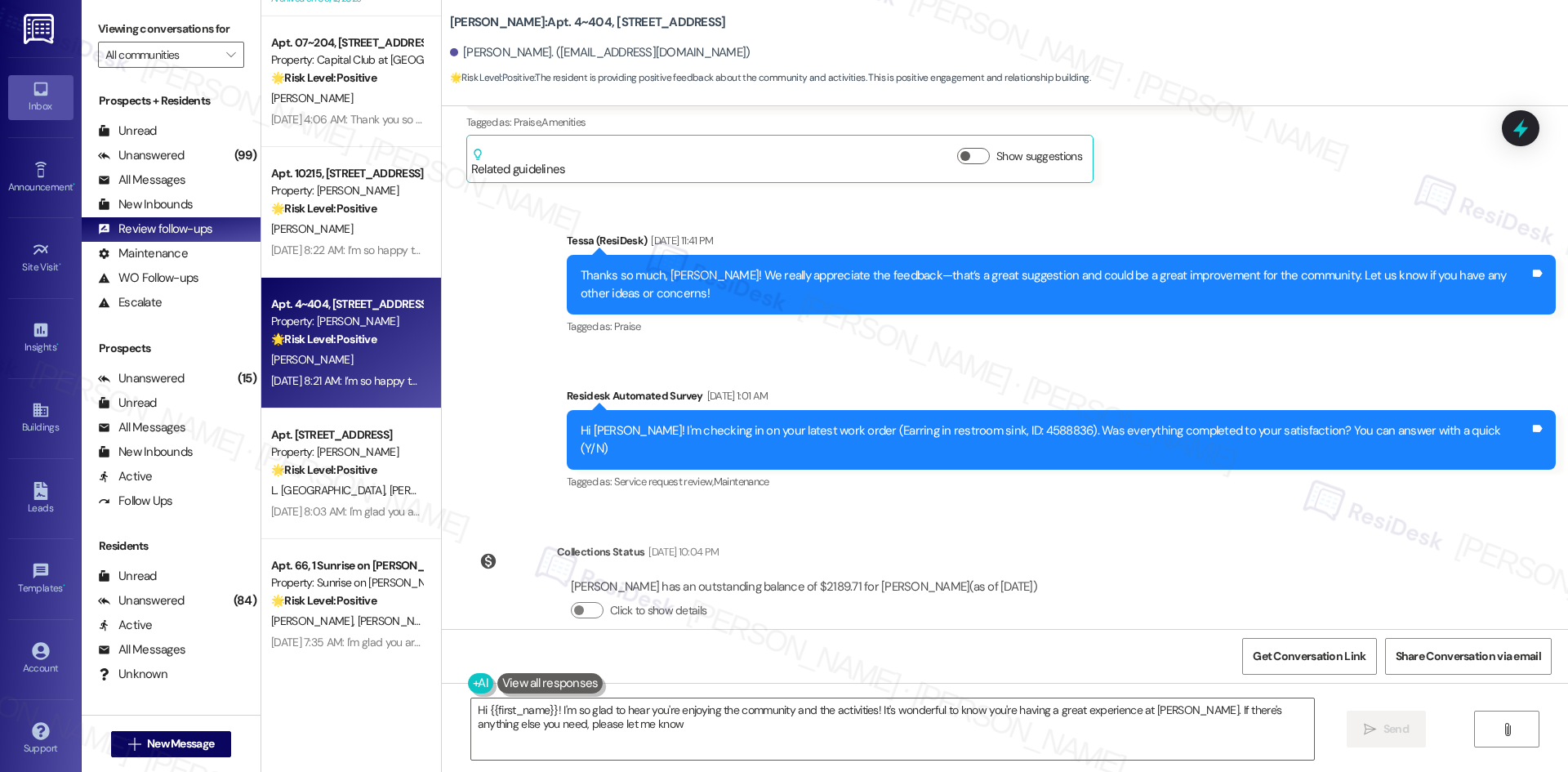
type textarea "Hi {{first_name}}! I'm so glad to hear you're enjoying the community and the ac…"
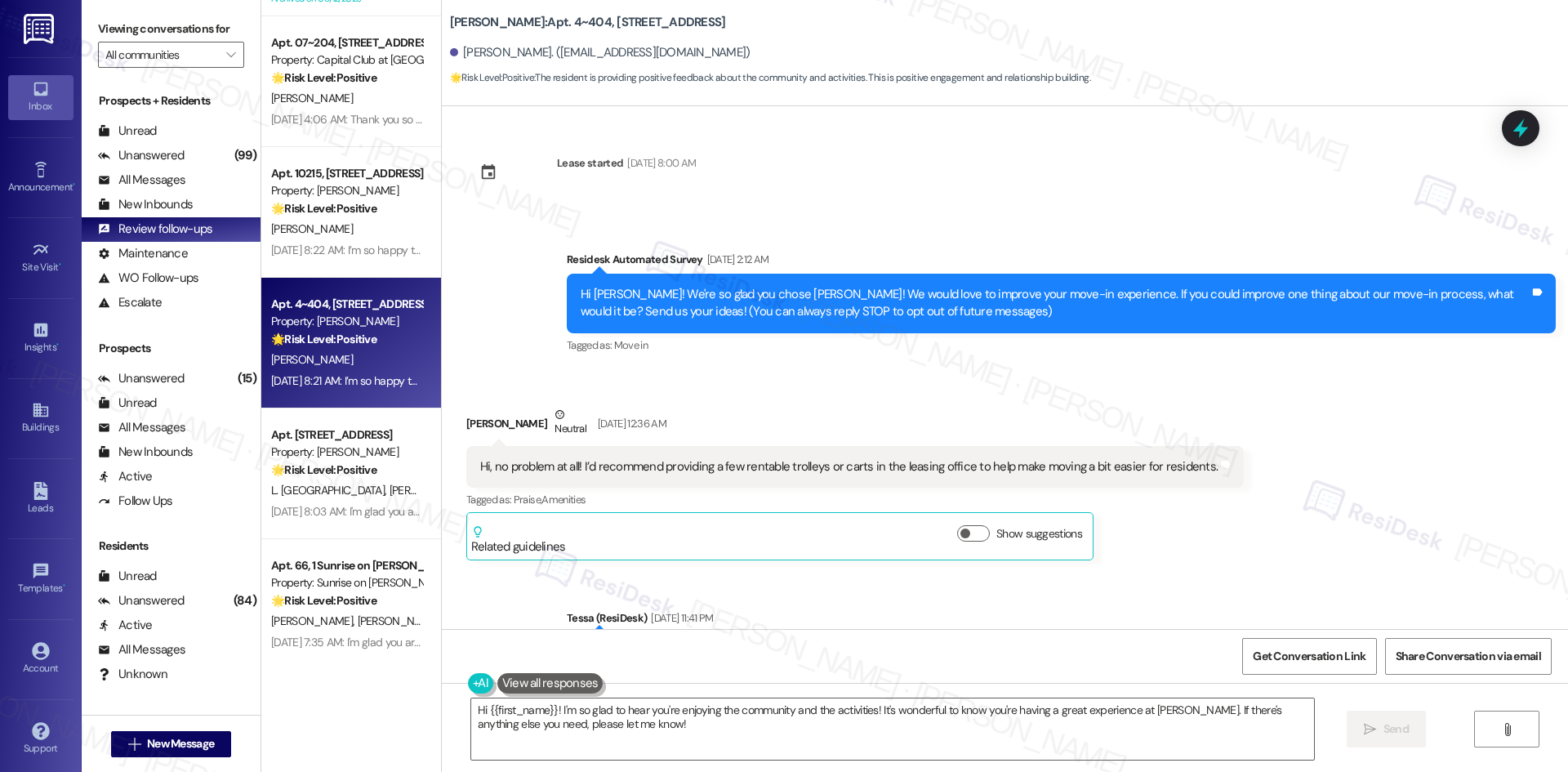
scroll to position [0, 0]
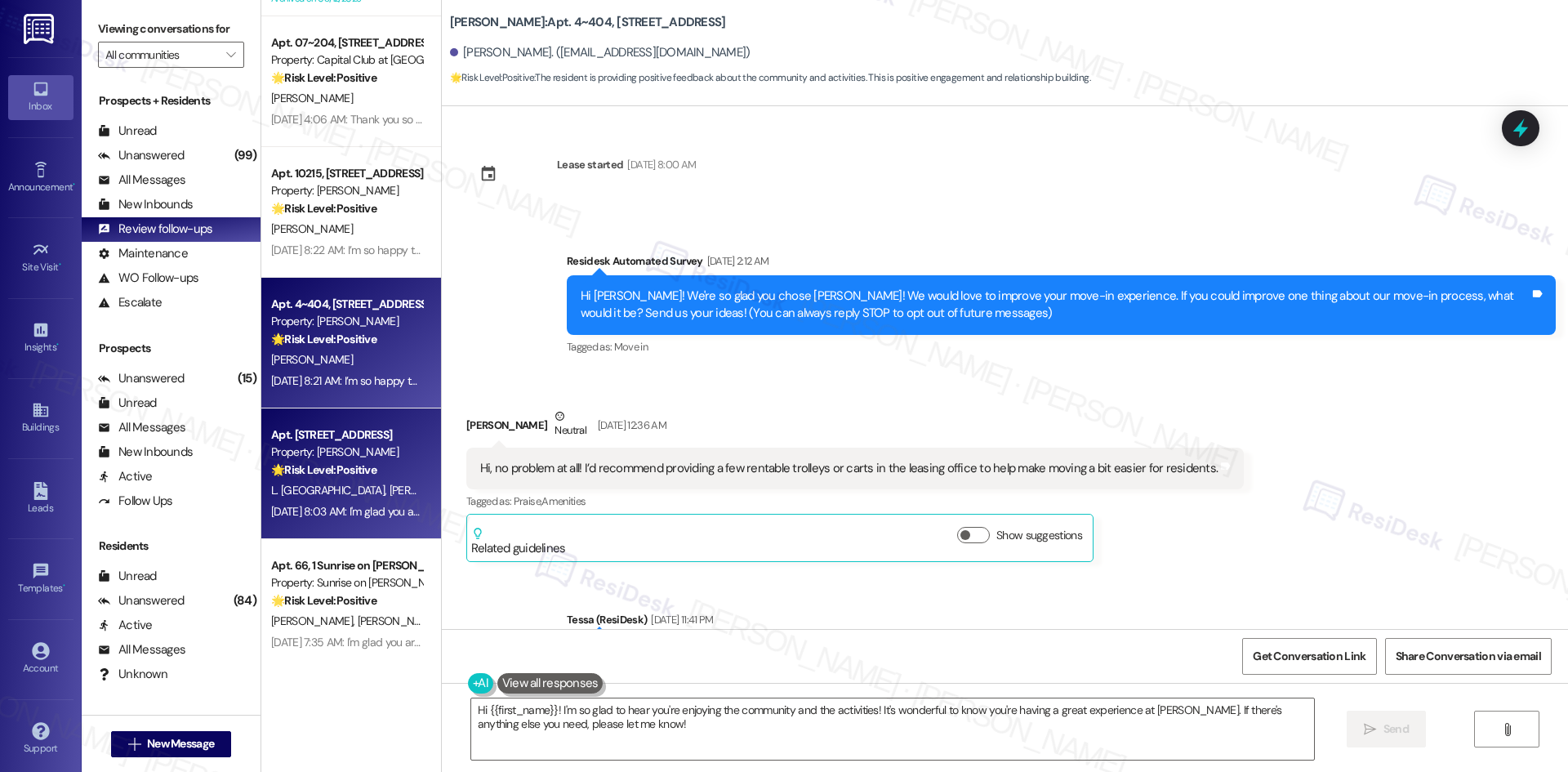
click at [340, 468] on strong "🌟 Risk Level: Positive" at bounding box center [323, 469] width 105 height 15
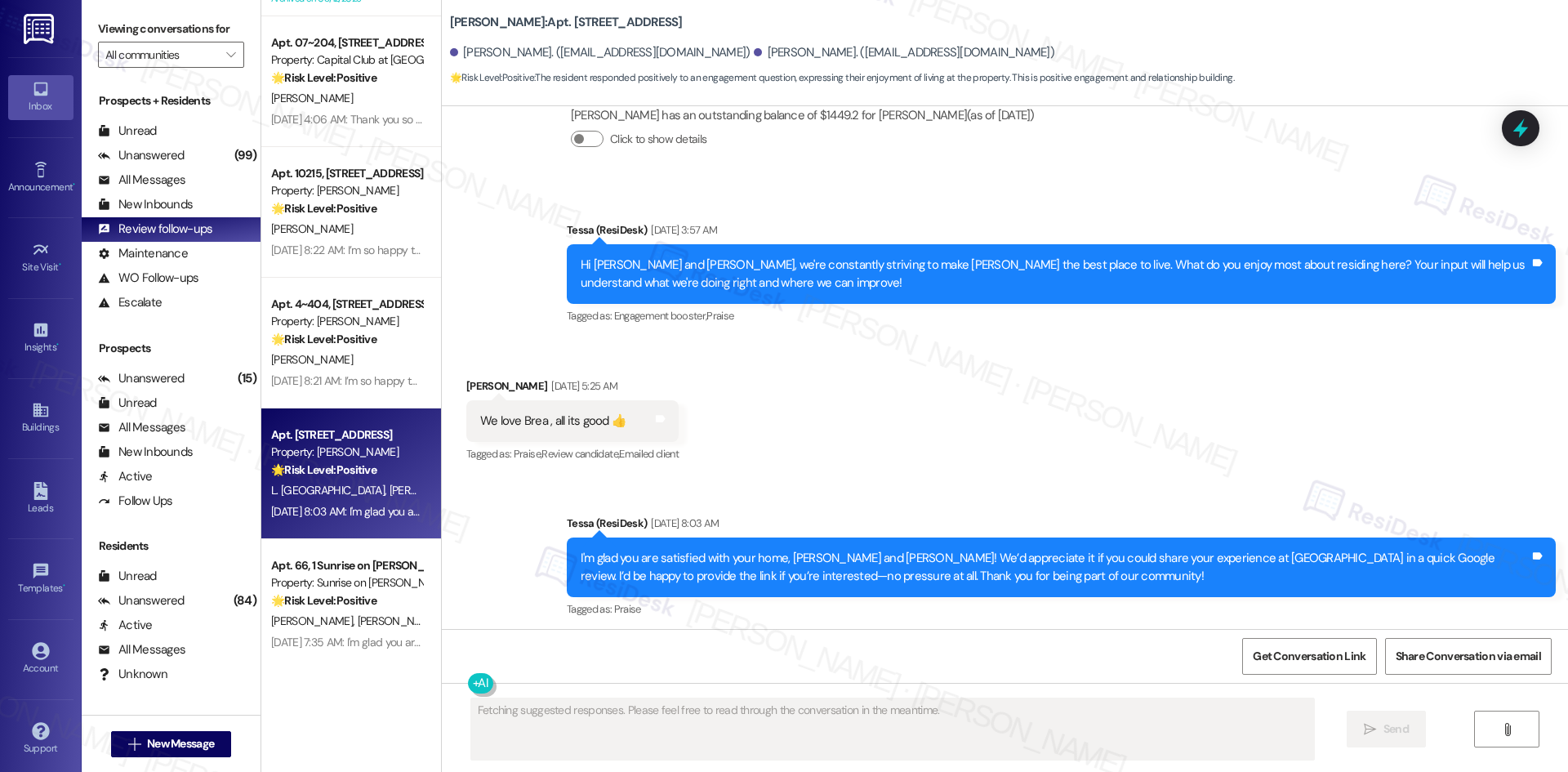
scroll to position [514, 0]
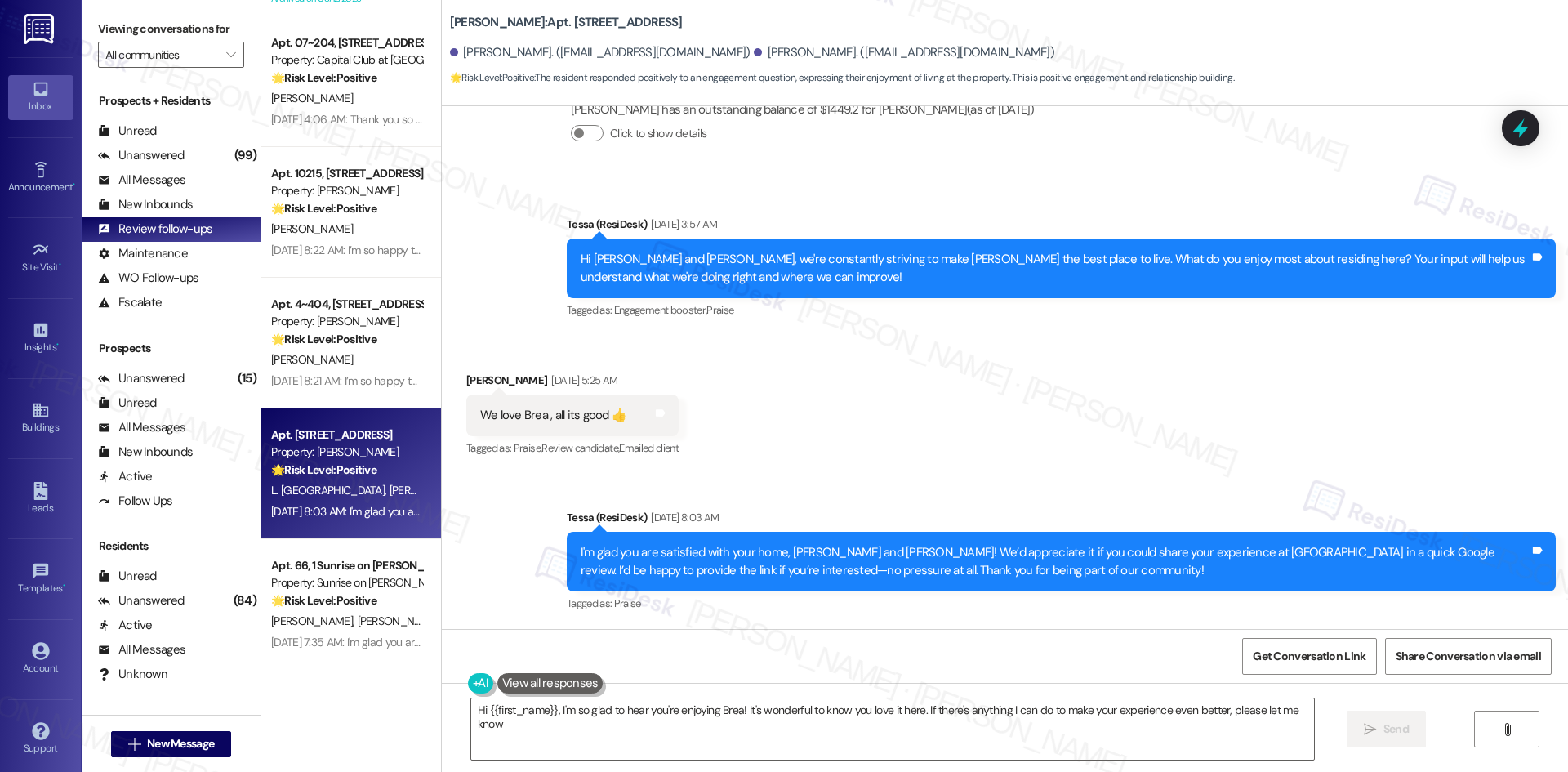
type textarea "Hi {{first_name}}, I'm so glad to hear you're enjoying Brea! It's wonderful to …"
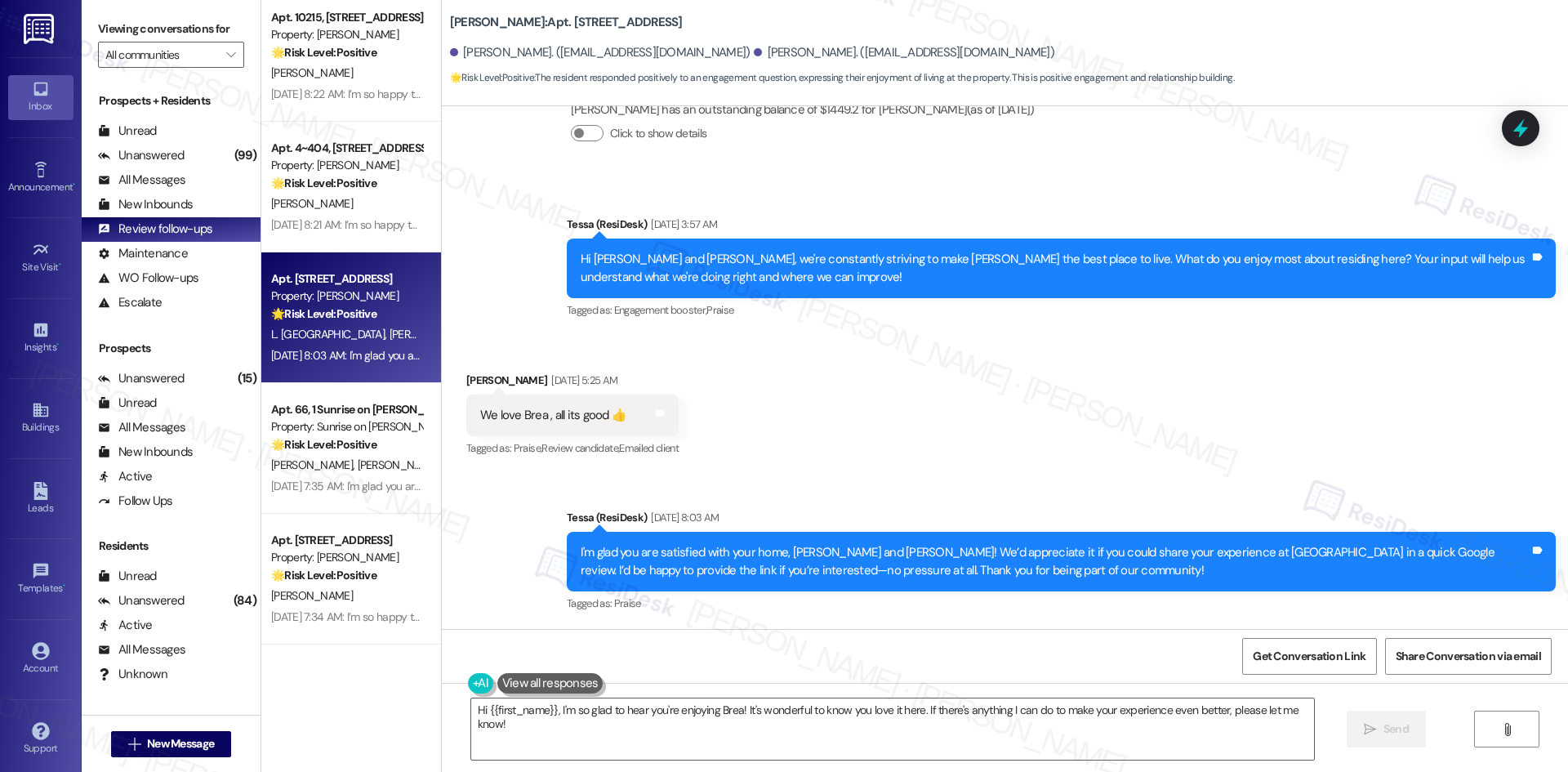
scroll to position [1062, 0]
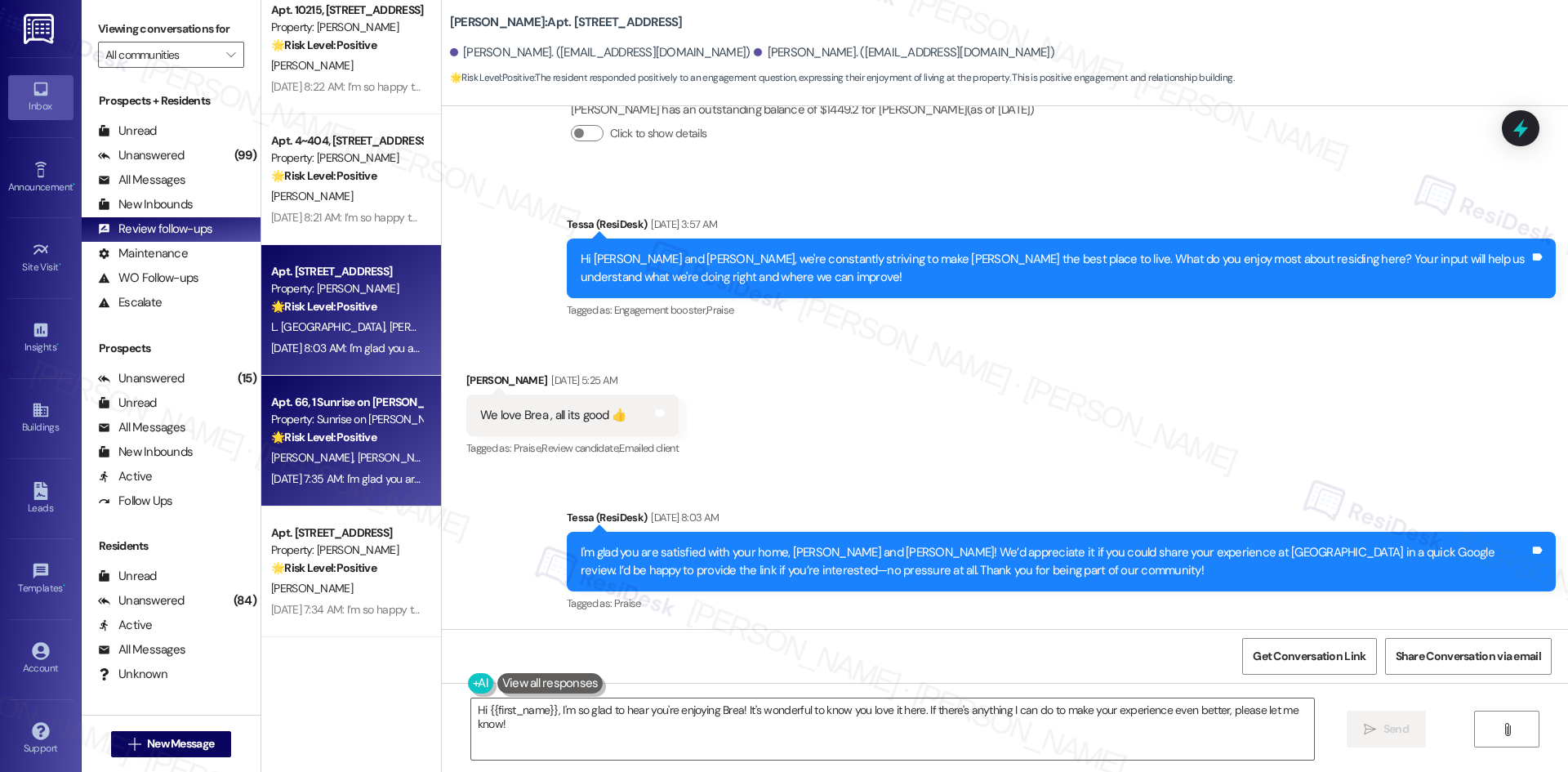
click at [349, 449] on div "D. Hernandez B. Anaya" at bounding box center [346, 458] width 154 height 21
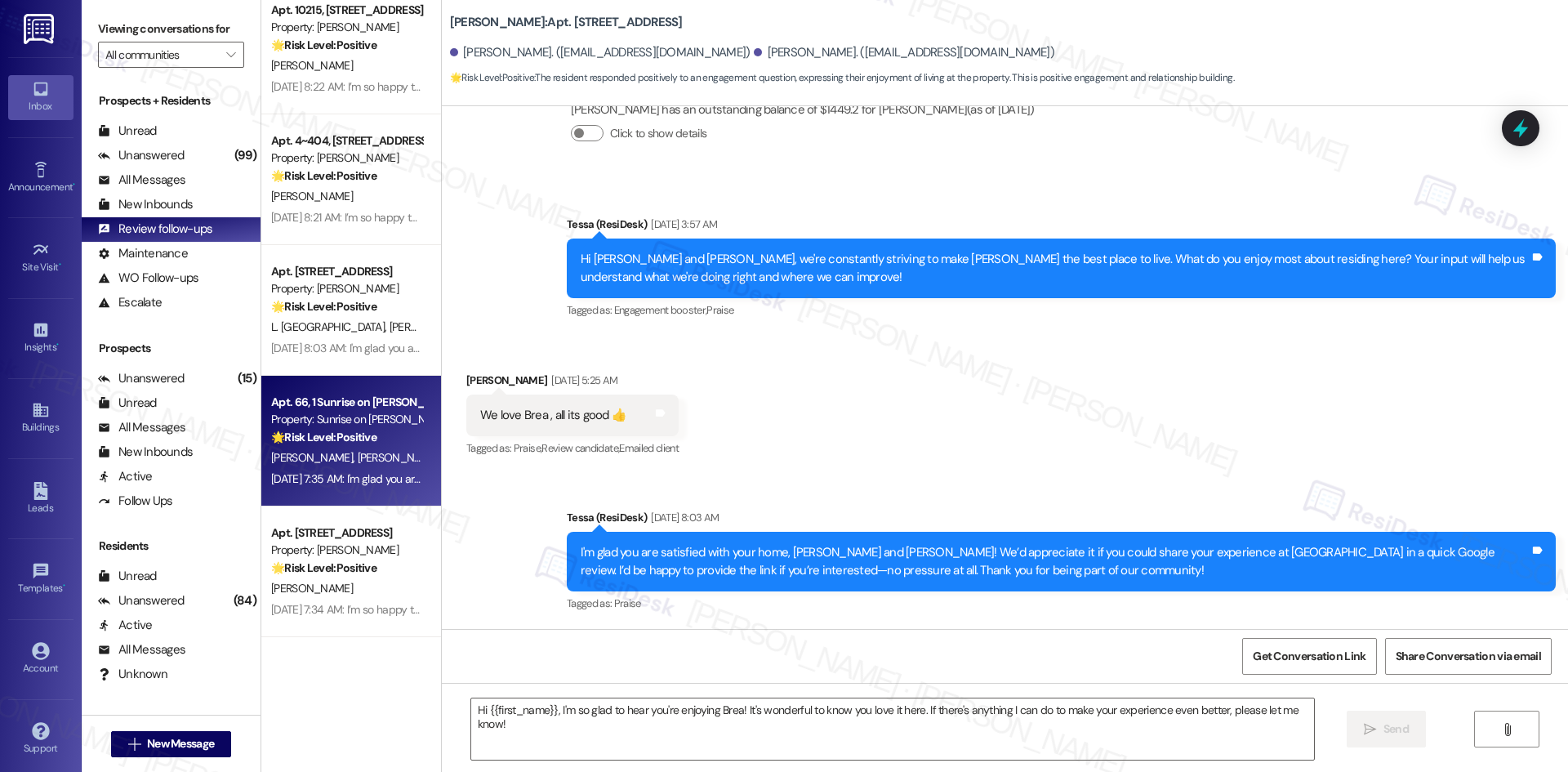
type textarea "Fetching suggested responses. Please feel free to read through the conversation…"
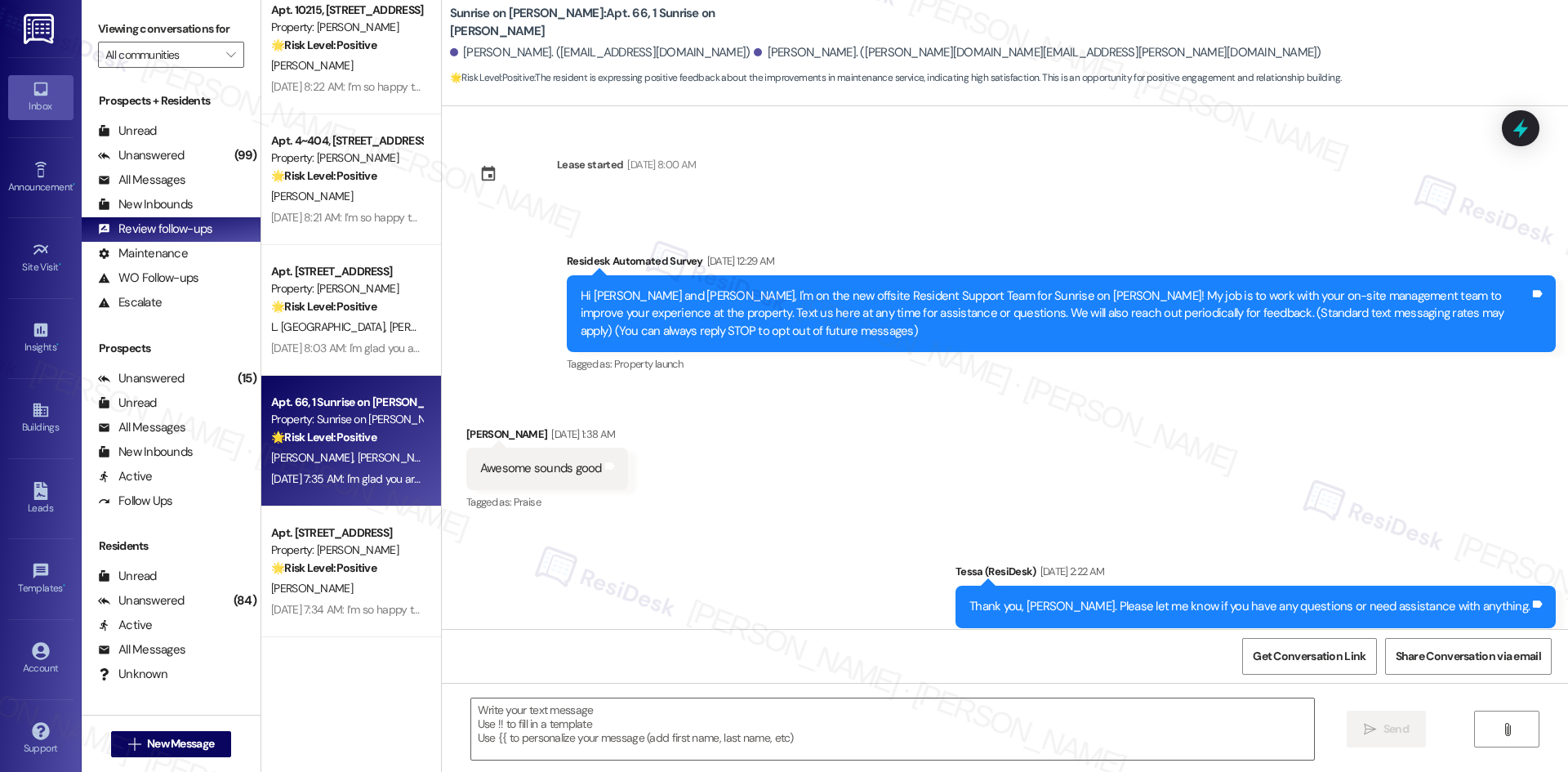
scroll to position [11184, 0]
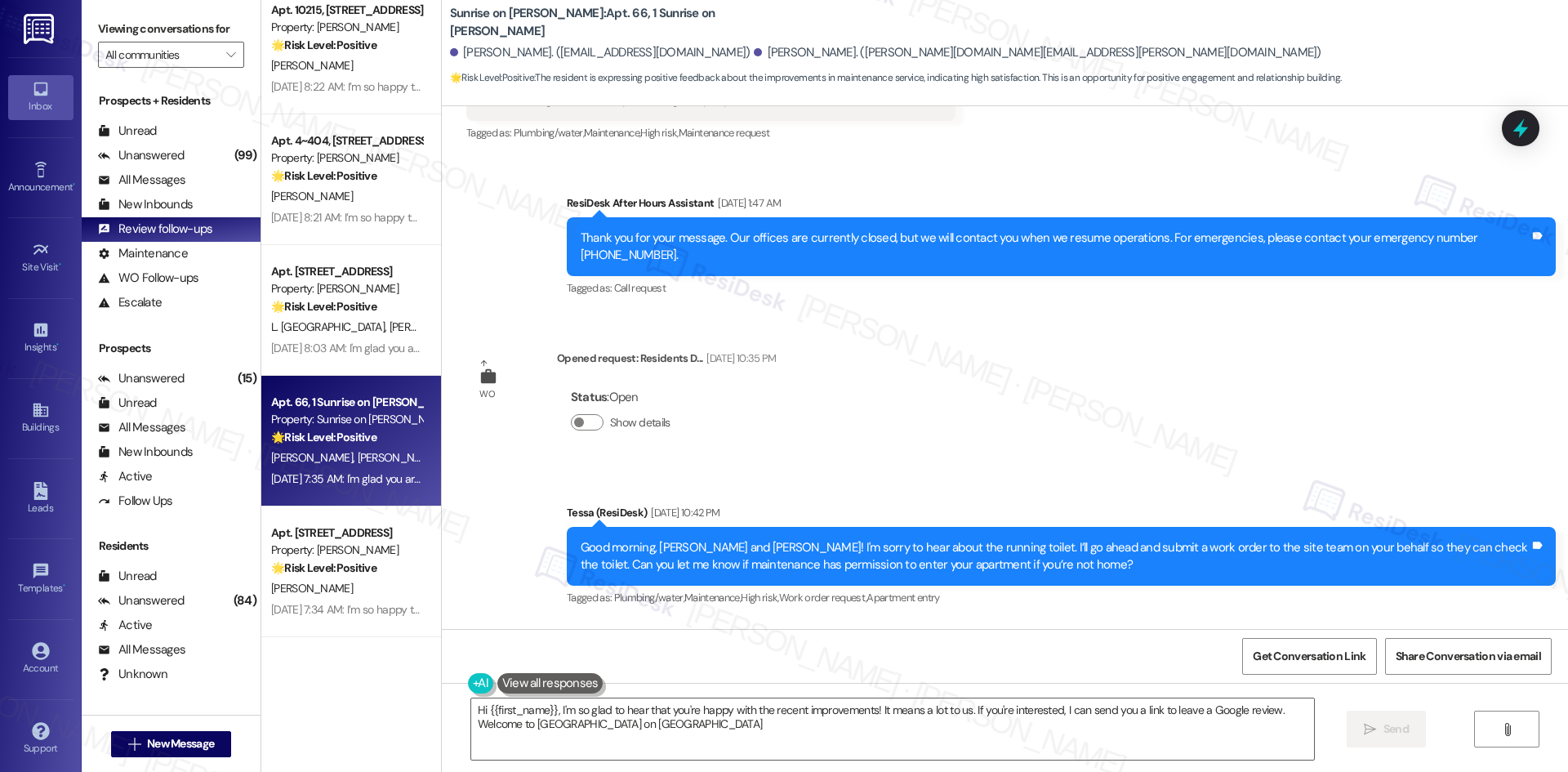
type textarea "Hi {{first_name}}, I'm so glad to hear that you're happy with the recent improv…"
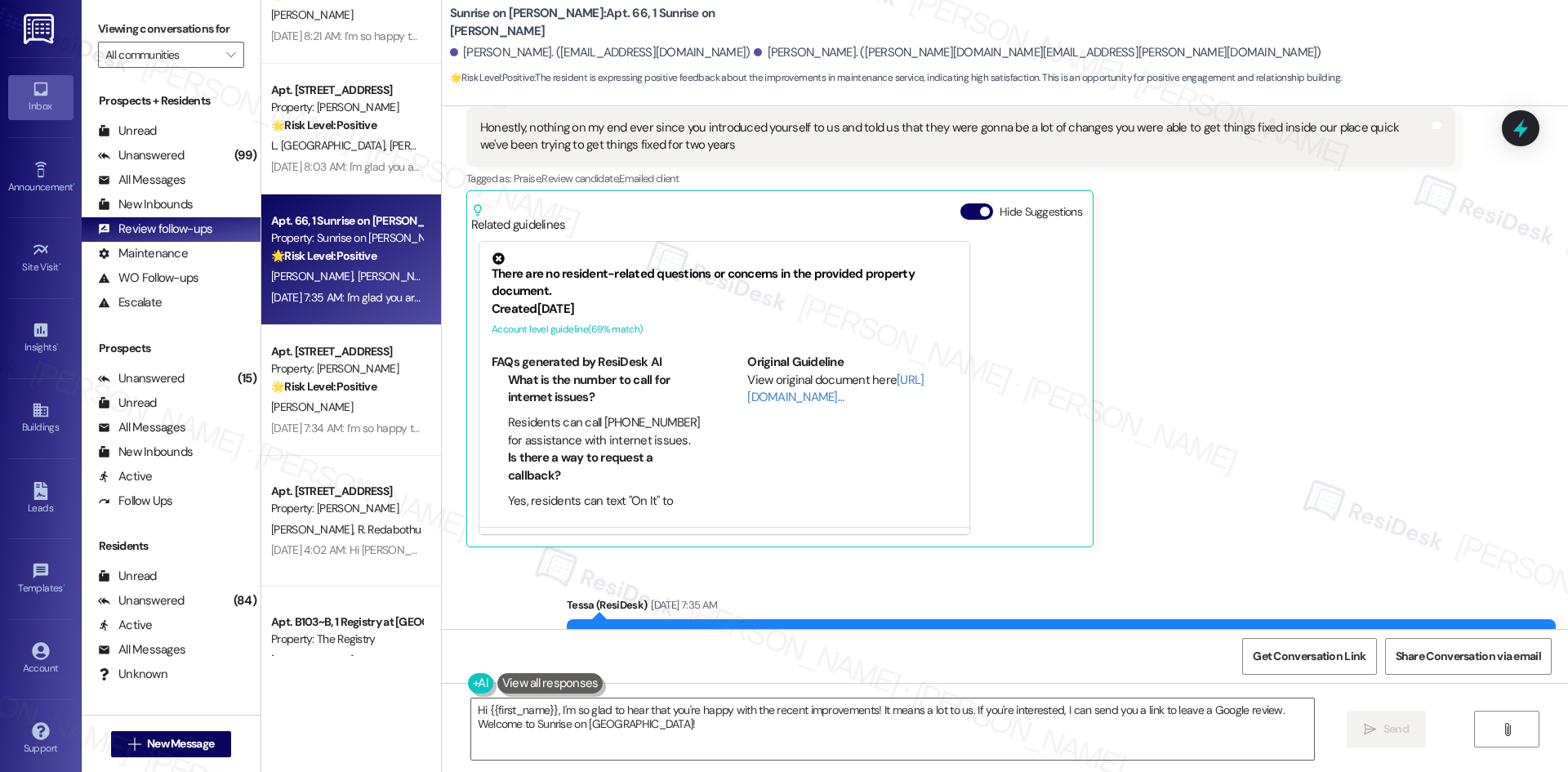
scroll to position [1307, 0]
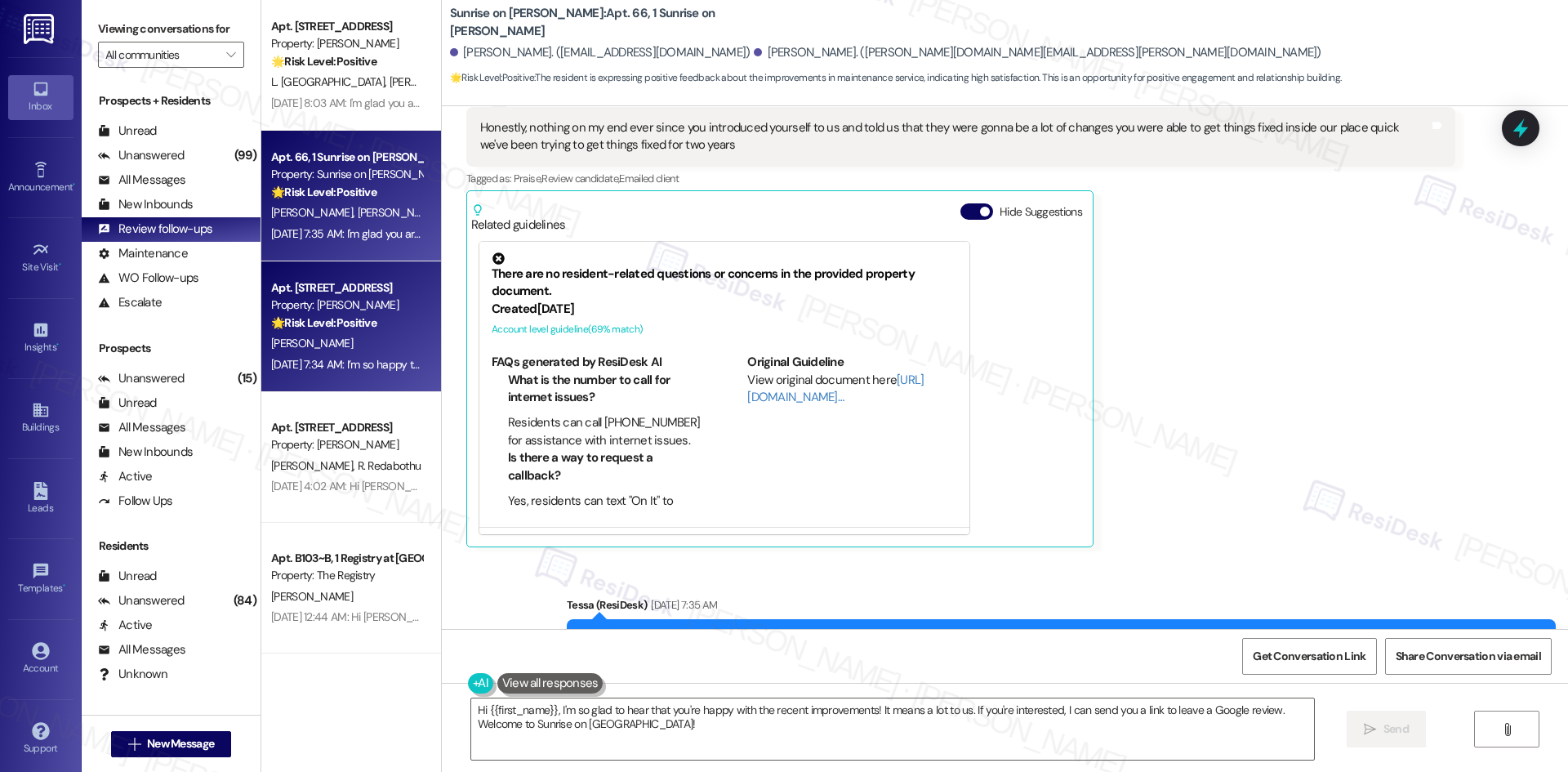
click at [308, 325] on strong "🌟 Risk Level: Positive" at bounding box center [323, 322] width 105 height 15
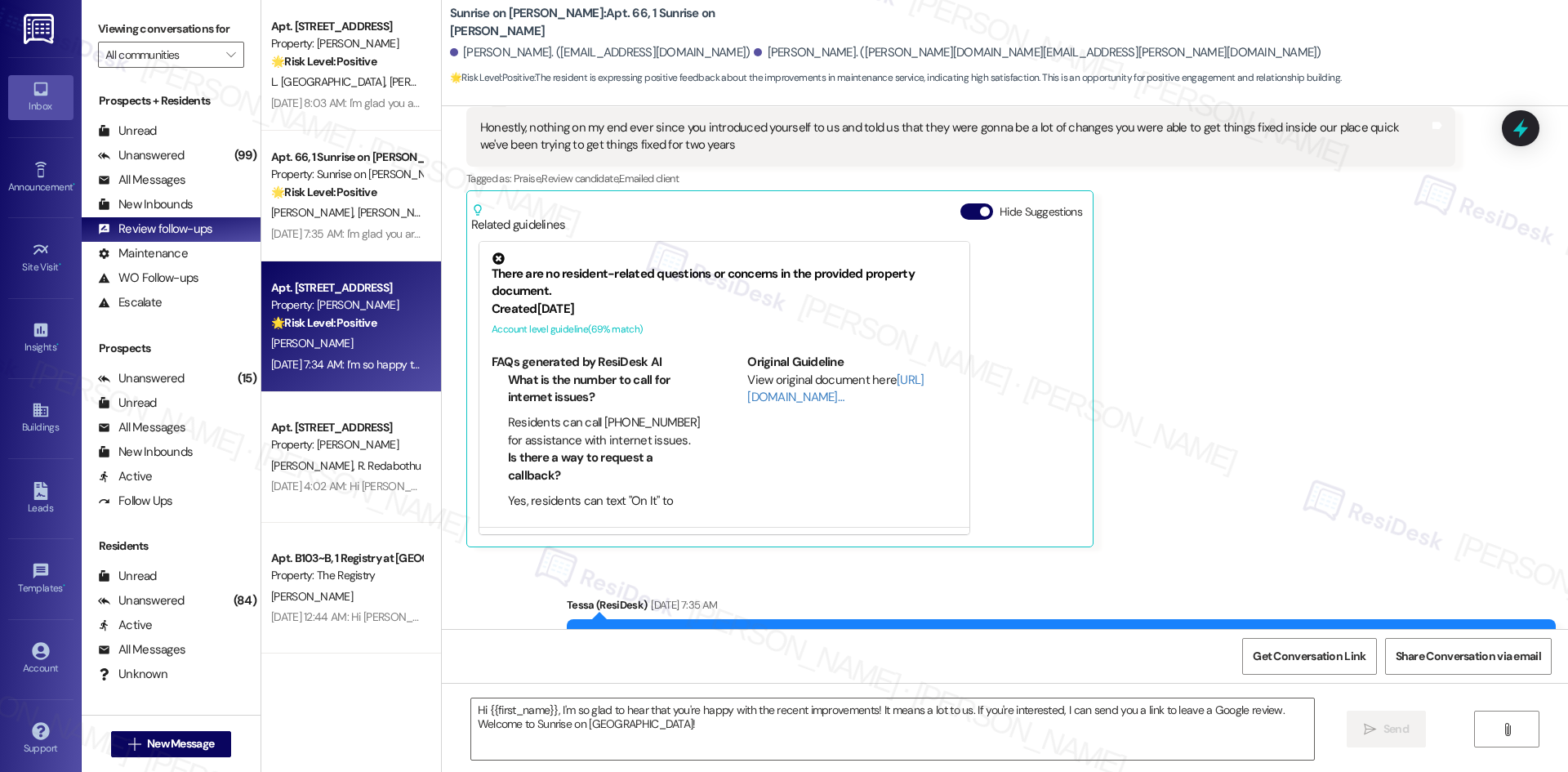
type textarea "Fetching suggested responses. Please feel free to read through the conversation…"
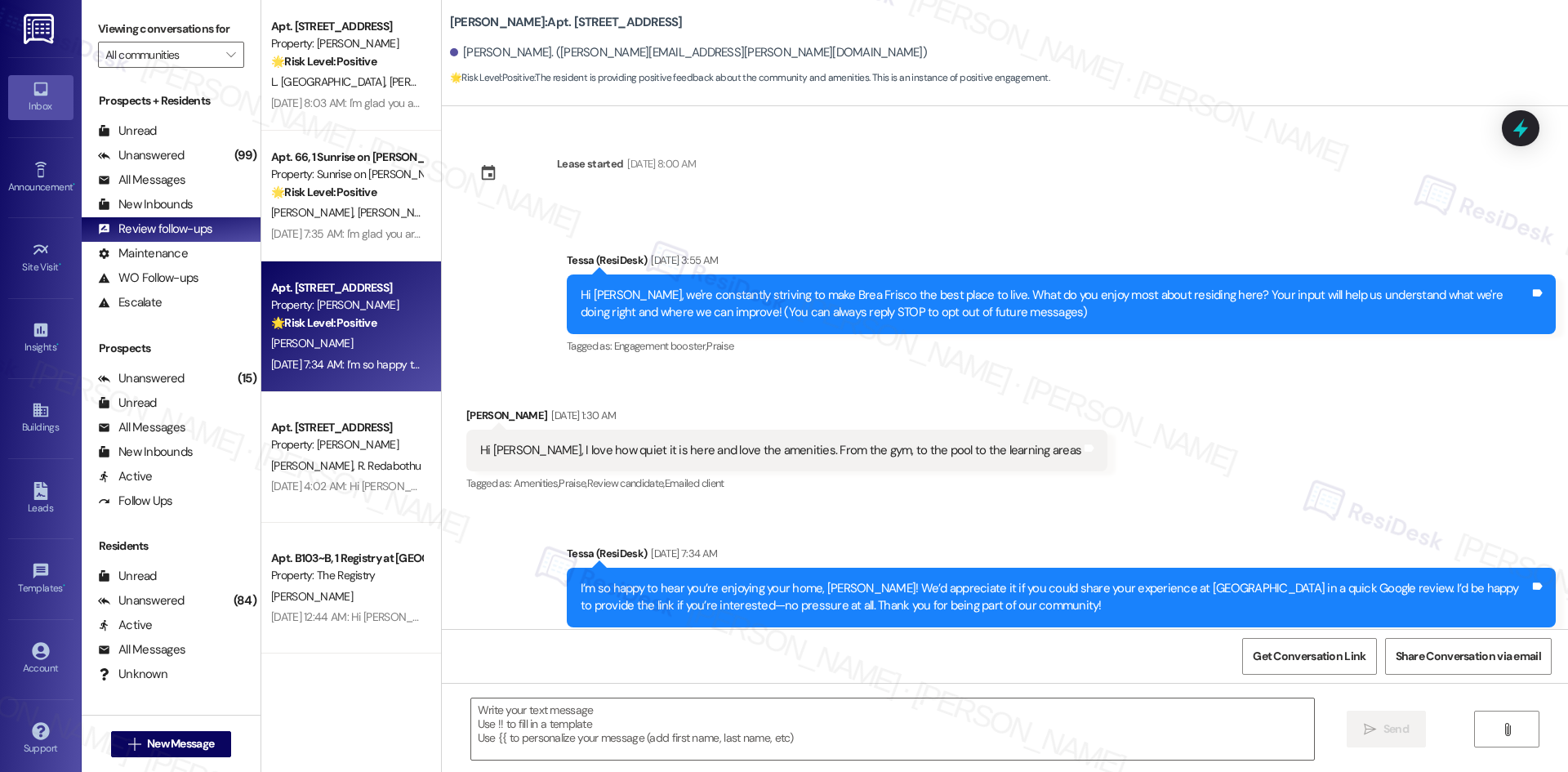
scroll to position [0, 0]
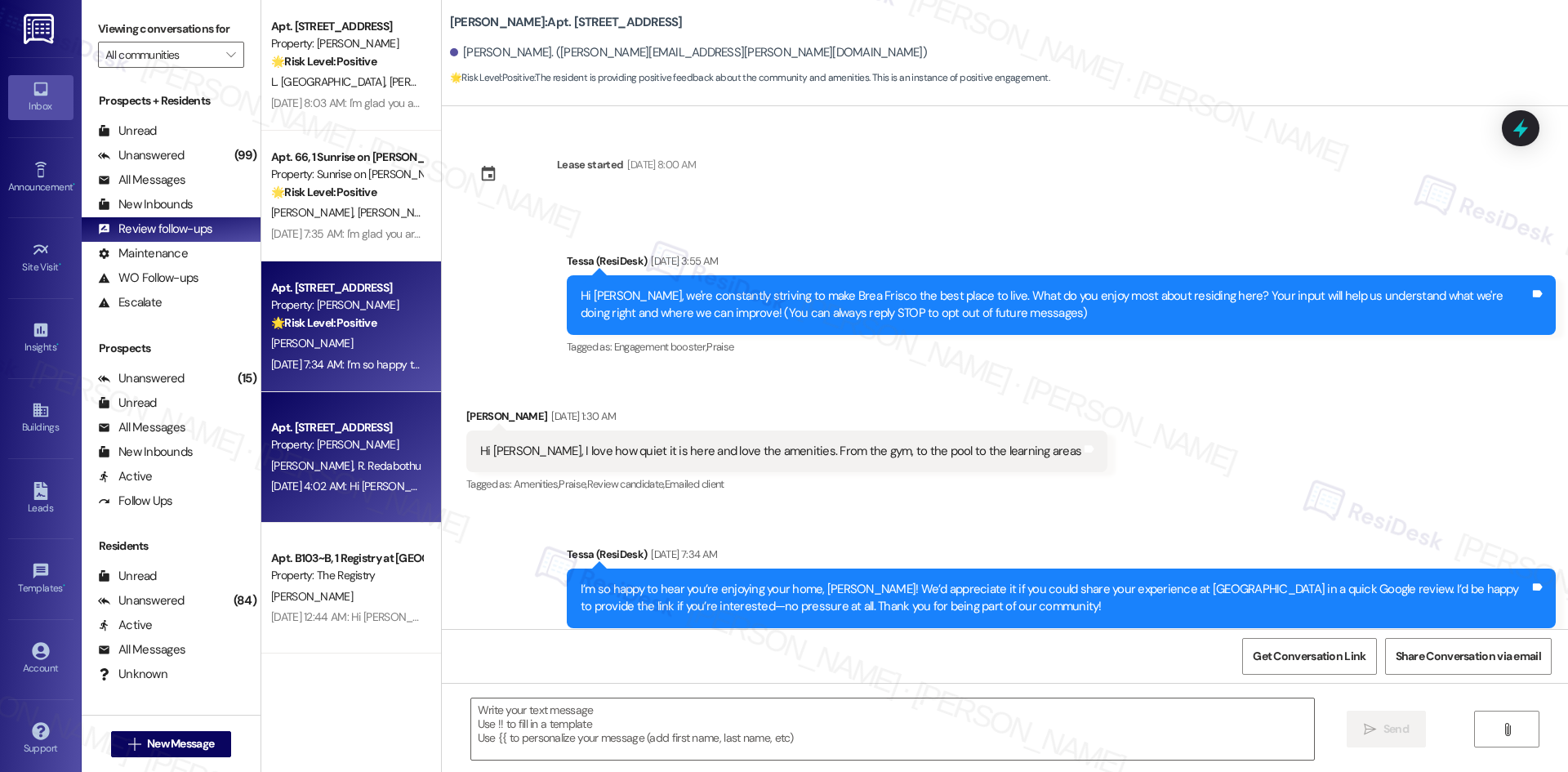
click at [366, 477] on div "Aug 19, 2025 at 4:02 AM: Hi Ramya and Madhukar, we're constantly striving to ma…" at bounding box center [346, 486] width 154 height 21
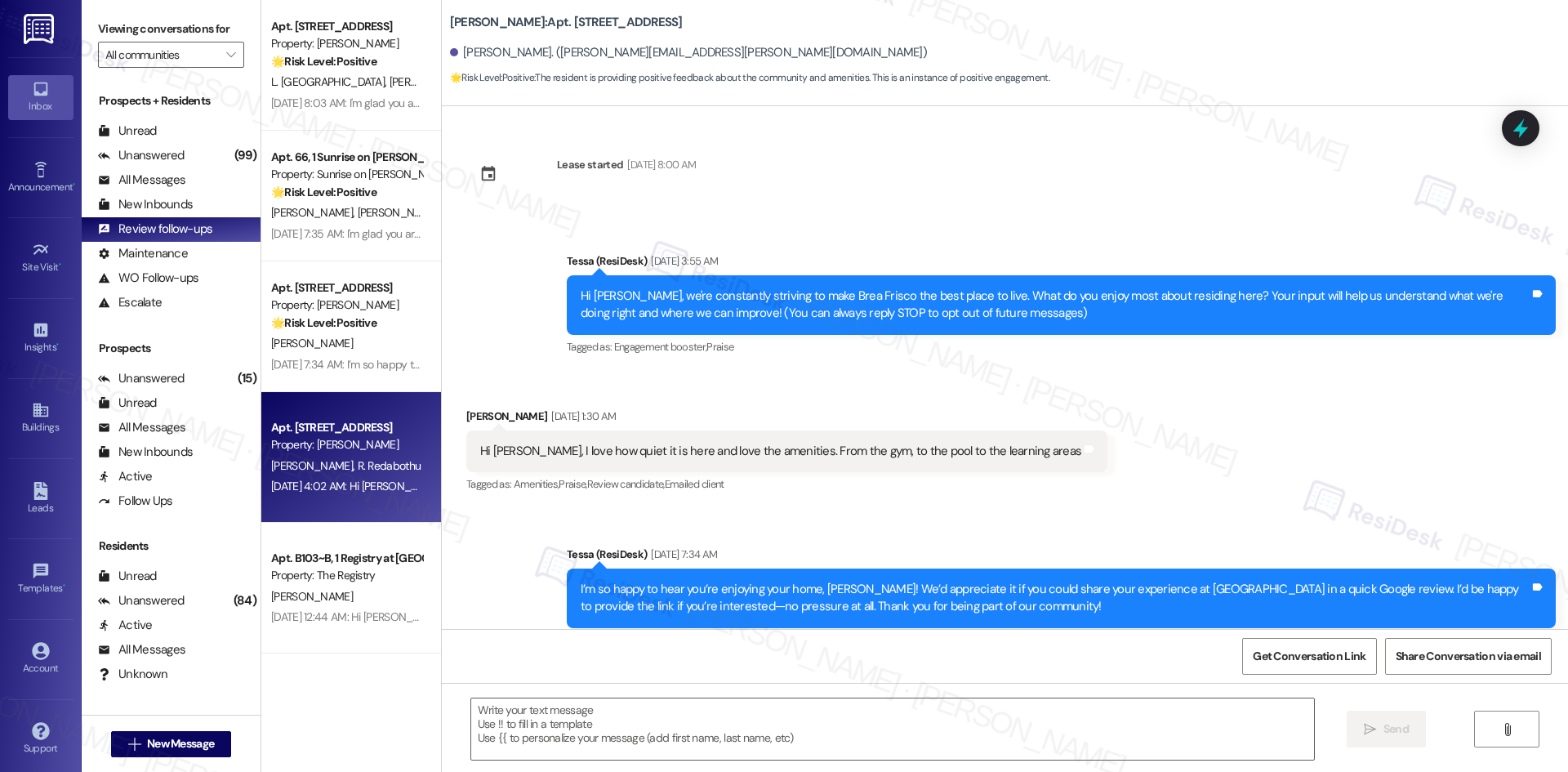
type textarea "Fetching suggested responses. Please feel free to read through the conversation…"
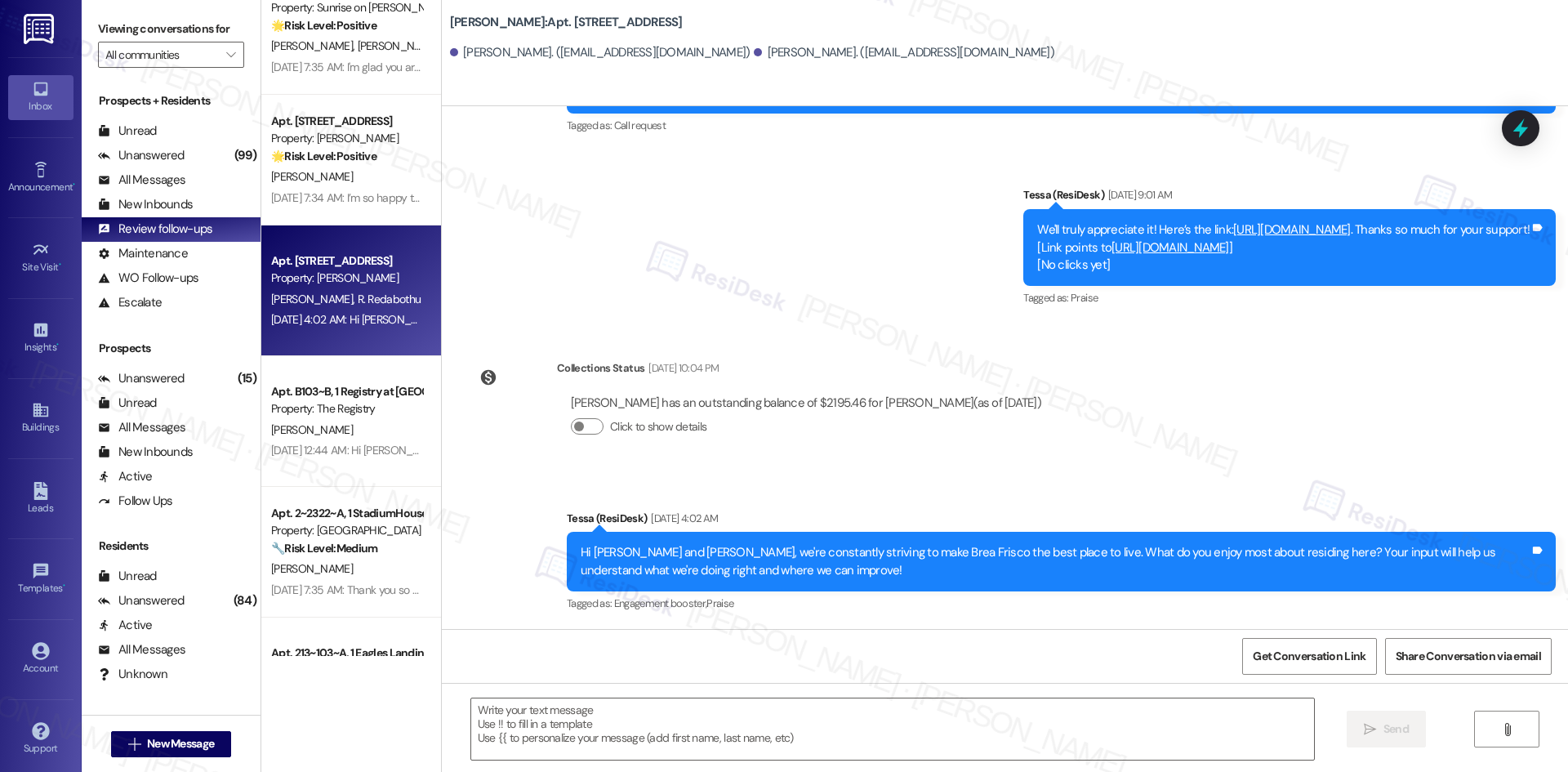
scroll to position [1552, 0]
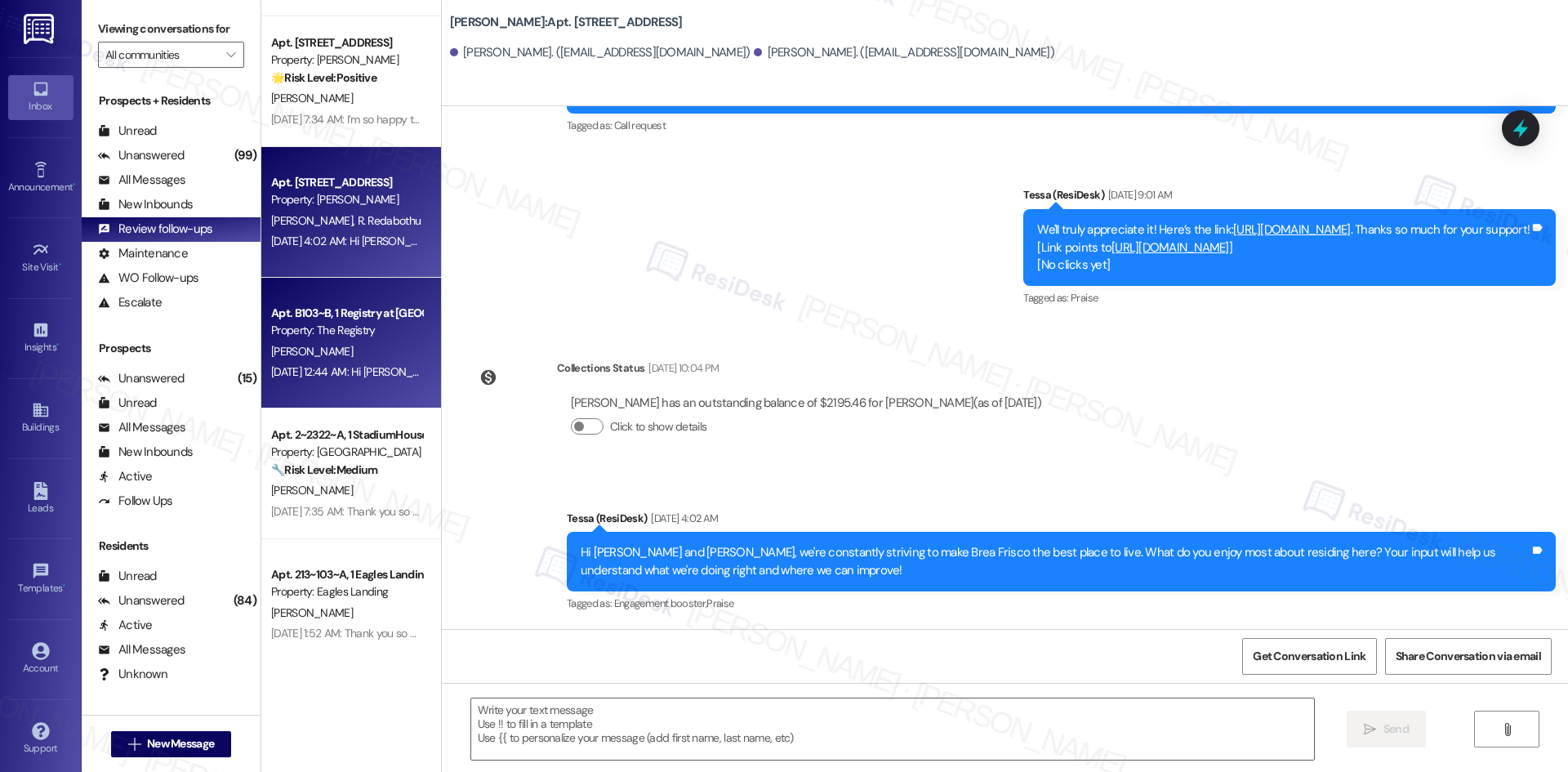
click at [306, 364] on div "Aug 19, 2025 at 12:44 AM: Hi Sydney! I'm checking in on your latest work order …" at bounding box center [753, 371] width 965 height 15
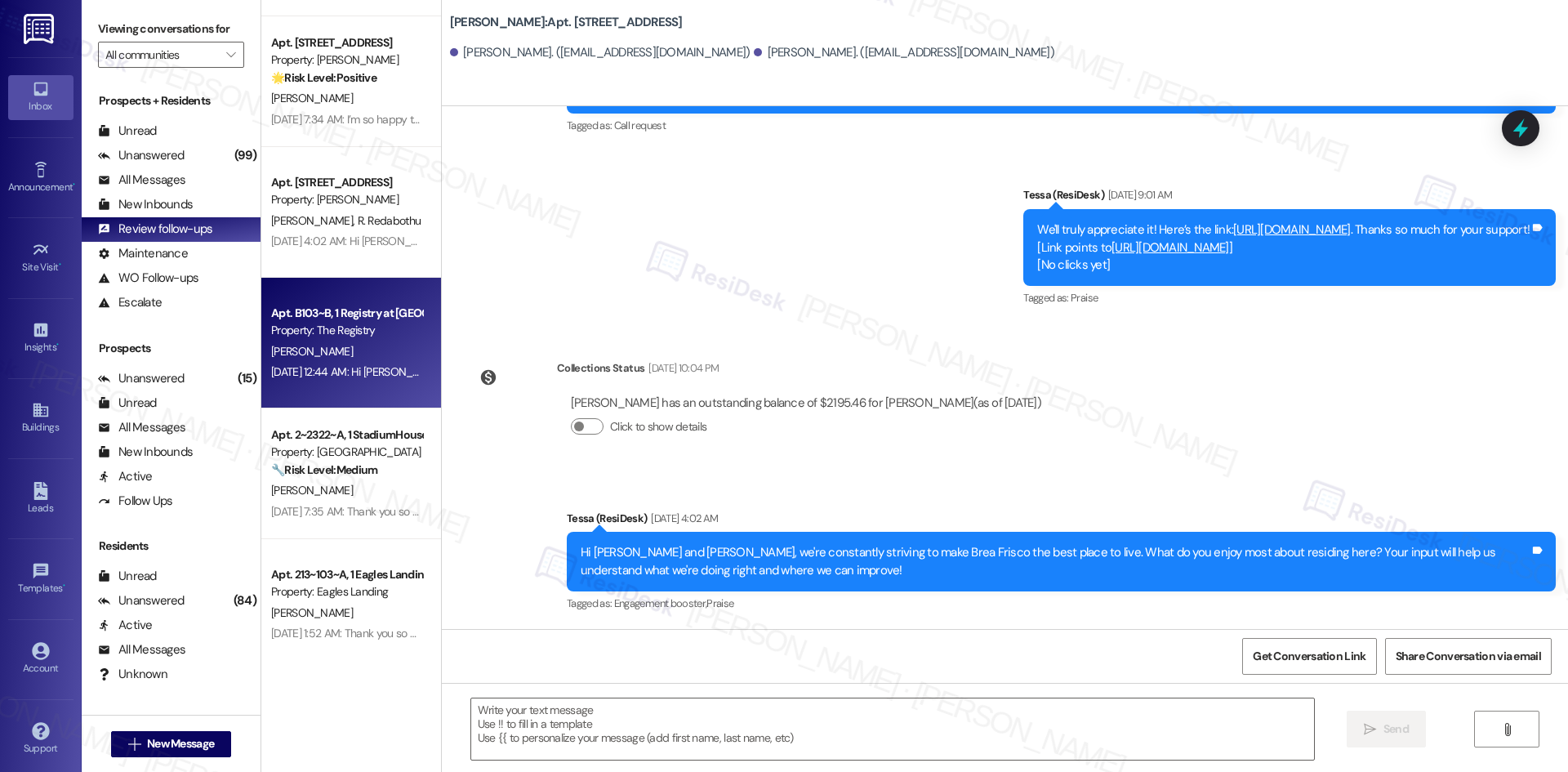
type textarea "Fetching suggested responses. Please feel free to read through the conversation…"
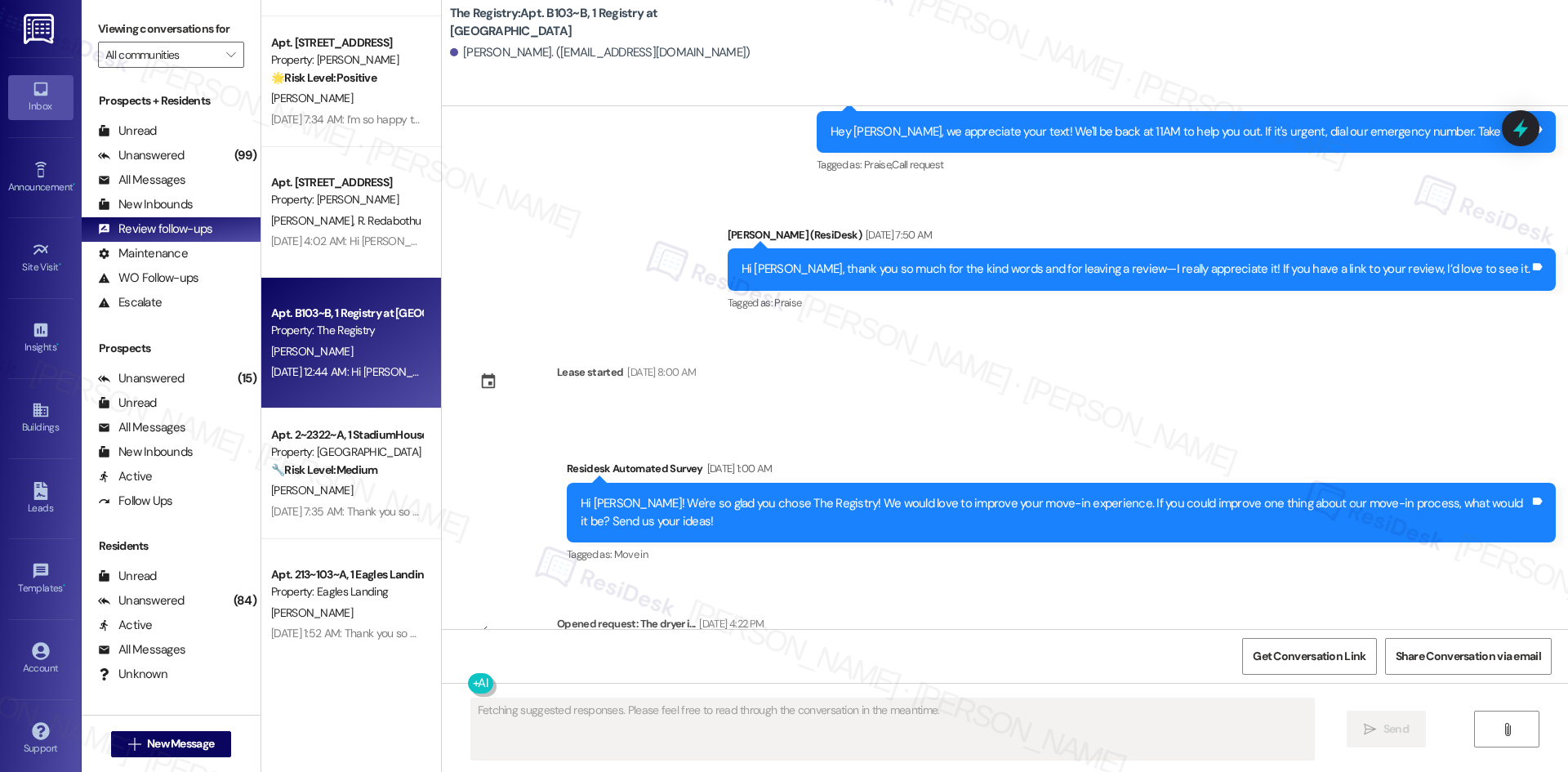
scroll to position [3728, 0]
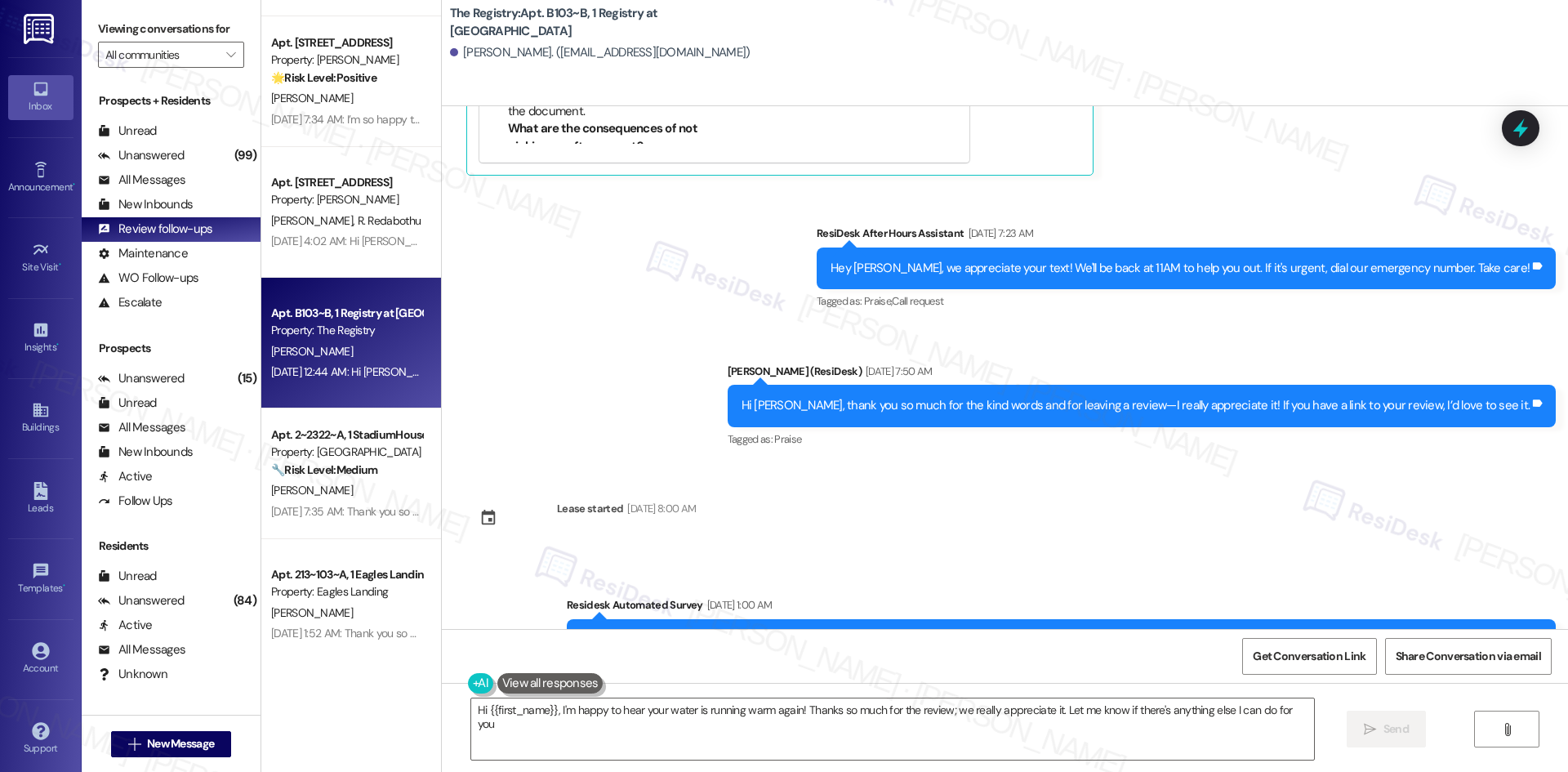
type textarea "Hi {{first_name}}, I'm happy to hear your water is running warm again! Thanks s…"
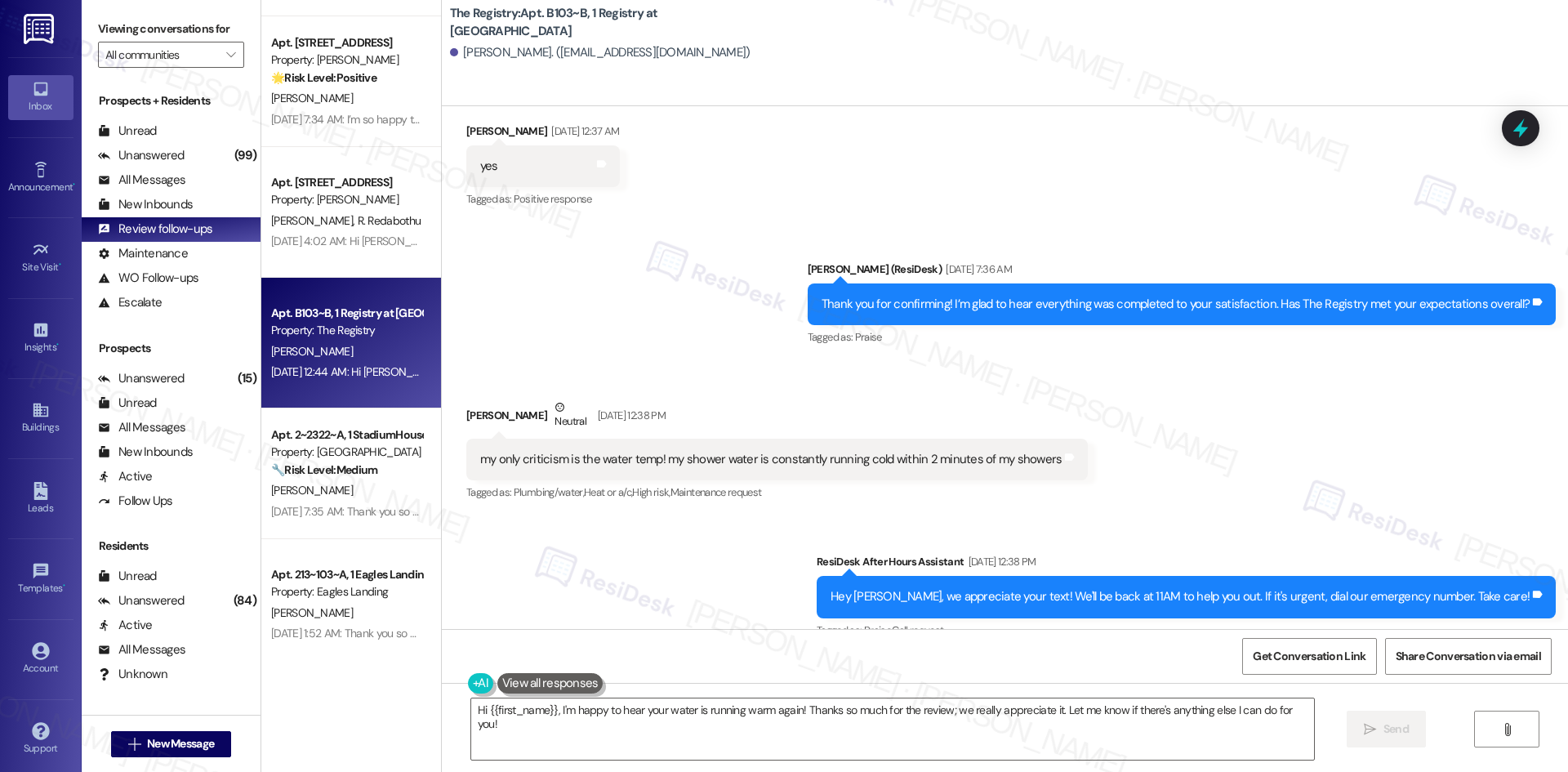
scroll to position [462, 0]
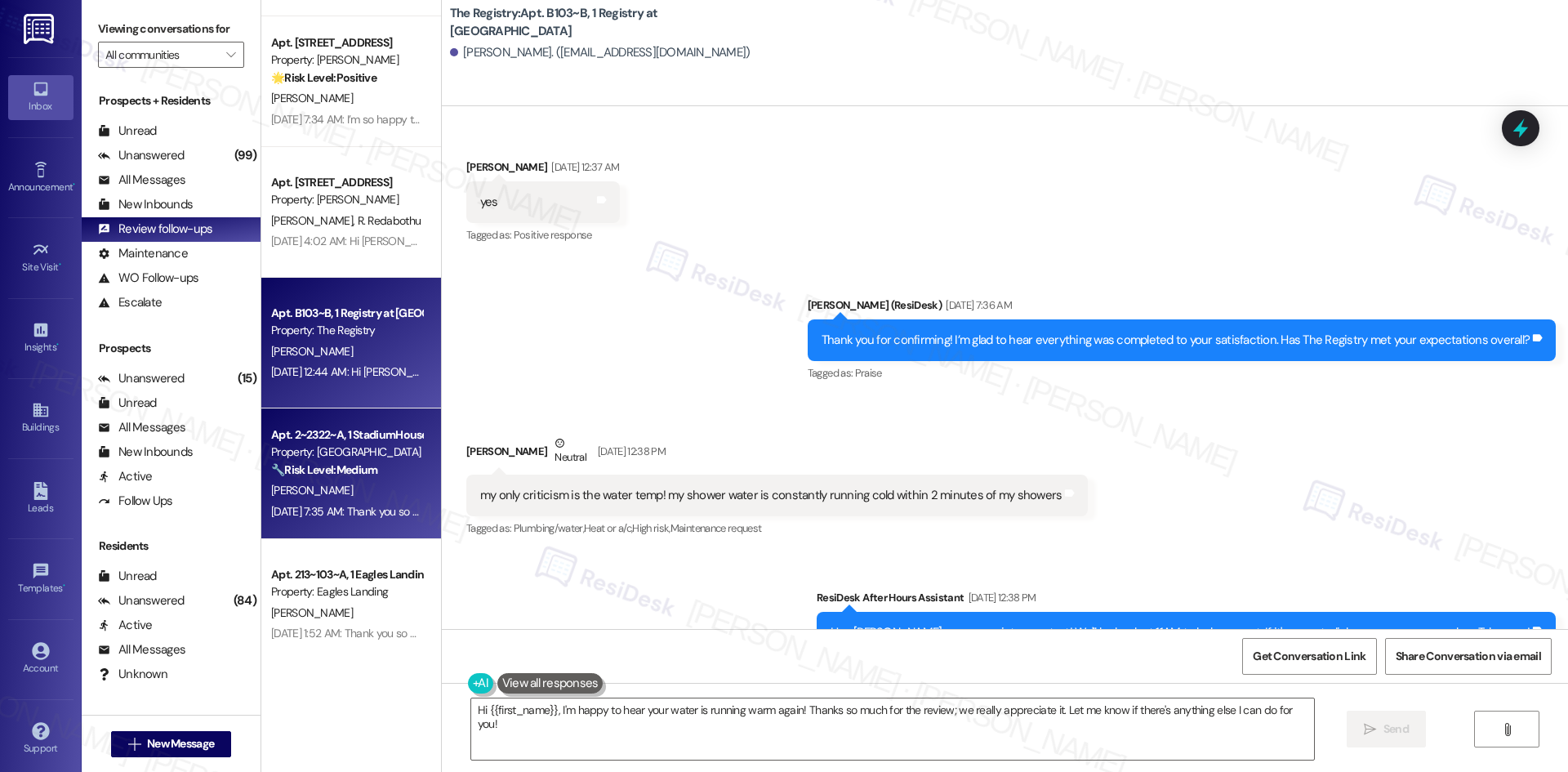
click at [334, 431] on div "Apt. 2~2322~A, 1 StadiumHouse" at bounding box center [346, 435] width 151 height 17
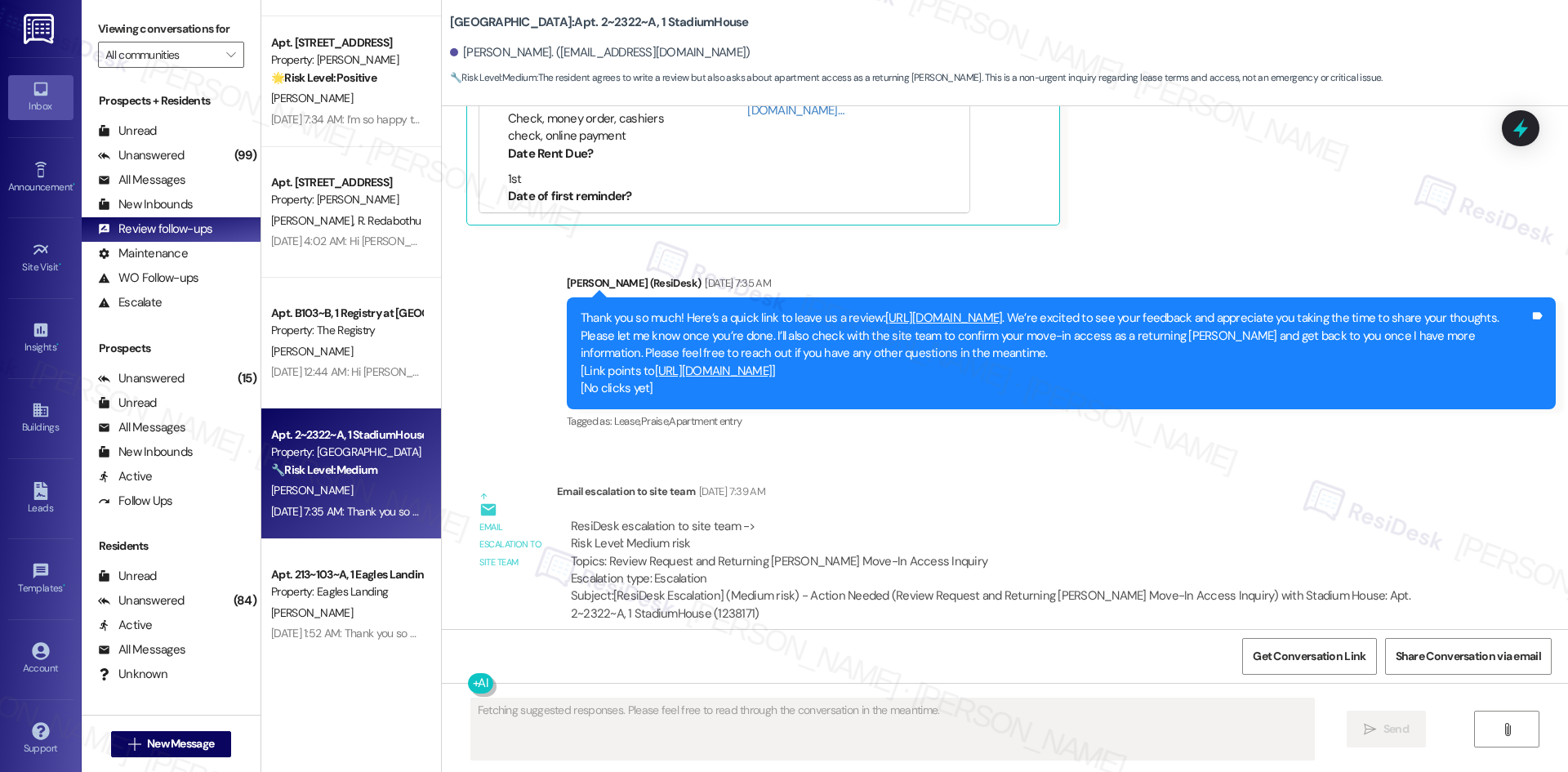
scroll to position [2148, 0]
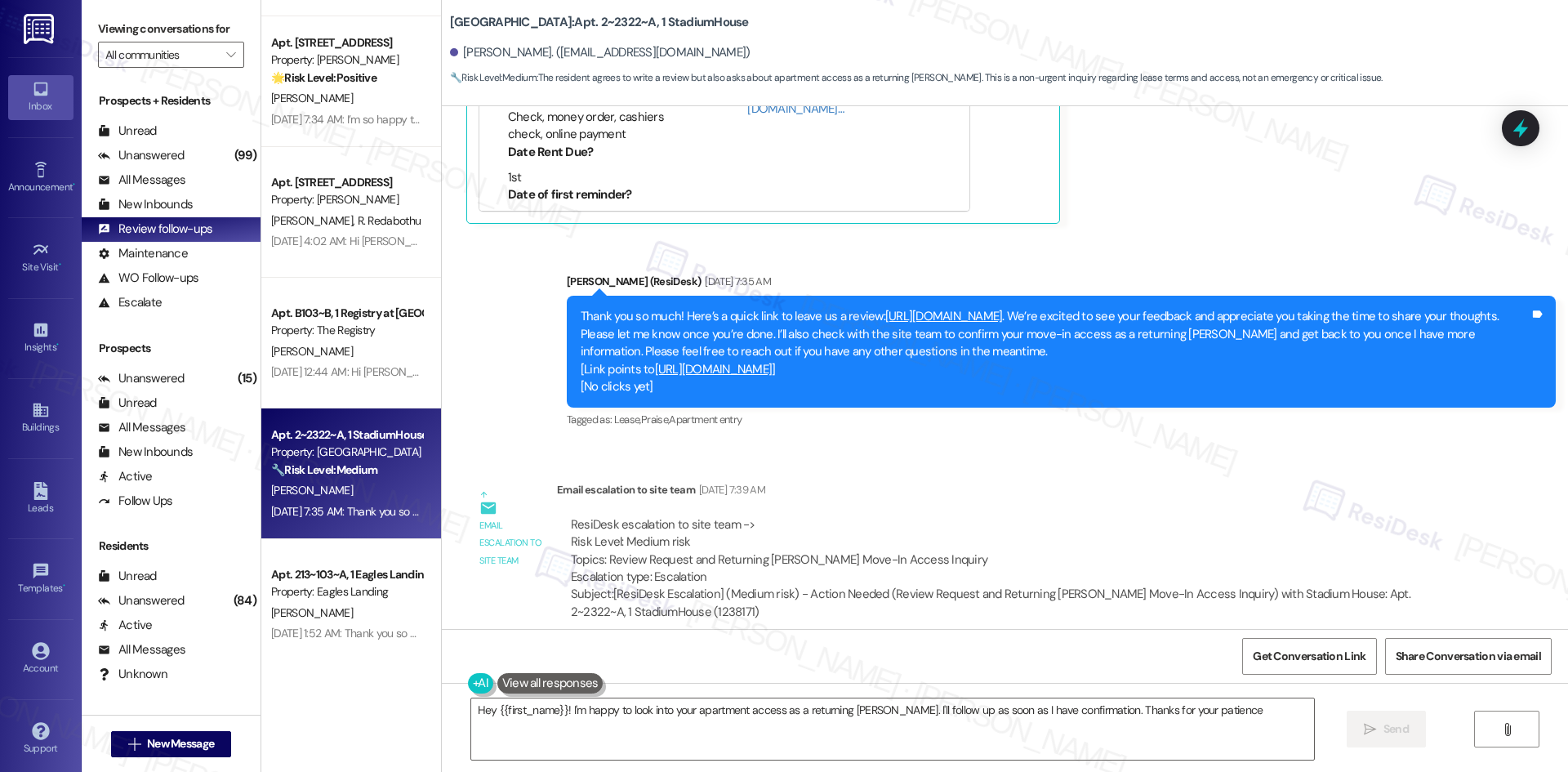
type textarea "Hey {{first_name}}! I'm happy to look into your apartment access as a returning…"
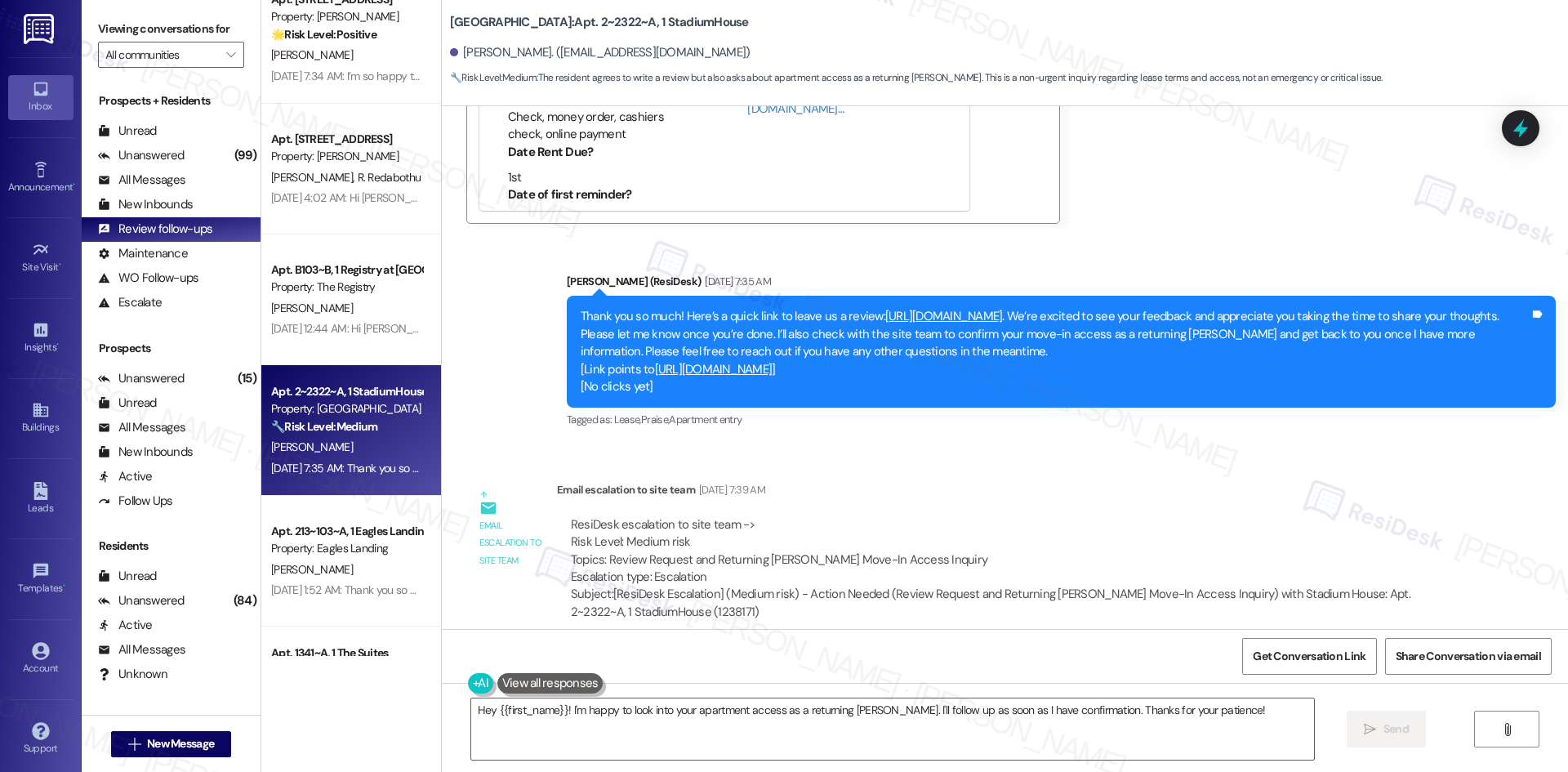
scroll to position [1715, 0]
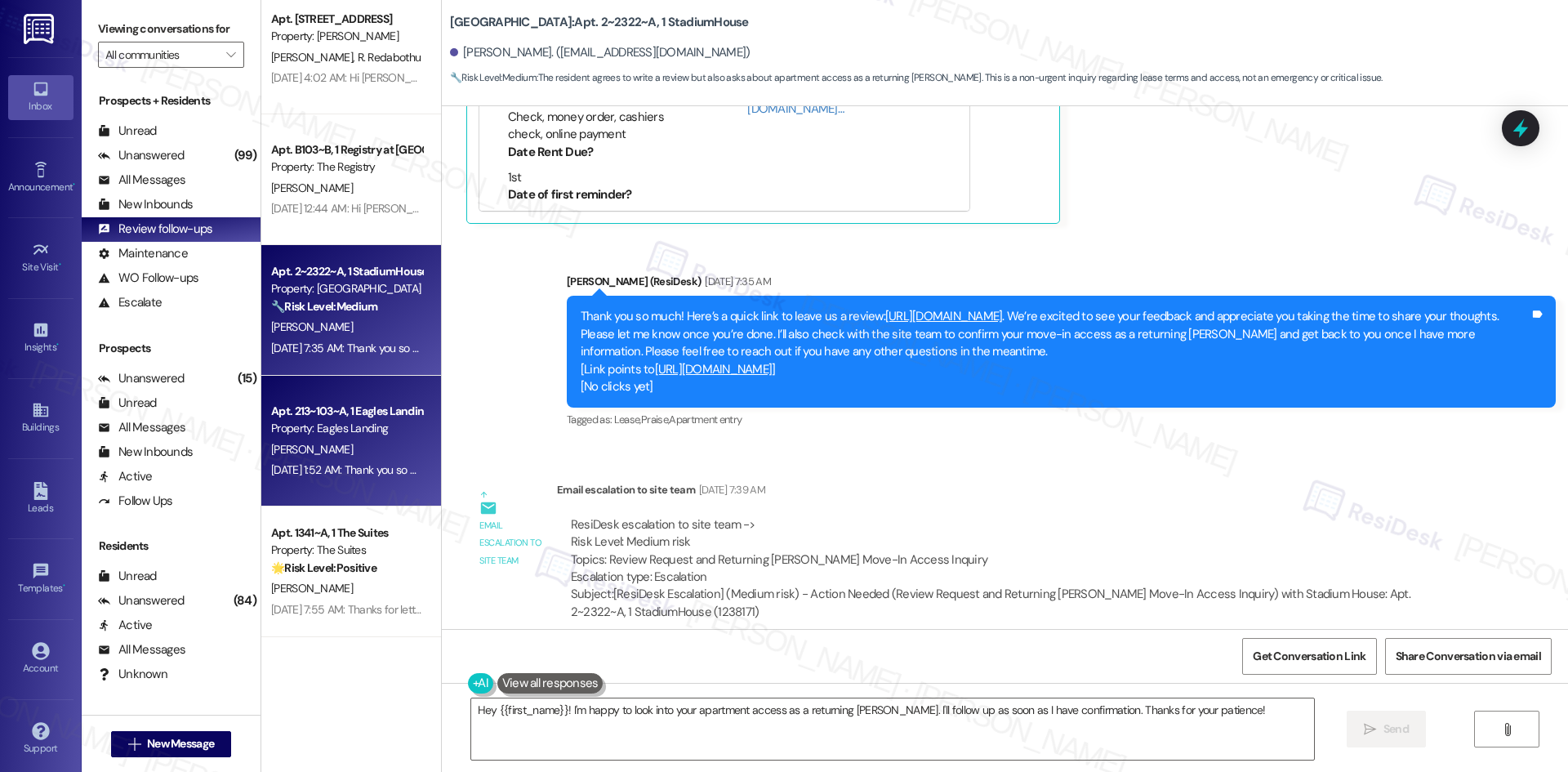
click at [343, 473] on div "Aug 14, 2025 at 1:52 AM: Thank you so much! Here's a quick link to leave us a r…" at bounding box center [817, 469] width 1093 height 15
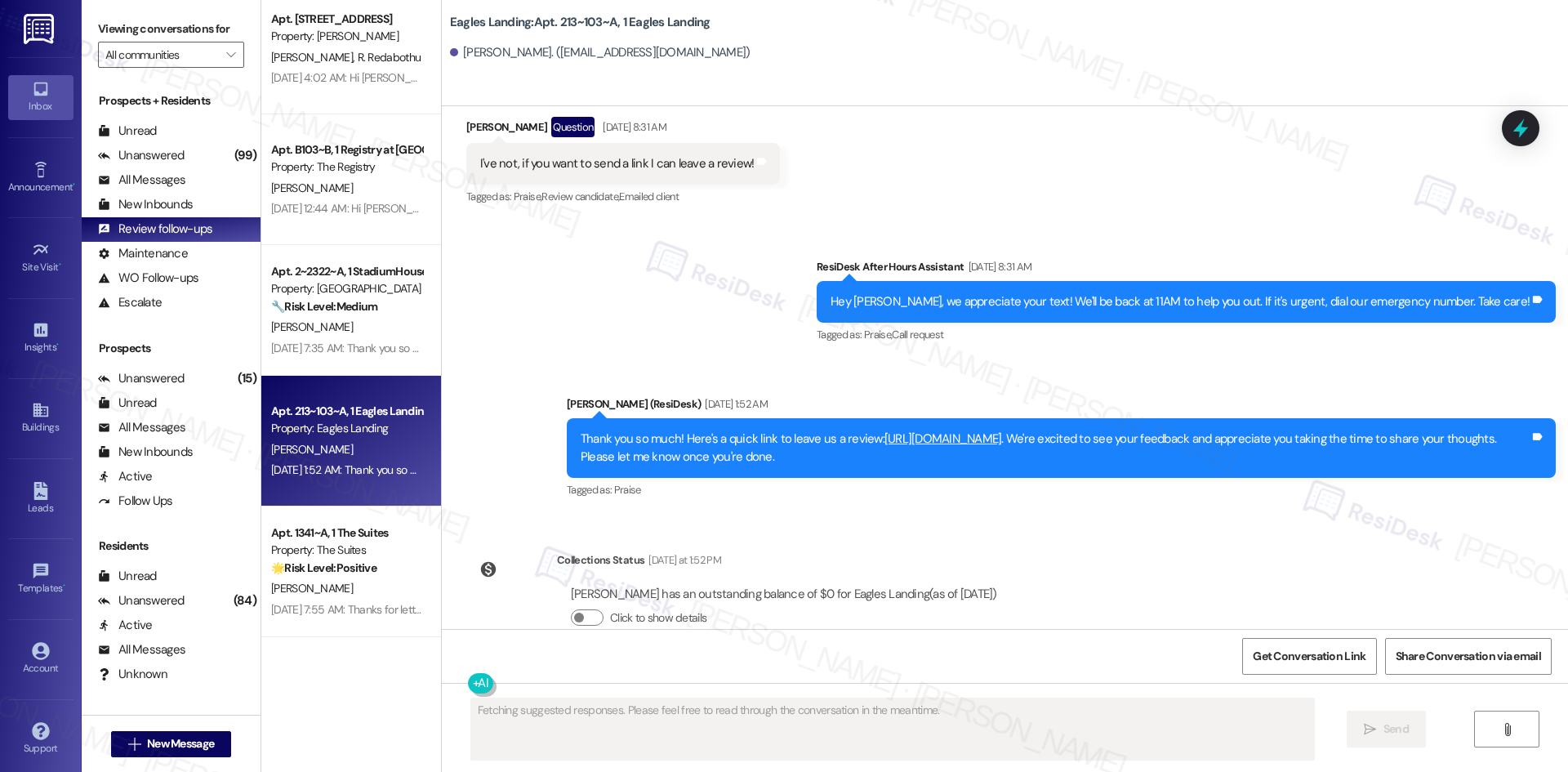
scroll to position [2181, 0]
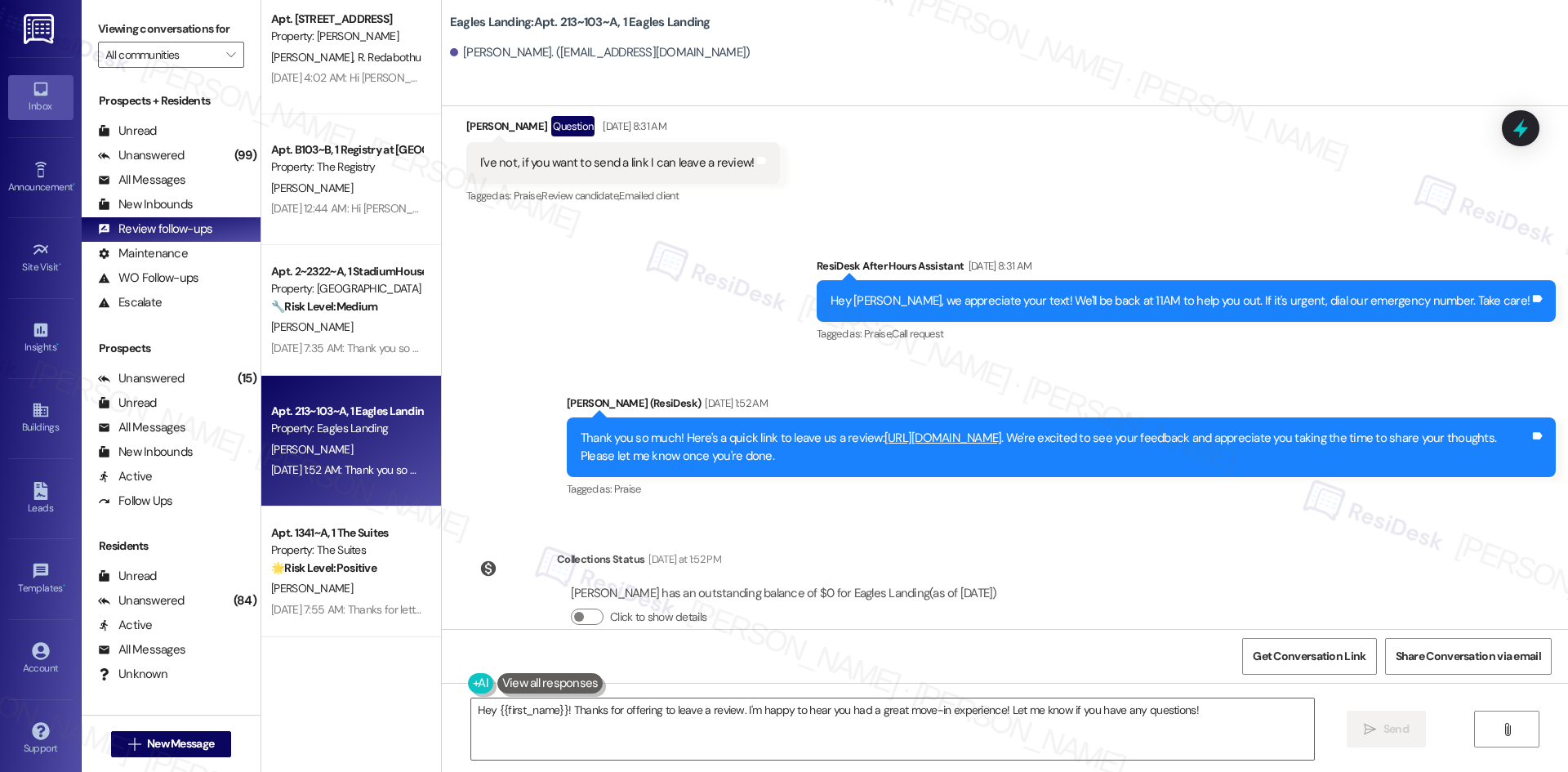
click at [929, 430] on link "https://www.theresidesk.com/links/review-gfAUZtz_U" at bounding box center [943, 437] width 117 height 16
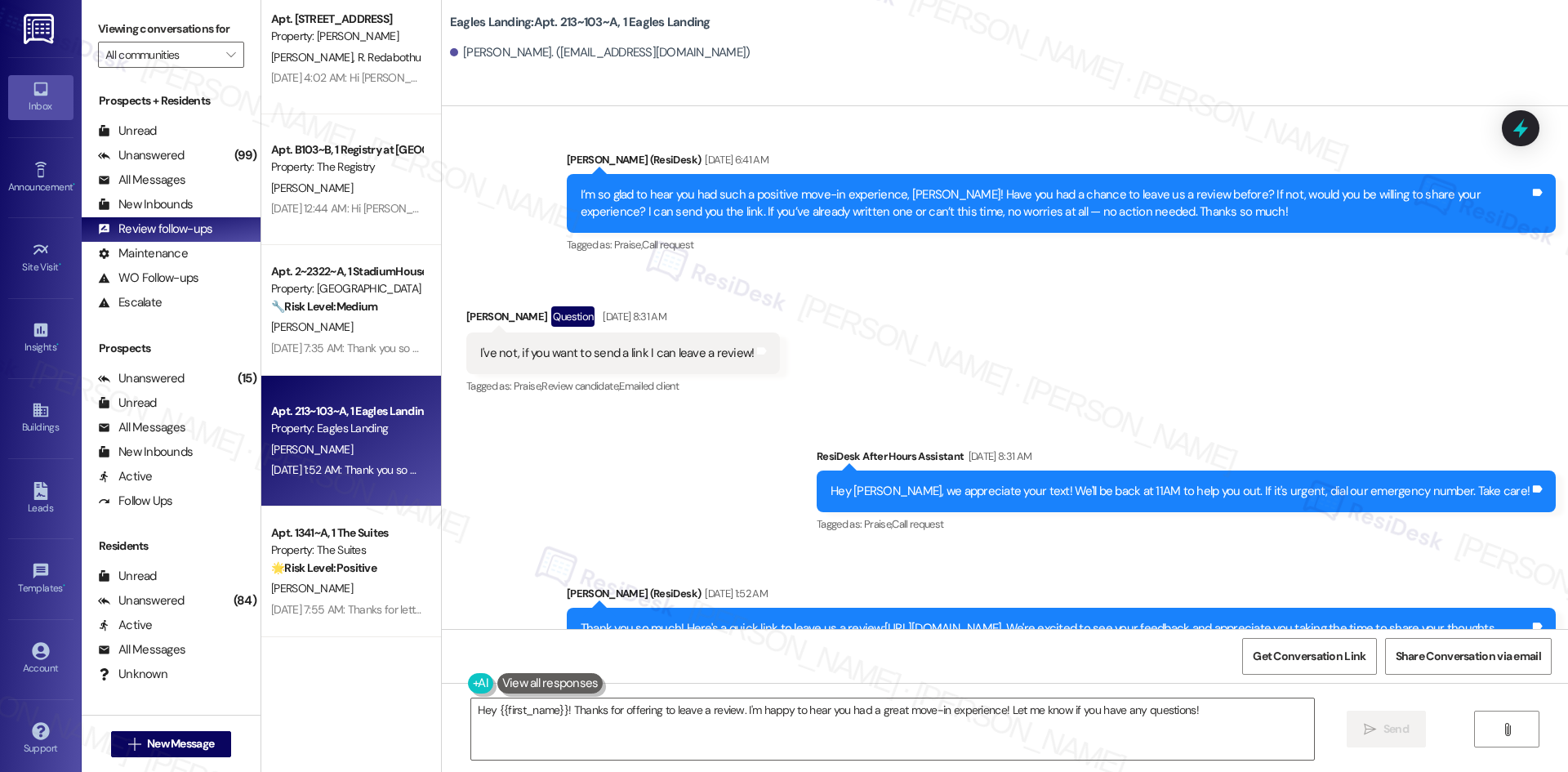
scroll to position [1995, 0]
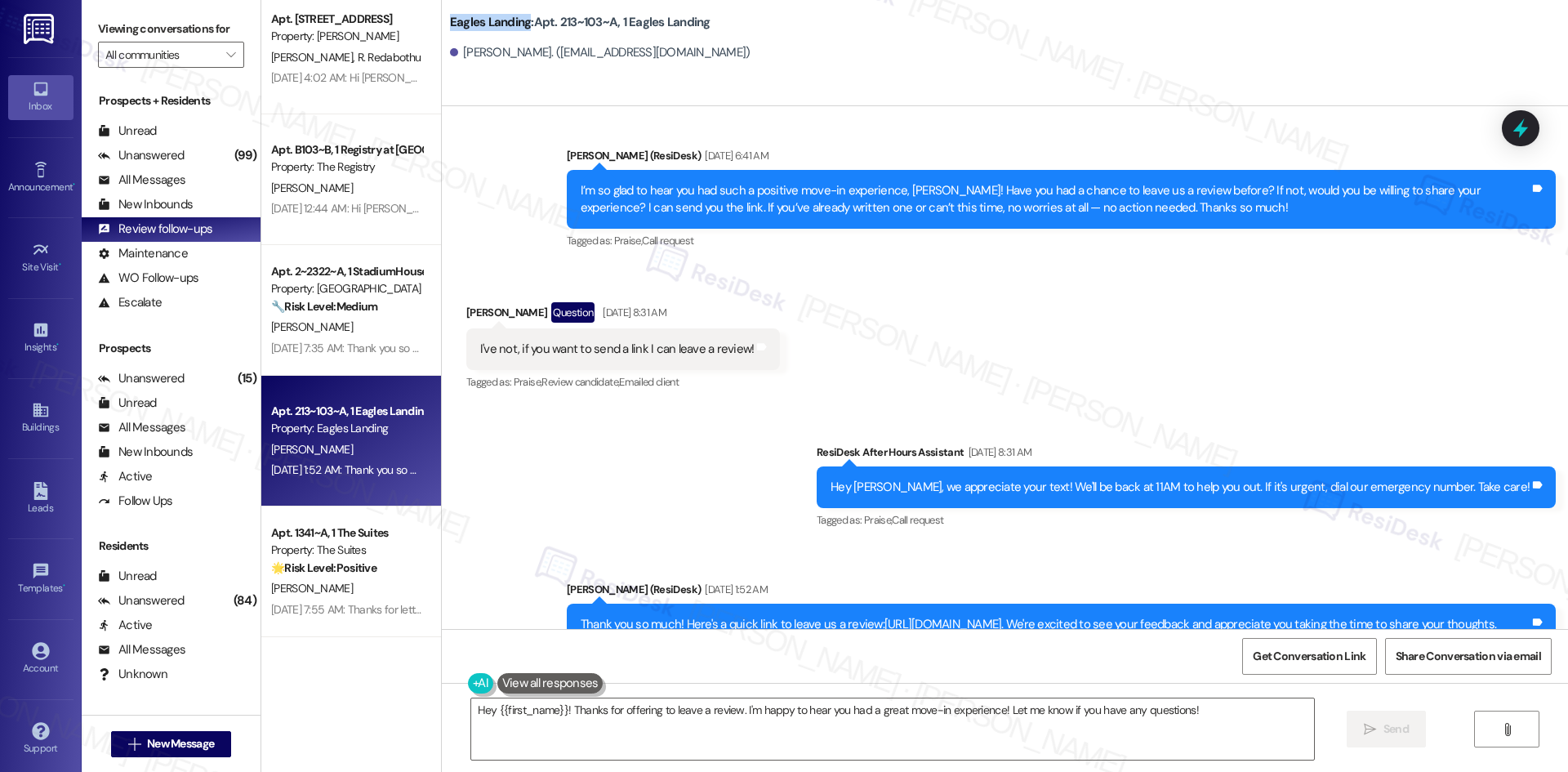
drag, startPoint x: 436, startPoint y: 14, endPoint x: 517, endPoint y: 29, distance: 82.4
click at [517, 29] on div "Eagles Landing: Apt. 213~103~A, 1 Eagles Landing Zachary Figus. (zacharyfigus@c…" at bounding box center [1004, 37] width 1126 height 66
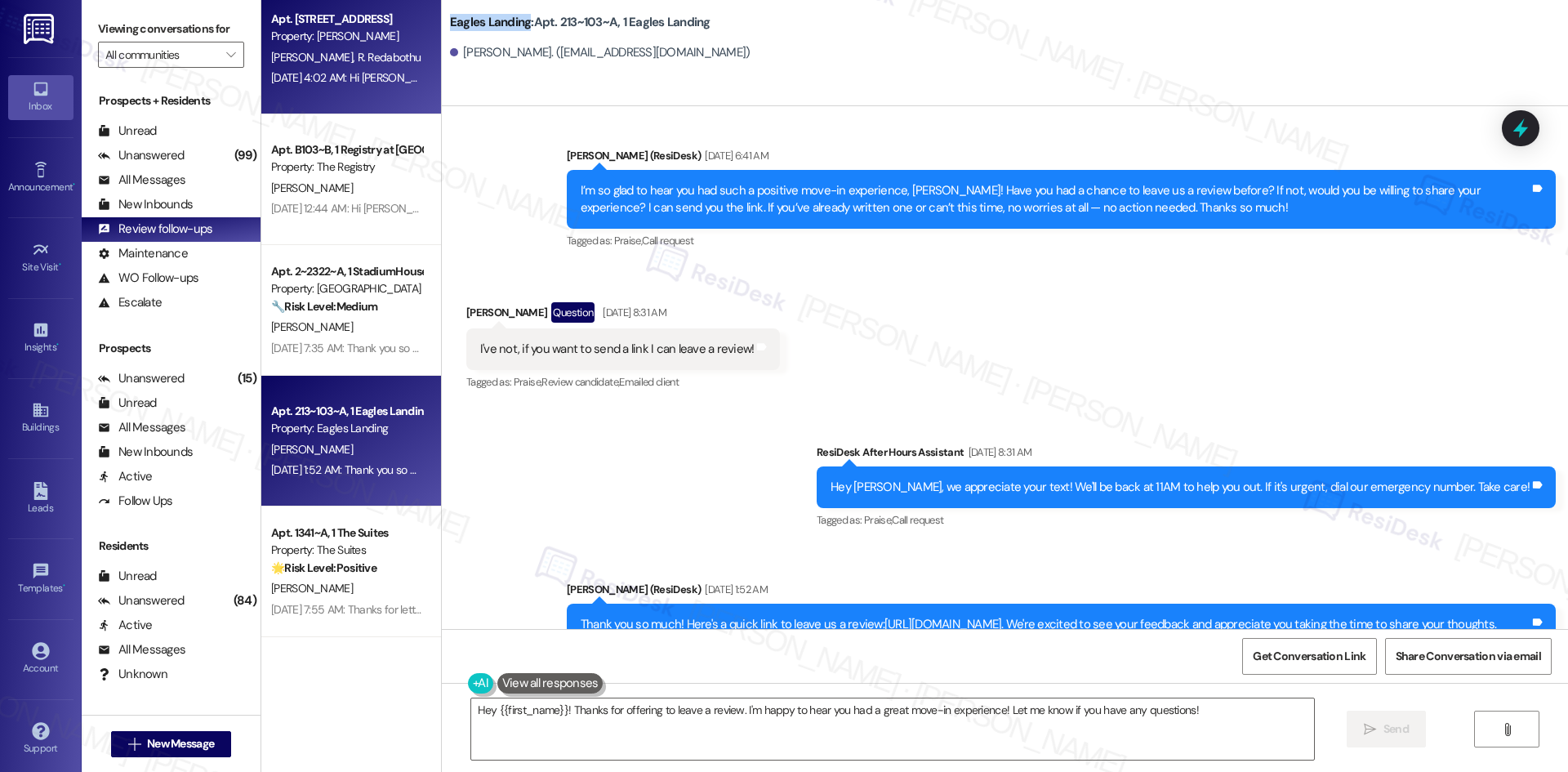
copy b "Eagles Landing"
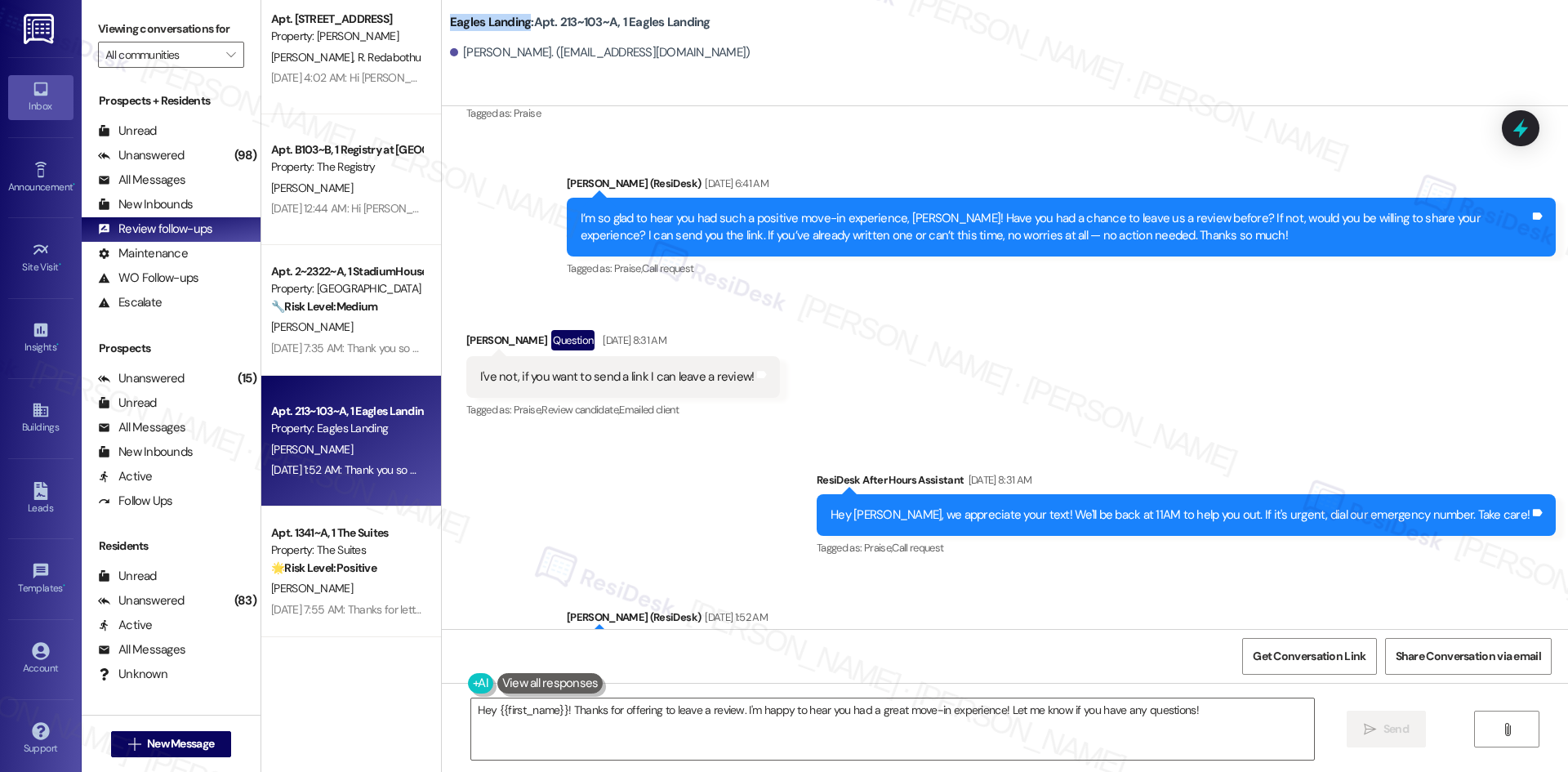
scroll to position [2018, 0]
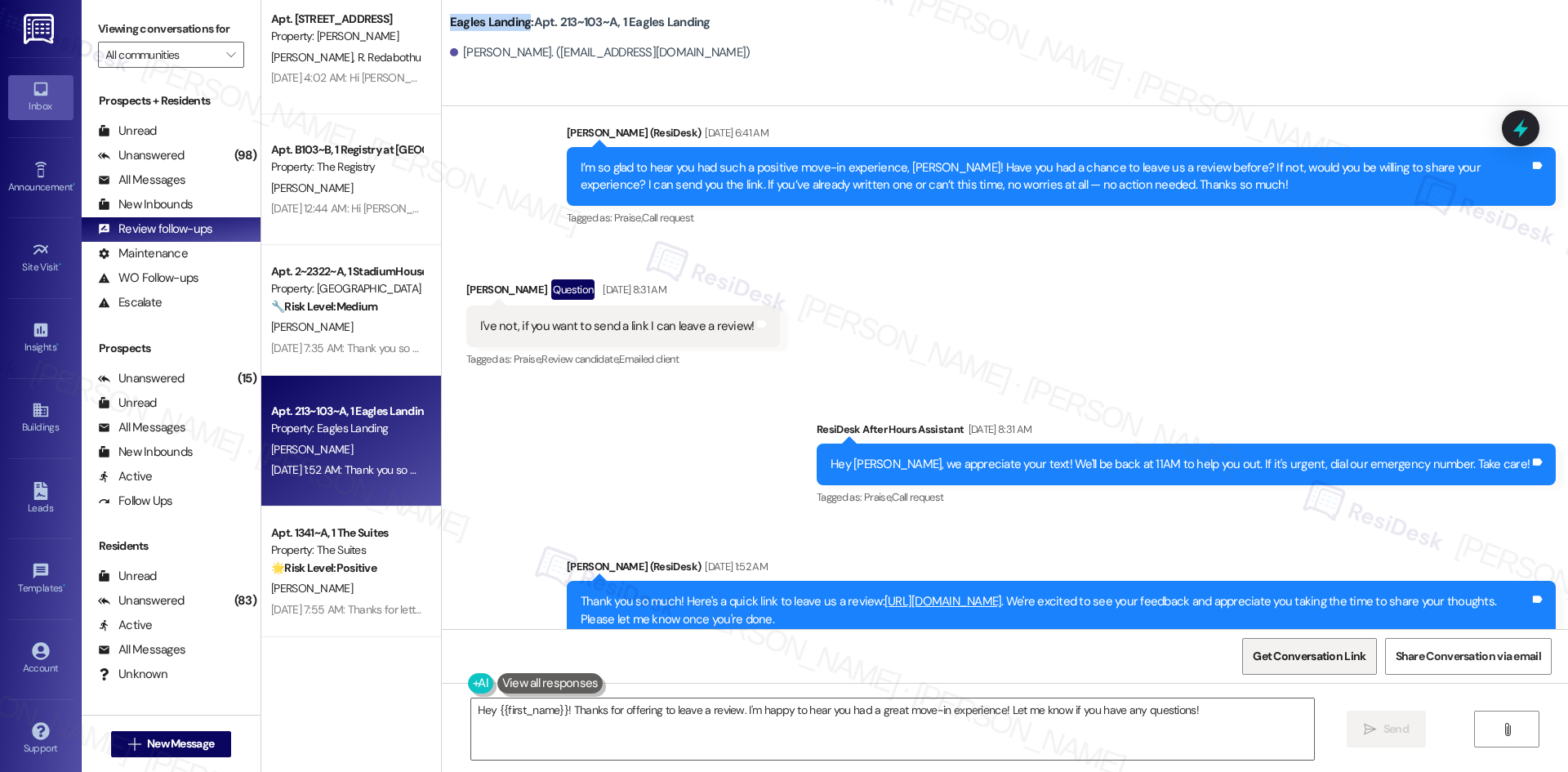
click at [1344, 659] on span "Get Conversation Link" at bounding box center [1308, 656] width 113 height 17
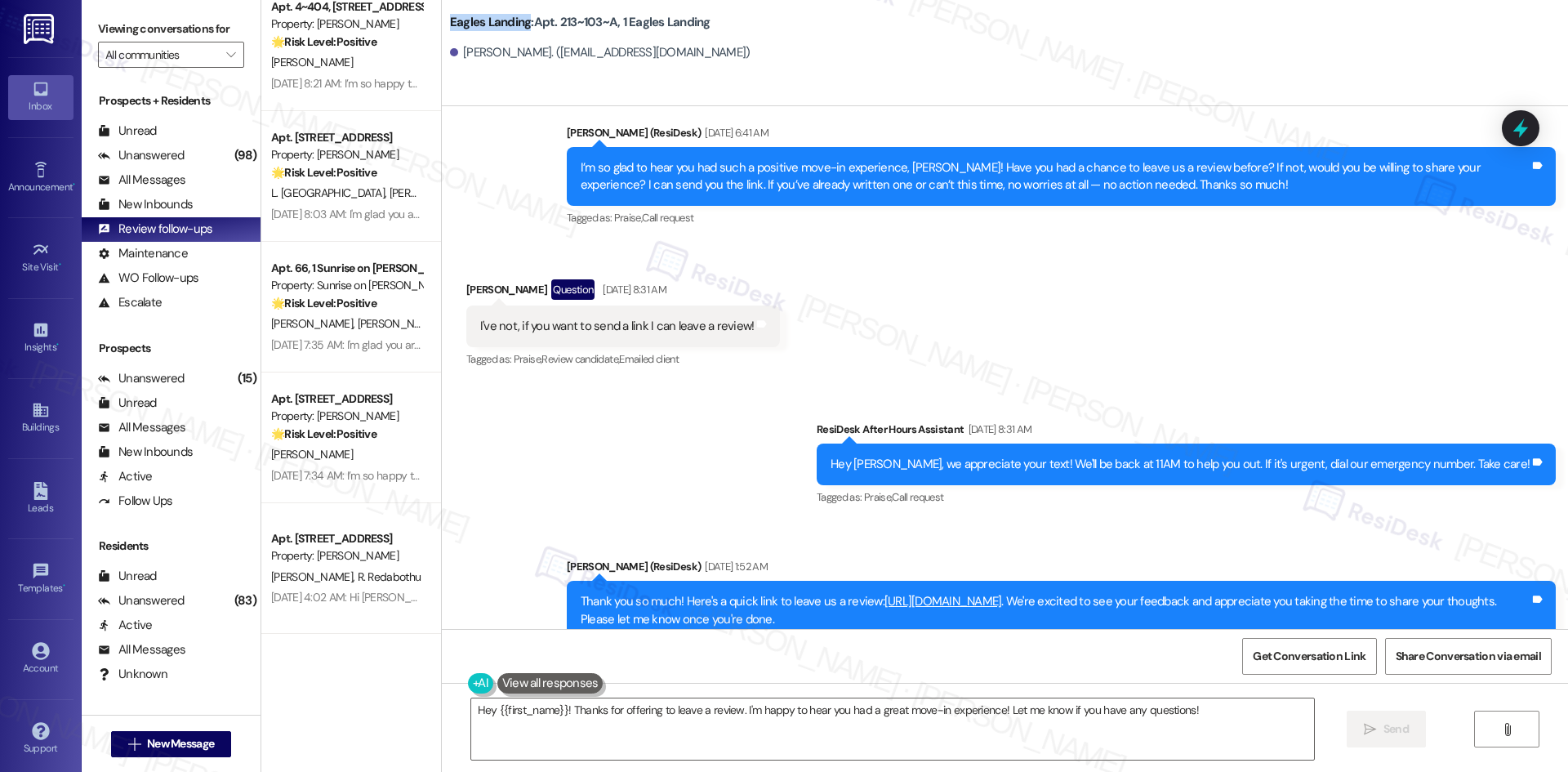
scroll to position [1307, 0]
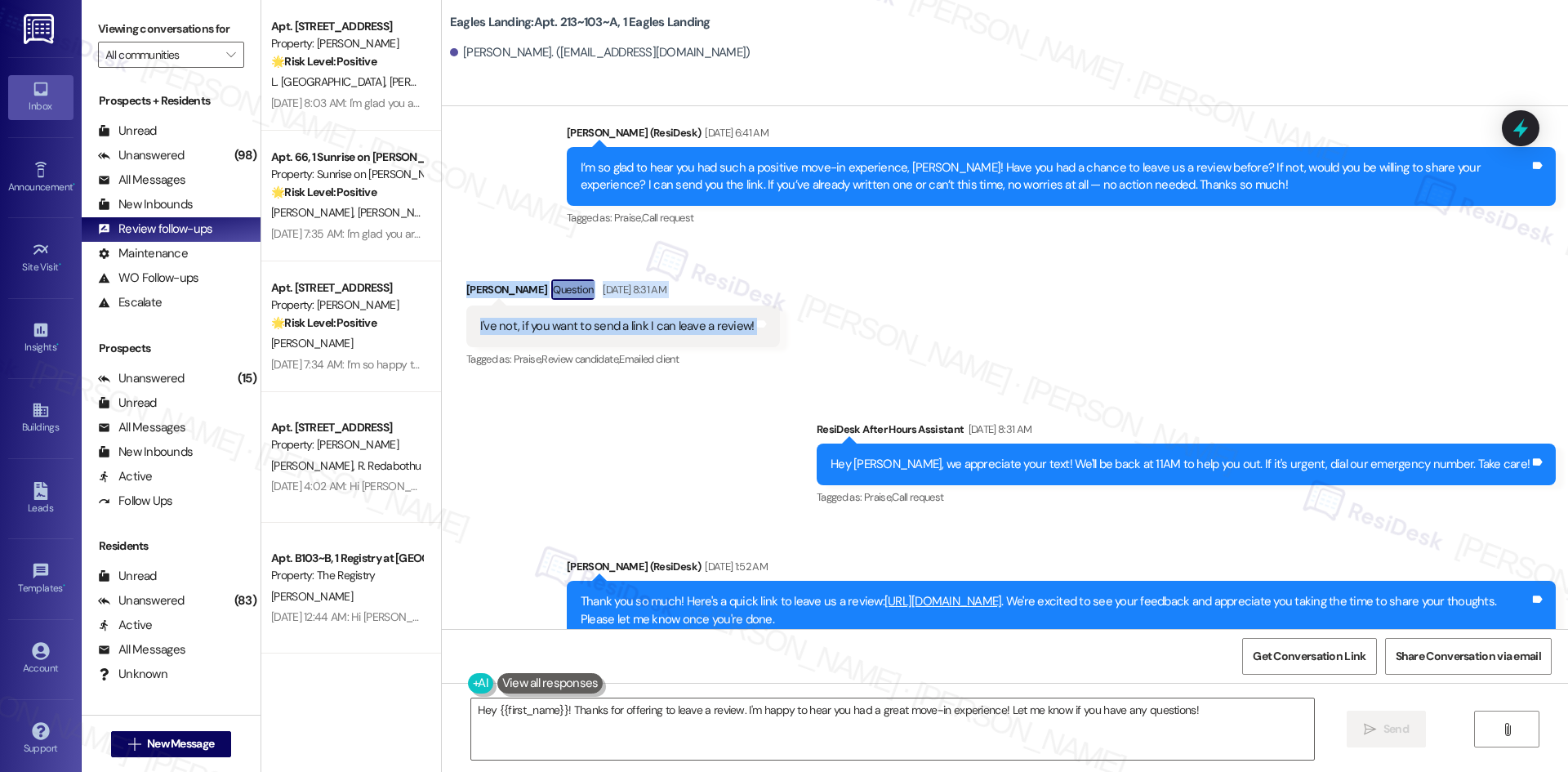
drag, startPoint x: 455, startPoint y: 248, endPoint x: 801, endPoint y: 291, distance: 348.7
click at [801, 291] on div "Received via SMS Zachary Figus Question Aug 12, 2025 at 8:31 AM I've not, if yo…" at bounding box center [1004, 313] width 1126 height 141
copy div "Zachary Figus Question Aug 12, 2025 at 8:31 AM I've not, if you want to send a …"
click at [750, 727] on textarea "Hey {{first_name}}! Thanks for offering to leave a review. I'm happy to hear yo…" at bounding box center [892, 728] width 843 height 61
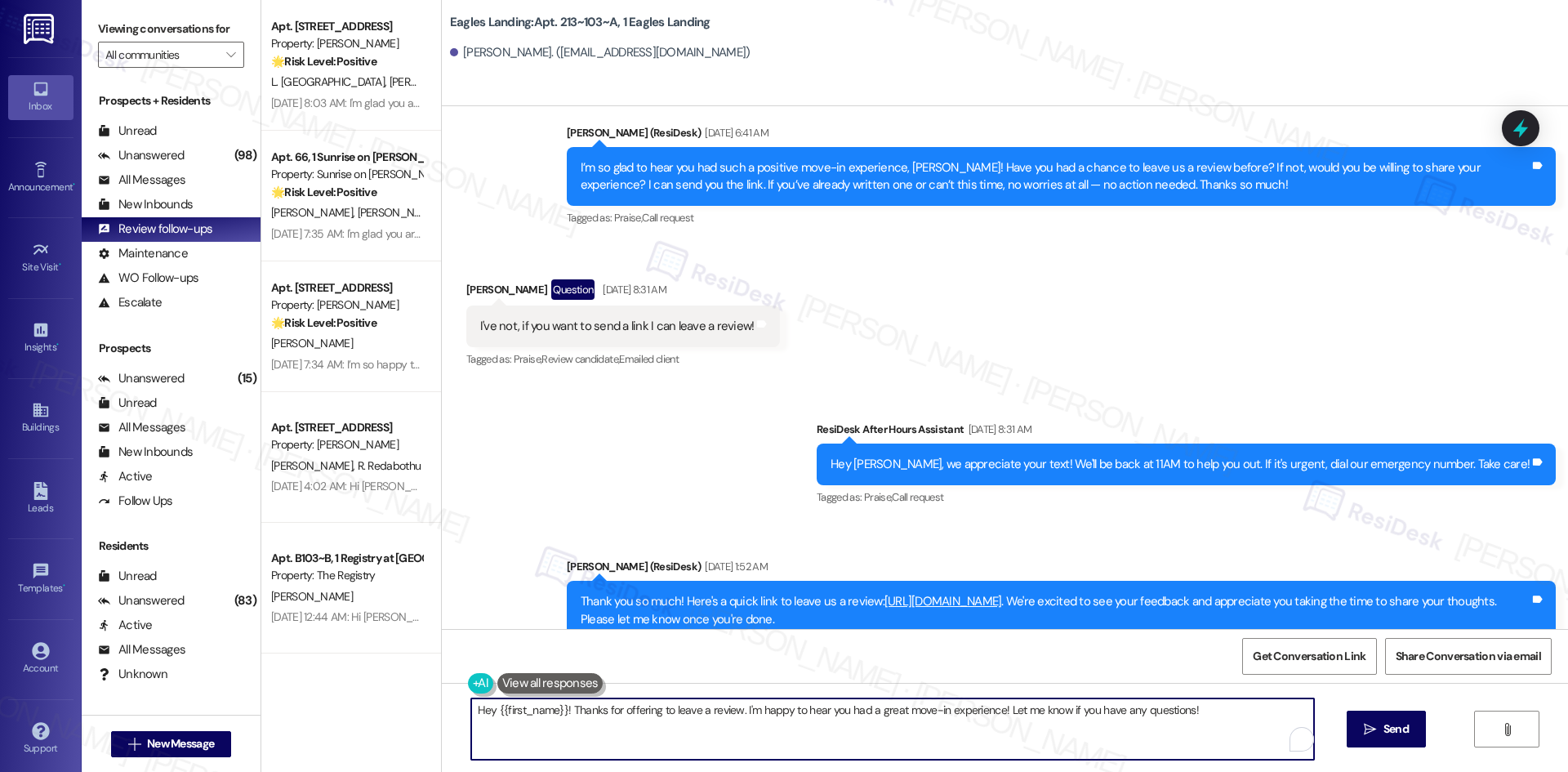
paste textarea "i Zachary, thank you so much for leaving a review! We really appreciate your fe…"
type textarea "Hi Zachary, thank you so much for leaving a review! We really appreciate your f…"
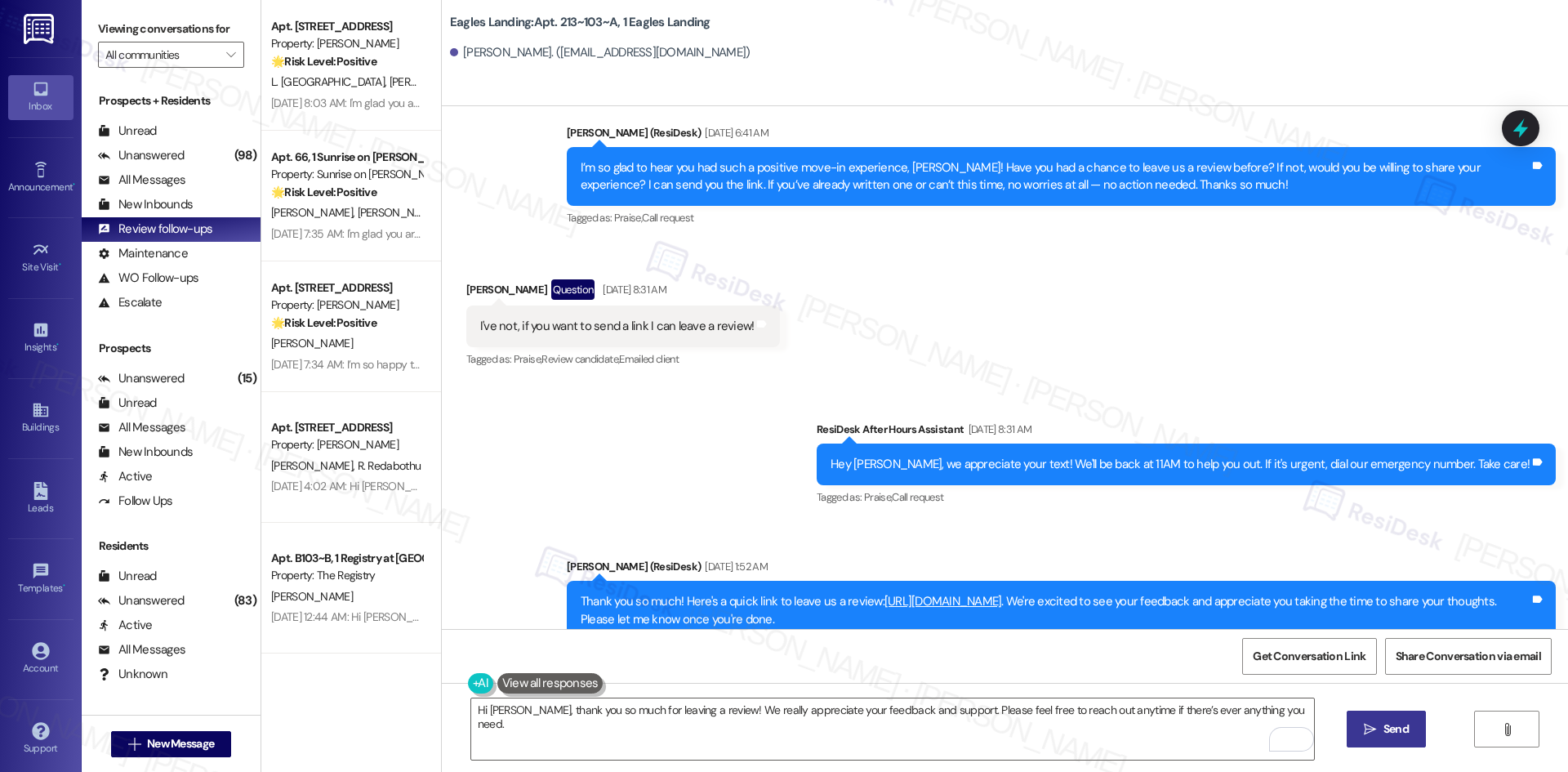
click at [1367, 734] on icon "" at bounding box center [1370, 729] width 12 height 13
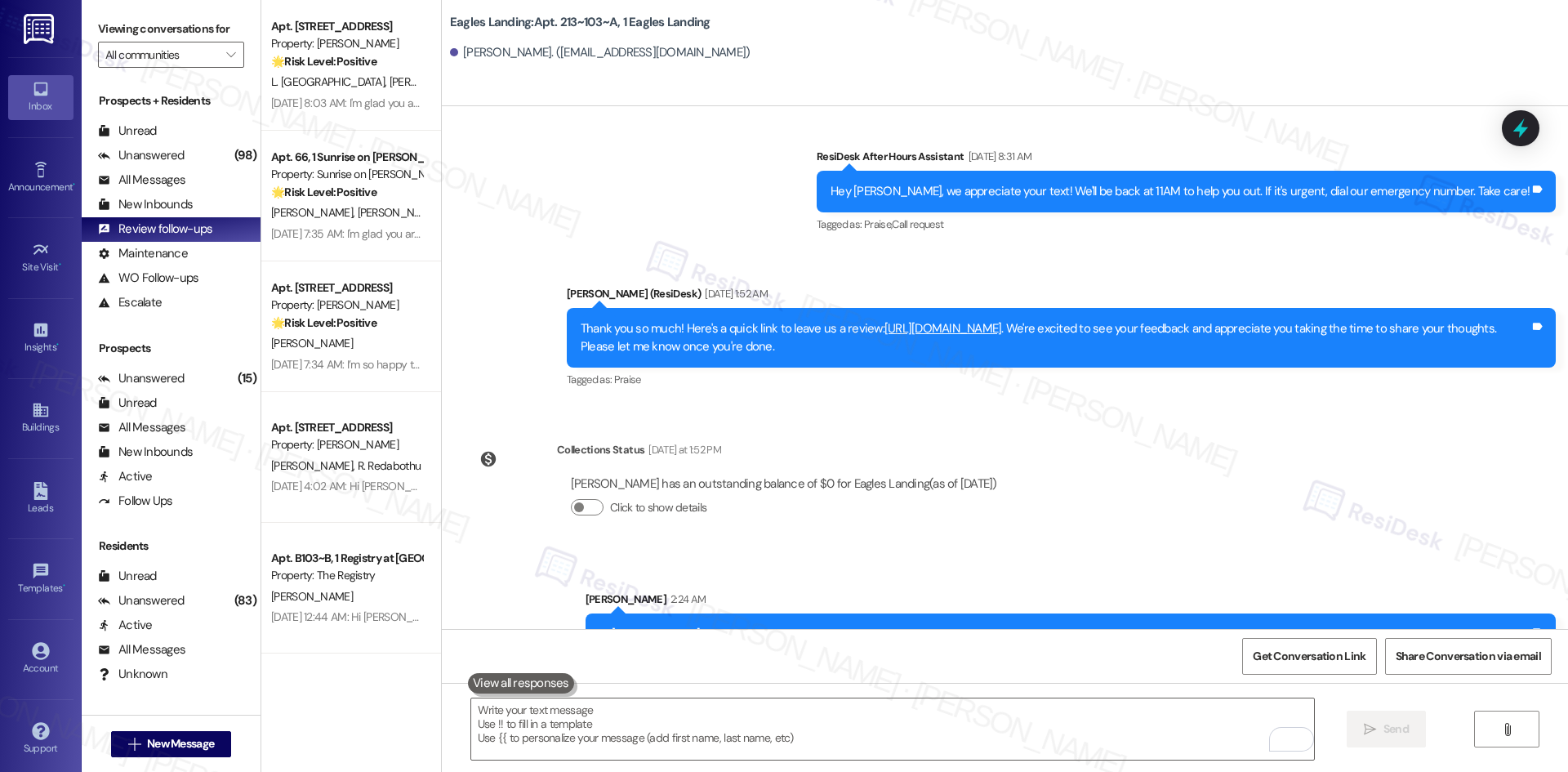
scroll to position [2295, 0]
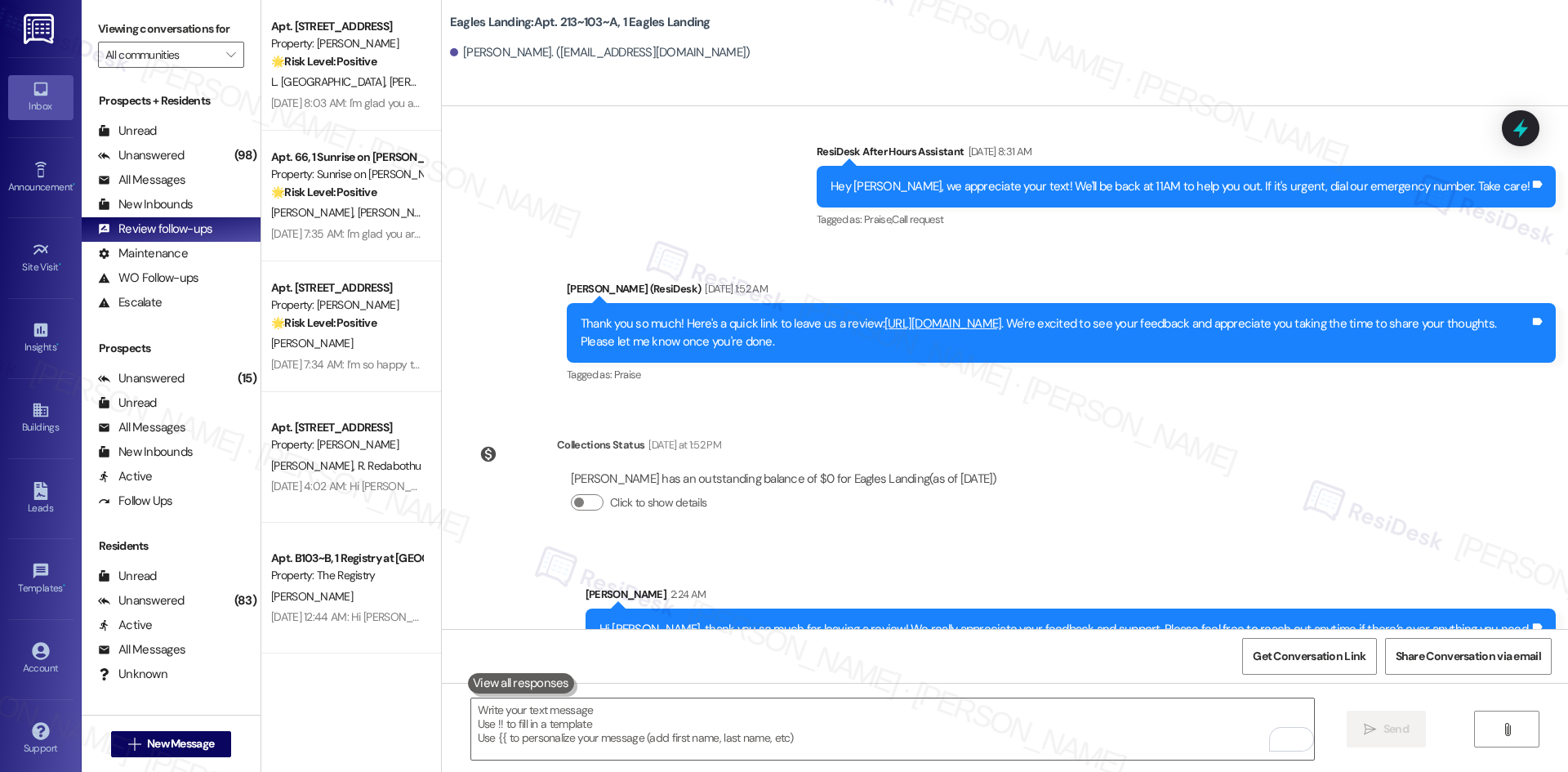
click at [690, 494] on label "Click to show details" at bounding box center [658, 503] width 97 height 17
click at [604, 494] on button "Click to show details" at bounding box center [587, 502] width 33 height 16
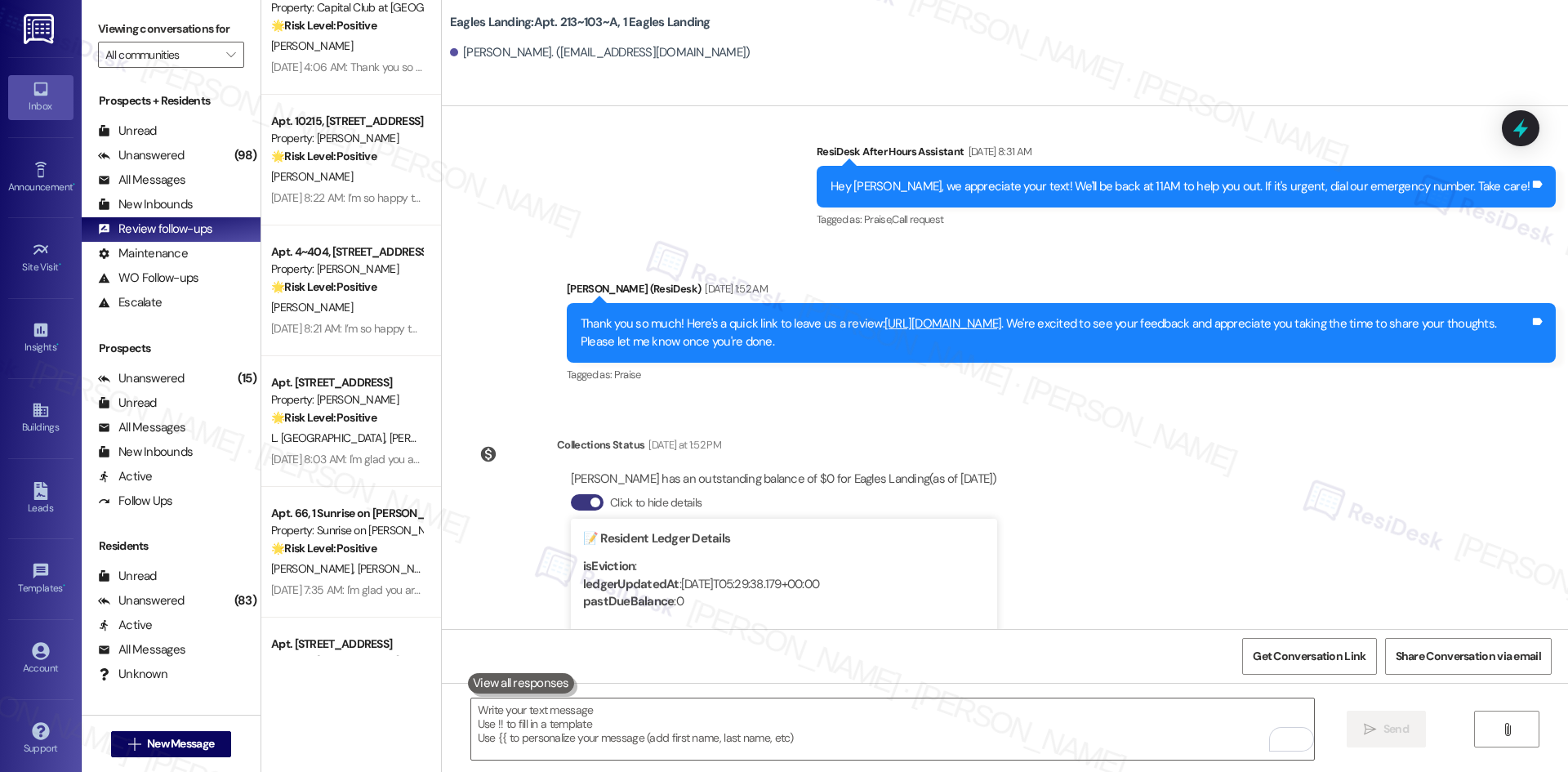
scroll to position [898, 0]
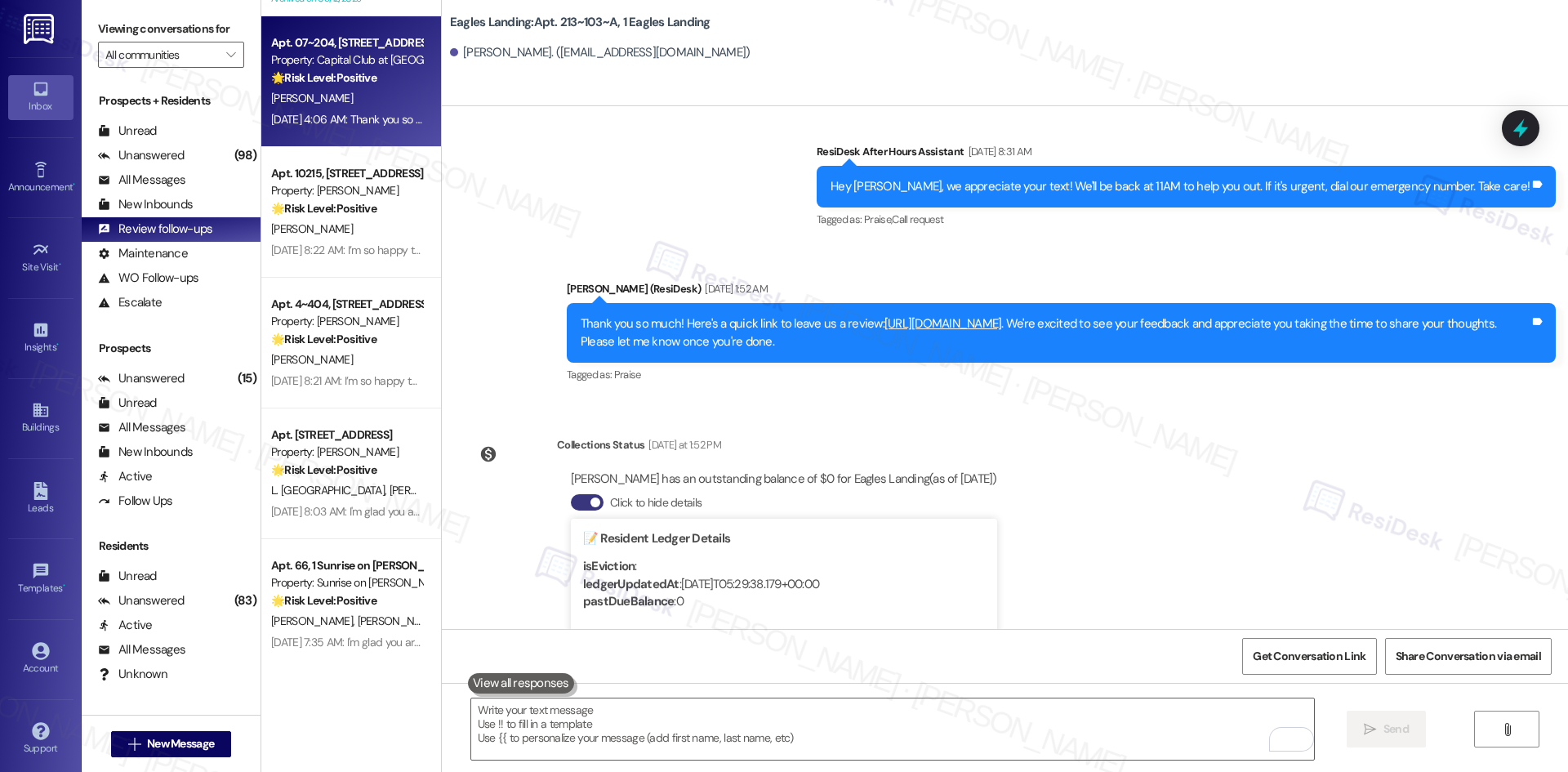
click at [352, 110] on div "Aug 21, 2025 at 4:06 AM: Thank you so much! Here's a quick link to leave us a r…" at bounding box center [346, 120] width 154 height 21
type textarea "Fetching suggested responses. Please feel free to read through the conversation…"
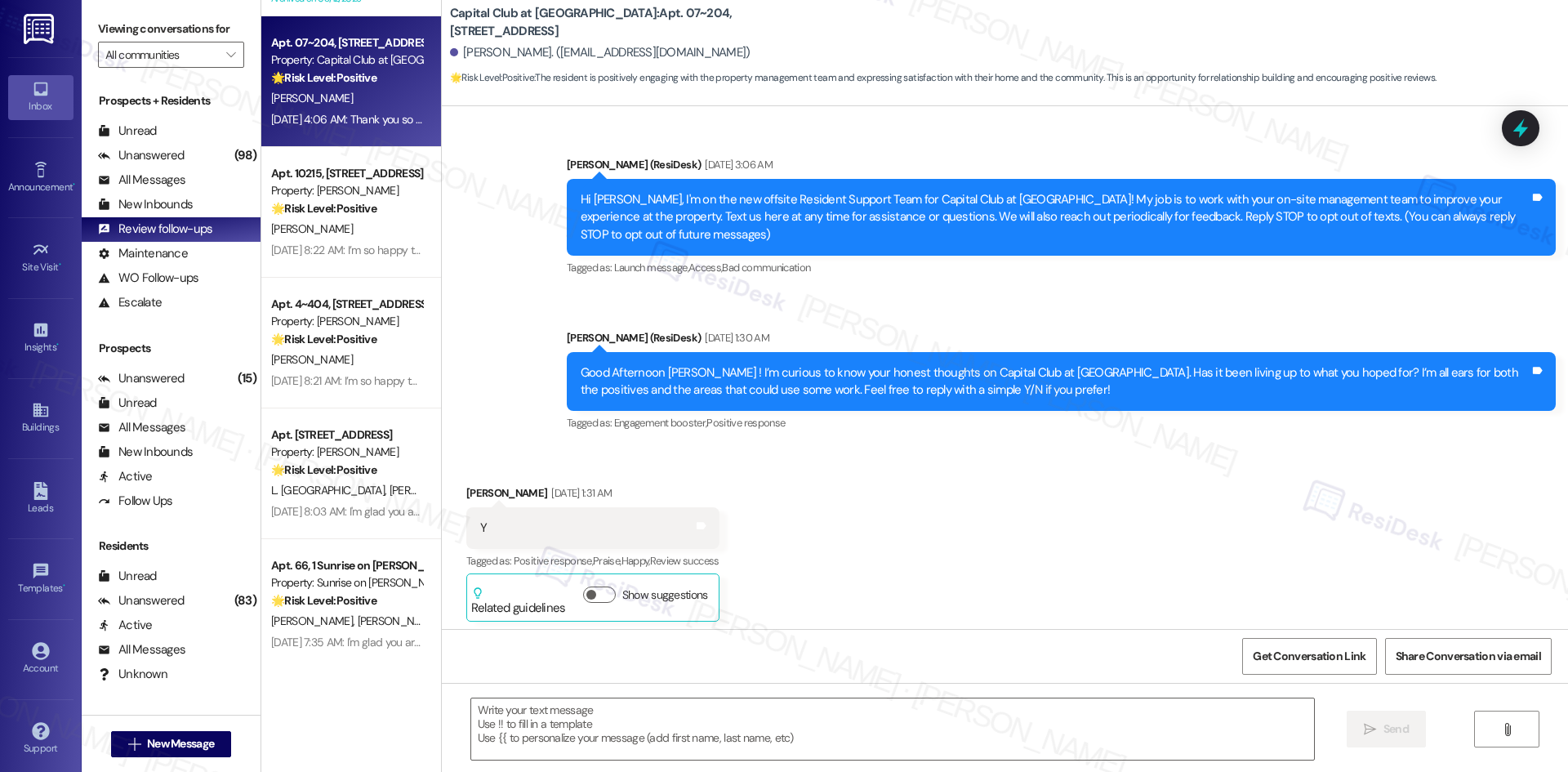
scroll to position [19704, 0]
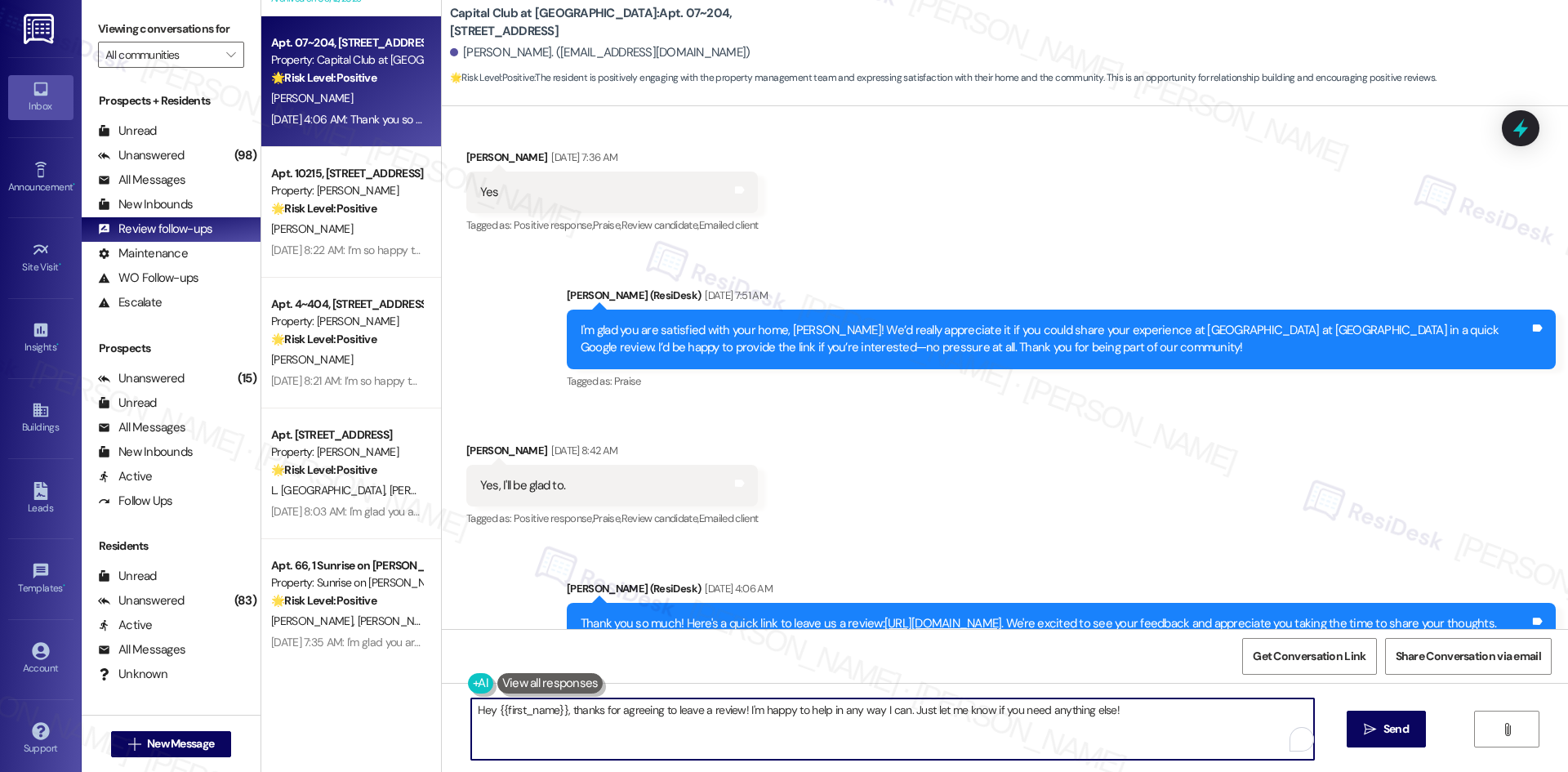
click at [825, 712] on textarea "Hey {{first_name}}, thanks for agreeing to leave a review! I'm happy to help in…" at bounding box center [892, 728] width 843 height 61
paste textarea "i Anthony, thank you so much for taking the time to leave us a review! We reall…"
type textarea "Hi Anthony, thank you so much for taking the time to leave us a review! We real…"
click at [1377, 734] on span " Send" at bounding box center [1386, 729] width 52 height 17
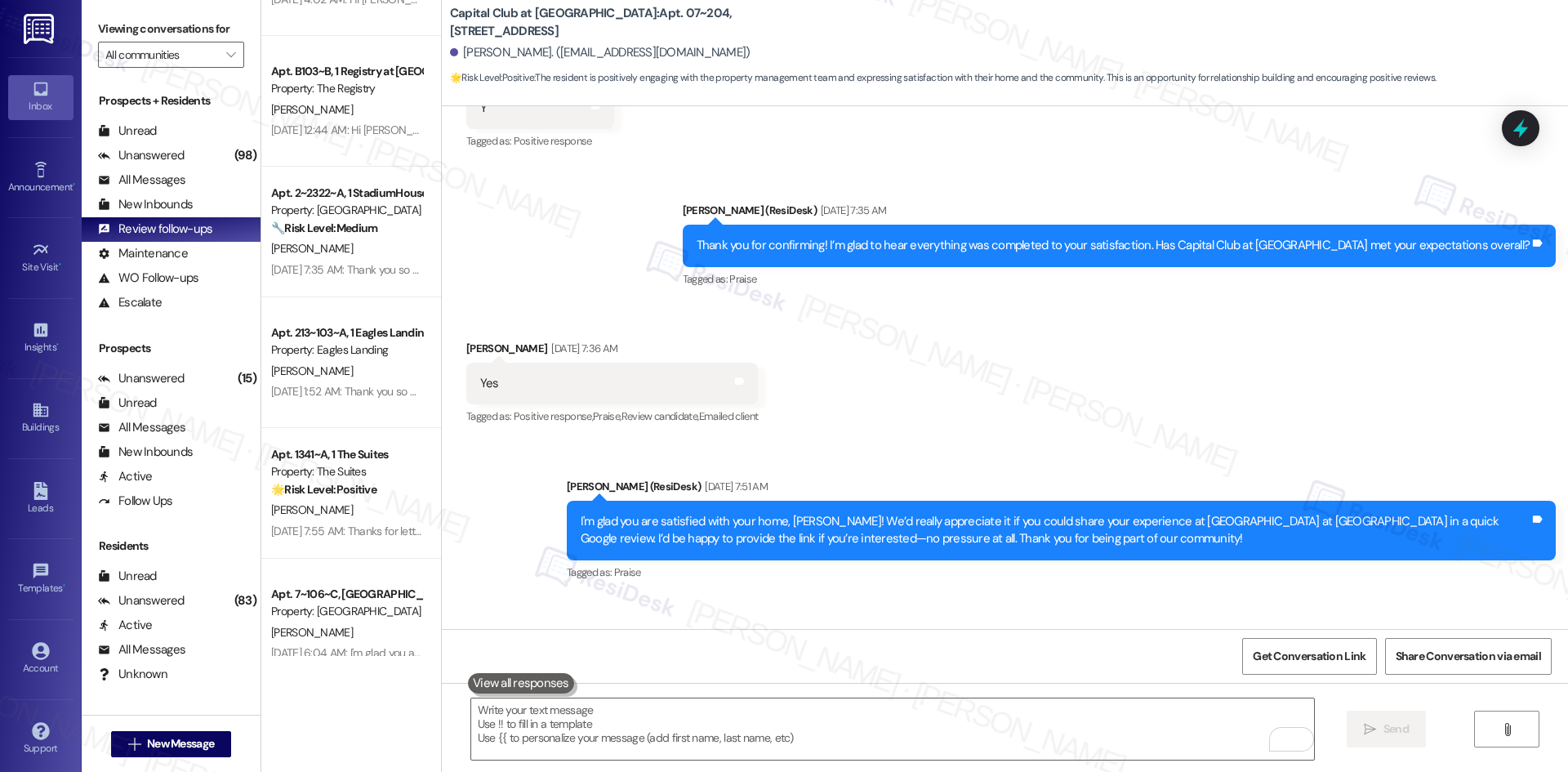
scroll to position [1797, 0]
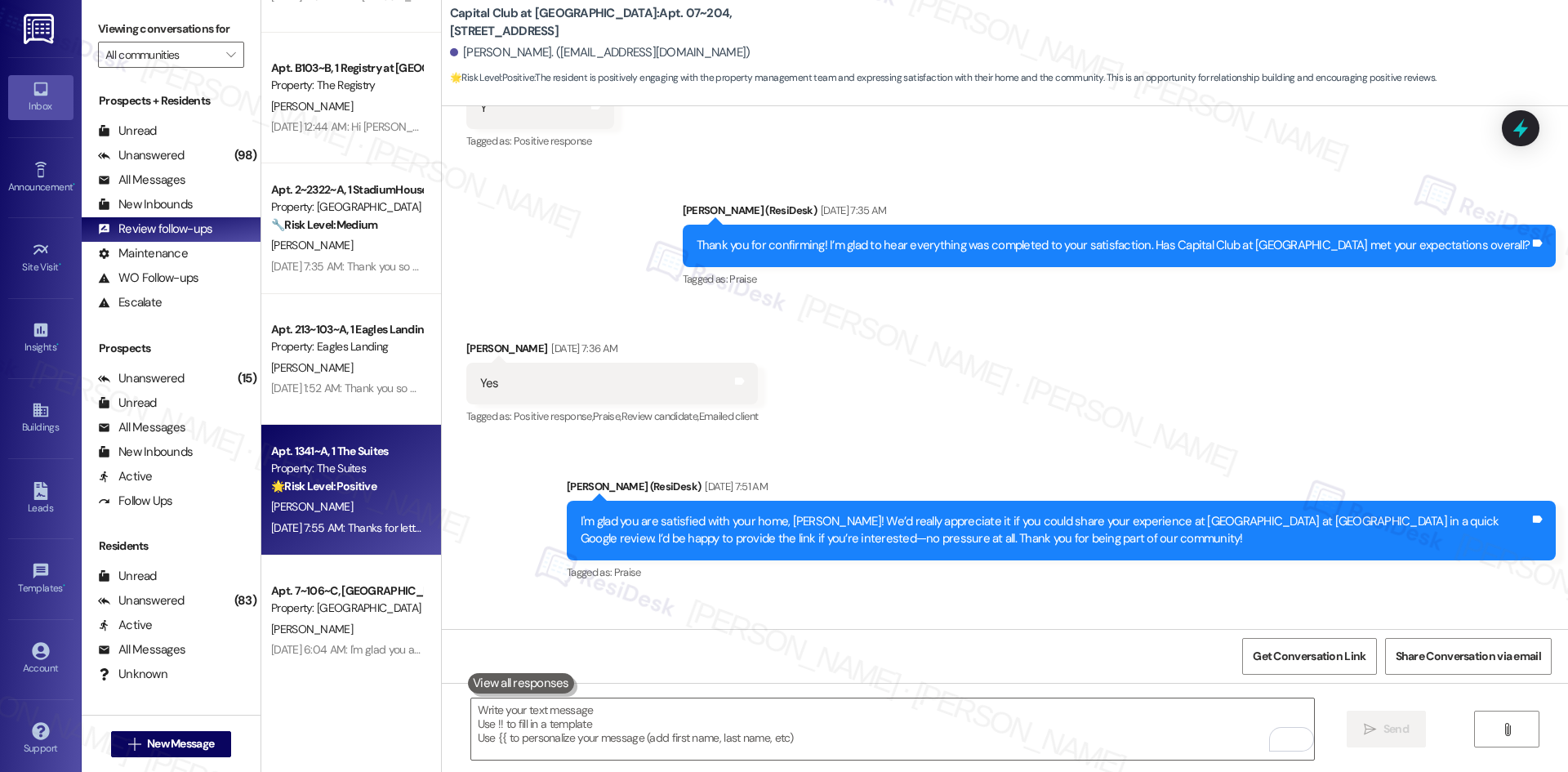
click at [367, 502] on div "A. Yillah" at bounding box center [346, 507] width 154 height 21
type textarea "Fetching suggested responses. Please feel free to read through the conversation…"
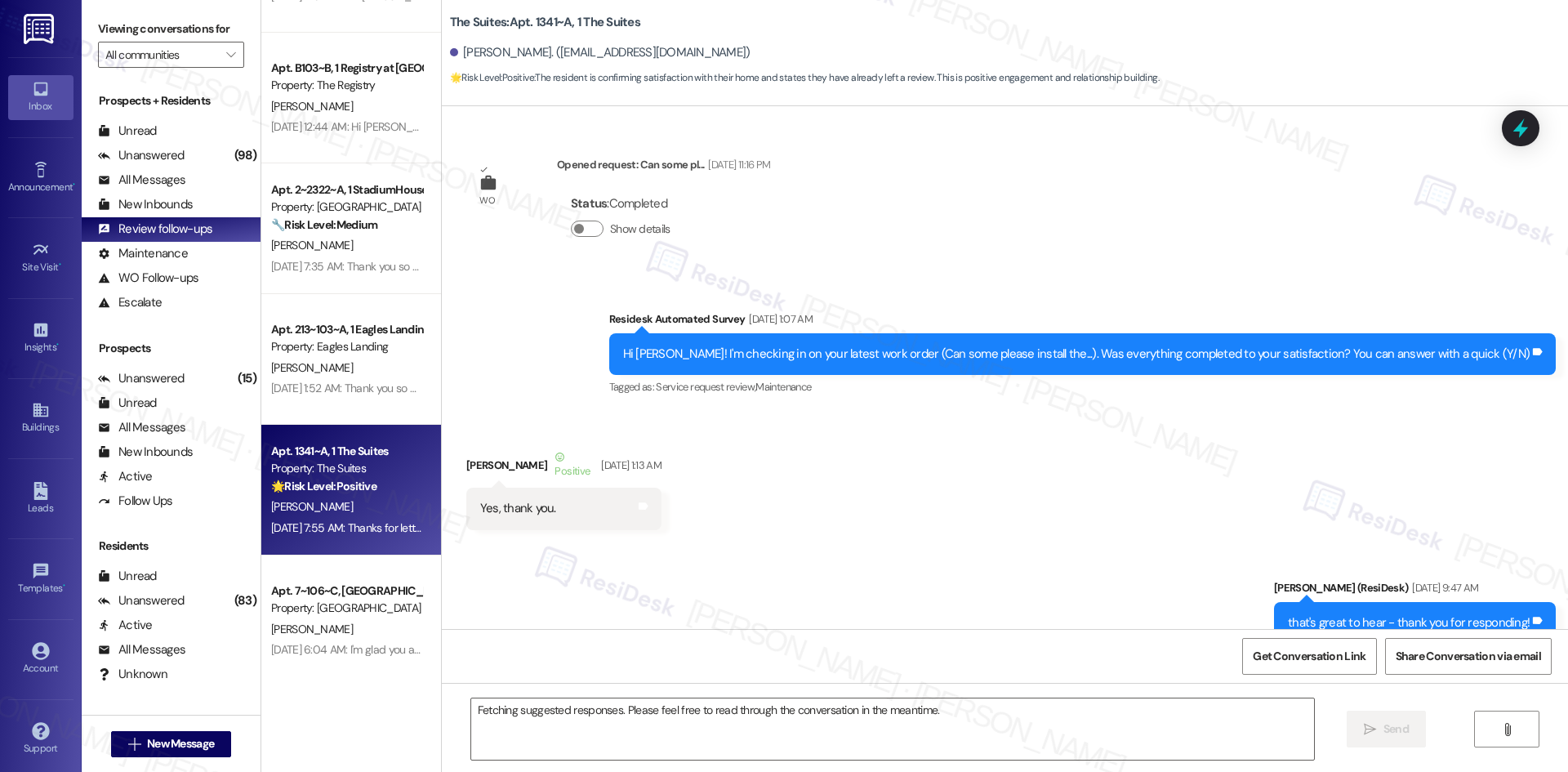
scroll to position [27989, 0]
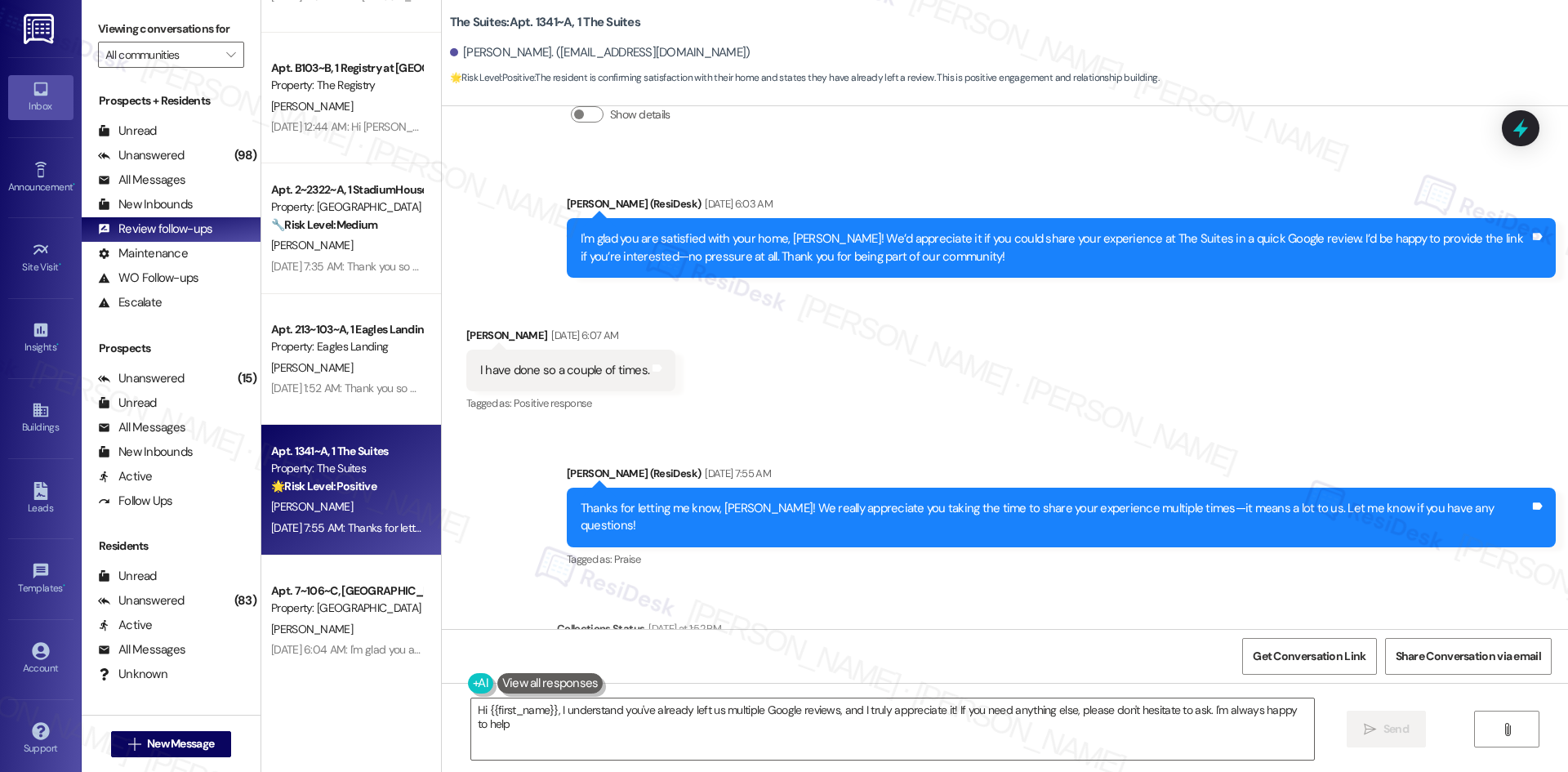
type textarea "Hi {{first_name}}, I understand you've already left us multiple Google reviews,…"
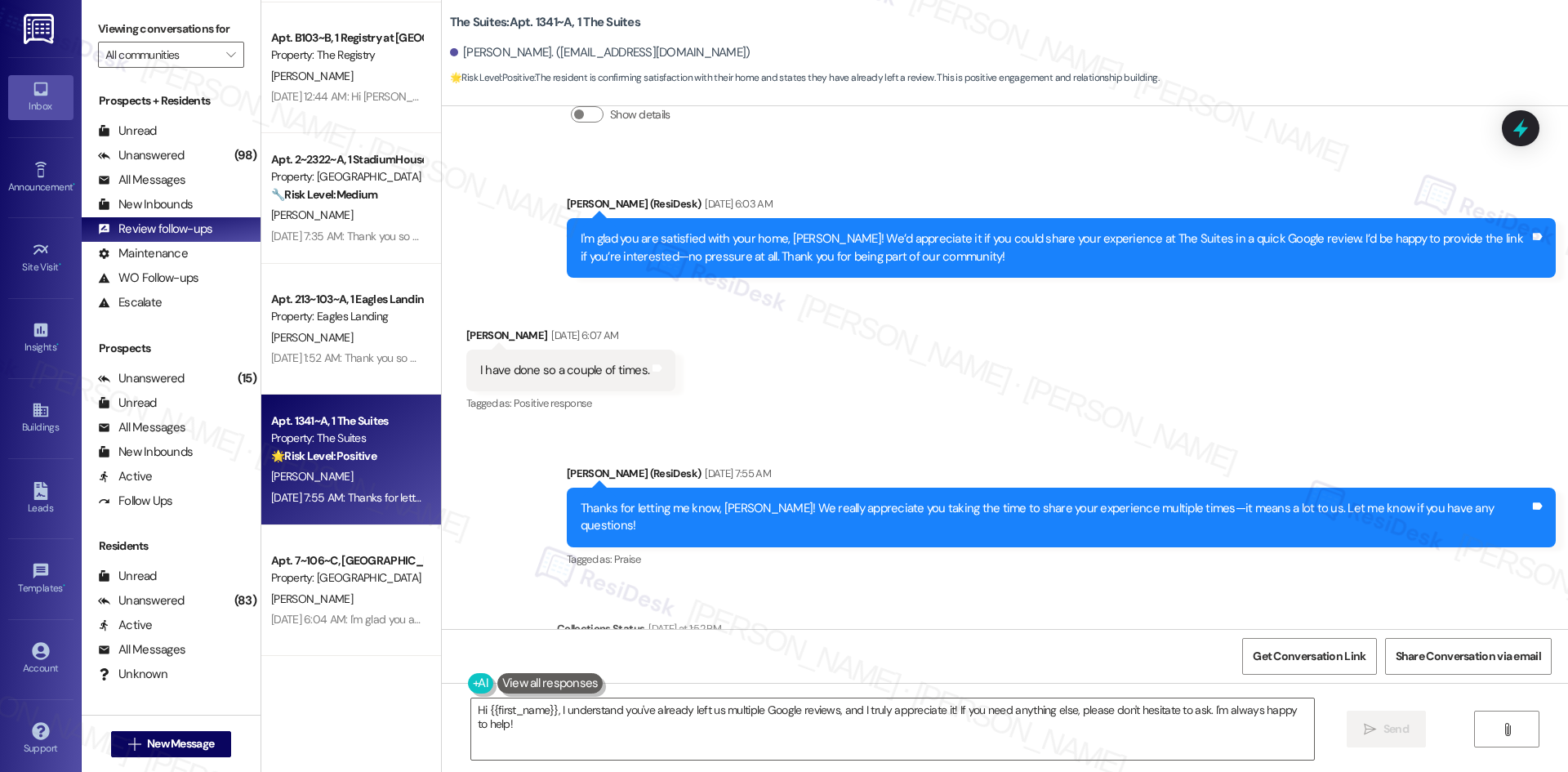
scroll to position [1878, 0]
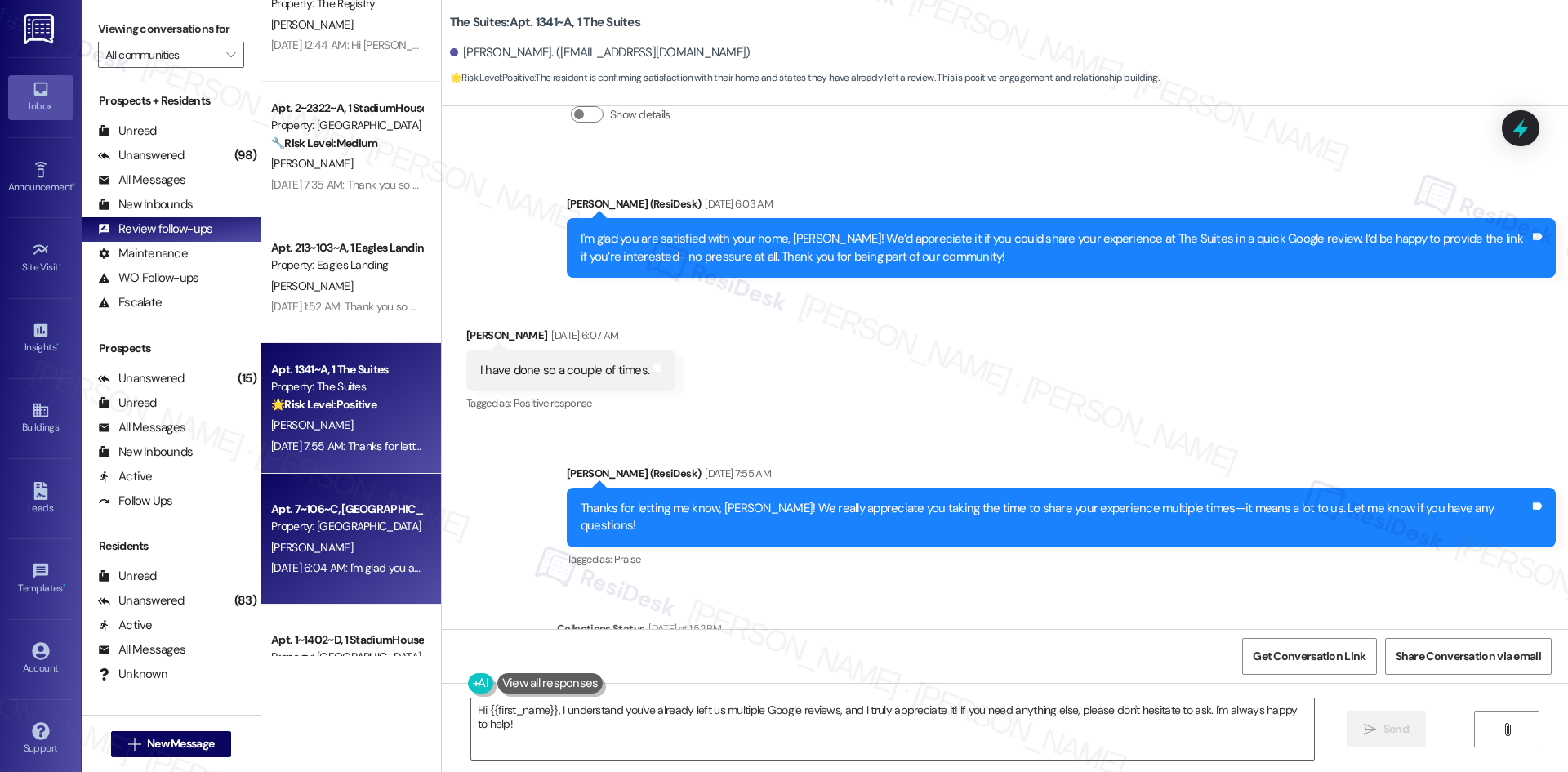
click at [358, 547] on div "P. Pollet" at bounding box center [346, 548] width 154 height 21
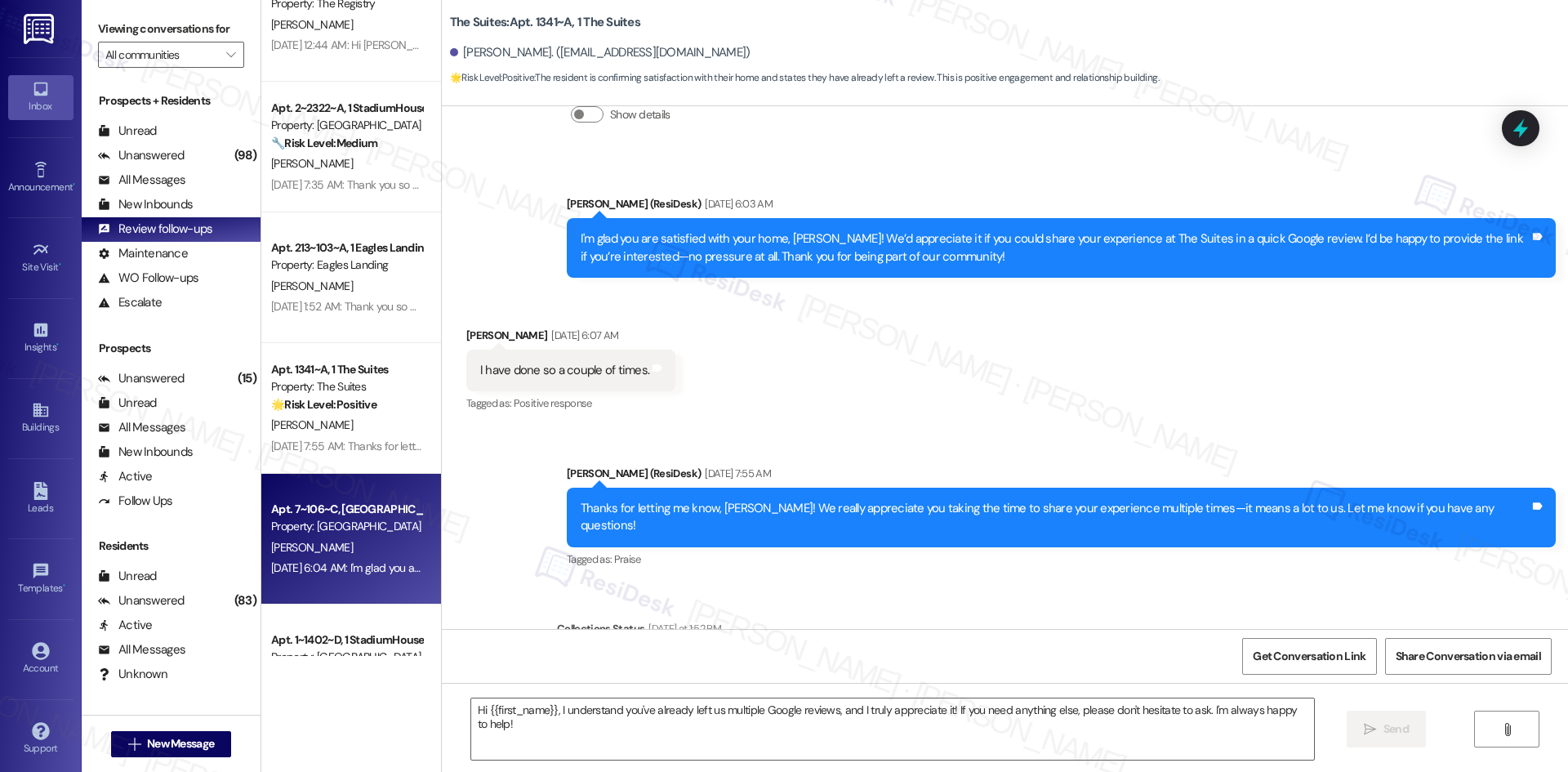
type textarea "Fetching suggested responses. Please feel free to read through the conversation…"
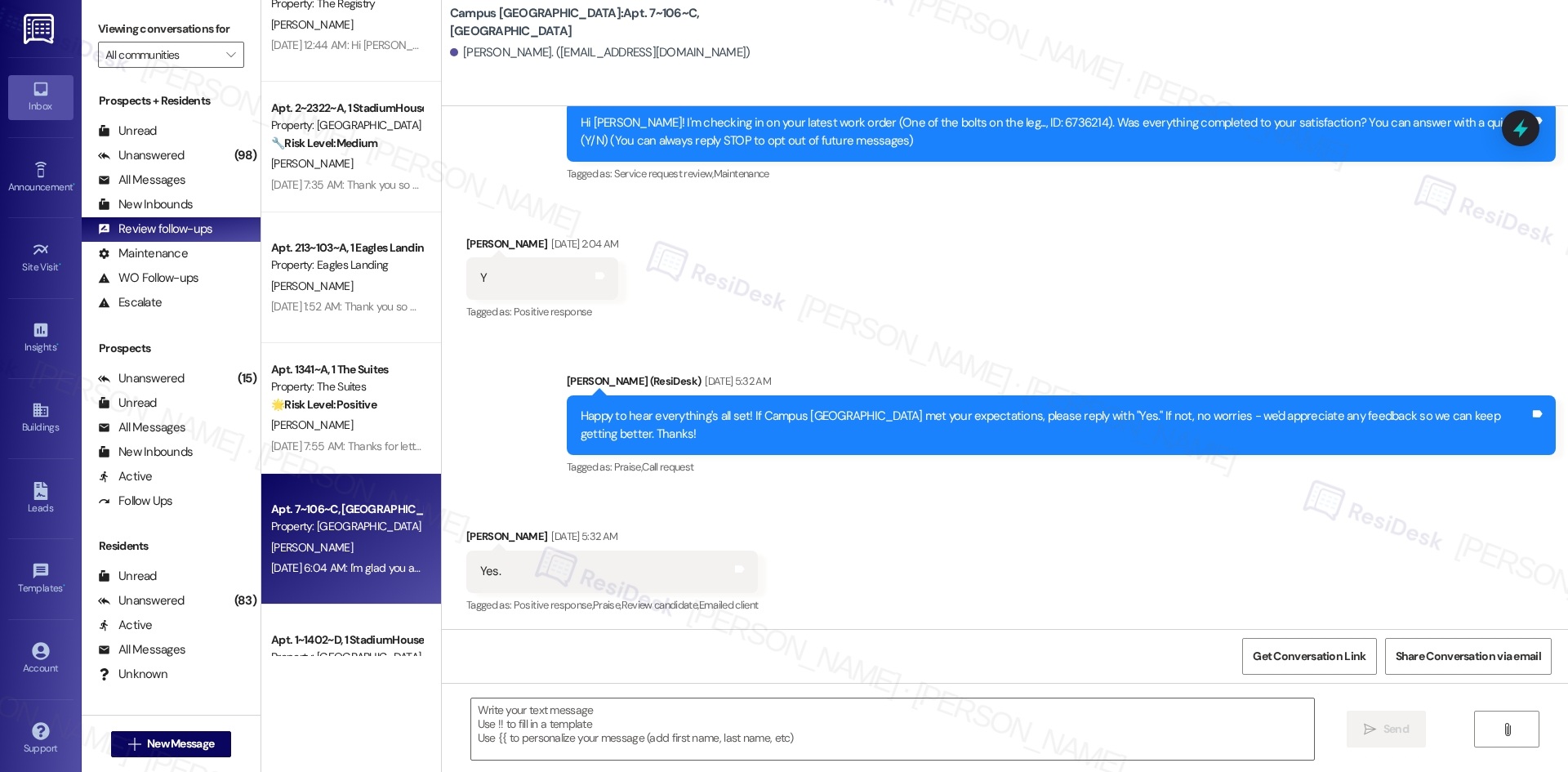
type textarea "Fetching suggested responses. Please feel free to read through the conversation…"
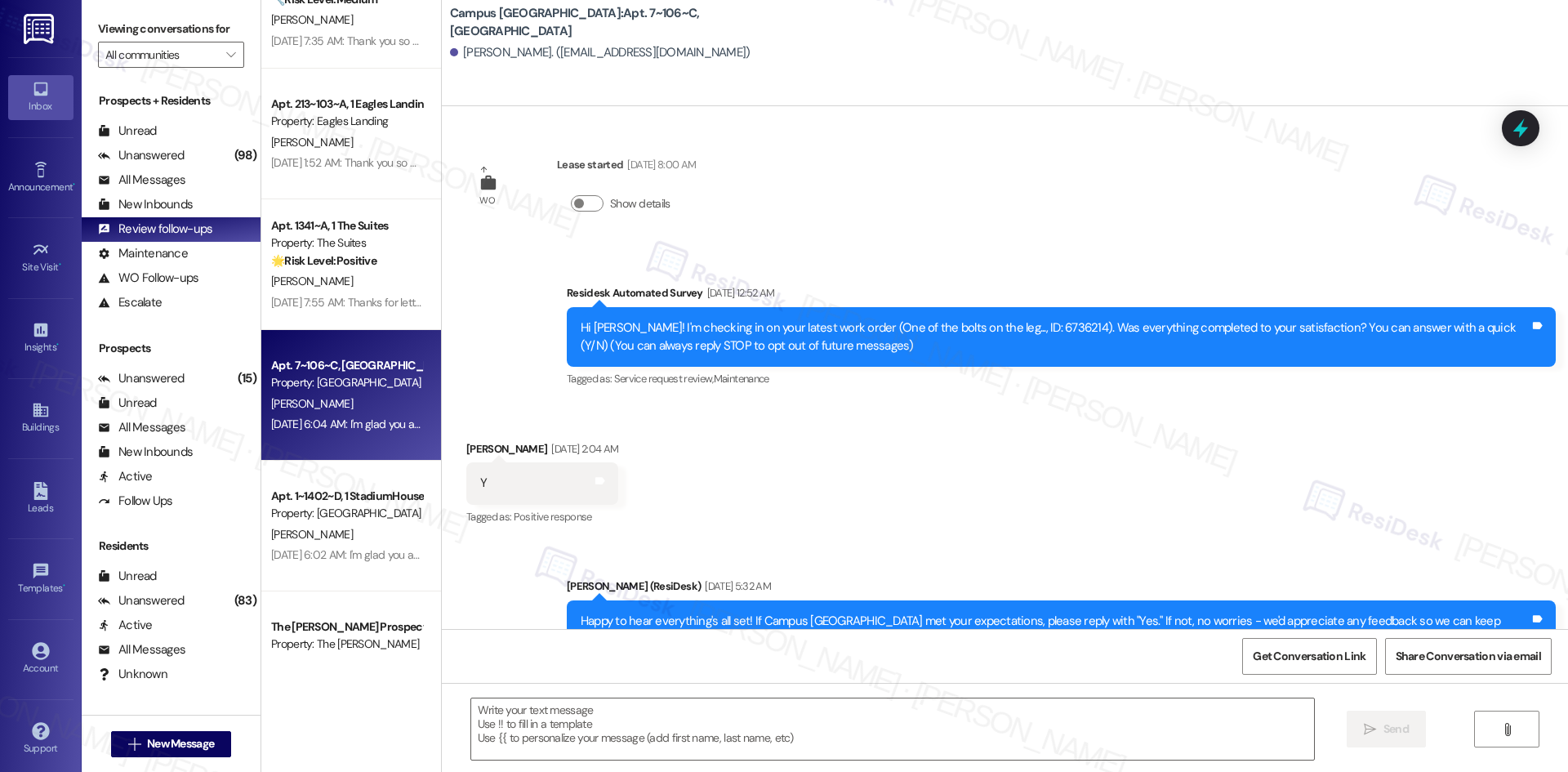
scroll to position [2042, 0]
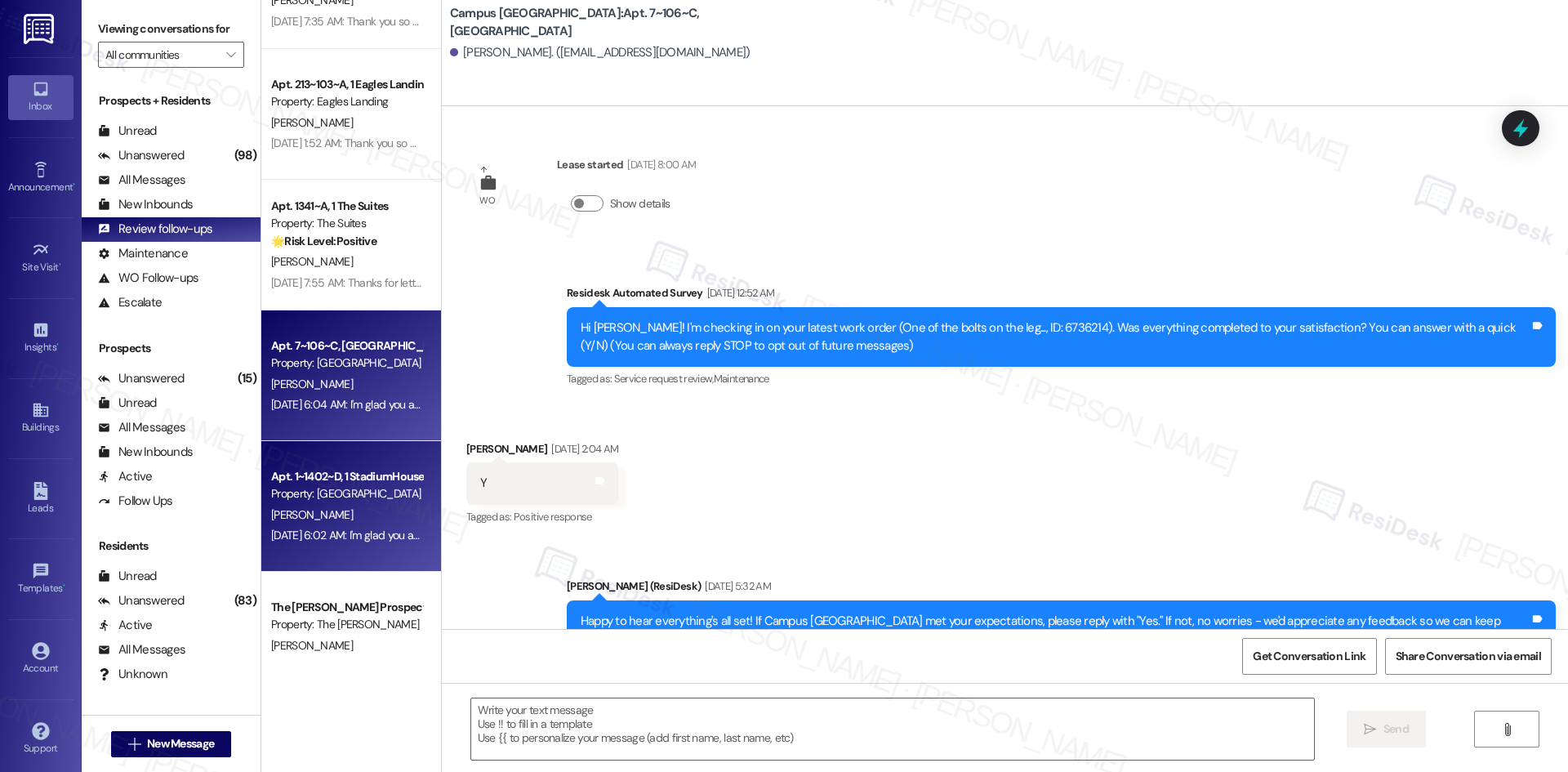
click at [361, 531] on div "Aug 13, 2025 at 6:02 AM: I'm glad you are satisfied with your home, Megan! We’d…" at bounding box center [966, 535] width 1391 height 15
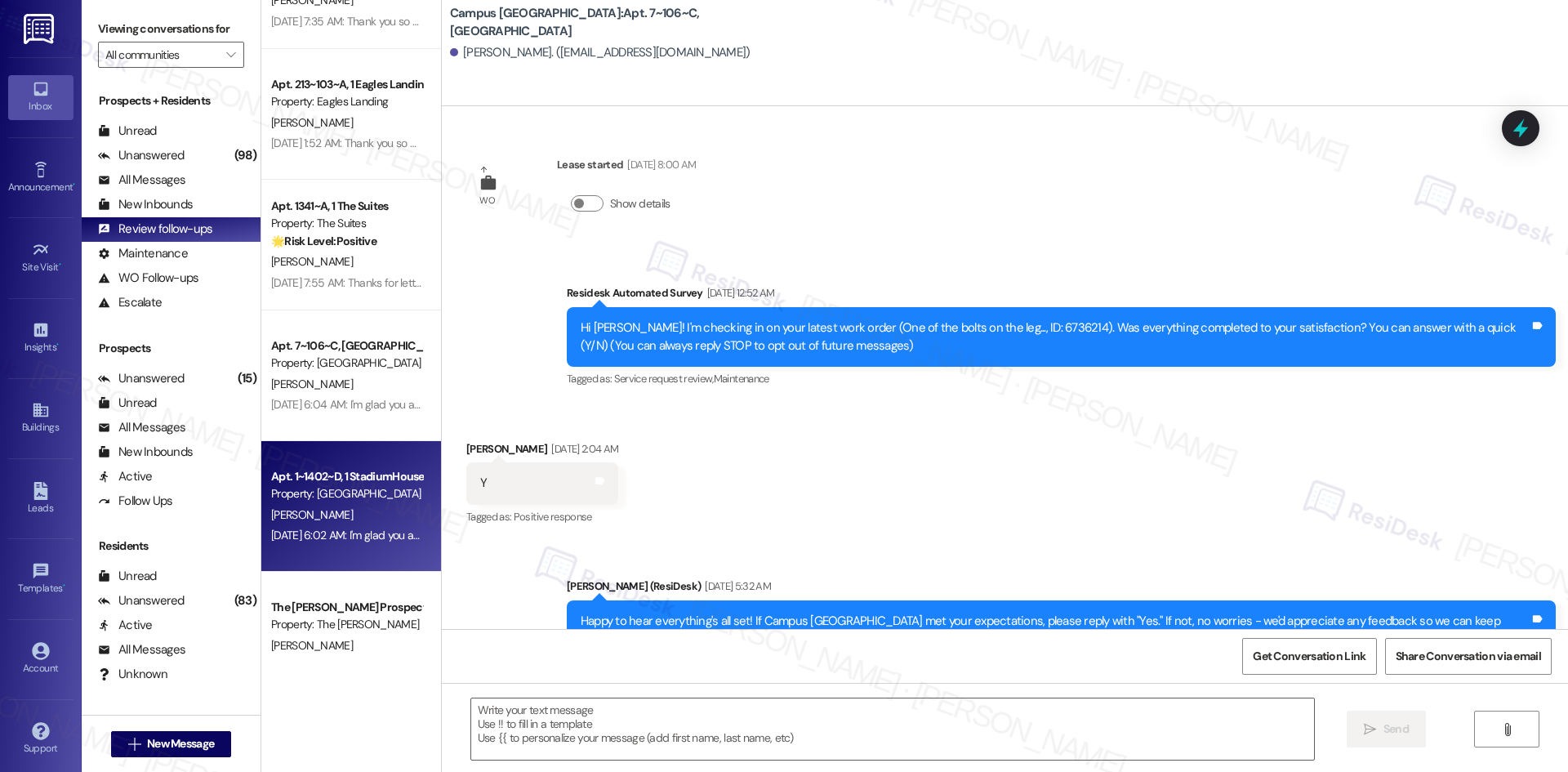
type textarea "Fetching suggested responses. Please feel free to read through the conversation…"
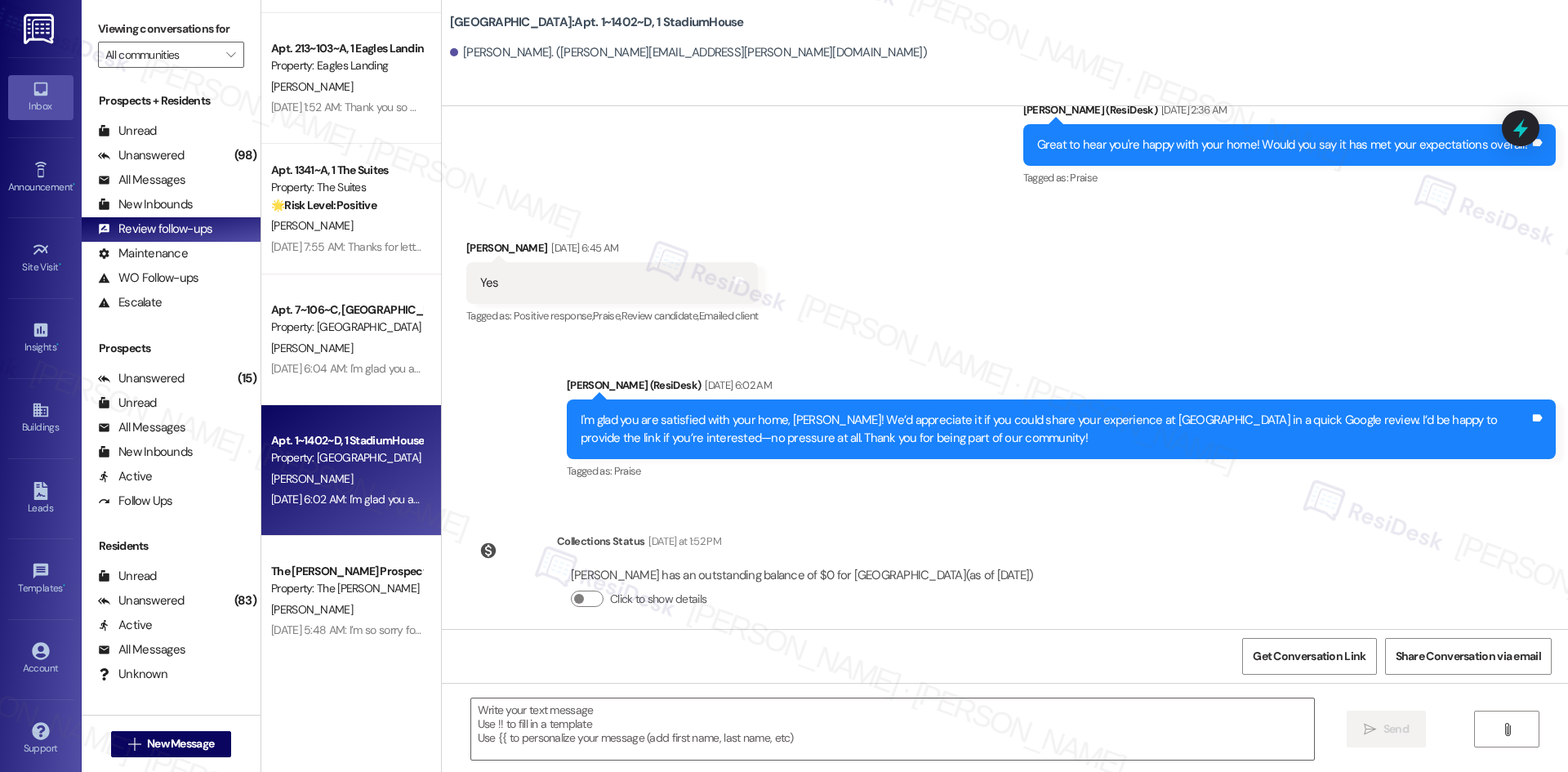
scroll to position [2205, 0]
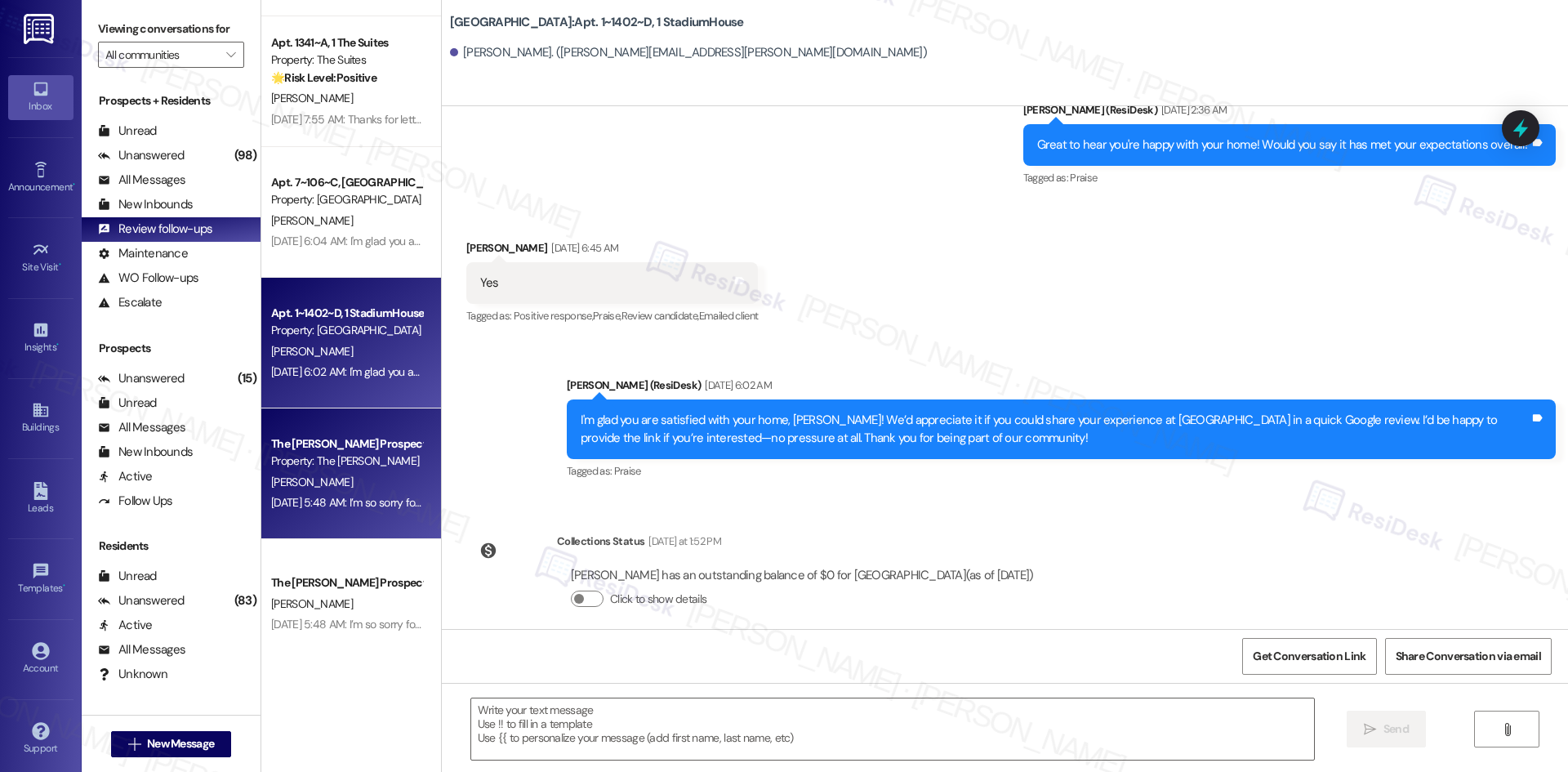
click at [369, 488] on div "J. Brown" at bounding box center [346, 482] width 154 height 21
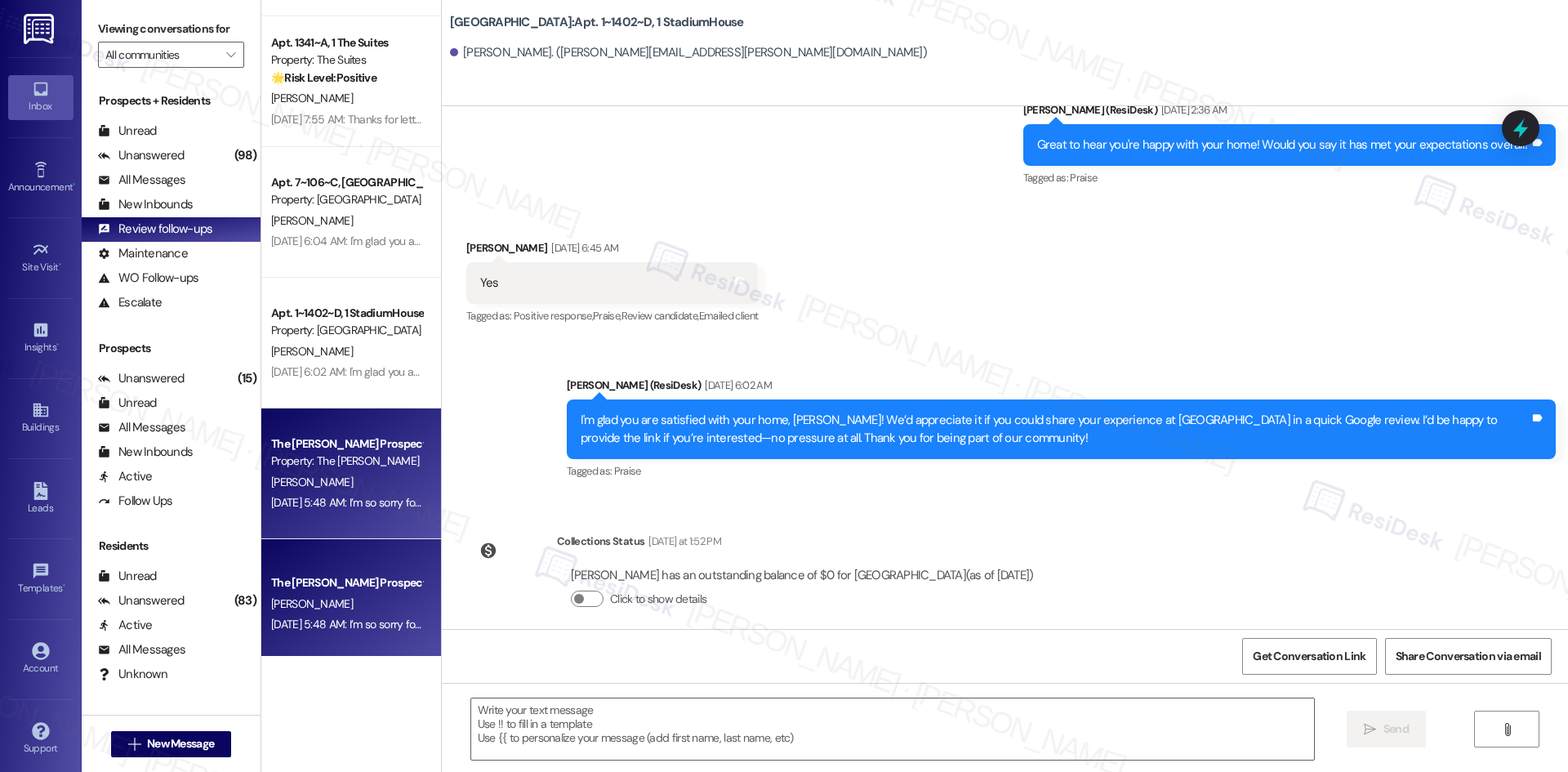
type textarea "Fetching suggested responses. Please feel free to read through the conversation…"
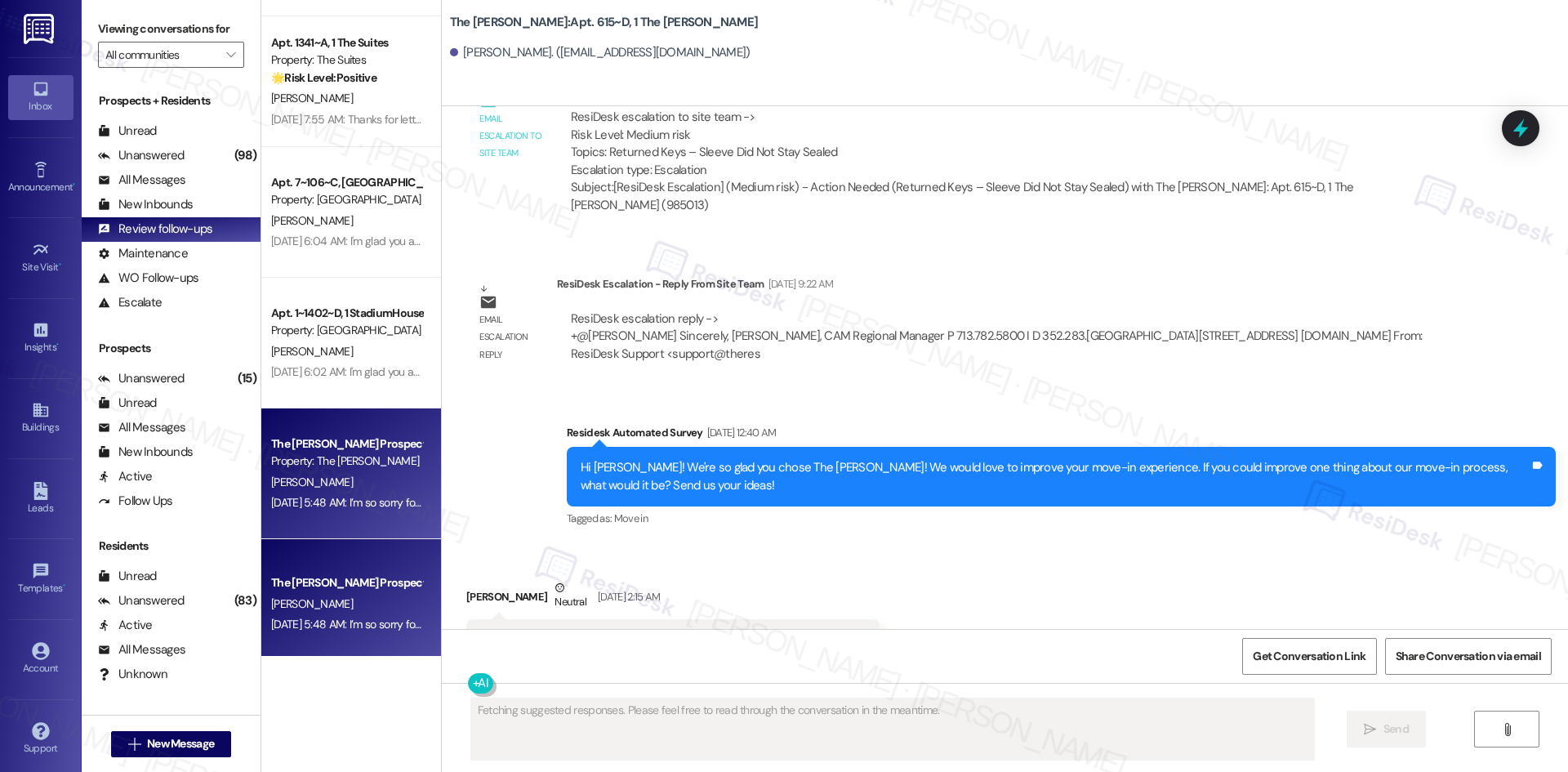
scroll to position [10428, 0]
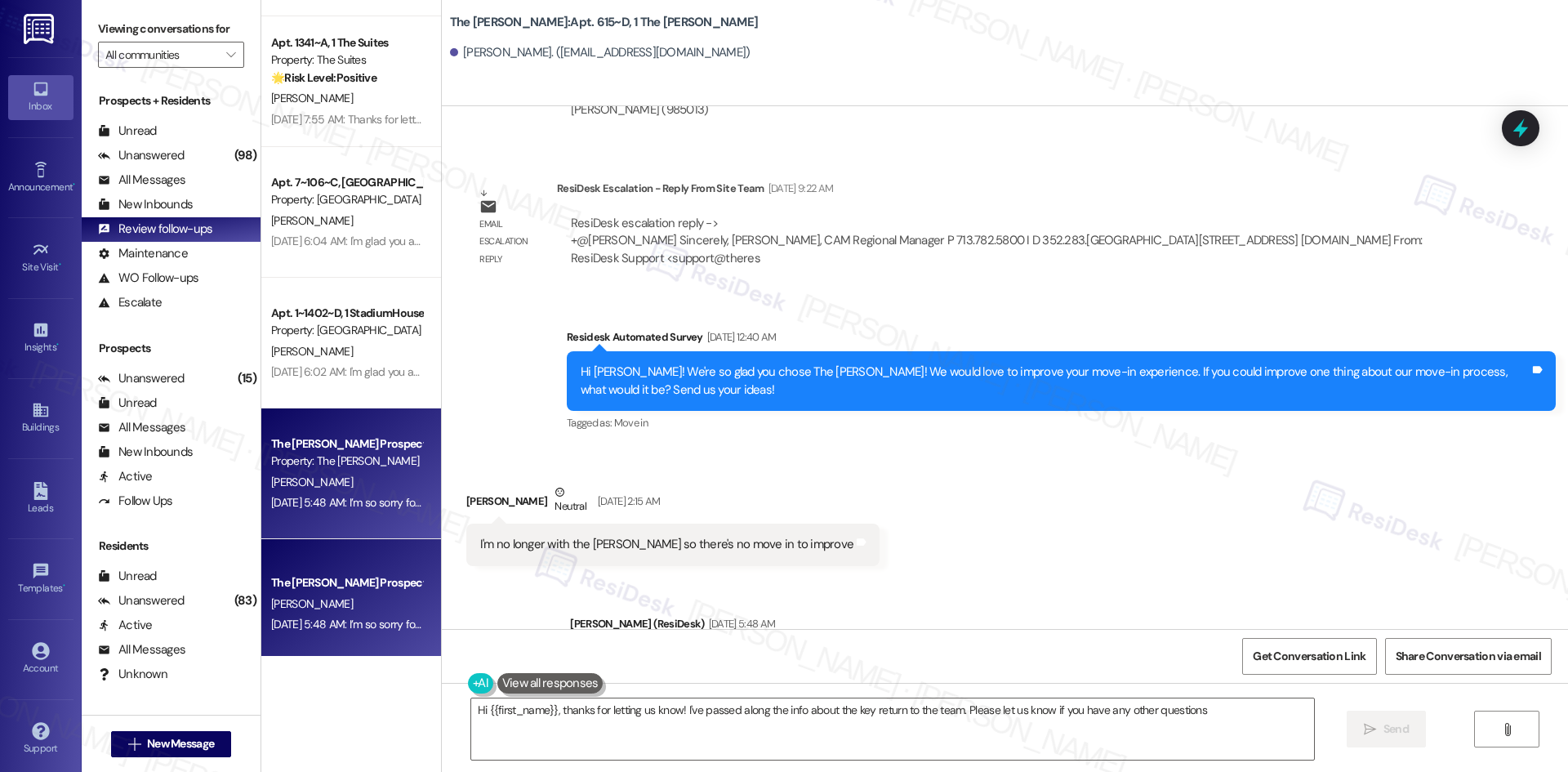
type textarea "Hi {{first_name}}, thanks for letting us know! I've passed along the info about…"
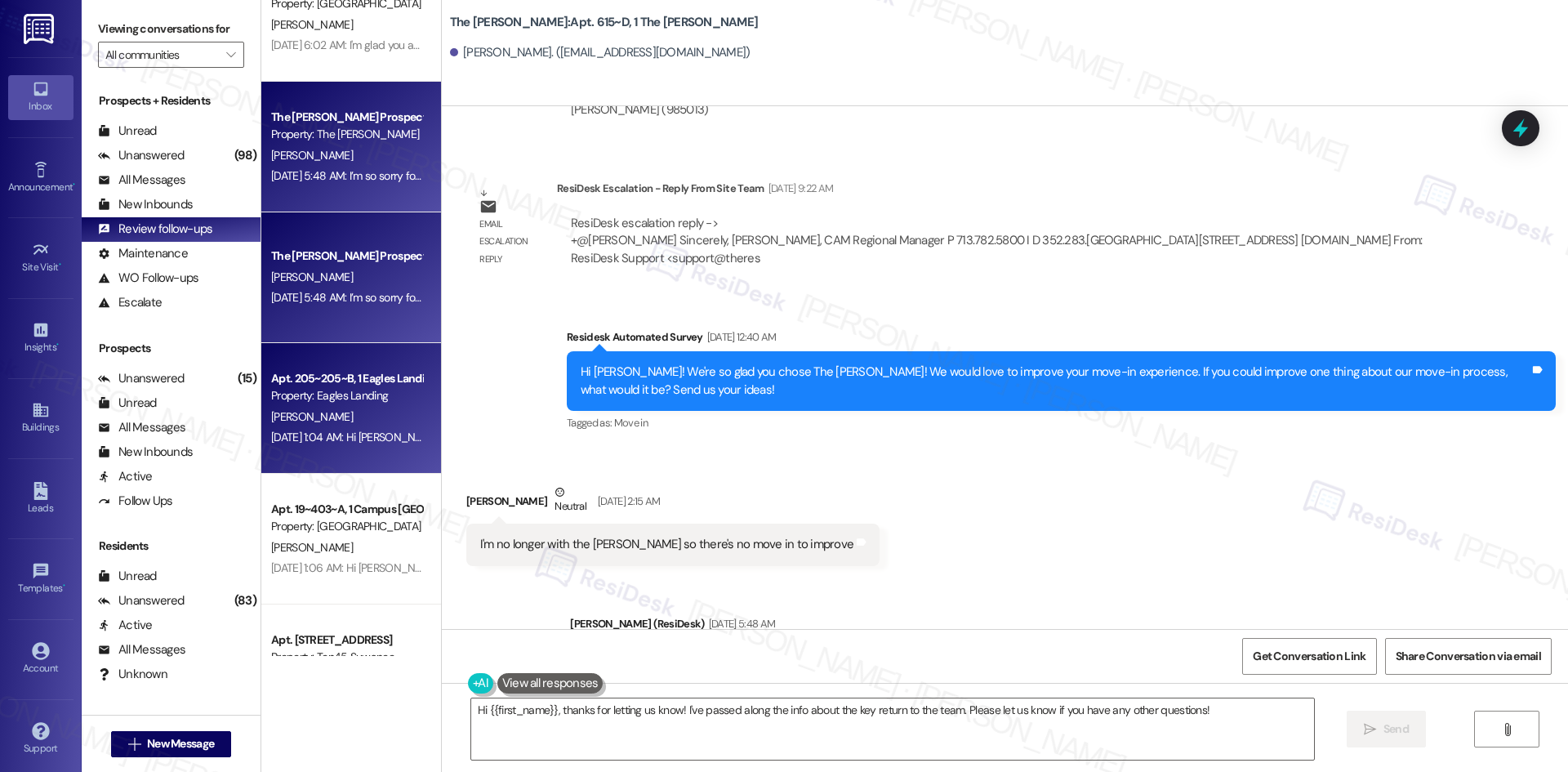
click at [307, 397] on div "Property: Eagles Landing" at bounding box center [346, 396] width 151 height 17
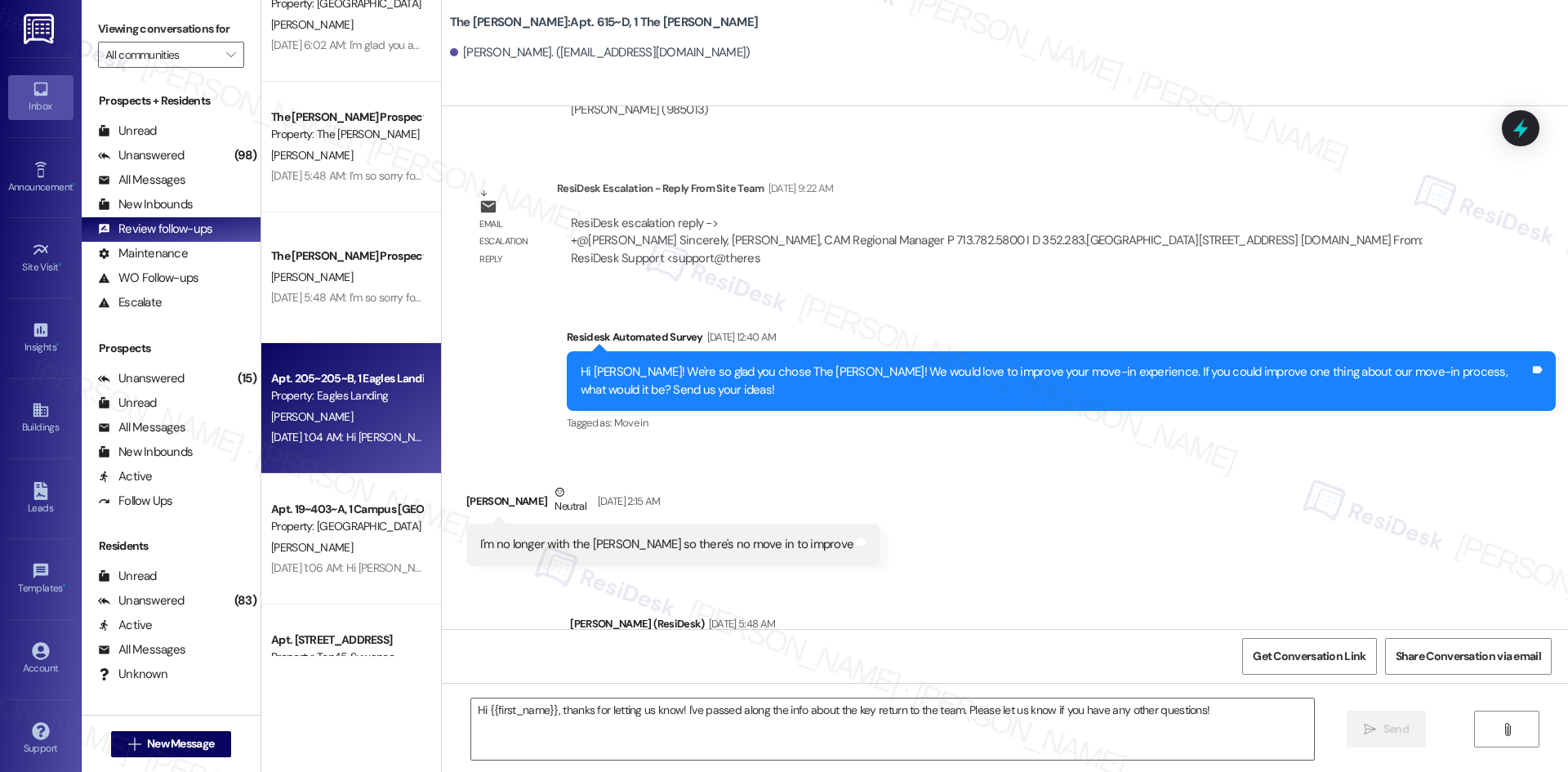
type textarea "Fetching suggested responses. Please feel free to read through the conversation…"
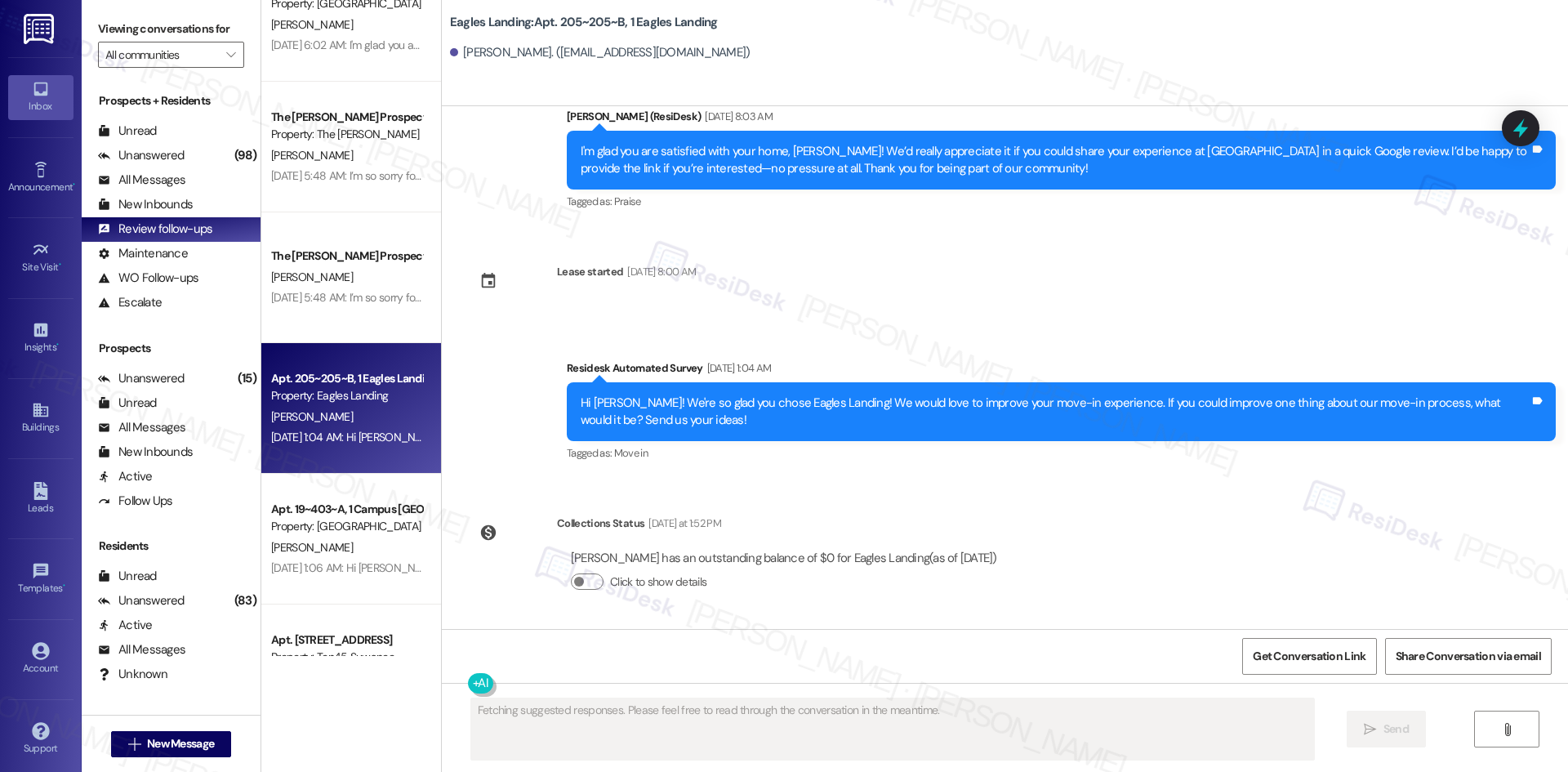
scroll to position [1659, 0]
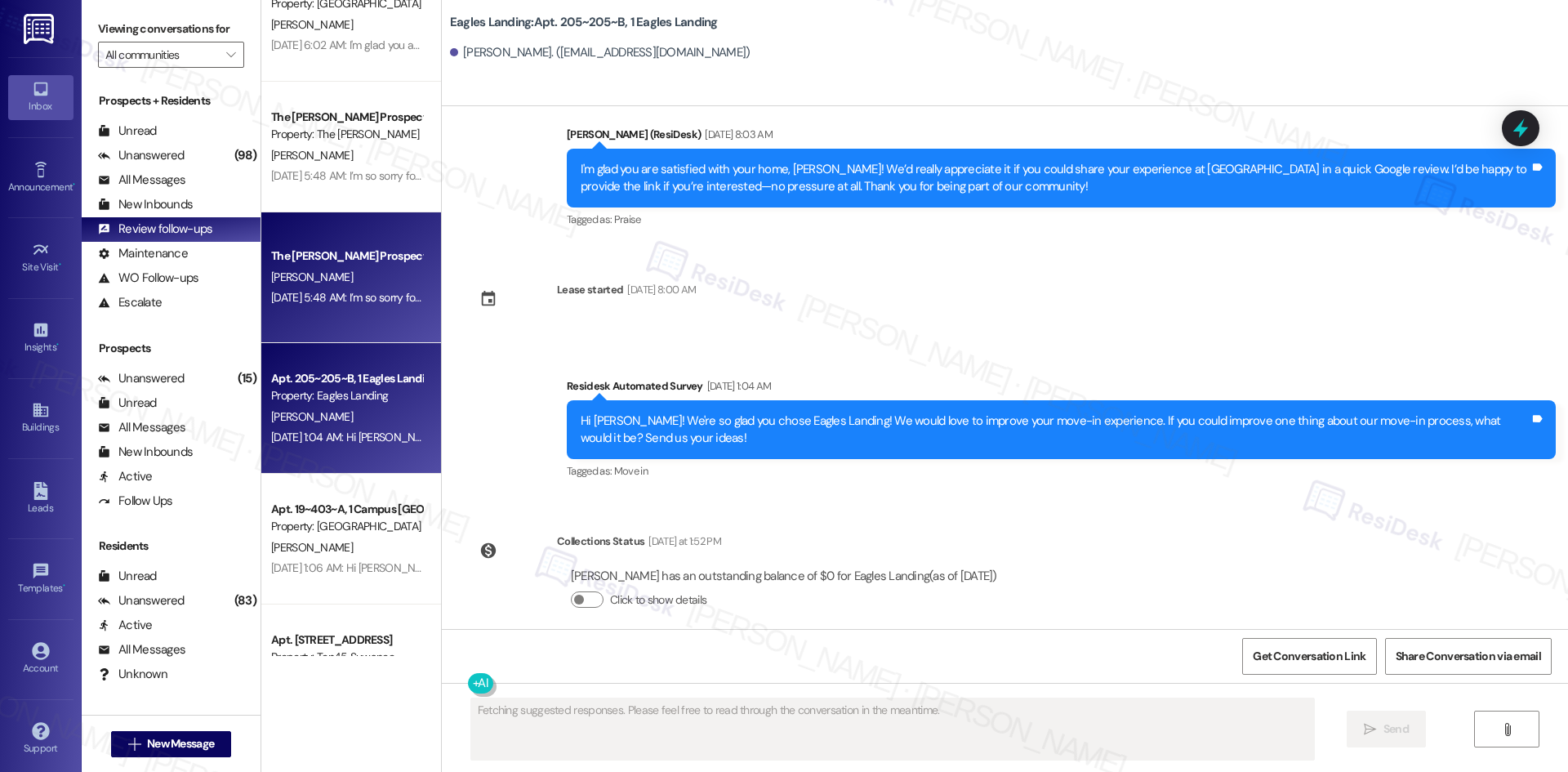
click at [327, 307] on div "Aug 09, 2025 at 5:48 AM: I’m so sorry for the mix-up, Justin! I’ll make sure yo…" at bounding box center [346, 298] width 154 height 21
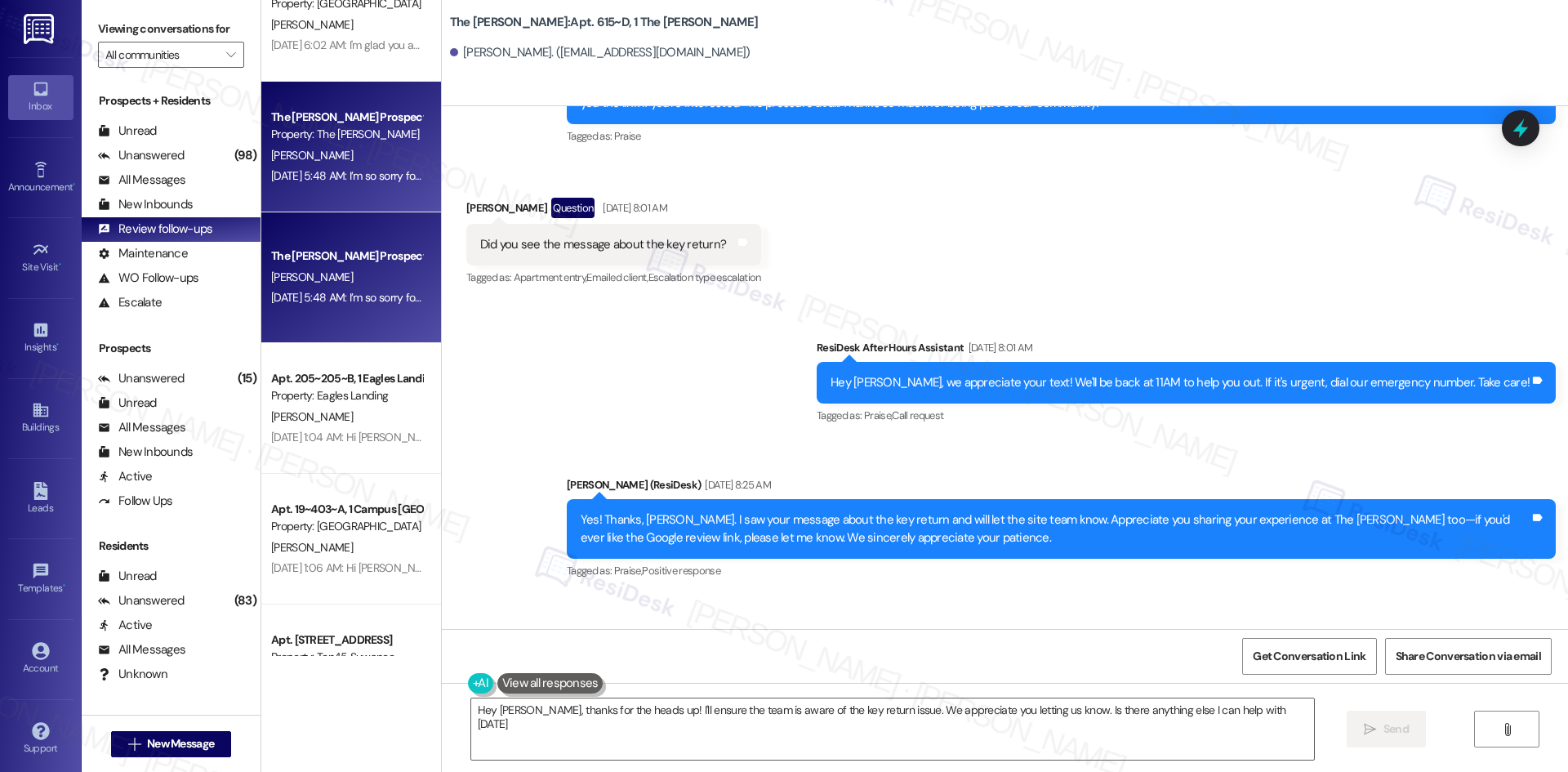
type textarea "Hey Justin, thanks for the heads up! I'll ensure the team is aware of the key r…"
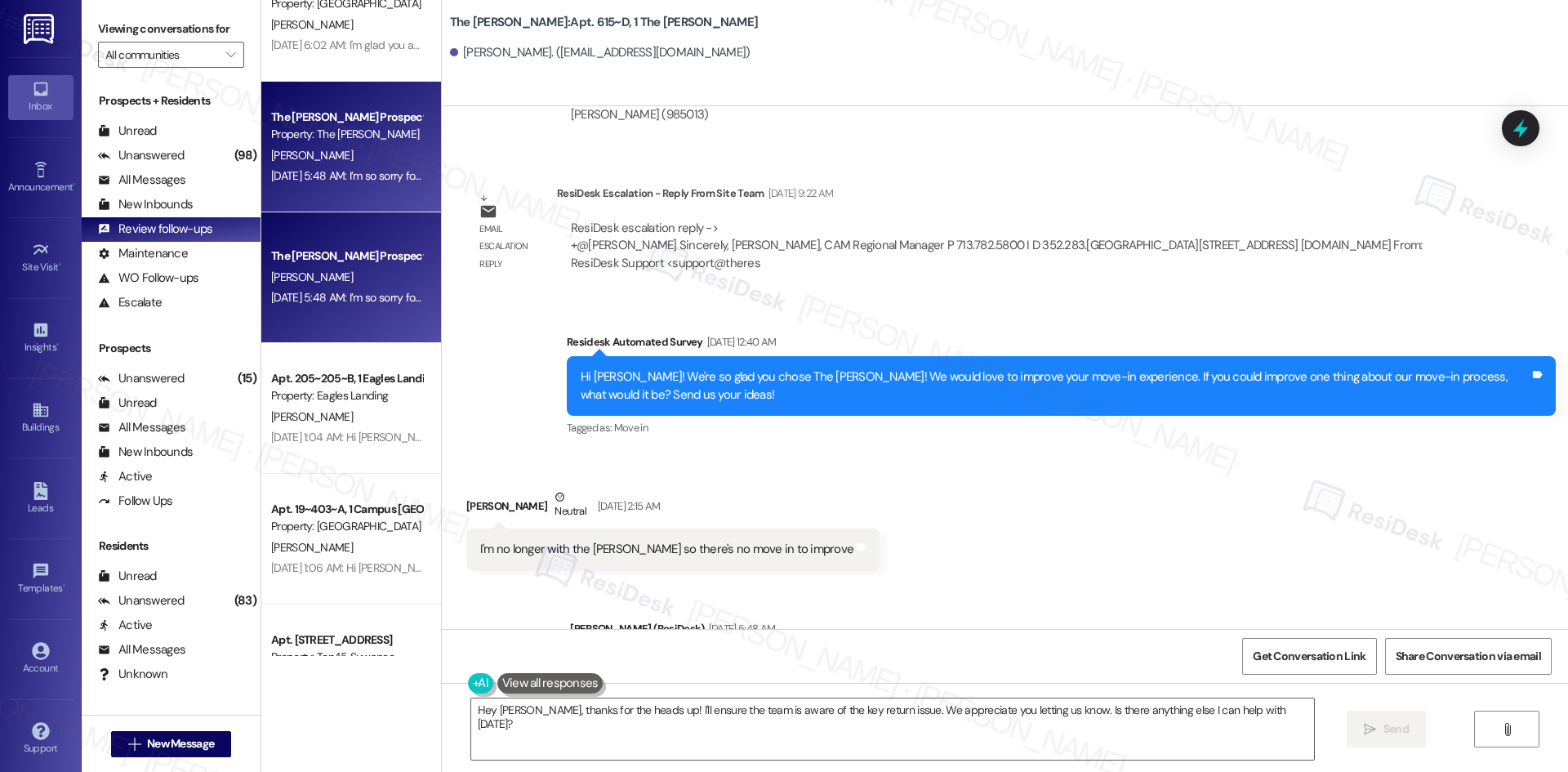
scroll to position [10428, 0]
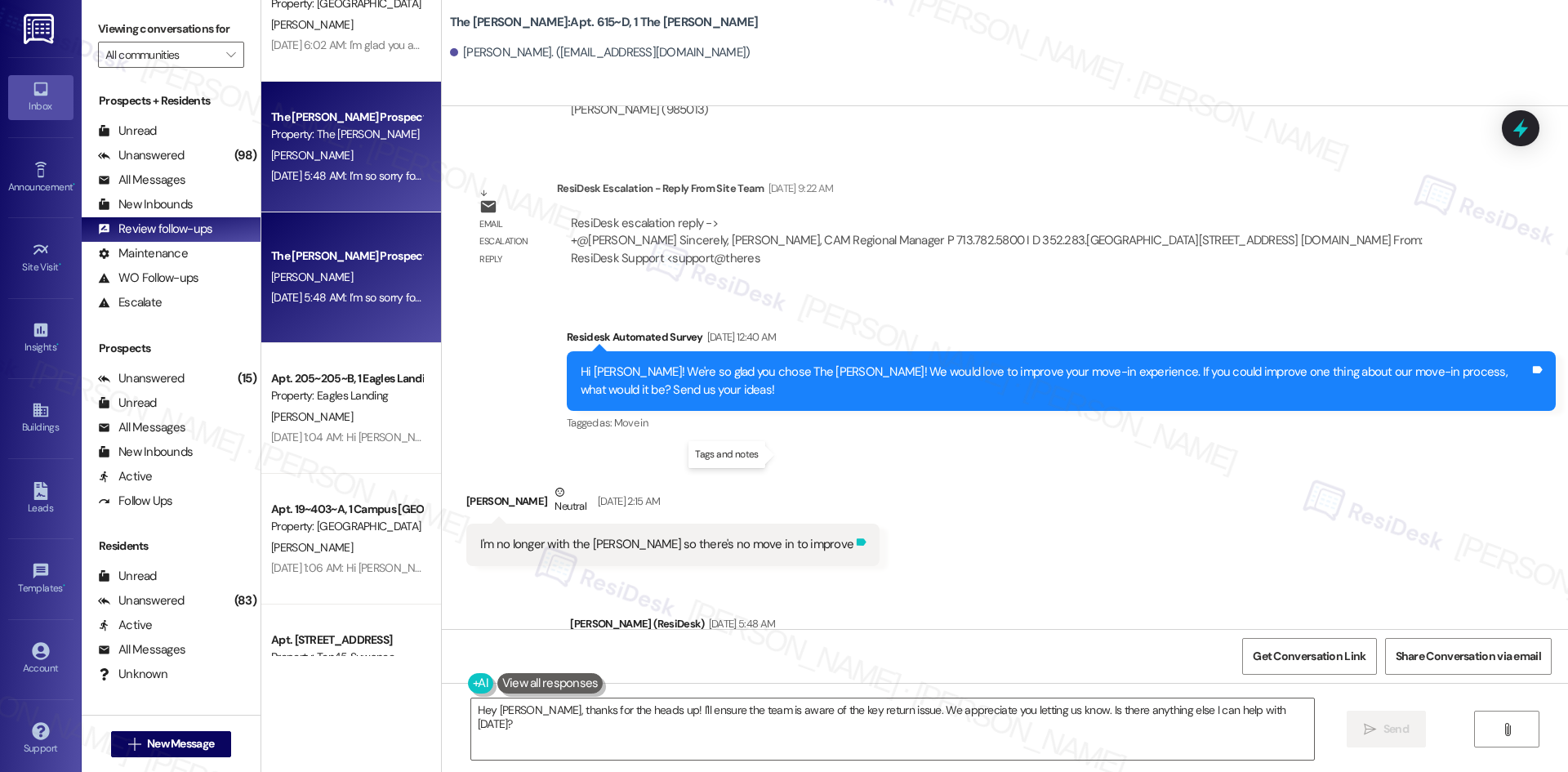
click at [856, 538] on icon at bounding box center [861, 542] width 9 height 8
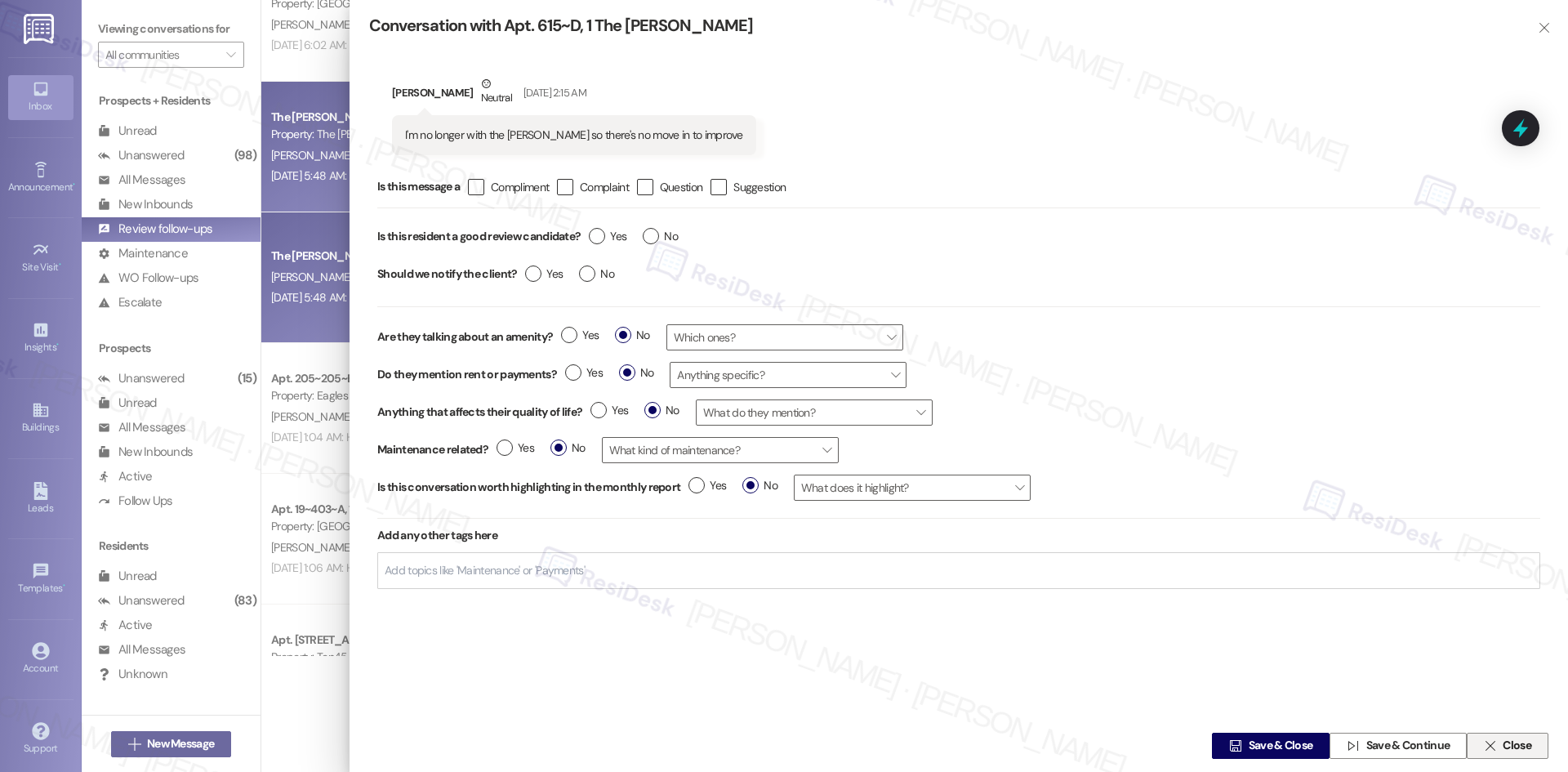
click at [1514, 756] on span " Close" at bounding box center [1507, 745] width 53 height 24
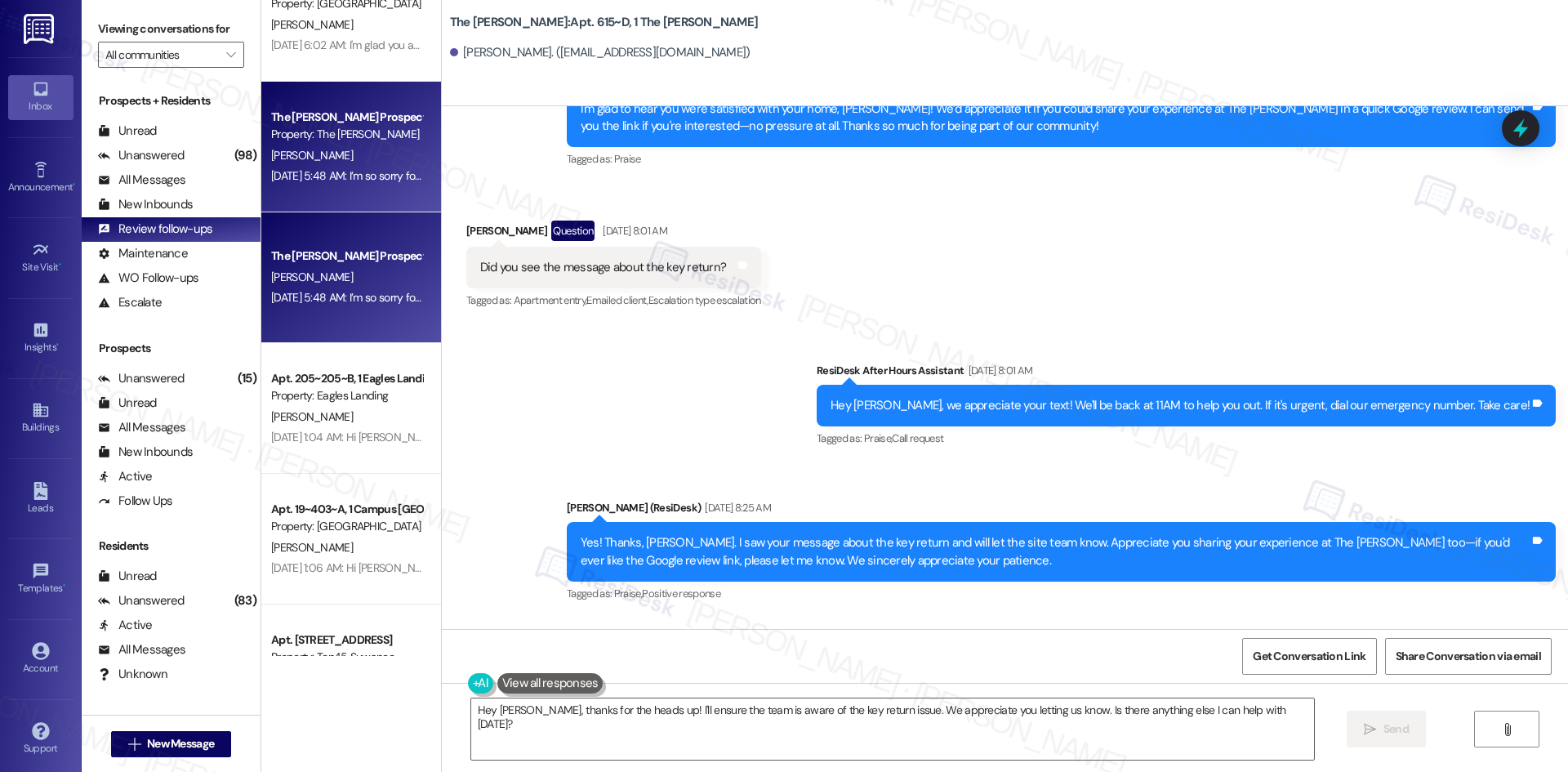
scroll to position [9674, 0]
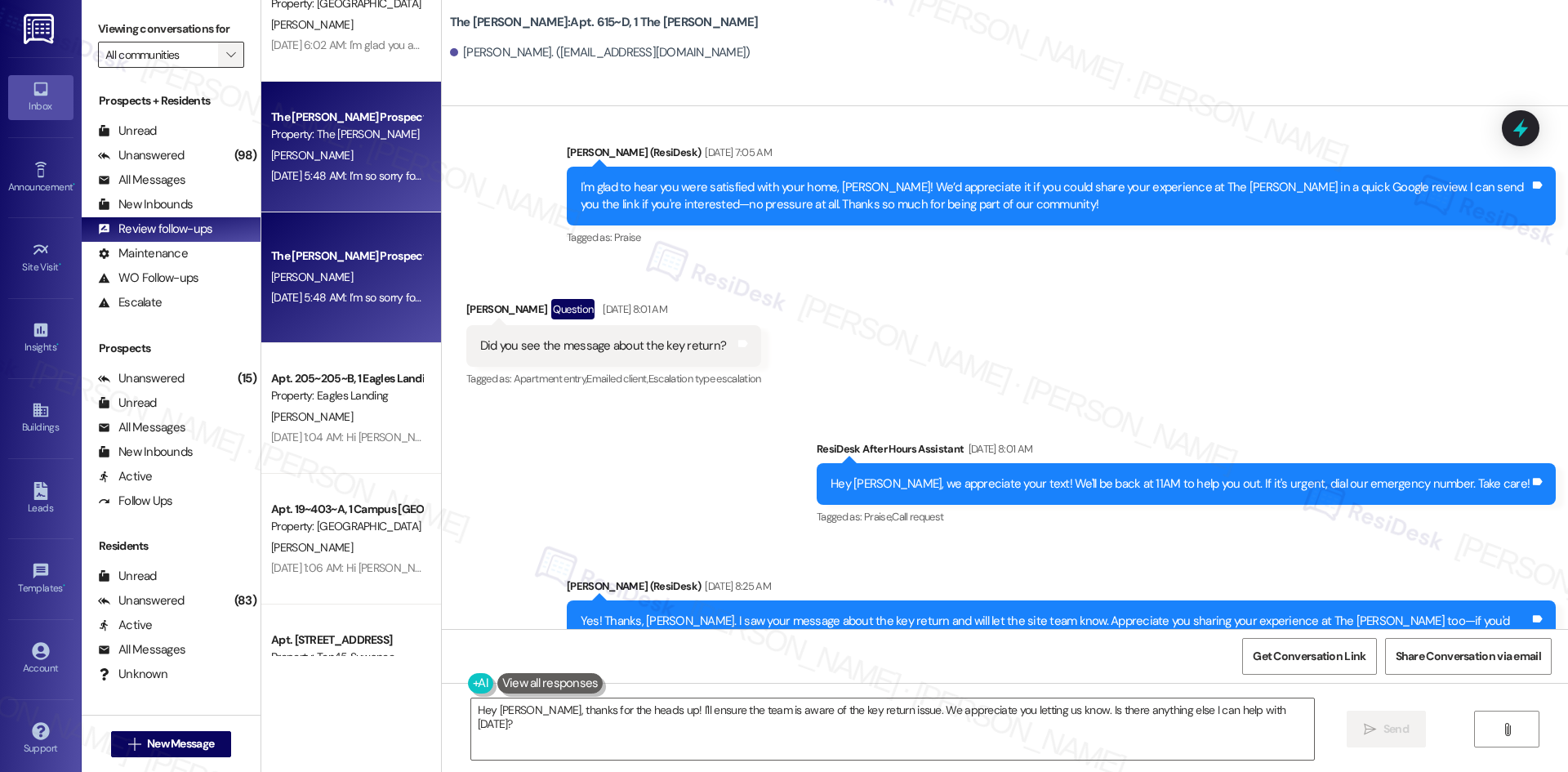
click at [226, 60] on icon "" at bounding box center [230, 54] width 9 height 13
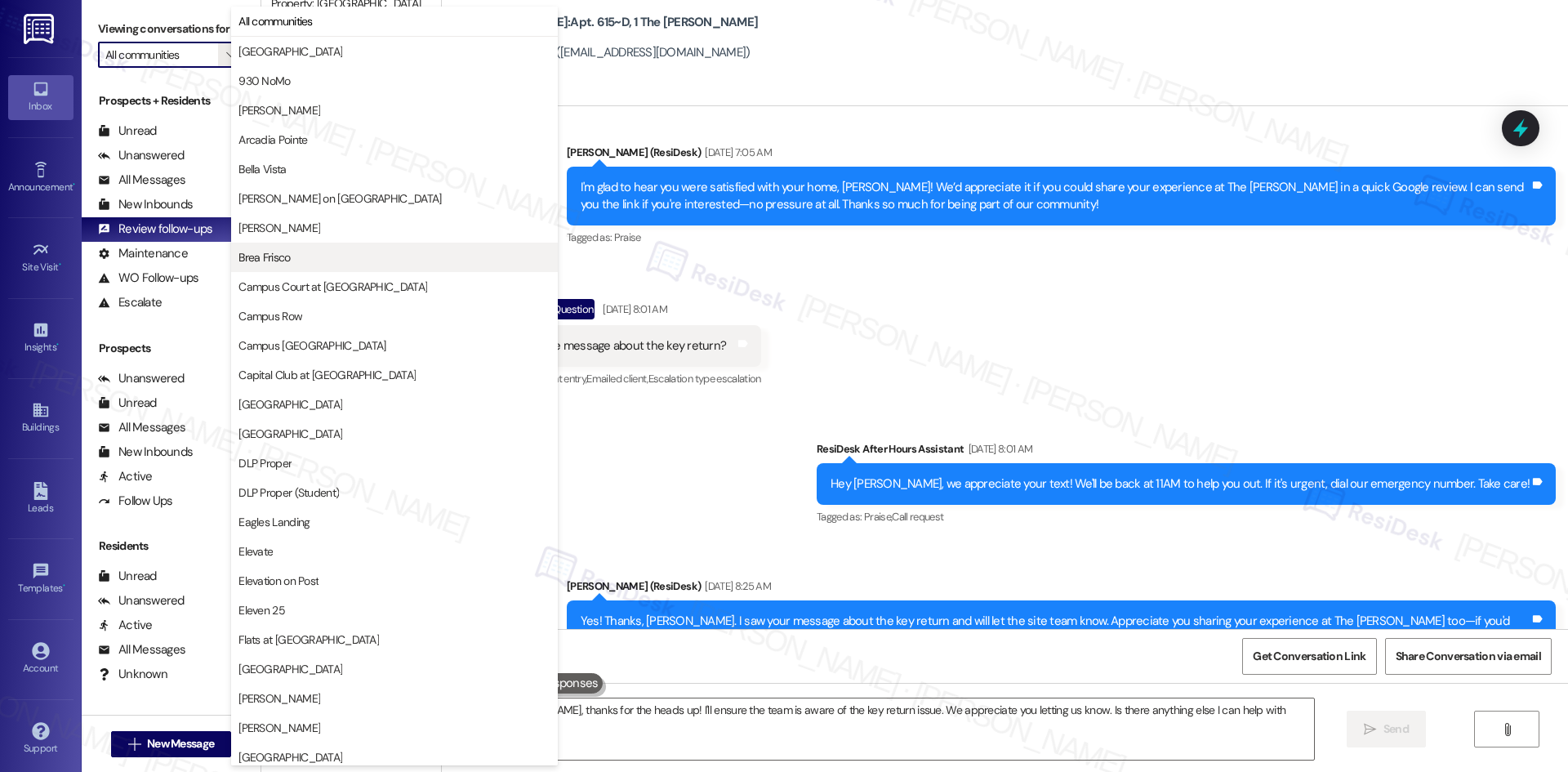
click at [342, 255] on span "Brea Frisco" at bounding box center [394, 257] width 312 height 16
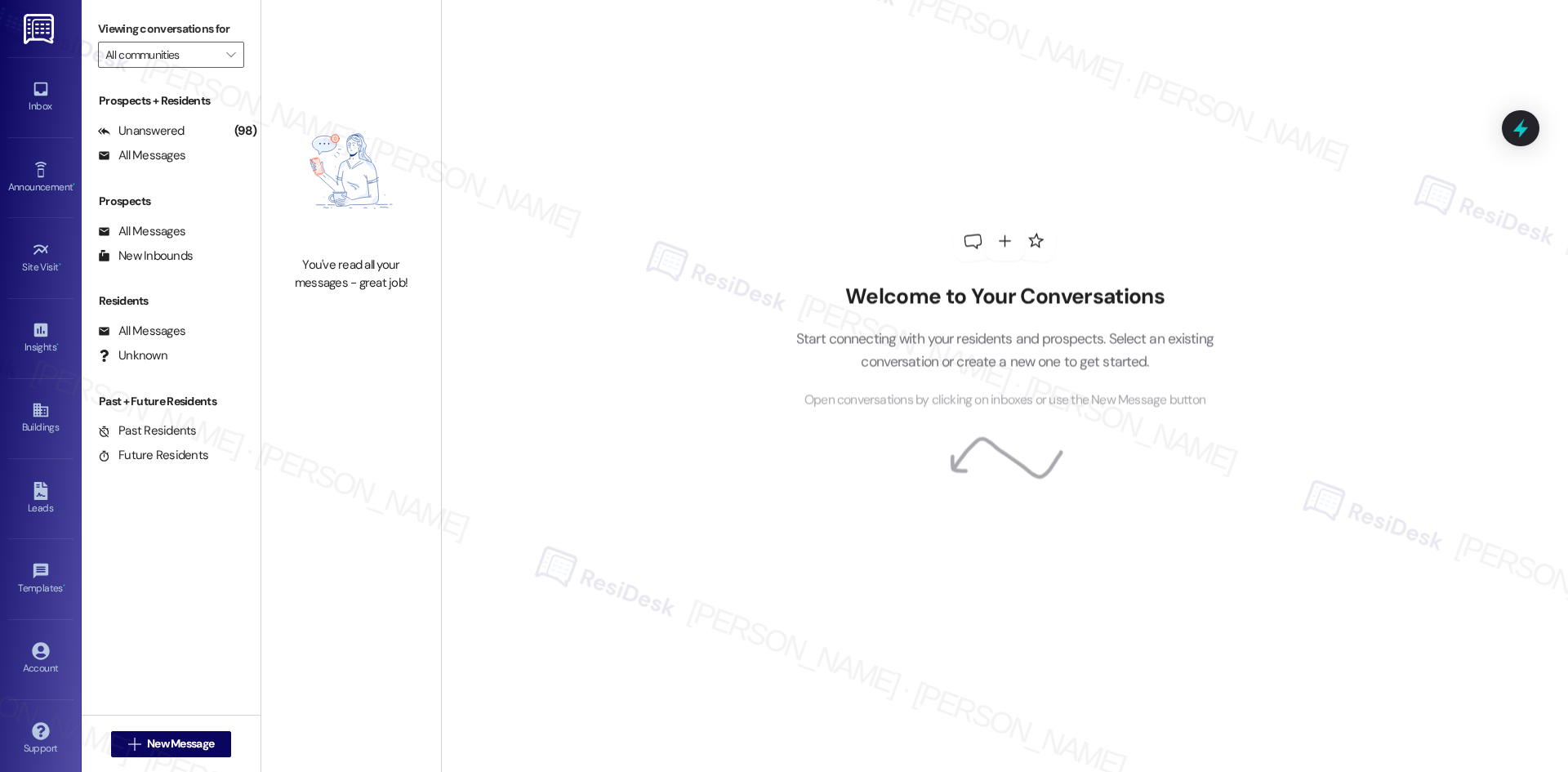
type input "Brea Frisco"
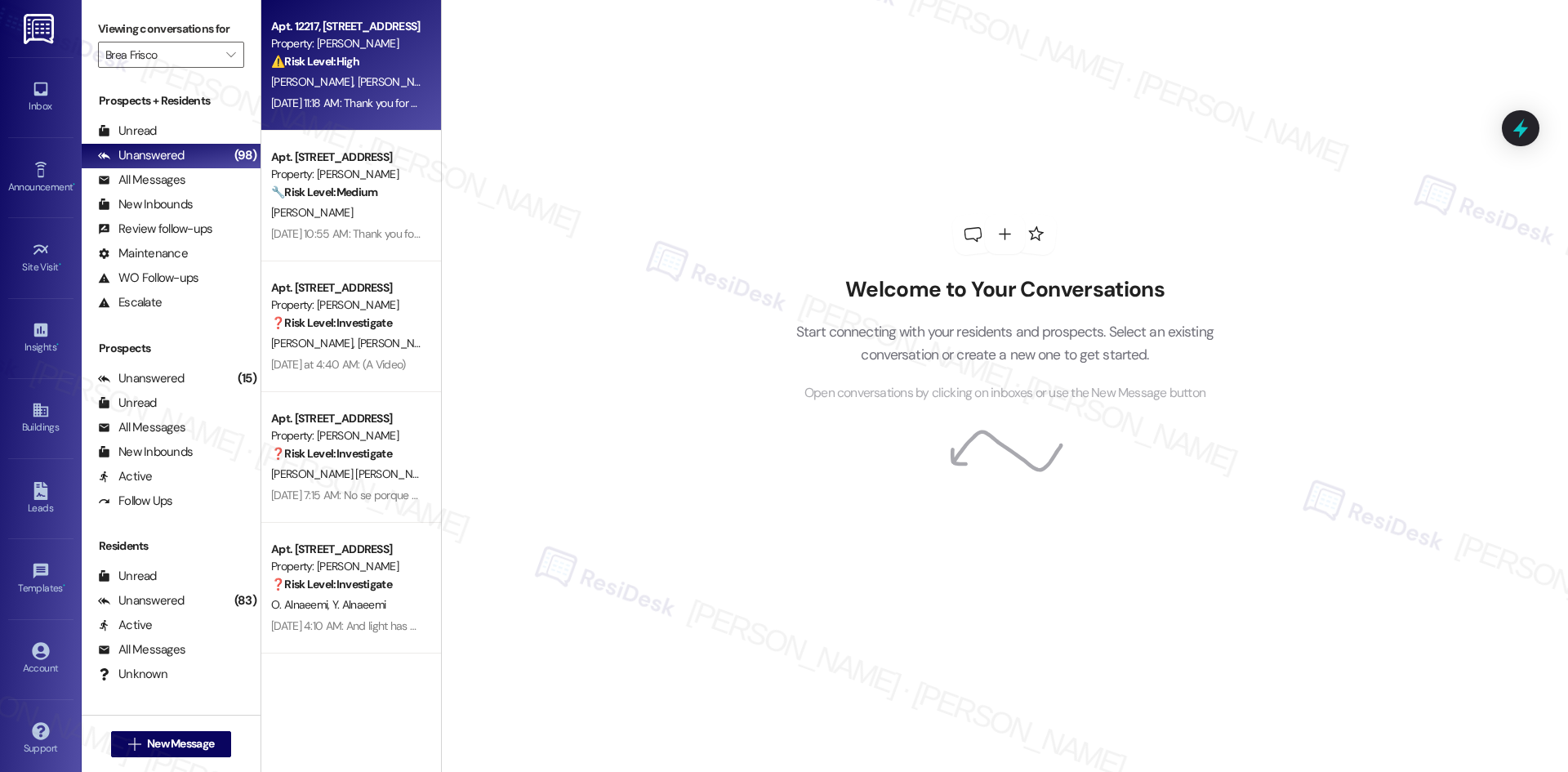
click at [353, 68] on div "⚠️ Risk Level: High The resident is accusing the property management of scammin…" at bounding box center [346, 62] width 151 height 17
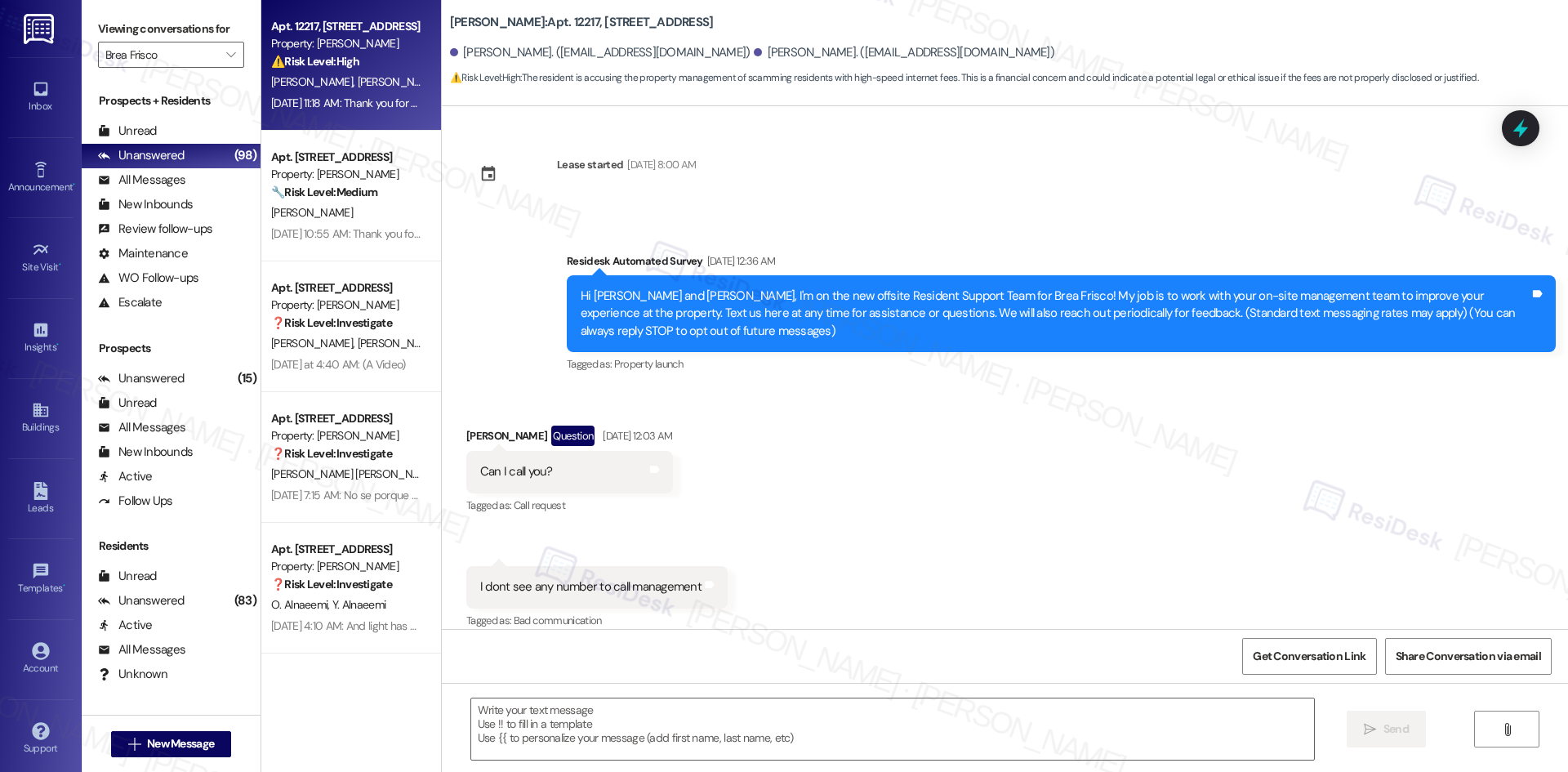
scroll to position [1554, 0]
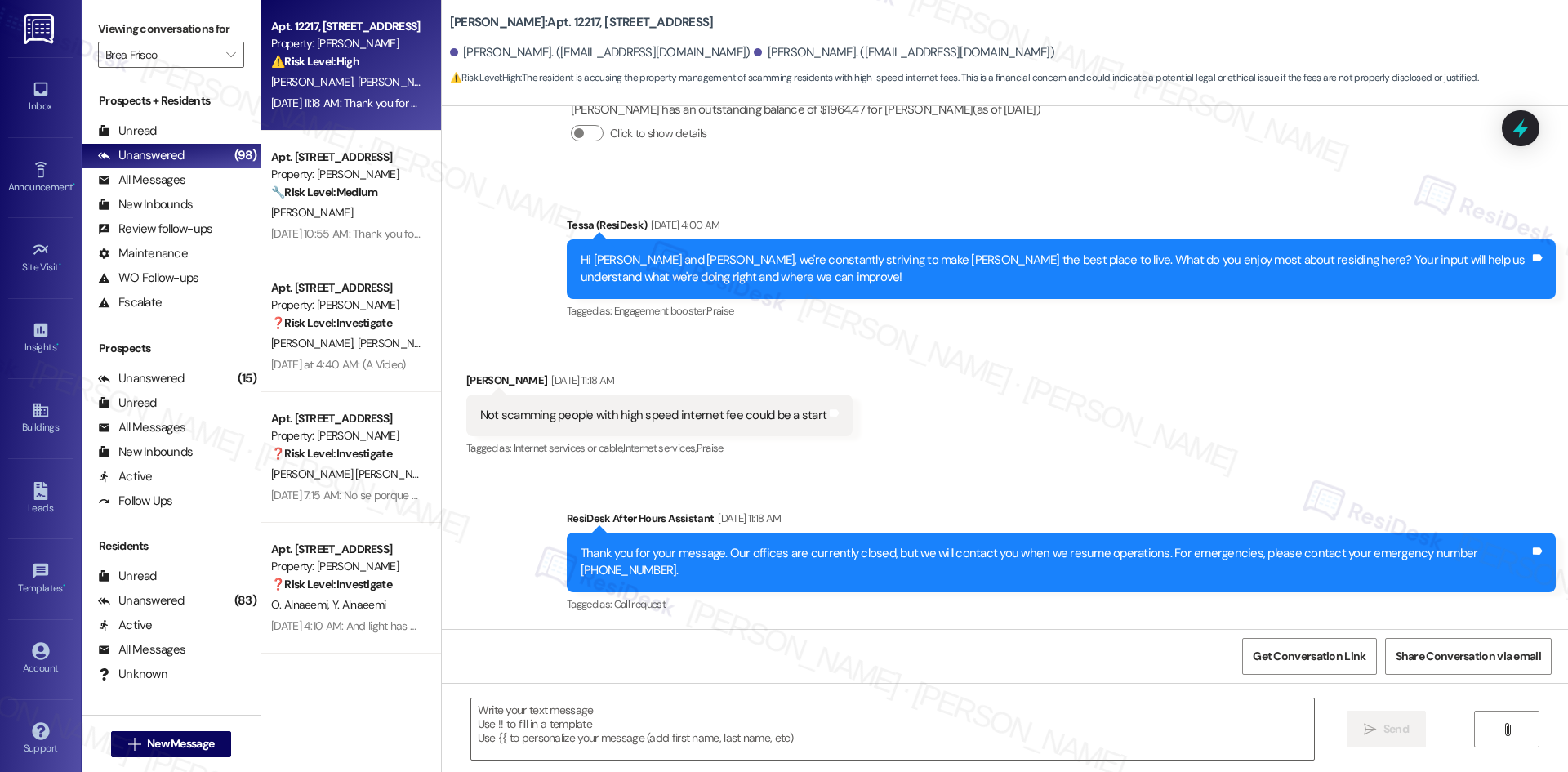
type textarea "Fetching suggested responses. Please feel free to read through the conversation…"
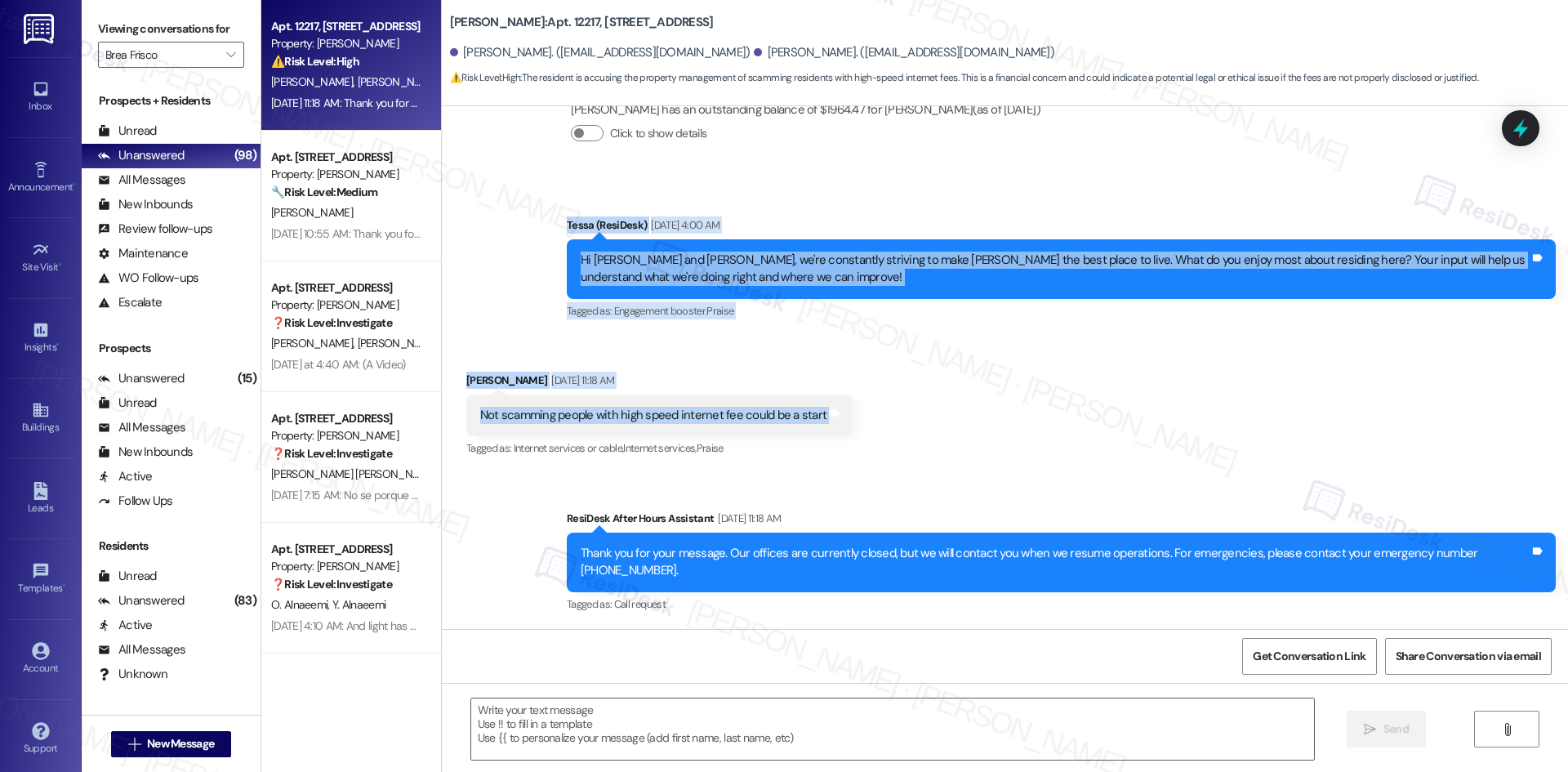
drag, startPoint x: 530, startPoint y: 202, endPoint x: 874, endPoint y: 422, distance: 408.3
click at [874, 422] on div "Lease started Mar 01, 2025 at 8:00 AM Survey, sent via SMS Residesk Automated S…" at bounding box center [1004, 367] width 1126 height 523
copy div "Tessa (ResiDesk) Aug 19, 2025 at 4:00 AM Hi Ahmet and Roxanna, we're constantly…"
click at [790, 373] on div "Ahmet Ozturk Aug 19, 2025 at 11:18 AM" at bounding box center [660, 383] width 386 height 23
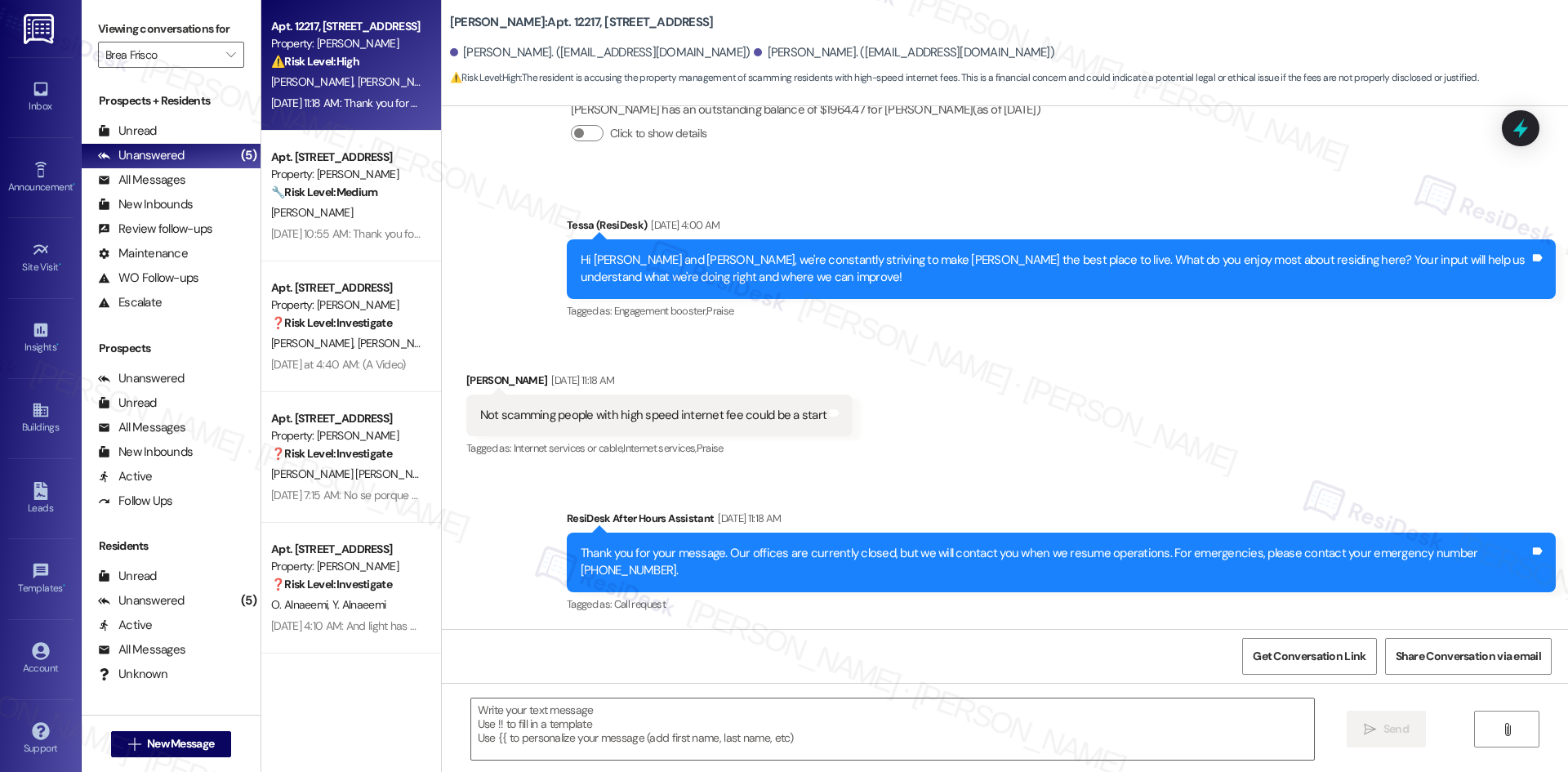
click at [865, 405] on div "Received via SMS Ahmet Ozturk Aug 19, 2025 at 11:18 AM Not scamming people with…" at bounding box center [1004, 404] width 1126 height 138
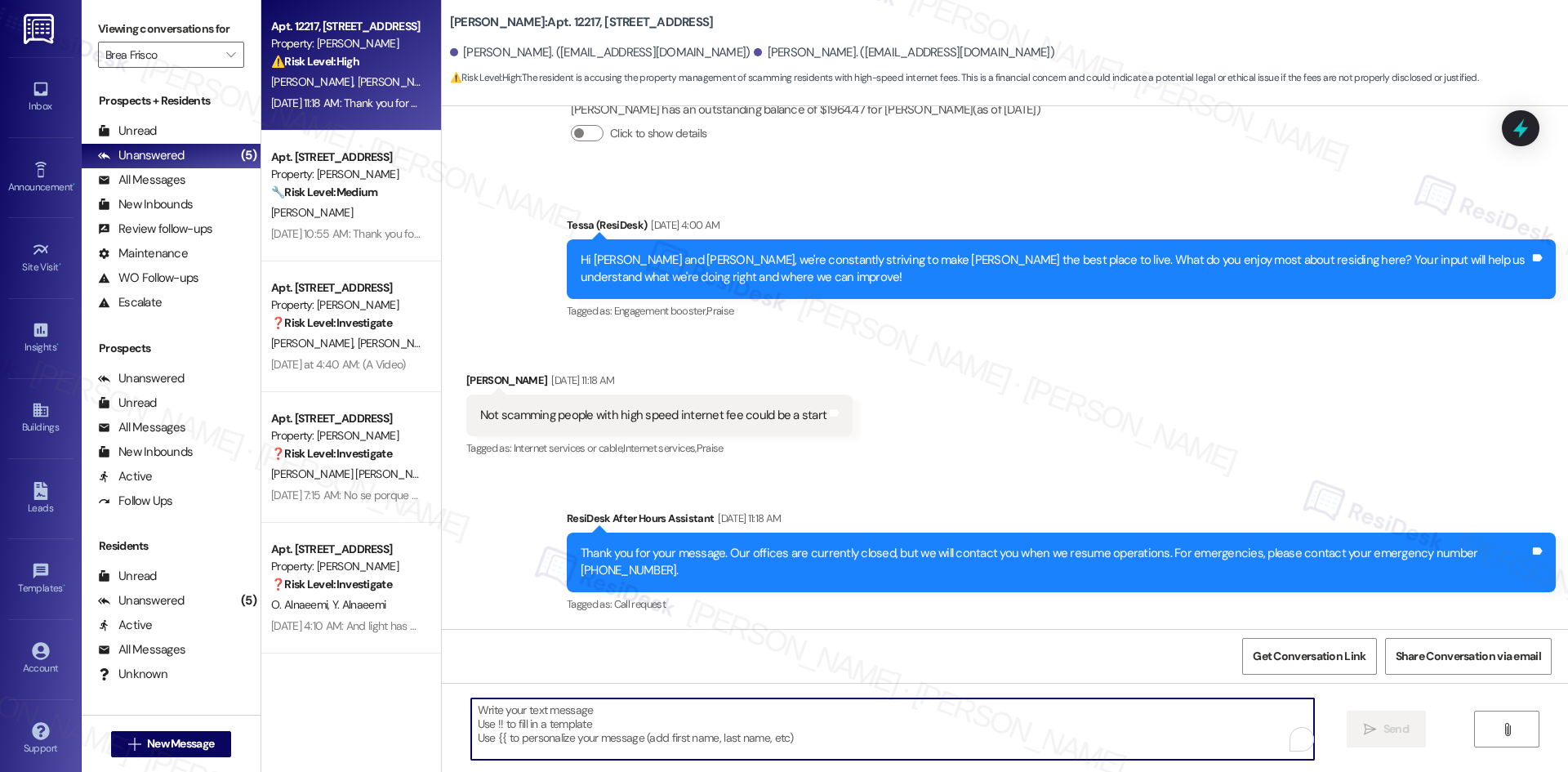
click at [707, 737] on textarea "To enrich screen reader interactions, please activate Accessibility in Grammarl…" at bounding box center [892, 728] width 843 height 61
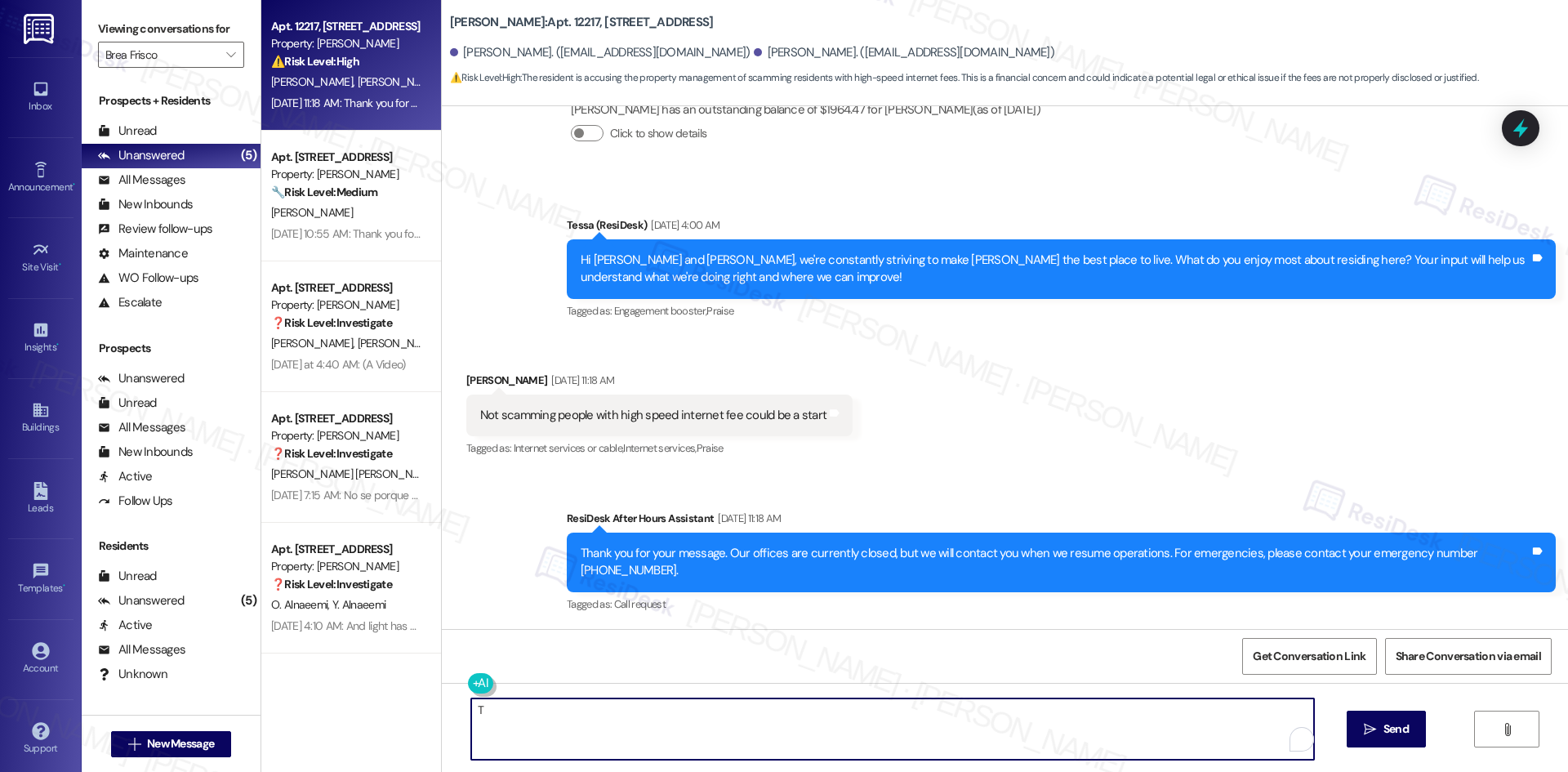
paste textarea "hank you for your feedback, and I’m sorry to hear about your concern with the i…"
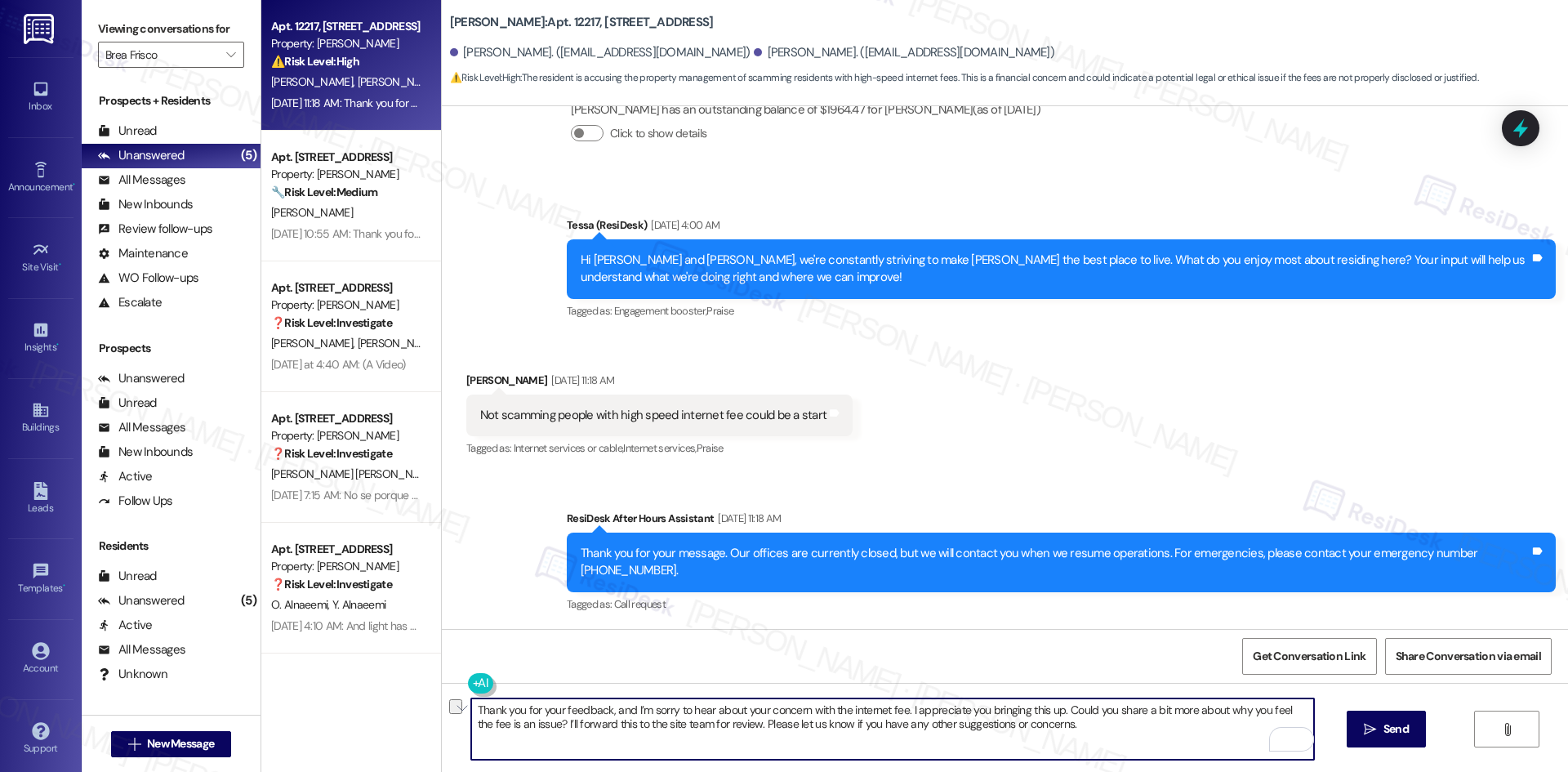
drag, startPoint x: 1057, startPoint y: 724, endPoint x: 539, endPoint y: 743, distance: 518.3
click at [539, 743] on textarea "Thank you for your feedback, and I’m sorry to hear about your concern with the …" at bounding box center [892, 728] width 843 height 61
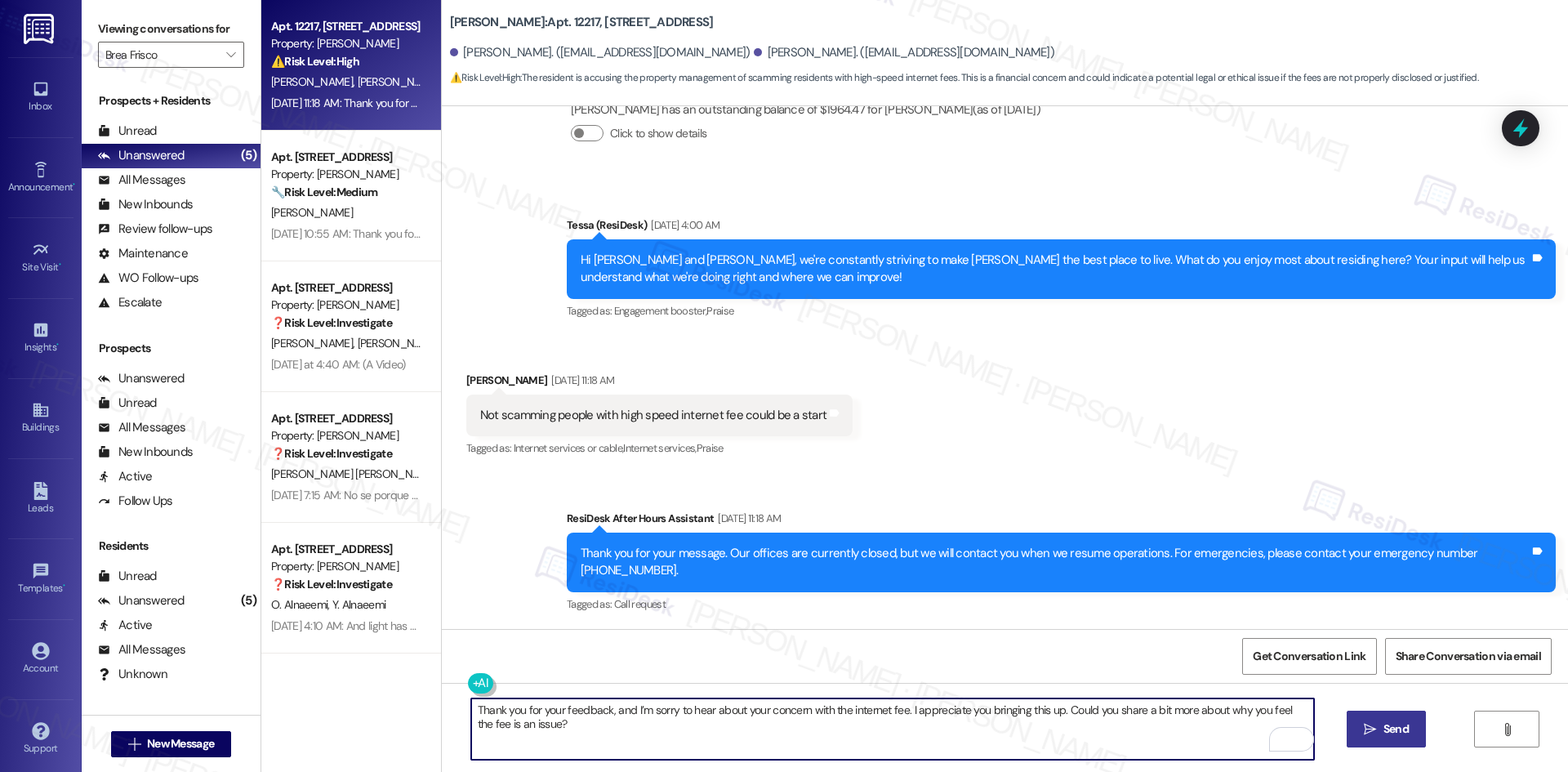
type textarea "Thank you for your feedback, and I’m sorry to hear about your concern with the …"
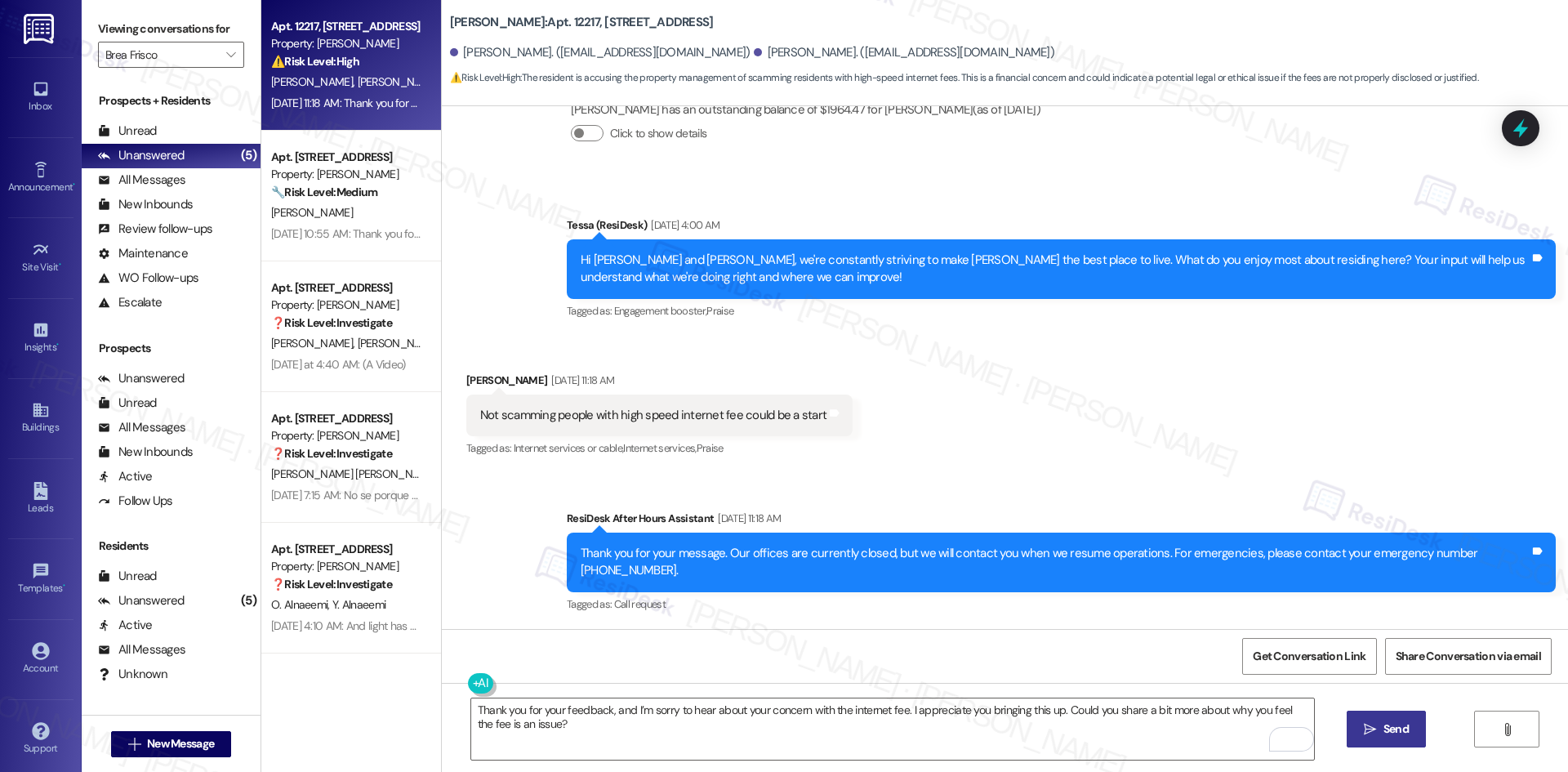
click at [1370, 737] on span " Send" at bounding box center [1386, 729] width 52 height 17
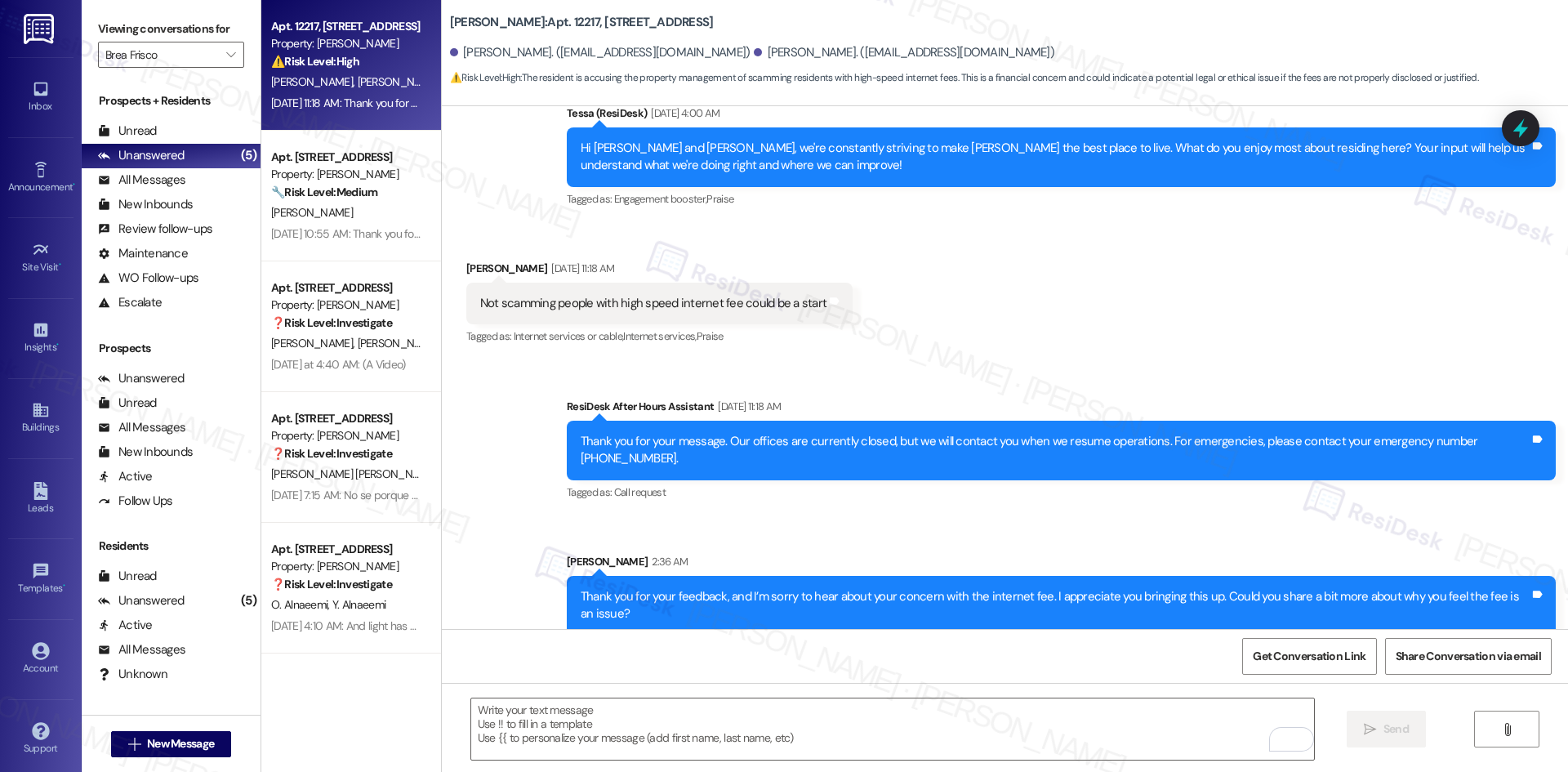
scroll to position [1686, 0]
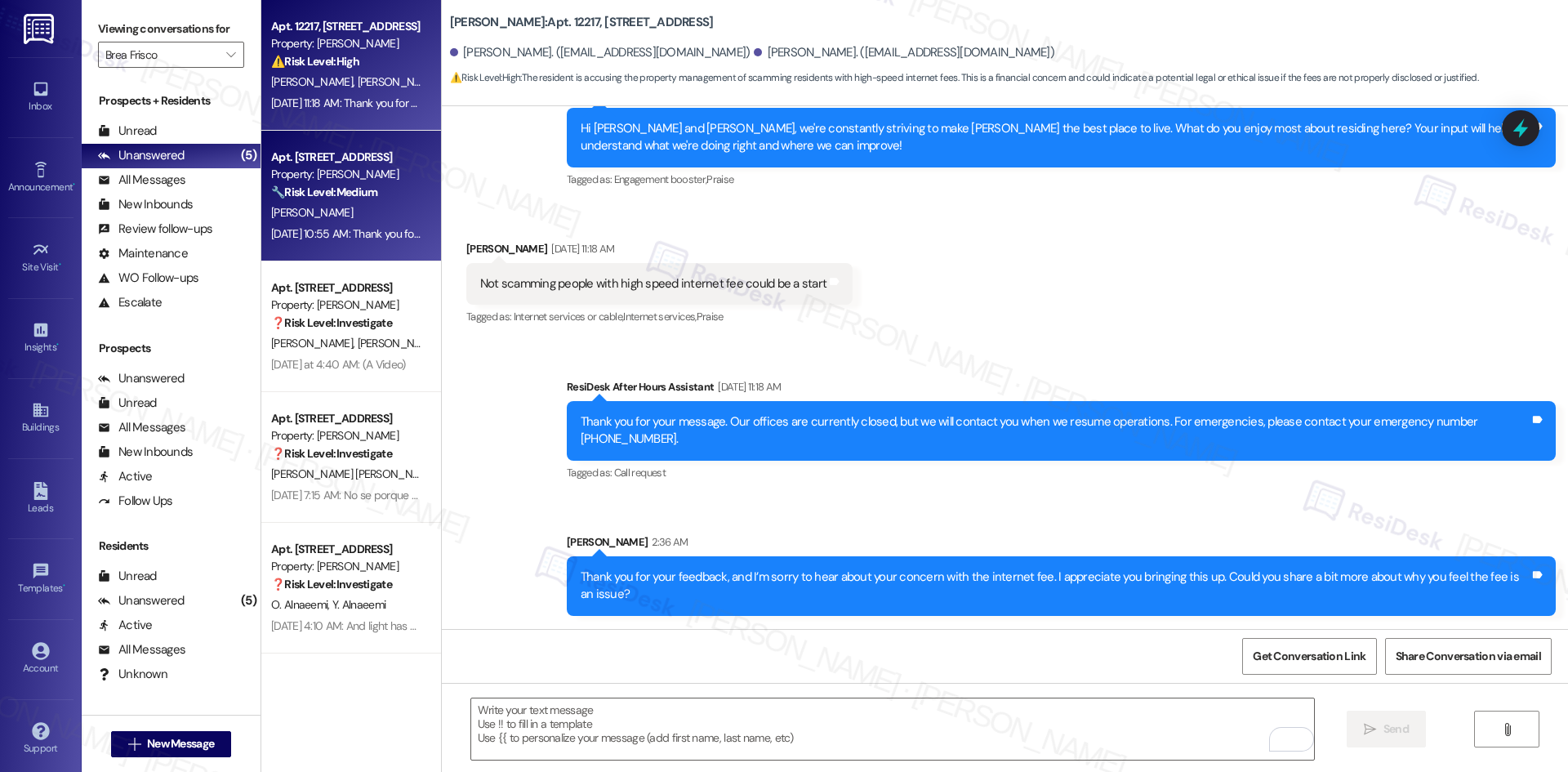
click at [383, 207] on div "G. Floren" at bounding box center [346, 213] width 154 height 21
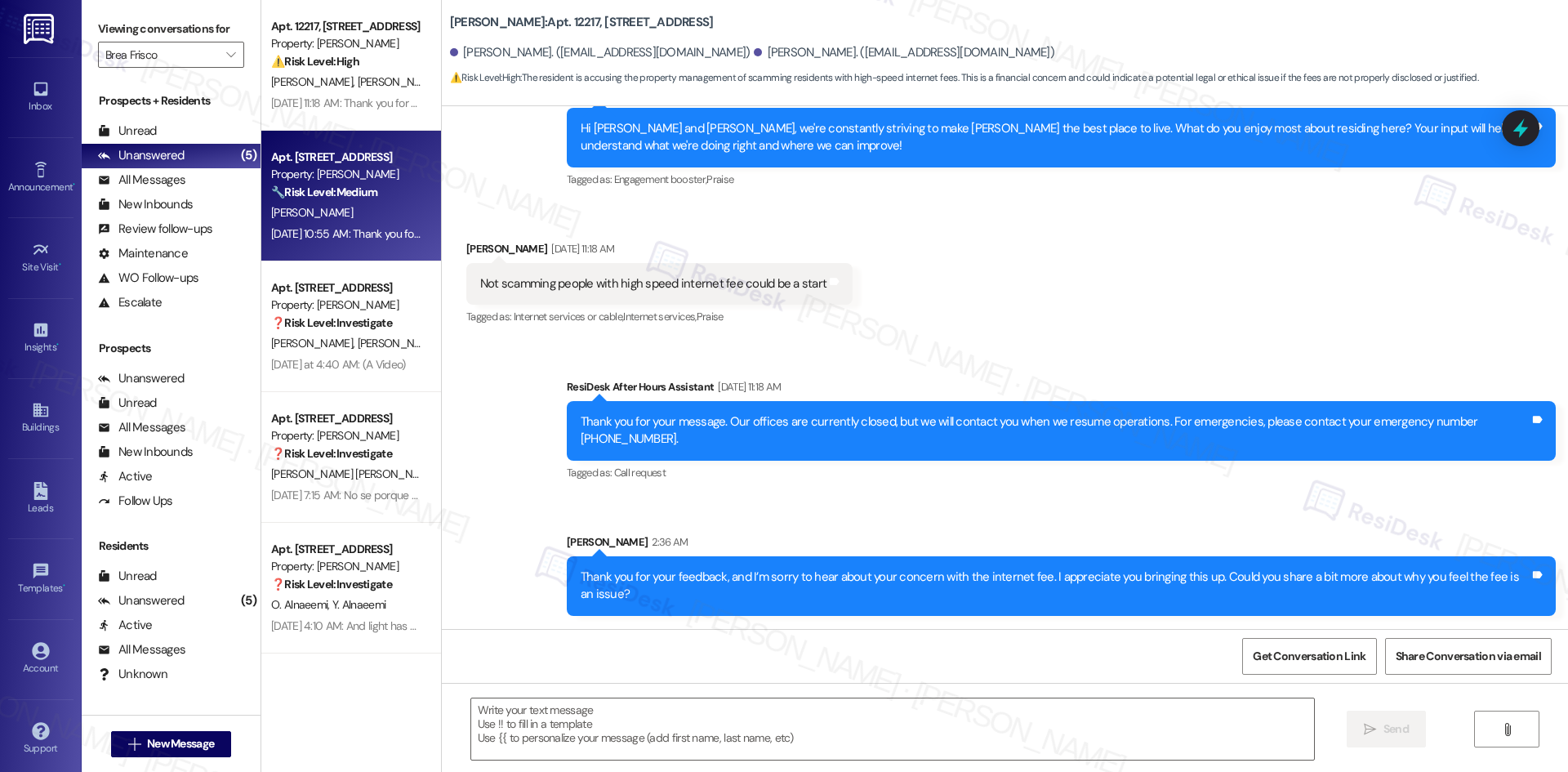
type textarea "Fetching suggested responses. Please feel free to read through the conversation…"
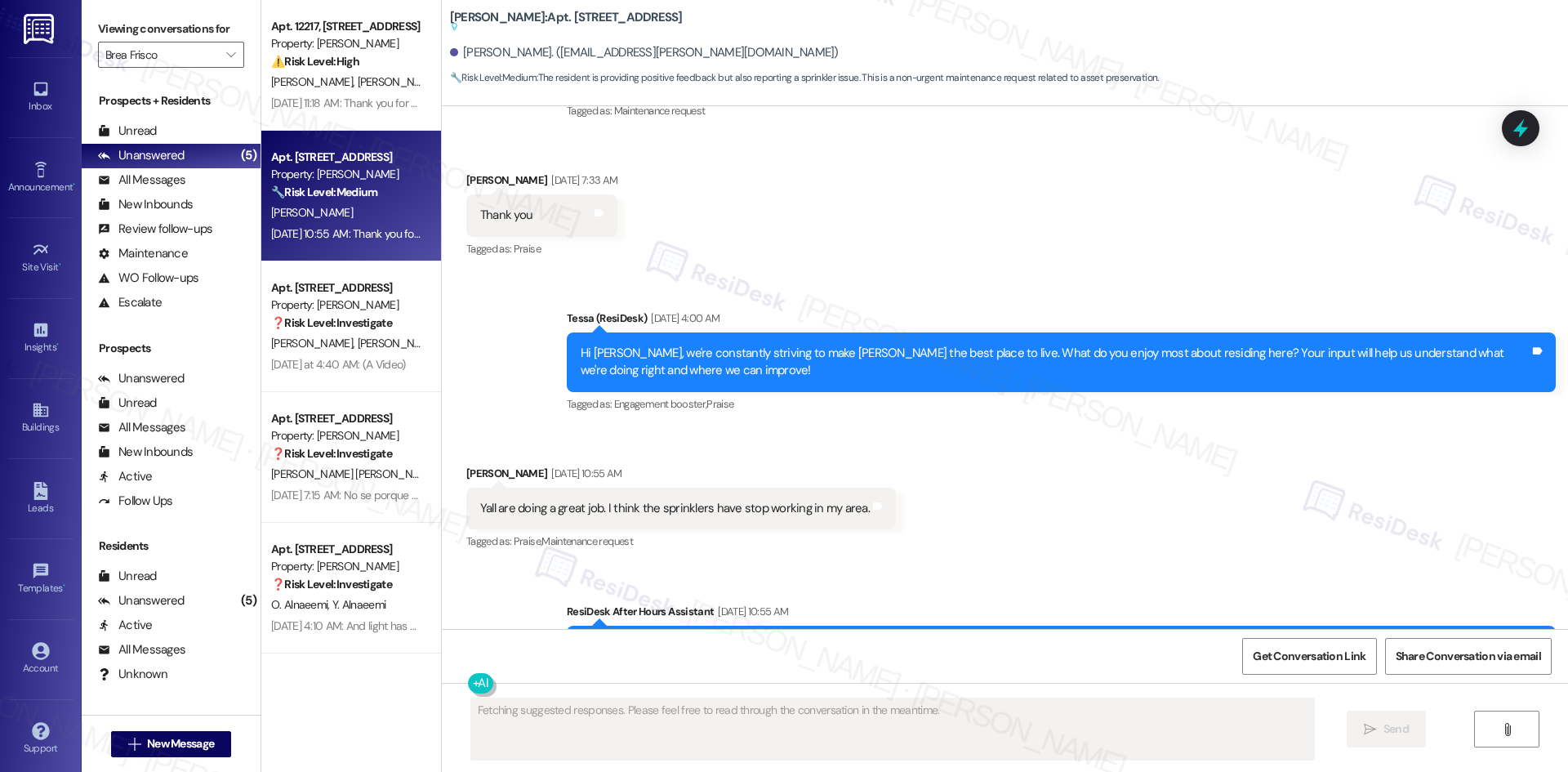
scroll to position [1194, 0]
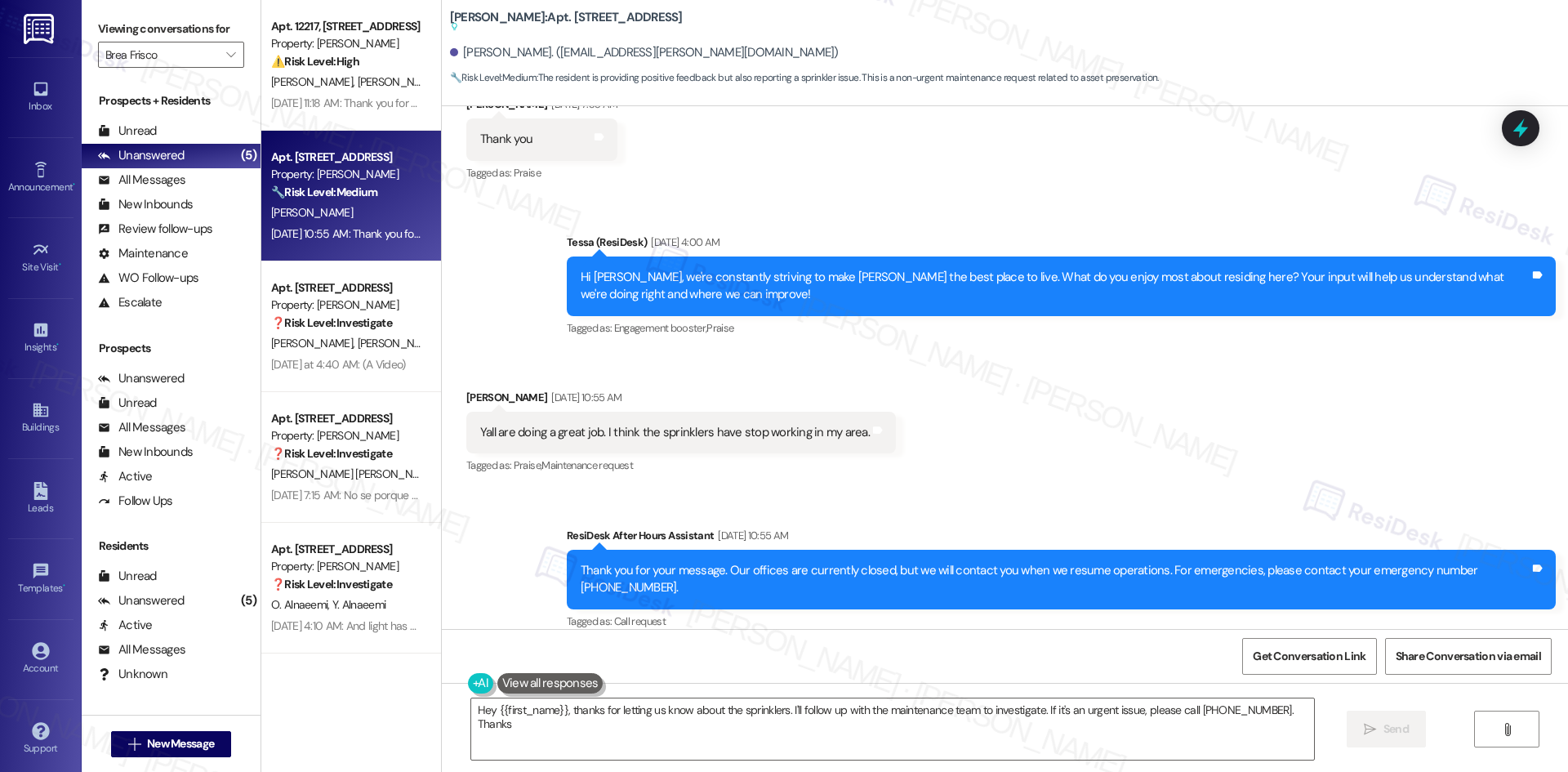
type textarea "Hey {{first_name}}, thanks for letting us know about the sprinklers. I'll follo…"
click at [226, 55] on icon "" at bounding box center [230, 54] width 9 height 13
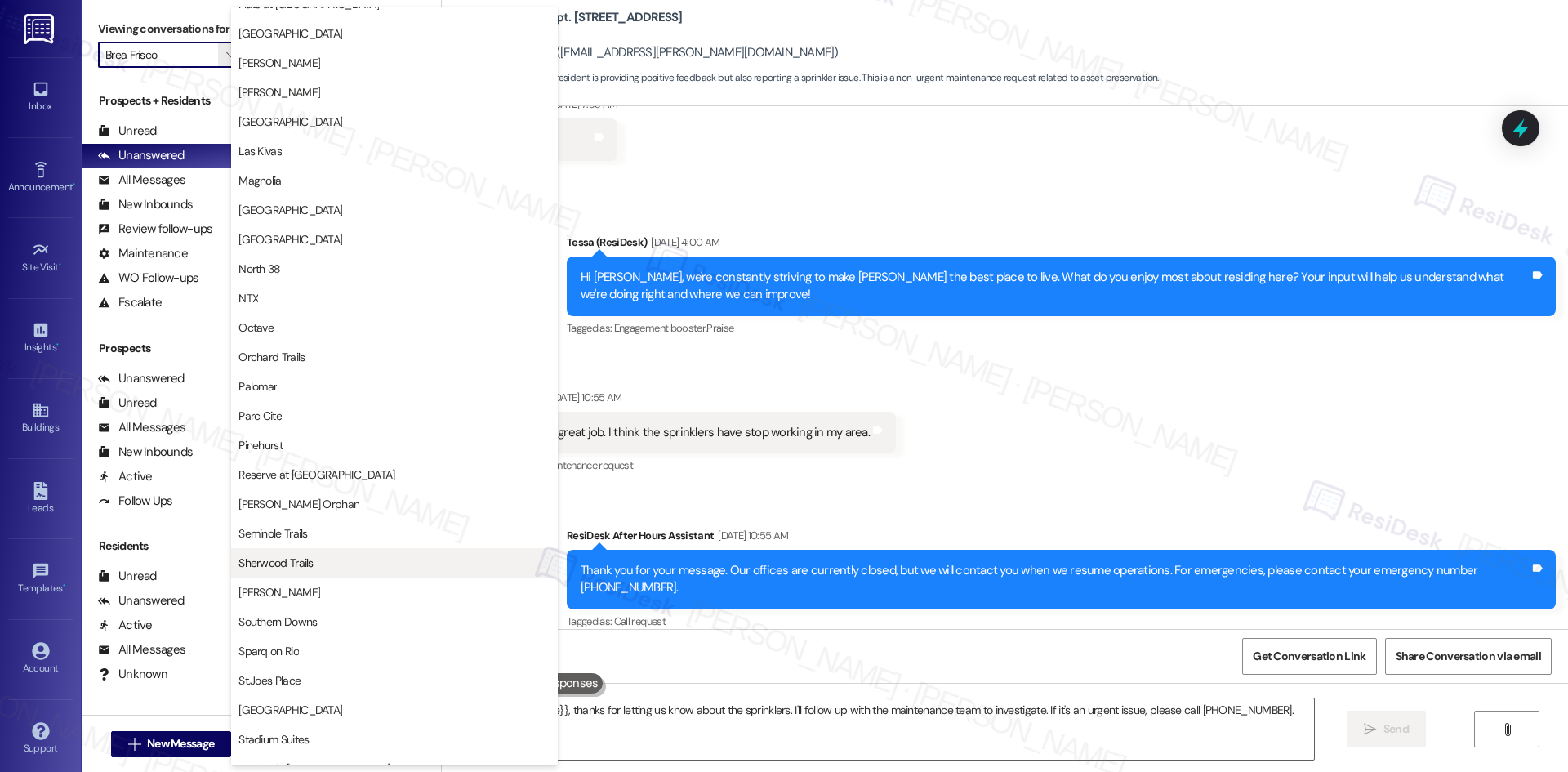
scroll to position [817, 0]
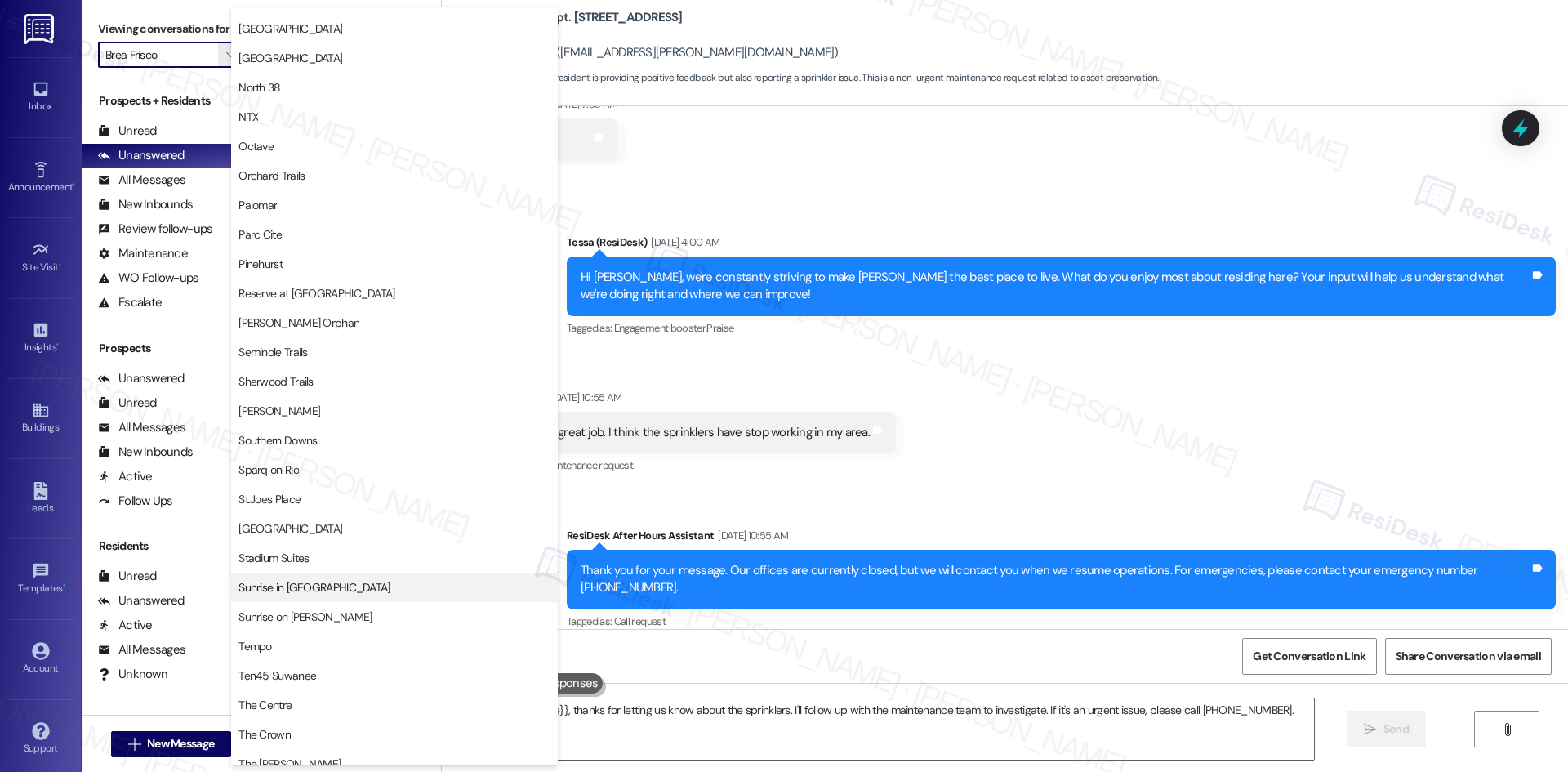
click at [367, 579] on span "Sunrise in Chandler" at bounding box center [394, 587] width 312 height 16
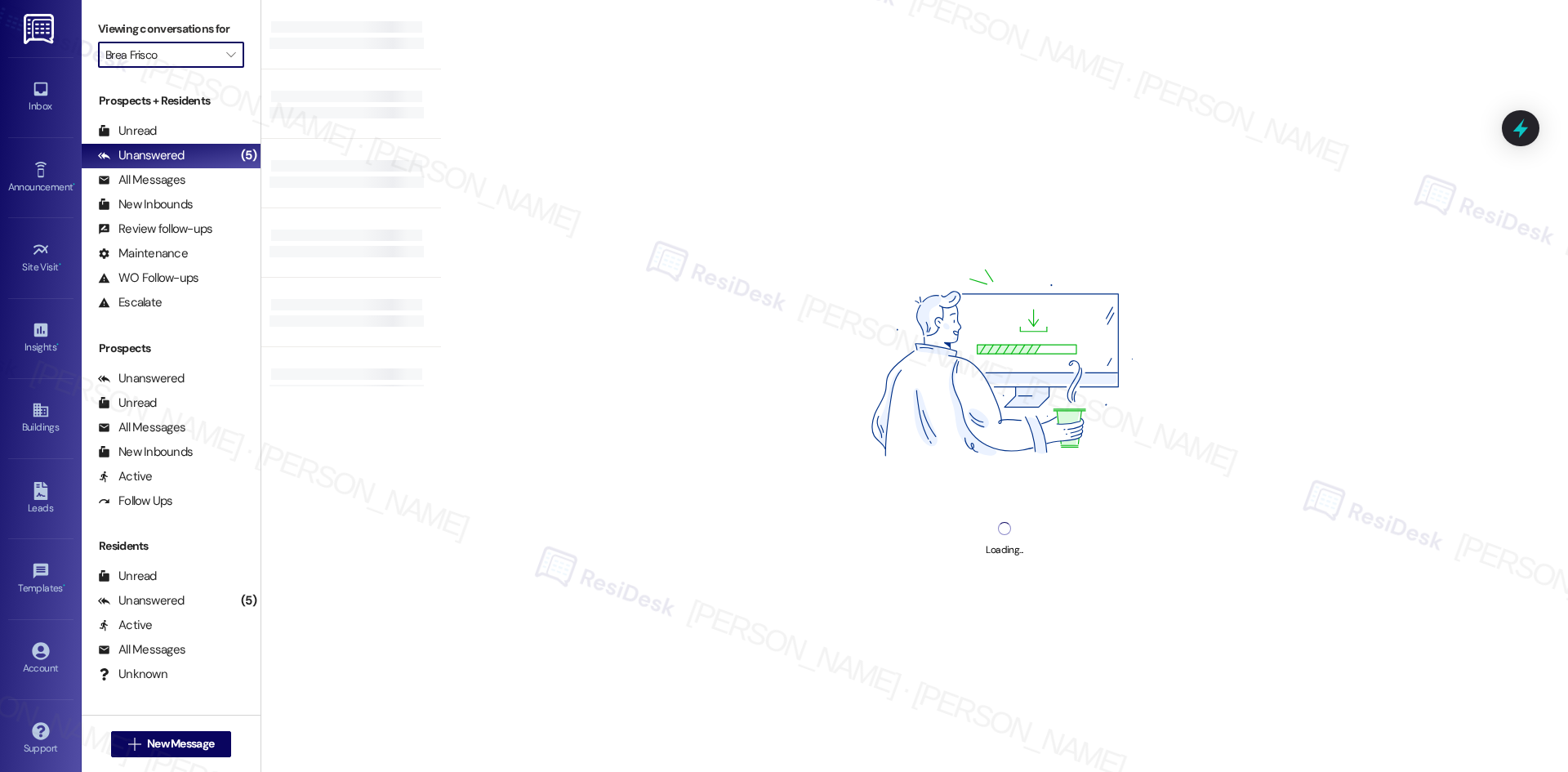
type input "Sunrise in Chandler"
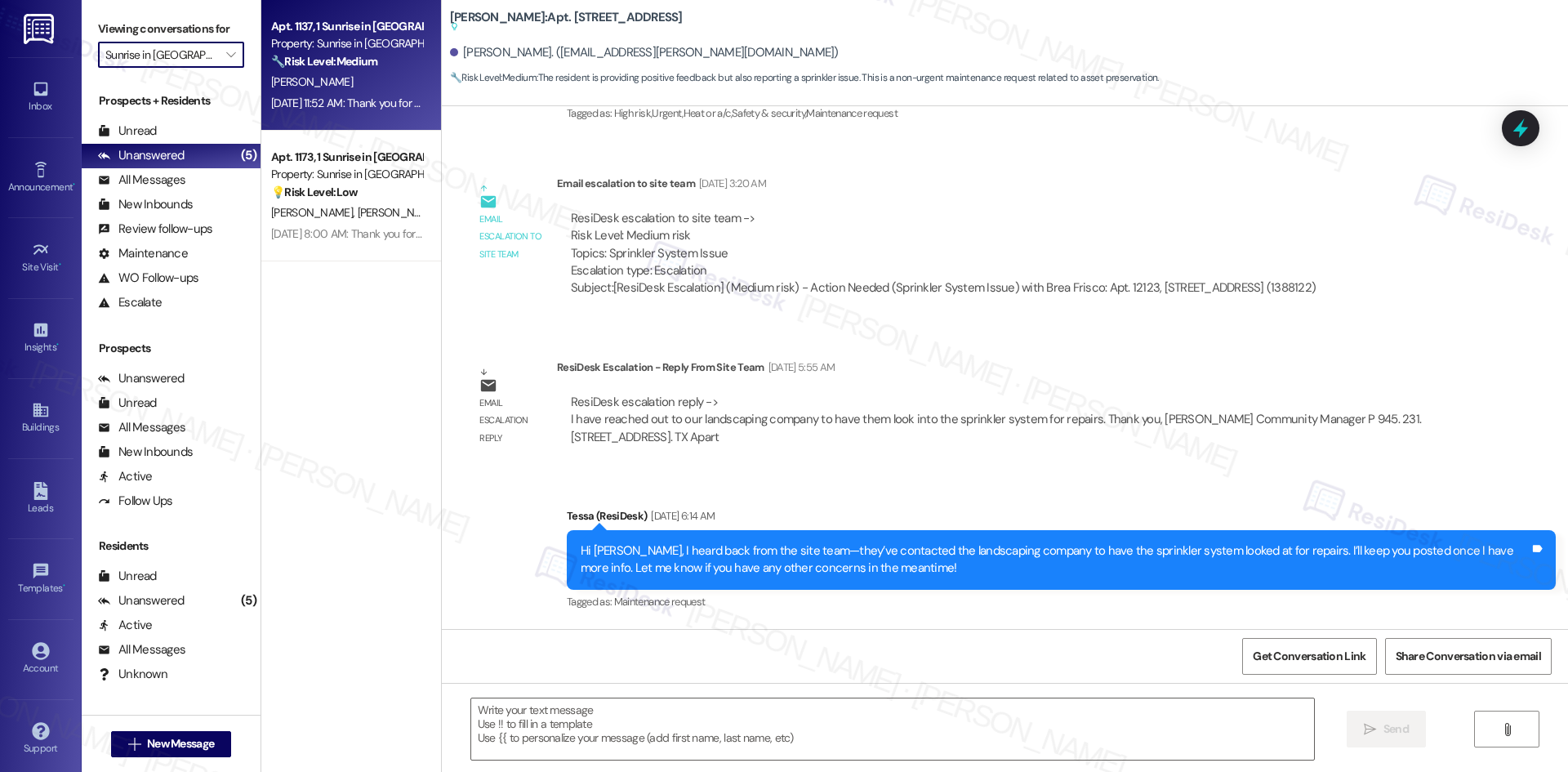
type textarea "Fetching suggested responses. Please feel free to read through the conversation…"
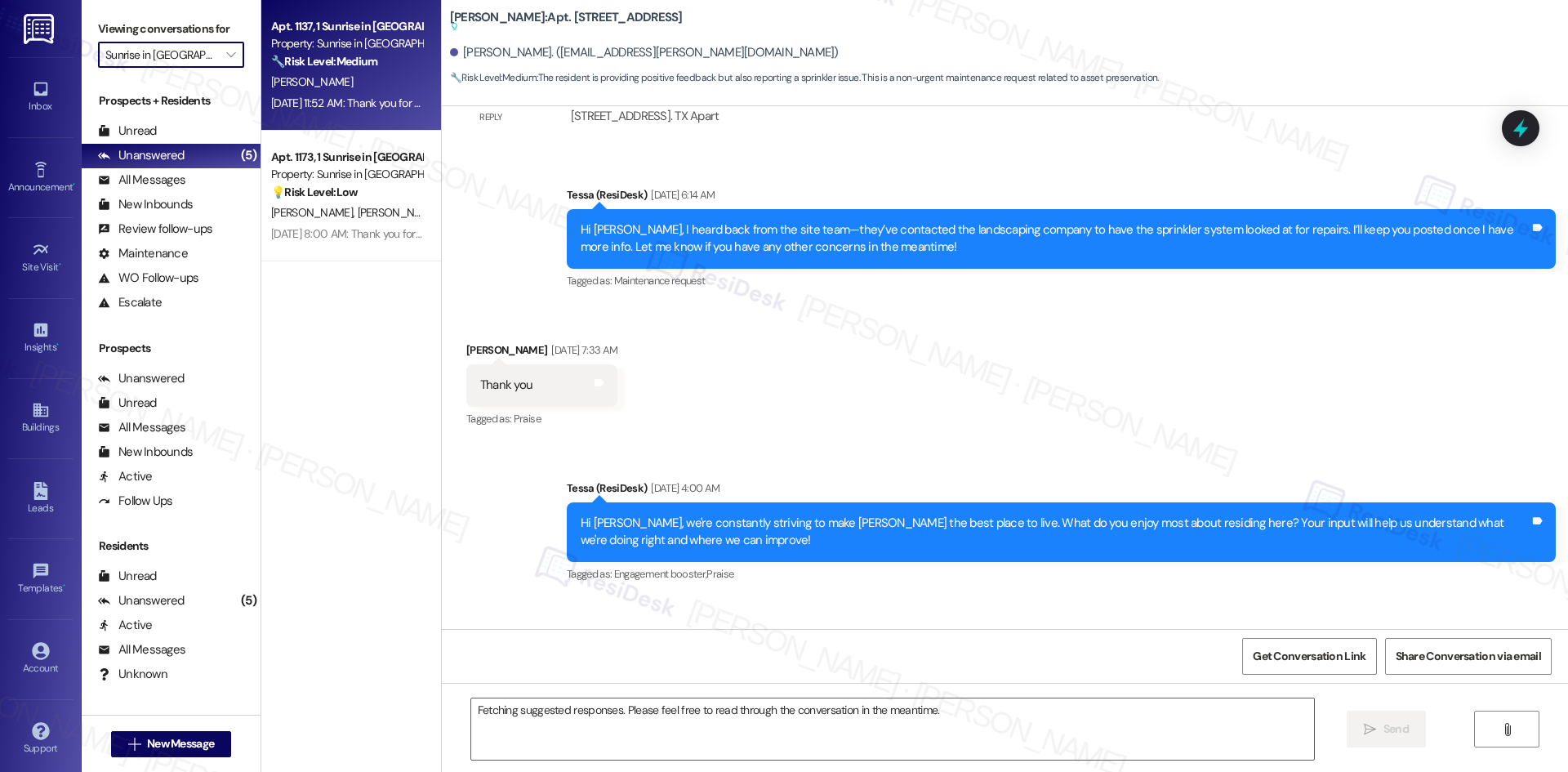
click at [384, 82] on div "A. Sigurdson" at bounding box center [346, 82] width 154 height 21
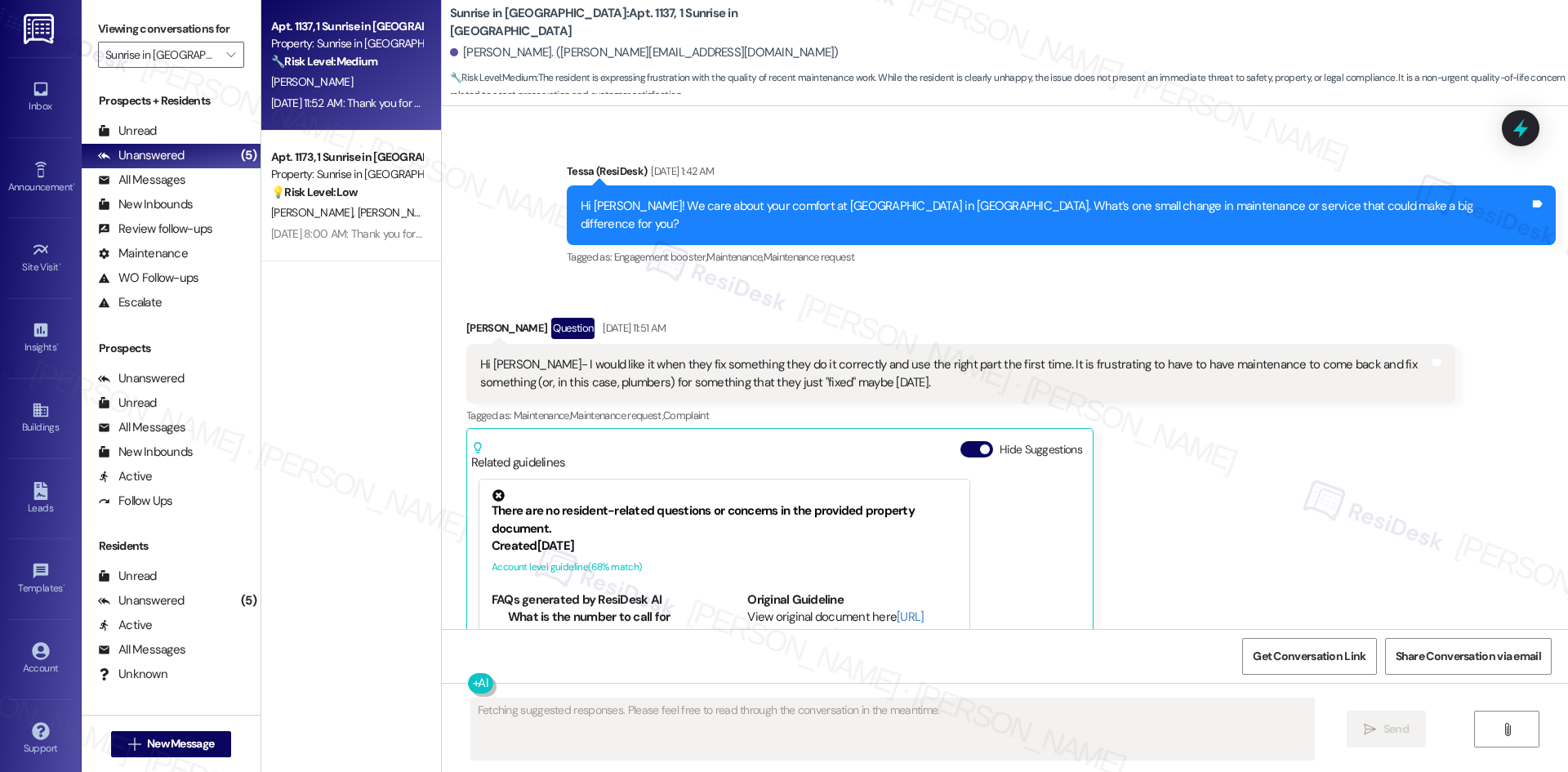
scroll to position [971, 0]
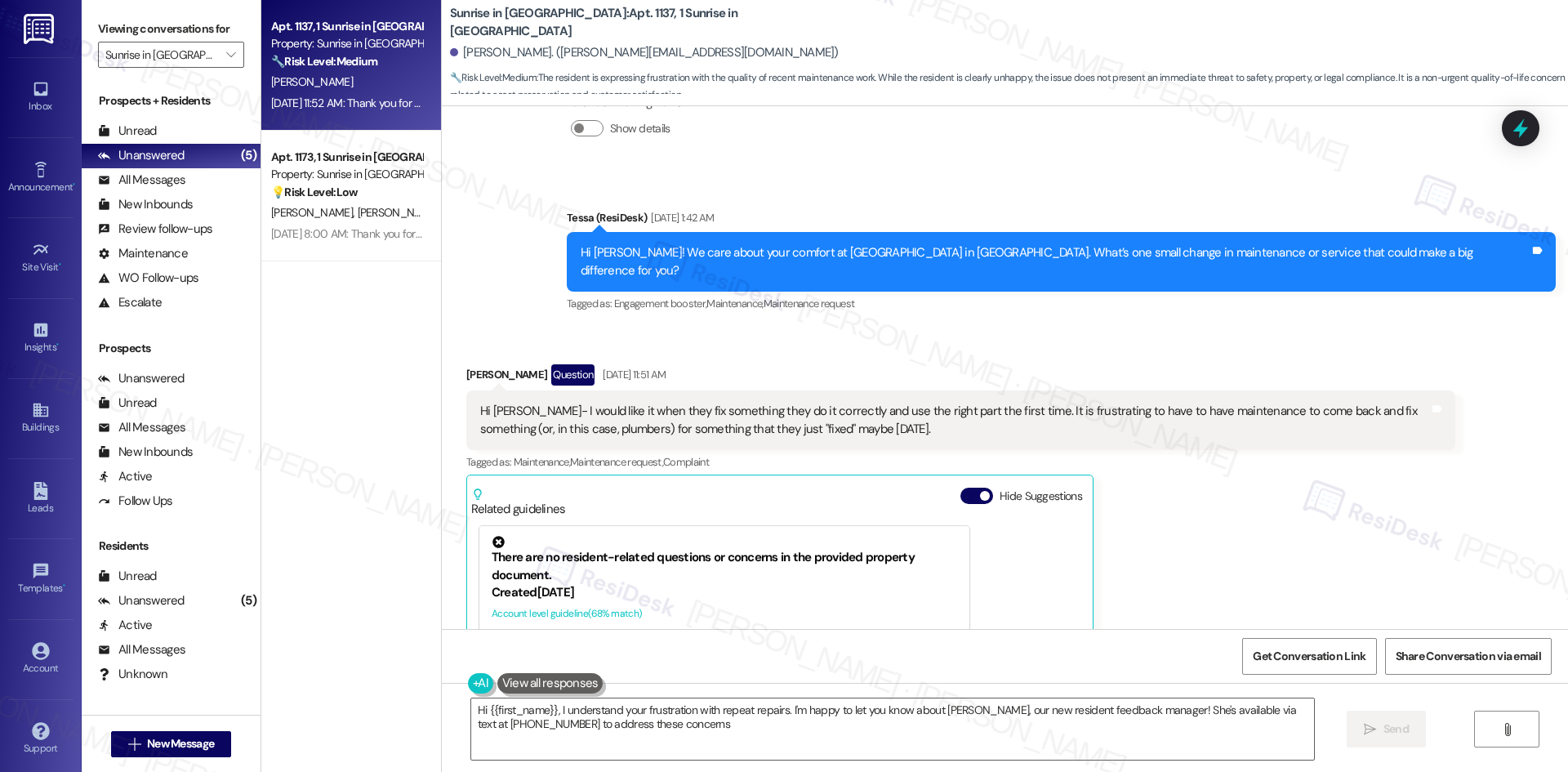
type textarea "Hi {{first_name}}, I understand your frustration with repeat repairs. I'm happy…"
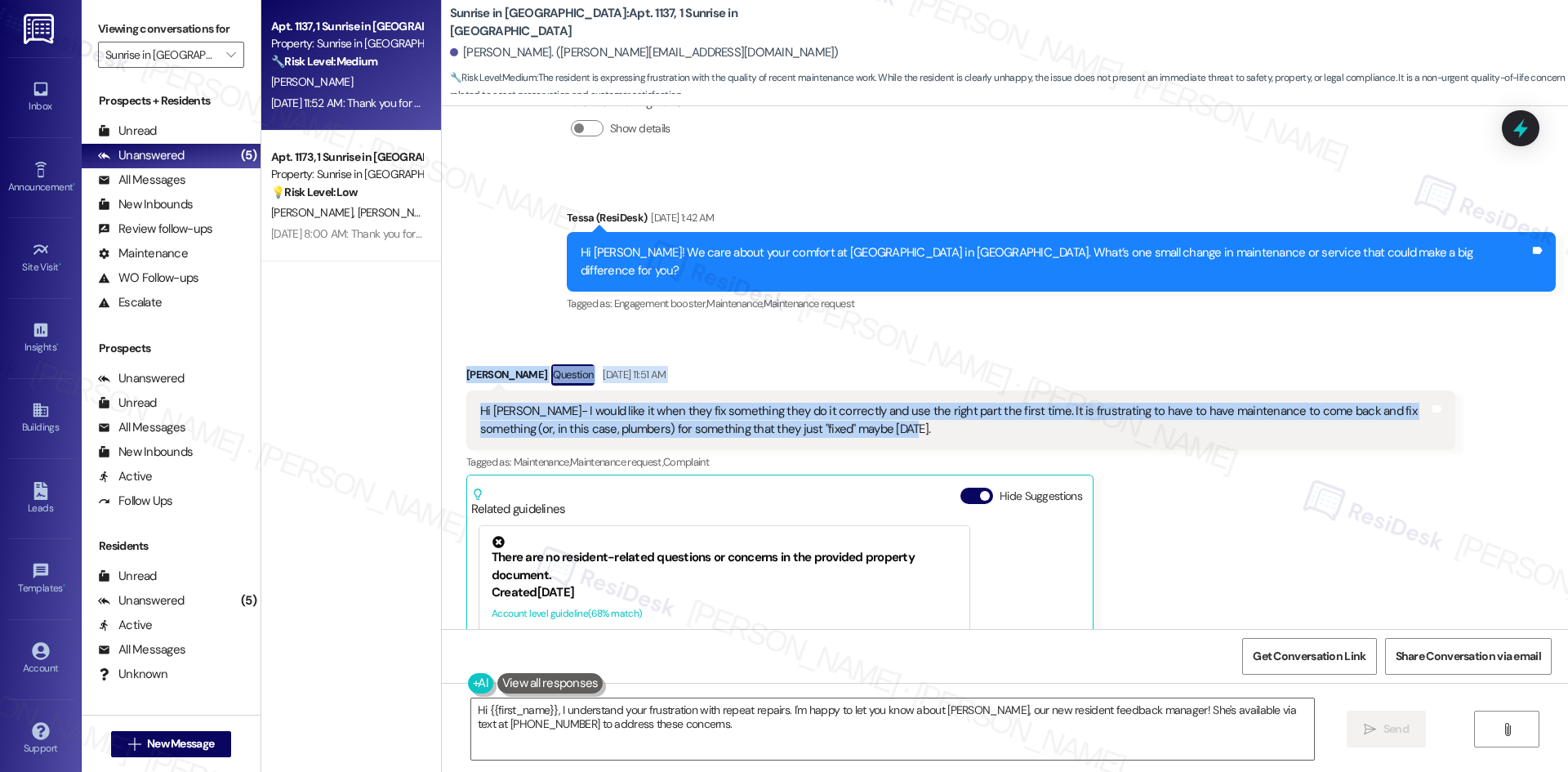
drag, startPoint x: 455, startPoint y: 327, endPoint x: 869, endPoint y: 398, distance: 420.0
click at [869, 398] on div "Received via SMS Audrey Sigurdson Question Aug 20, 2025 at 11:51 AM Hi Tessa- I…" at bounding box center [960, 598] width 1013 height 492
copy div "Audrey Sigurdson Question Aug 20, 2025 at 11:51 AM Hi Tessa- I would like it wh…"
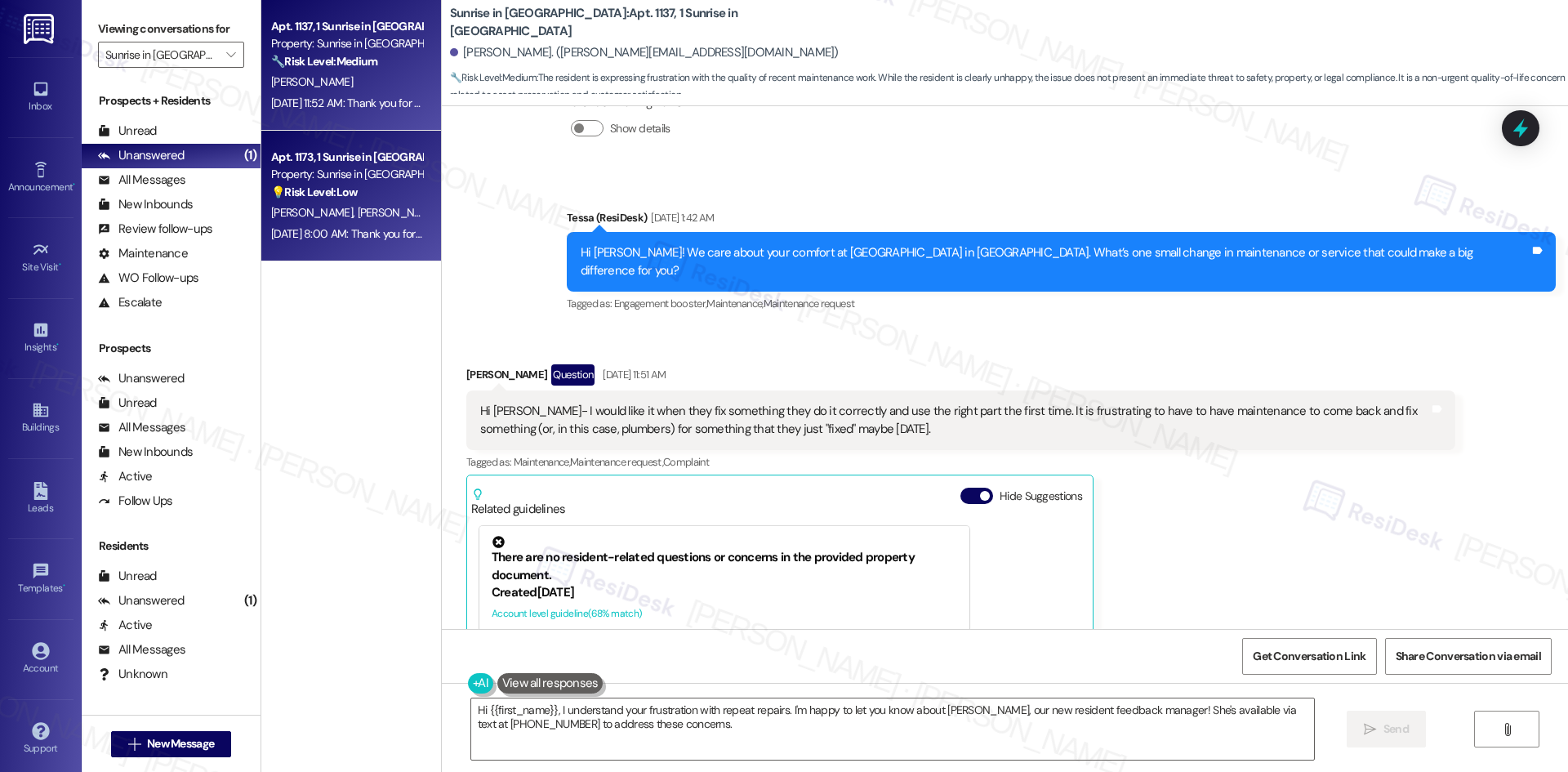
click at [357, 223] on div "Aug 20, 2025 at 8:00 AM: Thank you for your message. Our offices are currently …" at bounding box center [346, 234] width 154 height 21
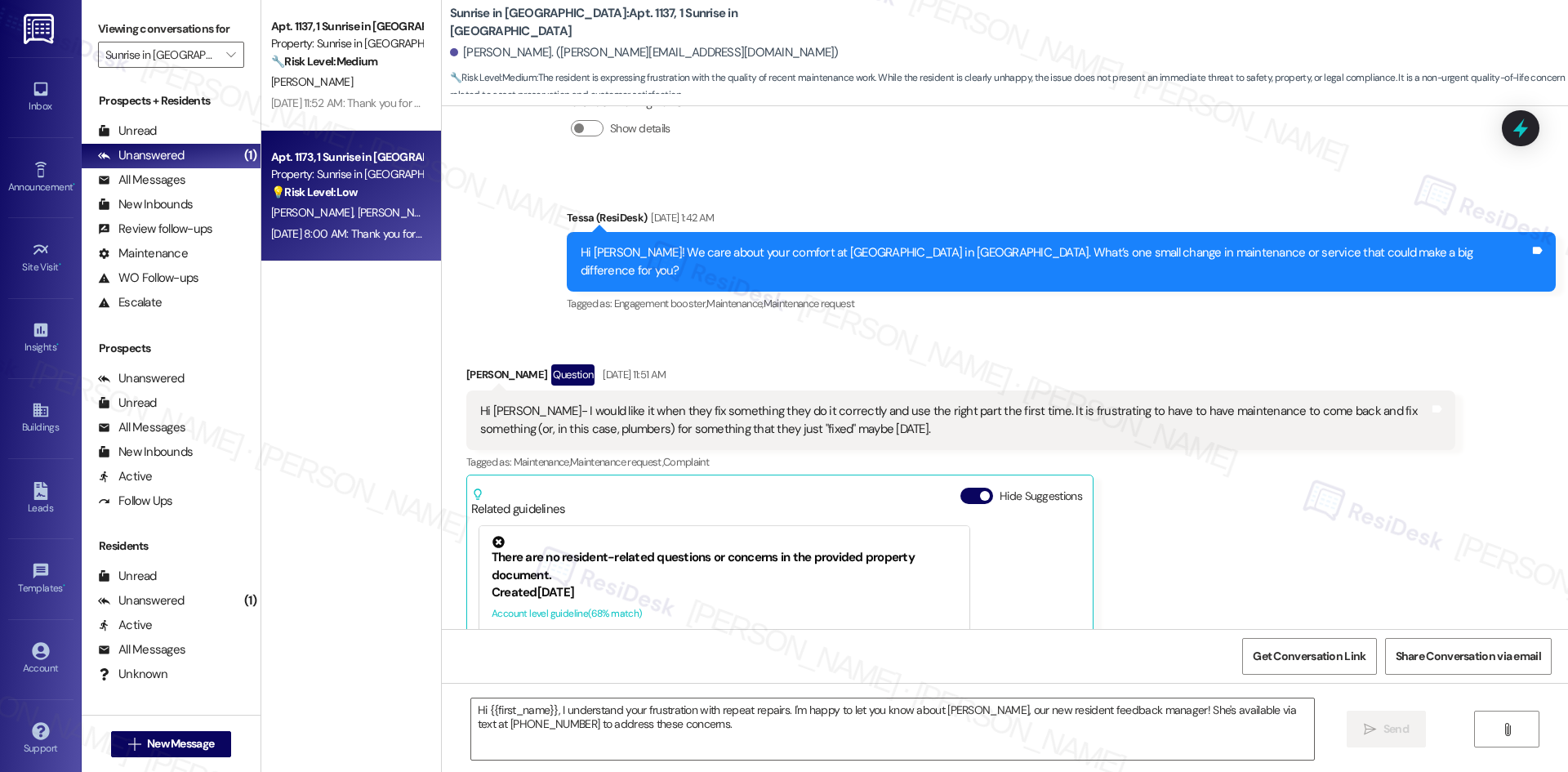
type textarea "Fetching suggested responses. Please feel free to read through the conversation…"
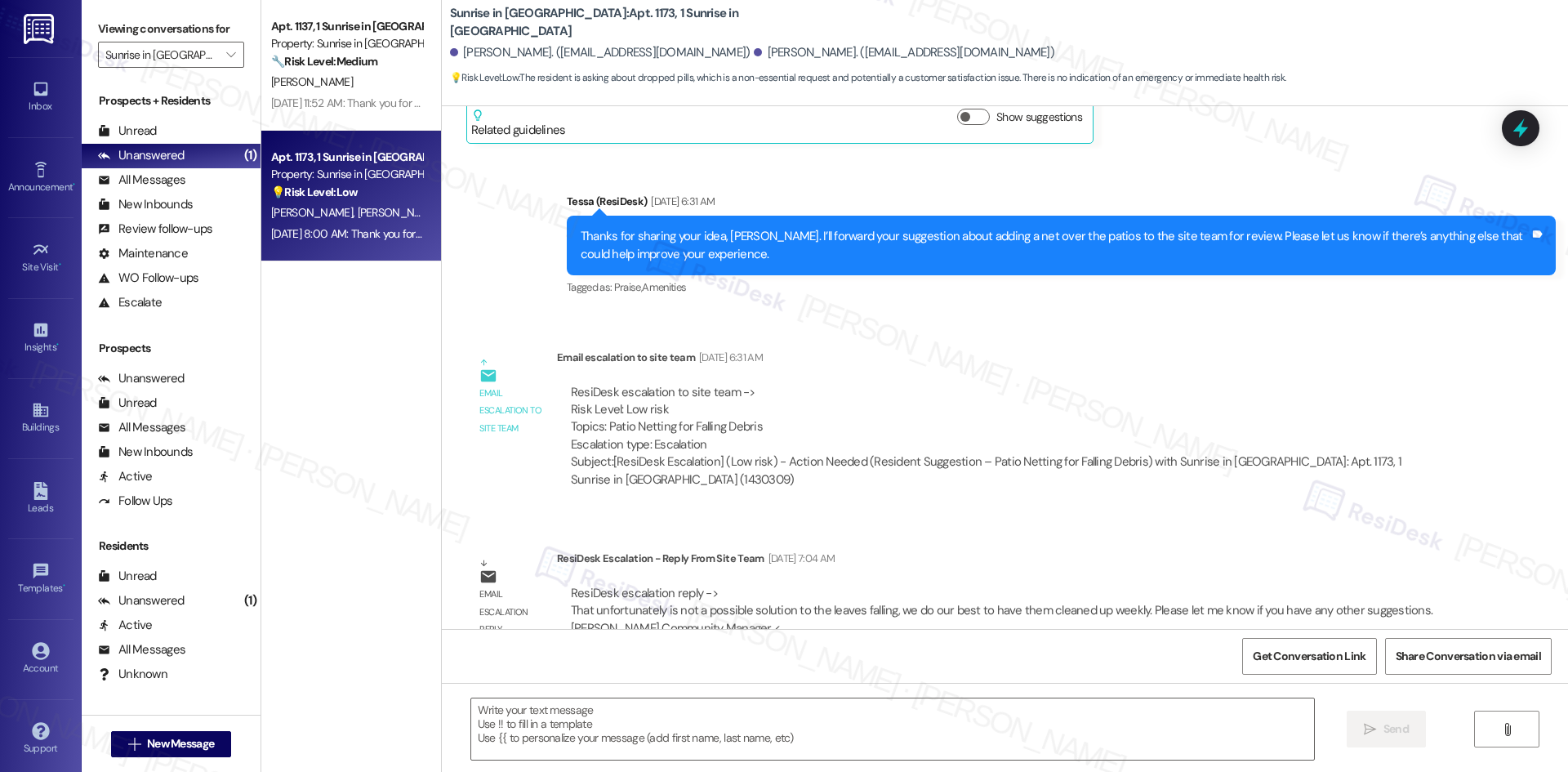
type textarea "Fetching suggested responses. Please feel free to read through the conversation…"
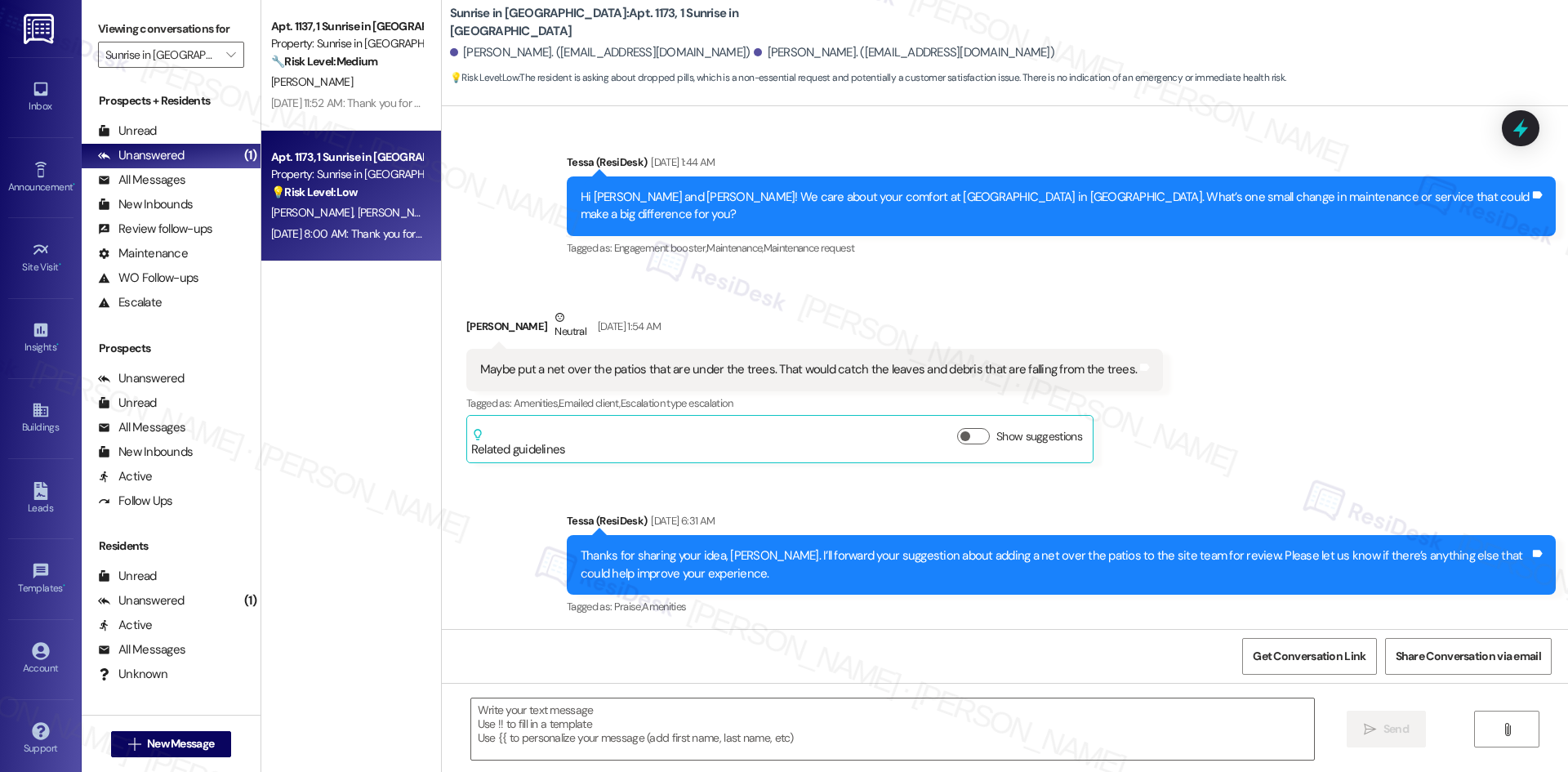
scroll to position [222, 0]
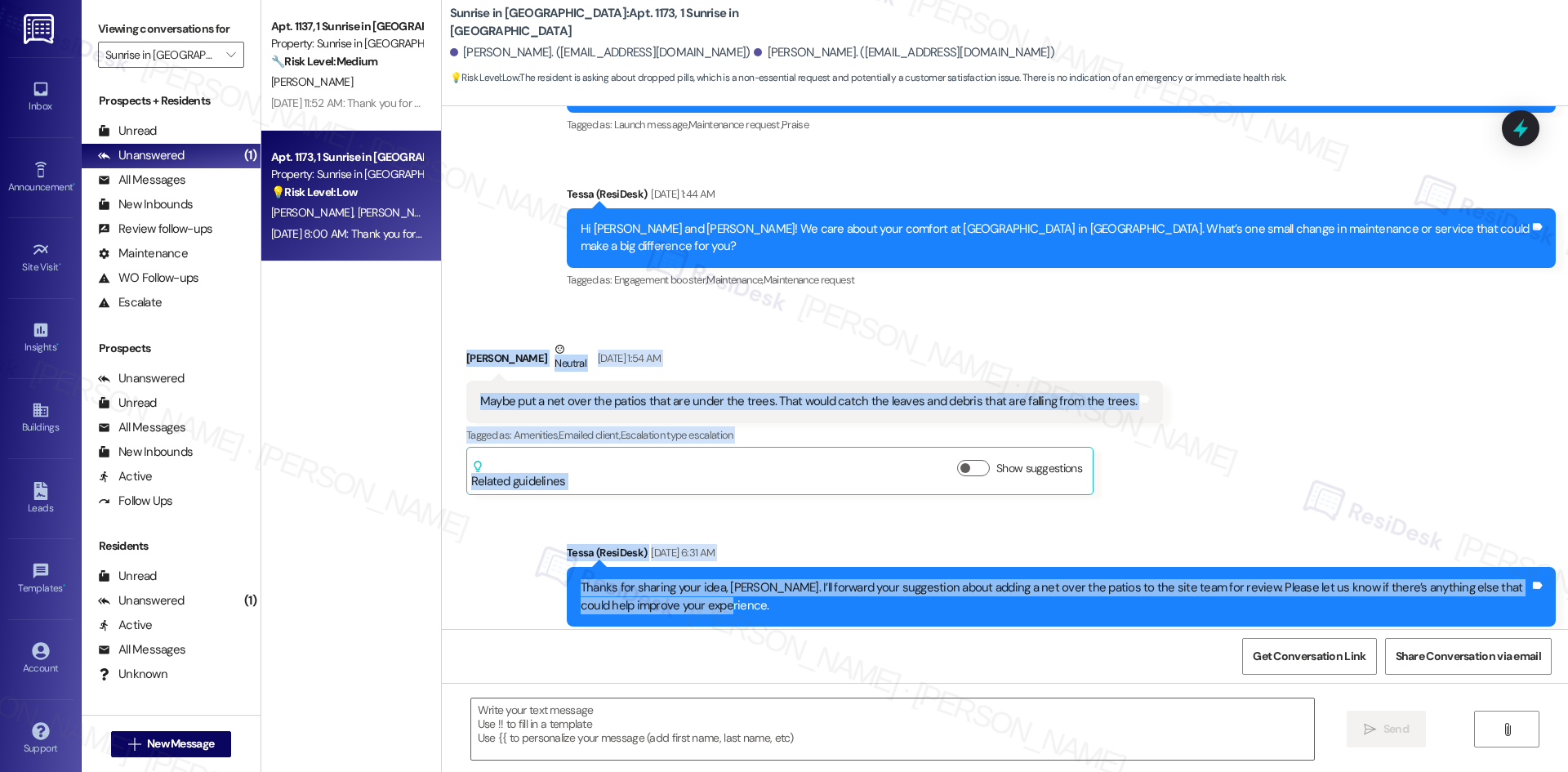
drag, startPoint x: 445, startPoint y: 317, endPoint x: 901, endPoint y: 587, distance: 529.9
click at [901, 587] on div "Lease started Jan 31, 2025 at 8:00 AM Announcement, sent via SMS Tessa (ResiDes…" at bounding box center [1004, 367] width 1126 height 523
copy div "Alfred Munoz Neutral Aug 20, 2025 at 1:54 AM Maybe put a net over the patios th…"
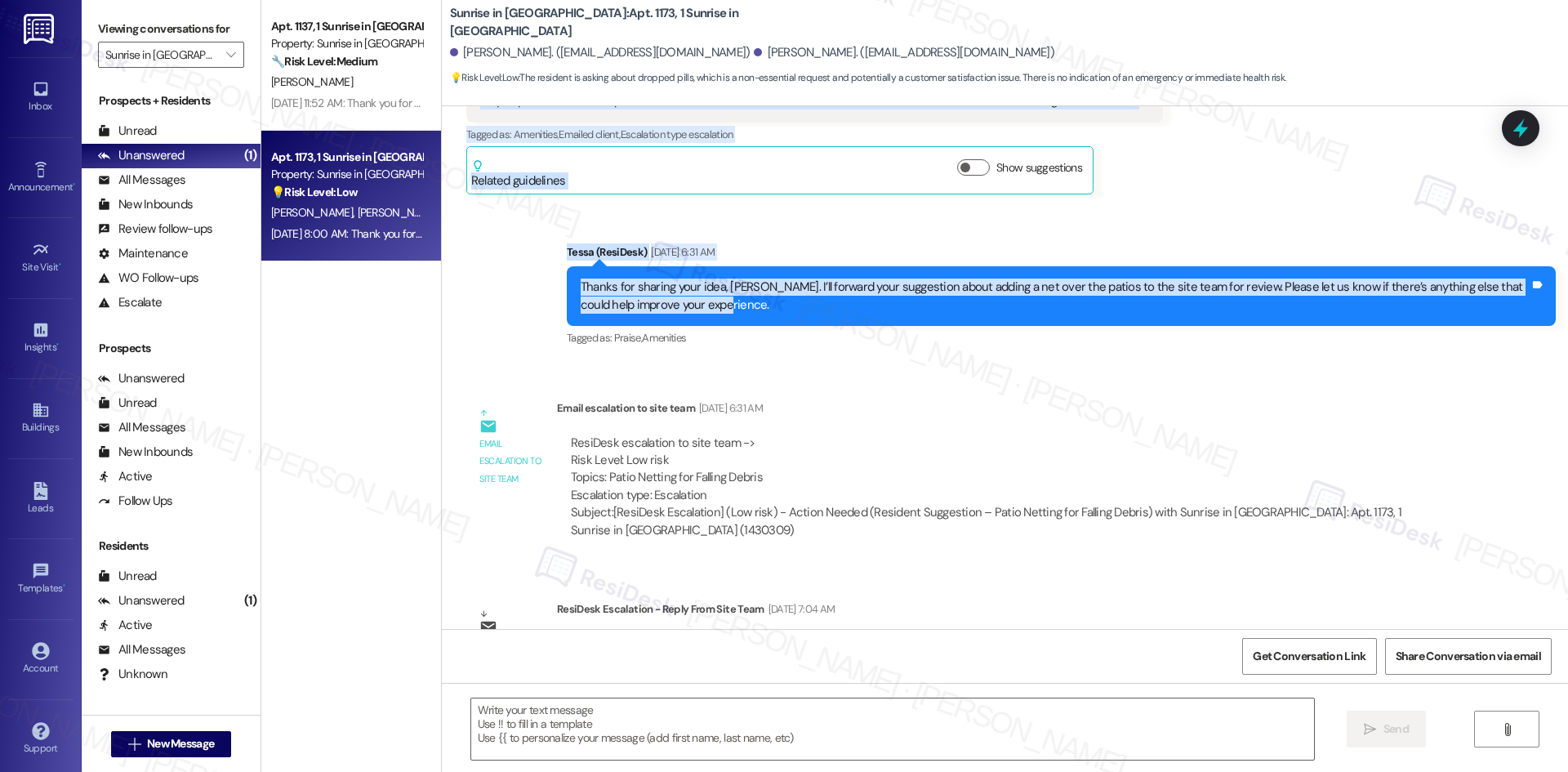
scroll to position [712, 0]
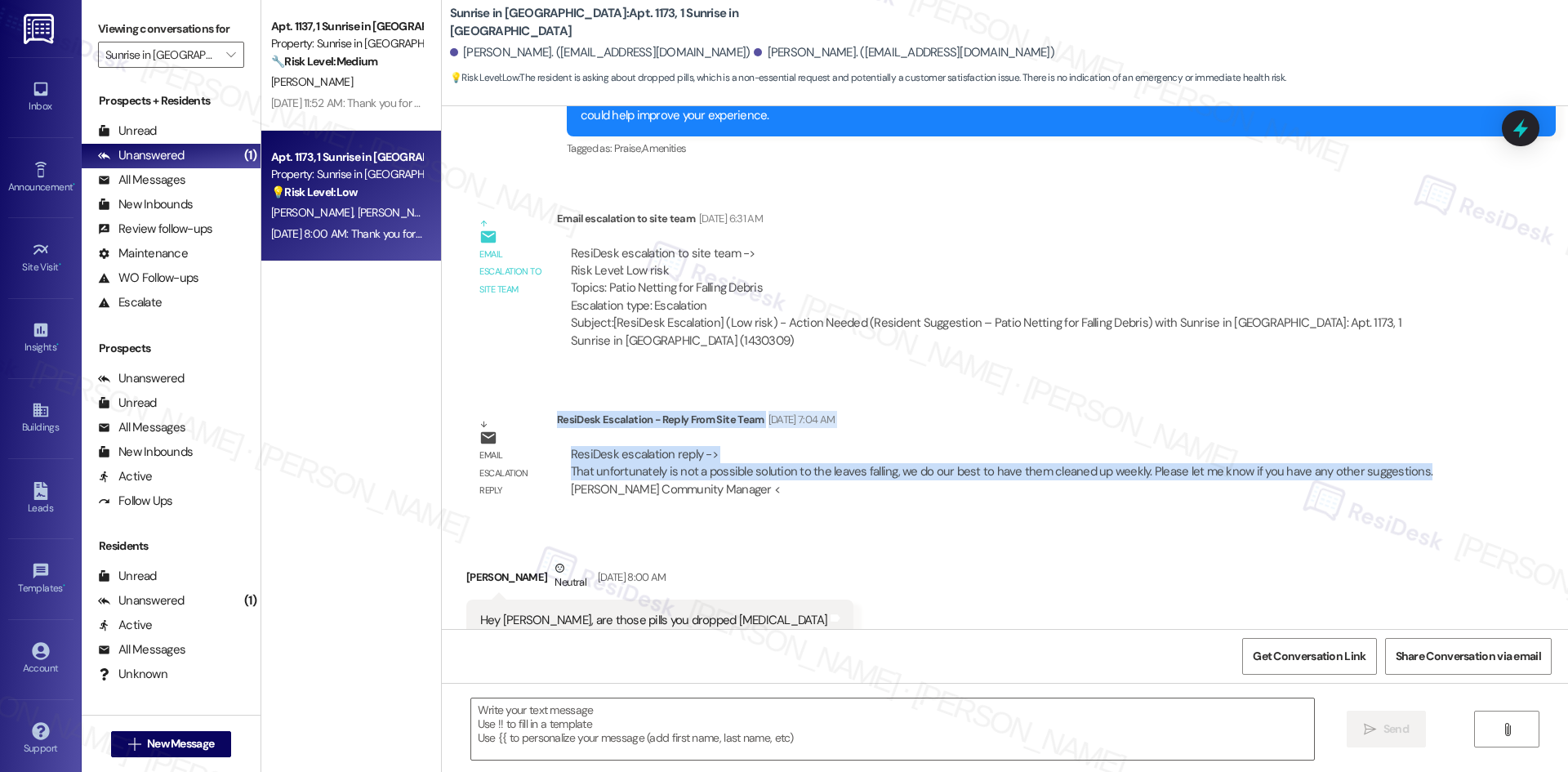
drag, startPoint x: 546, startPoint y: 401, endPoint x: 1414, endPoint y: 450, distance: 869.4
click at [1414, 450] on div "ResiDesk Escalation - Reply From Site Team Aug 20, 2025 at 7:04 AM ResiDesk esc…" at bounding box center [1006, 460] width 898 height 99
copy div "ResiDesk Escalation - Reply From Site Team Aug 20, 2025 at 7:04 AM ResiDesk esc…"
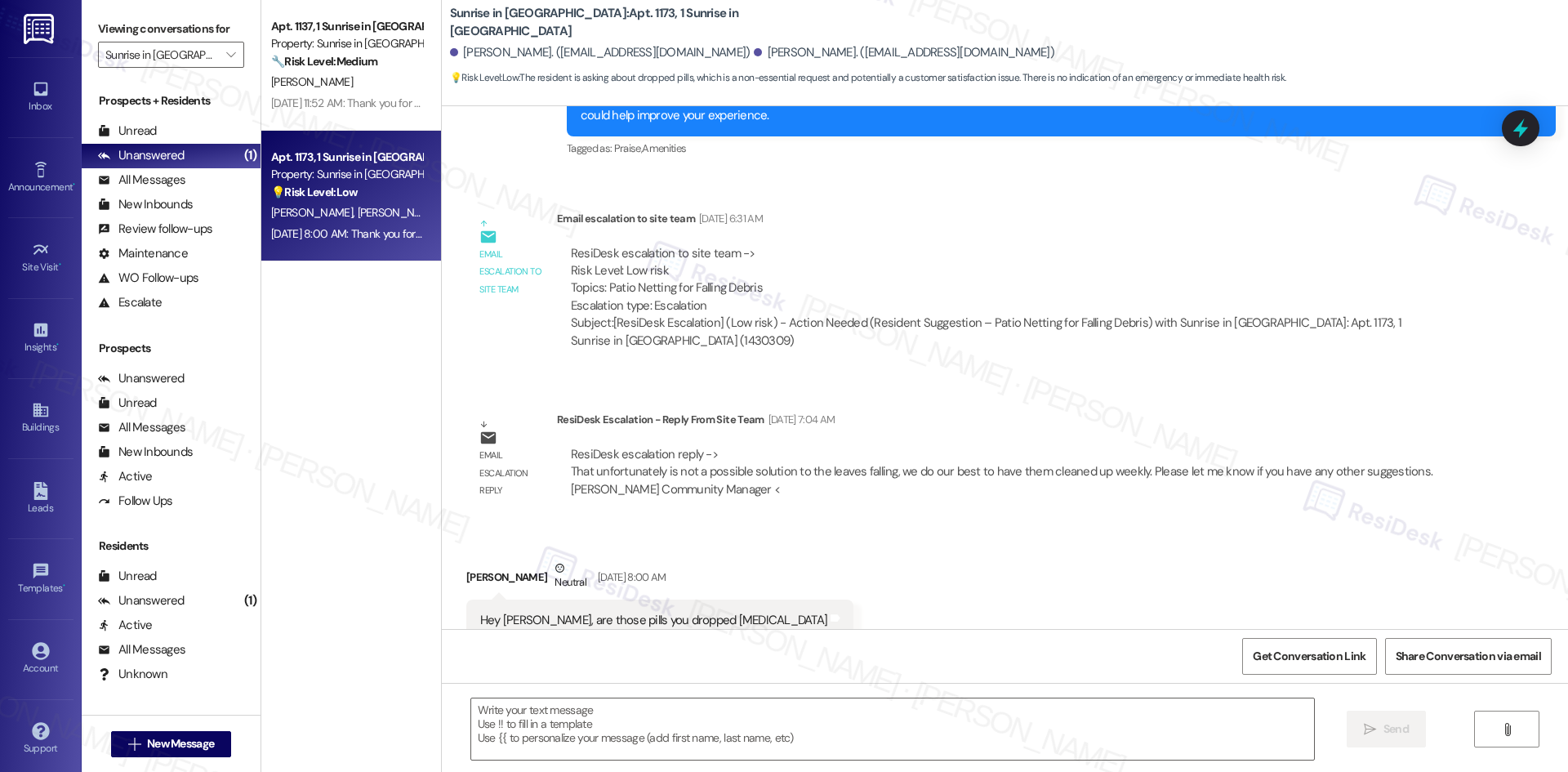
click at [809, 550] on div "Received via SMS Alfred Munoz Neutral Aug 20, 2025 at 8:00 AM Hey David, are th…" at bounding box center [1004, 587] width 1126 height 130
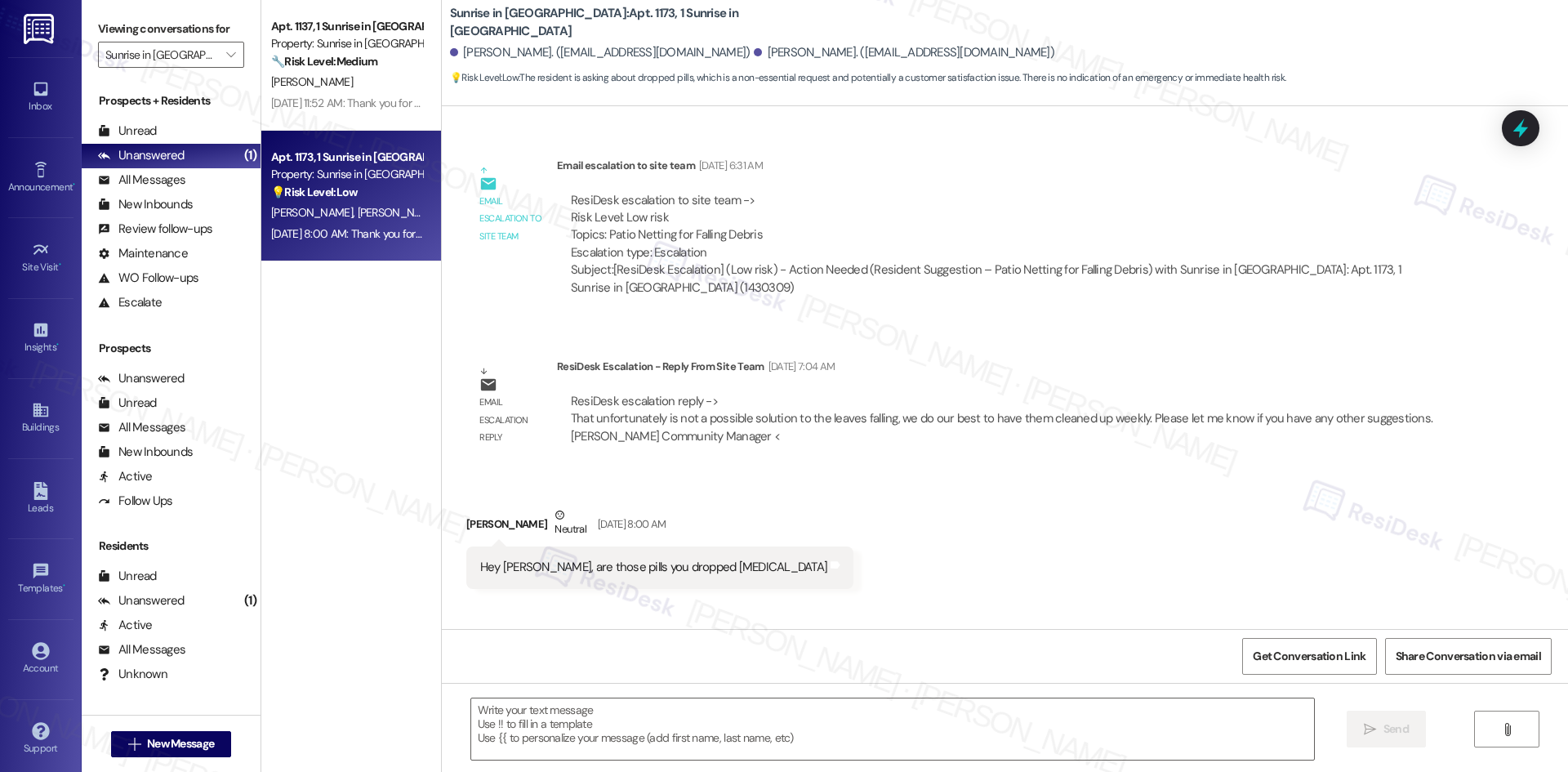
scroll to position [876, 0]
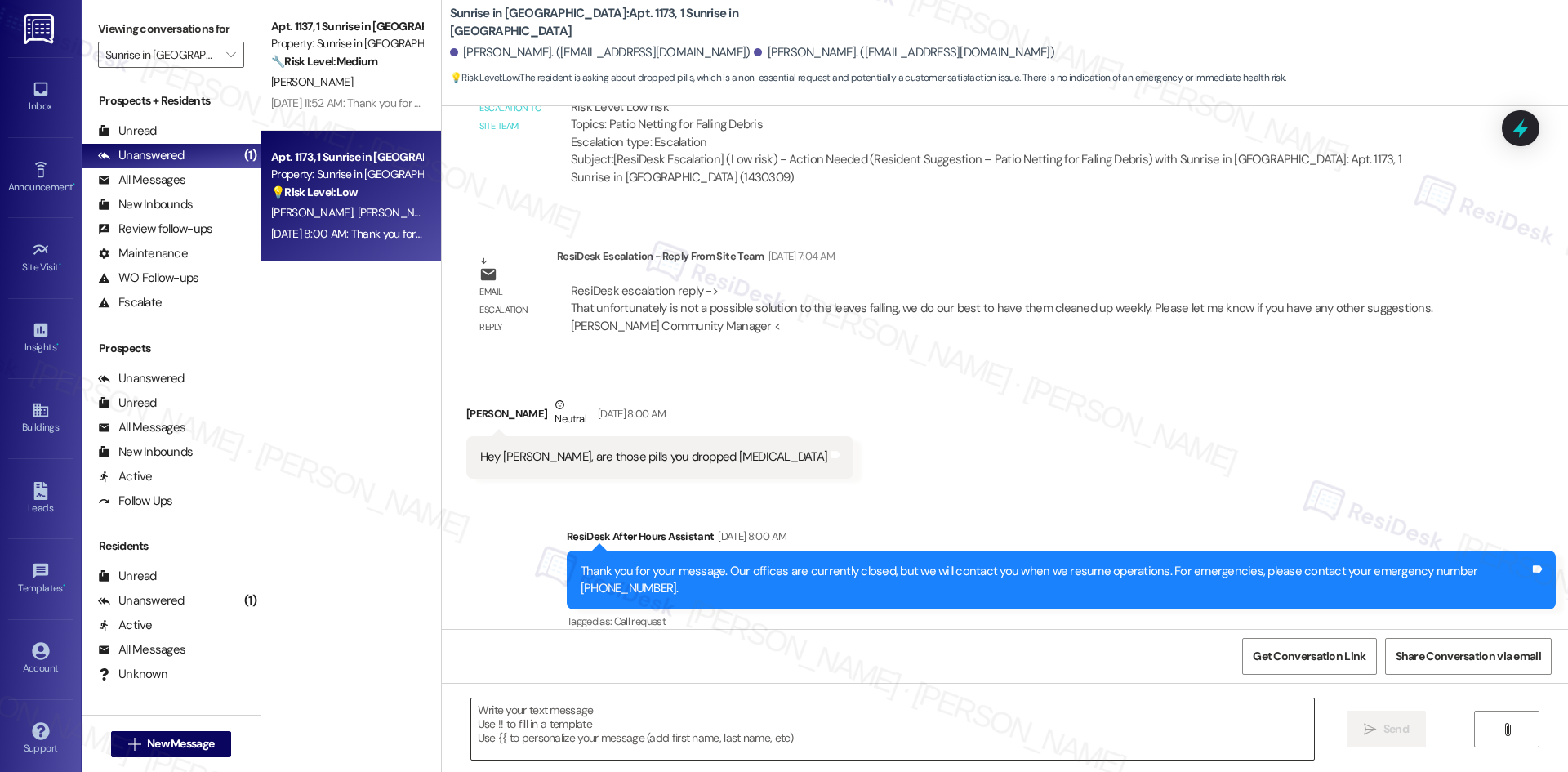
click at [753, 722] on textarea at bounding box center [892, 728] width 843 height 61
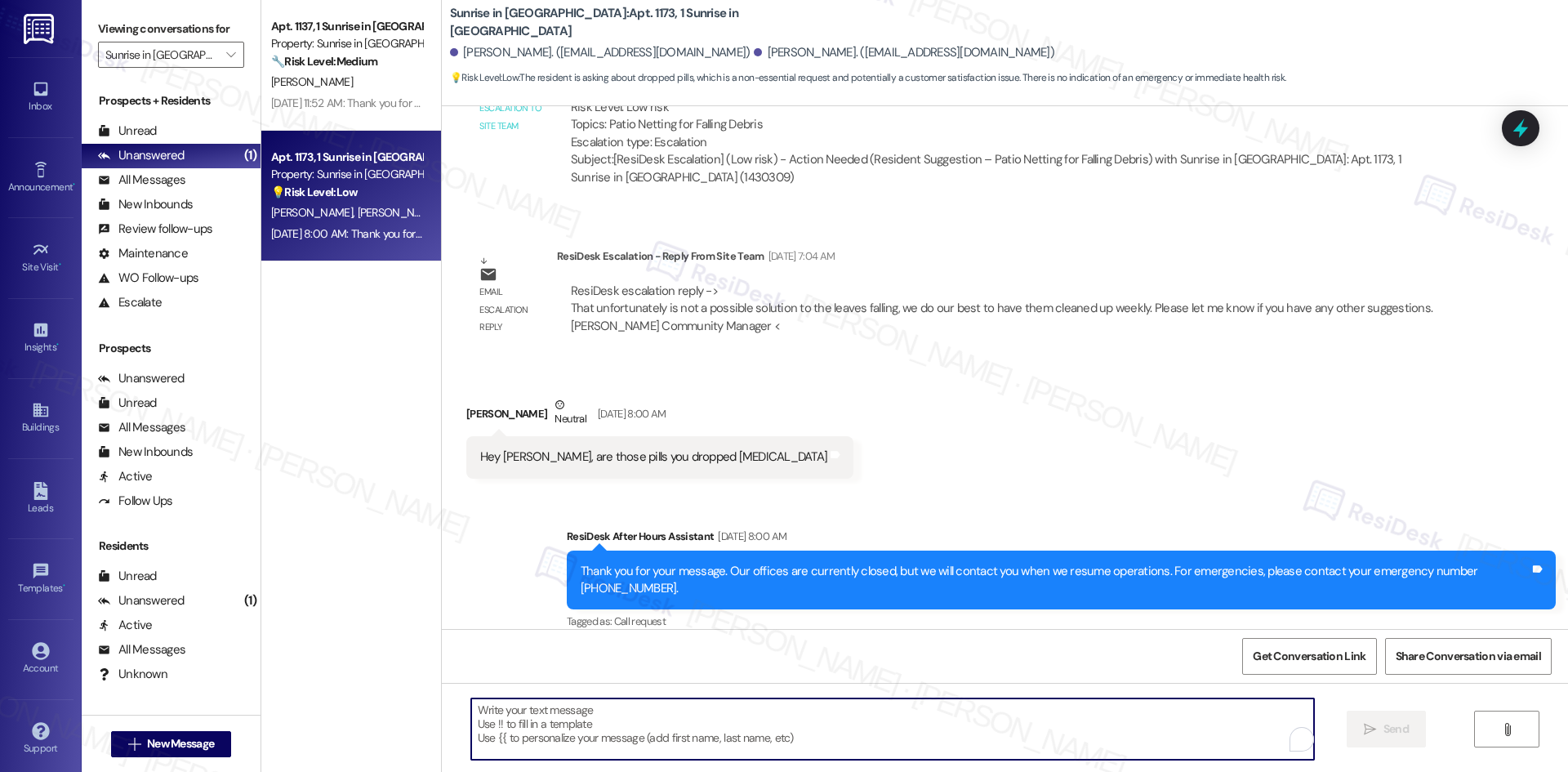
paste textarea "Hi Alfred, thank you again for your suggestion. The site team shared that addin…"
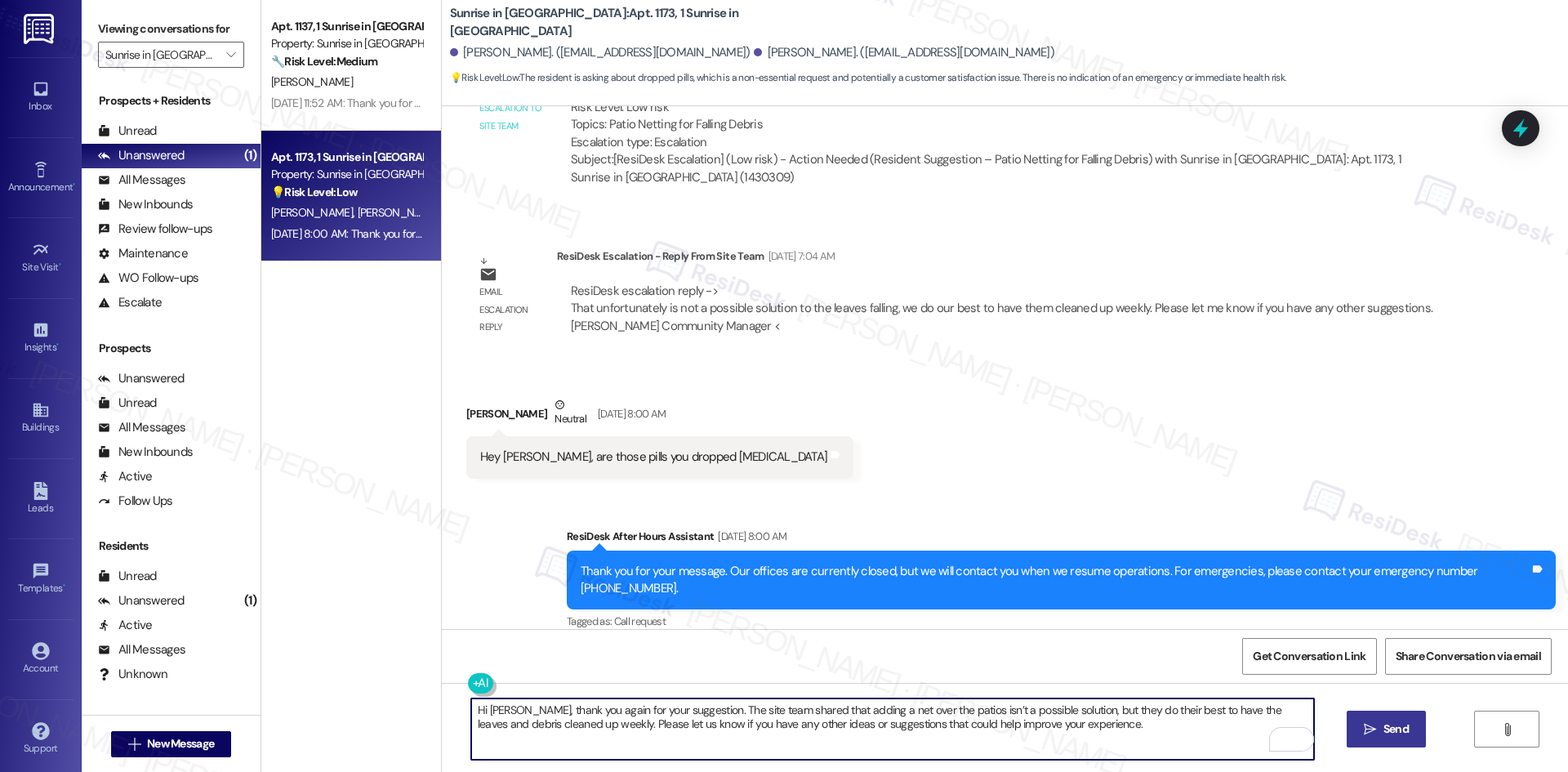
type textarea "Hi Alfred, thank you again for your suggestion. The site team shared that addin…"
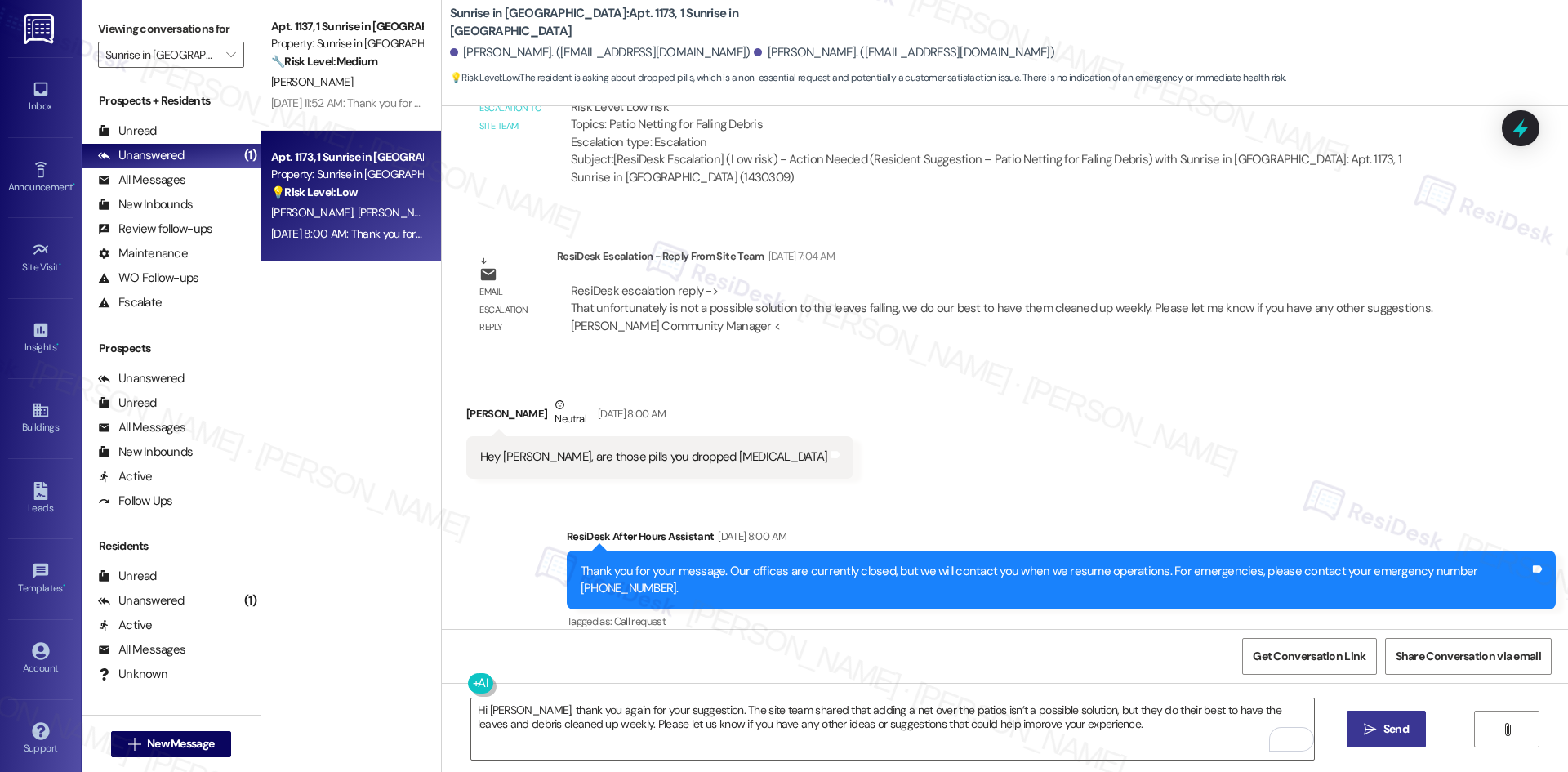
drag, startPoint x: 1377, startPoint y: 735, endPoint x: 1355, endPoint y: 753, distance: 28.4
click at [1377, 734] on span " Send" at bounding box center [1386, 729] width 52 height 17
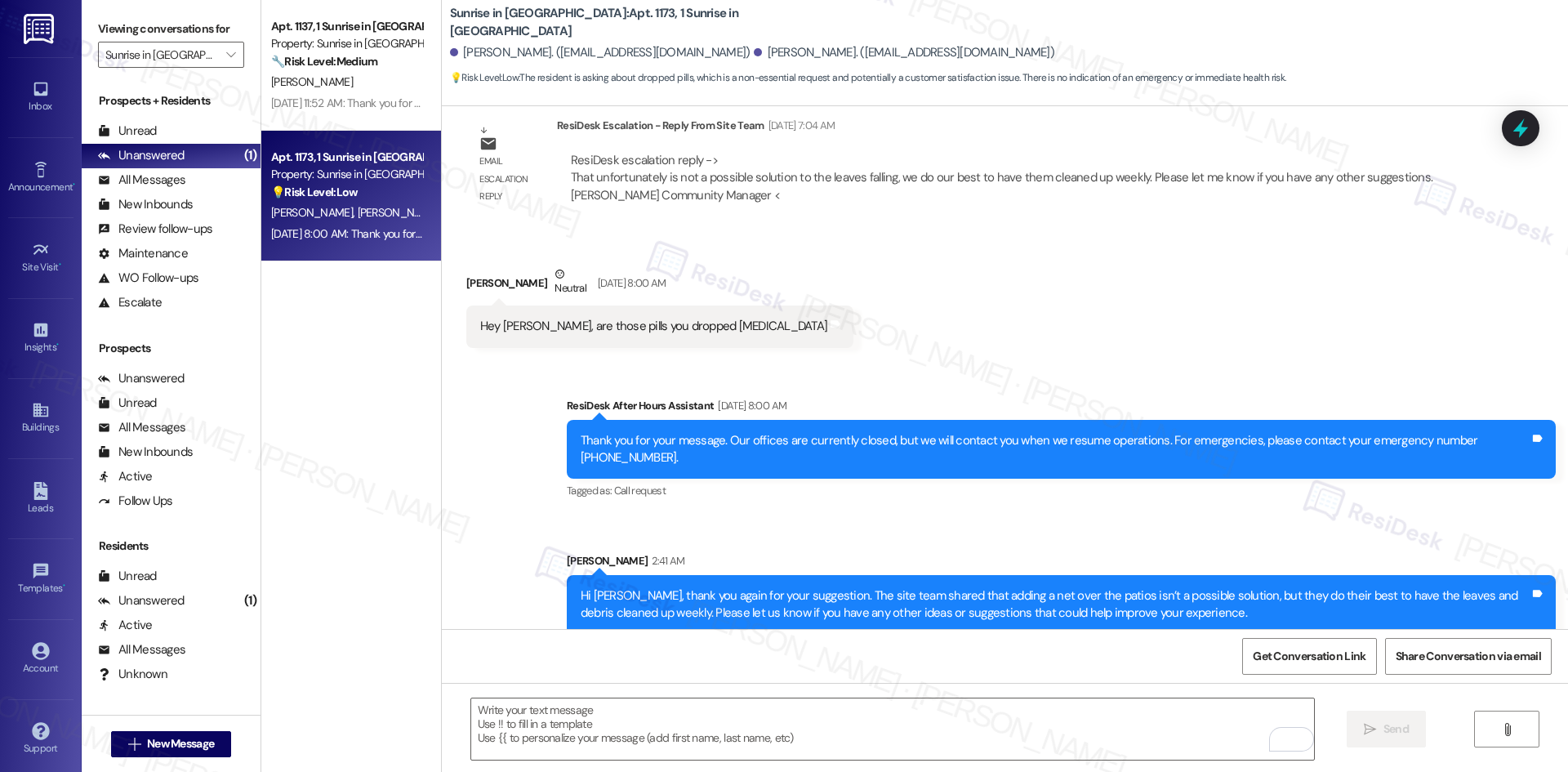
scroll to position [1007, 0]
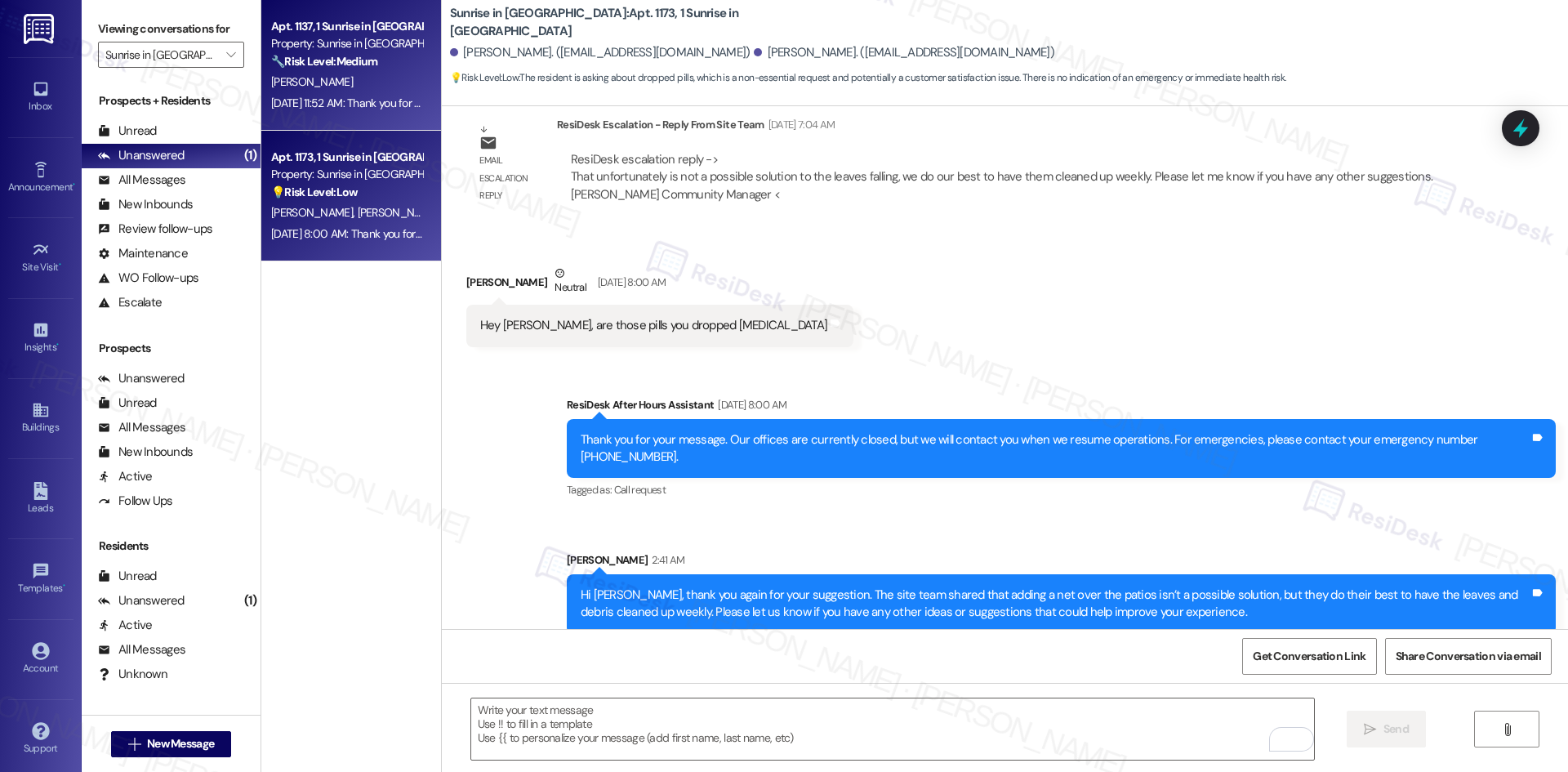
click at [315, 45] on div "Property: Sunrise in Chandler" at bounding box center [346, 44] width 151 height 17
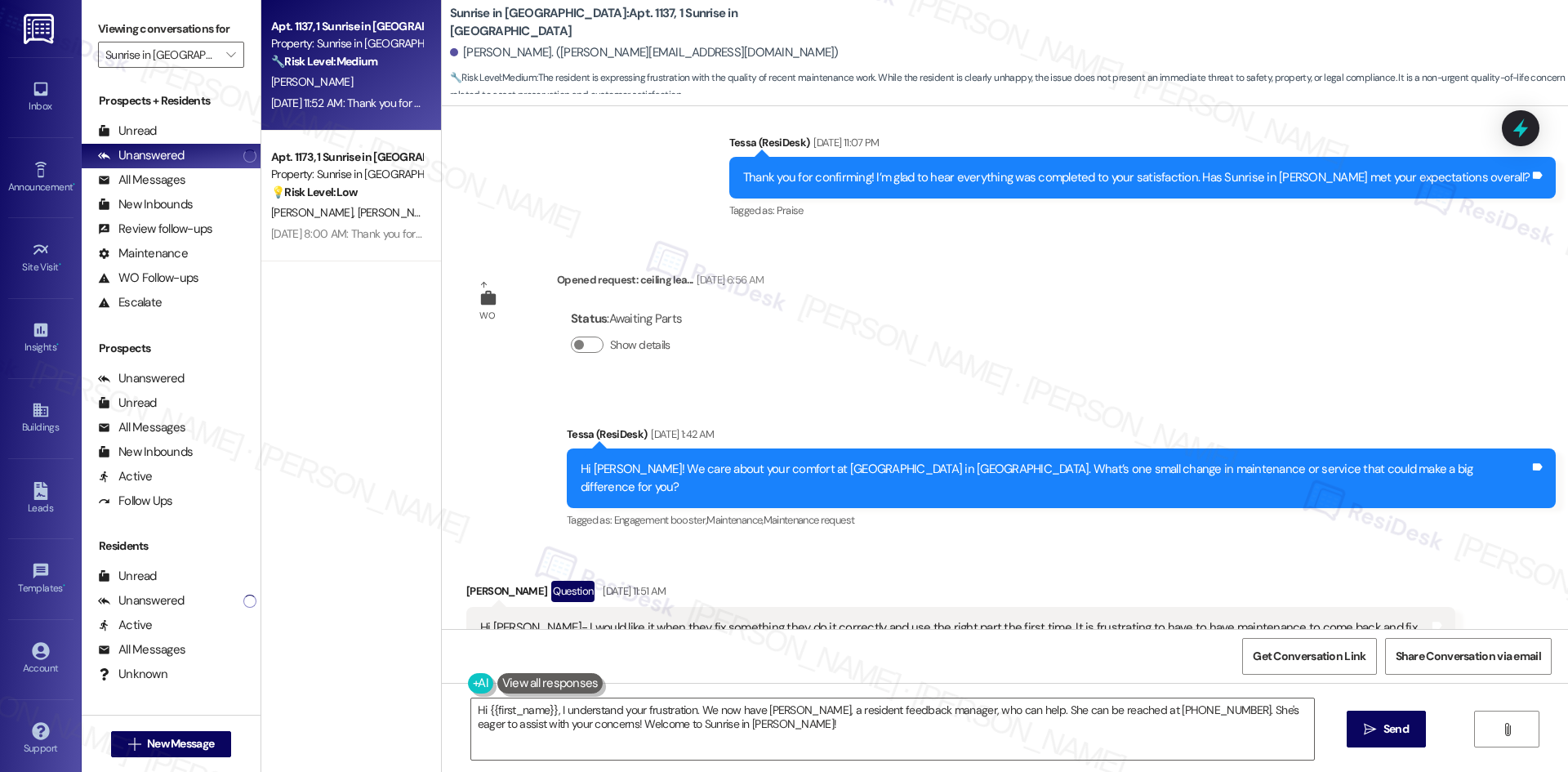
scroll to position [889, 0]
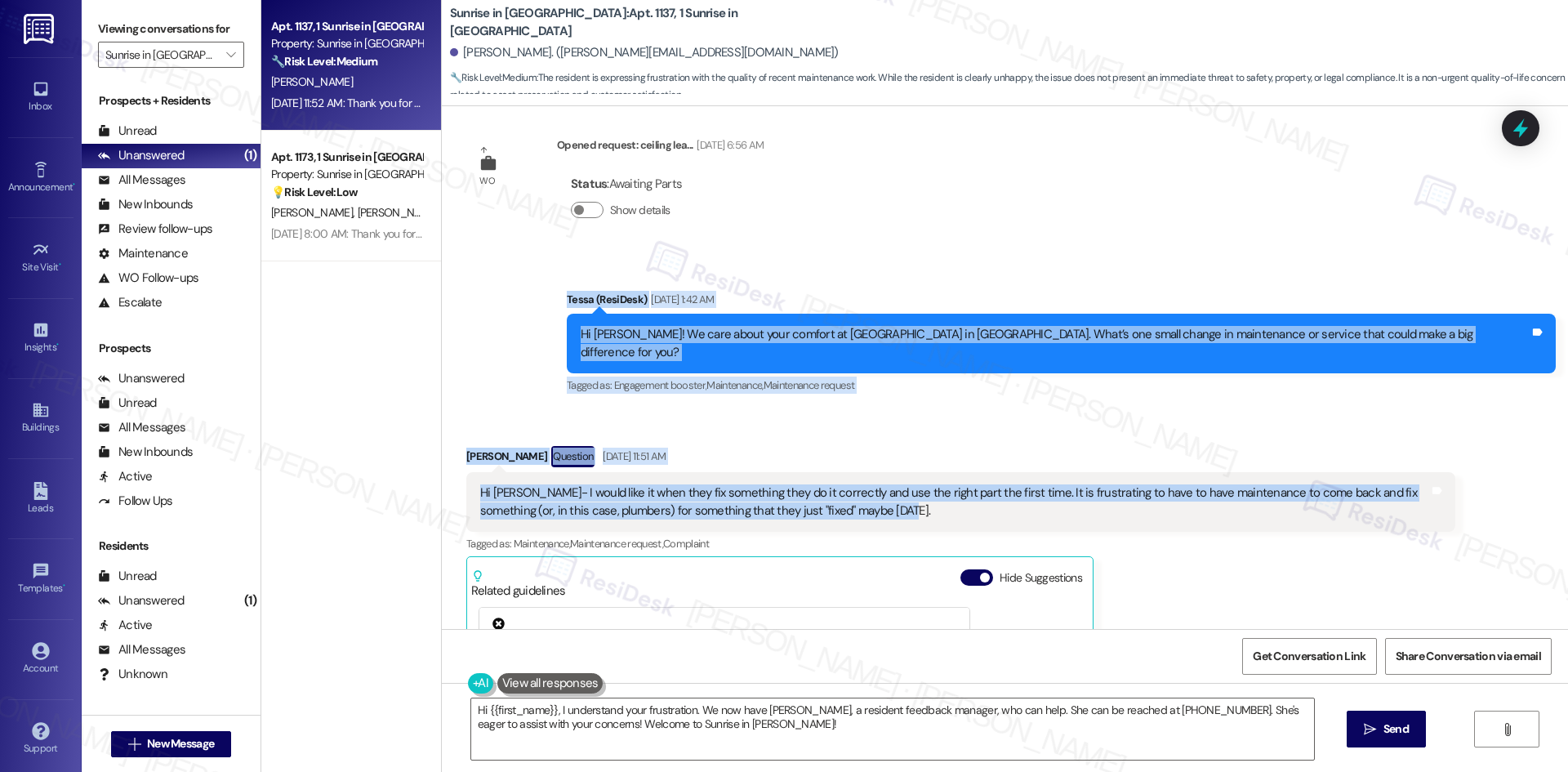
drag, startPoint x: 712, startPoint y: 270, endPoint x: 1027, endPoint y: 480, distance: 378.6
click at [1028, 486] on div "WO Lease started Aug 24, 2024 at 8:00 AM Show details Announcement, sent via SM…" at bounding box center [1004, 367] width 1126 height 523
copy div "Tessa (ResiDesk) Aug 20, 2025 at 1:42 AM Hi Audrey! We care about your comfort …"
click at [555, 283] on div "Announcement, sent via SMS Tessa (ResiDesk) Aug 20, 2025 at 1:42 AM Hi Audrey! …" at bounding box center [1004, 331] width 1126 height 155
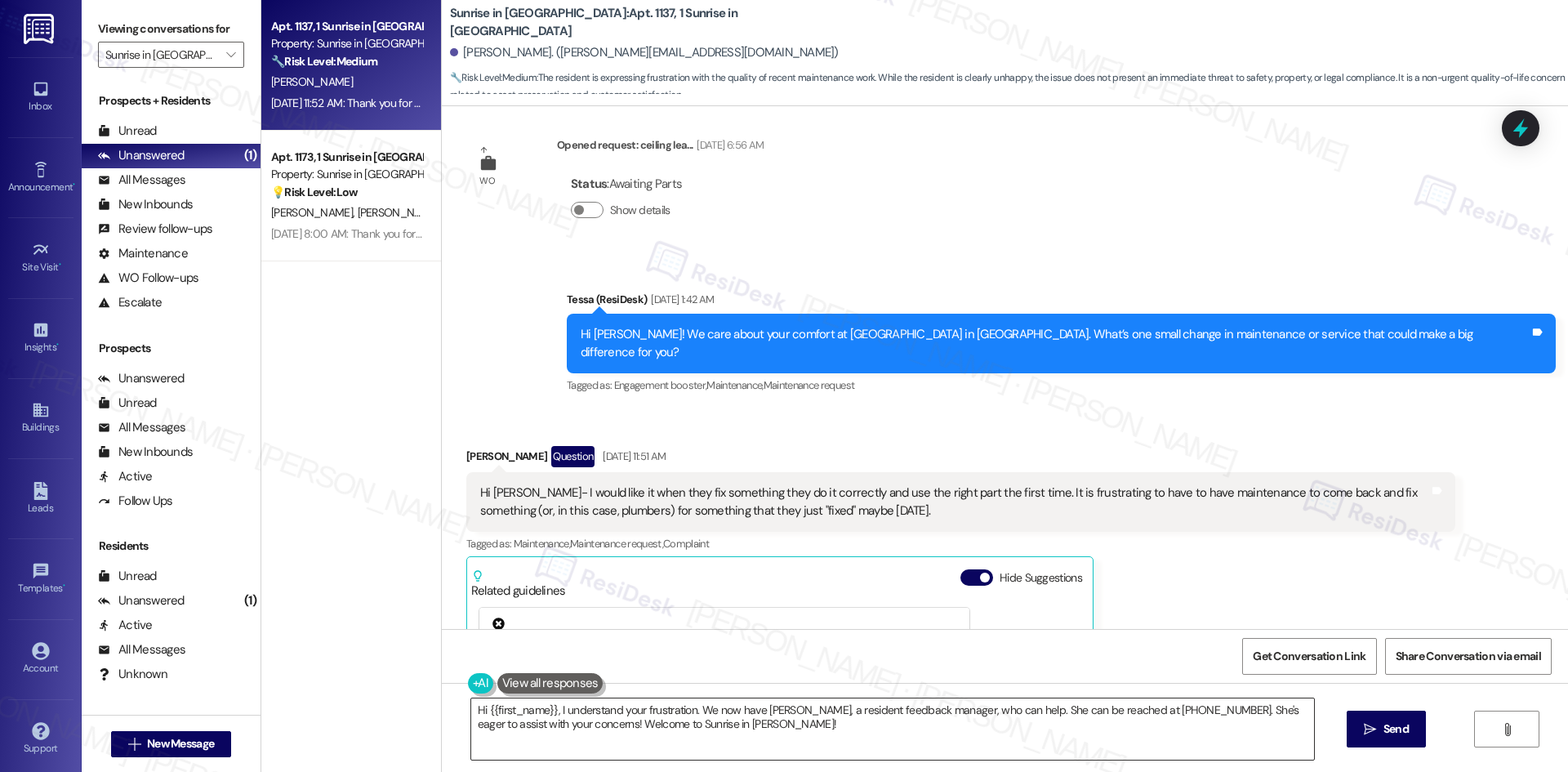
click at [731, 733] on textarea "Hi {{first_name}}, I understand your frustration. We now have Tessa, a resident…" at bounding box center [892, 728] width 843 height 61
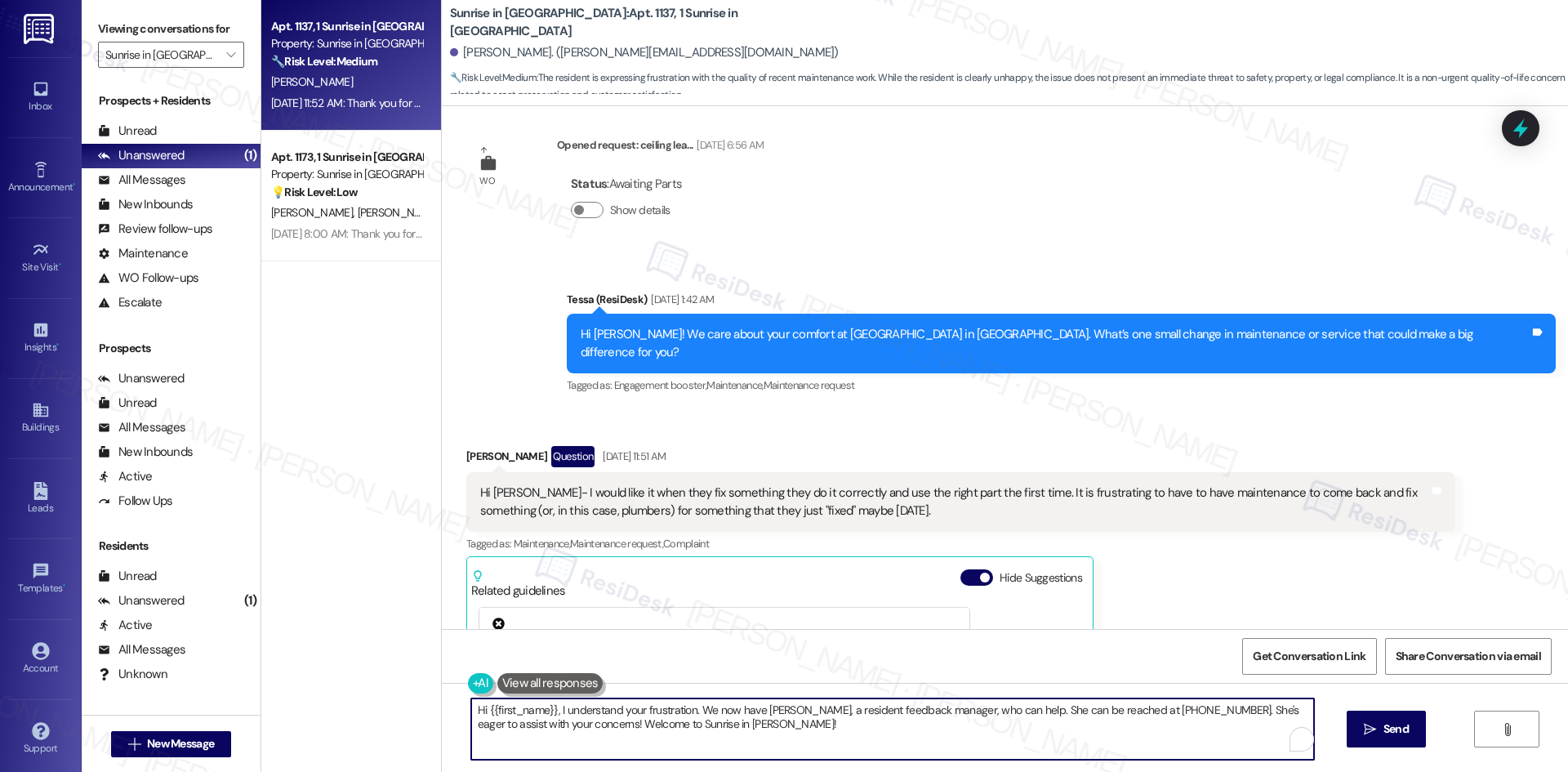
paste textarea "Audrey, thank you for sharing your feedback, and I’m sorry to hear about your f…"
type textarea "Hi Audrey, thank you for sharing your feedback, and I’m sorry to hear about you…"
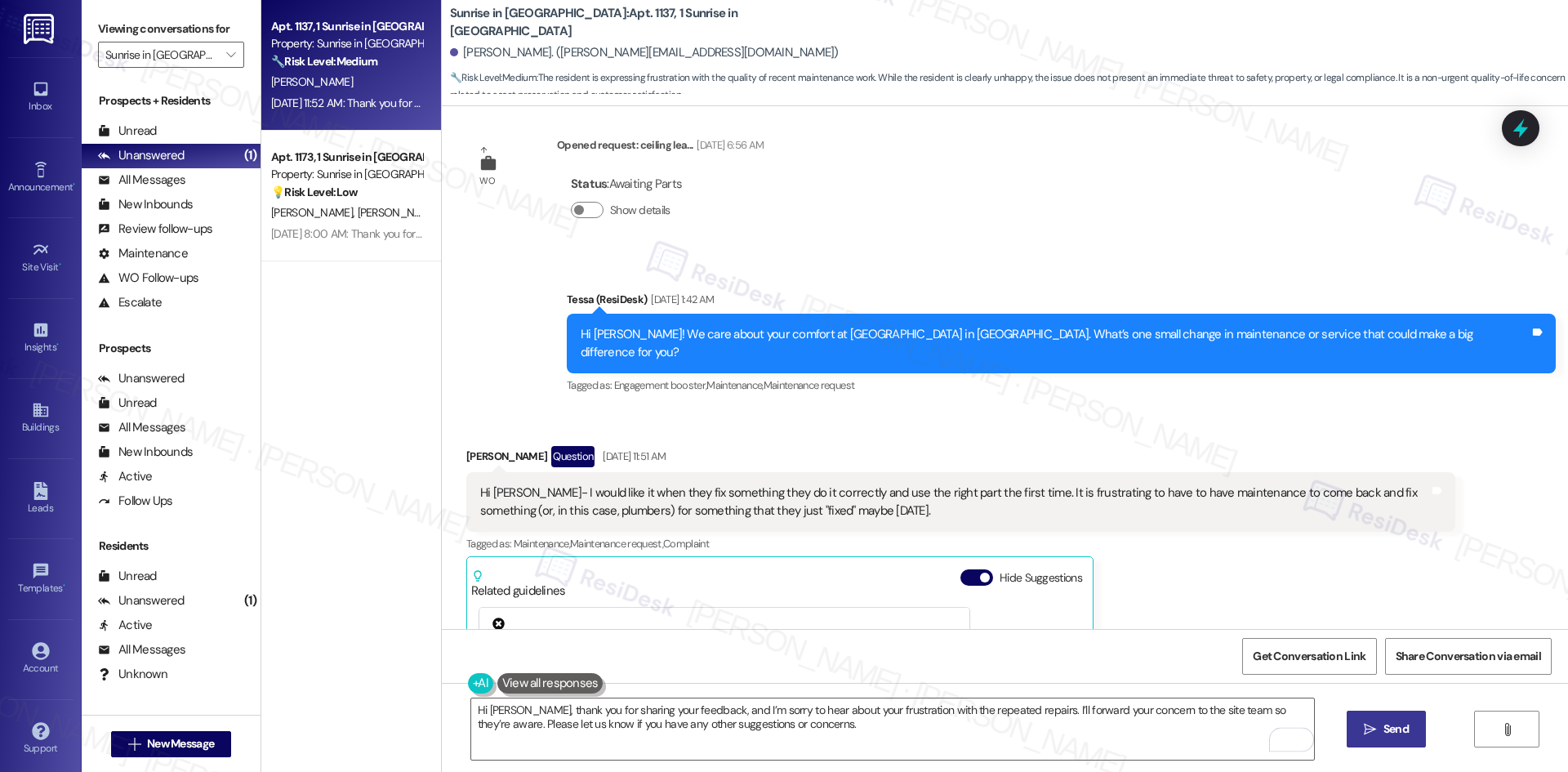
click at [1399, 726] on span "Send" at bounding box center [1396, 729] width 25 height 17
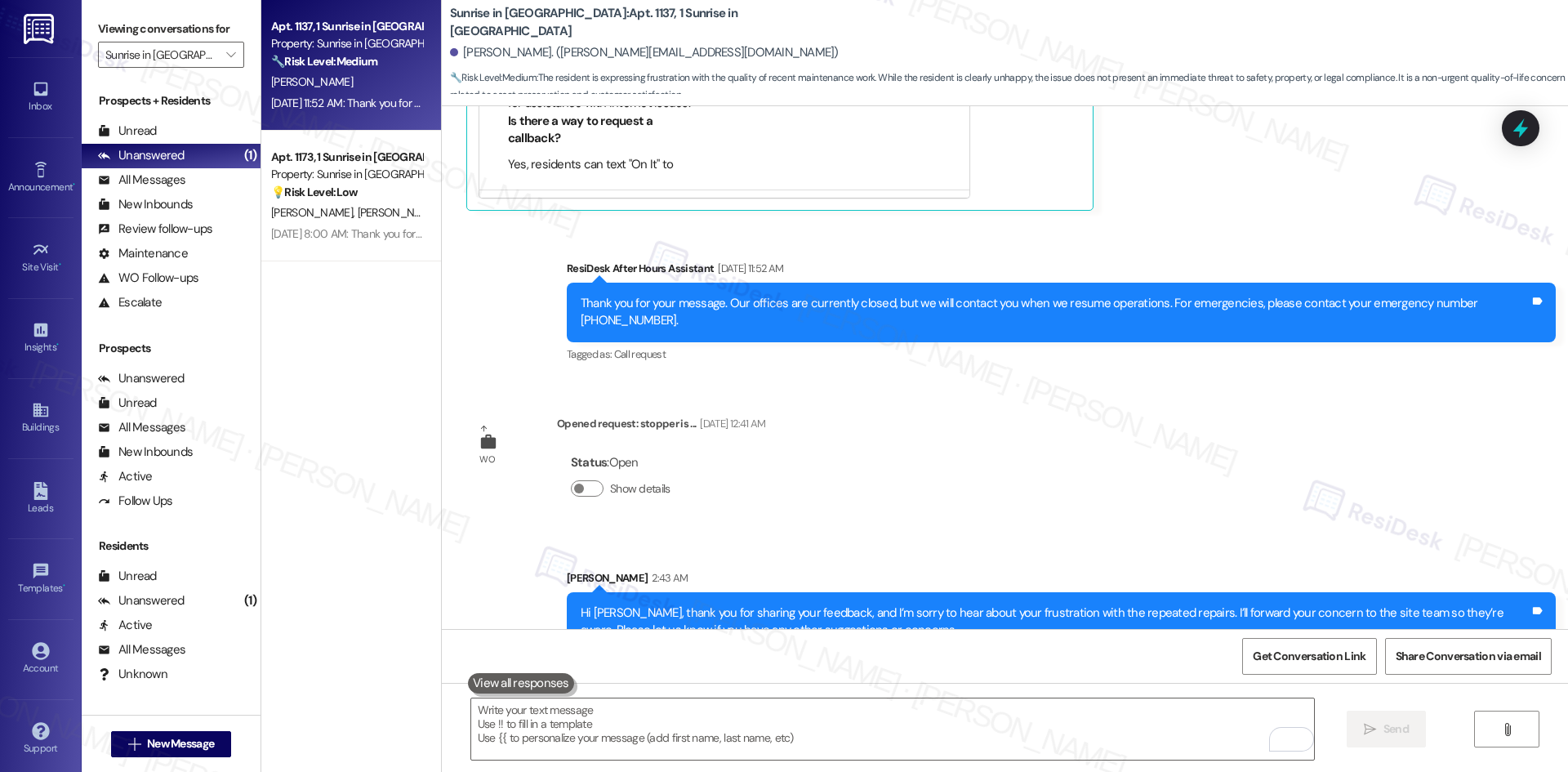
scroll to position [1592, 0]
click at [1158, 531] on div "Sent via SMS Sarah 2:43 AM Hi Audrey, thank you for sharing your feedback, and …" at bounding box center [1004, 597] width 1126 height 131
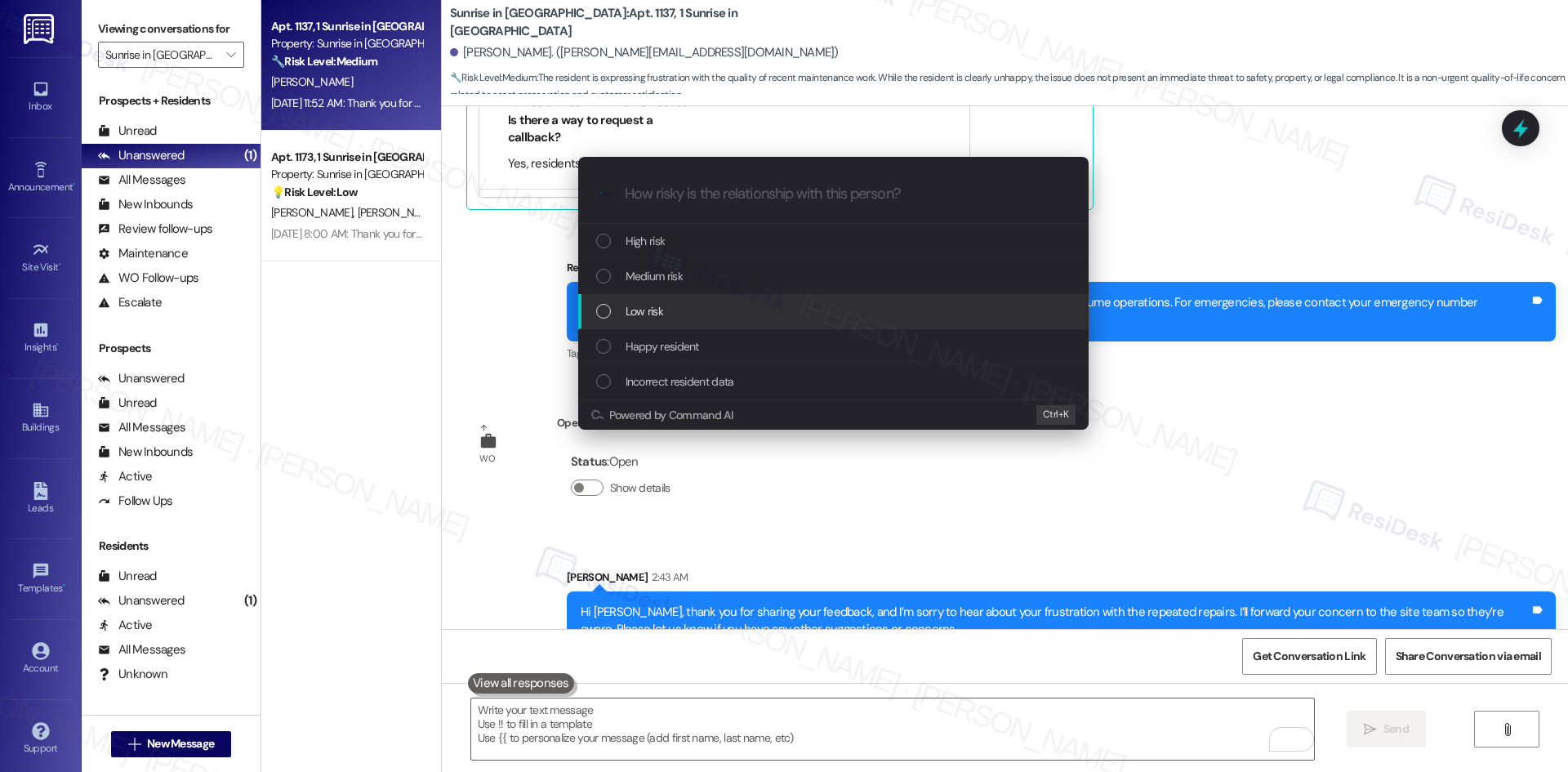
click at [721, 317] on div "Low risk" at bounding box center [835, 311] width 478 height 18
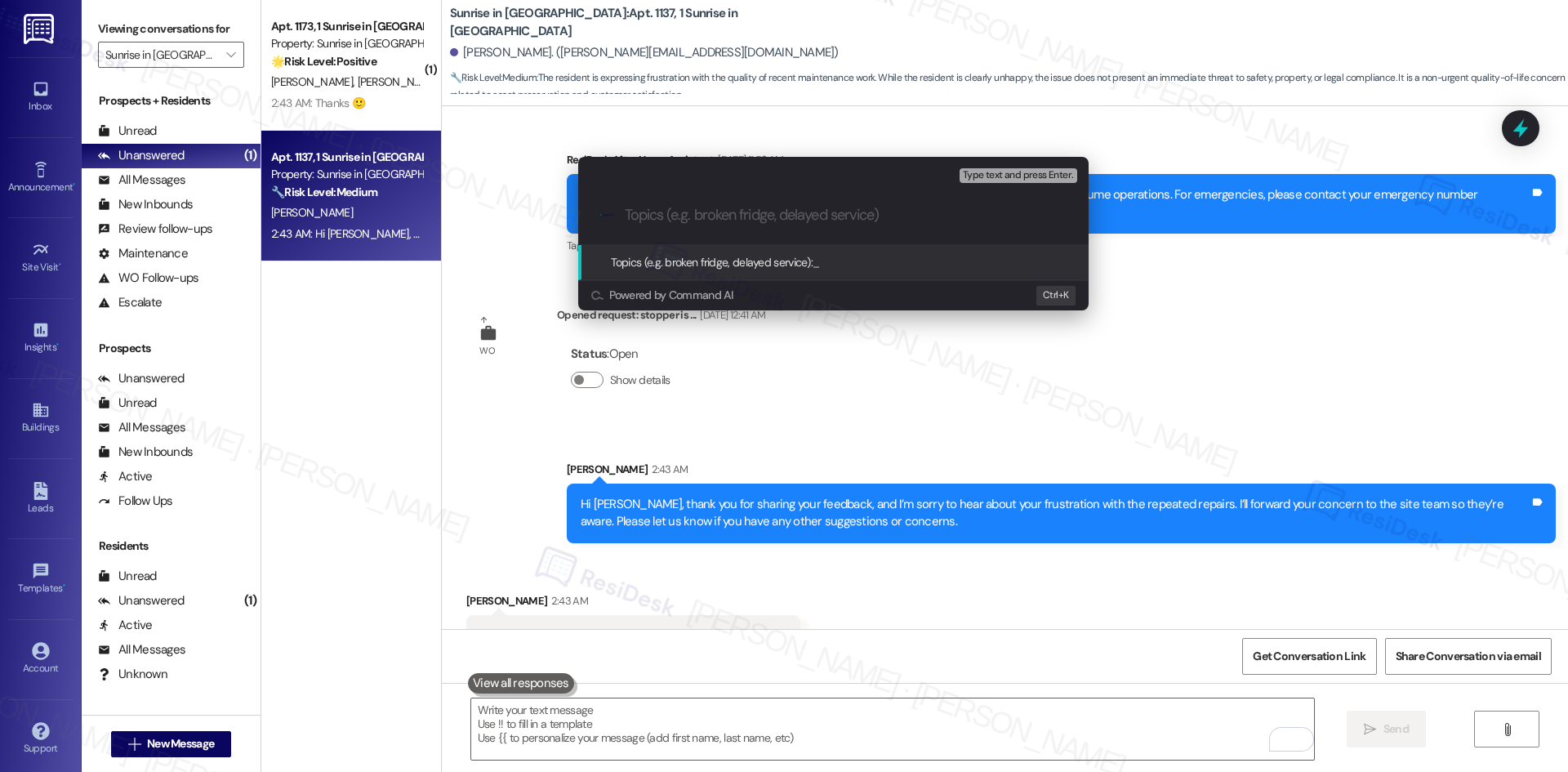
scroll to position [1705, 0]
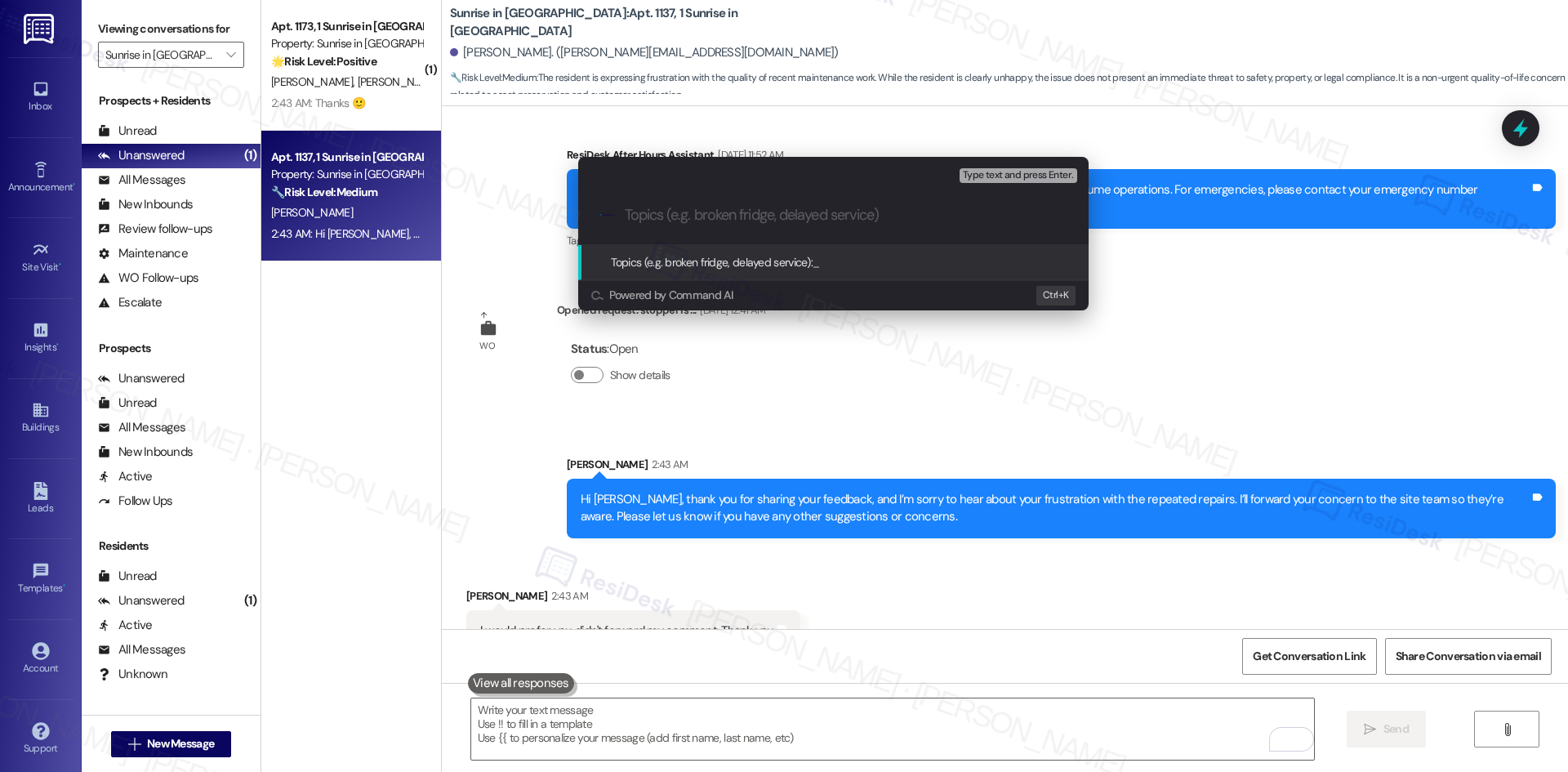
click at [909, 574] on div "Escalate Conversation Low risk Topics (e.g. broken fridge, delayed service) Any…" at bounding box center [784, 386] width 1568 height 772
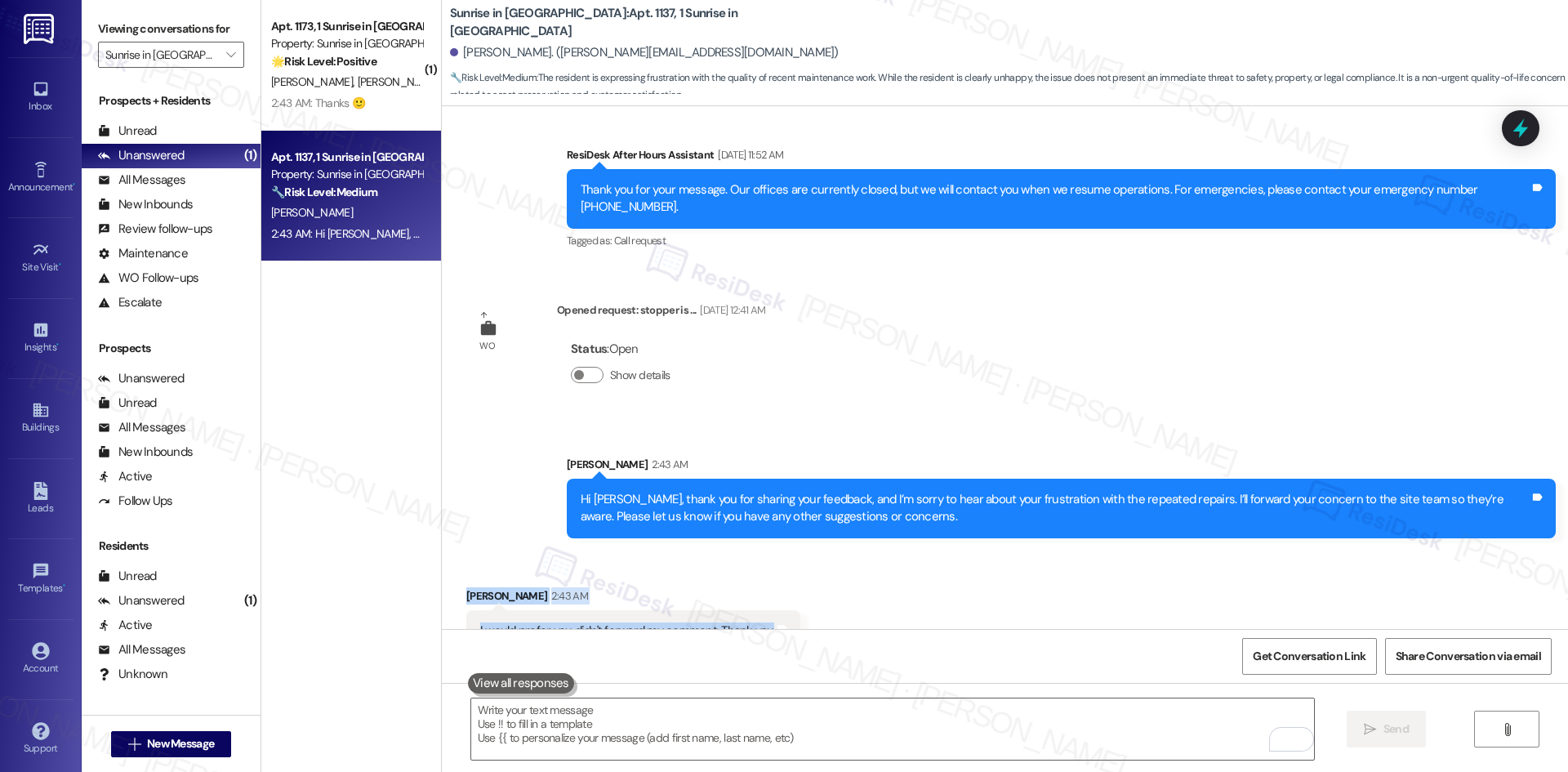
drag, startPoint x: 438, startPoint y: 543, endPoint x: 818, endPoint y: 589, distance: 382.8
click at [818, 589] on div "Received via SMS Audrey Sigurdson 2:43 AM I would prefer you didn't forward my …" at bounding box center [1004, 607] width 1126 height 114
click at [822, 367] on div "WO Lease started Aug 24, 2024 at 8:00 AM Show details Announcement, sent via SM…" at bounding box center [1004, 367] width 1126 height 523
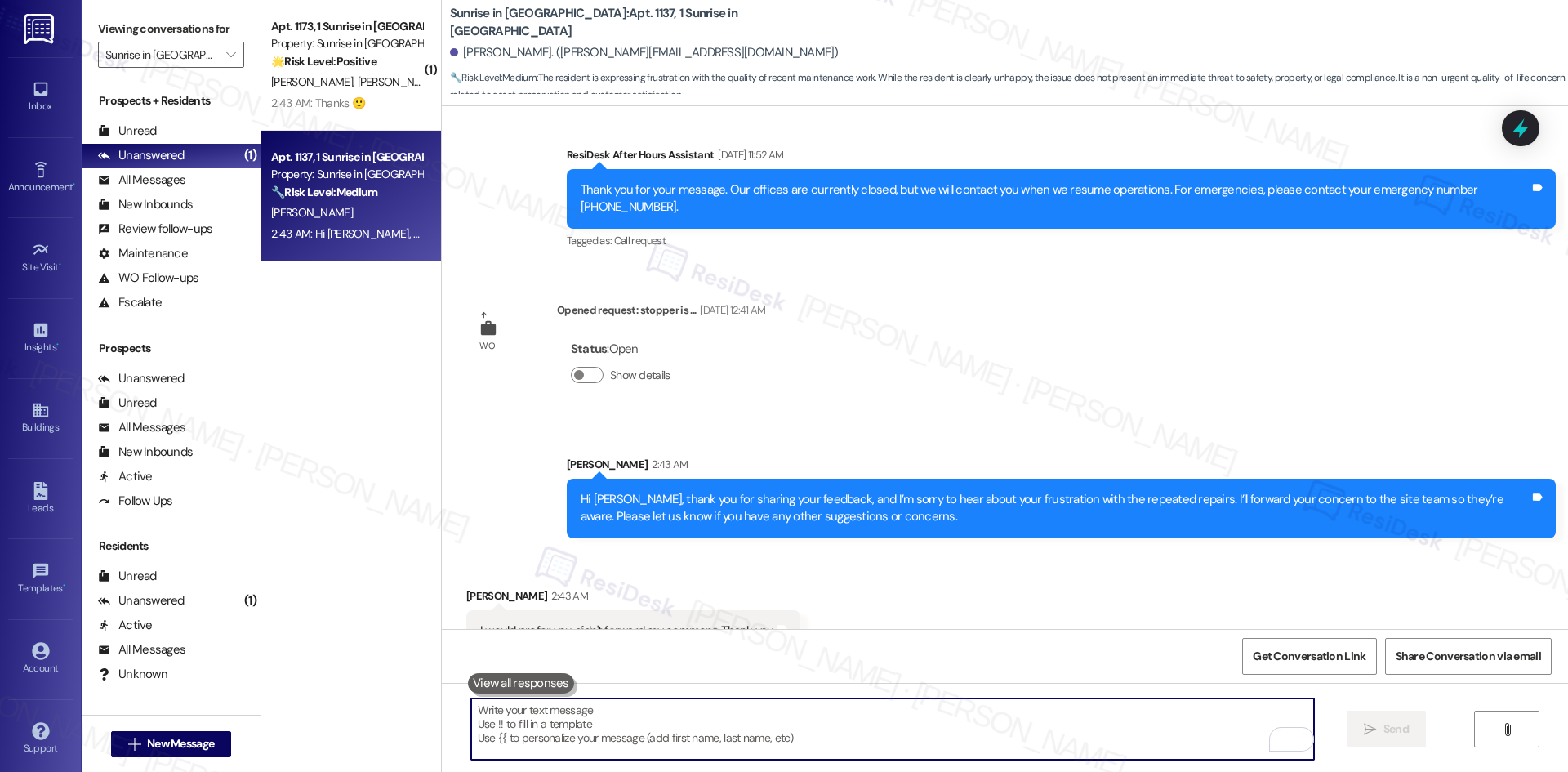
click at [697, 718] on textarea "To enrich screen reader interactions, please activate Accessibility in Grammarl…" at bounding box center [892, 728] width 843 height 61
paste textarea "I understand and will make sure your comment isn’t forwarded. Thank you for let…"
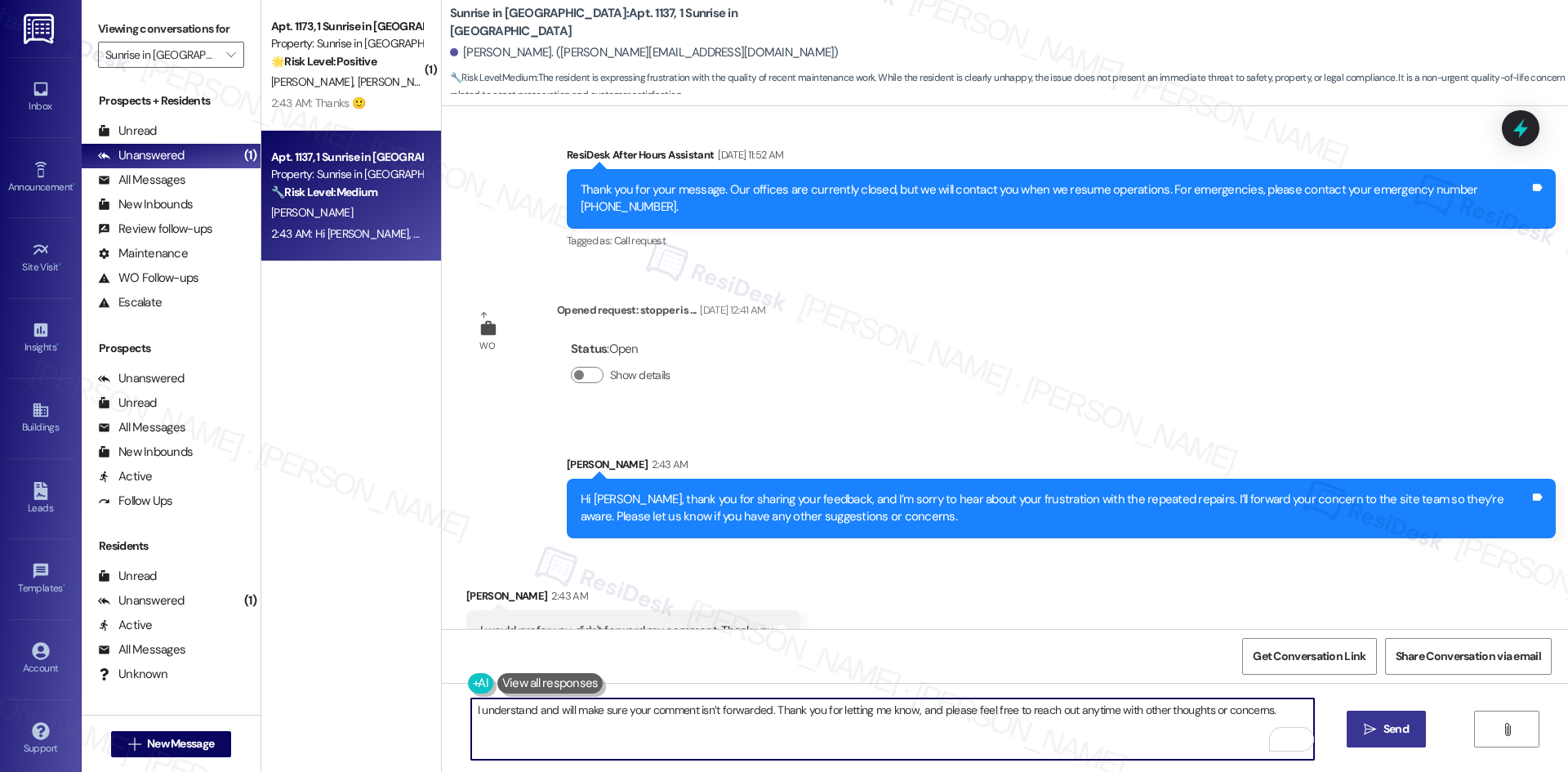
type textarea "I understand and will make sure your comment isn’t forwarded. Thank you for let…"
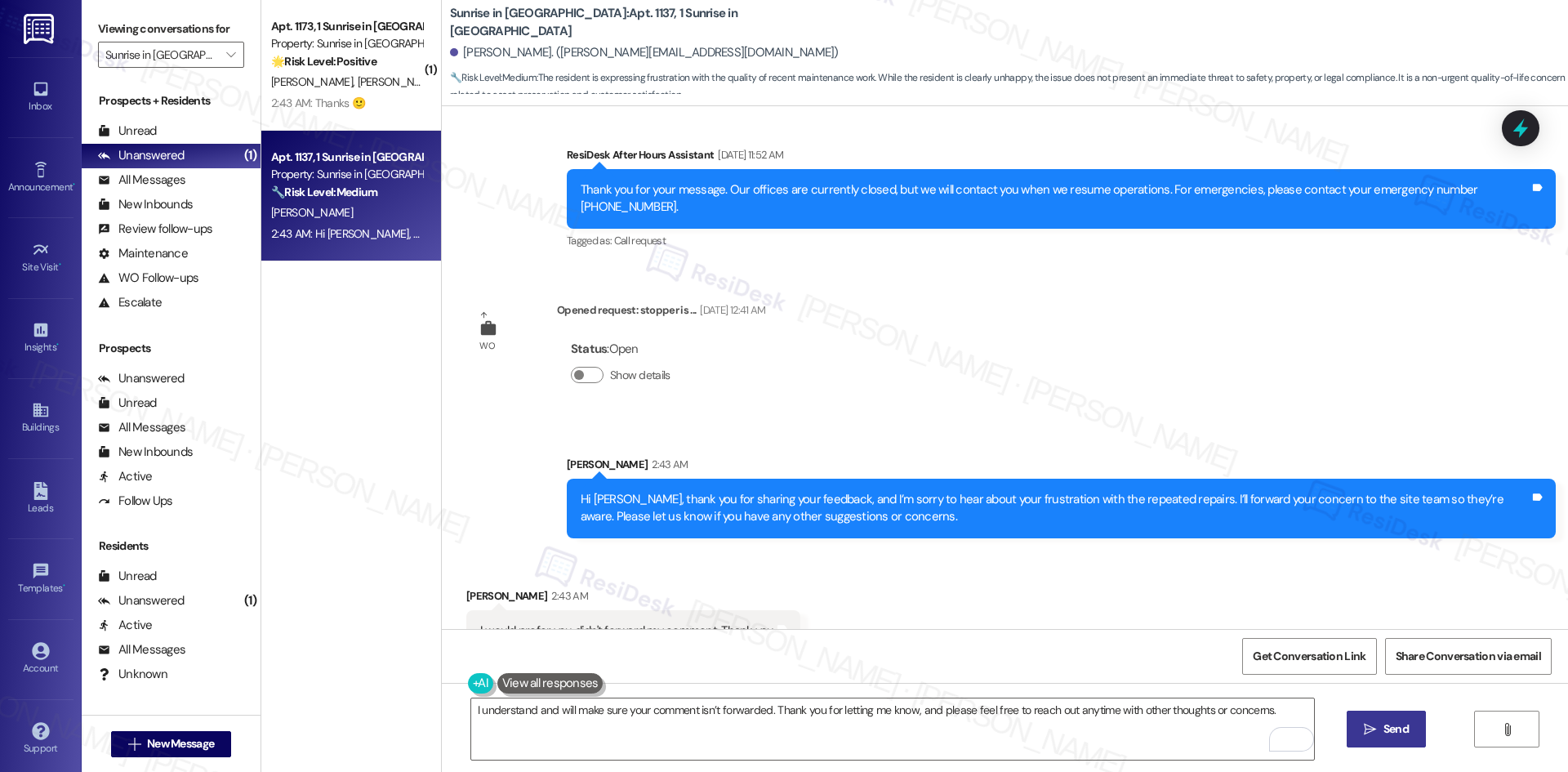
click at [1380, 731] on span "Send" at bounding box center [1396, 729] width 32 height 17
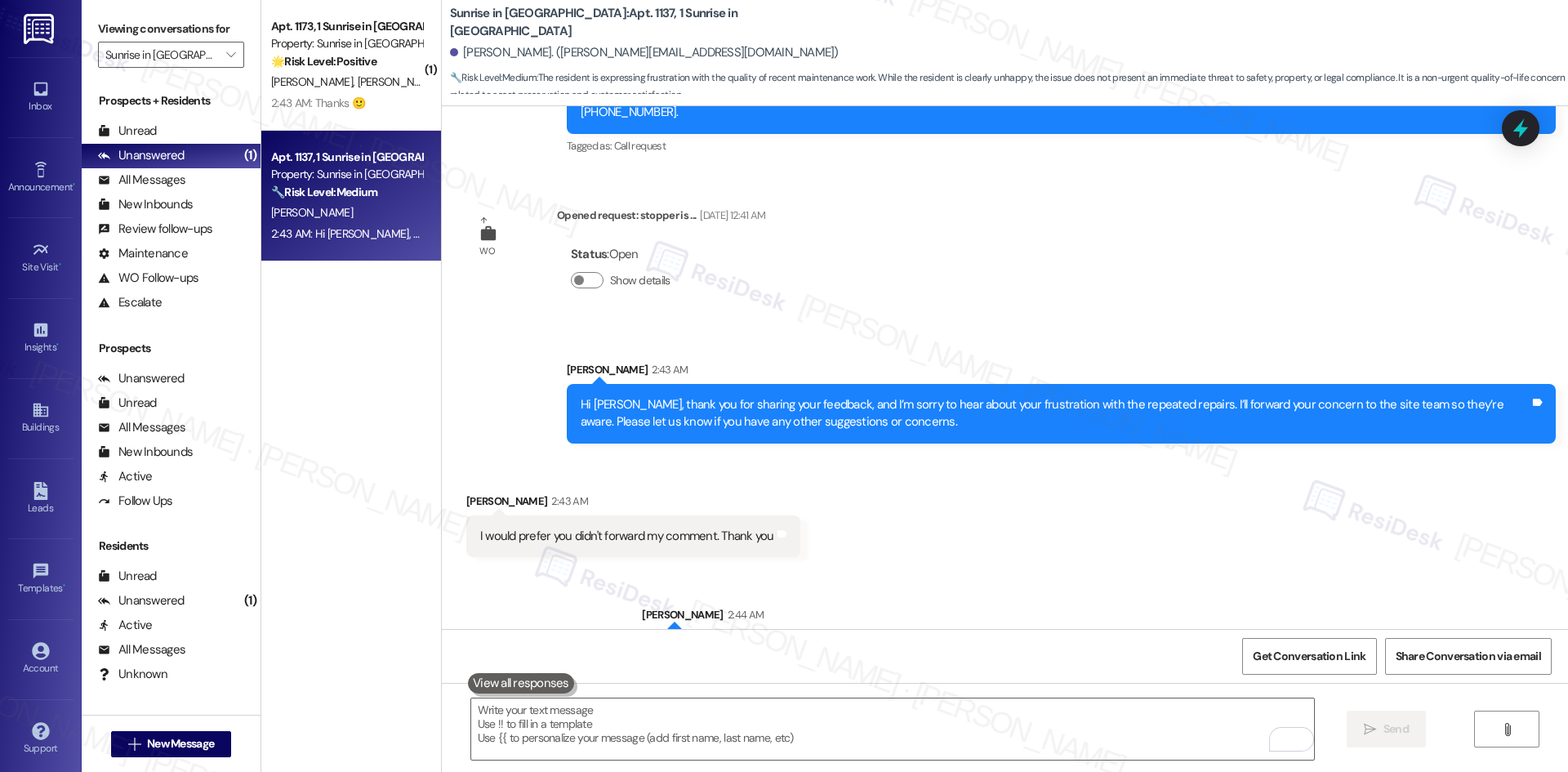
scroll to position [1820, 0]
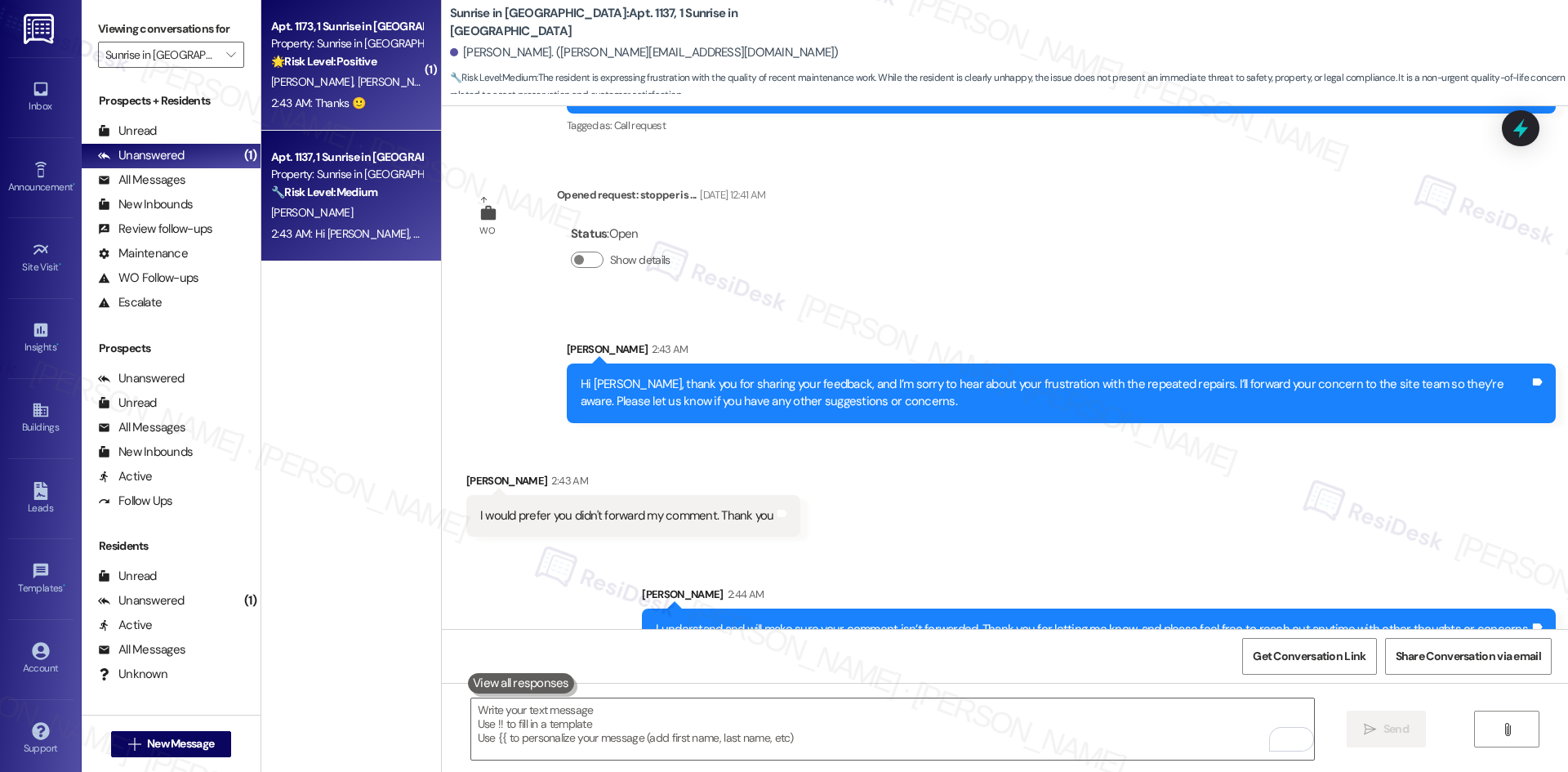
click at [329, 113] on div "2:43 AM: Thanks 🙂 2:43 AM: Thanks 🙂" at bounding box center [346, 104] width 154 height 21
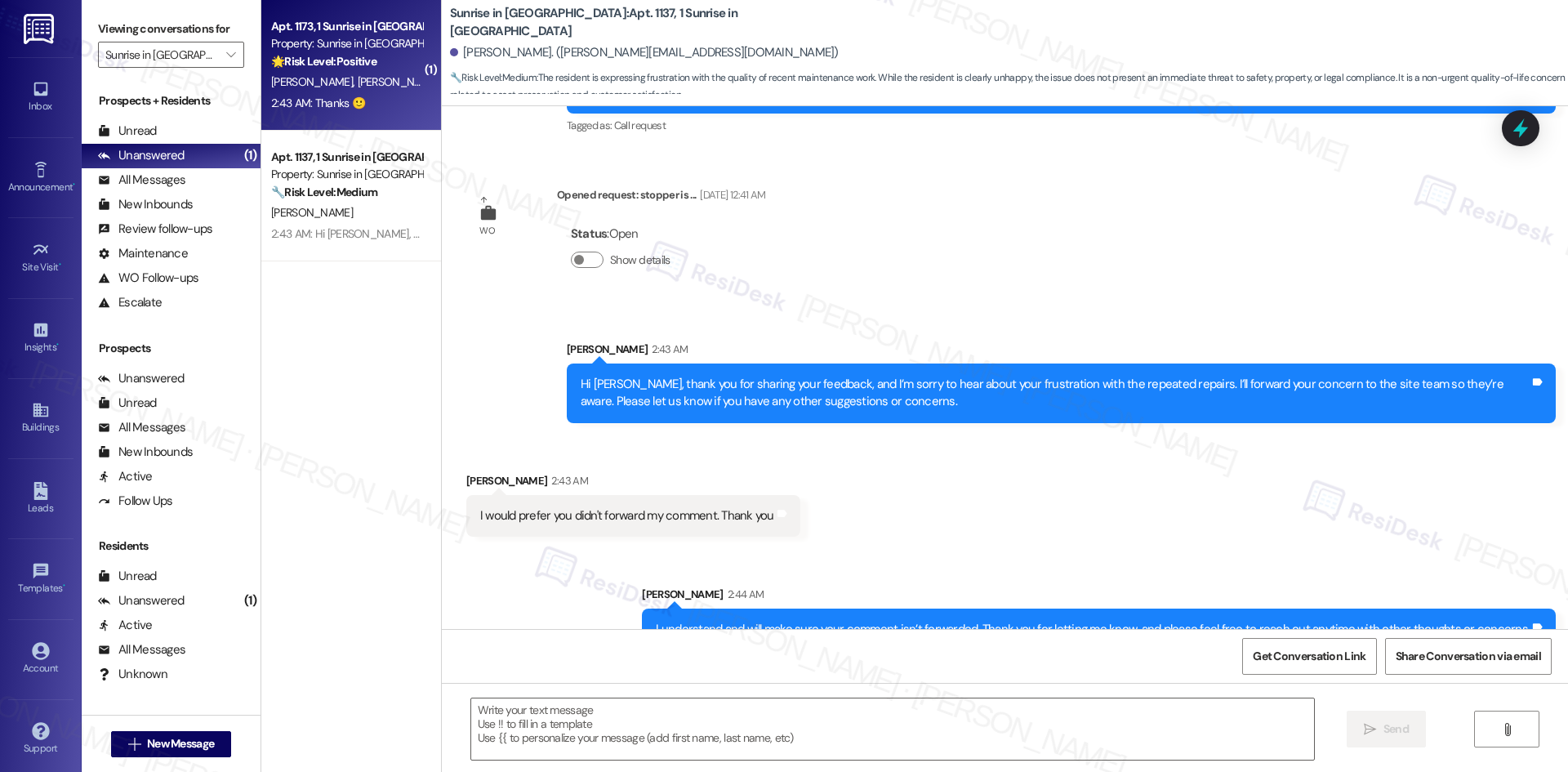
type textarea "Fetching suggested responses. Please feel free to read through the conversation…"
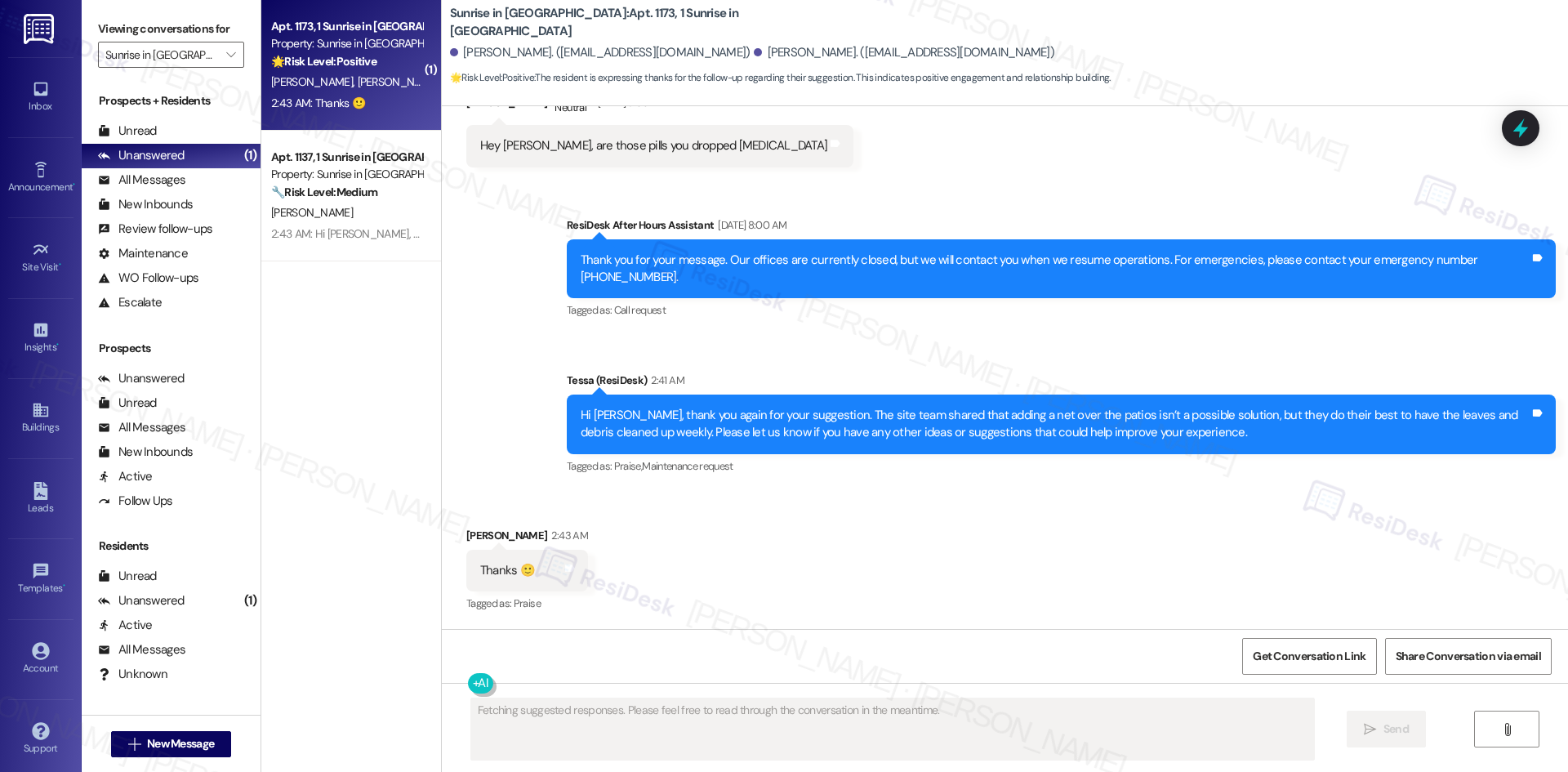
scroll to position [1168, 0]
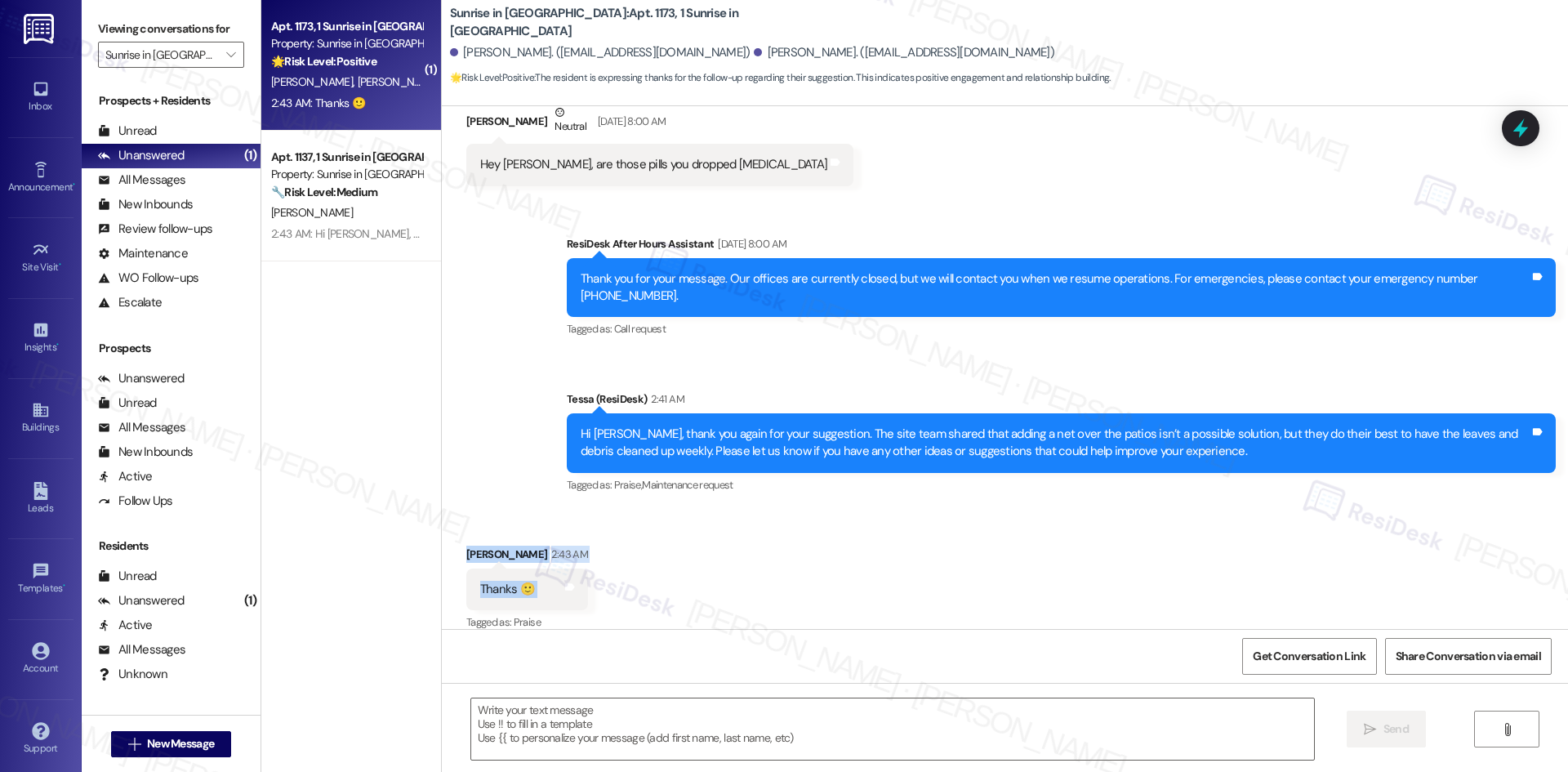
drag, startPoint x: 446, startPoint y: 532, endPoint x: 589, endPoint y: 585, distance: 152.5
click at [589, 585] on div "Received via SMS Alfred Munoz 2:43 AM Thanks 🙂 Tags and notes Tagged as: Praise…" at bounding box center [1004, 578] width 1126 height 138
click at [871, 740] on textarea at bounding box center [892, 728] width 843 height 61
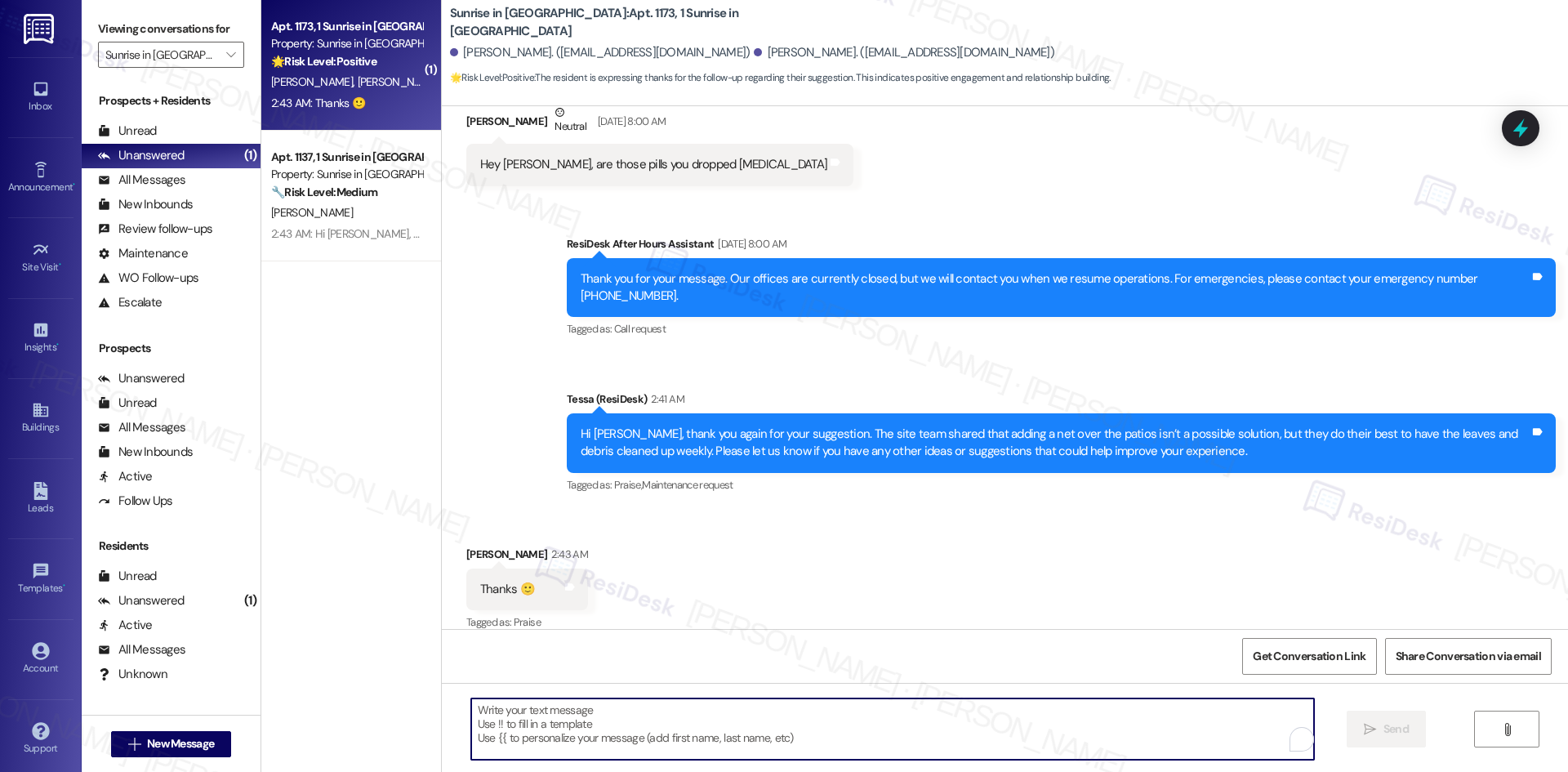
paste textarea "You’re welcome, Alfred"
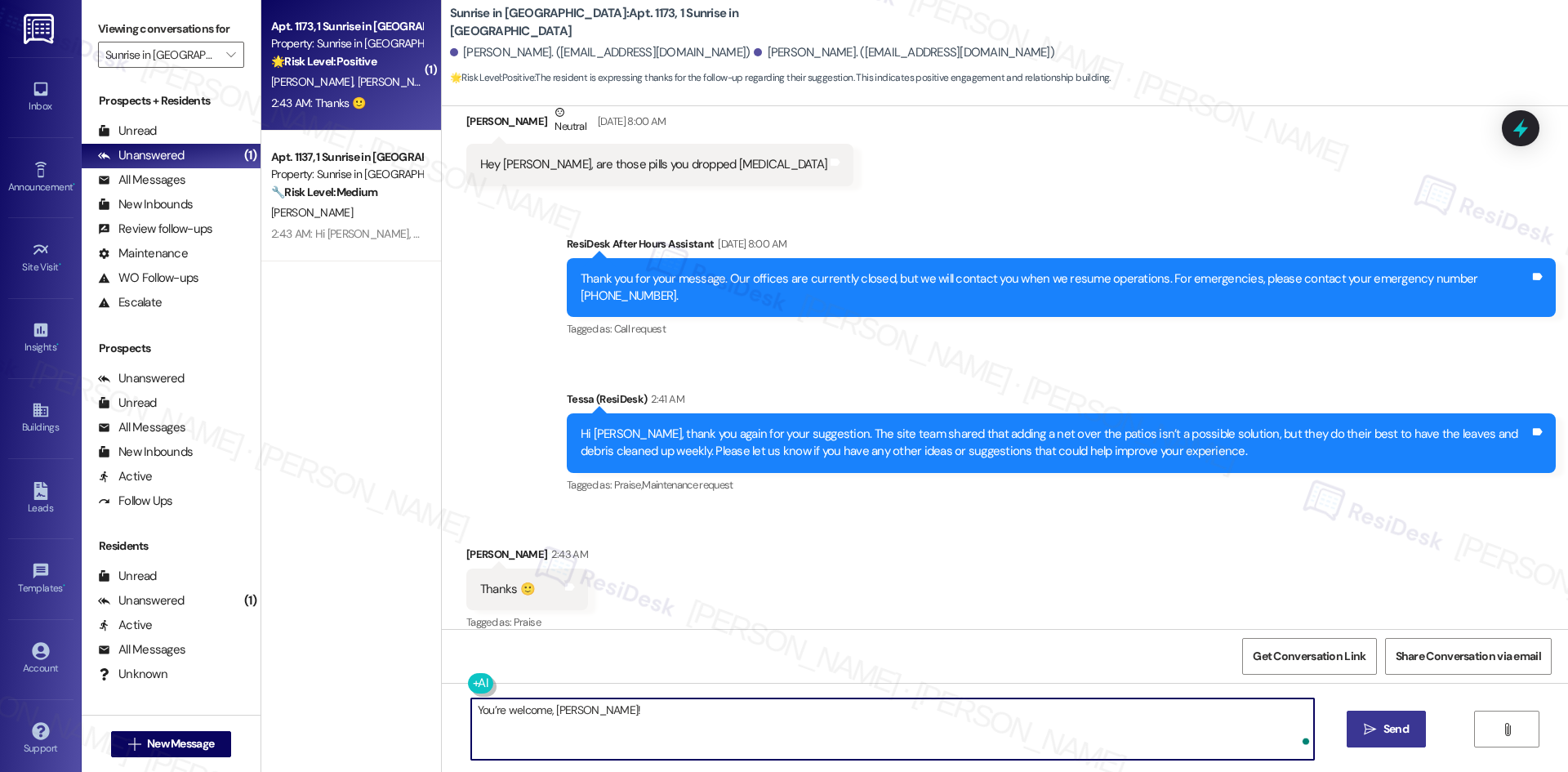
type textarea "You’re welcome, Alfred!"
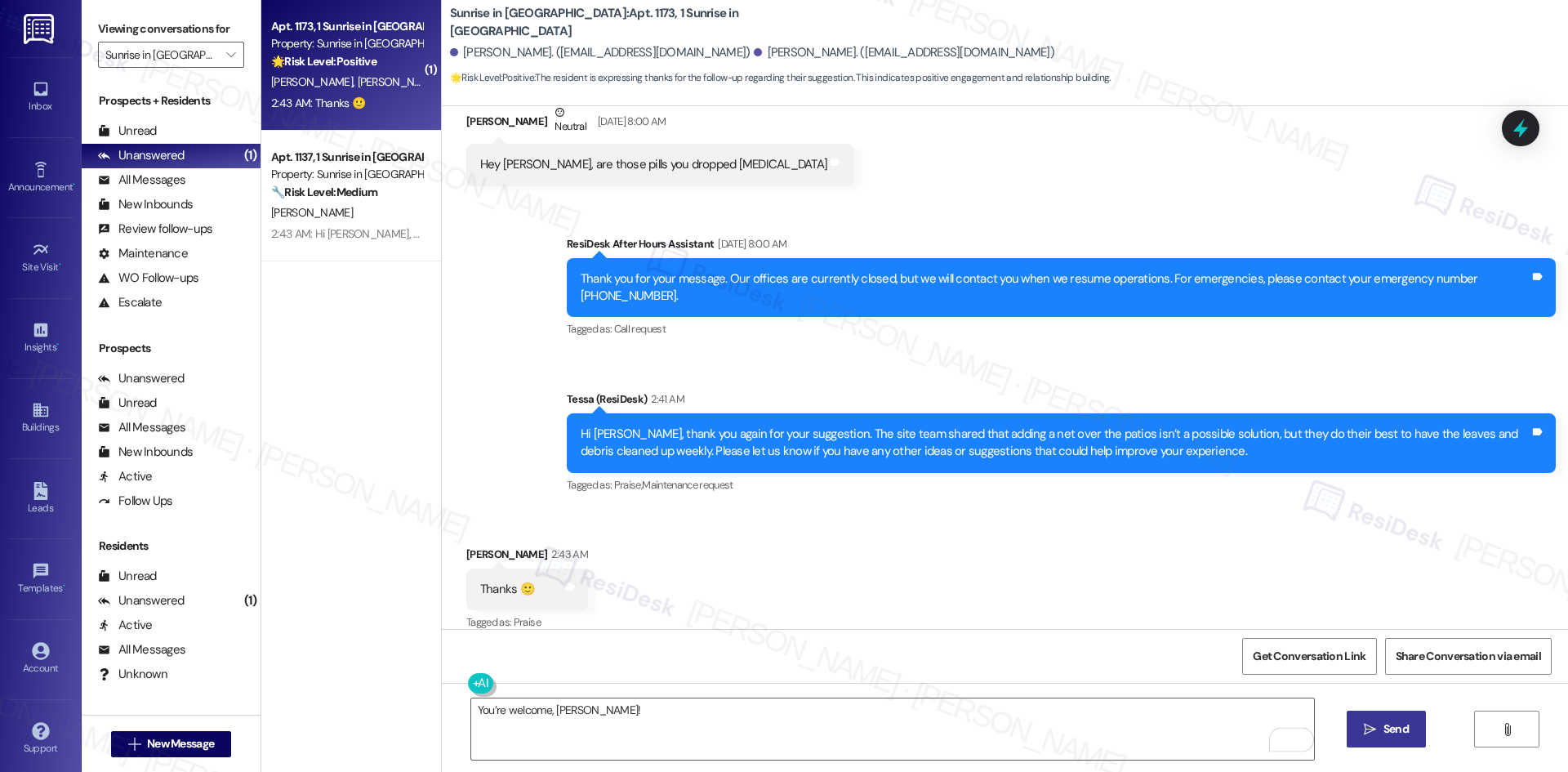
click at [1403, 743] on button " Send" at bounding box center [1386, 729] width 79 height 37
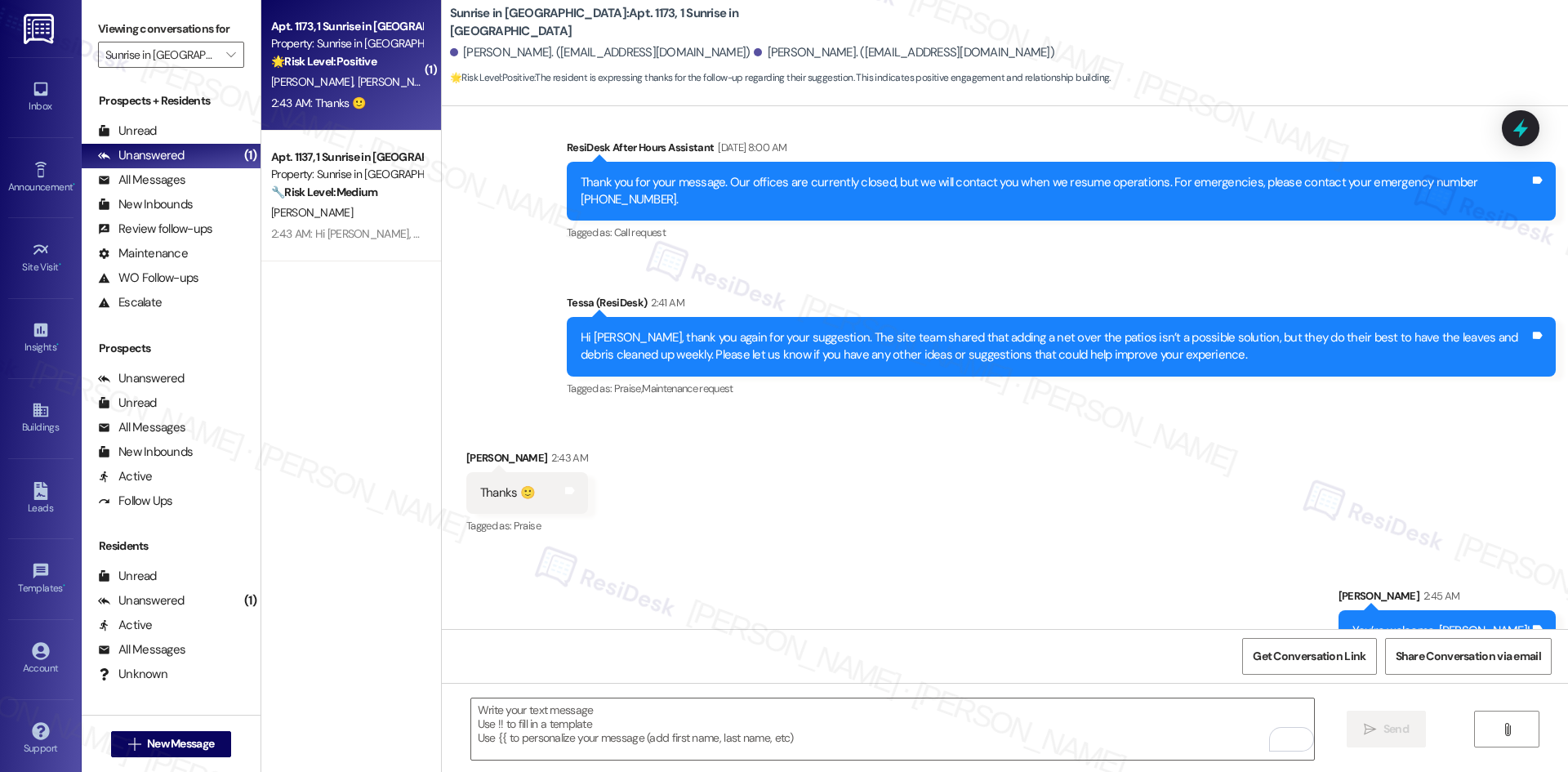
scroll to position [1283, 0]
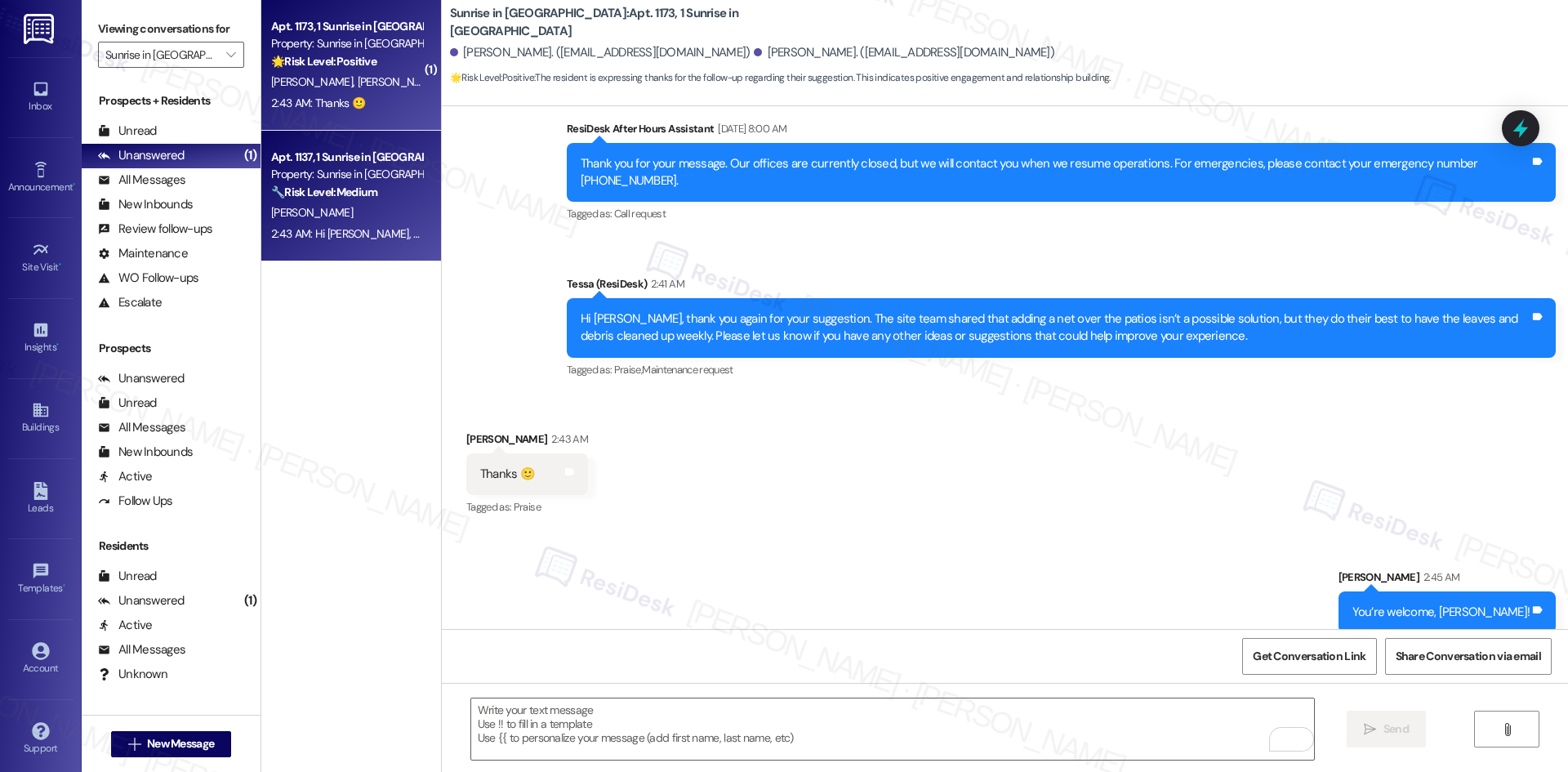
click at [346, 202] on div "Apt. 1137, 1 Sunrise in Chandler Property: Sunrise in Chandler 🔧 Risk Level: Me…" at bounding box center [346, 174] width 154 height 55
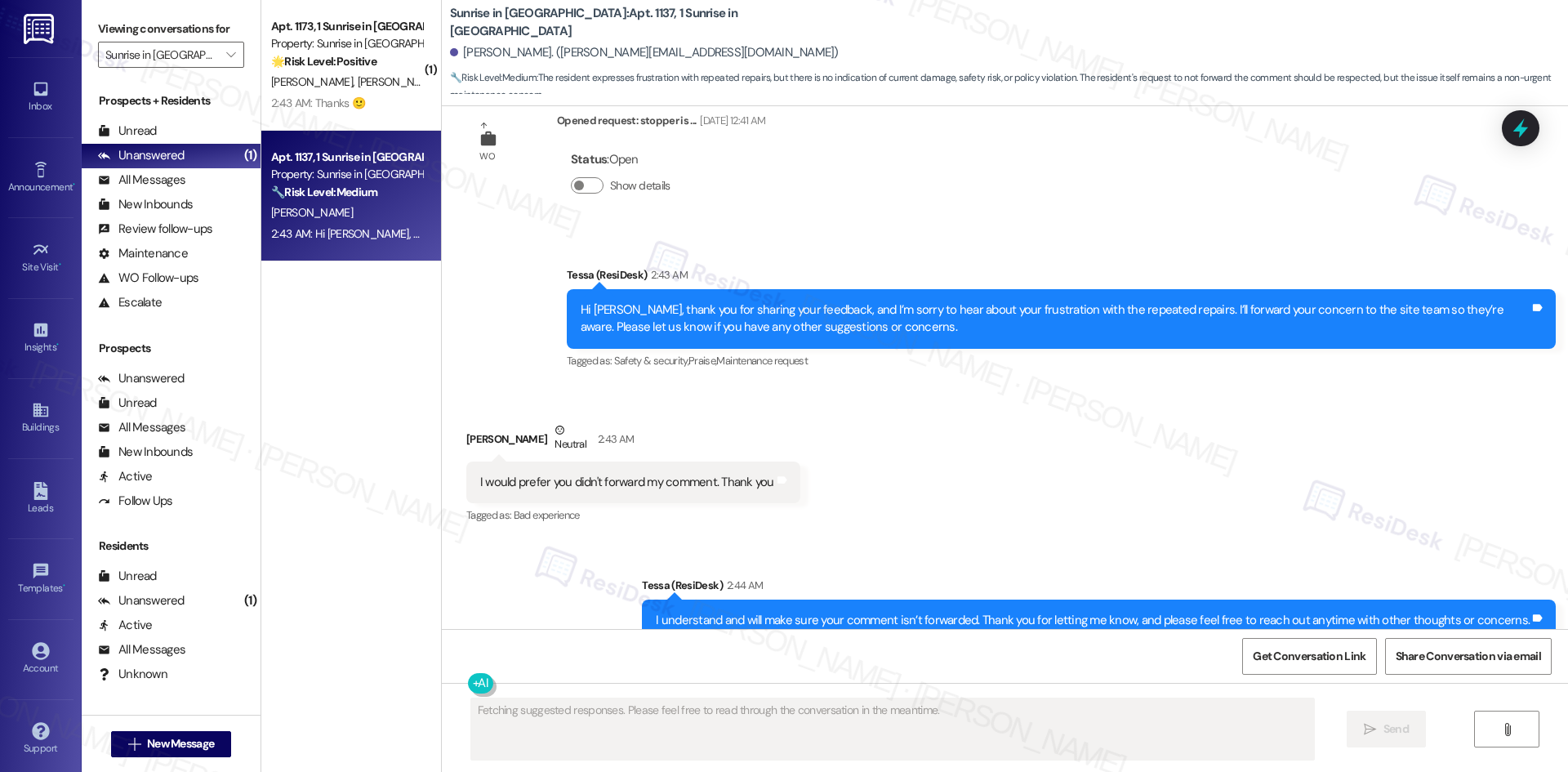
scroll to position [1600, 0]
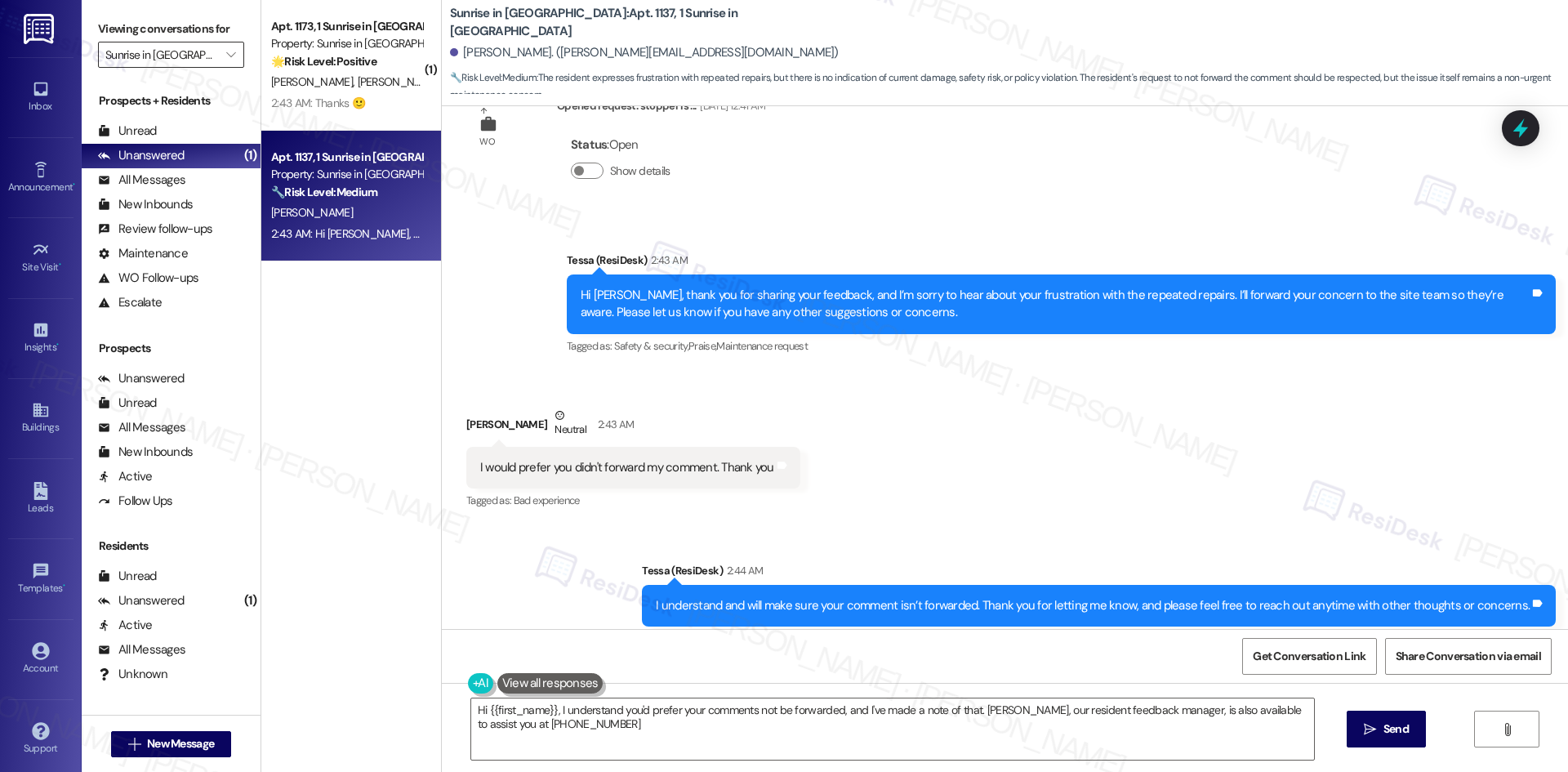
type textarea "Hi {{first_name}}, I understand you'd prefer your comments not be forwarded, an…"
click at [185, 56] on input "Sunrise in Chandler" at bounding box center [161, 54] width 113 height 26
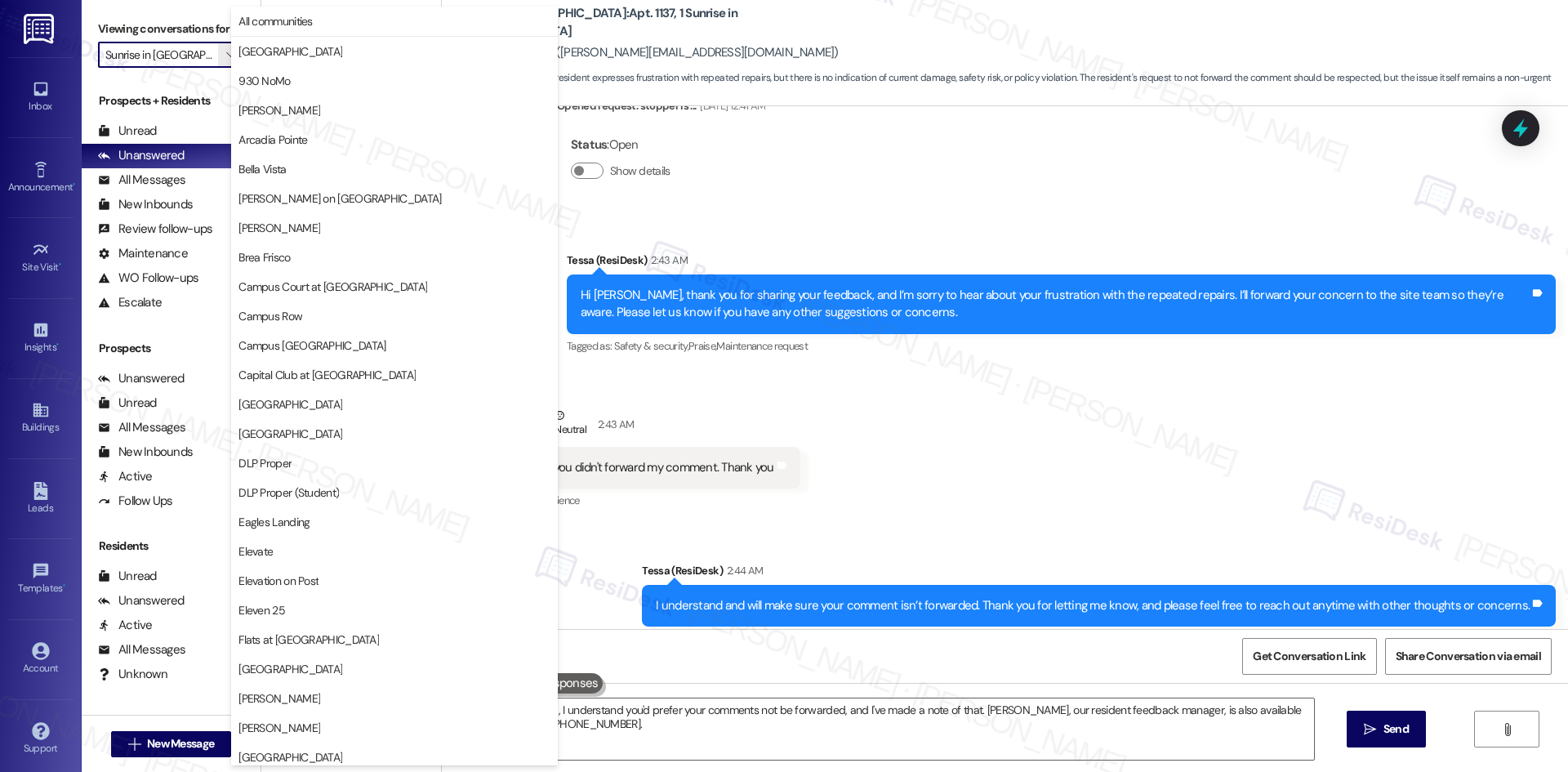
scroll to position [1139, 0]
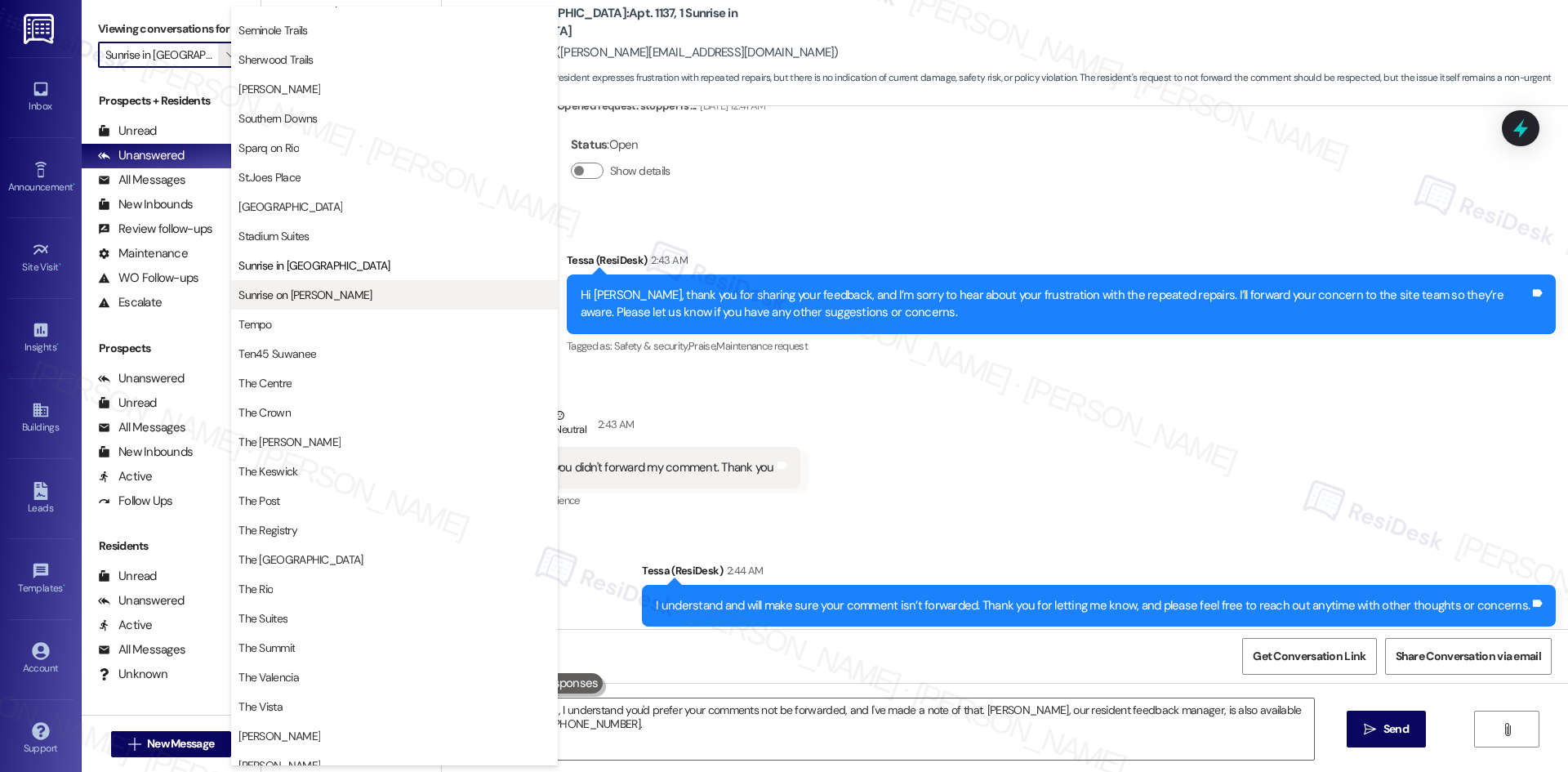
click at [335, 292] on span "Sunrise on Bethany" at bounding box center [394, 294] width 312 height 16
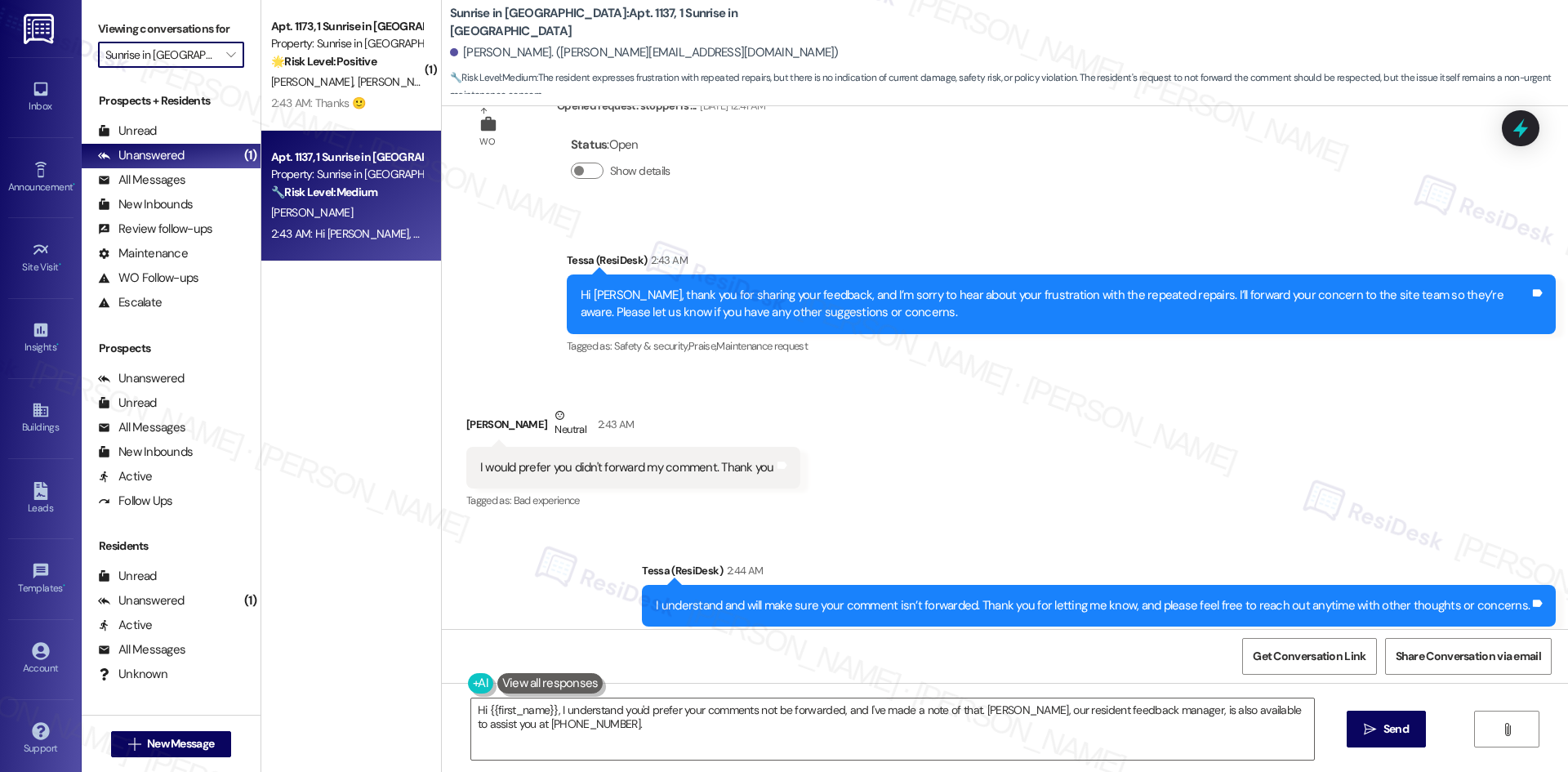
type input "Sunrise on Bethany"
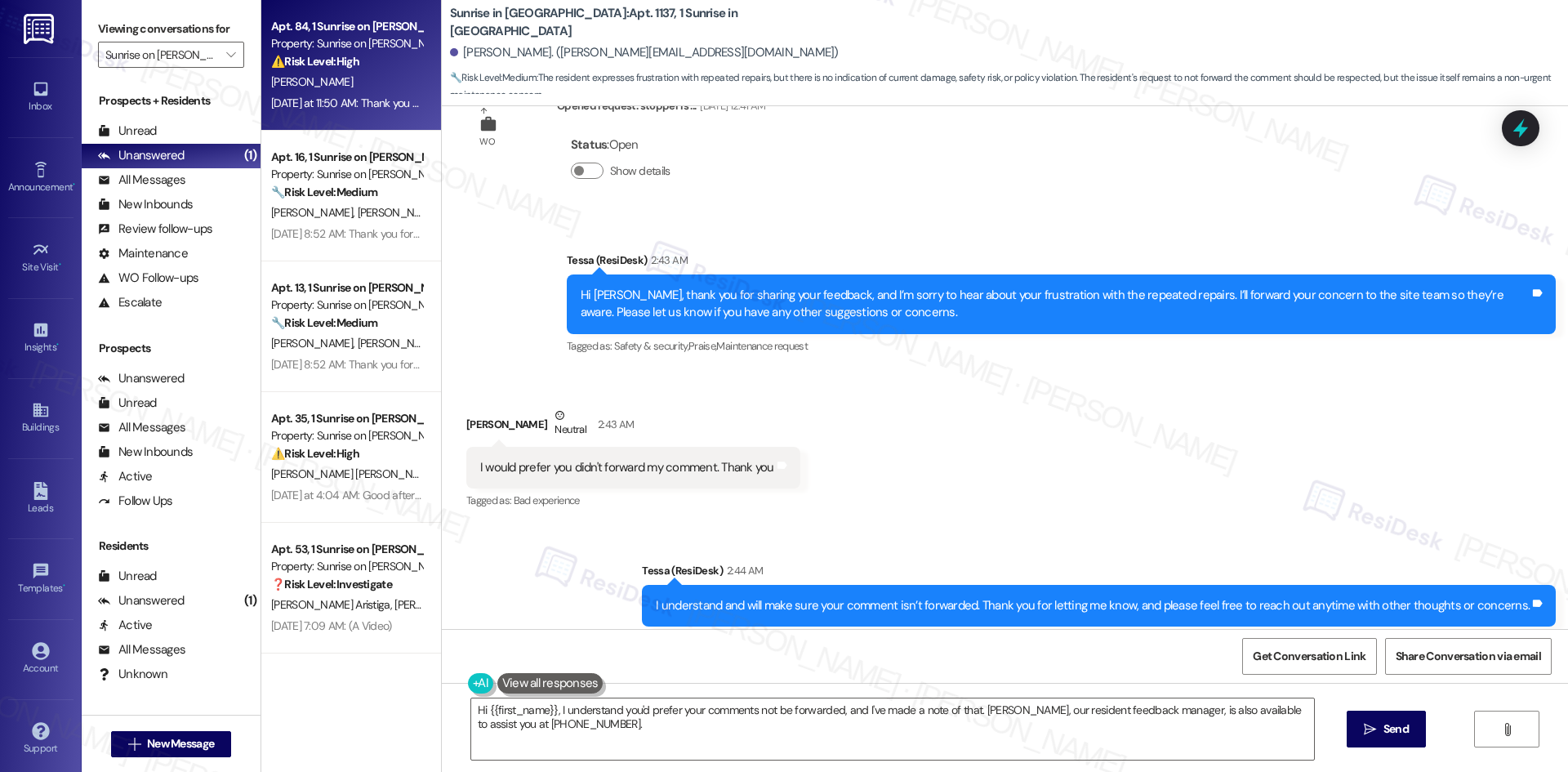
click at [330, 76] on div "C. Hoang" at bounding box center [346, 82] width 154 height 21
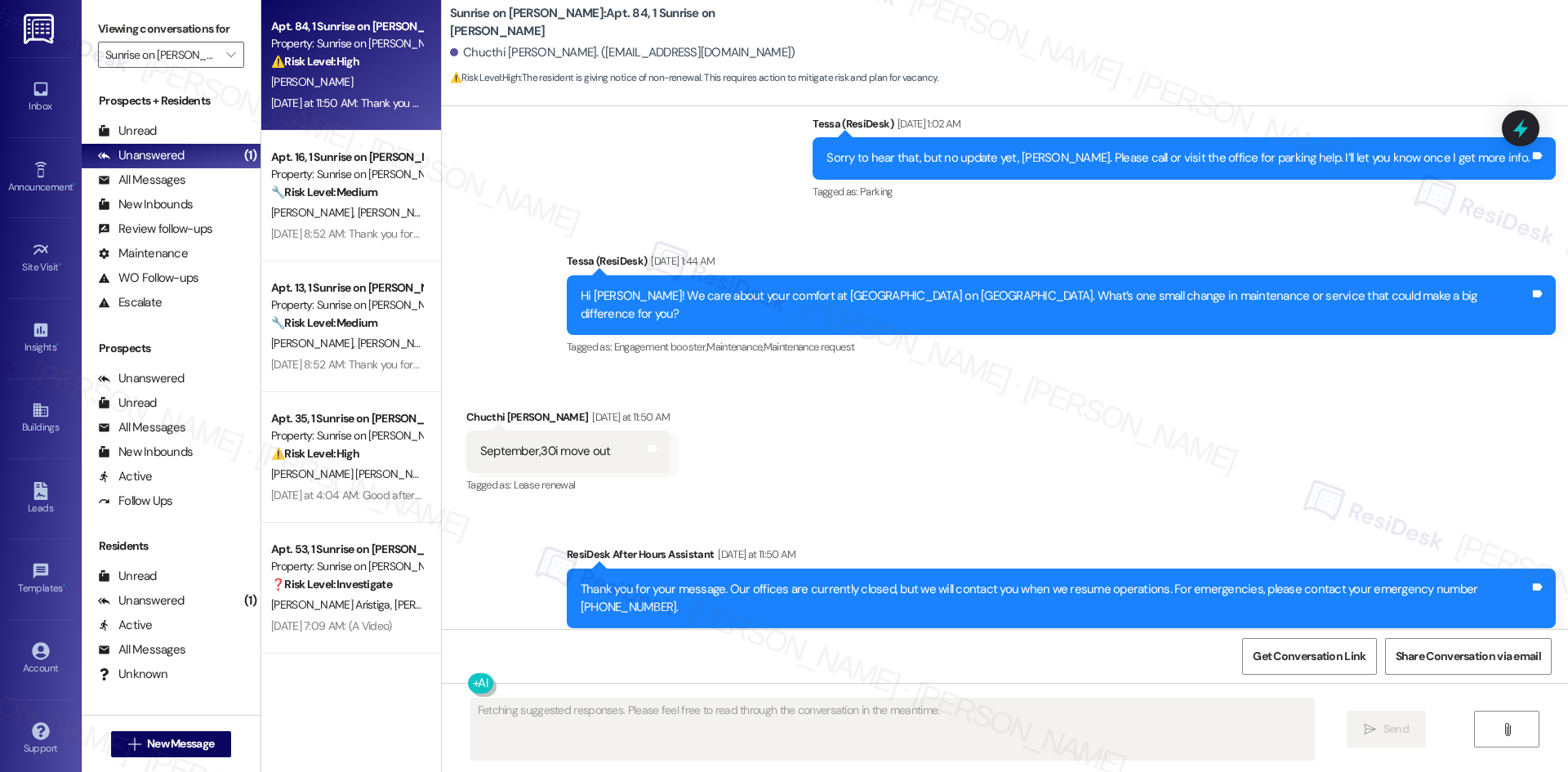
scroll to position [2591, 0]
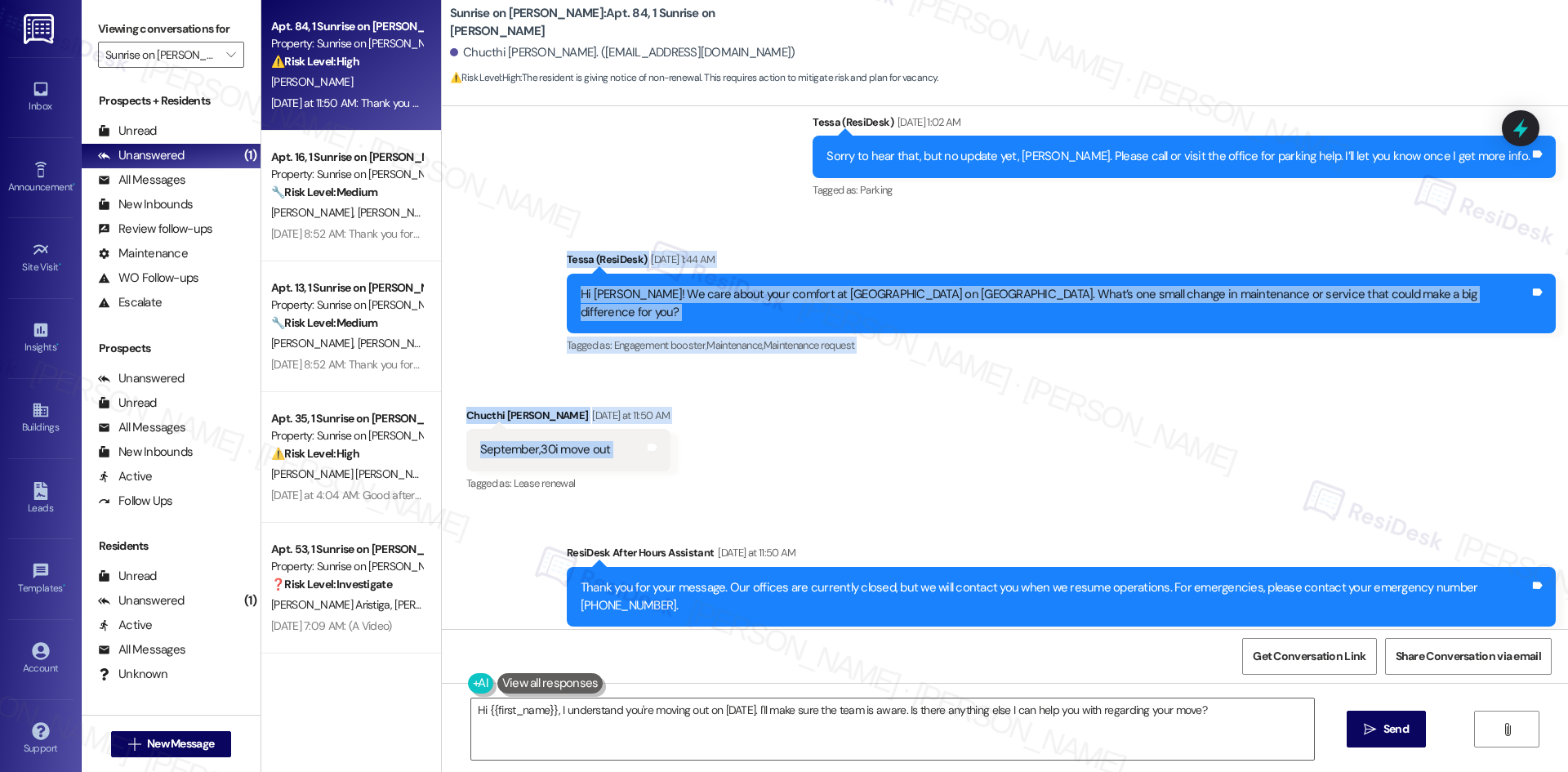
drag, startPoint x: 626, startPoint y: 248, endPoint x: 773, endPoint y: 416, distance: 223.2
click at [773, 416] on div "Lease started Oct 01, 2024 at 8:00 AM Survey, sent via SMS Residesk Automated S…" at bounding box center [1004, 367] width 1126 height 523
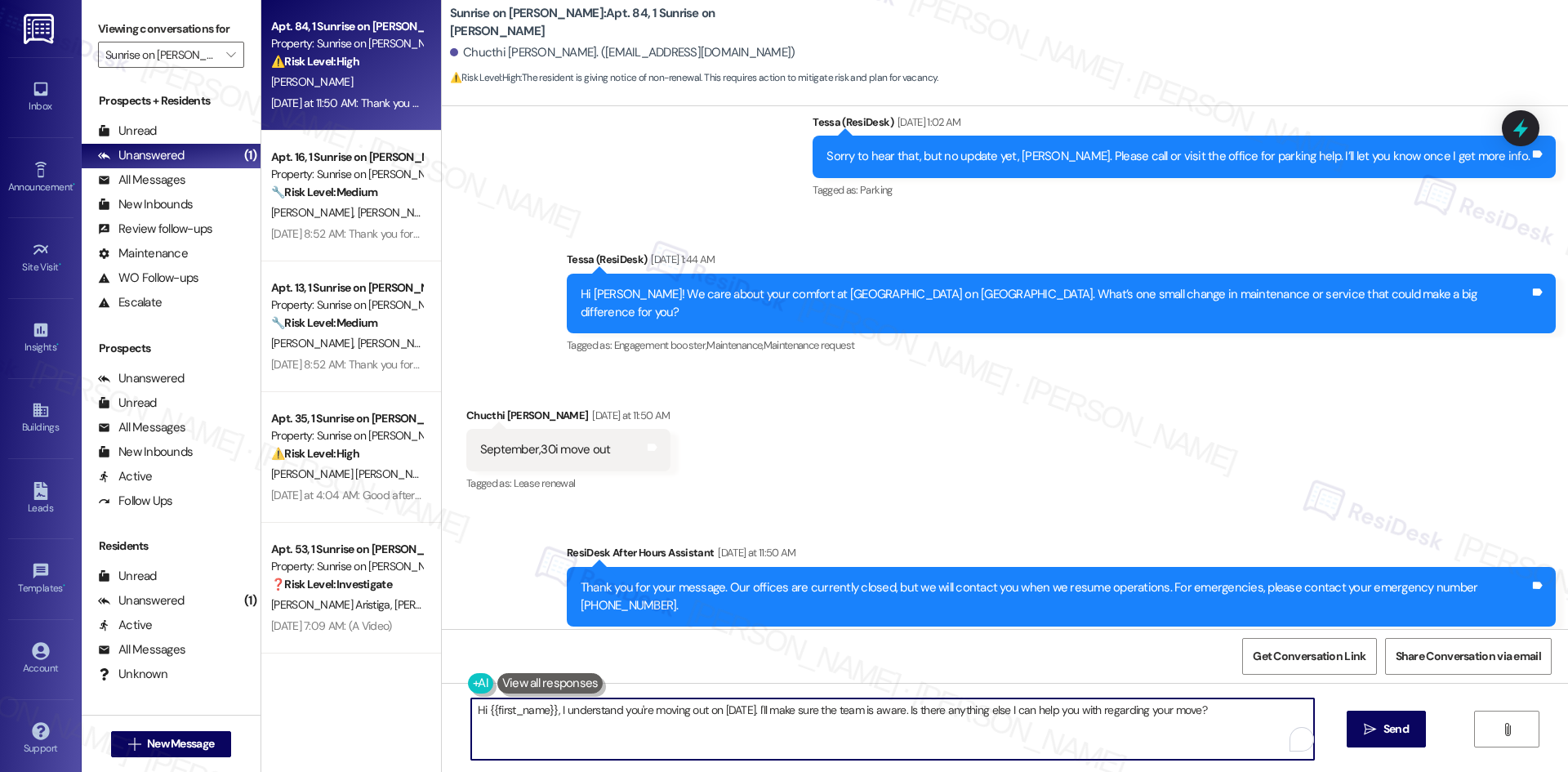
click at [697, 739] on textarea "Hi {{first_name}}, I understand you're moving out on September 30th. I'll make …" at bounding box center [892, 728] width 843 height 61
paste textarea "hank you for letting us know. I’ll make sure the site team is aware of your mov…"
drag, startPoint x: 727, startPoint y: 727, endPoint x: 770, endPoint y: 730, distance: 43.1
click at [731, 728] on textarea "Thank you for letting us know. I’ll make sure the site team is aware of your mo…" at bounding box center [892, 728] width 843 height 61
paste textarea "Hi Chucthi, thank you for letting us know. Please let us know if you need any a…"
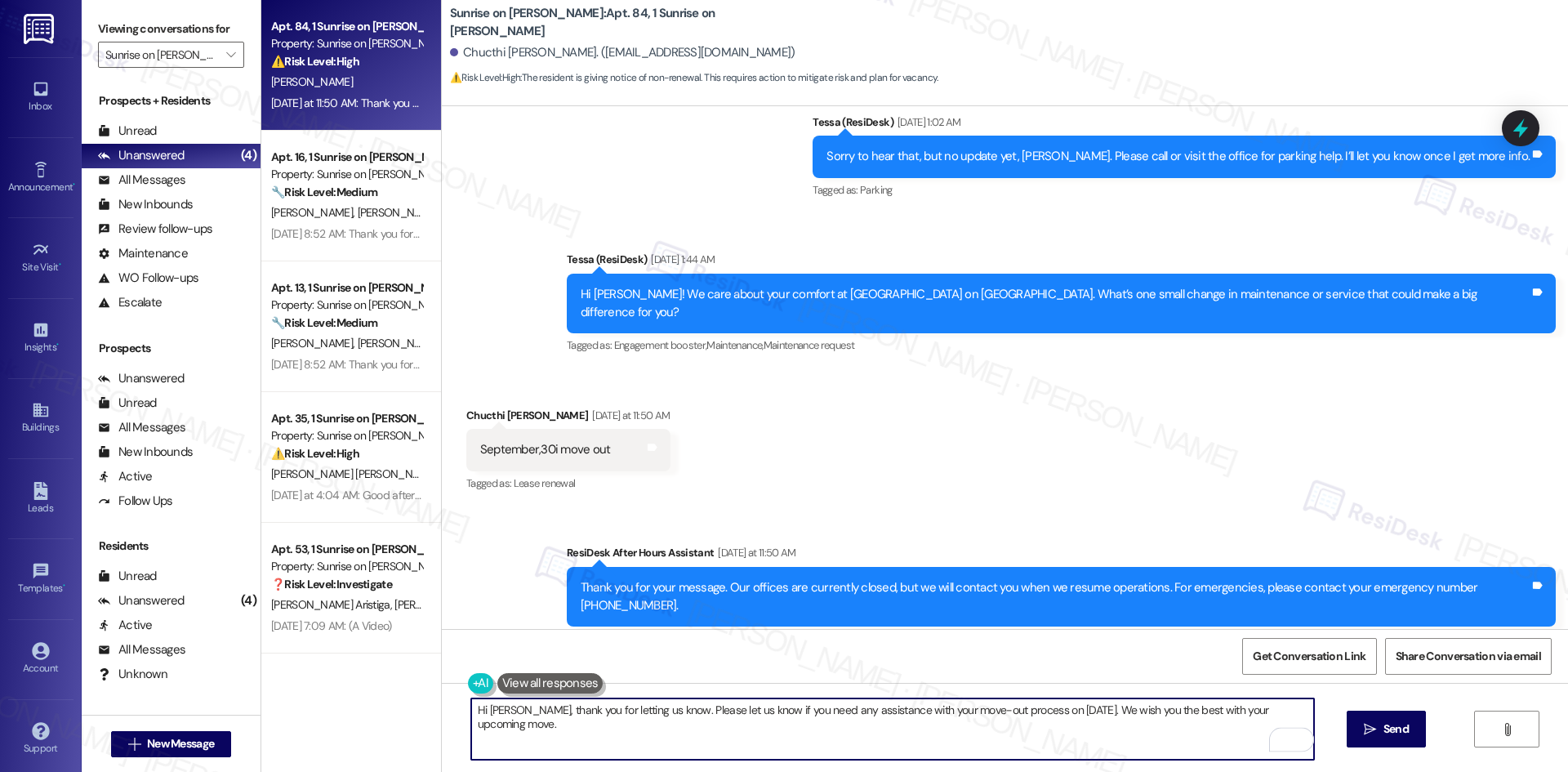
type textarea "Hi Chucthi, thank you for letting us know. Please let us know if you need any a…"
click at [1400, 729] on span "Send" at bounding box center [1396, 729] width 25 height 17
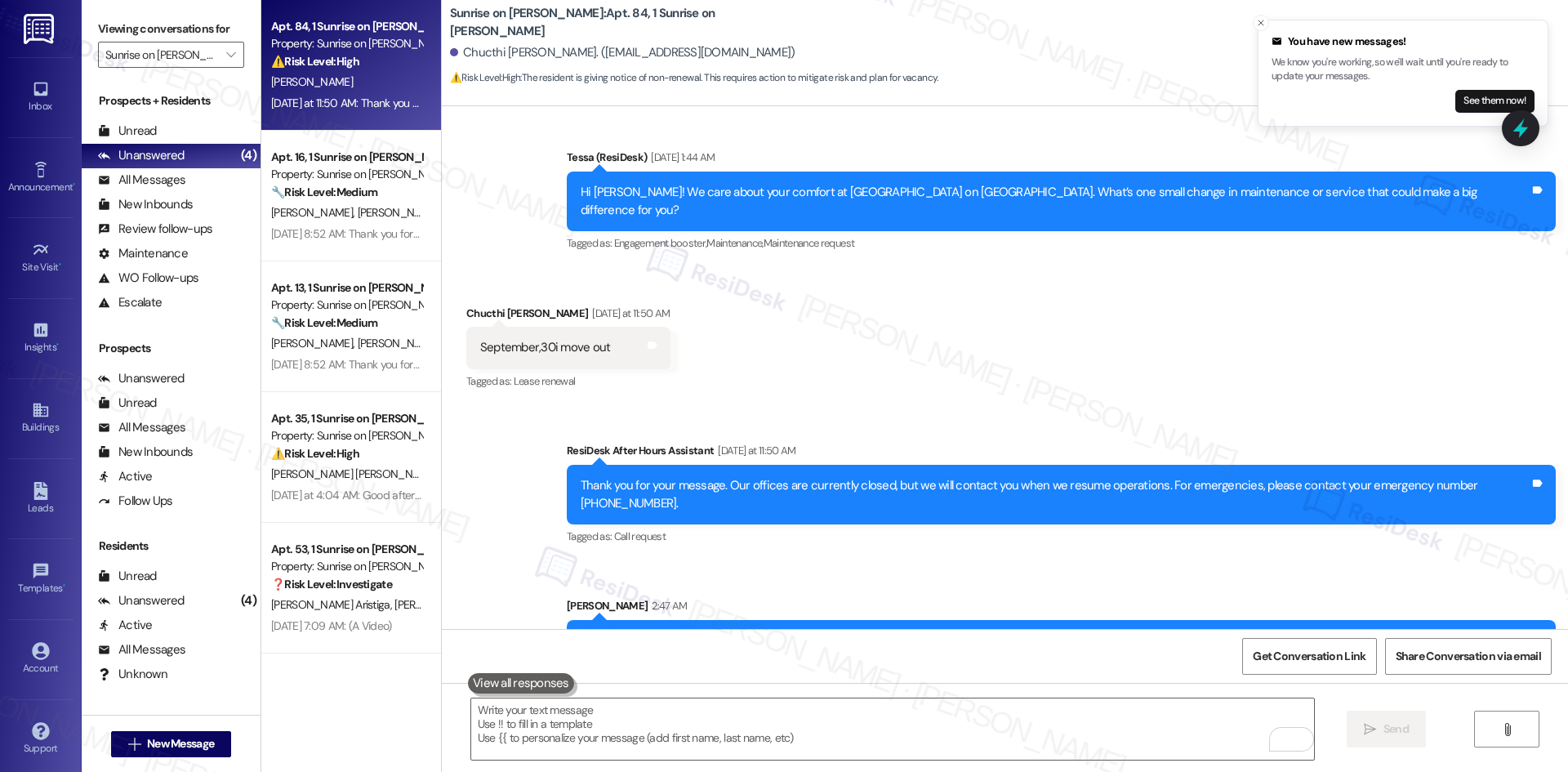
scroll to position [2704, 0]
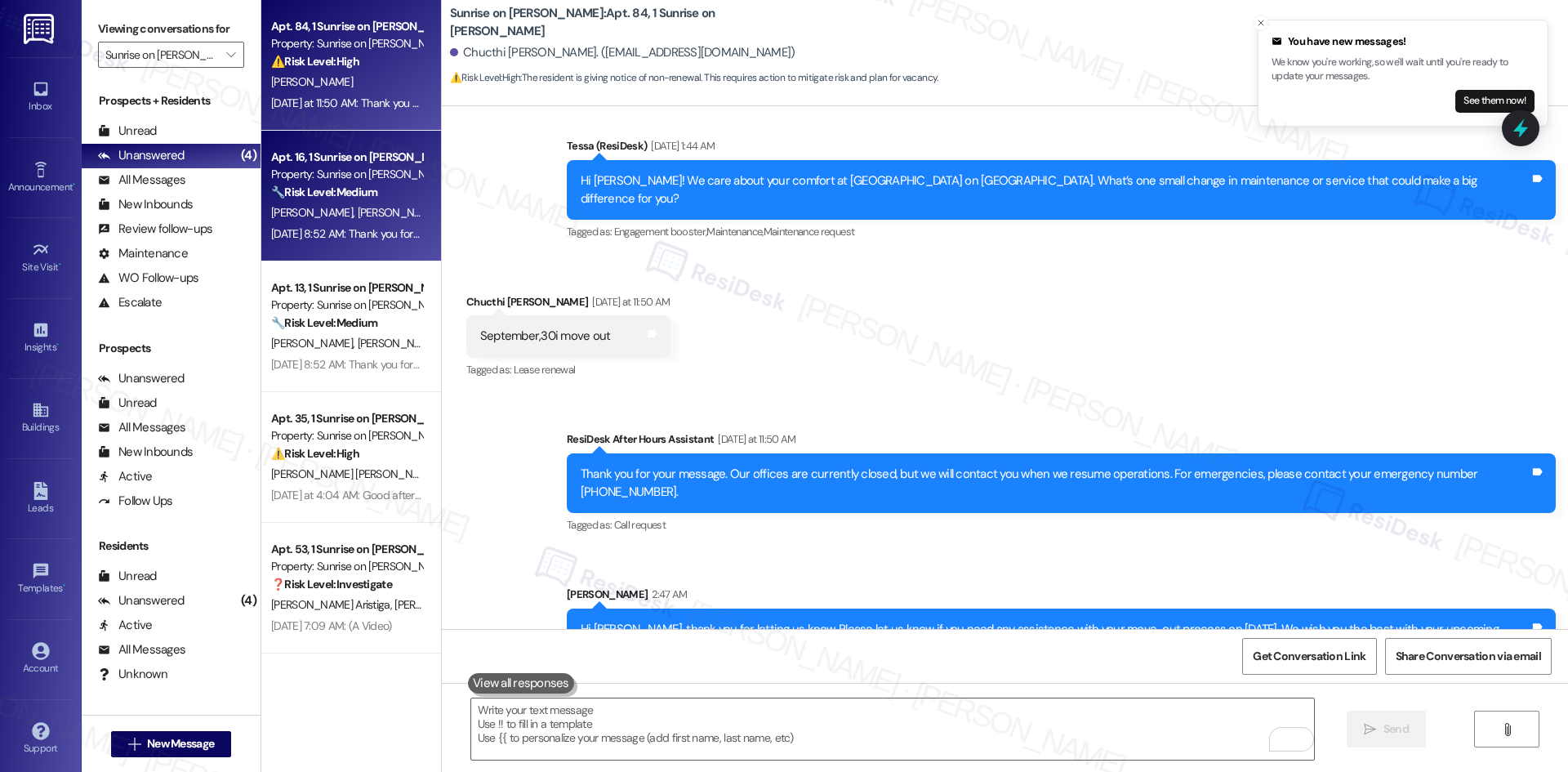
click at [385, 189] on div "🔧 Risk Level: Medium The resident is reporting non-urgent maintenance issues (d…" at bounding box center [346, 192] width 151 height 17
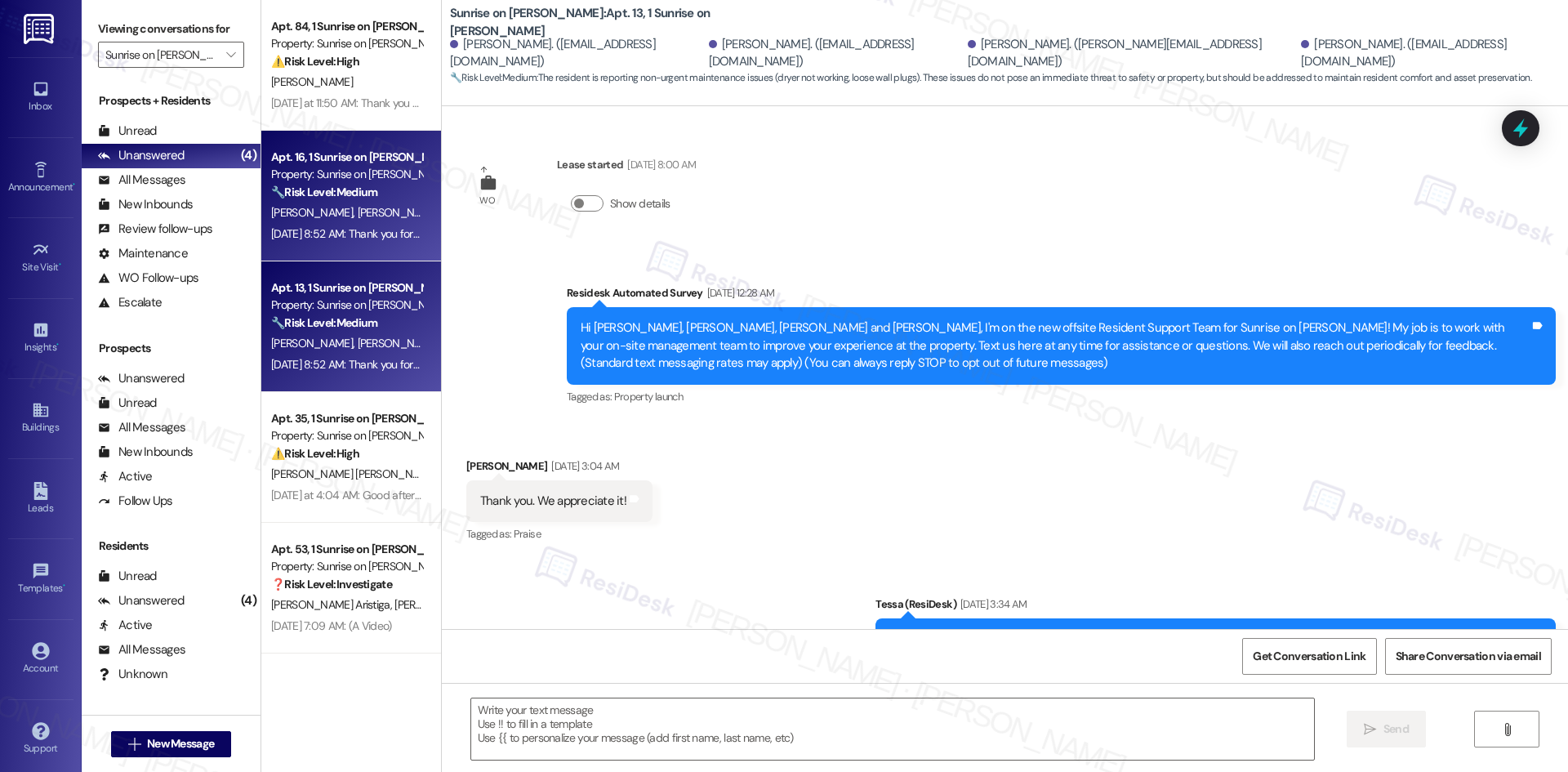
scroll to position [1648, 0]
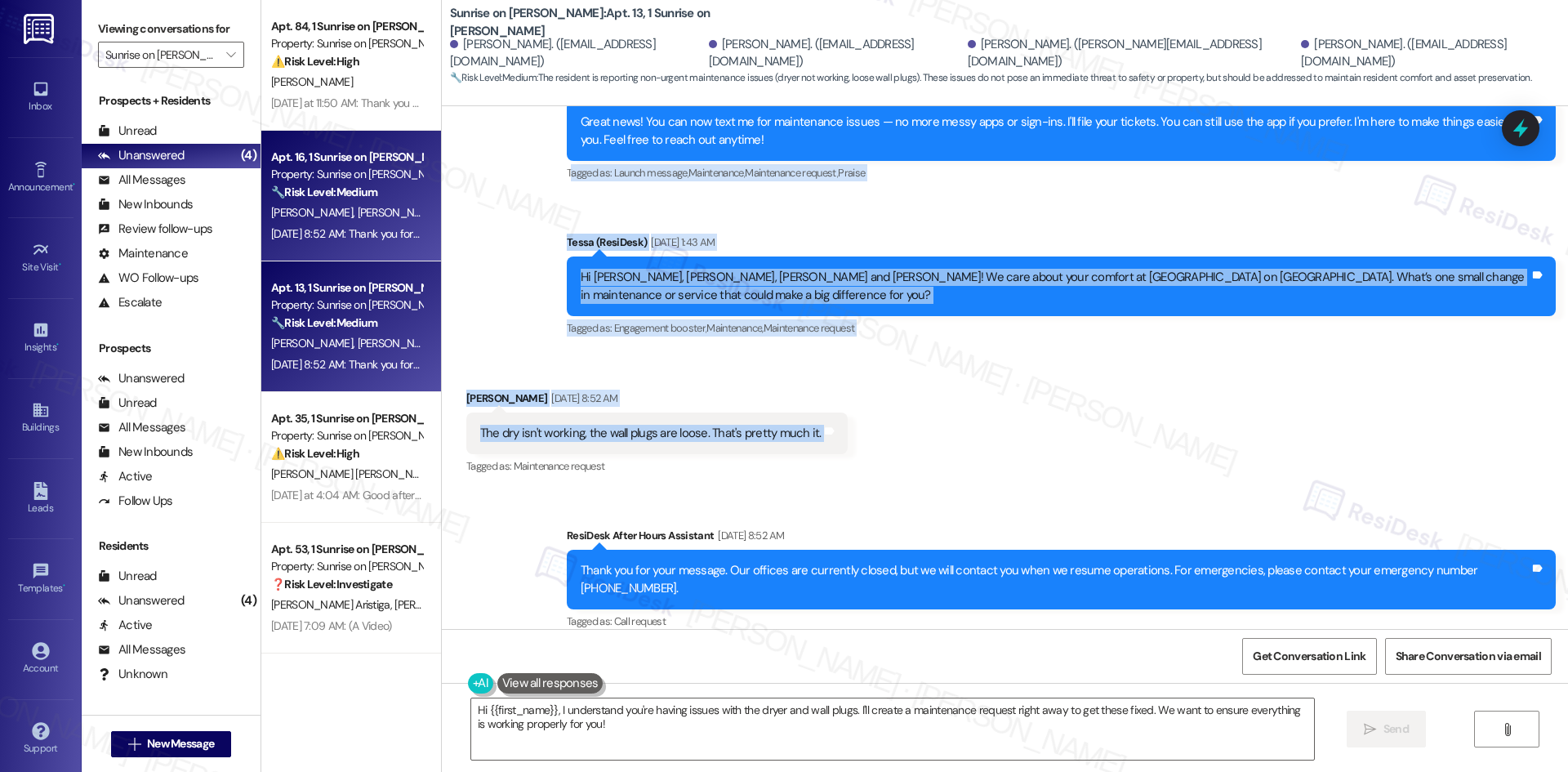
drag, startPoint x: 559, startPoint y: 230, endPoint x: 837, endPoint y: 412, distance: 332.3
click at [837, 412] on div "WO Lease started Jan 01, 2025 at 8:00 AM Show details Survey, sent via SMS Resi…" at bounding box center [1004, 367] width 1126 height 523
click at [837, 412] on div "Received via SMS Sergio Rangel Aug 21, 2025 at 8:52 AM The dry isn't working, t…" at bounding box center [656, 434] width 405 height 114
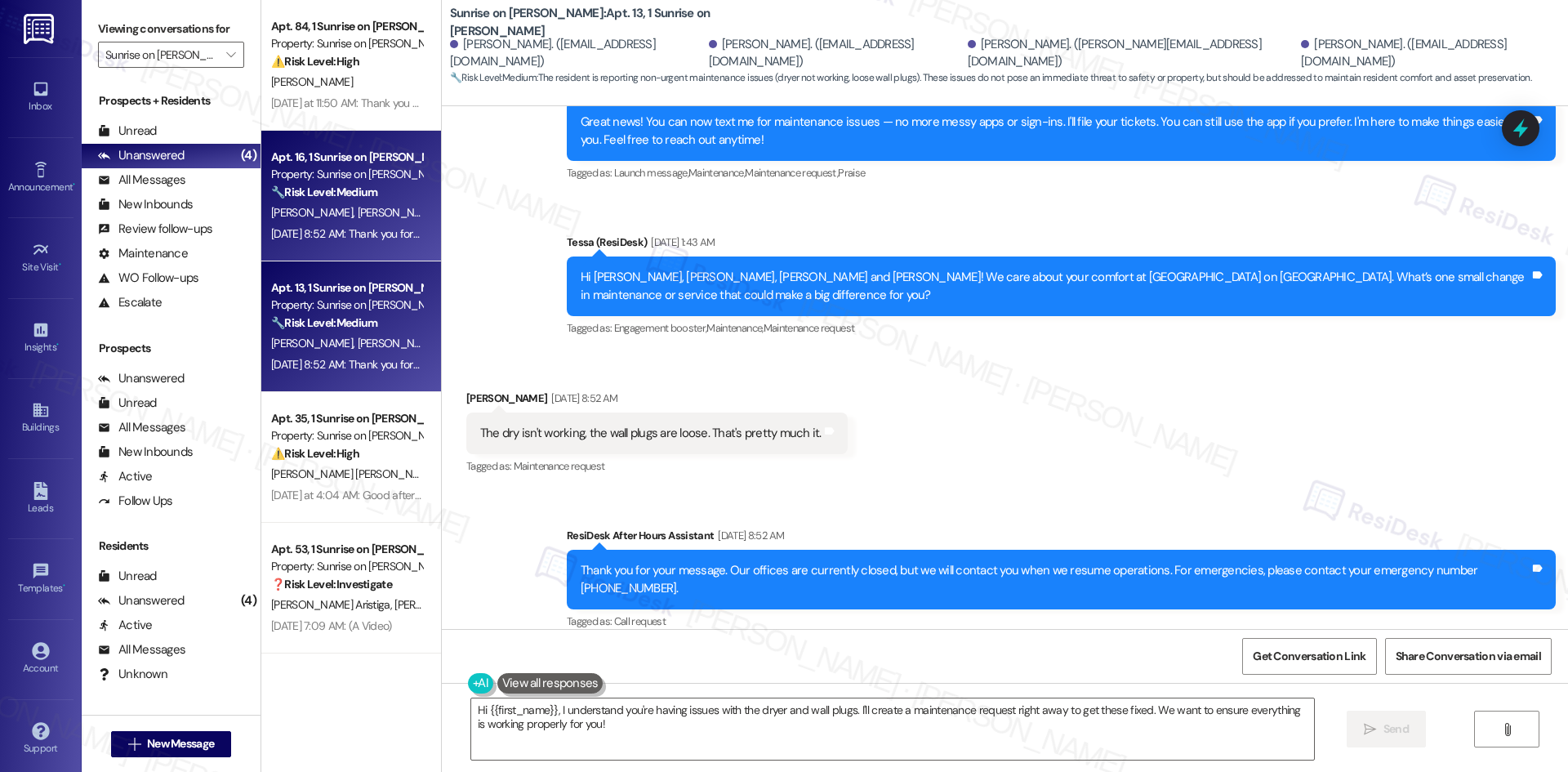
click at [1020, 412] on div "Received via SMS Sergio Rangel Aug 21, 2025 at 8:52 AM The dry isn't working, t…" at bounding box center [1004, 422] width 1126 height 138
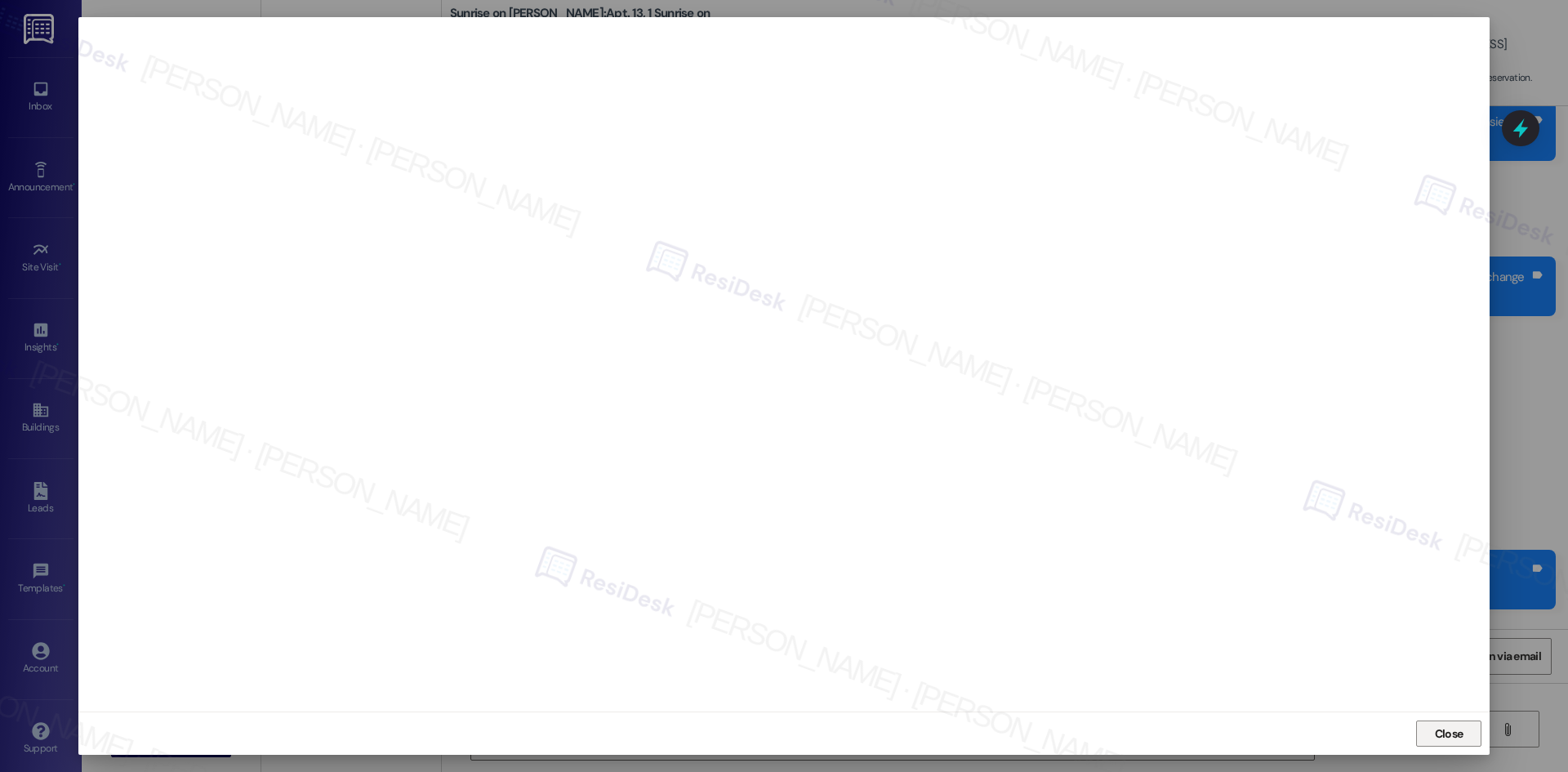
click at [1440, 737] on span "Close" at bounding box center [1448, 734] width 28 height 17
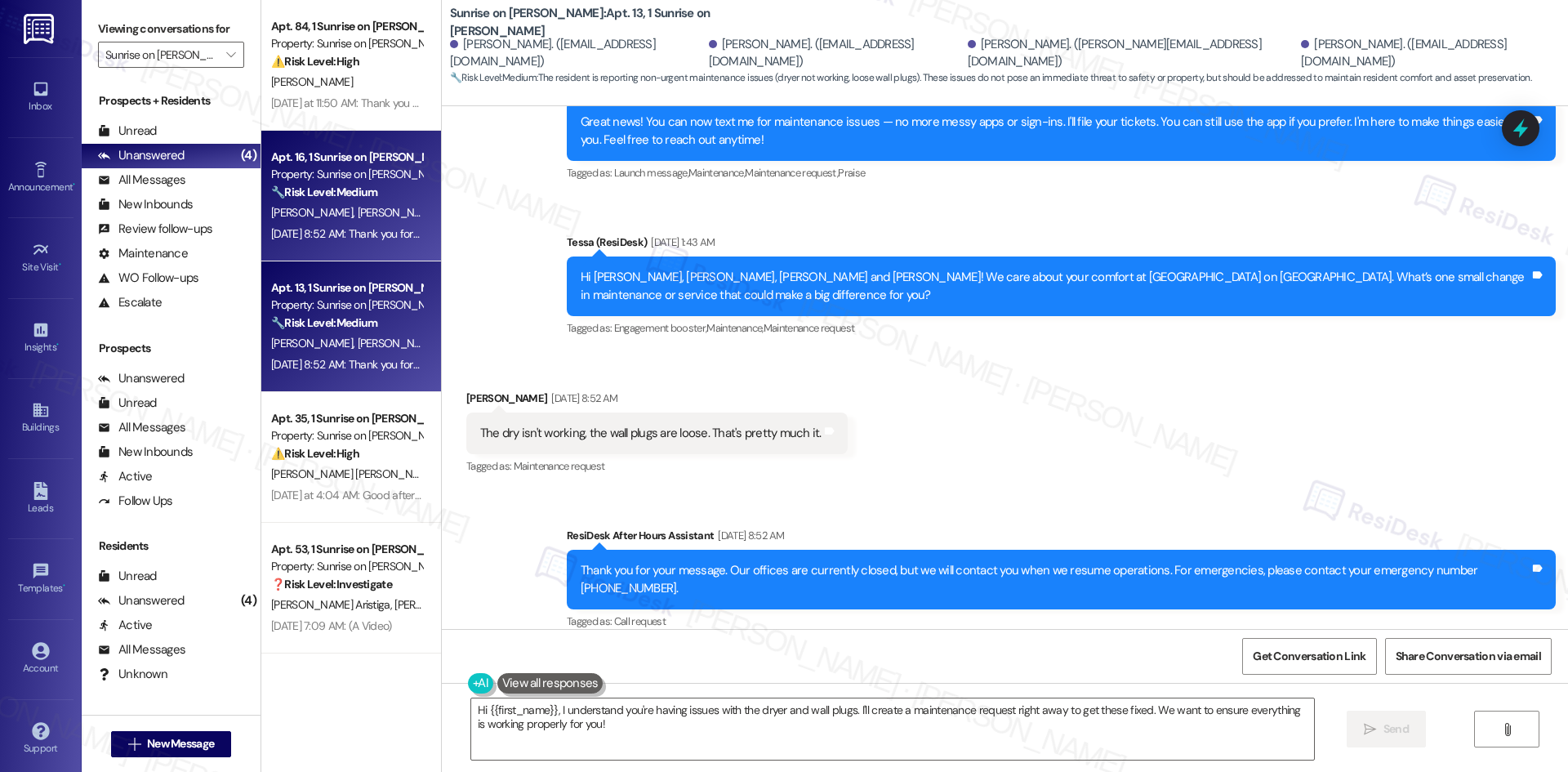
click at [1140, 467] on div "Received via SMS Sergio Rangel Aug 21, 2025 at 8:52 AM The dry isn't working, t…" at bounding box center [1004, 422] width 1126 height 138
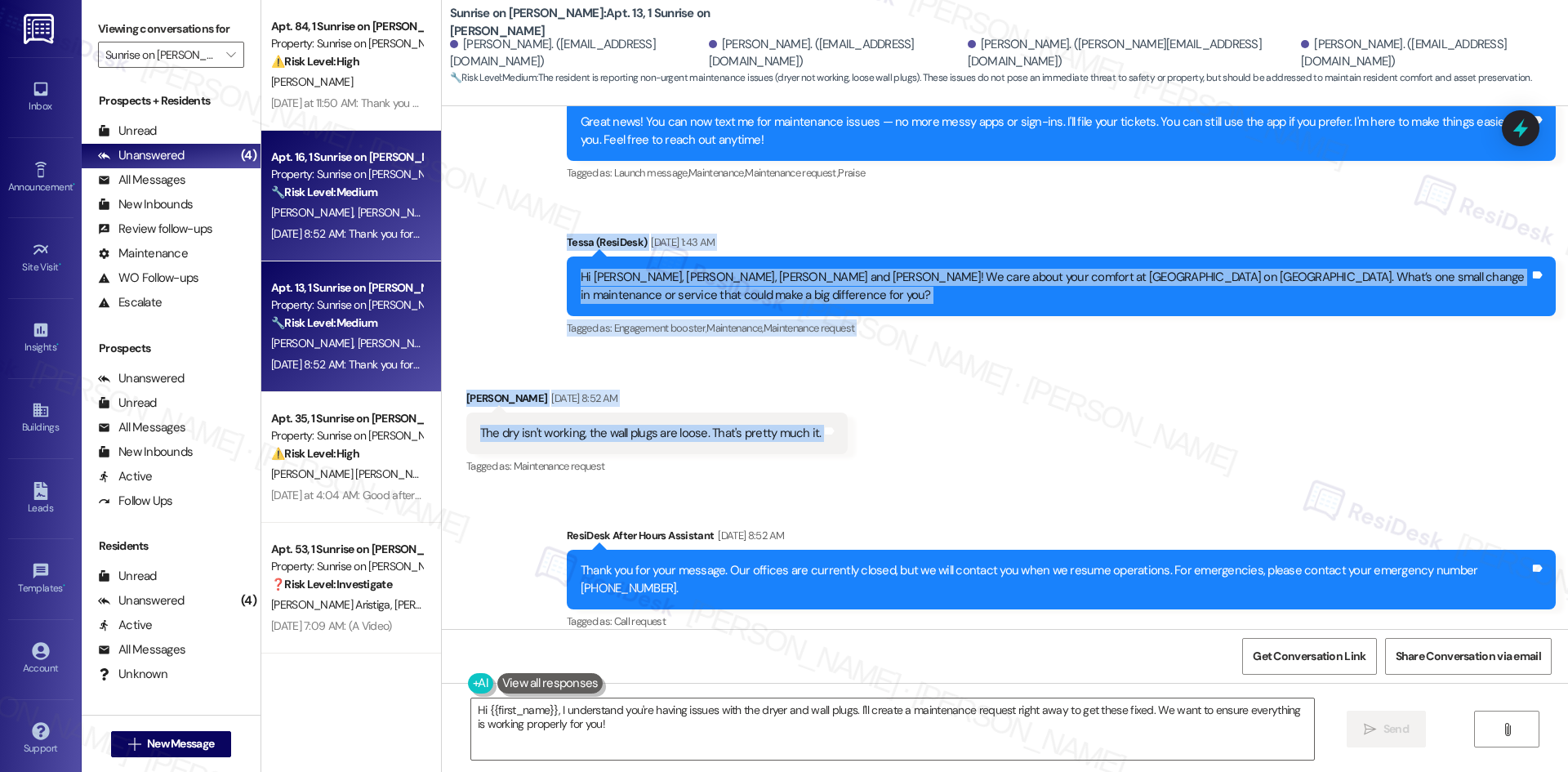
drag, startPoint x: 600, startPoint y: 231, endPoint x: 919, endPoint y: 398, distance: 360.1
click at [919, 398] on div "WO Lease started Jan 01, 2025 at 8:00 AM Show details Survey, sent via SMS Resi…" at bounding box center [1004, 367] width 1126 height 523
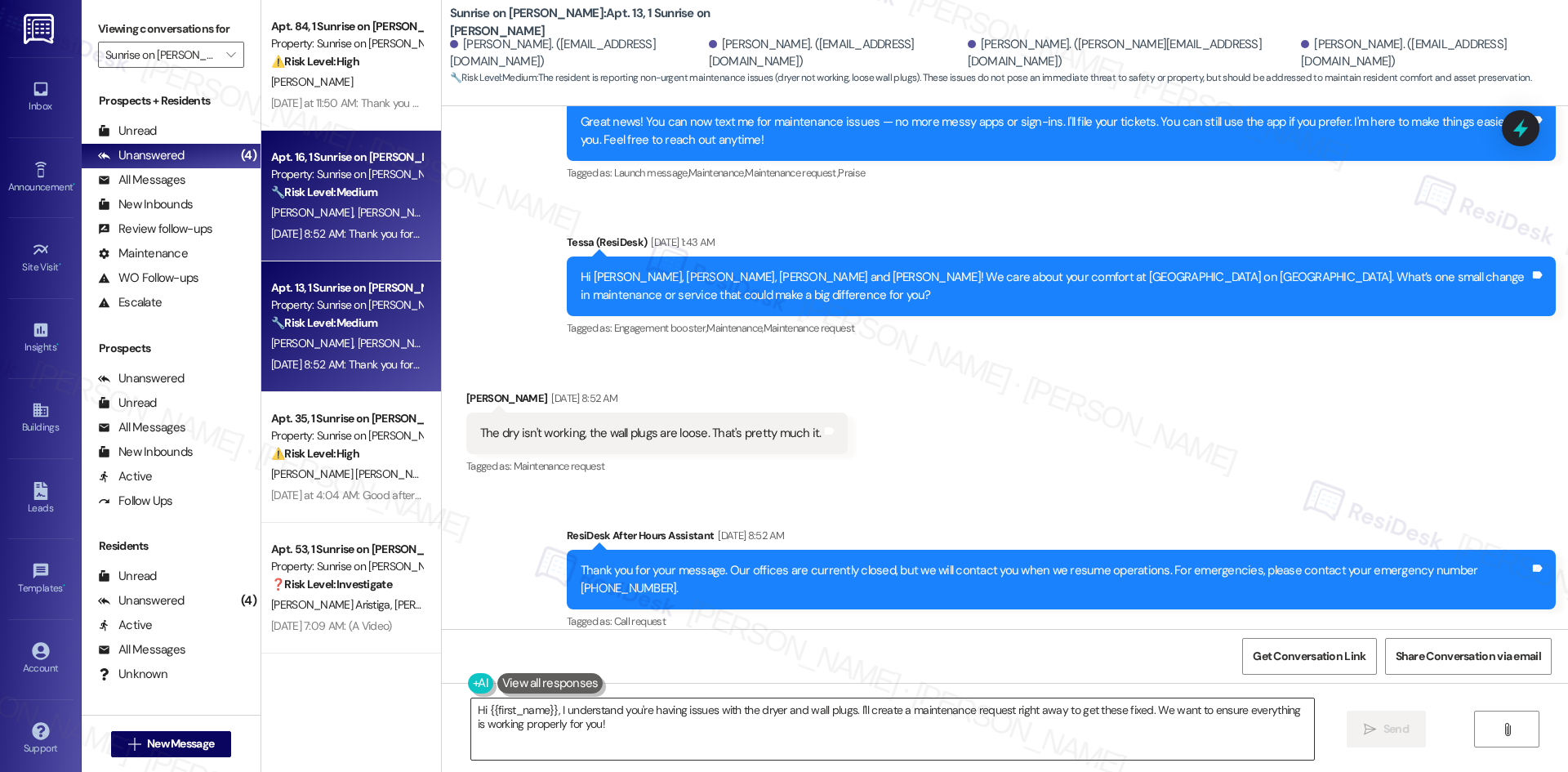
click at [637, 719] on textarea "Hi {{first_name}}, I understand you're having issues with the dryer and wall pl…" at bounding box center [892, 728] width 843 height 61
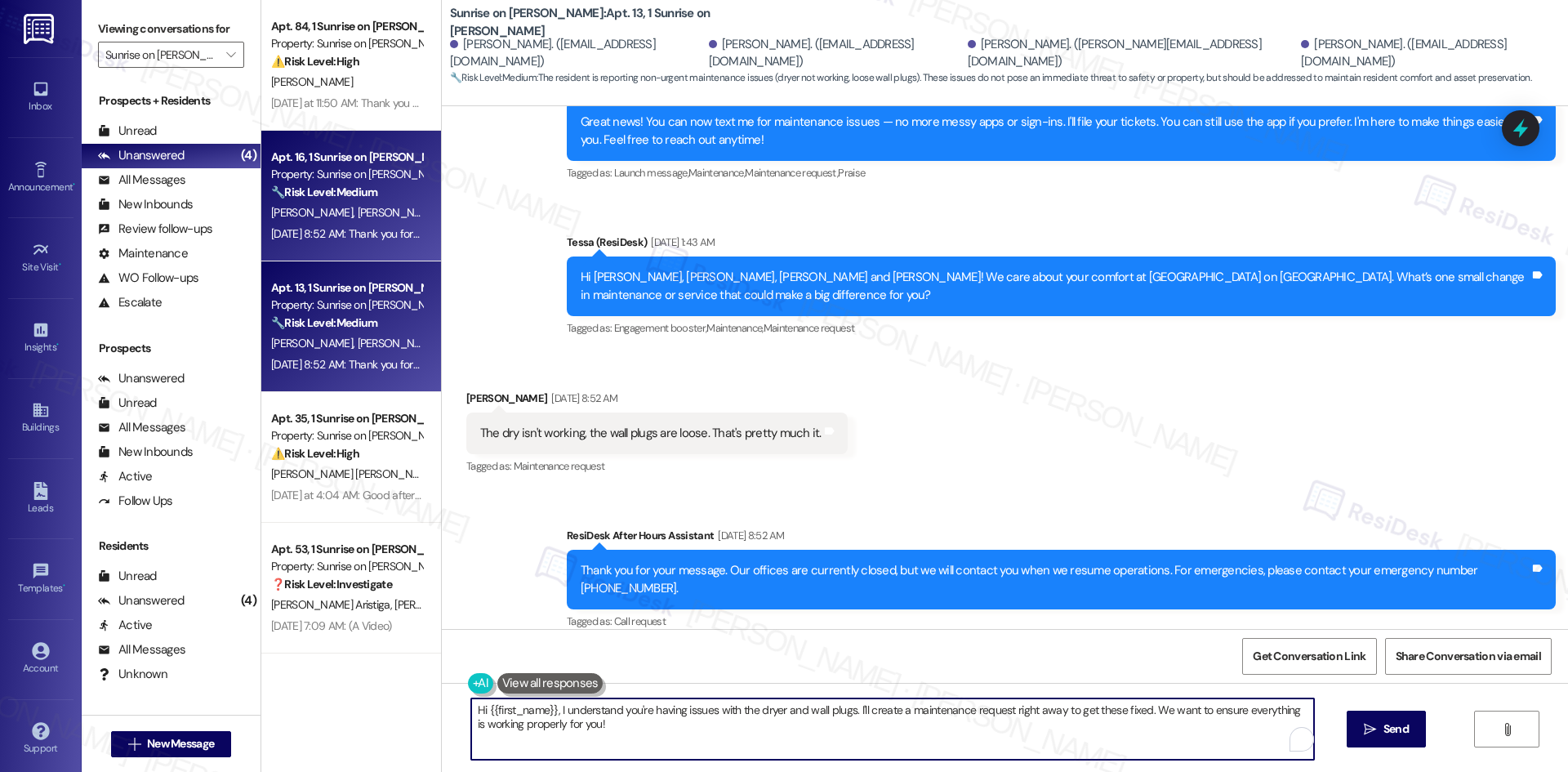
paste textarea "Sergio, I’m sorry to hear the dryer isn’t working and that the wall plugs are l…"
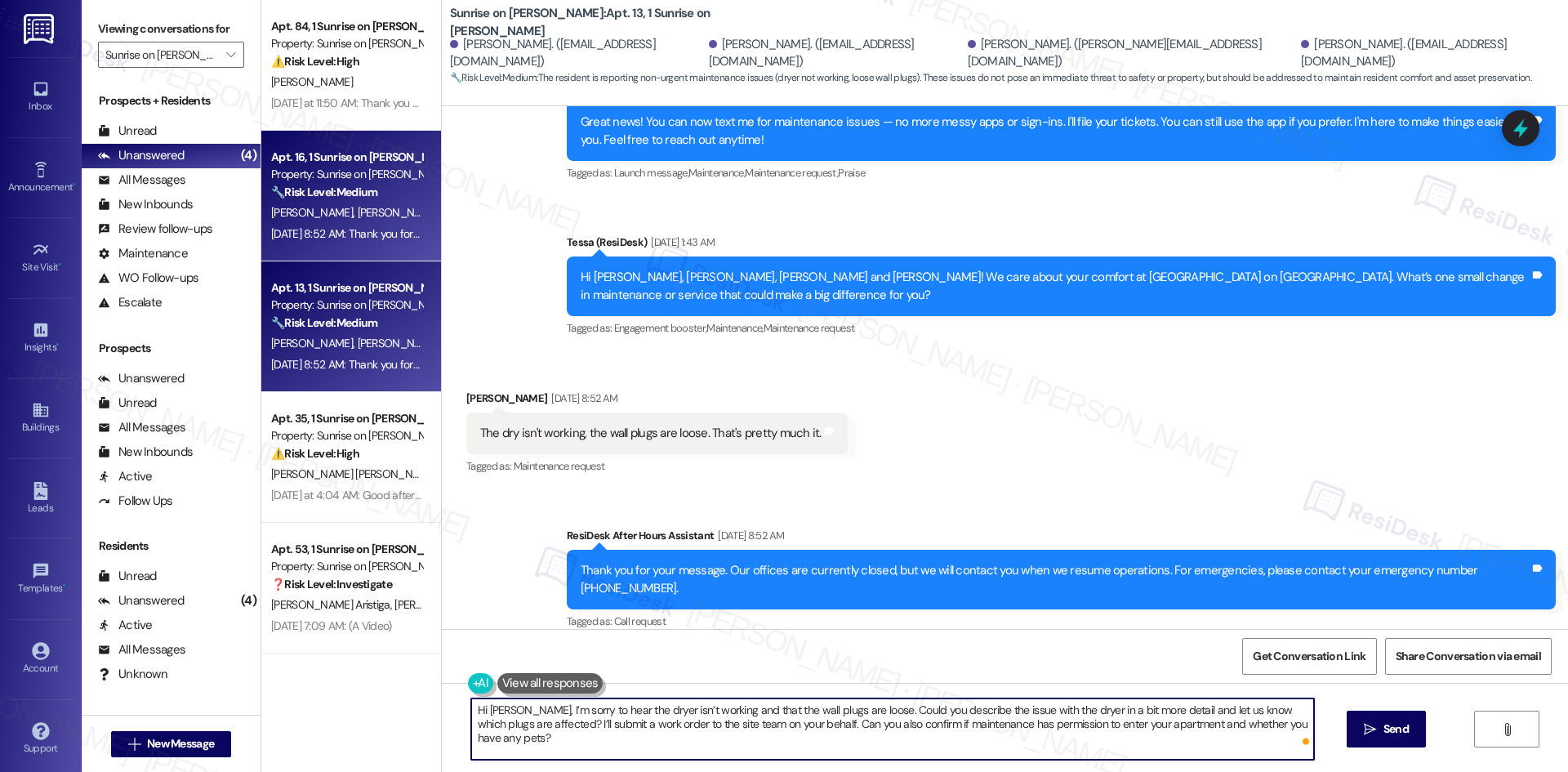
drag, startPoint x: 511, startPoint y: 712, endPoint x: 436, endPoint y: 710, distance: 75.0
click at [442, 710] on div "Hi Sergio, I’m sorry to hear the dryer isn’t working and that the wall plugs ar…" at bounding box center [1004, 744] width 1126 height 122
type textarea "I’m sorry to hear the dryer isn’t working and that the wall plugs are loose. Co…"
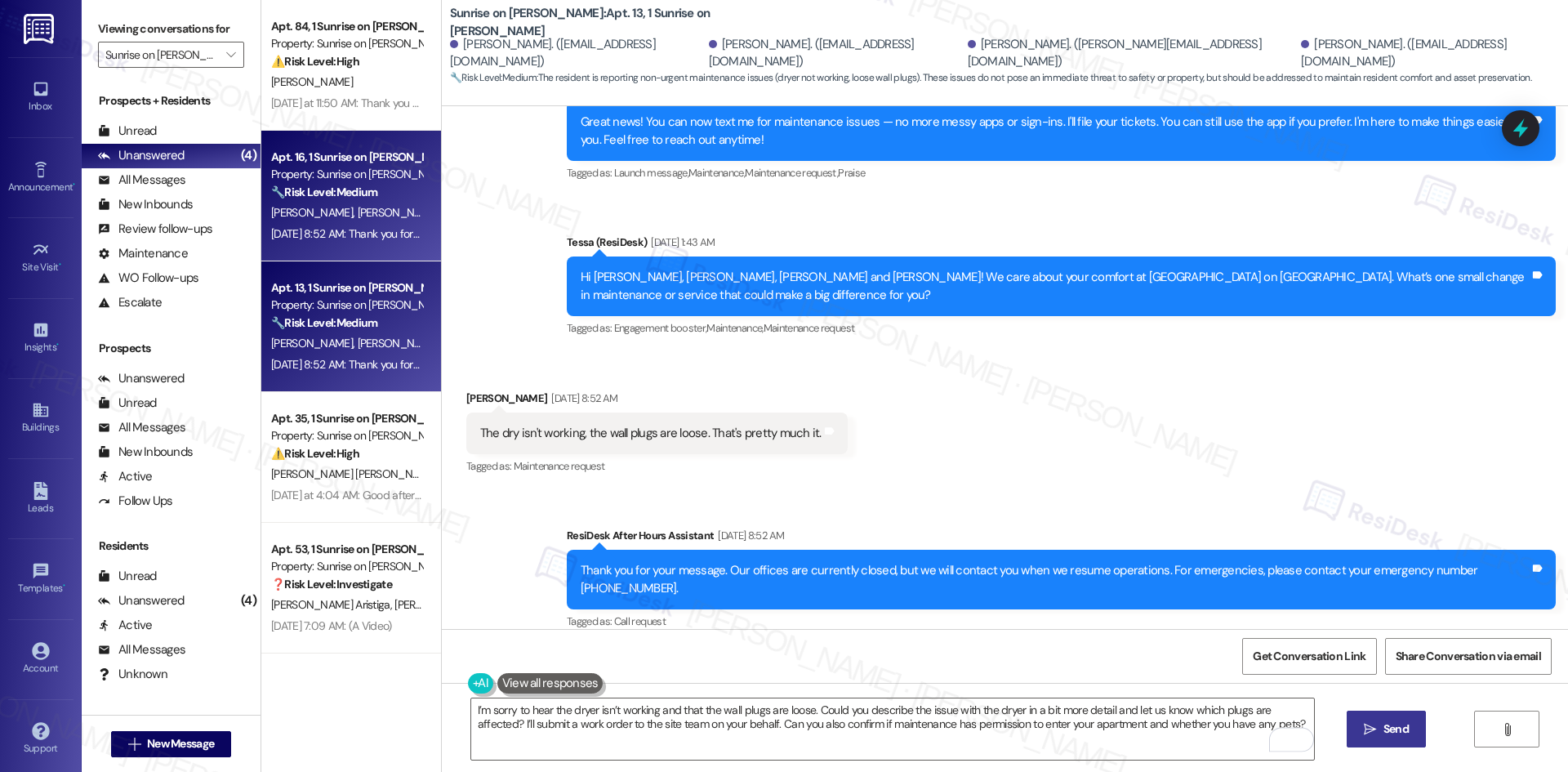
click at [1410, 737] on span "Send" at bounding box center [1396, 729] width 32 height 17
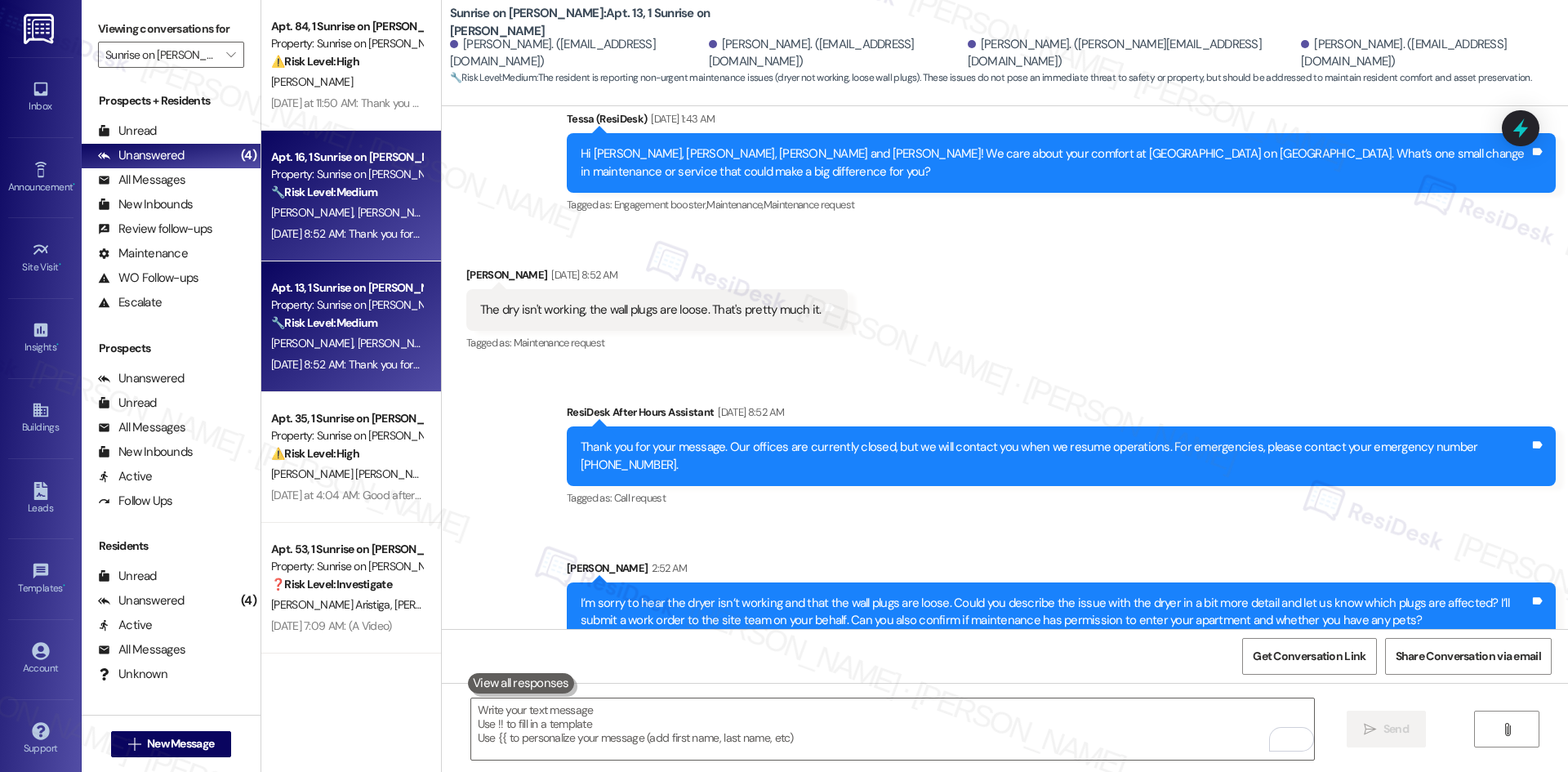
scroll to position [1780, 0]
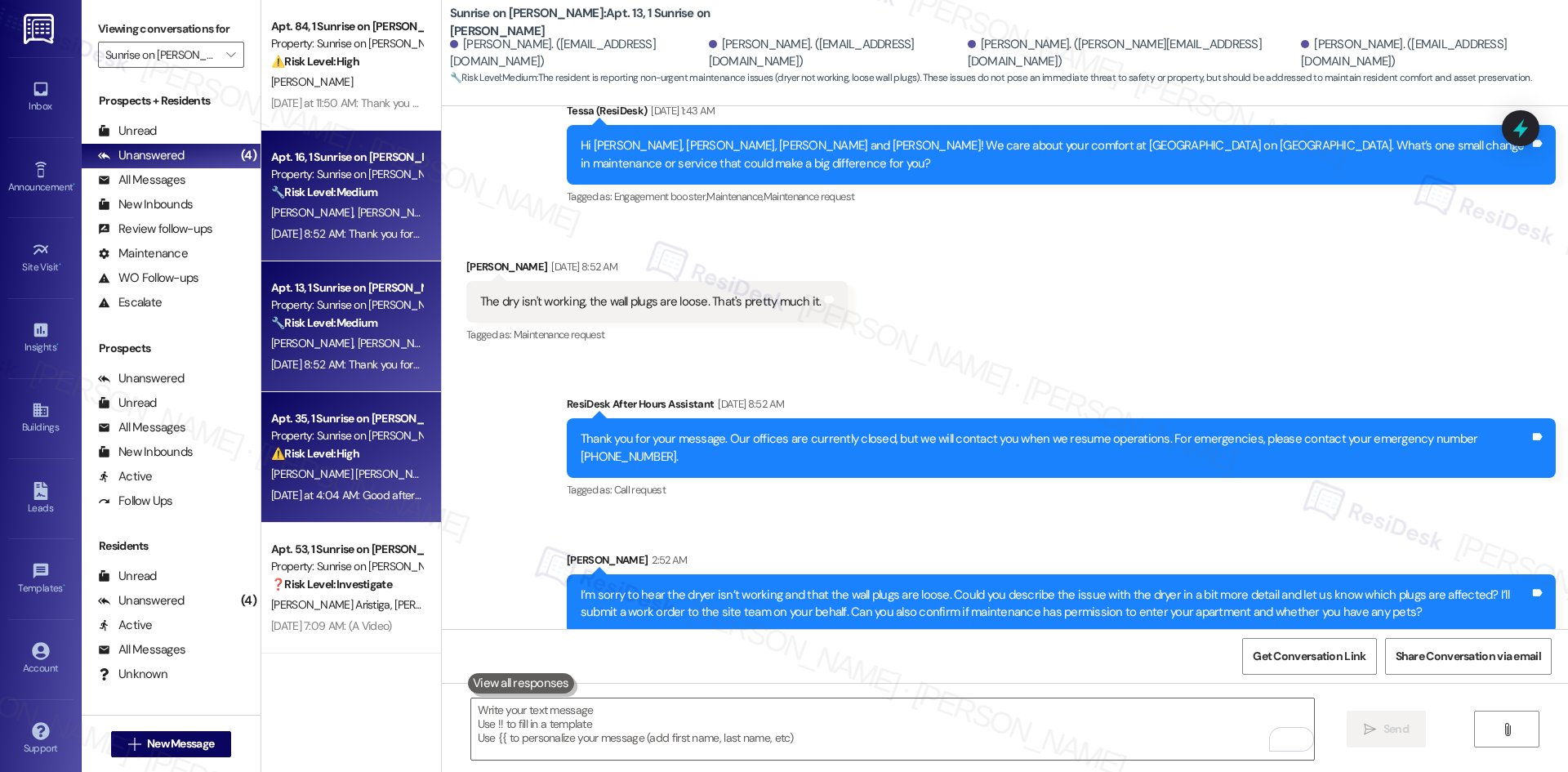
click at [357, 474] on div "L. Ortiz Rodriguez" at bounding box center [346, 474] width 154 height 21
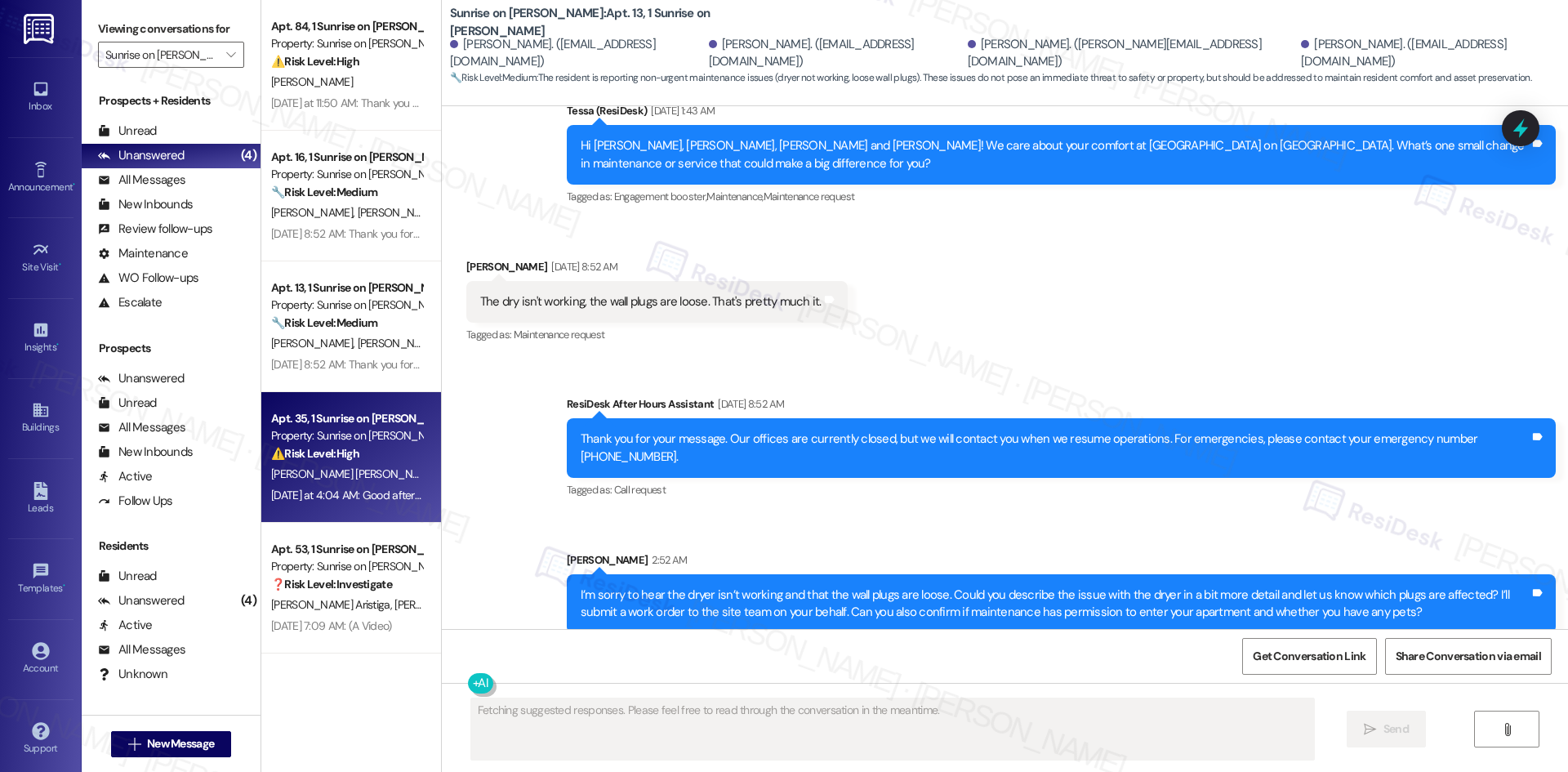
type textarea "Fetching suggested responses. Please feel free to read through the conversation…"
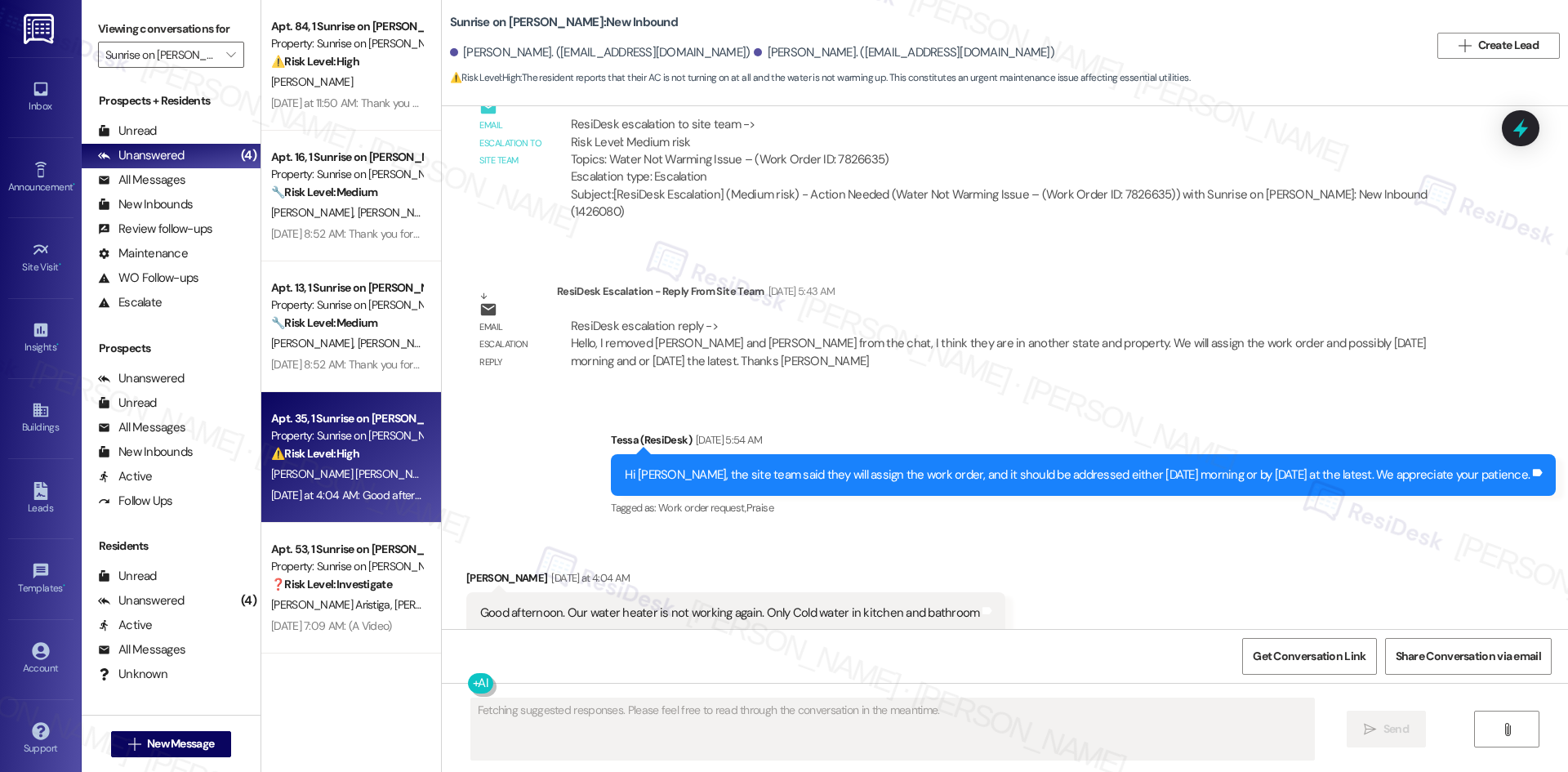
scroll to position [3146, 0]
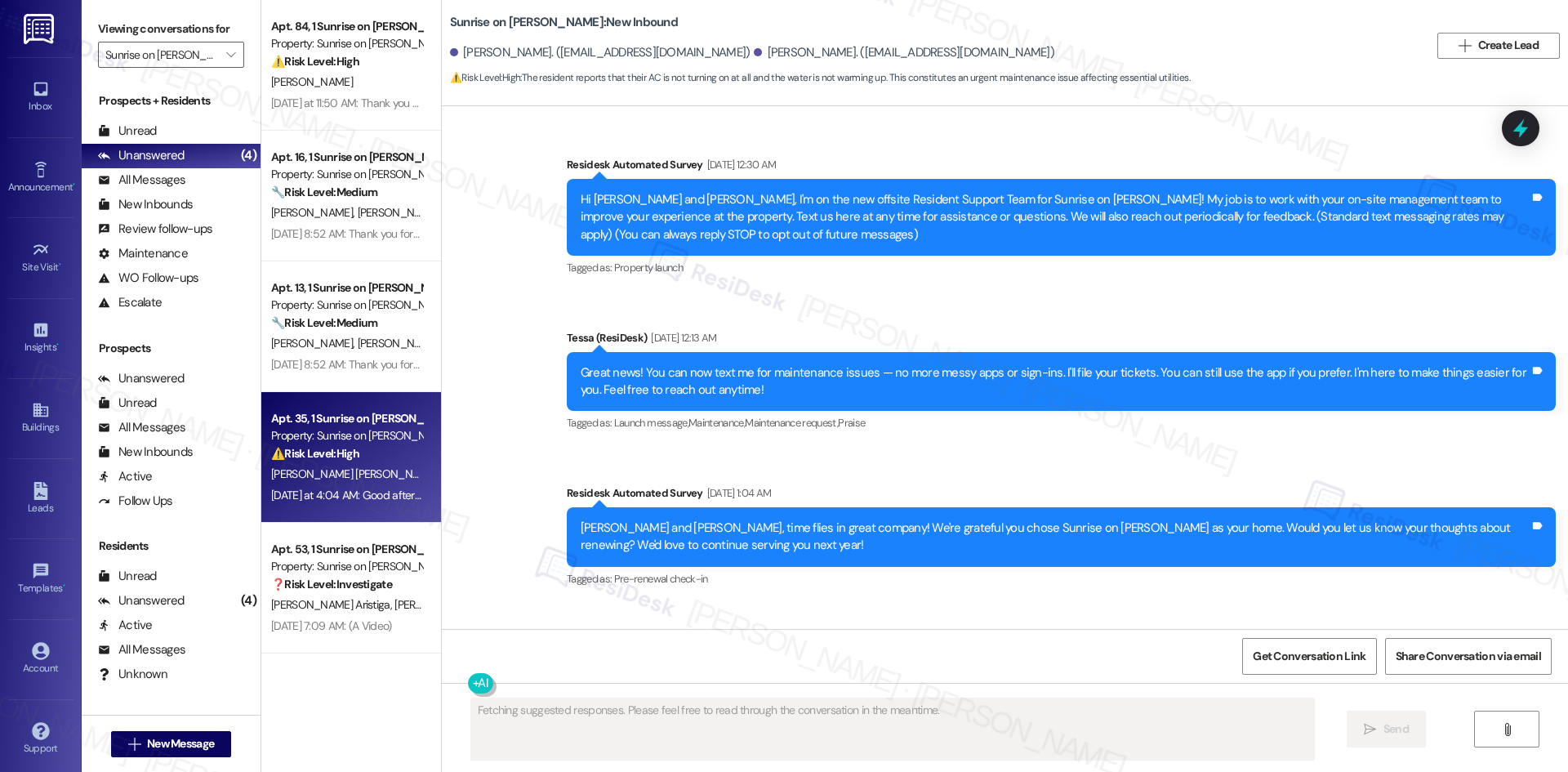
scroll to position [3146, 0]
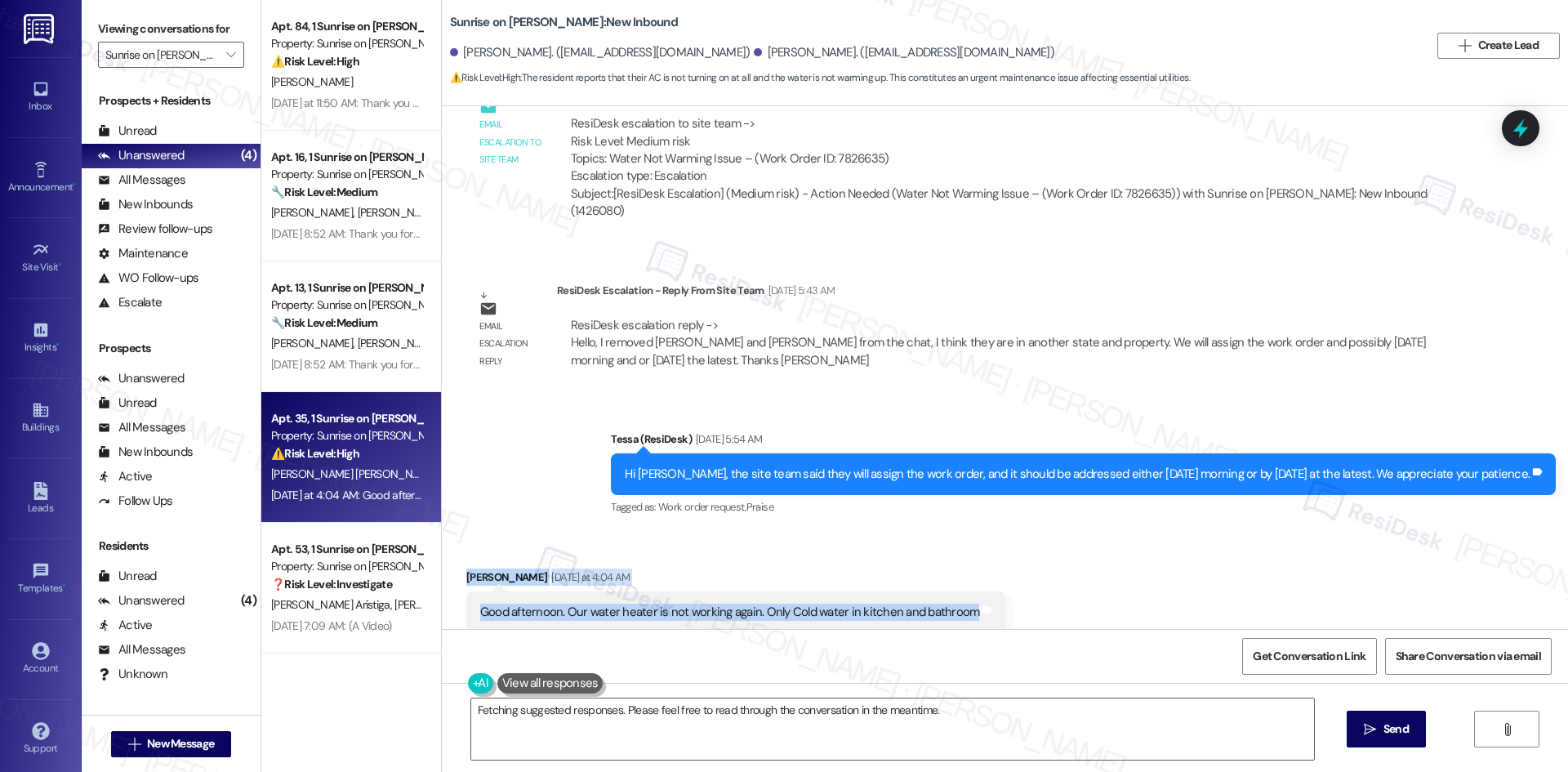
drag, startPoint x: 453, startPoint y: 544, endPoint x: 1126, endPoint y: 586, distance: 674.3
click at [1126, 586] on div "Received via SMS [PERSON_NAME] [DATE] at 4:04 AM Good afternoon. Our water heat…" at bounding box center [1004, 588] width 1126 height 114
copy div "[PERSON_NAME] [DATE] at 4:04 AM Good afternoon. Our water heater is not working…"
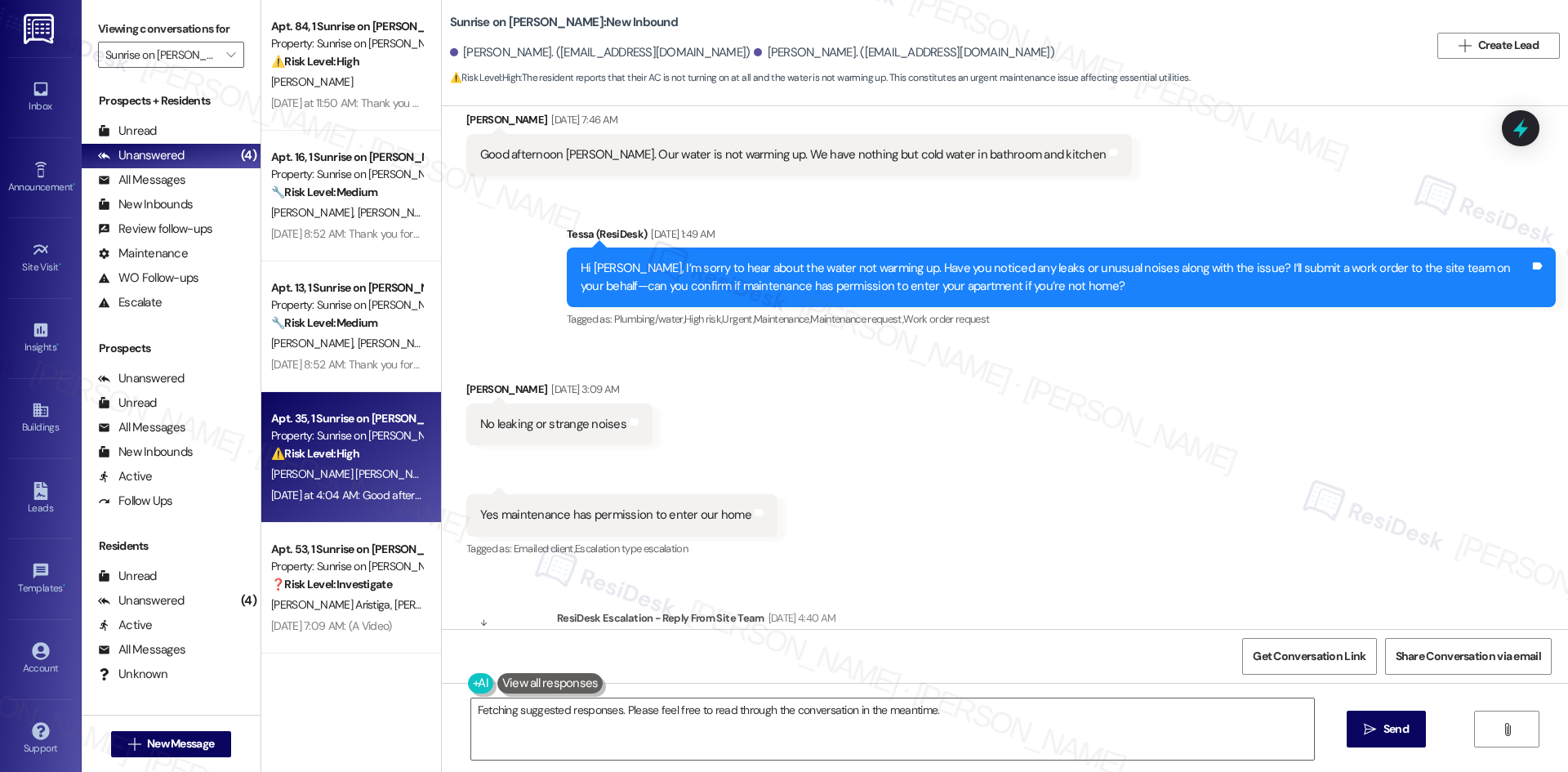
scroll to position [2247, 0]
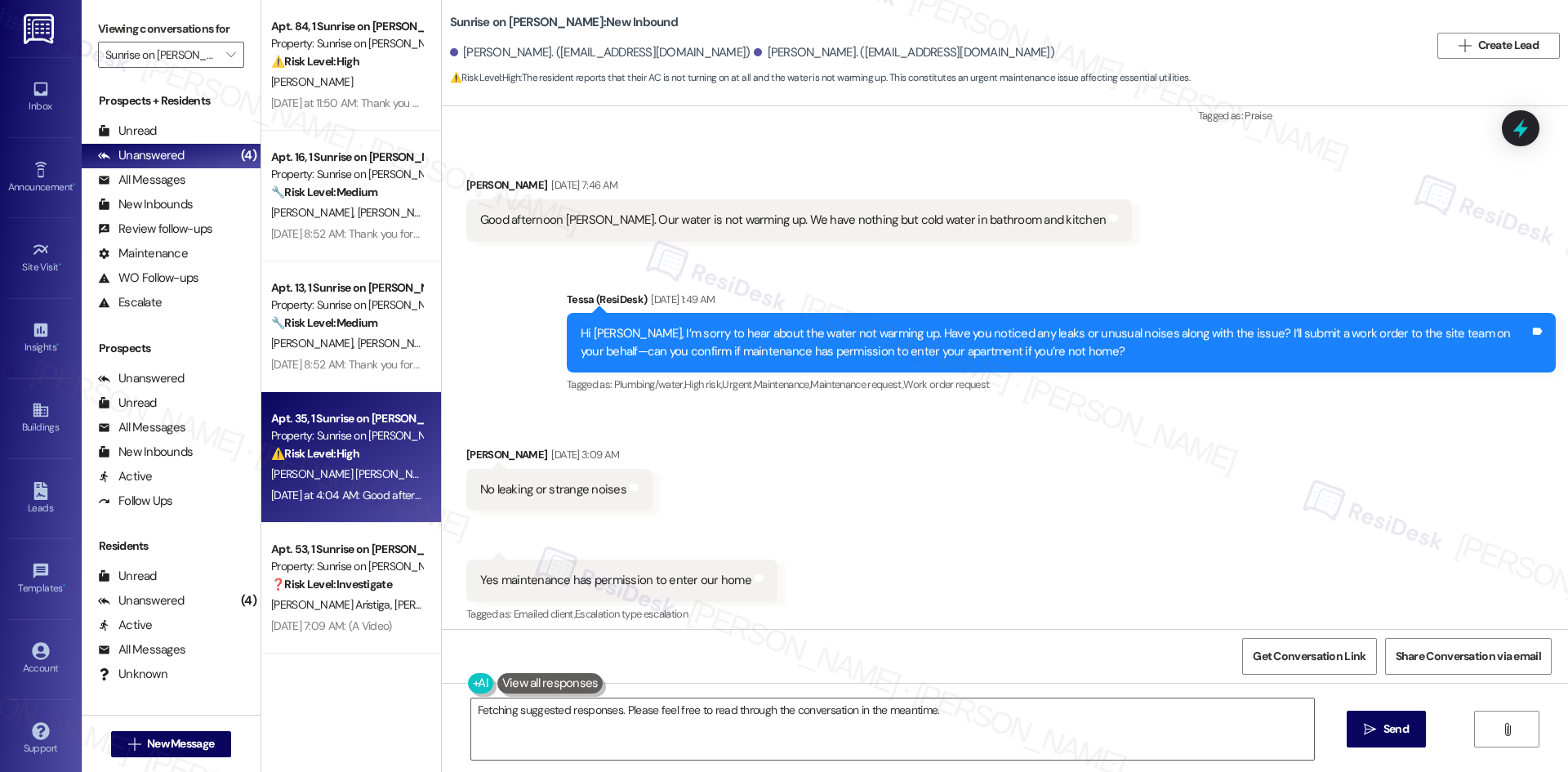
click at [731, 461] on div "Received via SMS [PERSON_NAME] [DATE] 3:09 AM No leaking or strange noises Tags…" at bounding box center [1004, 523] width 1126 height 229
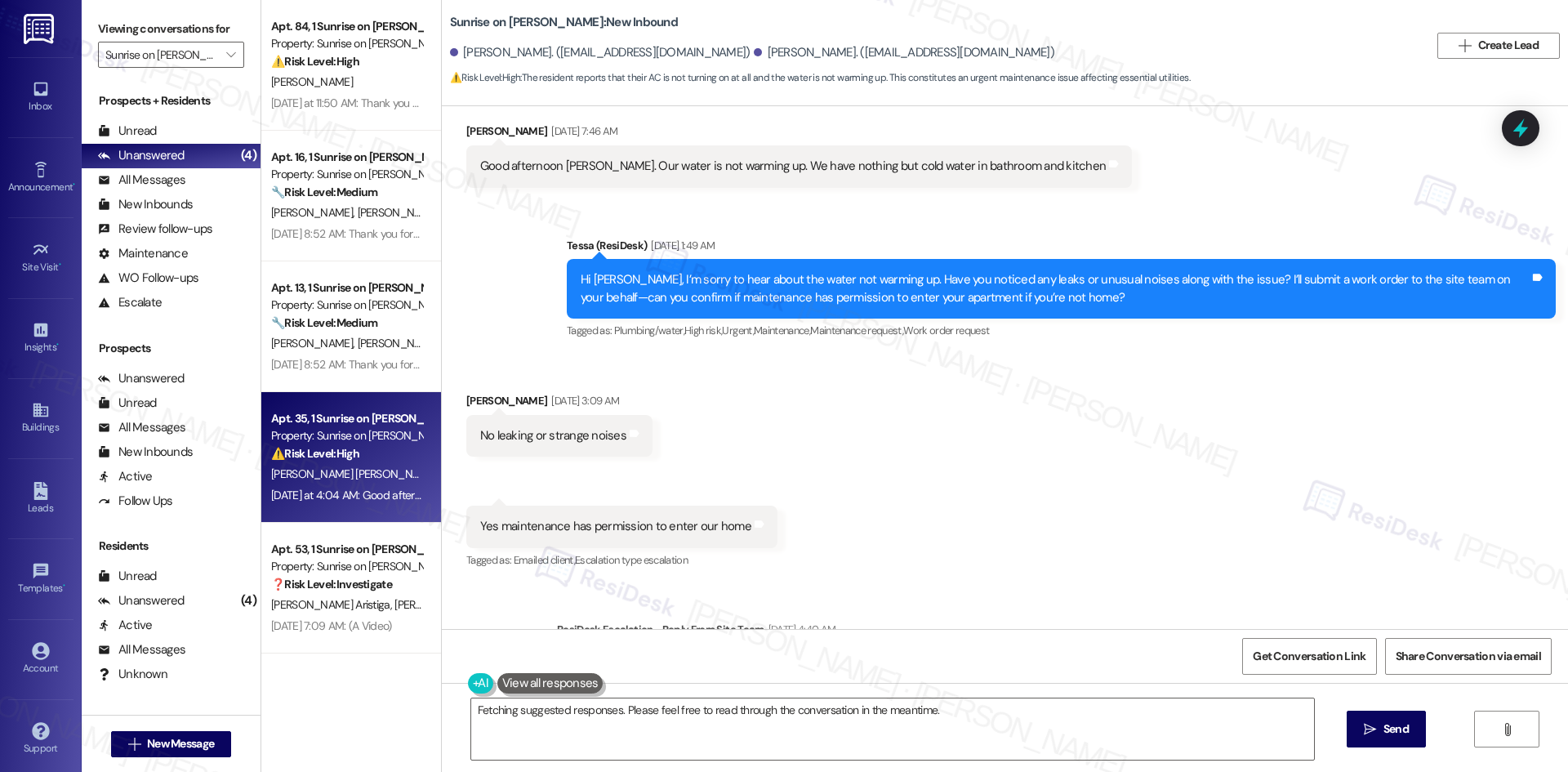
scroll to position [2411, 0]
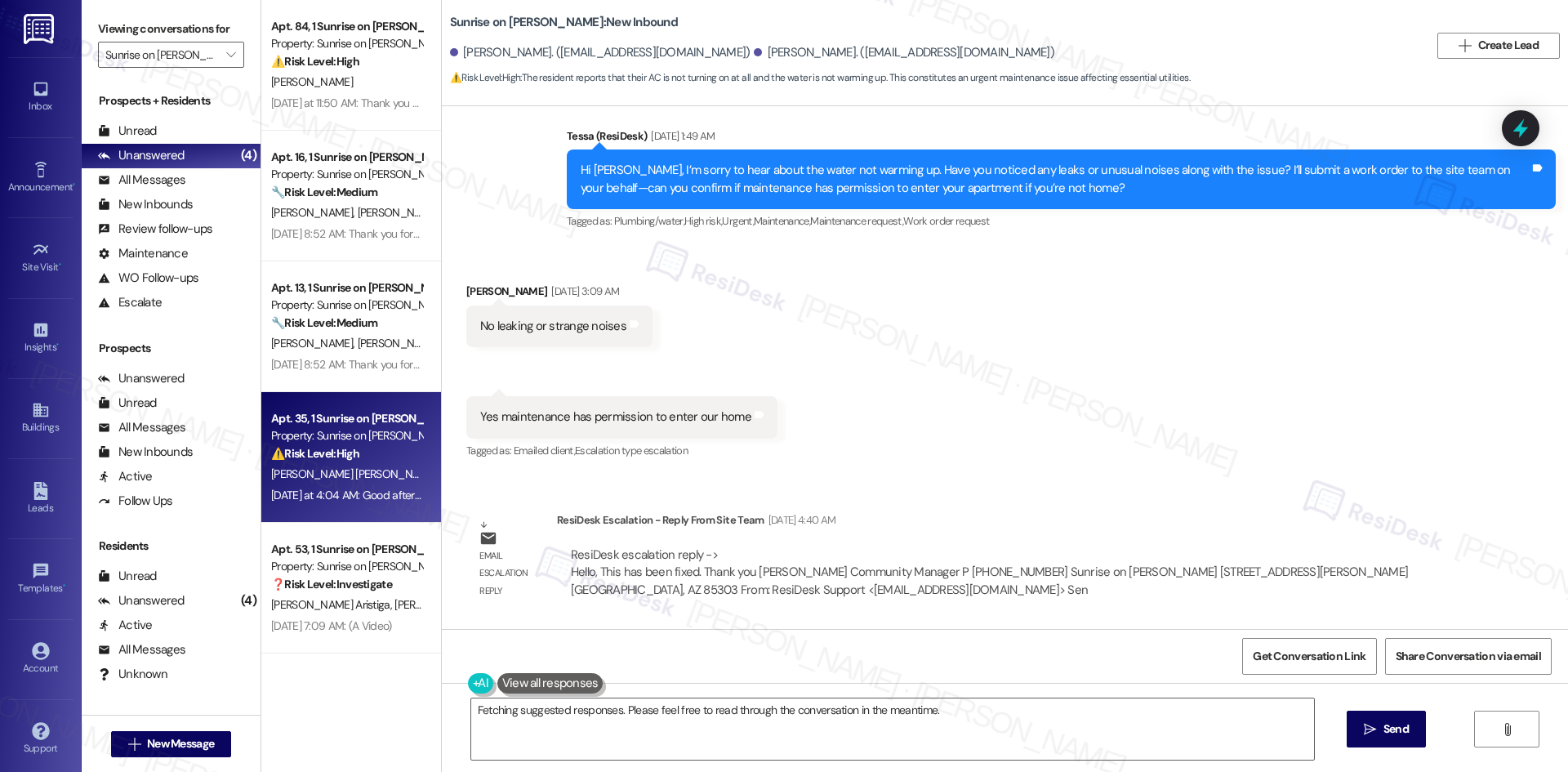
click at [817, 330] on div "Received via SMS [PERSON_NAME] [DATE] 3:09 AM No leaking or strange noises Tags…" at bounding box center [1004, 360] width 1126 height 229
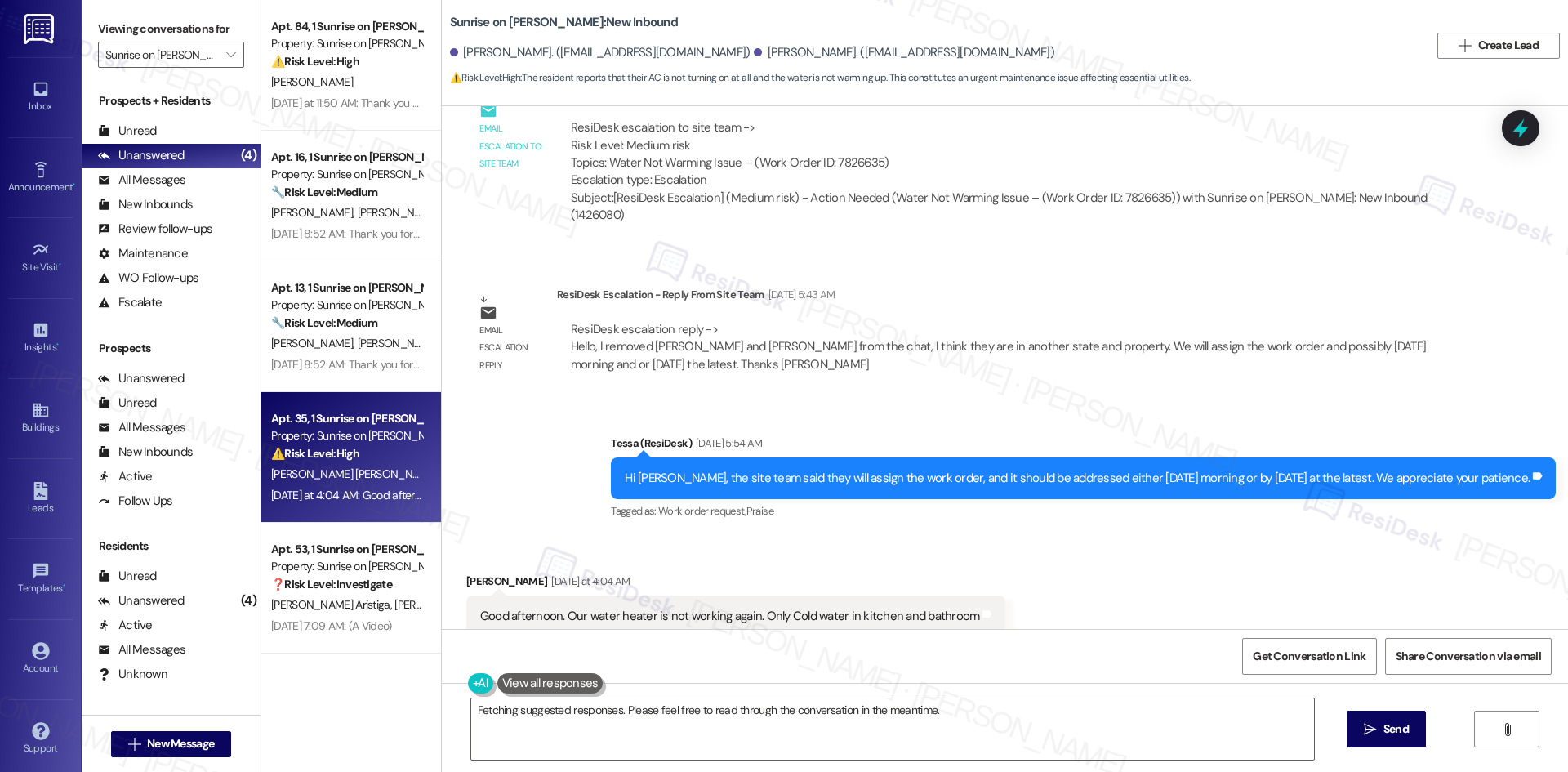
scroll to position [3146, 0]
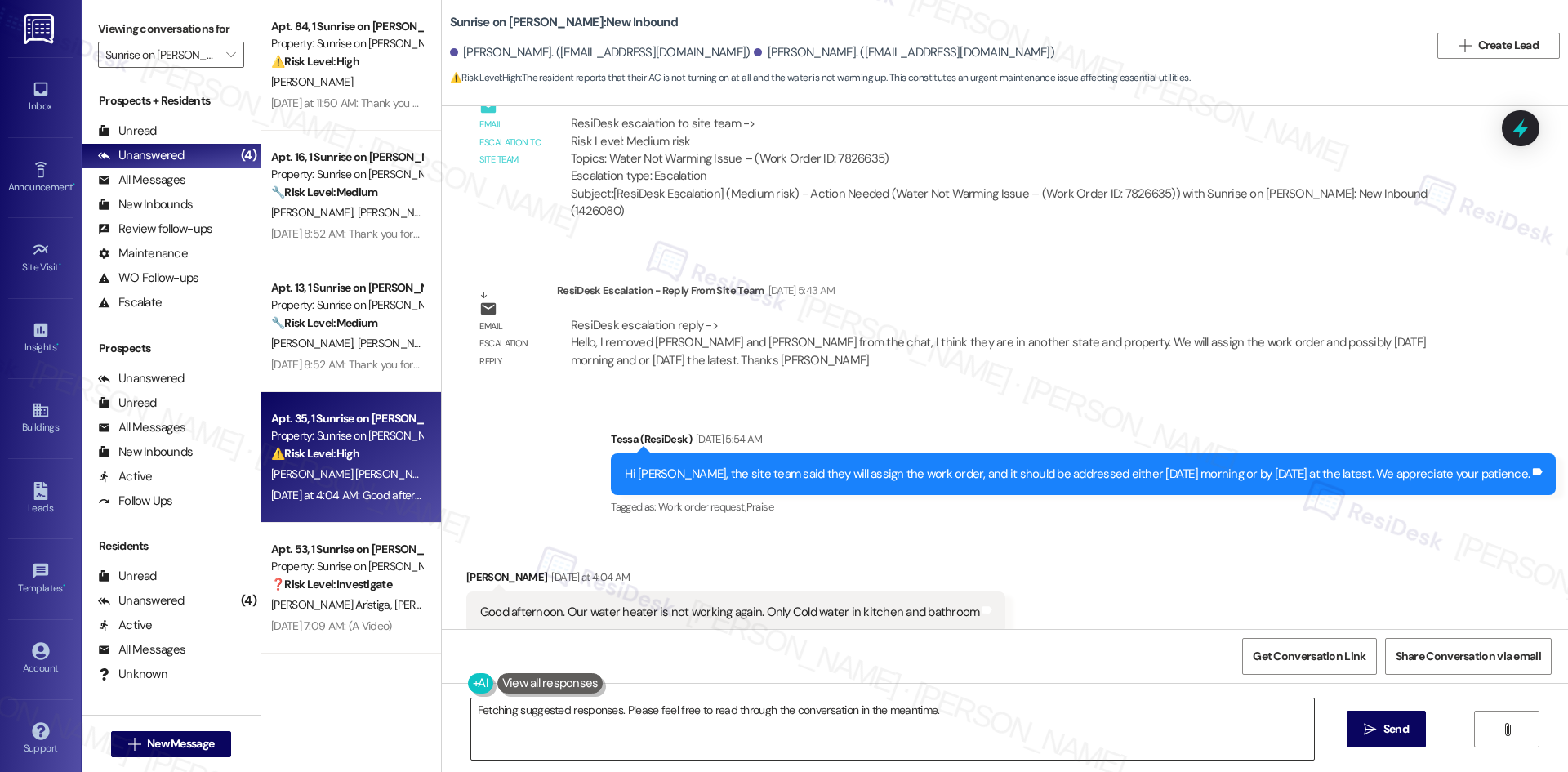
drag, startPoint x: 863, startPoint y: 752, endPoint x: 870, endPoint y: 748, distance: 8.1
click at [864, 752] on textarea "Hi {{first_name}}, I'm so sorry to hear your water heater is acting up again! I…" at bounding box center [892, 728] width 843 height 61
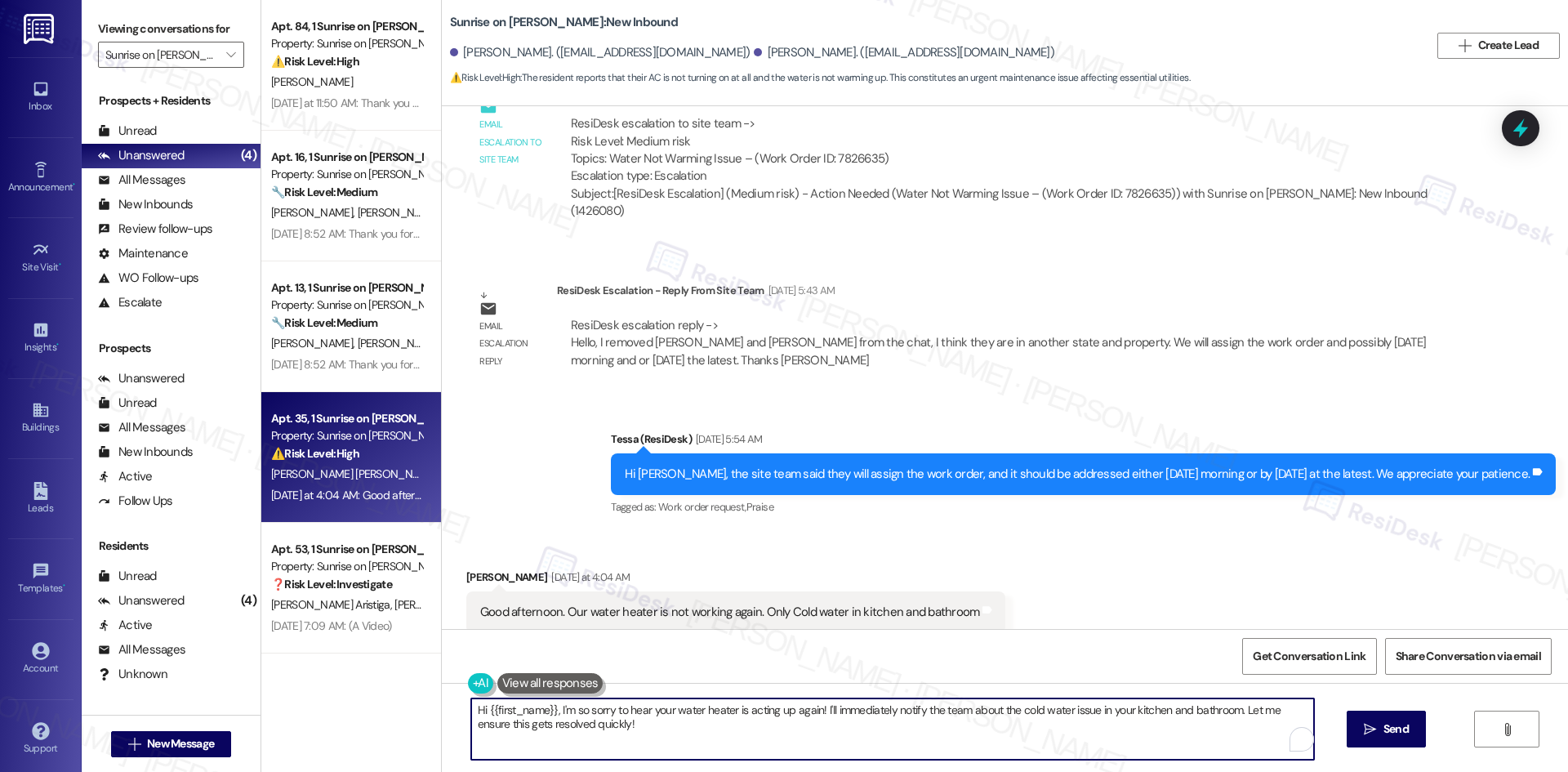
paste textarea "[PERSON_NAME], I’m sorry to hear your water heater isn’t working again. I’ll su…"
type textarea "Hi [PERSON_NAME], I’m sorry to hear your water heater isn’t working again. I’ll…"
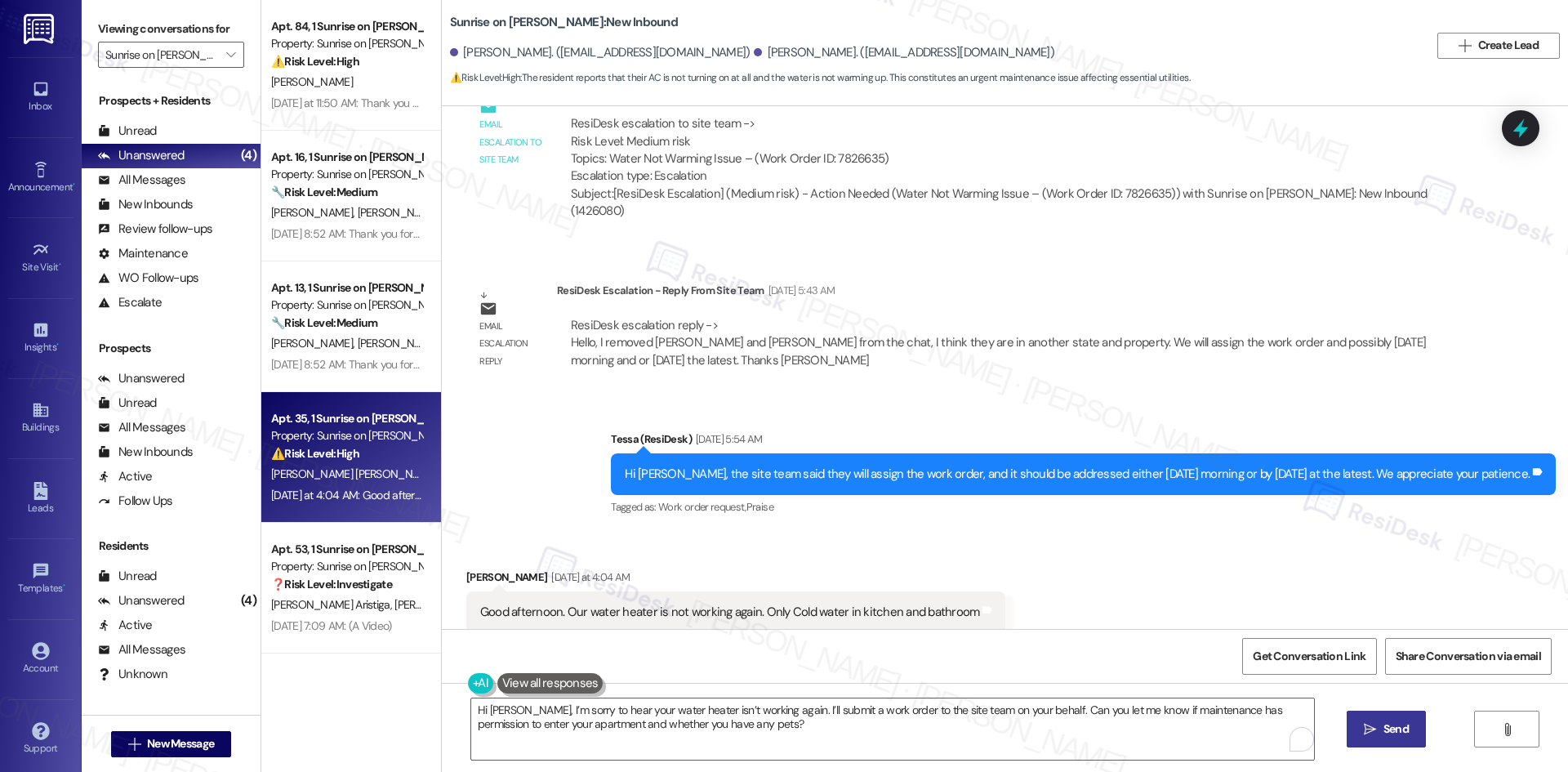
click at [1383, 731] on span "Send" at bounding box center [1396, 729] width 25 height 17
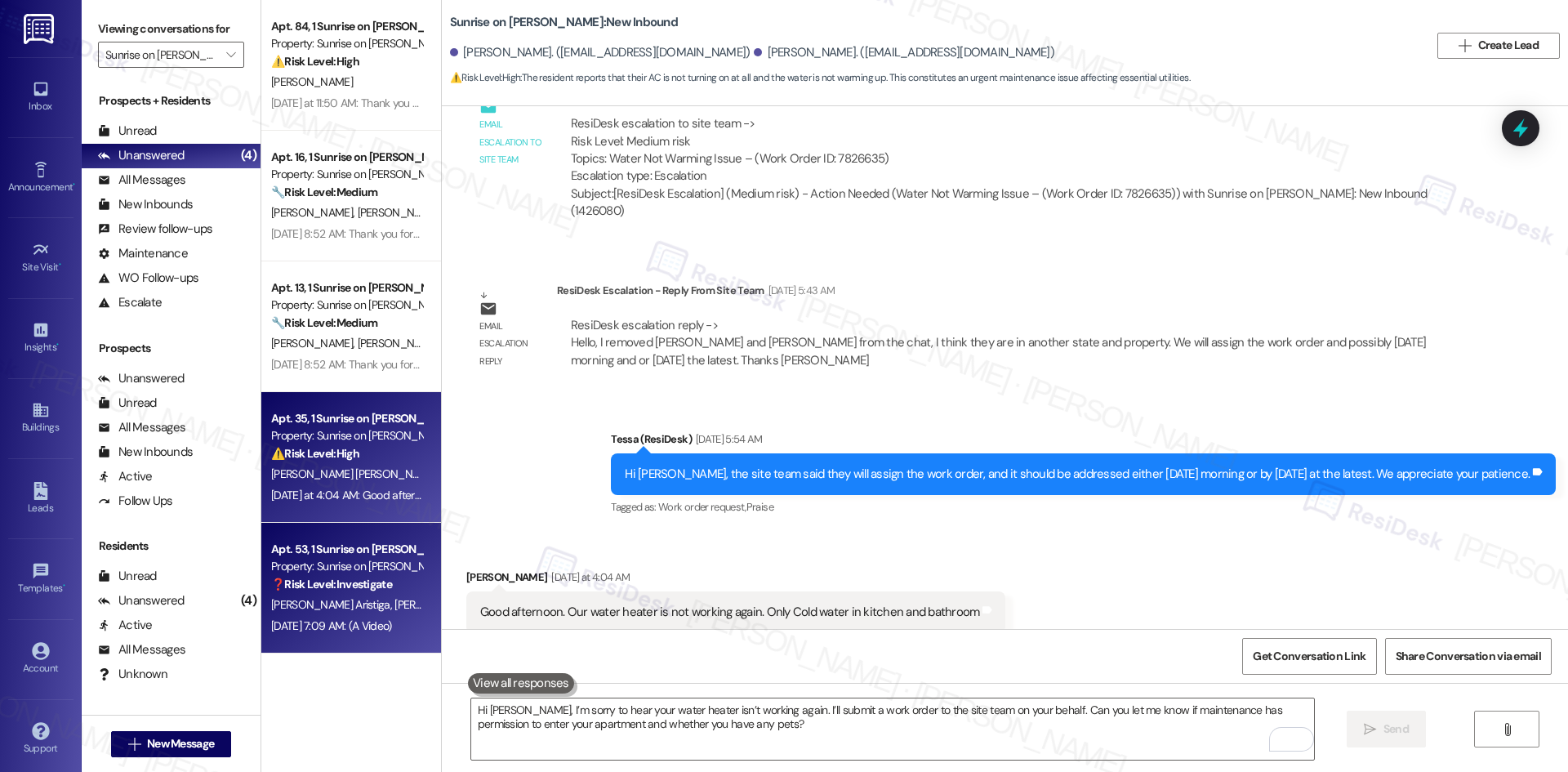
scroll to position [3145, 0]
click at [380, 594] on div "[PERSON_NAME] Aristiga [PERSON_NAME] [PERSON_NAME]" at bounding box center [346, 605] width 154 height 21
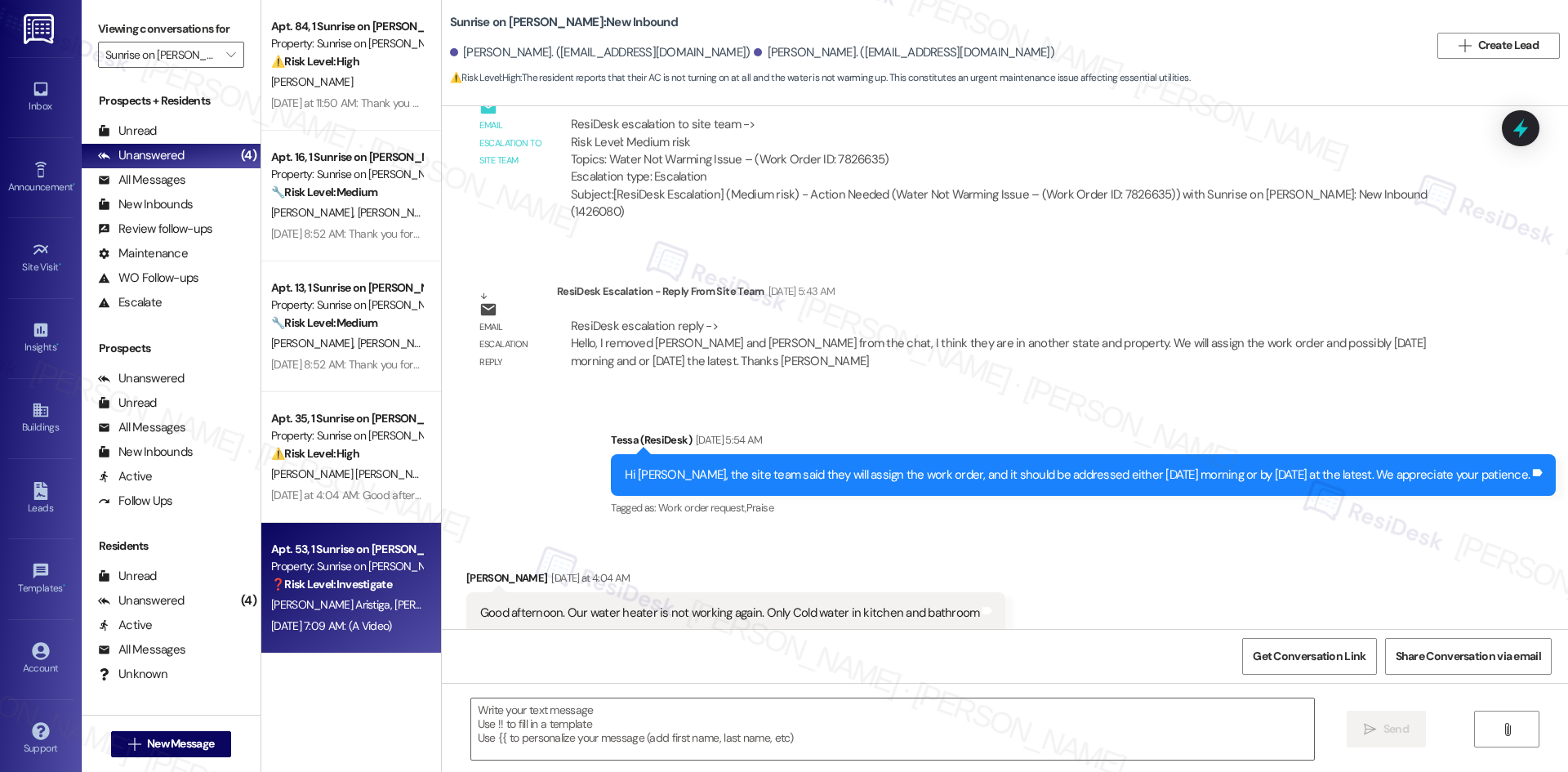
type textarea "Fetching suggested responses. Please feel free to read through the conversation…"
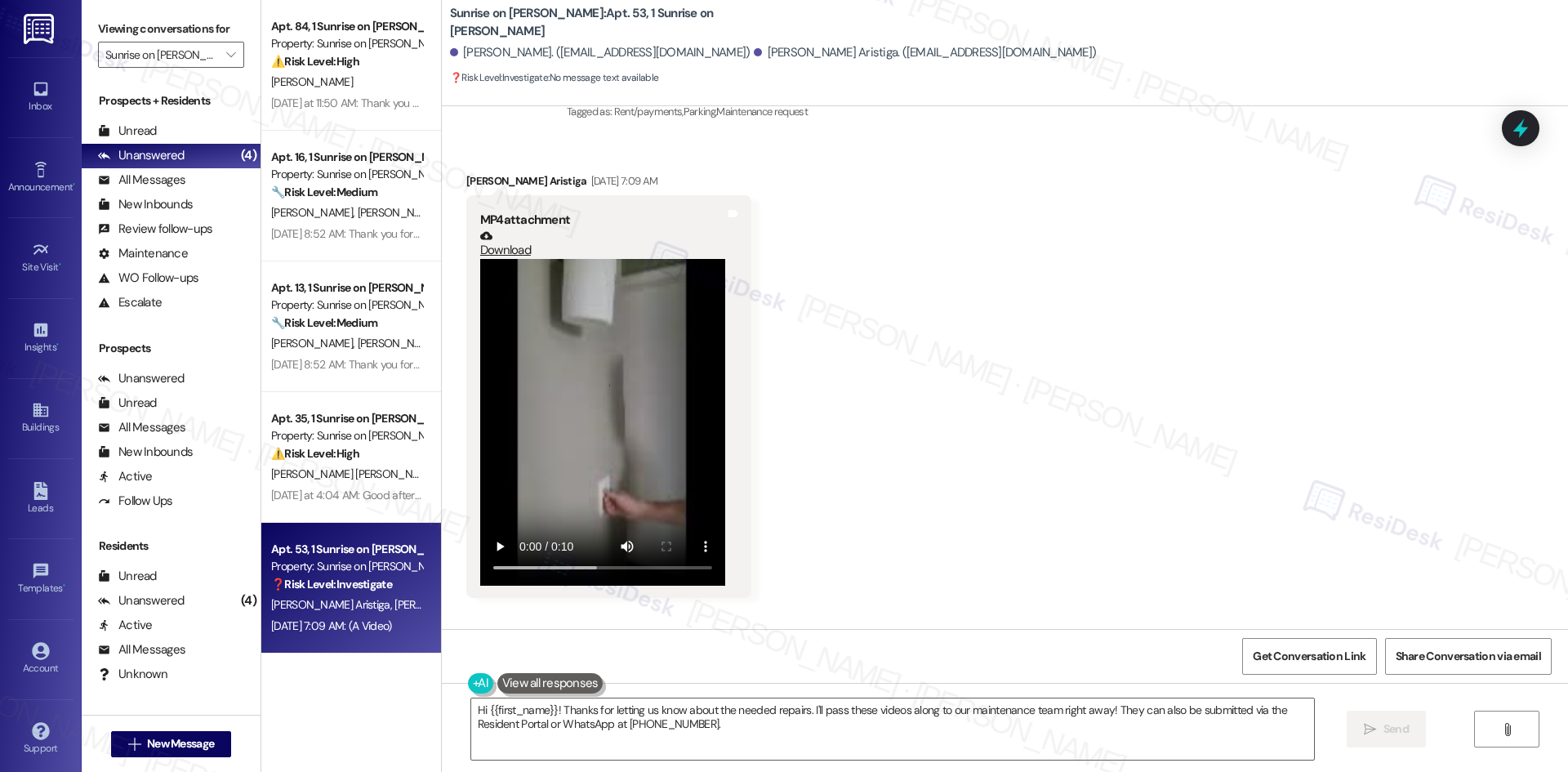
scroll to position [1458, 0]
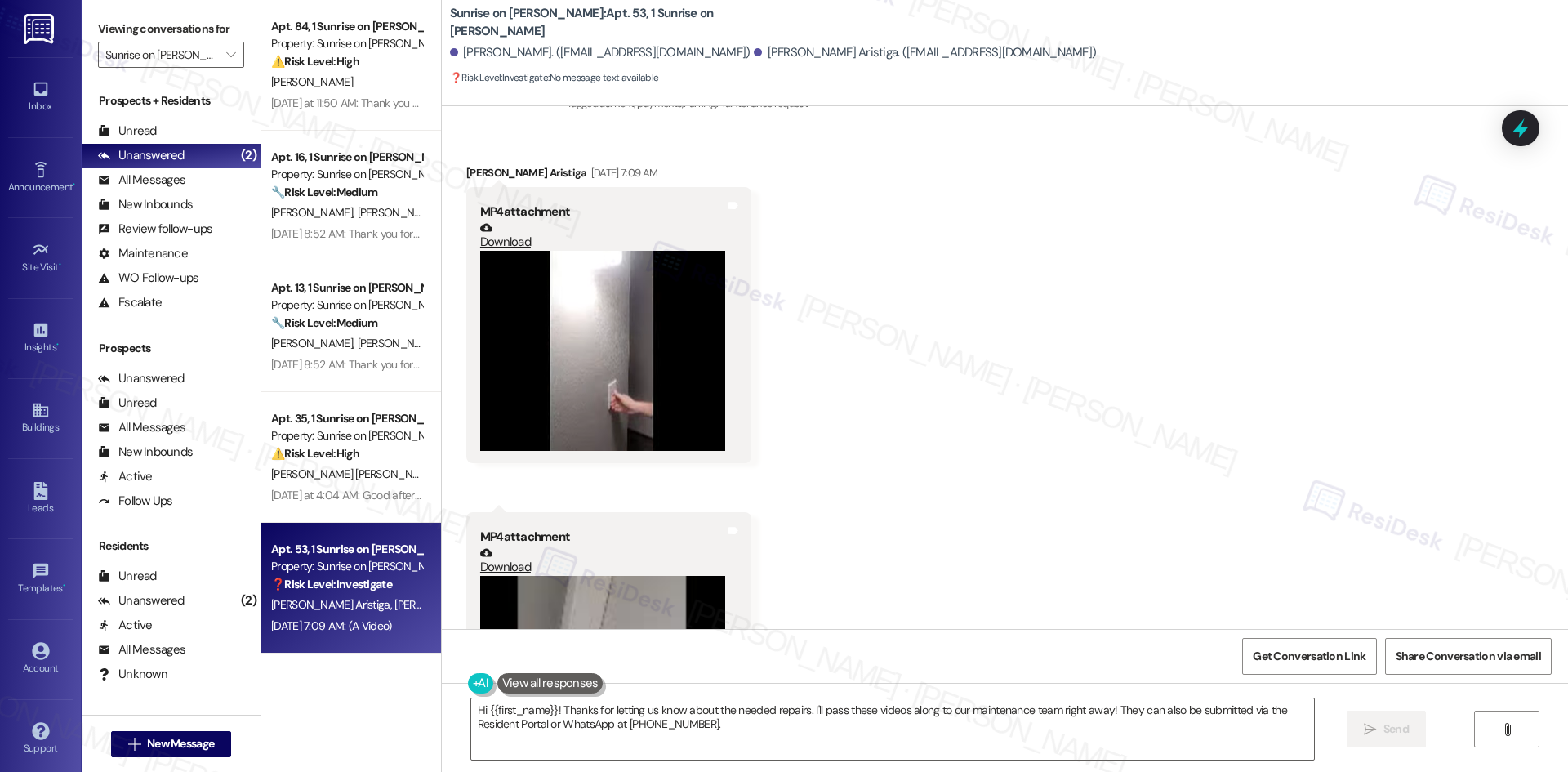
click at [814, 453] on div "Received via SMS [PERSON_NAME] Aristiga [DATE] 7:09 AM MP4 attachment Download …" at bounding box center [1004, 527] width 1126 height 800
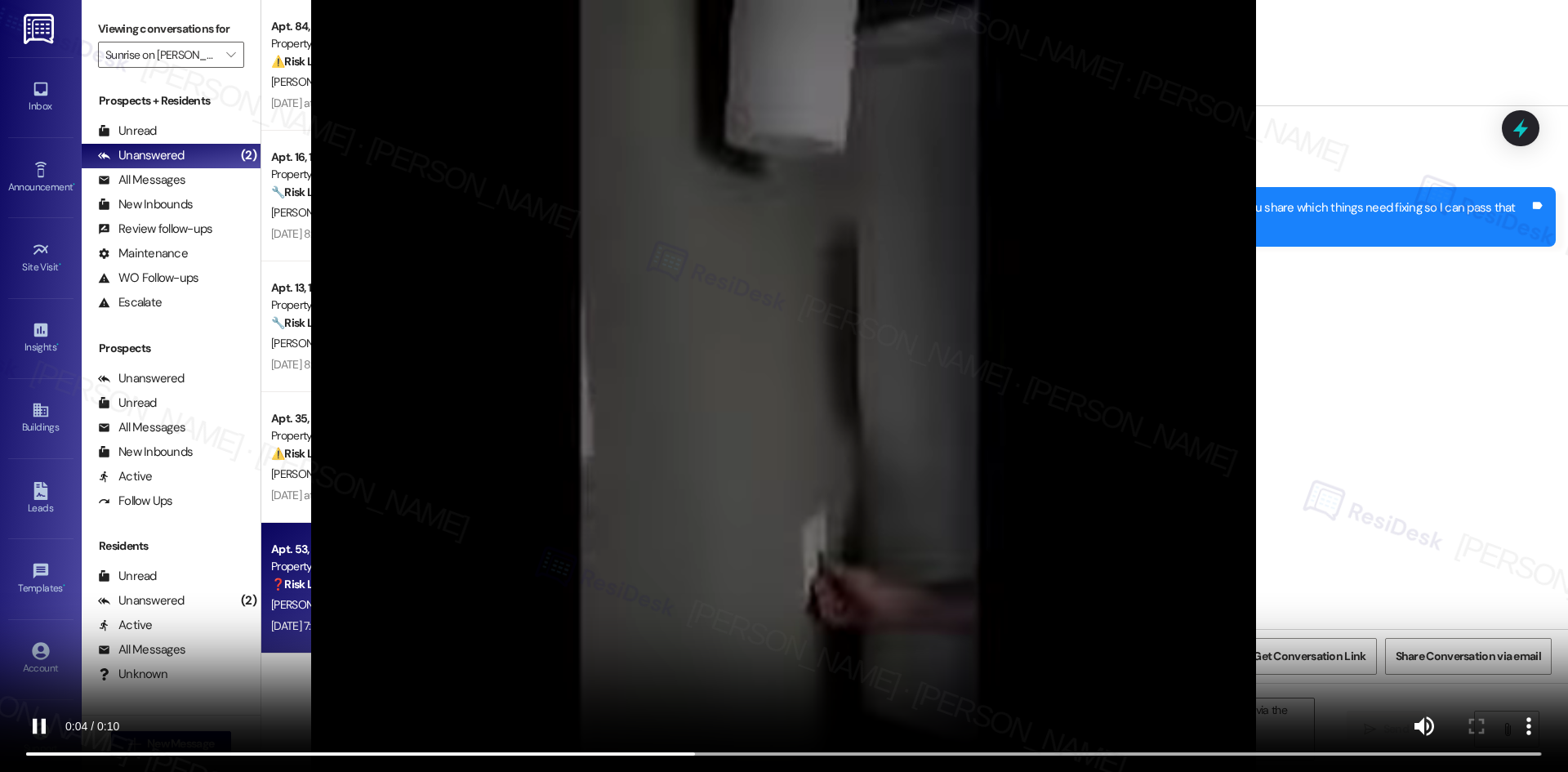
scroll to position [1368, 0]
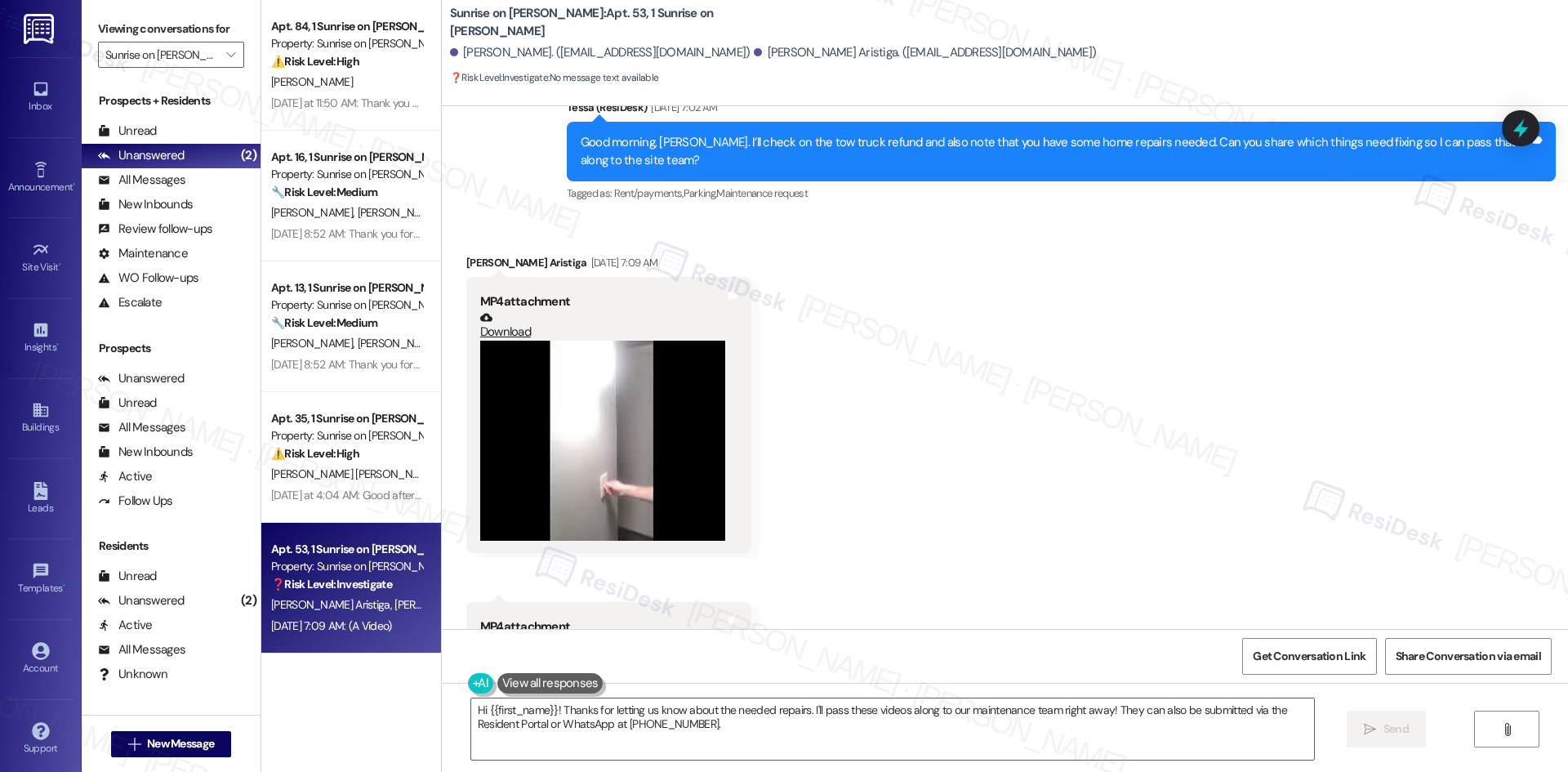
click at [1313, 599] on div "Received via SMS [PERSON_NAME] Aristiga [DATE] 7:09 AM MP4 attachment Download …" at bounding box center [1004, 554] width 1126 height 673
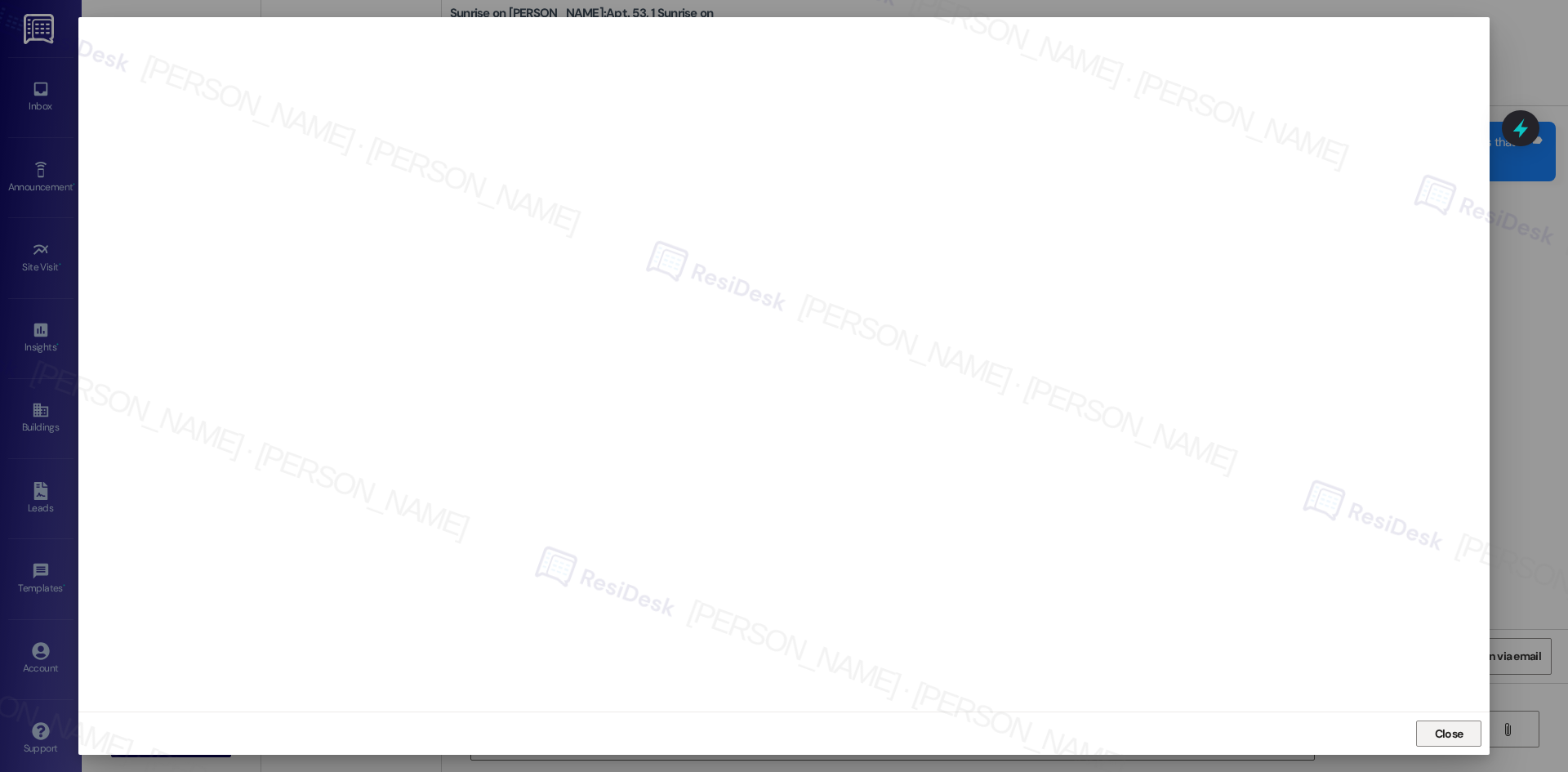
click at [1456, 735] on span "Close" at bounding box center [1448, 734] width 28 height 17
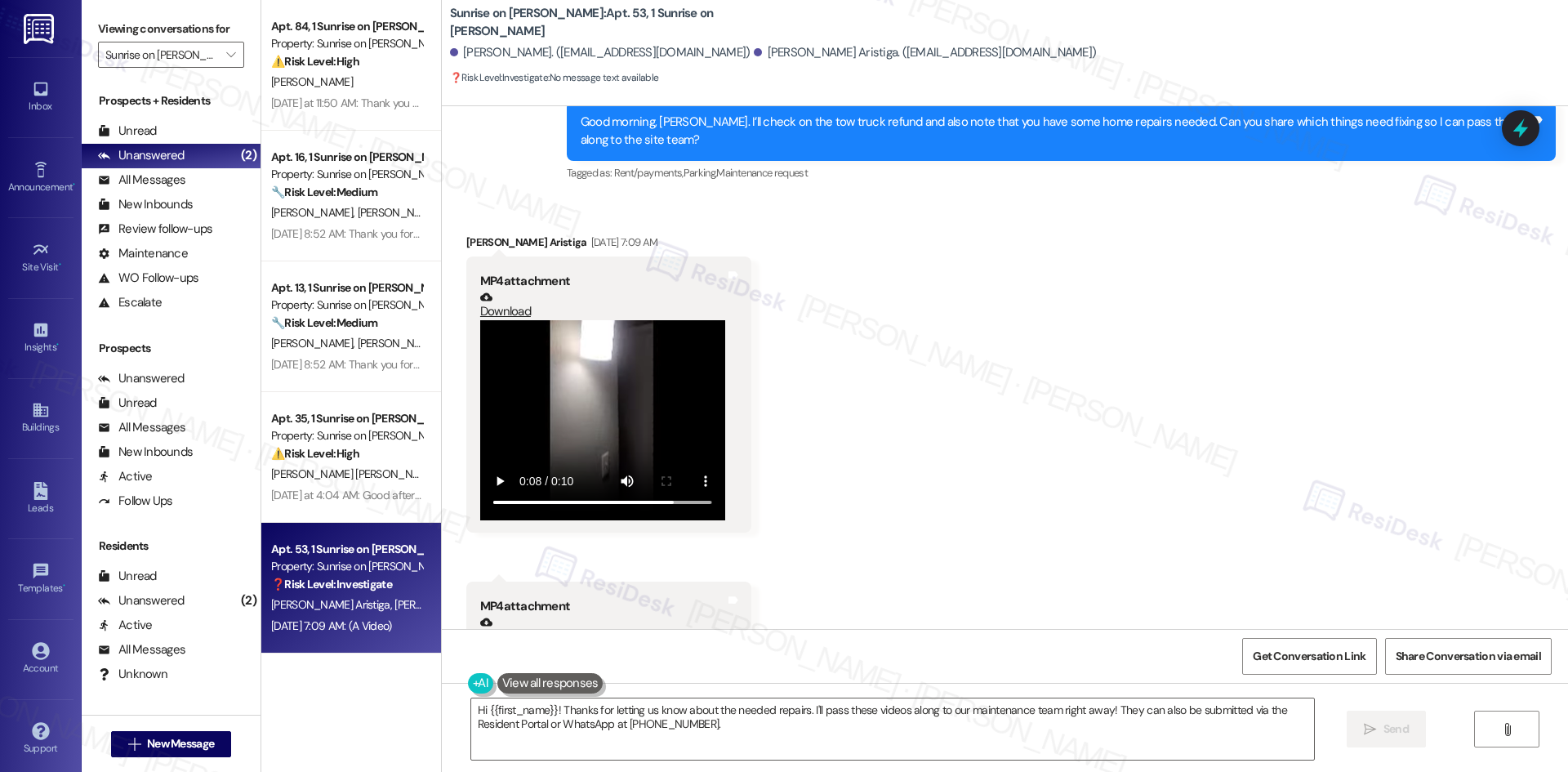
scroll to position [1286, 0]
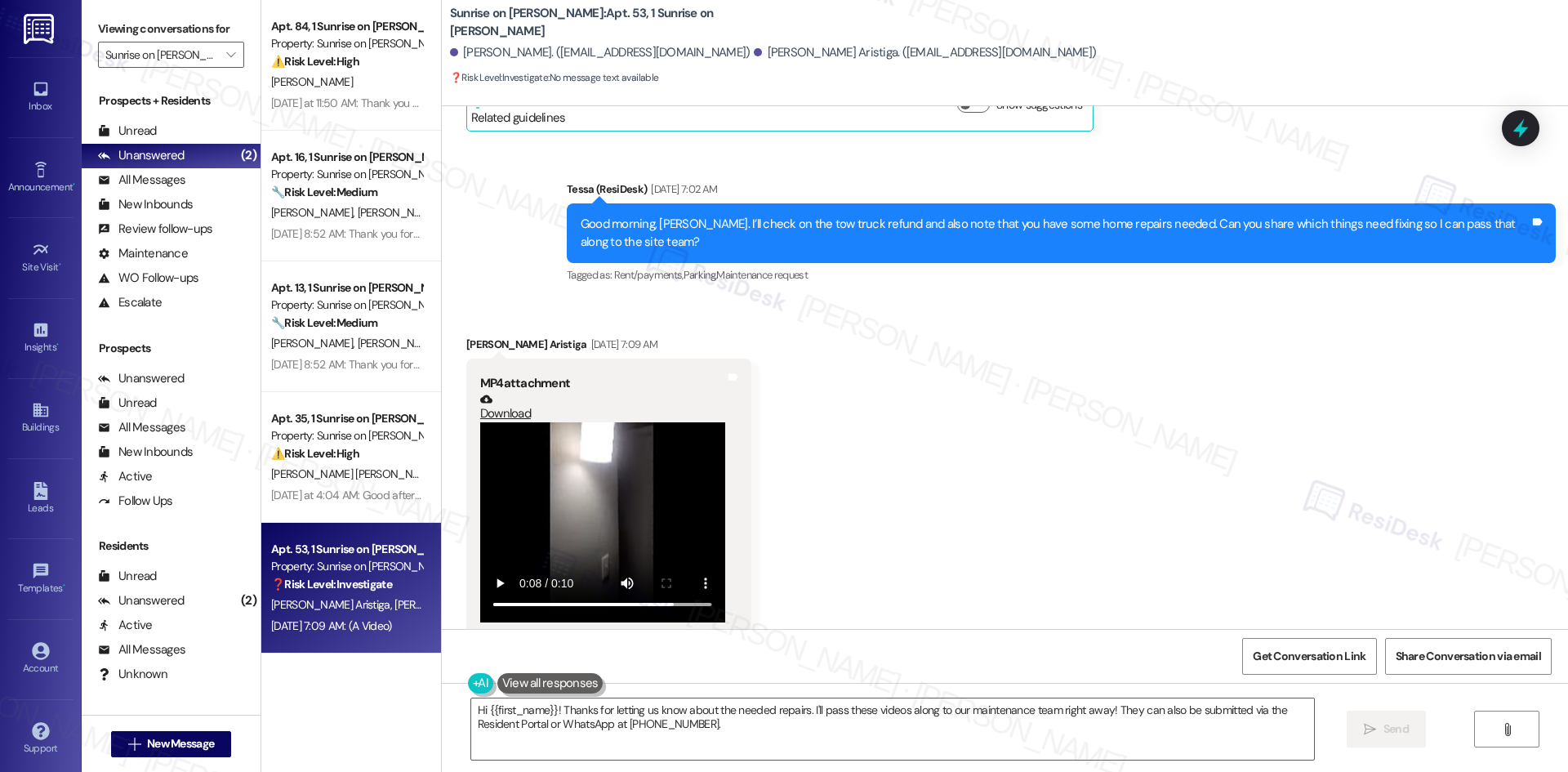
click at [492, 395] on link "Download" at bounding box center [603, 406] width 245 height 28
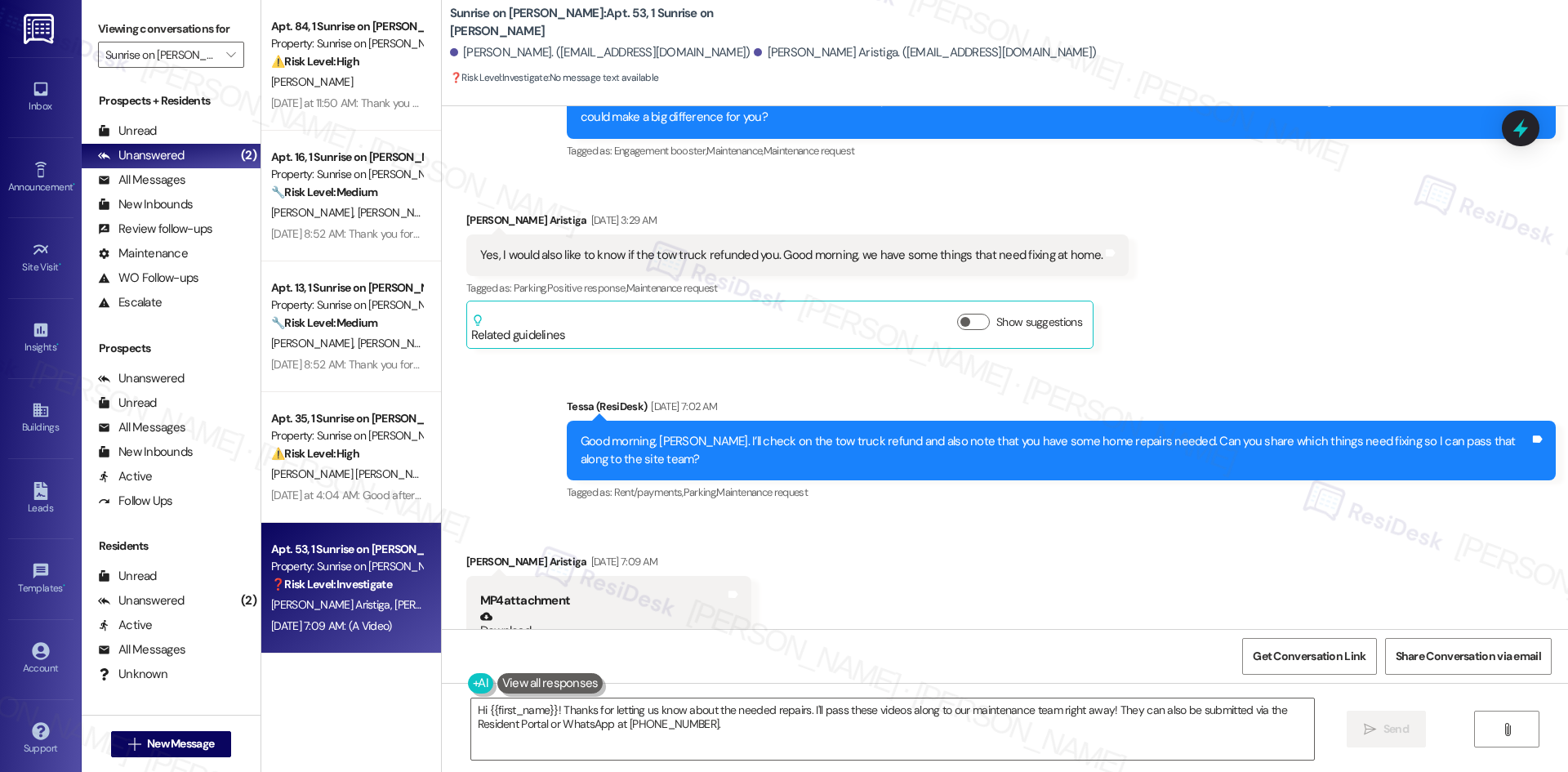
scroll to position [959, 0]
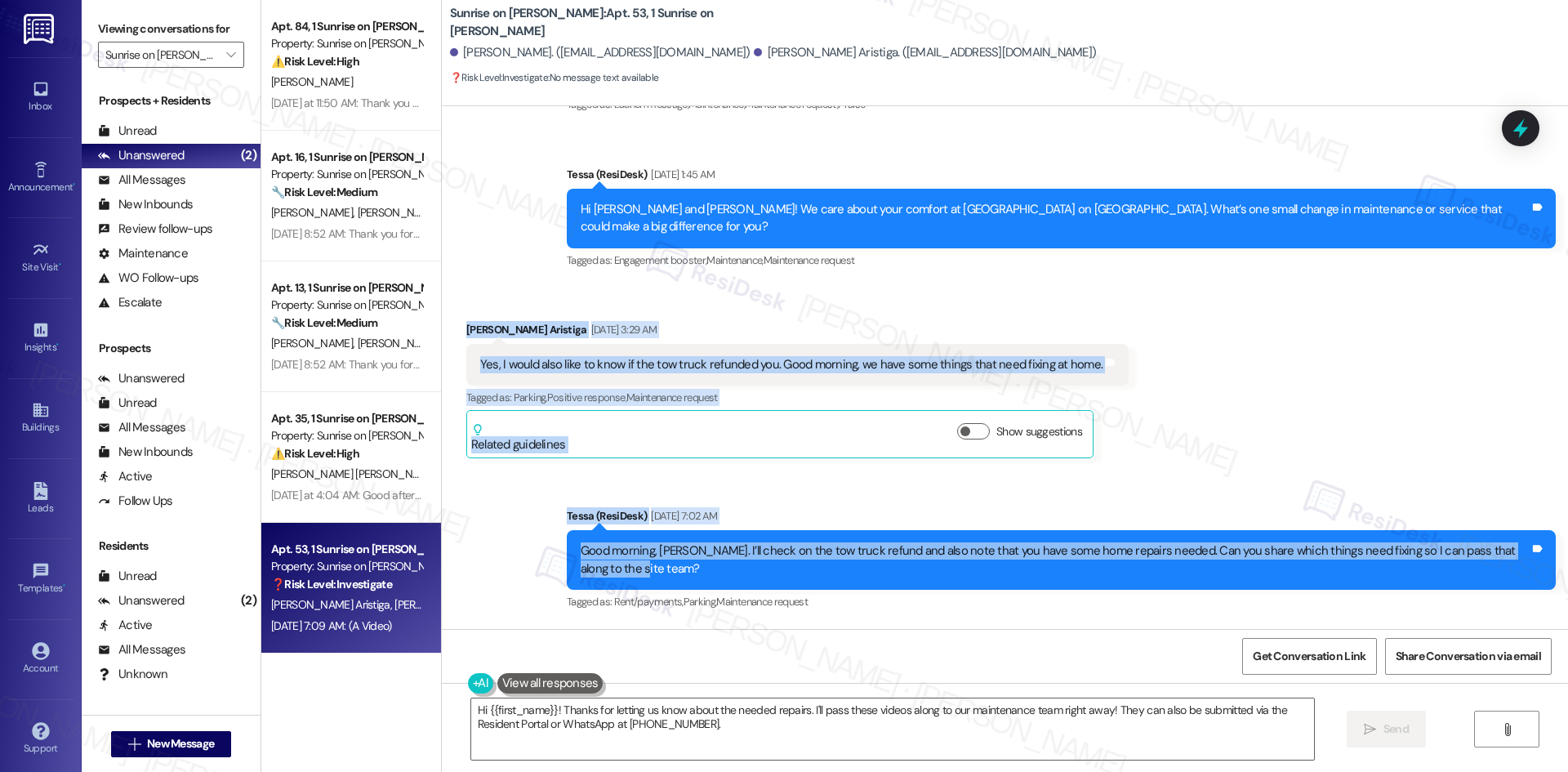
drag, startPoint x: 431, startPoint y: 285, endPoint x: 1030, endPoint y: 563, distance: 660.4
click at [1030, 563] on div "Lease started [DATE] 8:00 AM Survey, sent via SMS Residesk Automated Survey [DA…" at bounding box center [1004, 367] width 1126 height 523
copy div "[PERSON_NAME] Aristiga [DATE] 3:29 AM Yes, I would also like to know if the tow…"
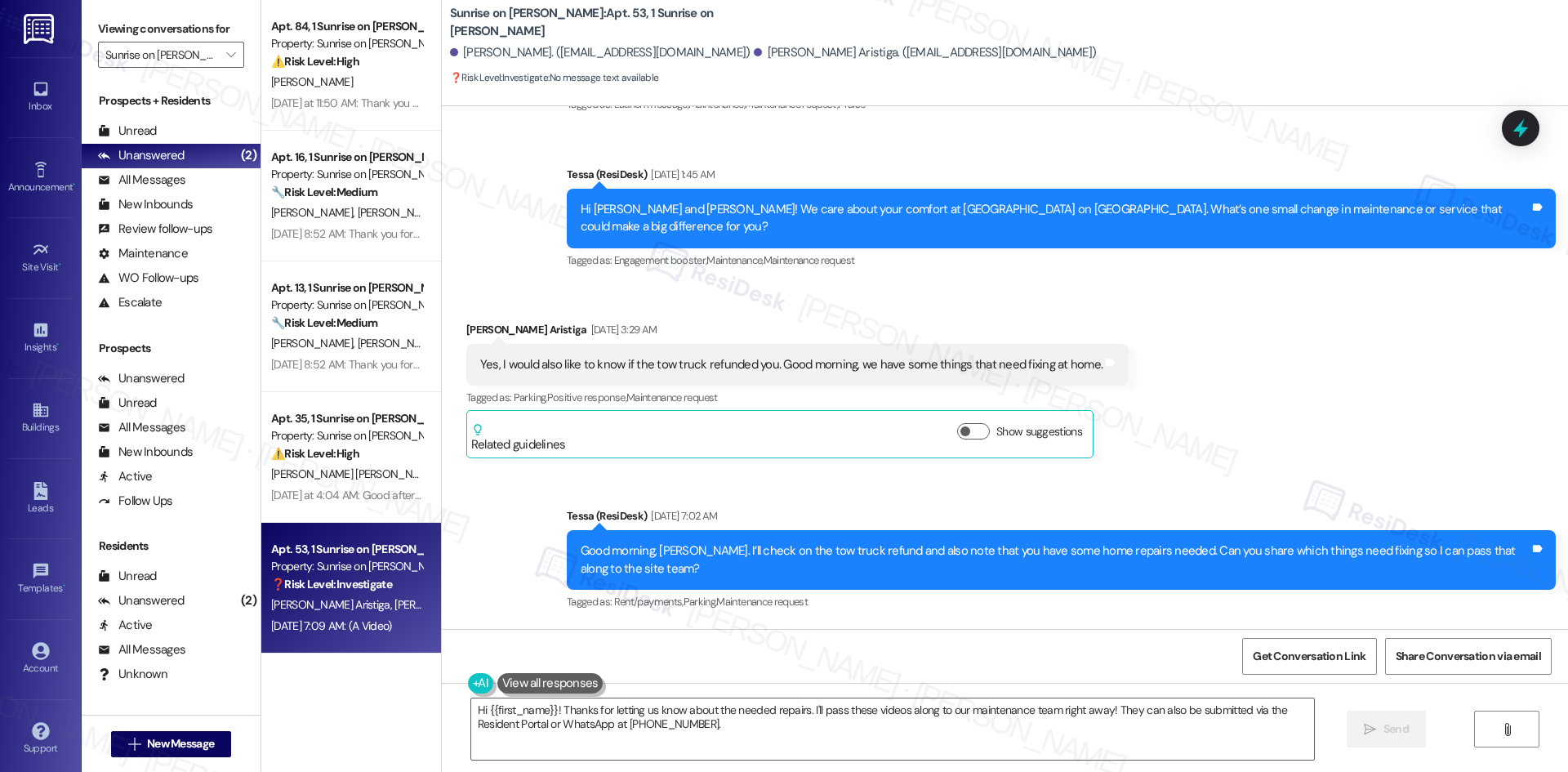
click at [555, 591] on div "Sent via SMS Tessa (ResiDesk) Aug 20, 2025 at 7:02 AM Good morning, Zeus. I’ll …" at bounding box center [1061, 560] width 1013 height 130
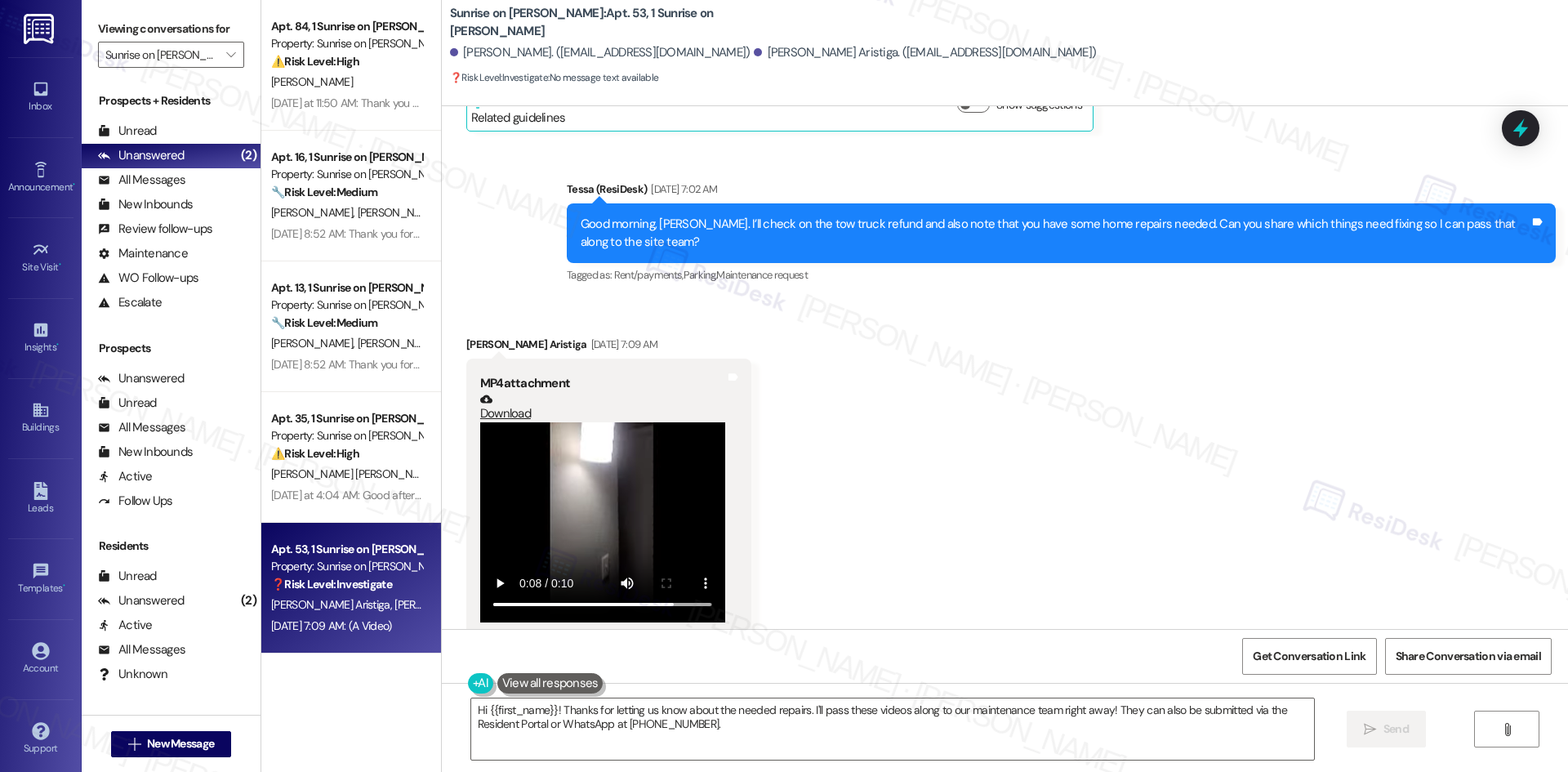
click at [896, 396] on div "Received via SMS Zeus Moreno Aristiga Aug 20, 2025 at 7:09 AM MP4 attachment Do…" at bounding box center [1004, 635] width 1126 height 673
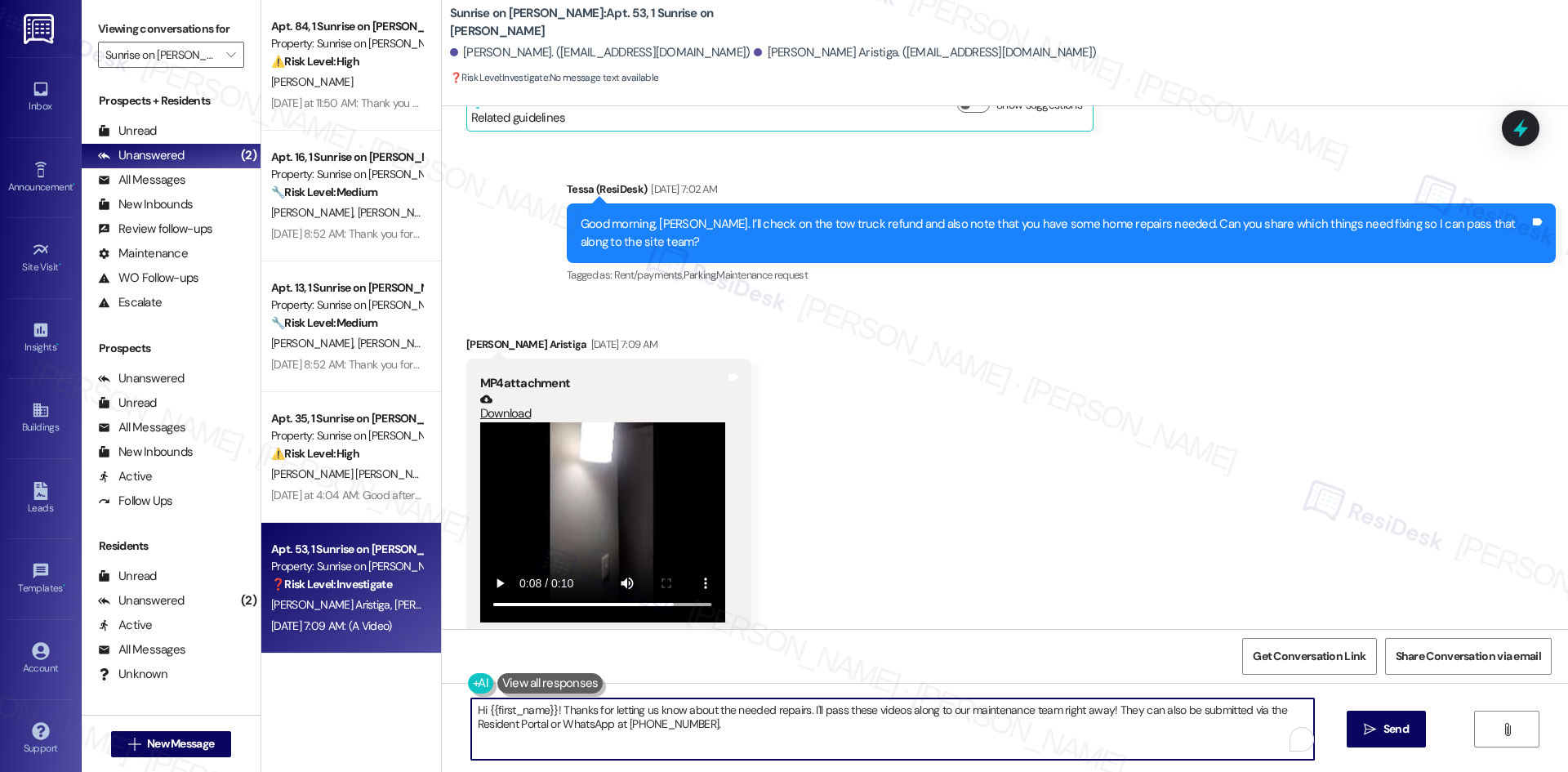
click at [767, 731] on textarea "Hi {{first_name}}! Thanks for letting us know about the needed repairs. I'll pa…" at bounding box center [892, 728] width 843 height 61
paste textarea "Zeus, thank you for sending the videos. Could you describe the light fixture is…"
type textarea "Hi Zeus, thank you for sending the videos. Could you describe the light fixture…"
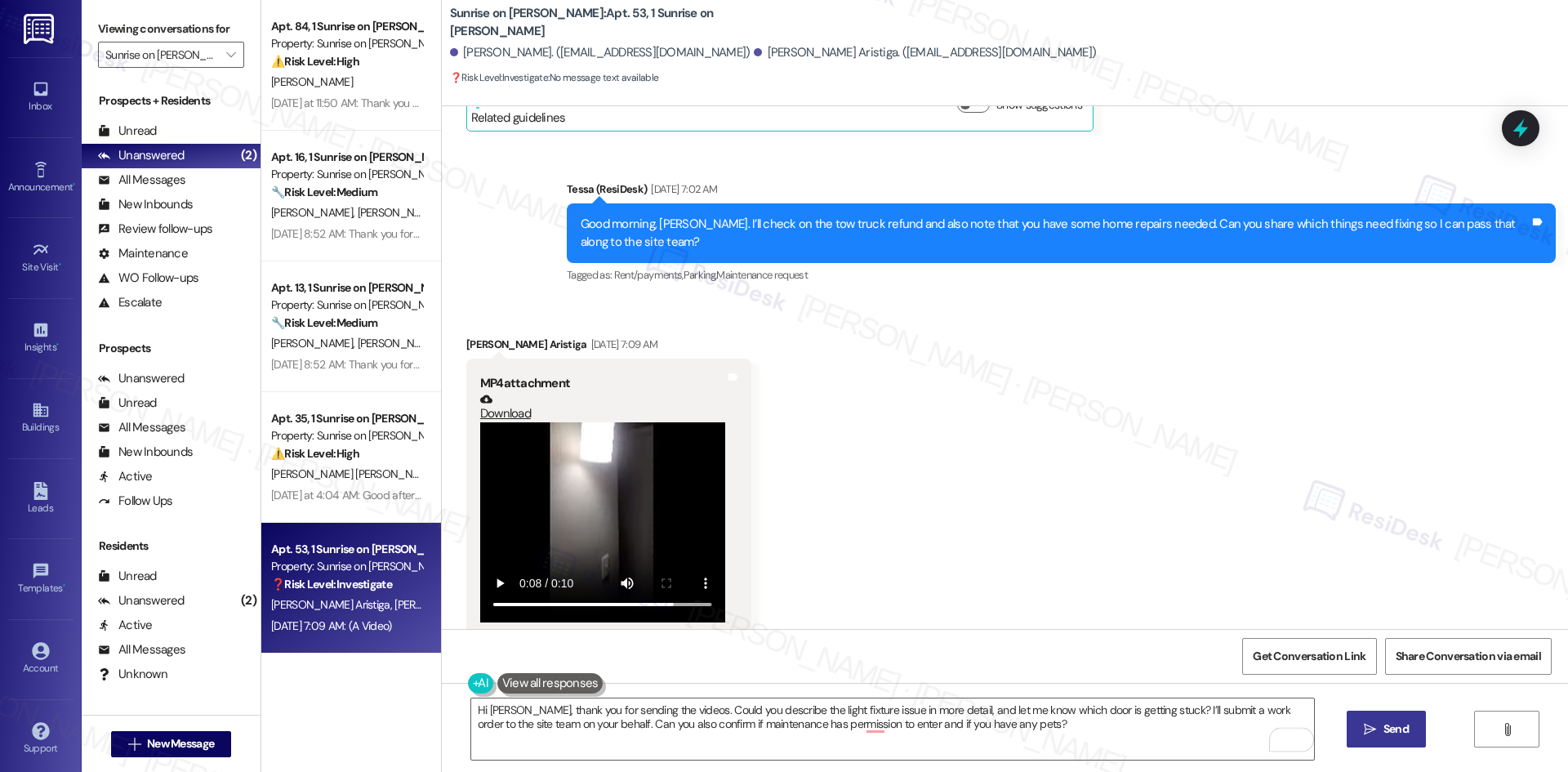
click at [1383, 736] on span "Send" at bounding box center [1396, 729] width 25 height 17
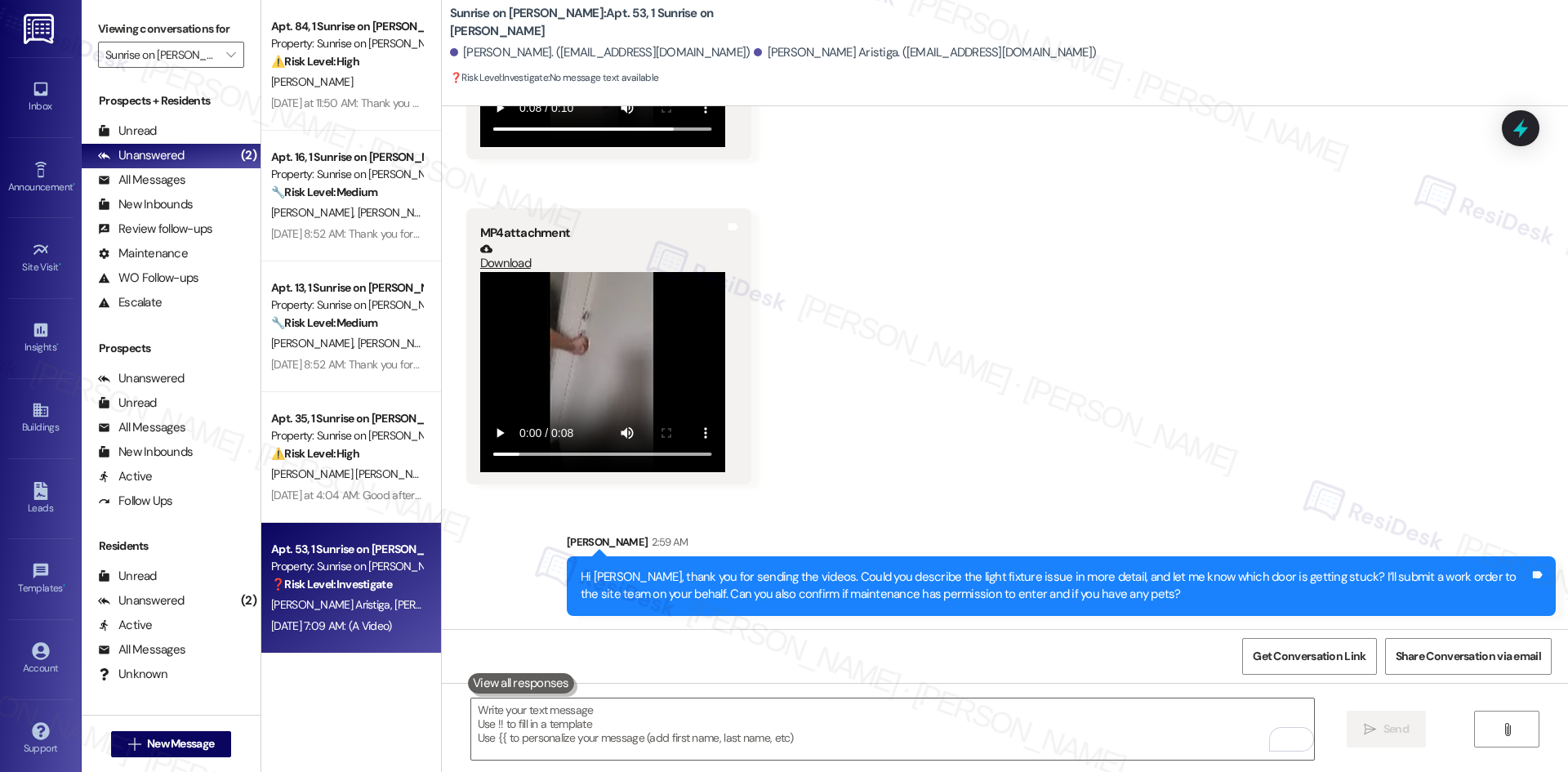
scroll to position [1997, 0]
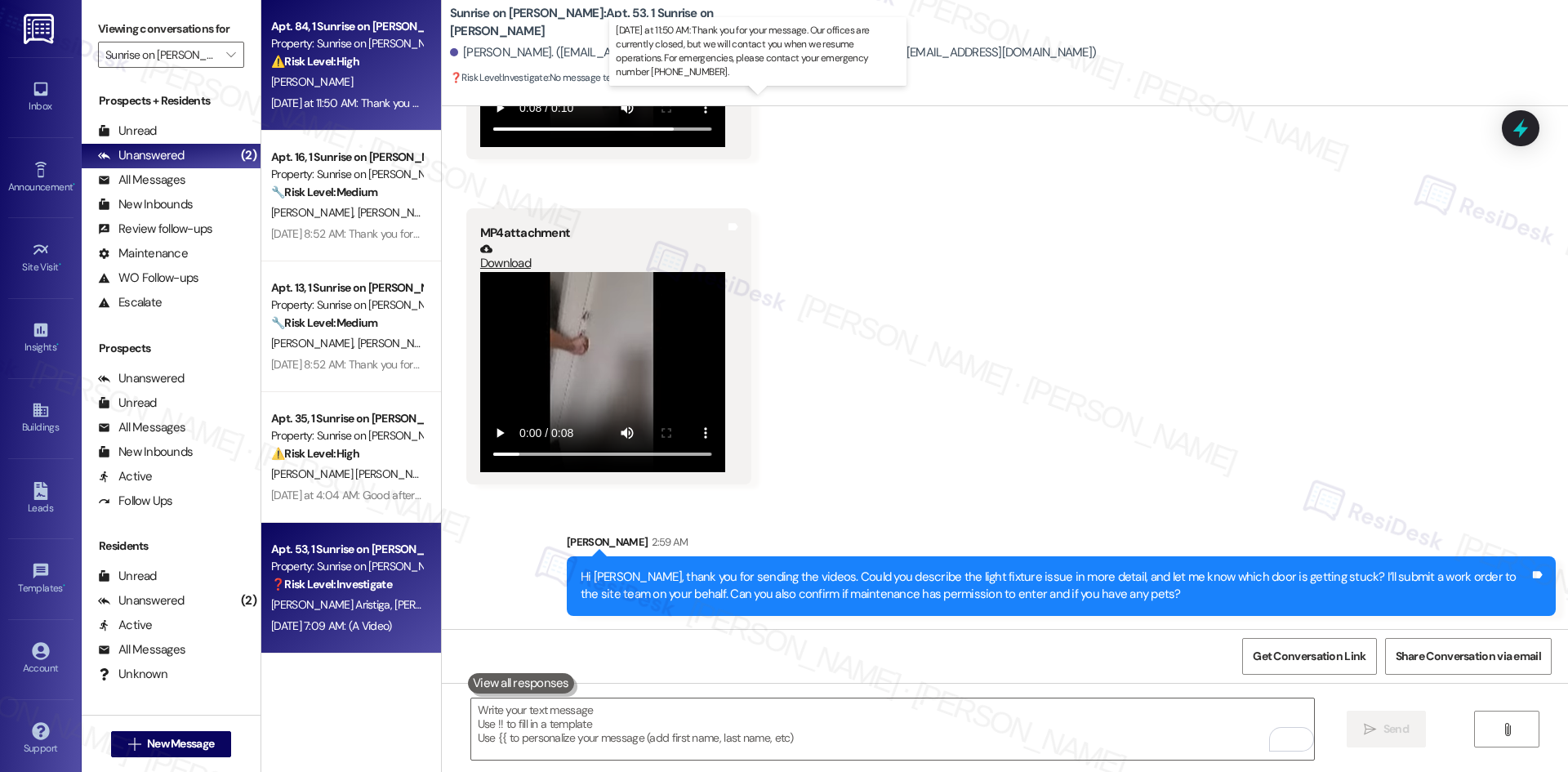
click at [367, 96] on div "Yesterday at 11:50 AM: Thank you for your message. Our offices are currently cl…" at bounding box center [772, 103] width 1003 height 15
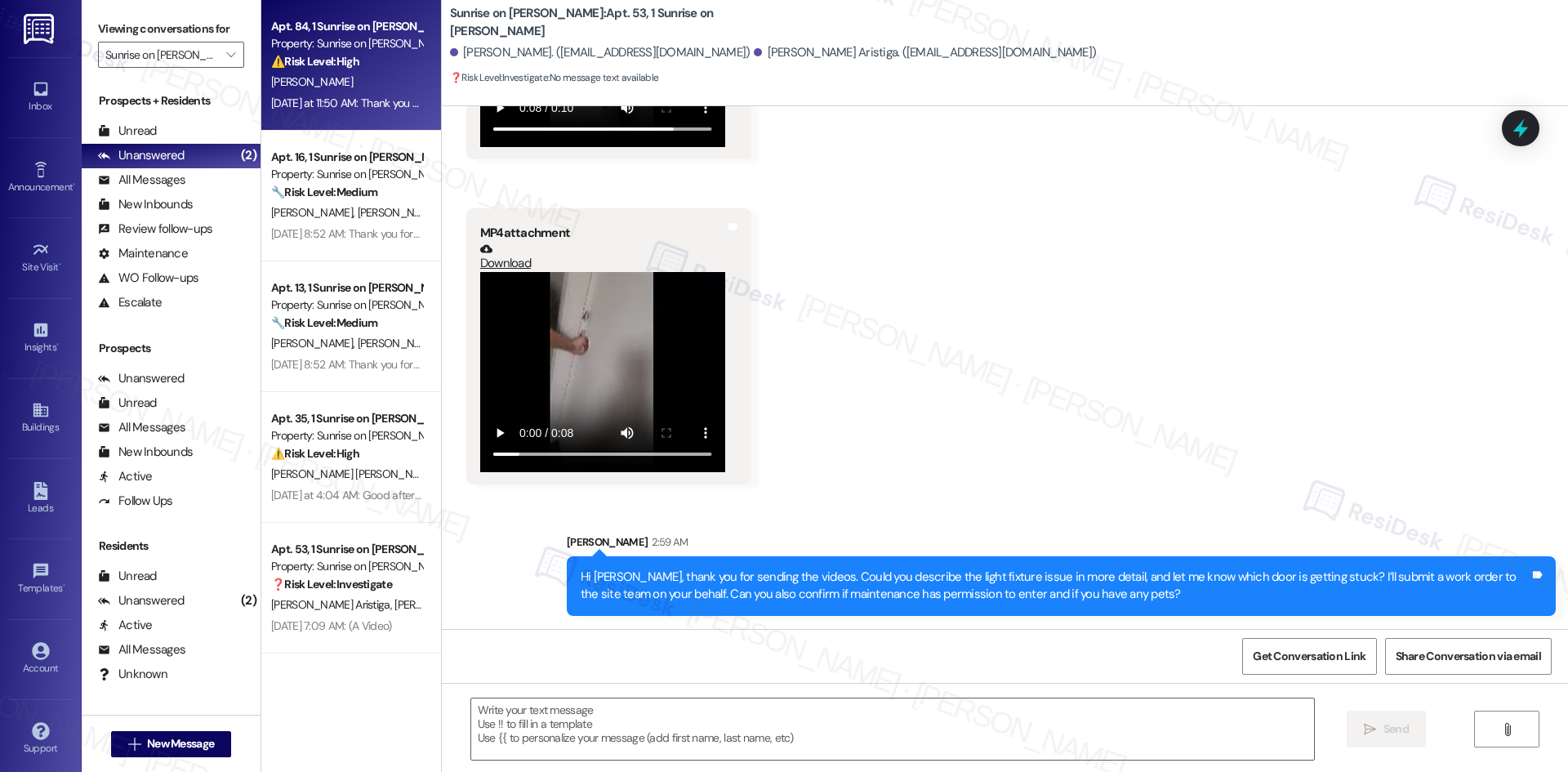
type textarea "Fetching suggested responses. Please feel free to read through the conversation…"
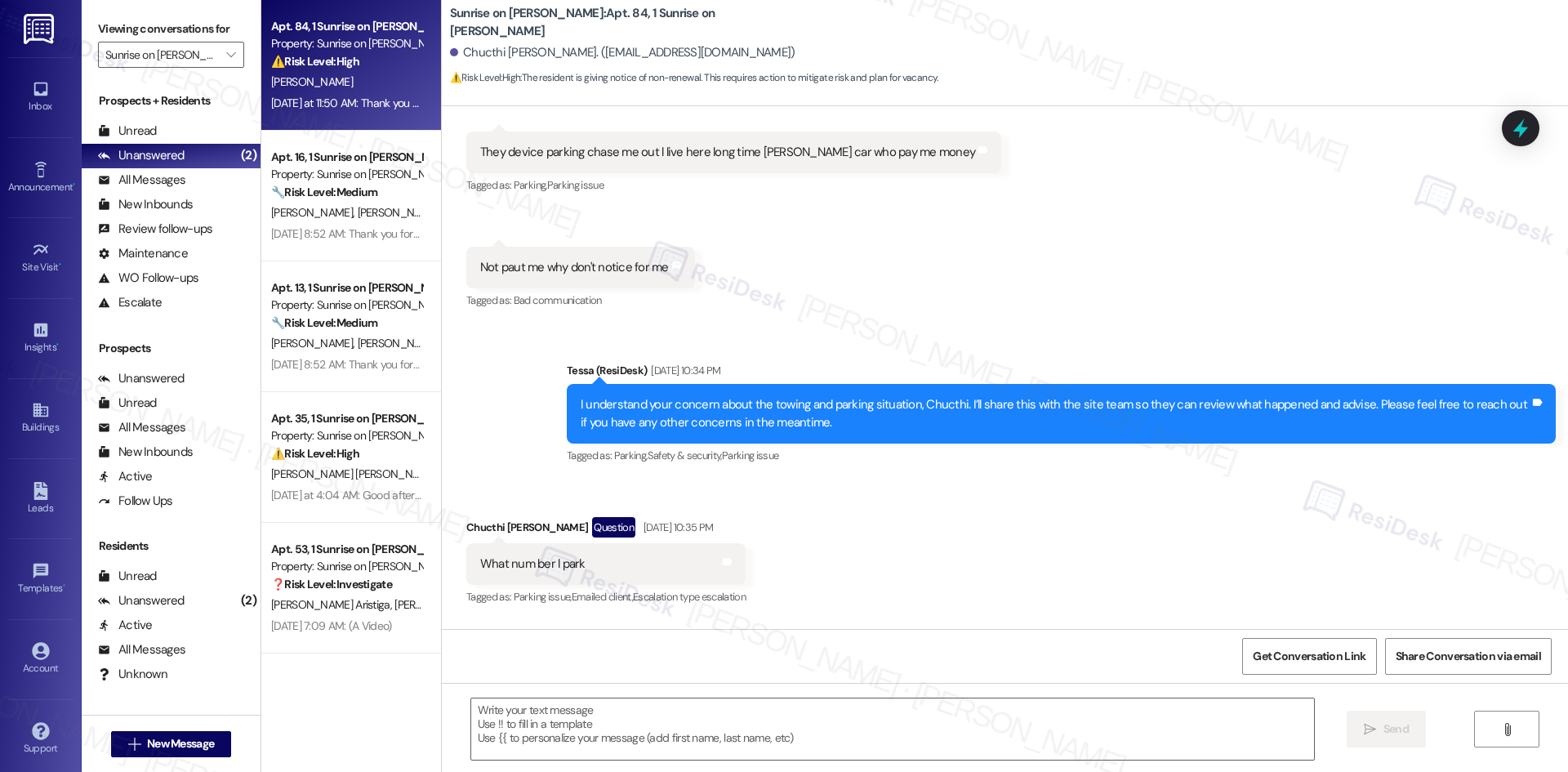
type textarea "Fetching suggested responses. Please feel free to read through the conversation…"
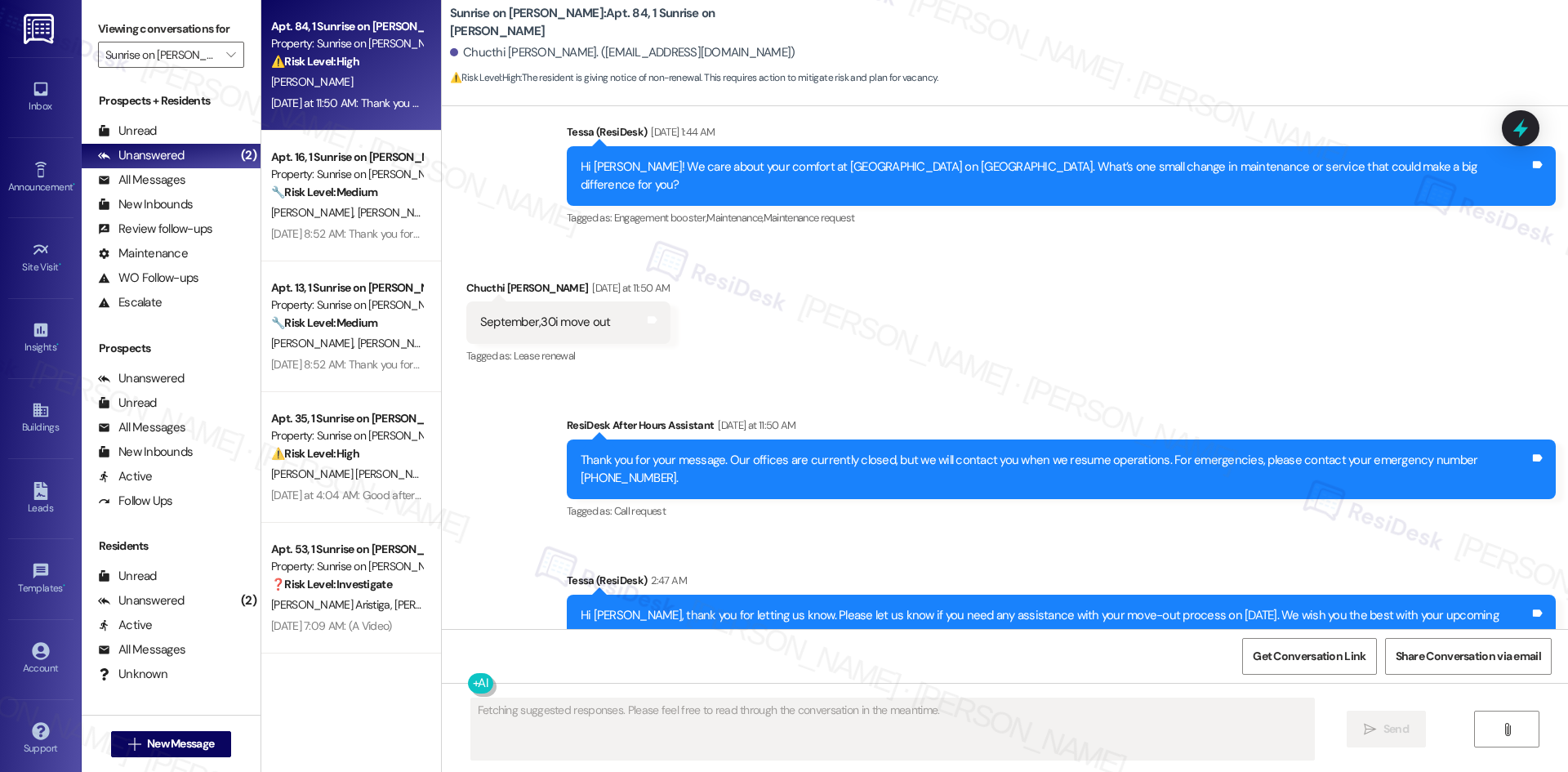
scroll to position [2728, 0]
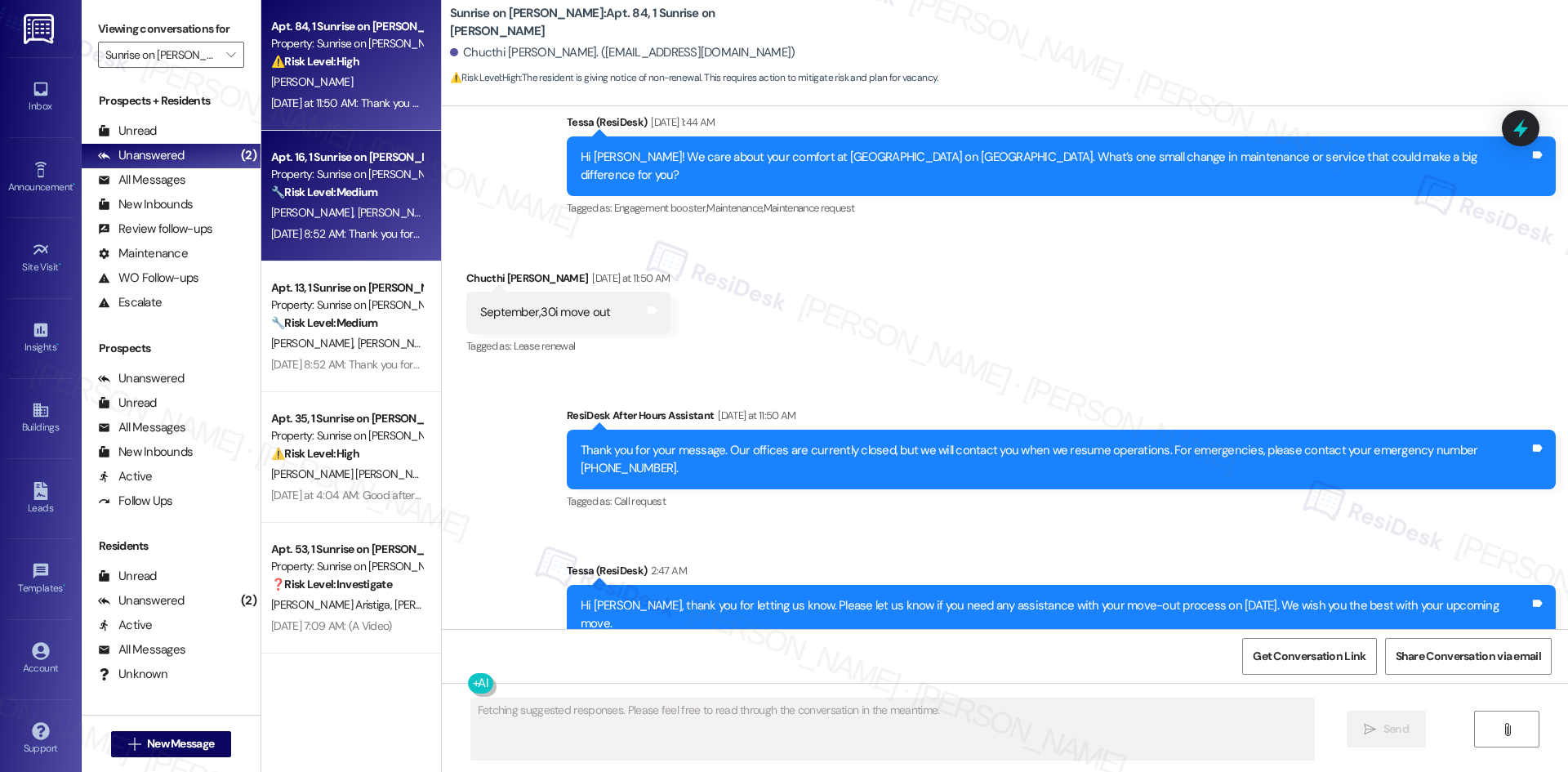
click at [381, 192] on div "🔧 Risk Level: Medium The resident is reporting non-urgent maintenance issues (d…" at bounding box center [346, 192] width 151 height 17
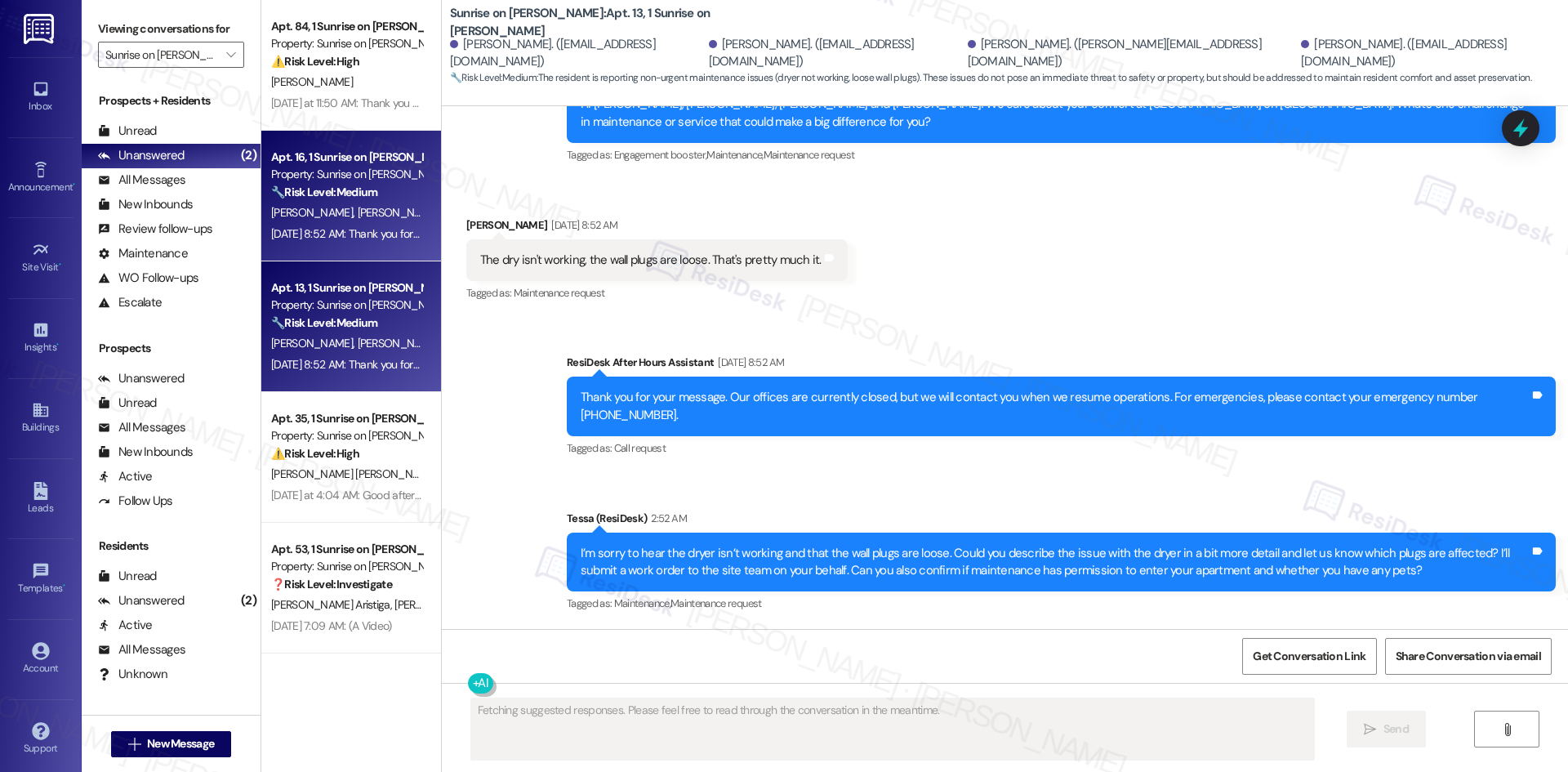
scroll to position [1804, 0]
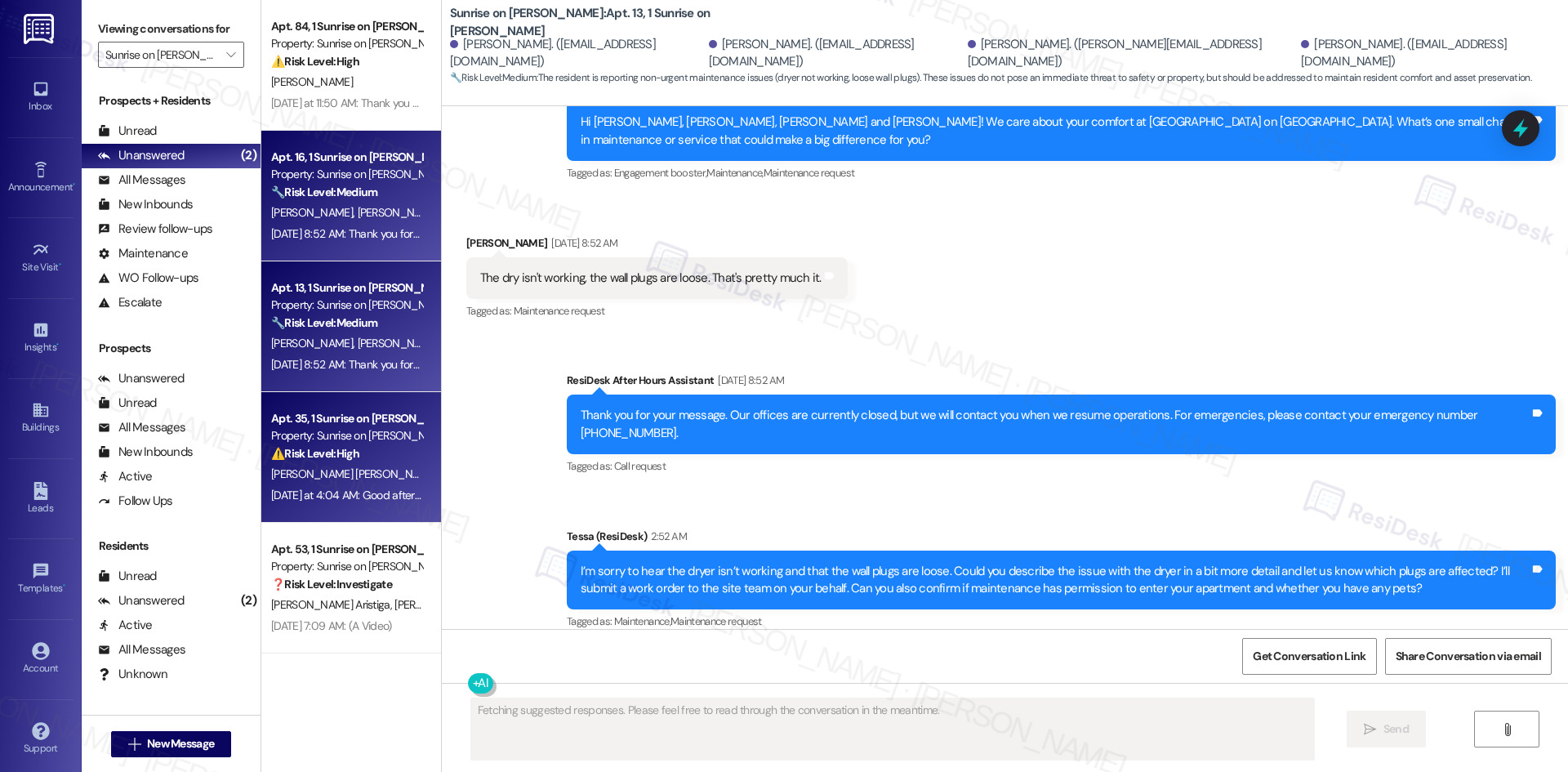
click at [325, 458] on strong "⚠️ Risk Level: High" at bounding box center [315, 453] width 88 height 15
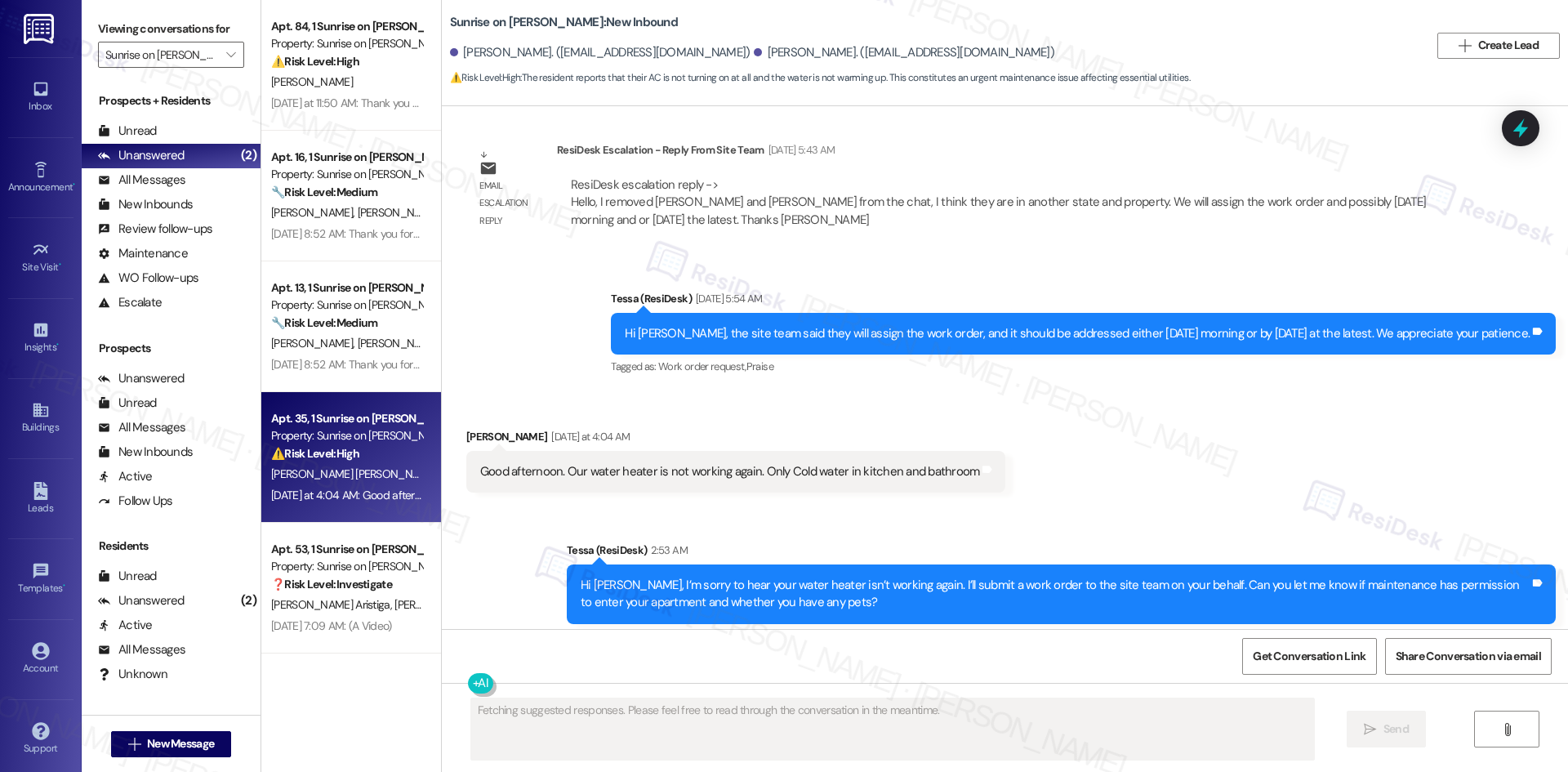
scroll to position [3300, 0]
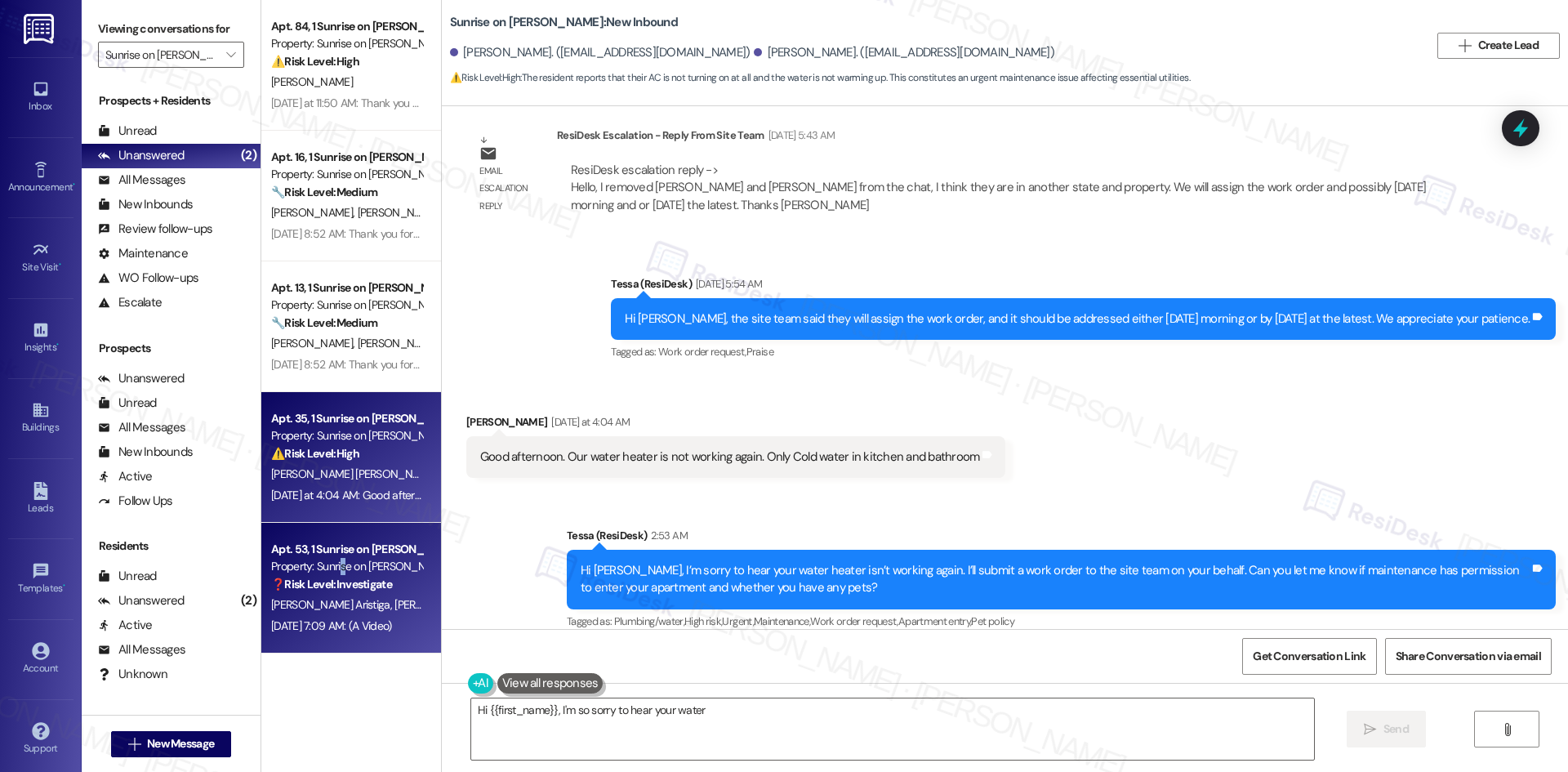
type textarea "Hi {{first_name}}, I'm so sorry to hear your water heater"
click at [329, 570] on div "Property: Sunrise on [PERSON_NAME]" at bounding box center [346, 567] width 151 height 17
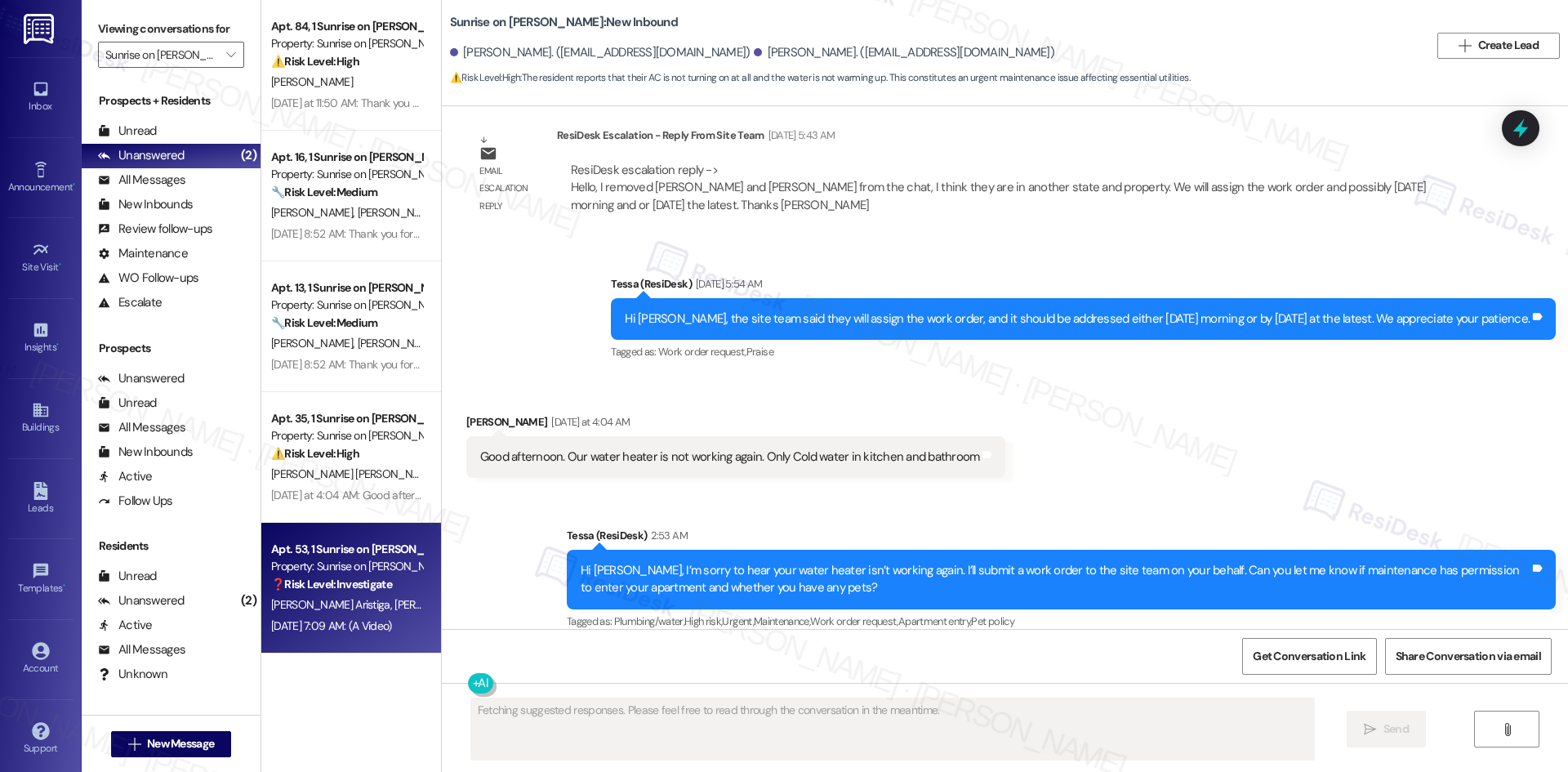
scroll to position [2021, 0]
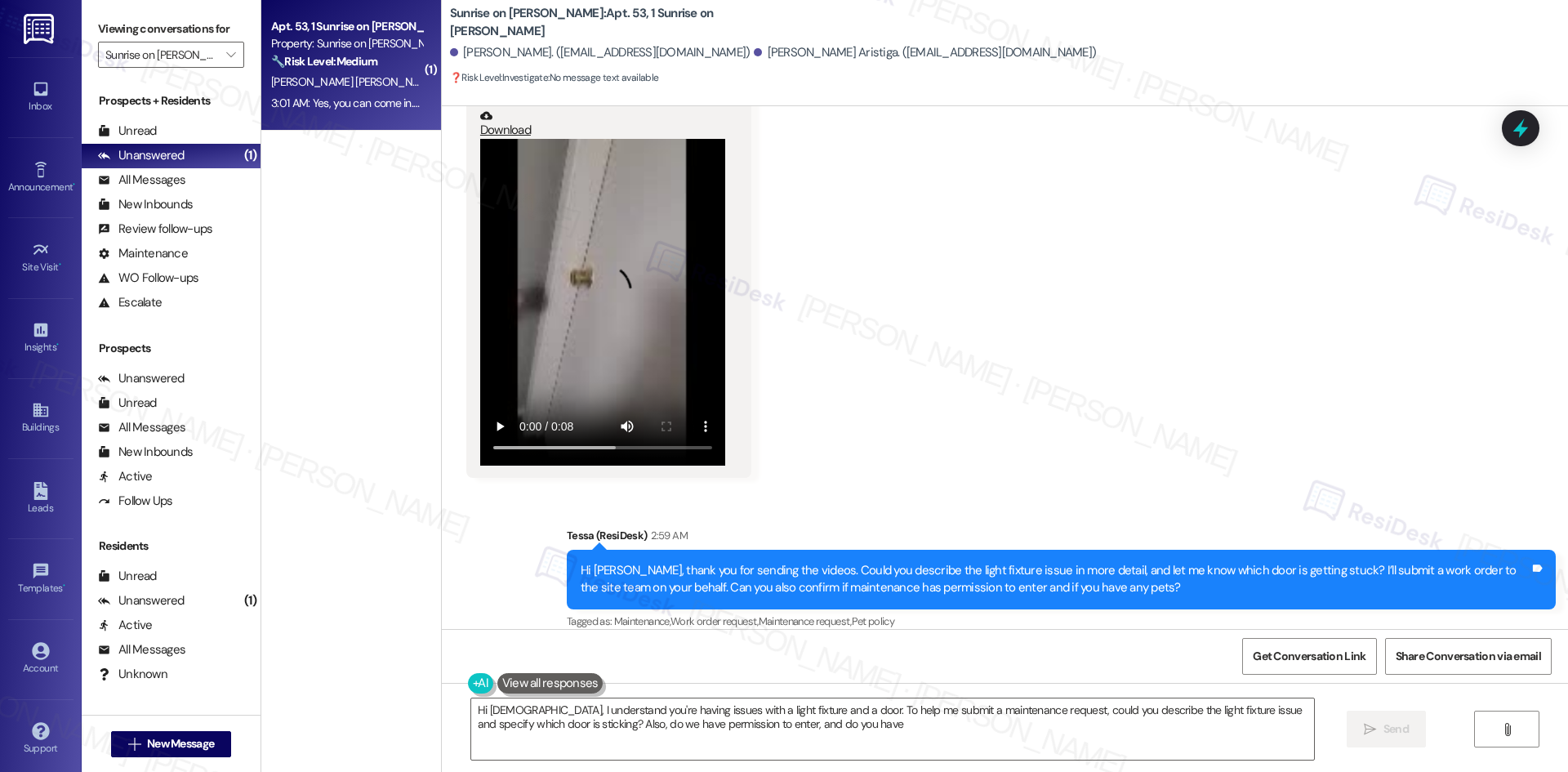
type textarea "Hi Zeus, I understand you're having issues with a light fixture and a door. To …"
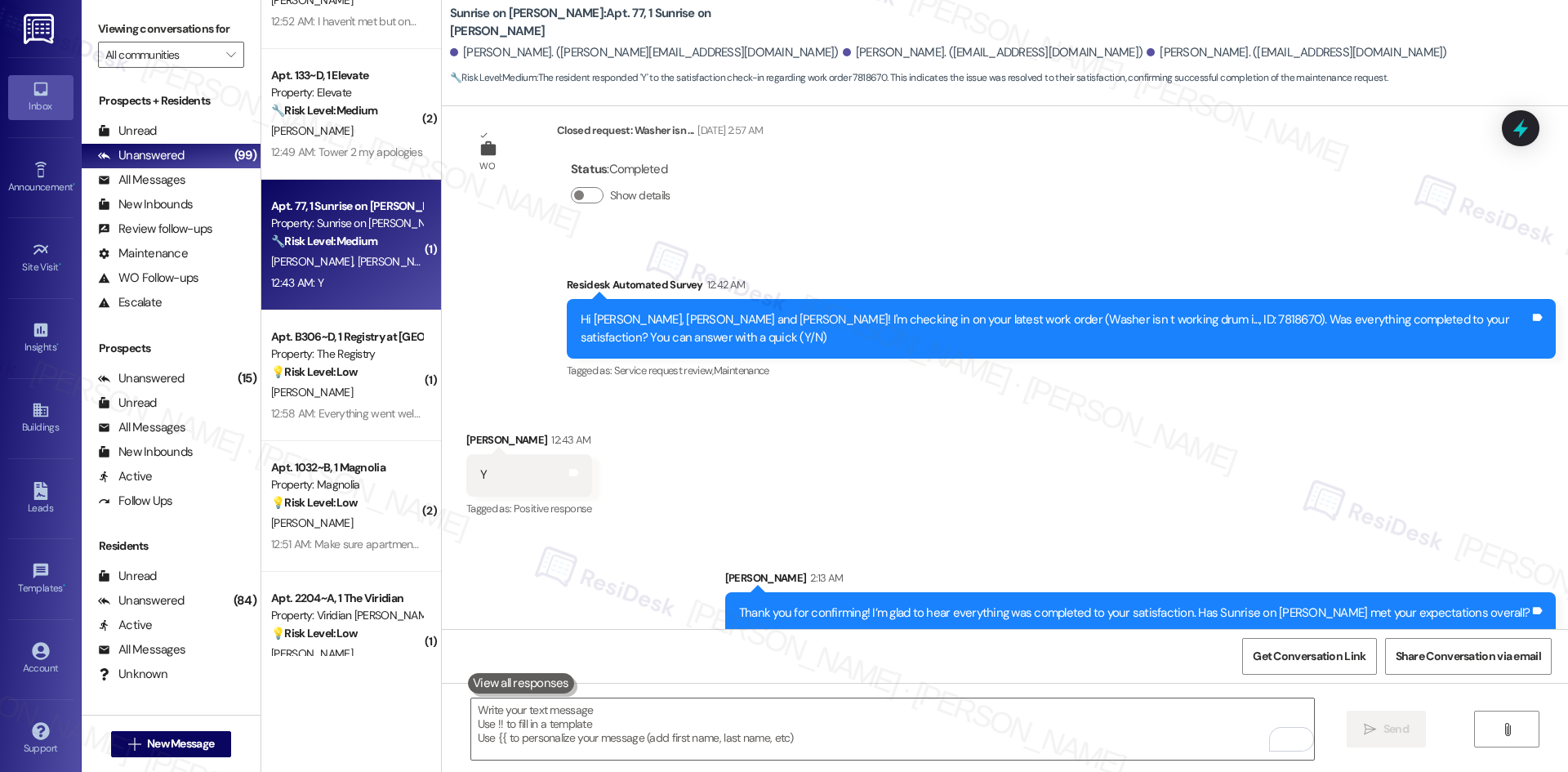
scroll to position [3238, 0]
